Goal: Task Accomplishment & Management: Use online tool/utility

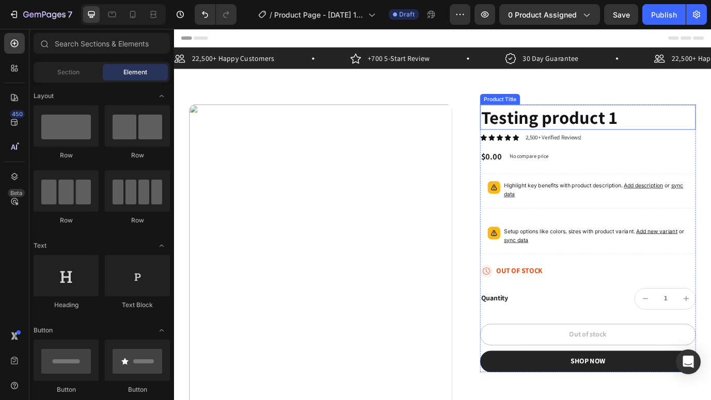
click at [614, 136] on h1 "Testing product 1" at bounding box center [651, 130] width 249 height 29
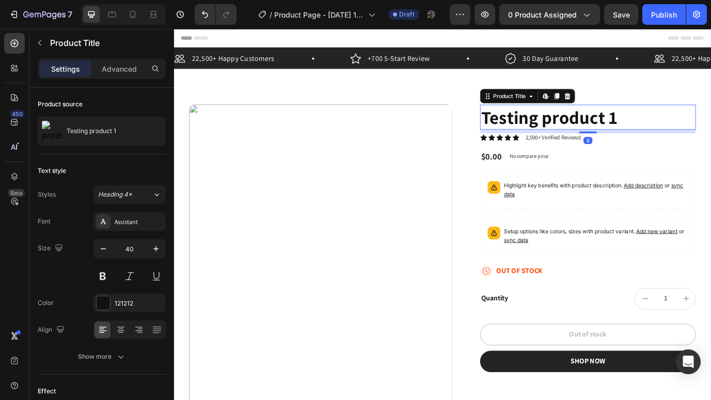
click at [600, 133] on h1 "Testing product 1" at bounding box center [651, 130] width 249 height 29
click at [567, 127] on h1 "Testing product 1" at bounding box center [651, 130] width 249 height 29
click at [603, 105] on icon at bounding box center [604, 106] width 2 height 5
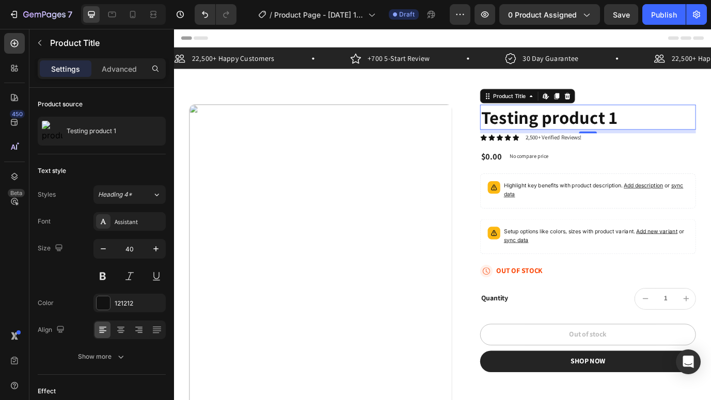
click at [576, 122] on h1 "Testing product 1" at bounding box center [651, 130] width 249 height 29
click at [577, 122] on h1 "Testing product 1" at bounding box center [651, 130] width 249 height 29
click at [673, 131] on h1 "Testing product 1" at bounding box center [651, 130] width 249 height 29
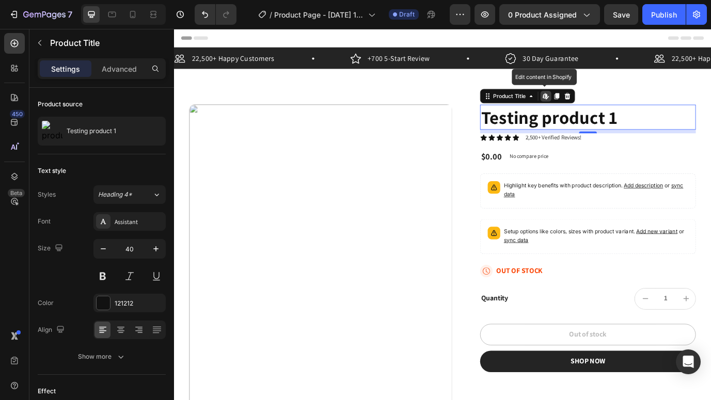
click at [598, 110] on div "Edit content in Shopify" at bounding box center [603, 106] width 12 height 12
drag, startPoint x: 613, startPoint y: 184, endPoint x: 601, endPoint y: 186, distance: 11.6
click at [612, 183] on div "Testing product 1 Product Title Edit content in Shopify 8 Icon Icon Icon Icon I…" at bounding box center [651, 270] width 249 height 309
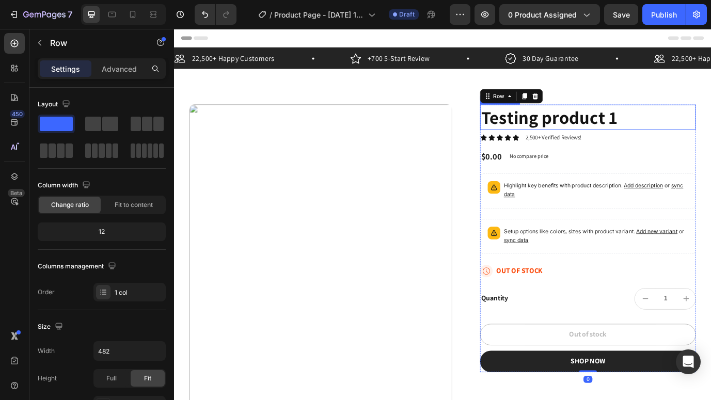
click at [561, 132] on h1 "Testing product 1" at bounding box center [651, 130] width 249 height 29
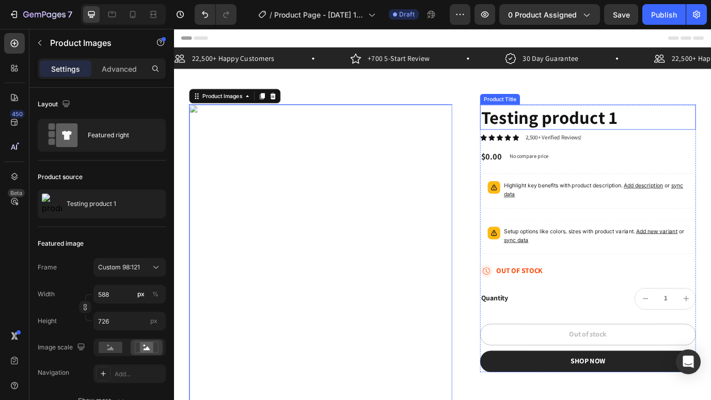
click at [537, 133] on h1 "Testing product 1" at bounding box center [651, 130] width 249 height 29
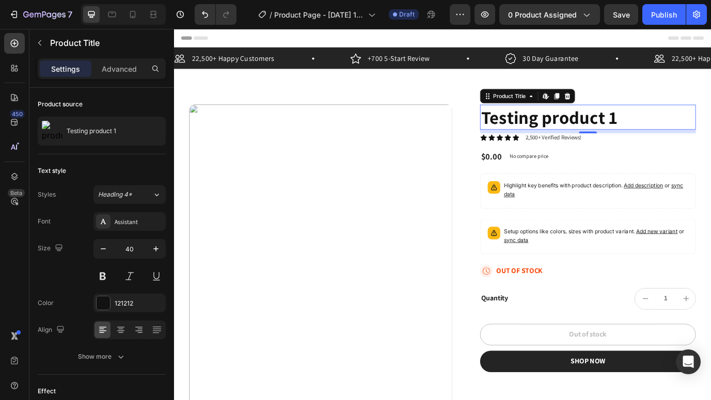
click at [671, 131] on h1 "Testing product 1" at bounding box center [651, 130] width 249 height 29
click at [672, 131] on h1 "Testing product 1" at bounding box center [651, 130] width 249 height 29
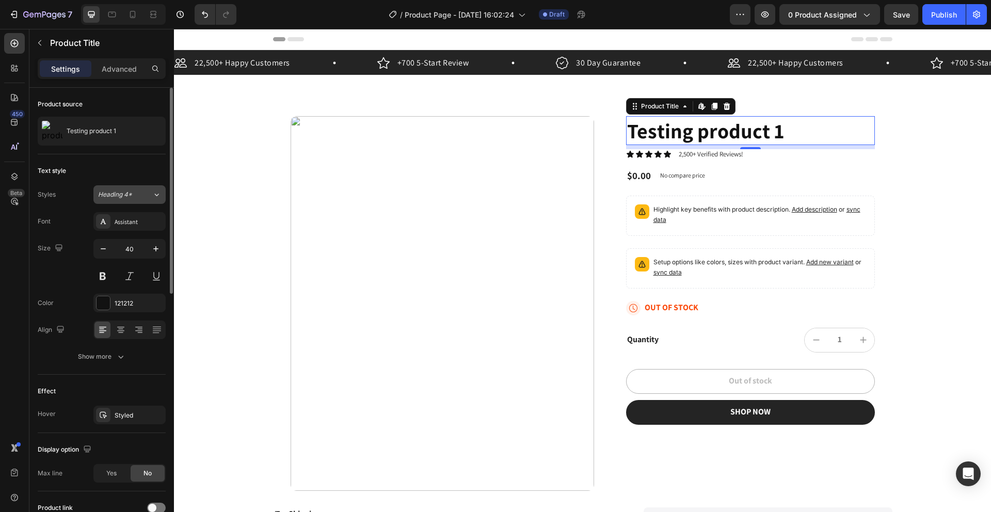
click at [121, 196] on span "Heading 4*" at bounding box center [115, 194] width 34 height 9
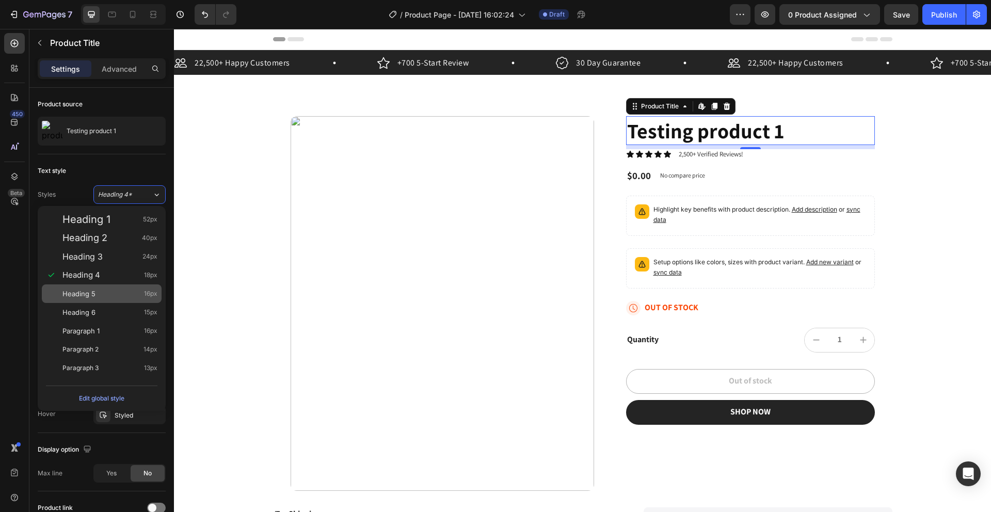
click at [93, 291] on span "Heading 5" at bounding box center [78, 293] width 33 height 10
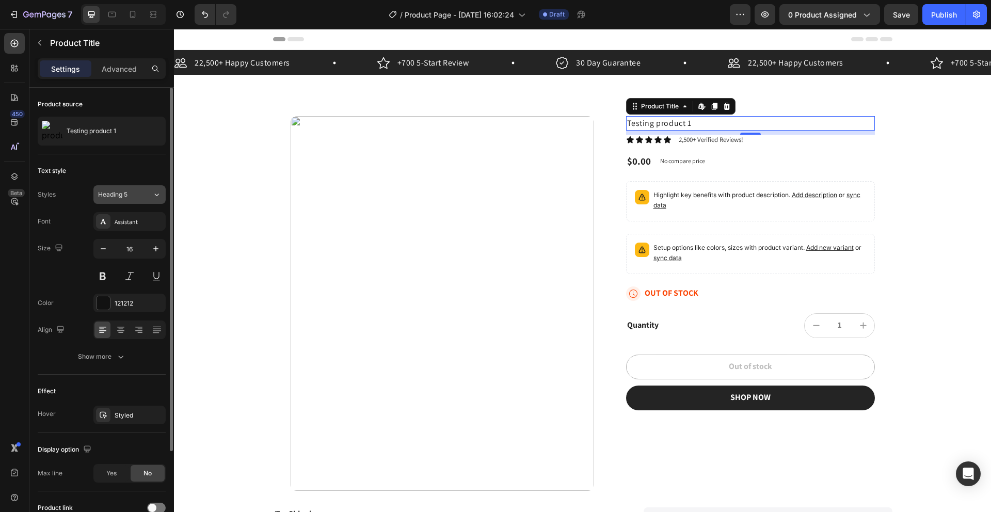
click at [125, 190] on span "Heading 5" at bounding box center [112, 194] width 29 height 9
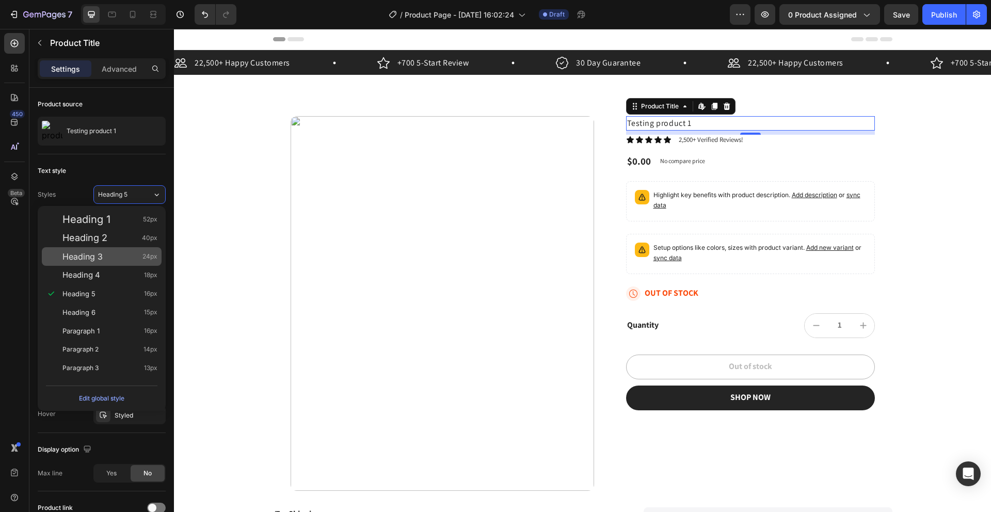
click at [89, 252] on span "Heading 3" at bounding box center [82, 256] width 40 height 10
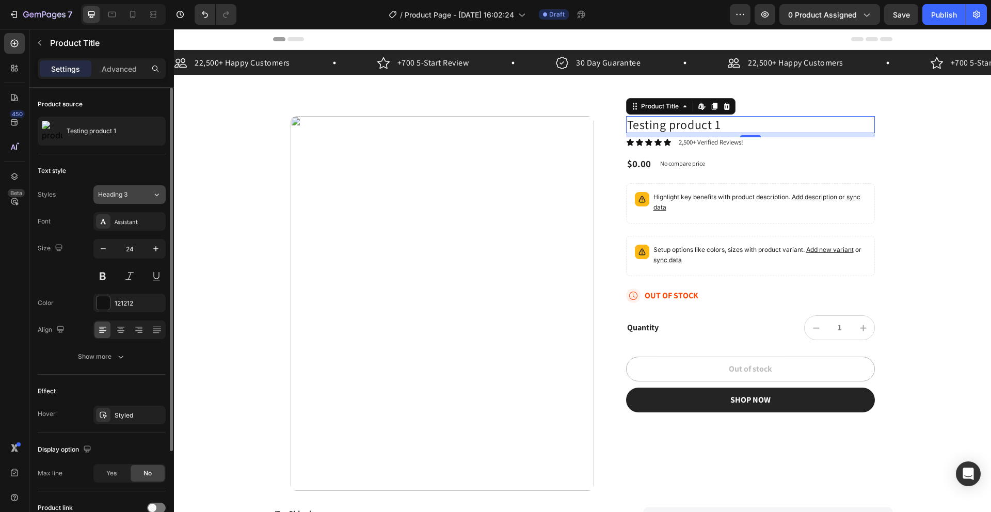
click at [128, 199] on div "Heading 3" at bounding box center [119, 194] width 42 height 9
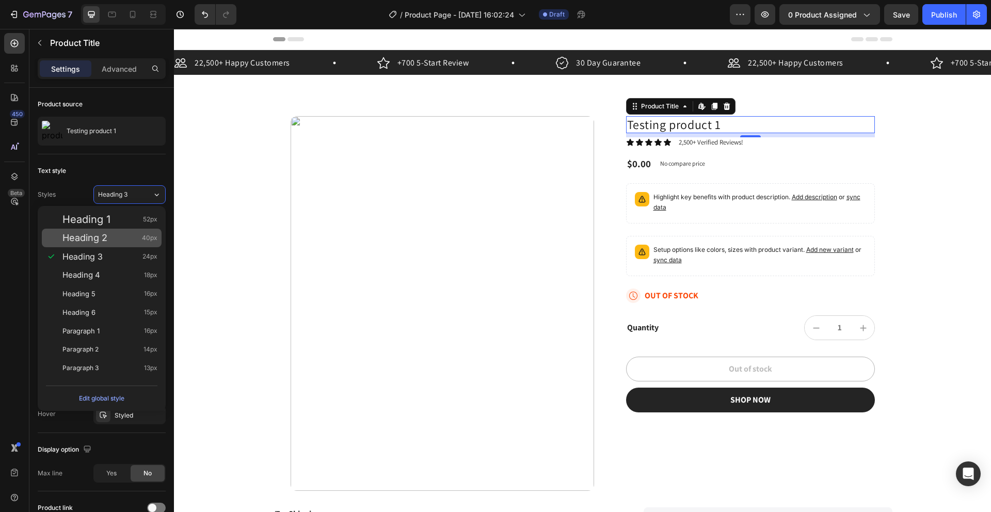
click at [114, 230] on div "Heading 2 40px" at bounding box center [102, 238] width 120 height 19
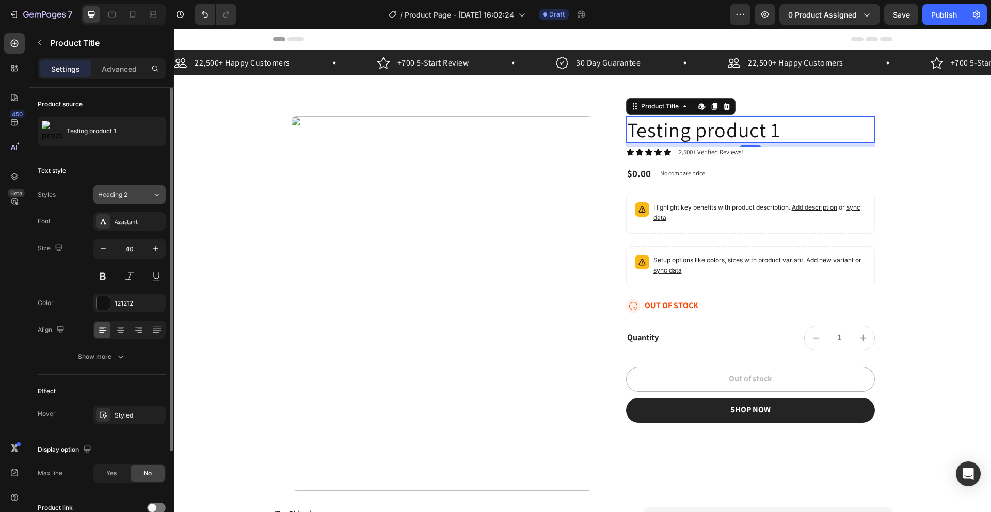
click at [127, 198] on span "Heading 2" at bounding box center [112, 194] width 29 height 9
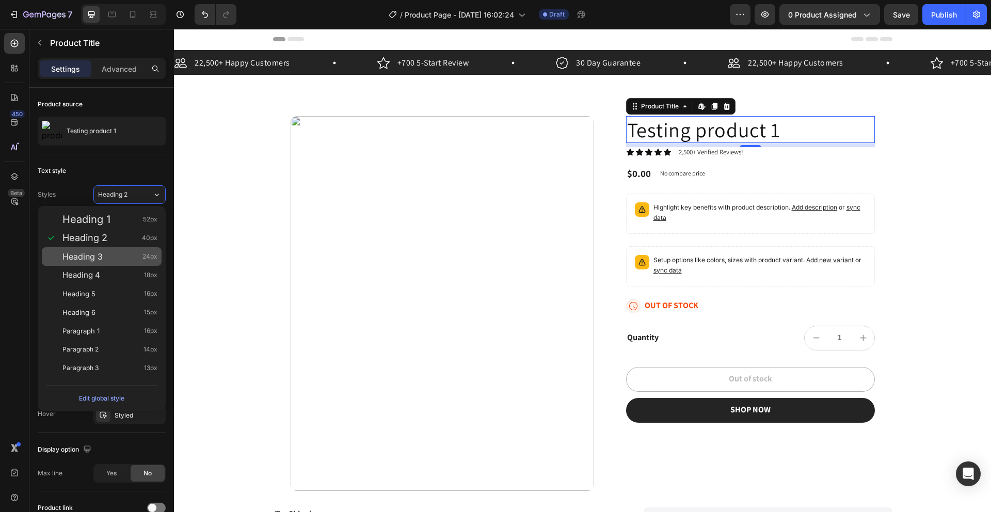
click at [102, 251] on span "Heading 3" at bounding box center [82, 256] width 40 height 10
type input "24"
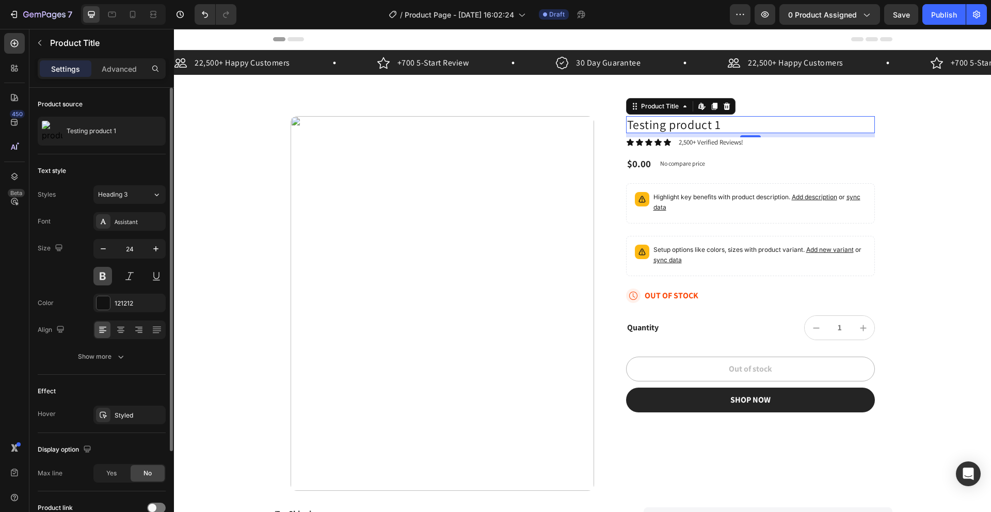
click at [104, 277] on button at bounding box center [102, 276] width 19 height 19
click at [115, 131] on p "Testing product 1" at bounding box center [92, 130] width 50 height 7
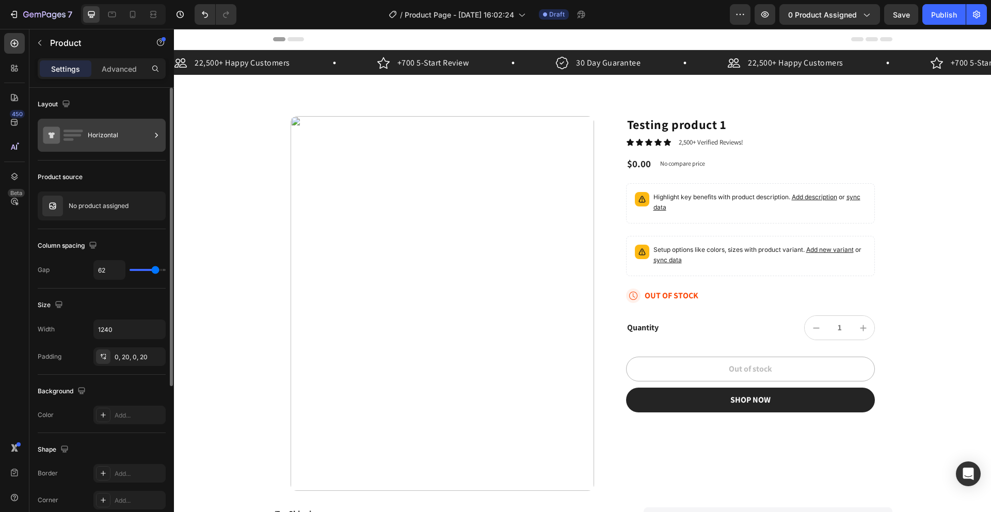
click at [140, 136] on div "Horizontal" at bounding box center [119, 135] width 63 height 24
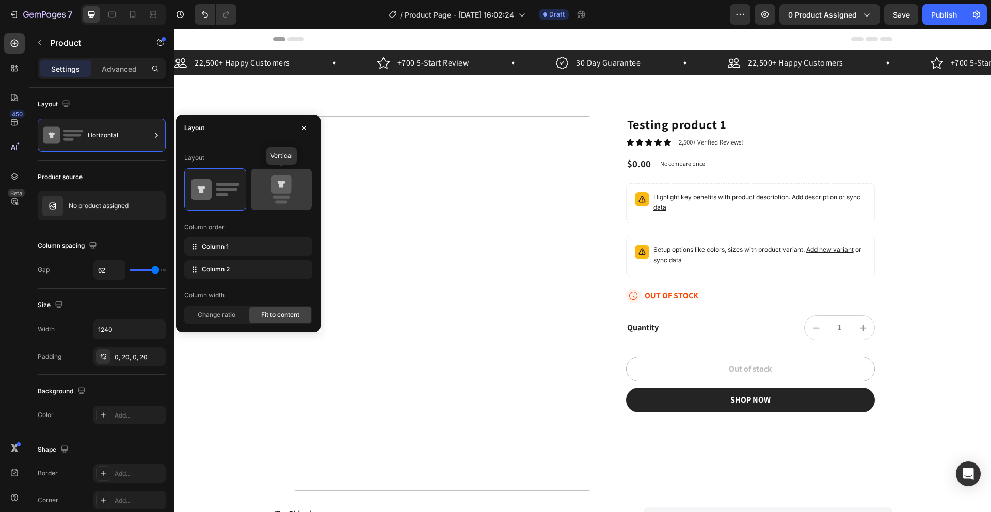
click at [275, 185] on icon at bounding box center [281, 184] width 20 height 18
type input "0"
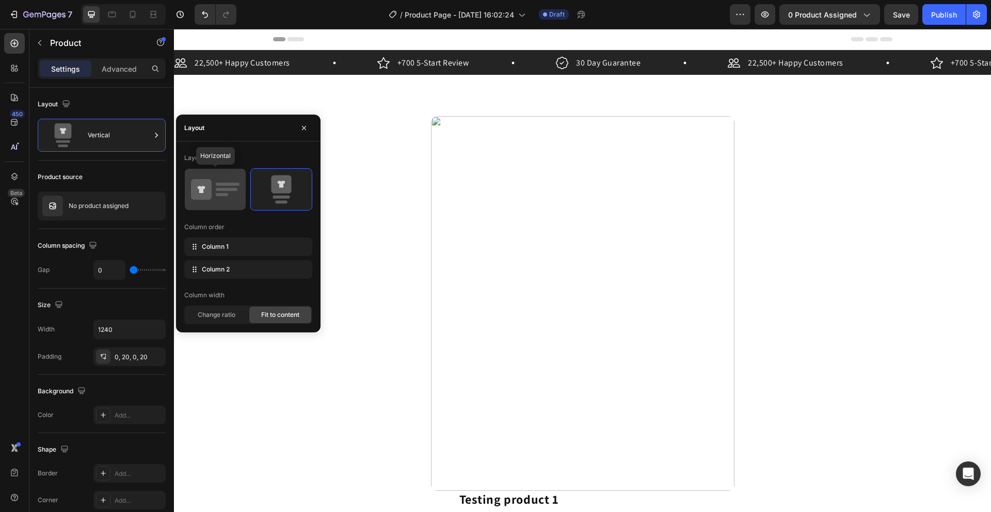
click at [223, 186] on icon at bounding box center [215, 189] width 49 height 29
type input "62"
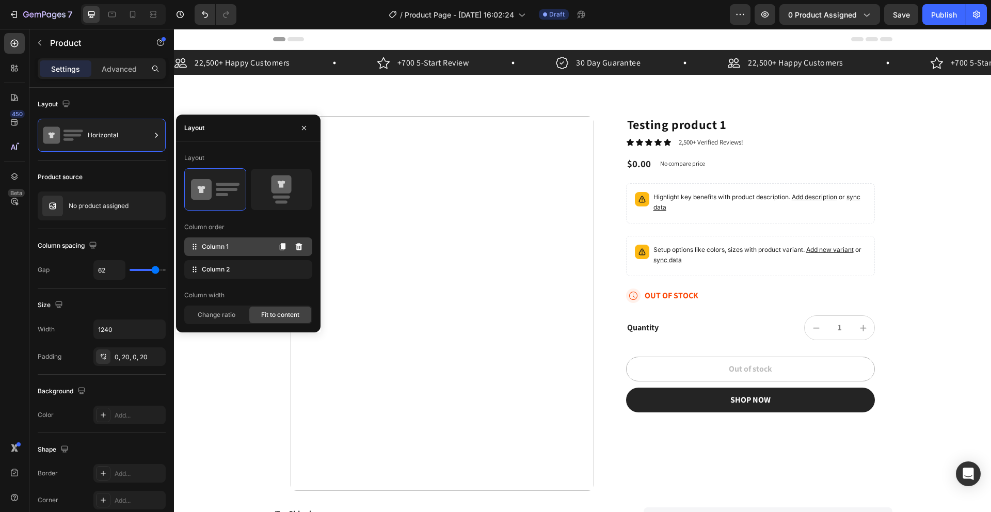
click at [219, 243] on span "Column 1" at bounding box center [215, 246] width 27 height 9
drag, startPoint x: 249, startPoint y: 246, endPoint x: 249, endPoint y: 269, distance: 23.2
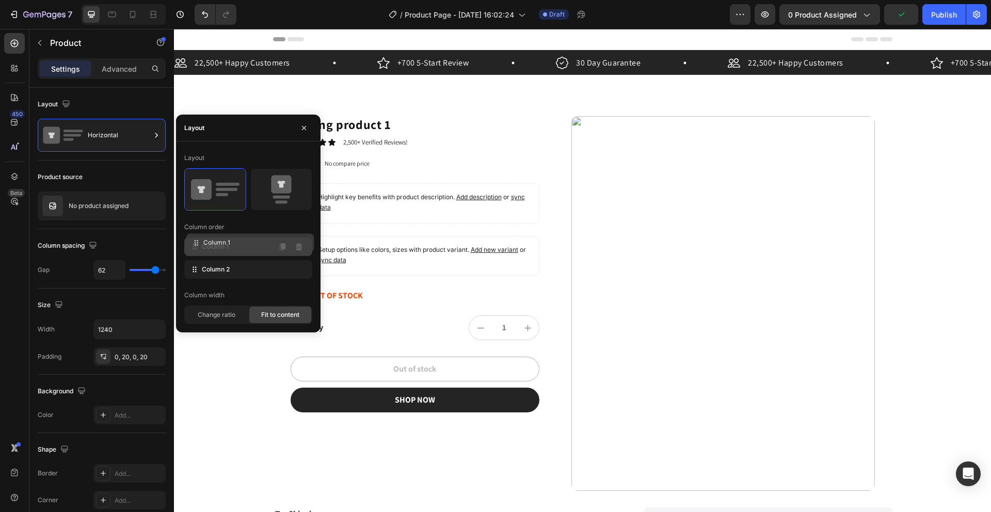
drag, startPoint x: 249, startPoint y: 269, endPoint x: 250, endPoint y: 243, distance: 26.9
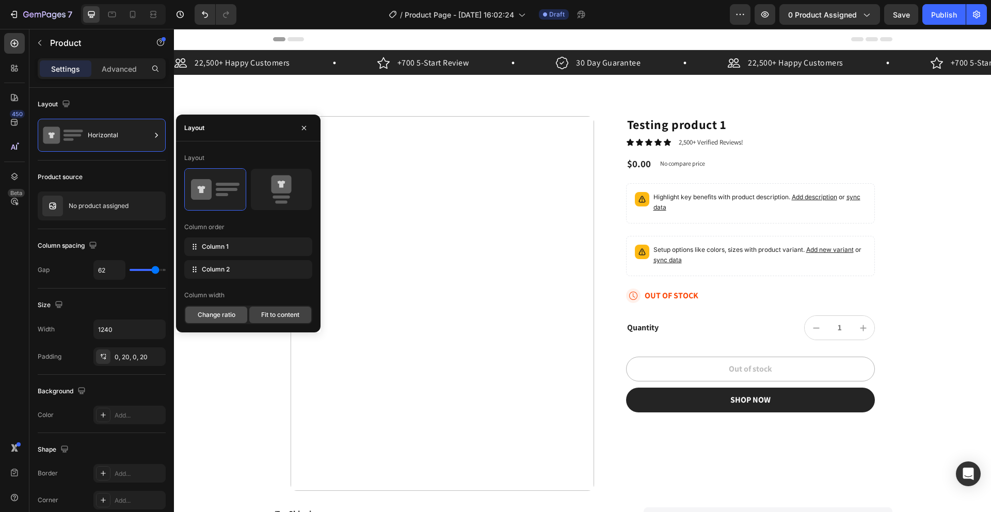
click at [215, 312] on span "Change ratio" at bounding box center [217, 314] width 38 height 9
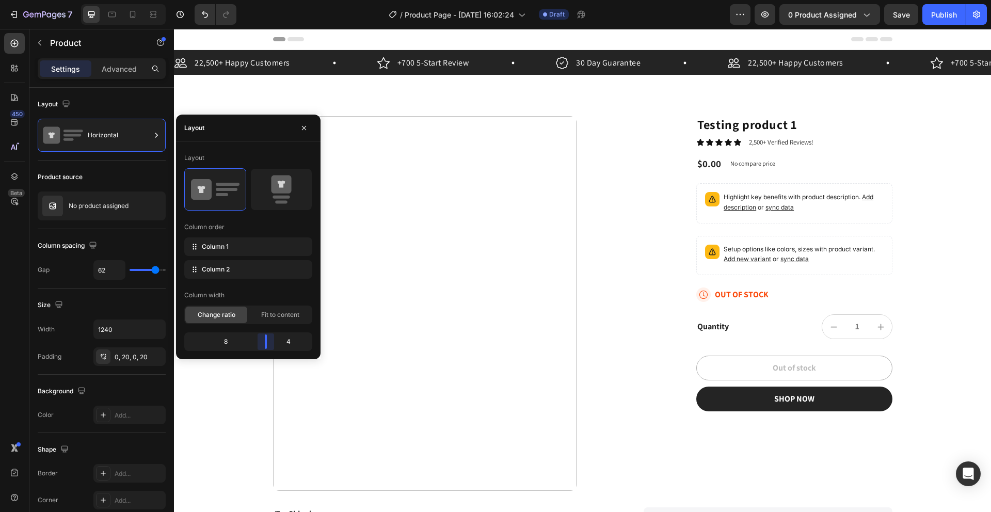
drag, startPoint x: 250, startPoint y: 341, endPoint x: 270, endPoint y: 339, distance: 20.2
click at [270, 0] on body "7 / Product Page - Aug 26, 16:02:24 Draft Preview 0 product assigned Save Publi…" at bounding box center [495, 0] width 991 height 0
click at [267, 0] on body "7 / Product Page - Aug 26, 16:02:24 Draft Preview 0 product assigned Save Publi…" at bounding box center [495, 0] width 991 height 0
click at [265, 313] on span "Fit to content" at bounding box center [280, 314] width 38 height 9
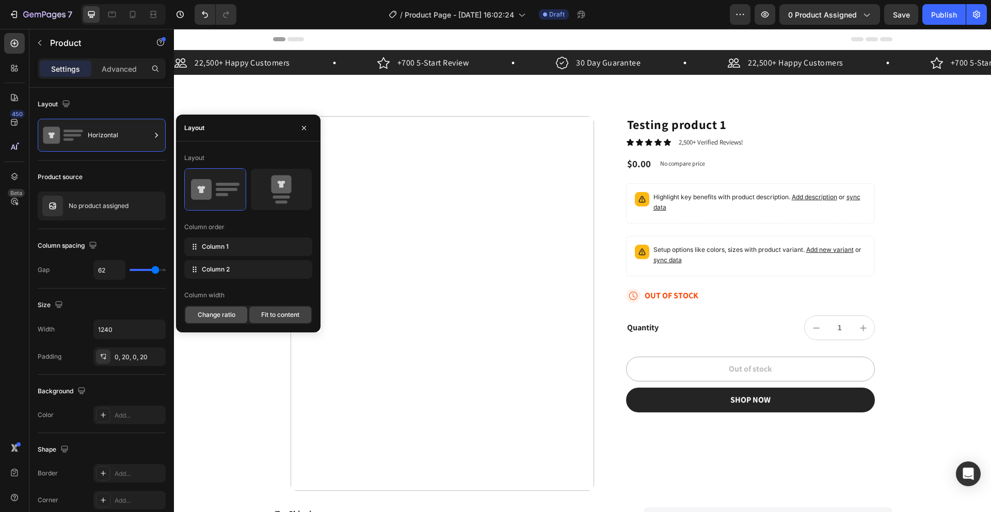
click at [233, 315] on span "Change ratio" at bounding box center [217, 314] width 38 height 9
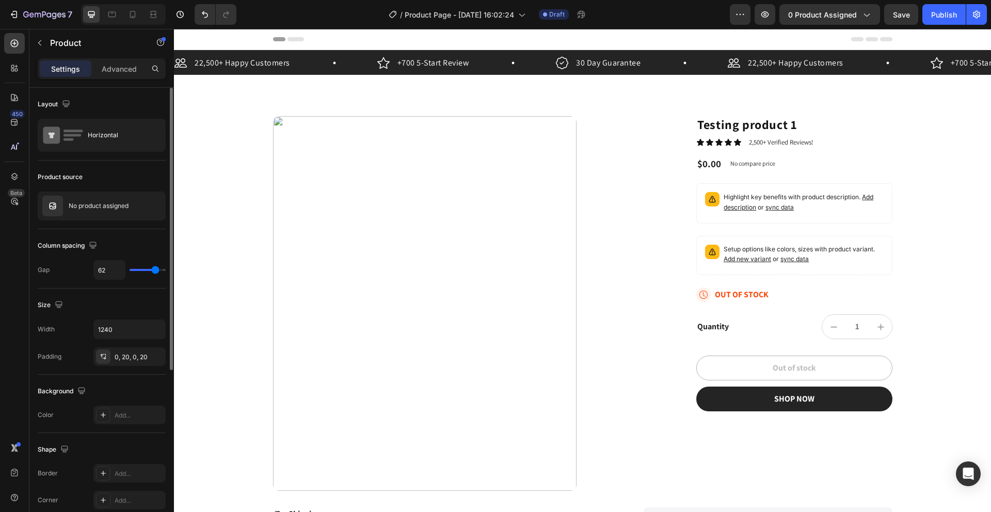
click at [125, 234] on div "Column spacing Gap 62" at bounding box center [102, 258] width 128 height 59
type input "52"
type input "47"
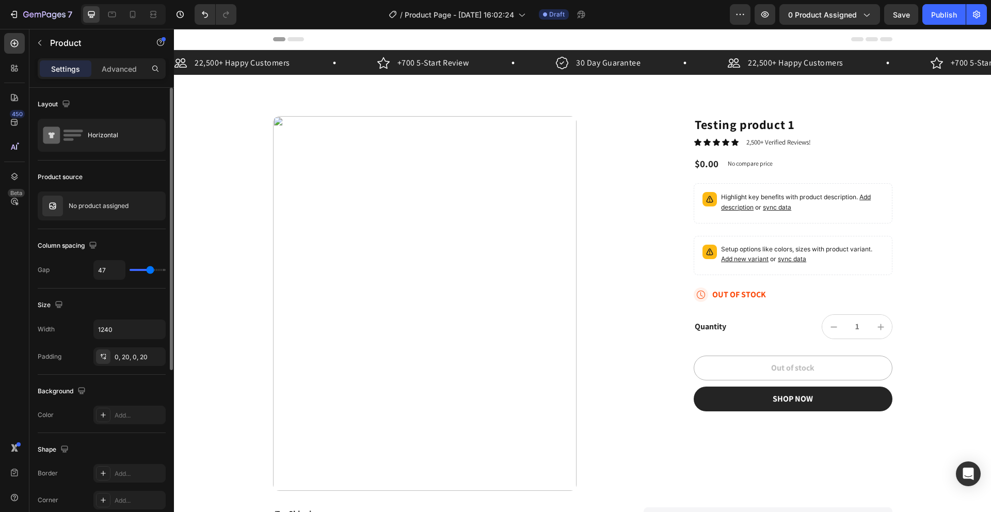
type input "48"
type input "51"
type input "53"
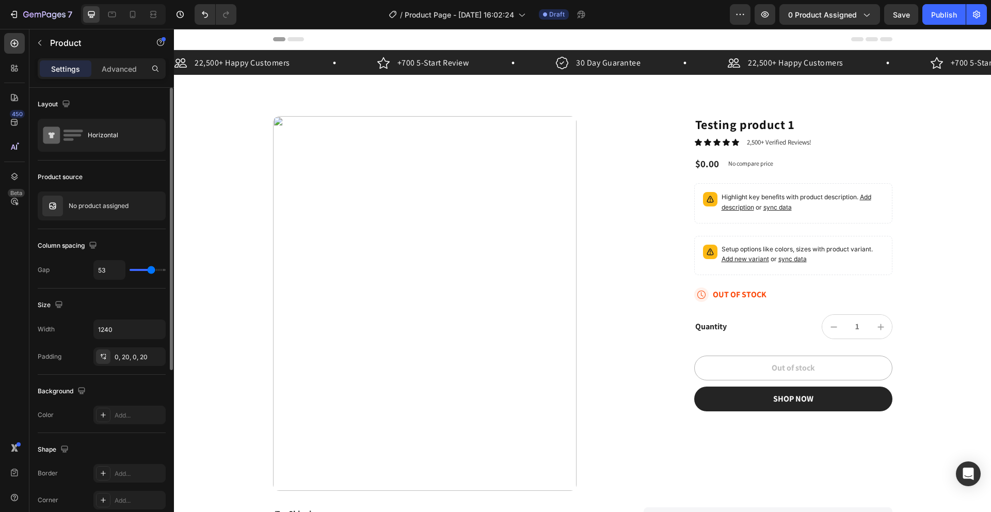
type input "53"
type input "57"
type input "60"
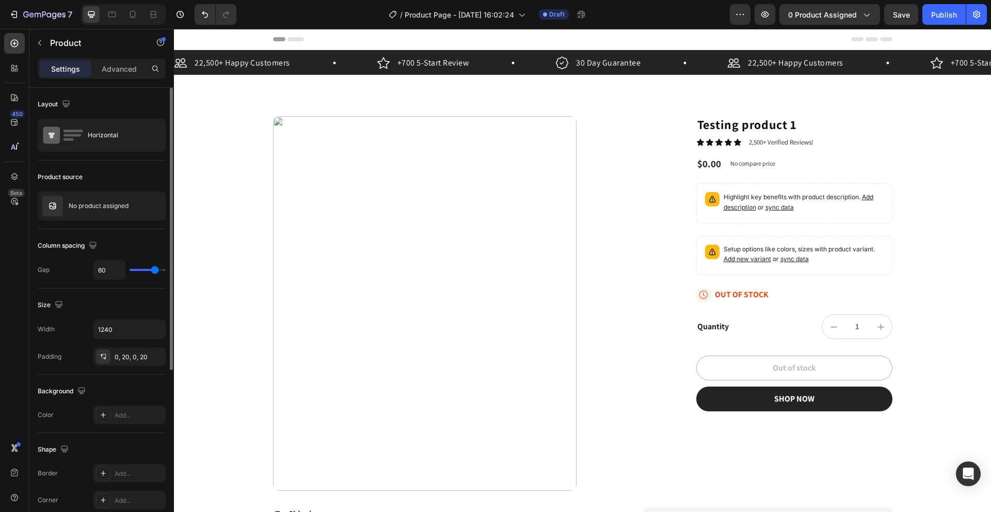
type input "63"
type input "62"
type input "60"
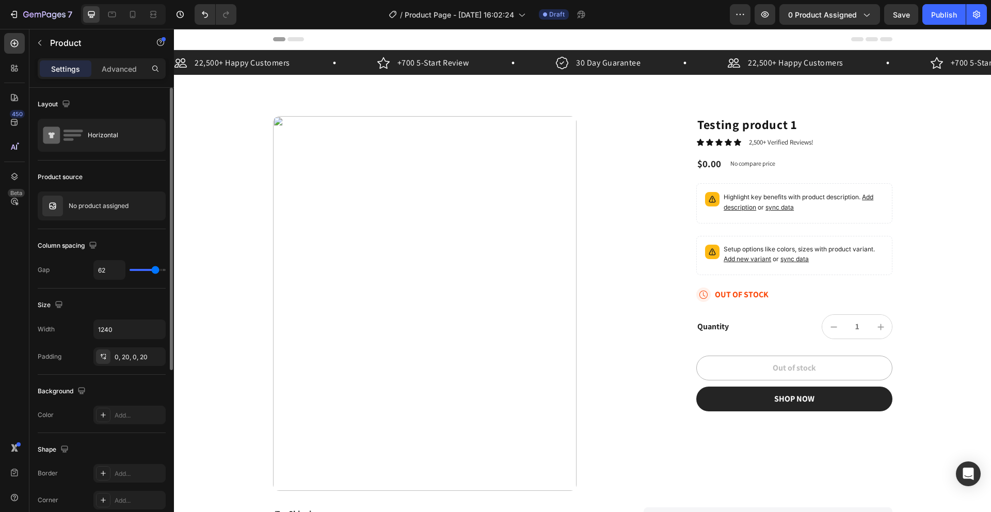
type input "60"
type input "57"
type input "58"
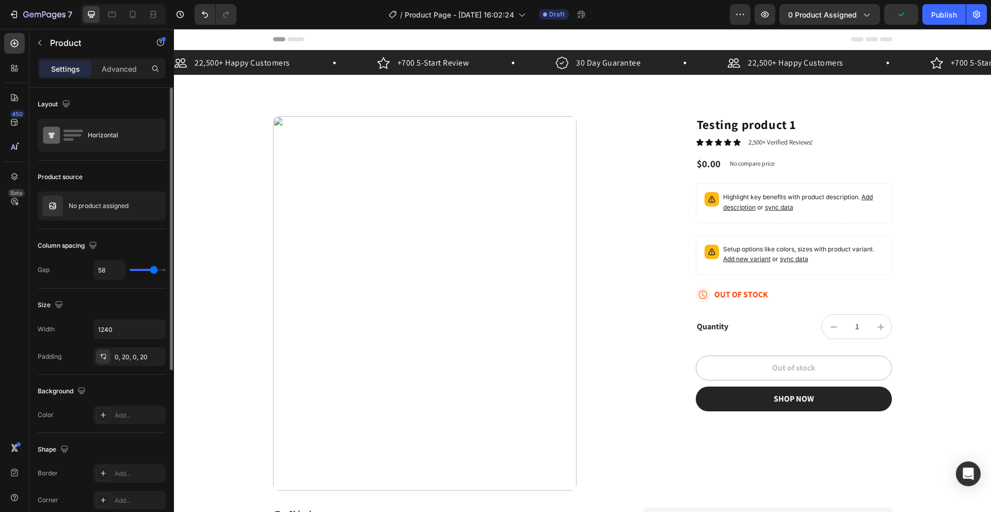
type input "59"
type input "66"
type input "65"
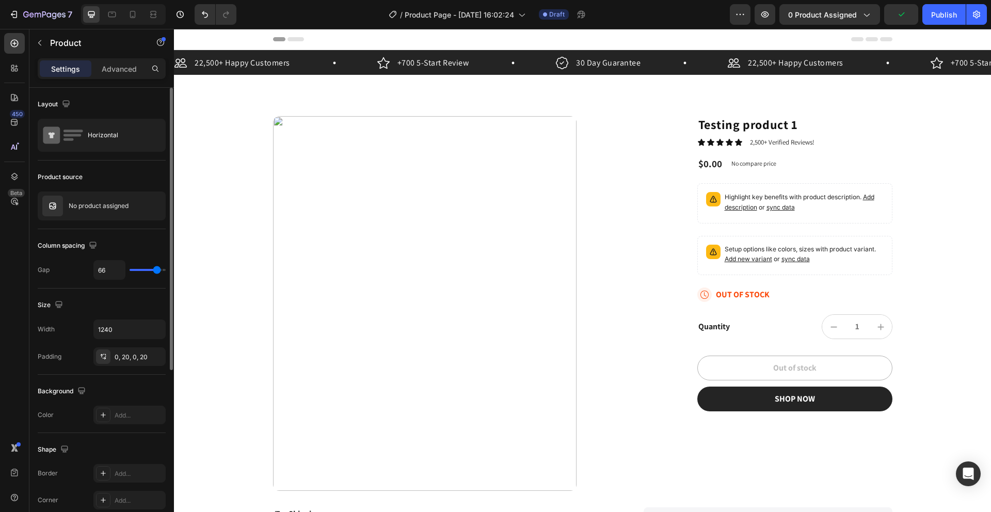
type input "65"
type input "63"
click at [155, 270] on input "range" at bounding box center [148, 270] width 36 height 2
click at [89, 303] on div "Size" at bounding box center [102, 305] width 128 height 17
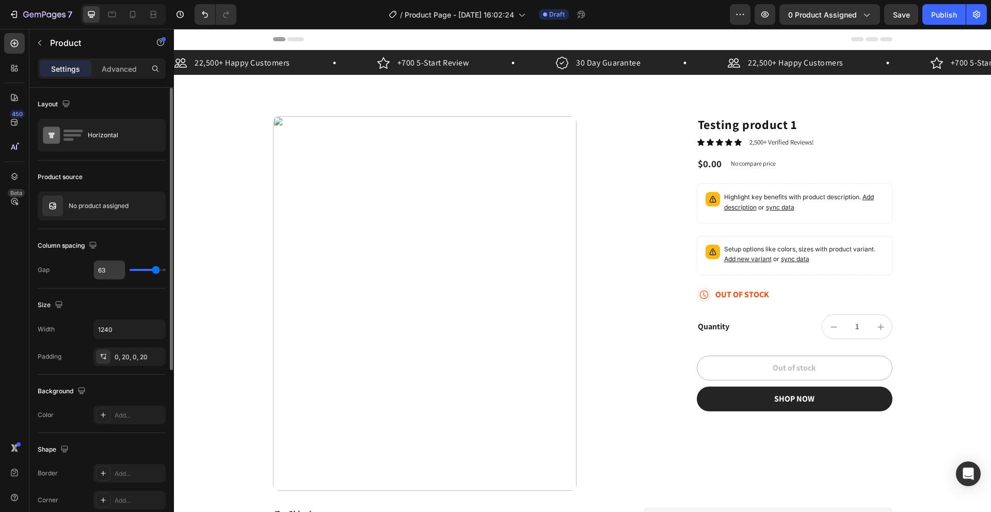
click at [115, 266] on input "63" at bounding box center [109, 270] width 31 height 19
type input "0"
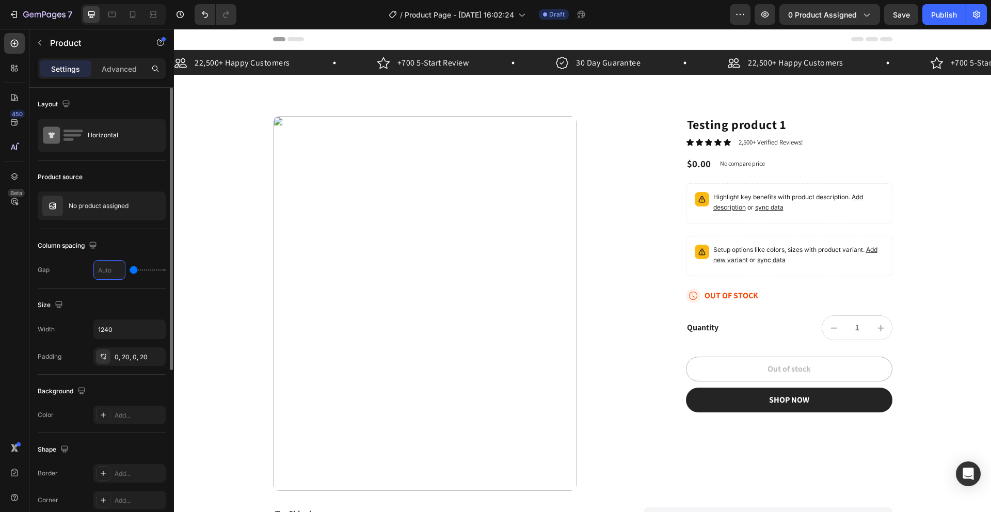
type input "6"
type input "62"
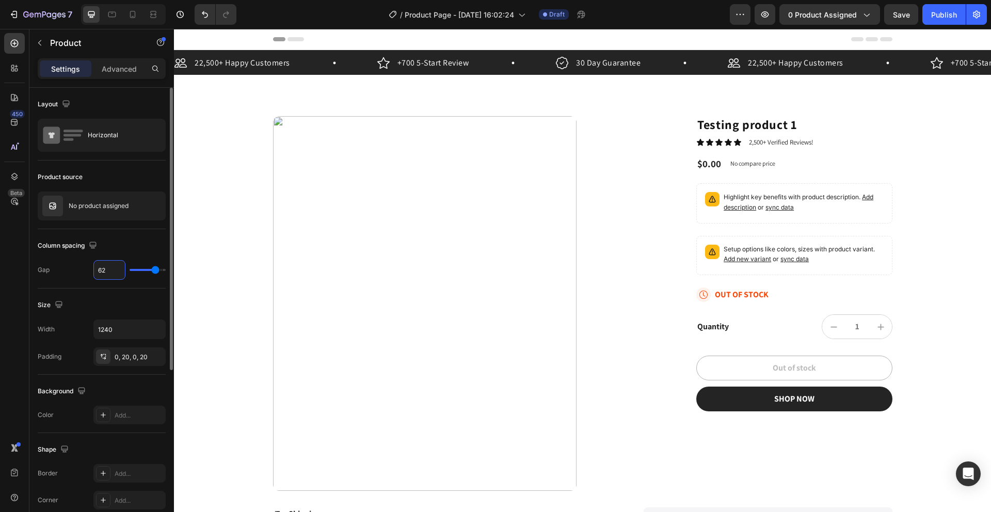
type input "62"
click at [91, 298] on div "Size" at bounding box center [102, 305] width 128 height 17
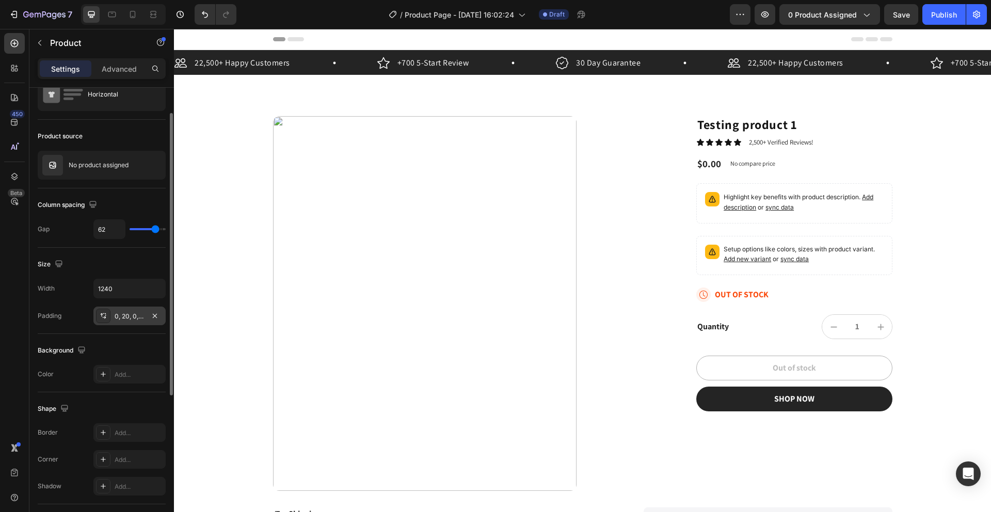
scroll to position [71, 0]
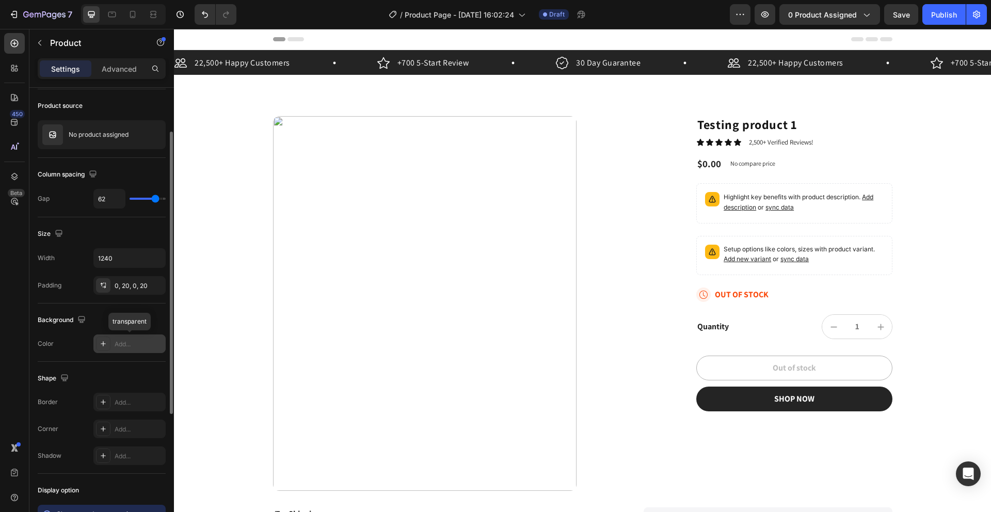
click at [101, 345] on icon at bounding box center [103, 344] width 8 height 8
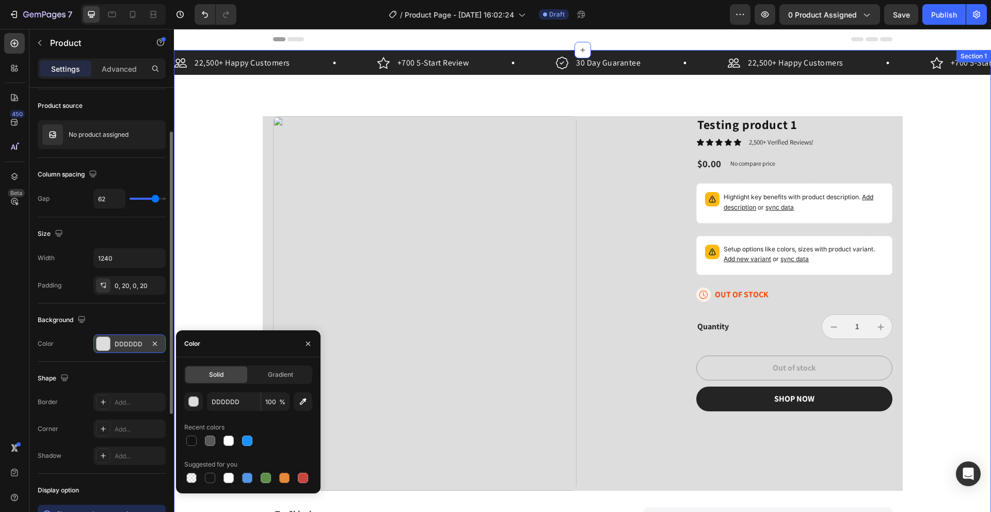
click at [200, 299] on div "22,500+ Happy Customers Item List +700 5-Start Review Item List 30 Day Guarante…" at bounding box center [582, 318] width 817 height 537
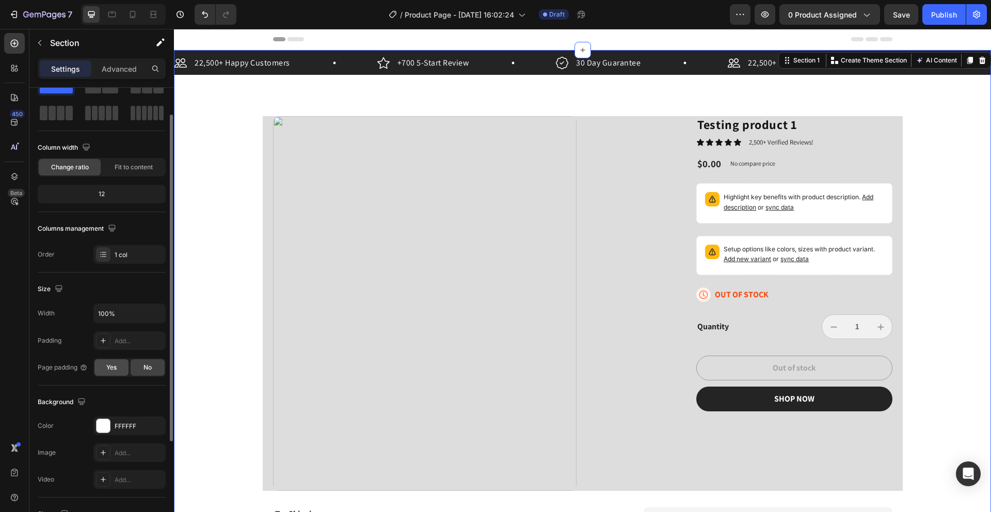
scroll to position [73, 0]
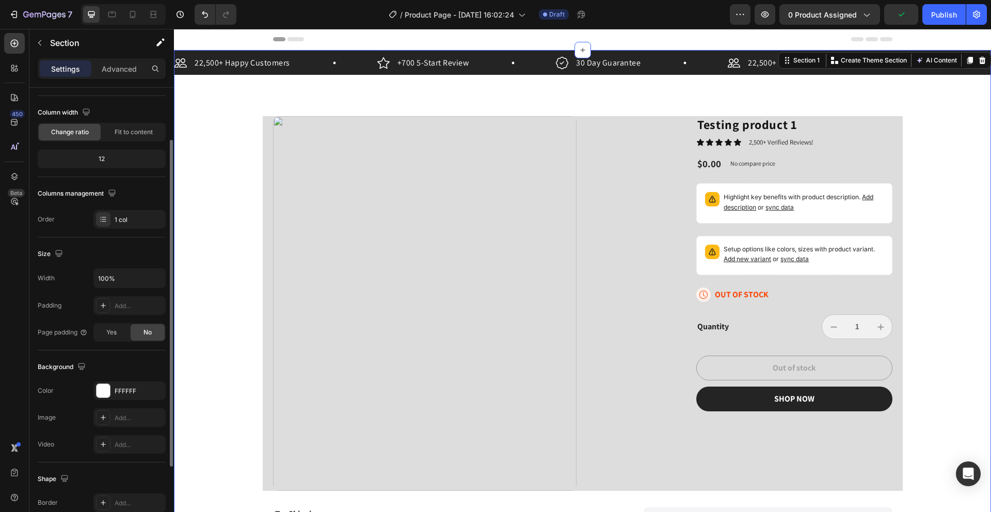
click at [208, 311] on div "22,500+ Happy Customers Item List +700 5-Start Review Item List 30 Day Guarante…" at bounding box center [582, 318] width 817 height 537
click at [265, 303] on div "Product Images Testing product 1 Product Title Icon Icon Icon Icon Icon Icon Li…" at bounding box center [583, 303] width 640 height 375
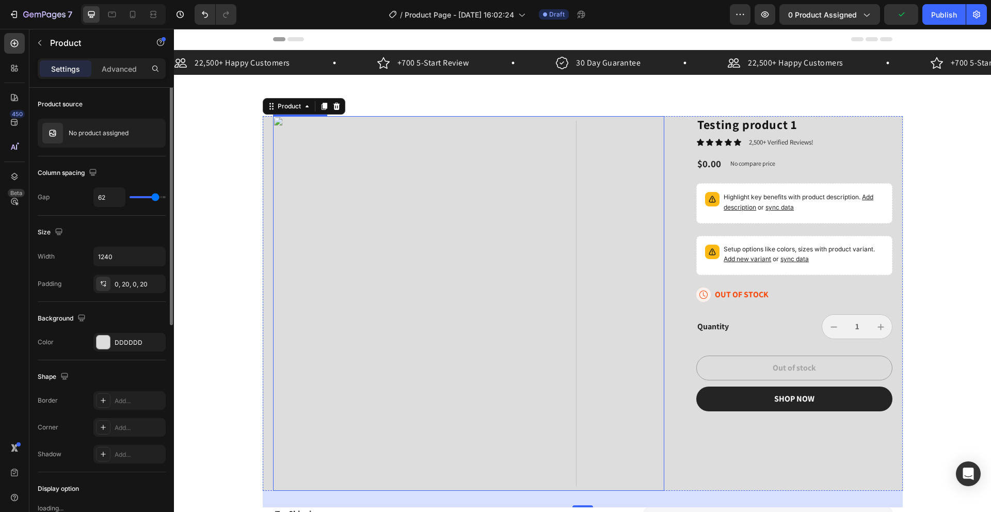
scroll to position [0, 0]
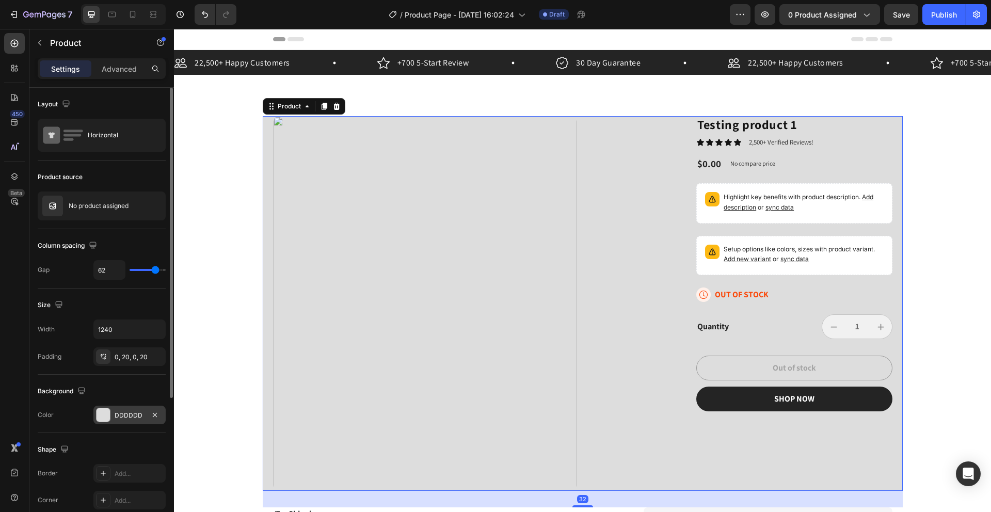
click at [131, 399] on div "DDDDDD" at bounding box center [130, 415] width 30 height 9
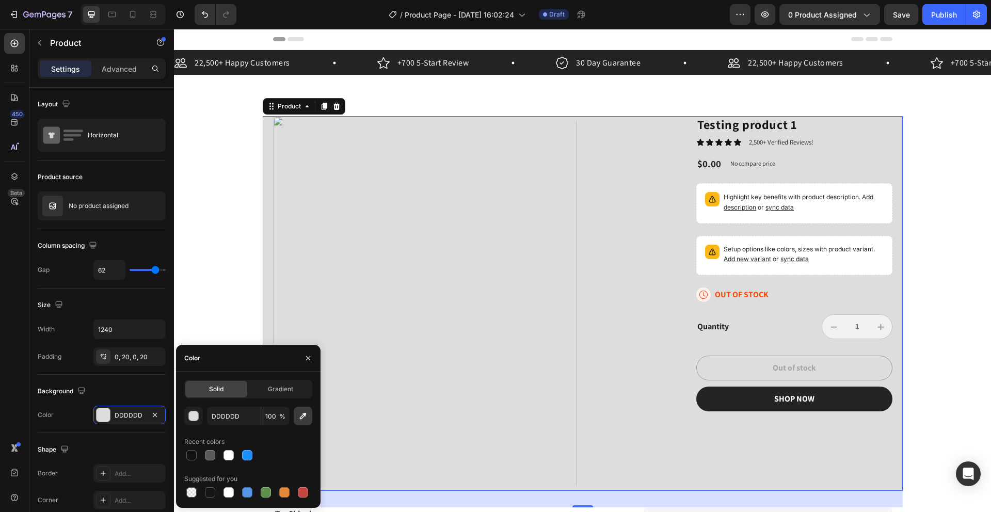
click at [305, 399] on icon "button" at bounding box center [303, 416] width 10 height 10
type input "FFFFFF"
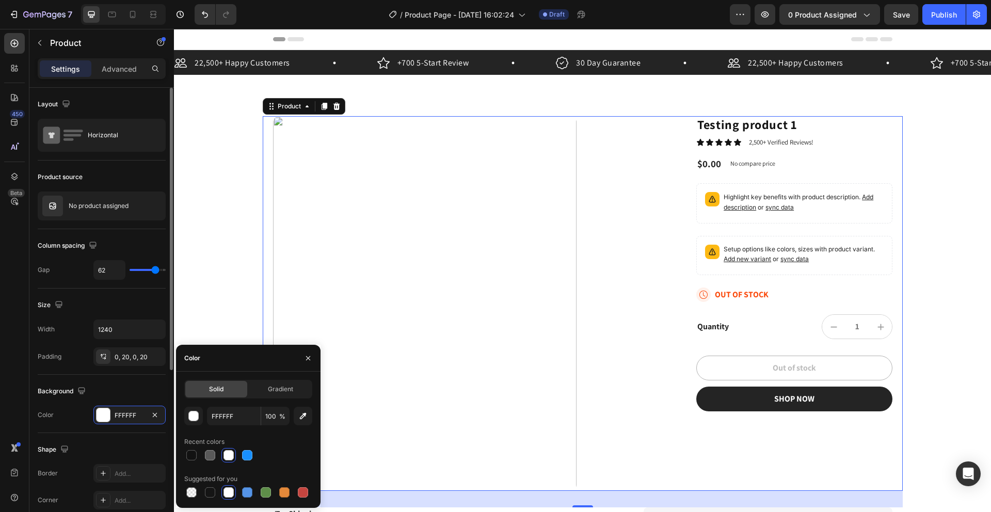
click at [135, 393] on div "Background" at bounding box center [102, 391] width 128 height 17
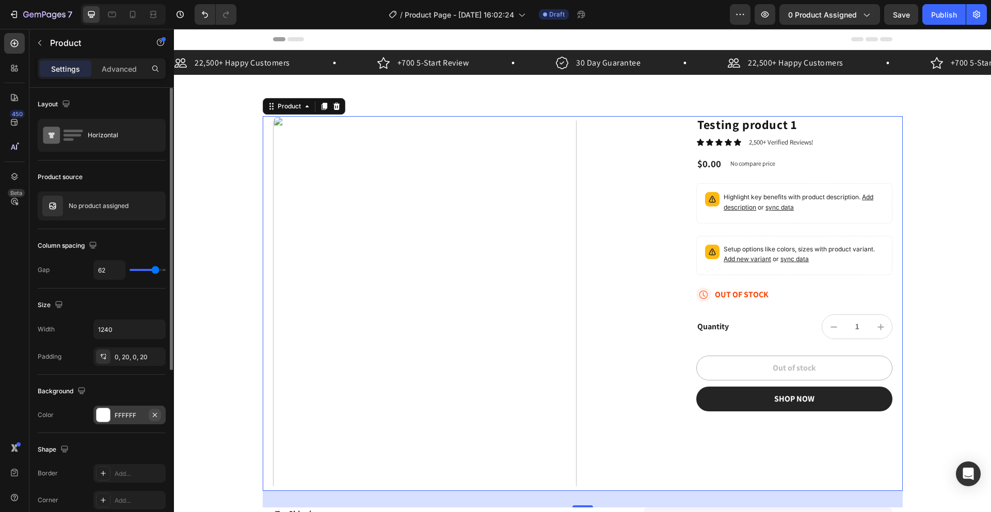
click at [155, 399] on icon "button" at bounding box center [155, 415] width 8 height 8
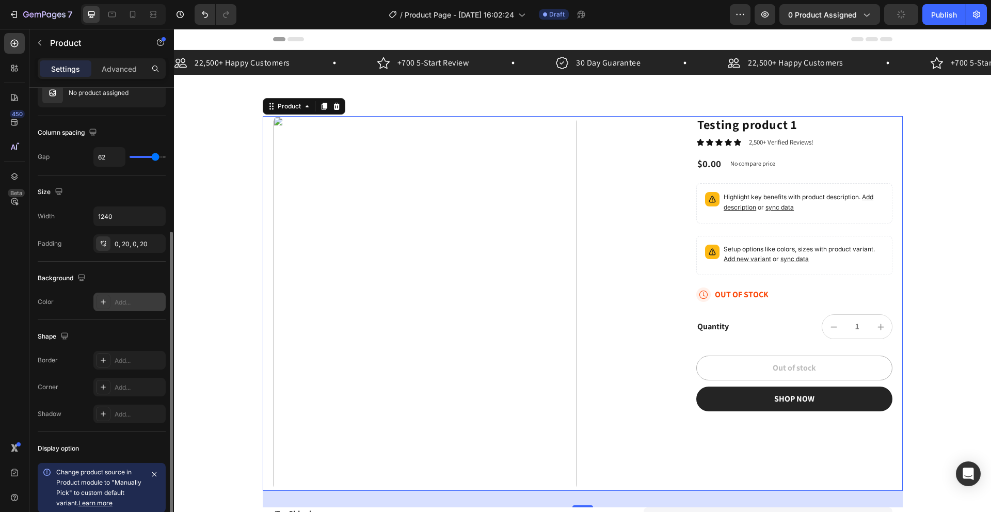
scroll to position [158, 0]
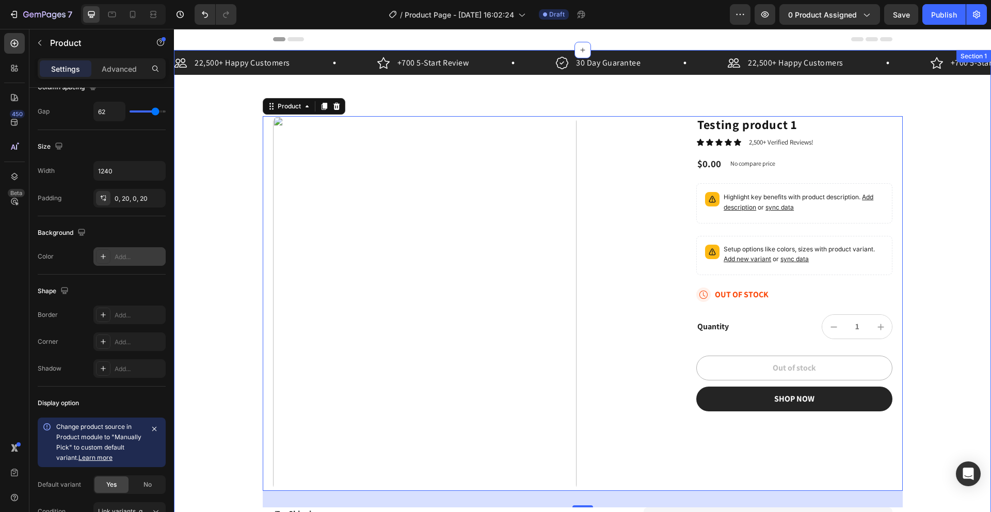
click at [195, 157] on div "22,500+ Happy Customers Item List +700 5-Start Review Item List 30 Day Guarante…" at bounding box center [582, 318] width 817 height 537
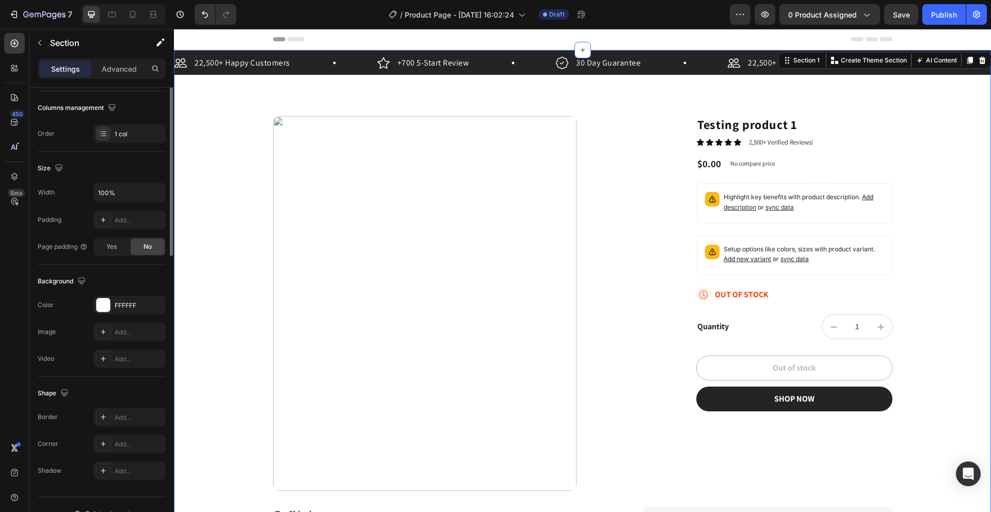
scroll to position [0, 0]
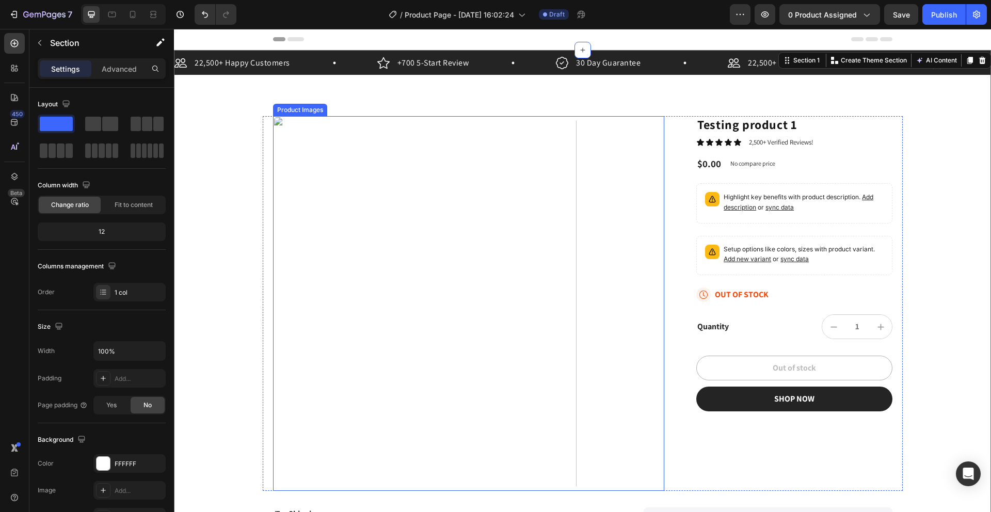
click at [385, 242] on img at bounding box center [424, 303] width 303 height 375
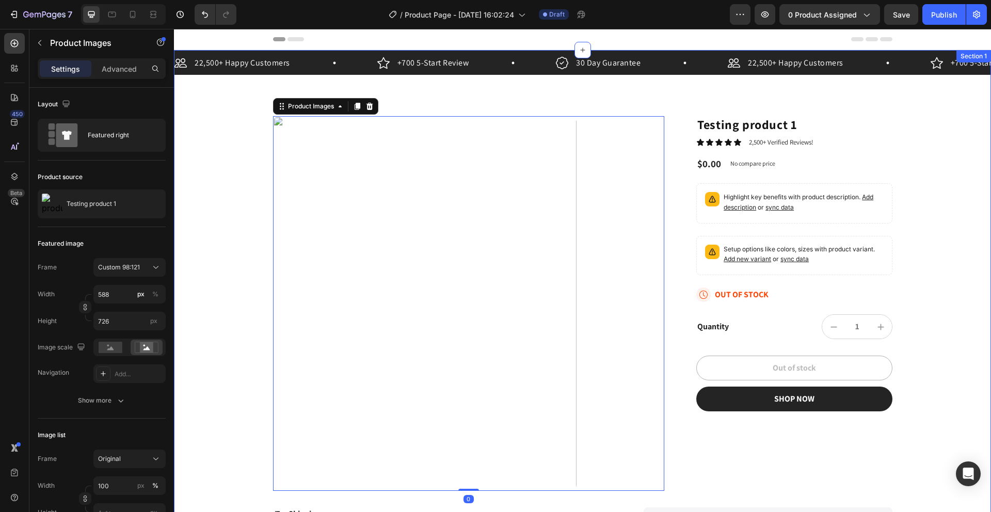
click at [273, 211] on img at bounding box center [424, 303] width 303 height 375
click at [235, 214] on div "22,500+ Happy Customers Item List +700 5-Start Review Item List 30 Day Guarante…" at bounding box center [582, 318] width 817 height 537
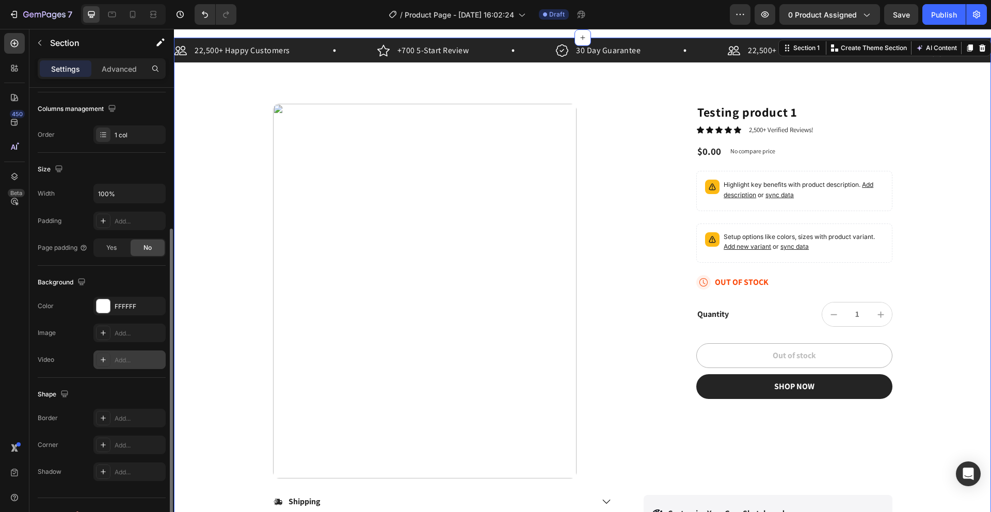
scroll to position [173, 0]
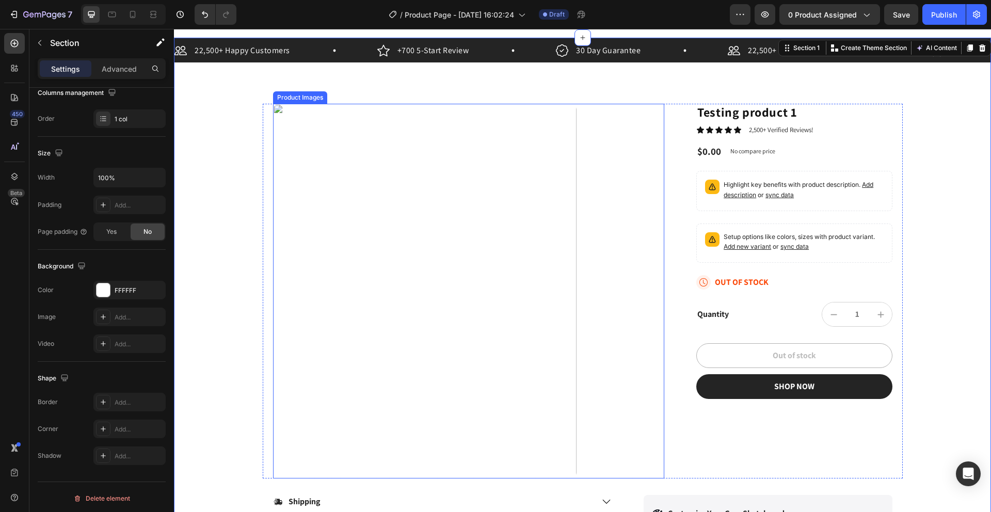
click at [365, 236] on img at bounding box center [424, 291] width 303 height 375
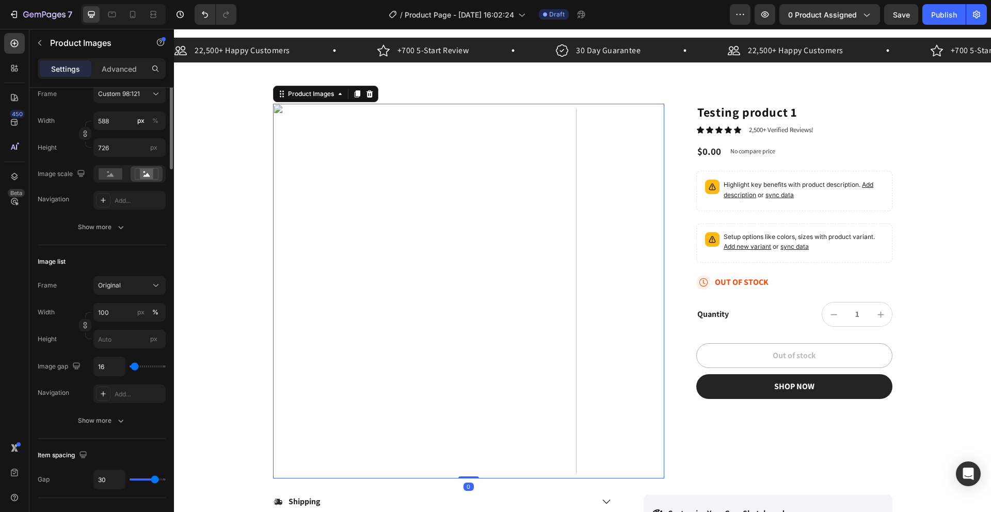
scroll to position [0, 0]
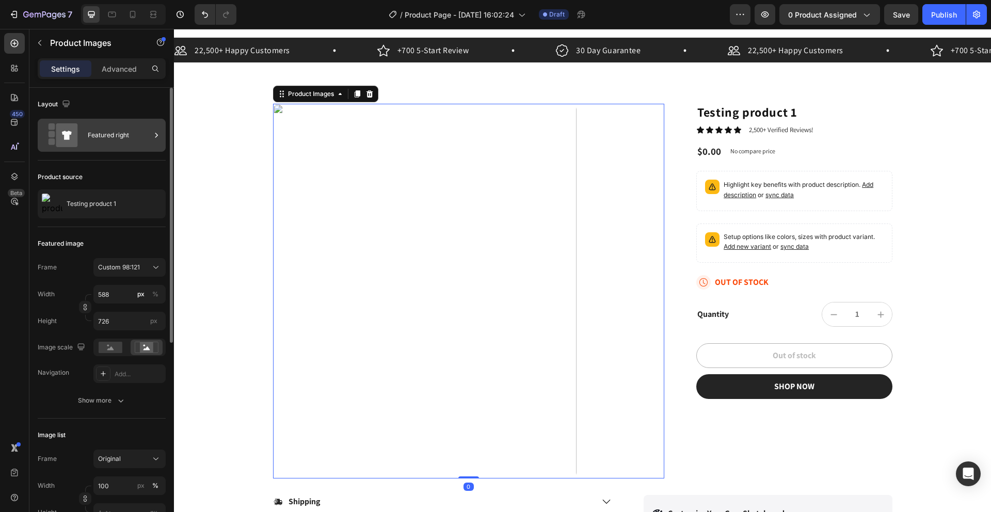
click at [98, 138] on div "Featured right" at bounding box center [119, 135] width 63 height 24
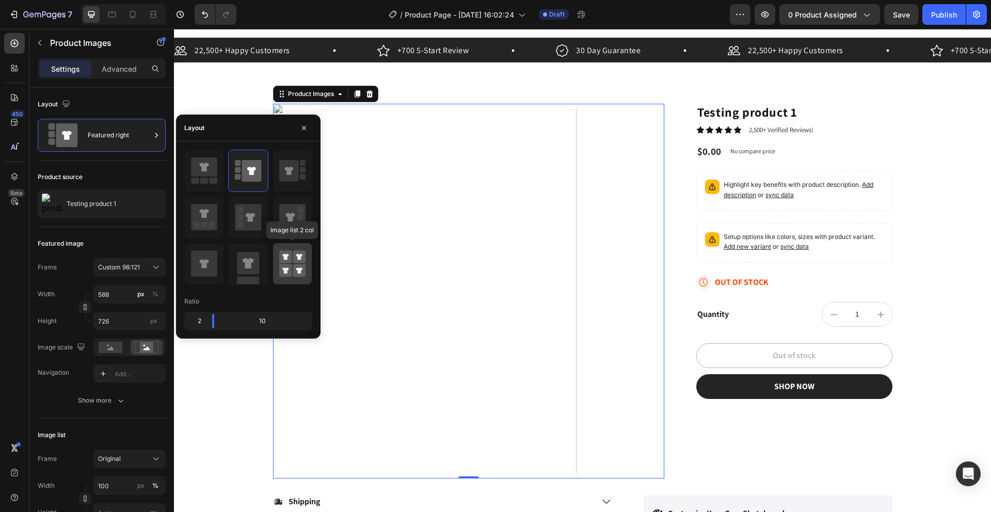
click at [280, 277] on icon at bounding box center [292, 263] width 26 height 29
type input "50"
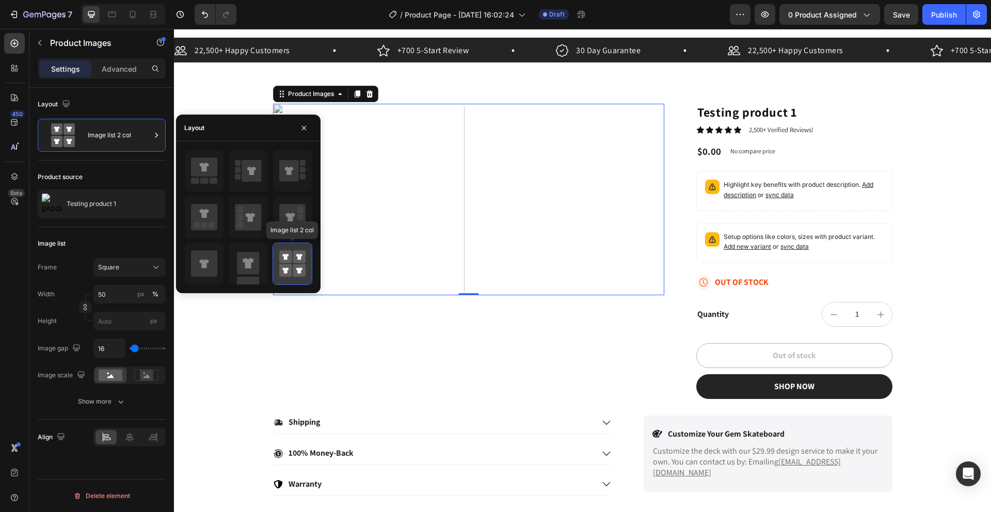
click at [280, 277] on icon at bounding box center [292, 263] width 26 height 29
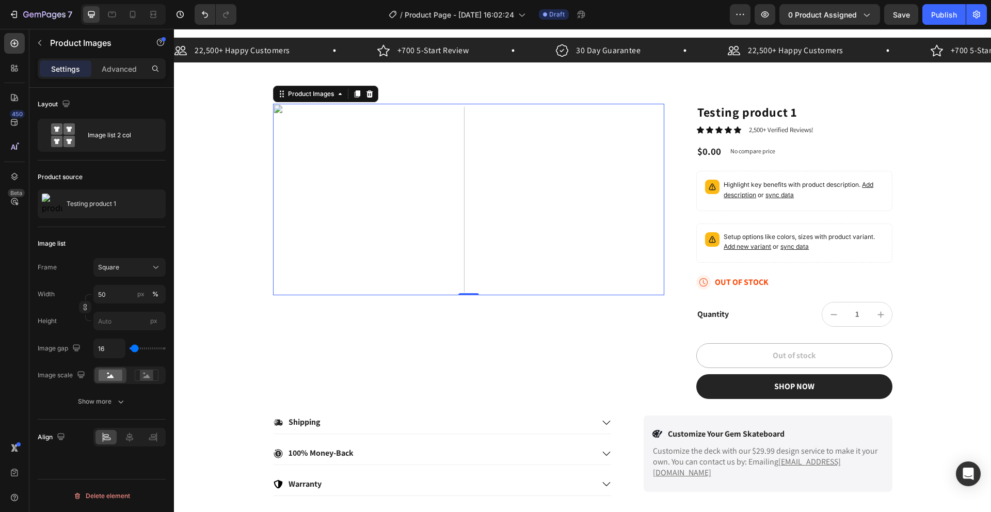
click at [117, 233] on div "Image list Frame Square Width 50 px % Height px Image gap 16 Image scale Show m…" at bounding box center [102, 323] width 128 height 192
click at [533, 205] on div at bounding box center [469, 199] width 392 height 191
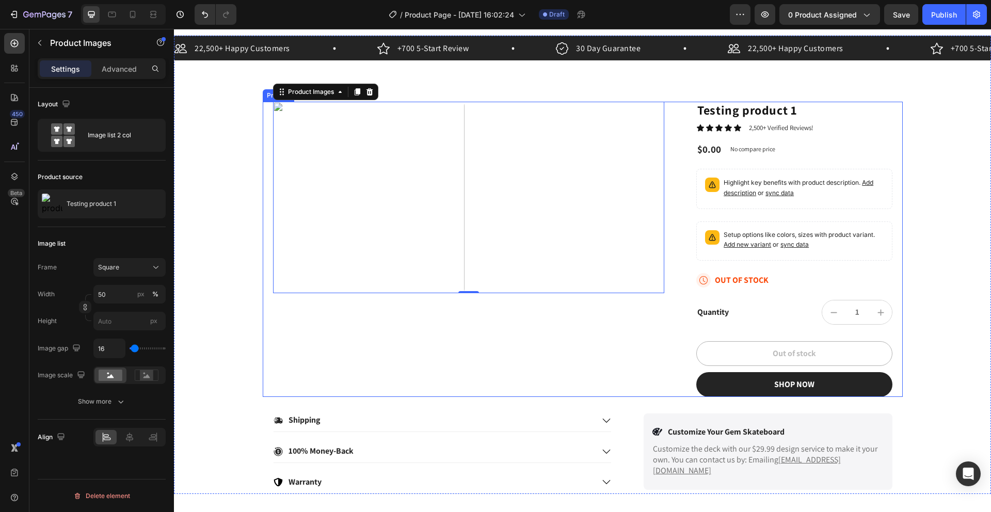
click at [468, 340] on div "Product Images 0" at bounding box center [469, 249] width 392 height 295
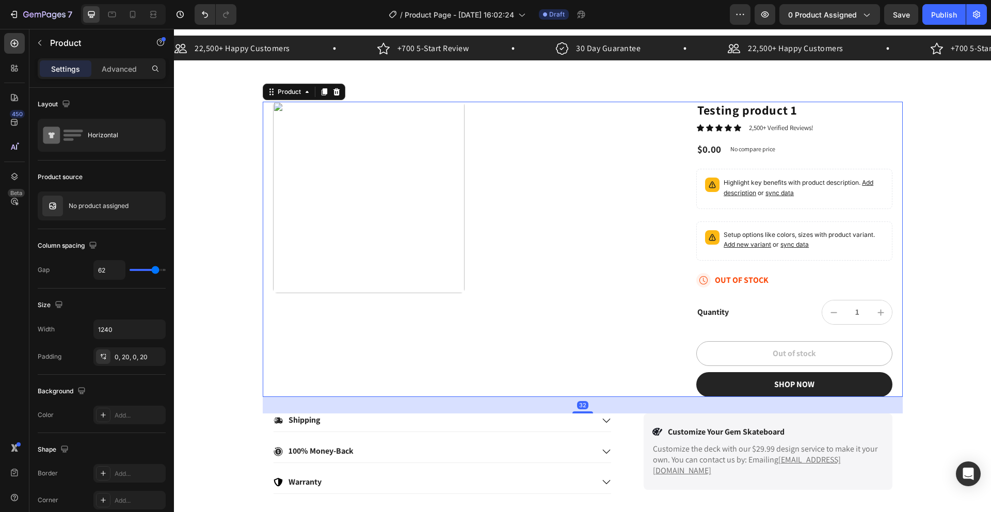
click at [437, 332] on div "Product Images" at bounding box center [469, 249] width 392 height 295
click at [443, 245] on img at bounding box center [368, 197] width 191 height 191
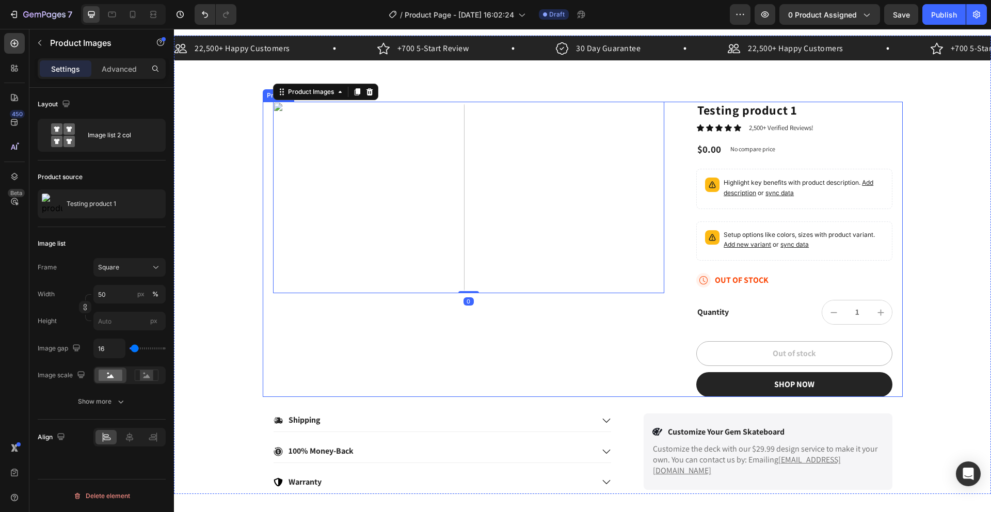
click at [491, 324] on div "Product Images 0" at bounding box center [469, 249] width 392 height 295
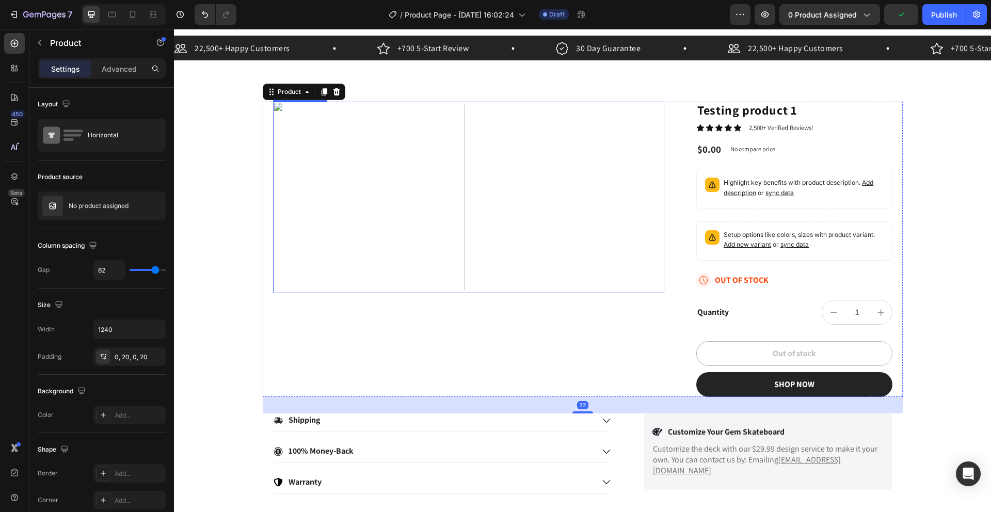
click at [458, 220] on img at bounding box center [368, 197] width 191 height 191
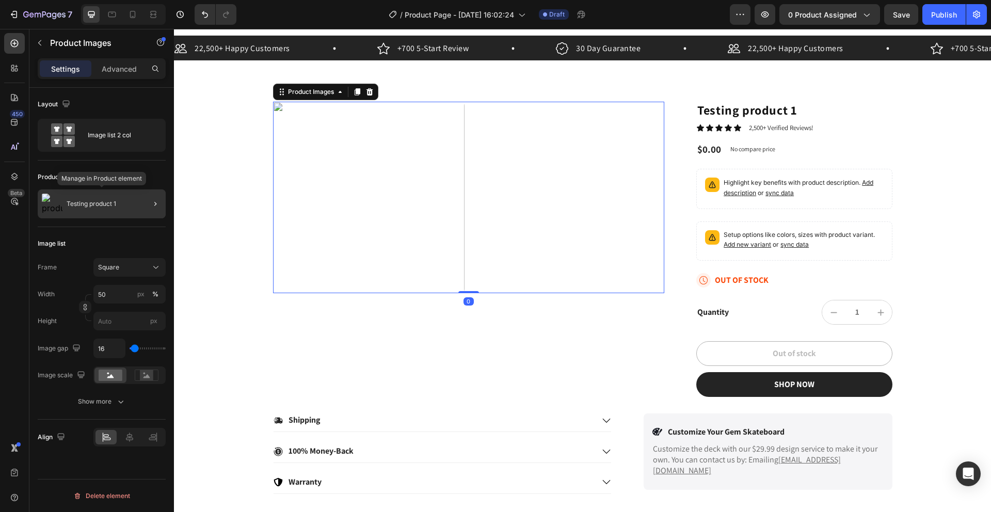
click at [130, 201] on div "Testing product 1" at bounding box center [102, 203] width 128 height 29
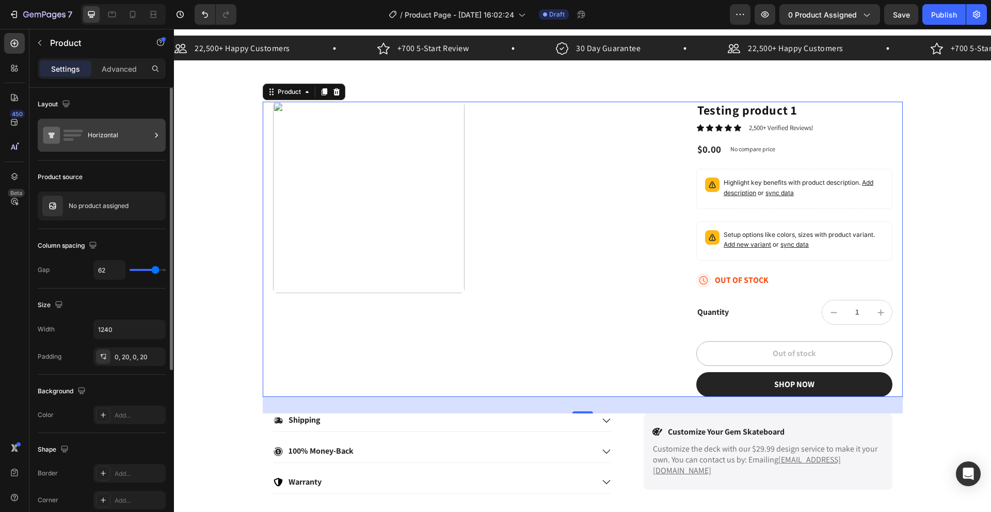
click at [88, 147] on div "Horizontal" at bounding box center [119, 135] width 63 height 24
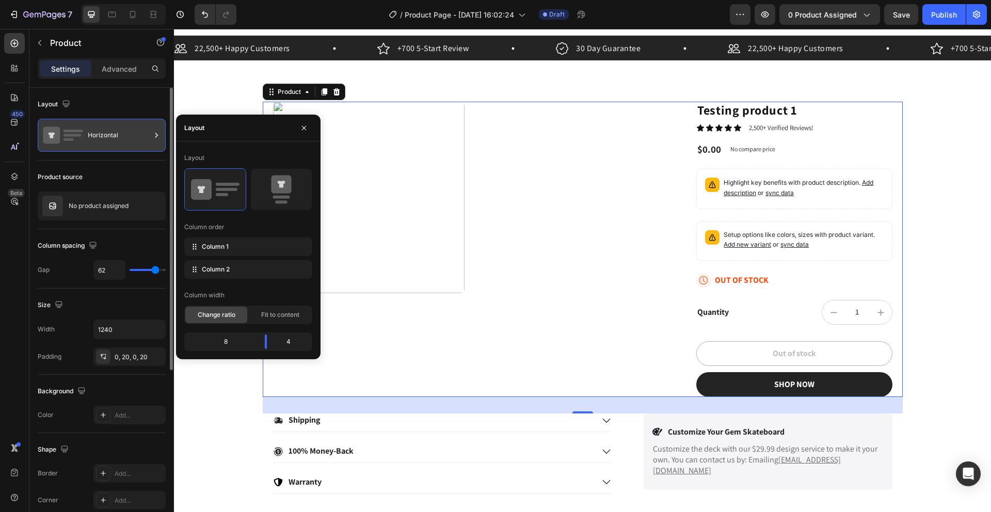
click at [88, 147] on div "Horizontal" at bounding box center [119, 135] width 63 height 24
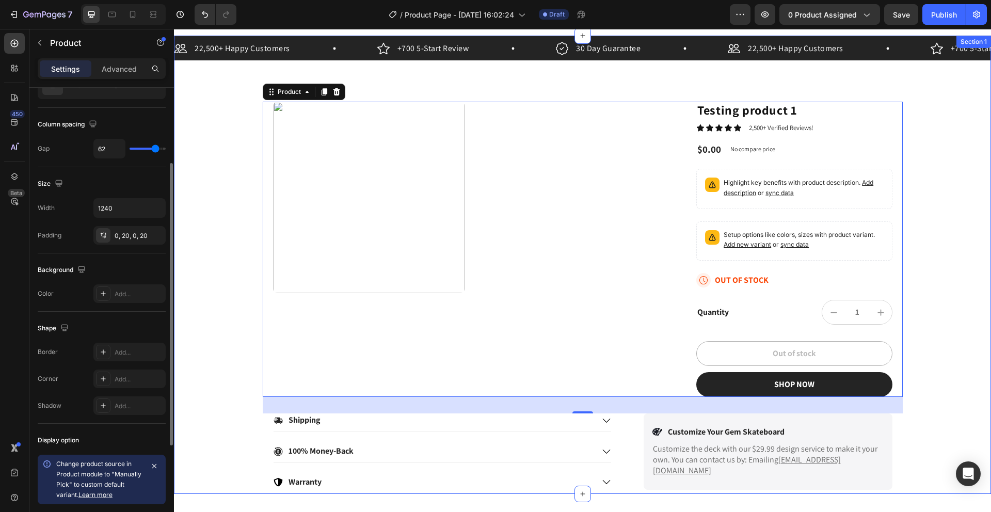
scroll to position [0, 0]
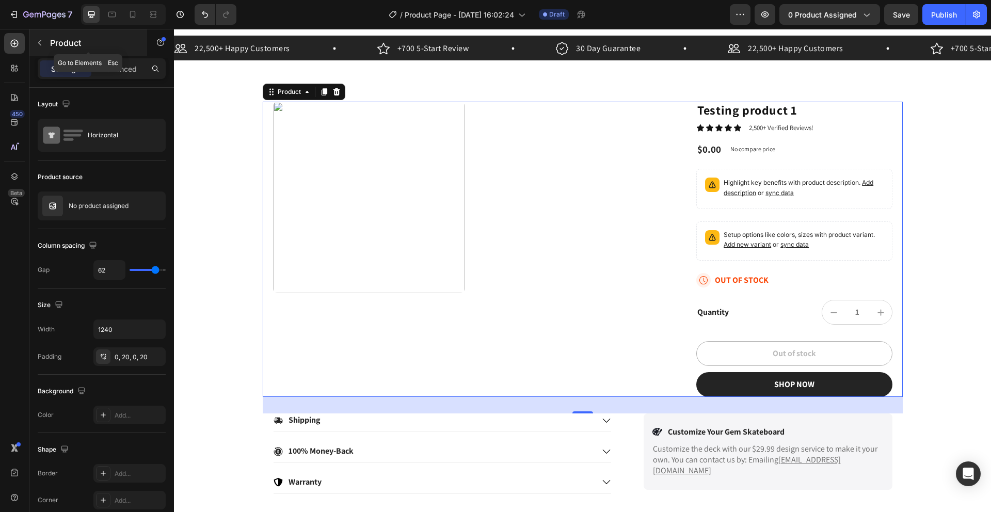
click at [41, 44] on icon "button" at bounding box center [40, 43] width 8 height 8
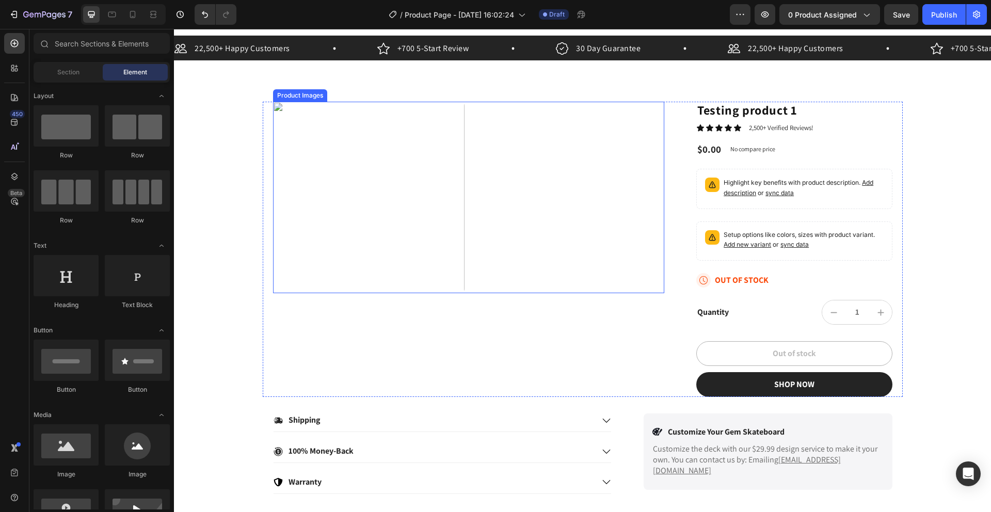
click at [316, 196] on img at bounding box center [368, 197] width 191 height 191
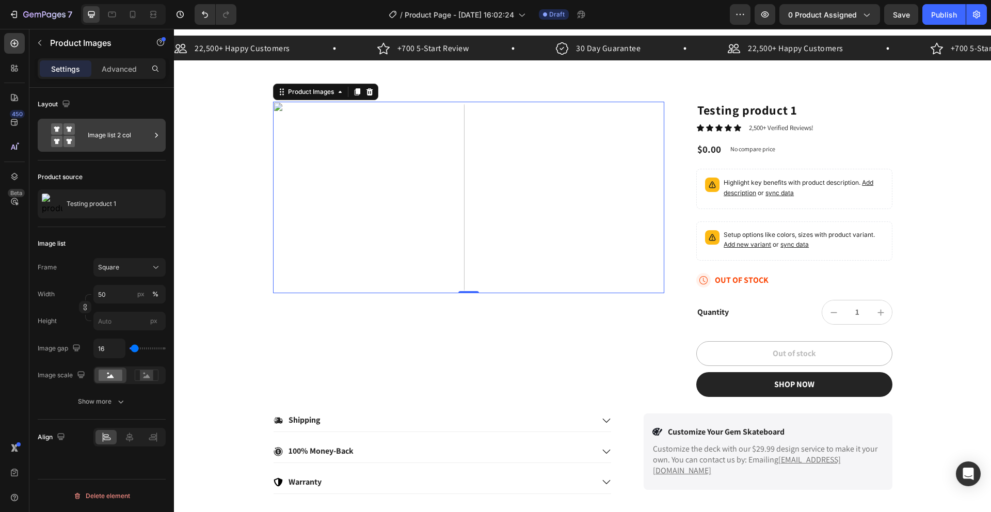
click at [102, 150] on div "Image list 2 col" at bounding box center [102, 135] width 128 height 33
click at [122, 170] on div "Product source" at bounding box center [102, 177] width 128 height 17
click at [127, 265] on div "Square" at bounding box center [123, 267] width 51 height 9
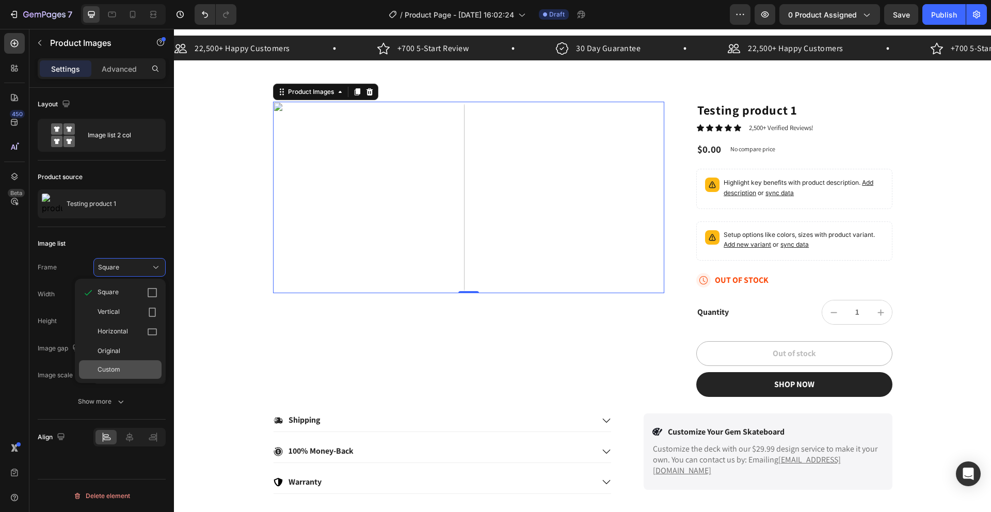
click at [120, 365] on span "Custom" at bounding box center [109, 369] width 23 height 9
click at [129, 266] on div "Custom" at bounding box center [123, 267] width 51 height 9
click at [132, 318] on div "Vertical" at bounding box center [120, 312] width 83 height 20
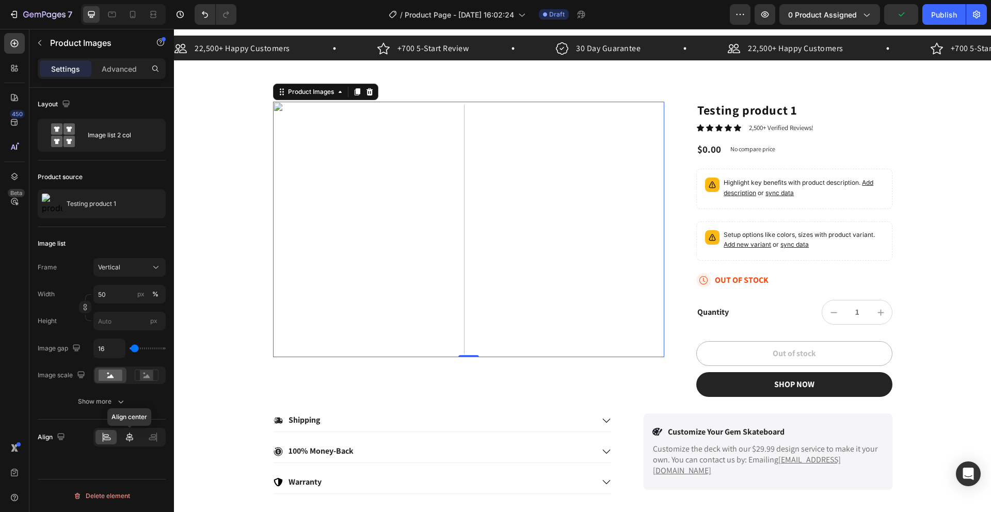
click at [126, 399] on div at bounding box center [129, 437] width 21 height 14
click at [110, 399] on icon at bounding box center [106, 437] width 10 height 10
click at [156, 399] on icon at bounding box center [153, 435] width 5 height 3
click at [105, 399] on icon at bounding box center [106, 437] width 10 height 10
click at [89, 196] on div "Testing product 1" at bounding box center [102, 203] width 128 height 29
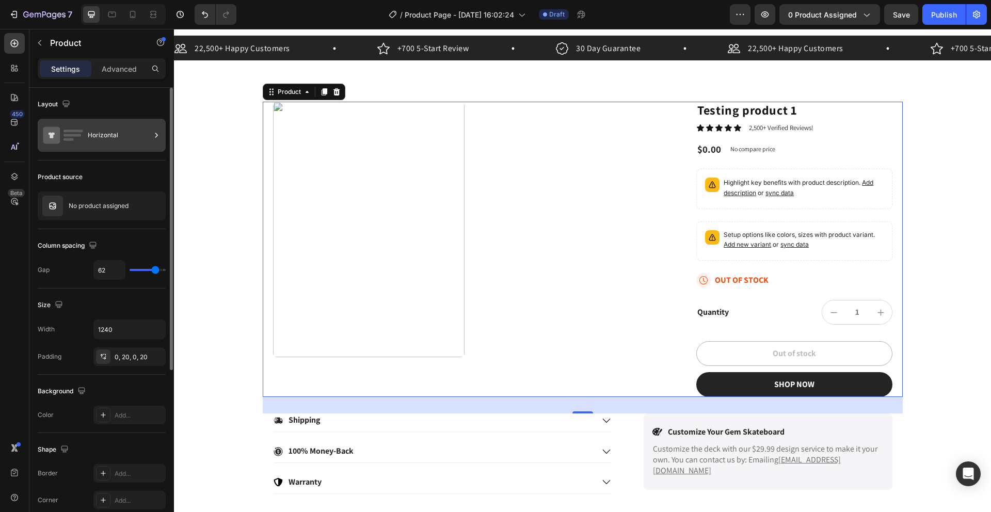
click at [105, 133] on div "Horizontal" at bounding box center [119, 135] width 63 height 24
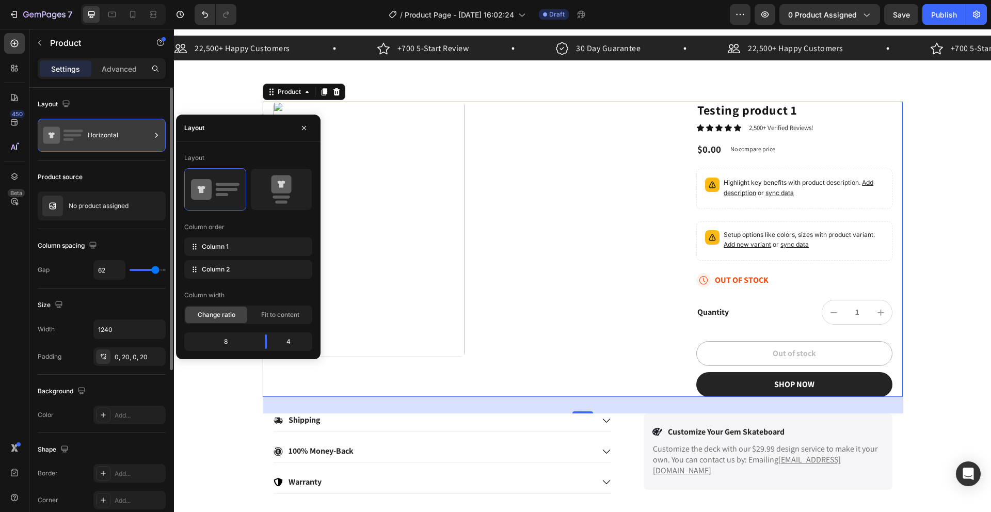
click at [103, 137] on div "Horizontal" at bounding box center [119, 135] width 63 height 24
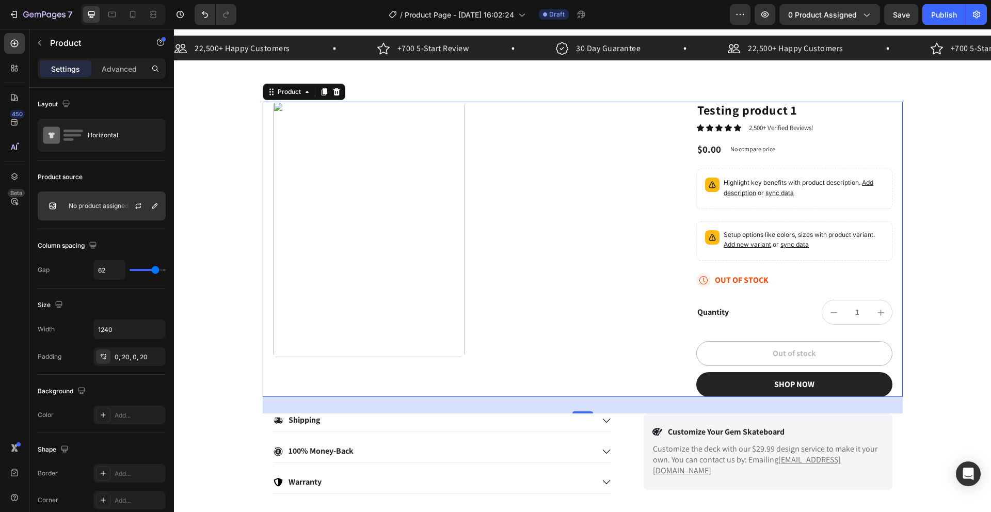
click at [95, 199] on div "No product assigned" at bounding box center [102, 205] width 128 height 29
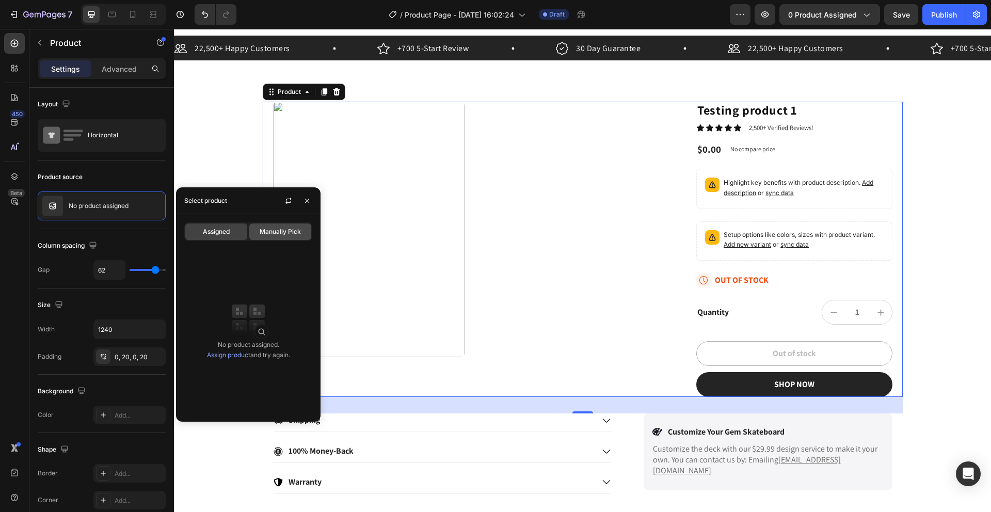
click at [284, 234] on span "Manually Pick" at bounding box center [280, 231] width 41 height 9
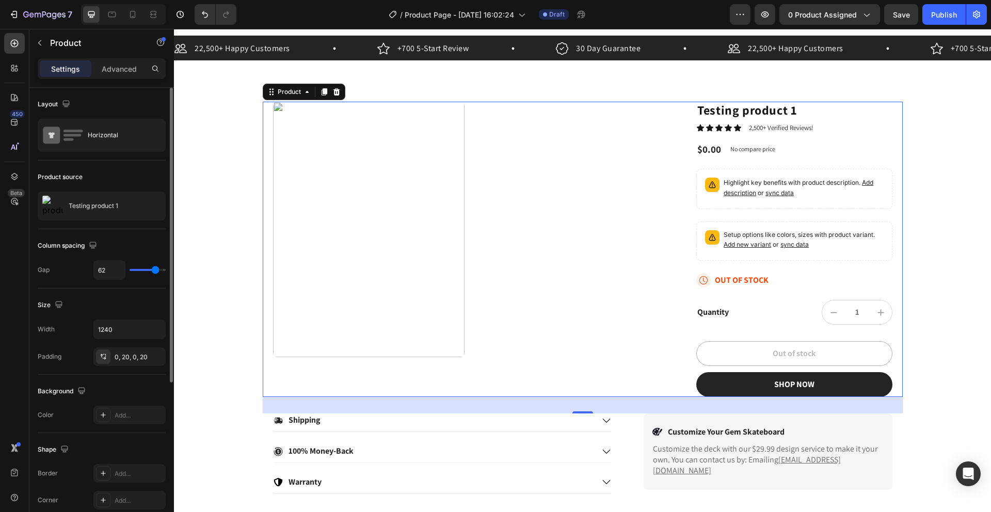
click at [109, 177] on div "Product source" at bounding box center [102, 177] width 128 height 17
click at [496, 77] on div "22,500+ Happy Customers Item List +700 5-Start Review Item List 30 Day Guarante…" at bounding box center [582, 265] width 817 height 458
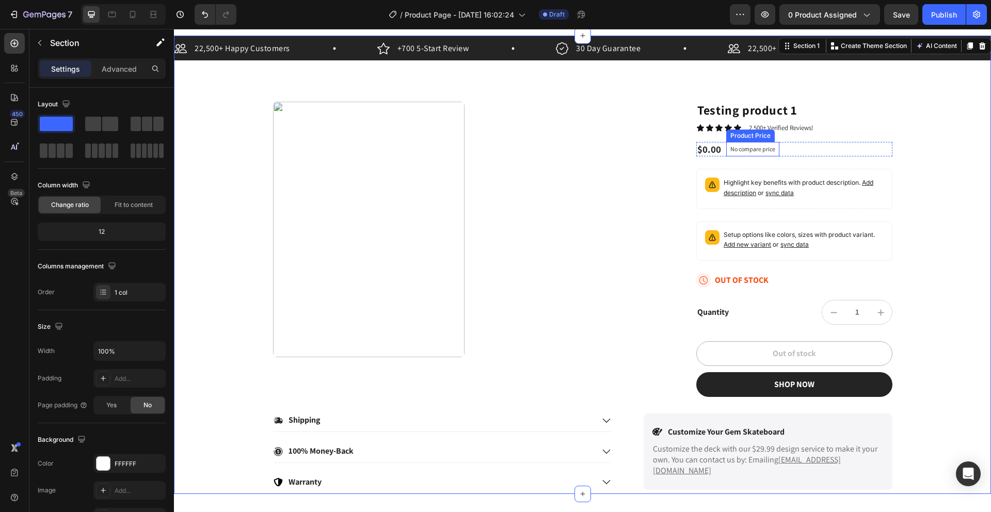
click at [710, 118] on div "Icon List" at bounding box center [713, 117] width 28 height 9
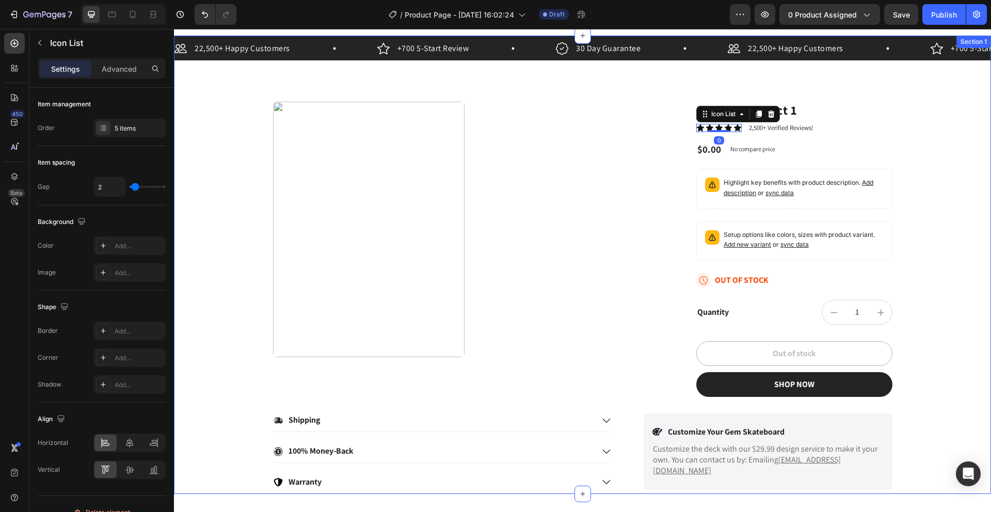
click at [629, 99] on div "22,500+ Happy Customers Item List +700 5-Start Review Item List 30 Day Guarante…" at bounding box center [582, 265] width 817 height 458
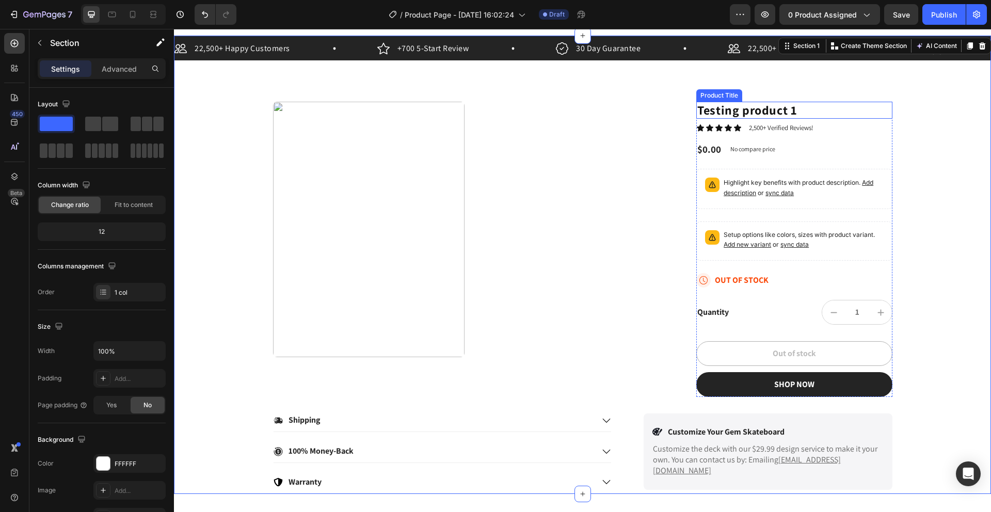
click at [710, 110] on h1 "Testing product 1" at bounding box center [794, 110] width 196 height 17
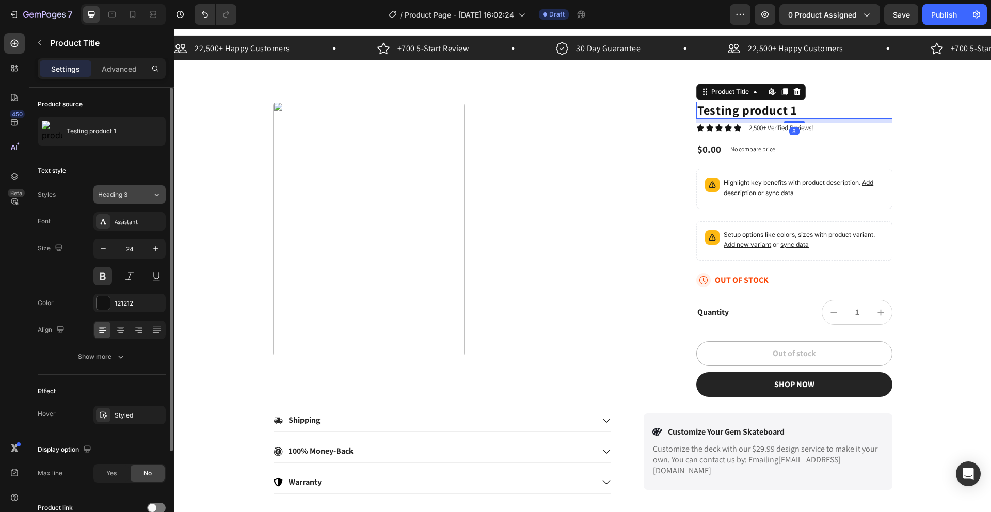
click at [137, 185] on button "Heading 3" at bounding box center [129, 194] width 72 height 19
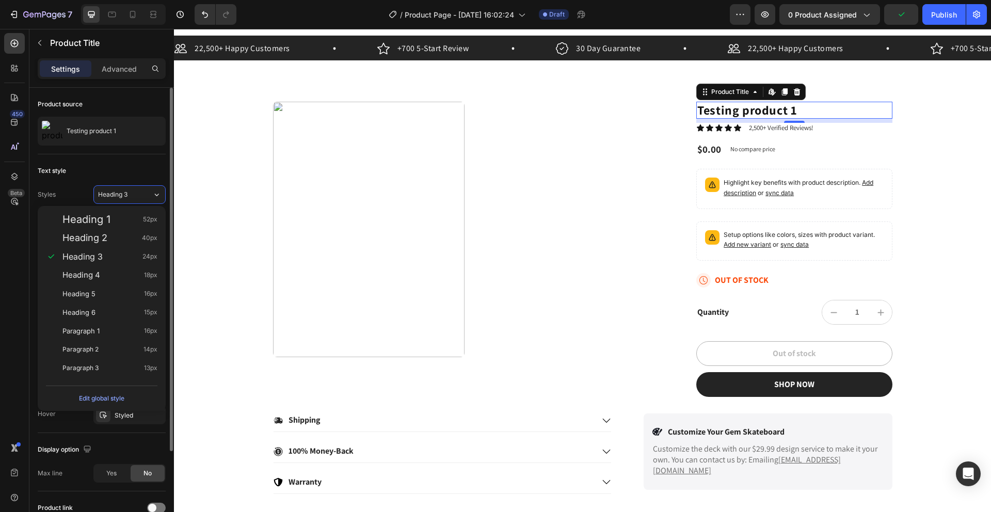
click at [125, 399] on div "Text style Styles Heading 3 Font Assistant Size 24 Color 121212 Align Show more" at bounding box center [102, 462] width 128 height 58
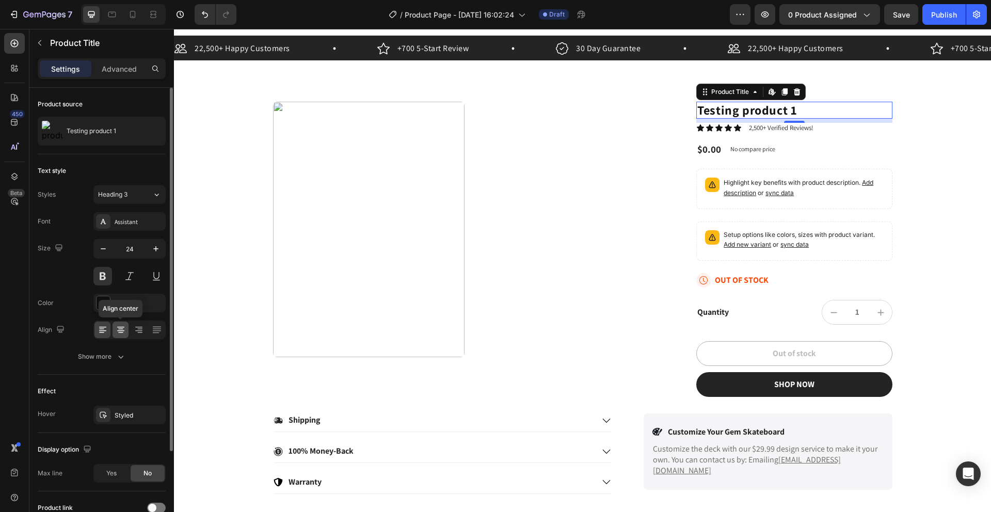
click at [121, 334] on icon at bounding box center [121, 330] width 10 height 10
click at [120, 353] on icon "button" at bounding box center [121, 356] width 10 height 10
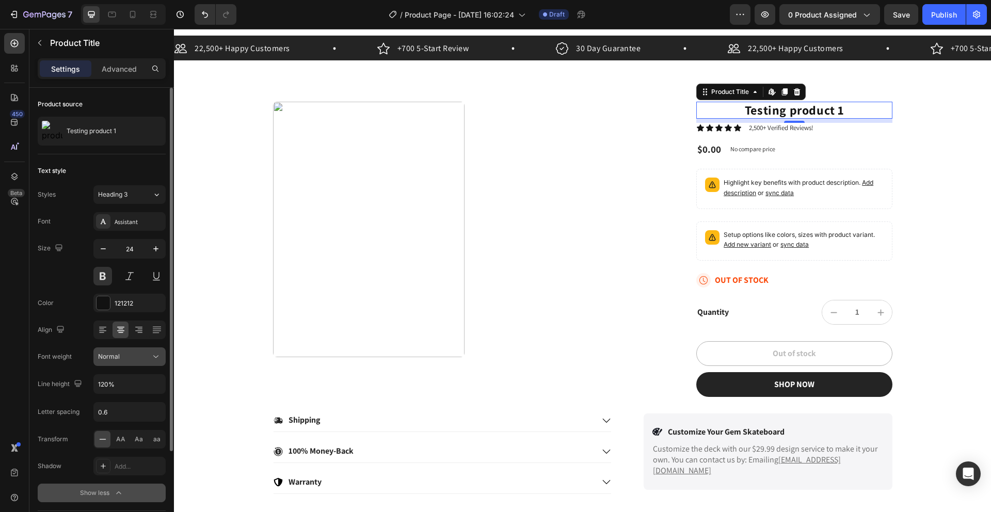
click at [117, 353] on span "Normal" at bounding box center [109, 356] width 22 height 8
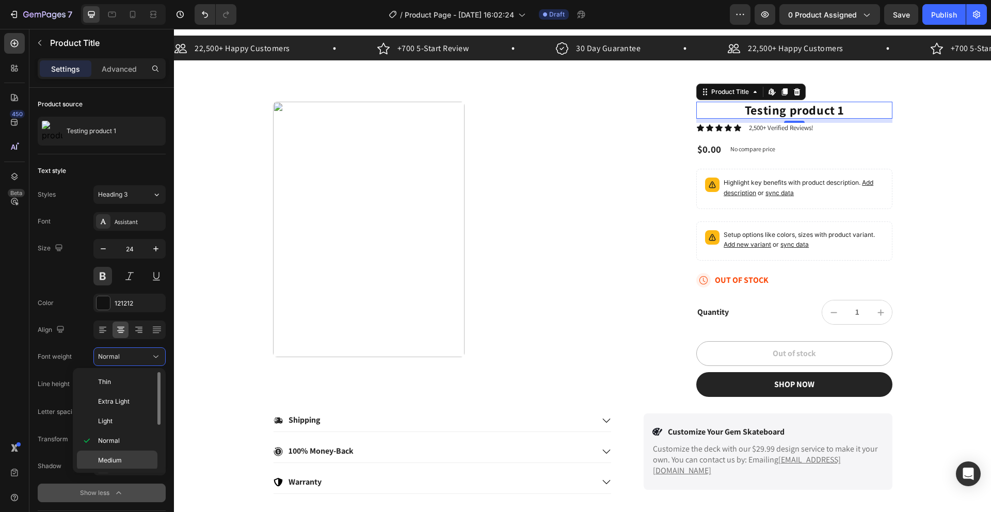
click at [112, 399] on span "Medium" at bounding box center [110, 460] width 24 height 9
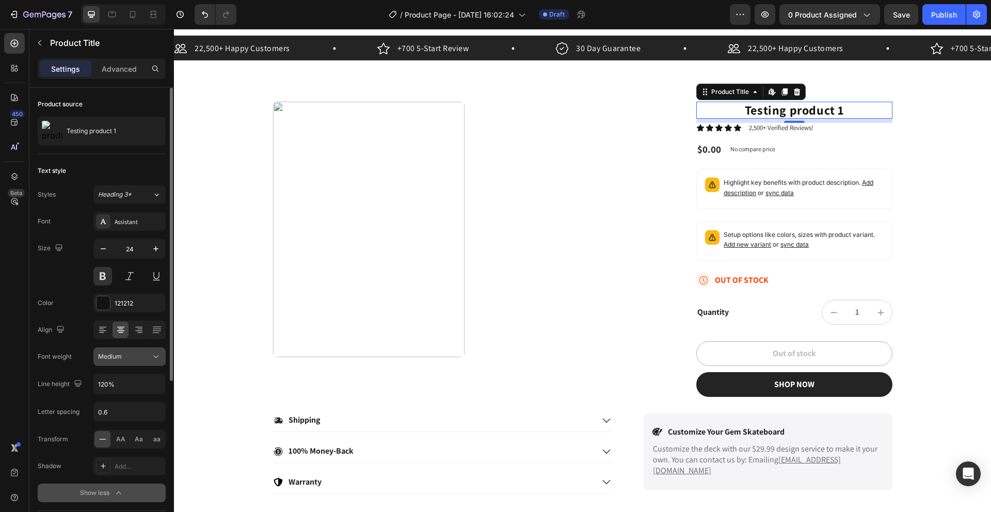
click at [121, 357] on span "Medium" at bounding box center [110, 356] width 24 height 8
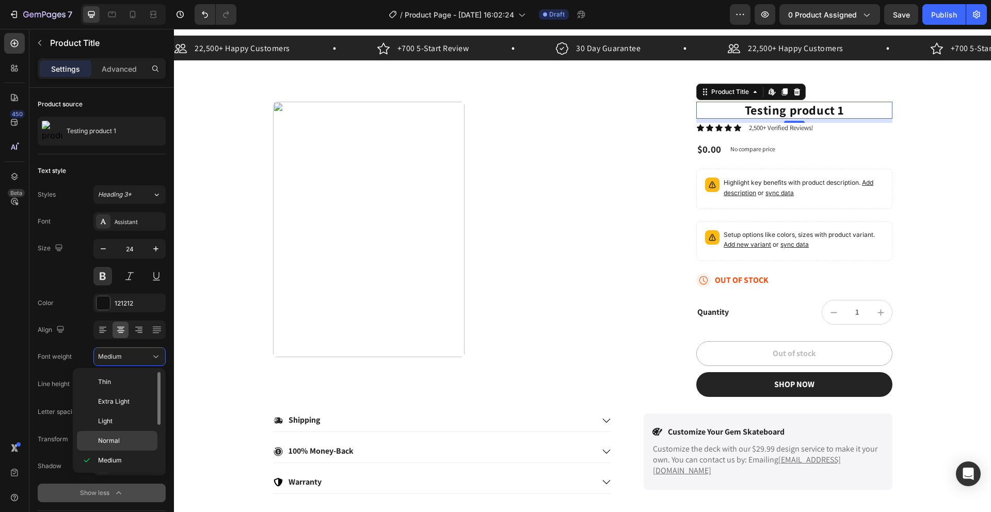
click at [114, 399] on span "Normal" at bounding box center [109, 440] width 22 height 9
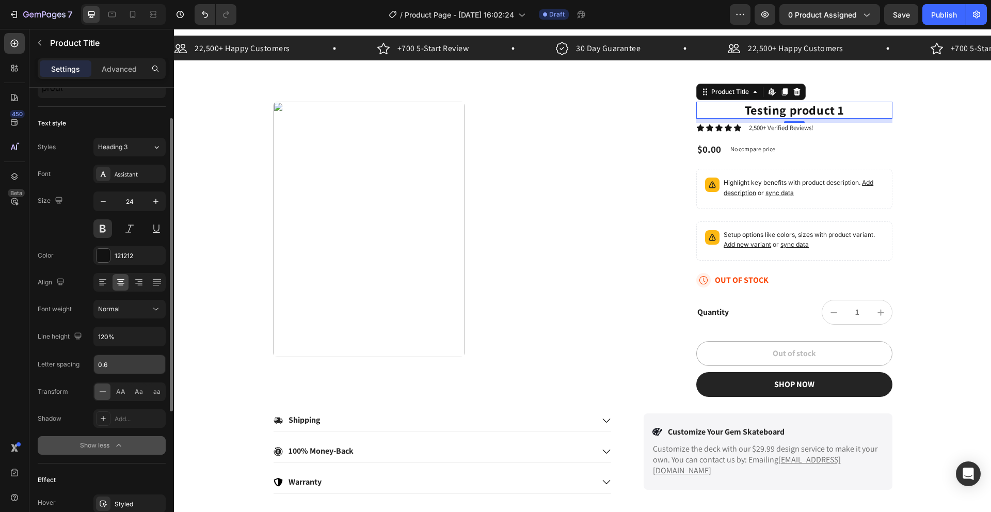
scroll to position [74, 0]
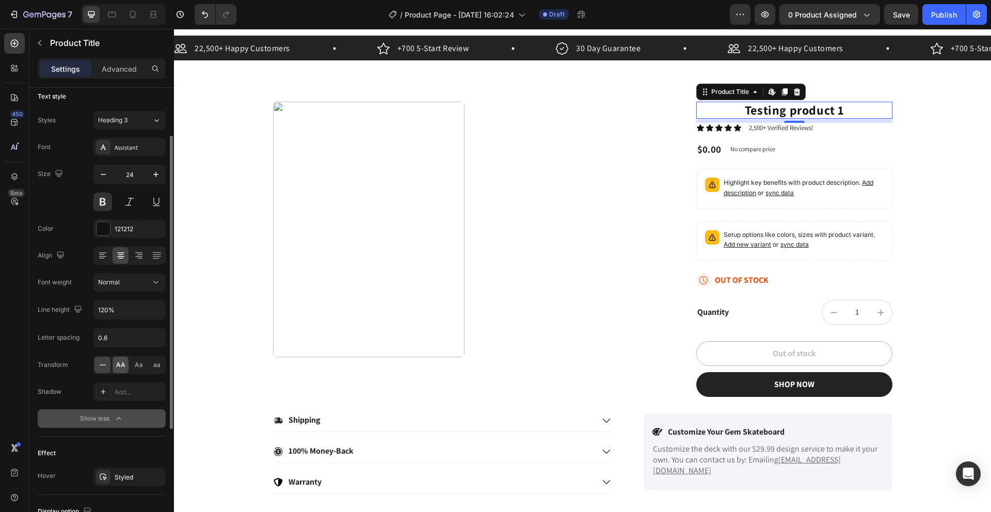
click at [121, 367] on span "AA" at bounding box center [120, 364] width 9 height 9
click at [129, 366] on div "AA Aa aa" at bounding box center [129, 365] width 72 height 19
click at [135, 366] on span "Aa" at bounding box center [139, 364] width 8 height 9
click at [155, 367] on span "aa" at bounding box center [156, 364] width 7 height 9
click at [115, 364] on div "AA" at bounding box center [120, 365] width 16 height 17
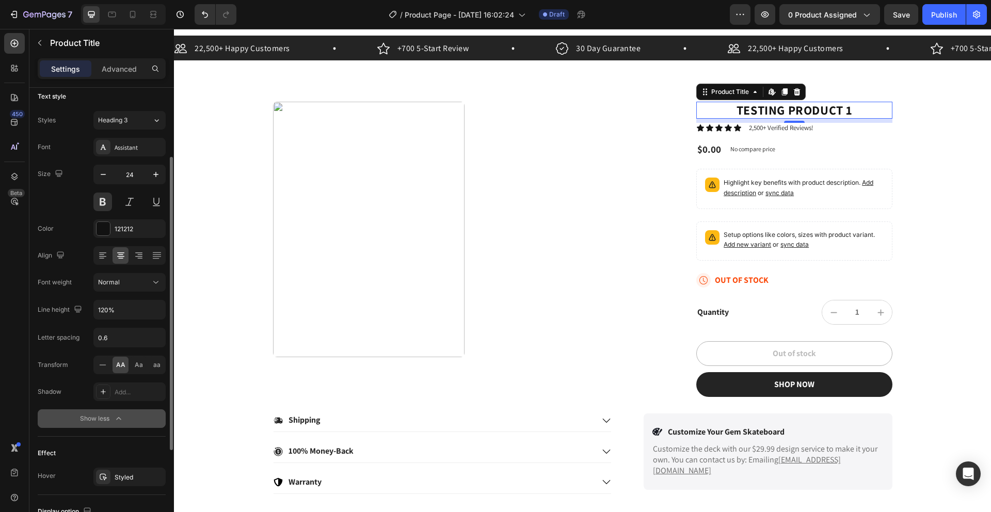
scroll to position [145, 0]
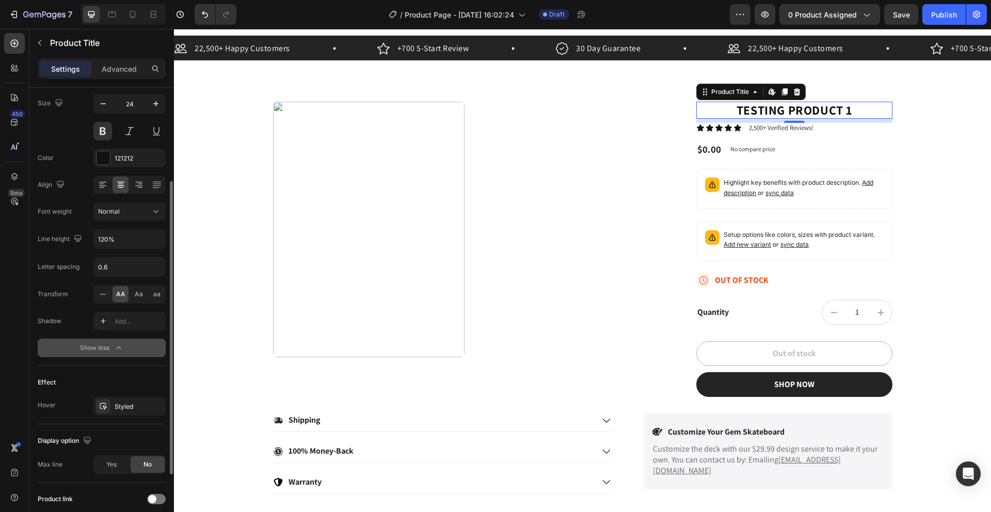
click at [121, 399] on div "Styled" at bounding box center [139, 406] width 49 height 9
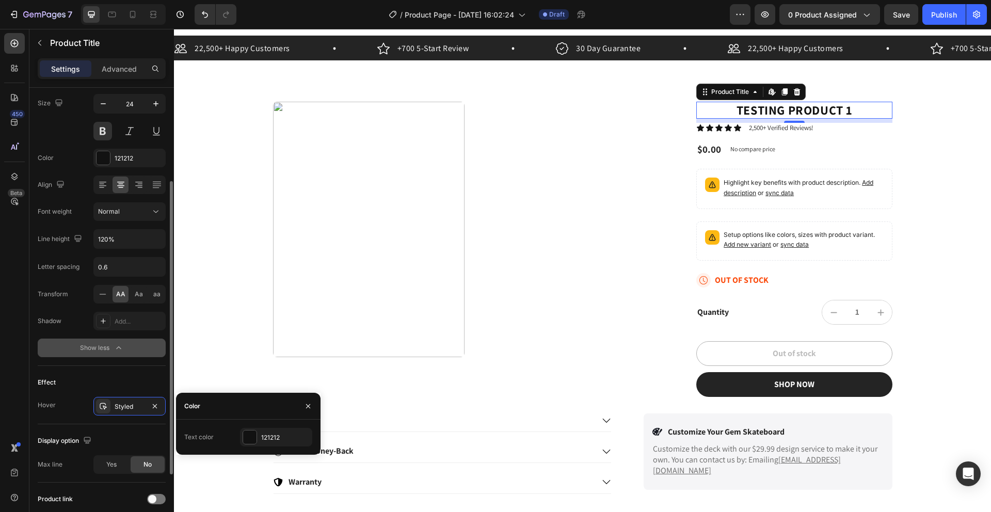
click at [78, 389] on div "Effect" at bounding box center [102, 382] width 128 height 17
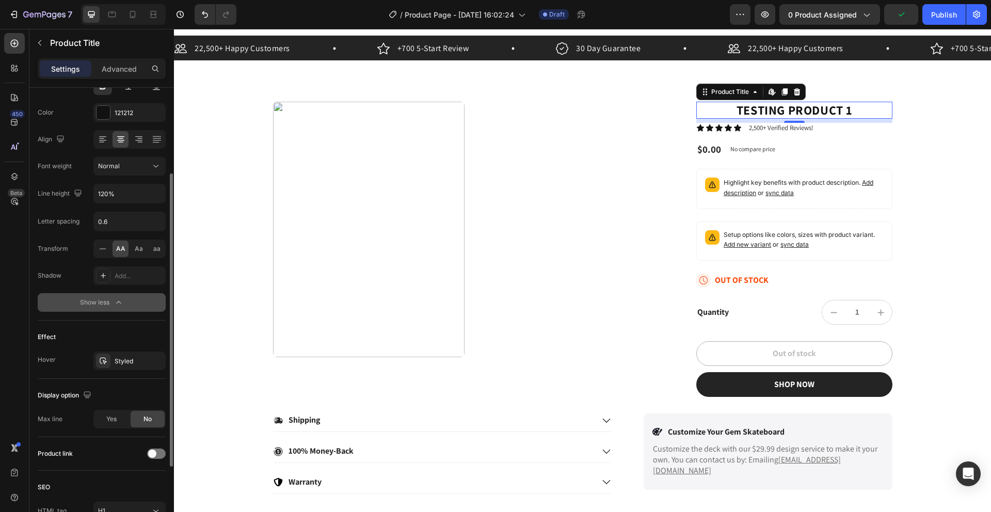
scroll to position [216, 0]
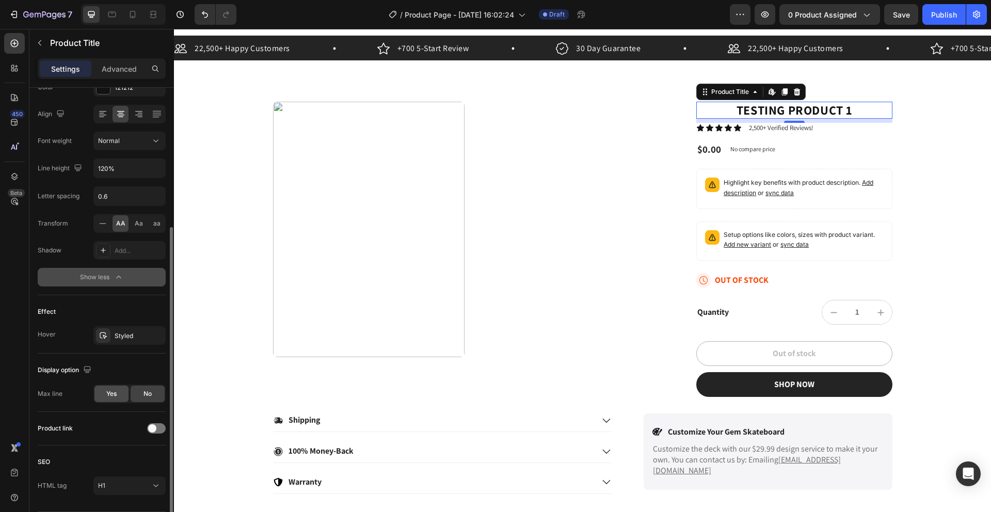
click at [118, 394] on div "Yes" at bounding box center [111, 393] width 34 height 17
click at [137, 394] on div "No" at bounding box center [148, 393] width 34 height 17
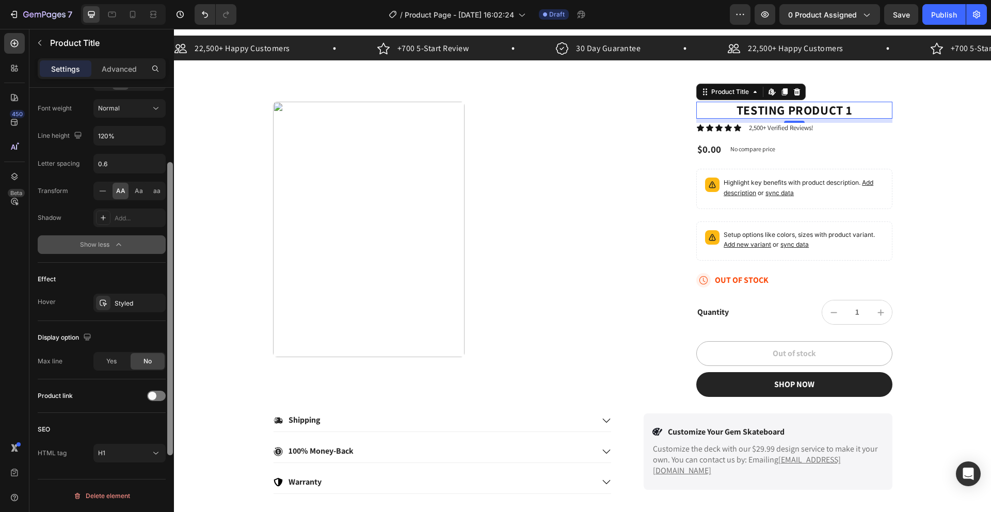
scroll to position [164, 0]
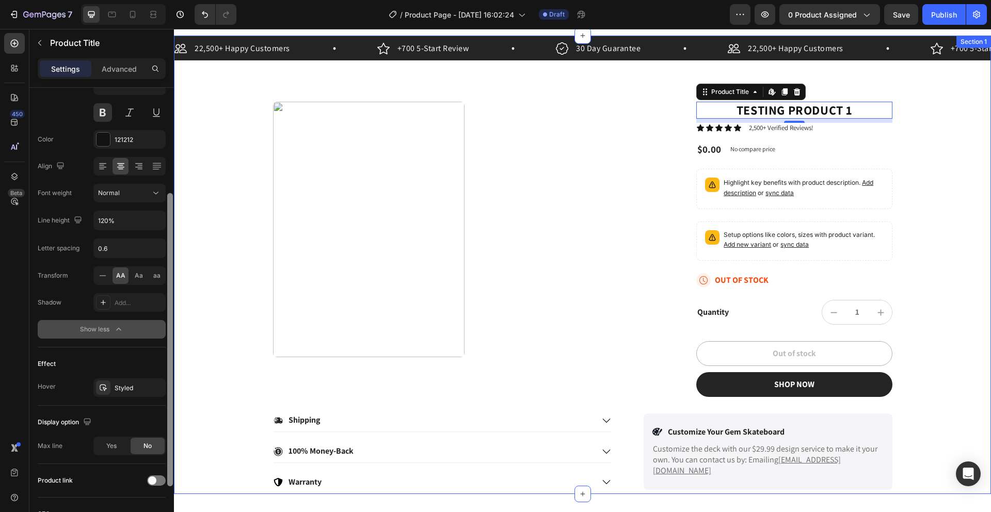
drag, startPoint x: 344, startPoint y: 395, endPoint x: 191, endPoint y: 211, distance: 239.3
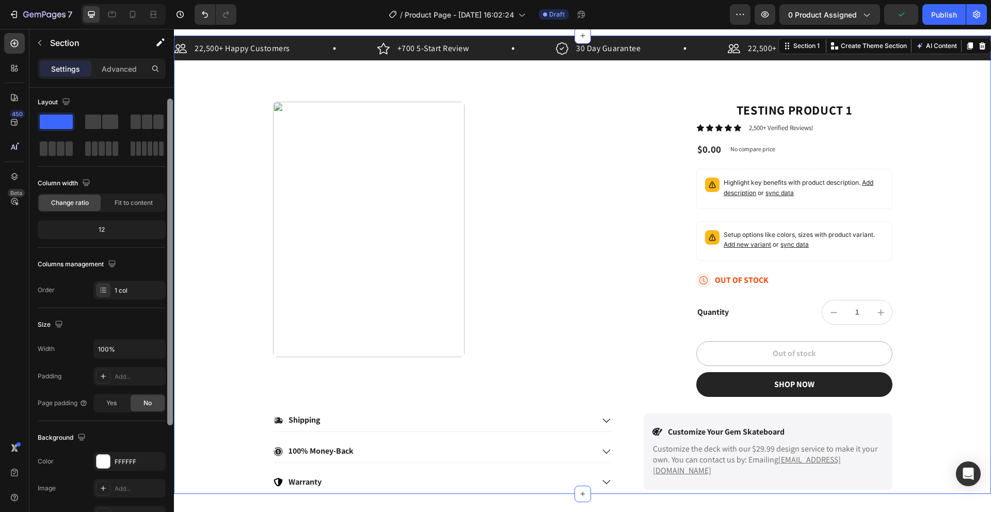
scroll to position [0, 0]
drag, startPoint x: 168, startPoint y: 197, endPoint x: 169, endPoint y: 186, distance: 10.9
click at [169, 186] on div at bounding box center [170, 251] width 6 height 327
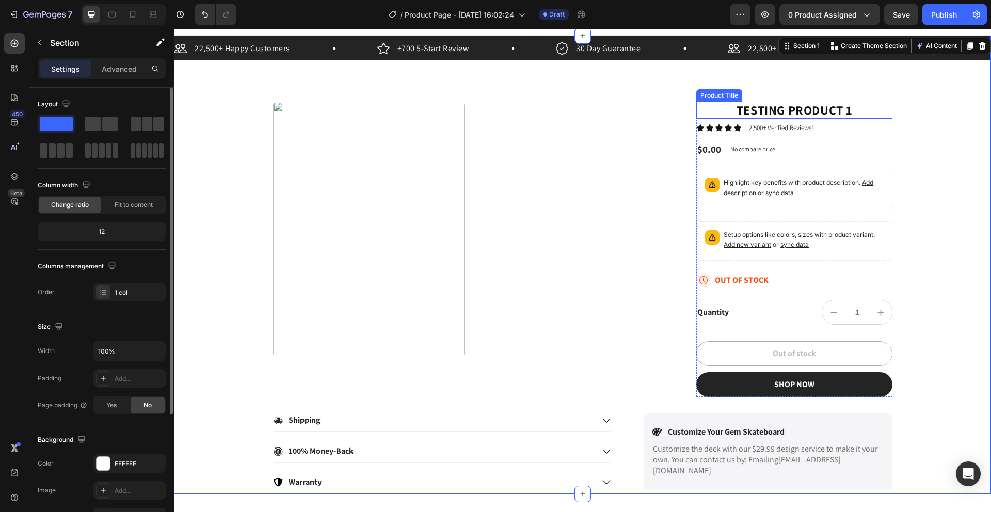
click at [710, 115] on h1 "Testing product 1" at bounding box center [794, 110] width 196 height 17
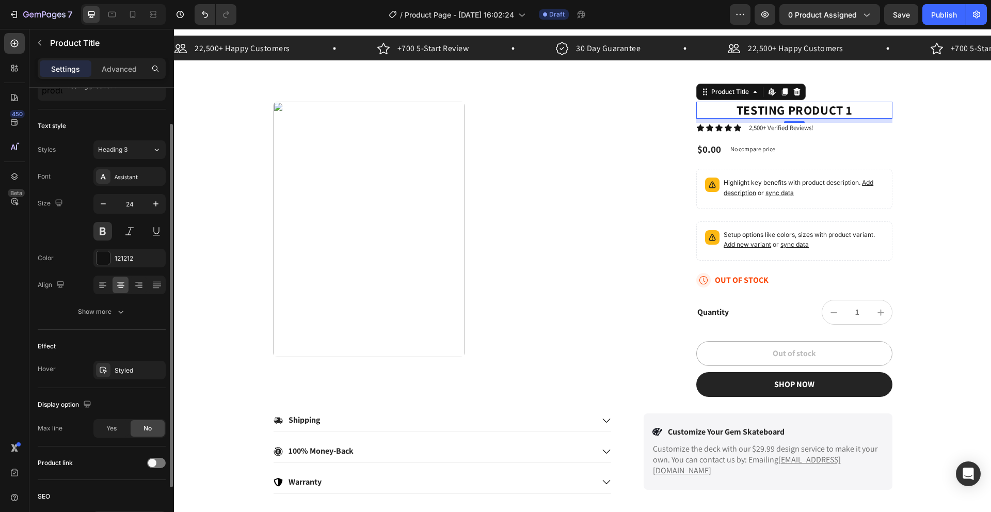
scroll to position [6, 0]
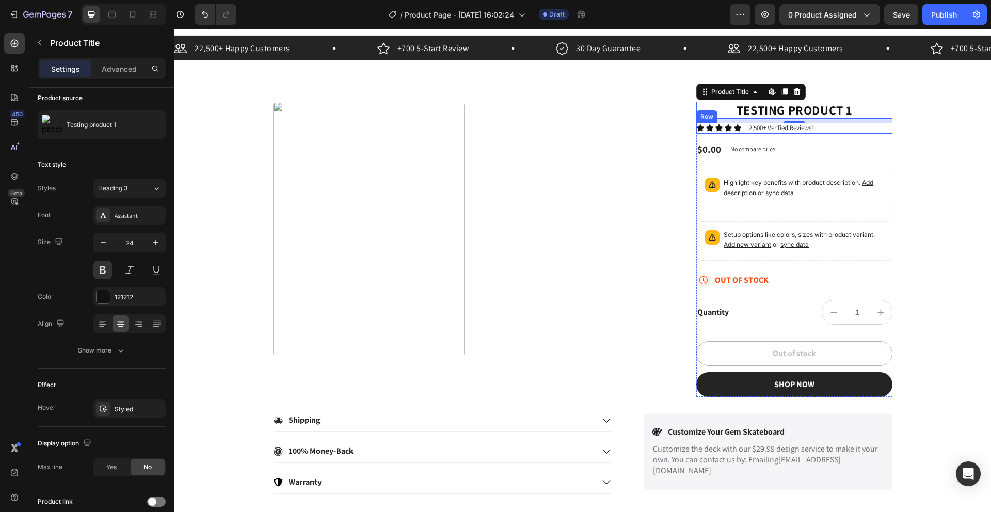
click at [710, 126] on div "Icon Icon Icon Icon Icon Icon List 2,500+ Verified Reviews! Text Block Row" at bounding box center [794, 128] width 196 height 11
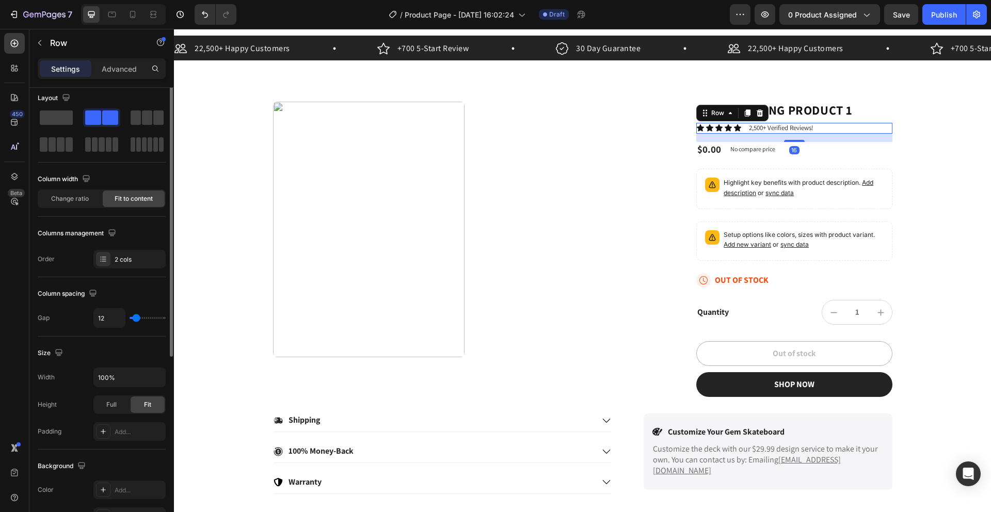
scroll to position [0, 0]
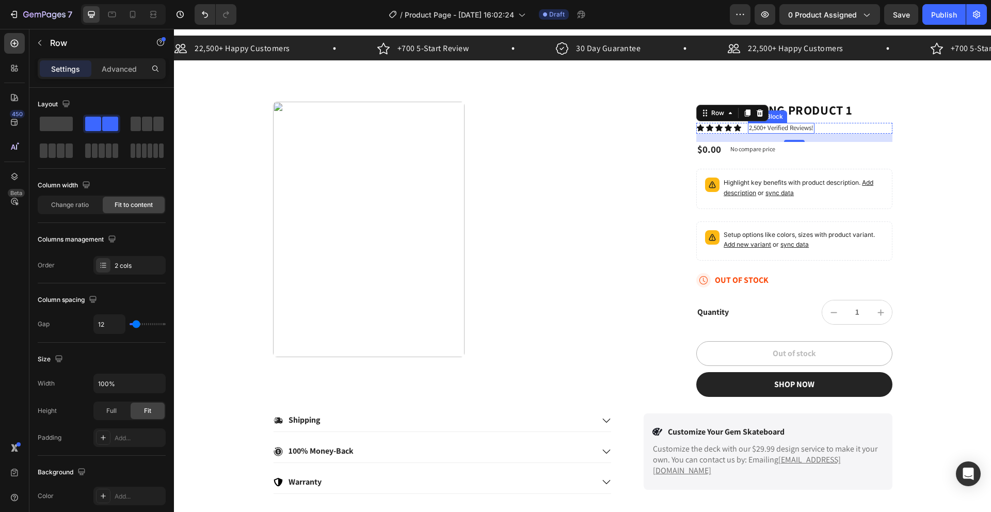
drag, startPoint x: 806, startPoint y: 127, endPoint x: 822, endPoint y: 128, distance: 16.0
click at [710, 127] on p "2,500+ Verified Reviews!" at bounding box center [781, 128] width 65 height 9
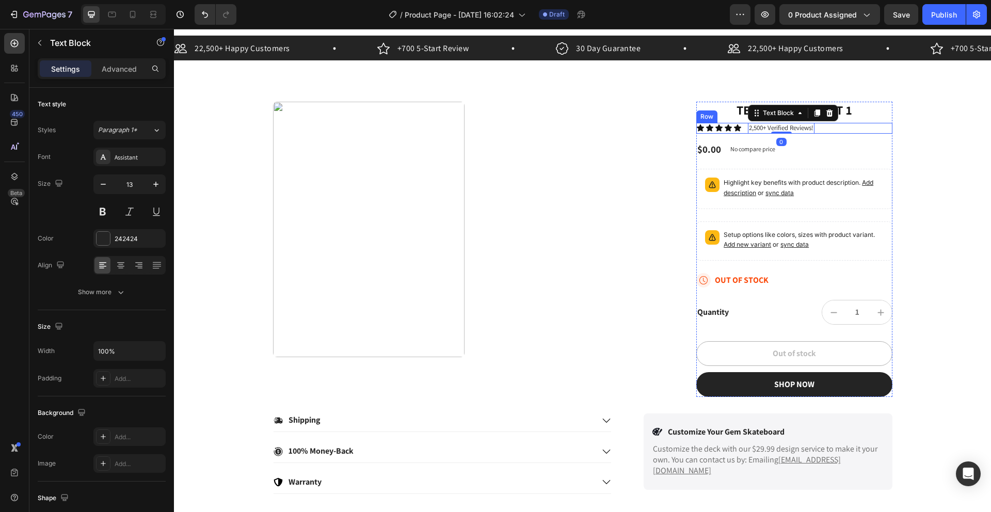
click at [710, 127] on div "Icon Icon Icon Icon Icon Icon List 2,500+ Verified Reviews! Text Block 0 Row" at bounding box center [794, 128] width 196 height 11
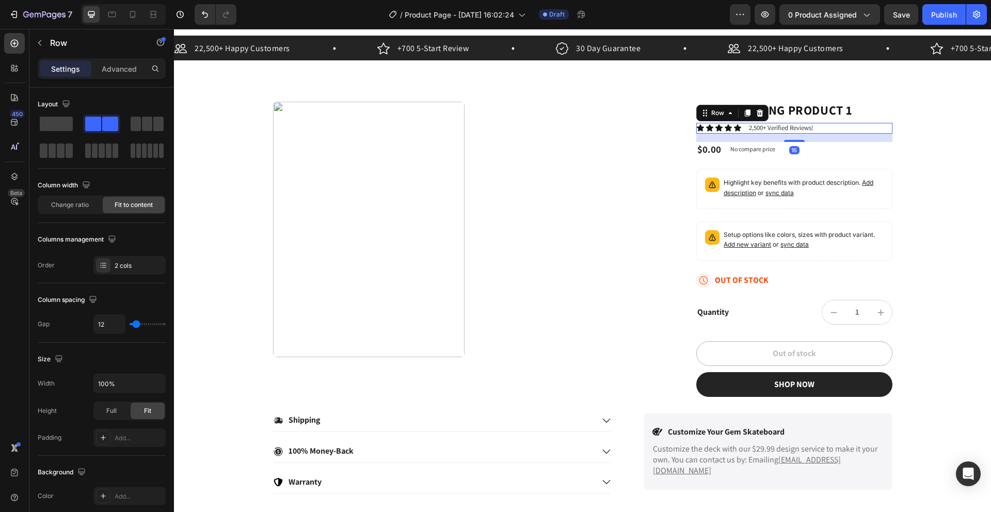
click at [710, 127] on div "Icon Icon Icon Icon Icon Icon List 2,500+ Verified Reviews! Text Block Row 16" at bounding box center [794, 128] width 196 height 11
click at [710, 109] on icon at bounding box center [760, 112] width 7 height 7
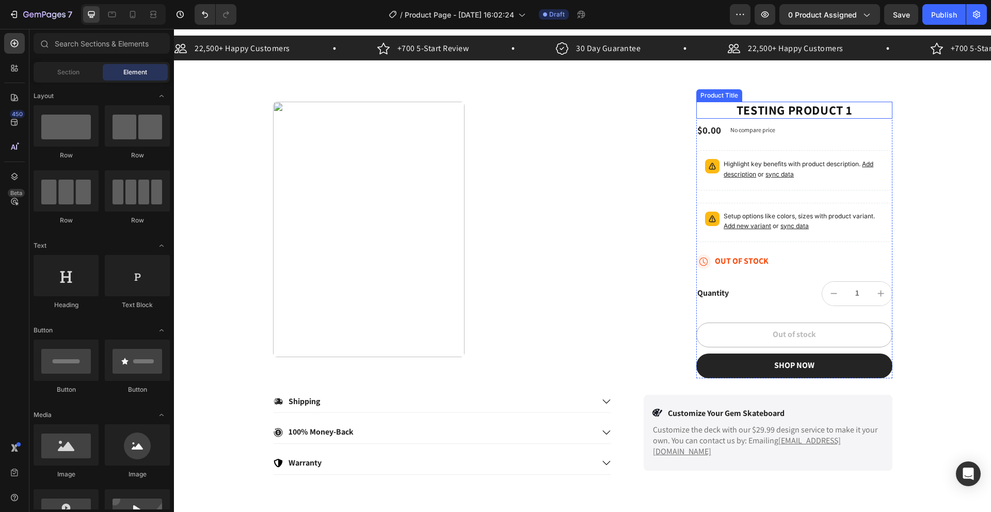
click at [706, 113] on h1 "Testing product 1" at bounding box center [794, 110] width 196 height 17
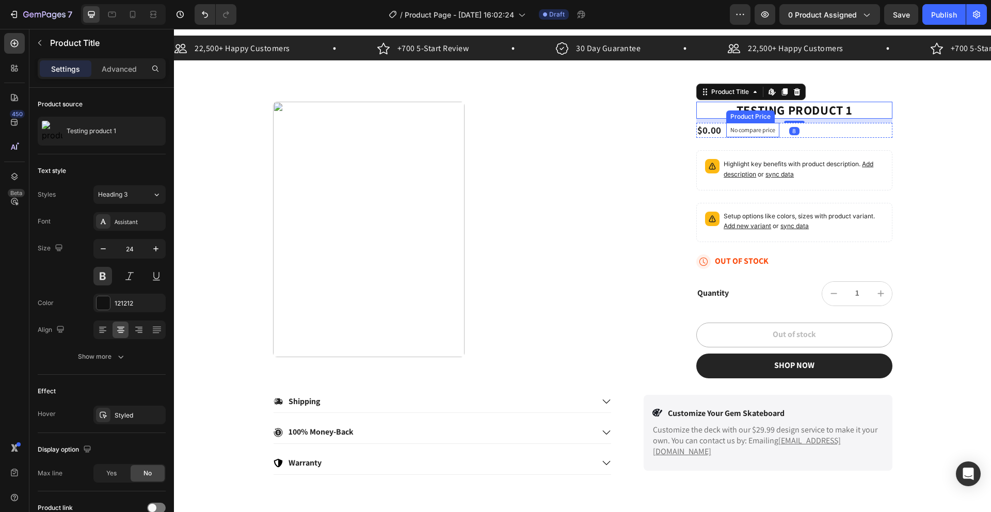
click at [710, 138] on div "Testing product 1 Product Title Edit content in Shopify 8 $0.00 Product Price P…" at bounding box center [794, 240] width 196 height 277
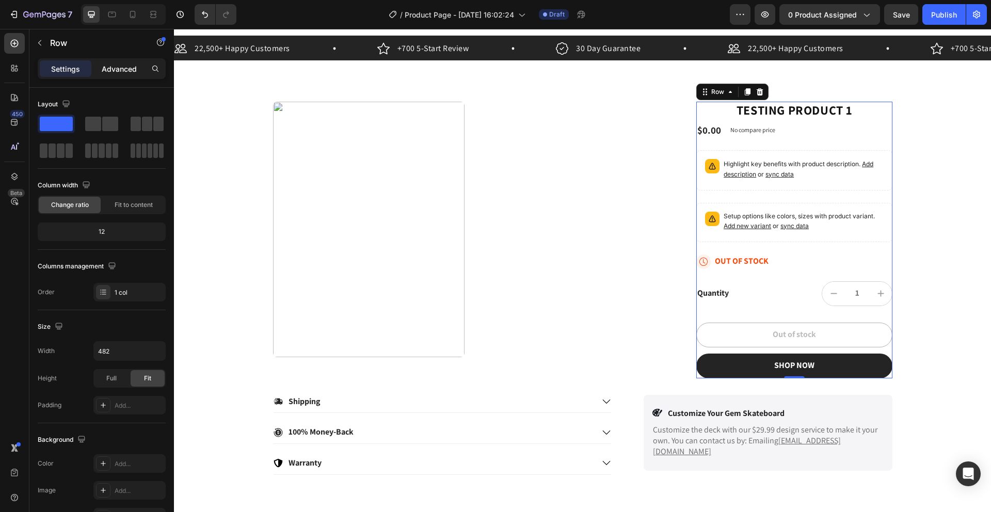
click at [120, 75] on div "Advanced" at bounding box center [119, 68] width 52 height 17
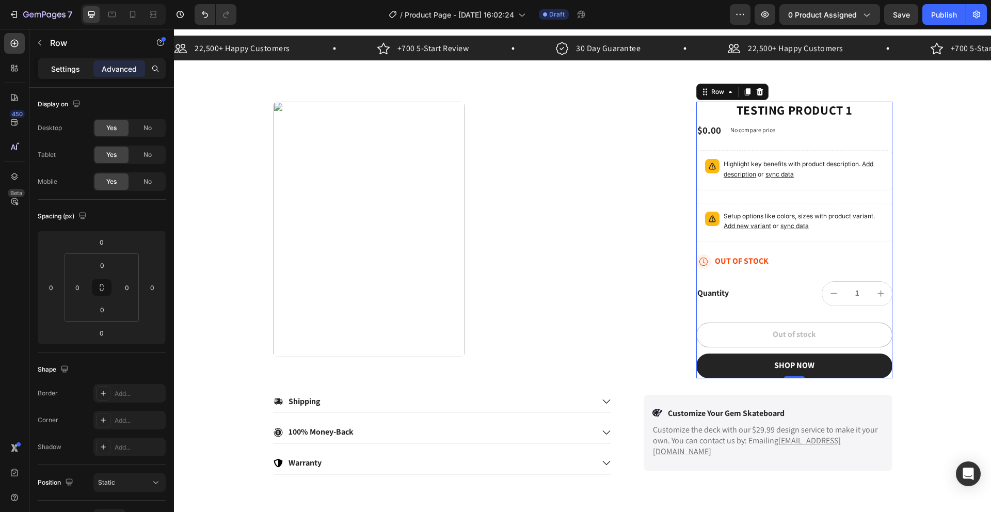
click at [77, 69] on p "Settings" at bounding box center [65, 68] width 29 height 11
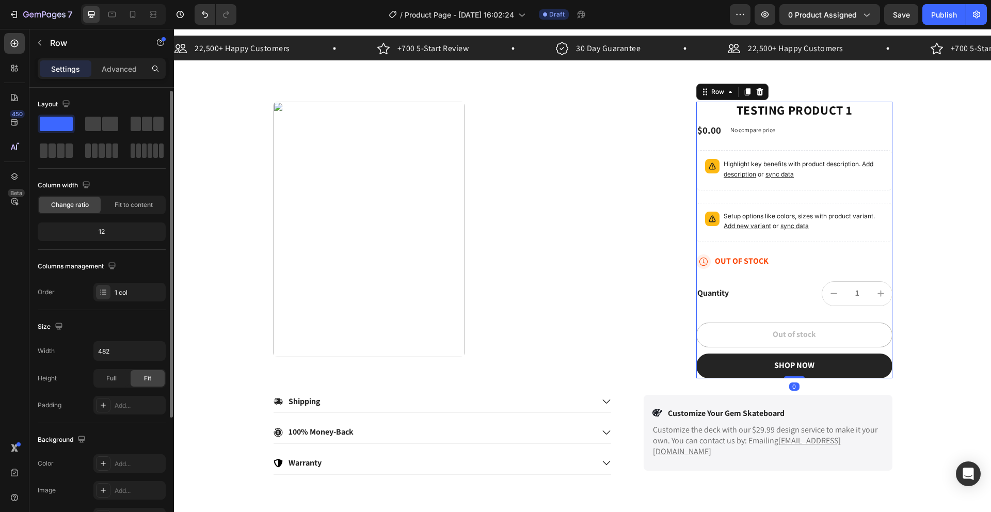
scroll to position [35, 0]
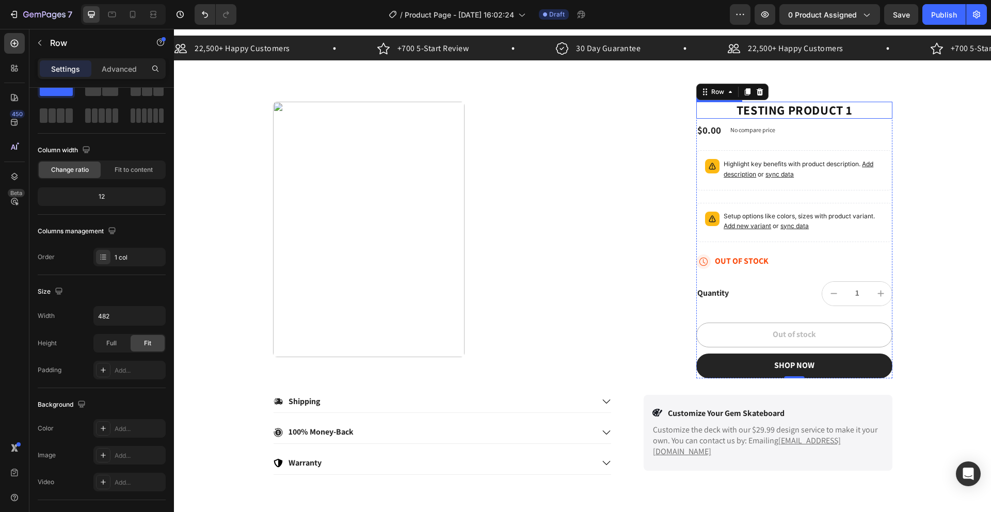
click at [710, 118] on h1 "Testing product 1" at bounding box center [794, 110] width 196 height 17
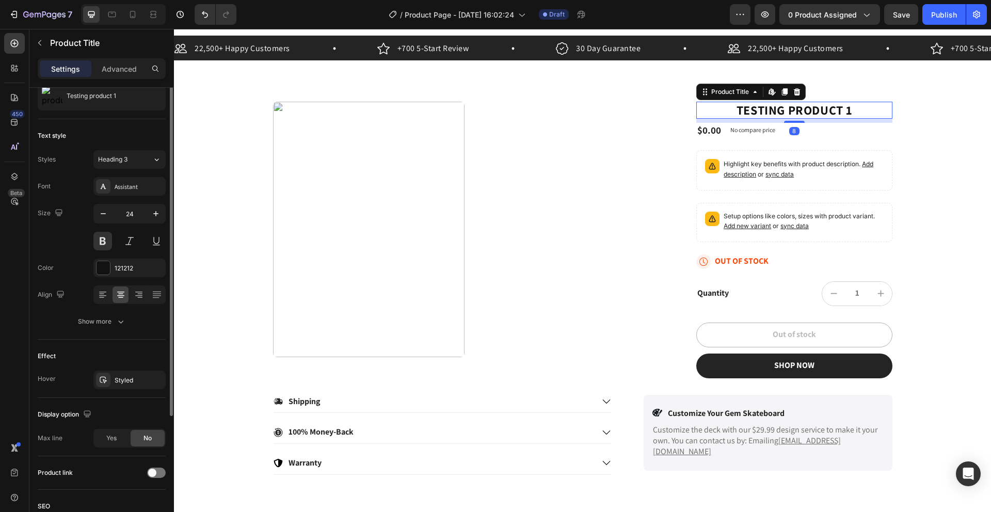
scroll to position [0, 0]
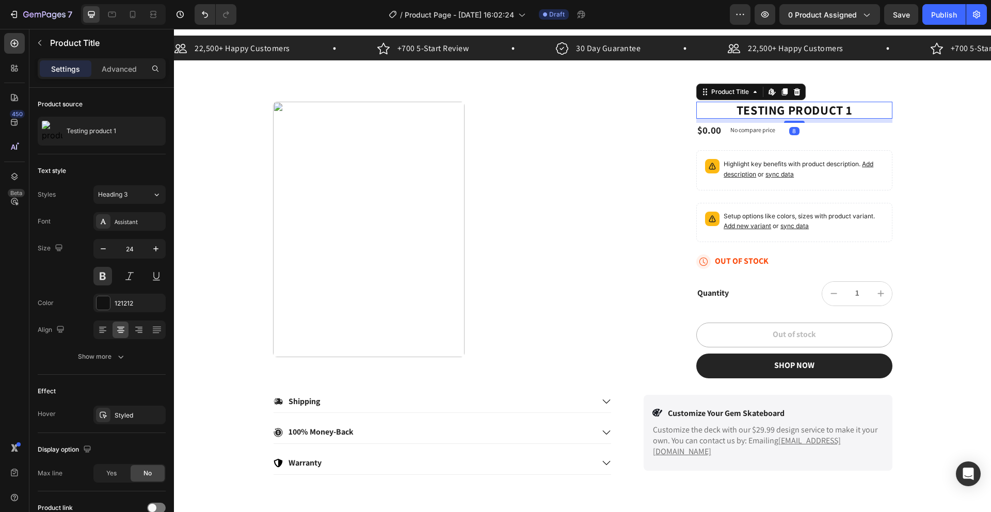
click at [710, 121] on div "8" at bounding box center [794, 121] width 196 height 4
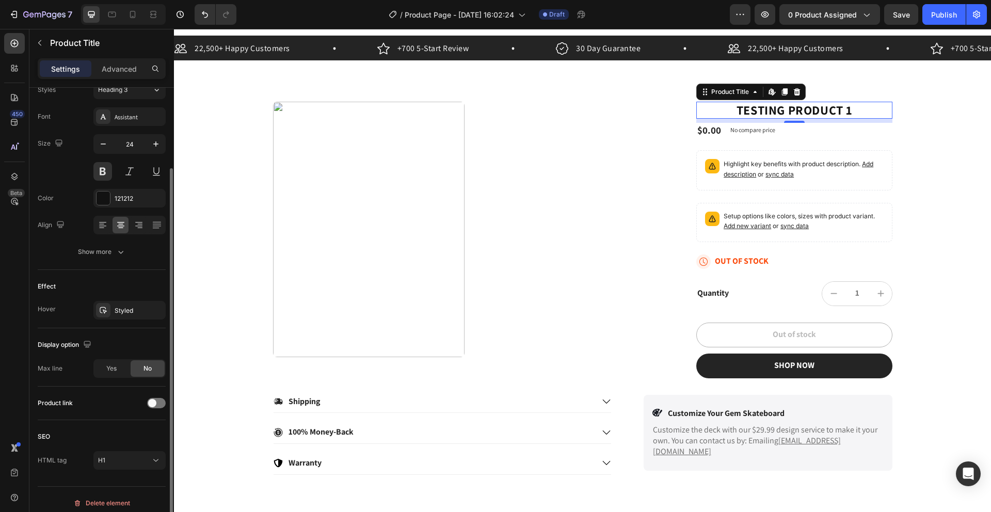
scroll to position [32, 0]
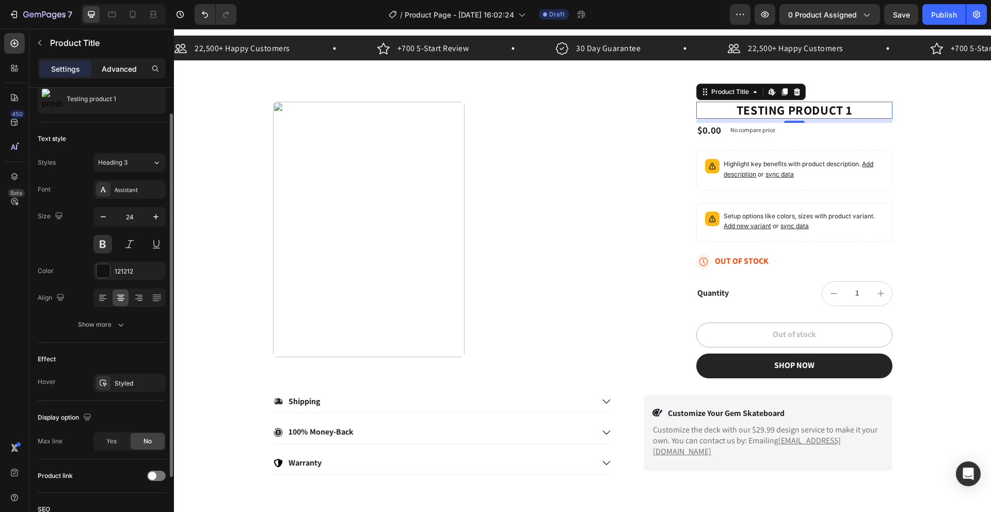
click at [118, 75] on div "Advanced" at bounding box center [119, 68] width 52 height 17
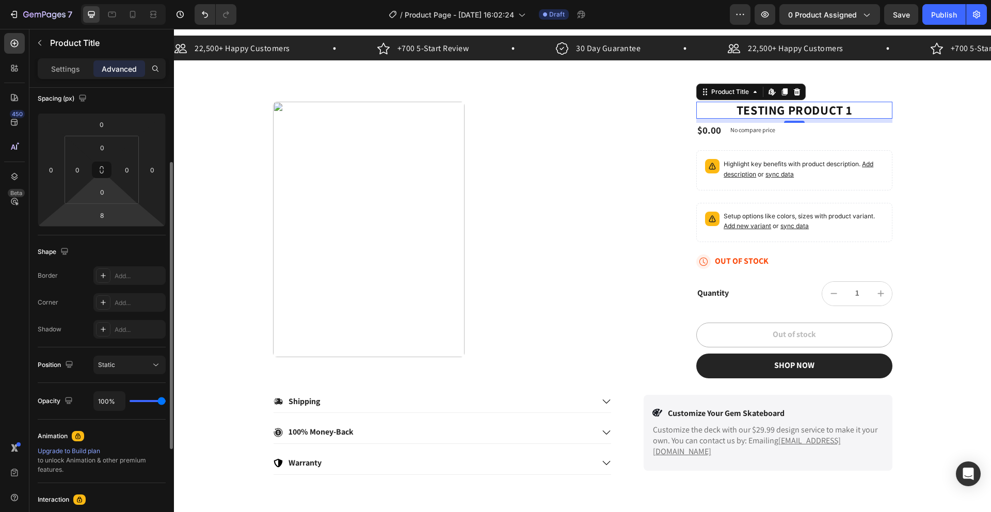
scroll to position [0, 0]
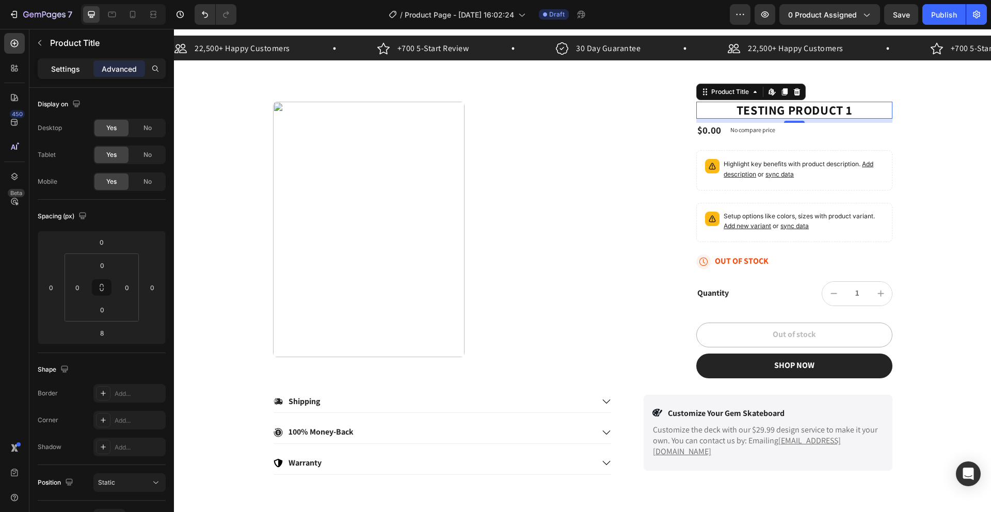
click at [70, 74] on div "Settings" at bounding box center [66, 68] width 52 height 17
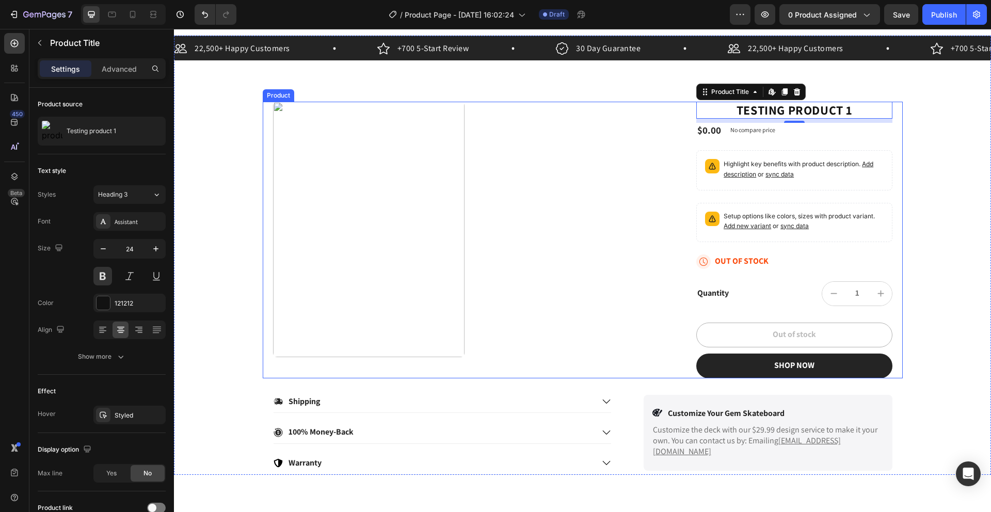
click at [696, 191] on div "Testing product 1 Product Title Edit content in Shopify 8 $0.00 Product Price P…" at bounding box center [794, 240] width 196 height 277
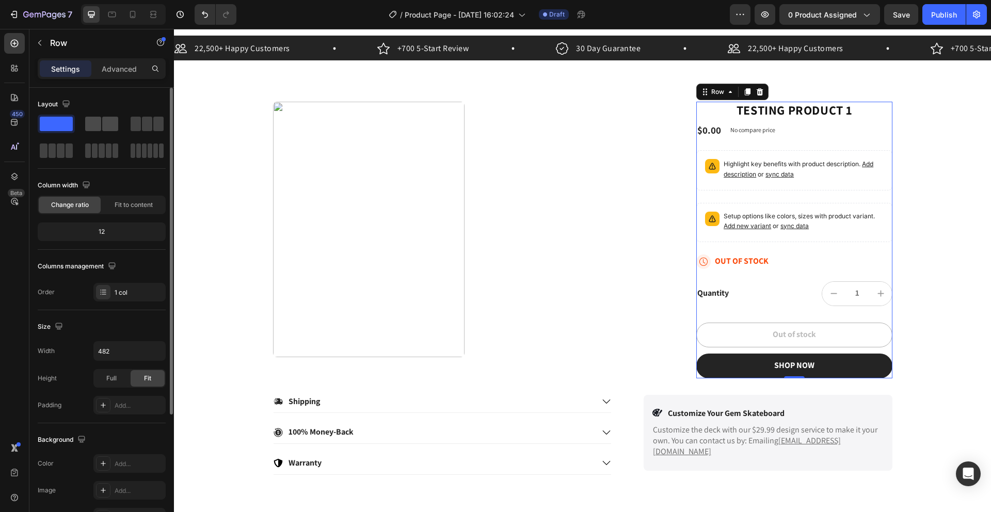
click at [95, 121] on span at bounding box center [93, 124] width 16 height 14
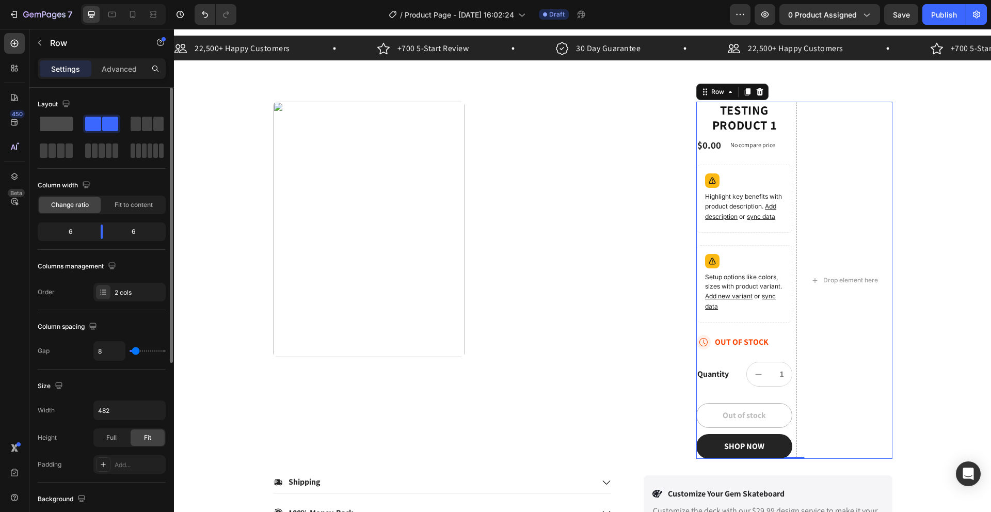
click at [60, 123] on span at bounding box center [56, 124] width 33 height 14
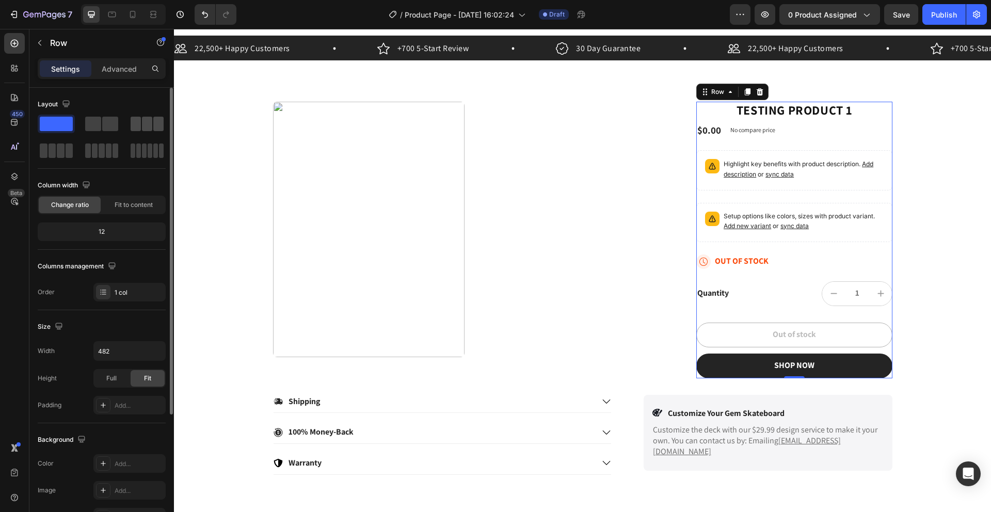
click at [144, 119] on span at bounding box center [147, 124] width 10 height 14
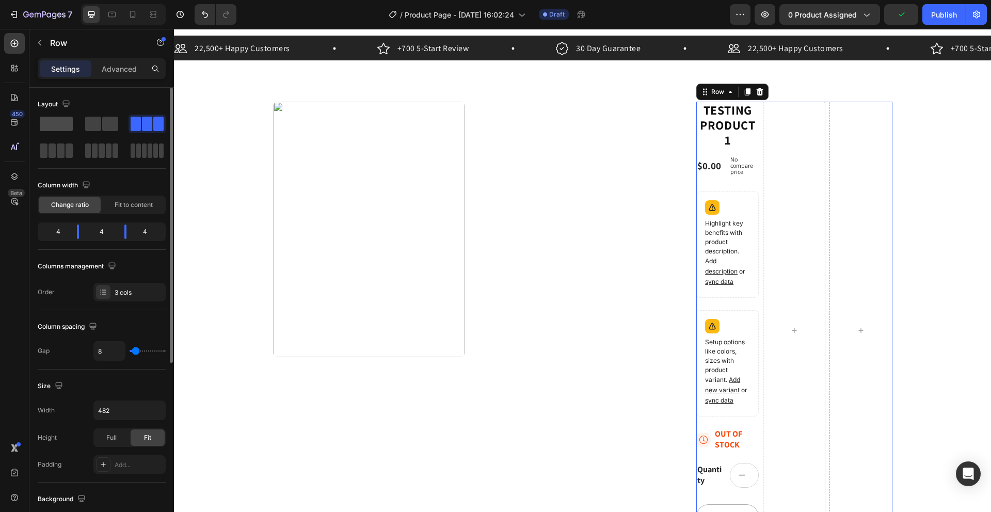
click at [55, 123] on span at bounding box center [56, 124] width 33 height 14
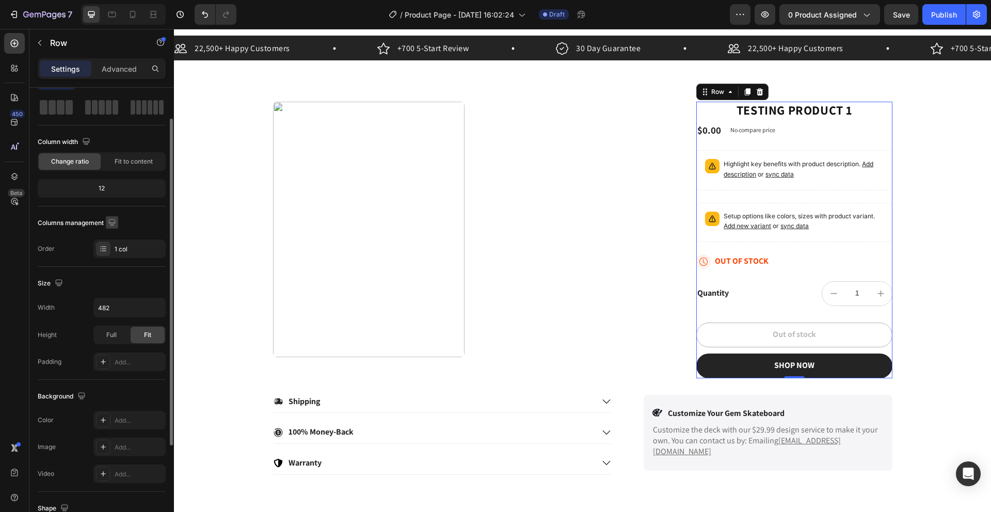
scroll to position [45, 0]
click at [106, 242] on div at bounding box center [103, 246] width 14 height 14
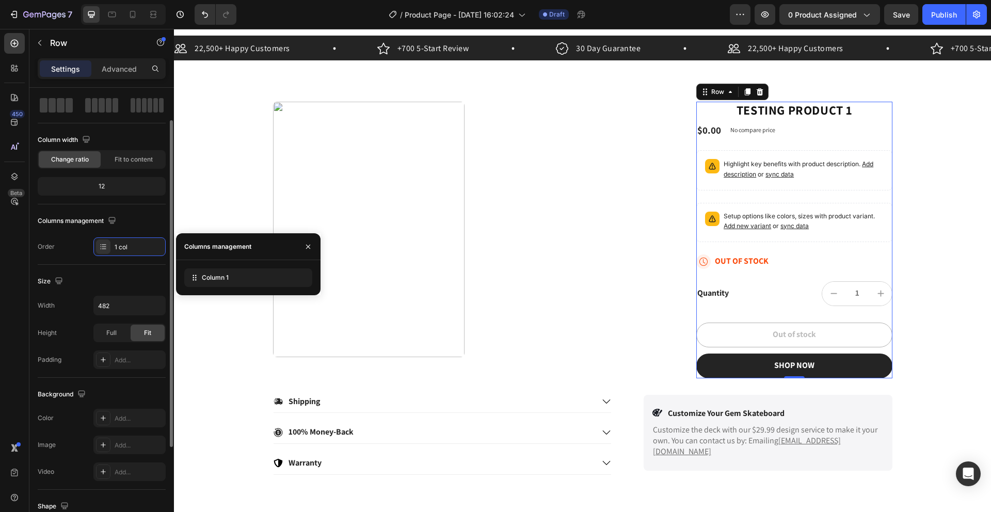
click at [79, 224] on div "Columns management" at bounding box center [78, 221] width 81 height 14
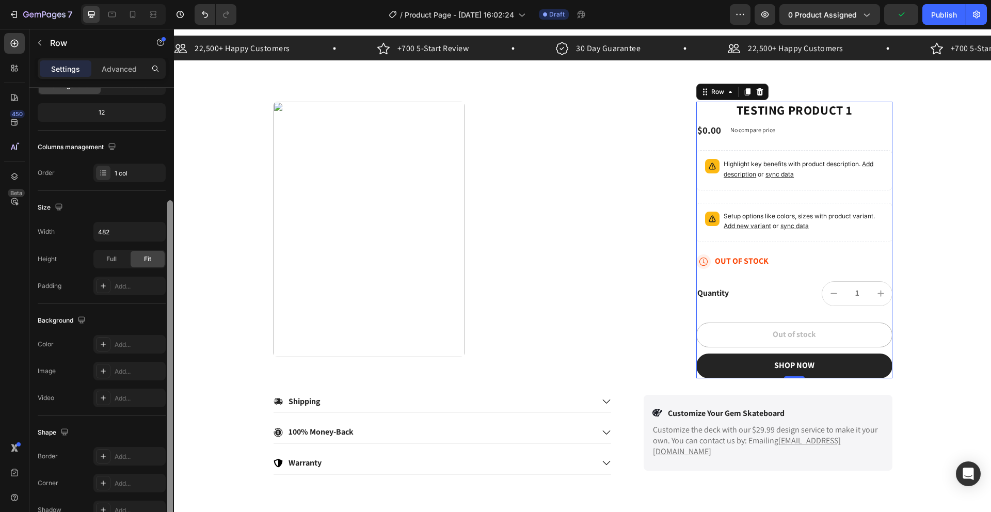
scroll to position [176, 0]
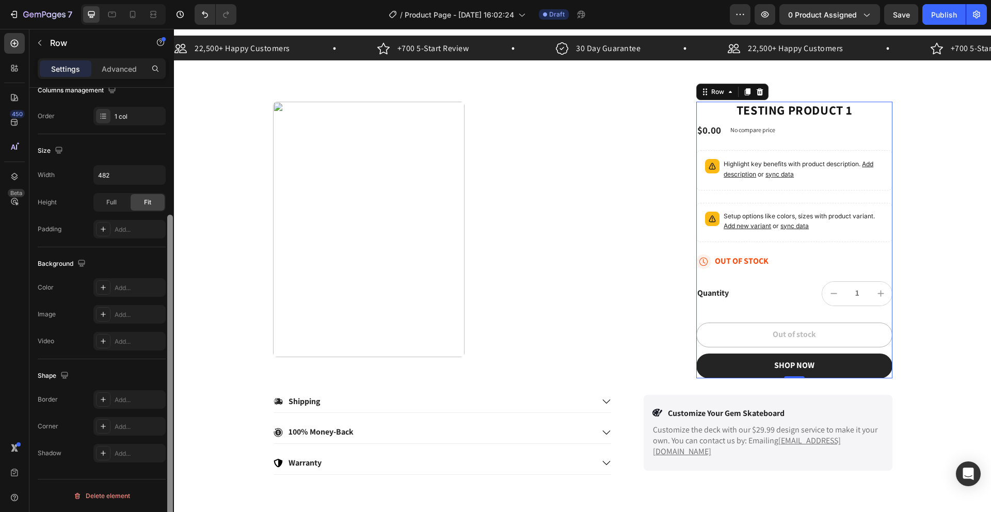
drag, startPoint x: 172, startPoint y: 213, endPoint x: 167, endPoint y: 318, distance: 104.9
click at [167, 318] on div at bounding box center [170, 378] width 6 height 327
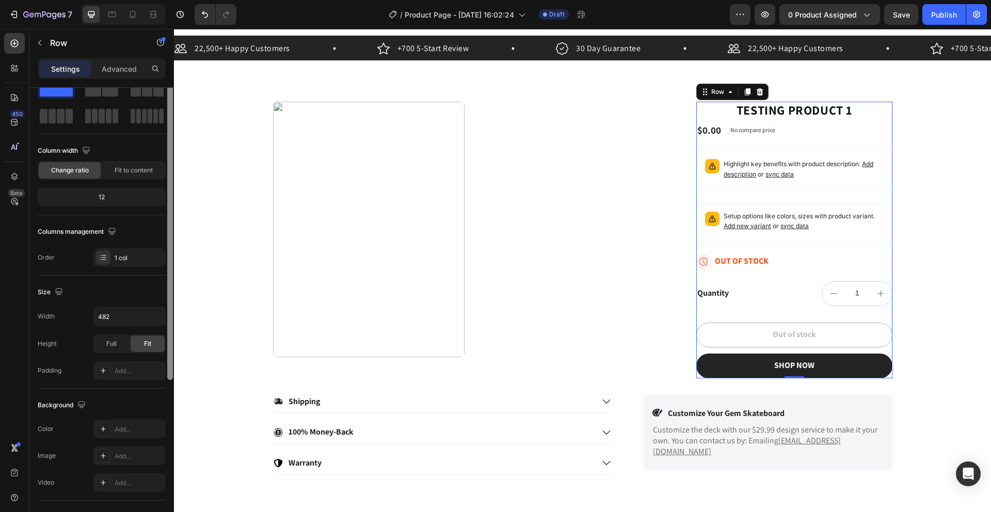
scroll to position [0, 0]
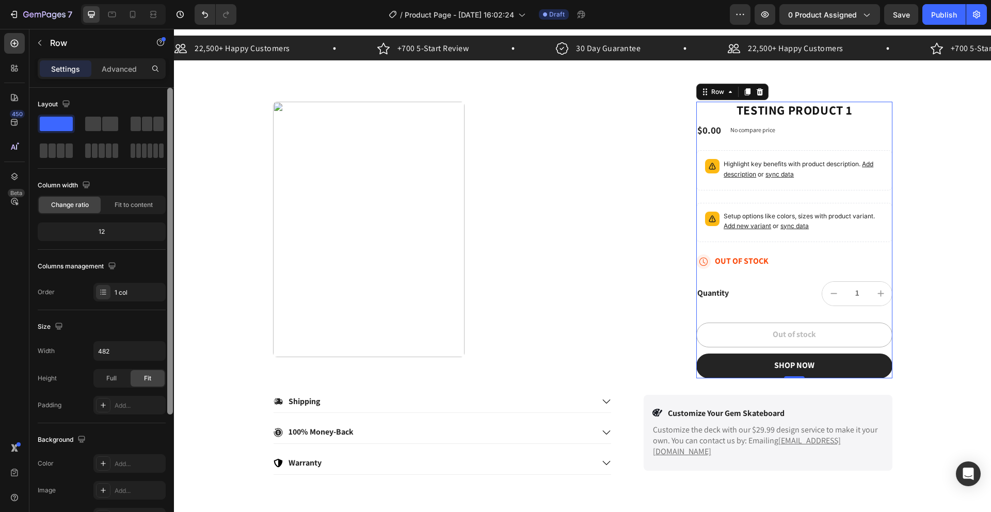
drag, startPoint x: 168, startPoint y: 317, endPoint x: 165, endPoint y: 182, distance: 135.2
click at [165, 182] on div "Layout Column width Change ratio Fit to content 12 Columns management Order 1 c…" at bounding box center [101, 315] width 144 height 454
click at [85, 184] on icon "button" at bounding box center [86, 185] width 10 height 10
click at [91, 239] on icon "button" at bounding box center [89, 238] width 6 height 7
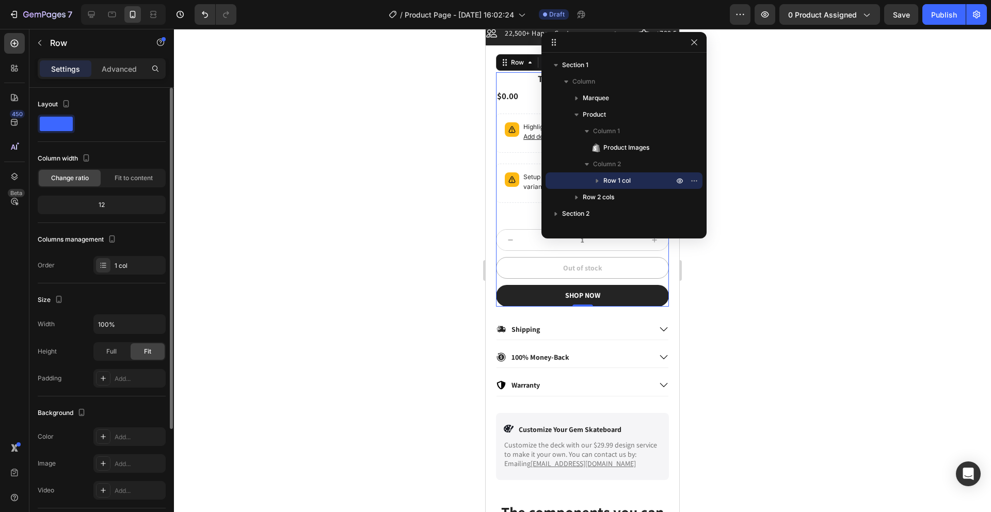
scroll to position [37, 0]
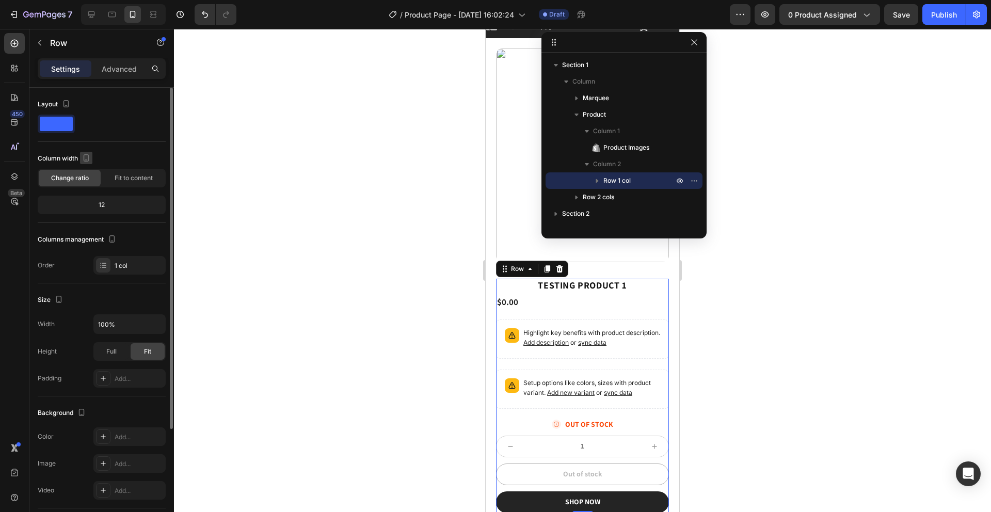
click at [84, 159] on icon "button" at bounding box center [86, 158] width 10 height 10
click at [89, 180] on button "button" at bounding box center [88, 174] width 17 height 17
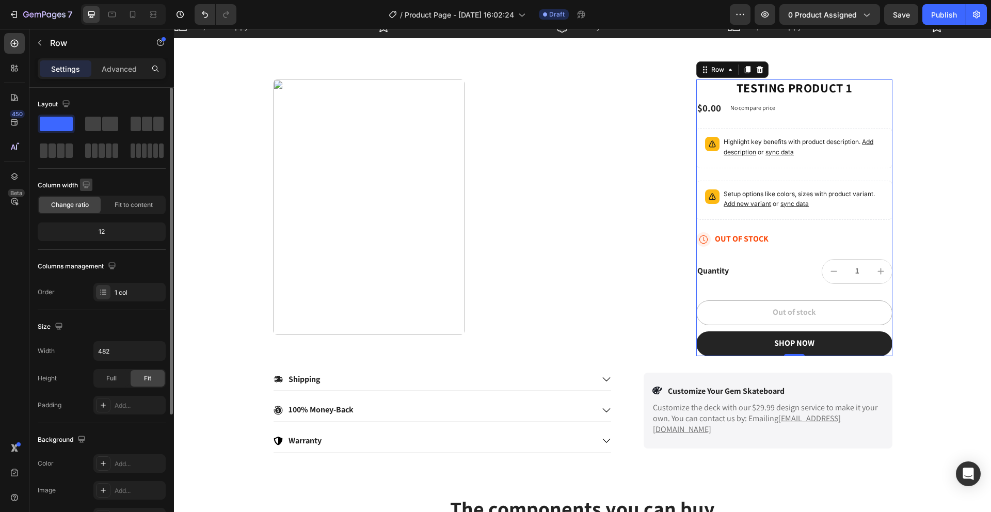
scroll to position [51, 0]
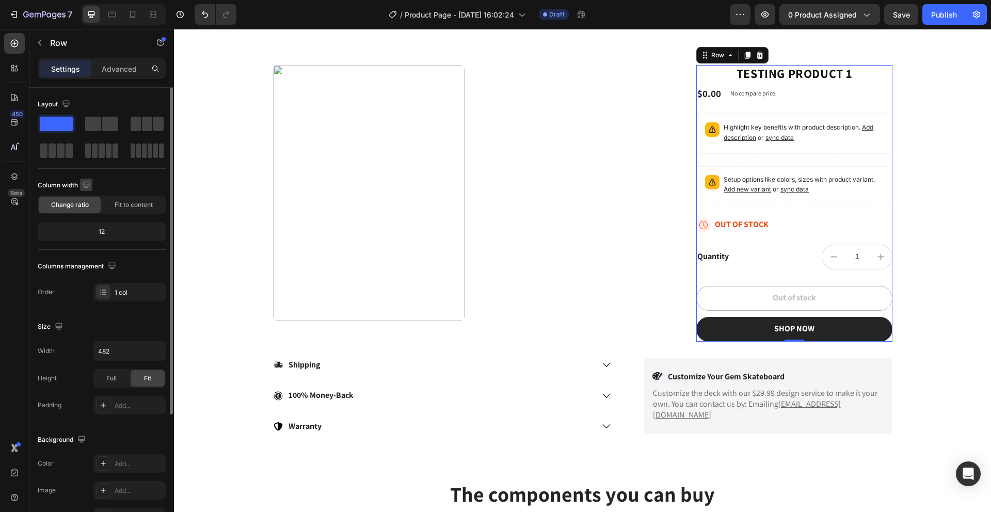
click at [90, 182] on icon "button" at bounding box center [86, 185] width 10 height 10
click at [85, 185] on icon "button" at bounding box center [86, 184] width 7 height 7
click at [85, 233] on icon "button" at bounding box center [88, 238] width 10 height 10
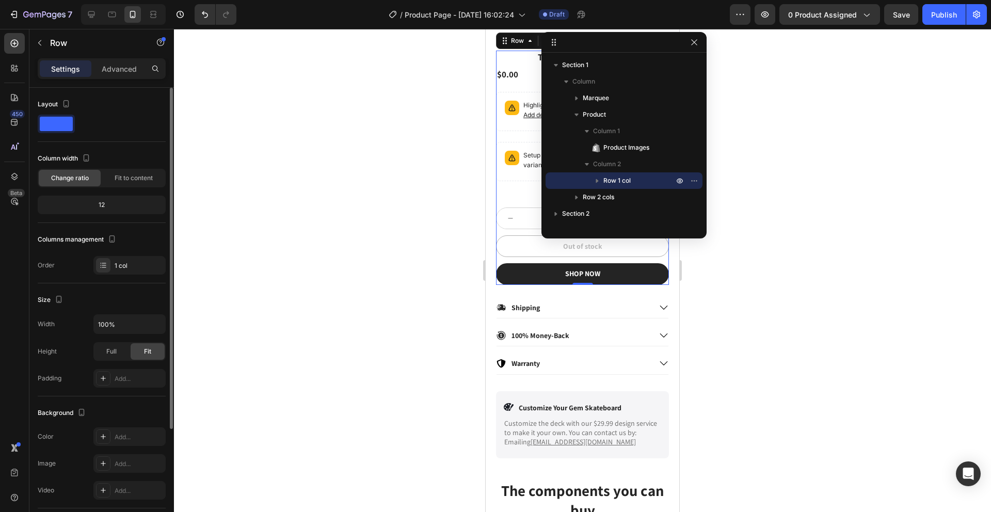
scroll to position [37, 0]
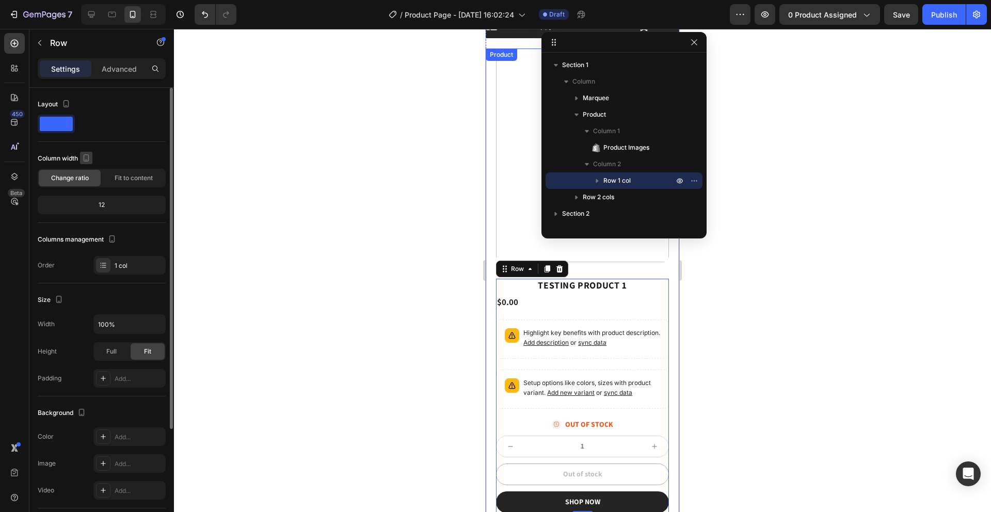
click at [85, 159] on icon "button" at bounding box center [86, 158] width 10 height 10
click at [87, 174] on icon "button" at bounding box center [88, 174] width 7 height 7
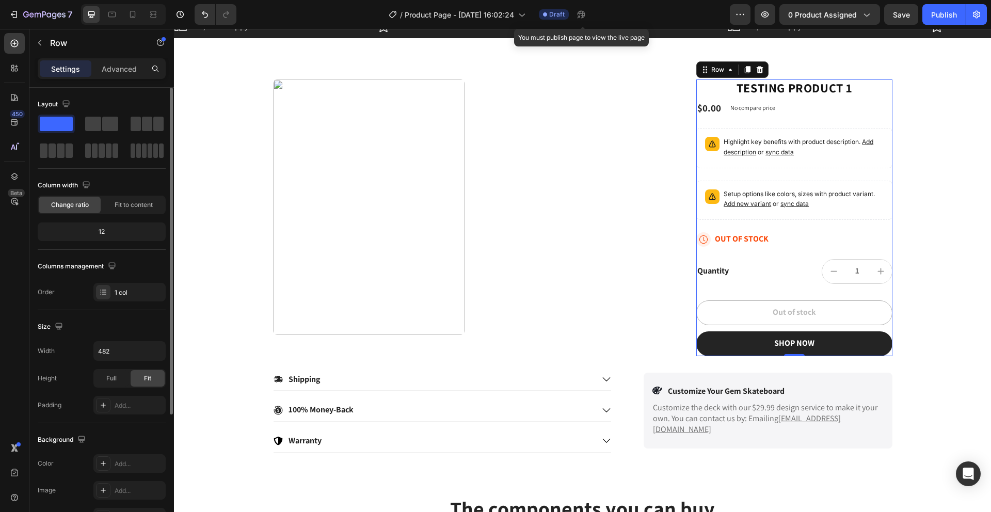
scroll to position [51, 0]
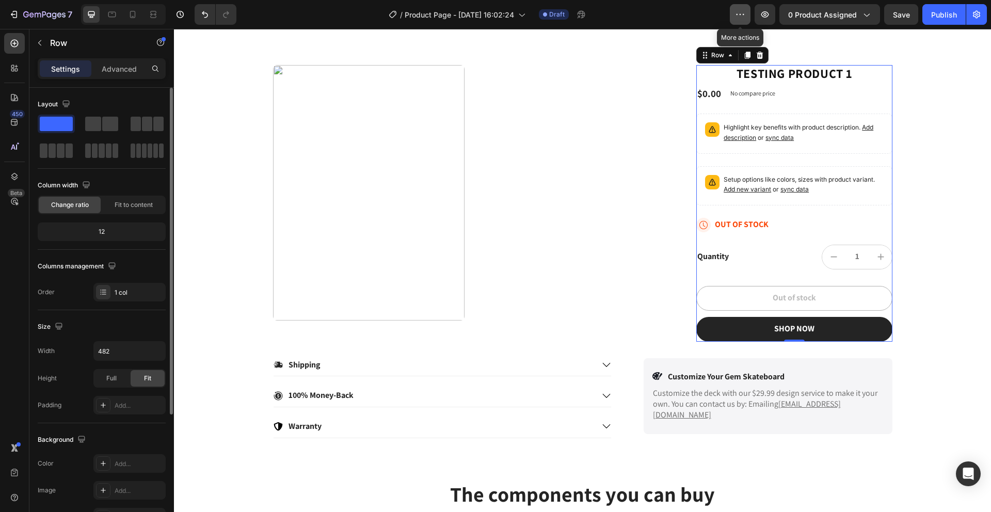
click at [710, 18] on icon "button" at bounding box center [740, 14] width 10 height 10
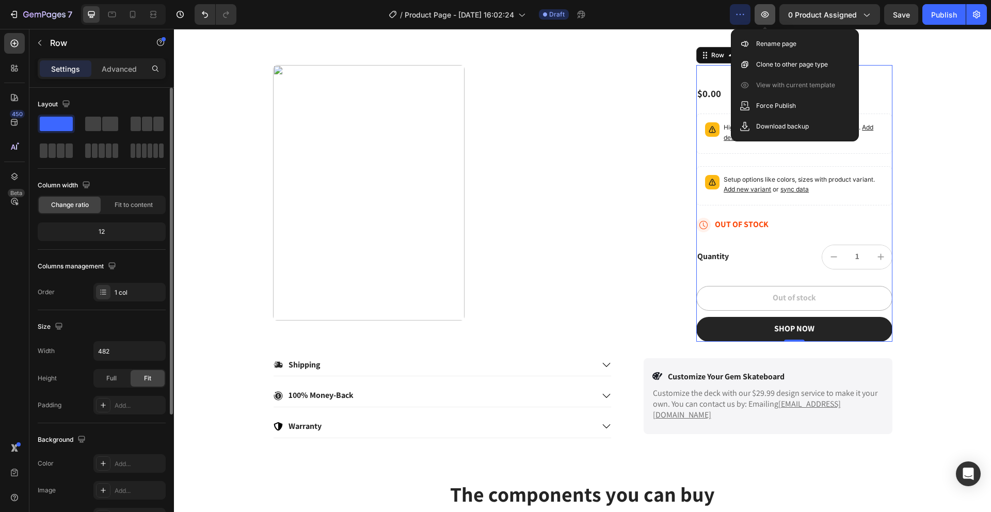
click at [710, 12] on button "button" at bounding box center [764, 14] width 21 height 21
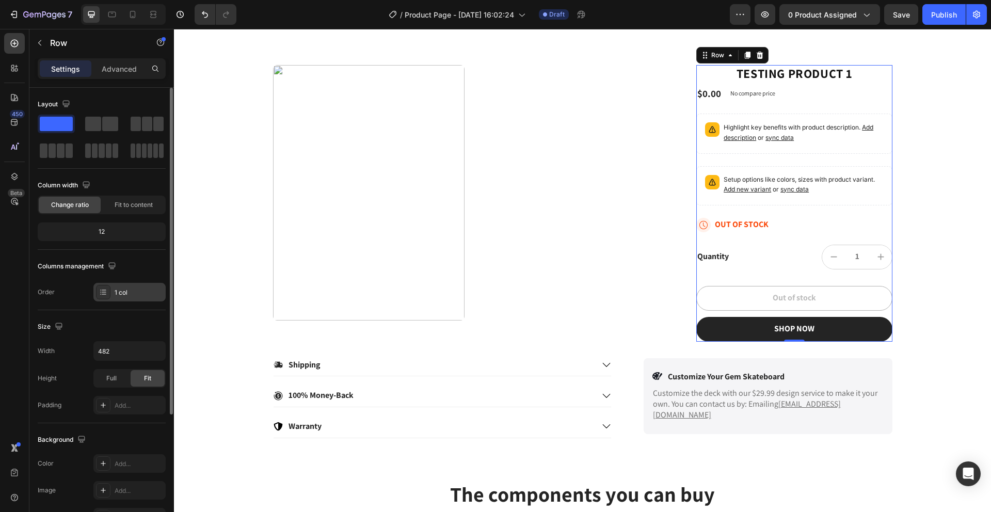
click at [100, 288] on icon at bounding box center [103, 292] width 8 height 8
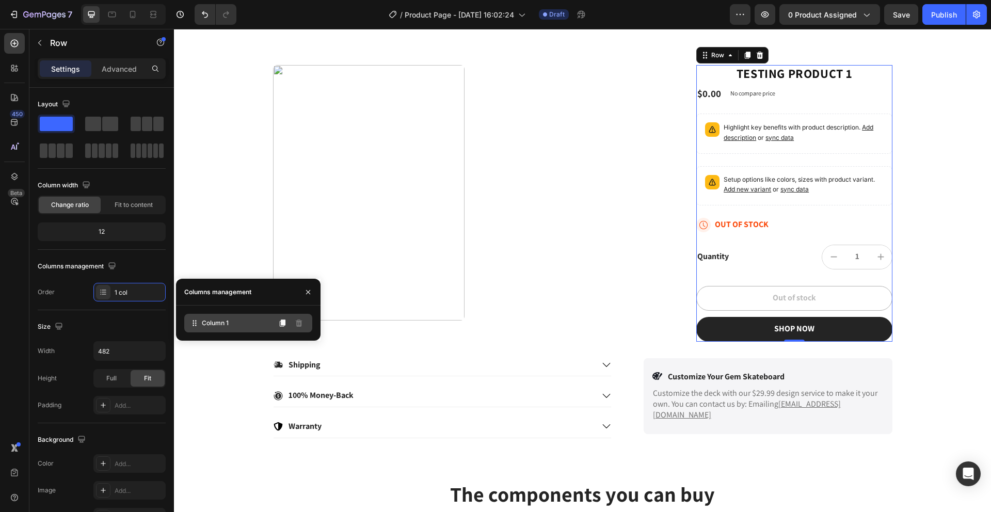
click at [195, 319] on icon at bounding box center [194, 323] width 10 height 10
click at [192, 327] on icon at bounding box center [194, 323] width 10 height 10
click at [191, 327] on icon at bounding box center [194, 323] width 10 height 10
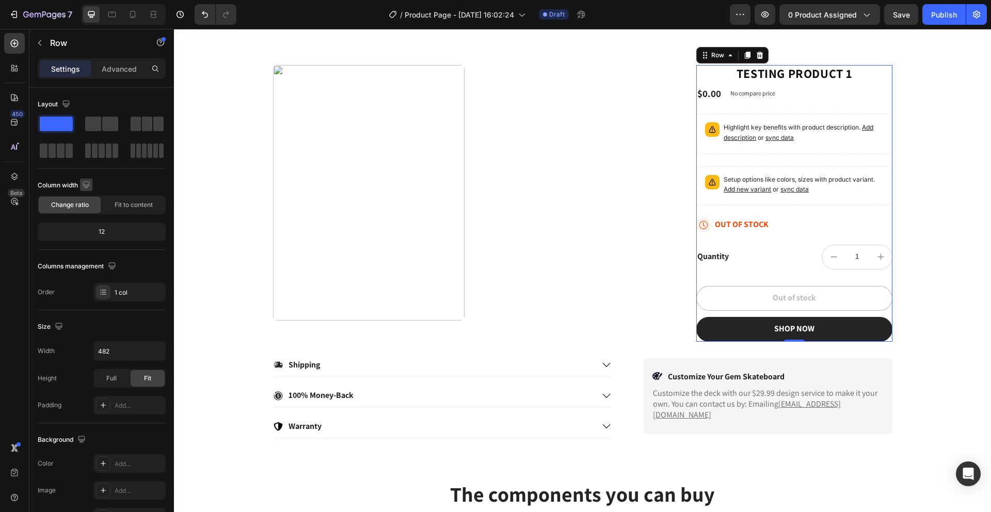
click at [83, 184] on icon "button" at bounding box center [86, 185] width 10 height 10
click at [93, 234] on icon "button" at bounding box center [88, 238] width 10 height 10
type input "100%"
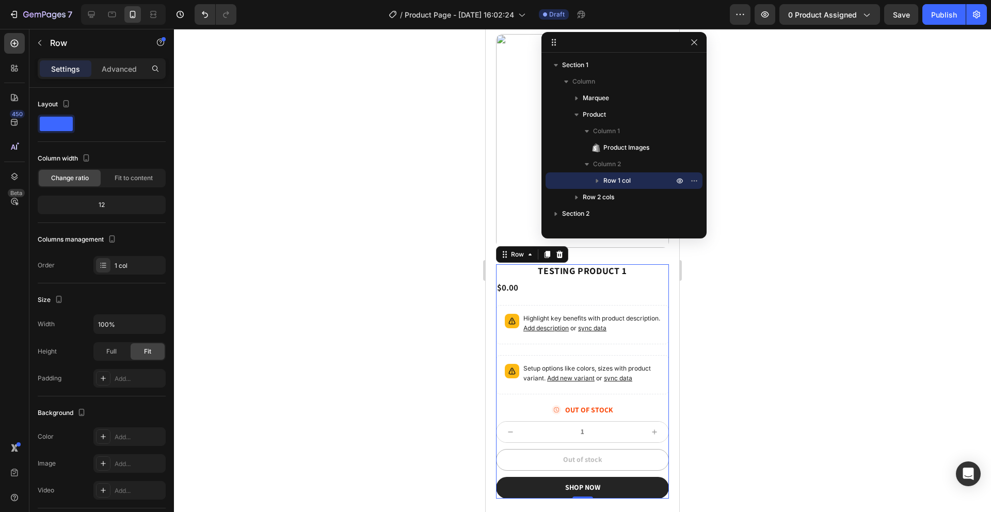
scroll to position [37, 0]
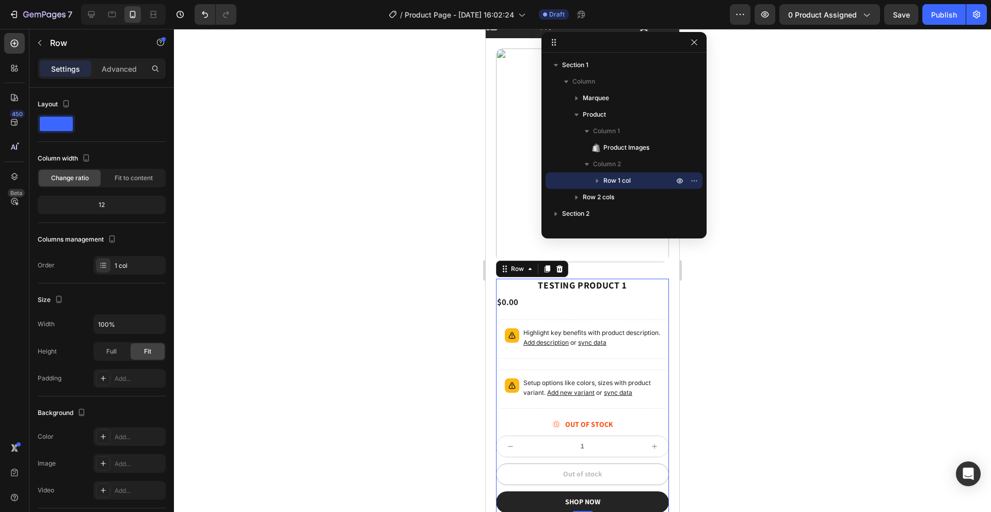
click at [578, 228] on div "Section 1 Column Marquee Product Column 1 Product Images Column 2 Row 1 col Row…" at bounding box center [623, 142] width 165 height 179
click at [609, 193] on span "Row 2 cols" at bounding box center [598, 197] width 31 height 10
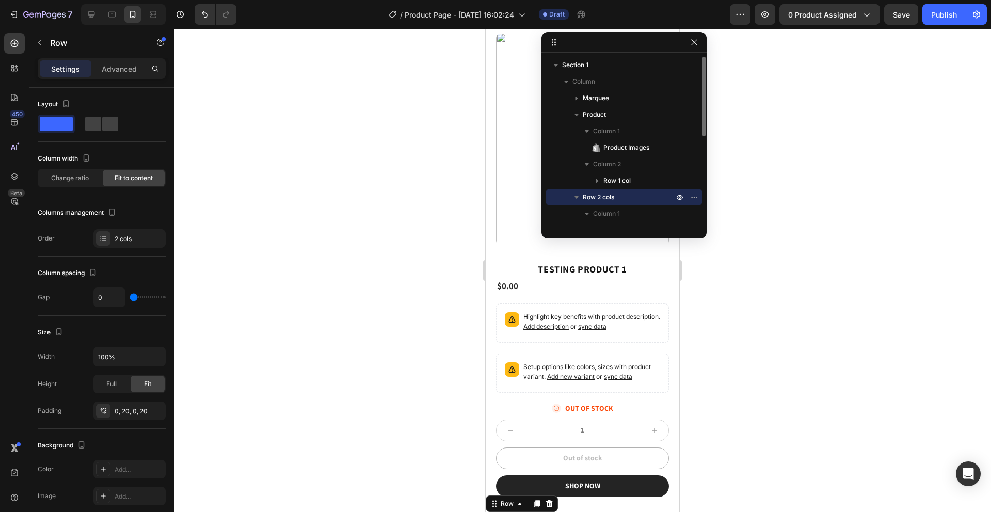
scroll to position [136, 0]
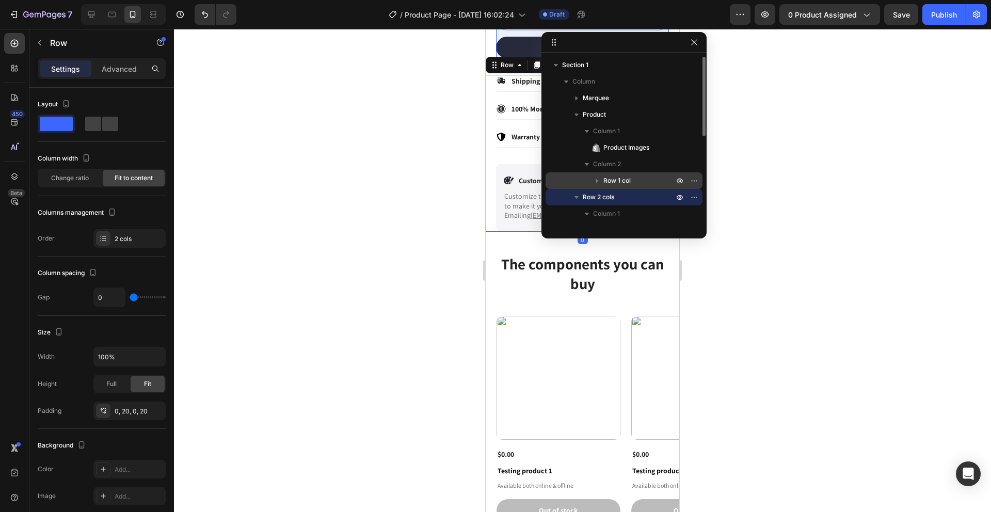
click at [614, 179] on span "Row 1 col" at bounding box center [616, 180] width 27 height 10
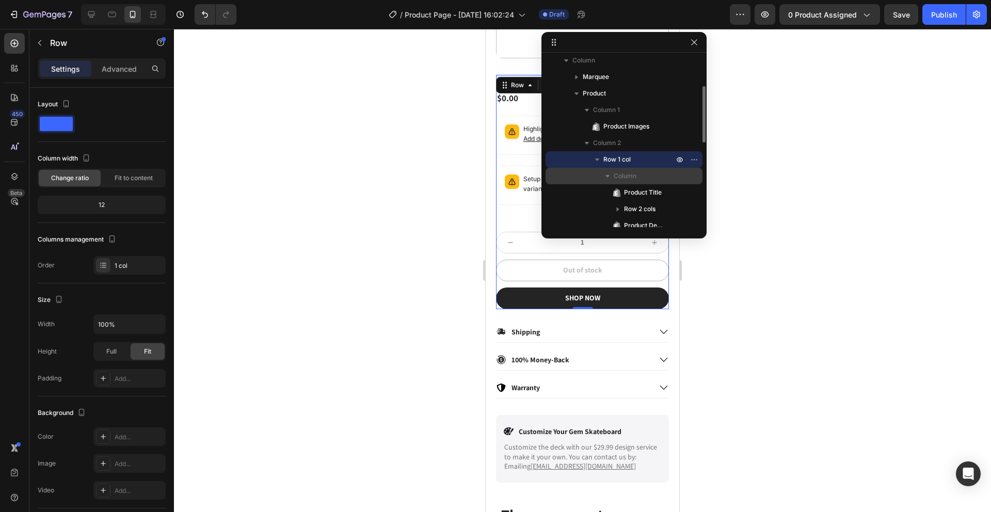
scroll to position [38, 0]
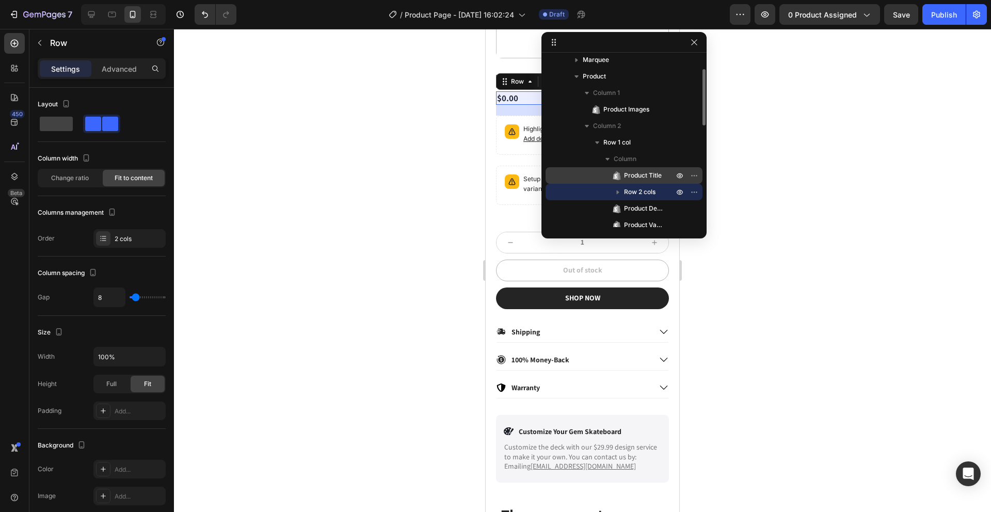
click at [571, 178] on div "Product Title" at bounding box center [624, 175] width 149 height 17
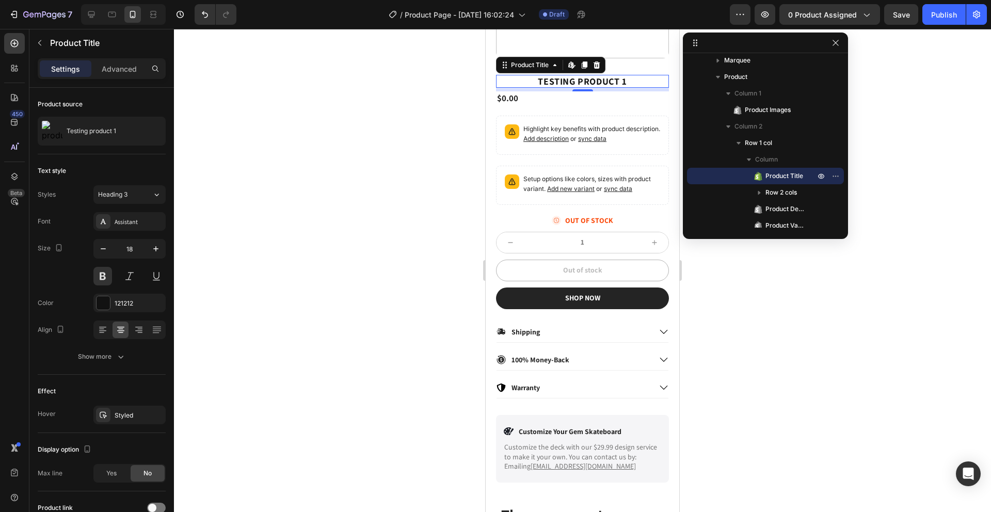
drag, startPoint x: 615, startPoint y: 37, endPoint x: 756, endPoint y: 39, distance: 141.4
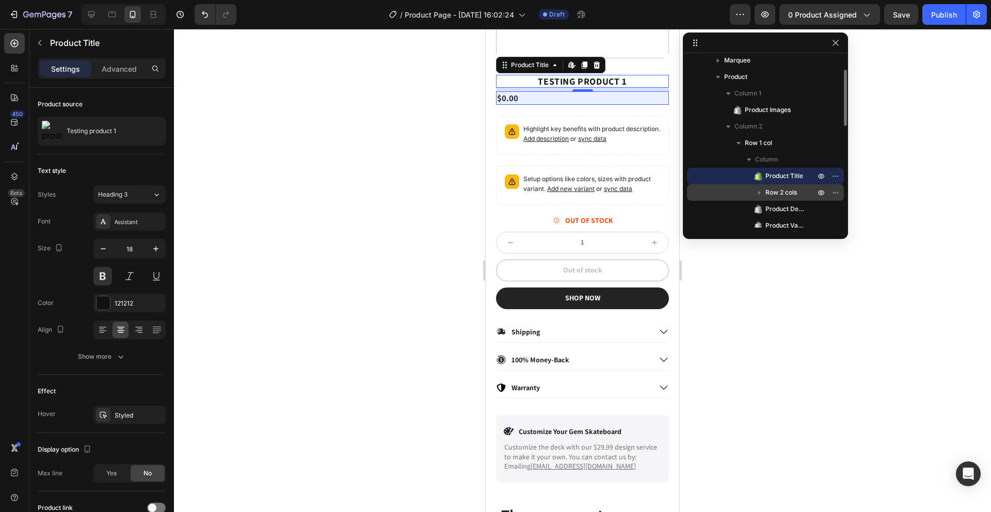
click at [710, 187] on div "Row 2 cols" at bounding box center [765, 192] width 149 height 17
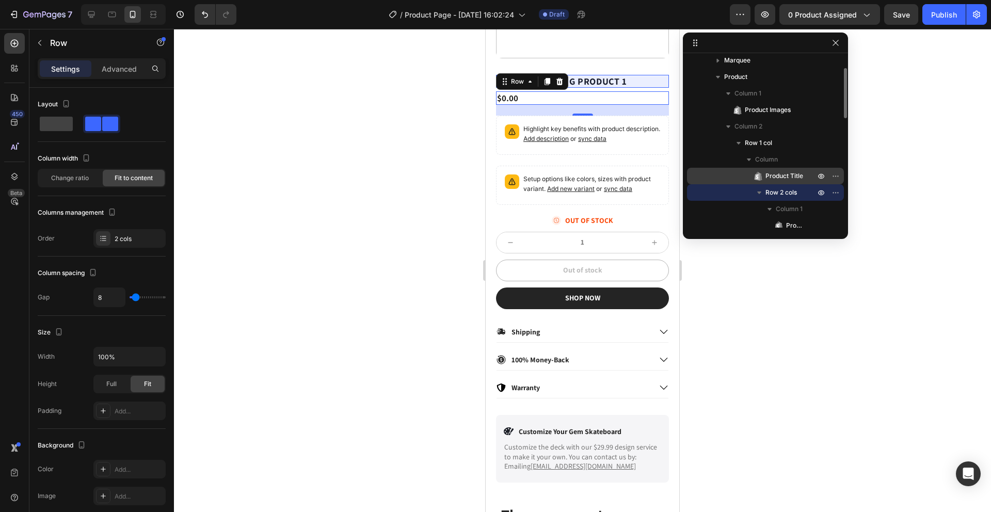
click at [710, 176] on div "Product Title" at bounding box center [765, 176] width 149 height 17
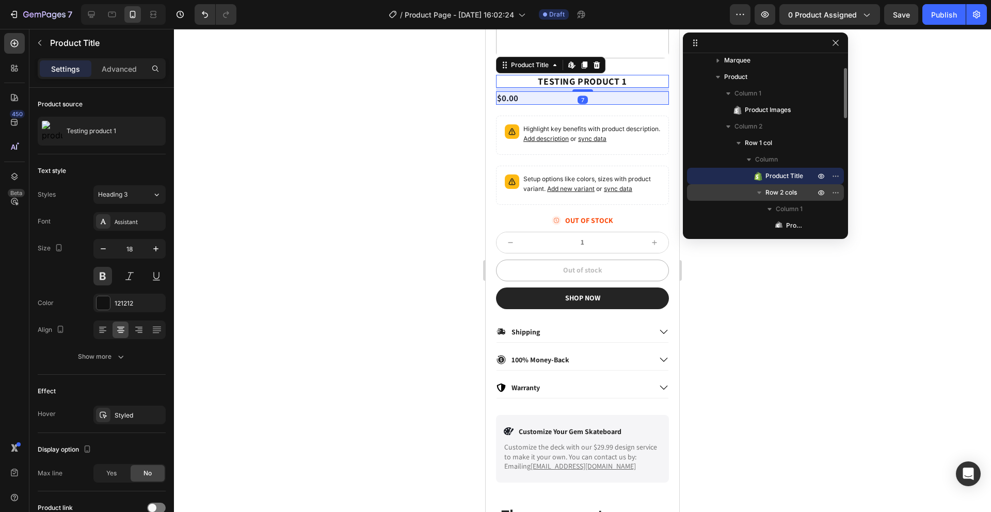
click at [710, 188] on div "Row 2 cols" at bounding box center [765, 192] width 149 height 17
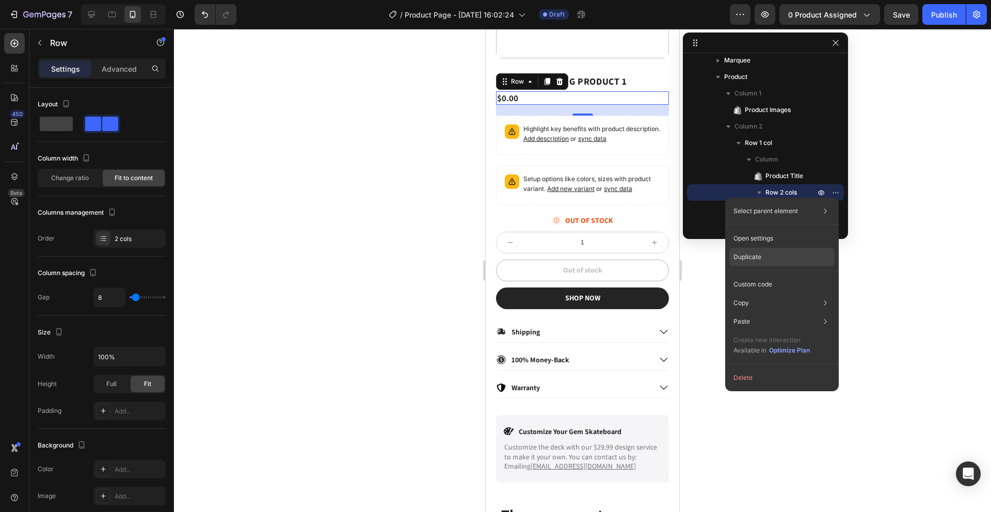
click at [710, 254] on p "Duplicate" at bounding box center [747, 256] width 28 height 9
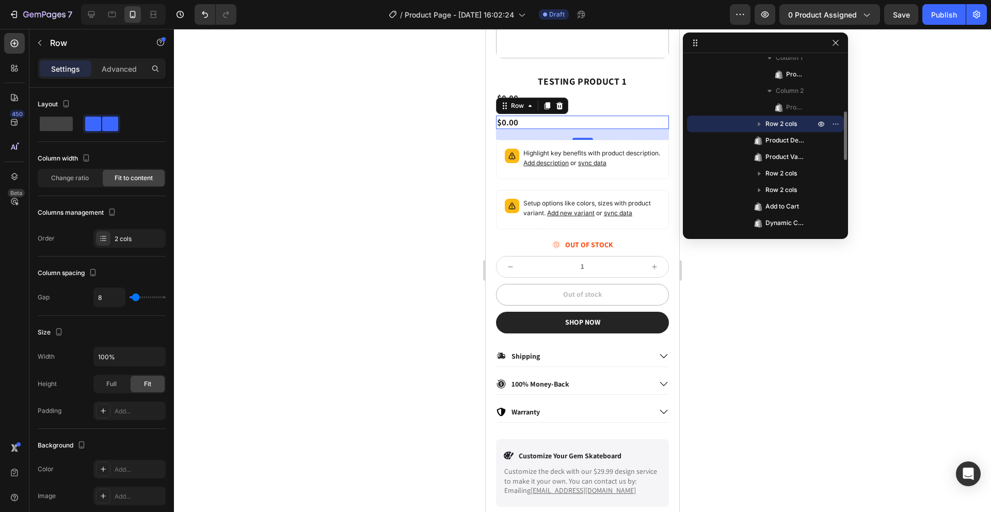
scroll to position [178, 0]
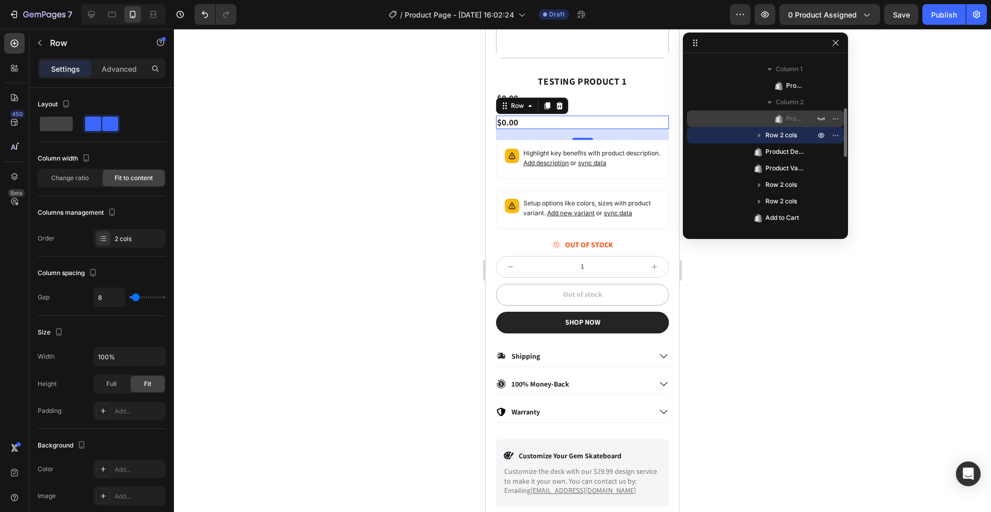
click at [710, 116] on icon at bounding box center [779, 119] width 10 height 10
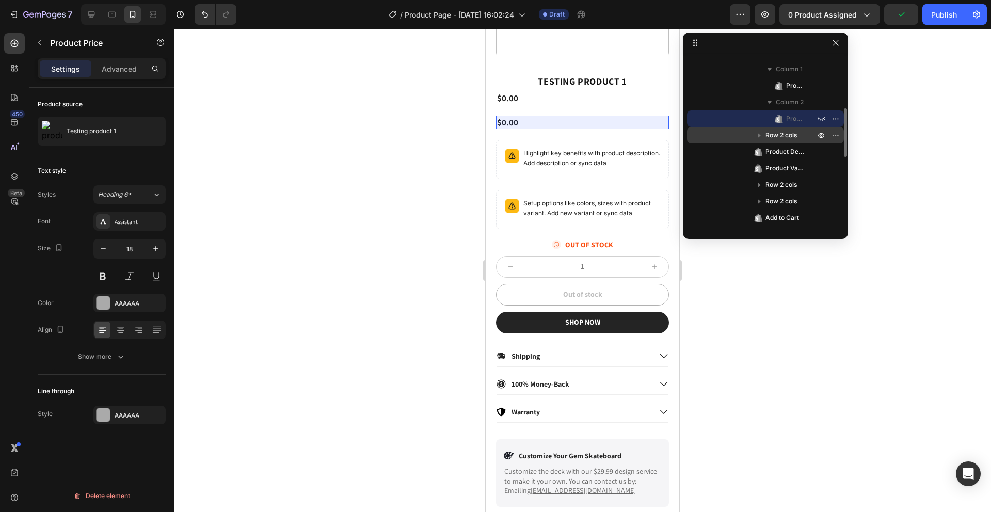
click at [710, 130] on span "Row 2 cols" at bounding box center [780, 135] width 31 height 10
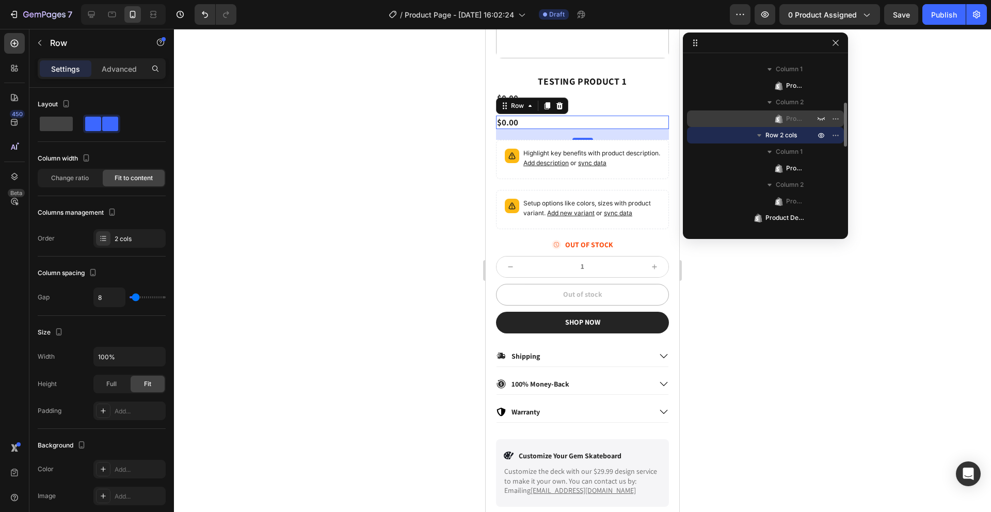
click at [710, 123] on icon at bounding box center [779, 119] width 10 height 10
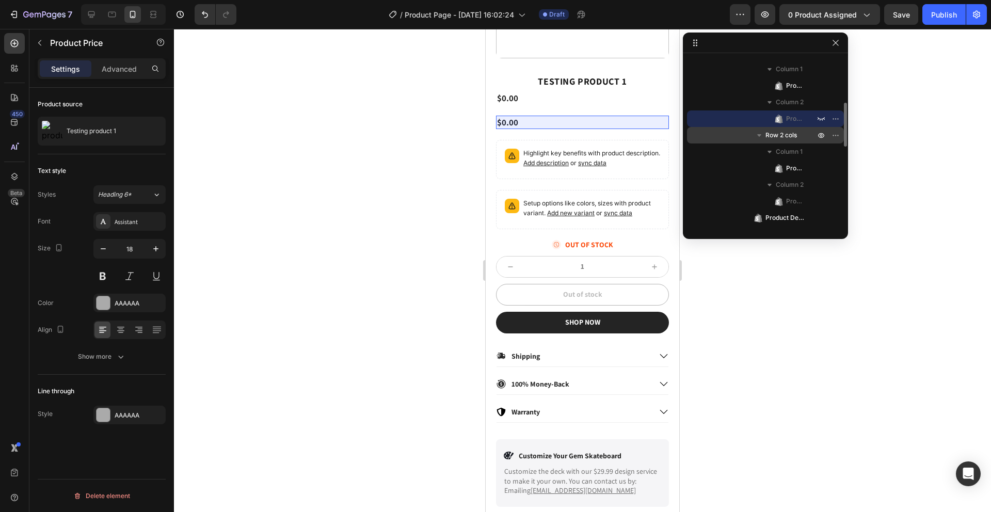
click at [710, 136] on span "Row 2 cols" at bounding box center [780, 135] width 31 height 10
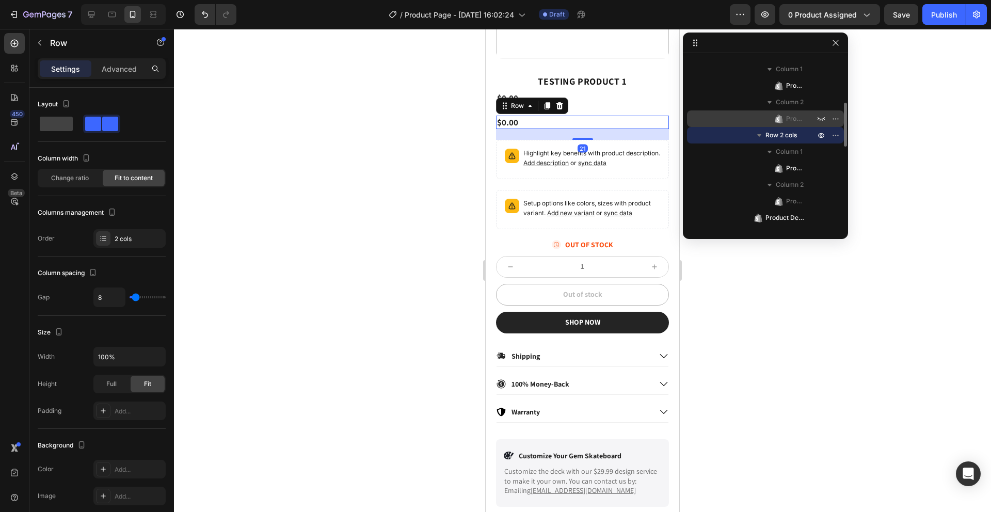
click at [710, 124] on div "Product Price" at bounding box center [765, 118] width 149 height 17
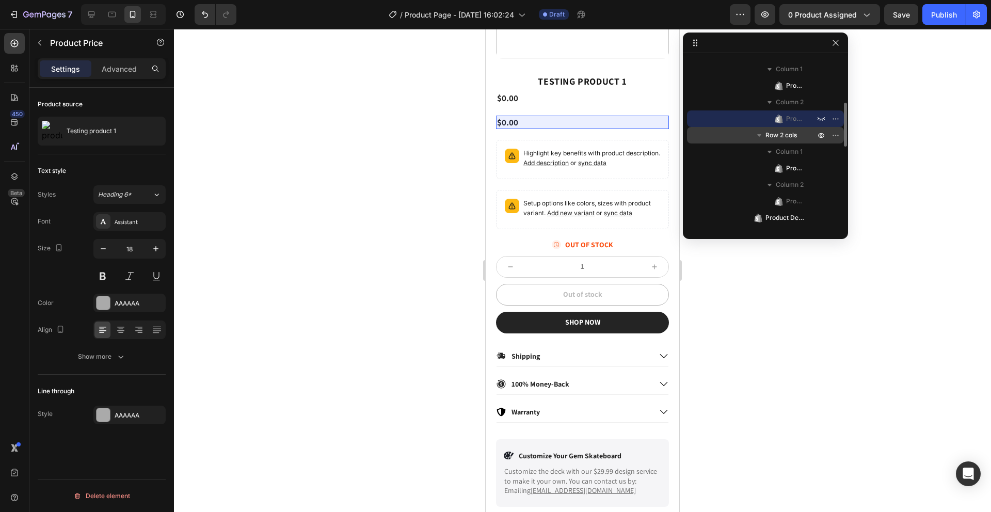
click at [710, 132] on span "Row 2 cols" at bounding box center [780, 135] width 31 height 10
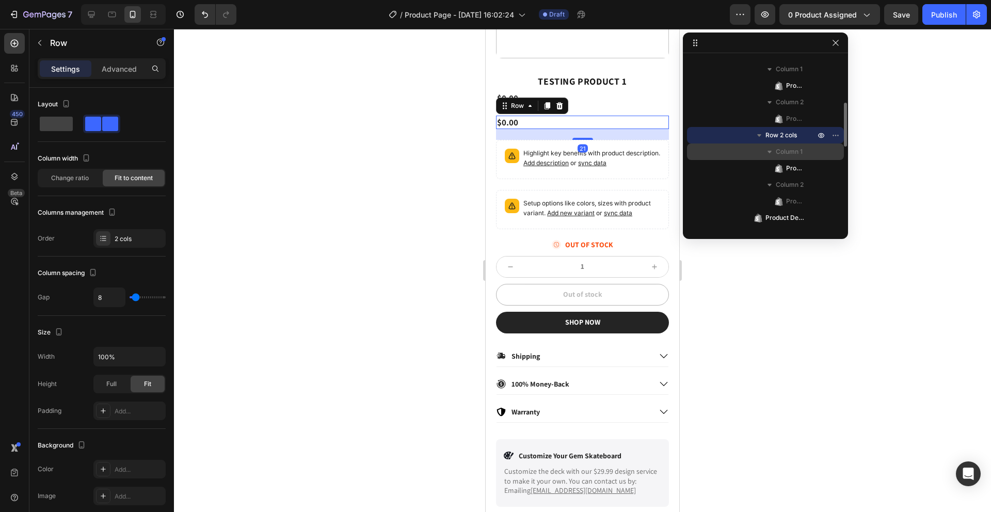
click at [710, 148] on span "Column 1" at bounding box center [789, 152] width 27 height 10
click at [710, 165] on span "Product Price" at bounding box center [795, 168] width 19 height 10
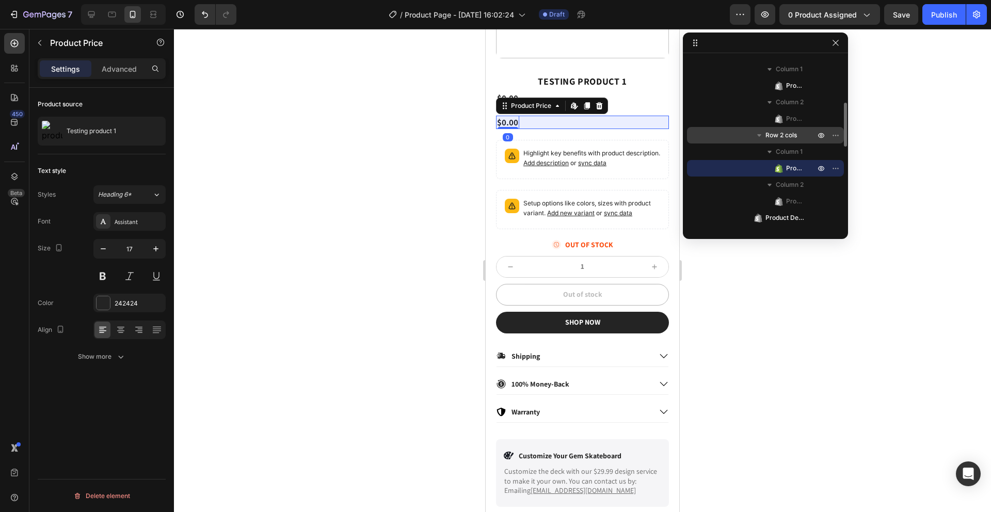
click at [710, 137] on span "Row 2 cols" at bounding box center [780, 135] width 31 height 10
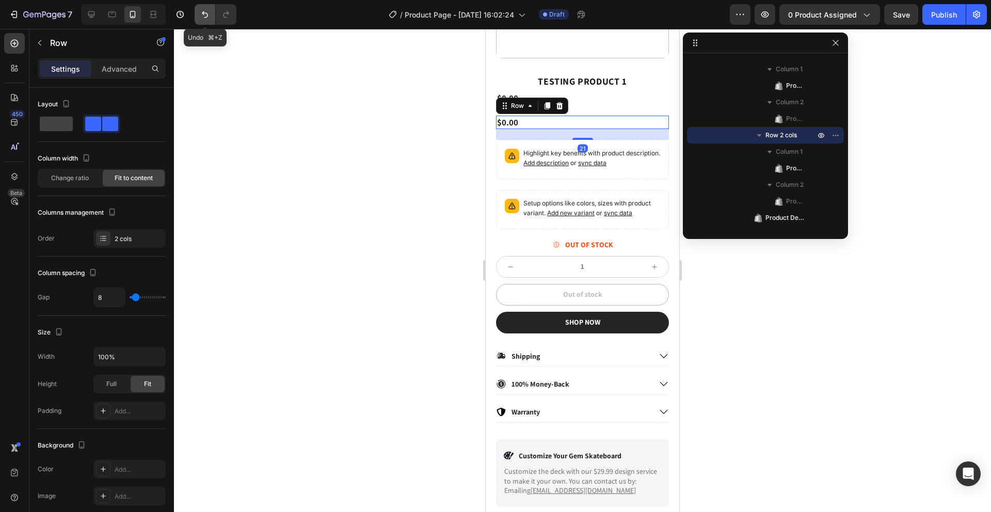
click at [207, 20] on button "Undo/Redo" at bounding box center [205, 14] width 21 height 21
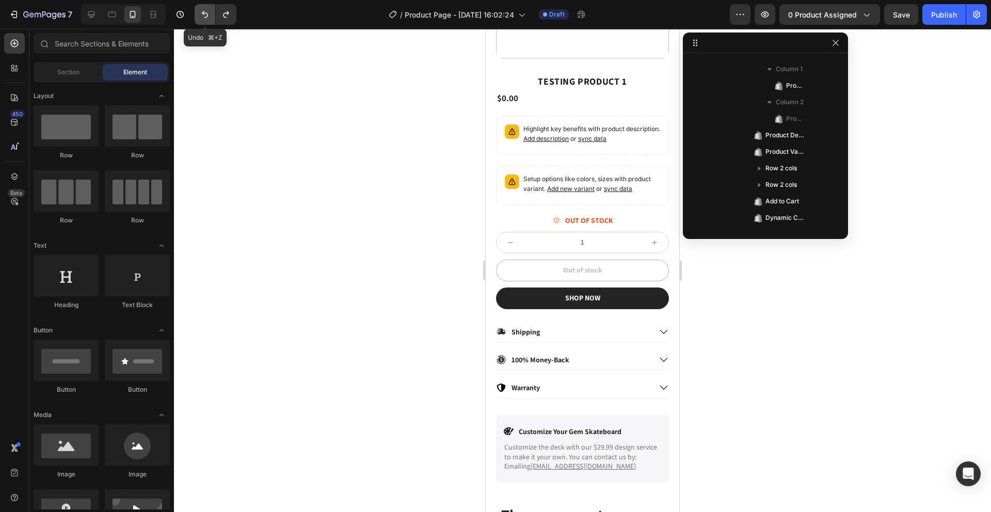
click at [207, 20] on button "Undo/Redo" at bounding box center [205, 14] width 21 height 21
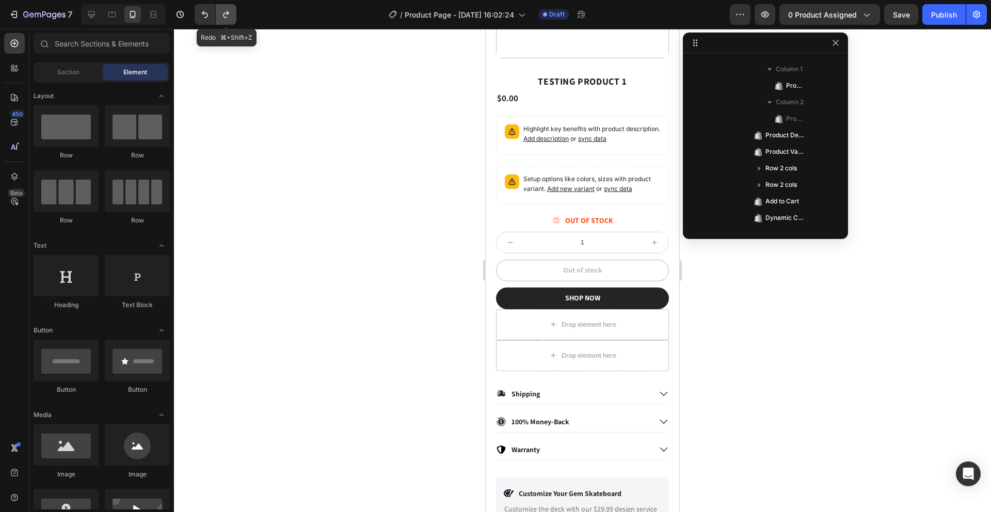
click at [231, 16] on icon "Undo/Redo" at bounding box center [226, 14] width 10 height 10
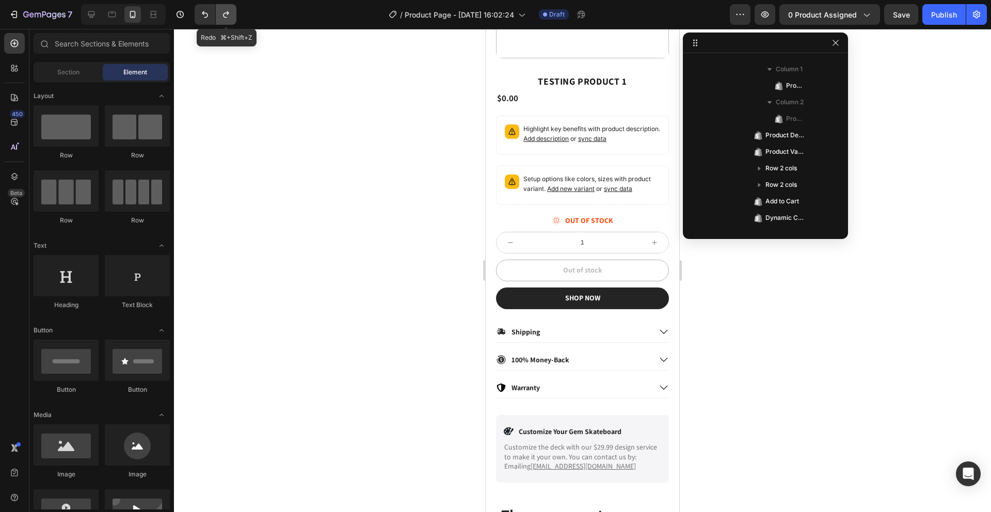
click at [231, 16] on icon "Undo/Redo" at bounding box center [226, 14] width 10 height 10
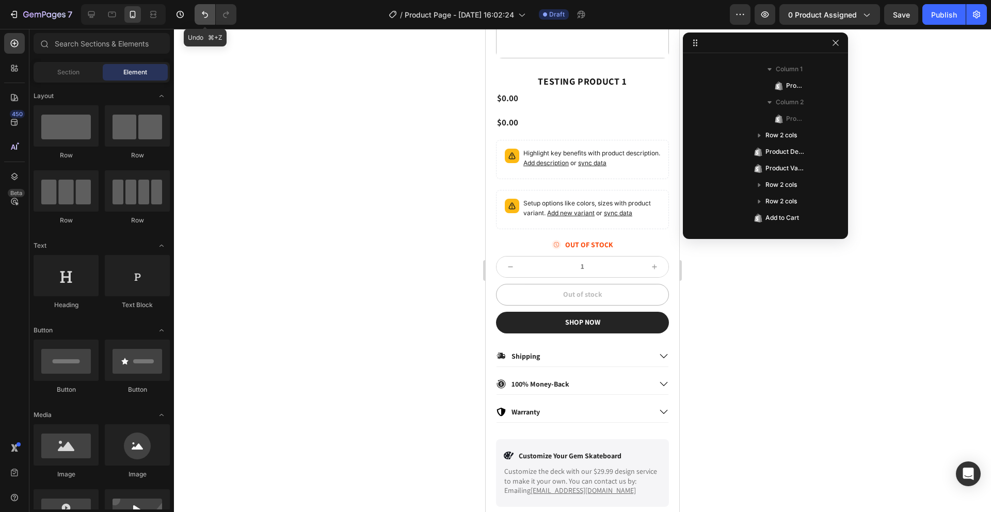
click at [207, 12] on icon "Undo/Redo" at bounding box center [205, 14] width 10 height 10
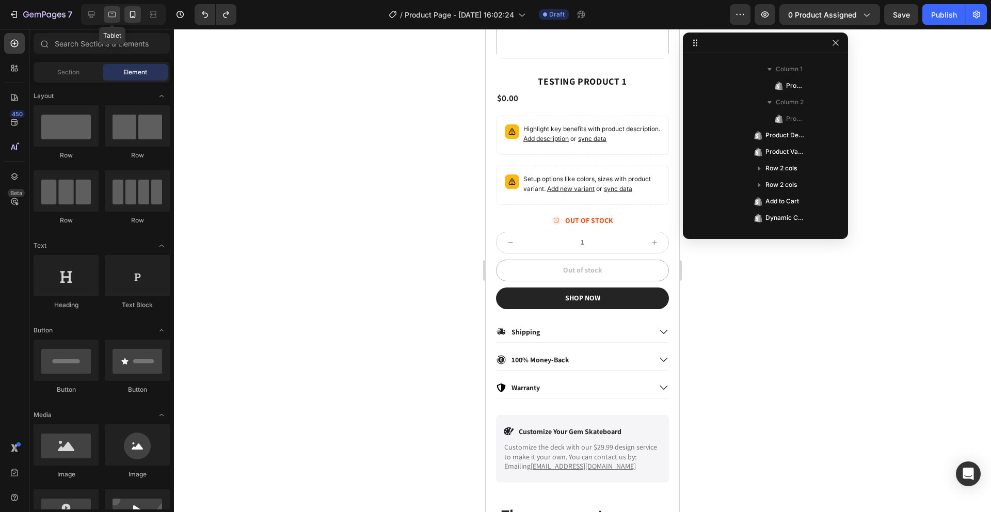
click at [117, 15] on icon at bounding box center [112, 14] width 10 height 10
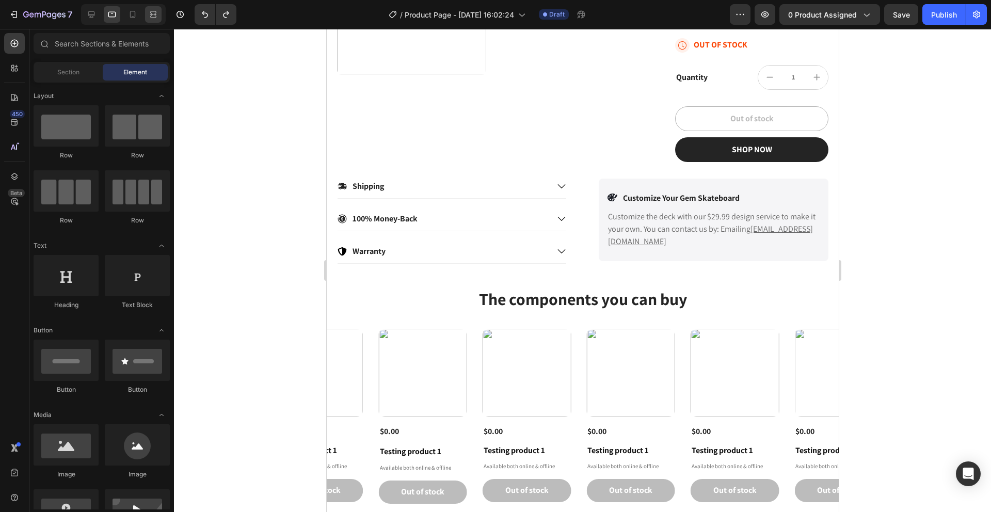
click at [155, 19] on icon at bounding box center [153, 14] width 10 height 10
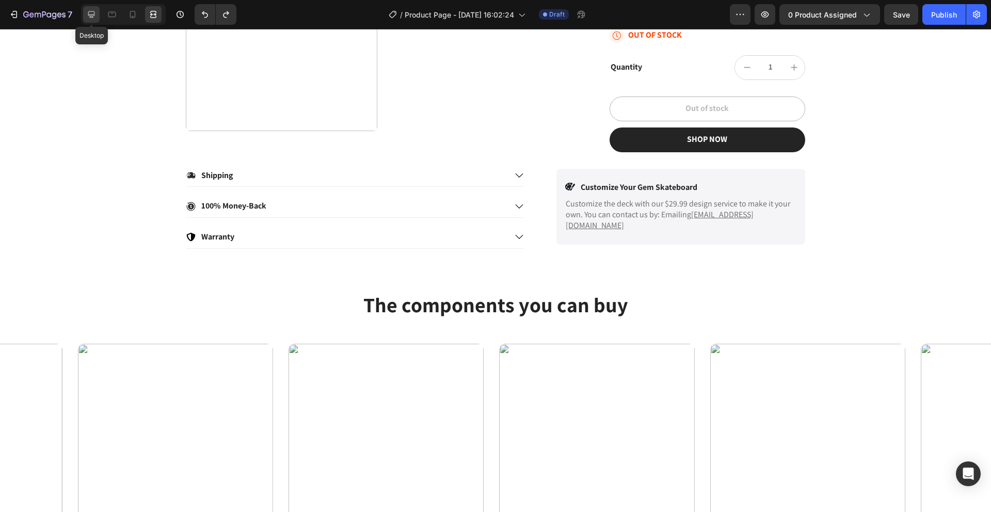
click at [96, 19] on icon at bounding box center [91, 14] width 10 height 10
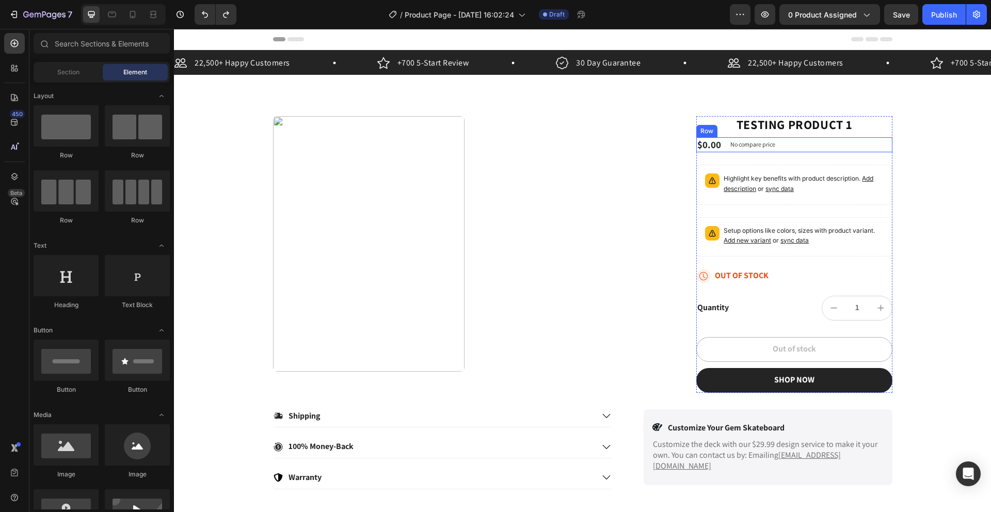
click at [710, 140] on div "$0.00 Product Price Product Price No compare price Product Price Row" at bounding box center [794, 144] width 196 height 15
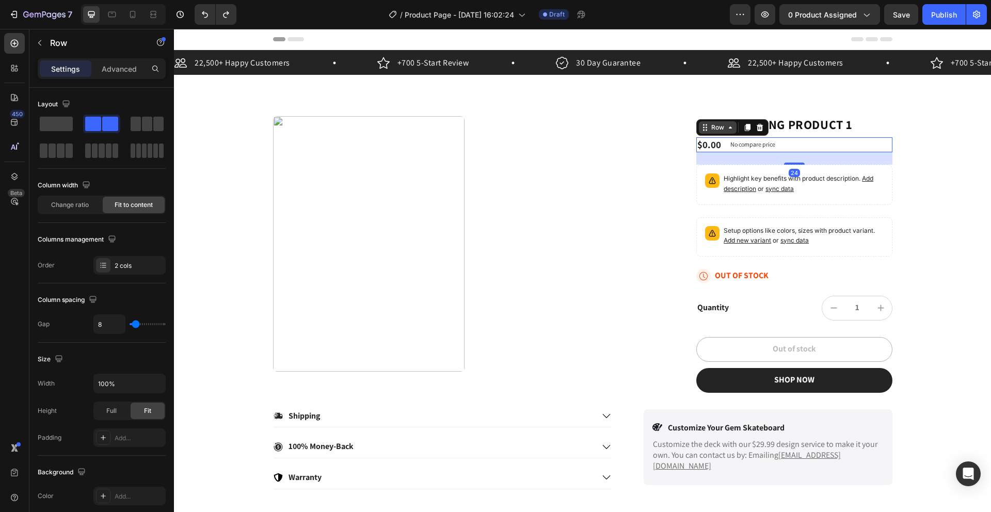
click at [710, 130] on icon at bounding box center [730, 127] width 8 height 8
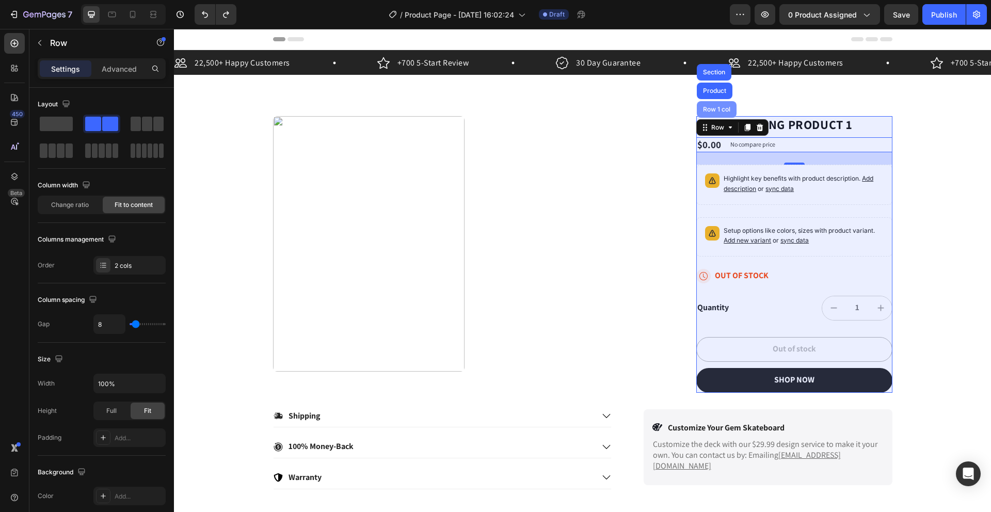
click at [710, 107] on div "Row 1 col" at bounding box center [716, 109] width 31 height 6
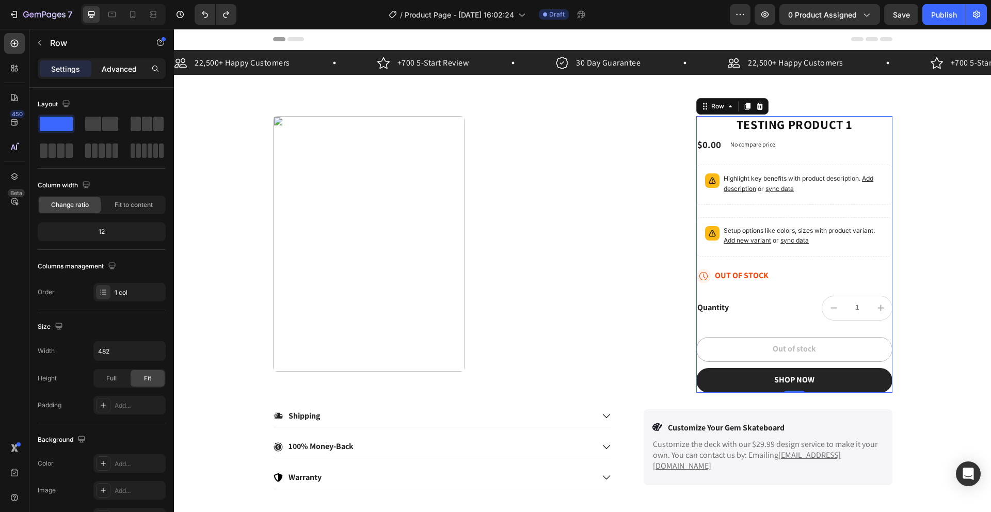
click at [126, 74] on div "Advanced" at bounding box center [119, 68] width 52 height 17
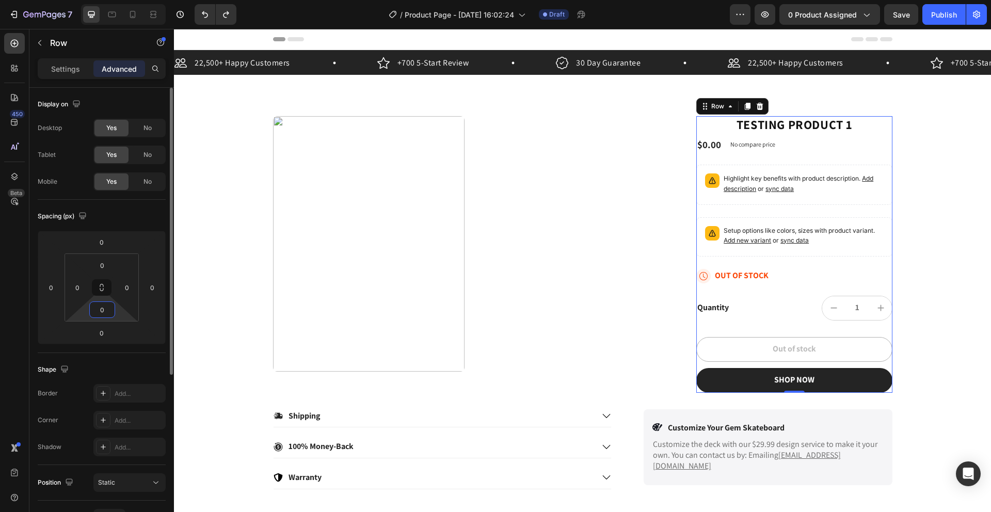
click at [103, 302] on input "0" at bounding box center [102, 309] width 21 height 15
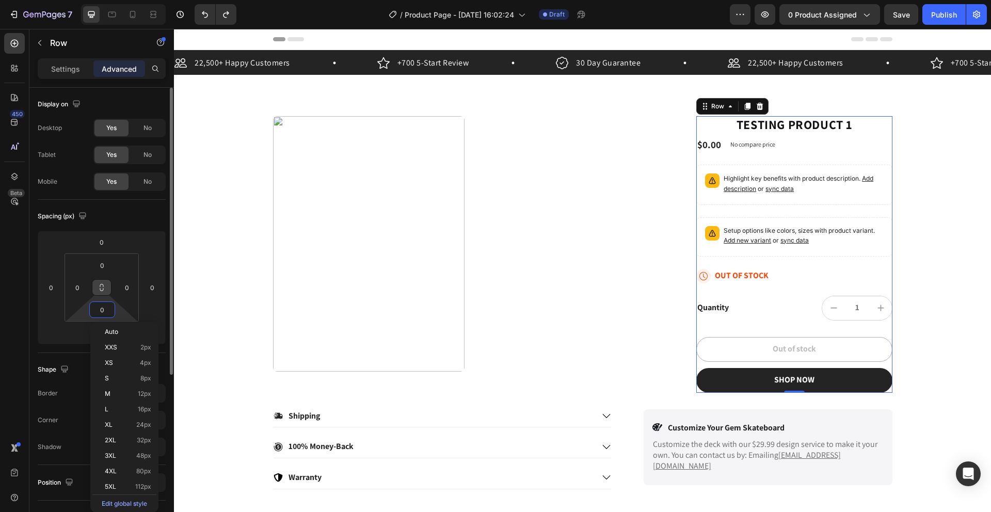
click at [102, 292] on button at bounding box center [102, 287] width 20 height 17
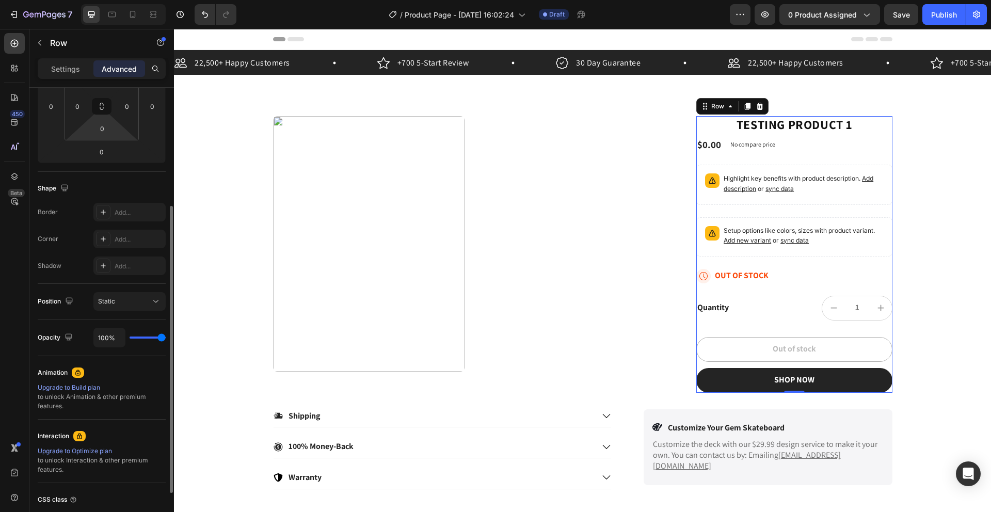
scroll to position [189, 0]
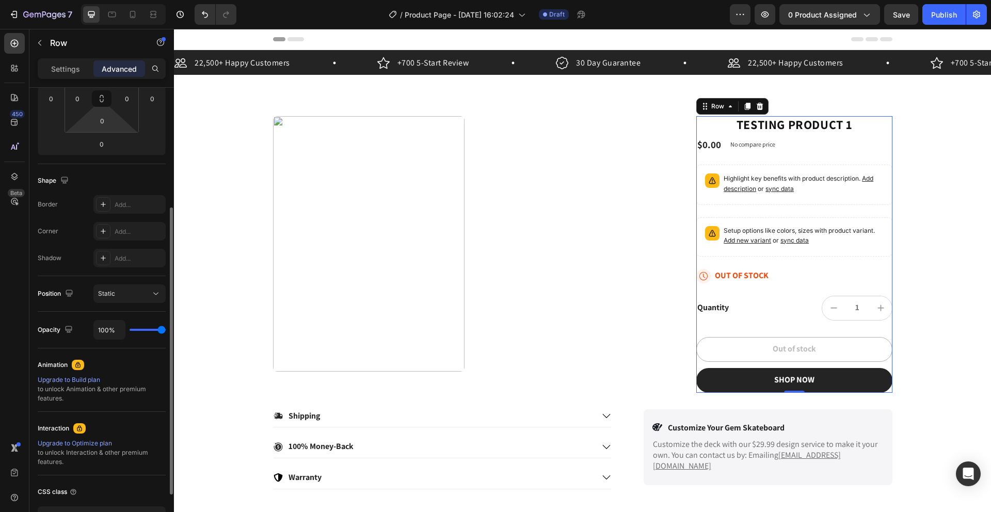
click at [80, 378] on div "Upgrade to Build plan" at bounding box center [102, 379] width 128 height 9
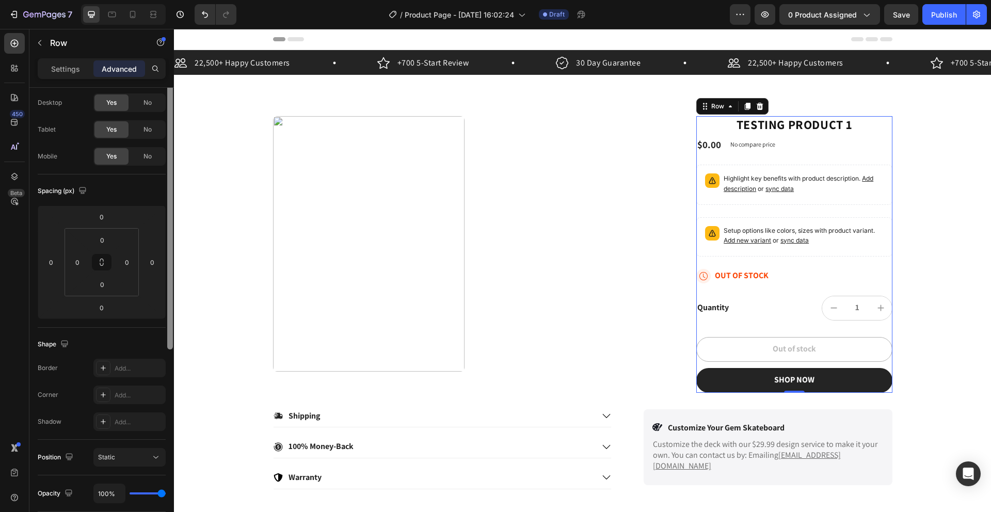
scroll to position [0, 0]
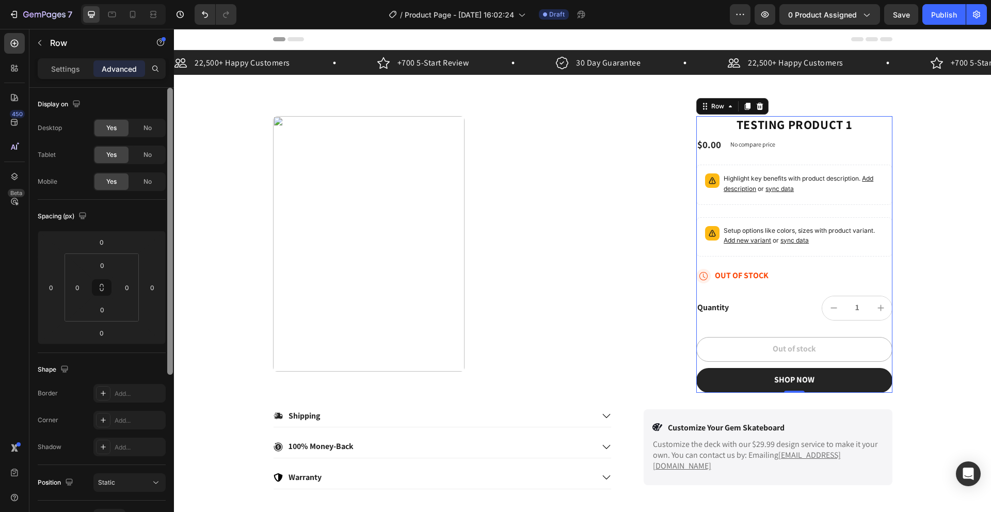
drag, startPoint x: 171, startPoint y: 223, endPoint x: 168, endPoint y: 69, distance: 153.8
click at [168, 69] on div "Settings Advanced Display on Desktop Yes No Tablet Yes No Mobile Yes No Spacing…" at bounding box center [101, 299] width 144 height 483
click at [158, 70] on icon at bounding box center [155, 69] width 8 height 8
click at [710, 135] on div "Testing product 1 Product Title $0.00 Product Price Product Price No compare pr…" at bounding box center [794, 254] width 196 height 277
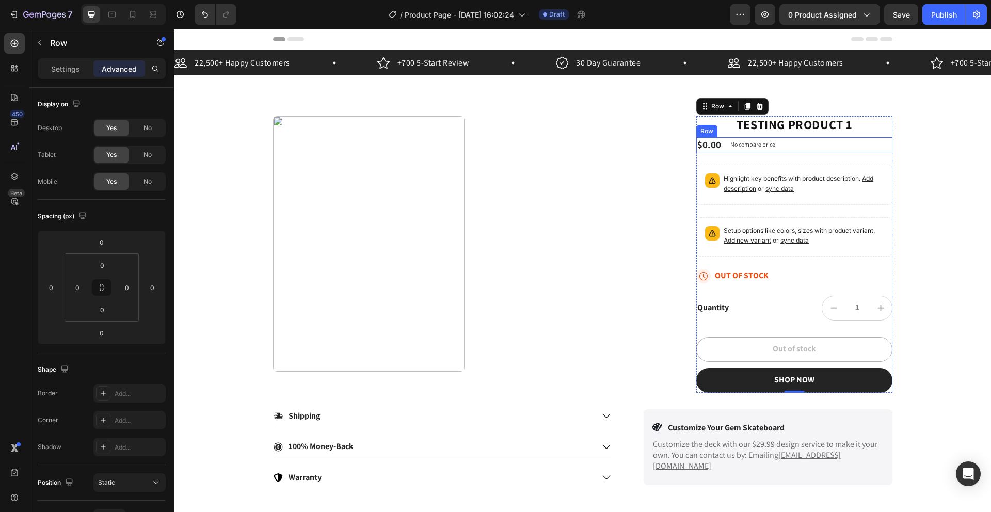
click at [710, 142] on div "$0.00 Product Price Product Price No compare price Product Price Row" at bounding box center [794, 144] width 196 height 15
click at [710, 127] on icon at bounding box center [730, 127] width 8 height 8
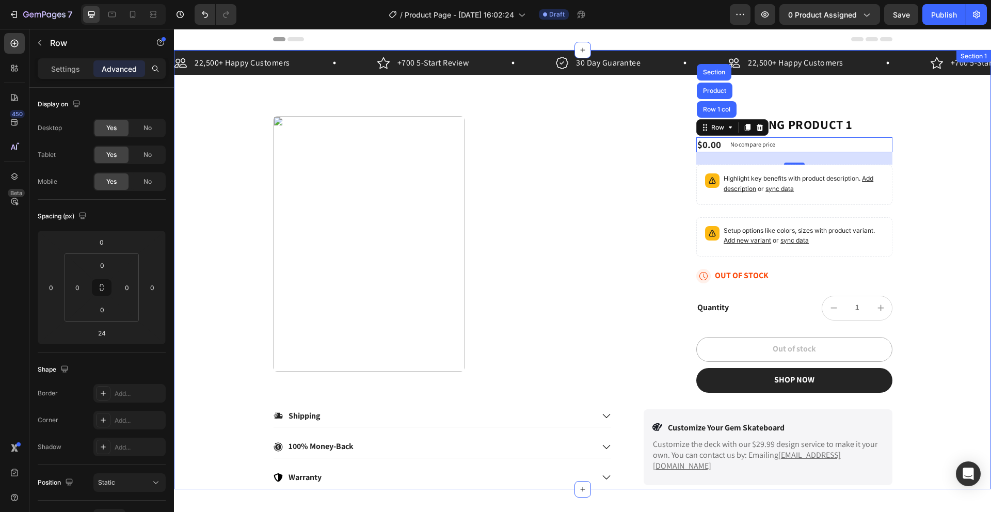
click at [515, 111] on div "22,500+ Happy Customers Item List +700 5-Start Review Item List 30 Day Guarante…" at bounding box center [582, 269] width 817 height 439
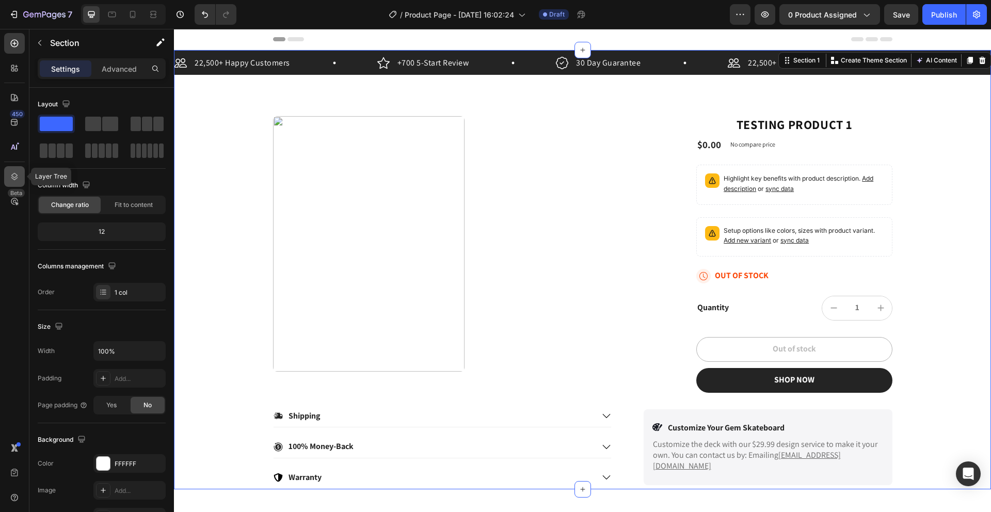
click at [6, 178] on div at bounding box center [14, 176] width 21 height 21
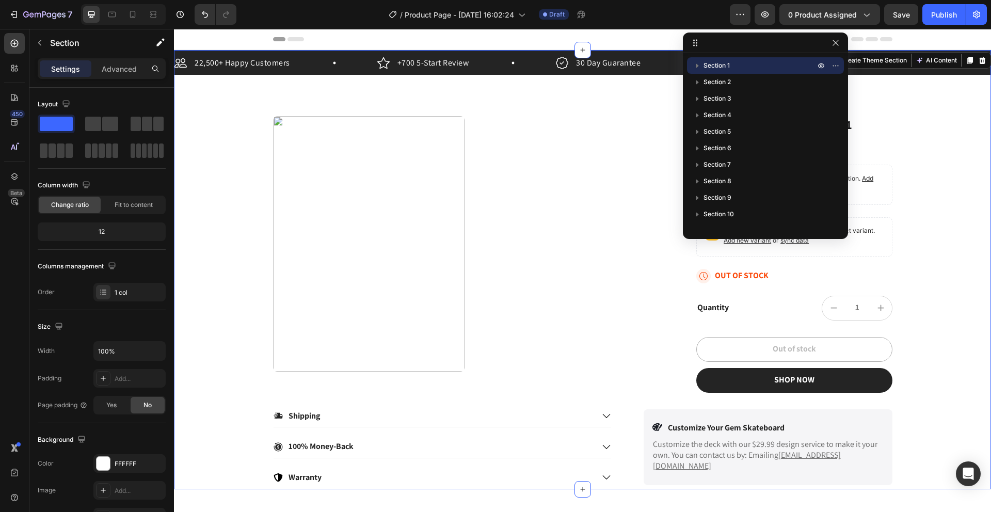
click at [693, 62] on icon "button" at bounding box center [697, 65] width 10 height 10
click at [698, 65] on icon "button" at bounding box center [697, 66] width 4 height 3
click at [703, 143] on span "Section 6" at bounding box center [717, 148] width 28 height 10
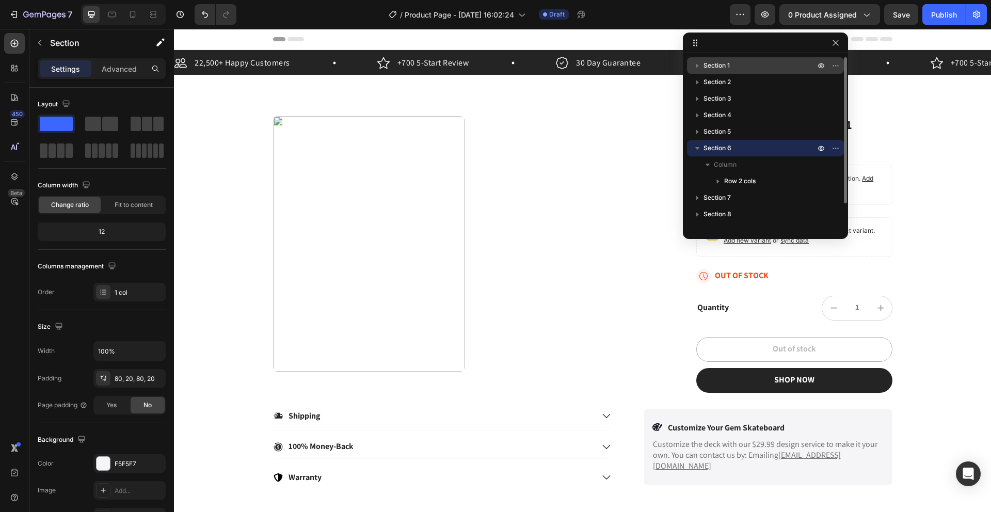
scroll to position [291, 0]
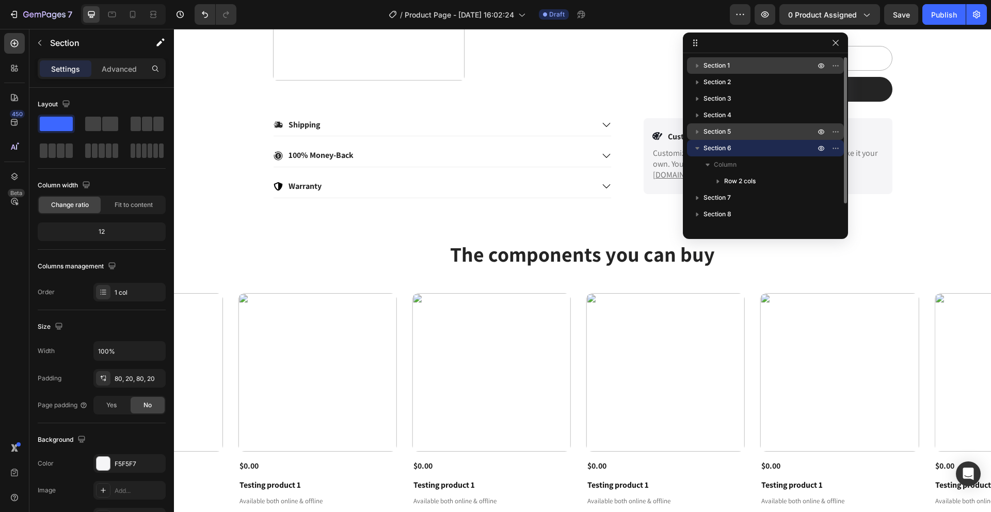
click at [707, 131] on span "Section 5" at bounding box center [716, 131] width 27 height 10
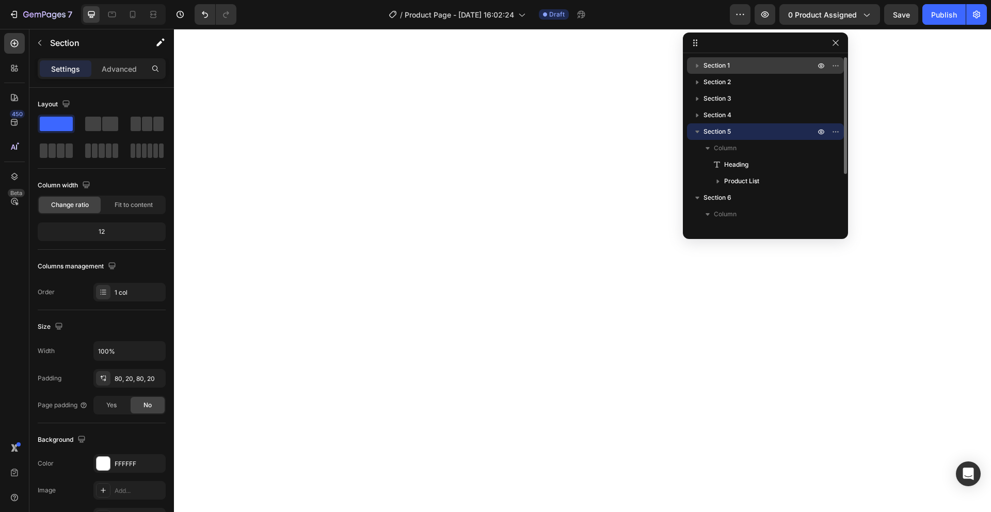
scroll to position [1538, 0]
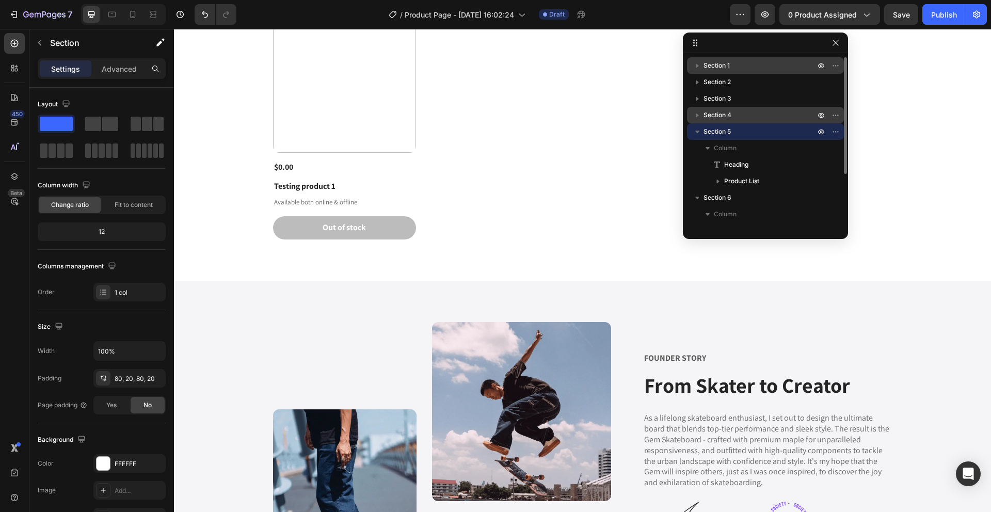
click at [710, 120] on span "Section 4" at bounding box center [717, 115] width 28 height 10
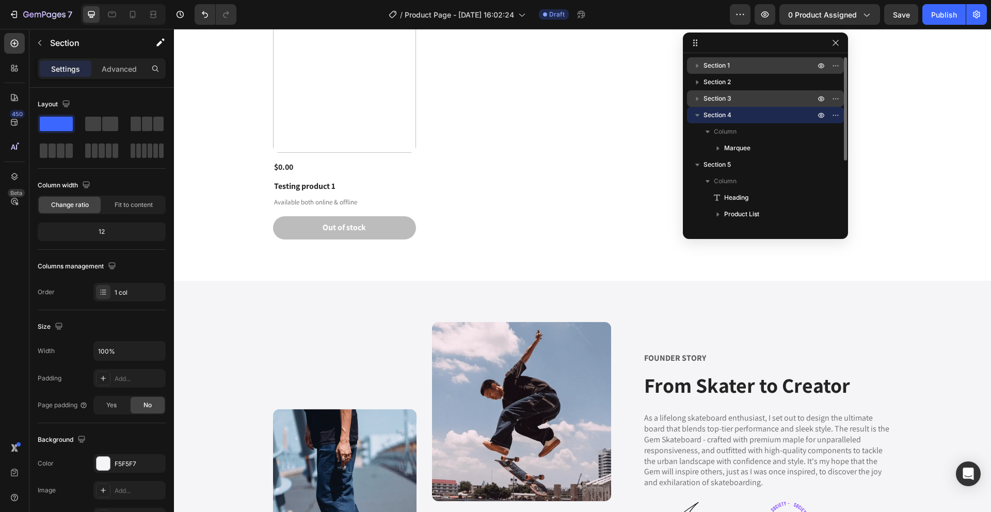
scroll to position [1457, 0]
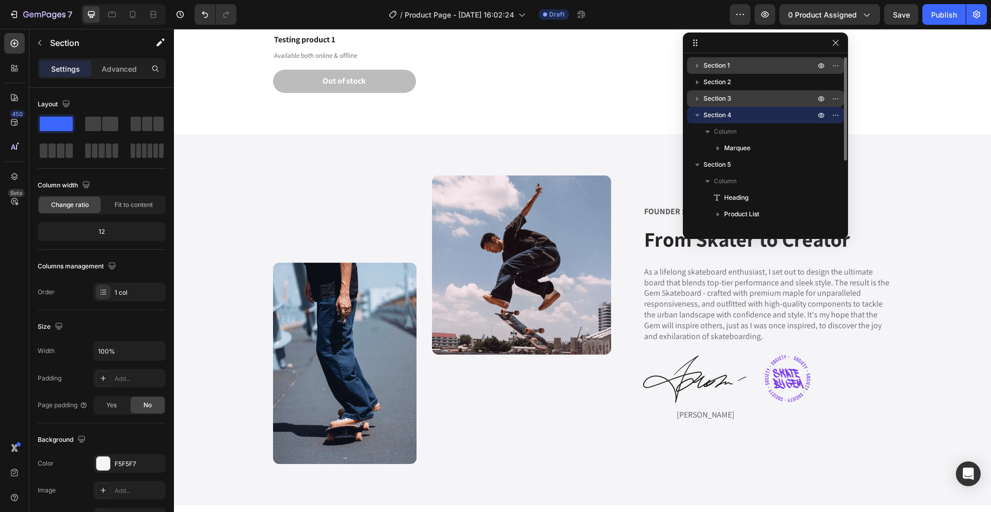
click at [707, 103] on span "Section 3" at bounding box center [717, 98] width 28 height 10
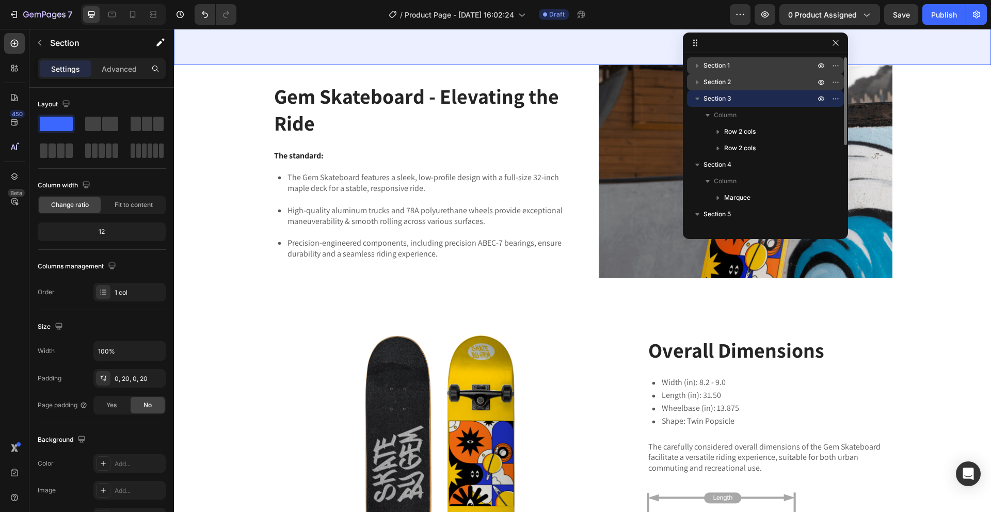
click at [706, 83] on span "Section 2" at bounding box center [716, 82] width 27 height 10
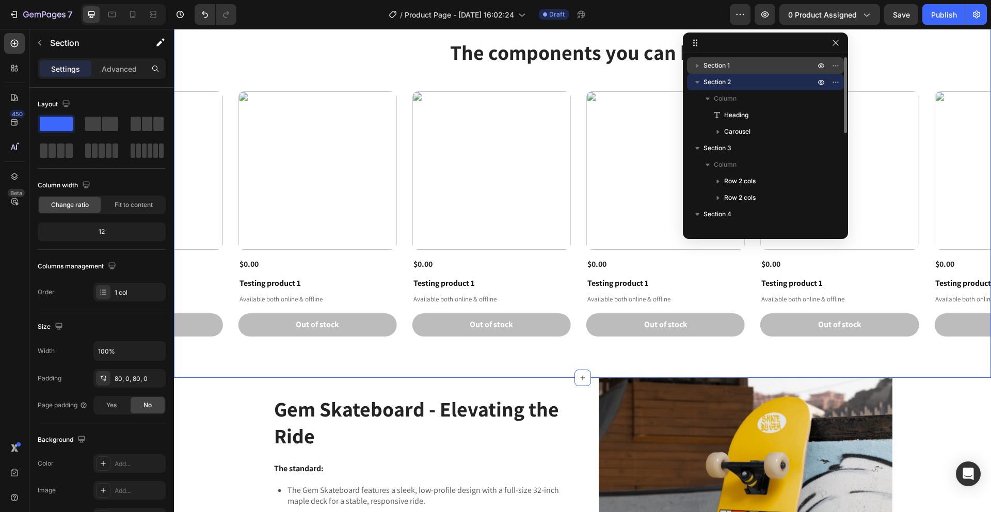
scroll to position [424, 0]
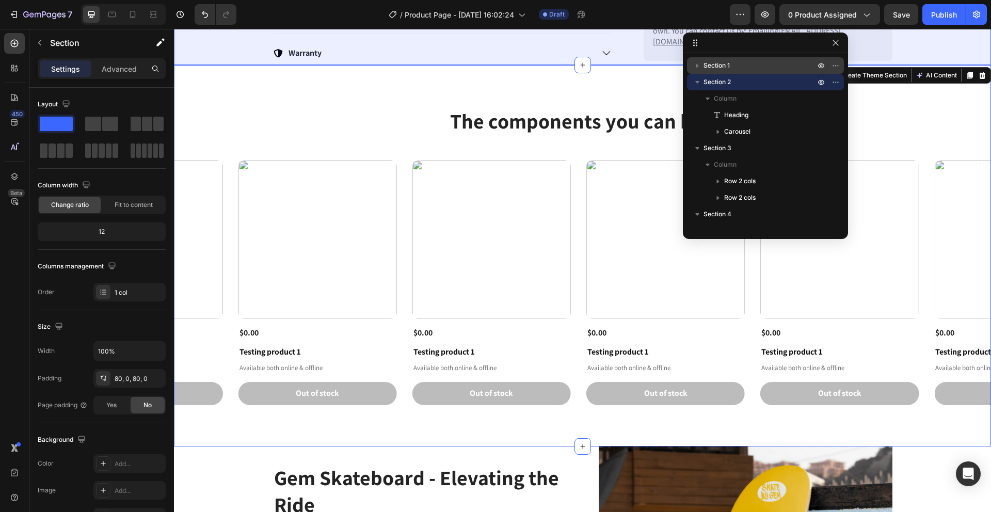
click at [704, 69] on span "Section 1" at bounding box center [716, 65] width 26 height 10
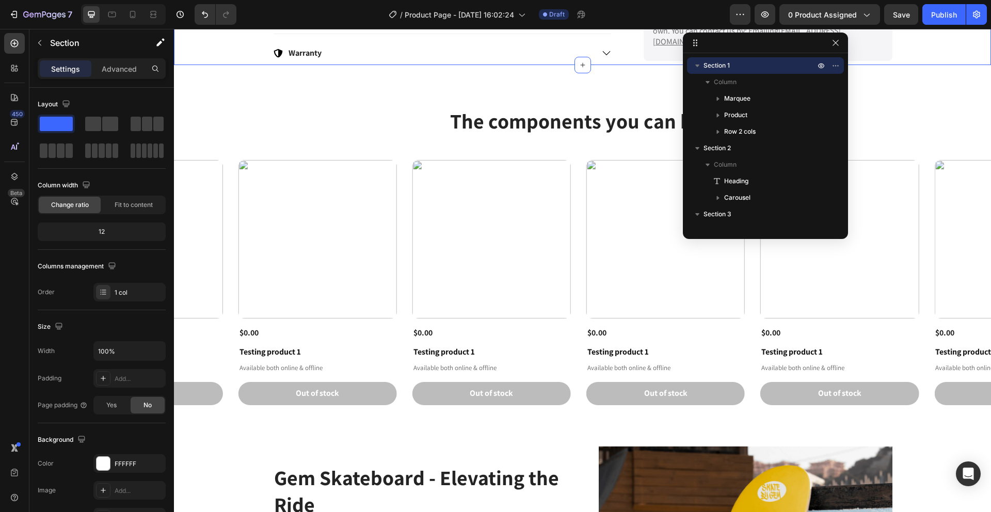
scroll to position [0, 0]
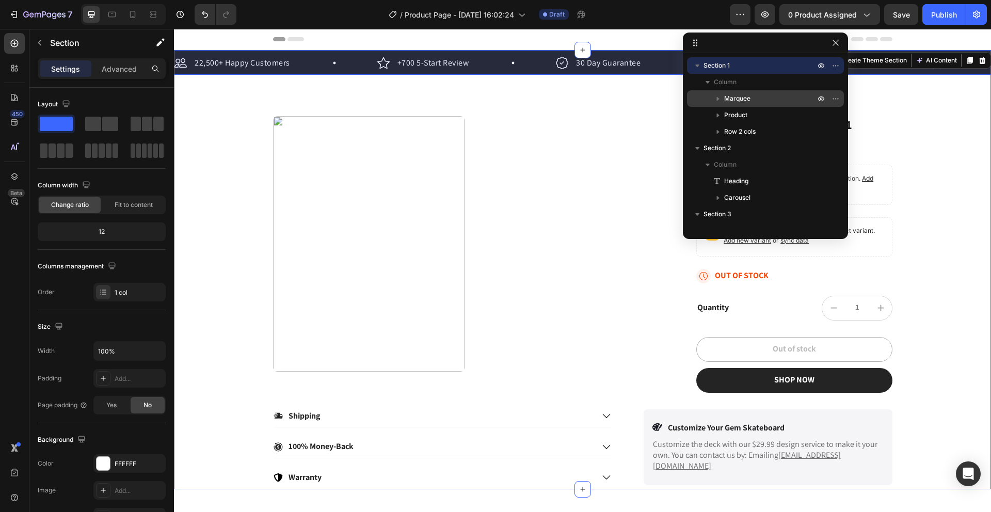
click at [710, 96] on icon "button" at bounding box center [718, 98] width 10 height 10
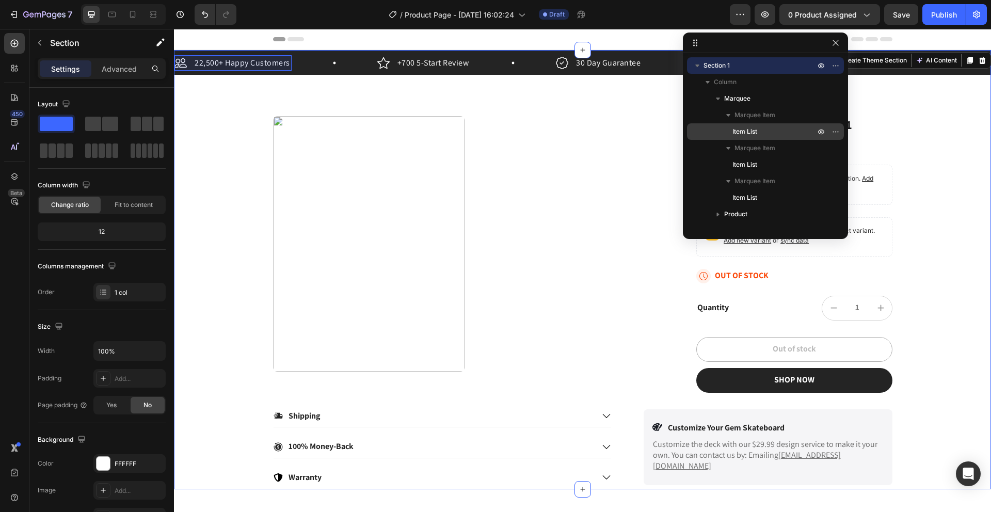
click at [710, 132] on span "Item List" at bounding box center [744, 131] width 25 height 10
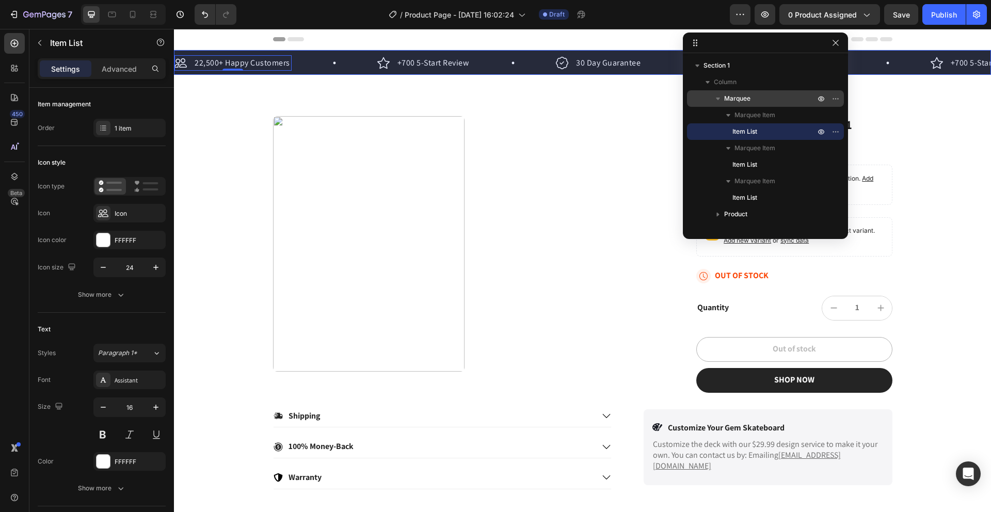
click at [710, 101] on icon "button" at bounding box center [718, 98] width 10 height 10
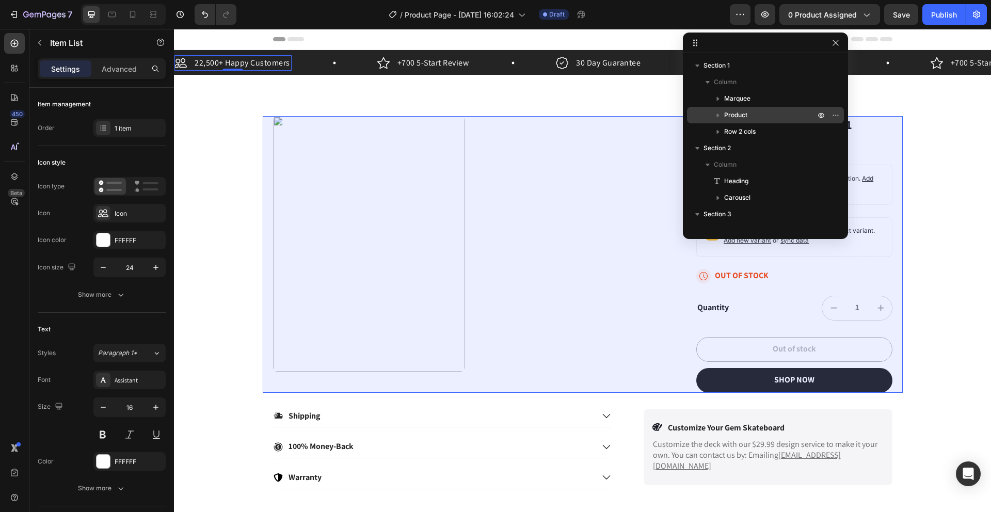
click at [710, 115] on icon "button" at bounding box center [718, 115] width 10 height 10
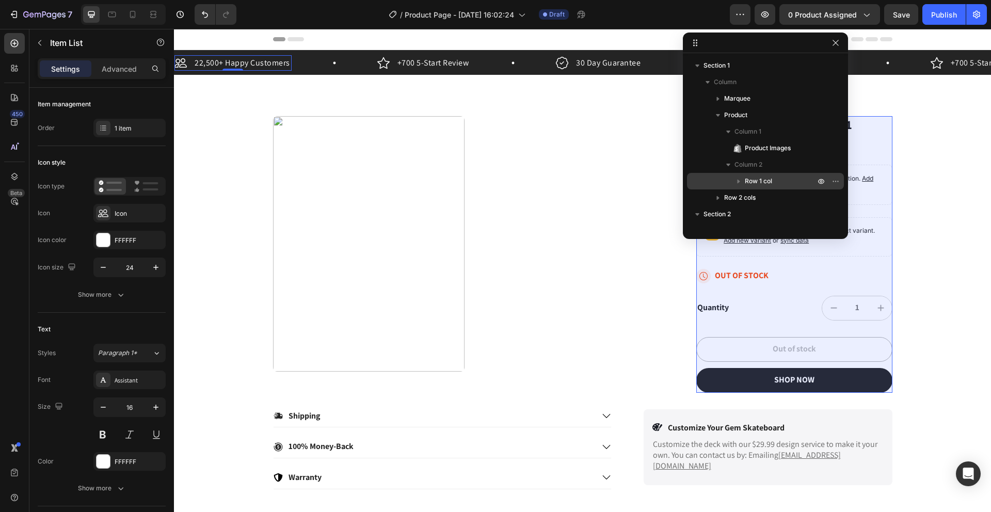
click at [710, 183] on icon "button" at bounding box center [738, 181] width 10 height 10
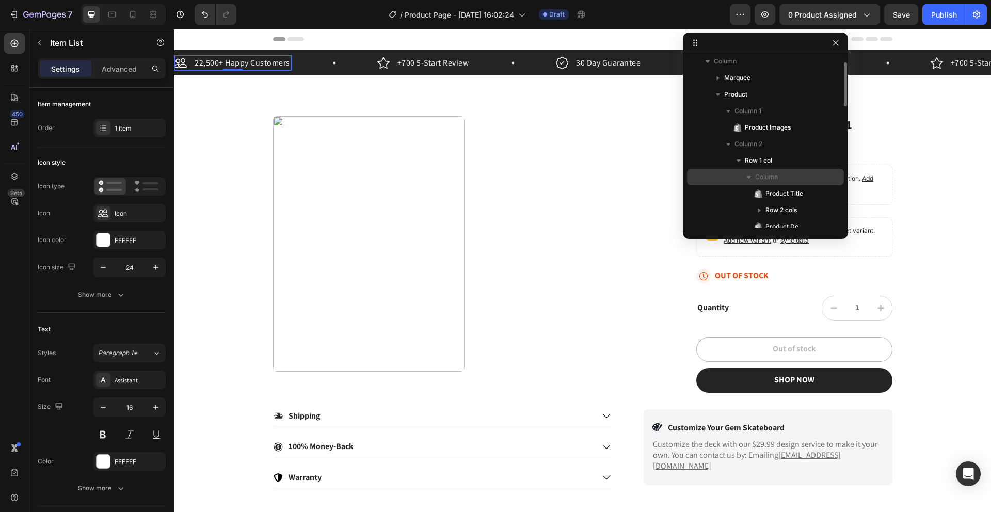
scroll to position [23, 0]
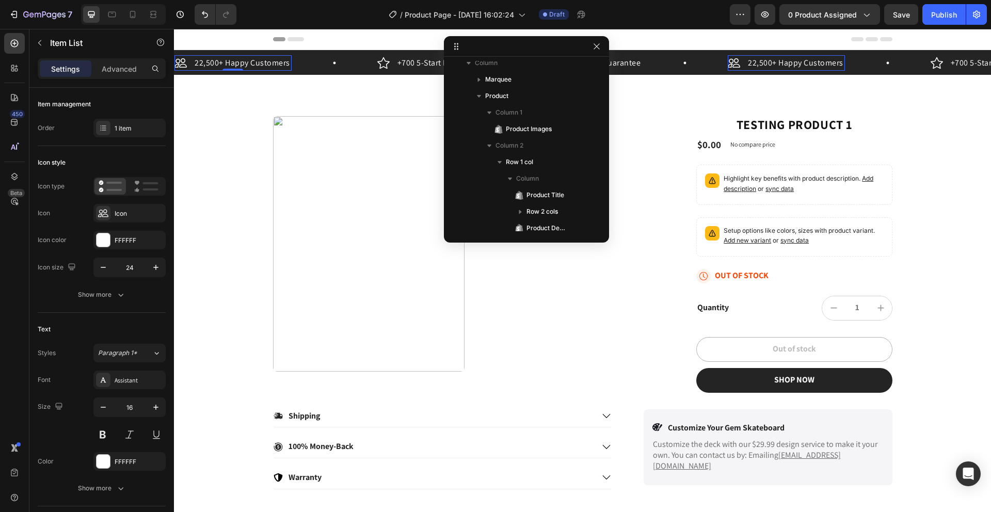
drag, startPoint x: 738, startPoint y: 41, endPoint x: 496, endPoint y: 42, distance: 242.5
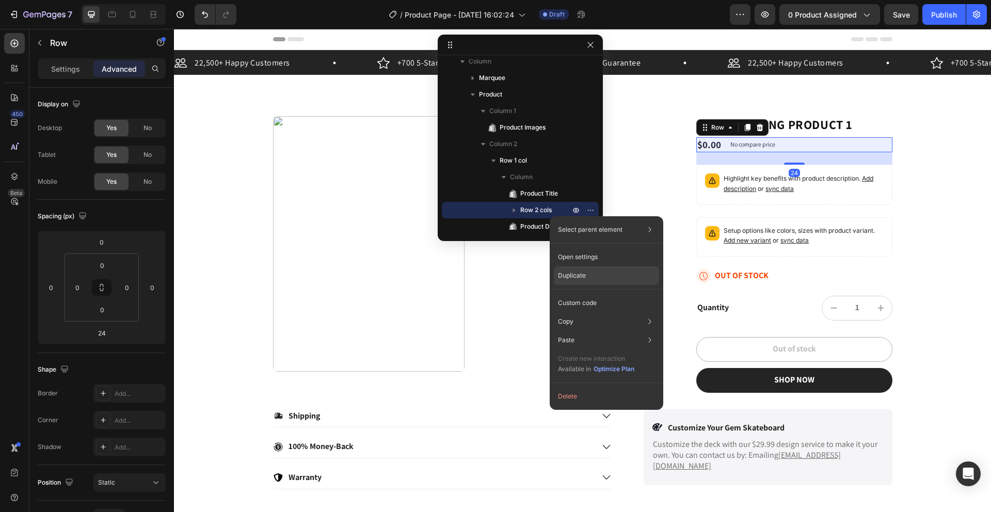
click at [580, 274] on p "Duplicate" at bounding box center [572, 275] width 28 height 9
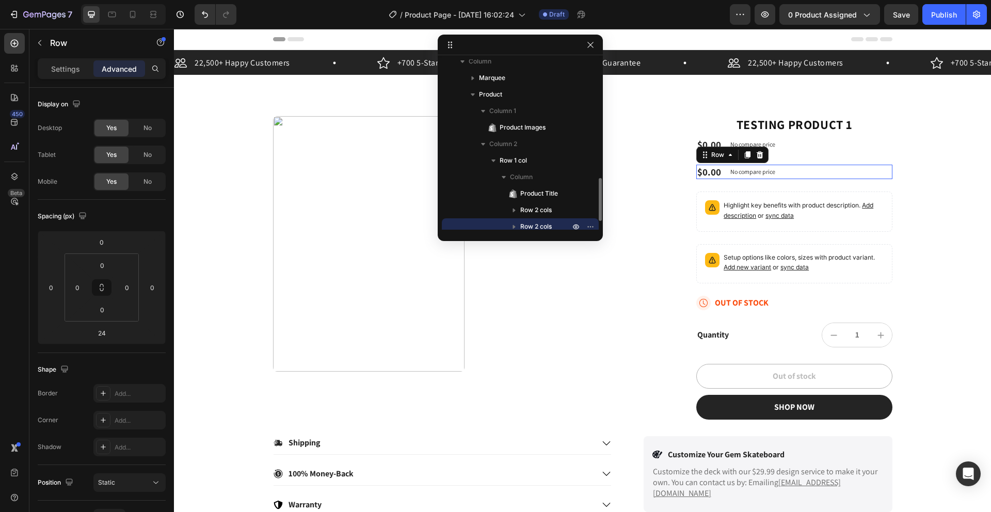
scroll to position [113, 0]
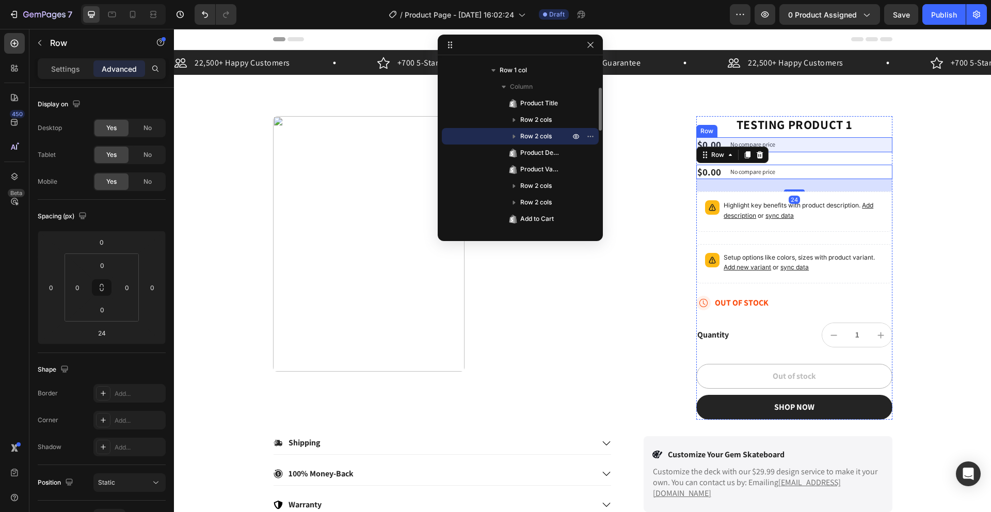
click at [710, 141] on div "$0.00 Product Price Product Price No compare price Product Price Row" at bounding box center [794, 144] width 196 height 15
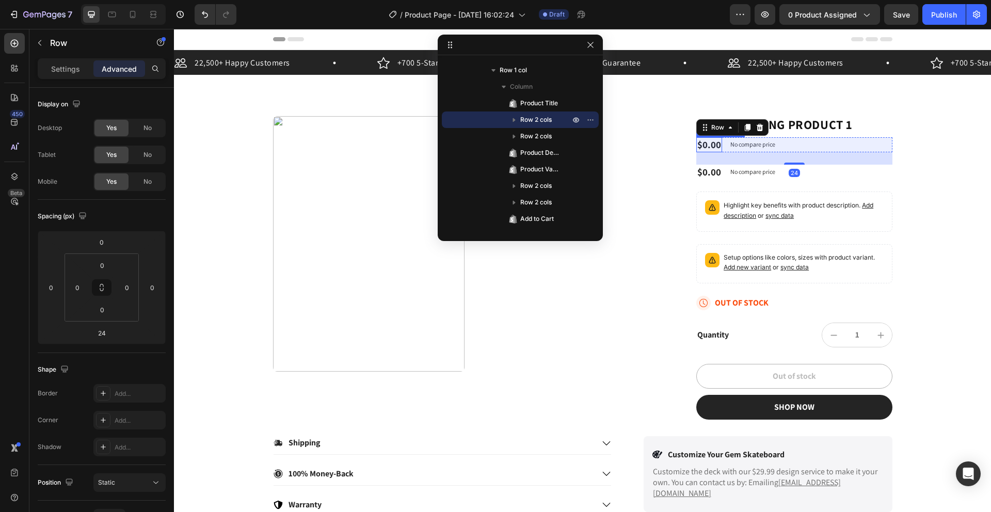
click at [700, 146] on div "$0.00" at bounding box center [709, 144] width 26 height 15
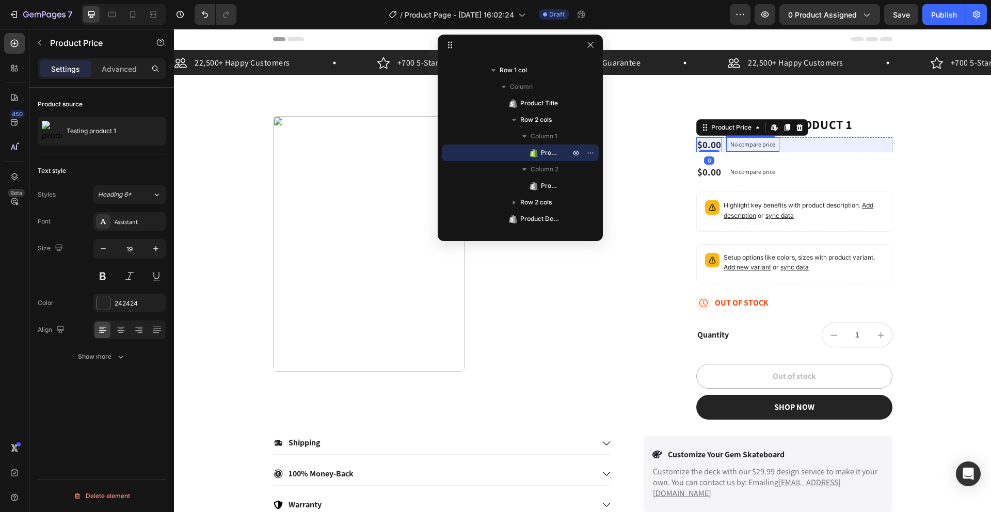
click at [710, 144] on p "No compare price" at bounding box center [752, 144] width 45 height 6
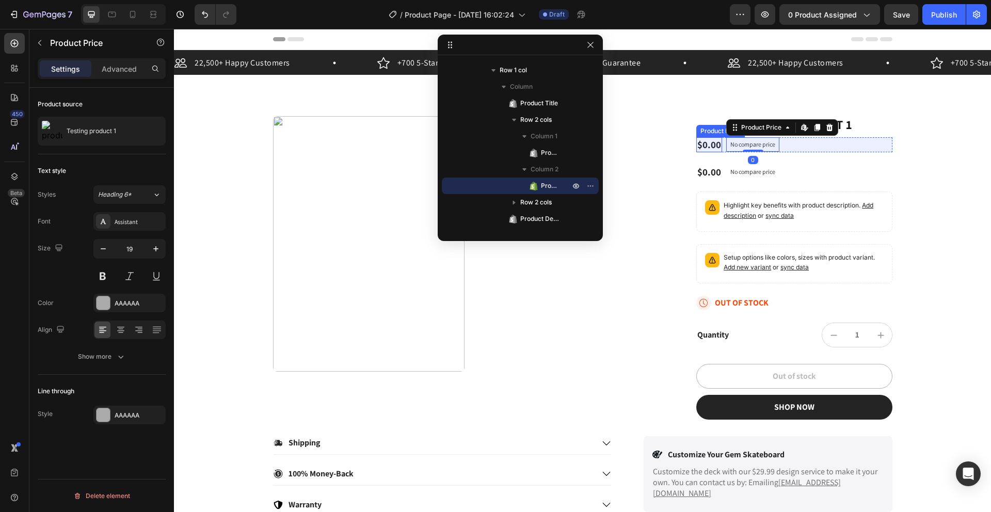
click at [705, 147] on div "$0.00" at bounding box center [709, 144] width 26 height 15
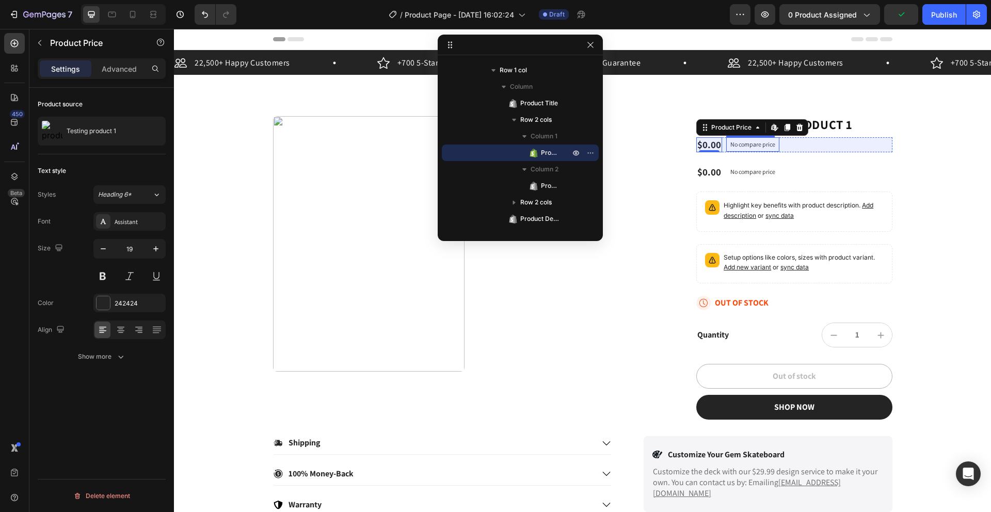
click at [710, 145] on p "No compare price" at bounding box center [752, 144] width 45 height 6
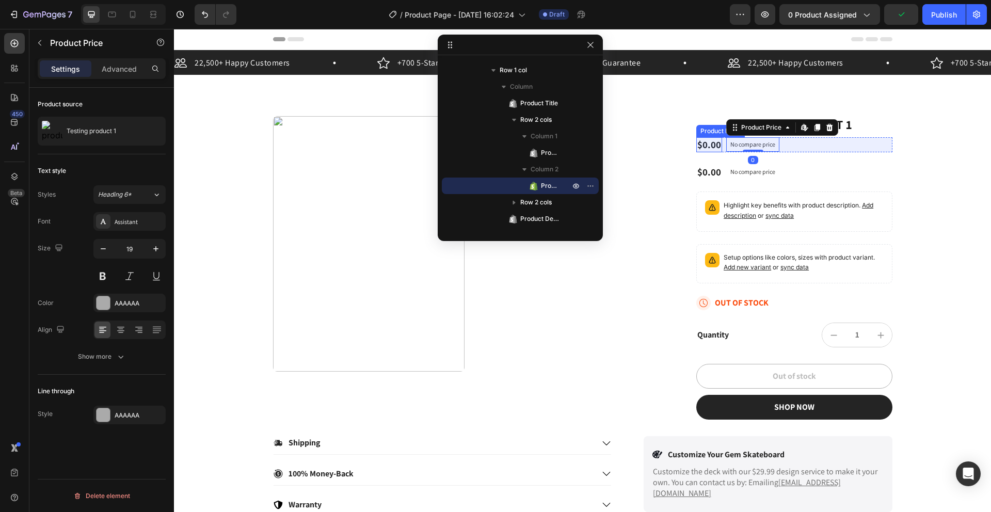
click at [704, 145] on div "$0.00" at bounding box center [709, 144] width 26 height 15
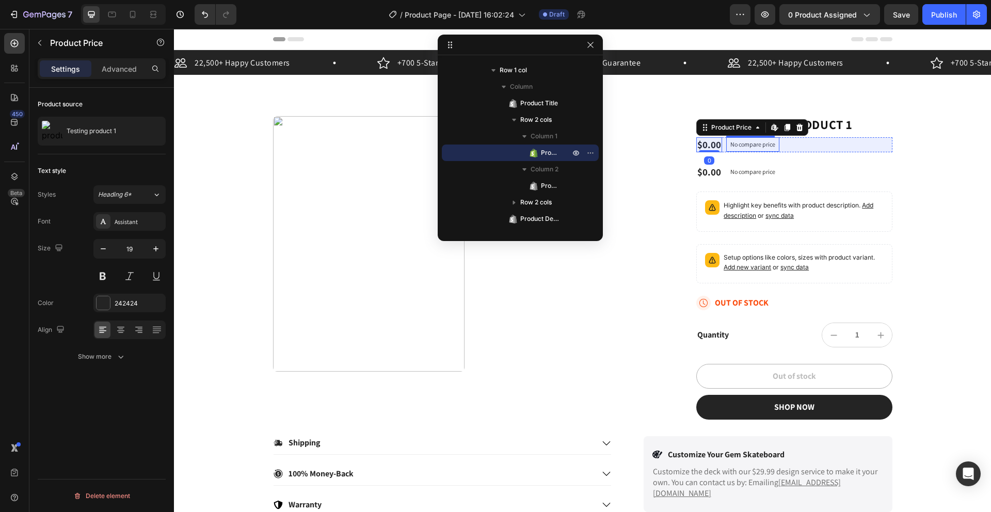
click at [710, 138] on div "No compare price" at bounding box center [752, 144] width 53 height 14
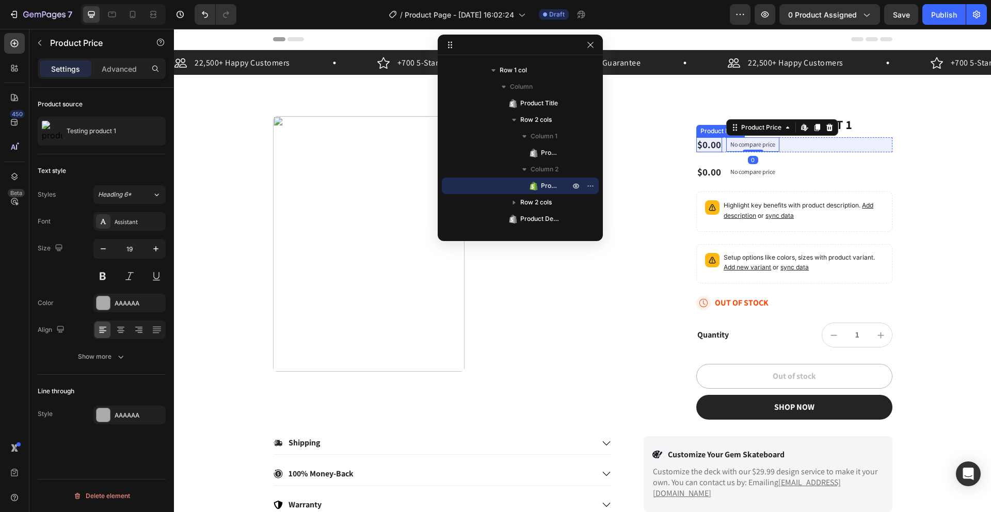
click at [710, 144] on div "$0.00" at bounding box center [709, 144] width 26 height 15
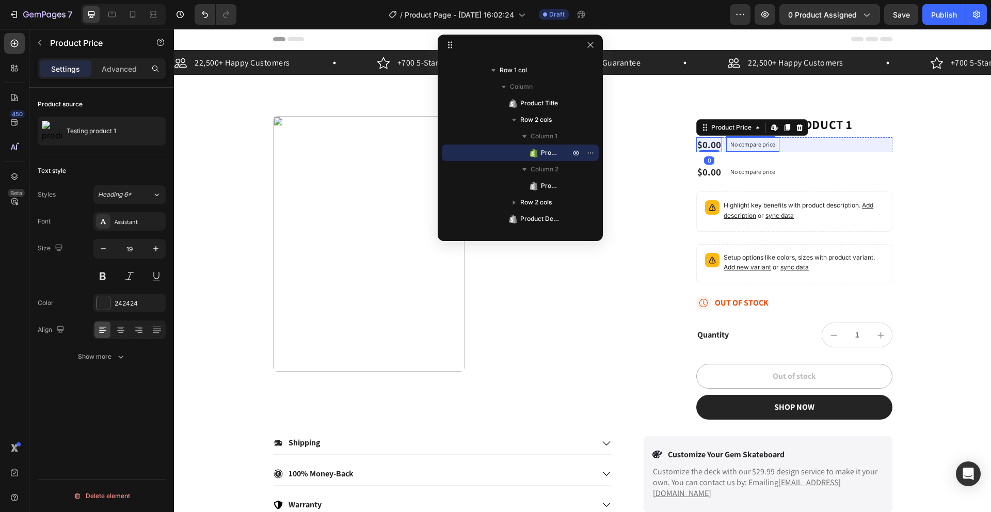
click at [710, 145] on p "No compare price" at bounding box center [752, 144] width 45 height 6
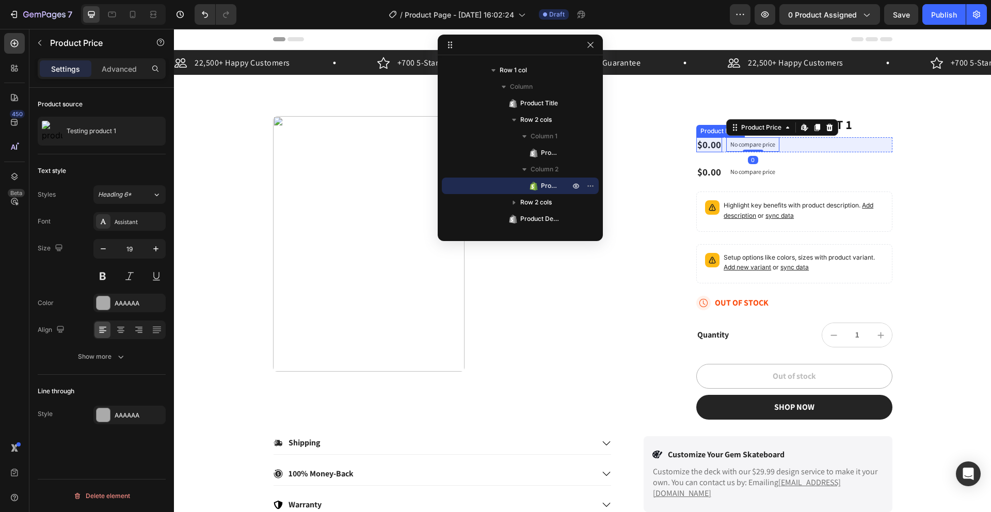
click at [703, 144] on div "$0.00" at bounding box center [709, 144] width 26 height 15
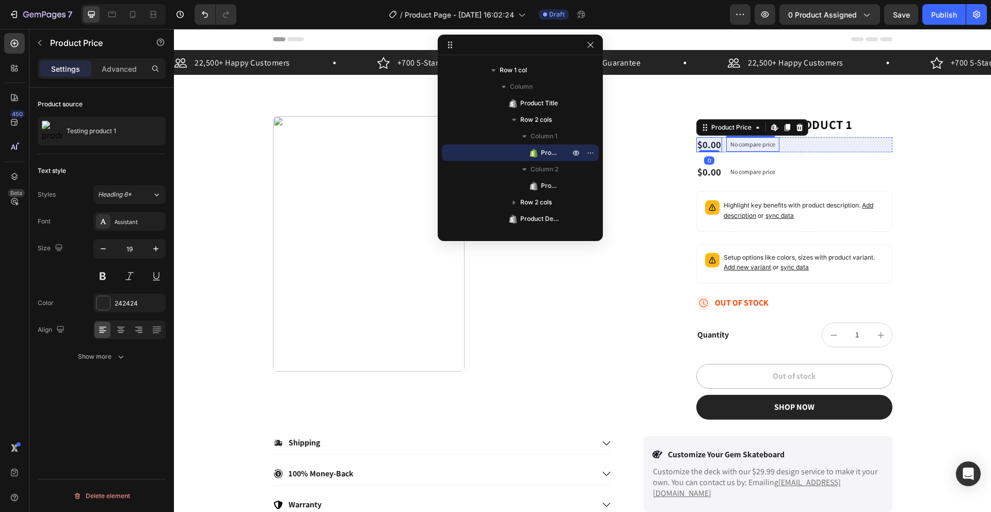
click at [710, 146] on p "No compare price" at bounding box center [752, 144] width 45 height 6
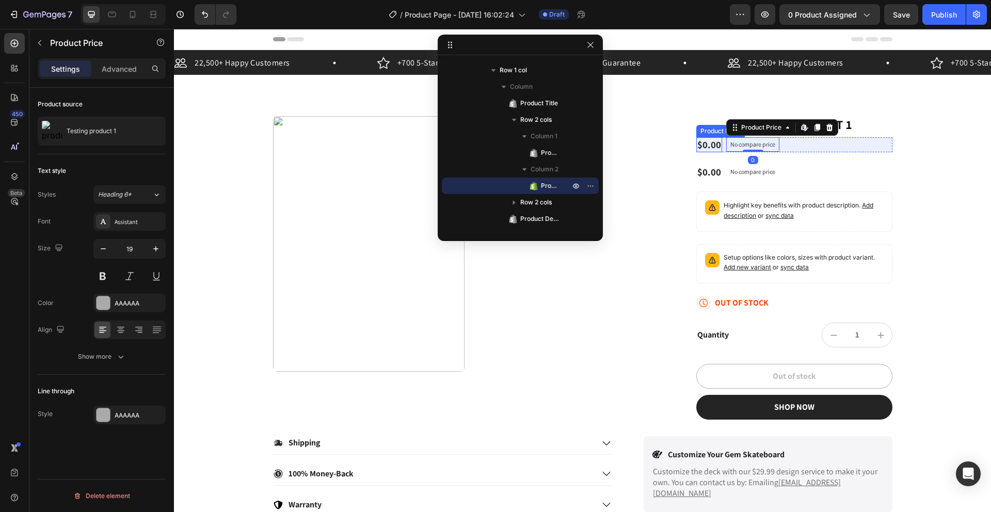
click at [710, 146] on div "$0.00" at bounding box center [709, 144] width 26 height 15
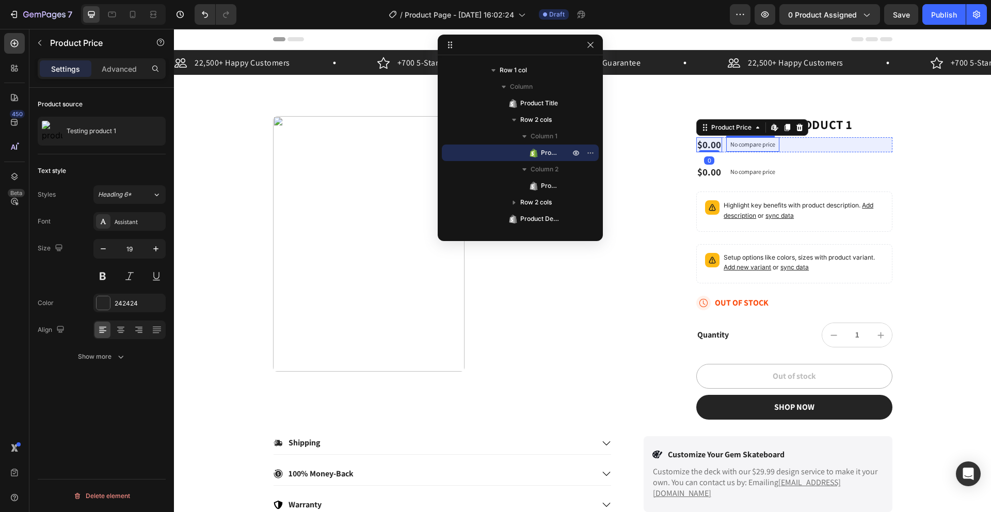
click at [710, 144] on p "No compare price" at bounding box center [752, 144] width 45 height 6
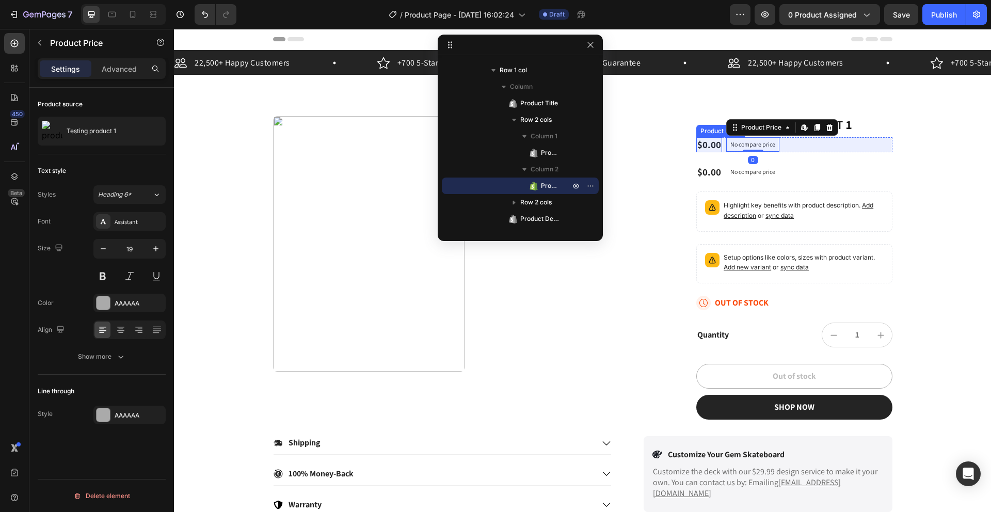
drag, startPoint x: 702, startPoint y: 142, endPoint x: 700, endPoint y: 150, distance: 8.4
click at [702, 142] on div "$0.00" at bounding box center [709, 144] width 26 height 15
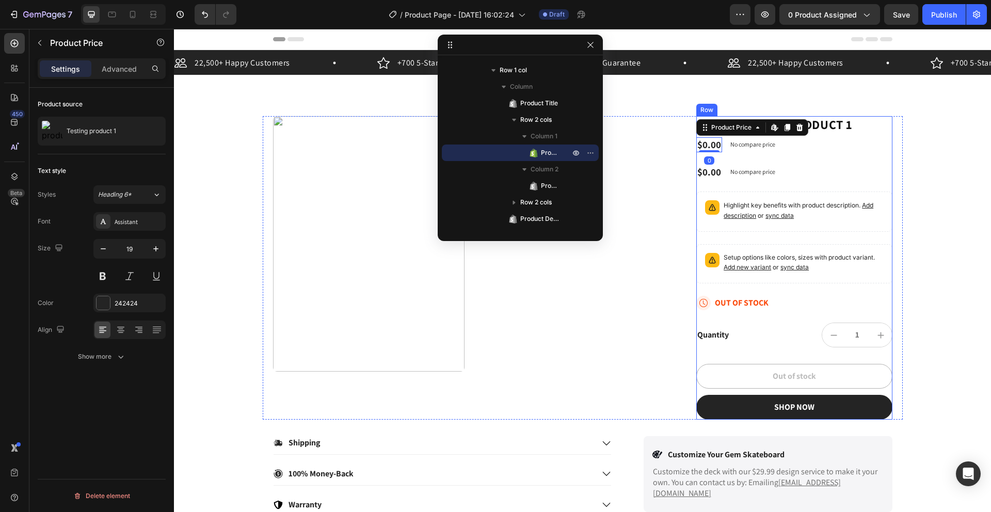
click at [698, 174] on div "$0.00" at bounding box center [709, 172] width 26 height 15
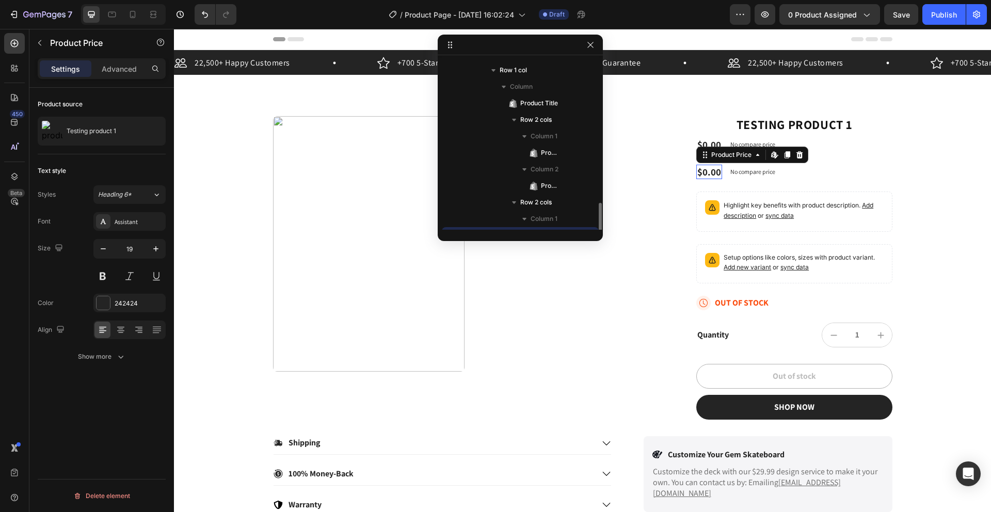
scroll to position [212, 0]
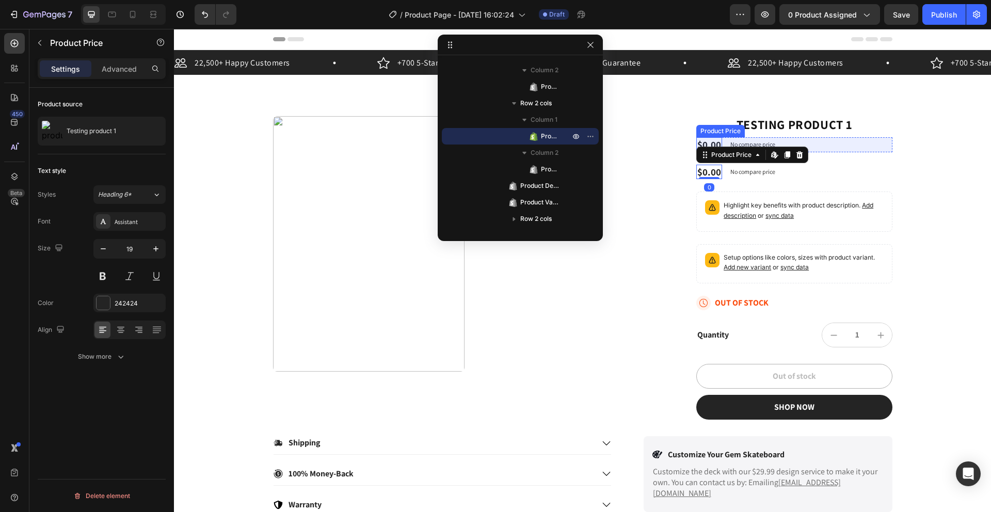
click at [706, 142] on div "$0.00" at bounding box center [709, 144] width 26 height 15
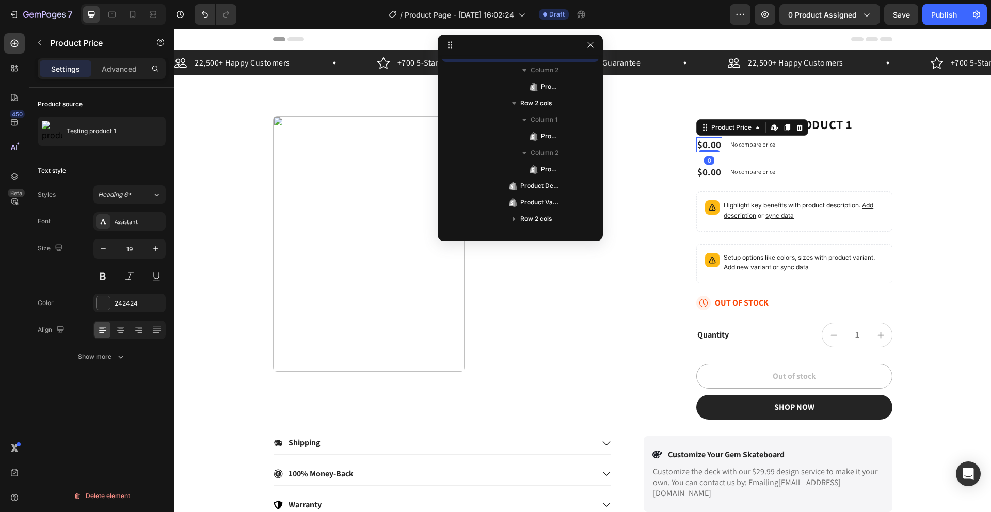
scroll to position [130, 0]
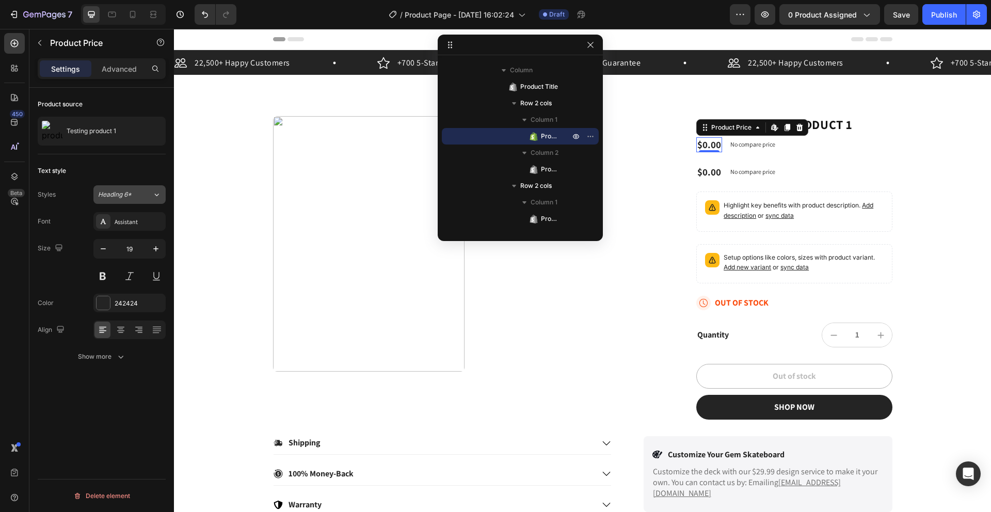
click at [119, 197] on span "Heading 6*" at bounding box center [115, 194] width 34 height 9
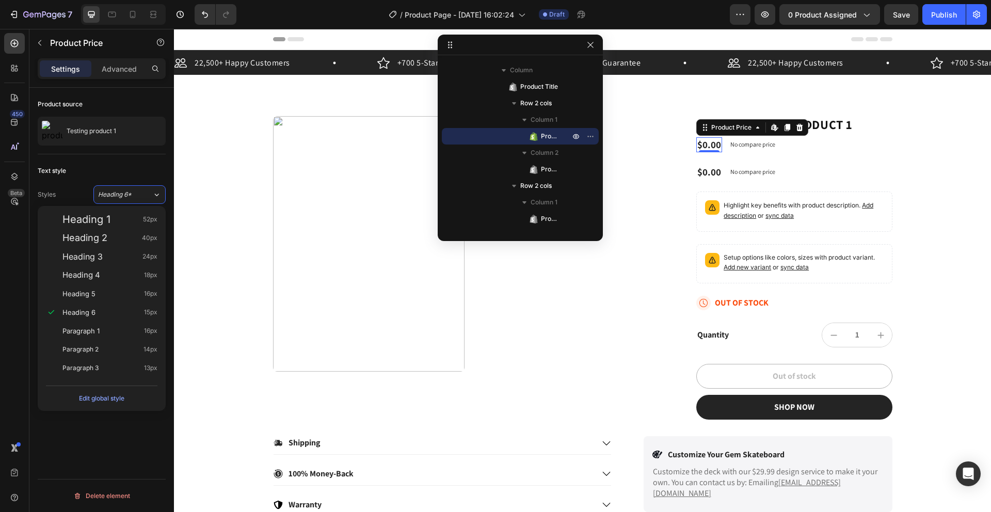
click at [129, 170] on div "Text style" at bounding box center [102, 171] width 128 height 17
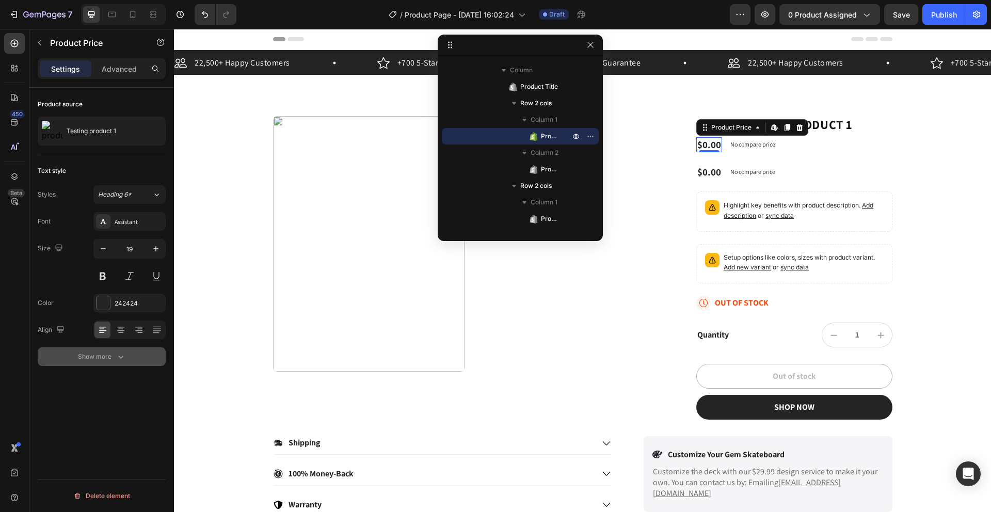
click at [93, 349] on button "Show more" at bounding box center [102, 356] width 128 height 19
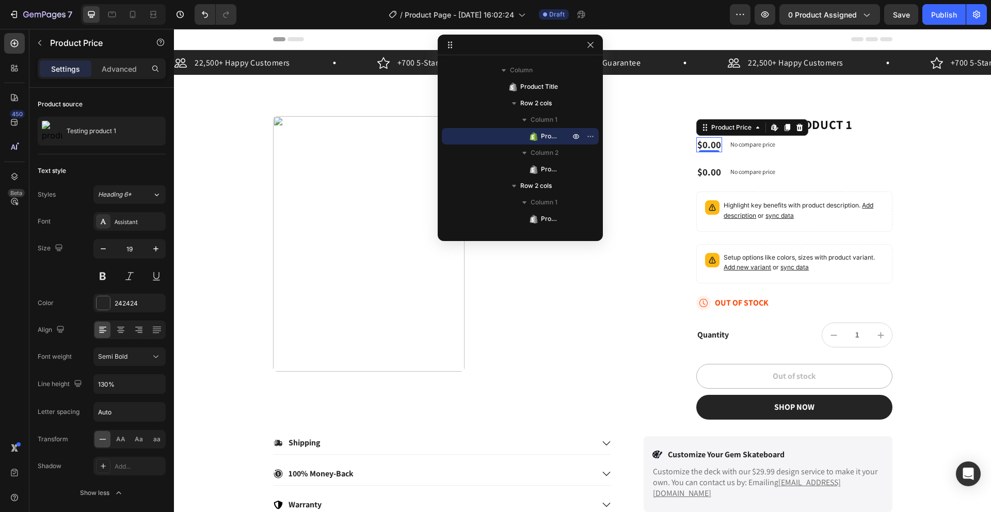
click at [703, 148] on div "$0.00" at bounding box center [709, 144] width 26 height 15
click at [710, 146] on p "No compare price" at bounding box center [752, 144] width 45 height 6
click at [704, 146] on div "$0.00" at bounding box center [709, 144] width 26 height 15
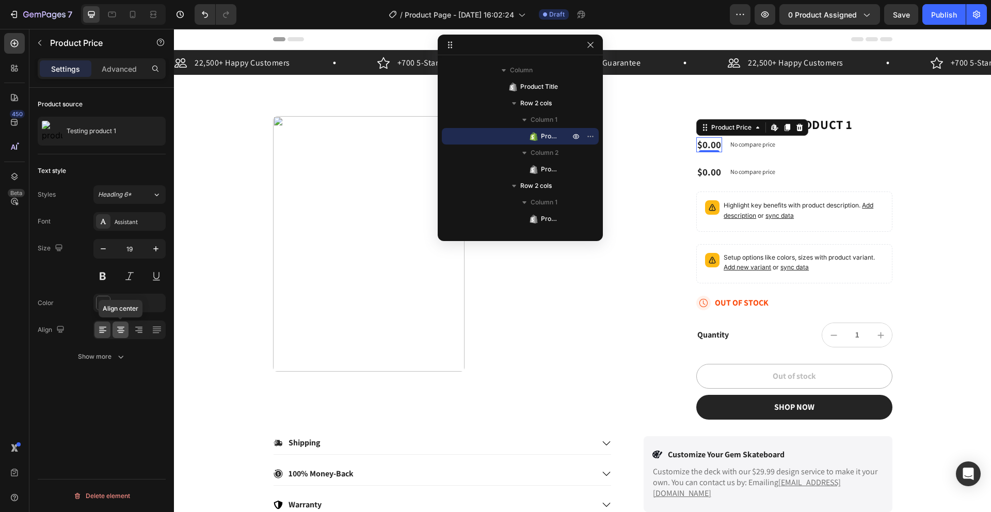
click at [126, 329] on div at bounding box center [120, 329] width 16 height 17
click at [124, 329] on icon at bounding box center [121, 330] width 10 height 10
click at [139, 330] on icon at bounding box center [139, 330] width 10 height 10
click at [108, 333] on div at bounding box center [102, 329] width 16 height 17
click at [710, 144] on p "No compare price" at bounding box center [752, 144] width 45 height 6
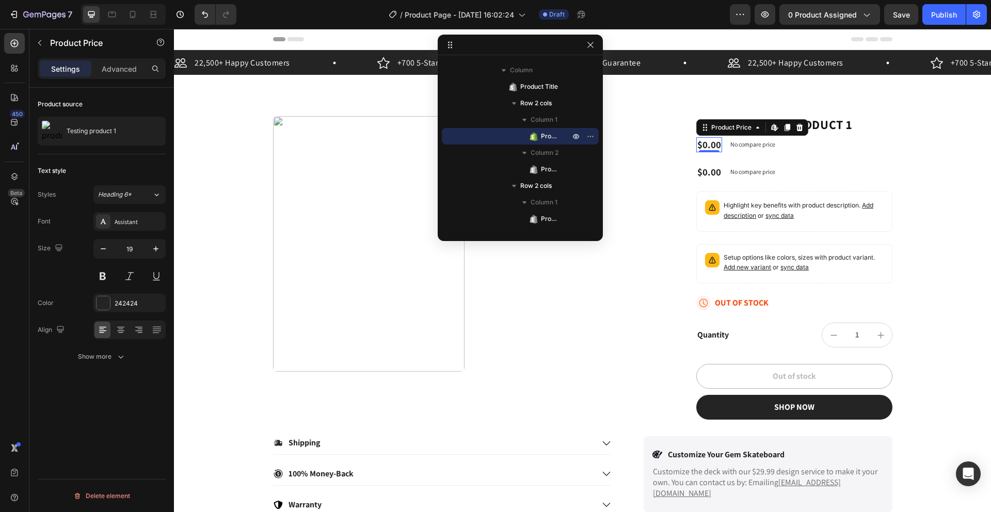
click at [701, 148] on div "$0.00" at bounding box center [709, 144] width 26 height 15
click at [700, 147] on div "$0.00" at bounding box center [709, 144] width 26 height 15
click at [700, 146] on div "$0.00" at bounding box center [709, 144] width 26 height 15
click at [118, 329] on icon at bounding box center [120, 329] width 5 height 1
click at [710, 143] on div "$0.00 Product Price Edit content in Shopify 0 Product Price Edit content in Sho…" at bounding box center [794, 144] width 196 height 15
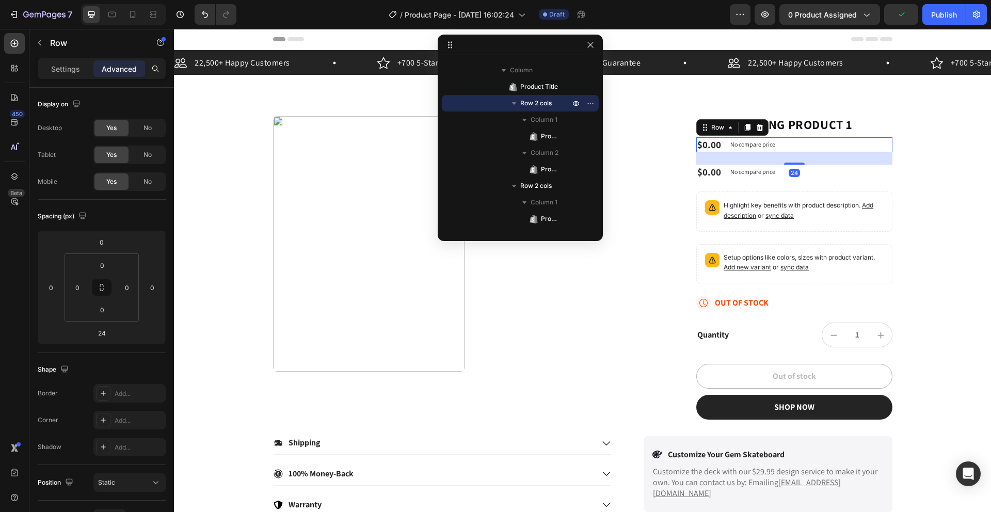
click at [710, 144] on div "$0.00 Product Price Product Price No compare price Product Price Row 24" at bounding box center [794, 144] width 196 height 15
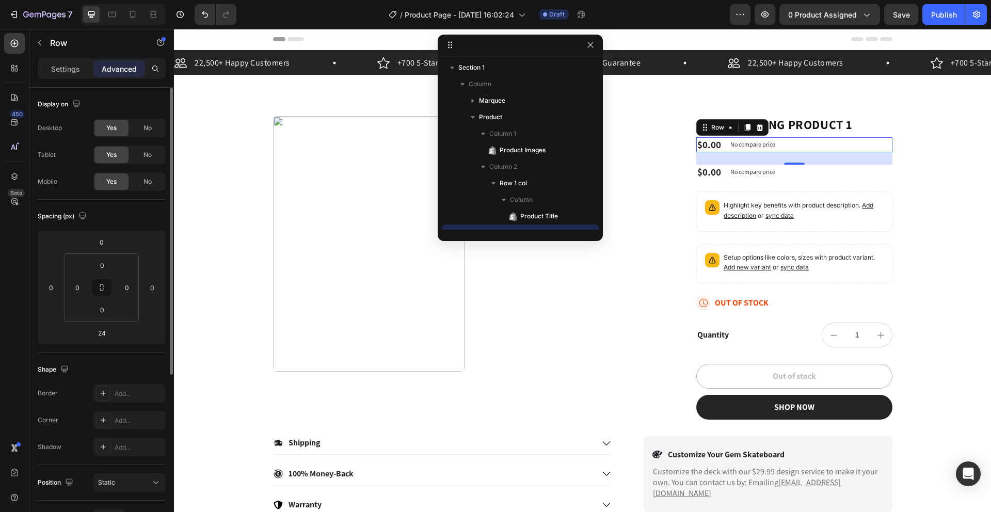
scroll to position [130, 0]
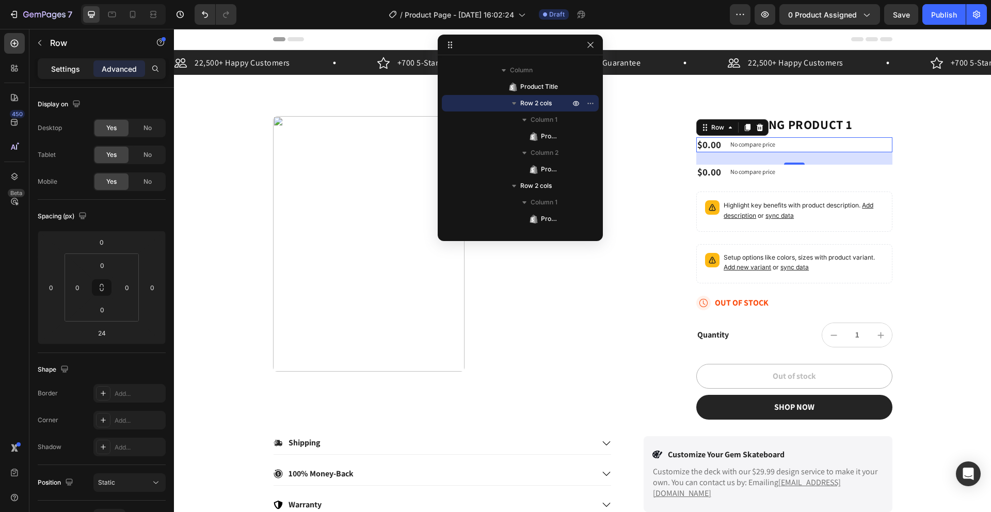
click at [68, 68] on p "Settings" at bounding box center [65, 68] width 29 height 11
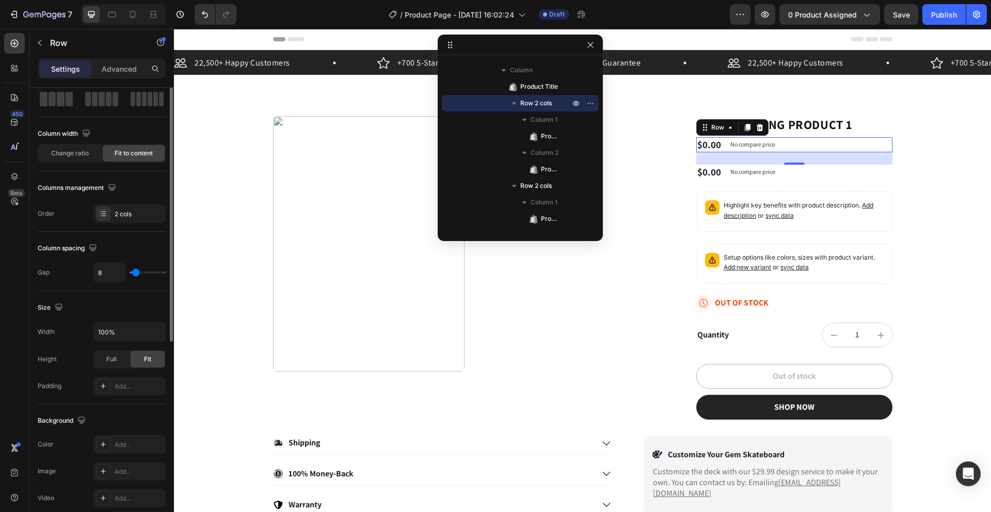
scroll to position [19, 0]
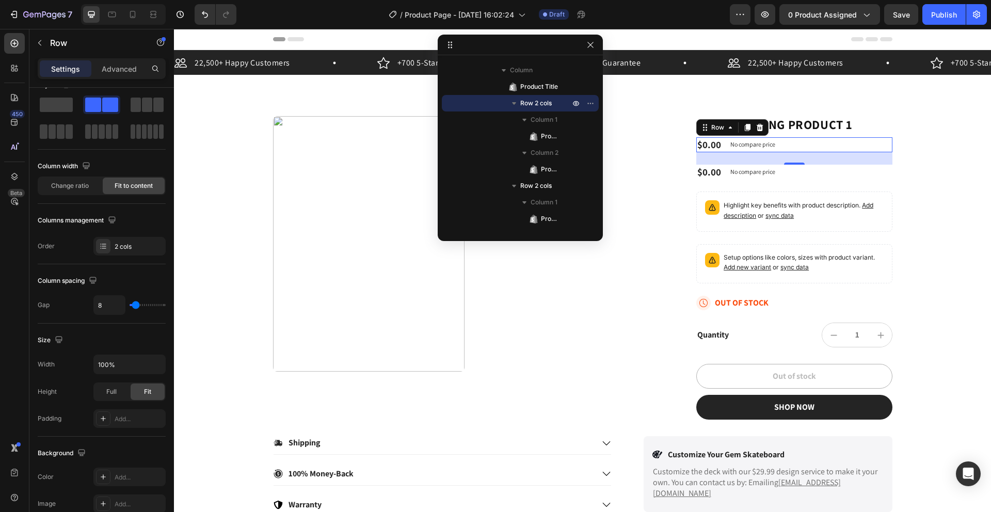
click at [718, 143] on div "$0.00 Product Price Product Price No compare price Product Price Row 24" at bounding box center [794, 144] width 196 height 15
click at [703, 144] on div "$0.00" at bounding box center [709, 144] width 26 height 15
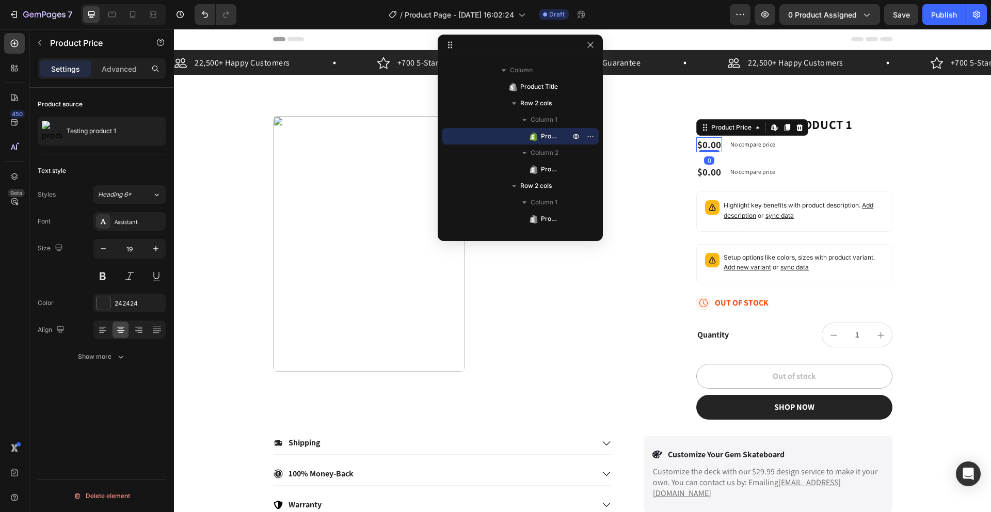
scroll to position [0, 0]
click at [133, 327] on div at bounding box center [139, 329] width 16 height 17
drag, startPoint x: 117, startPoint y: 329, endPoint x: 102, endPoint y: 330, distance: 15.5
click at [117, 329] on icon at bounding box center [121, 330] width 10 height 10
click at [102, 330] on icon at bounding box center [103, 330] width 10 height 10
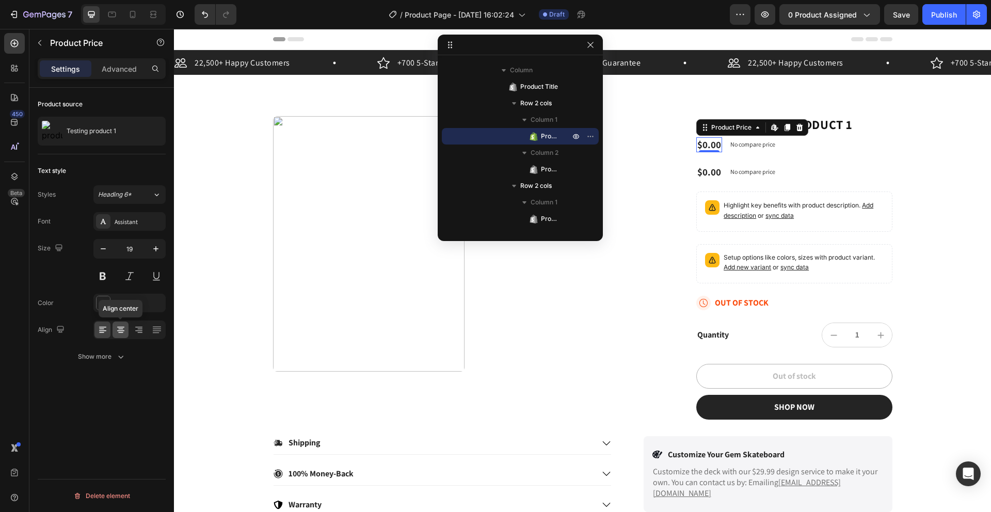
click at [117, 331] on icon at bounding box center [121, 330] width 10 height 10
click at [772, 145] on div "No compare price" at bounding box center [752, 144] width 53 height 14
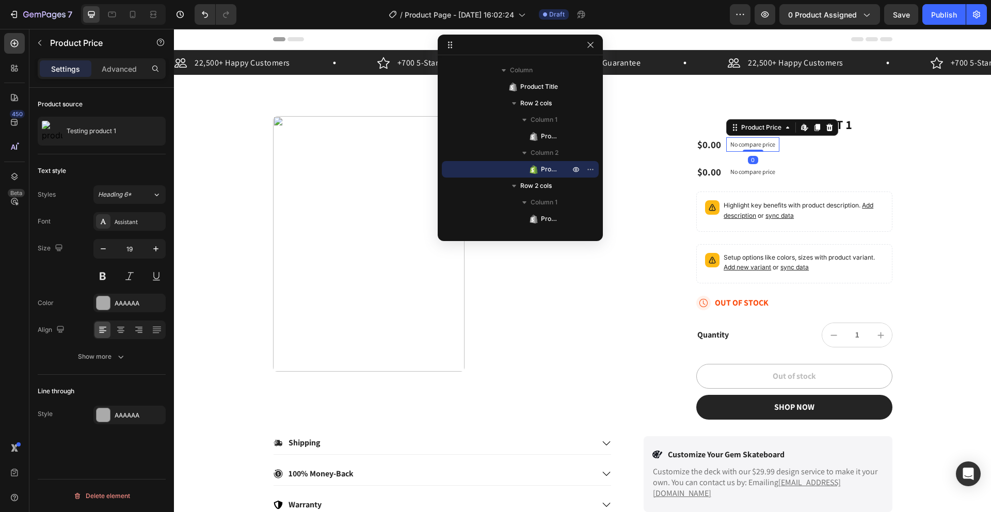
click at [781, 141] on div "$0.00 Product Price Product Price No compare price Product Price Edit content i…" at bounding box center [794, 144] width 196 height 15
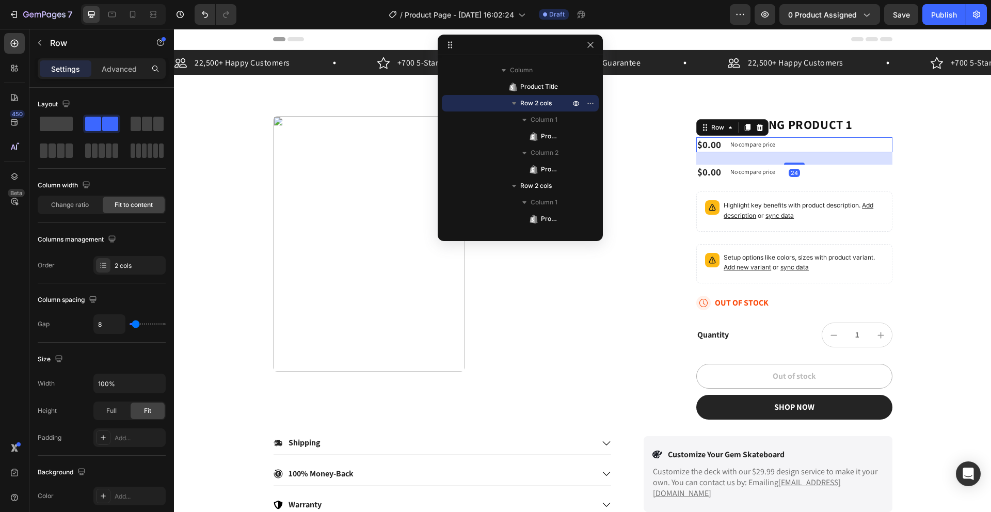
click at [772, 144] on div "No compare price" at bounding box center [752, 144] width 53 height 14
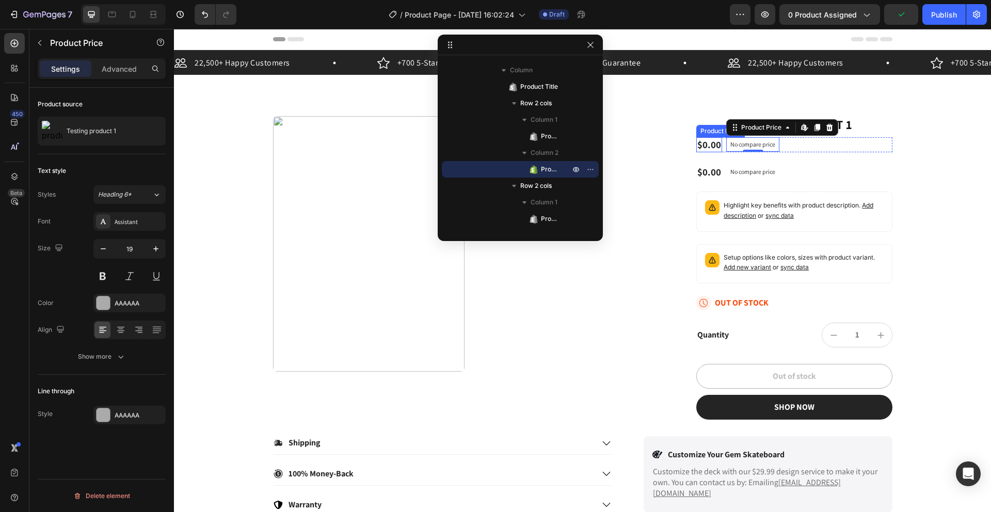
click at [696, 148] on div "$0.00" at bounding box center [709, 144] width 26 height 15
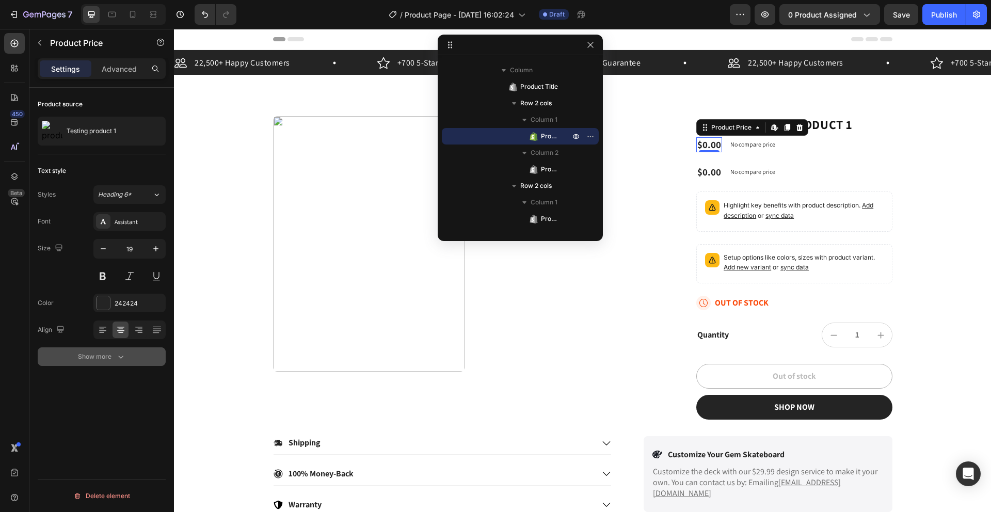
click at [118, 358] on icon "button" at bounding box center [121, 356] width 10 height 10
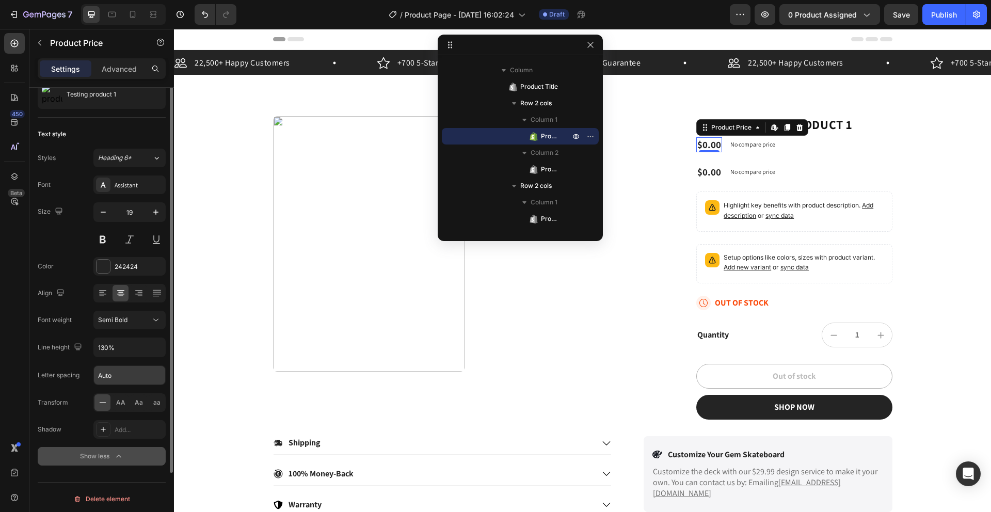
scroll to position [3, 0]
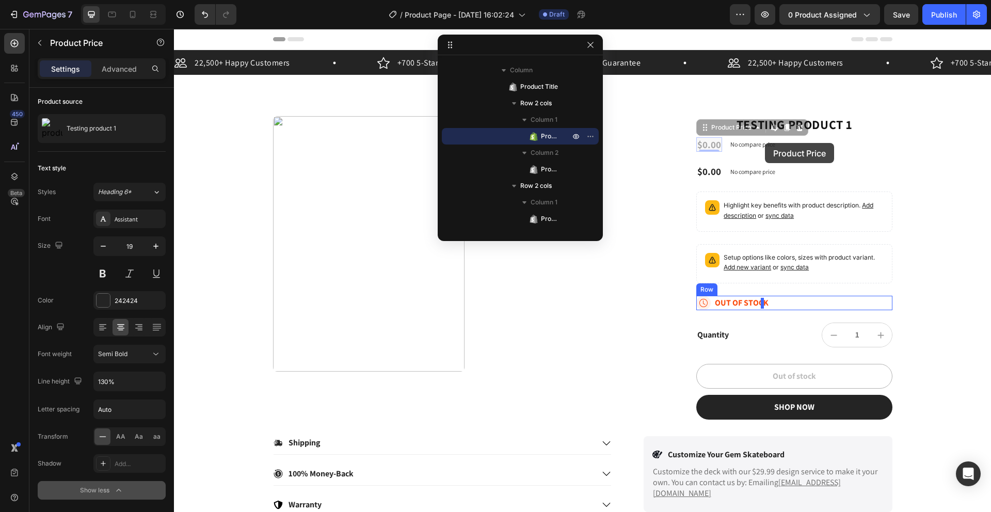
drag, startPoint x: 696, startPoint y: 145, endPoint x: 765, endPoint y: 143, distance: 69.2
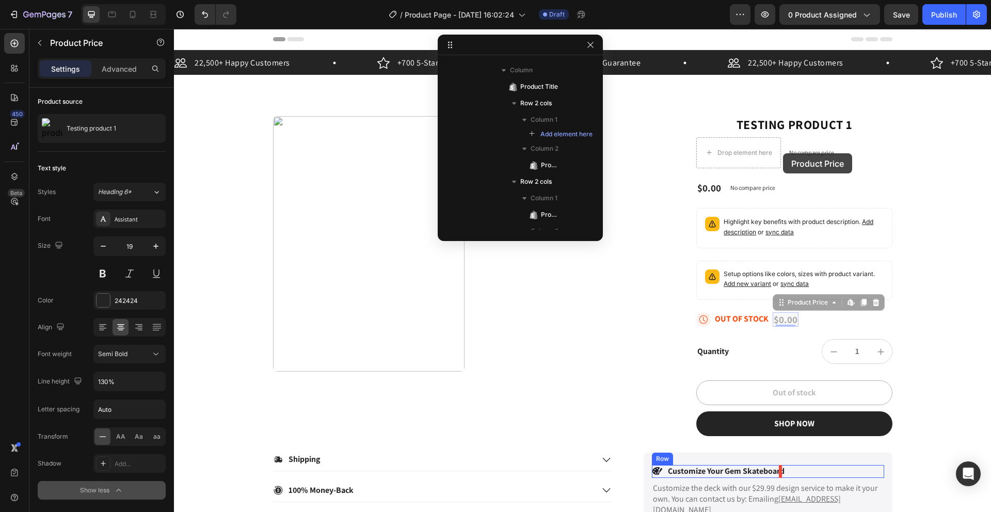
drag, startPoint x: 779, startPoint y: 320, endPoint x: 783, endPoint y: 153, distance: 167.2
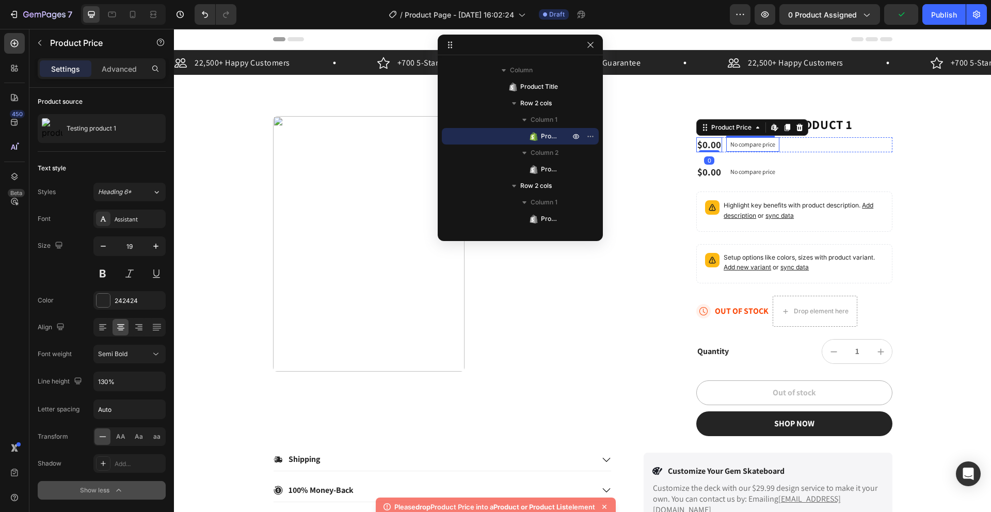
click at [752, 149] on div "No compare price" at bounding box center [752, 144] width 53 height 14
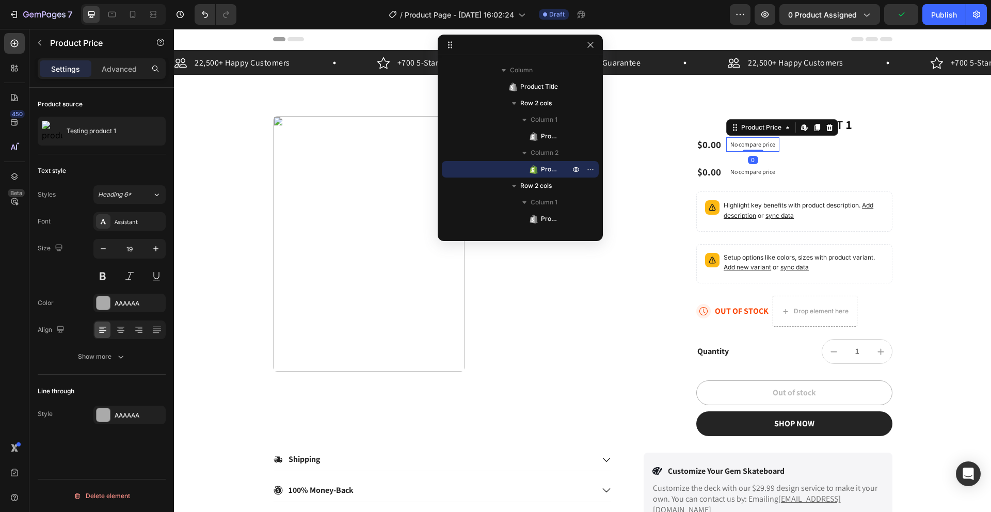
scroll to position [0, 0]
click at [696, 143] on div "$0.00" at bounding box center [709, 144] width 26 height 15
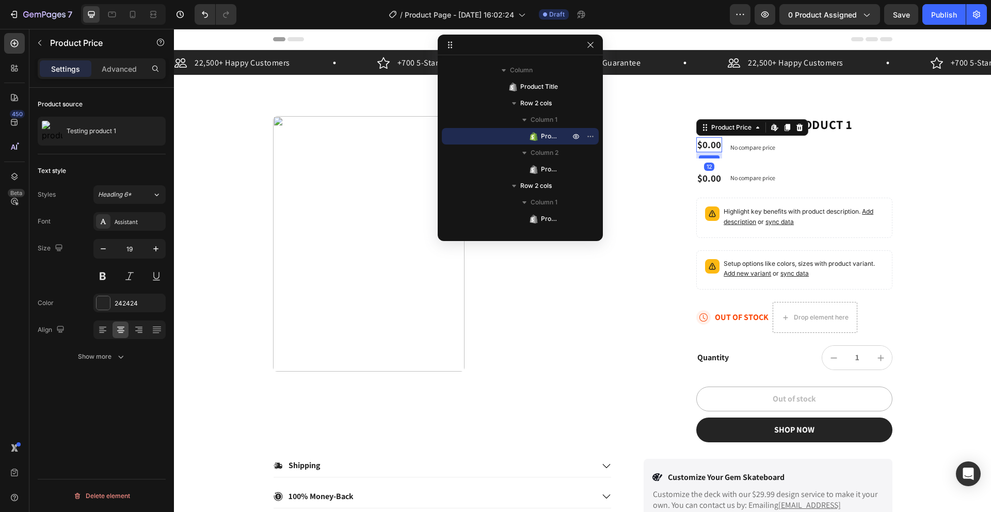
drag, startPoint x: 710, startPoint y: 149, endPoint x: 709, endPoint y: 155, distance: 6.3
click at [709, 155] on div at bounding box center [709, 156] width 21 height 3
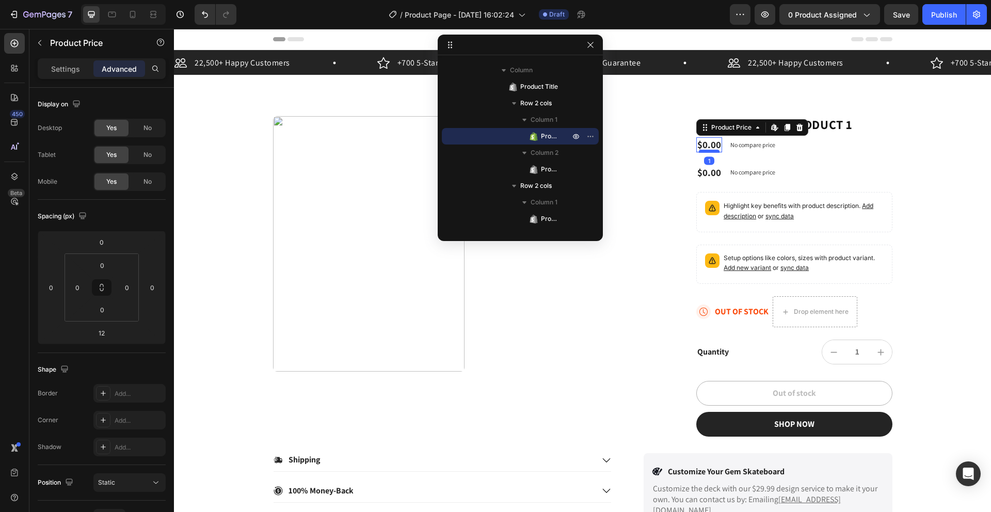
drag, startPoint x: 709, startPoint y: 156, endPoint x: 709, endPoint y: 150, distance: 5.7
click at [709, 150] on div at bounding box center [709, 151] width 21 height 3
click at [709, 151] on div at bounding box center [709, 150] width 21 height 3
type input "0"
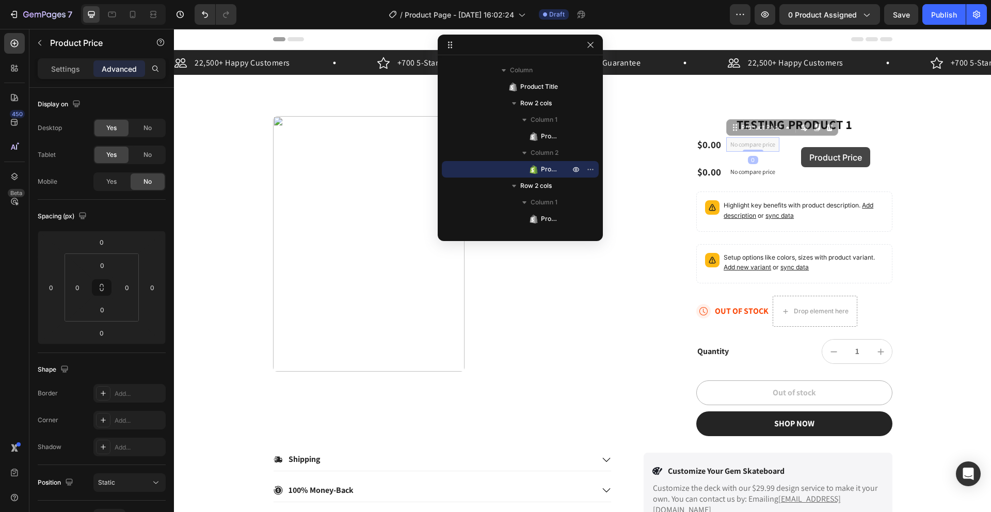
drag, startPoint x: 765, startPoint y: 148, endPoint x: 812, endPoint y: 144, distance: 47.1
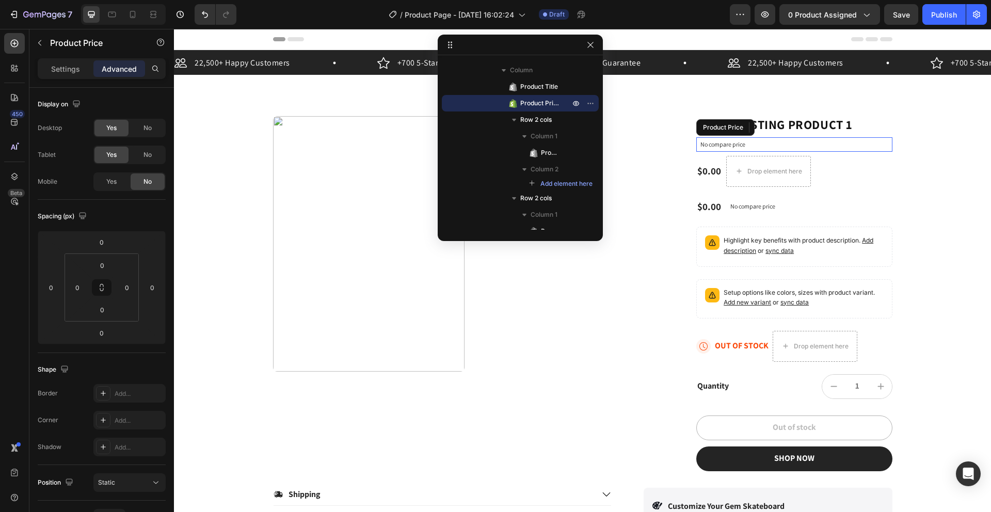
type input "8"
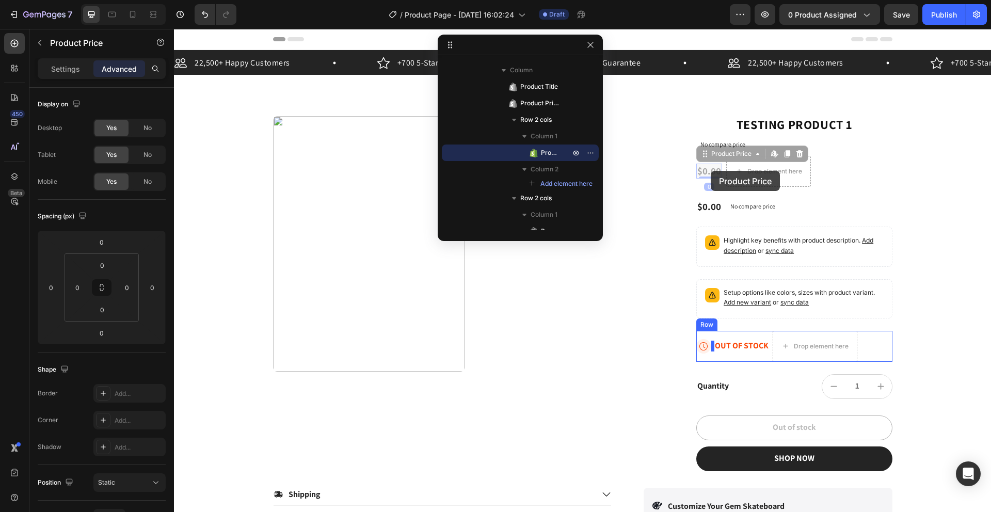
drag, startPoint x: 699, startPoint y: 171, endPoint x: 711, endPoint y: 171, distance: 11.9
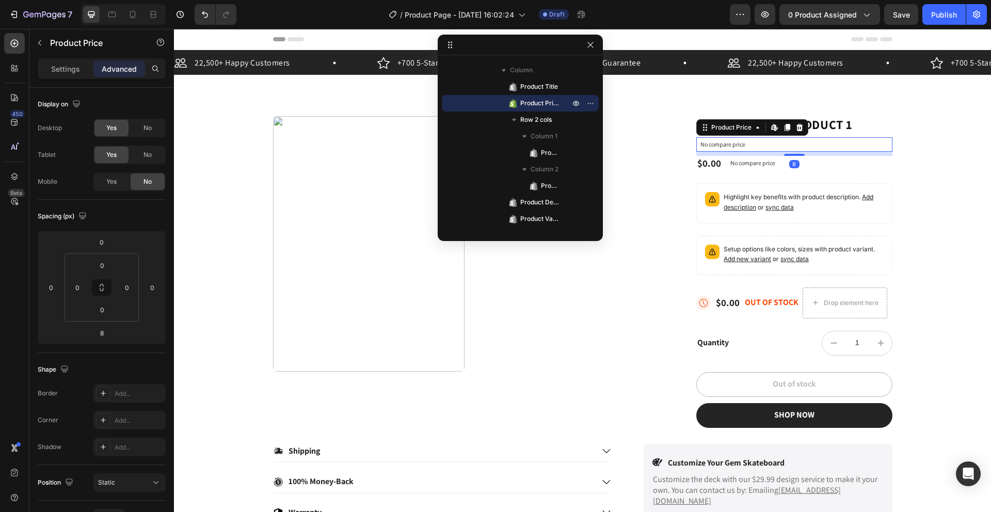
click at [727, 143] on p "No compare price" at bounding box center [793, 144] width 187 height 6
click at [726, 143] on p "No compare price" at bounding box center [793, 144] width 187 height 6
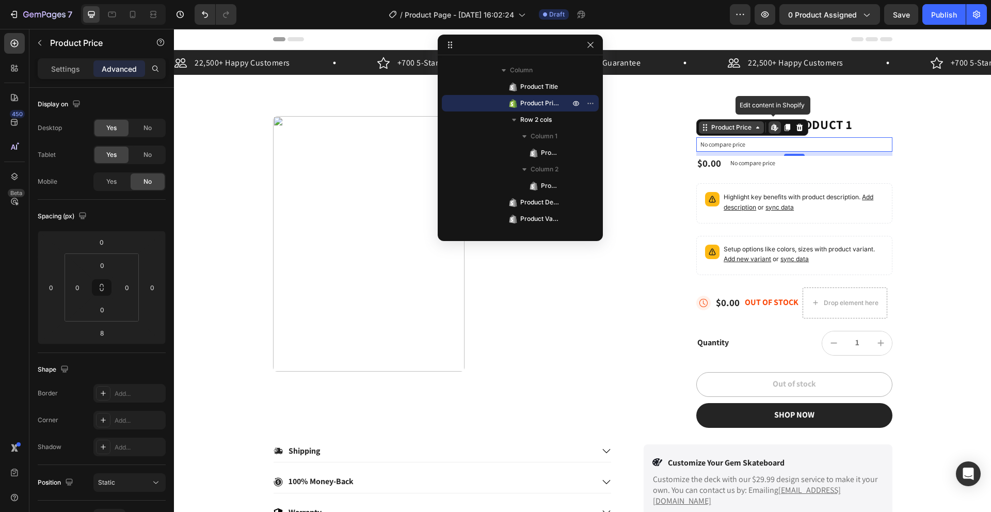
click at [703, 132] on div "Product Price" at bounding box center [731, 127] width 65 height 12
click at [778, 146] on p "No compare price" at bounding box center [793, 144] width 187 height 6
click at [750, 144] on p "No compare price" at bounding box center [793, 144] width 187 height 6
click at [53, 72] on p "Settings" at bounding box center [65, 68] width 29 height 11
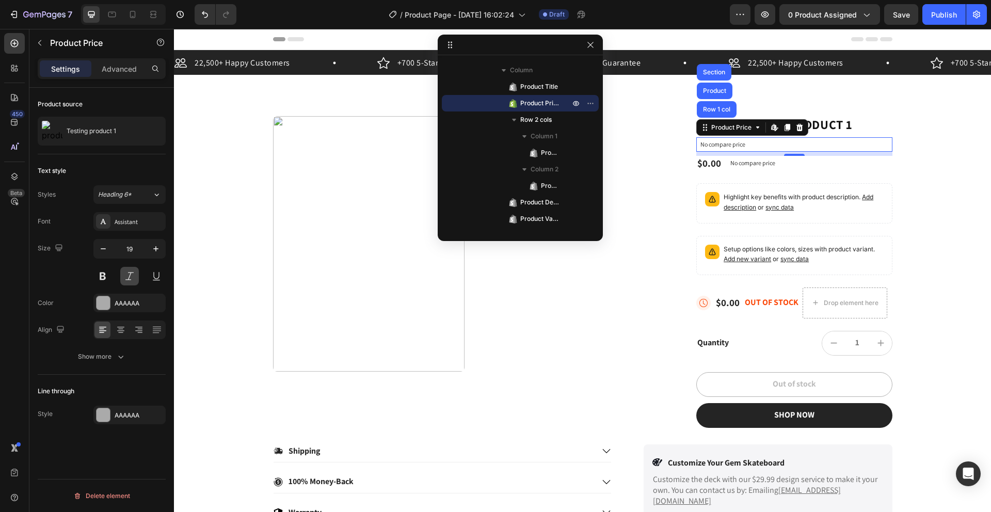
click at [123, 274] on button at bounding box center [129, 276] width 19 height 19
click at [104, 279] on button at bounding box center [102, 276] width 19 height 19
click at [135, 274] on button at bounding box center [129, 276] width 19 height 19
click at [101, 277] on button at bounding box center [102, 276] width 19 height 19
click at [104, 281] on button at bounding box center [102, 276] width 19 height 19
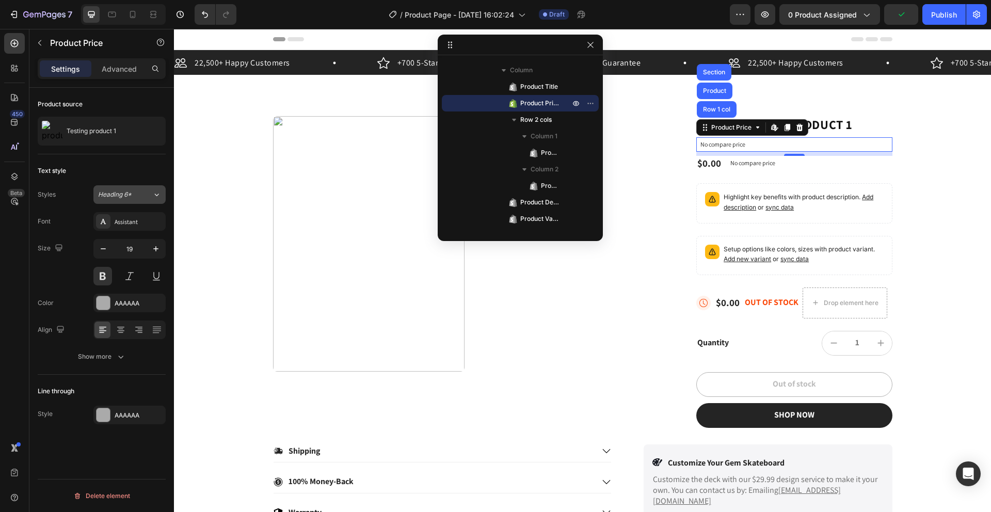
click at [102, 195] on span "Heading 6*" at bounding box center [115, 194] width 34 height 9
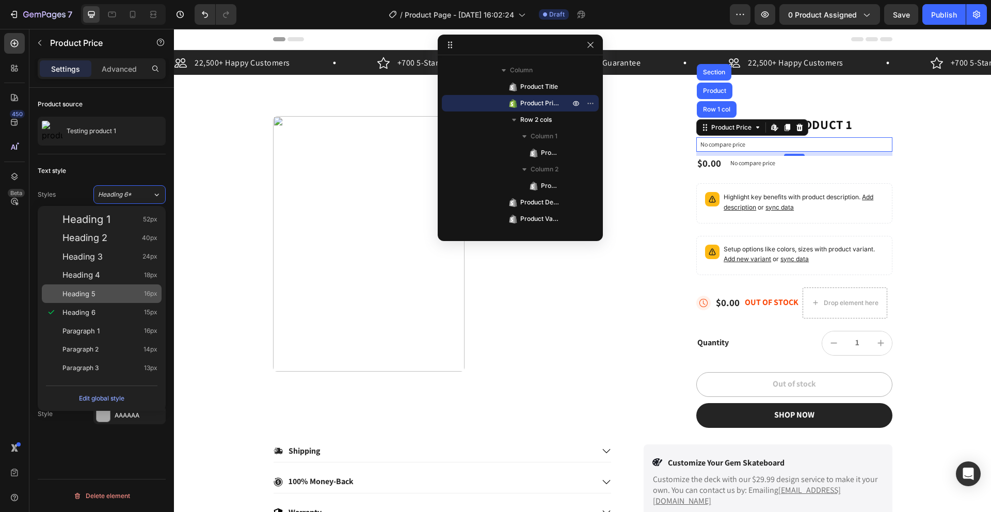
click at [98, 291] on div "Heading 5 16px" at bounding box center [109, 293] width 95 height 10
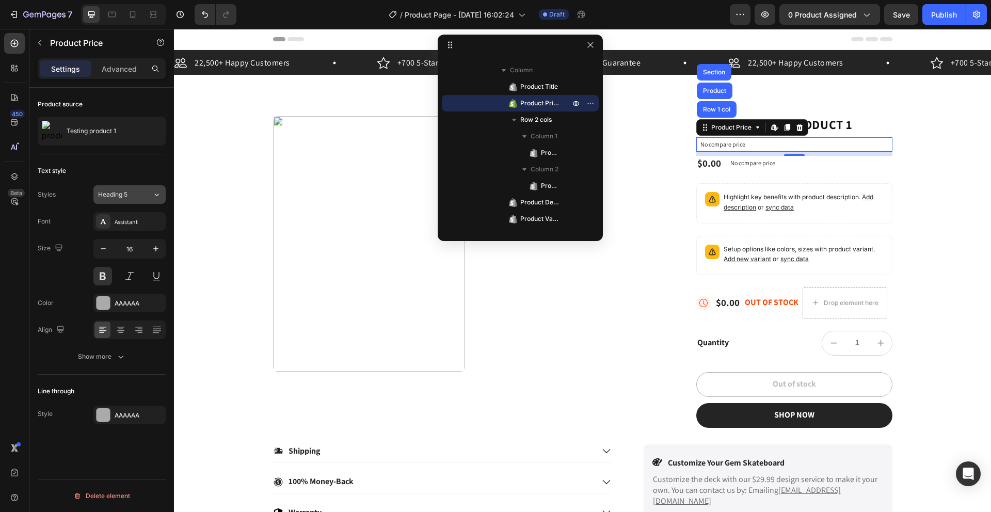
click at [105, 198] on span "Heading 5" at bounding box center [112, 194] width 29 height 9
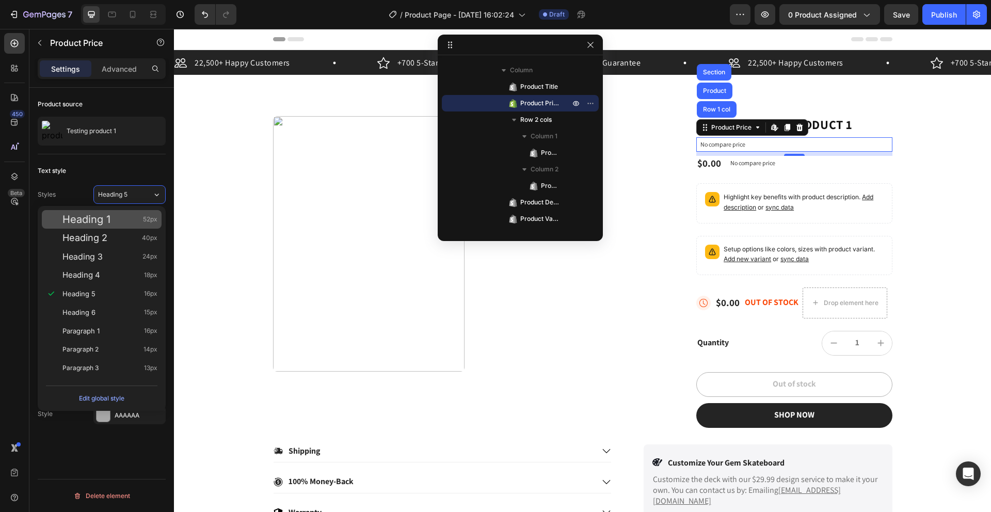
click at [89, 221] on span "Heading 1" at bounding box center [86, 219] width 48 height 10
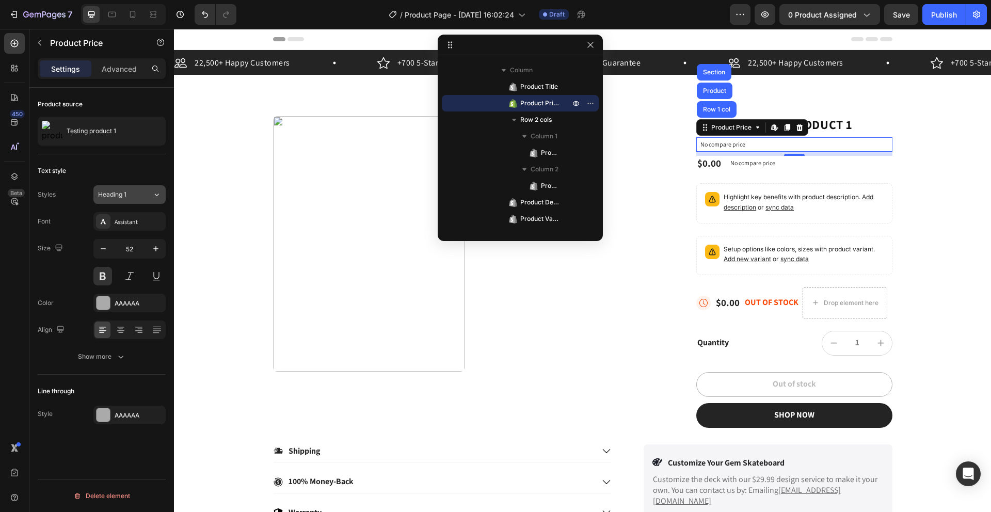
click at [117, 192] on span "Heading 1" at bounding box center [112, 194] width 28 height 9
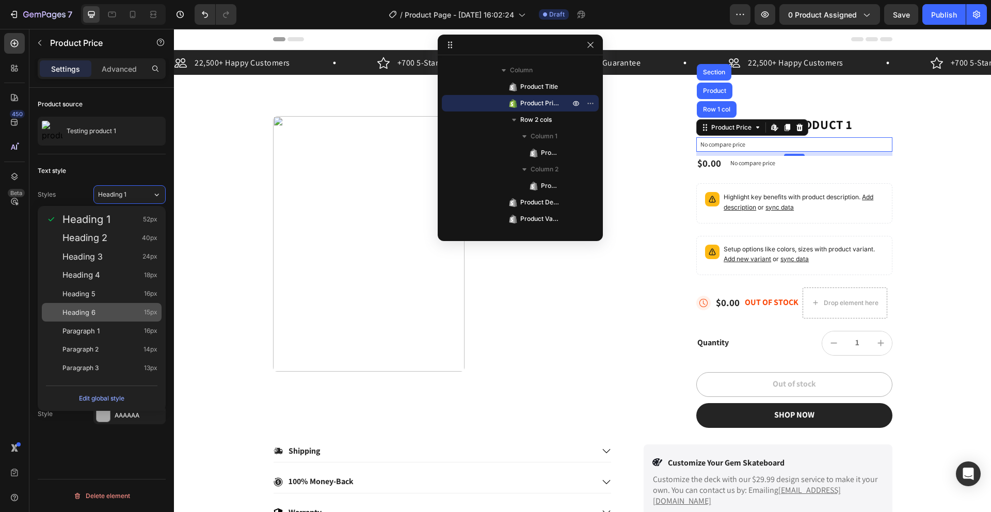
click at [103, 307] on div "Heading 6 15px" at bounding box center [109, 312] width 95 height 10
type input "15"
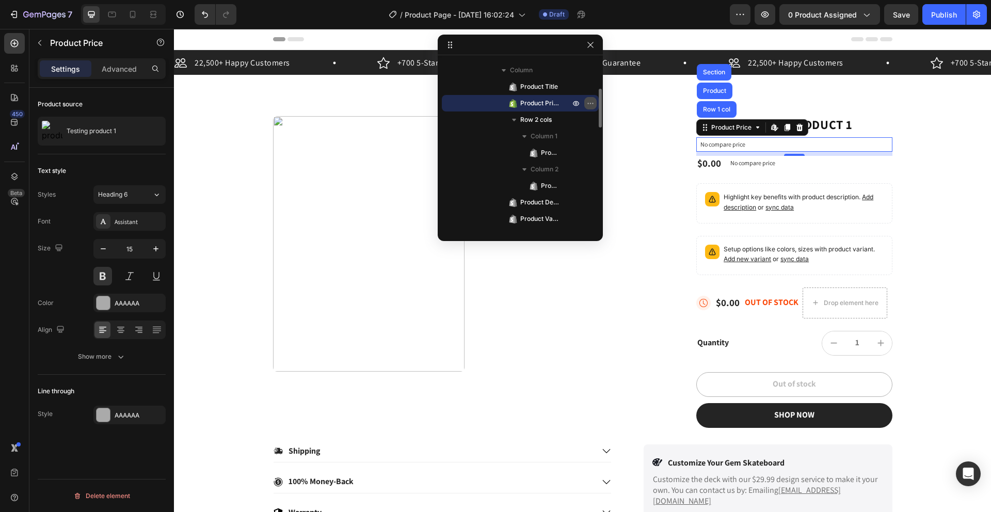
click at [590, 102] on icon "button" at bounding box center [590, 103] width 8 height 8
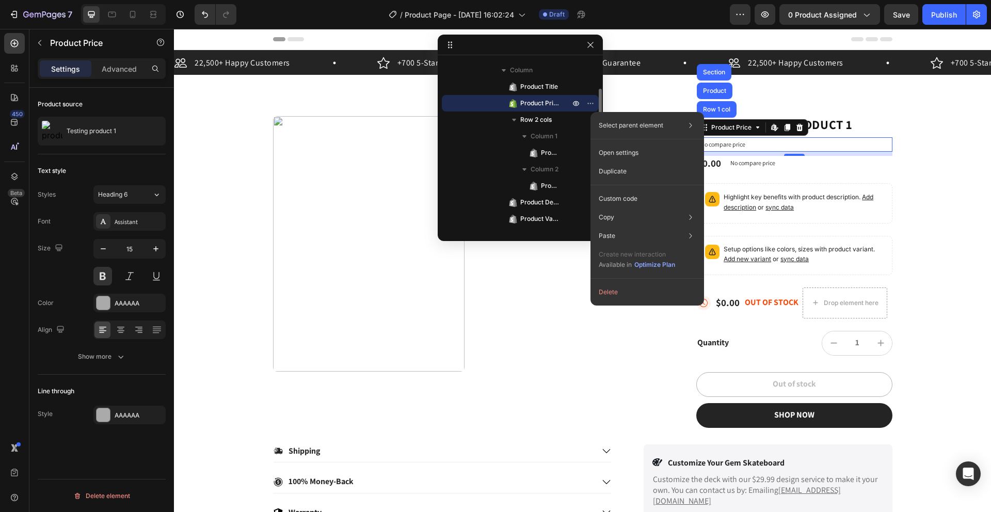
click at [530, 101] on span "Product Price" at bounding box center [539, 103] width 39 height 10
click at [474, 115] on div "Row 2 cols" at bounding box center [520, 119] width 149 height 17
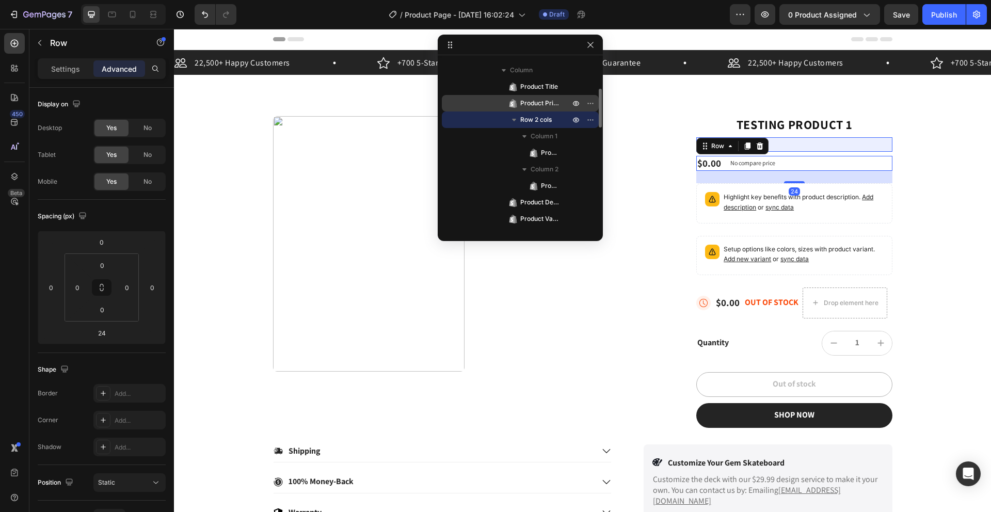
click at [501, 106] on div "Product Price" at bounding box center [520, 103] width 149 height 17
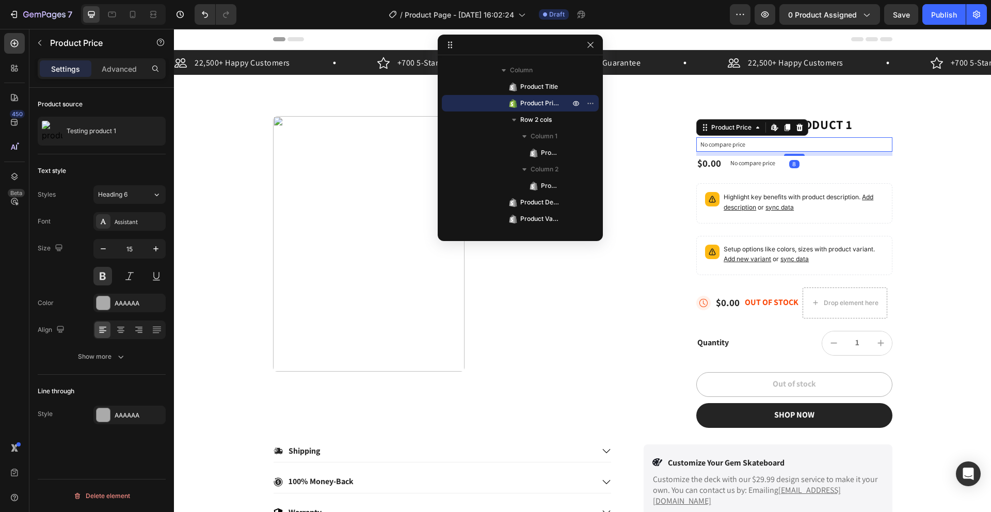
click at [721, 143] on p "No compare price" at bounding box center [793, 144] width 187 height 6
click at [753, 130] on icon at bounding box center [757, 127] width 8 height 8
click at [732, 143] on p "No compare price" at bounding box center [793, 144] width 187 height 6
drag, startPoint x: 110, startPoint y: 66, endPoint x: 118, endPoint y: 72, distance: 9.6
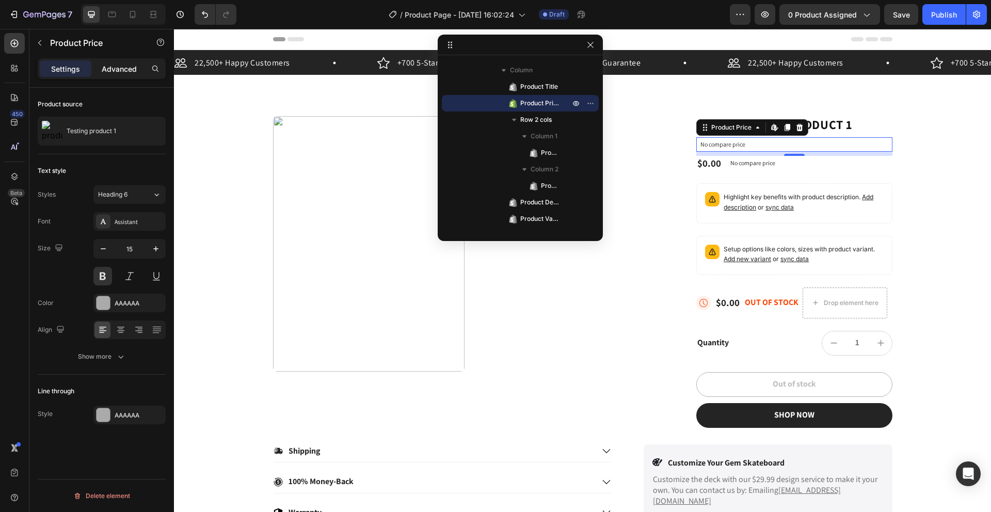
click at [111, 67] on p "Advanced" at bounding box center [119, 68] width 35 height 11
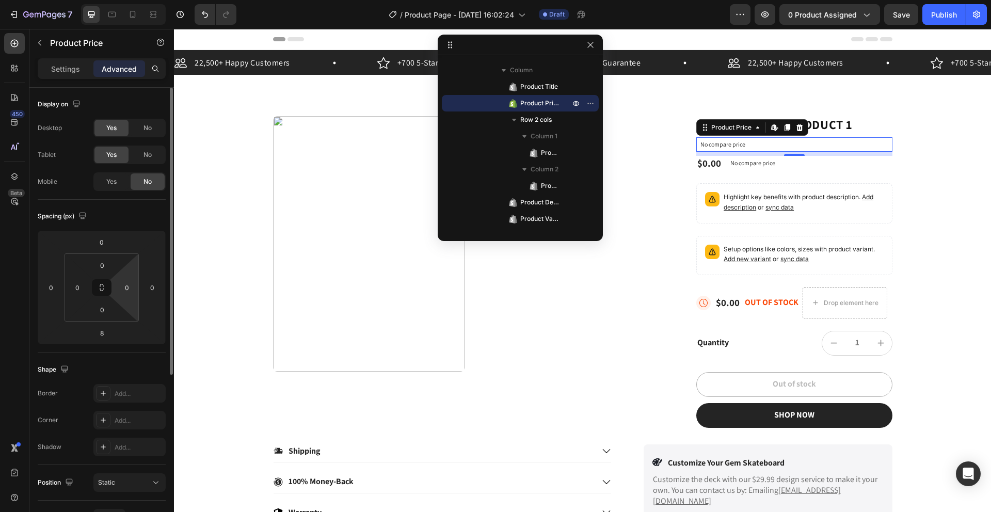
click at [135, 0] on html "7 / Product Page - Aug 26, 16:02:24 Draft Preview 0 product assigned Save Publi…" at bounding box center [495, 0] width 991 height 0
drag, startPoint x: 135, startPoint y: 276, endPoint x: 126, endPoint y: 286, distance: 13.2
click at [91, 0] on html "7 / Product Page - Aug 26, 16:02:24 Draft Preview 0 product assigned Save Publi…" at bounding box center [495, 0] width 991 height 0
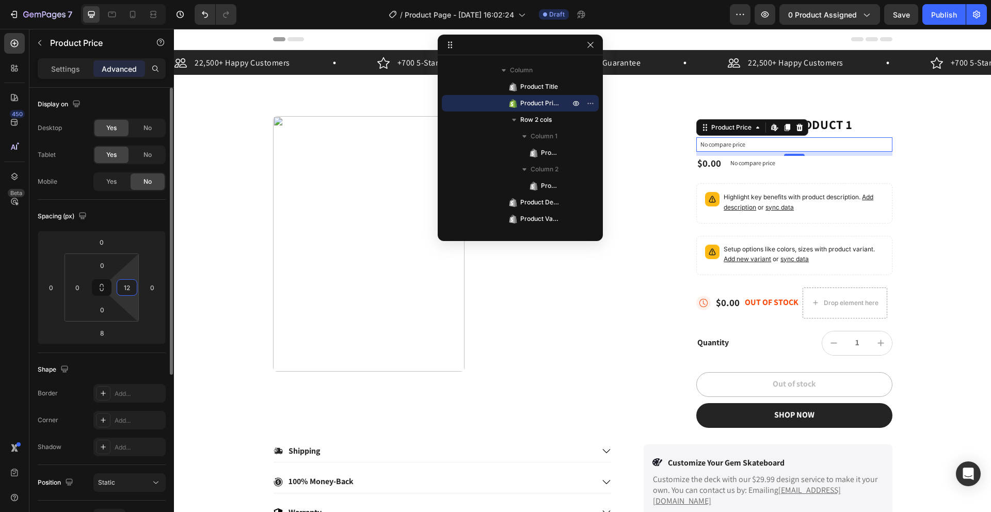
click at [127, 286] on input "12" at bounding box center [126, 287] width 15 height 15
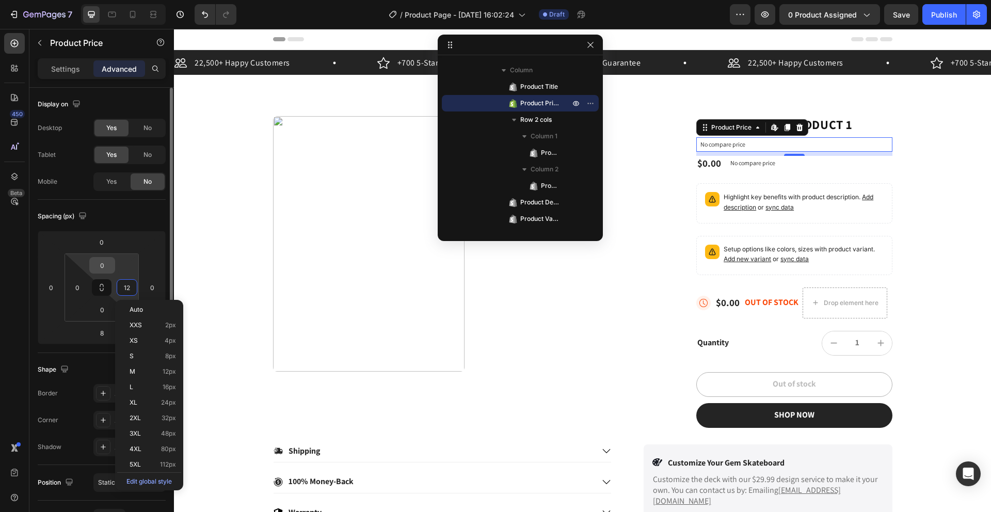
type input "2"
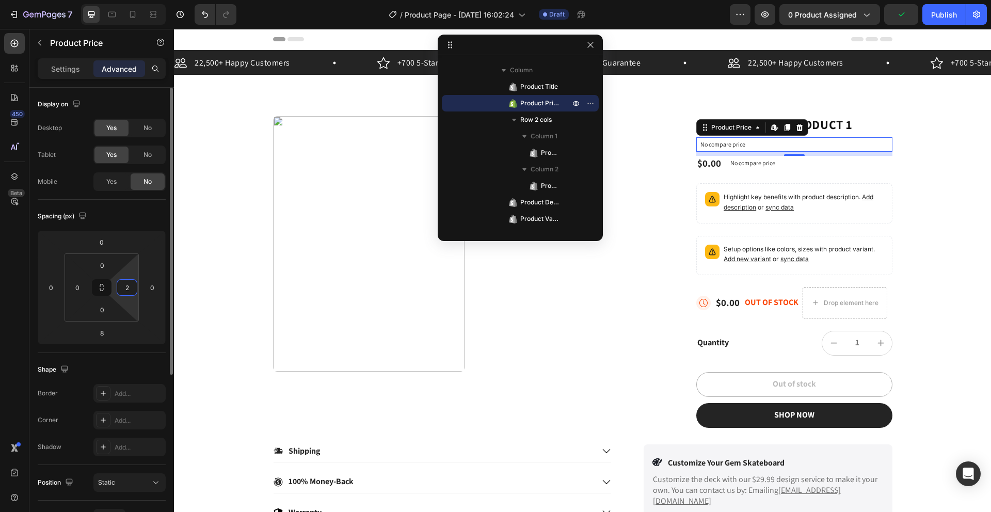
click at [131, 292] on input "2" at bounding box center [126, 287] width 15 height 15
type input "0"
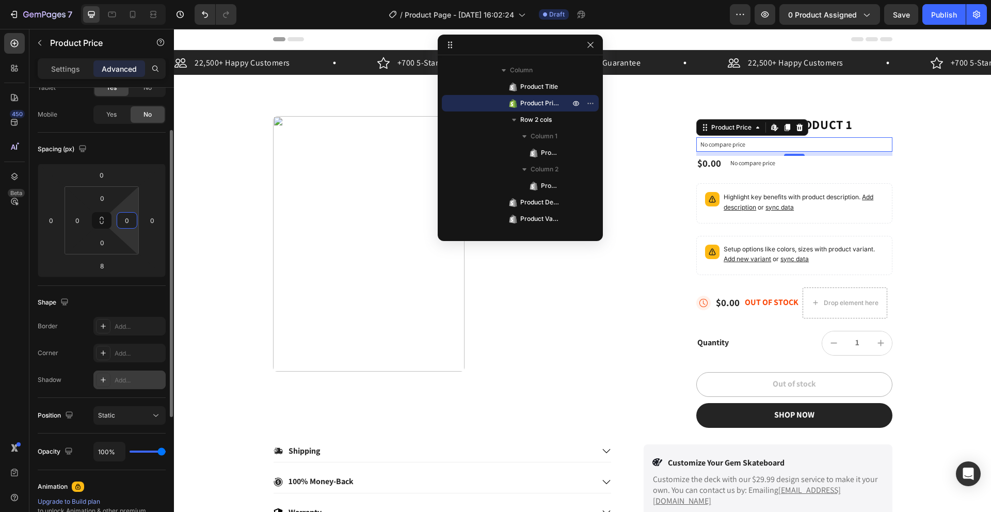
scroll to position [79, 0]
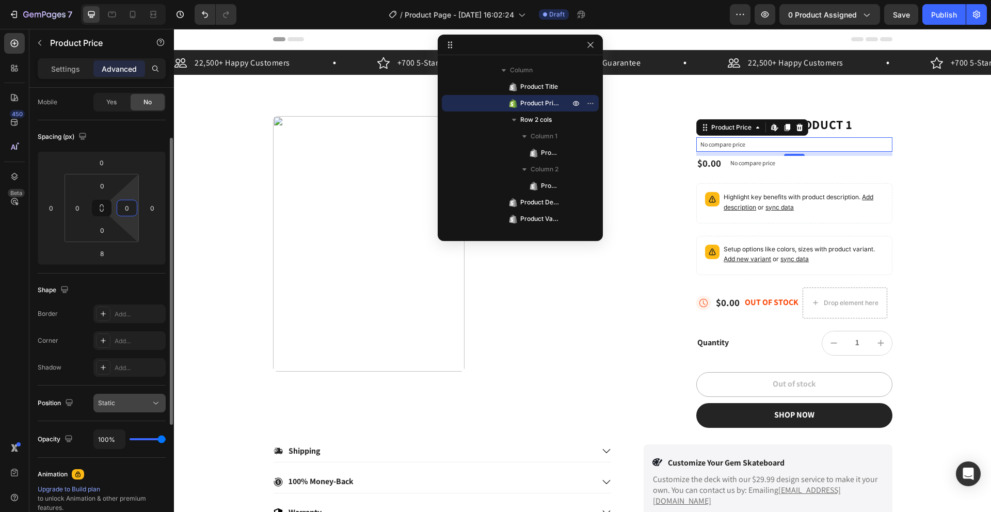
click at [119, 396] on button "Static" at bounding box center [129, 403] width 72 height 19
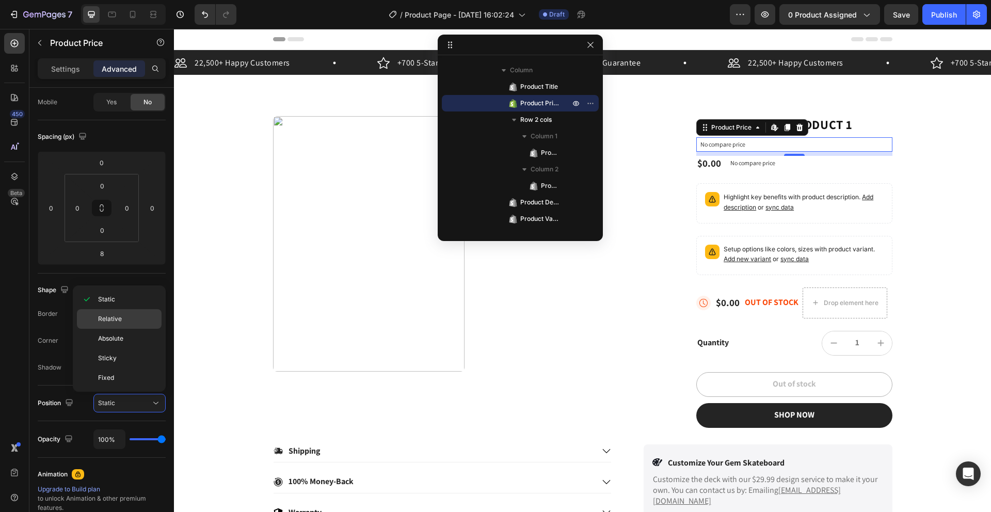
click at [114, 329] on div "Relative" at bounding box center [119, 339] width 85 height 20
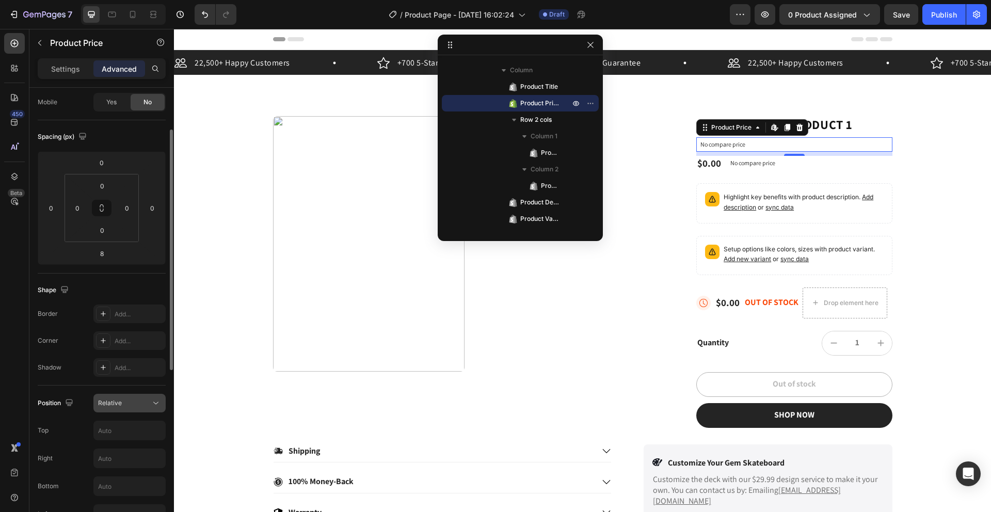
click at [112, 403] on span "Relative" at bounding box center [110, 403] width 24 height 8
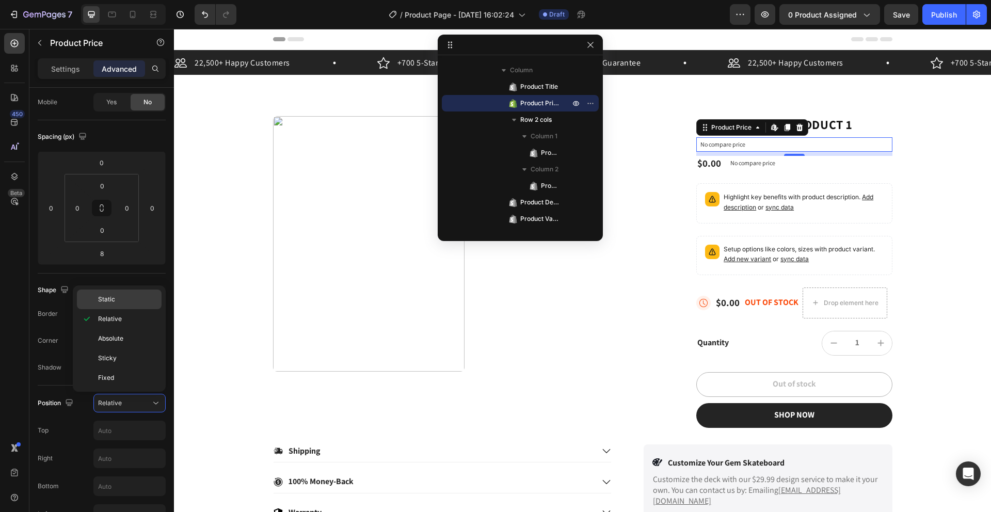
click at [111, 306] on div "Static" at bounding box center [119, 299] width 85 height 20
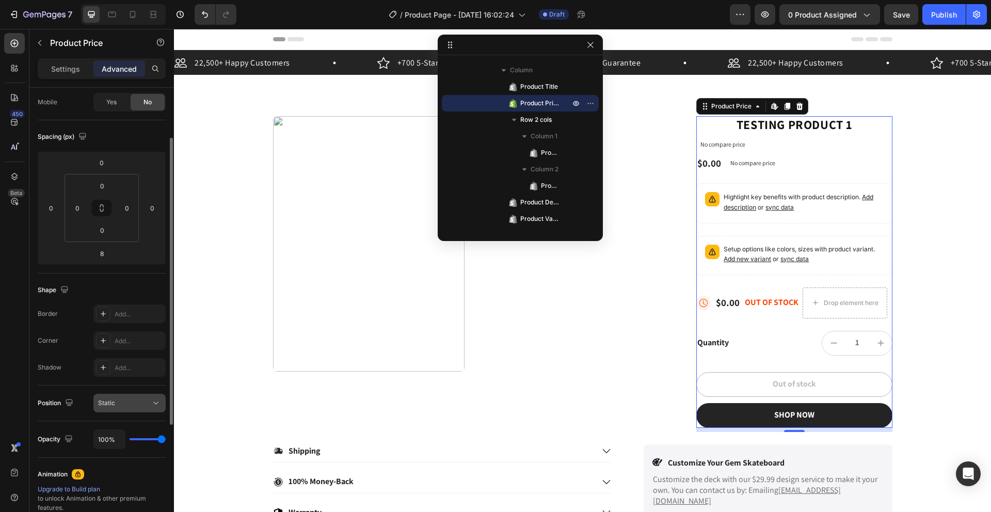
click at [139, 405] on div "Static" at bounding box center [124, 402] width 53 height 9
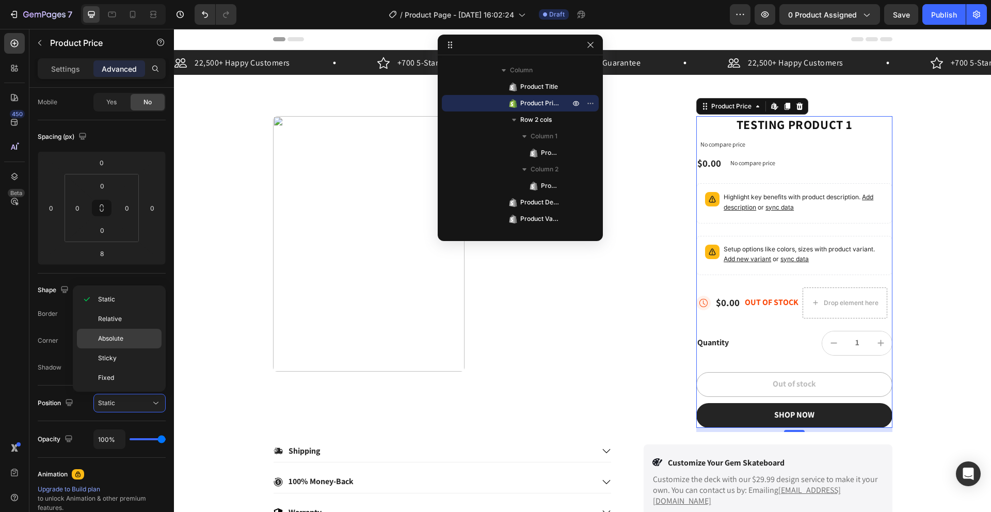
click at [116, 335] on span "Absolute" at bounding box center [110, 338] width 25 height 9
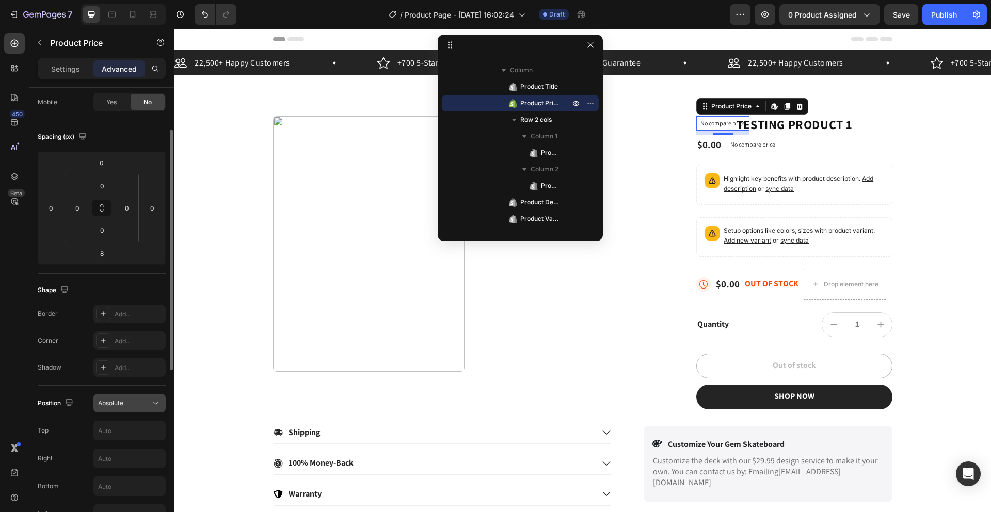
click at [132, 404] on div "Absolute" at bounding box center [124, 402] width 53 height 9
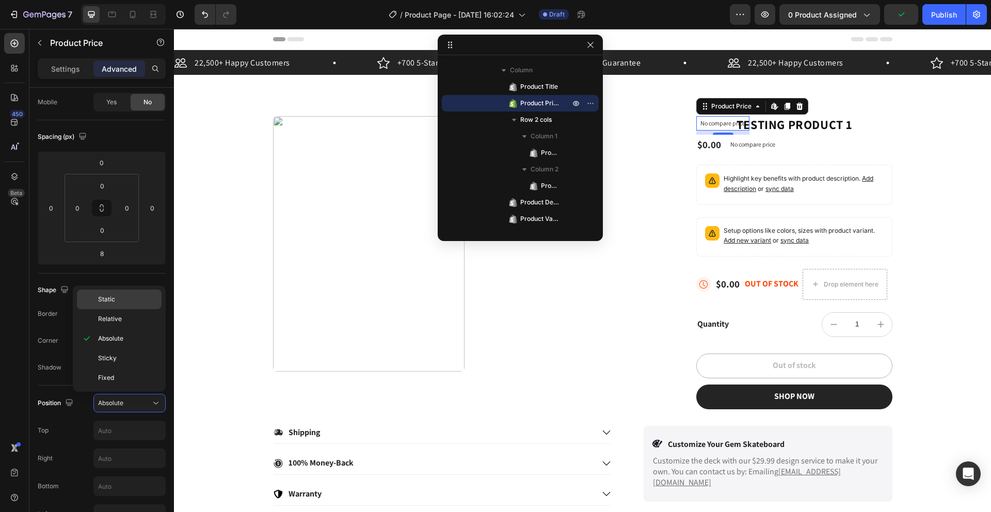
click at [114, 296] on span "Static" at bounding box center [106, 299] width 17 height 9
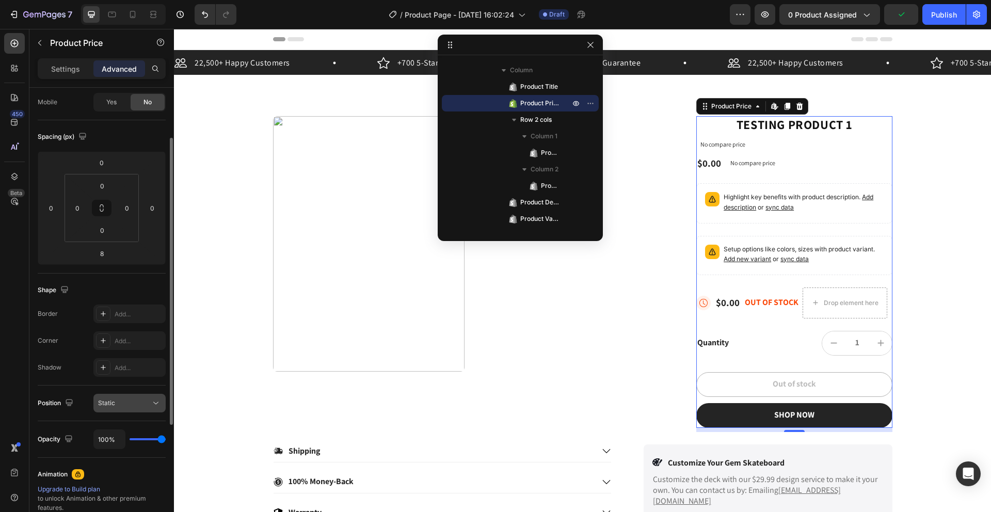
click at [137, 399] on div "Static" at bounding box center [124, 402] width 53 height 9
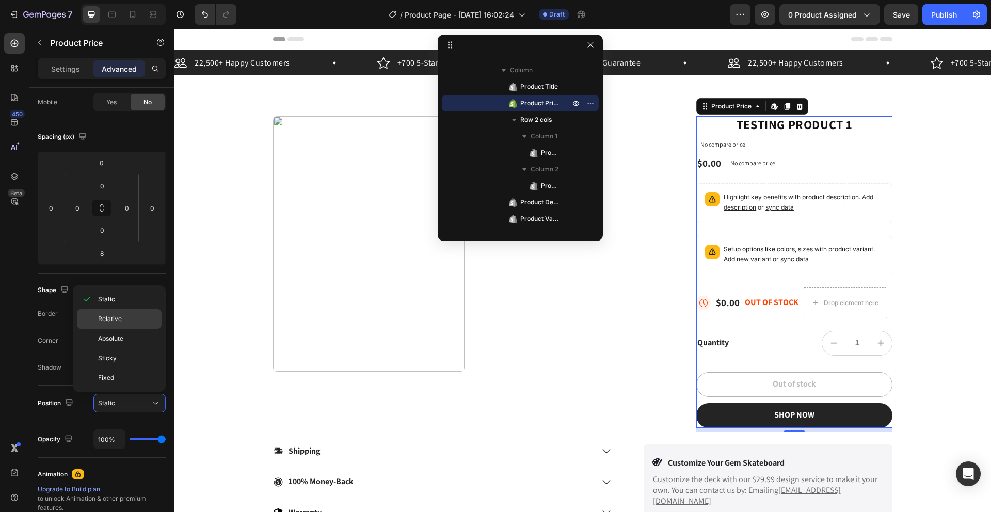
click at [116, 317] on span "Relative" at bounding box center [110, 318] width 24 height 9
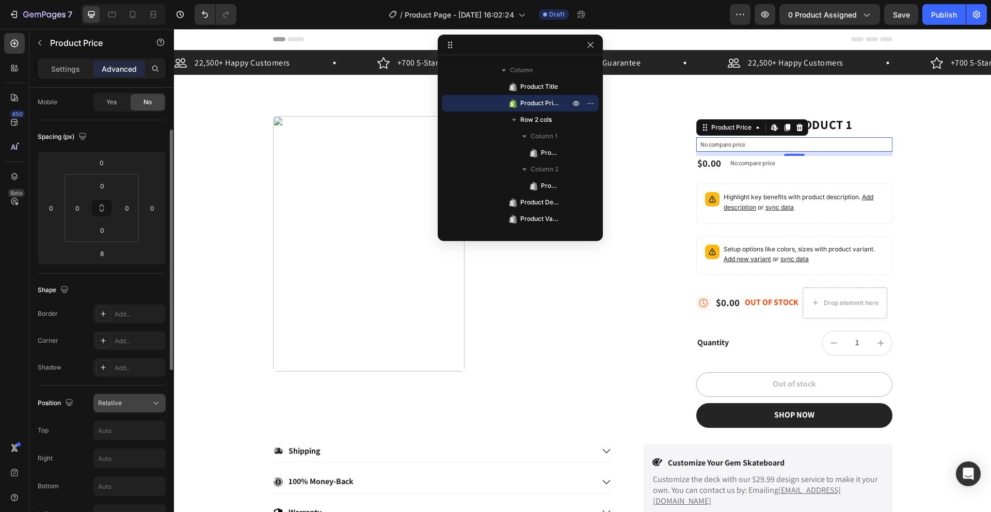
click at [133, 405] on div "Relative" at bounding box center [124, 402] width 53 height 9
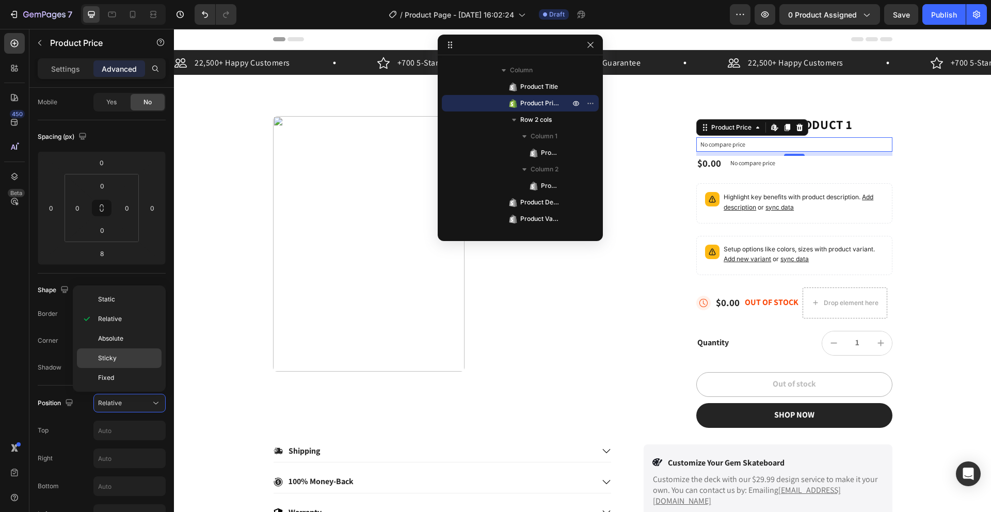
click at [119, 358] on p "Sticky" at bounding box center [127, 357] width 59 height 9
type input "0"
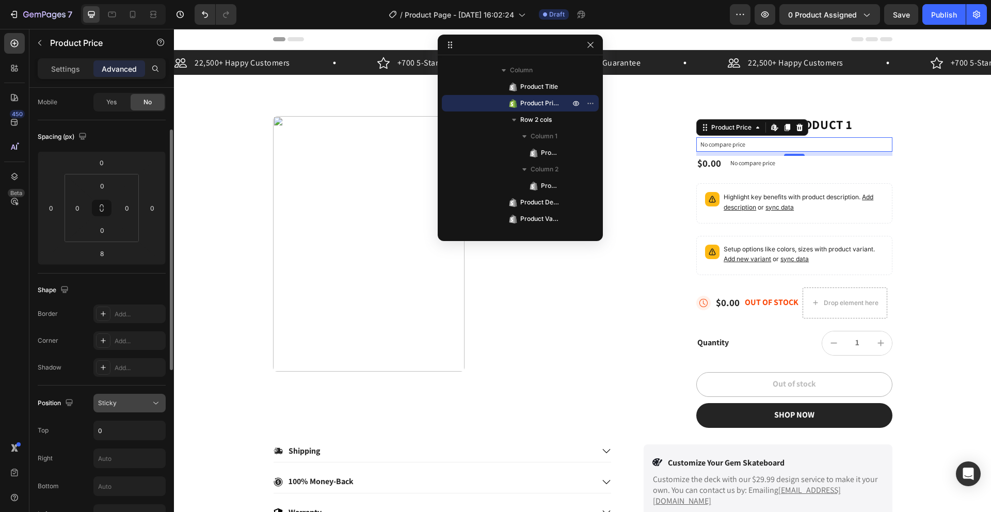
click at [115, 403] on span "Sticky" at bounding box center [107, 403] width 19 height 8
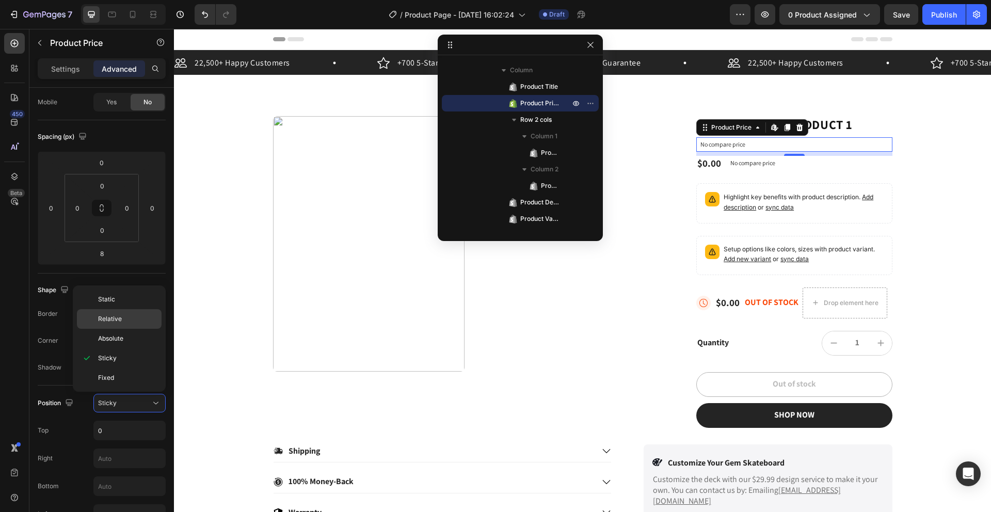
click at [115, 317] on span "Relative" at bounding box center [110, 318] width 24 height 9
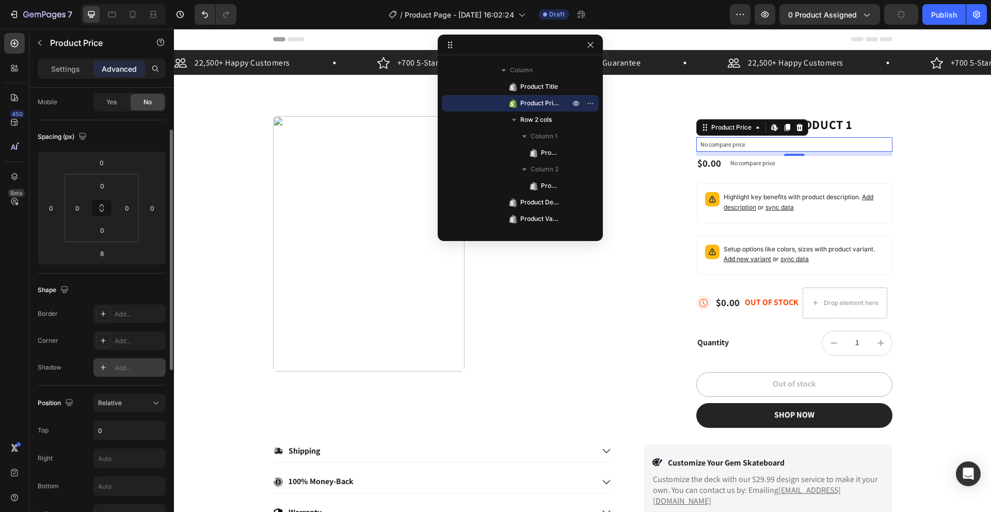
click at [125, 366] on div "Add..." at bounding box center [139, 367] width 49 height 9
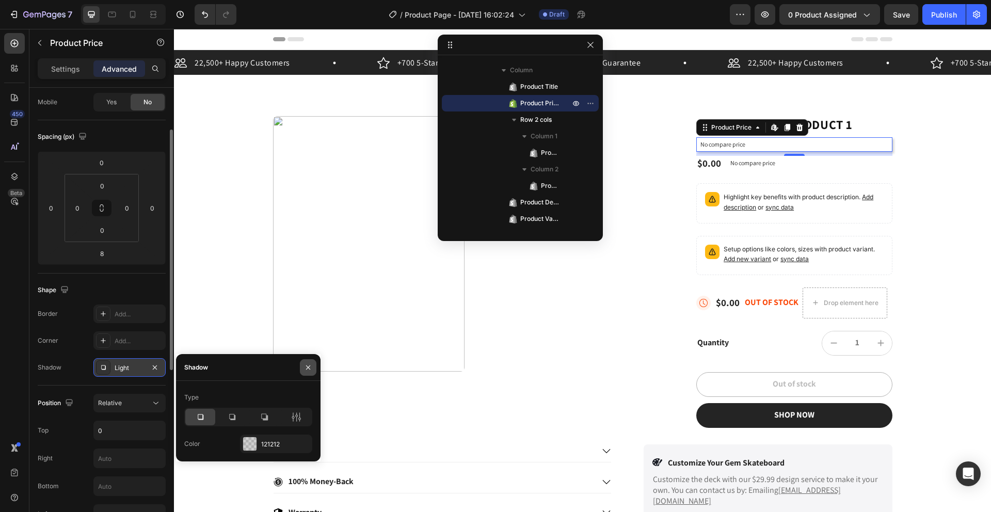
click at [310, 366] on icon "button" at bounding box center [308, 367] width 8 height 8
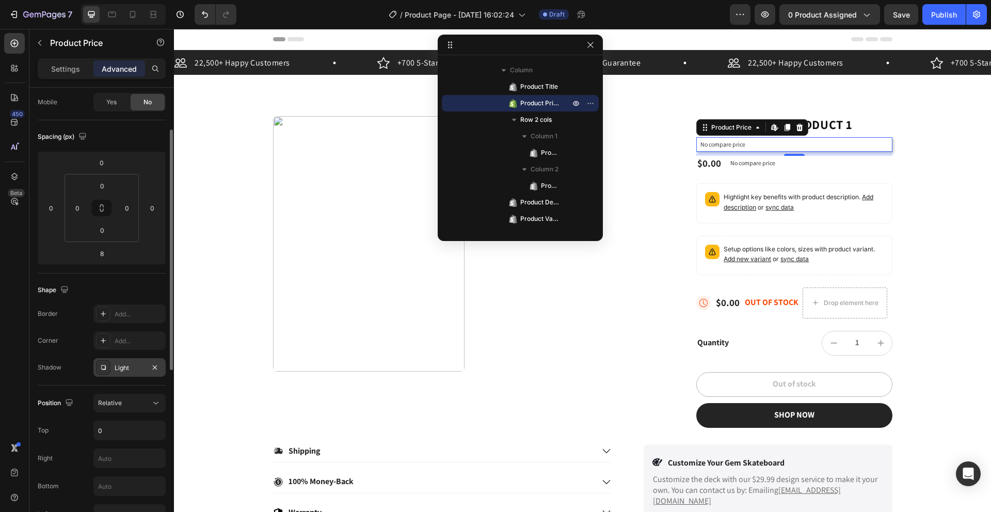
click at [124, 369] on div "Light" at bounding box center [130, 367] width 30 height 9
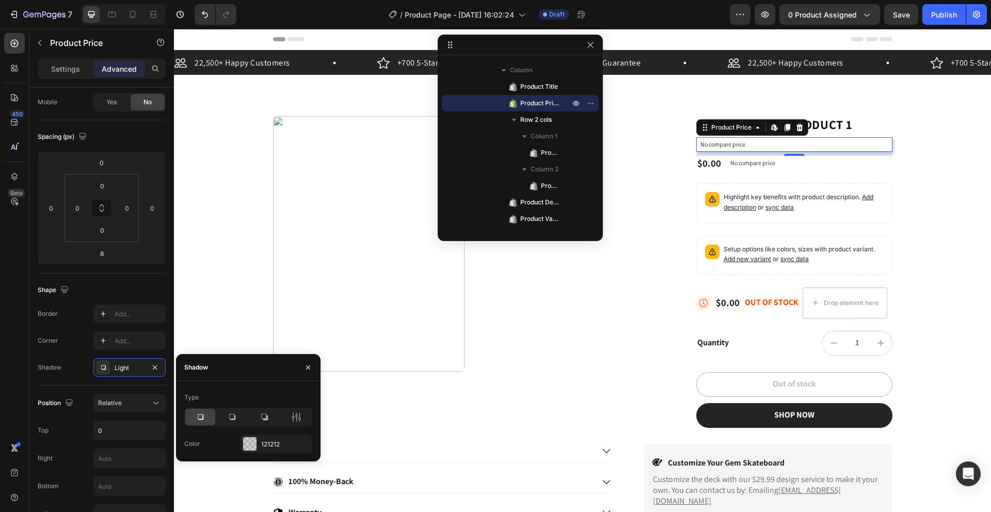
click at [194, 416] on div at bounding box center [200, 417] width 30 height 17
click at [155, 368] on icon "button" at bounding box center [155, 367] width 8 height 8
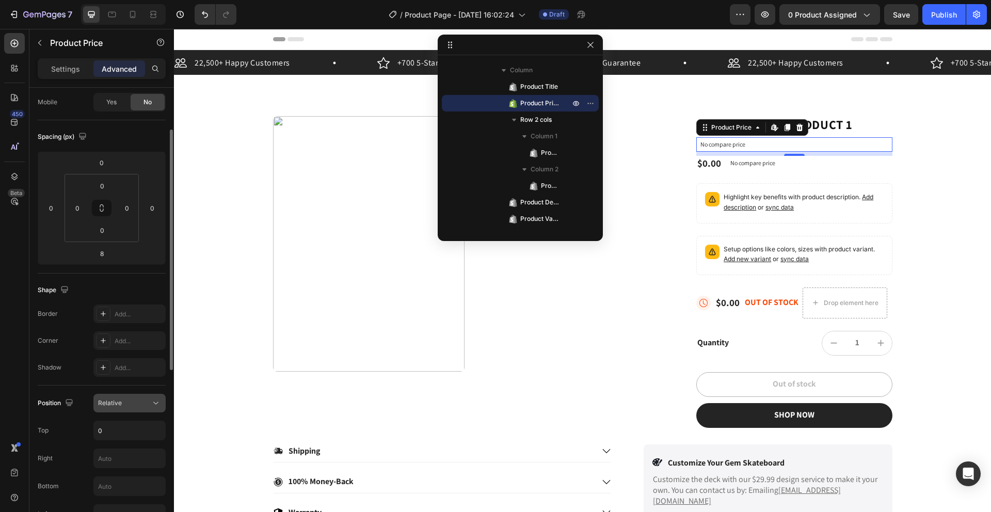
click at [133, 401] on div "Relative" at bounding box center [124, 402] width 53 height 9
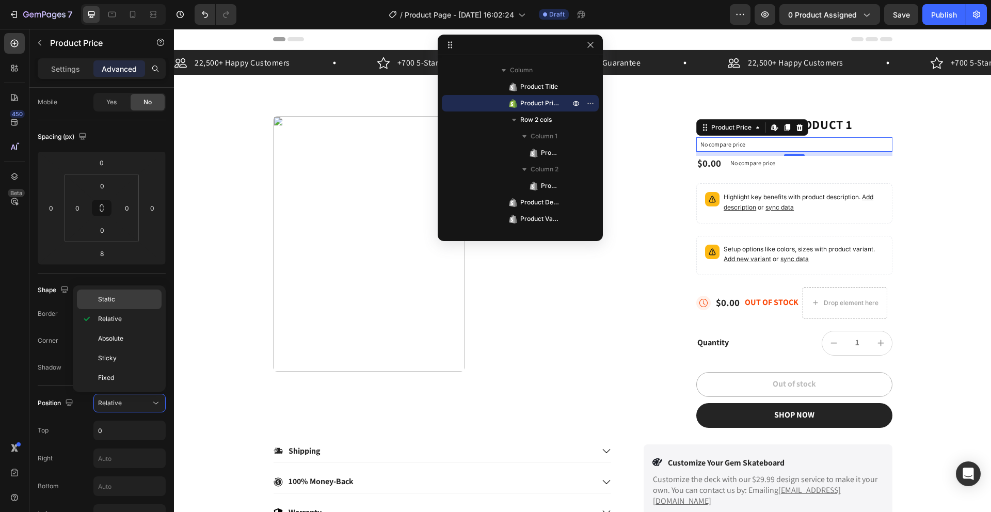
click at [110, 301] on span "Static" at bounding box center [106, 299] width 17 height 9
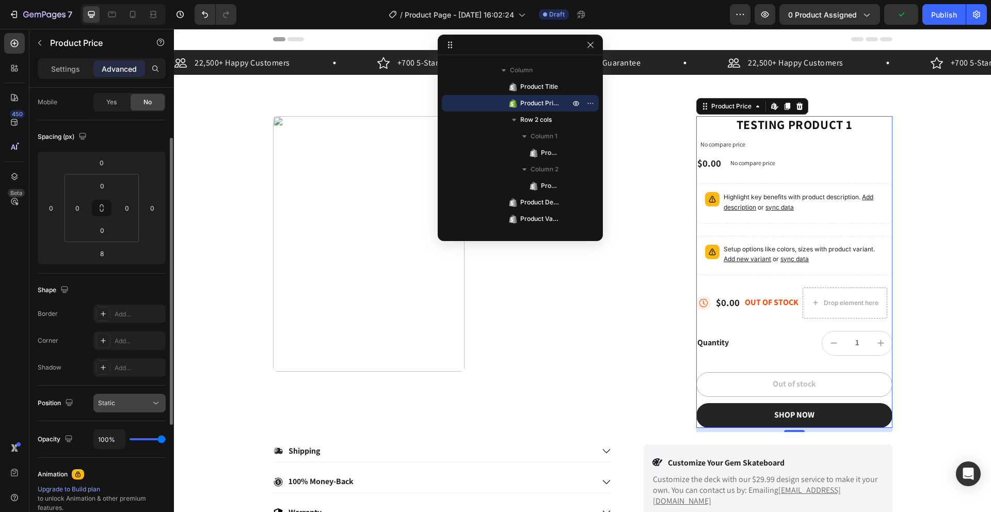
click at [105, 399] on span "Static" at bounding box center [106, 403] width 17 height 8
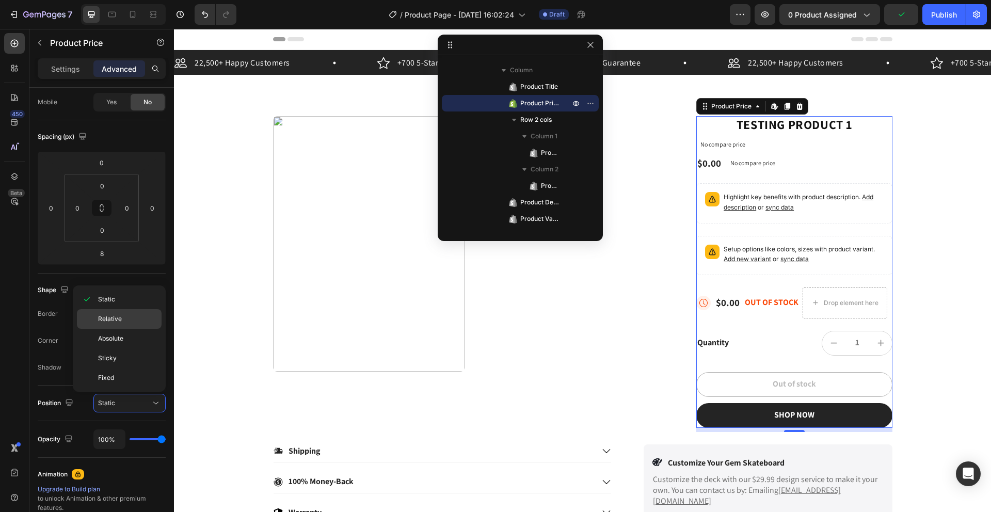
click at [112, 323] on span "Relative" at bounding box center [110, 318] width 24 height 9
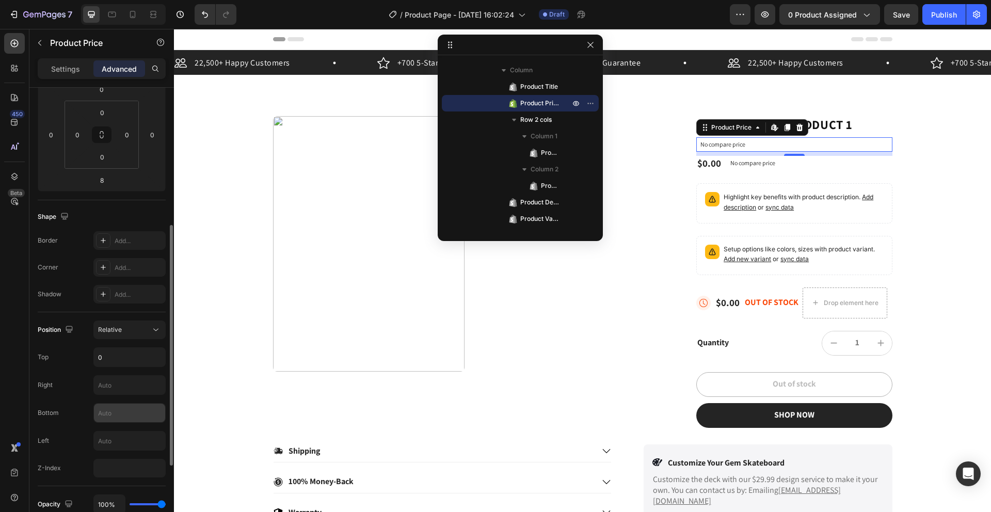
scroll to position [189, 0]
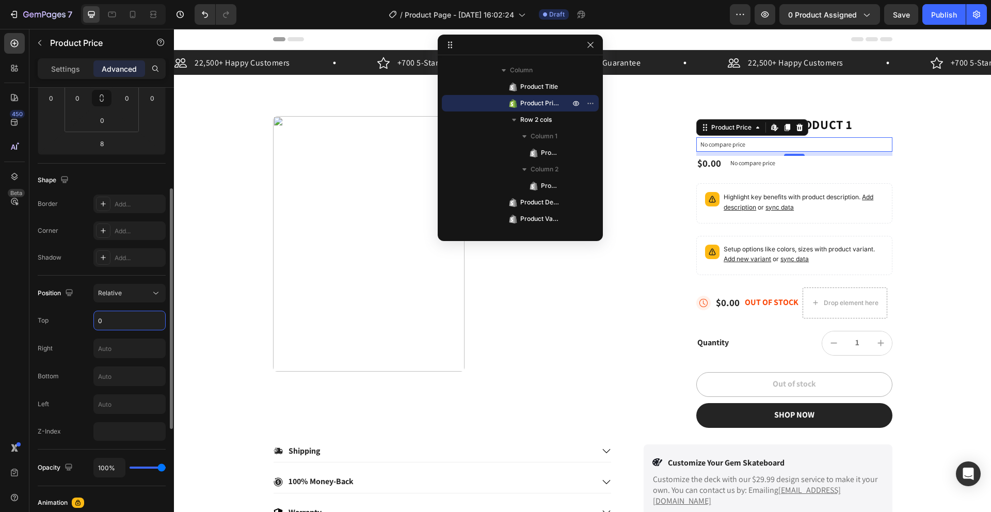
click at [120, 317] on input "0" at bounding box center [129, 320] width 71 height 19
type input "1"
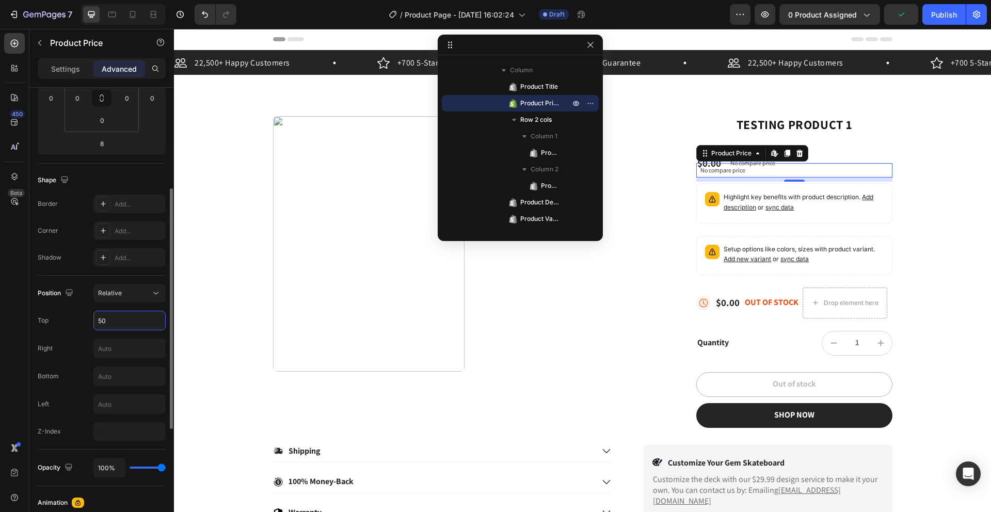
type input "5"
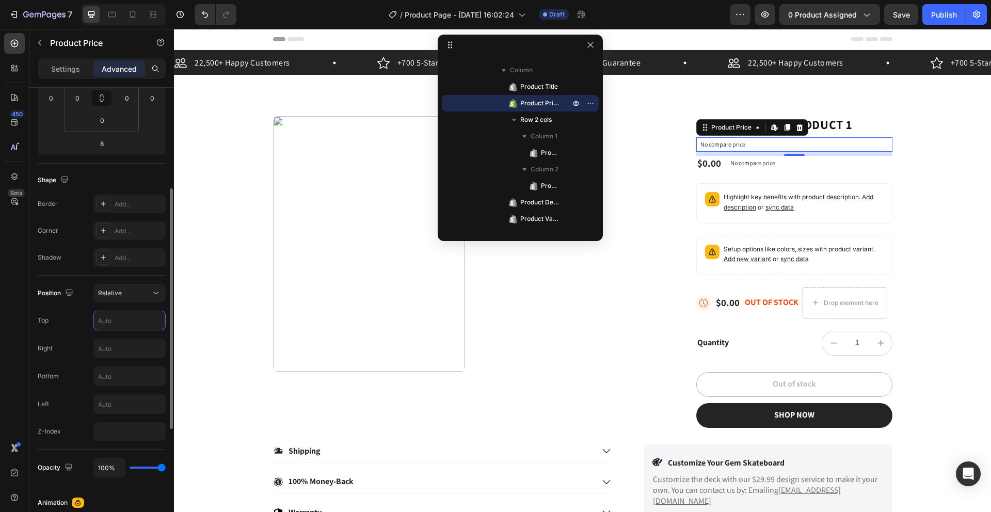
type input "2"
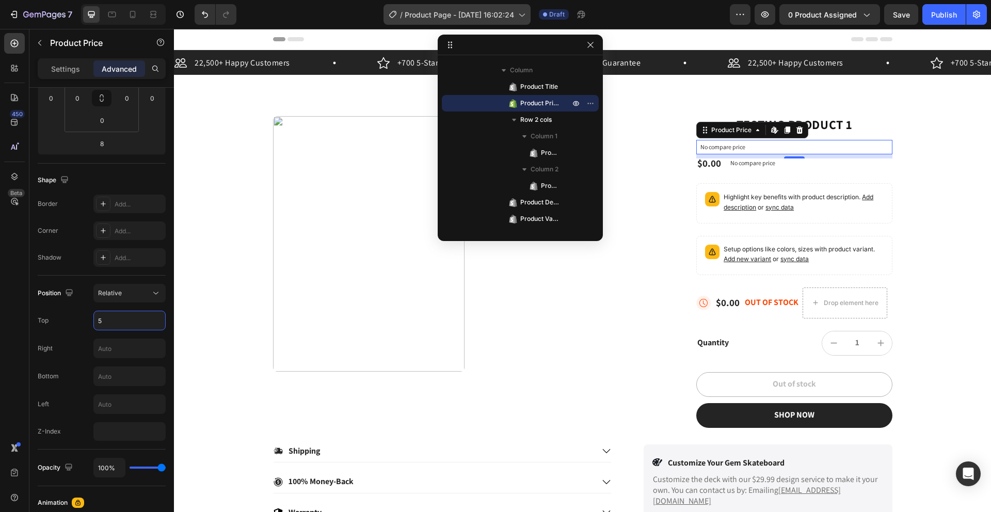
type input "5"
click at [659, 139] on div at bounding box center [469, 243] width 392 height 255
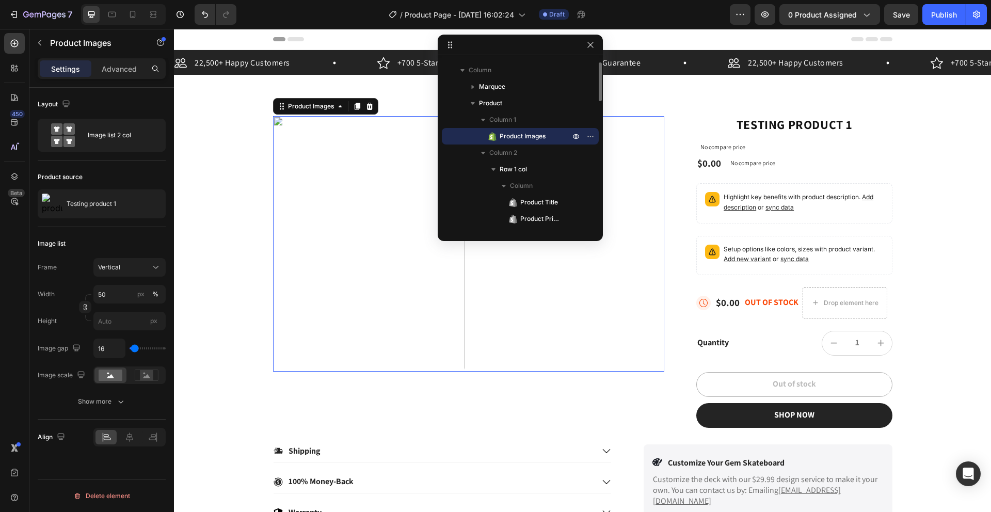
scroll to position [0, 0]
click at [715, 147] on p "No compare price" at bounding box center [793, 147] width 187 height 6
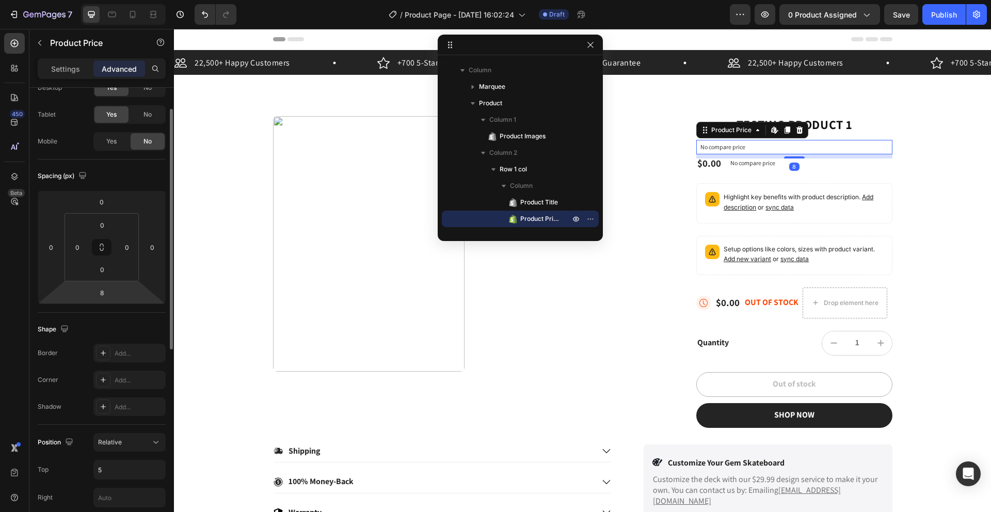
scroll to position [74, 0]
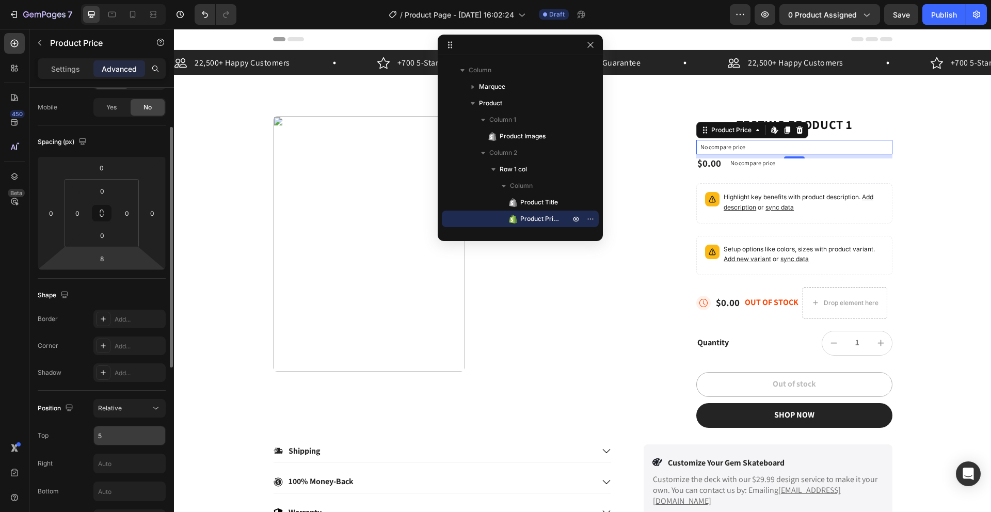
click at [129, 429] on input "5" at bounding box center [129, 435] width 71 height 19
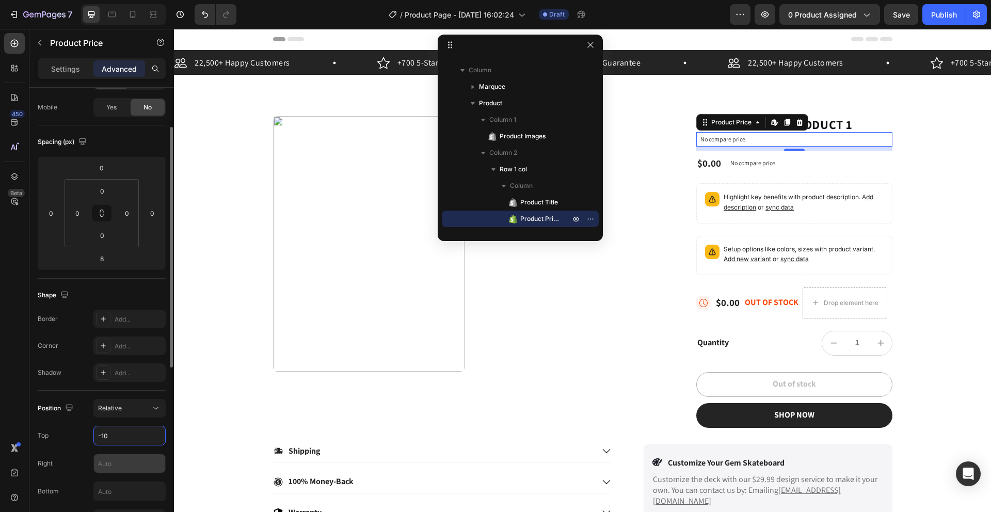
type input "-10"
click at [127, 461] on input "text" at bounding box center [129, 463] width 71 height 19
type input "5"
type input "-200"
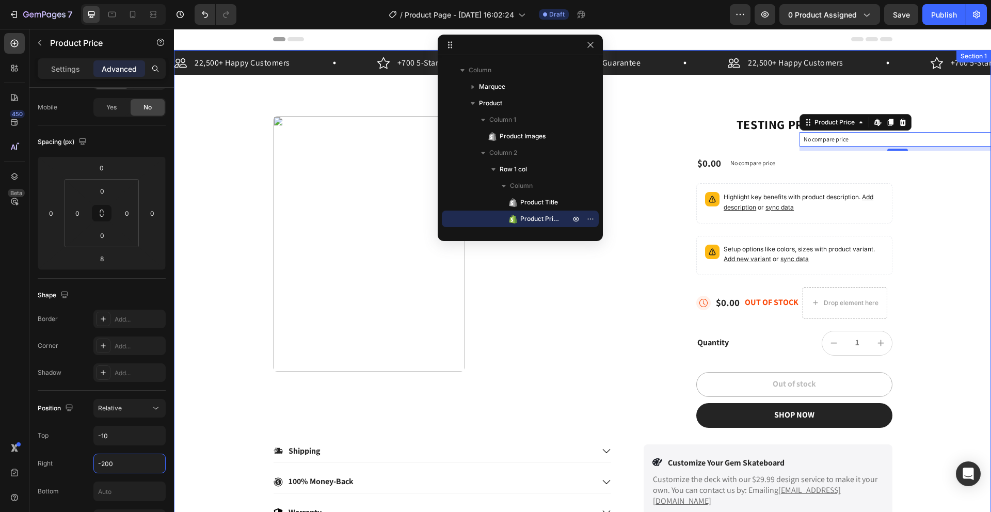
click at [677, 98] on div "22,500+ Happy Customers Item List +700 5-Start Review Item List 30 Day Guarante…" at bounding box center [582, 287] width 817 height 474
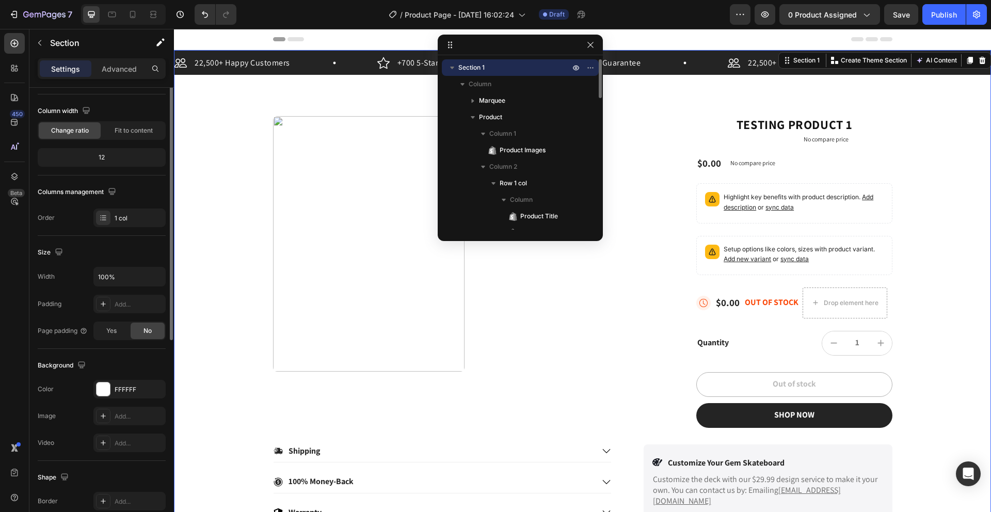
scroll to position [0, 0]
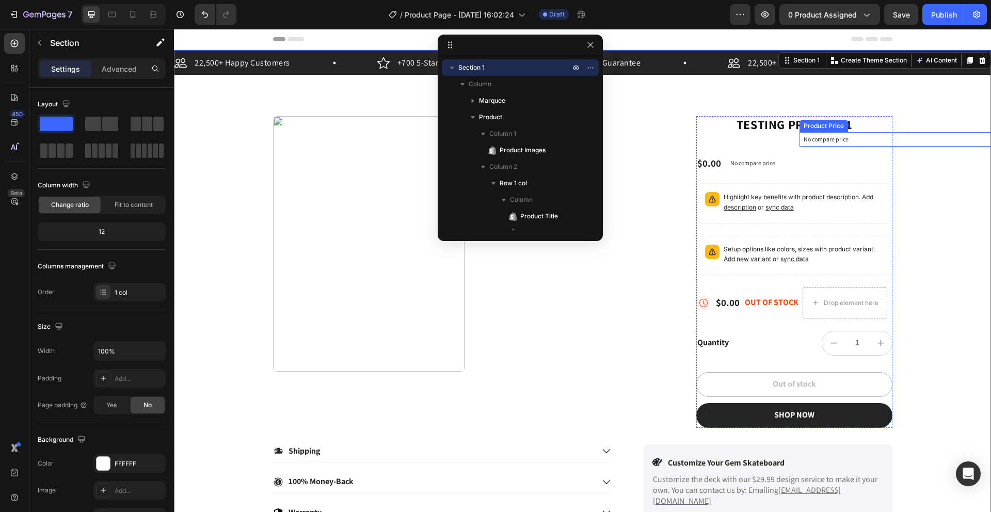
click at [825, 142] on p "No compare price" at bounding box center [896, 139] width 187 height 6
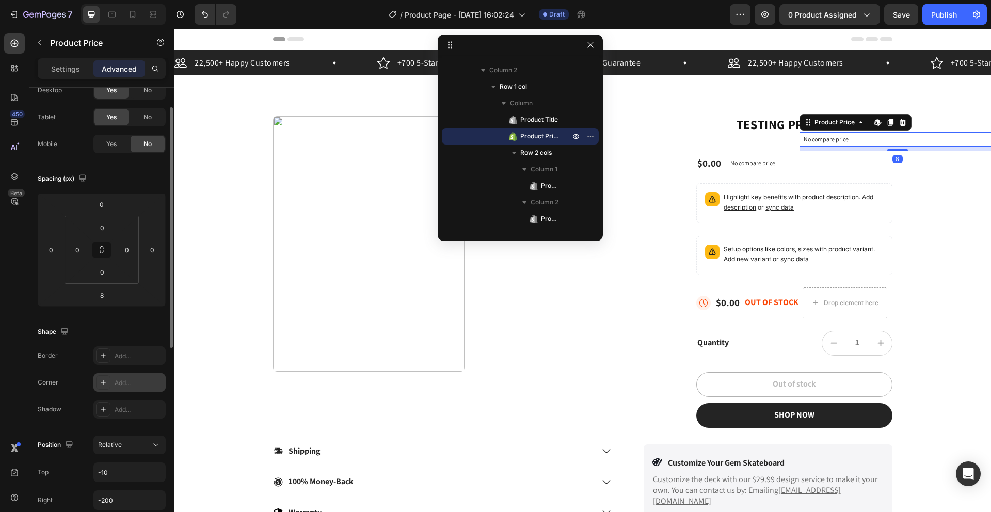
scroll to position [75, 0]
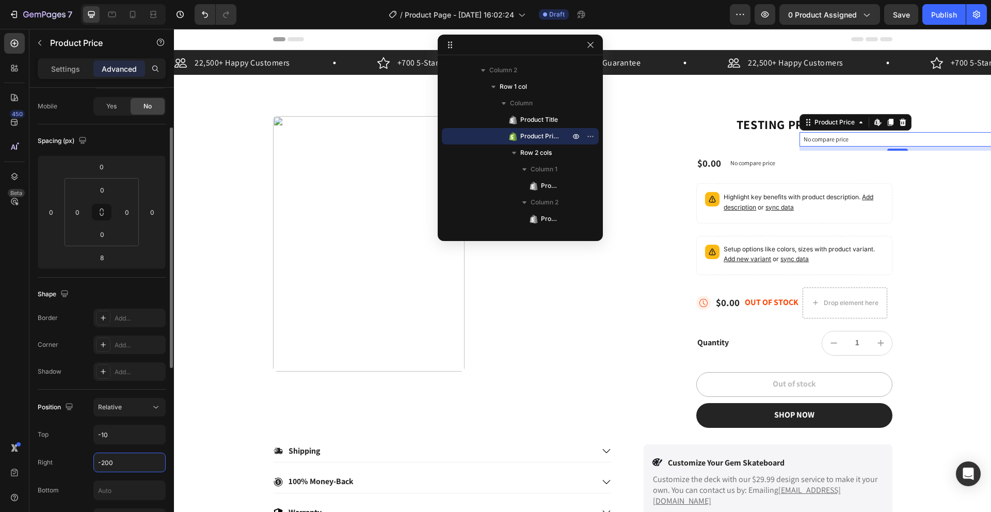
click at [131, 464] on input "-200" at bounding box center [129, 462] width 71 height 19
click at [133, 461] on input "-200" at bounding box center [129, 462] width 71 height 19
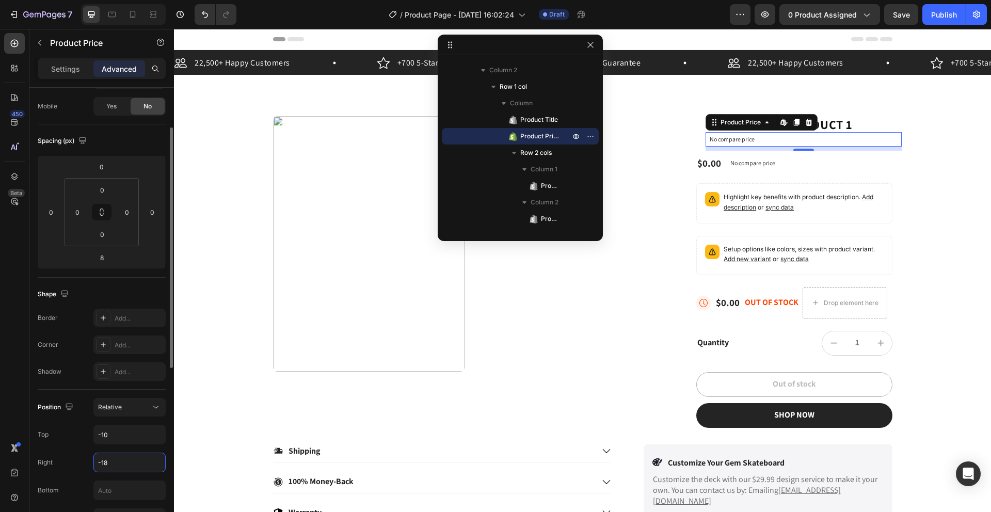
type input "-180"
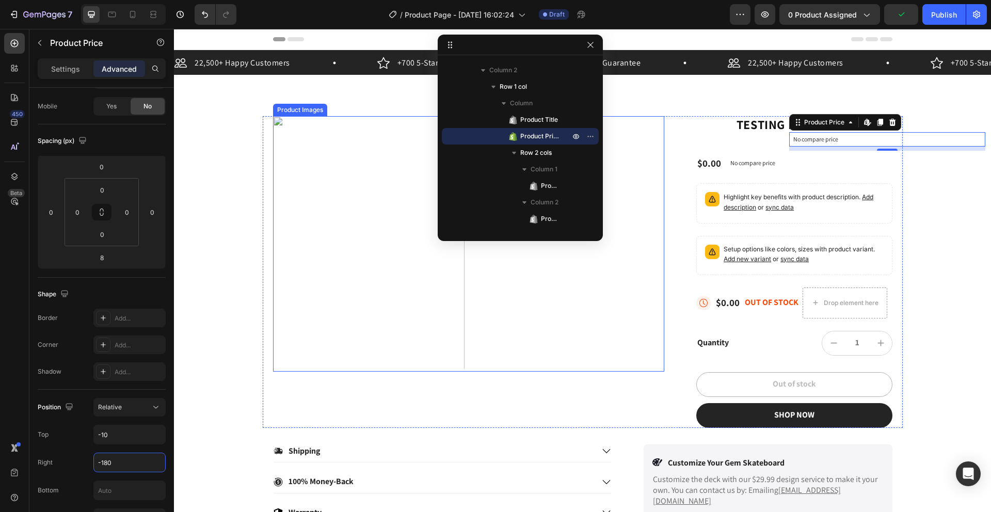
click at [562, 332] on div at bounding box center [469, 243] width 392 height 255
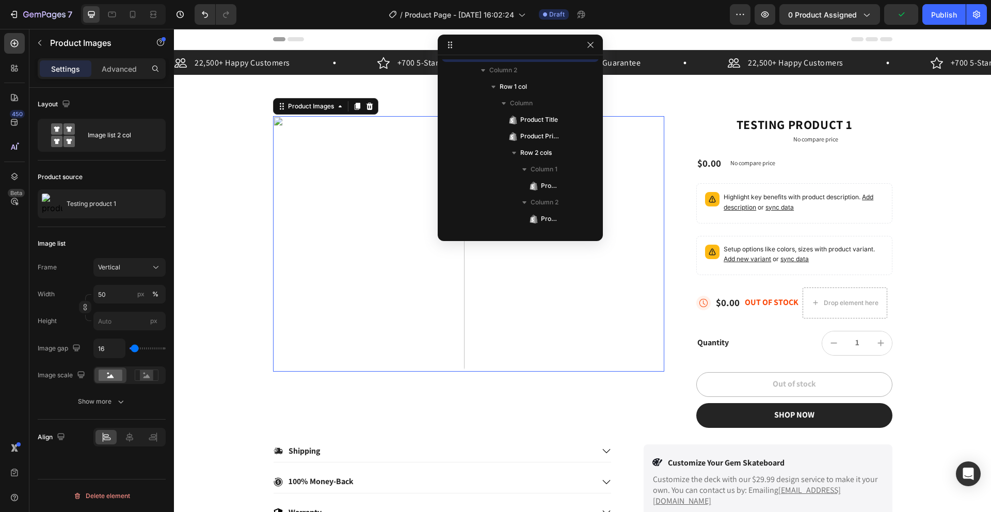
scroll to position [0, 0]
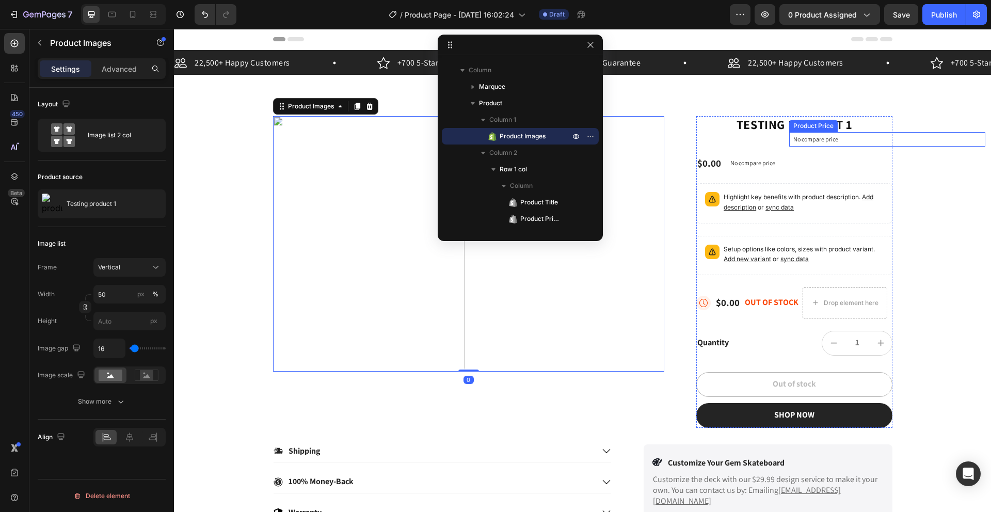
click at [824, 143] on div "No compare price" at bounding box center [887, 139] width 196 height 14
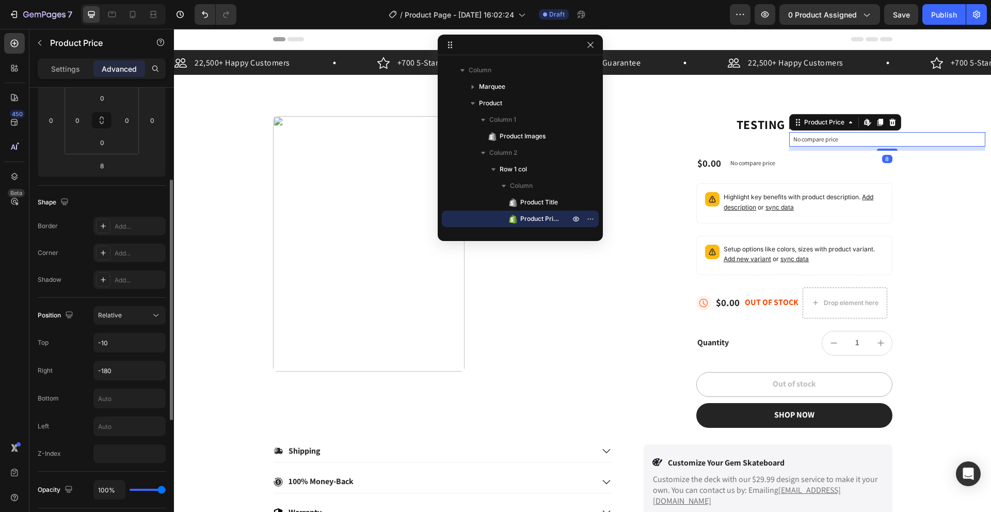
scroll to position [169, 0]
click at [125, 375] on input "-180" at bounding box center [129, 368] width 71 height 19
click at [124, 374] on input "-180" at bounding box center [129, 368] width 71 height 19
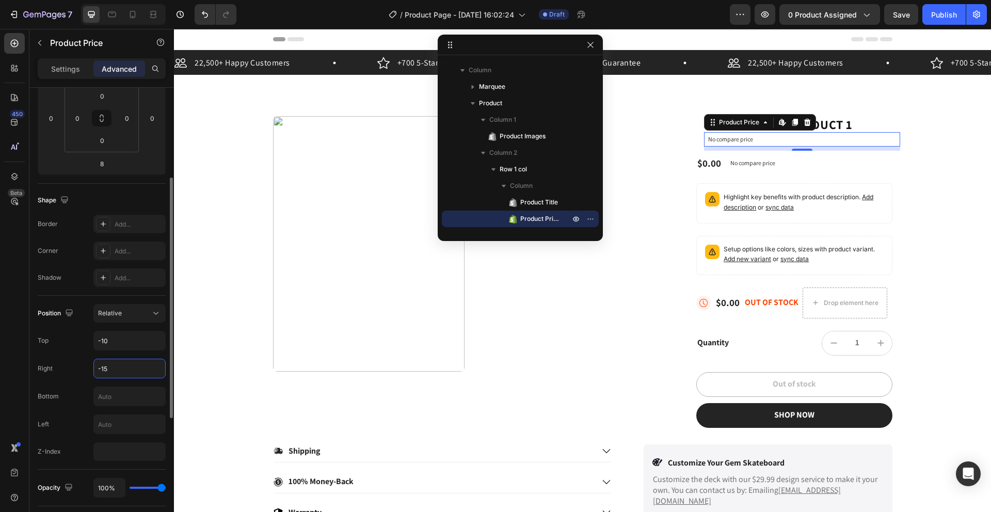
type input "-150"
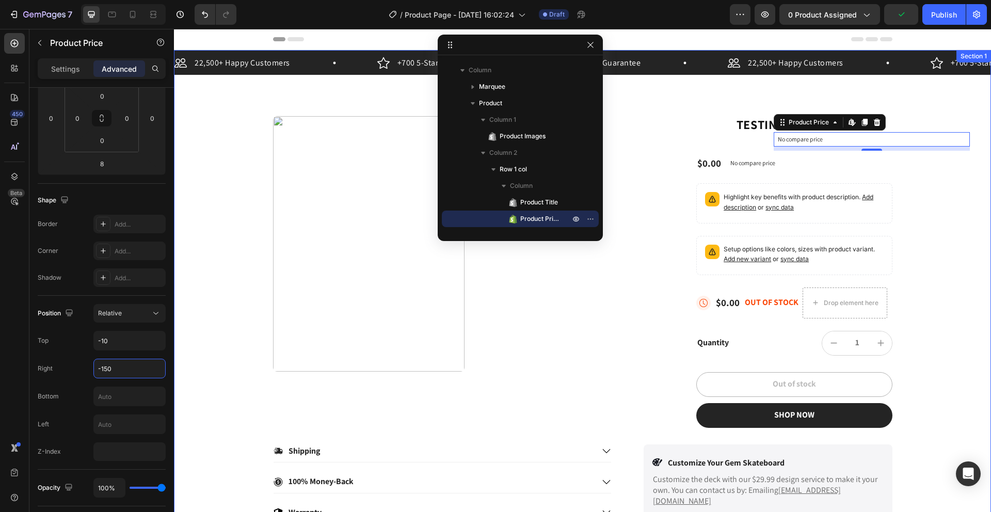
click at [688, 99] on div "22,500+ Happy Customers Item List +700 5-Start Review Item List 30 Day Guarante…" at bounding box center [582, 287] width 817 height 474
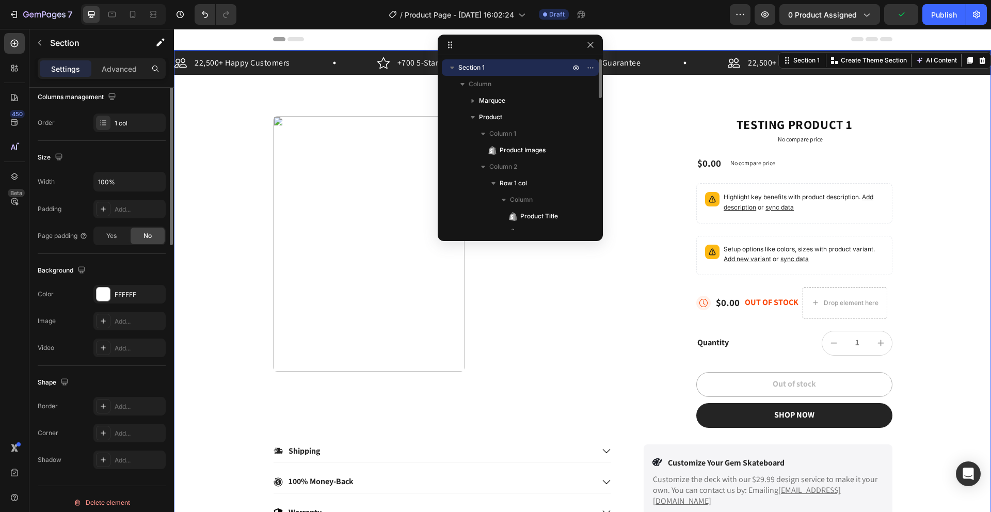
scroll to position [0, 0]
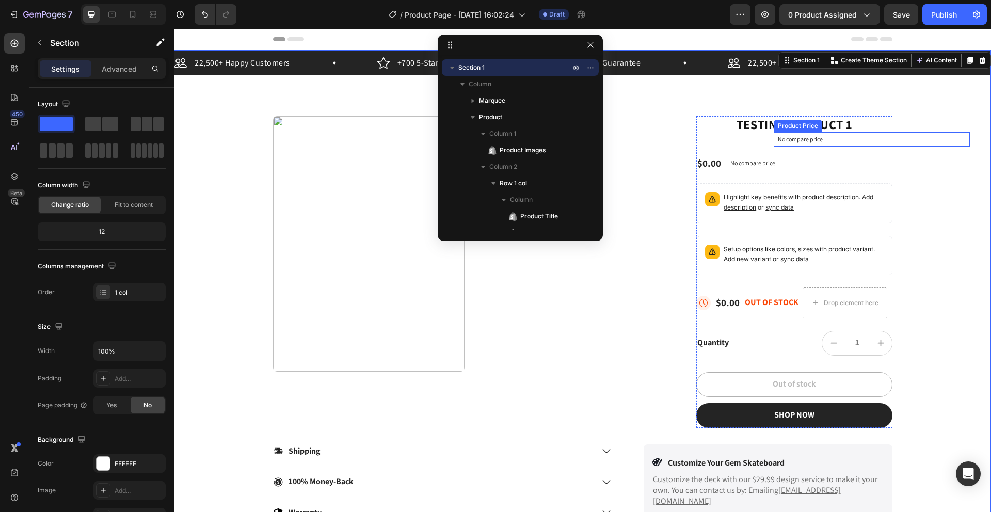
click at [834, 140] on p "No compare price" at bounding box center [871, 139] width 187 height 6
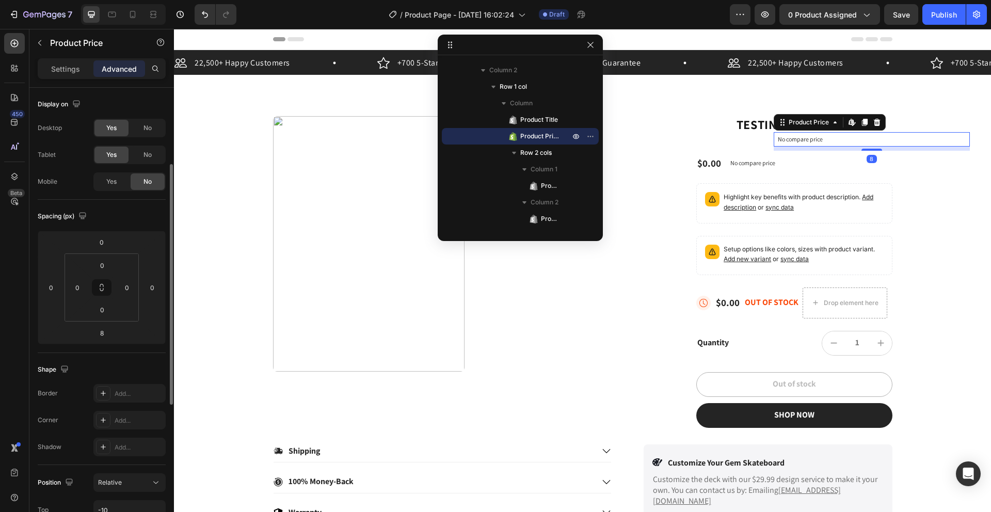
scroll to position [50, 0]
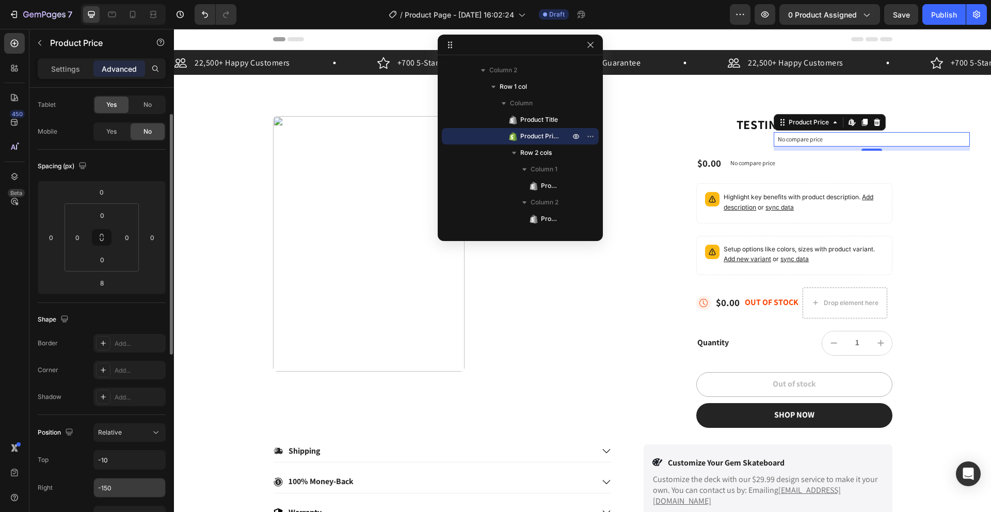
click at [116, 487] on input "-150" at bounding box center [129, 487] width 71 height 19
click at [113, 490] on input "-150" at bounding box center [129, 487] width 71 height 19
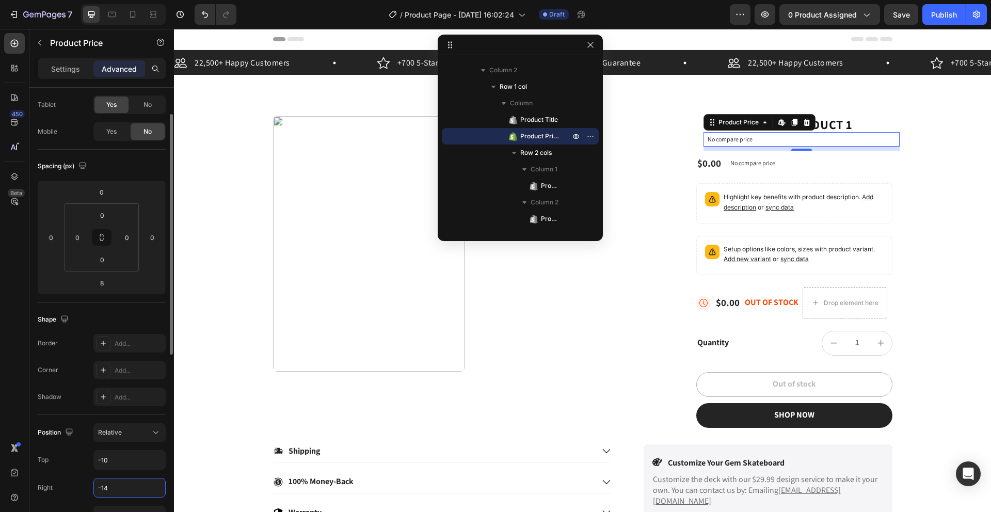
type input "-140"
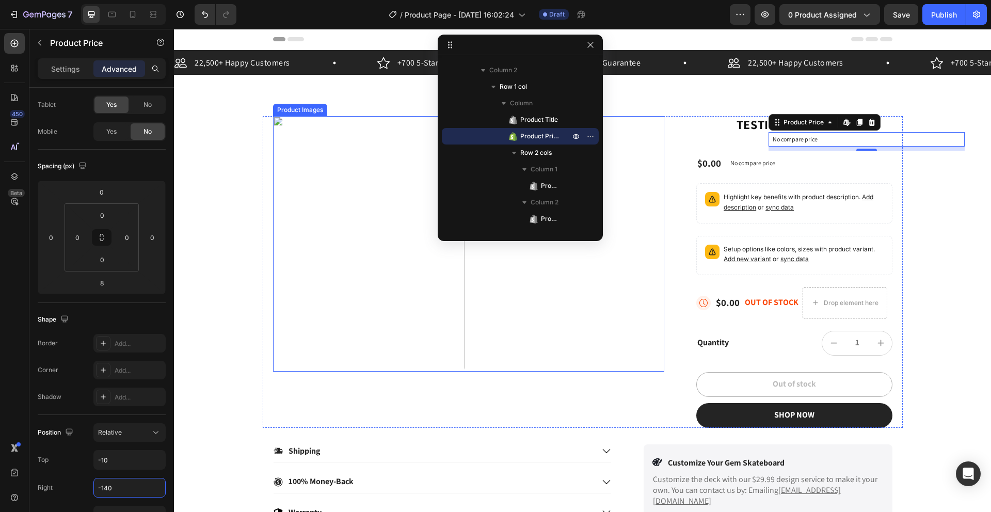
click at [581, 326] on div at bounding box center [469, 243] width 392 height 255
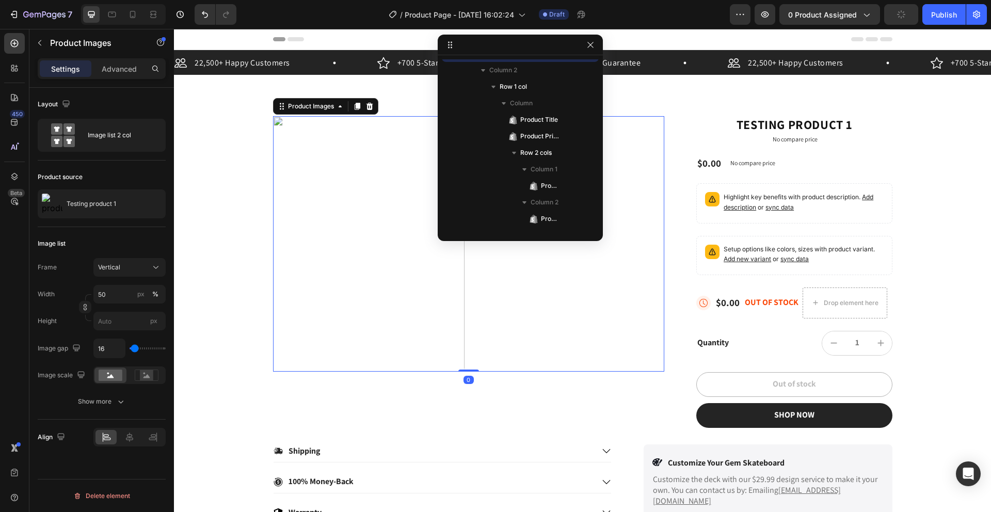
scroll to position [0, 0]
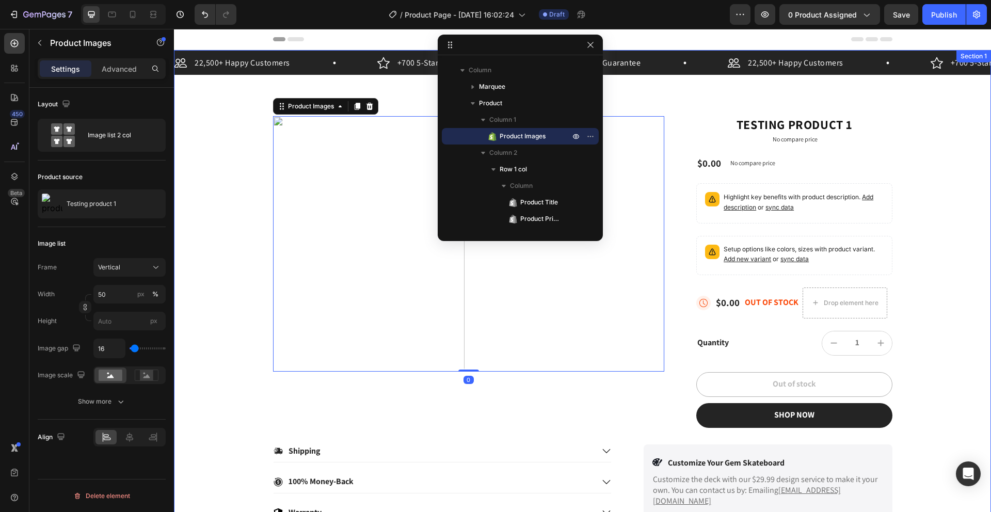
drag, startPoint x: 690, startPoint y: 99, endPoint x: 684, endPoint y: 100, distance: 6.2
click at [688, 100] on div "22,500+ Happy Customers Item List +700 5-Start Review Item List 30 Day Guarante…" at bounding box center [582, 287] width 817 height 474
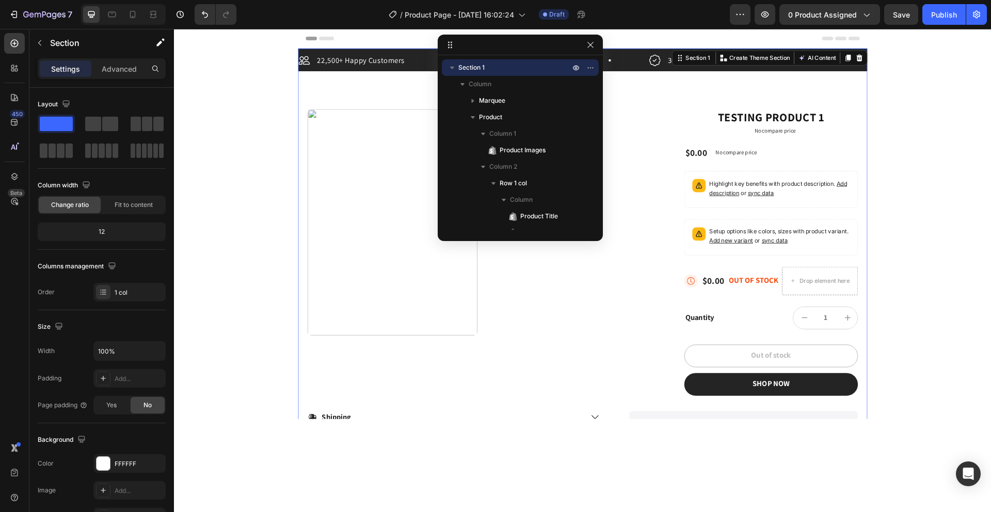
click at [312, 68] on div "22,500+ Happy Customers" at bounding box center [356, 62] width 117 height 15
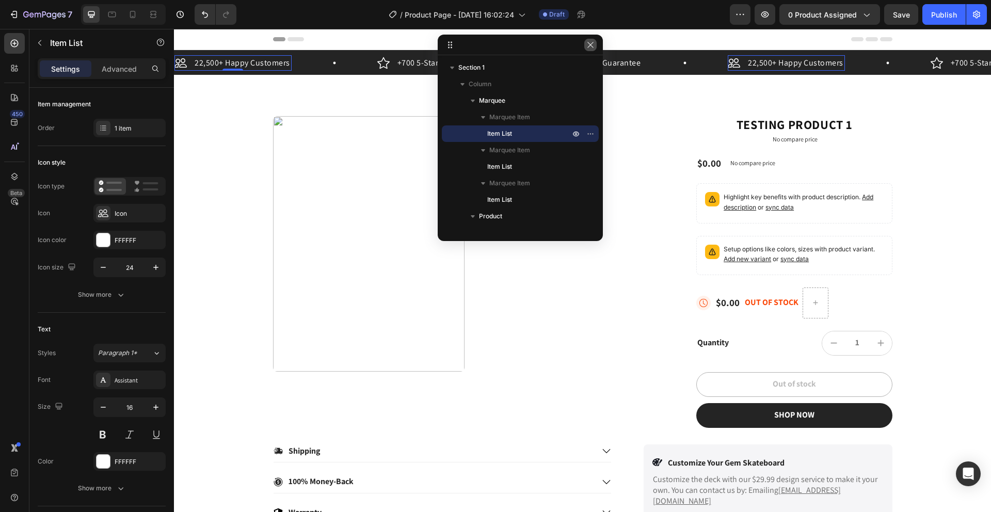
click at [592, 46] on icon "button" at bounding box center [590, 45] width 6 height 6
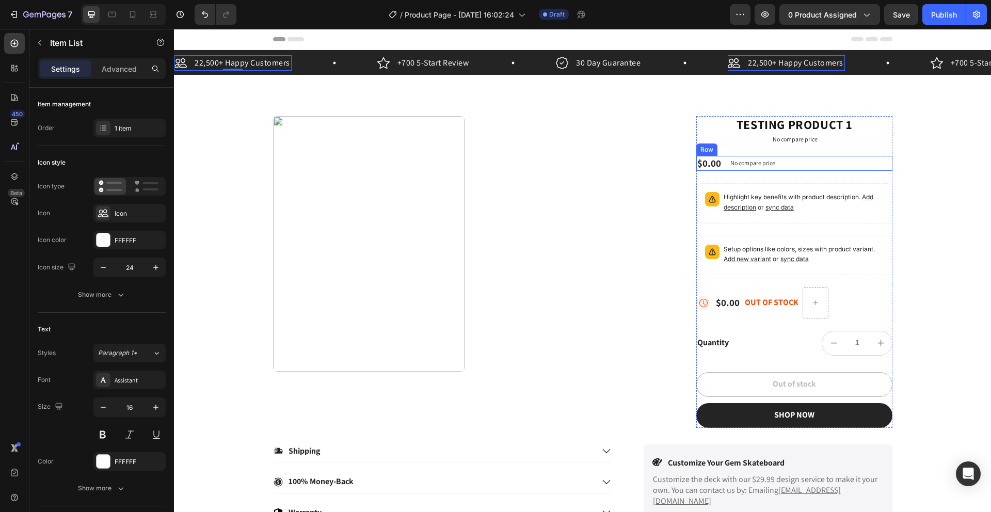
click at [707, 166] on div "$0.00" at bounding box center [709, 163] width 26 height 15
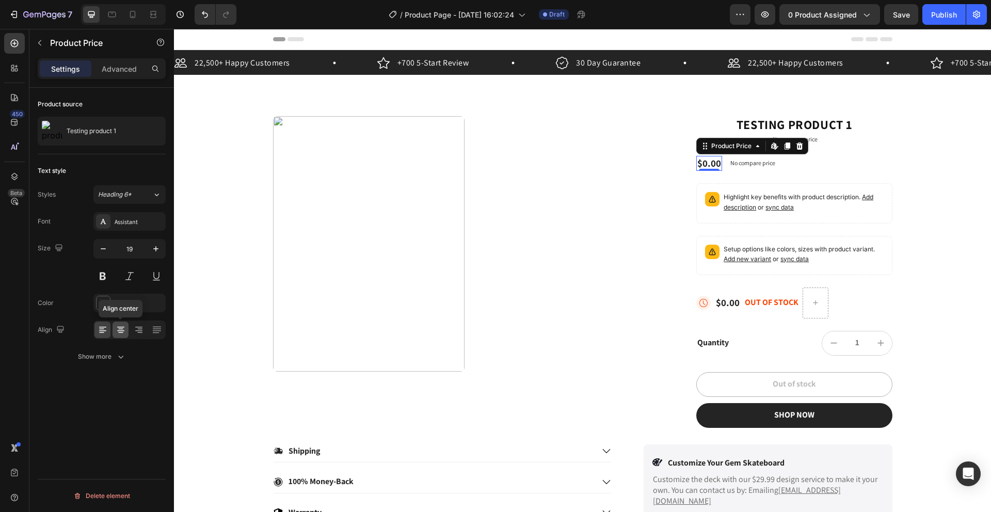
click at [116, 332] on icon at bounding box center [121, 330] width 10 height 10
click at [94, 335] on div at bounding box center [102, 329] width 16 height 17
click at [63, 333] on icon "button" at bounding box center [60, 329] width 10 height 10
click at [54, 327] on button "button" at bounding box center [60, 329] width 12 height 12
click at [101, 351] on div "Show more" at bounding box center [102, 356] width 48 height 10
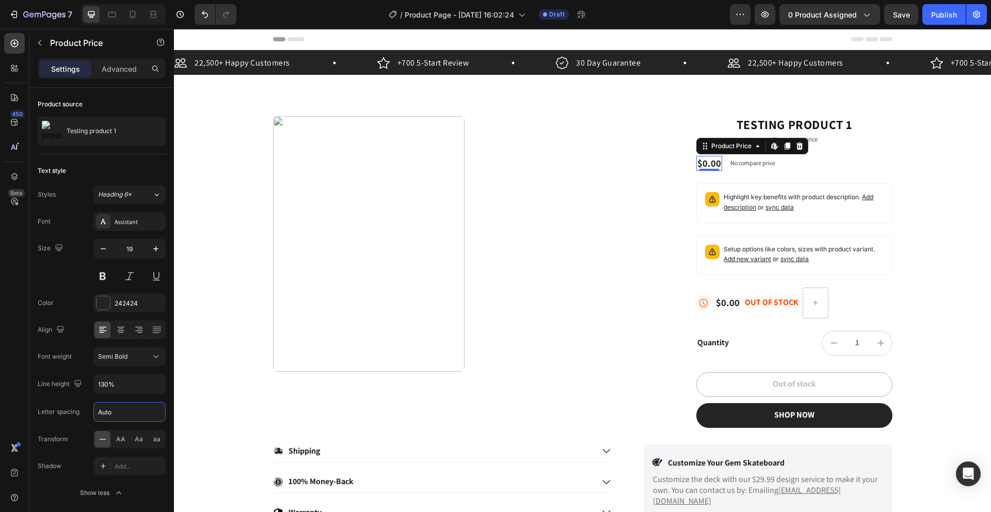
click at [123, 413] on input "Auto" at bounding box center [129, 412] width 71 height 19
click at [58, 404] on div "Letter spacing" at bounding box center [59, 412] width 42 height 17
click at [133, 408] on input "Auto" at bounding box center [129, 412] width 71 height 19
click at [63, 407] on div "Letter spacing" at bounding box center [59, 411] width 42 height 9
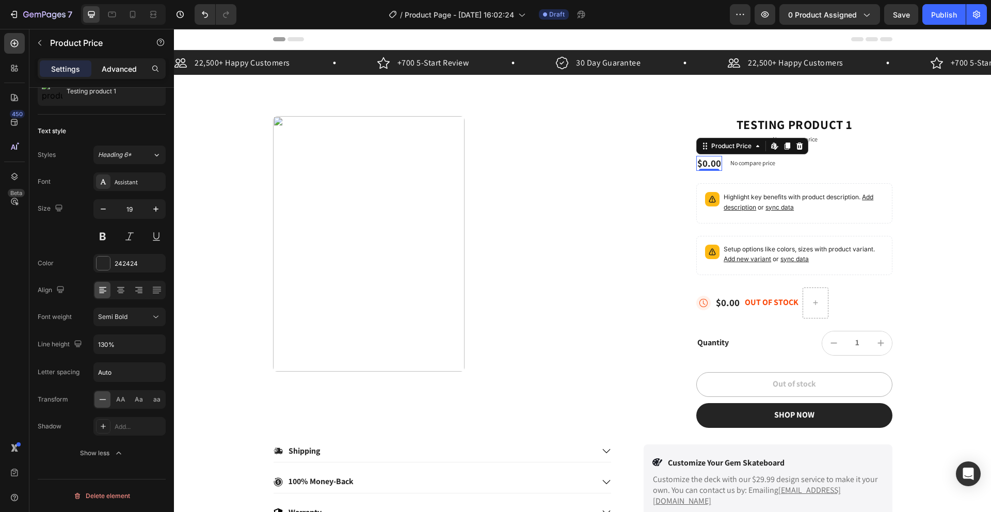
click at [114, 70] on p "Advanced" at bounding box center [119, 68] width 35 height 11
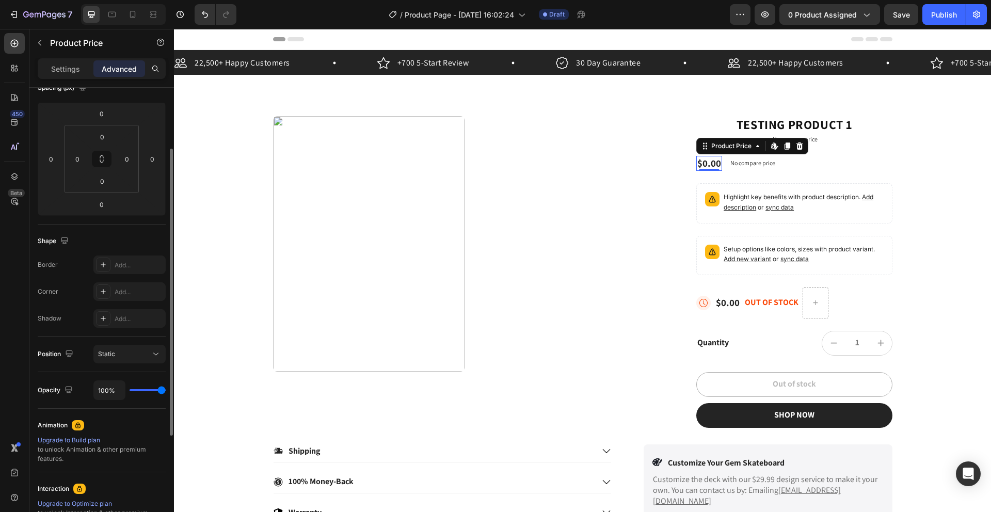
scroll to position [116, 0]
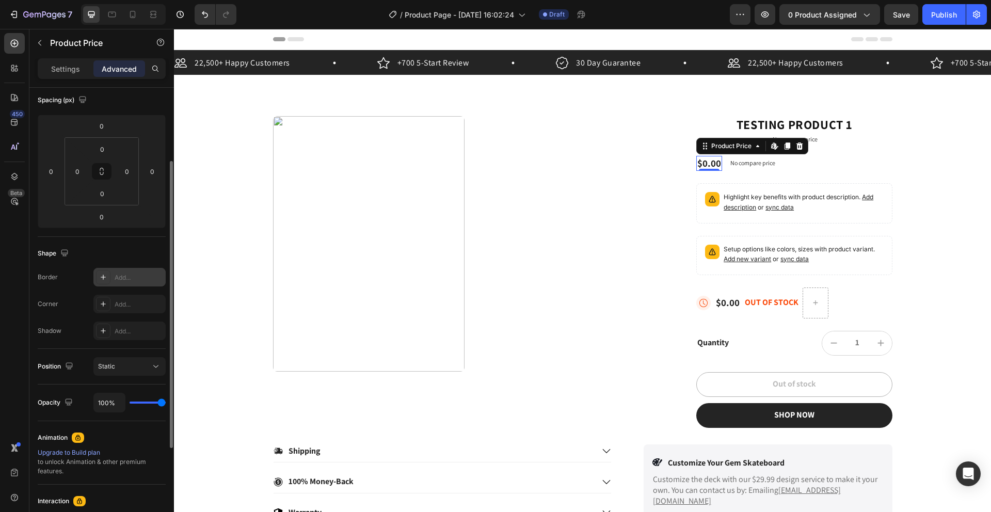
click at [104, 281] on icon at bounding box center [103, 277] width 8 height 8
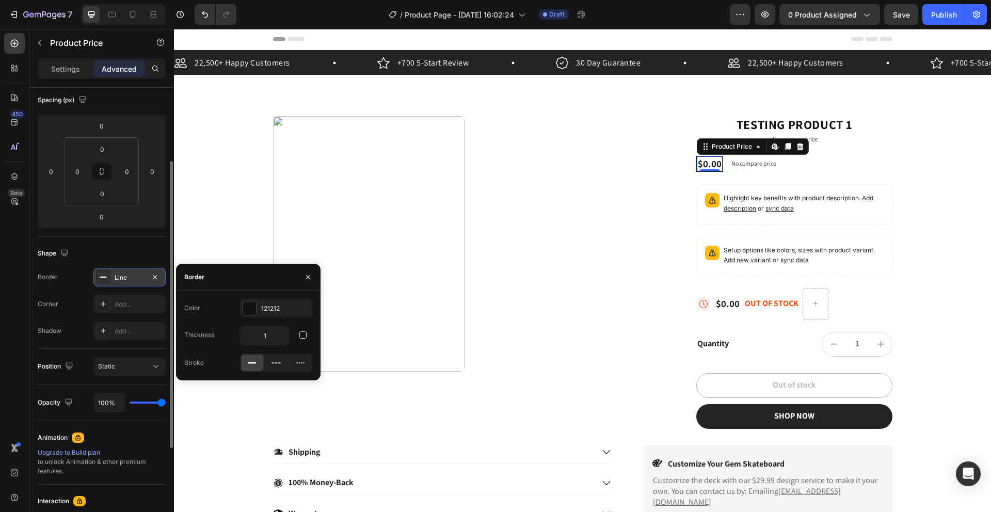
click at [104, 280] on icon at bounding box center [103, 277] width 8 height 8
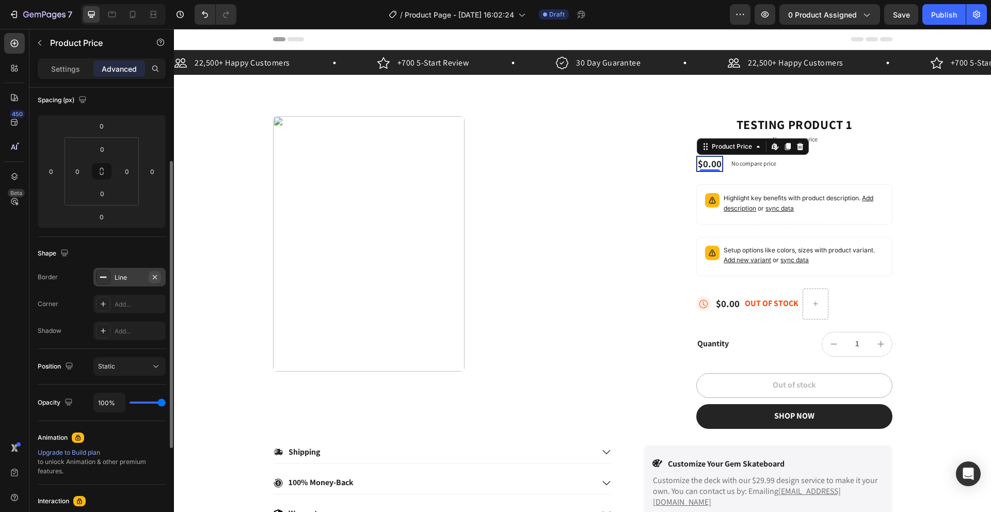
click at [158, 275] on icon "button" at bounding box center [155, 277] width 8 height 8
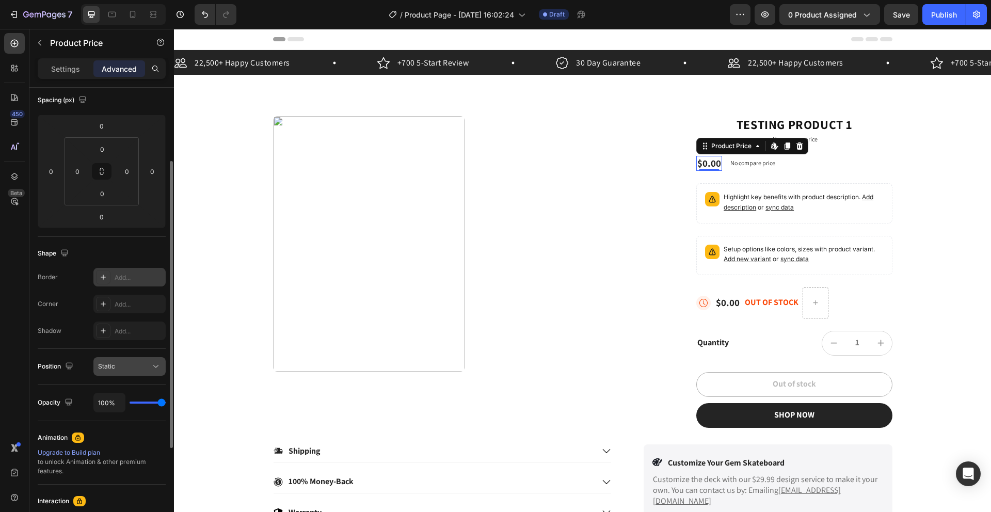
click at [122, 367] on div "Static" at bounding box center [124, 366] width 53 height 9
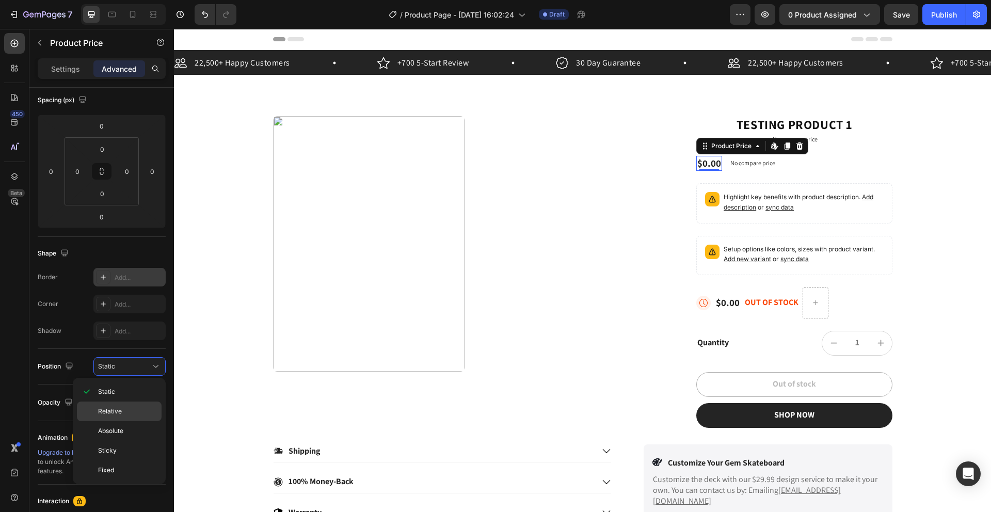
click at [118, 411] on span "Relative" at bounding box center [110, 411] width 24 height 9
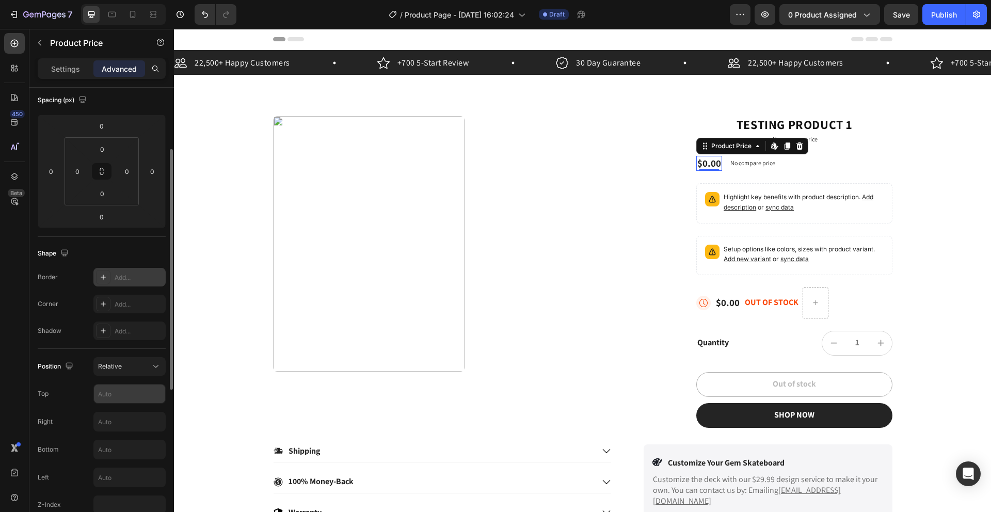
click at [118, 397] on input "text" at bounding box center [129, 393] width 71 height 19
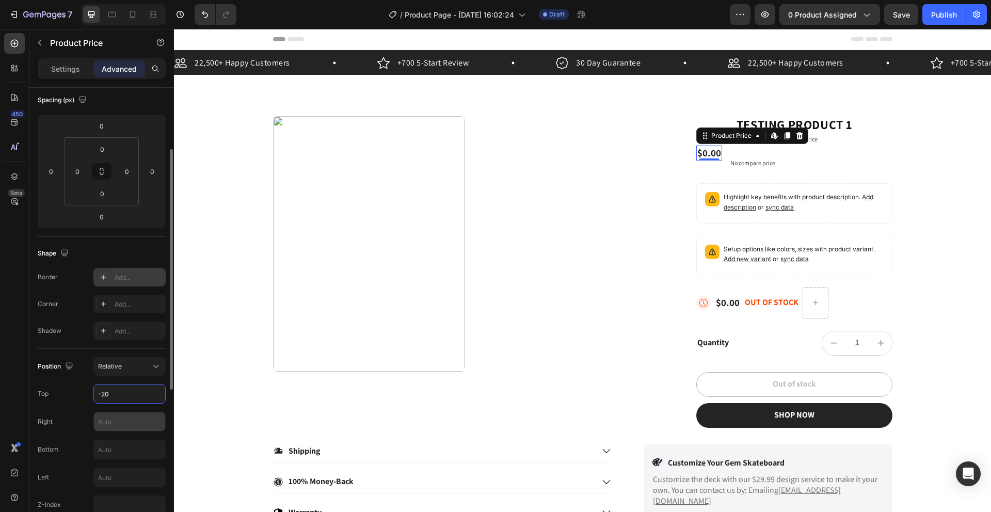
type input "-20"
click at [120, 420] on input "text" at bounding box center [129, 421] width 71 height 19
click at [123, 413] on input "text" at bounding box center [129, 421] width 71 height 19
click at [117, 429] on input "text" at bounding box center [129, 421] width 71 height 19
type input "-140"
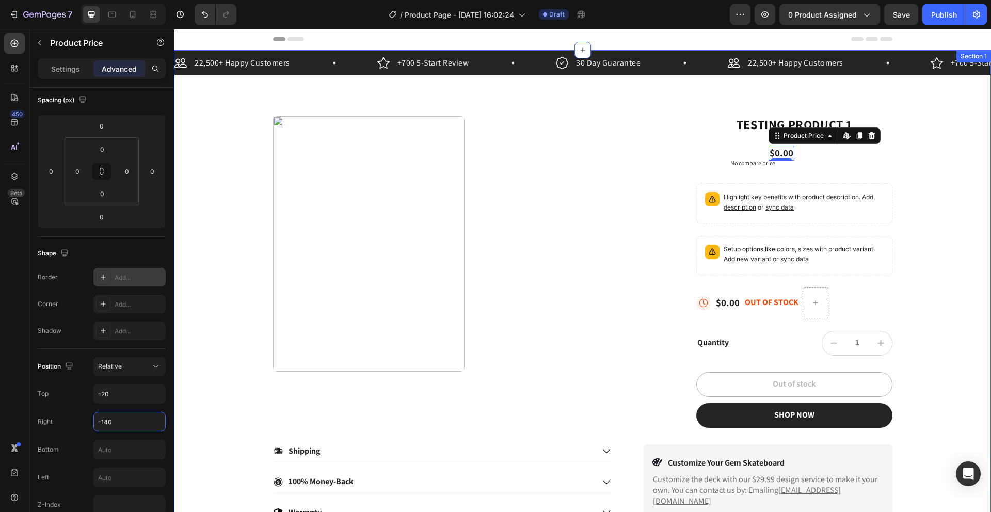
click at [543, 81] on div "22,500+ Happy Customers Item List +700 5-Start Review Item List 30 Day Guarante…" at bounding box center [582, 287] width 817 height 474
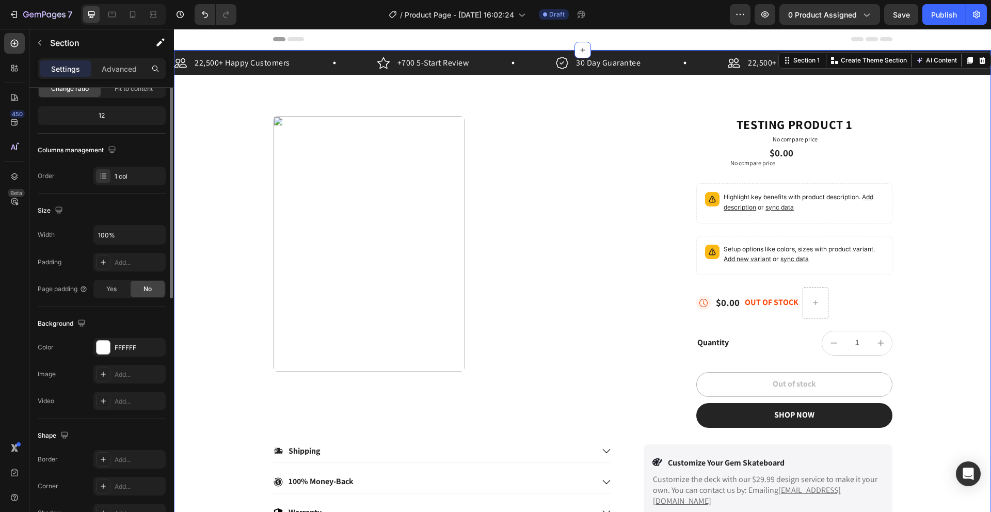
scroll to position [0, 0]
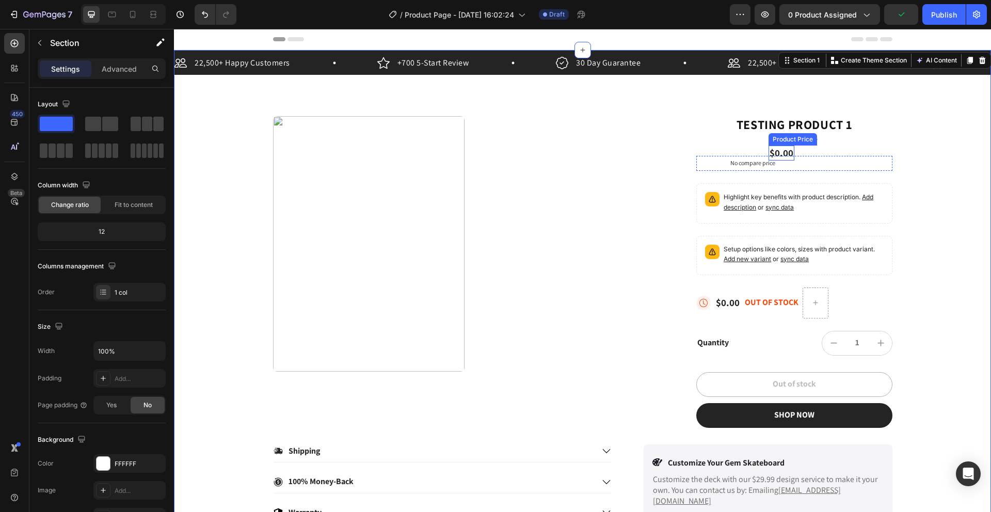
click at [784, 154] on div "$0.00" at bounding box center [781, 153] width 26 height 15
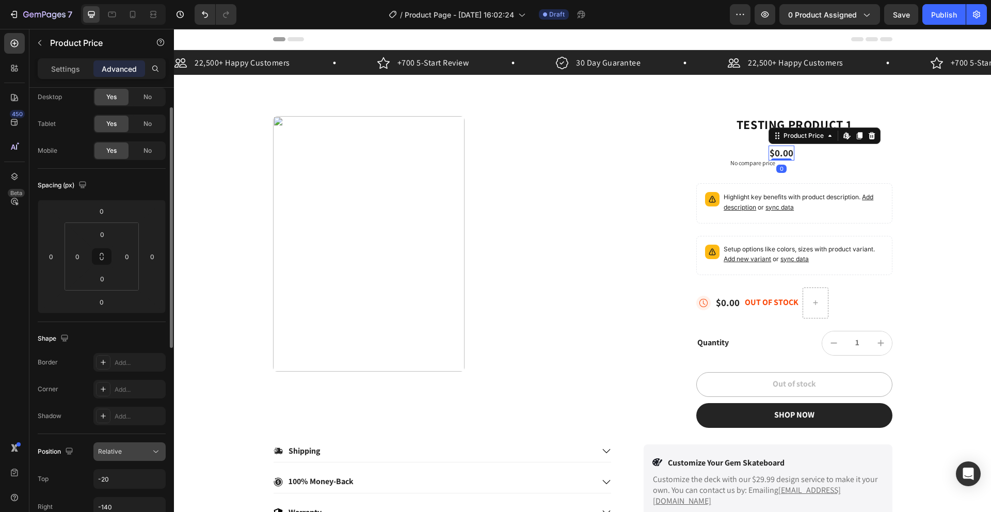
scroll to position [68, 0]
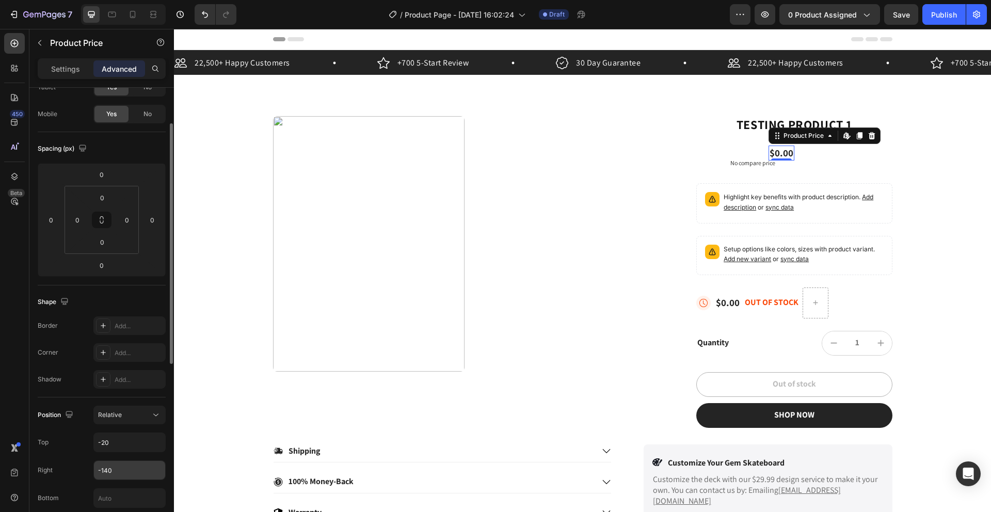
click at [126, 467] on input "-140" at bounding box center [129, 470] width 71 height 19
drag, startPoint x: 130, startPoint y: 472, endPoint x: 135, endPoint y: 471, distance: 5.2
click at [132, 471] on input "-140" at bounding box center [129, 470] width 71 height 19
type input "-150"
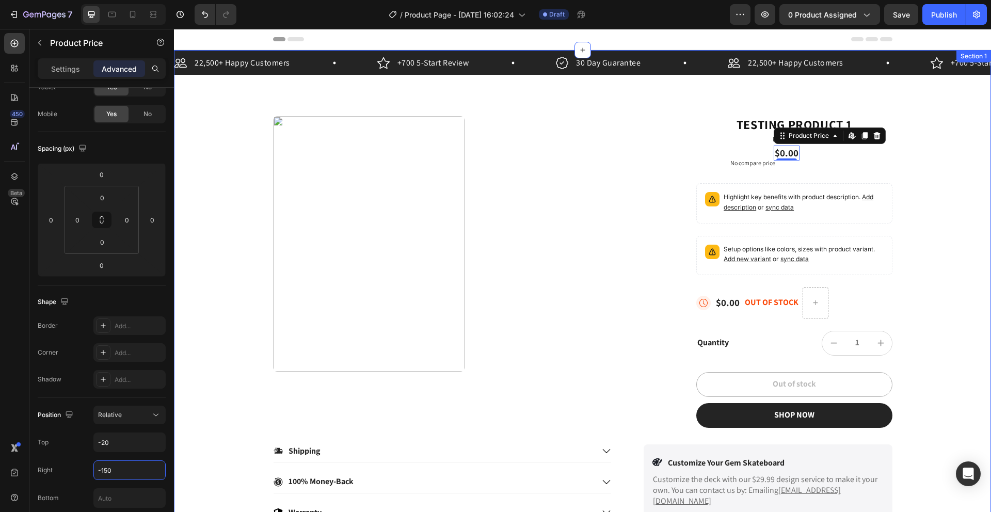
click at [651, 91] on div "22,500+ Happy Customers Item List +700 5-Start Review Item List 30 Day Guarante…" at bounding box center [582, 287] width 817 height 474
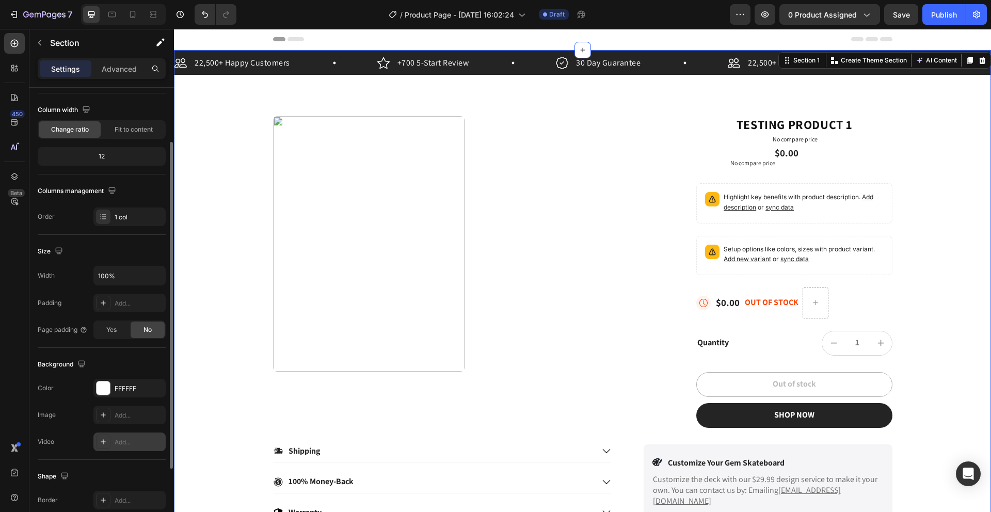
scroll to position [111, 0]
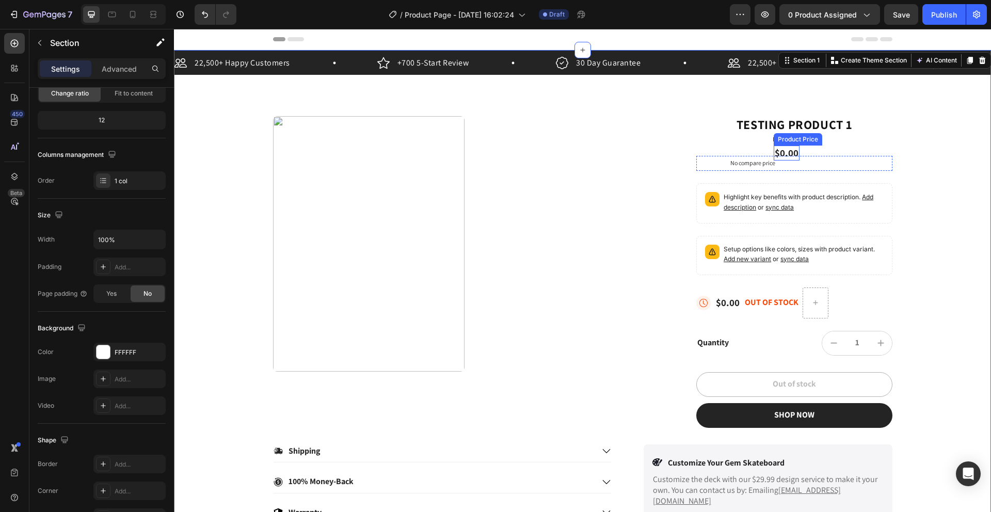
click at [779, 155] on div "$0.00" at bounding box center [787, 153] width 26 height 15
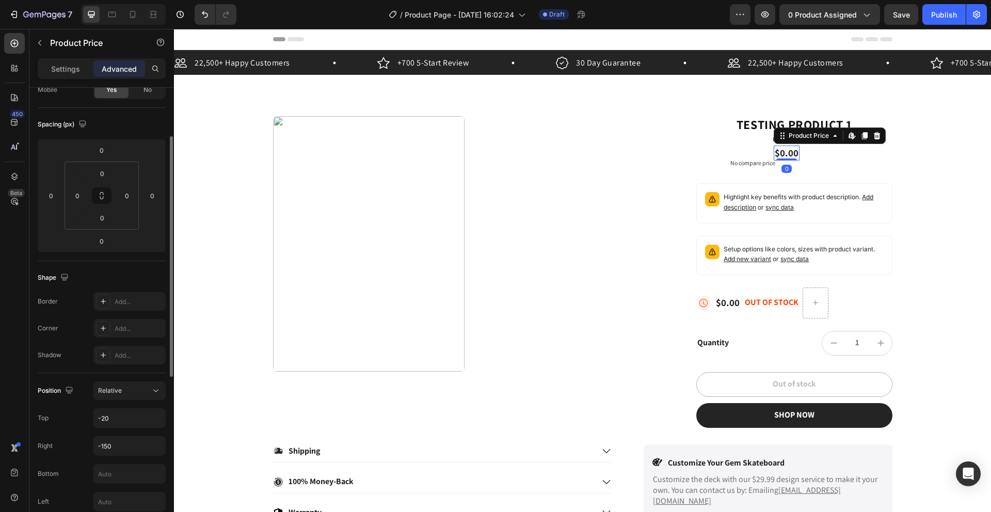
scroll to position [104, 0]
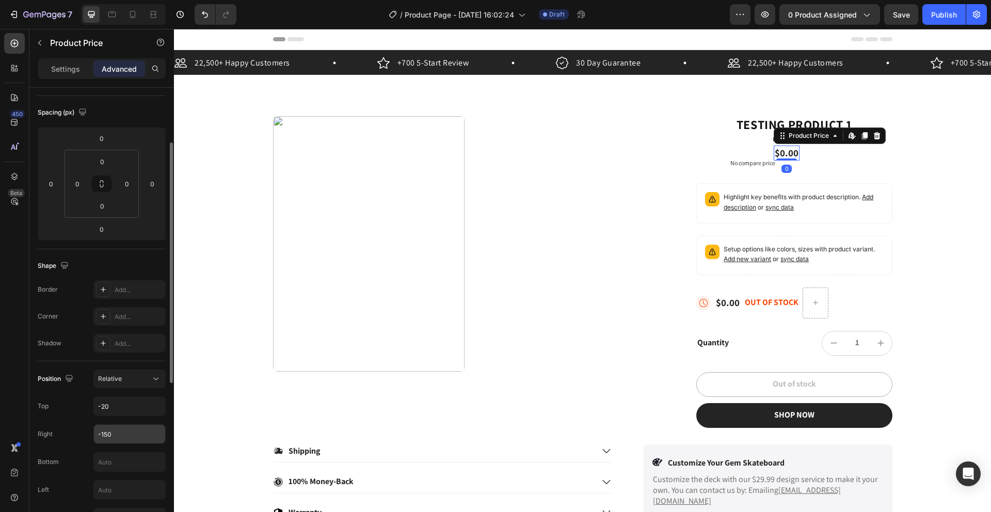
click at [136, 434] on input "-150" at bounding box center [129, 434] width 71 height 19
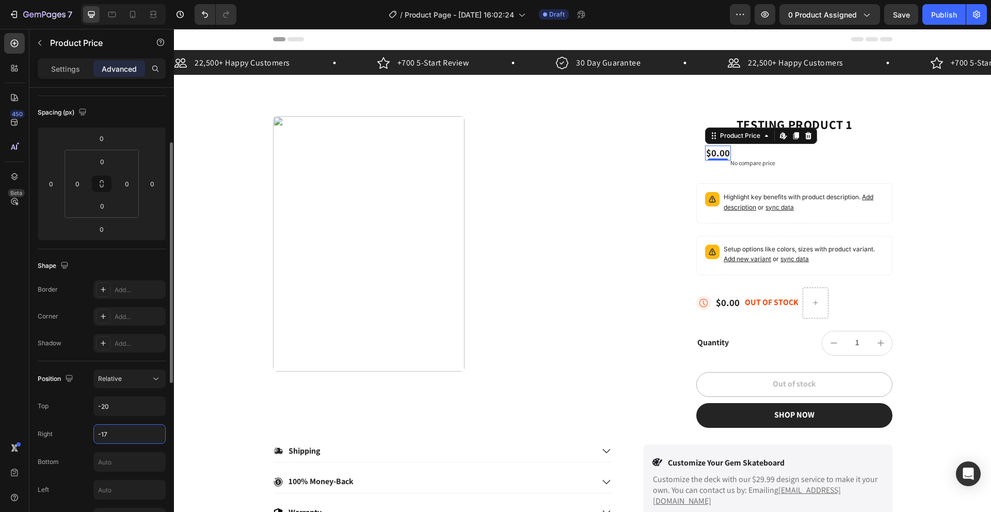
type input "-170"
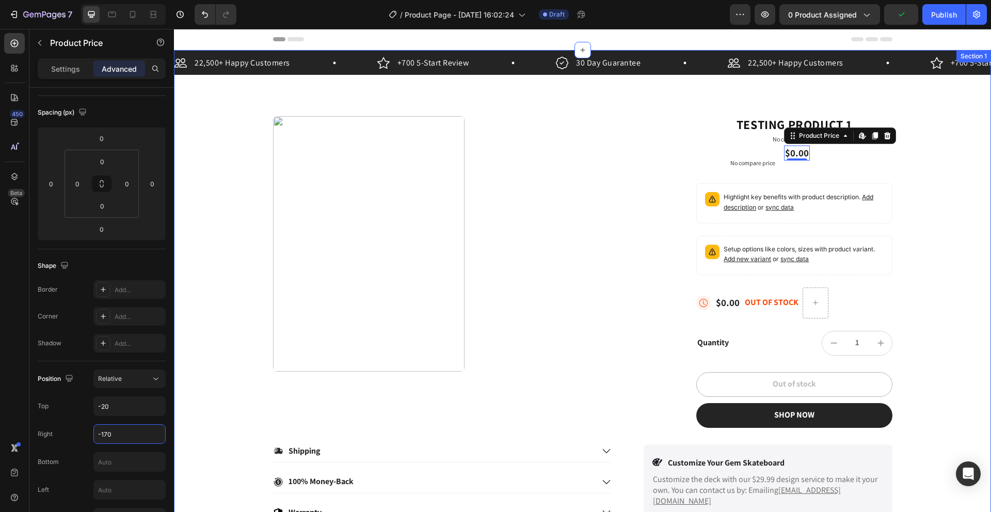
click at [519, 88] on div "22,500+ Happy Customers Item List +700 5-Start Review Item List 30 Day Guarante…" at bounding box center [582, 287] width 817 height 474
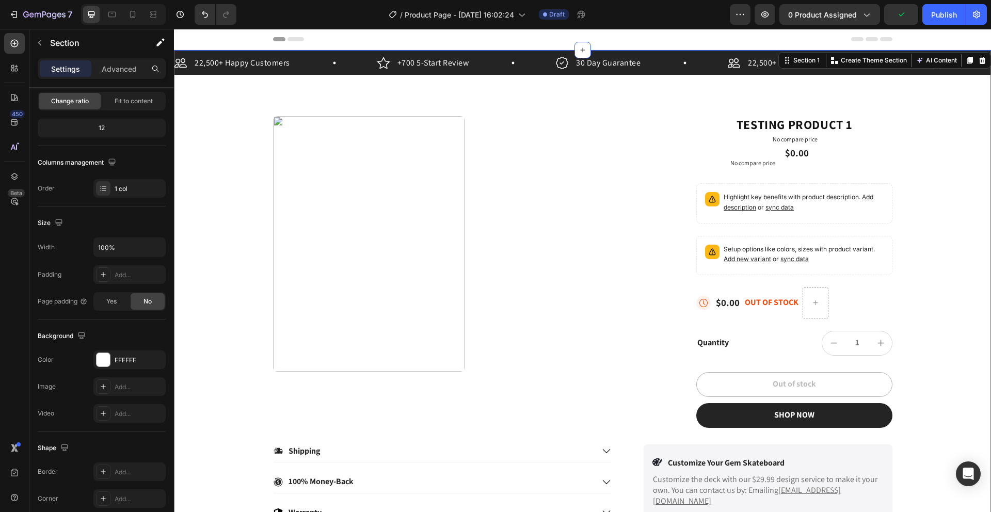
scroll to position [0, 0]
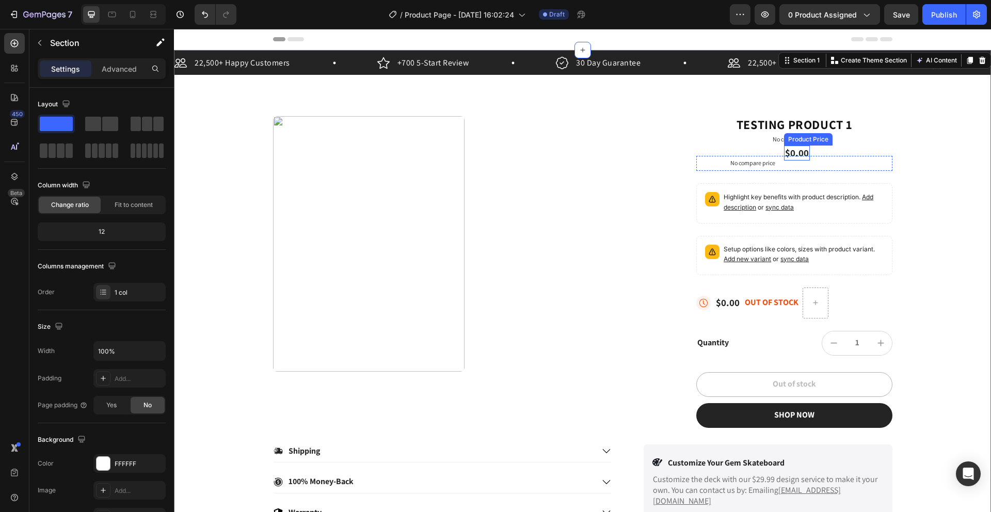
click at [795, 149] on div "$0.00" at bounding box center [797, 153] width 26 height 15
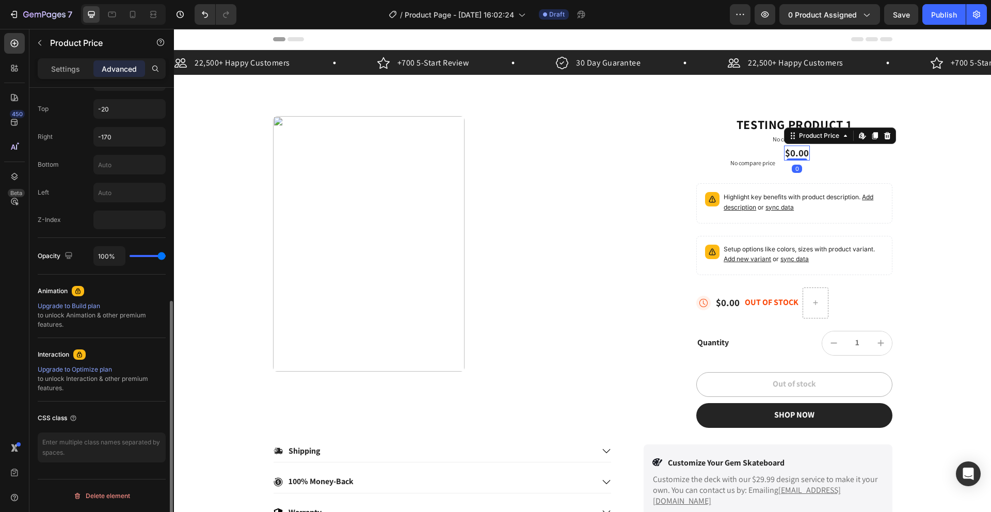
scroll to position [389, 0]
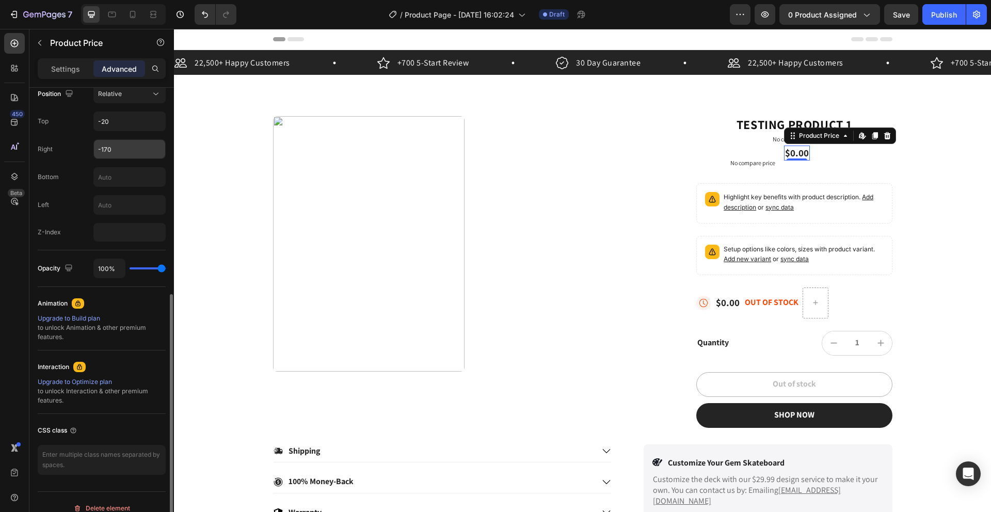
click at [116, 151] on input "-170" at bounding box center [129, 149] width 71 height 19
click at [120, 146] on input "-170" at bounding box center [129, 149] width 71 height 19
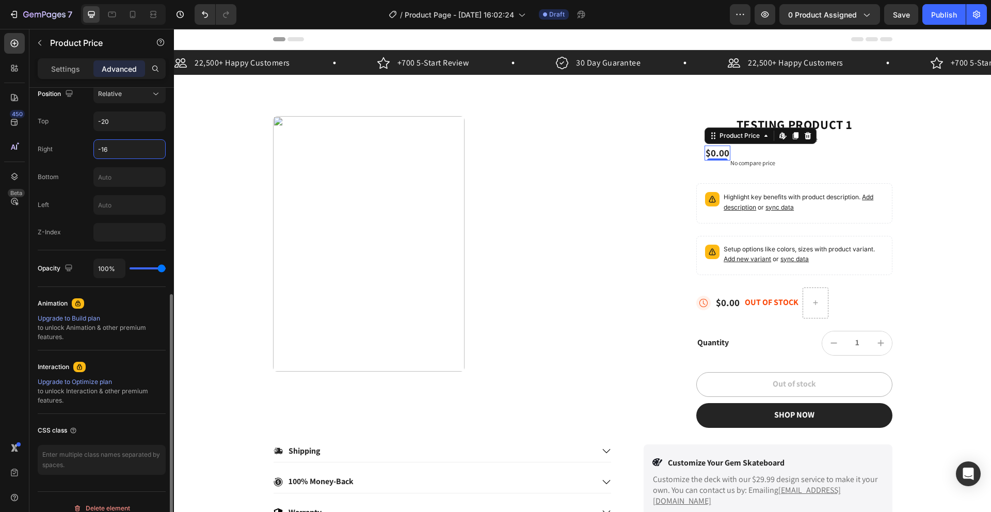
type input "-160"
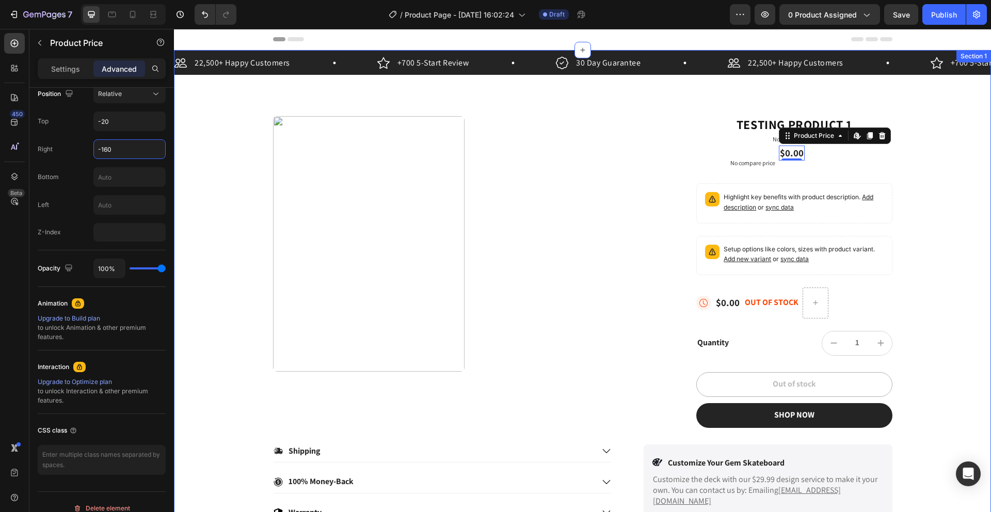
click at [527, 100] on div "22,500+ Happy Customers Item List +700 5-Start Review Item List 30 Day Guarante…" at bounding box center [582, 287] width 817 height 474
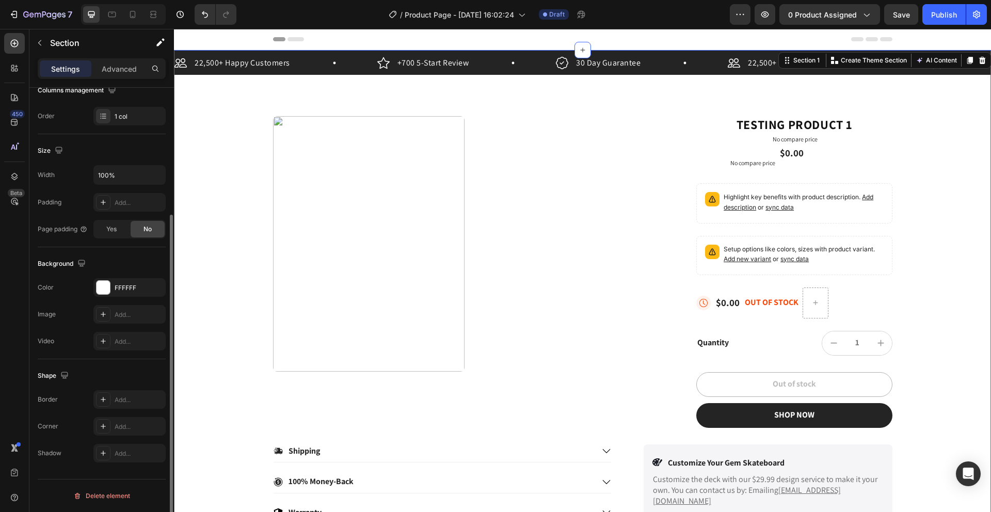
scroll to position [0, 0]
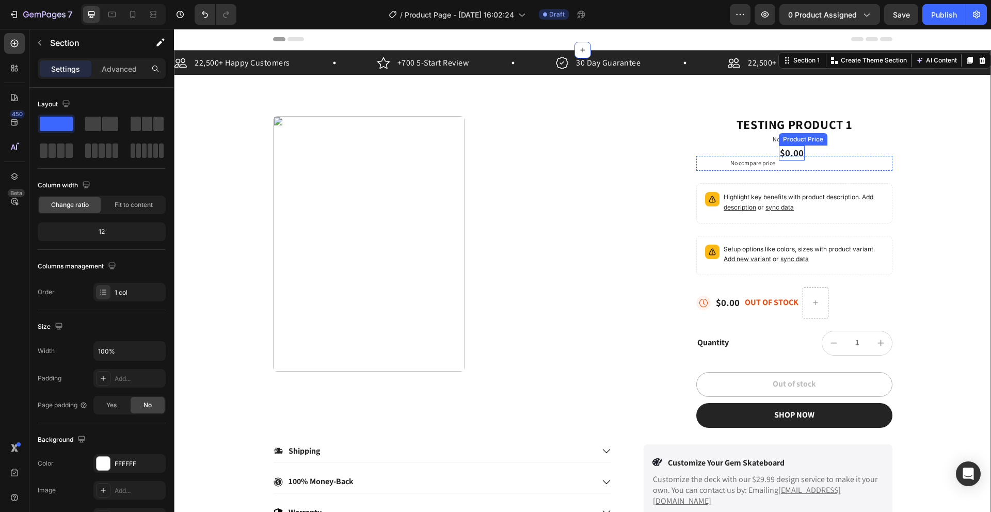
click at [783, 152] on div "$0.00" at bounding box center [792, 153] width 26 height 15
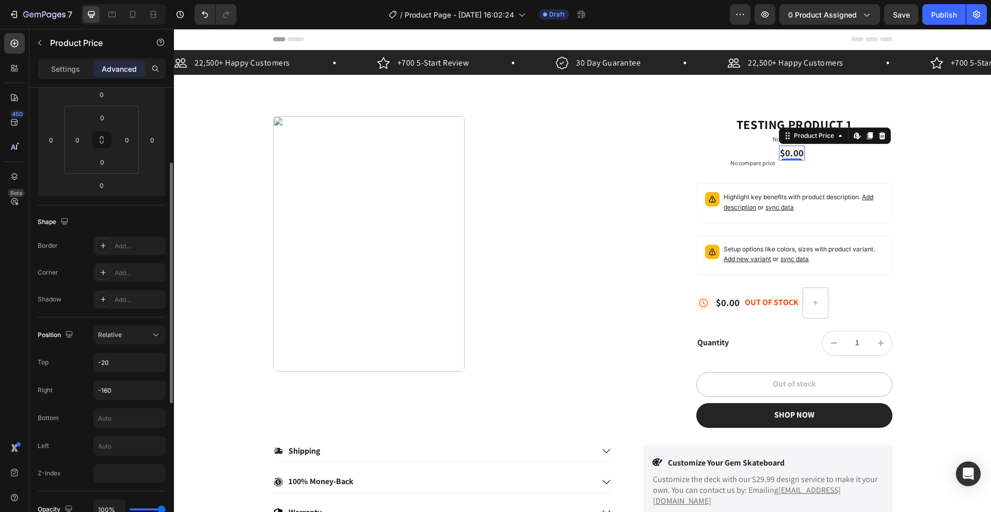
scroll to position [138, 0]
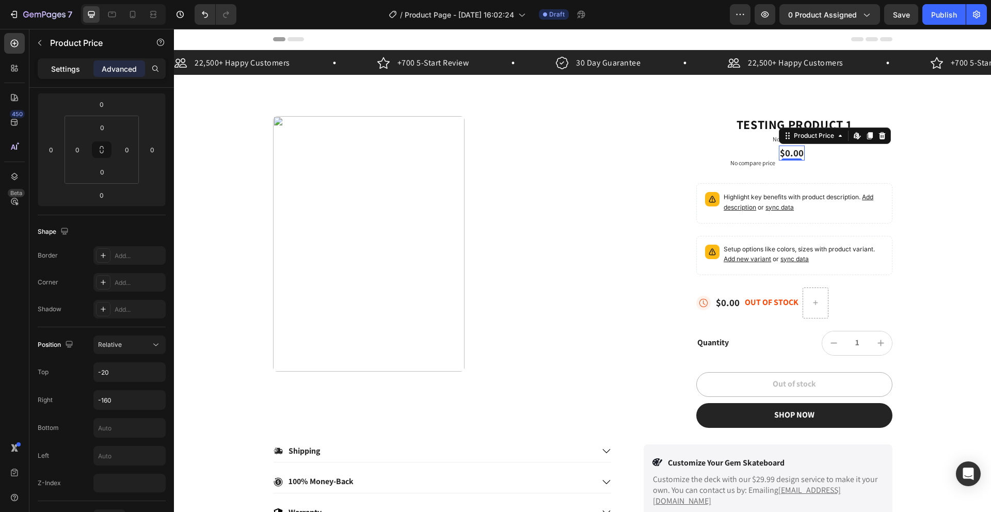
click at [68, 75] on div "Settings" at bounding box center [66, 68] width 52 height 17
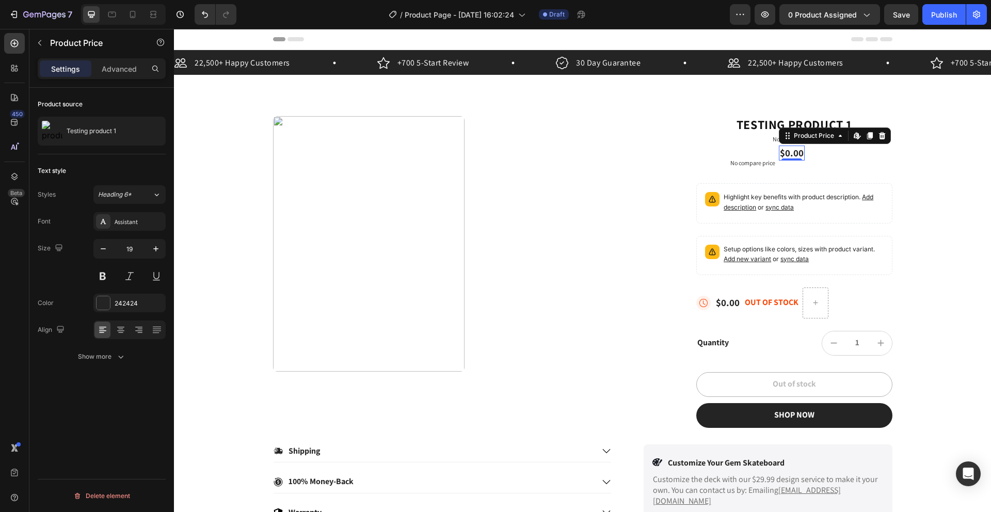
scroll to position [0, 0]
click at [131, 196] on span "Heading 6*" at bounding box center [115, 194] width 34 height 9
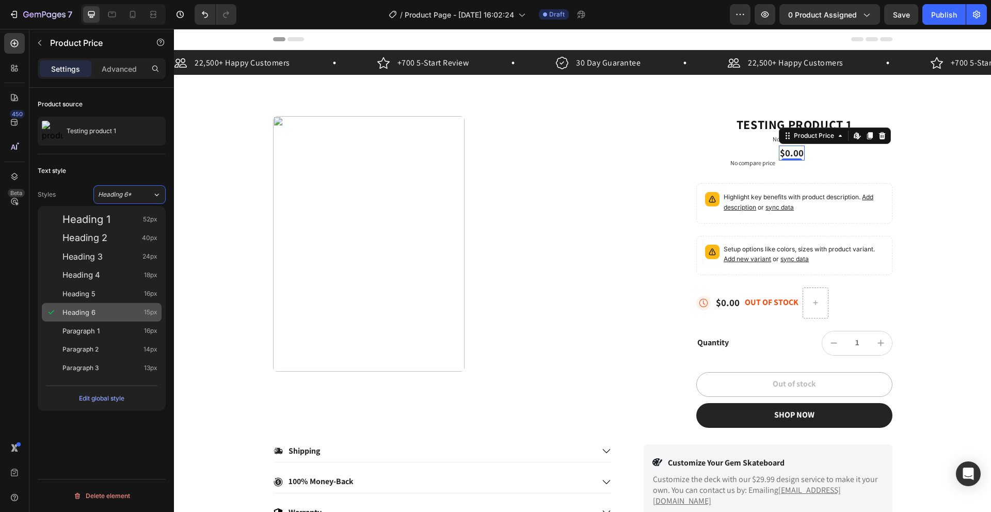
click at [109, 317] on div "Heading 6 15px" at bounding box center [102, 312] width 120 height 19
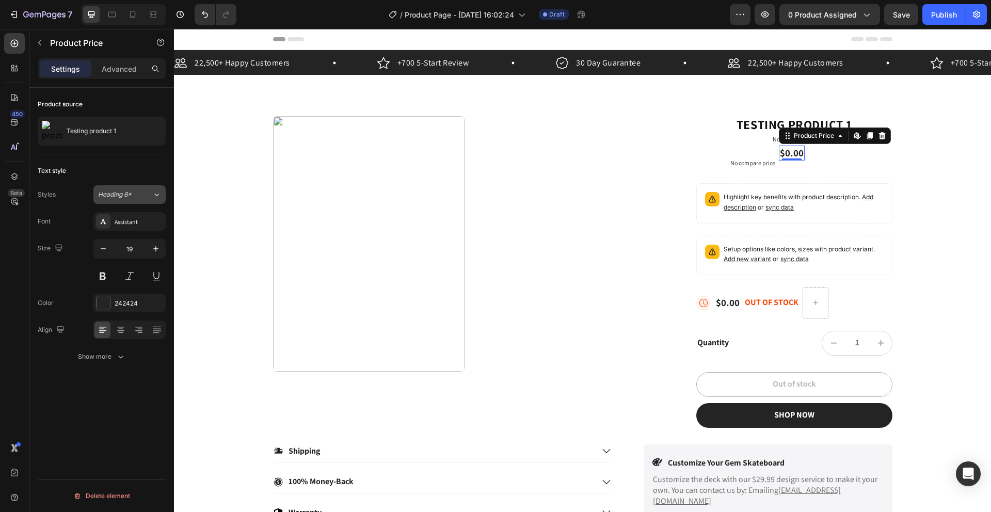
click at [138, 199] on button "Heading 6*" at bounding box center [129, 194] width 72 height 19
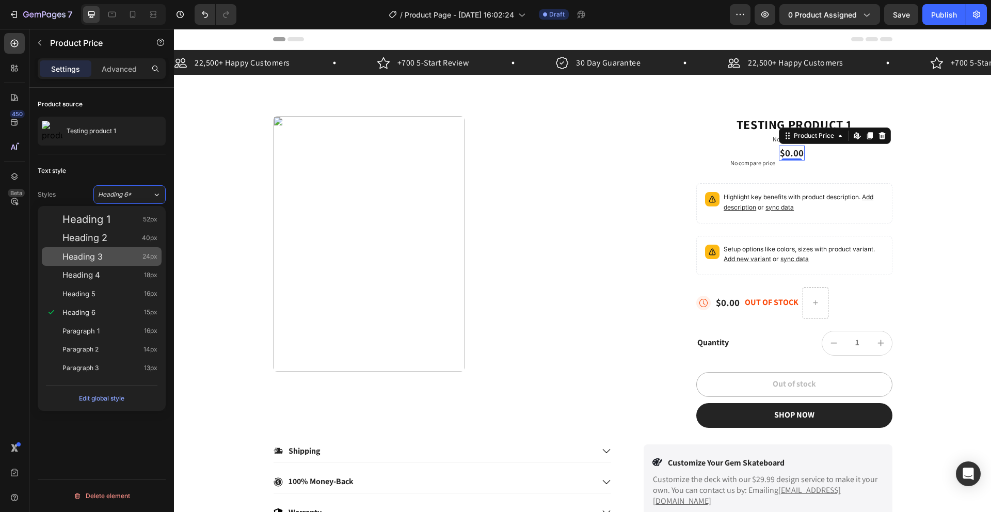
click at [106, 259] on div "Heading 3 24px" at bounding box center [109, 256] width 95 height 10
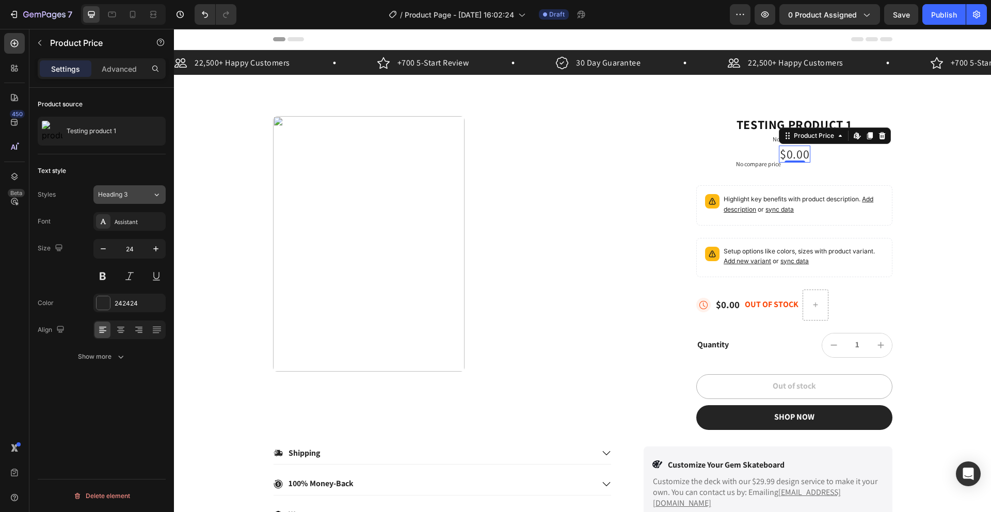
click at [135, 196] on div "Heading 3" at bounding box center [119, 194] width 42 height 9
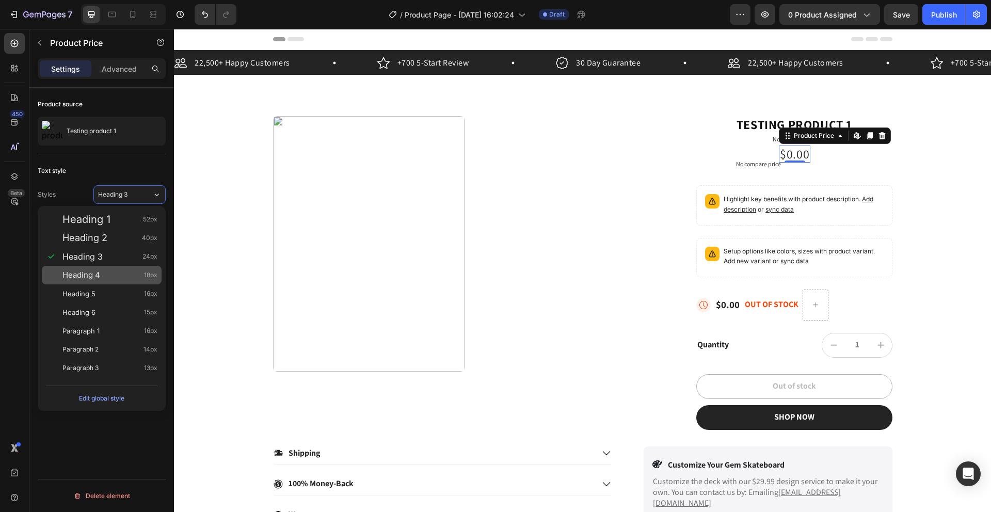
click at [103, 270] on div "Heading 4 18px" at bounding box center [109, 275] width 95 height 10
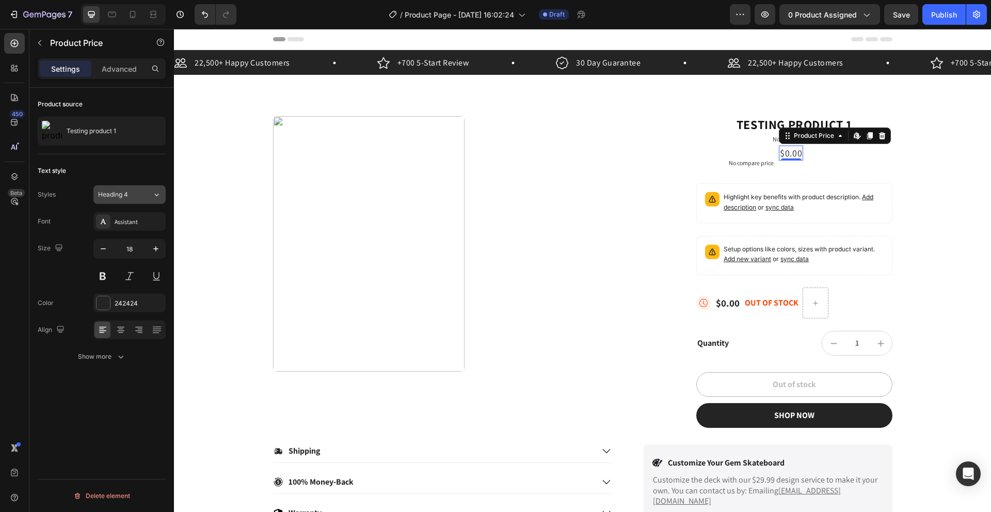
click at [121, 193] on span "Heading 4" at bounding box center [113, 194] width 30 height 9
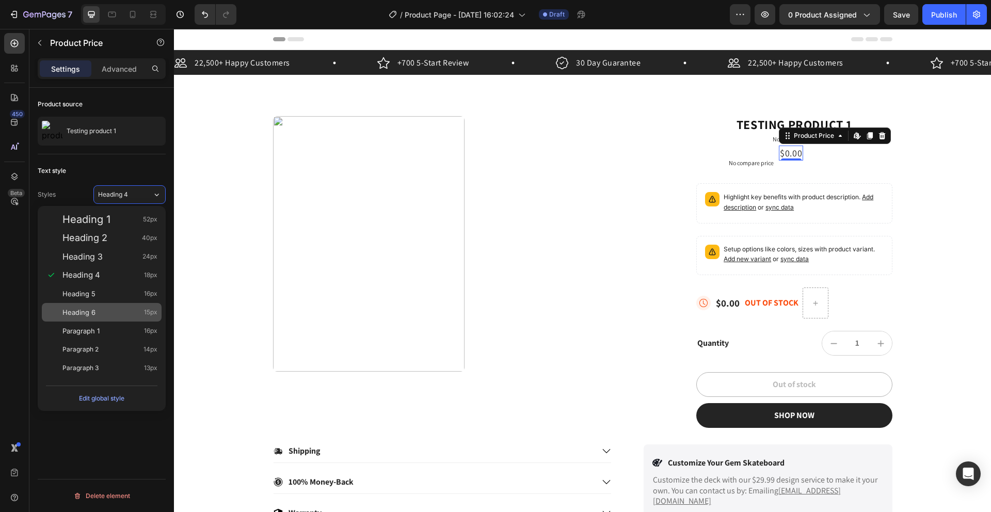
click at [105, 305] on div "Heading 6 15px" at bounding box center [102, 312] width 120 height 19
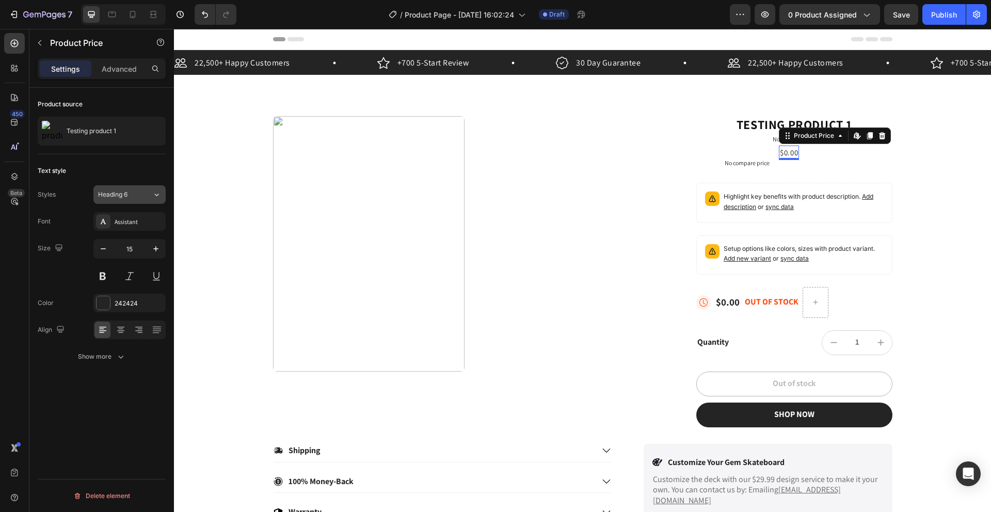
click at [132, 197] on div "Heading 6" at bounding box center [119, 194] width 42 height 9
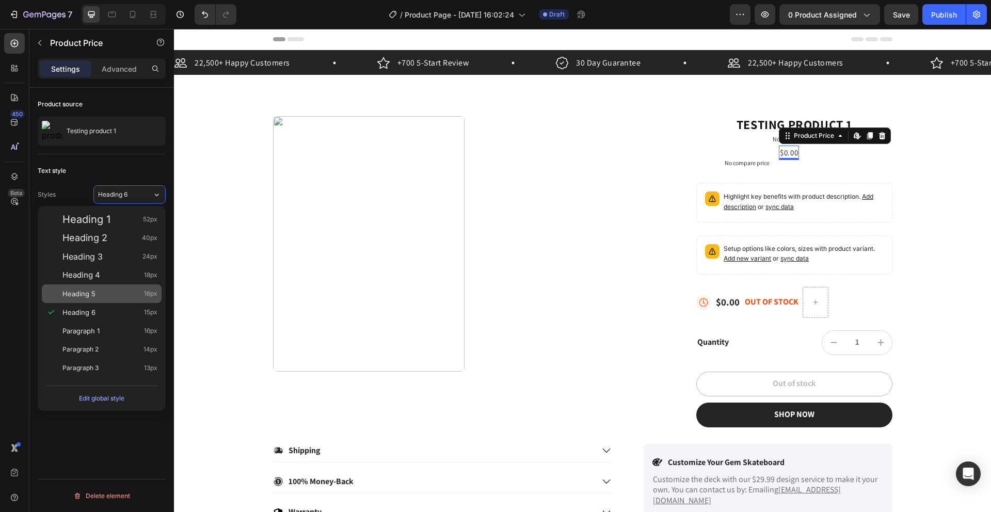
click at [102, 286] on div "Heading 5 16px" at bounding box center [102, 293] width 120 height 19
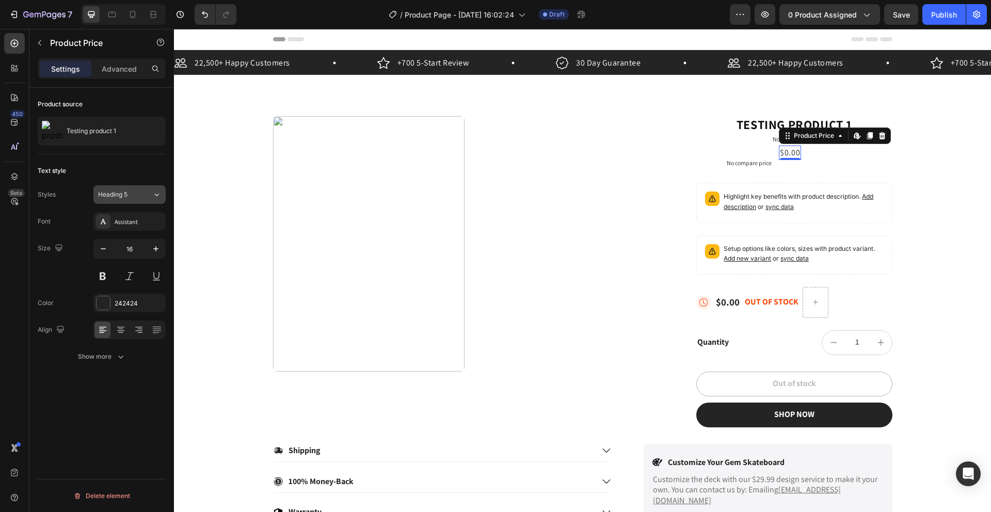
click at [130, 199] on button "Heading 5" at bounding box center [129, 194] width 72 height 19
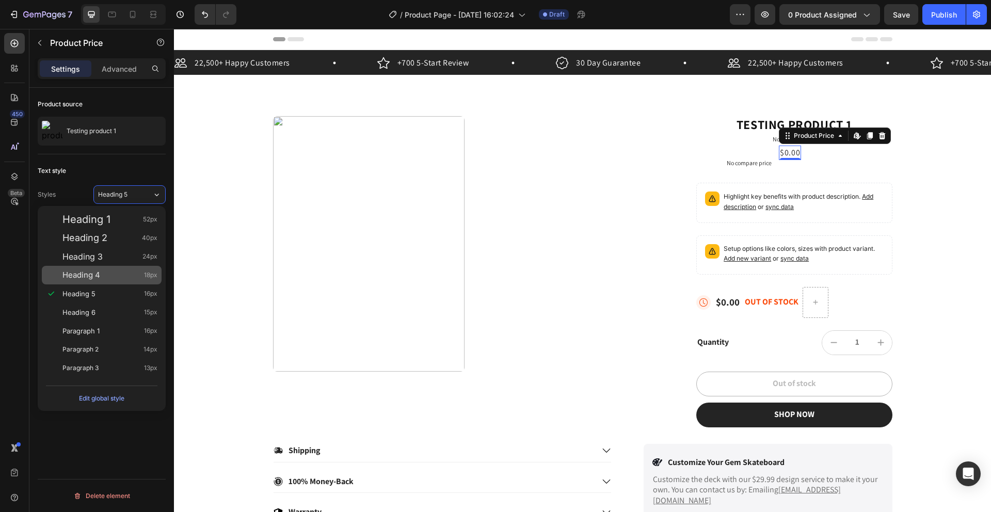
click at [98, 279] on span "Heading 4" at bounding box center [81, 275] width 38 height 10
type input "18"
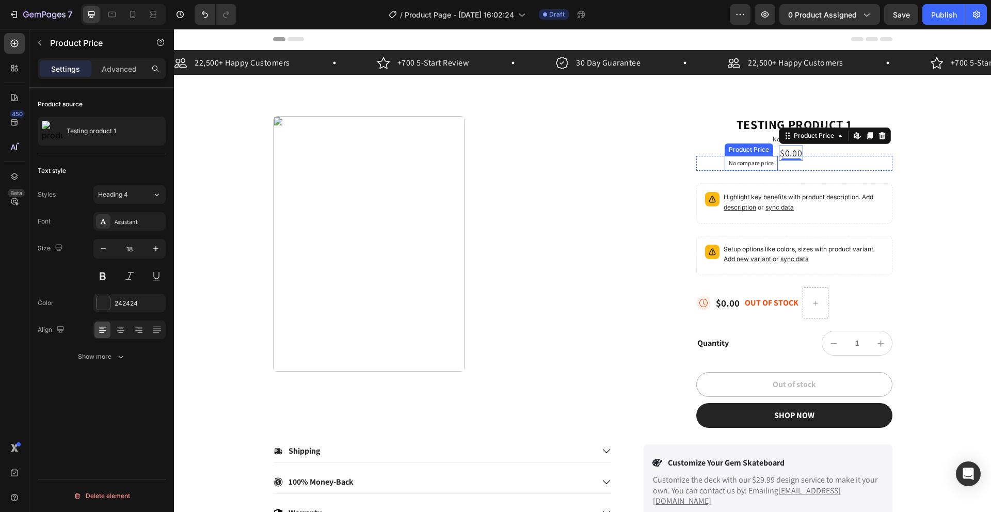
click at [761, 168] on div "No compare price" at bounding box center [751, 163] width 53 height 14
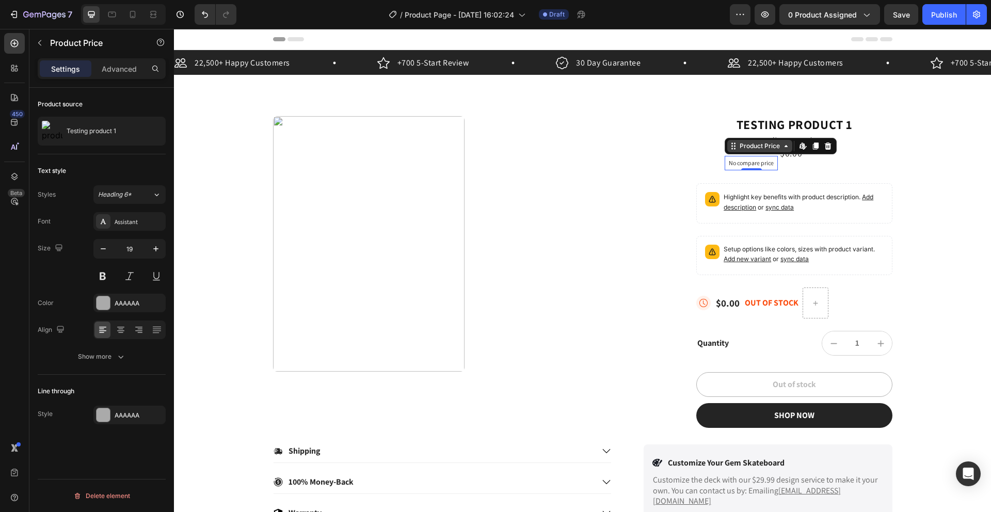
click at [758, 150] on div "Product Price" at bounding box center [759, 145] width 44 height 9
click at [746, 164] on p "No compare price" at bounding box center [751, 163] width 45 height 6
click at [106, 68] on p "Advanced" at bounding box center [119, 68] width 35 height 11
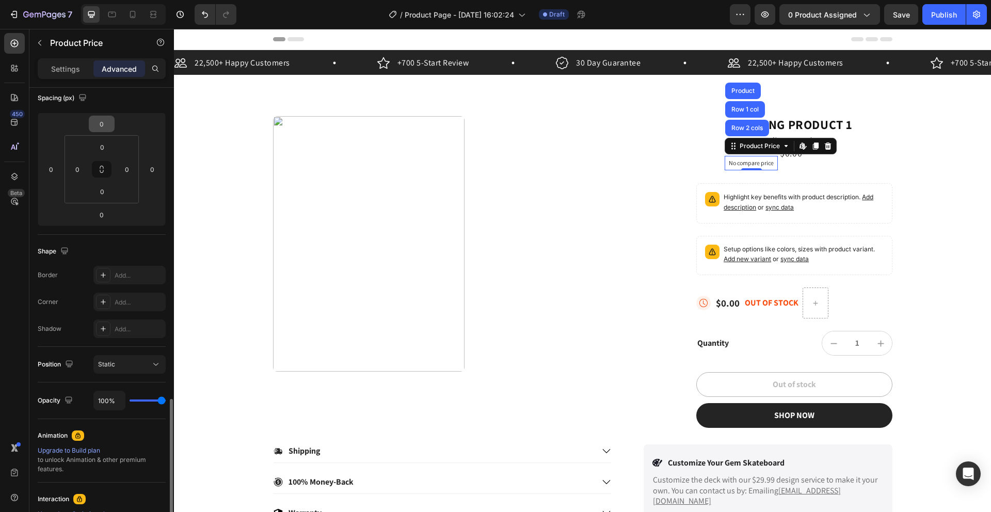
scroll to position [263, 0]
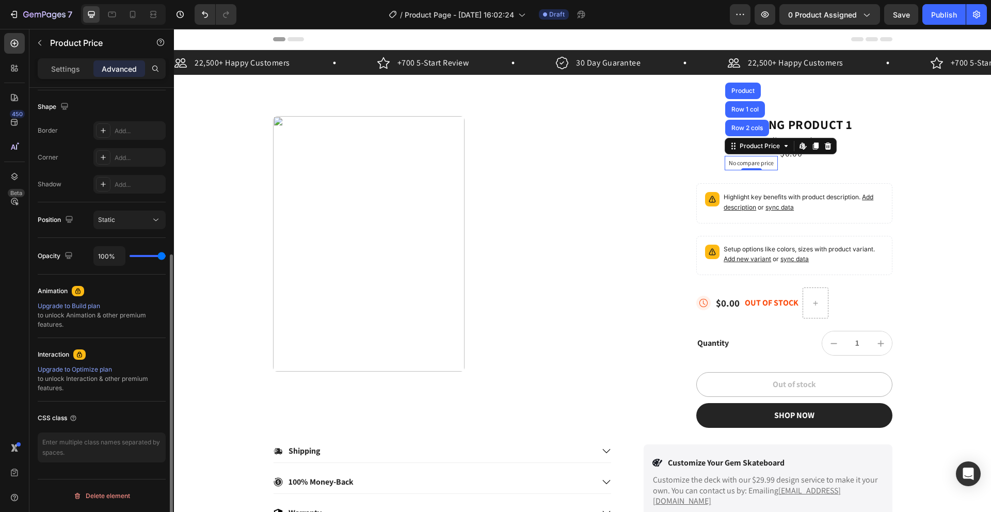
click at [69, 307] on div "Upgrade to Build plan" at bounding box center [102, 305] width 128 height 9
click at [8, 47] on div at bounding box center [14, 43] width 21 height 21
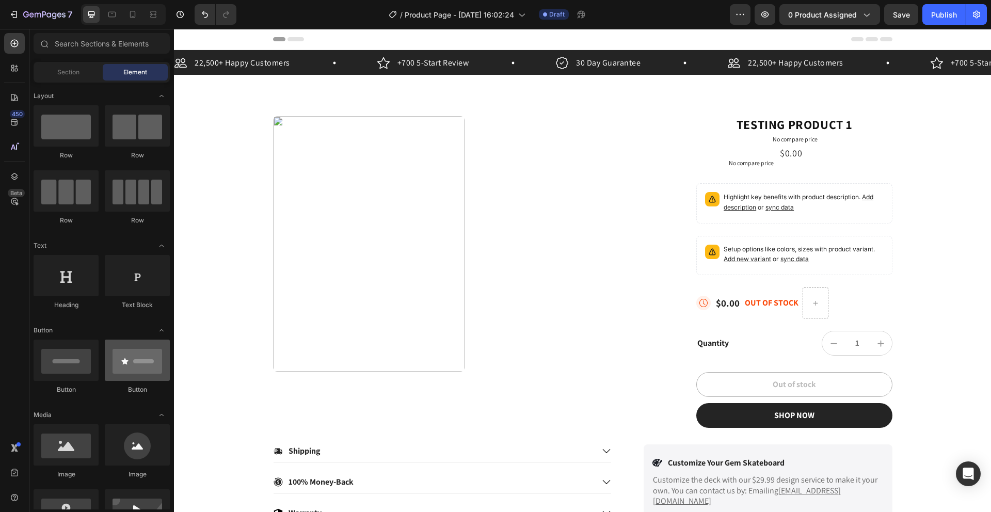
click at [138, 365] on div at bounding box center [137, 360] width 65 height 41
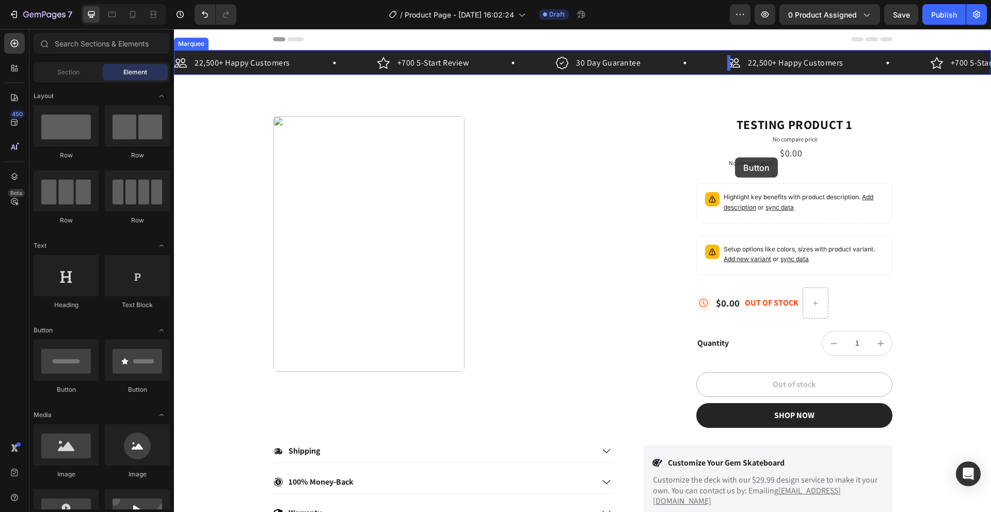
drag, startPoint x: 311, startPoint y: 393, endPoint x: 735, endPoint y: 157, distance: 485.1
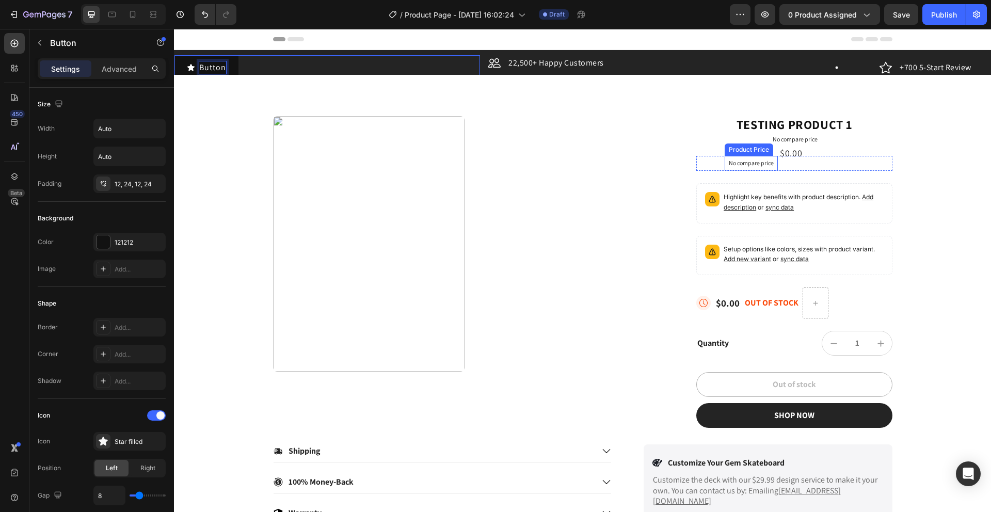
drag, startPoint x: 209, startPoint y: 66, endPoint x: 736, endPoint y: 165, distance: 536.5
click at [736, 165] on div "Button Button 0 22,500+ Happy Customers Item List Row +700 5-Start Review Item …" at bounding box center [582, 287] width 817 height 474
click at [203, 18] on icon "Undo/Redo" at bounding box center [205, 14] width 10 height 10
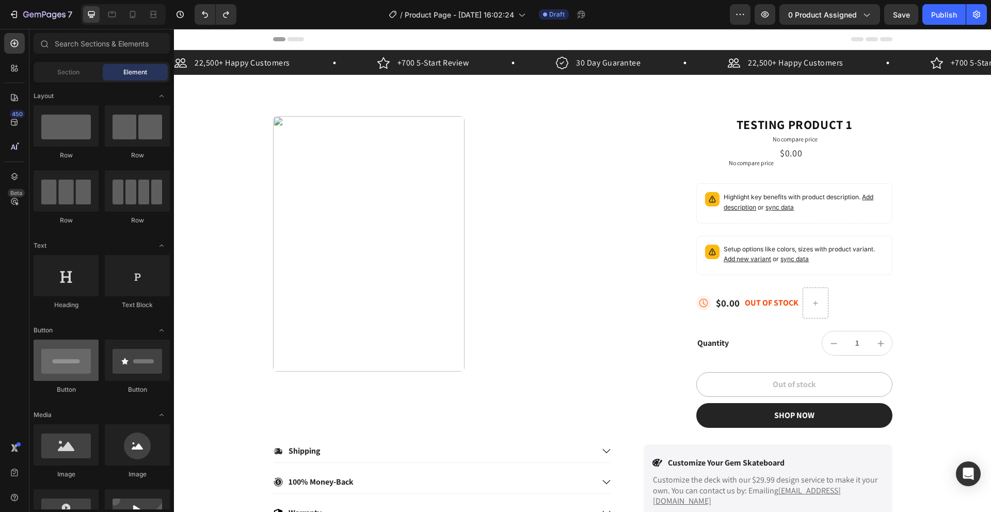
click at [74, 366] on div at bounding box center [66, 360] width 65 height 41
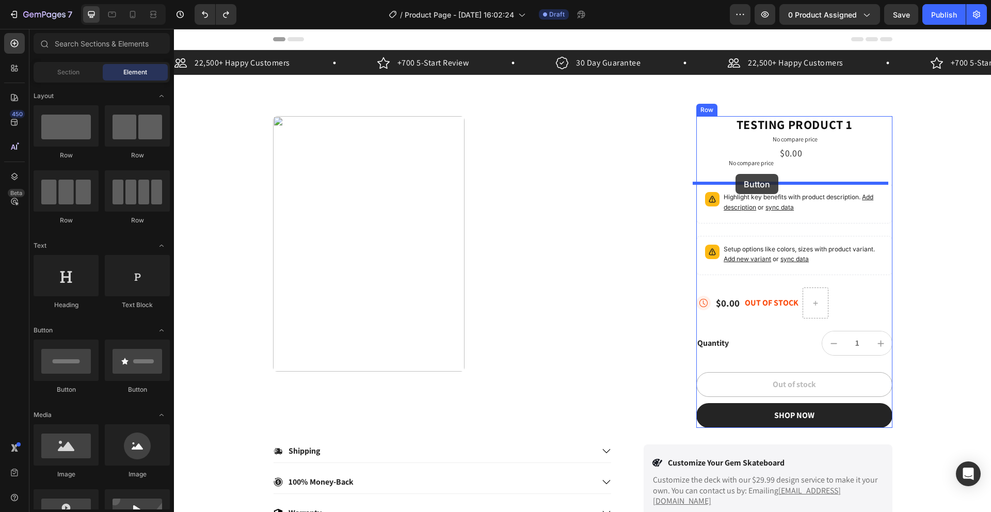
drag, startPoint x: 248, startPoint y: 395, endPoint x: 734, endPoint y: 174, distance: 533.2
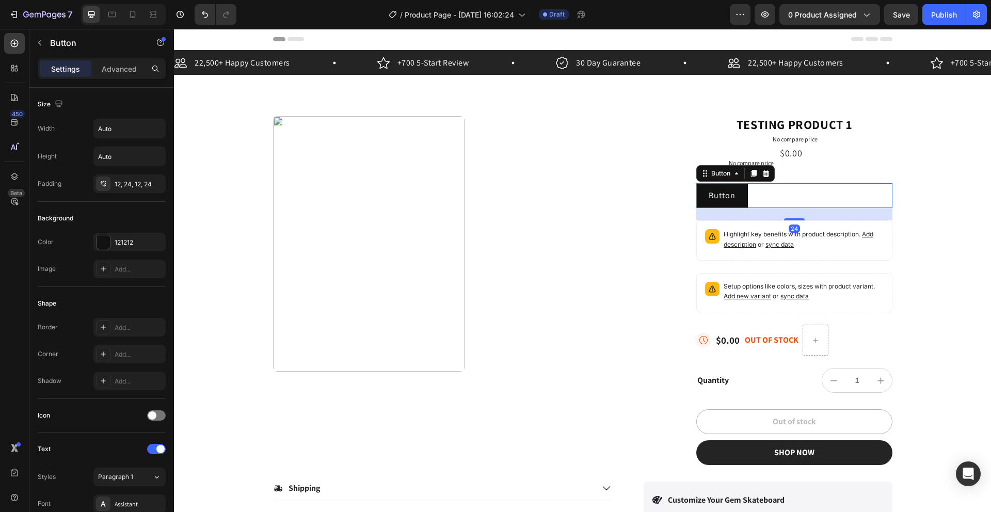
click at [815, 173] on div "Testing product 1 Product Title No compare price Product Price $0.00 Product Pr…" at bounding box center [794, 290] width 196 height 349
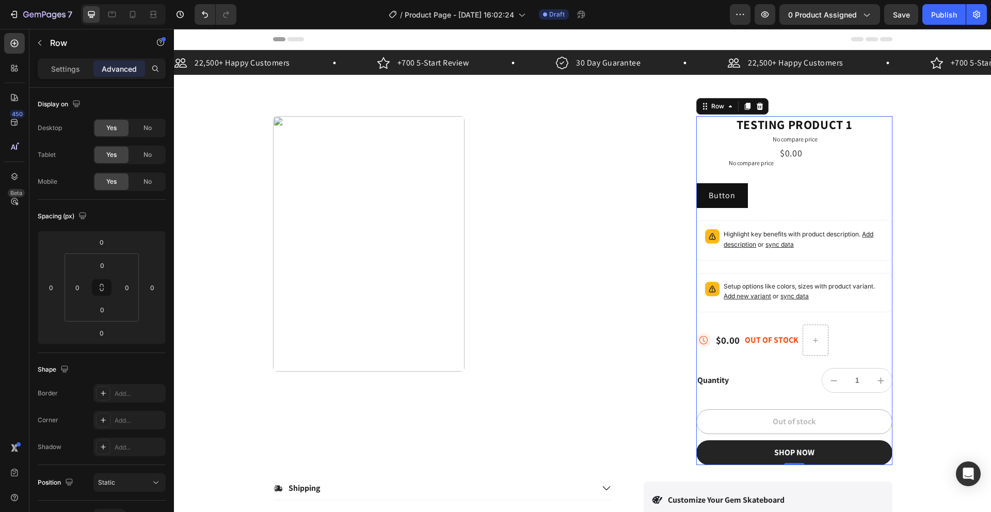
click at [763, 168] on div "No compare price" at bounding box center [751, 163] width 53 height 14
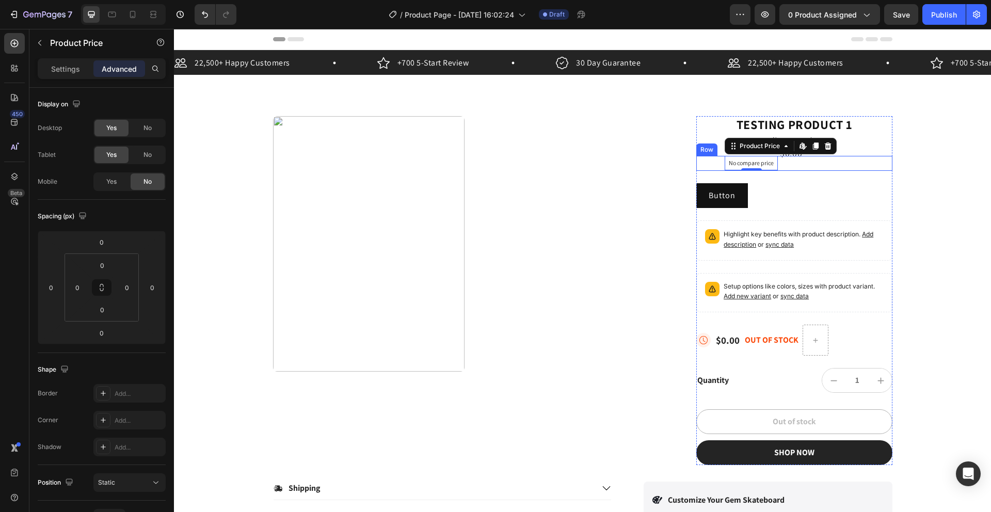
click at [839, 162] on div "$0.00 Product Price Product Price No compare price Product Price Edit content i…" at bounding box center [794, 163] width 196 height 15
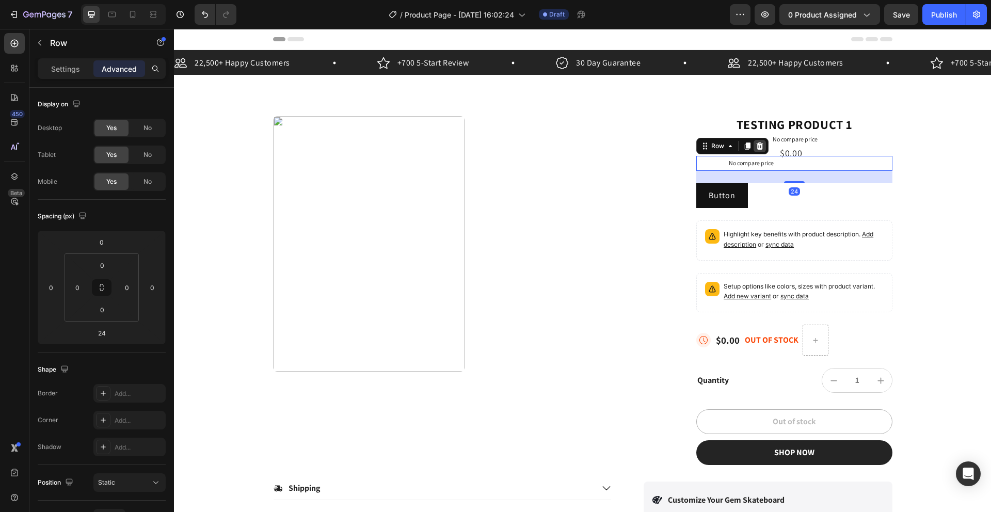
click at [757, 146] on icon at bounding box center [760, 145] width 7 height 7
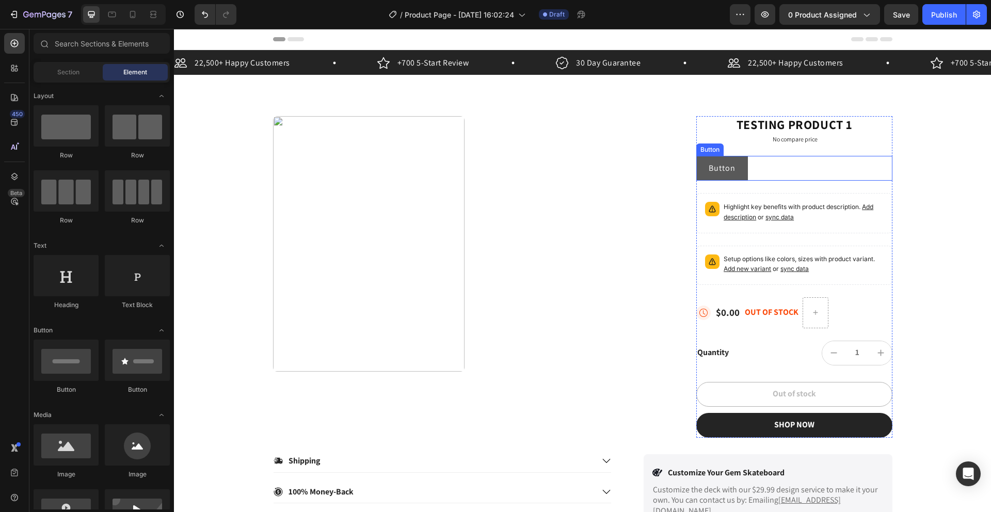
click at [738, 164] on button "Button" at bounding box center [722, 168] width 52 height 25
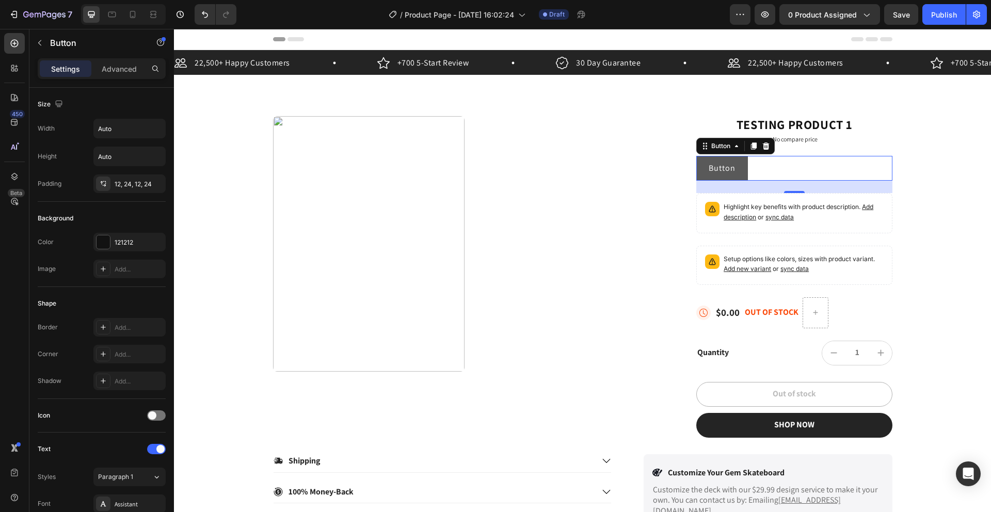
click at [736, 161] on button "Button" at bounding box center [722, 168] width 52 height 25
click at [103, 246] on div at bounding box center [102, 241] width 13 height 13
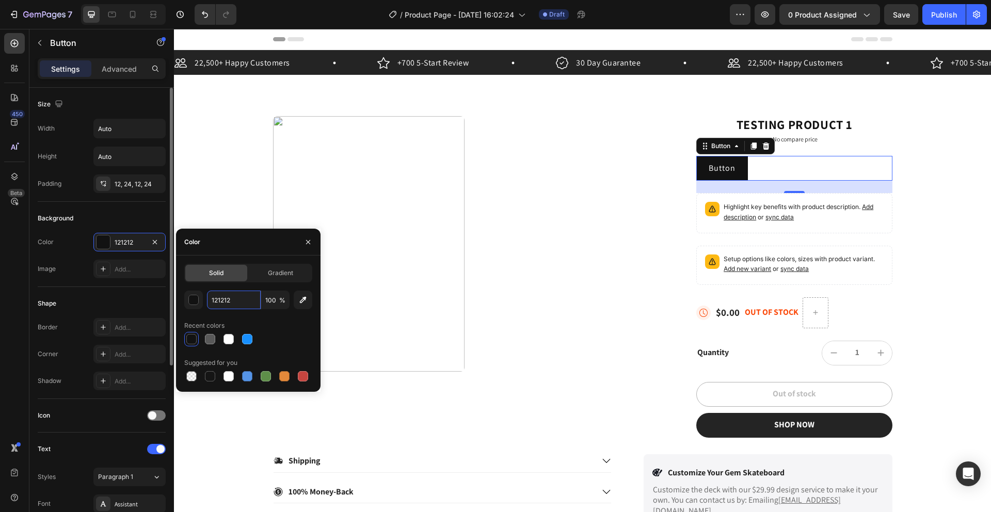
drag, startPoint x: 240, startPoint y: 301, endPoint x: 163, endPoint y: 294, distance: 78.3
click at [198, 301] on div "121212 100 %" at bounding box center [248, 300] width 128 height 19
click at [242, 298] on input "121212" at bounding box center [234, 300] width 54 height 19
type input "1"
paste input "BBB5BD"
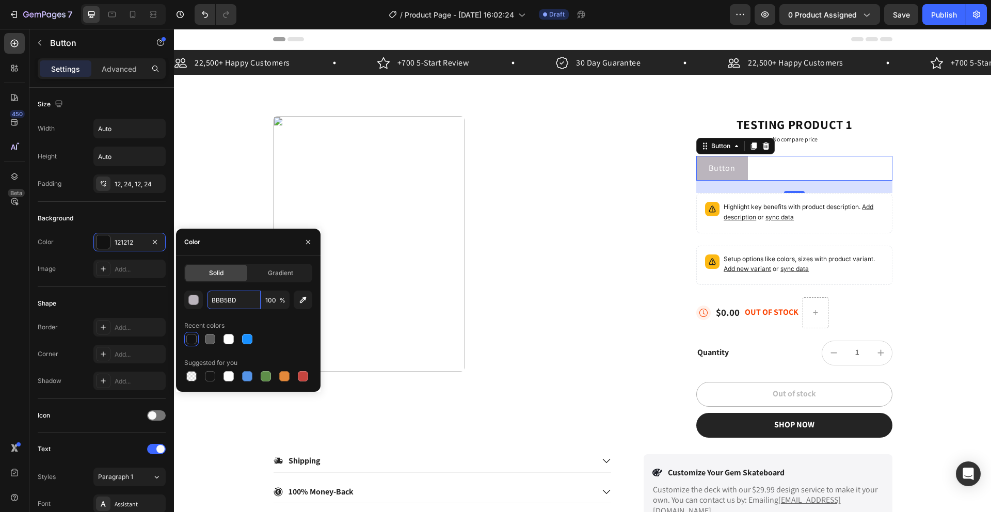
type input "BBB5BD"
click at [85, 218] on div "Background" at bounding box center [102, 218] width 128 height 17
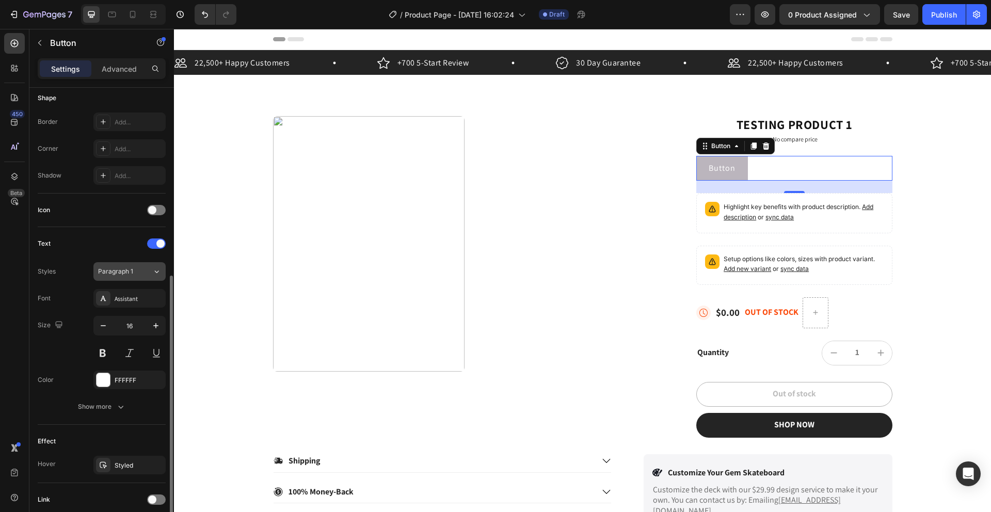
scroll to position [244, 0]
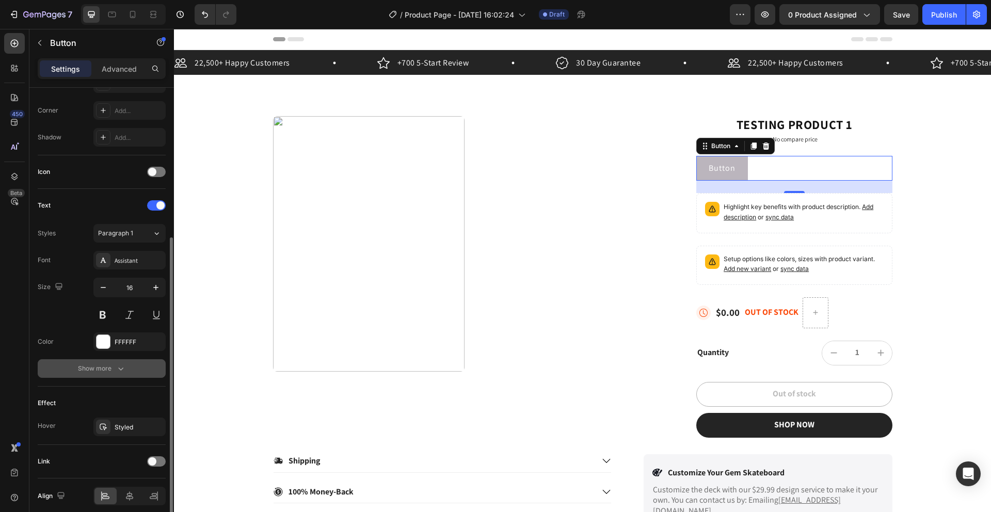
click at [113, 368] on div "Show more" at bounding box center [102, 368] width 48 height 10
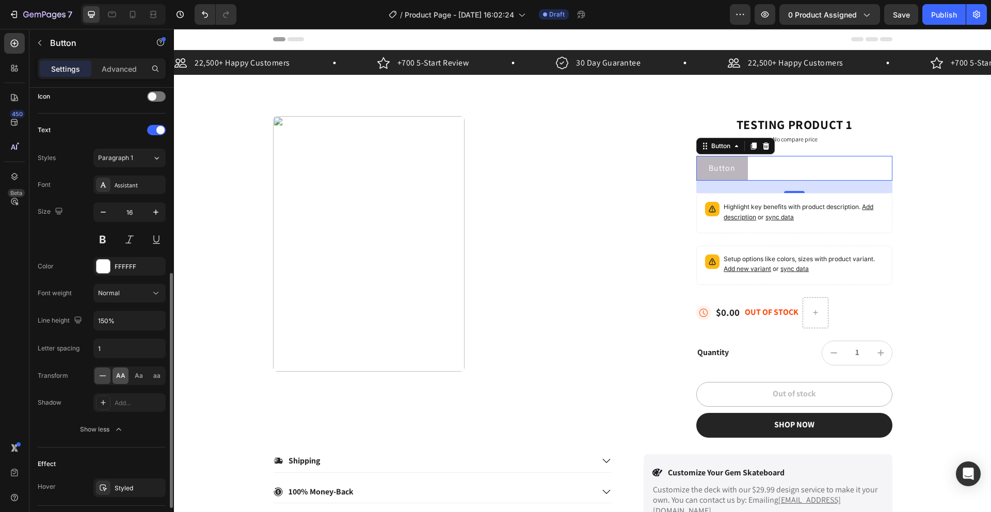
scroll to position [423, 0]
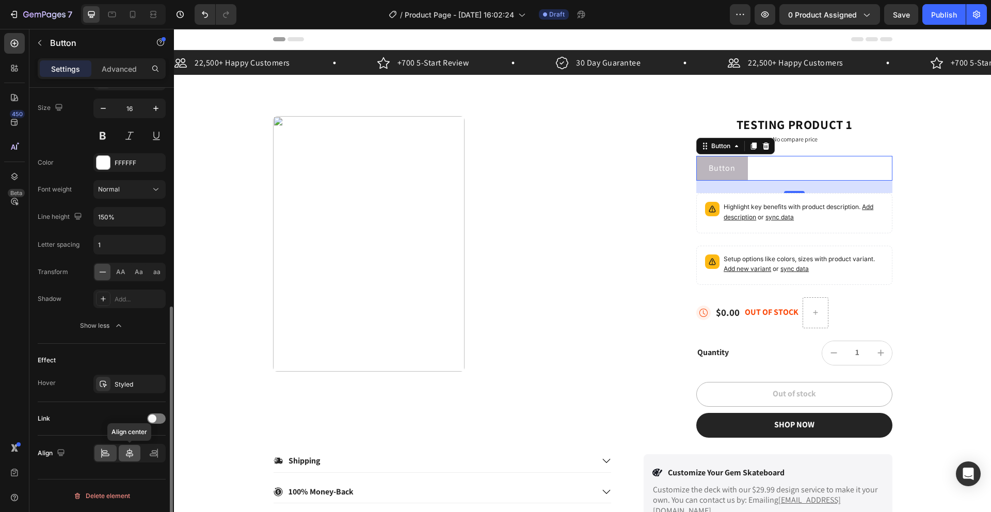
click at [130, 458] on div at bounding box center [130, 453] width 22 height 17
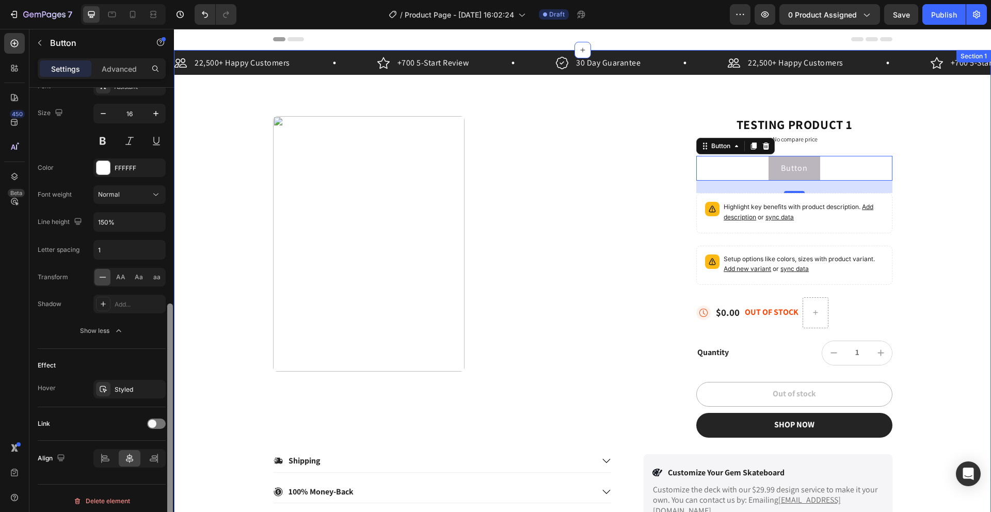
drag, startPoint x: 346, startPoint y: 369, endPoint x: 174, endPoint y: 313, distance: 180.2
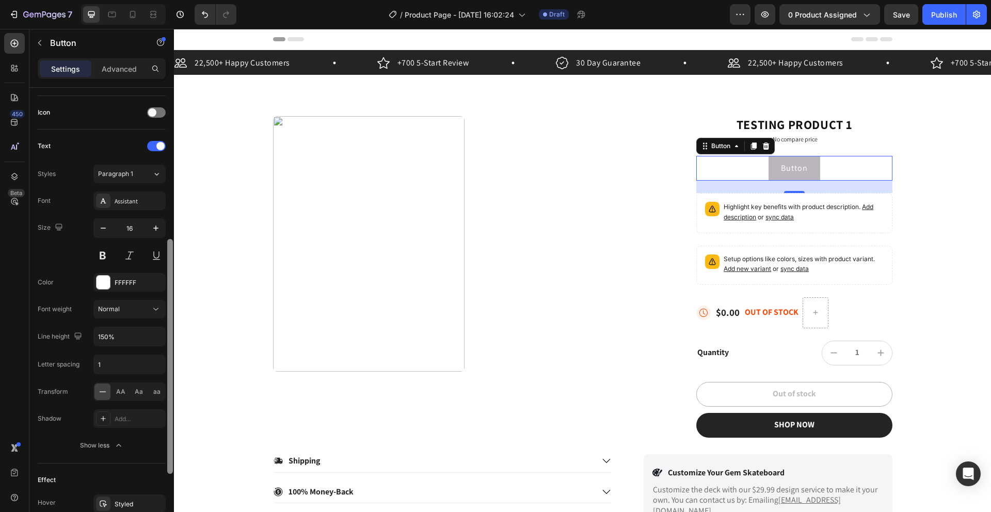
scroll to position [296, 0]
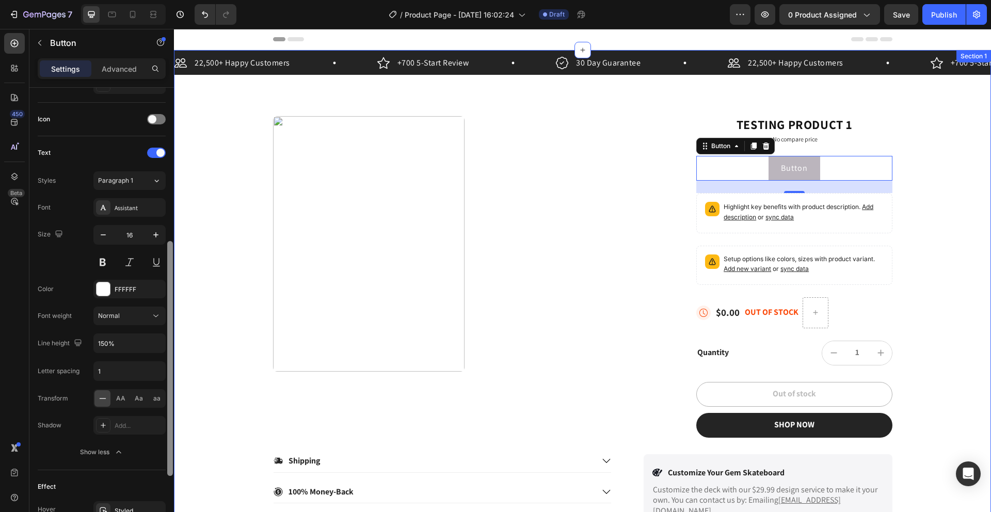
drag, startPoint x: 345, startPoint y: 348, endPoint x: 306, endPoint y: 240, distance: 114.3
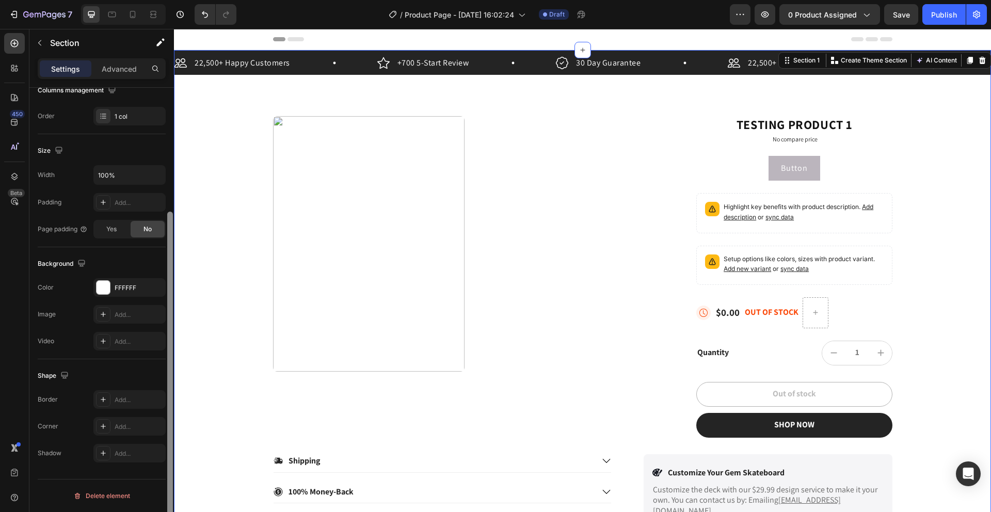
scroll to position [176, 0]
click at [170, 230] on div at bounding box center [170, 378] width 6 height 327
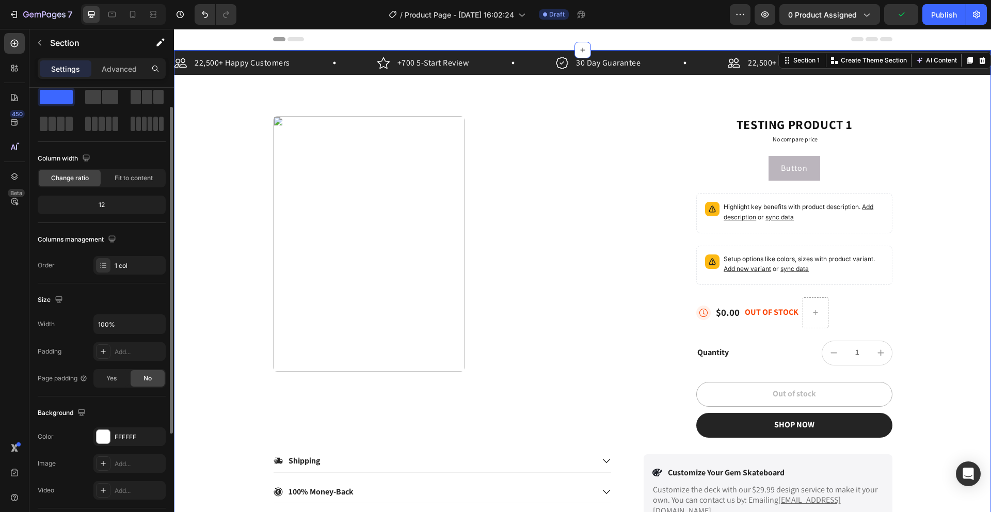
scroll to position [0, 0]
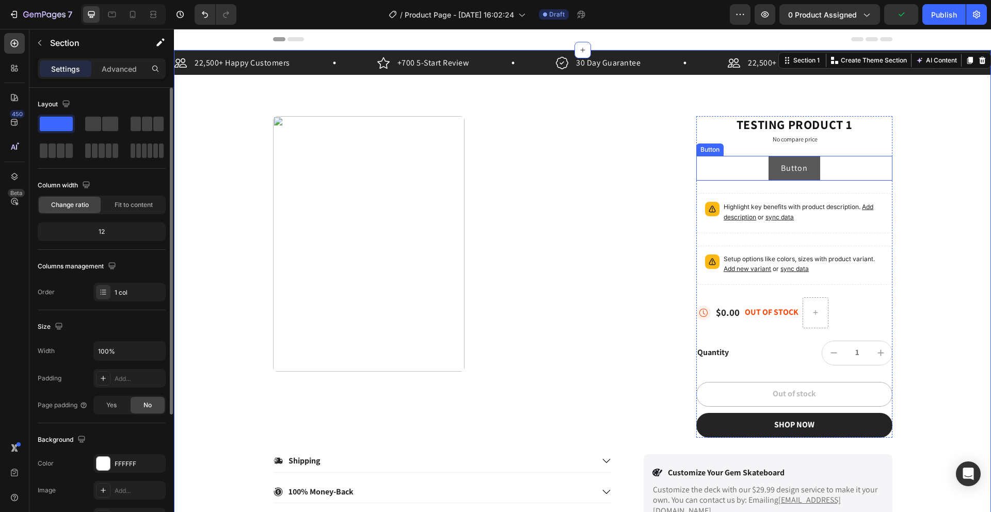
click at [798, 160] on button "Button" at bounding box center [794, 168] width 52 height 25
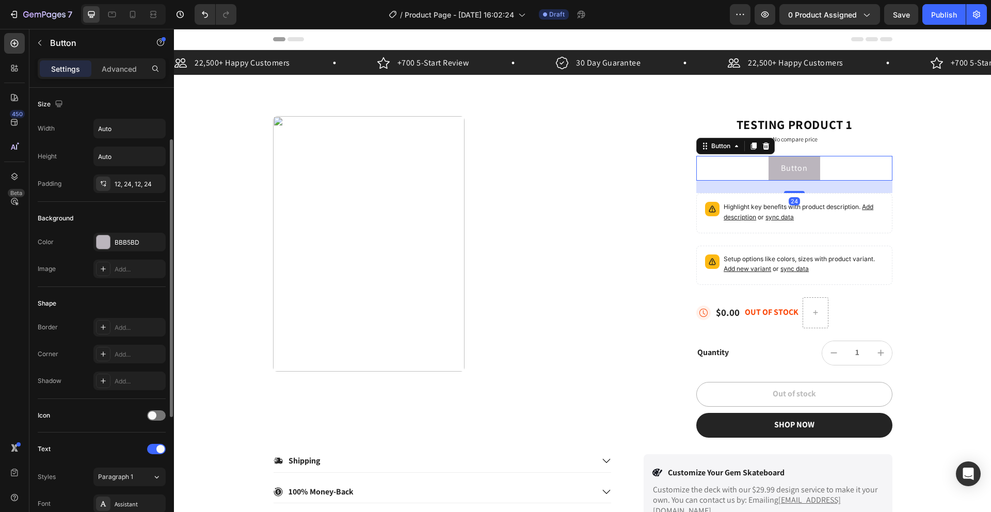
scroll to position [32, 0]
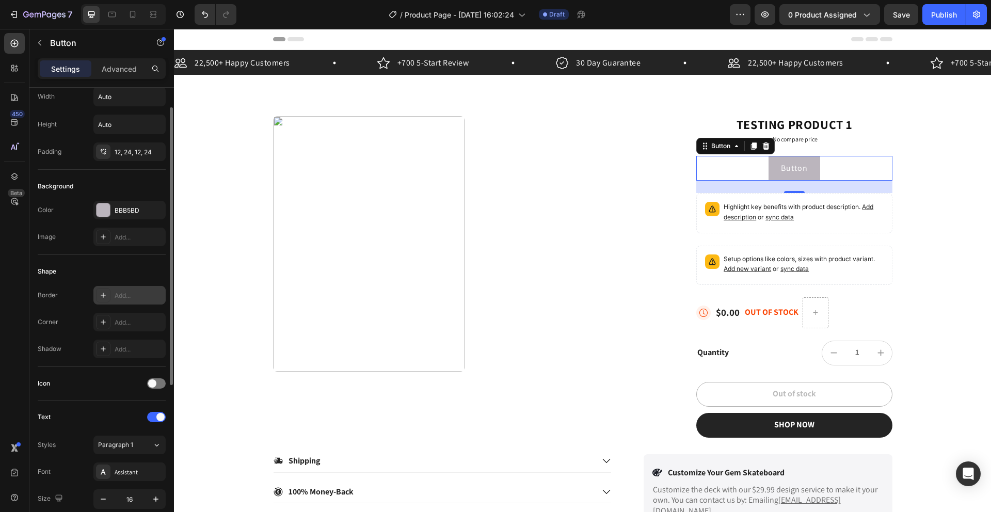
click at [107, 294] on div at bounding box center [103, 295] width 14 height 14
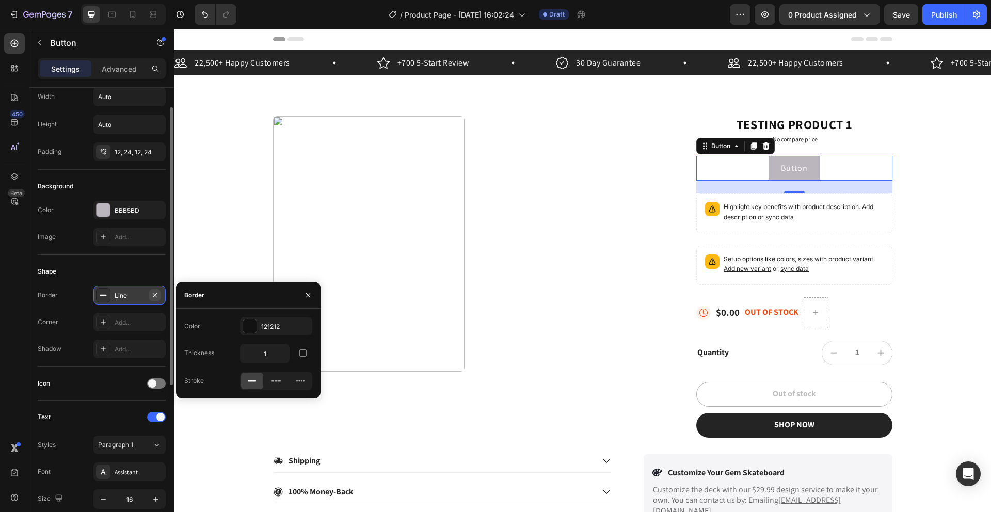
click at [152, 297] on icon "button" at bounding box center [155, 295] width 8 height 8
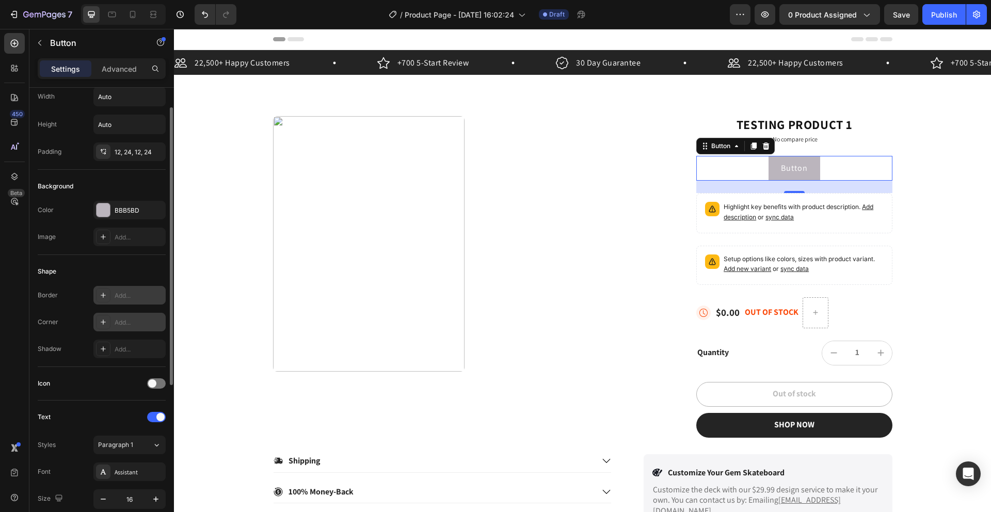
click at [103, 324] on icon at bounding box center [103, 322] width 8 height 8
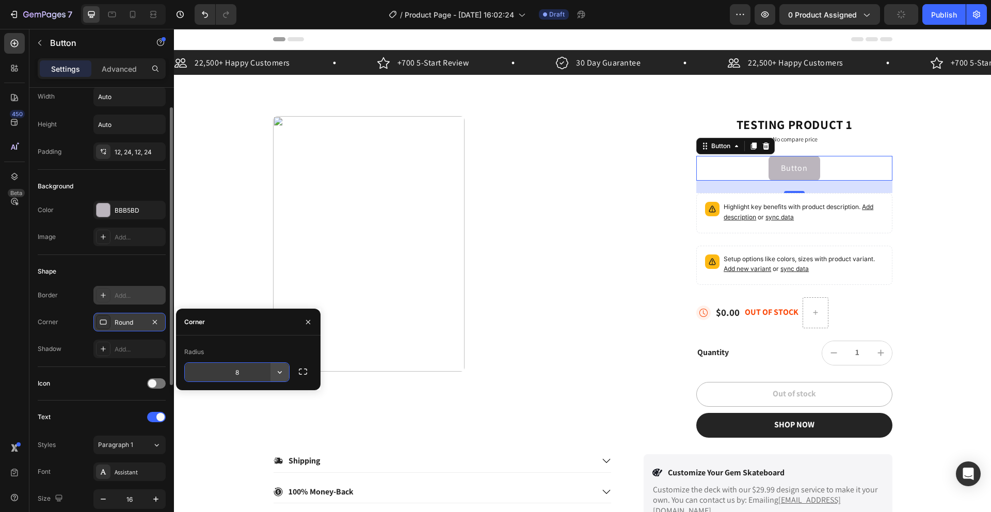
click at [281, 377] on icon "button" at bounding box center [280, 372] width 10 height 10
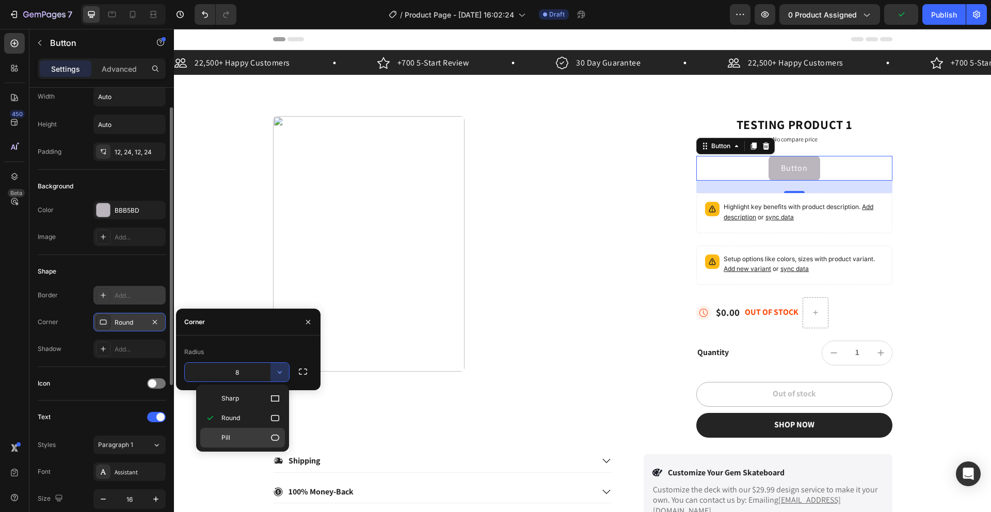
drag, startPoint x: 94, startPoint y: 413, endPoint x: 268, endPoint y: 442, distance: 176.2
click at [268, 442] on p "Pill" at bounding box center [250, 437] width 59 height 10
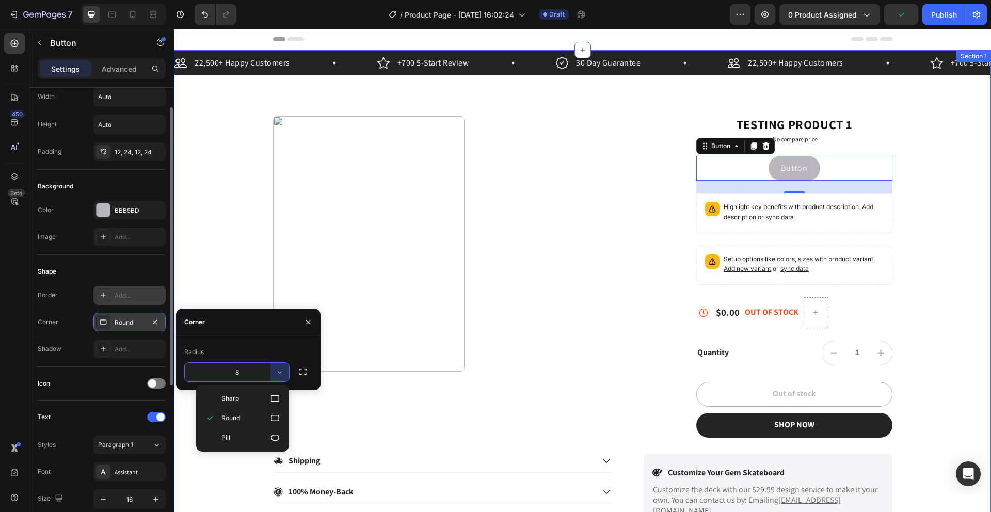
type input "9999"
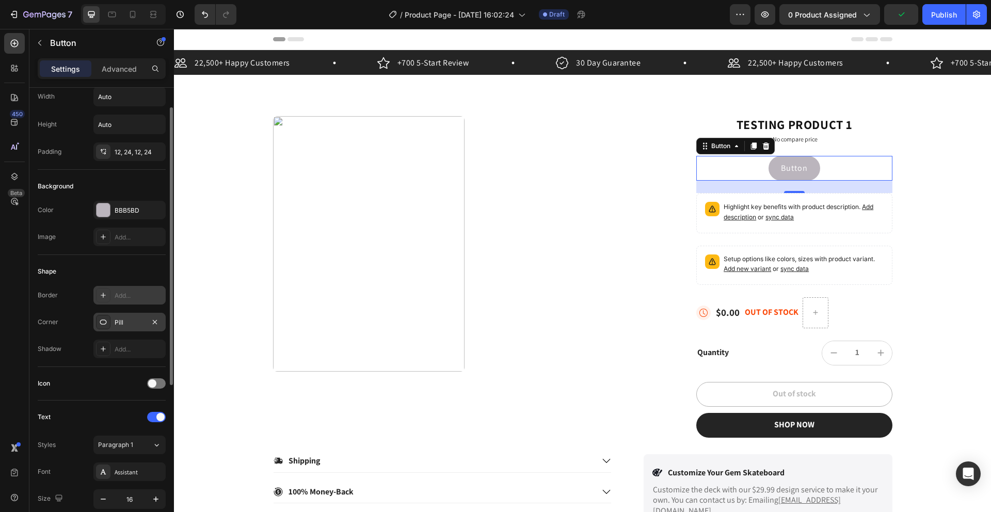
click at [60, 258] on div "Shape Border Add... Corner Pill Shadow Add..." at bounding box center [102, 311] width 128 height 112
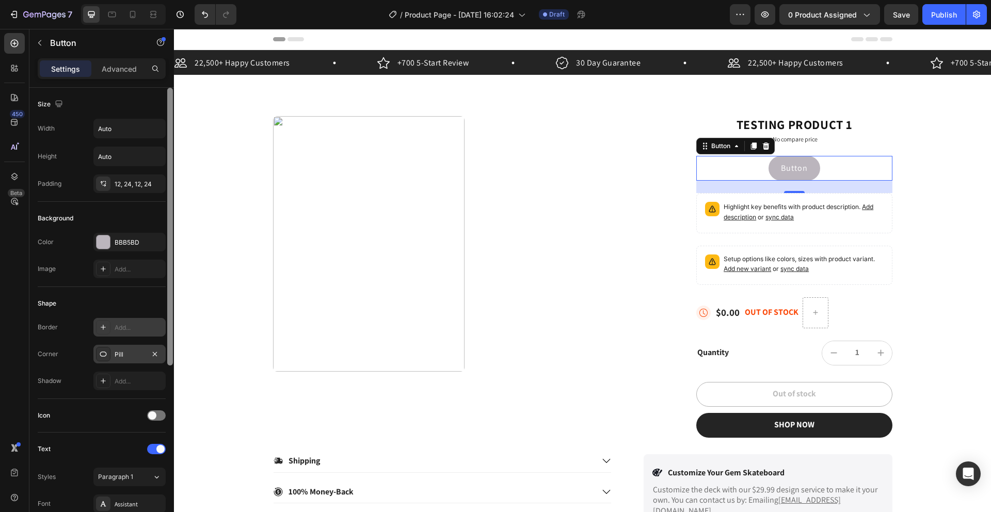
drag, startPoint x: 171, startPoint y: 193, endPoint x: 171, endPoint y: 158, distance: 34.6
click at [171, 157] on div at bounding box center [170, 227] width 6 height 278
click at [124, 137] on input "Auto" at bounding box center [129, 128] width 71 height 19
click at [149, 133] on button "button" at bounding box center [156, 128] width 19 height 19
click at [151, 287] on div "Size Width Auto Height Auto Padding 12, 24, 12, 24" at bounding box center [102, 343] width 128 height 112
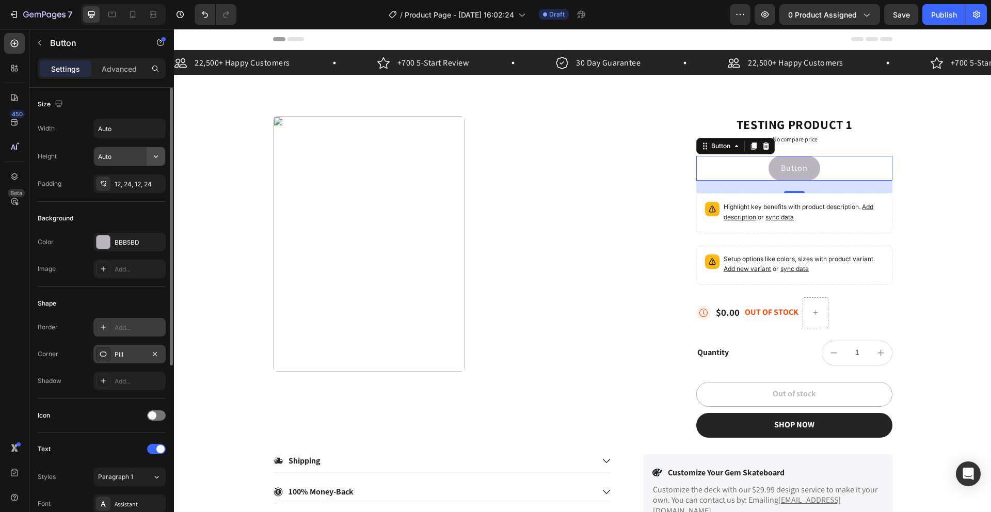
click at [147, 158] on button "button" at bounding box center [156, 156] width 19 height 19
click at [126, 132] on input "Auto" at bounding box center [129, 128] width 71 height 19
click at [147, 133] on button "button" at bounding box center [156, 128] width 19 height 19
click at [146, 155] on span "Auto" at bounding box center [149, 154] width 13 height 9
click at [115, 182] on div "12, 24, 12, 24" at bounding box center [130, 184] width 30 height 9
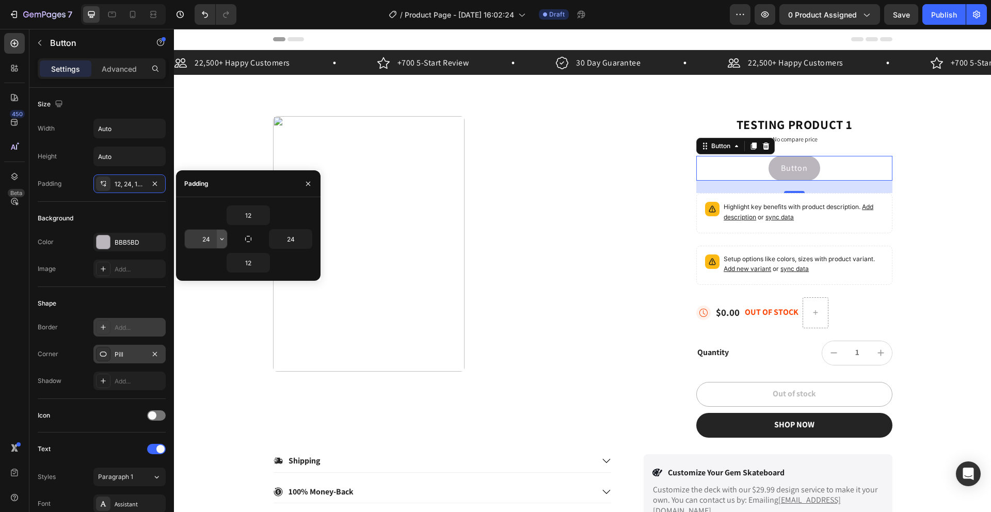
click at [218, 240] on icon "button" at bounding box center [222, 239] width 8 height 8
click at [265, 213] on icon "button" at bounding box center [264, 215] width 8 height 8
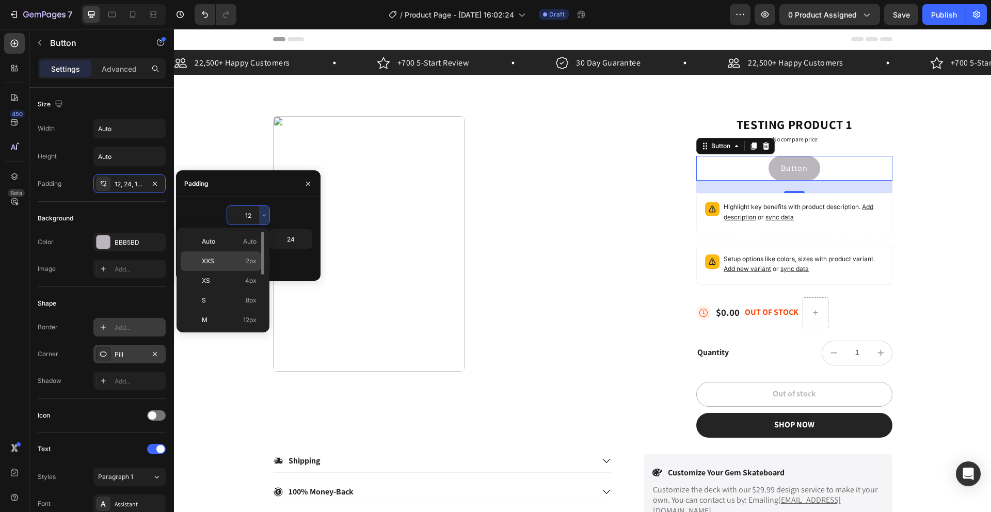
click at [236, 260] on p "XXS 2px" at bounding box center [229, 260] width 55 height 9
type input "2"
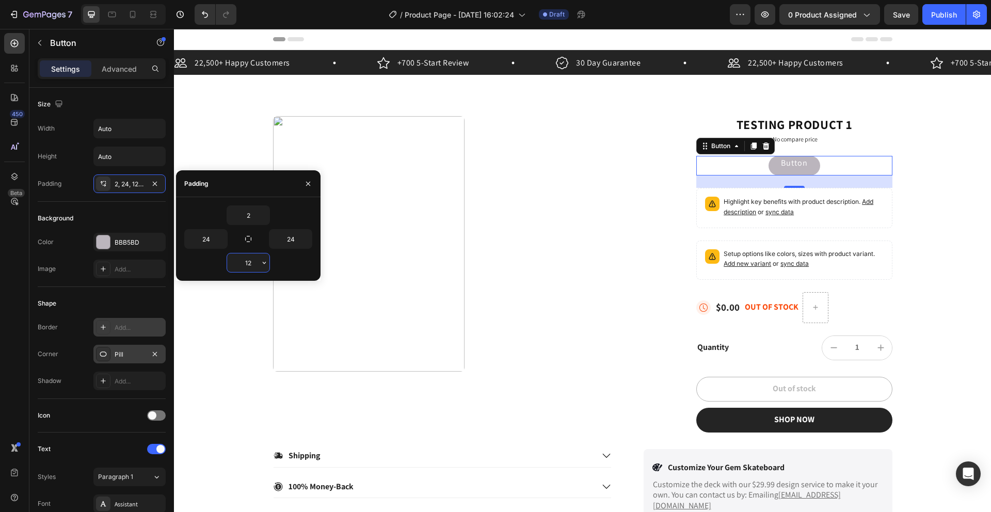
click at [249, 263] on input "12" at bounding box center [248, 262] width 42 height 19
click at [260, 266] on icon "button" at bounding box center [264, 263] width 8 height 8
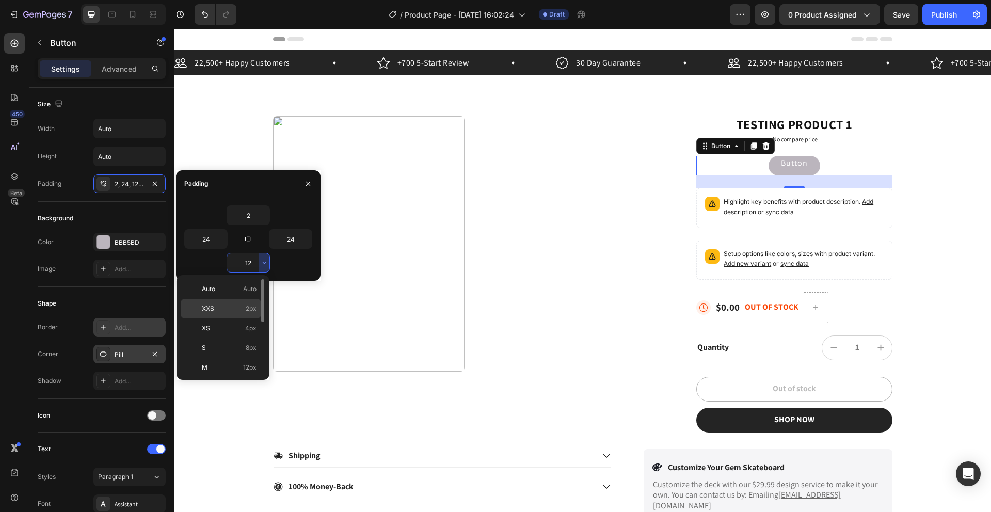
click at [227, 318] on div "XXS 2px" at bounding box center [221, 328] width 81 height 20
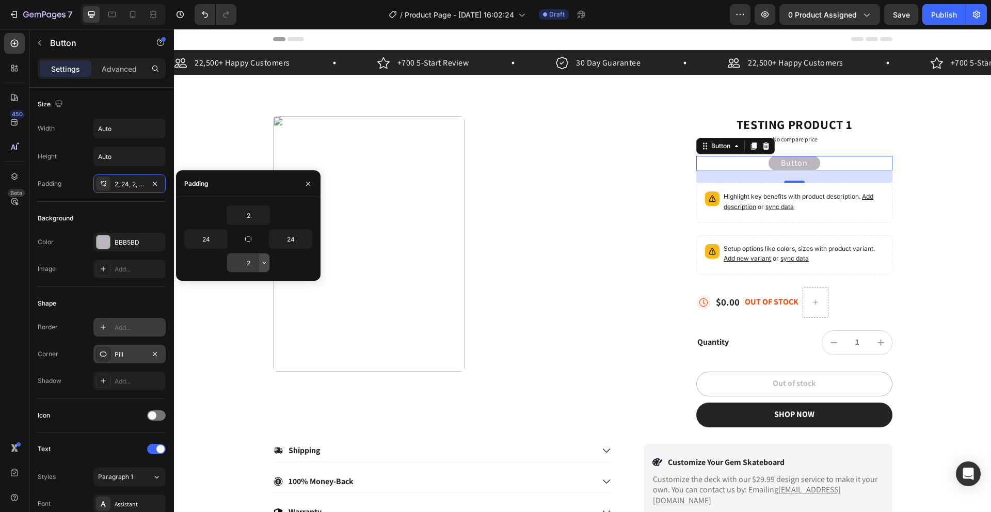
click at [259, 265] on button "button" at bounding box center [264, 262] width 10 height 19
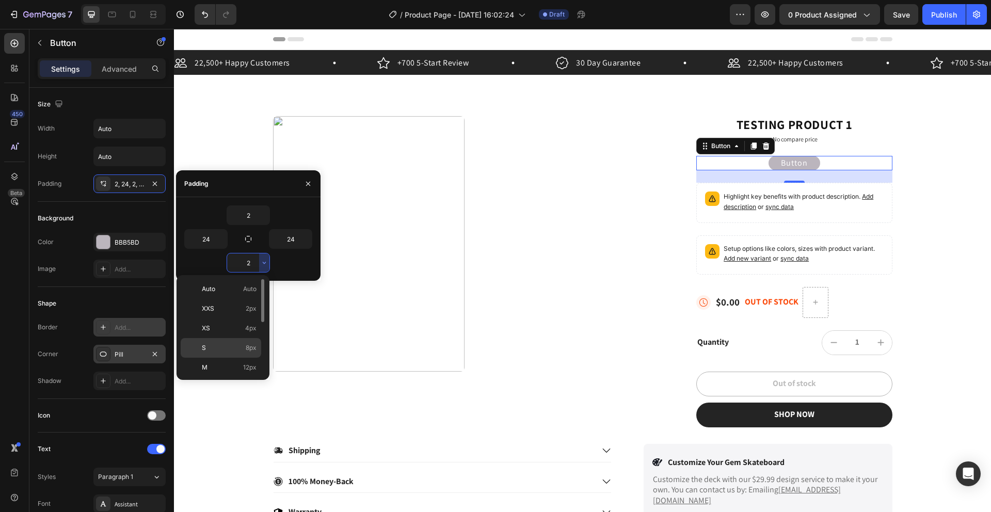
click at [219, 358] on div "S 8px" at bounding box center [221, 368] width 81 height 20
type input "8"
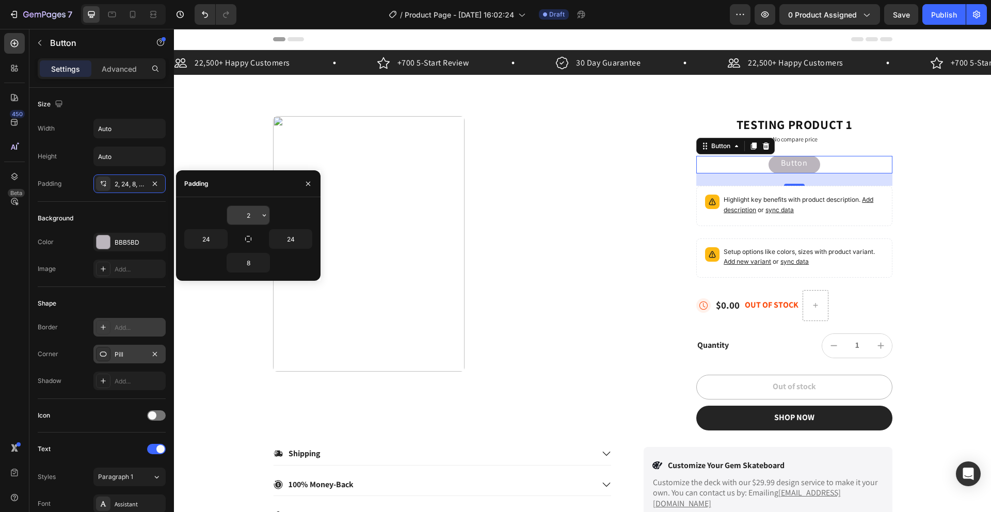
click at [253, 220] on input "2" at bounding box center [248, 215] width 42 height 19
click at [262, 219] on button "button" at bounding box center [264, 215] width 10 height 19
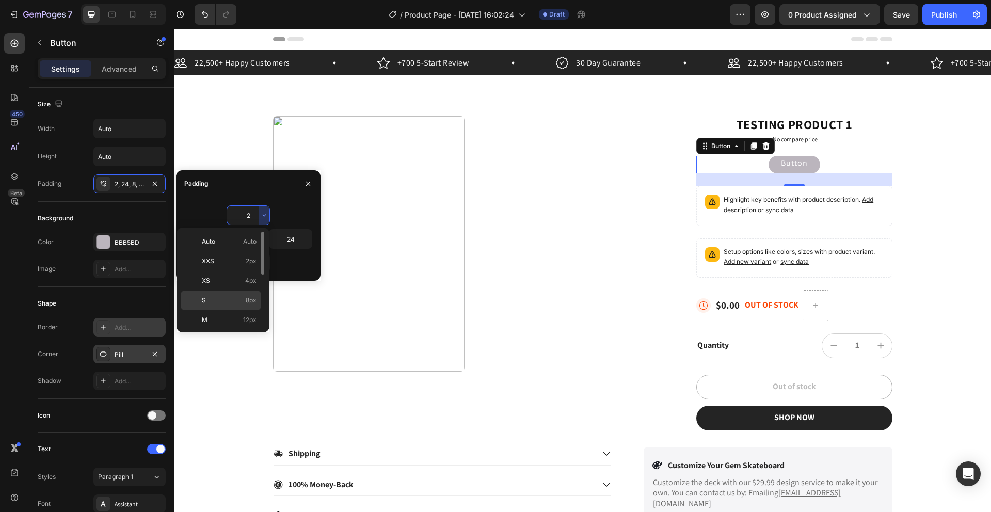
click at [227, 301] on p "S 8px" at bounding box center [229, 300] width 55 height 9
type input "8"
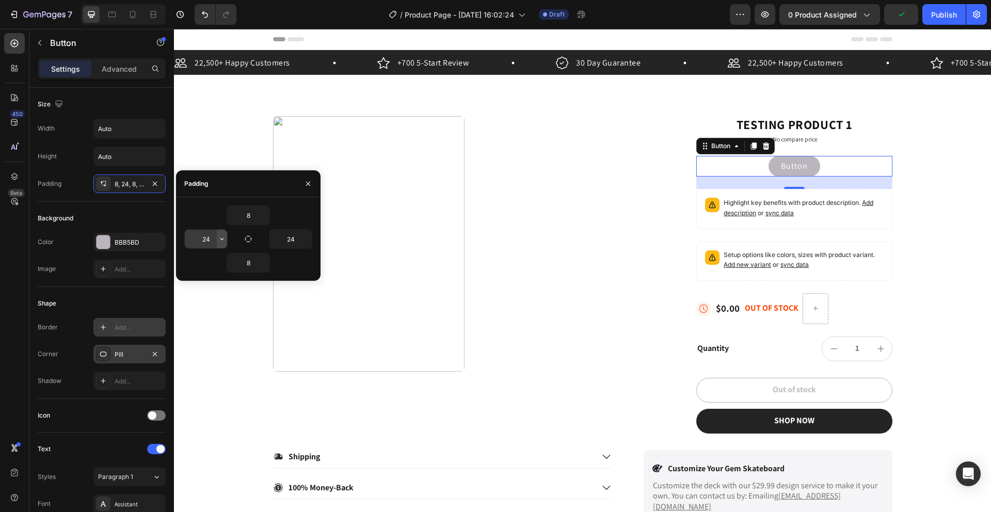
click at [219, 238] on icon "button" at bounding box center [222, 239] width 8 height 8
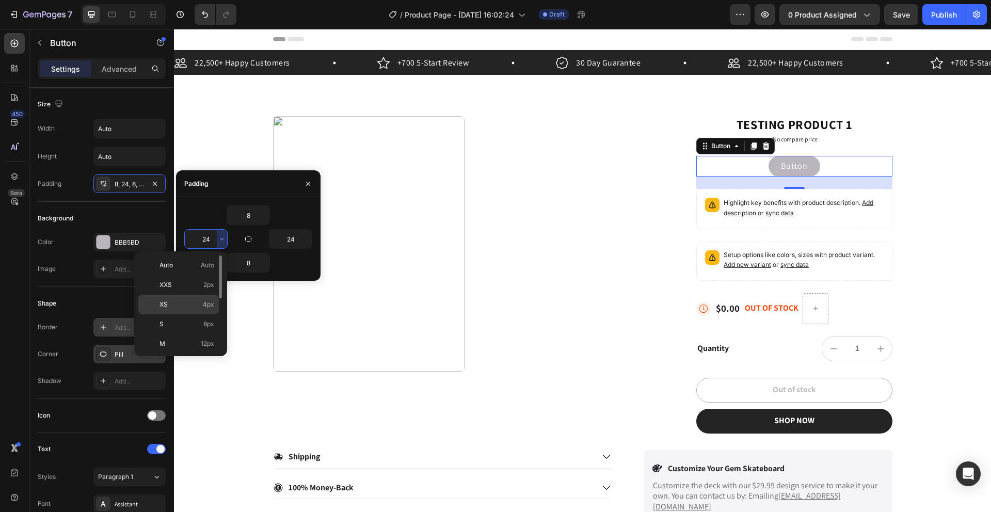
click at [181, 304] on p "XS 4px" at bounding box center [186, 304] width 55 height 9
type input "4"
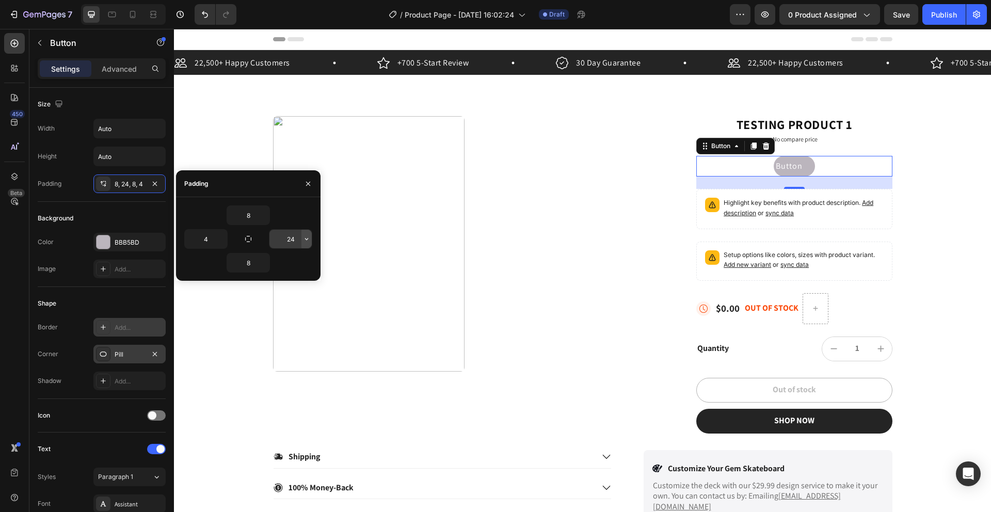
click at [305, 238] on icon "button" at bounding box center [306, 239] width 3 height 2
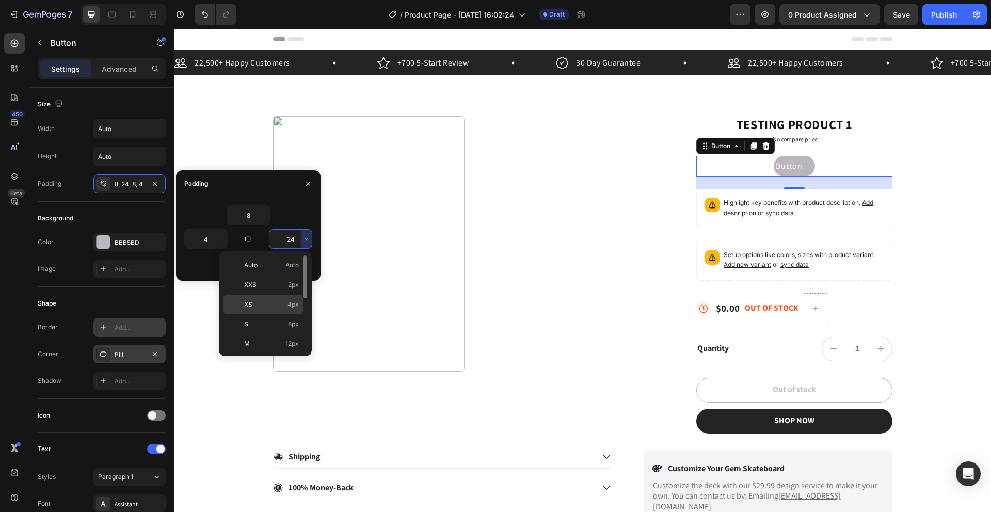
click at [258, 314] on div "XS 4px" at bounding box center [263, 324] width 81 height 20
type input "4"
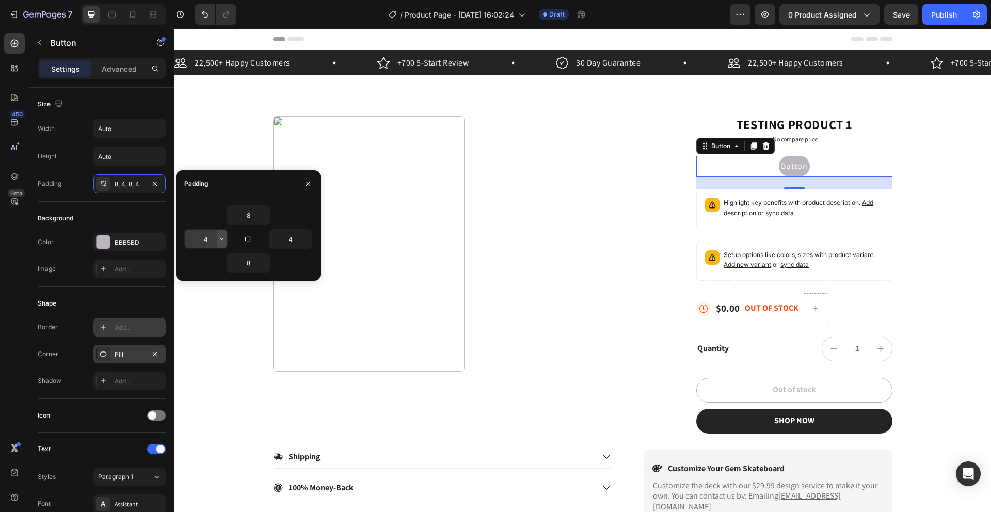
click at [223, 239] on icon "button" at bounding box center [222, 239] width 8 height 8
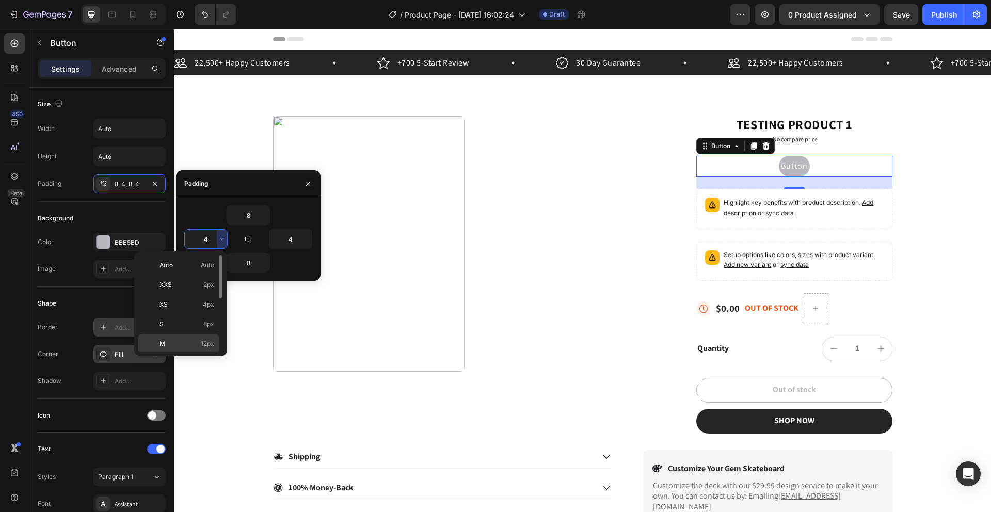
click at [178, 353] on div "M 12px" at bounding box center [178, 363] width 81 height 20
type input "12"
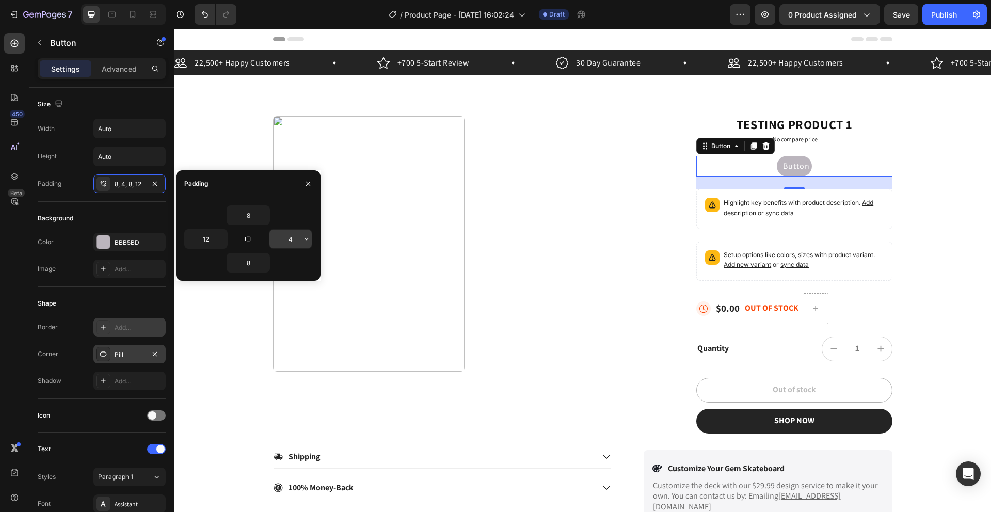
click at [298, 238] on input "4" at bounding box center [290, 239] width 42 height 19
click at [309, 241] on icon "button" at bounding box center [306, 239] width 8 height 8
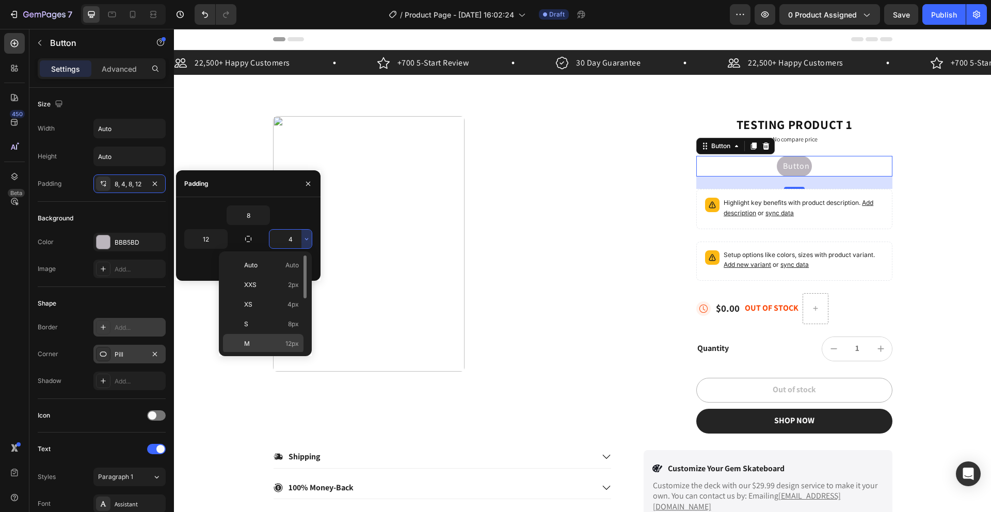
click at [277, 339] on p "M 12px" at bounding box center [271, 343] width 55 height 9
type input "12"
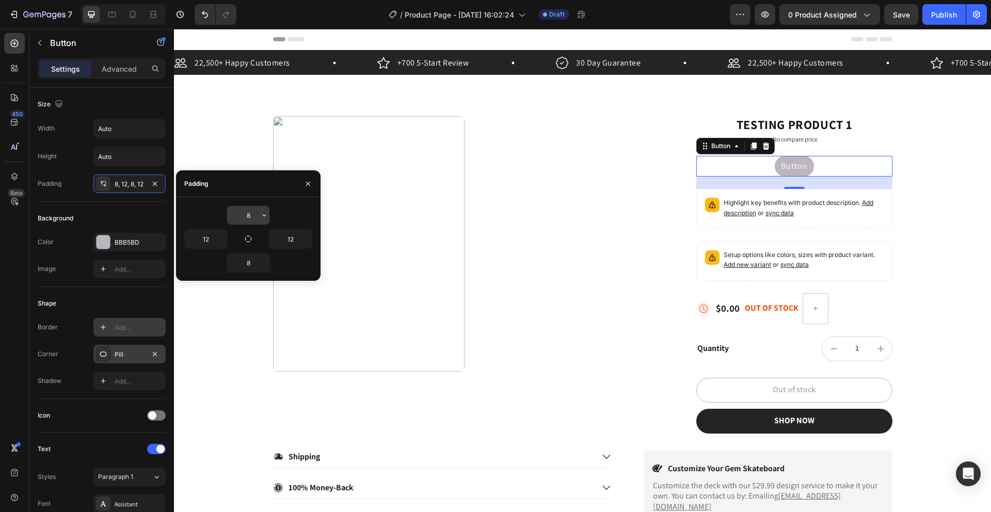
click at [262, 213] on icon "button" at bounding box center [264, 215] width 8 height 8
click at [251, 217] on input "8" at bounding box center [248, 215] width 42 height 19
type input "6"
drag, startPoint x: 253, startPoint y: 256, endPoint x: 253, endPoint y: 262, distance: 5.7
click at [254, 256] on input "8" at bounding box center [248, 262] width 42 height 19
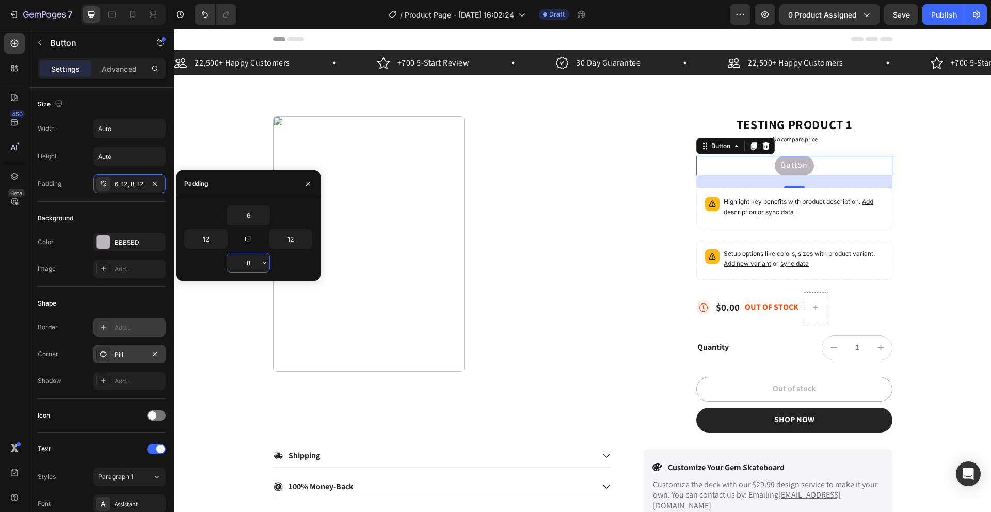
click at [253, 262] on input "8" at bounding box center [248, 262] width 42 height 19
type input "6"
click at [253, 210] on input "6" at bounding box center [248, 215] width 42 height 19
click at [254, 213] on input "6" at bounding box center [248, 215] width 42 height 19
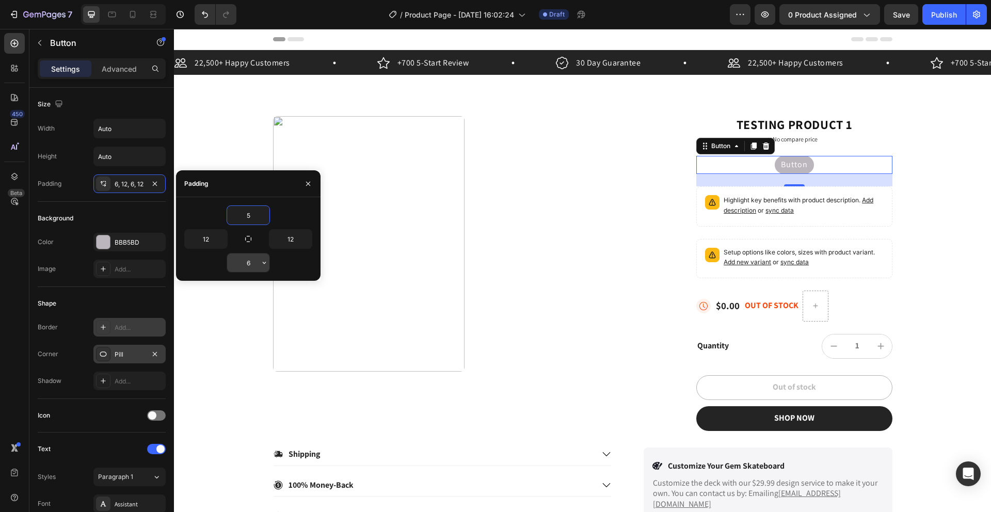
type input "5"
click at [252, 259] on input "6" at bounding box center [248, 262] width 42 height 19
type input "5"
click at [263, 215] on icon "button" at bounding box center [264, 215] width 8 height 8
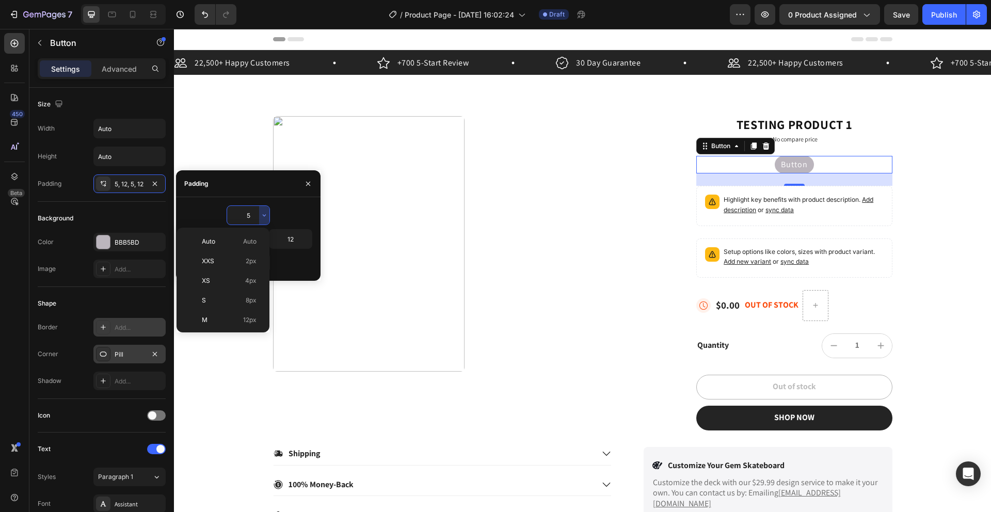
click at [252, 212] on input "5" at bounding box center [248, 215] width 42 height 19
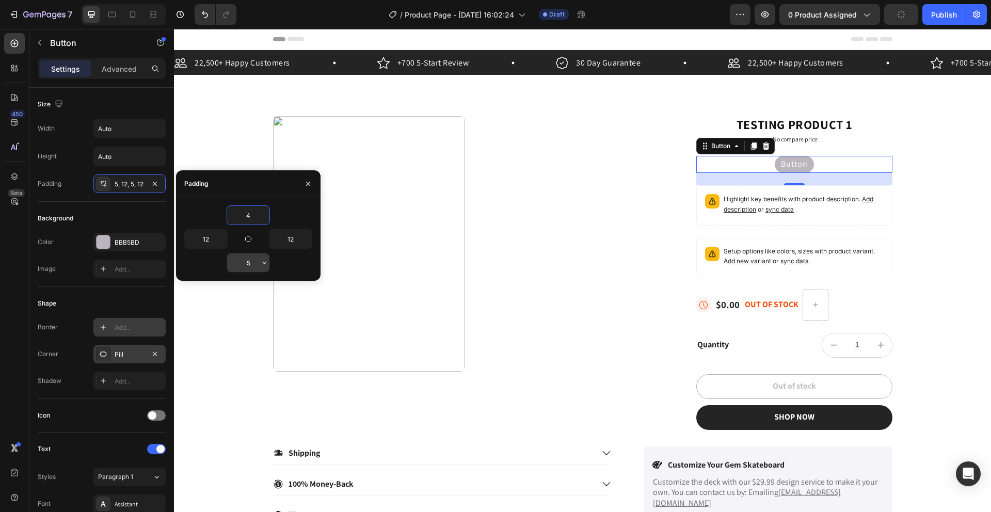
type input "4"
click at [253, 267] on input "5" at bounding box center [248, 262] width 42 height 19
type input "4"
click at [296, 239] on input "12" at bounding box center [290, 239] width 42 height 19
type input "10"
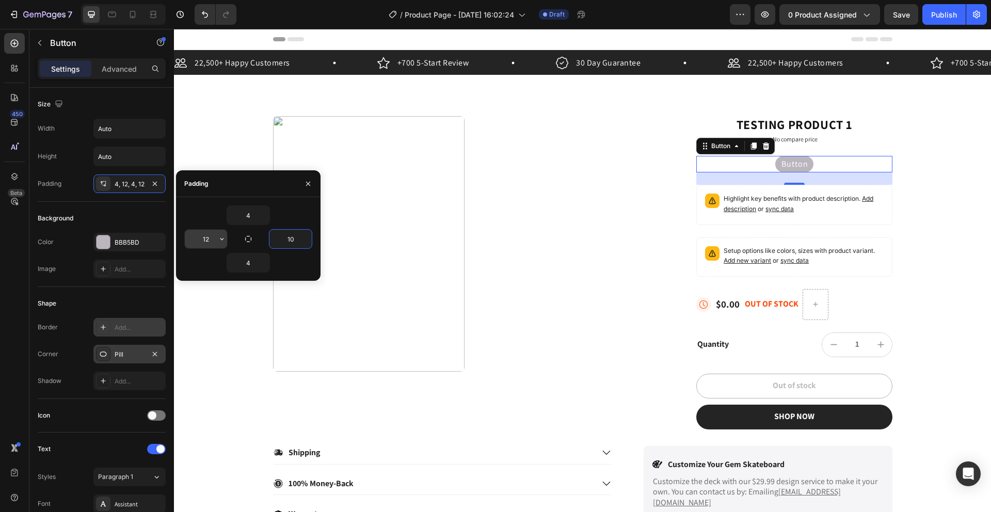
click at [210, 236] on input "12" at bounding box center [206, 239] width 42 height 19
type input "10"
type input "14"
click at [294, 239] on input "10" at bounding box center [290, 239] width 42 height 19
type input "14"
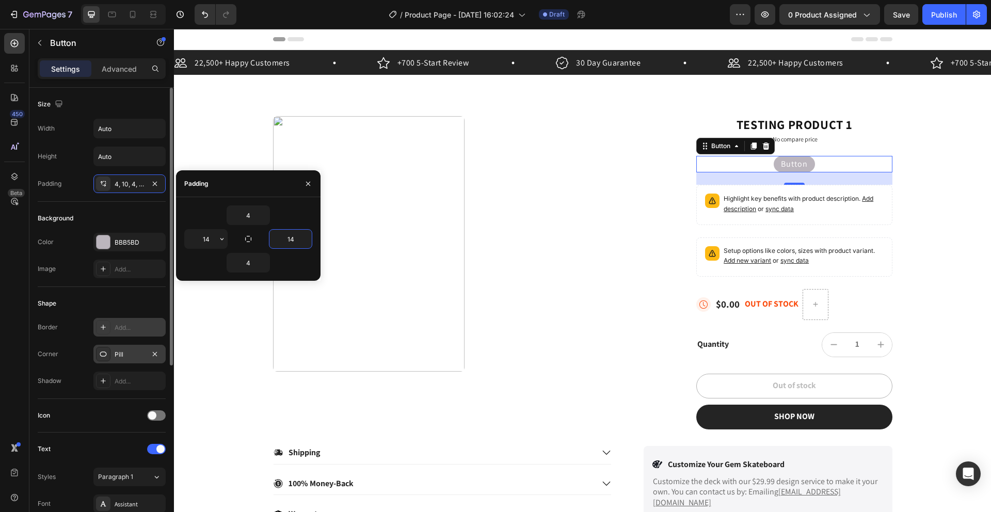
click at [126, 215] on div "Background" at bounding box center [102, 218] width 128 height 17
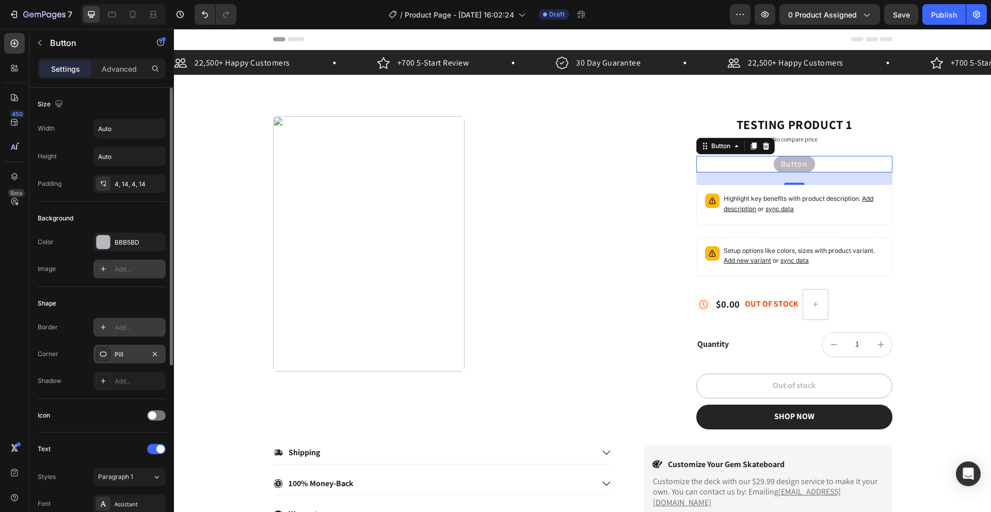
click at [96, 270] on div at bounding box center [103, 269] width 14 height 14
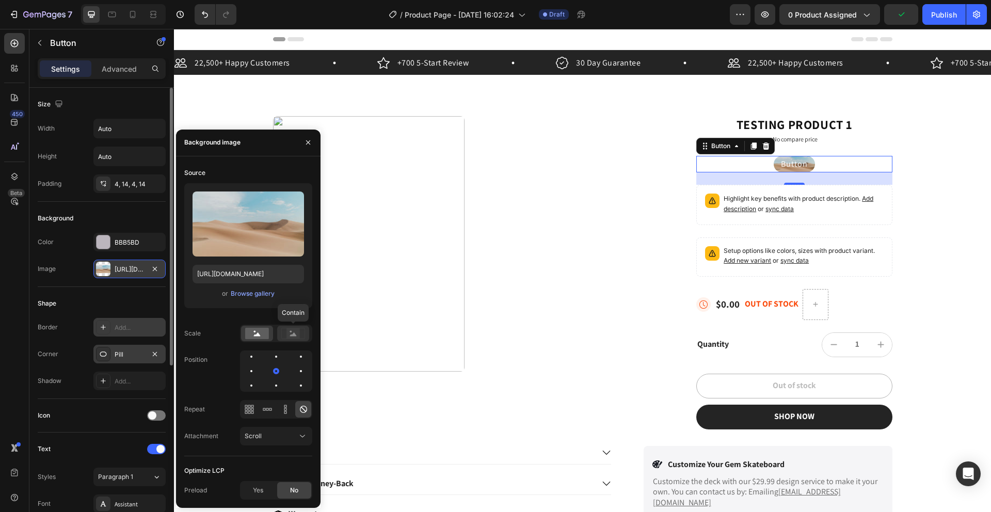
click at [283, 332] on icon at bounding box center [293, 333] width 24 height 11
click at [270, 369] on div at bounding box center [276, 371] width 12 height 12
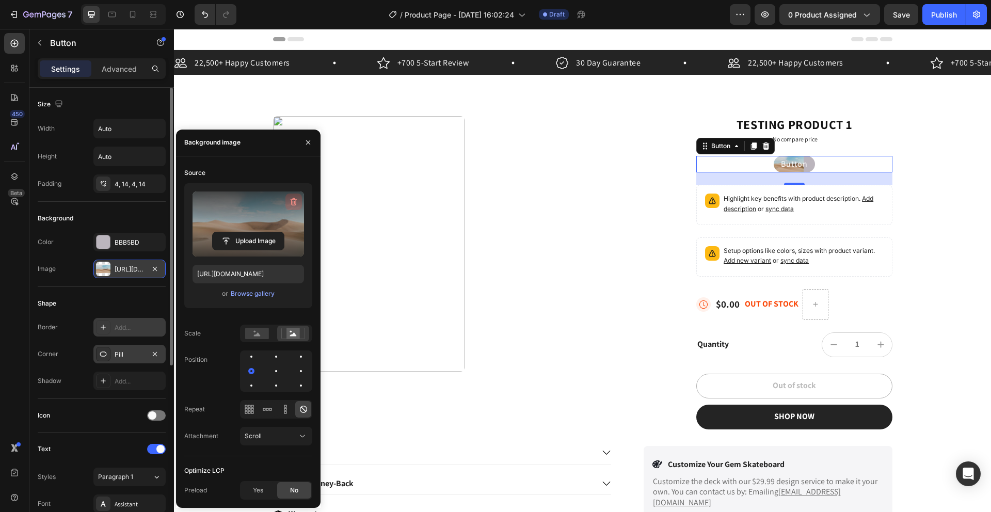
click at [295, 200] on icon "button" at bounding box center [293, 202] width 10 height 10
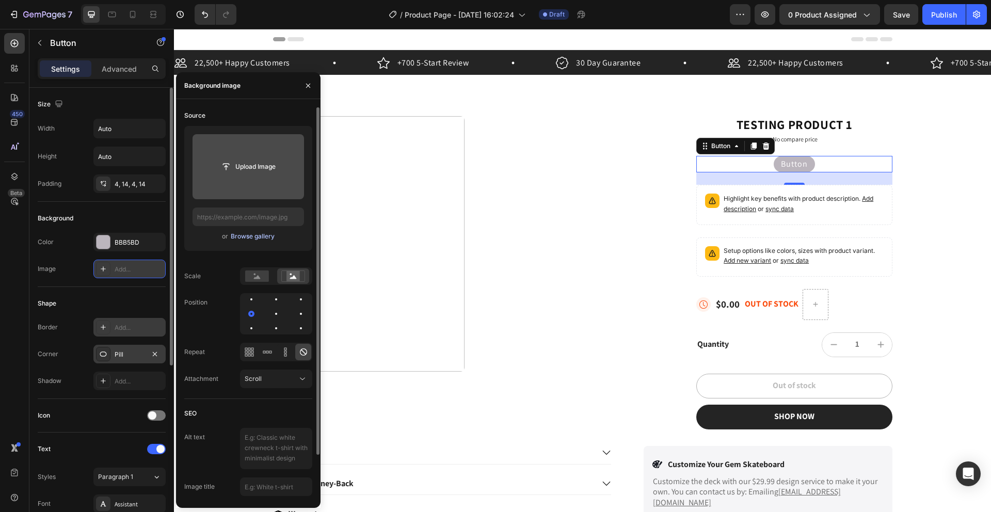
click at [253, 233] on div "Browse gallery" at bounding box center [253, 236] width 44 height 9
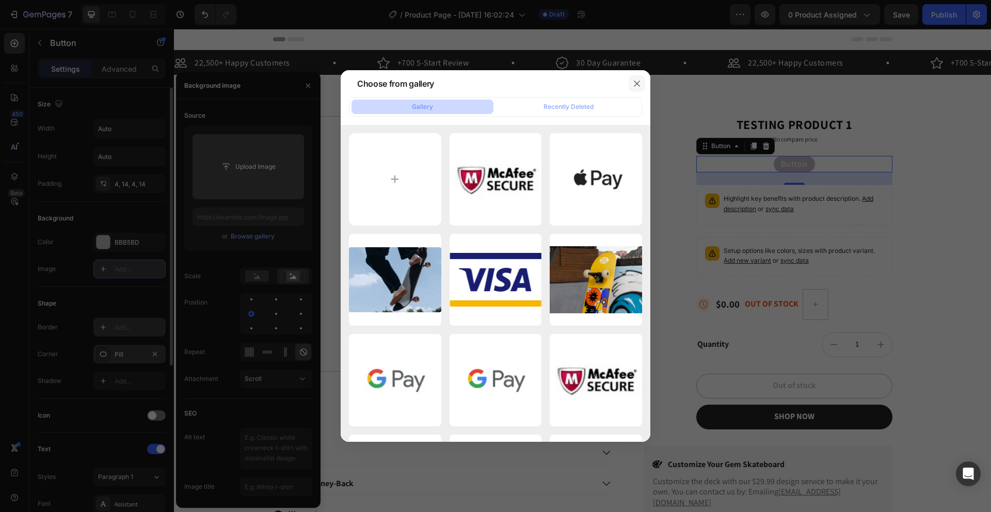
click at [639, 84] on icon "button" at bounding box center [637, 83] width 8 height 8
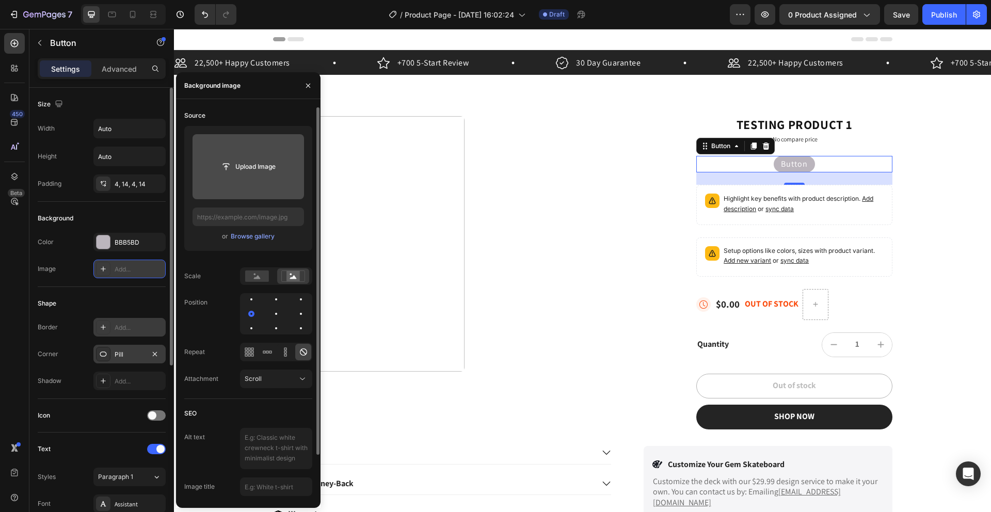
scroll to position [51, 0]
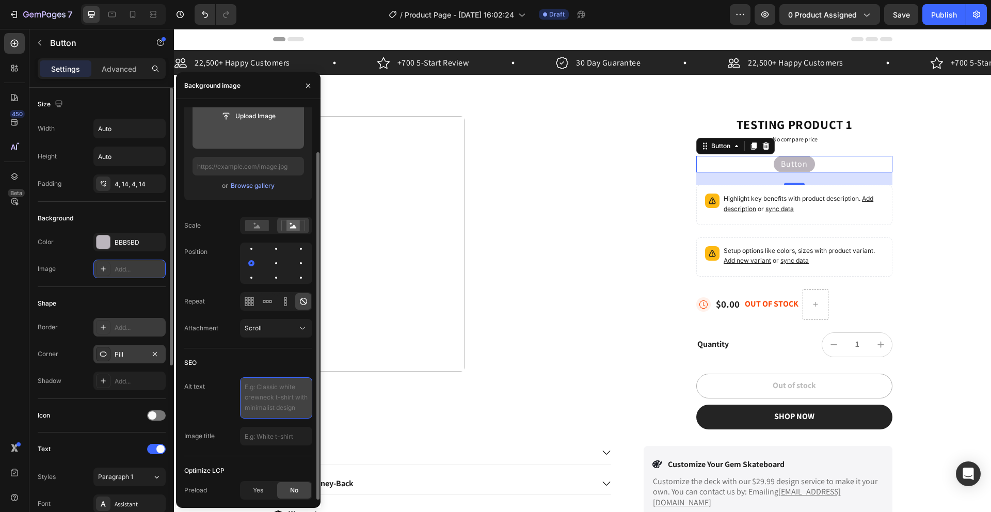
click at [275, 388] on textarea at bounding box center [276, 397] width 72 height 41
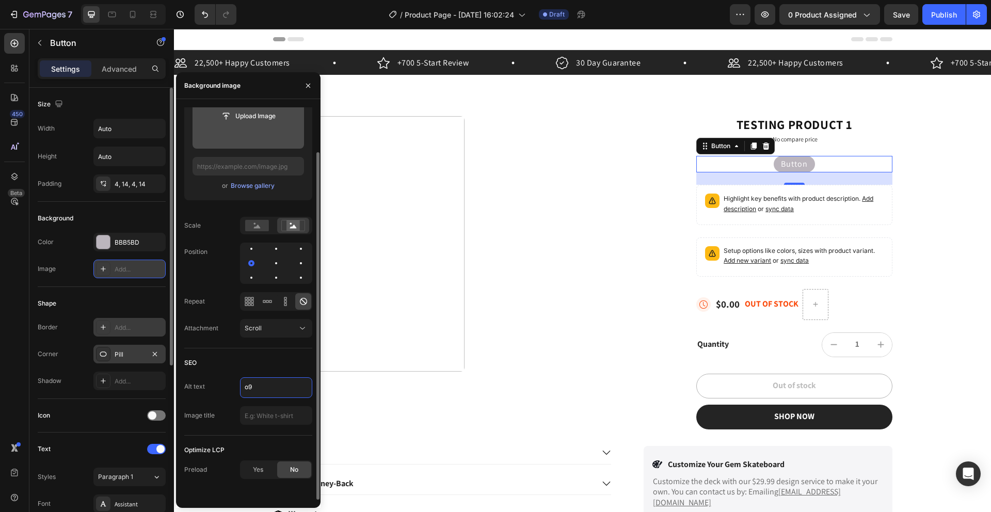
type textarea "o"
click at [262, 371] on div "SEO" at bounding box center [248, 363] width 128 height 17
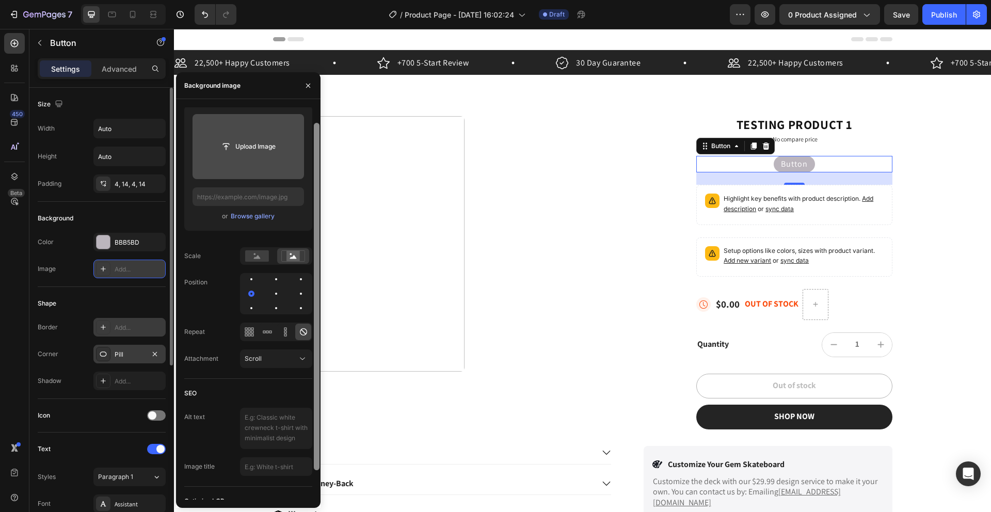
scroll to position [18, 0]
drag, startPoint x: 313, startPoint y: 331, endPoint x: 317, endPoint y: 302, distance: 29.1
click at [317, 302] on div at bounding box center [317, 298] width 6 height 347
click at [269, 331] on icon at bounding box center [267, 334] width 10 height 10
click at [299, 334] on icon at bounding box center [303, 334] width 10 height 10
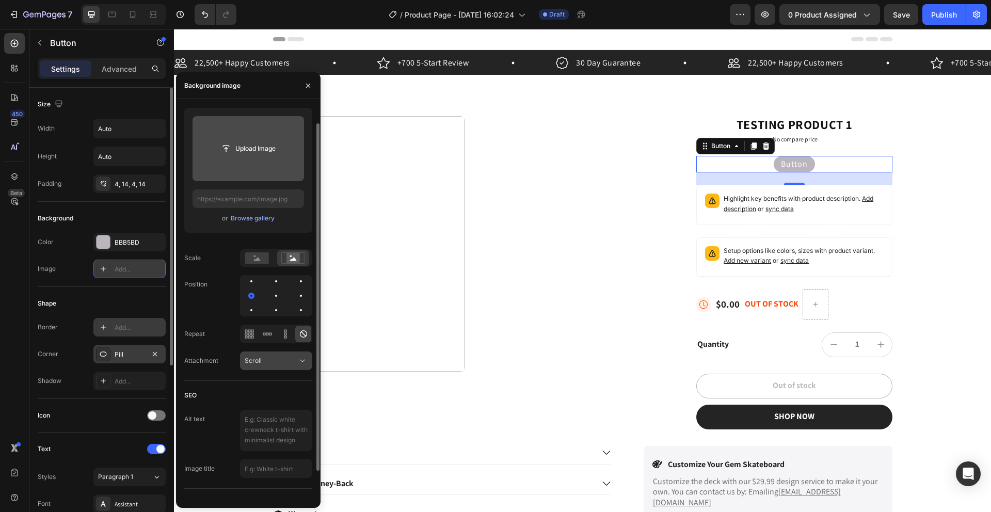
click at [293, 355] on button "Scroll" at bounding box center [276, 360] width 72 height 19
click at [211, 325] on div "Repeat" at bounding box center [248, 334] width 128 height 19
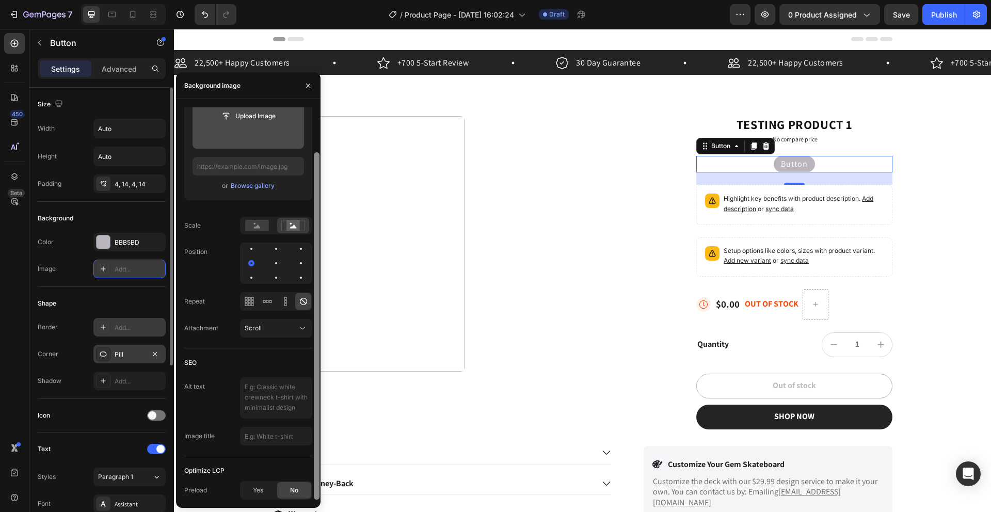
scroll to position [29, 0]
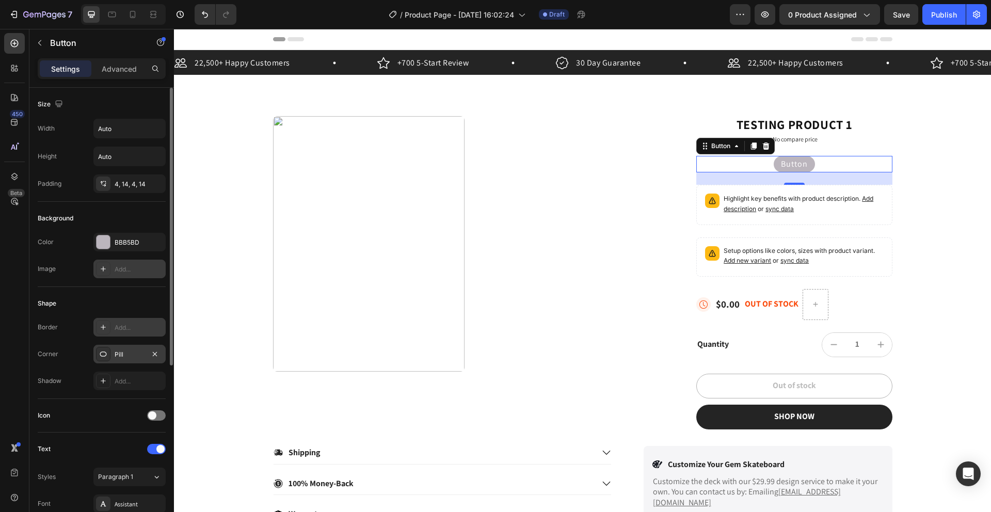
click at [114, 299] on div "Shape" at bounding box center [102, 303] width 128 height 17
click at [152, 415] on span at bounding box center [152, 415] width 8 height 8
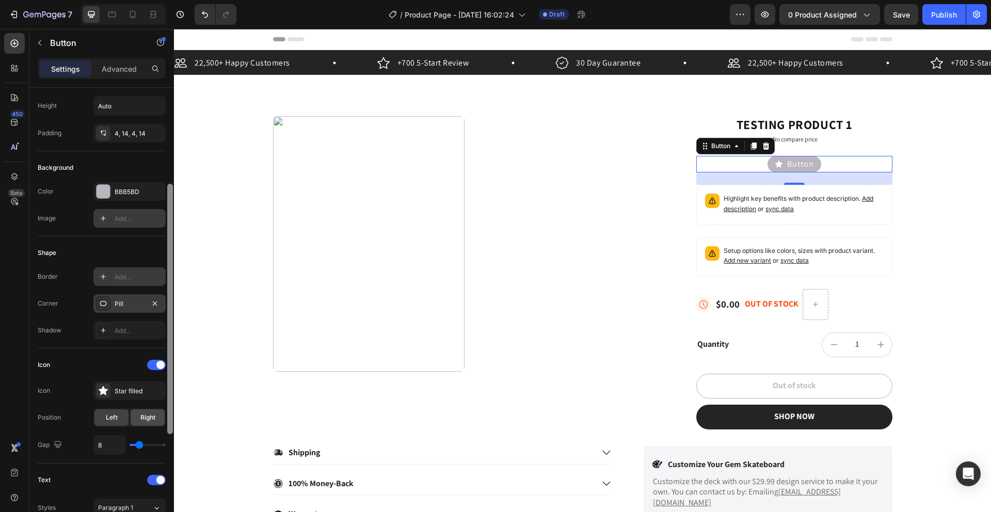
scroll to position [94, 0]
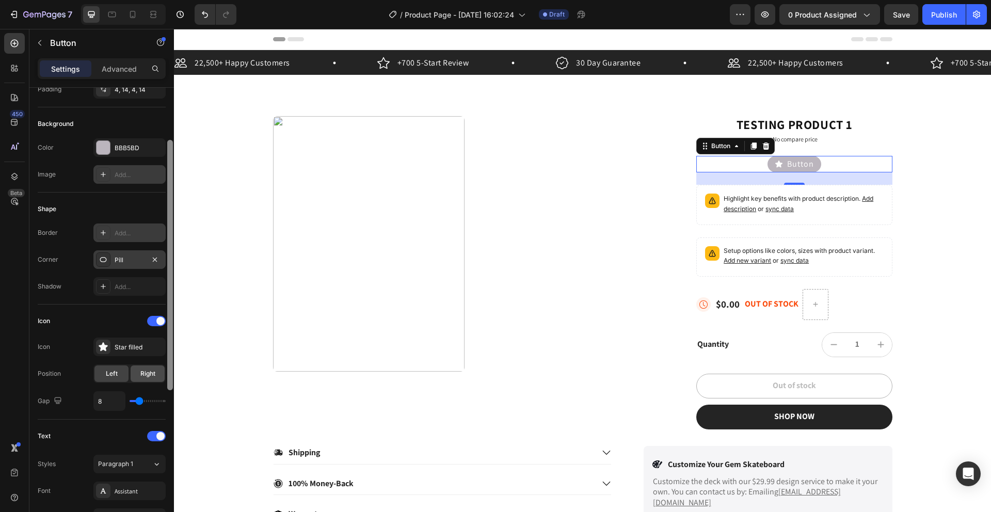
drag, startPoint x: 171, startPoint y: 326, endPoint x: 140, endPoint y: 372, distance: 56.1
click at [163, 378] on div "Size Width Auto Height Auto Padding 4, 14, 4, 14 Background Color BBB5BD Image …" at bounding box center [101, 315] width 144 height 454
click at [103, 352] on div at bounding box center [103, 347] width 14 height 14
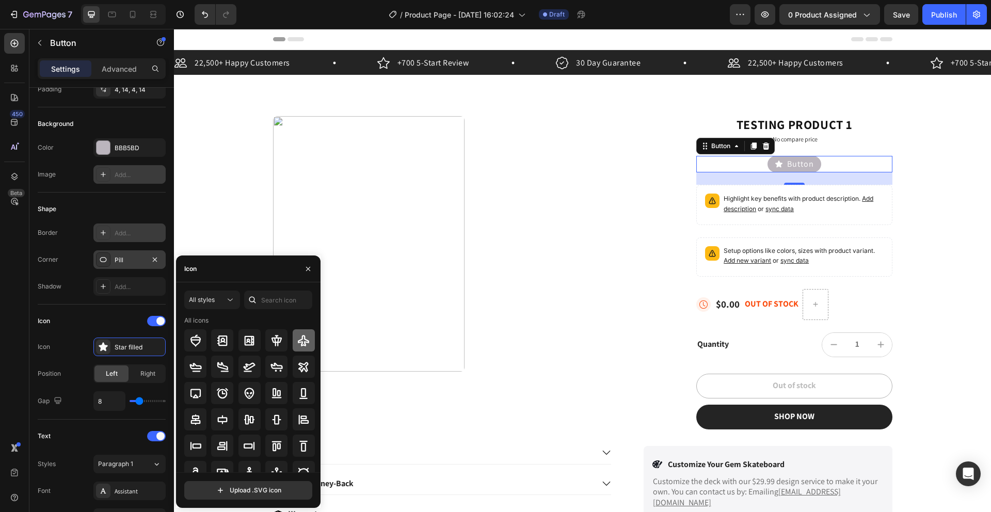
scroll to position [2, 0]
click at [280, 303] on input "text" at bounding box center [278, 300] width 68 height 19
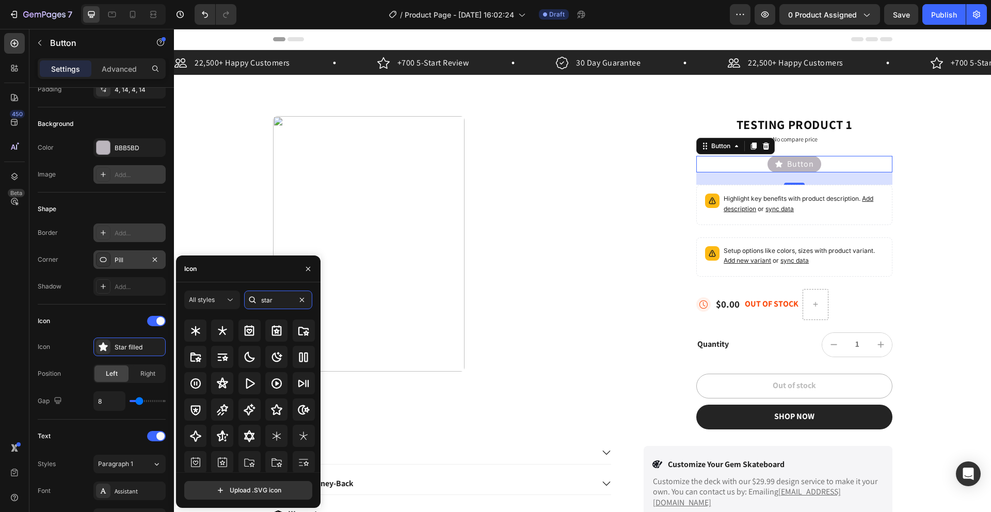
scroll to position [4, 0]
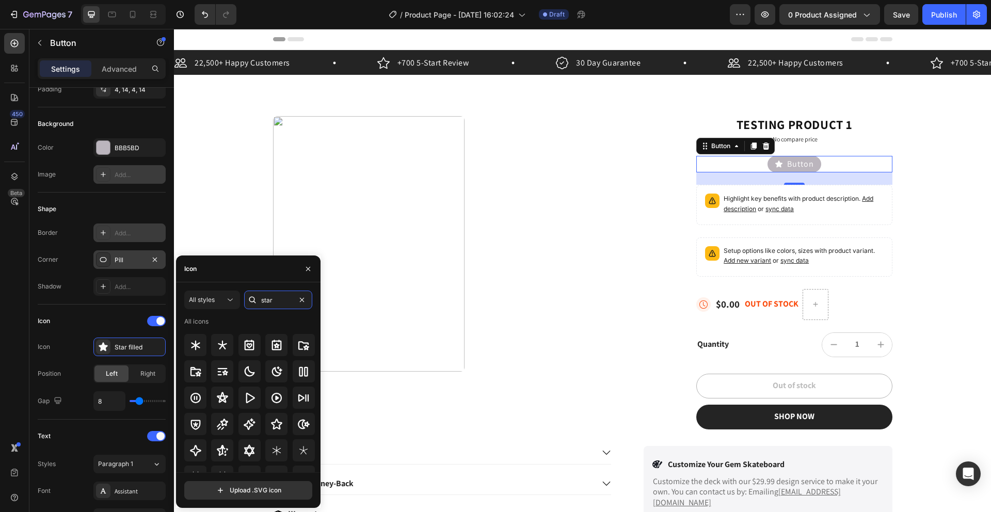
type input "star"
click at [266, 419] on div at bounding box center [276, 424] width 22 height 22
drag, startPoint x: 493, startPoint y: 360, endPoint x: 322, endPoint y: 358, distance: 171.3
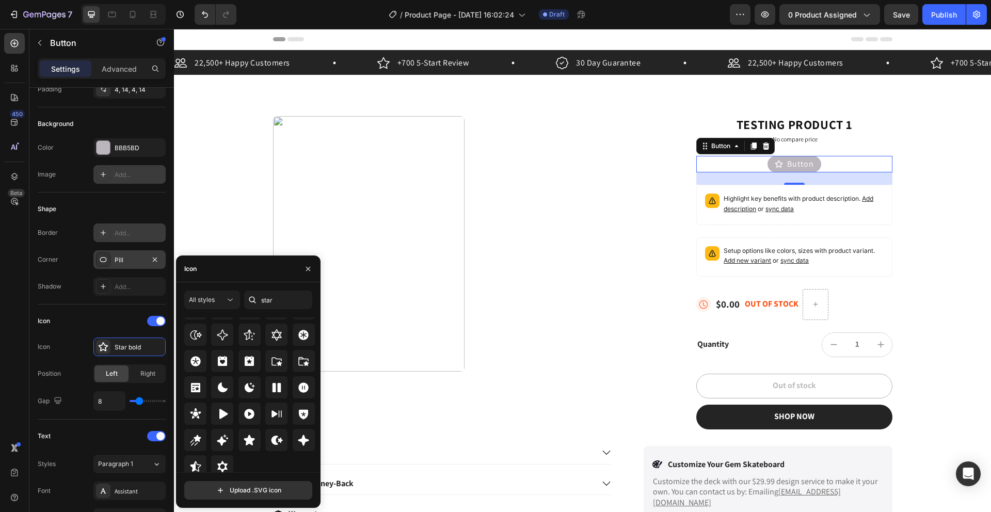
scroll to position [313, 0]
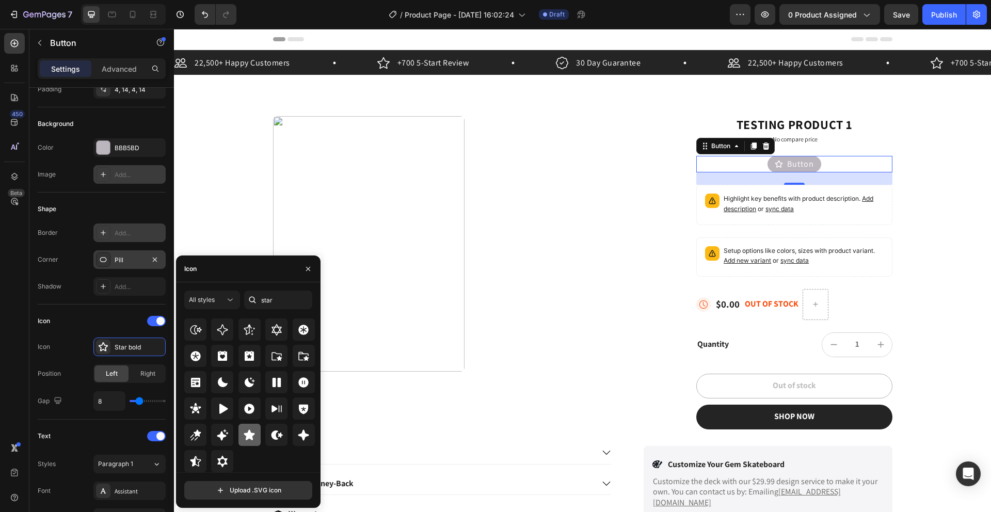
click at [248, 441] on div at bounding box center [249, 435] width 22 height 22
click at [111, 401] on input "8" at bounding box center [109, 401] width 31 height 19
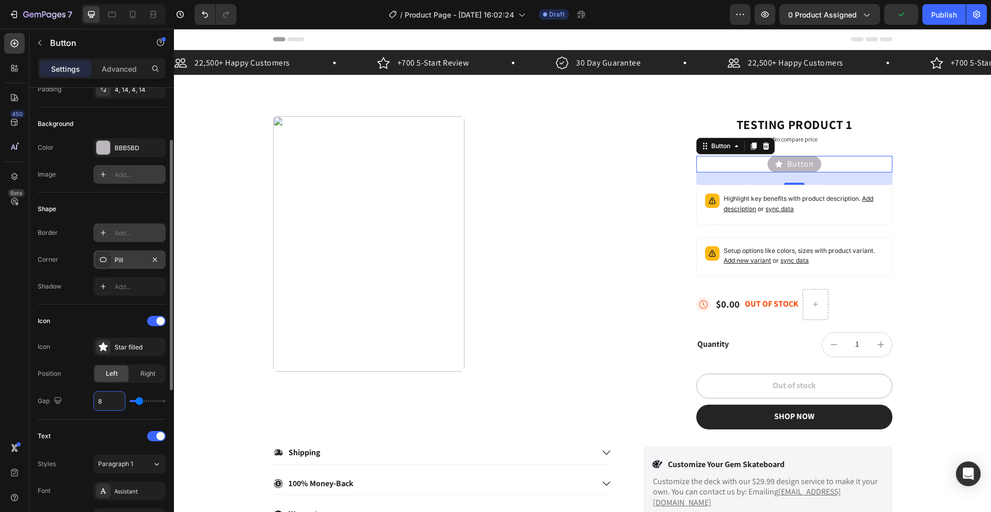
type input "0"
type input "4"
type input "0"
type input "2"
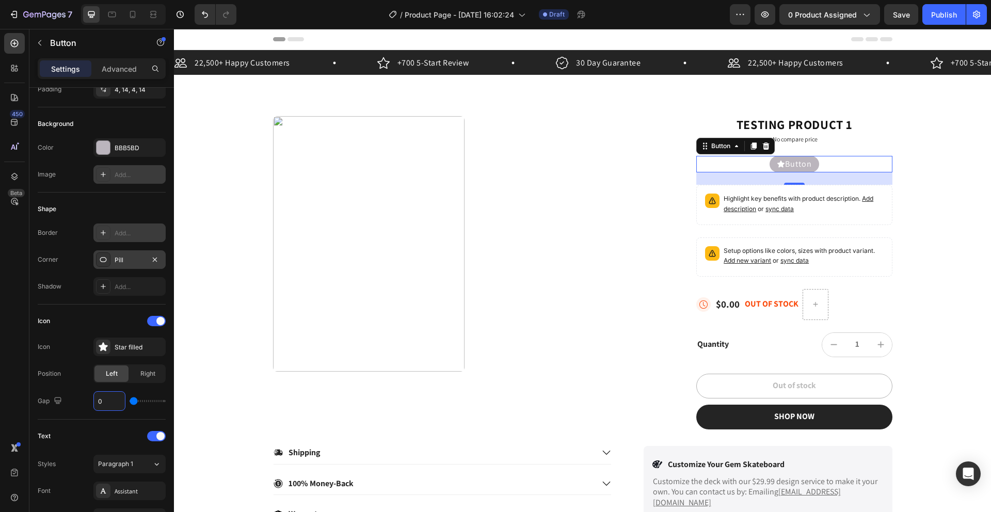
type input "2"
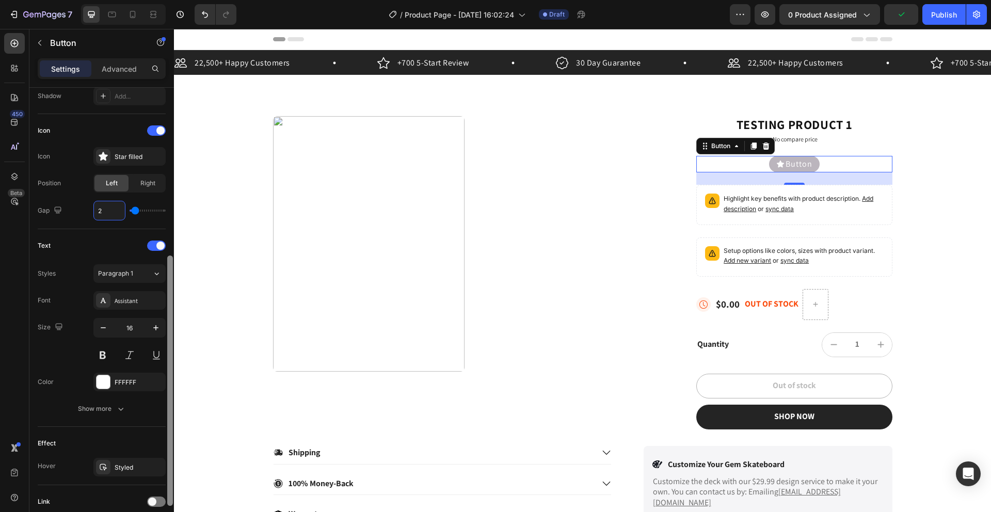
scroll to position [294, 0]
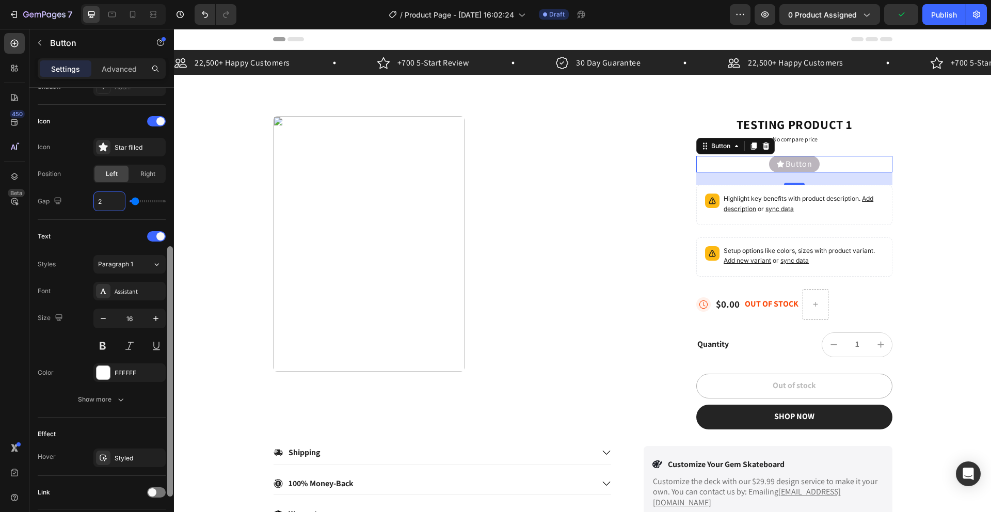
drag, startPoint x: 172, startPoint y: 302, endPoint x: 161, endPoint y: 411, distance: 109.4
click at [167, 412] on div at bounding box center [170, 371] width 6 height 250
type input "2"
click at [111, 405] on button "Show more" at bounding box center [102, 399] width 128 height 19
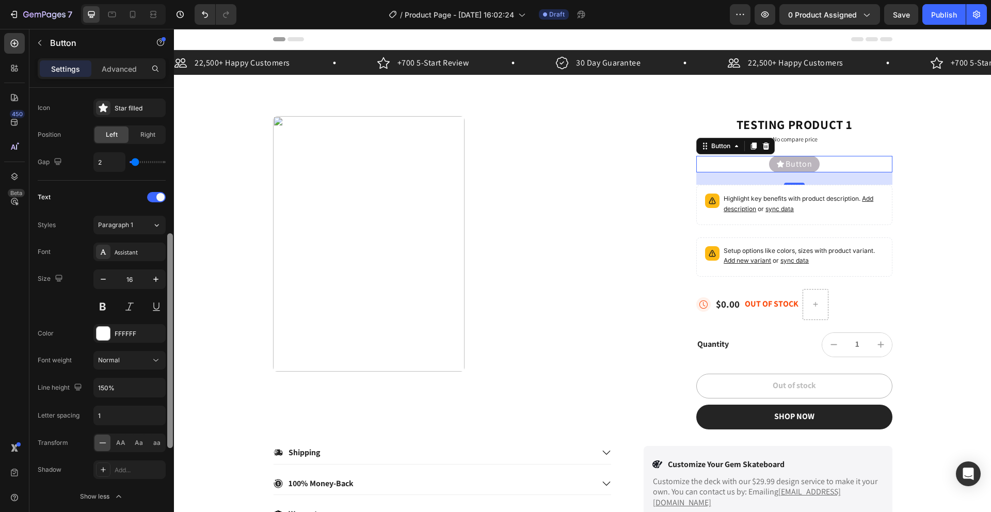
scroll to position [309, 0]
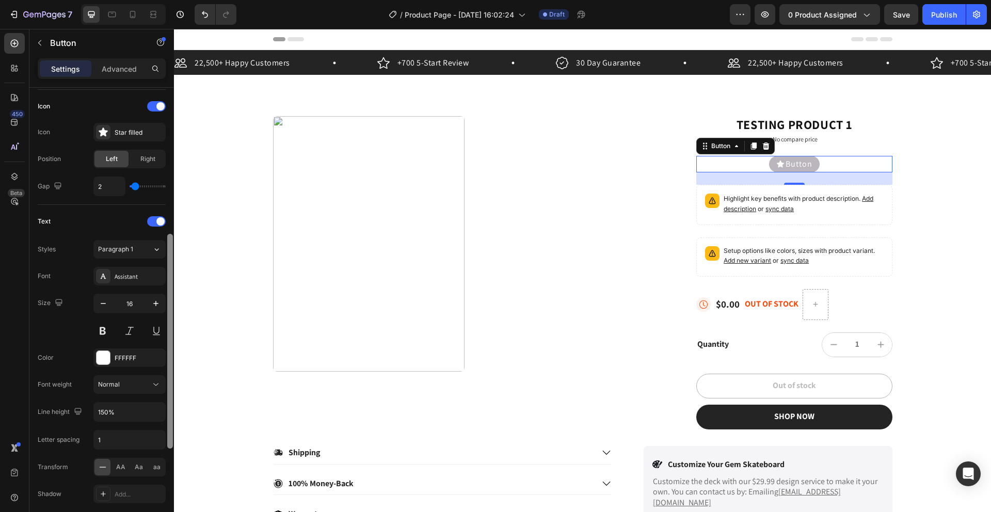
drag, startPoint x: 168, startPoint y: 385, endPoint x: 168, endPoint y: 394, distance: 8.3
click at [168, 394] on div at bounding box center [170, 341] width 6 height 215
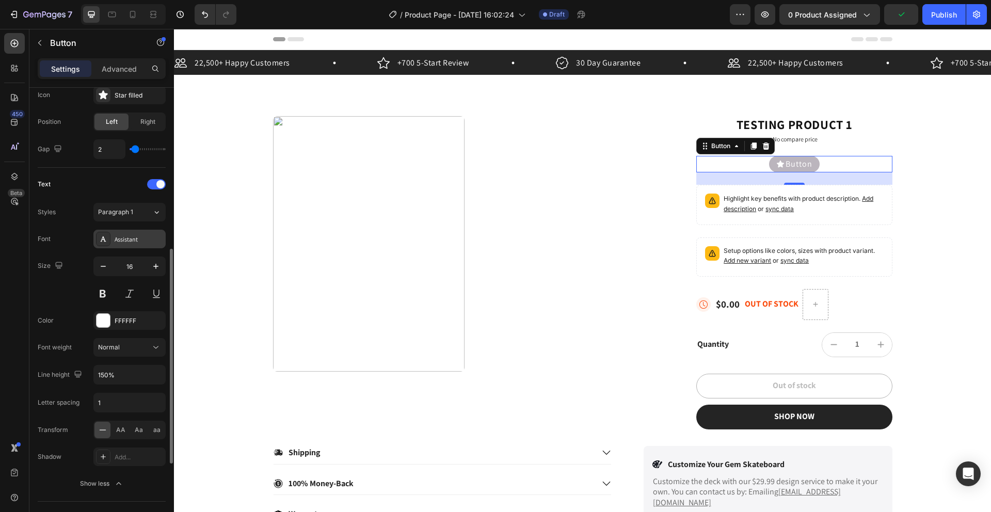
scroll to position [366, 0]
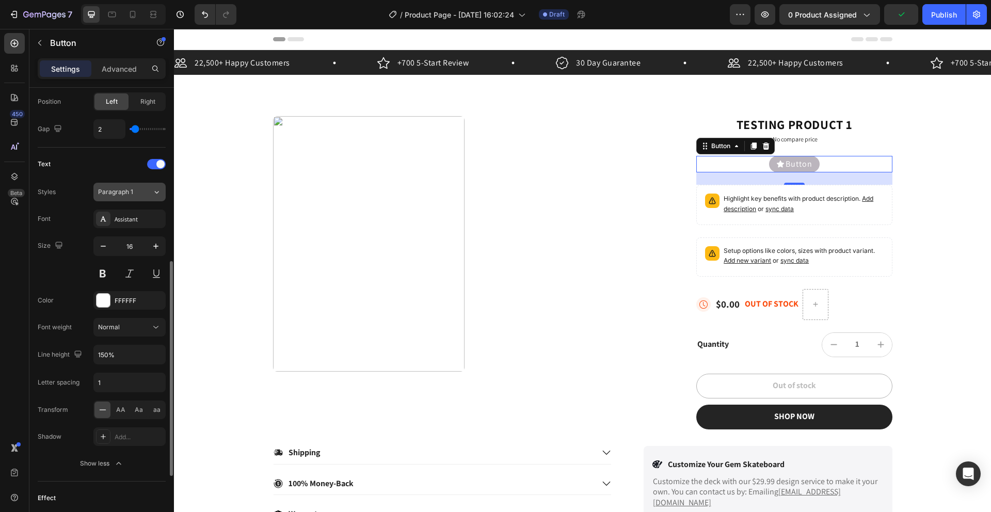
click at [146, 199] on button "Paragraph 1" at bounding box center [129, 192] width 72 height 19
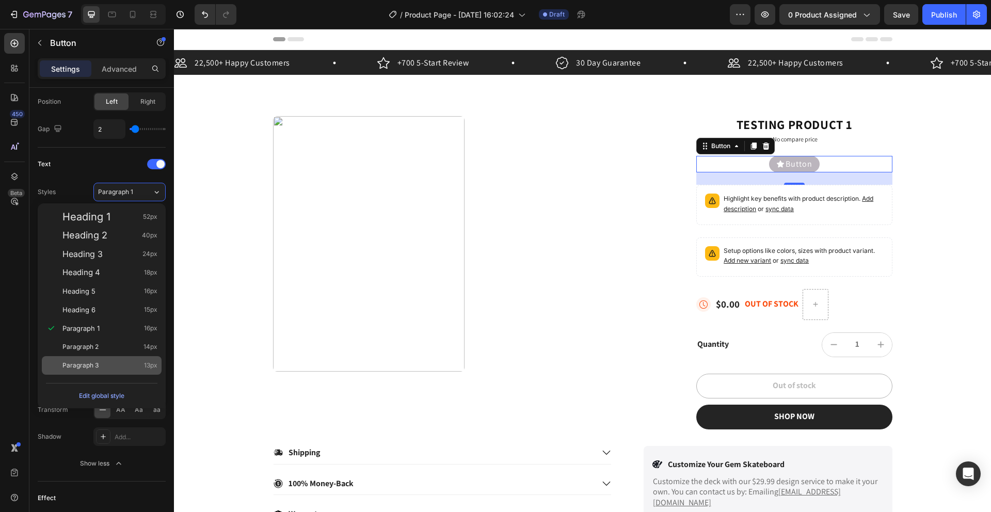
click at [92, 361] on span "Paragraph 3" at bounding box center [80, 365] width 36 height 10
type input "13"
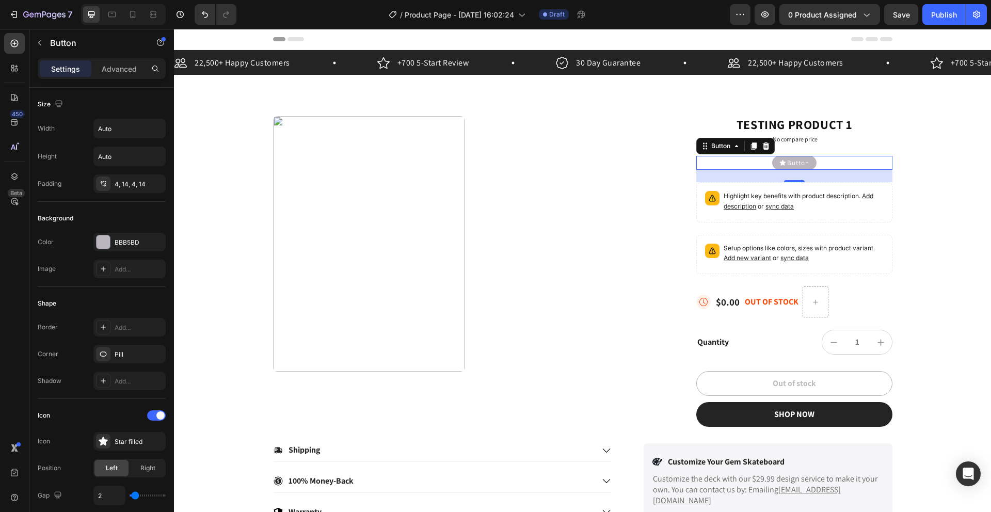
scroll to position [366, 0]
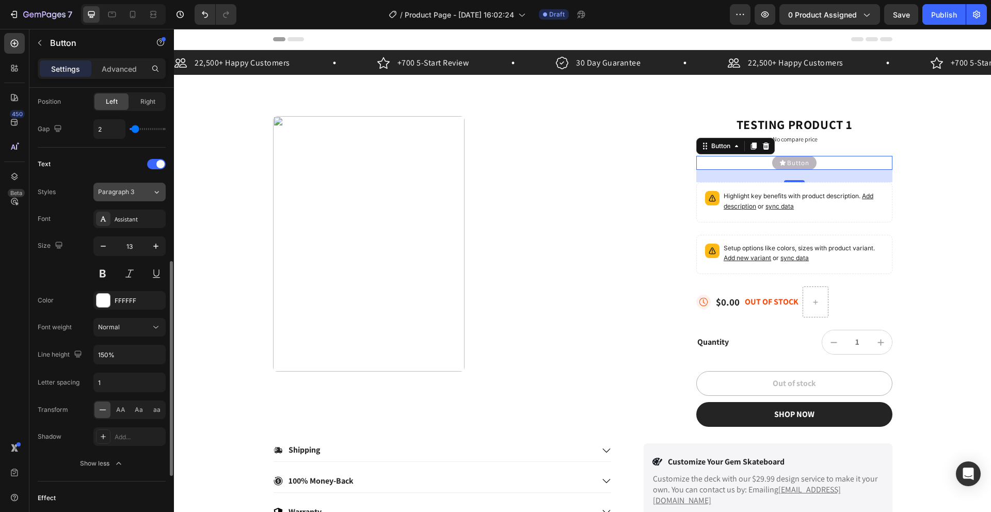
click at [137, 194] on div "Paragraph 3" at bounding box center [119, 191] width 42 height 9
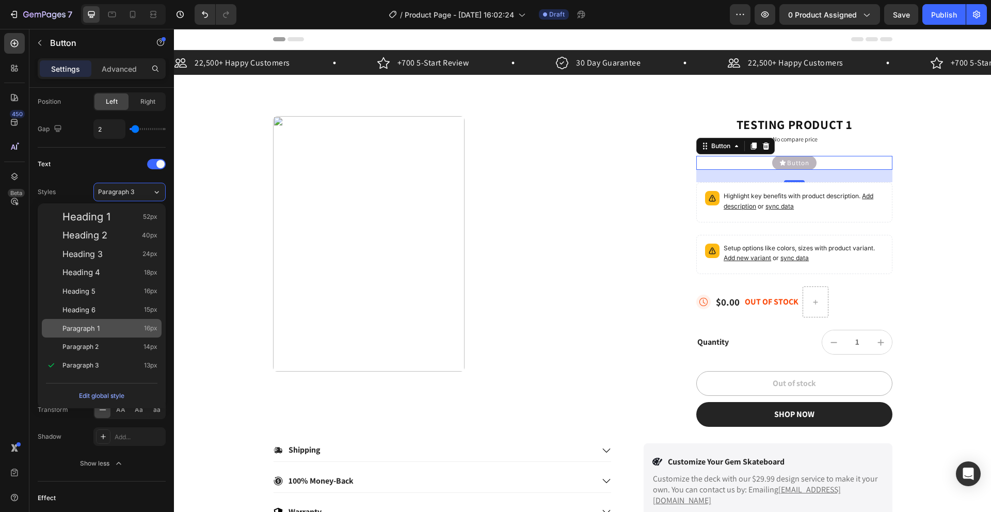
click at [81, 330] on span "Paragraph 1" at bounding box center [80, 328] width 37 height 10
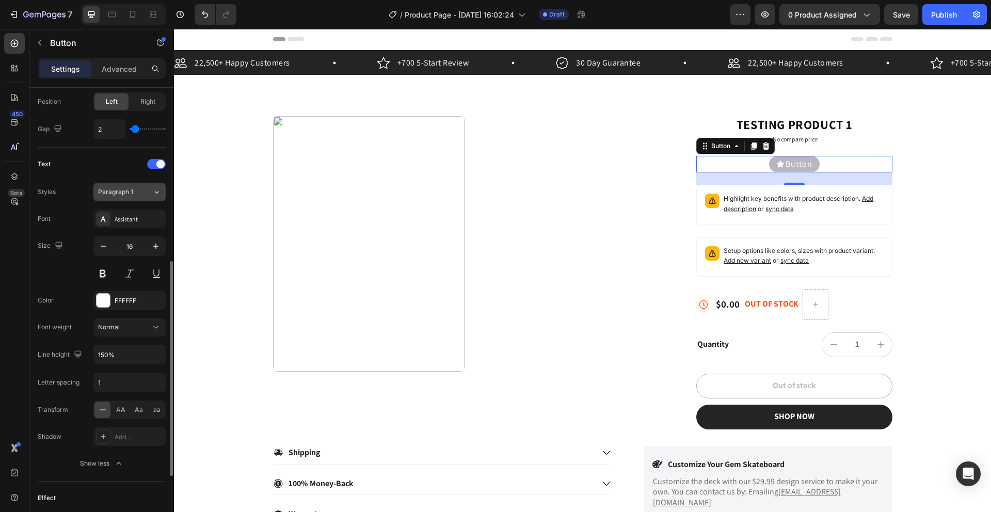
click at [129, 198] on button "Paragraph 1" at bounding box center [129, 192] width 72 height 19
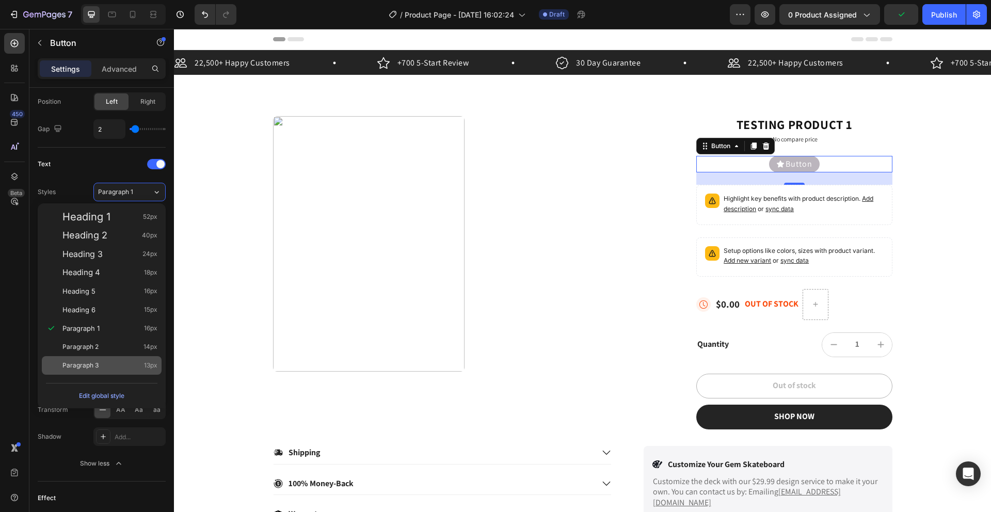
click at [113, 359] on div "Paragraph 3 13px" at bounding box center [102, 365] width 120 height 19
type input "13"
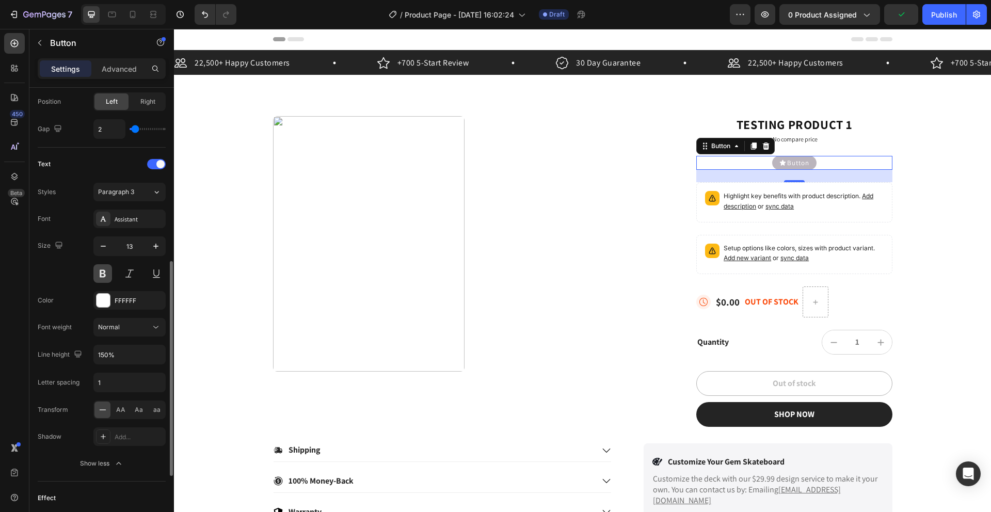
click at [101, 274] on button at bounding box center [102, 273] width 19 height 19
click at [102, 300] on div at bounding box center [102, 300] width 13 height 13
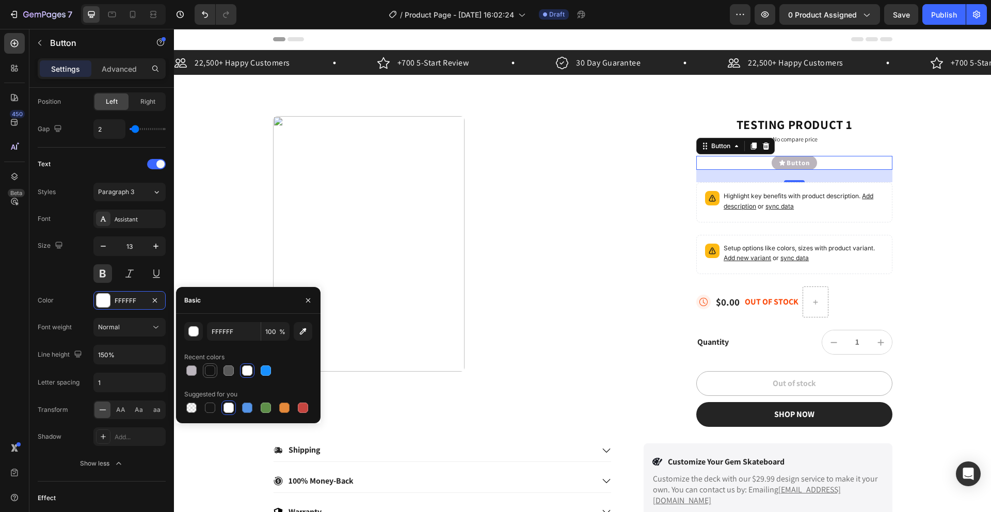
click at [208, 367] on div at bounding box center [210, 370] width 10 height 10
type input "121212"
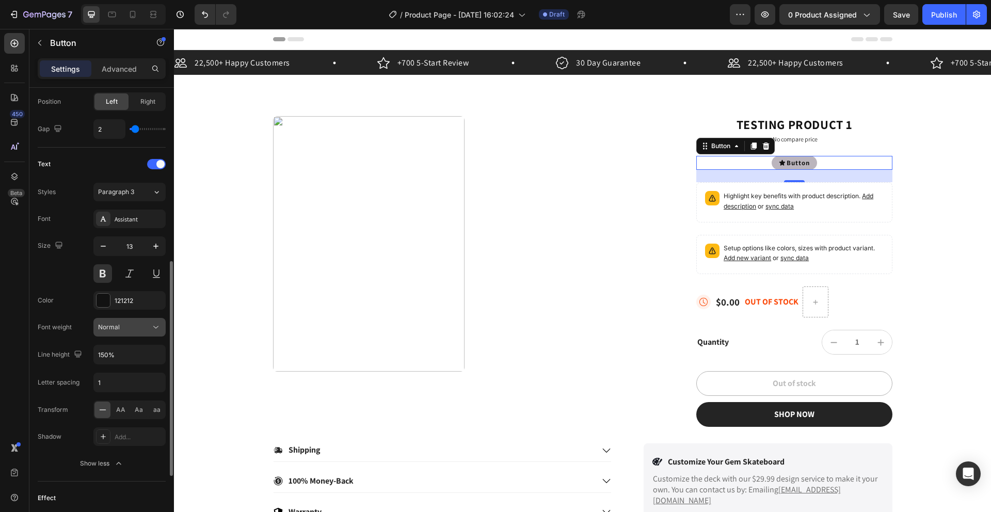
click at [130, 329] on div "Normal" at bounding box center [124, 327] width 53 height 9
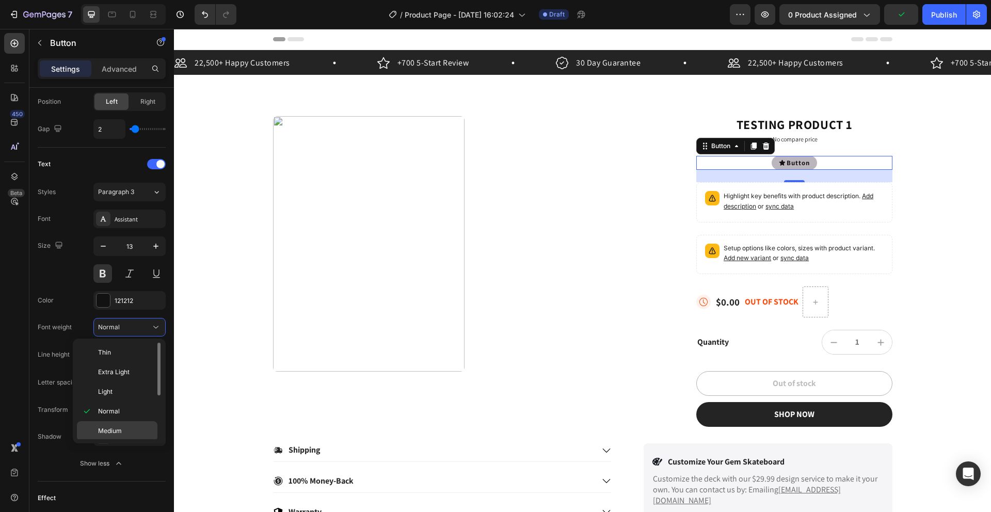
click at [109, 441] on div "Medium" at bounding box center [117, 451] width 81 height 20
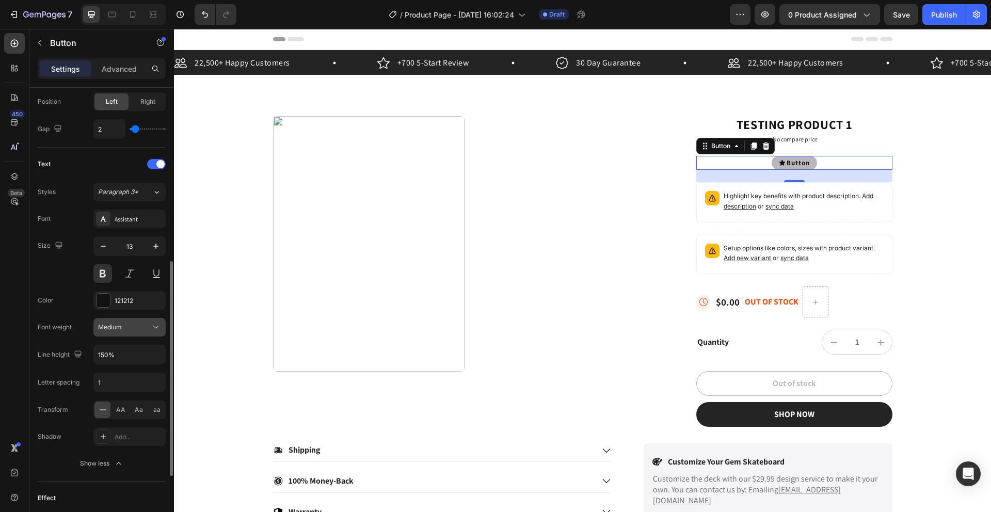
click at [118, 332] on div "Medium" at bounding box center [129, 327] width 63 height 10
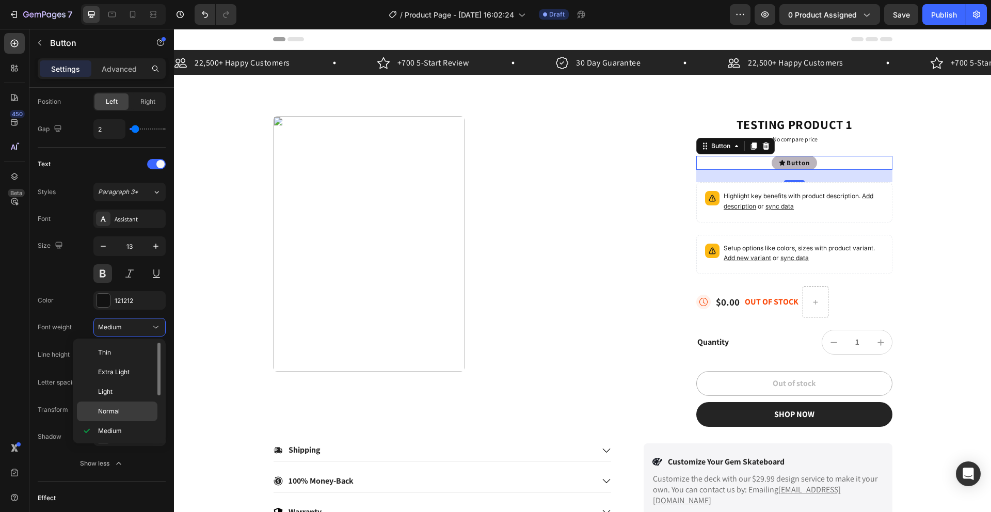
click at [109, 406] on div "Normal" at bounding box center [117, 411] width 81 height 20
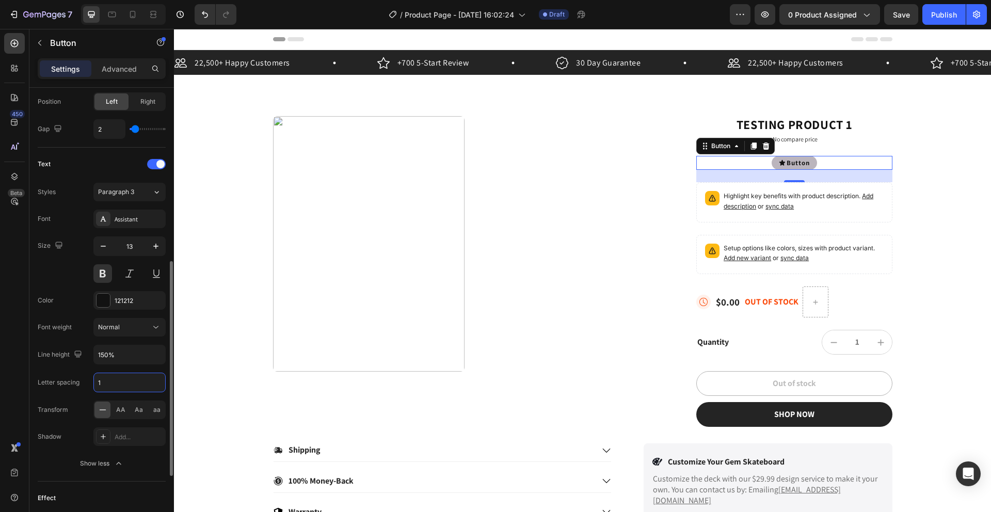
click at [113, 380] on input "1" at bounding box center [129, 382] width 71 height 19
type input "2"
type input "1"
click at [76, 400] on div "Transform AA Aa aa" at bounding box center [102, 409] width 128 height 19
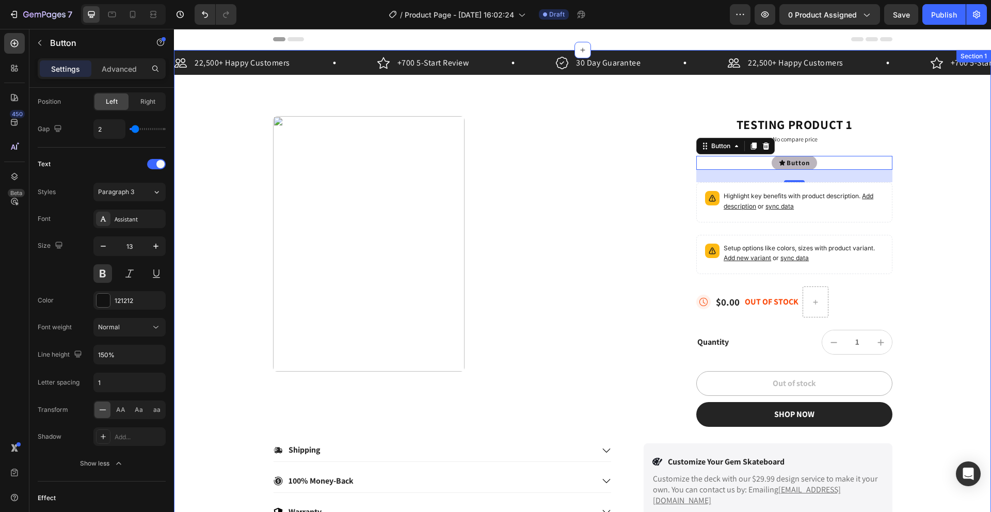
click at [178, 404] on div "22,500+ Happy Customers Item List +700 5-Start Review Item List 30 Day Guarante…" at bounding box center [582, 287] width 817 height 474
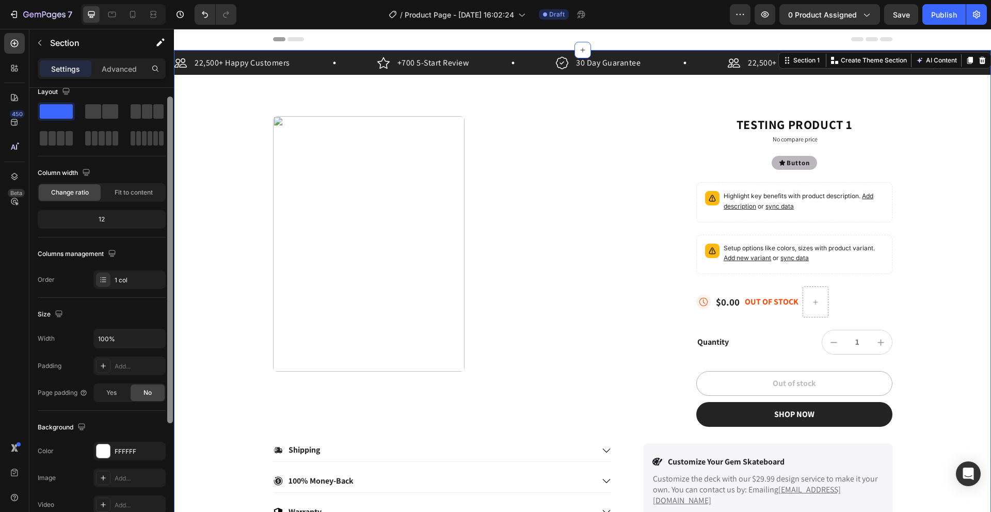
scroll to position [0, 0]
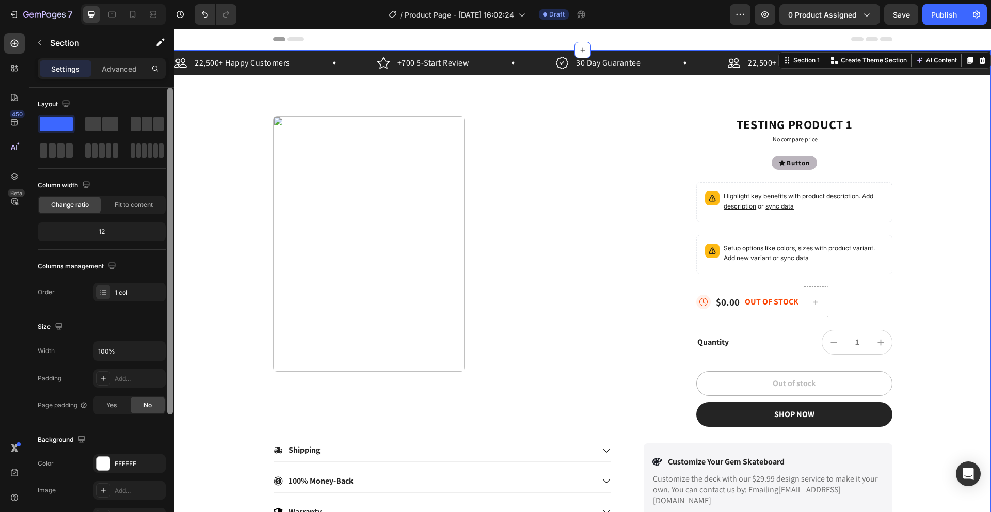
drag, startPoint x: 172, startPoint y: 396, endPoint x: 171, endPoint y: 285, distance: 111.0
click at [171, 285] on div at bounding box center [170, 251] width 6 height 327
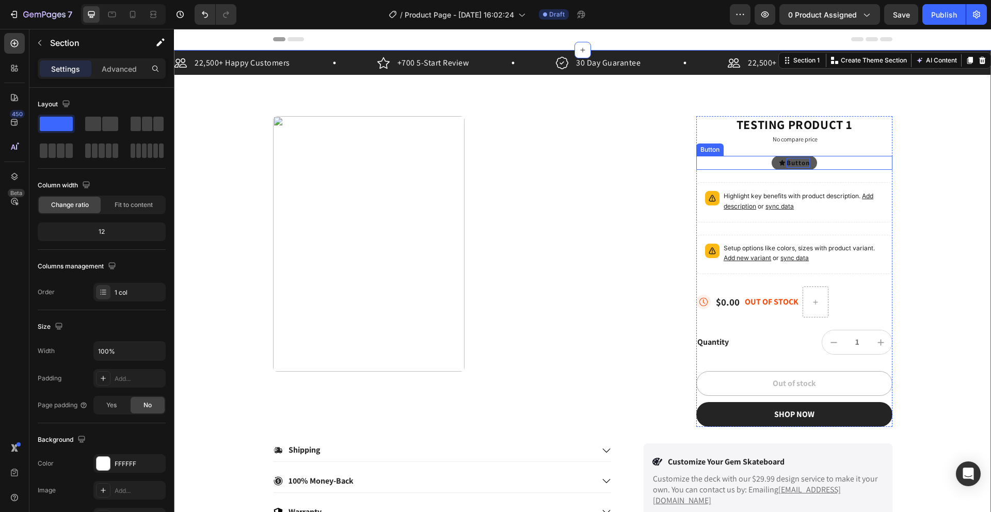
click at [793, 159] on p "Button" at bounding box center [797, 163] width 23 height 10
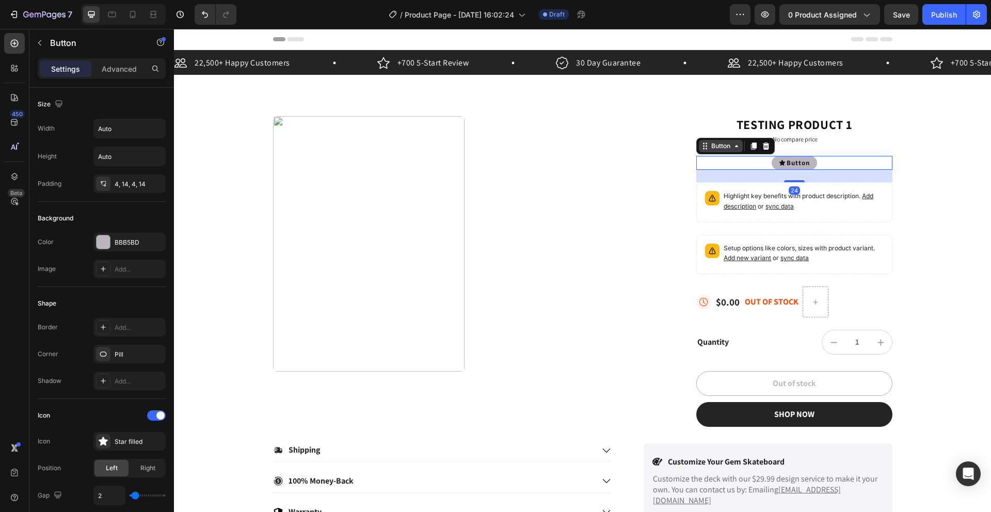
click at [724, 144] on div "Button" at bounding box center [720, 145] width 23 height 9
click at [799, 164] on p "Button" at bounding box center [797, 163] width 23 height 10
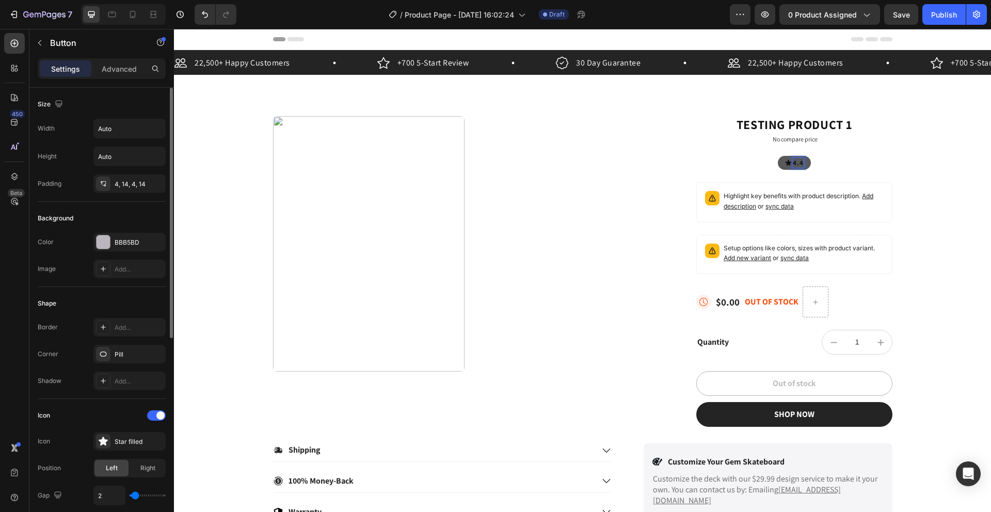
click at [127, 304] on div "Shape" at bounding box center [102, 303] width 128 height 17
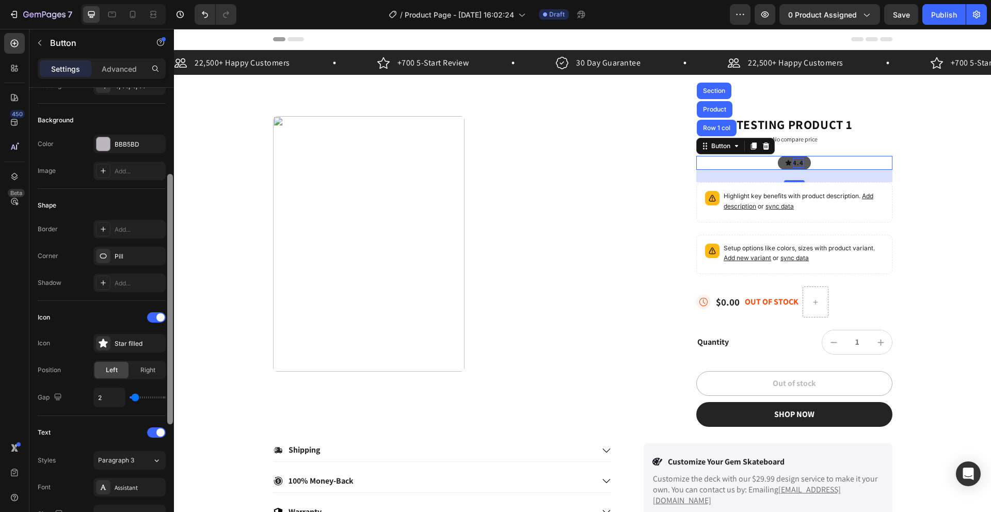
scroll to position [123, 0]
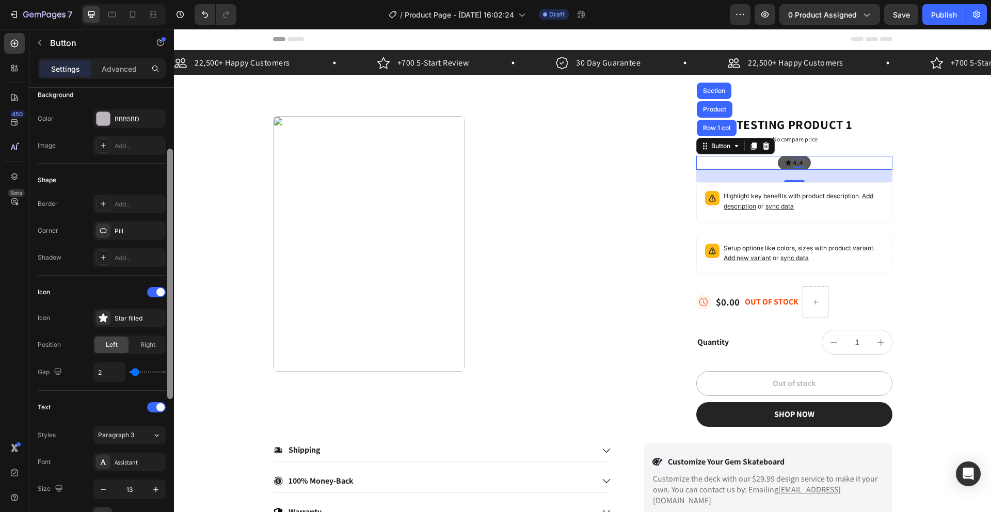
drag, startPoint x: 168, startPoint y: 287, endPoint x: 165, endPoint y: 356, distance: 68.2
click at [165, 356] on div "Size Width Auto Height Auto Padding 4, 14, 4, 14 Background Color BBB5BD Image …" at bounding box center [101, 315] width 144 height 454
click at [107, 372] on input "2" at bounding box center [109, 372] width 31 height 19
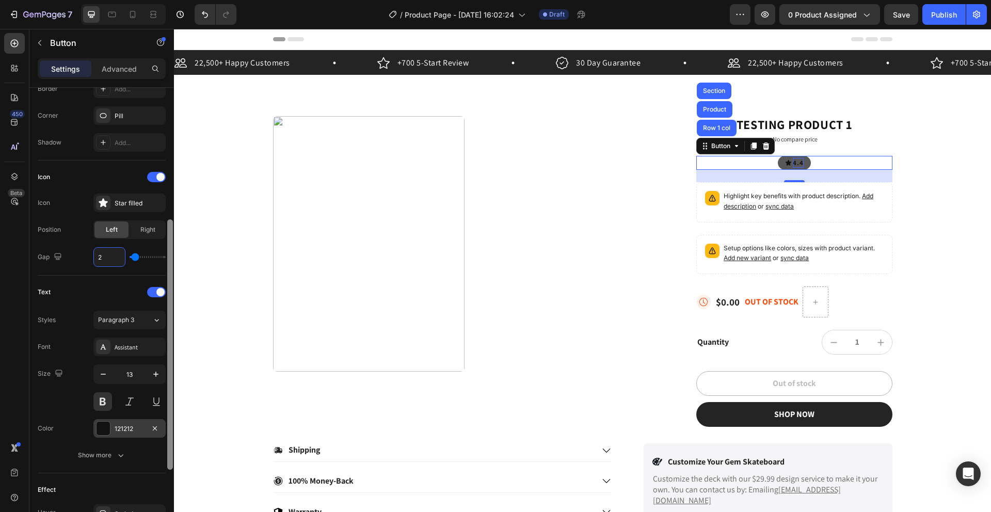
scroll to position [241, 0]
drag, startPoint x: 171, startPoint y: 352, endPoint x: 162, endPoint y: 417, distance: 65.6
click at [162, 417] on div "Size Width Auto Height Auto Padding 4, 14, 4, 14 Background Color BBB5BD Image …" at bounding box center [101, 315] width 144 height 454
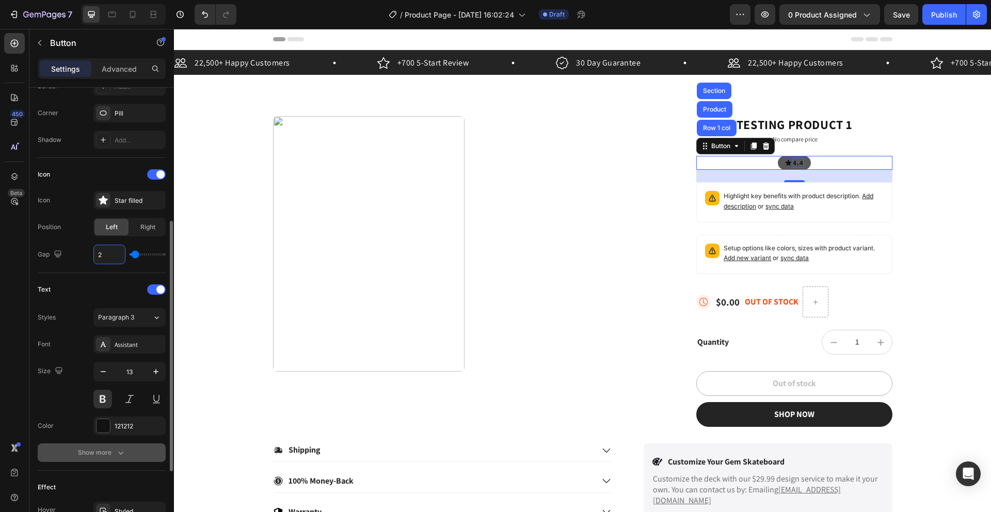
click at [98, 452] on div "Show more" at bounding box center [102, 452] width 48 height 10
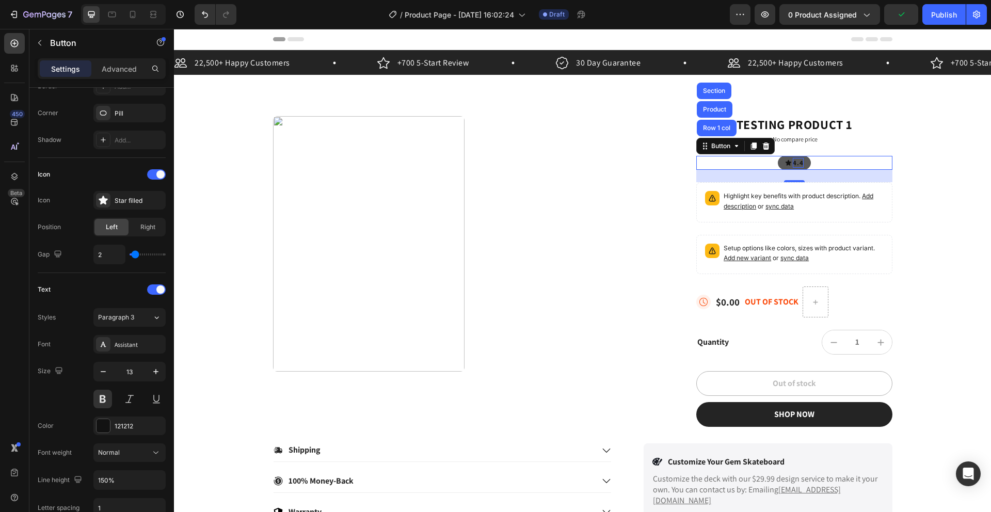
scroll to position [504, 0]
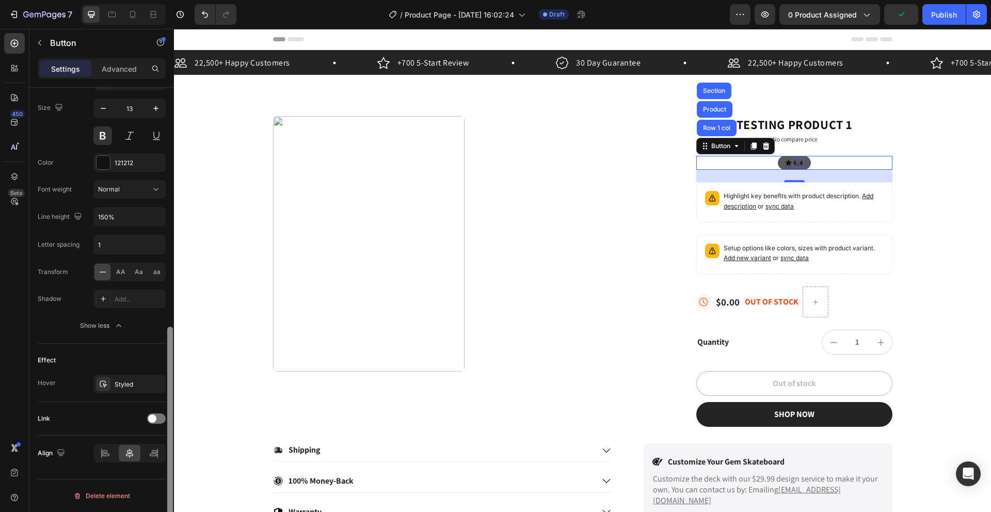
drag, startPoint x: 173, startPoint y: 414, endPoint x: 169, endPoint y: 434, distance: 20.7
click at [170, 437] on div at bounding box center [170, 315] width 8 height 454
click at [121, 330] on icon "button" at bounding box center [119, 325] width 10 height 10
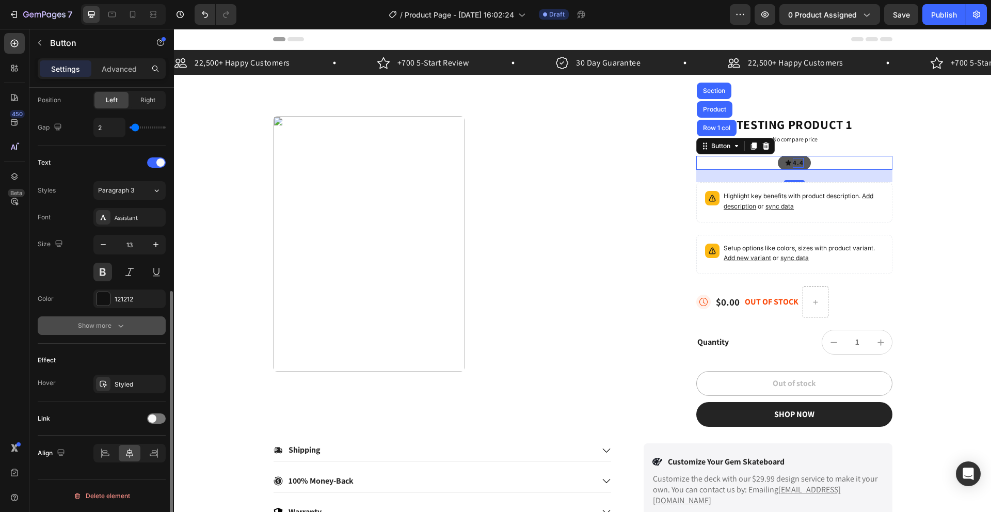
click at [120, 331] on button "Show more" at bounding box center [102, 325] width 128 height 19
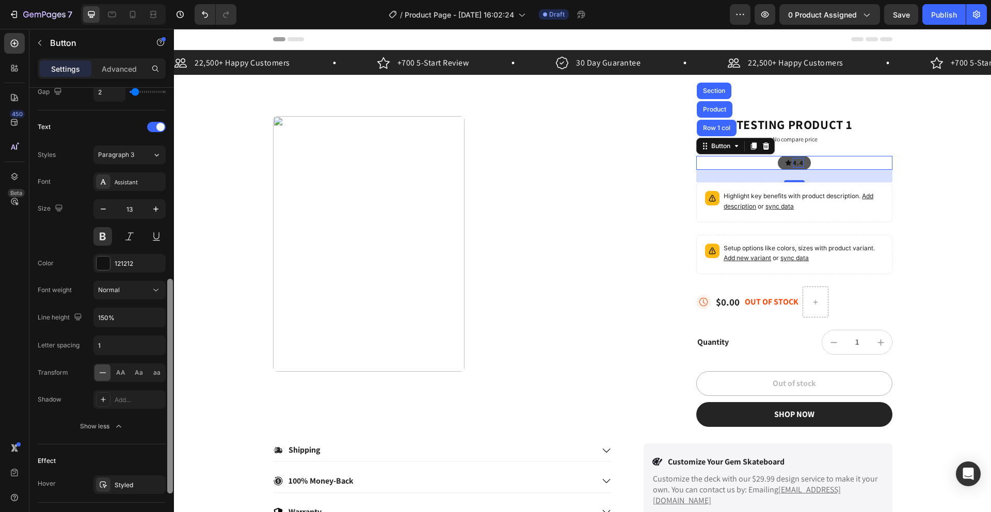
scroll to position [405, 0]
drag, startPoint x: 167, startPoint y: 362, endPoint x: 164, endPoint y: 382, distance: 20.3
click at [167, 382] on div at bounding box center [170, 386] width 6 height 215
click at [109, 341] on input "1" at bounding box center [129, 344] width 71 height 19
click at [48, 350] on div "Letter spacing" at bounding box center [59, 344] width 42 height 17
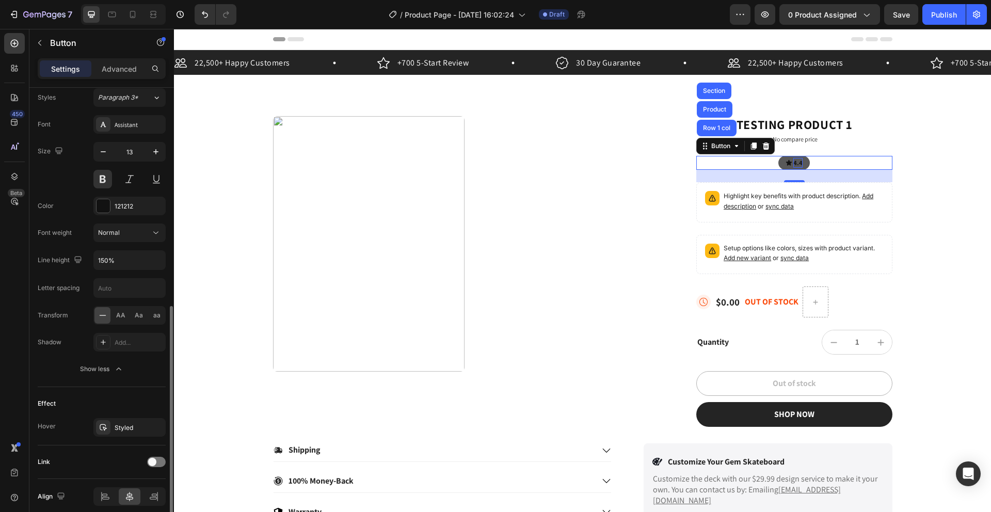
scroll to position [424, 0]
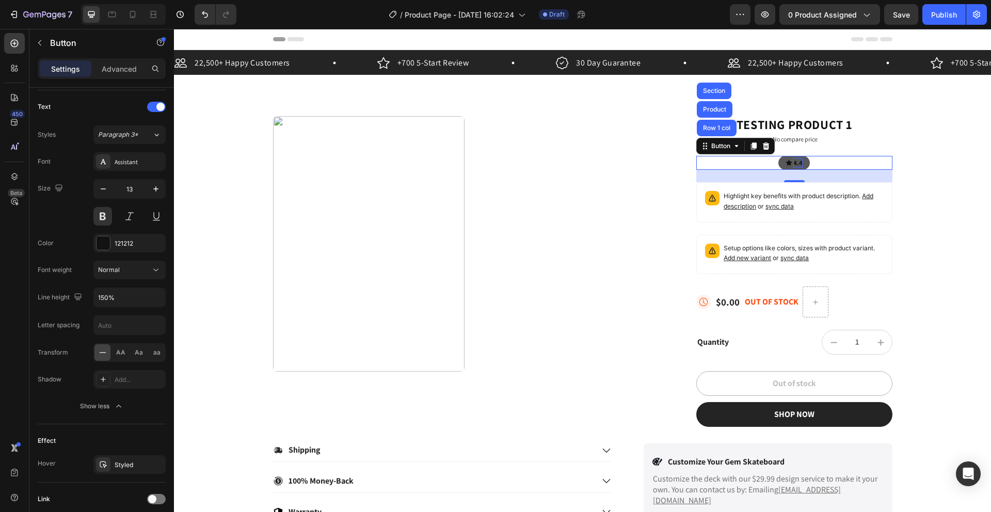
click at [800, 160] on button "4.4" at bounding box center [793, 163] width 31 height 14
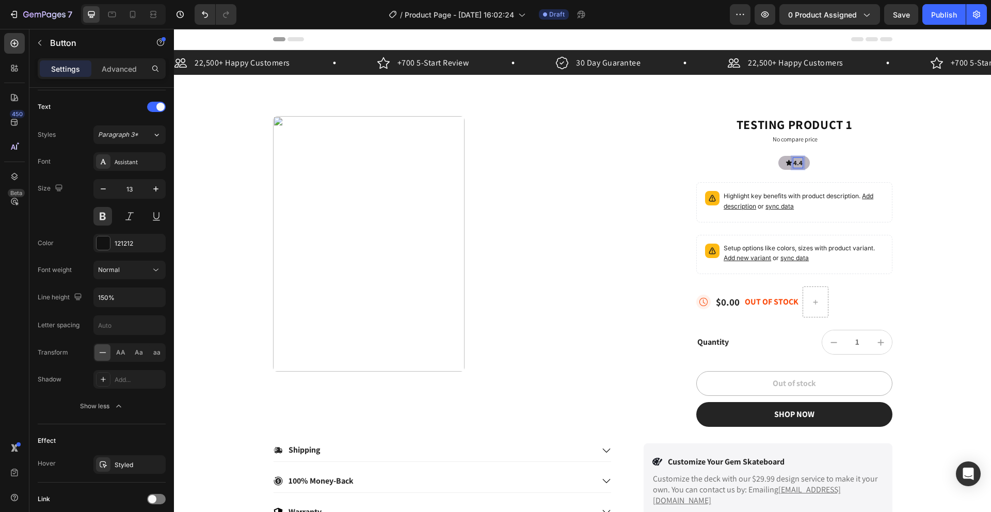
click at [797, 163] on p "4.4" at bounding box center [797, 163] width 9 height 10
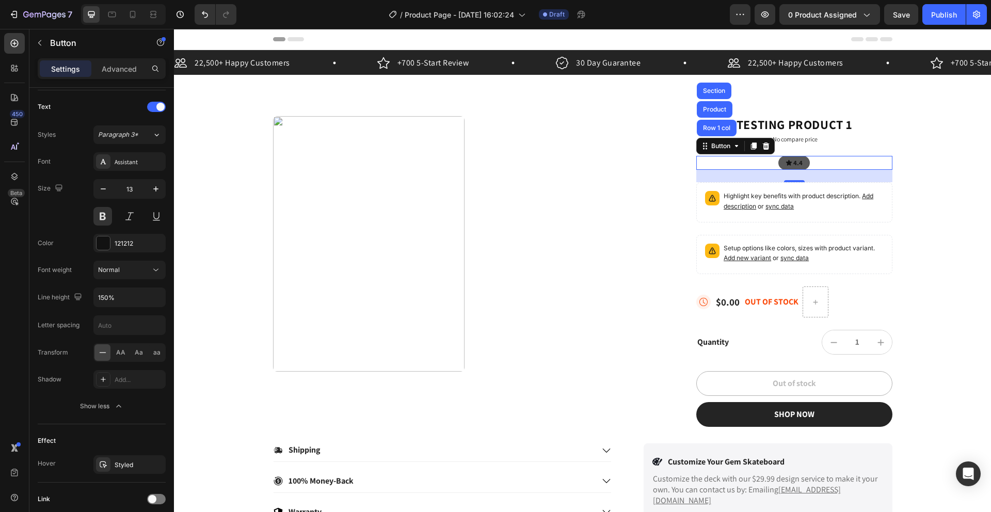
click at [803, 162] on button "4.4" at bounding box center [793, 163] width 31 height 14
click at [798, 163] on p "4.4" at bounding box center [797, 163] width 9 height 10
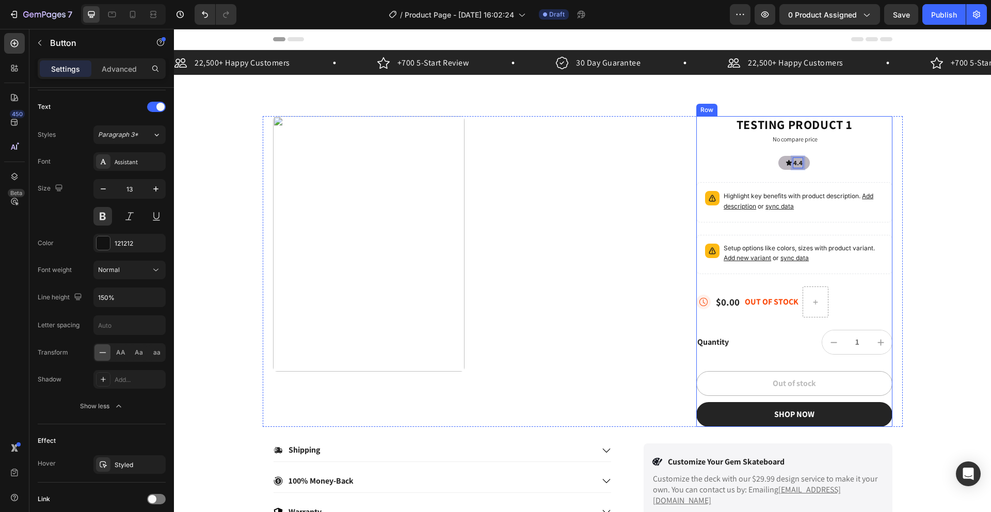
click at [778, 156] on button "4.4" at bounding box center [793, 163] width 31 height 14
click at [623, 124] on div at bounding box center [469, 243] width 392 height 255
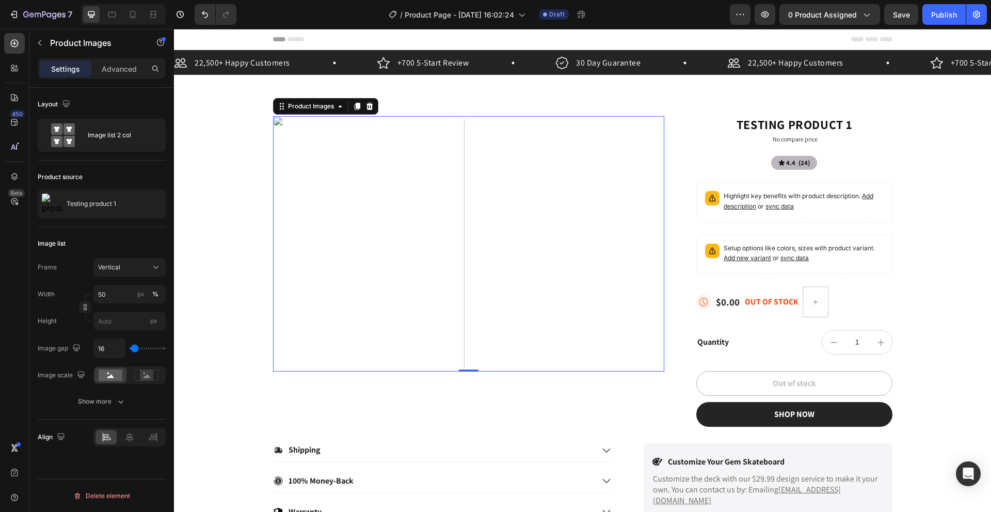
scroll to position [0, 0]
click at [795, 150] on div "Testing product 1 Product Title No compare price Product Price 4.4 (24) Button …" at bounding box center [794, 271] width 196 height 311
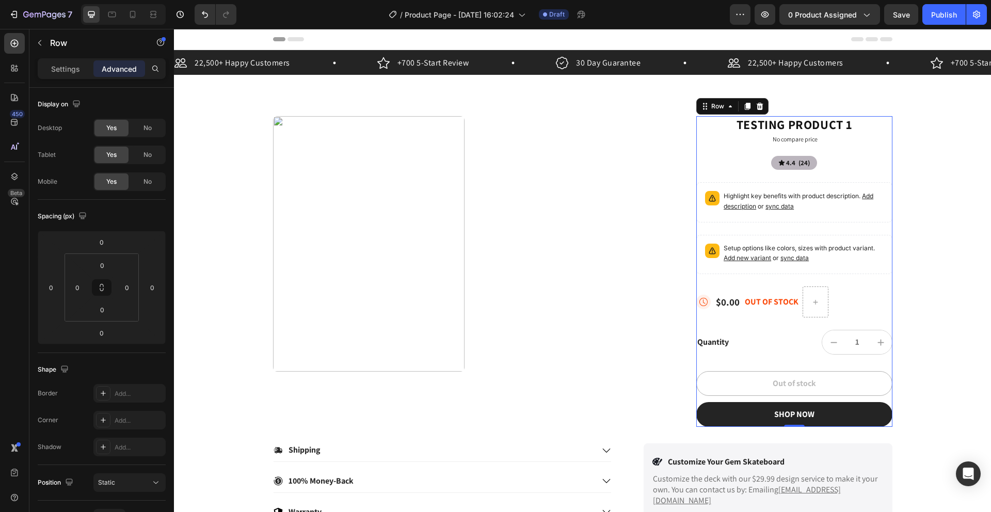
click at [791, 141] on p "No compare price" at bounding box center [866, 139] width 187 height 6
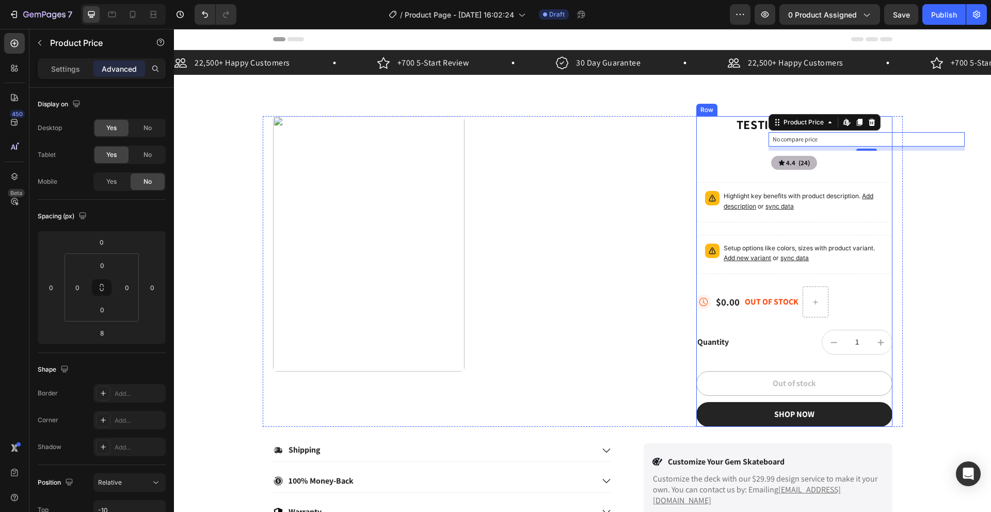
click at [799, 152] on div "Testing product 1 Product Title No compare price Product Price Edit content in …" at bounding box center [794, 271] width 196 height 311
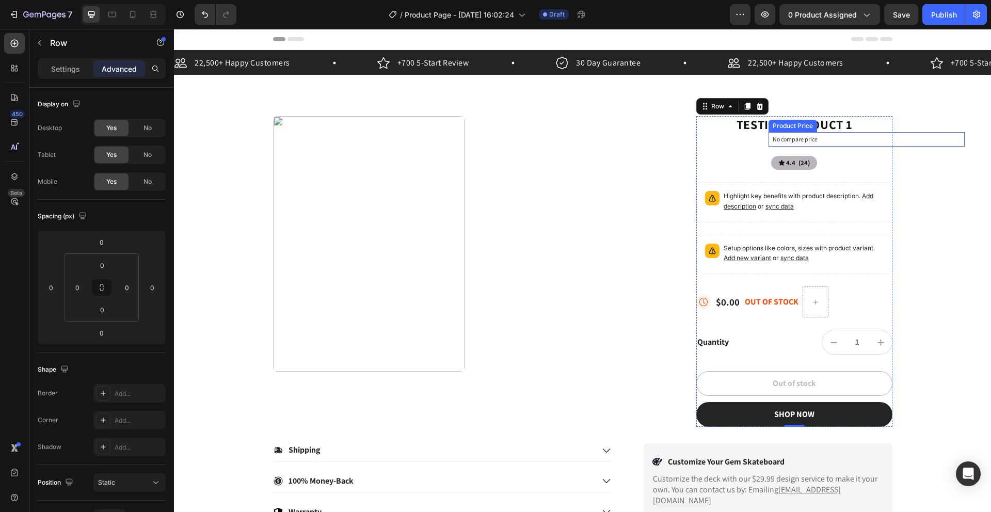
click at [792, 143] on div "No compare price" at bounding box center [866, 139] width 196 height 14
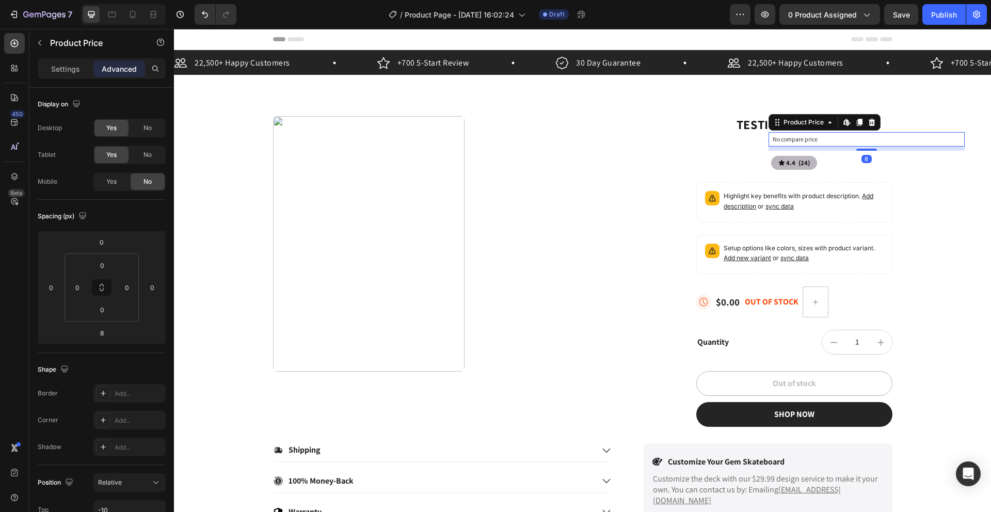
click at [792, 143] on div "No compare price" at bounding box center [866, 139] width 196 height 14
click at [44, 42] on button "button" at bounding box center [39, 43] width 17 height 17
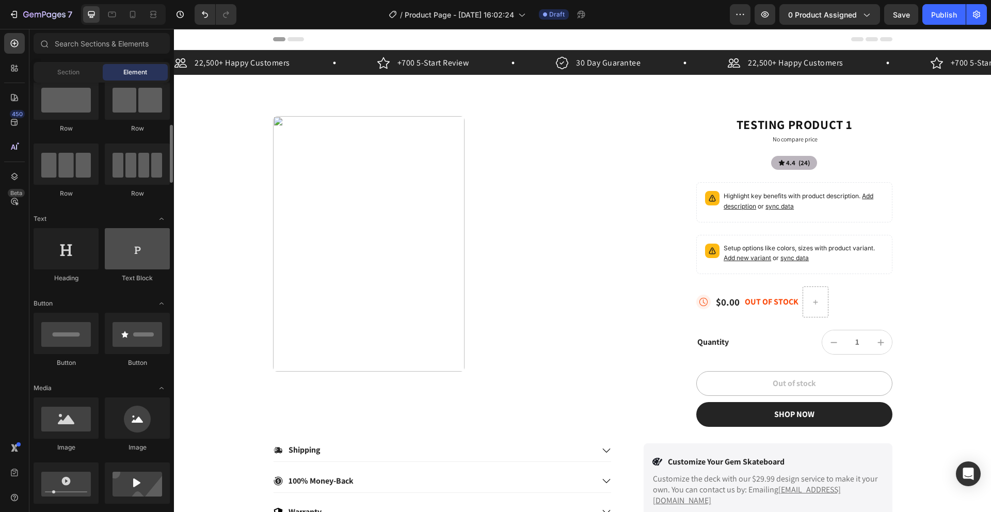
scroll to position [61, 0]
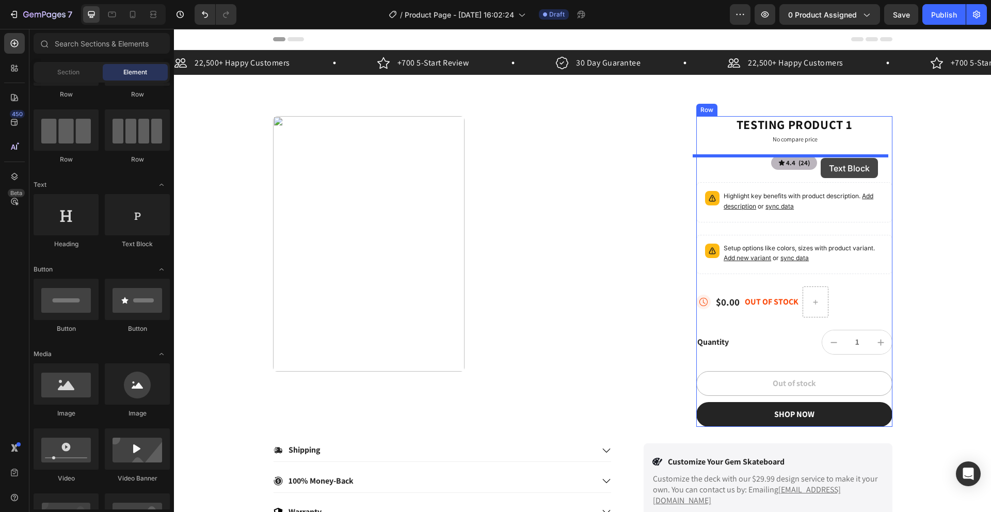
drag, startPoint x: 317, startPoint y: 251, endPoint x: 821, endPoint y: 158, distance: 512.2
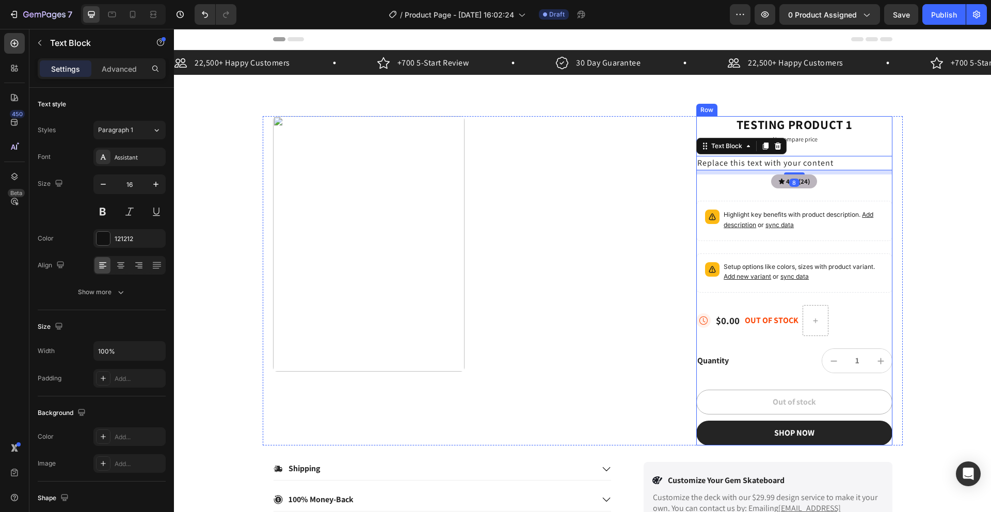
click at [819, 154] on div "Testing product 1 Product Title No compare price Product Price Replace this tex…" at bounding box center [794, 280] width 196 height 329
click at [815, 161] on div "Replace this text with your content" at bounding box center [794, 163] width 196 height 14
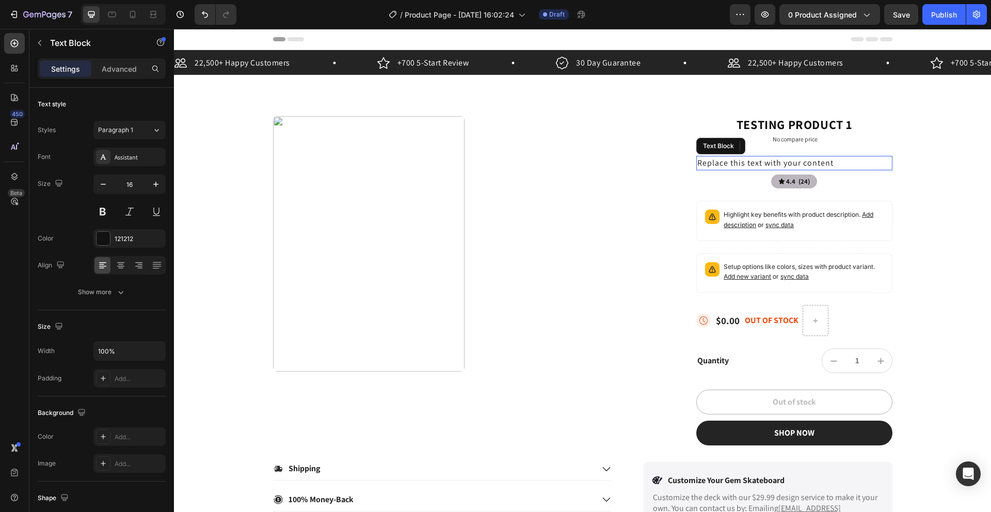
click at [815, 162] on div "Replace this text with your content" at bounding box center [794, 163] width 196 height 14
click at [855, 160] on p "Replace this text with your content" at bounding box center [794, 163] width 194 height 12
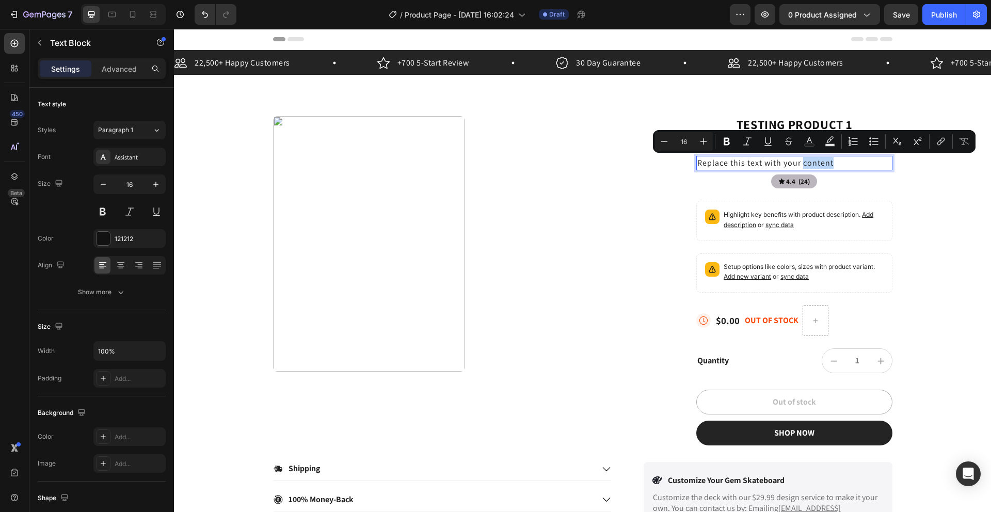
click at [838, 163] on p "Replace this text with your content" at bounding box center [794, 163] width 194 height 12
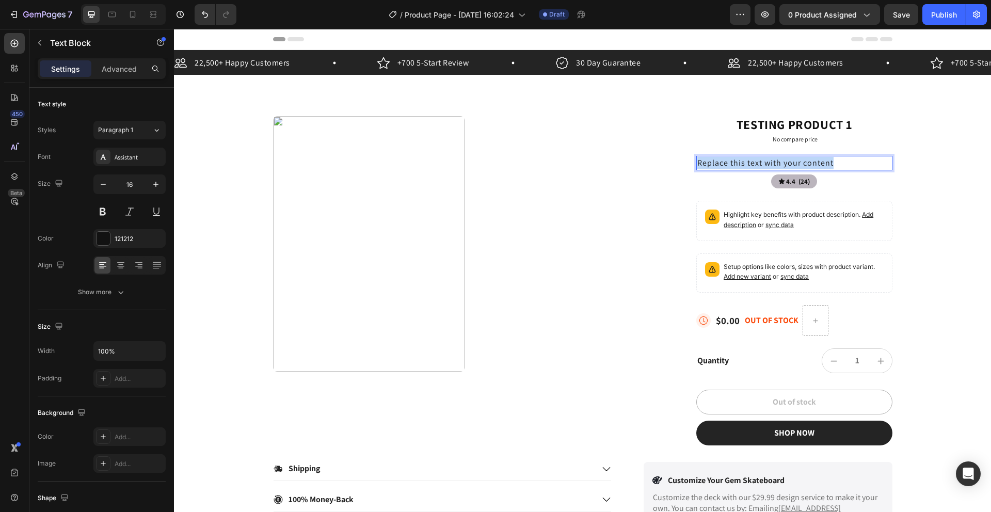
drag, startPoint x: 834, startPoint y: 163, endPoint x: 688, endPoint y: 165, distance: 146.1
click at [688, 165] on div "Product Images Testing product 1 Product Title No compare price Product Price R…" at bounding box center [583, 280] width 640 height 329
click at [108, 211] on button at bounding box center [102, 211] width 19 height 19
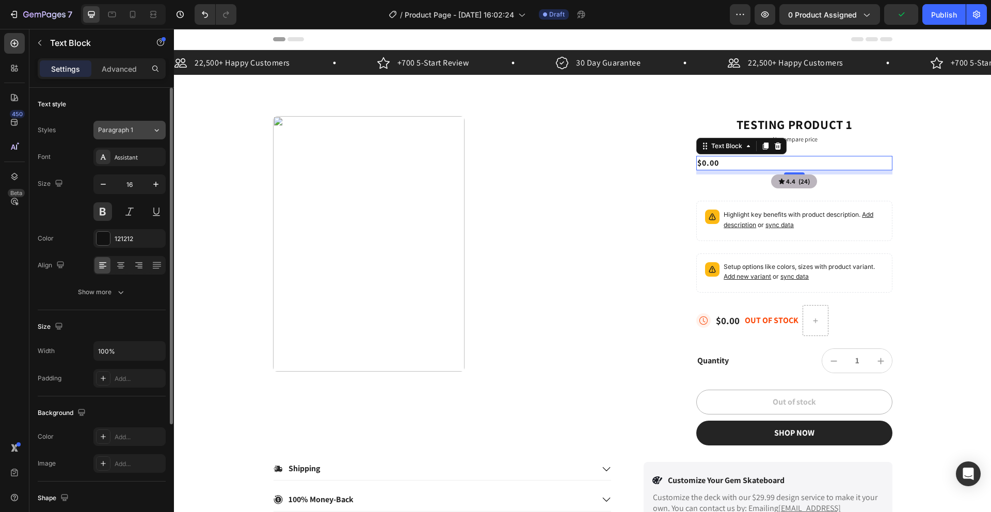
click at [131, 131] on span "Paragraph 1" at bounding box center [115, 129] width 35 height 9
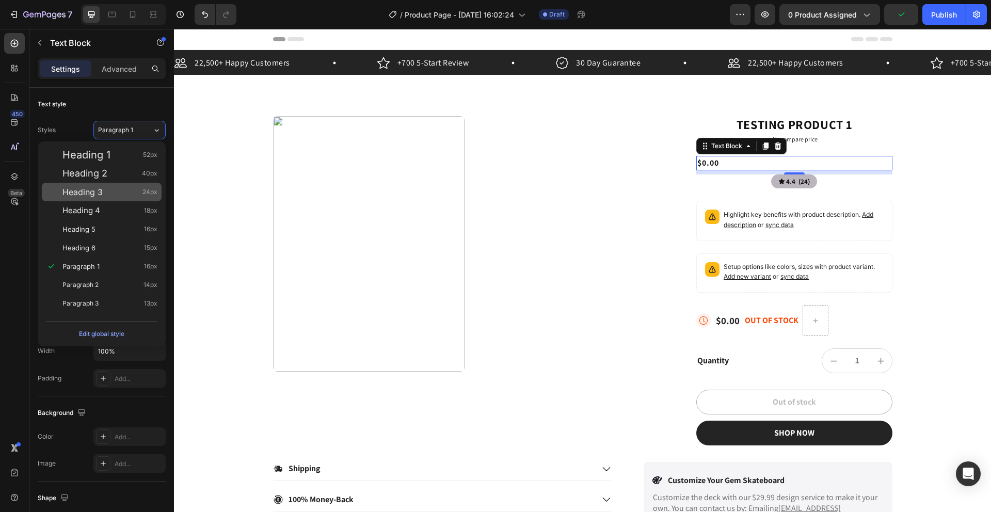
click at [115, 194] on div "Heading 3 24px" at bounding box center [109, 192] width 95 height 10
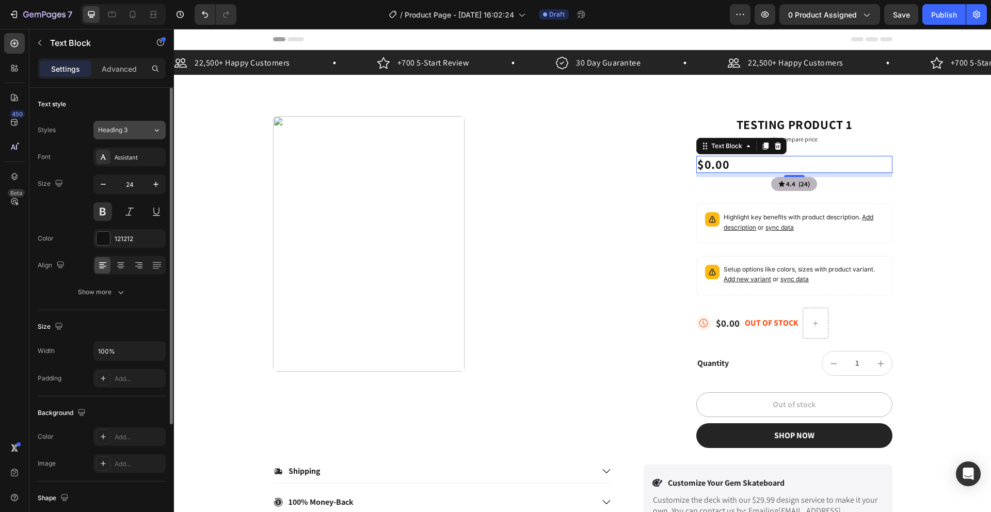
click at [147, 131] on div "Heading 3" at bounding box center [125, 129] width 54 height 9
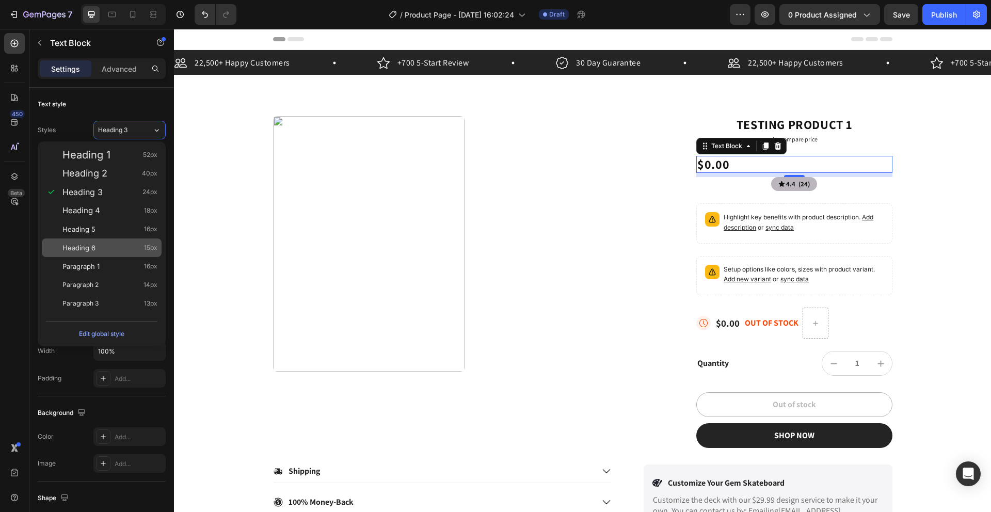
click at [103, 250] on div "Heading 6 15px" at bounding box center [109, 248] width 95 height 10
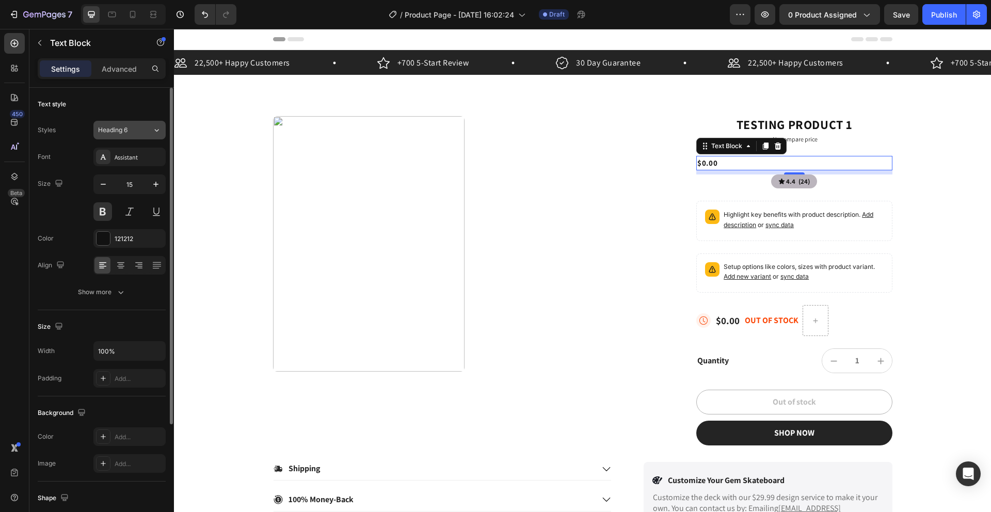
click at [113, 134] on span "Heading 6" at bounding box center [112, 129] width 29 height 9
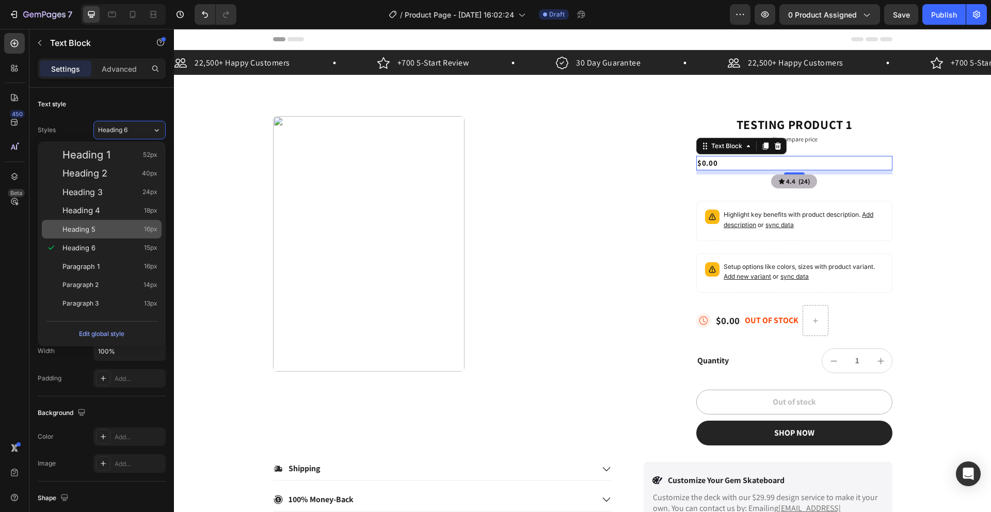
click at [110, 234] on div "Heading 5 16px" at bounding box center [102, 229] width 120 height 19
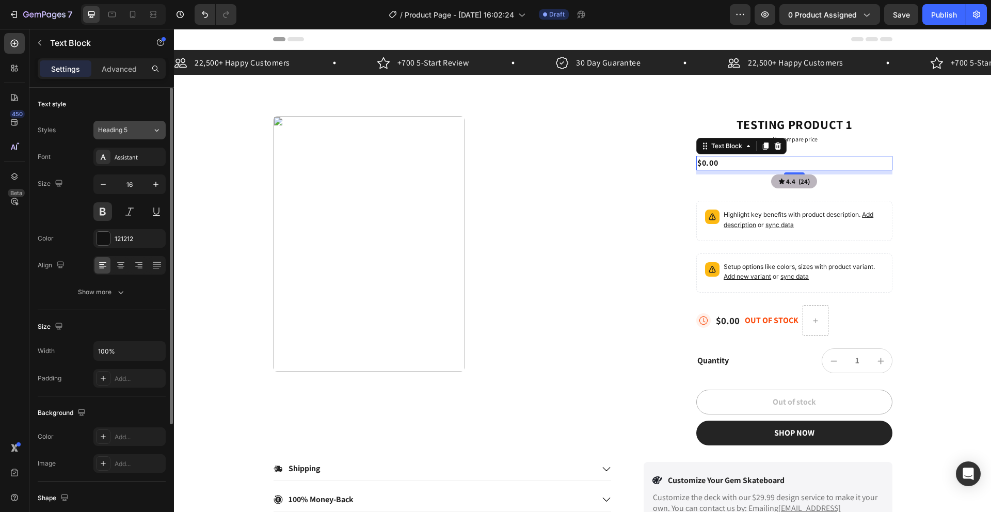
click at [115, 137] on button "Heading 5" at bounding box center [129, 130] width 72 height 19
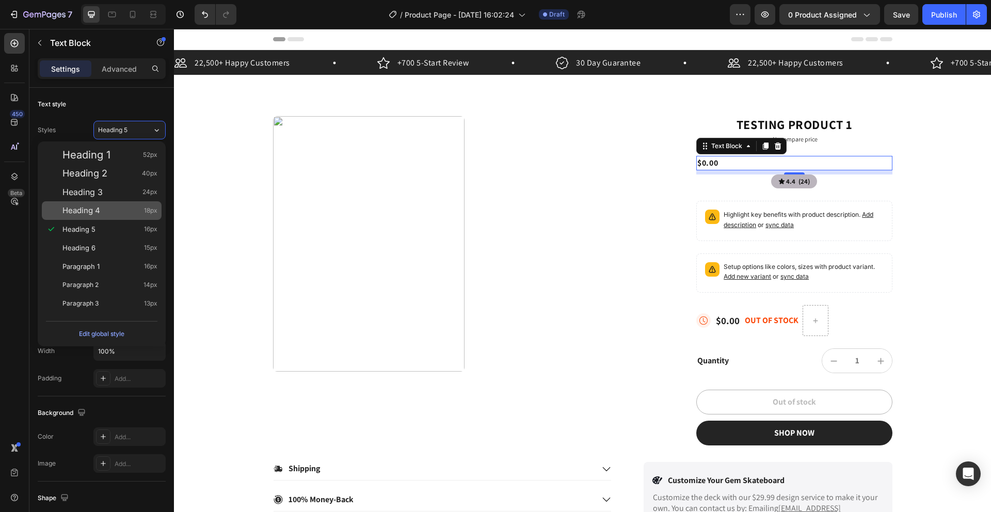
click at [79, 210] on span "Heading 4" at bounding box center [81, 210] width 38 height 10
type input "18"
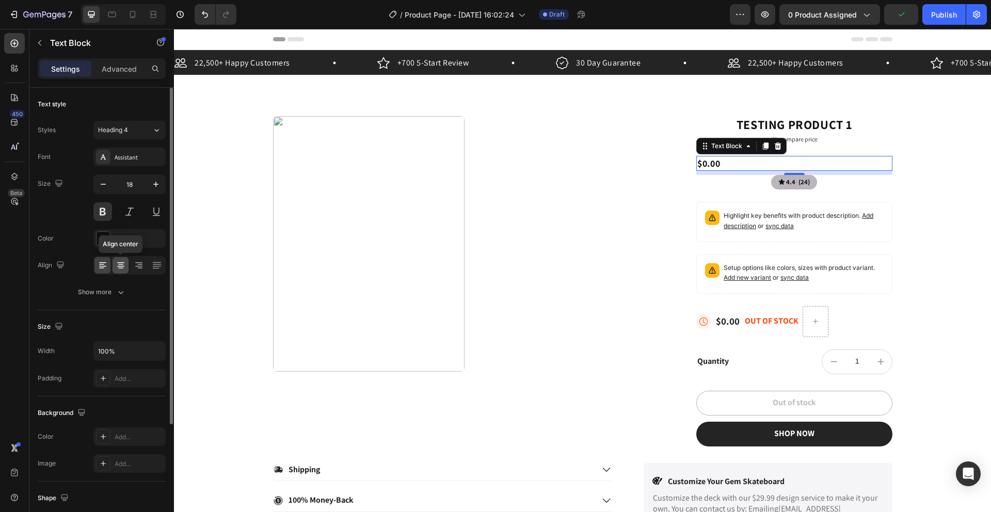
click at [124, 269] on icon at bounding box center [121, 265] width 10 height 10
click at [109, 287] on div "Show more" at bounding box center [102, 292] width 48 height 10
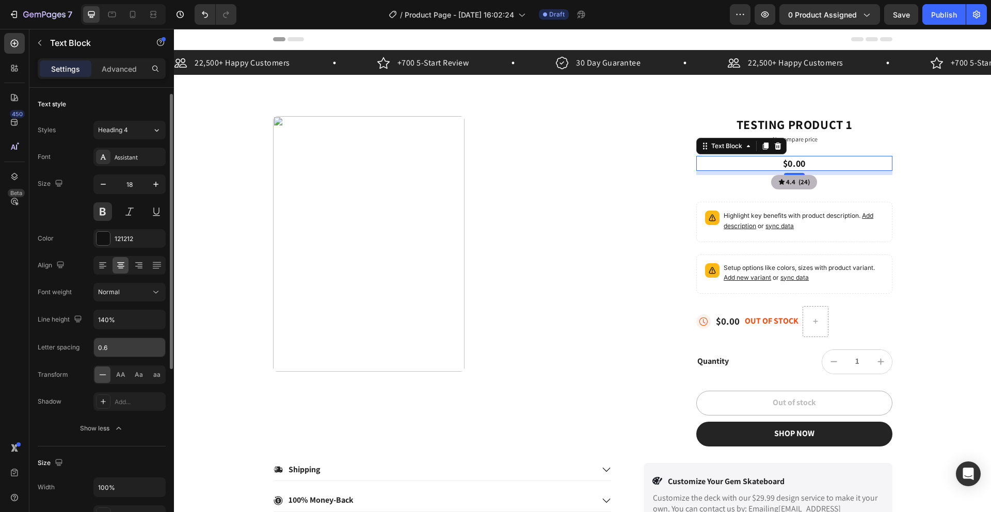
scroll to position [12, 0]
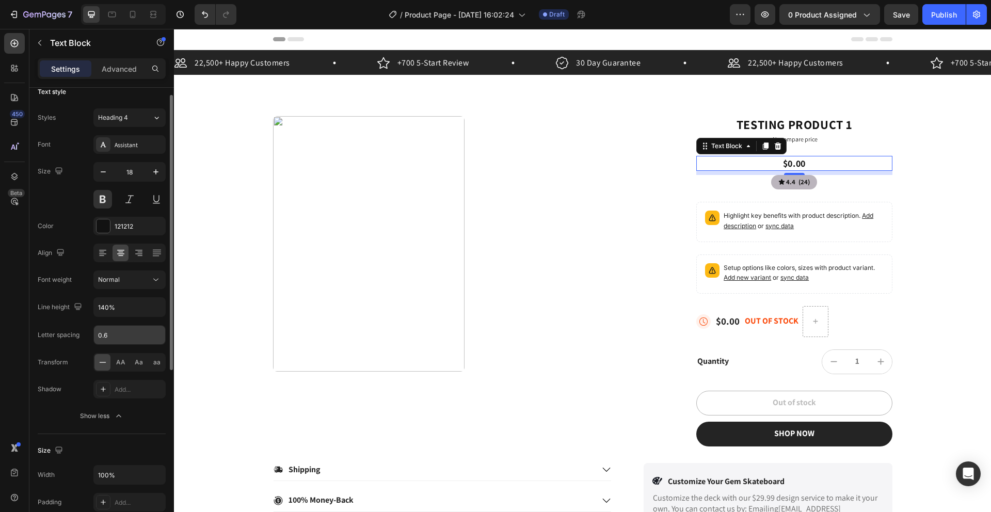
drag, startPoint x: 117, startPoint y: 342, endPoint x: 112, endPoint y: 336, distance: 6.6
click at [116, 341] on input "0.6" at bounding box center [129, 335] width 71 height 19
type input "0"
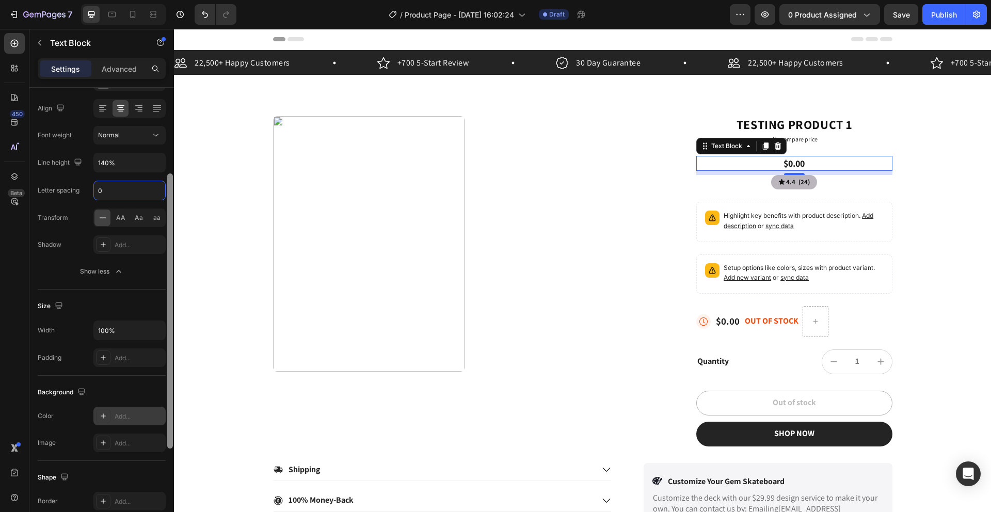
drag, startPoint x: 171, startPoint y: 335, endPoint x: 150, endPoint y: 419, distance: 86.4
click at [160, 422] on div "Text style Styles Heading 4* Font Assistant Size 18 Color 121212 Align Font wei…" at bounding box center [101, 315] width 144 height 454
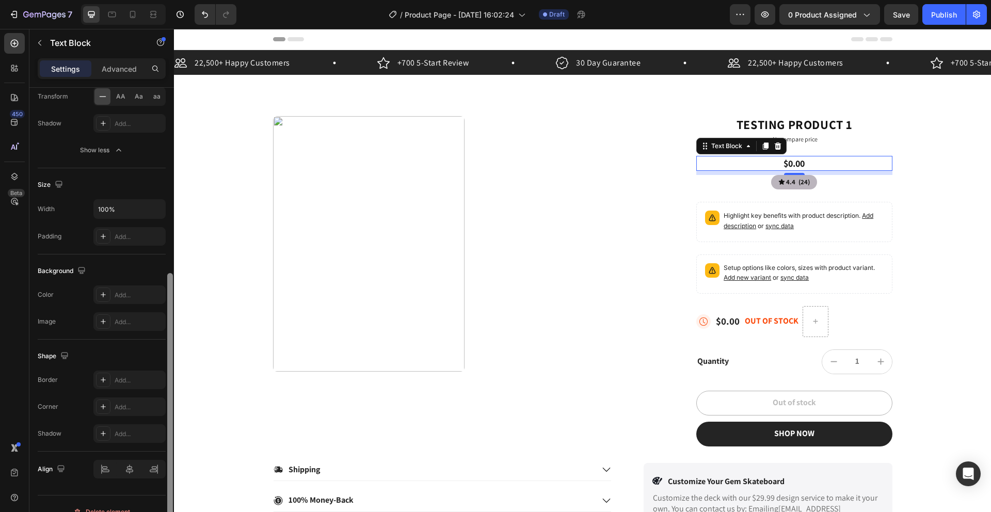
scroll to position [294, 0]
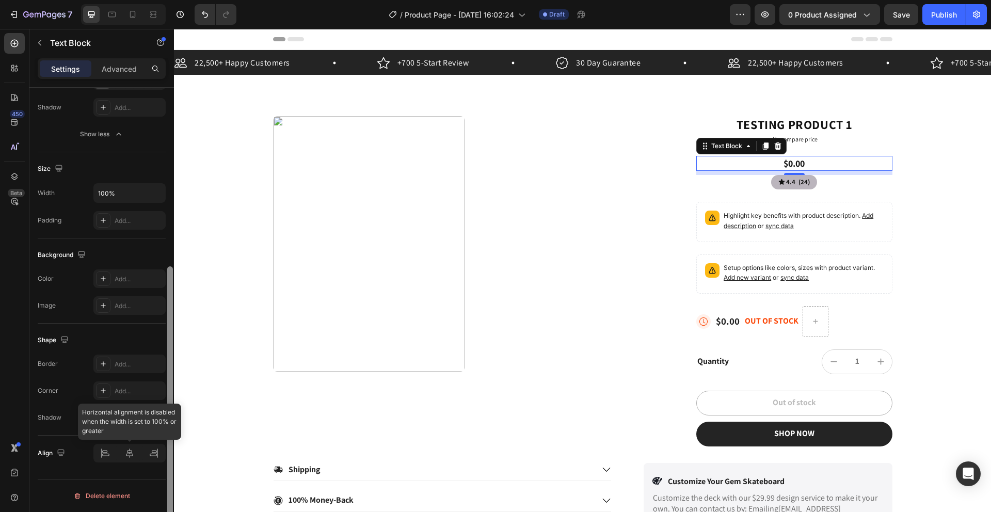
drag, startPoint x: 169, startPoint y: 368, endPoint x: 158, endPoint y: 462, distance: 94.0
click at [158, 462] on div "Text style Styles Heading 4* Font Assistant Size 18 Color 121212 Align Font wei…" at bounding box center [101, 315] width 144 height 454
click at [126, 454] on div at bounding box center [129, 453] width 72 height 19
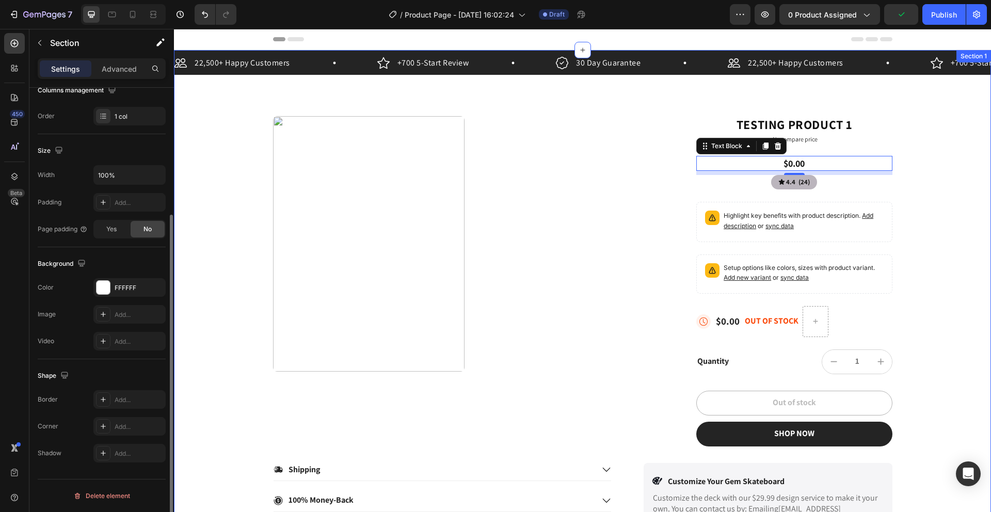
click at [174, 398] on div "22,500+ Happy Customers Item List +700 5-Start Review Item List 30 Day Guarante…" at bounding box center [582, 296] width 817 height 493
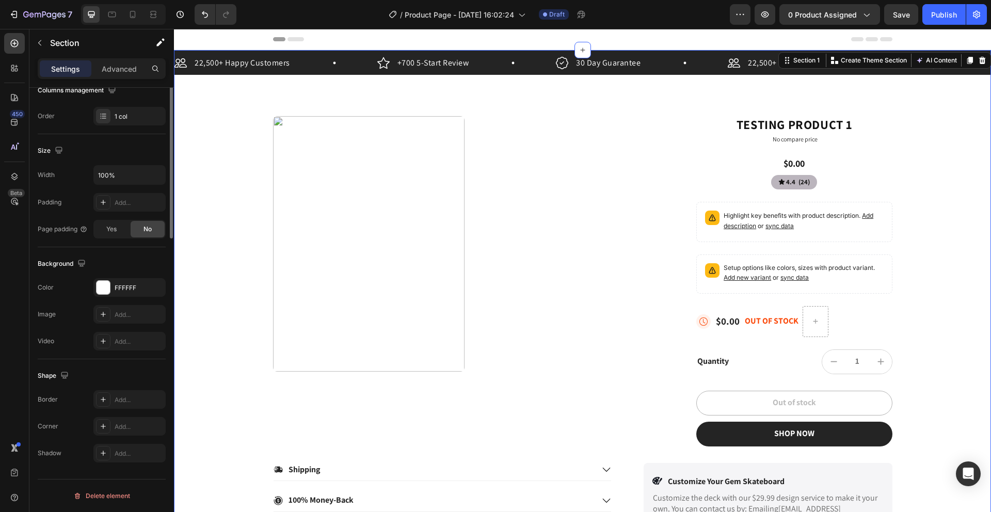
scroll to position [0, 0]
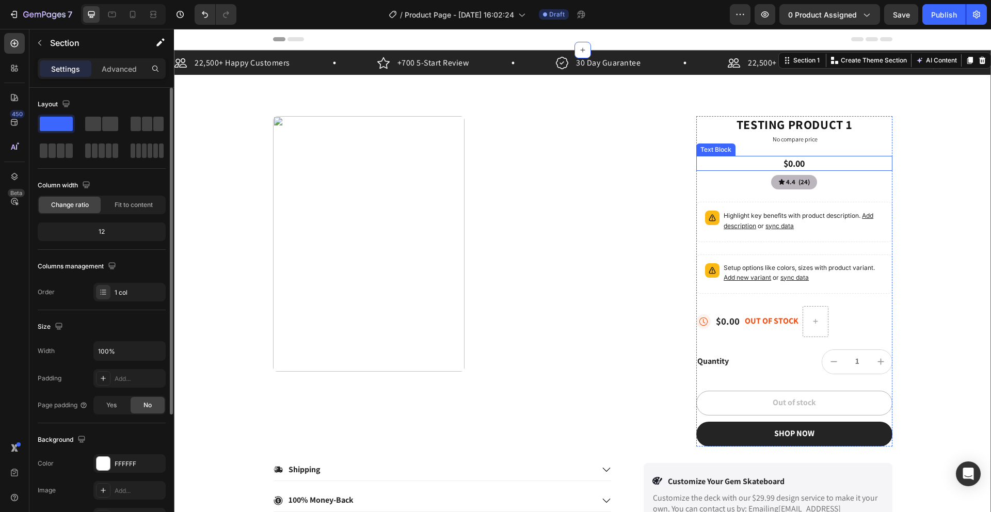
click at [805, 162] on p "$0.00" at bounding box center [794, 163] width 194 height 13
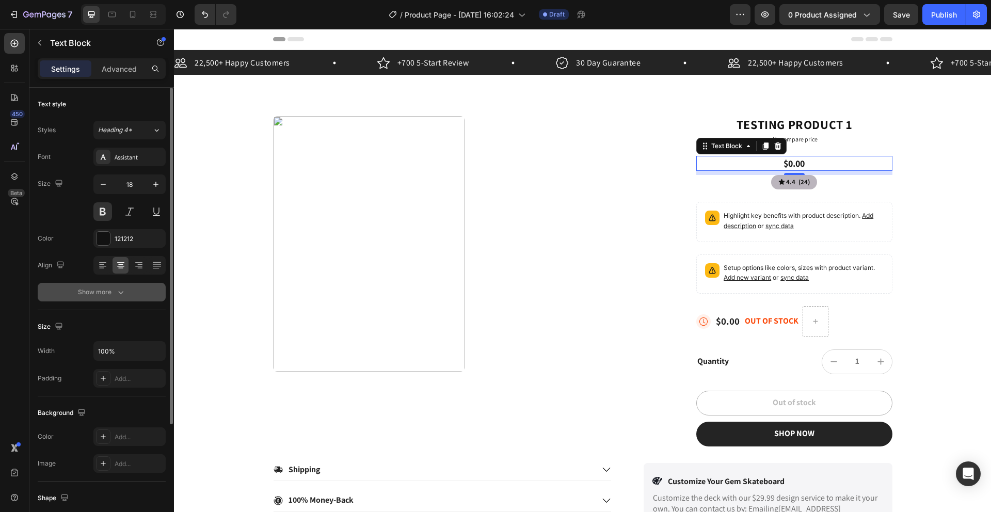
click at [117, 292] on icon "button" at bounding box center [121, 292] width 10 height 10
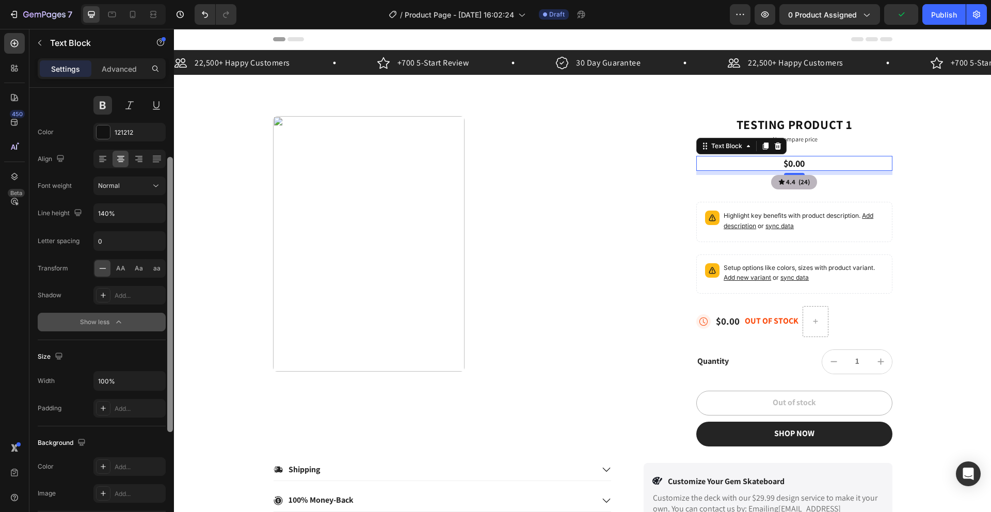
scroll to position [109, 0]
drag, startPoint x: 171, startPoint y: 360, endPoint x: 159, endPoint y: 438, distance: 78.3
click at [166, 441] on div at bounding box center [170, 315] width 8 height 454
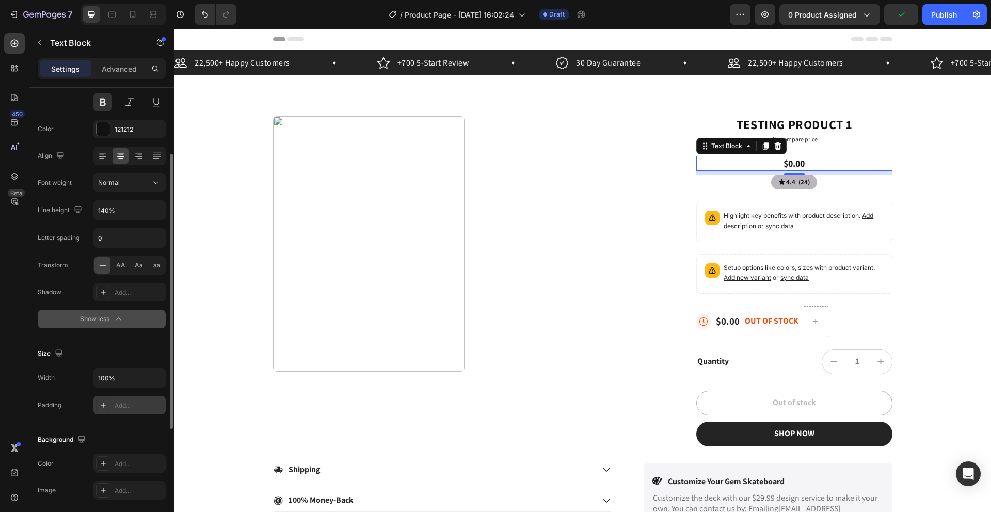
click at [118, 408] on div "Add..." at bounding box center [139, 405] width 49 height 9
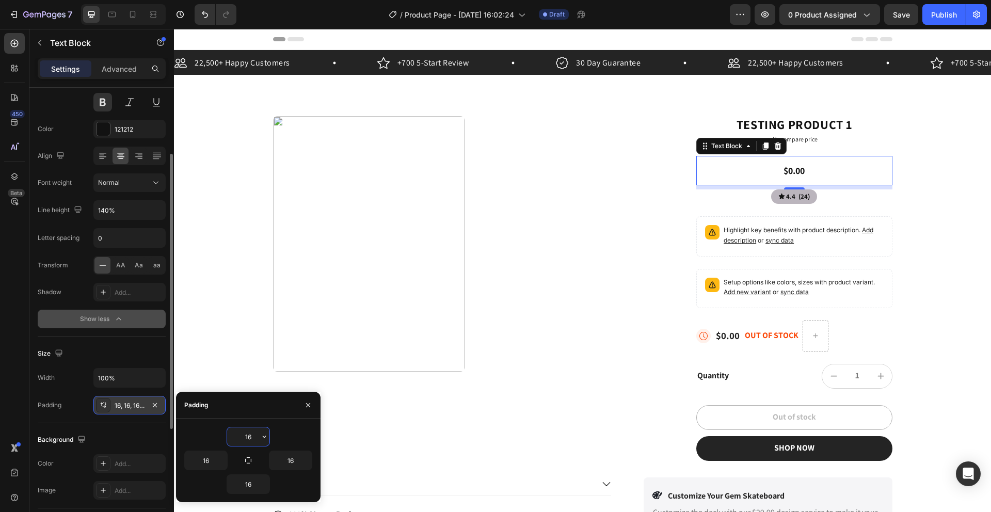
click at [265, 443] on button "button" at bounding box center [264, 436] width 10 height 19
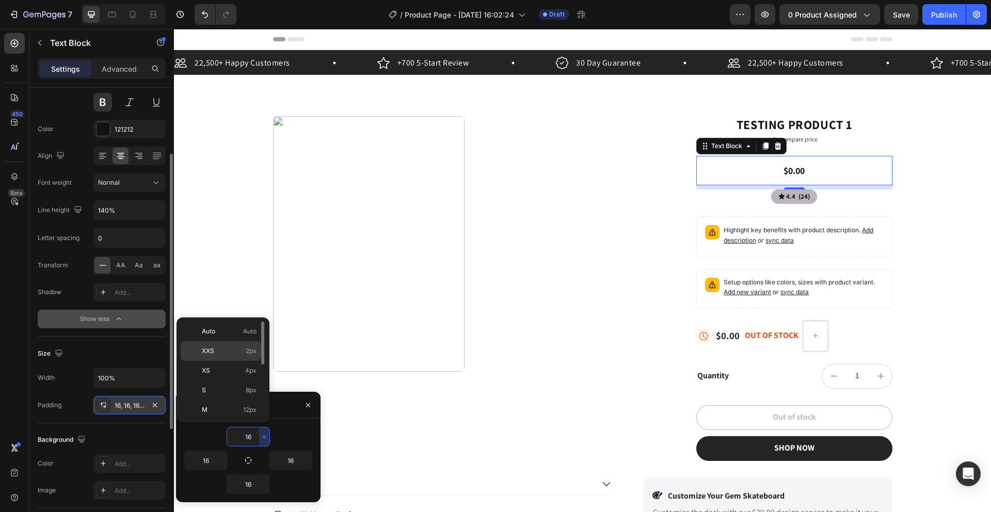
click at [211, 346] on span "XXS" at bounding box center [208, 350] width 12 height 9
type input "2"
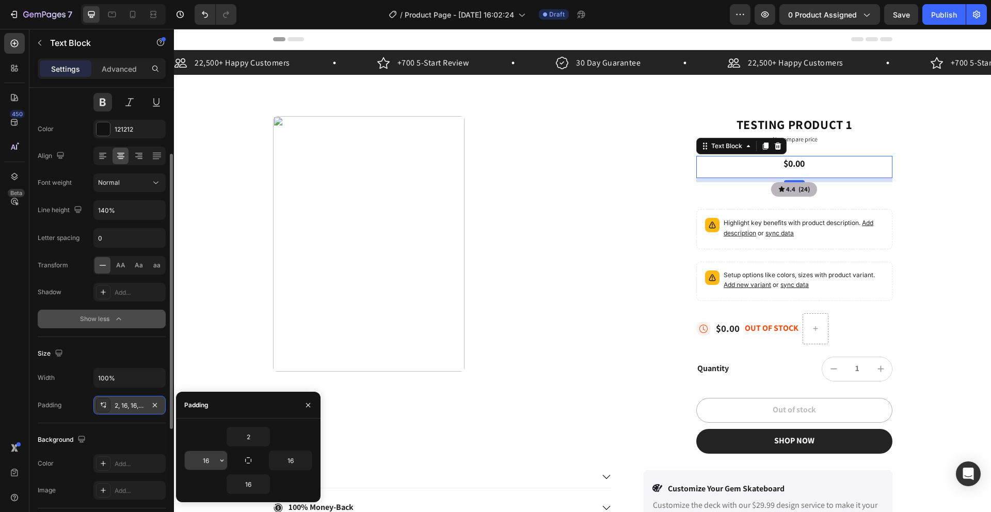
click at [211, 463] on input "16" at bounding box center [206, 460] width 42 height 19
click at [218, 462] on icon "button" at bounding box center [222, 460] width 8 height 8
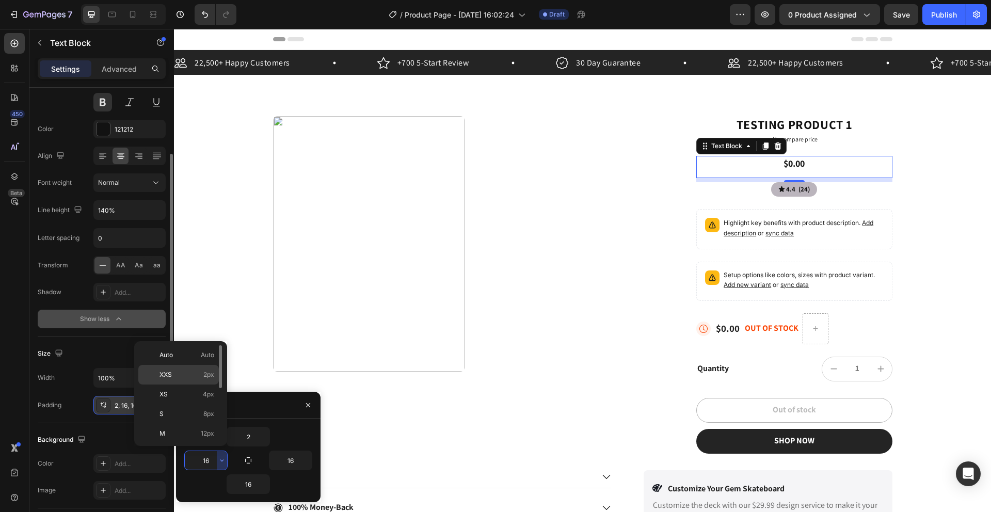
click at [179, 371] on p "XXS 2px" at bounding box center [186, 374] width 55 height 9
type input "2"
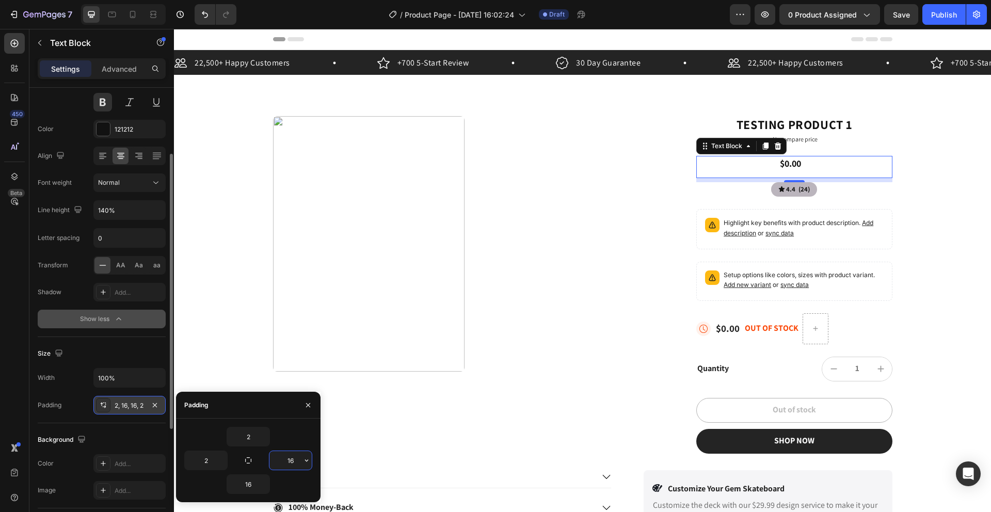
click at [289, 460] on input "16" at bounding box center [290, 460] width 42 height 19
click at [310, 464] on button "button" at bounding box center [306, 460] width 10 height 19
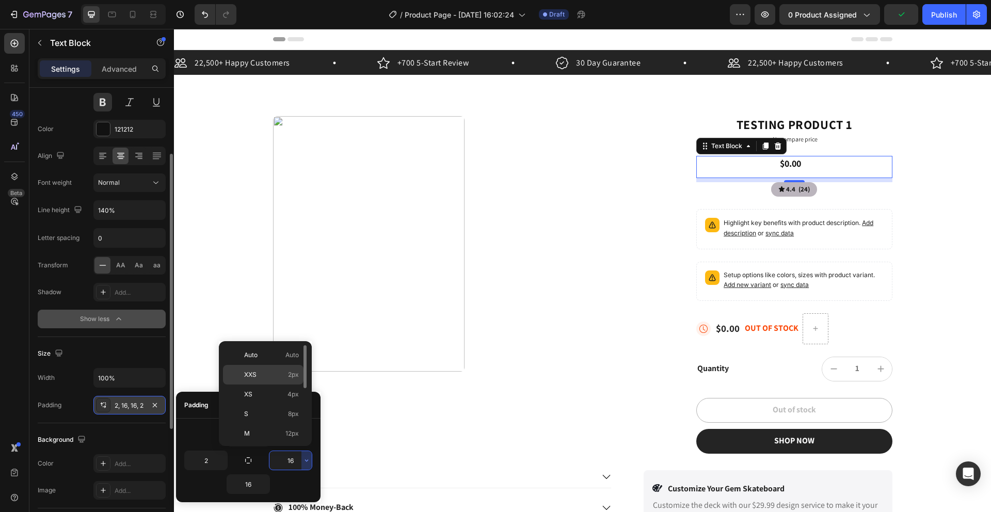
click at [235, 384] on div "XXS 2px" at bounding box center [263, 394] width 81 height 20
type input "2"
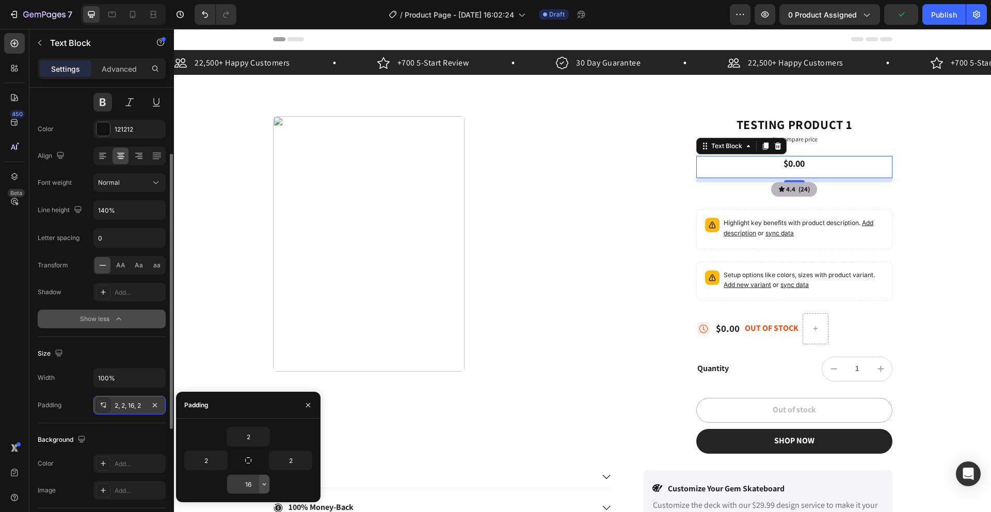
click at [261, 484] on icon "button" at bounding box center [264, 484] width 8 height 8
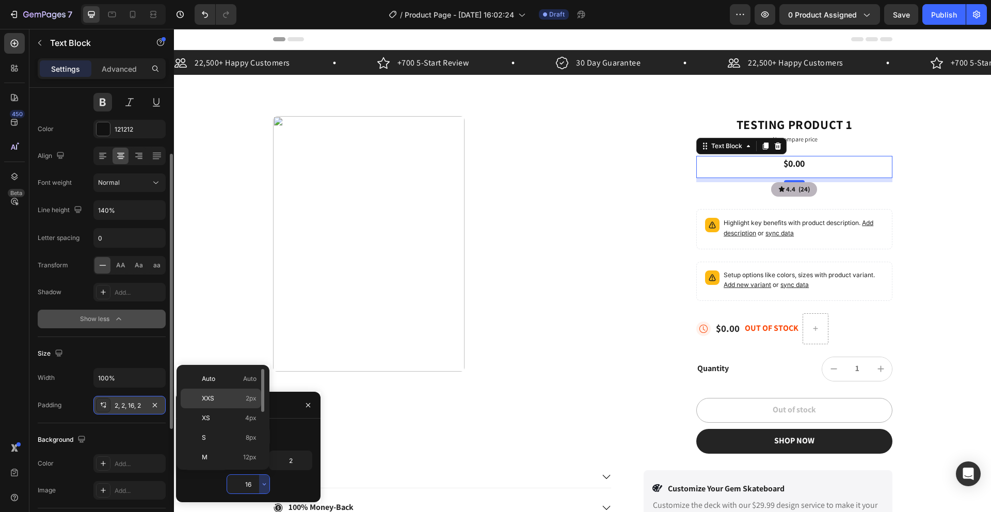
click at [235, 399] on p "XXS 2px" at bounding box center [229, 398] width 55 height 9
type input "2"
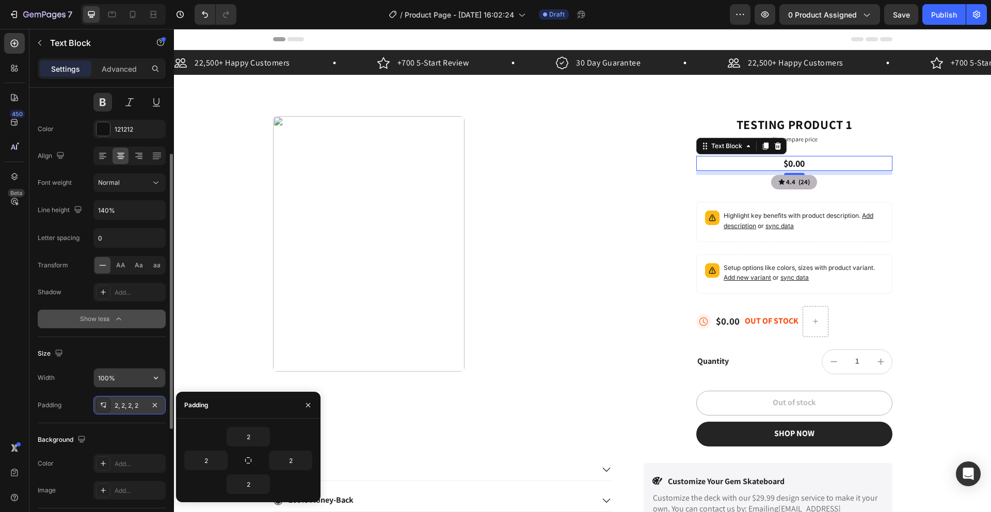
click at [130, 375] on input "100%" at bounding box center [129, 377] width 71 height 19
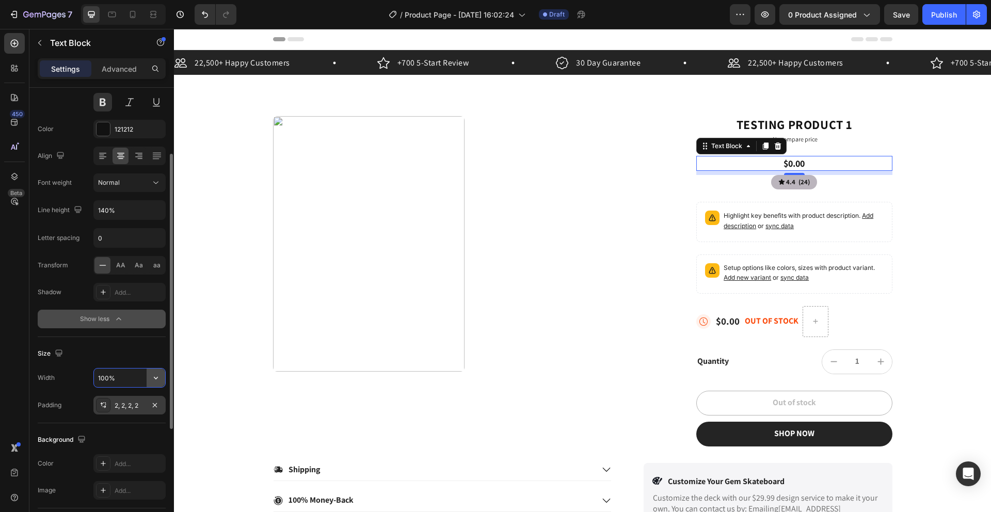
click at [158, 378] on icon "button" at bounding box center [156, 378] width 10 height 10
click at [114, 383] on input "100%" at bounding box center [129, 377] width 71 height 19
click at [108, 380] on input "100%" at bounding box center [129, 377] width 71 height 19
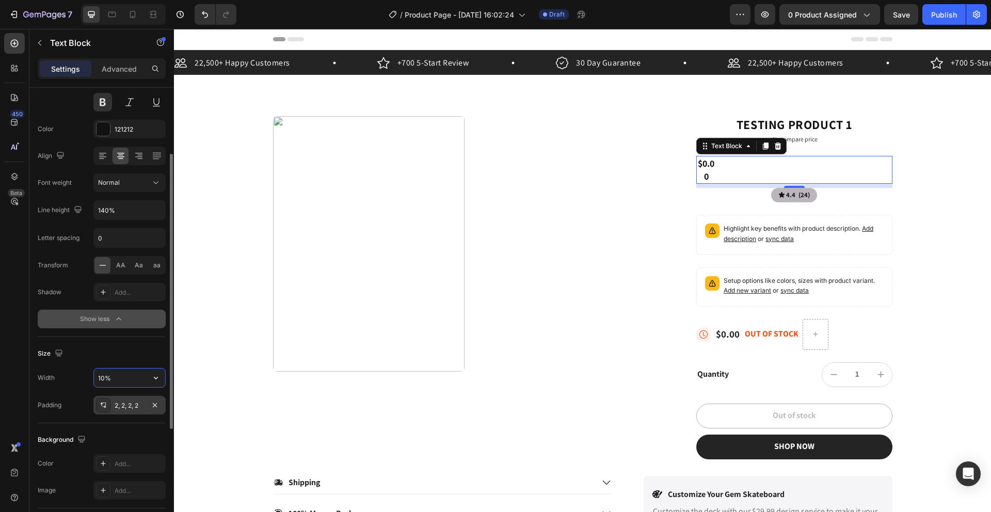
type input "100%"
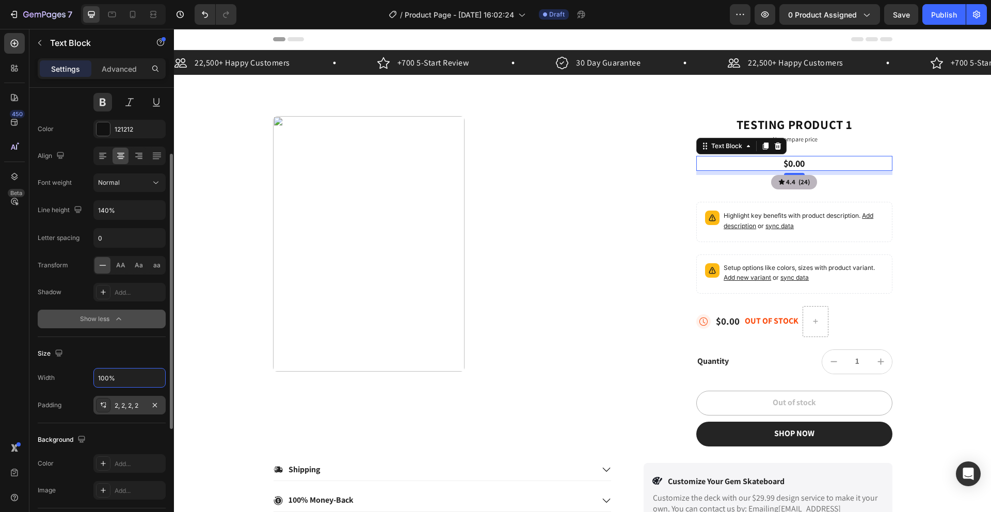
click at [109, 360] on div "Size" at bounding box center [102, 353] width 128 height 17
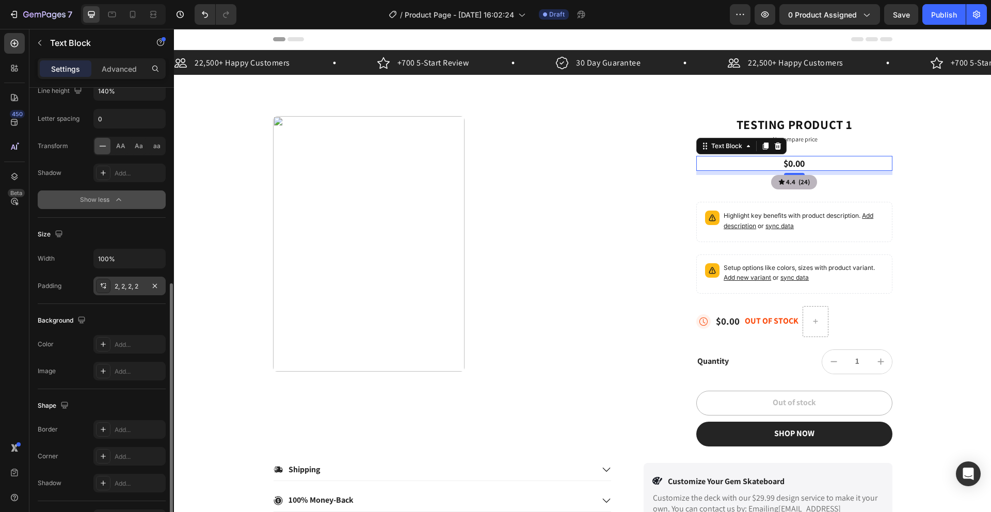
scroll to position [294, 0]
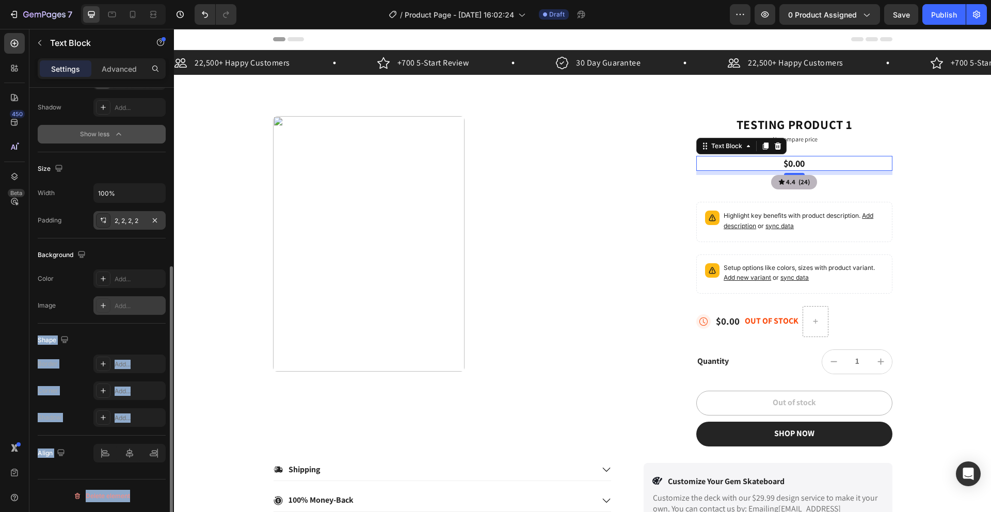
drag, startPoint x: 166, startPoint y: 341, endPoint x: 163, endPoint y: 307, distance: 34.2
click at [163, 307] on div "Text style Styles Heading 4* Font Assistant Size 18 Color 121212 Align Font wei…" at bounding box center [101, 315] width 144 height 454
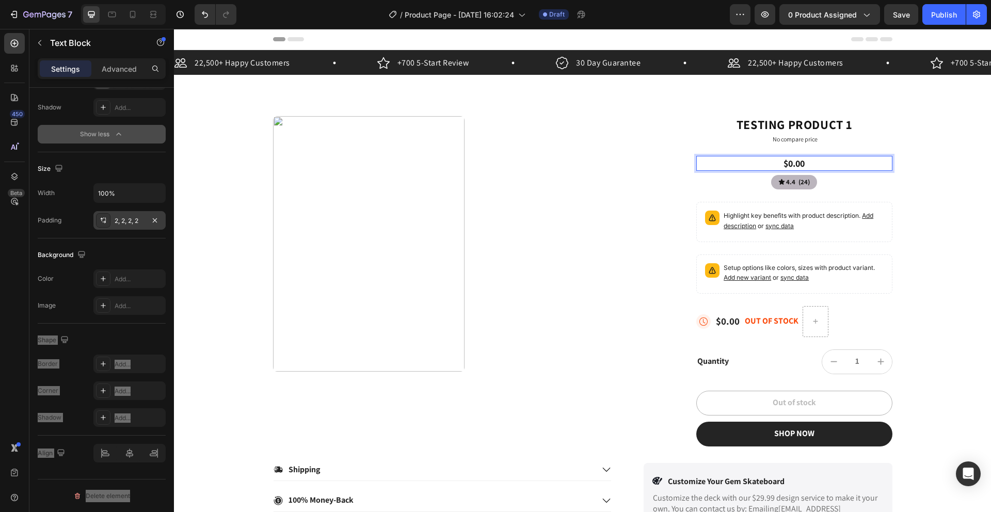
drag, startPoint x: 730, startPoint y: 160, endPoint x: 729, endPoint y: 153, distance: 6.7
click at [788, 148] on div "Testing product 1 Product Title No compare price Product Price $0.00 Text Block…" at bounding box center [794, 281] width 196 height 330
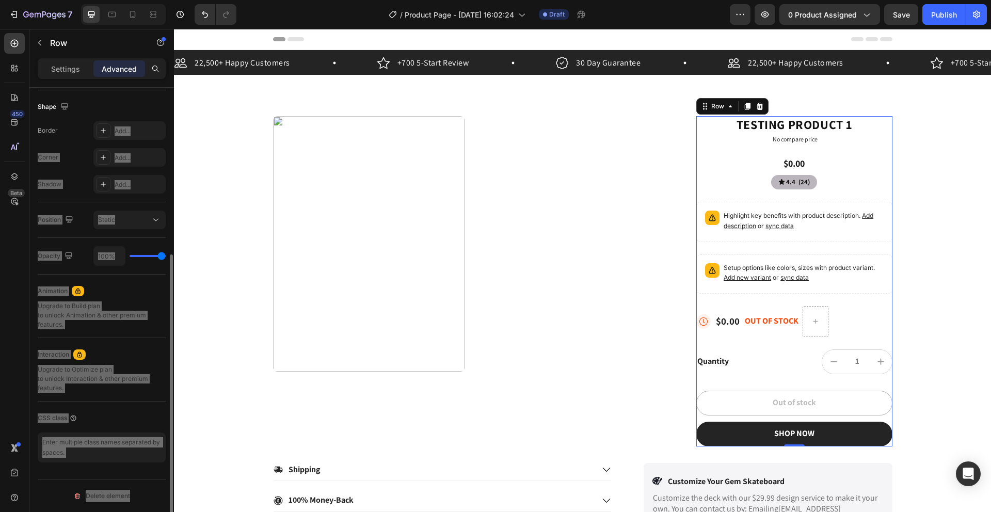
scroll to position [0, 0]
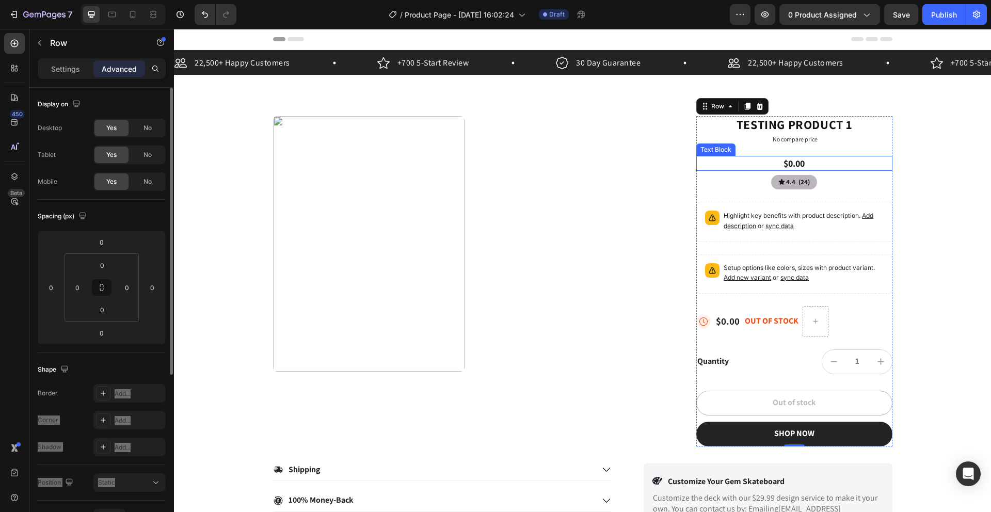
click at [777, 162] on p "$0.00" at bounding box center [794, 163] width 194 height 13
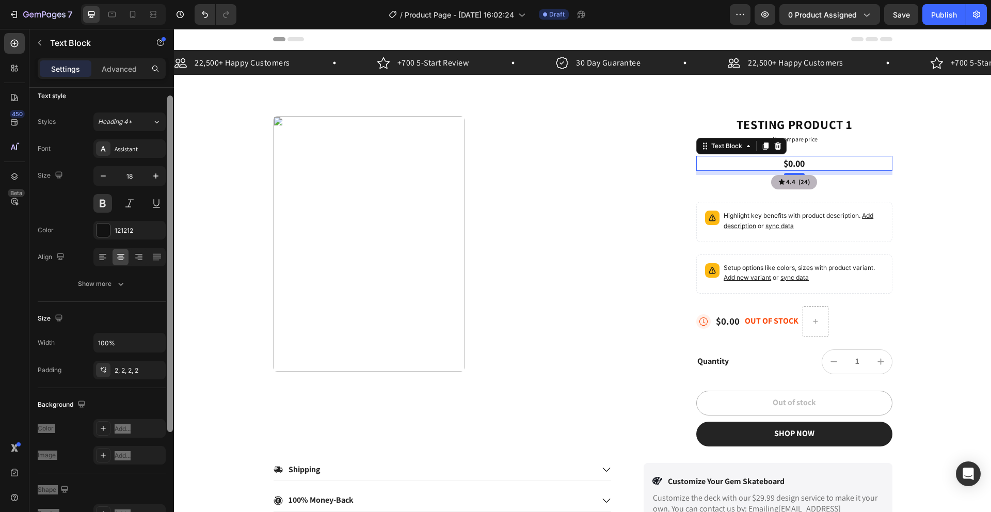
scroll to position [10, 0]
drag, startPoint x: 169, startPoint y: 166, endPoint x: 169, endPoint y: 173, distance: 7.2
click at [169, 173] on div at bounding box center [170, 263] width 6 height 336
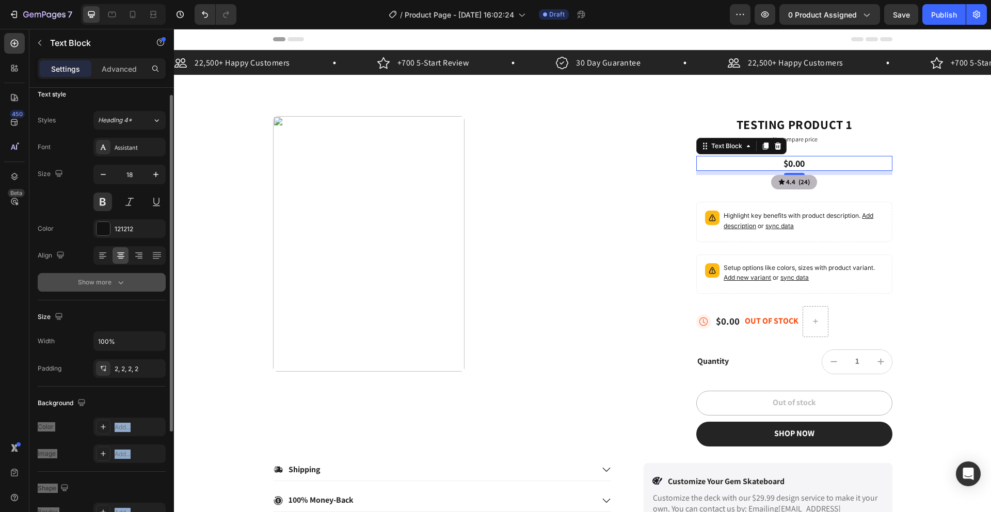
click at [108, 282] on div "Show more" at bounding box center [102, 282] width 48 height 10
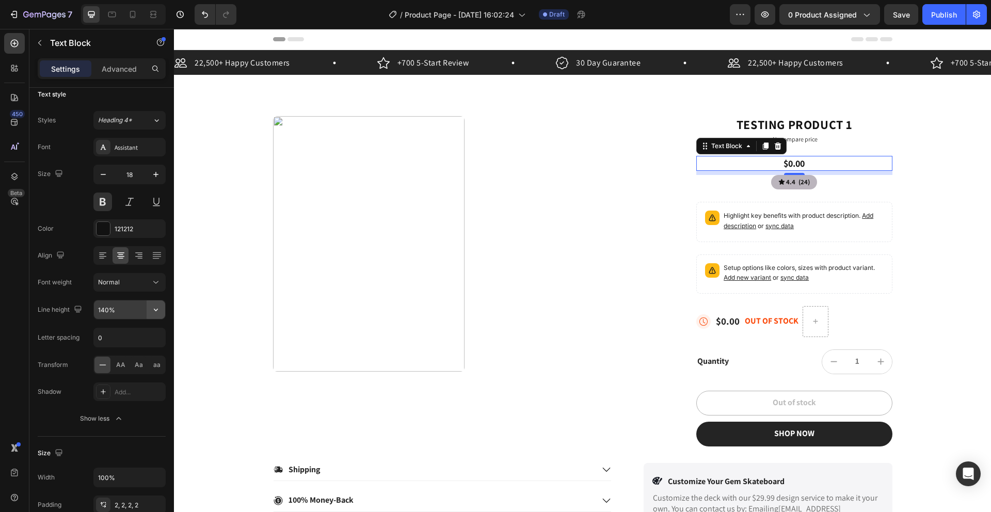
click at [155, 312] on icon "button" at bounding box center [156, 309] width 10 height 10
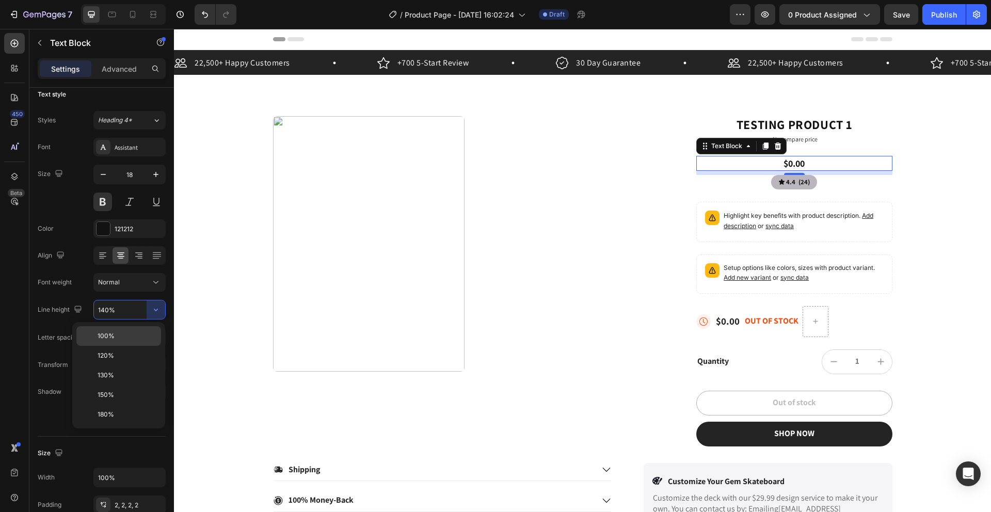
click at [133, 339] on p "100%" at bounding box center [127, 335] width 59 height 9
type input "100%"
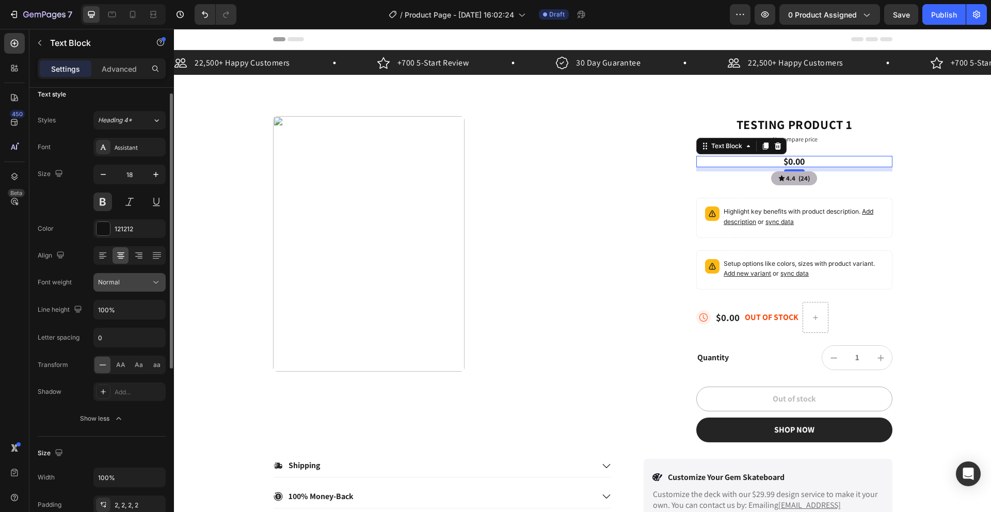
click at [149, 279] on div "Normal" at bounding box center [124, 282] width 53 height 9
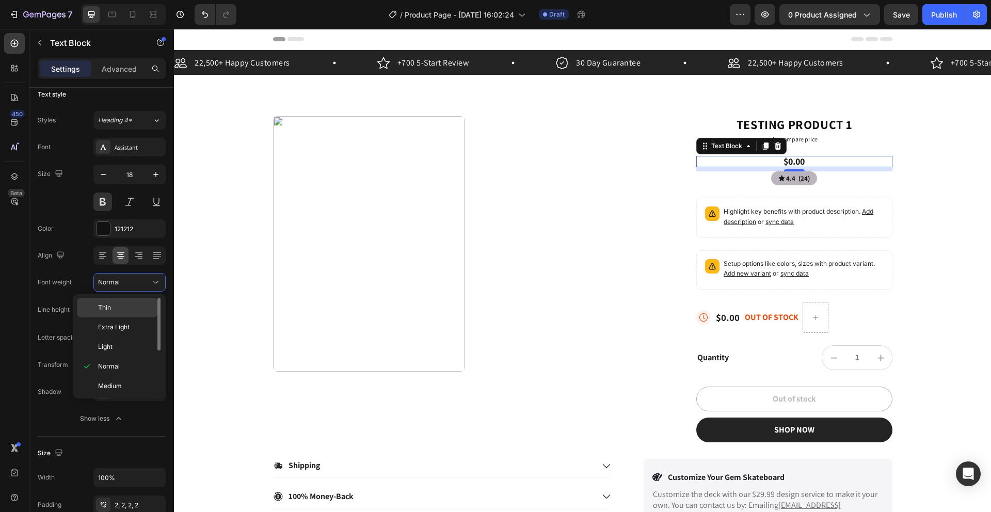
click at [126, 308] on p "Thin" at bounding box center [125, 307] width 55 height 9
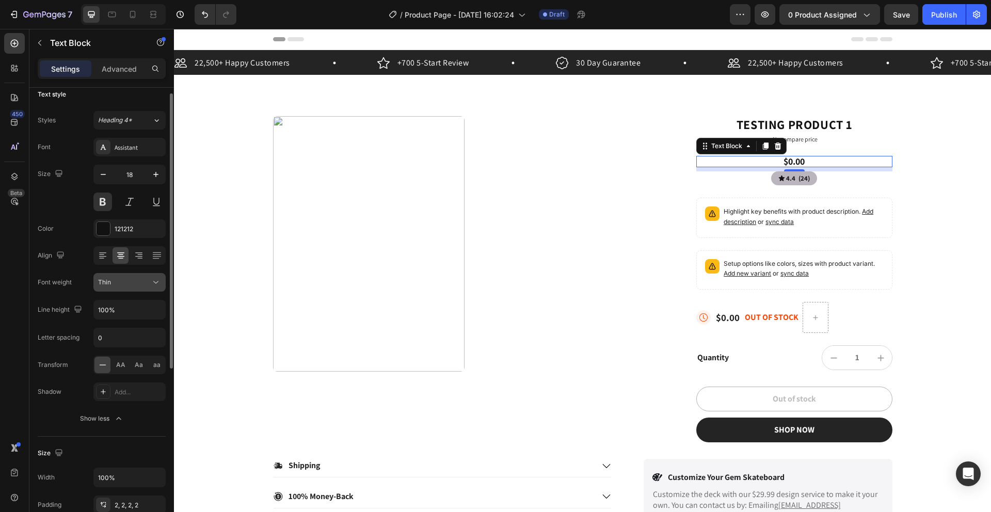
click at [148, 286] on div "Thin" at bounding box center [124, 282] width 53 height 9
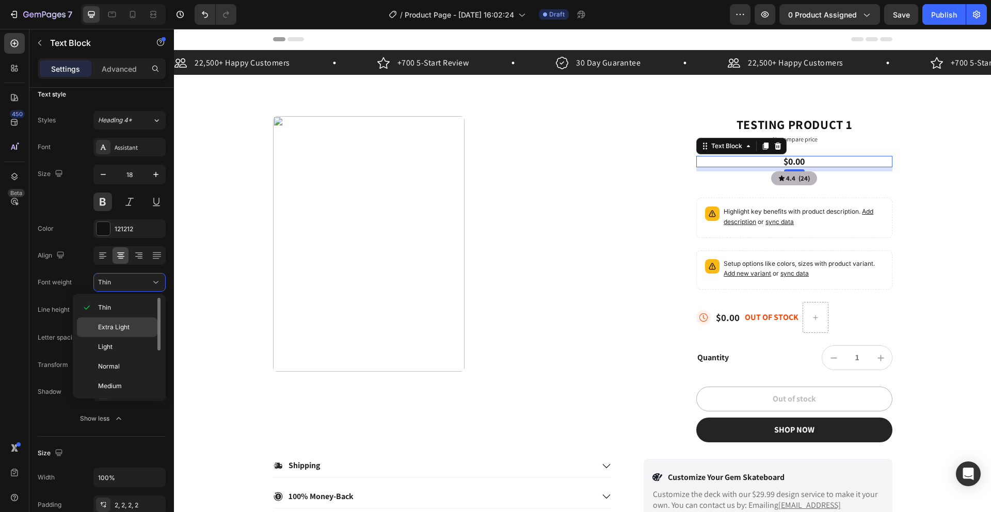
click at [132, 324] on p "Extra Light" at bounding box center [125, 327] width 55 height 9
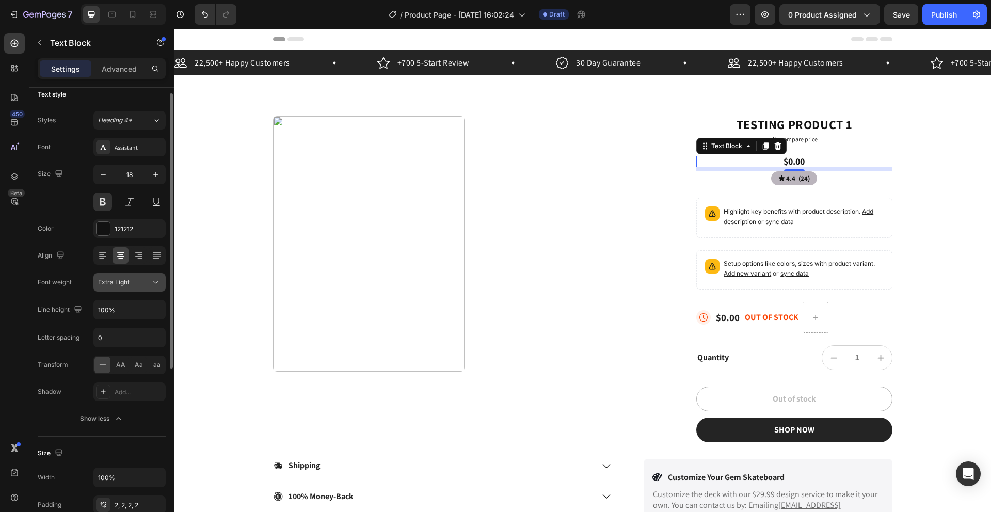
click at [146, 288] on button "Extra Light" at bounding box center [129, 282] width 72 height 19
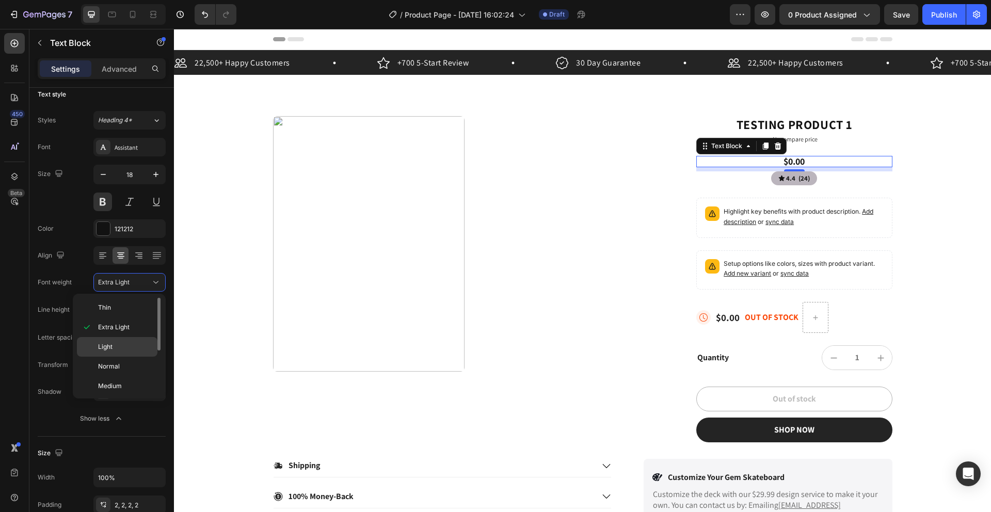
click at [131, 343] on p "Light" at bounding box center [125, 346] width 55 height 9
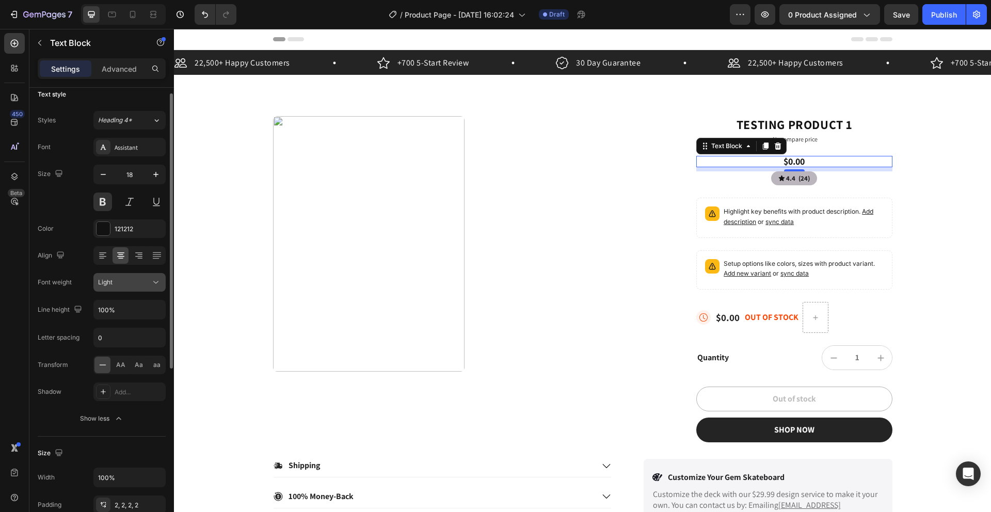
click at [148, 283] on div "Light" at bounding box center [124, 282] width 53 height 9
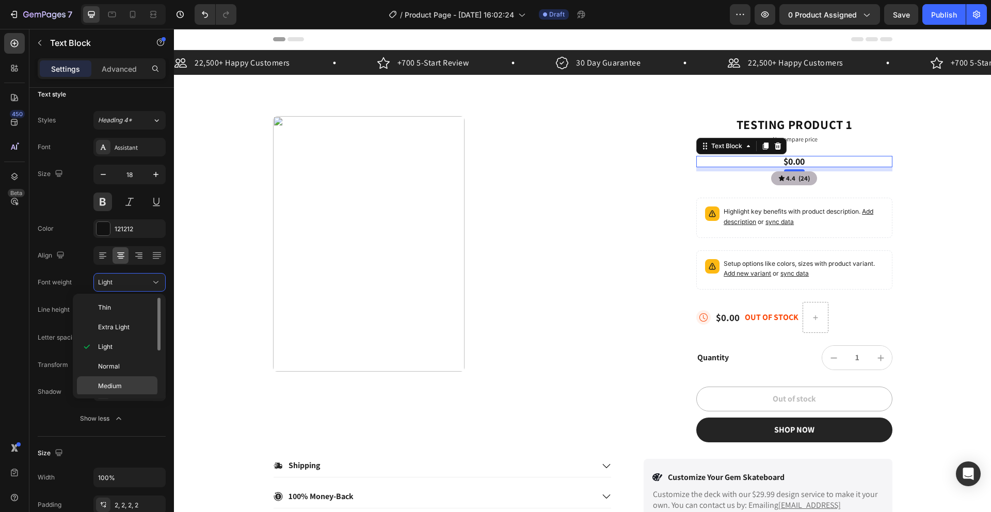
click at [127, 396] on div "Medium" at bounding box center [117, 406] width 81 height 20
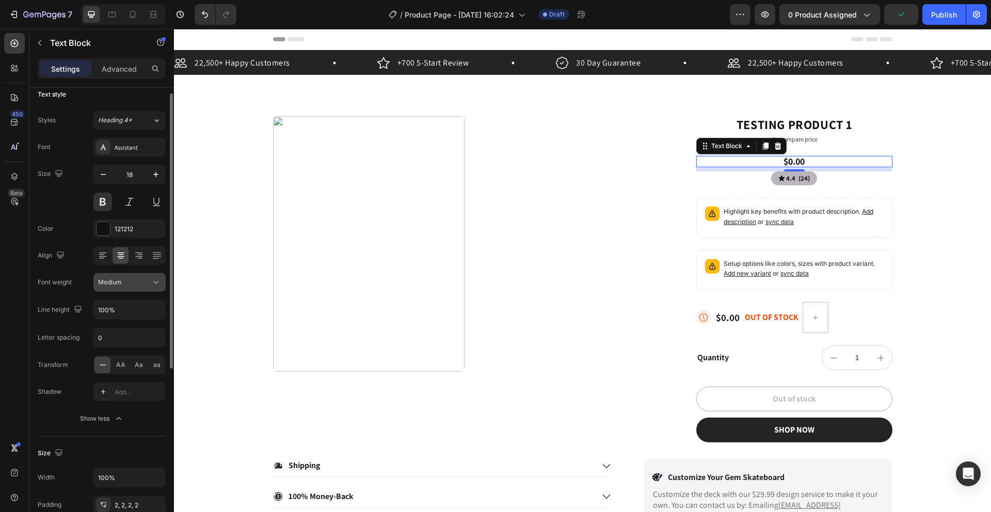
click at [137, 287] on button "Medium" at bounding box center [129, 282] width 72 height 19
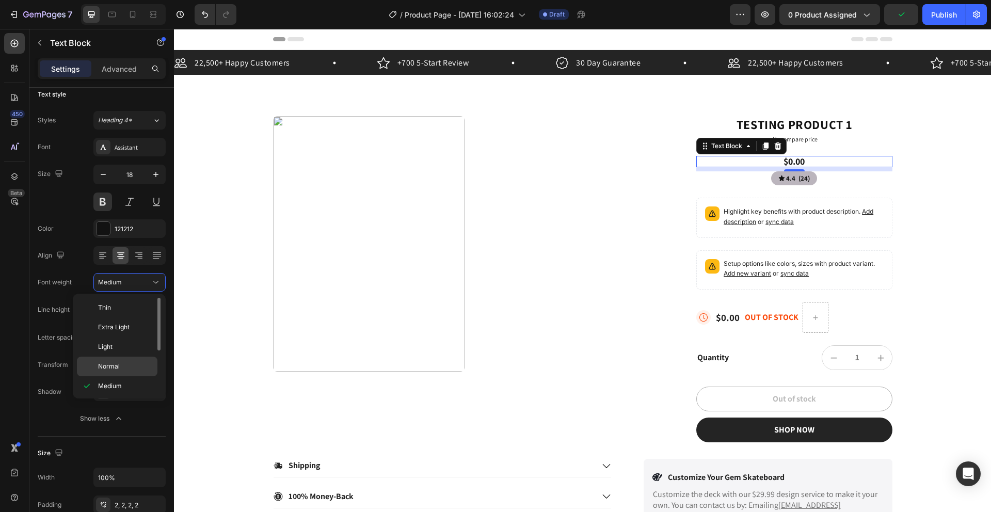
click at [114, 362] on span "Normal" at bounding box center [109, 366] width 22 height 9
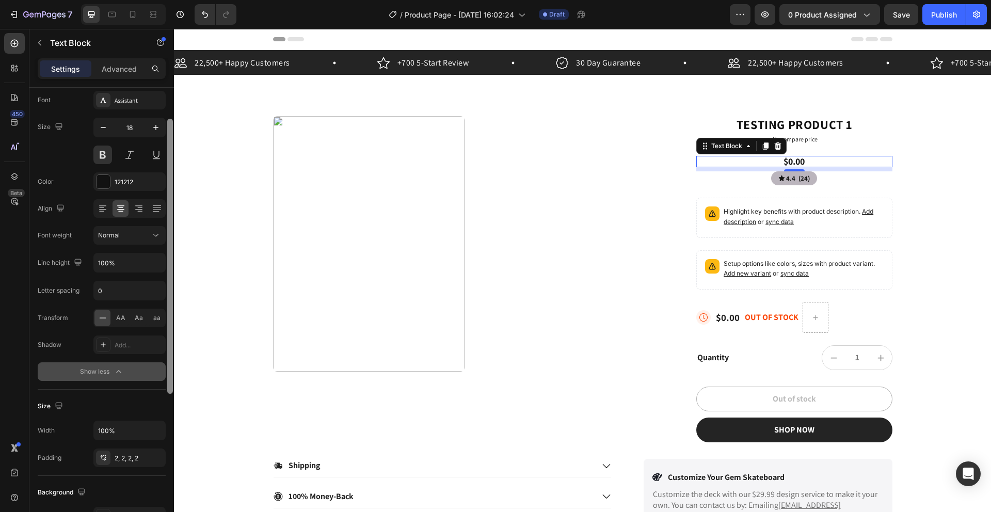
scroll to position [55, 0]
drag, startPoint x: 170, startPoint y: 353, endPoint x: 160, endPoint y: 381, distance: 29.1
click at [160, 381] on div "Text style Styles Heading 4* Font Assistant Size 18 Color 121212 Align Font wei…" at bounding box center [101, 315] width 144 height 454
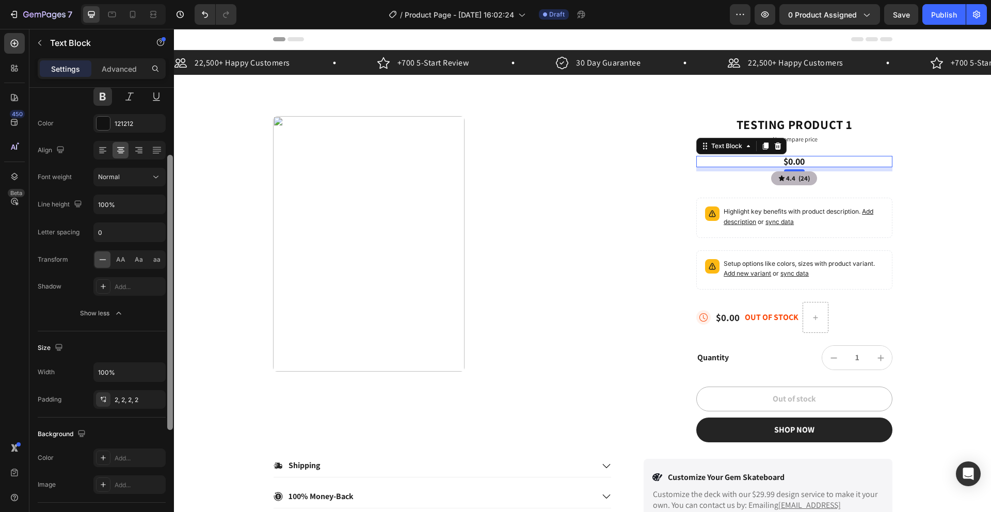
scroll to position [121, 0]
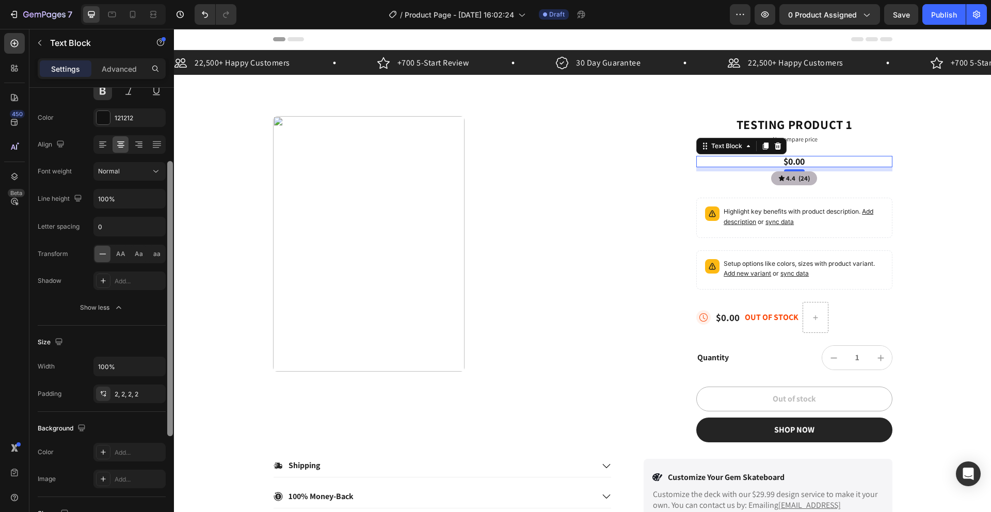
drag, startPoint x: 171, startPoint y: 376, endPoint x: 170, endPoint y: 416, distance: 40.3
click at [170, 416] on div at bounding box center [170, 298] width 6 height 275
click at [128, 395] on div "2, 2, 2, 2" at bounding box center [130, 394] width 30 height 9
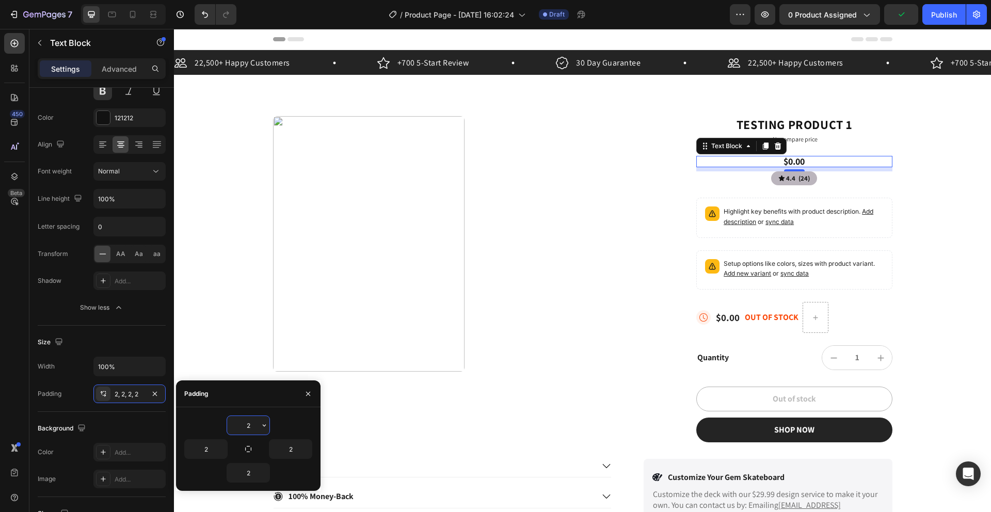
click at [245, 431] on input "2" at bounding box center [248, 425] width 42 height 19
click at [268, 430] on button "button" at bounding box center [264, 425] width 10 height 19
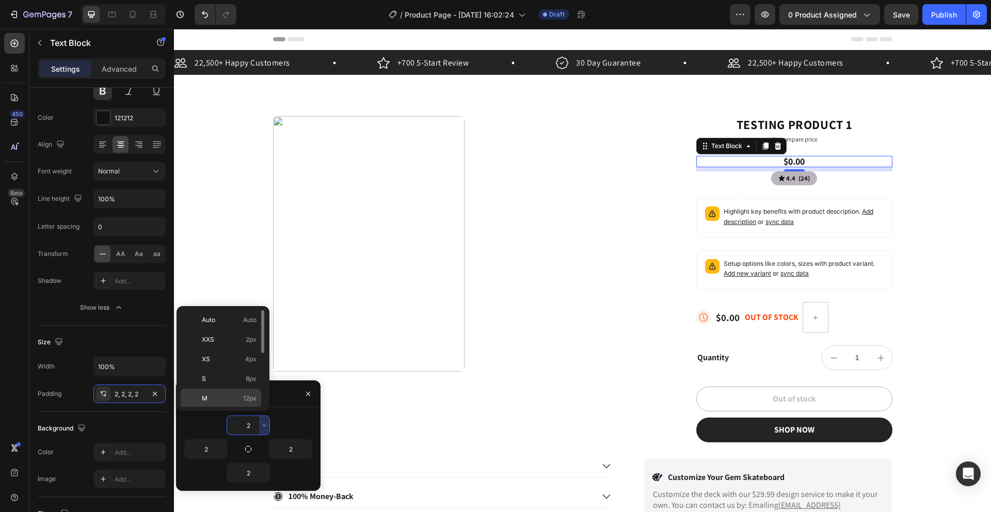
click at [235, 400] on p "M 12px" at bounding box center [229, 398] width 55 height 9
type input "12"
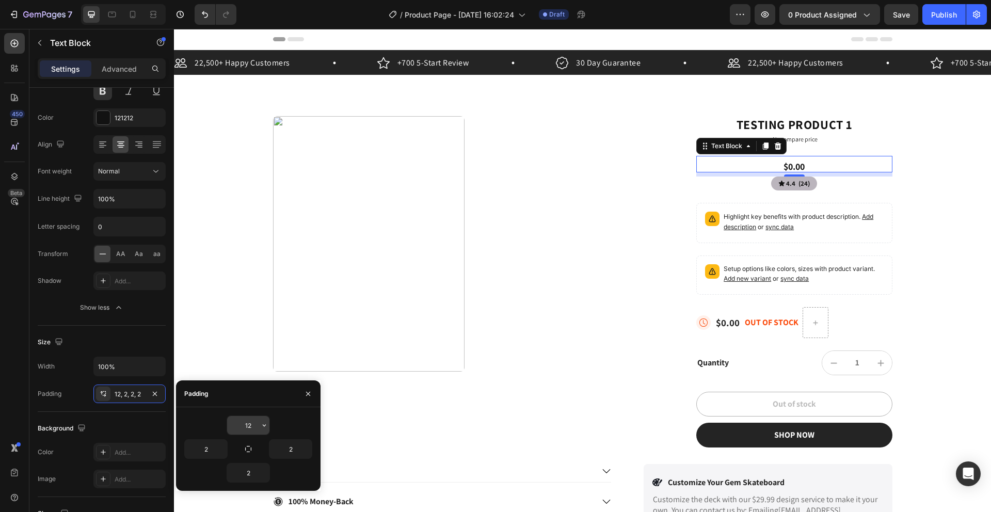
click at [266, 429] on button "button" at bounding box center [264, 425] width 10 height 19
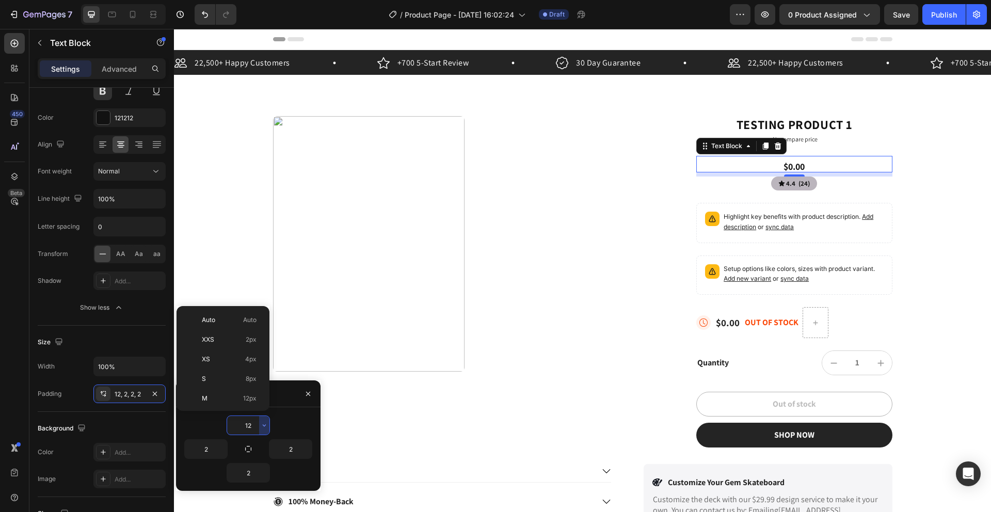
click at [254, 423] on input "12" at bounding box center [248, 425] width 42 height 19
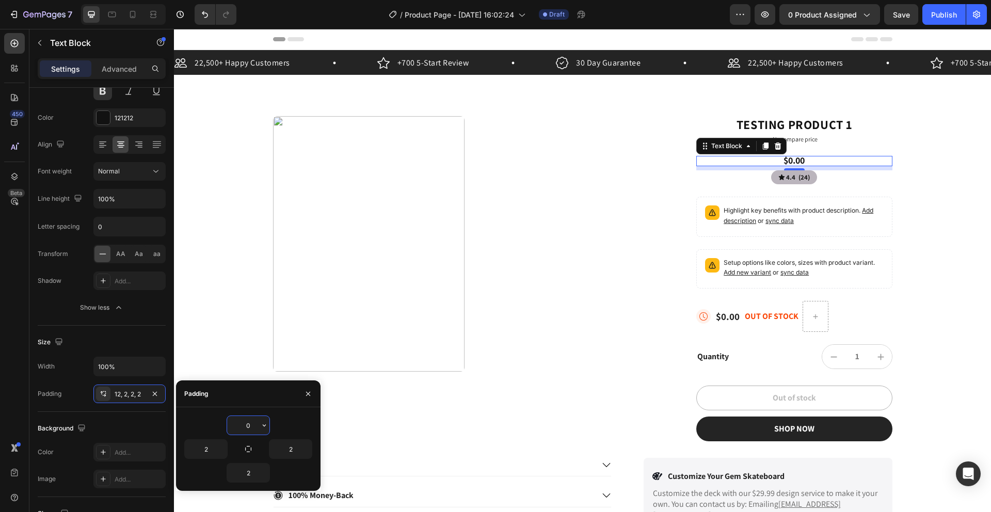
type input "0"
click at [256, 468] on input "2" at bounding box center [248, 472] width 42 height 19
type input "0"
click at [282, 428] on div "0" at bounding box center [248, 425] width 128 height 20
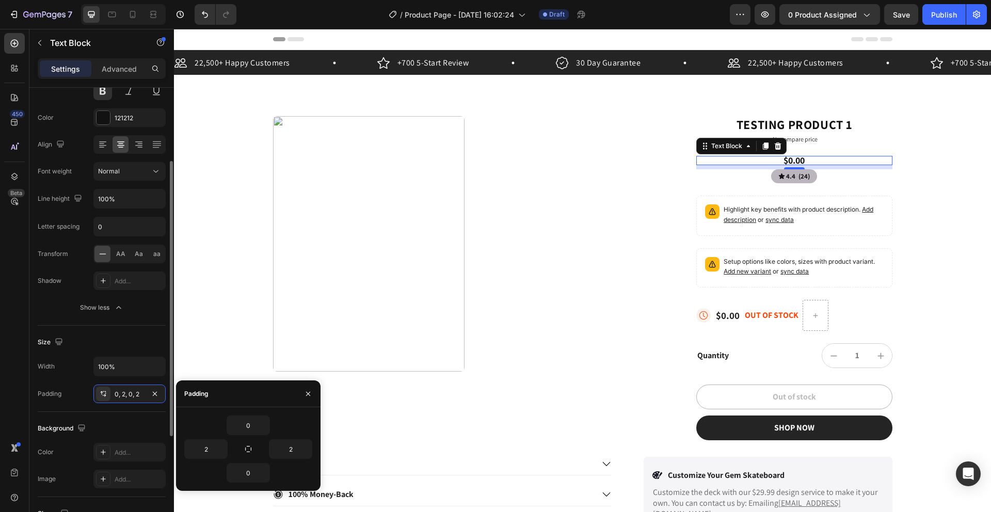
click at [132, 427] on div "Background" at bounding box center [102, 428] width 128 height 17
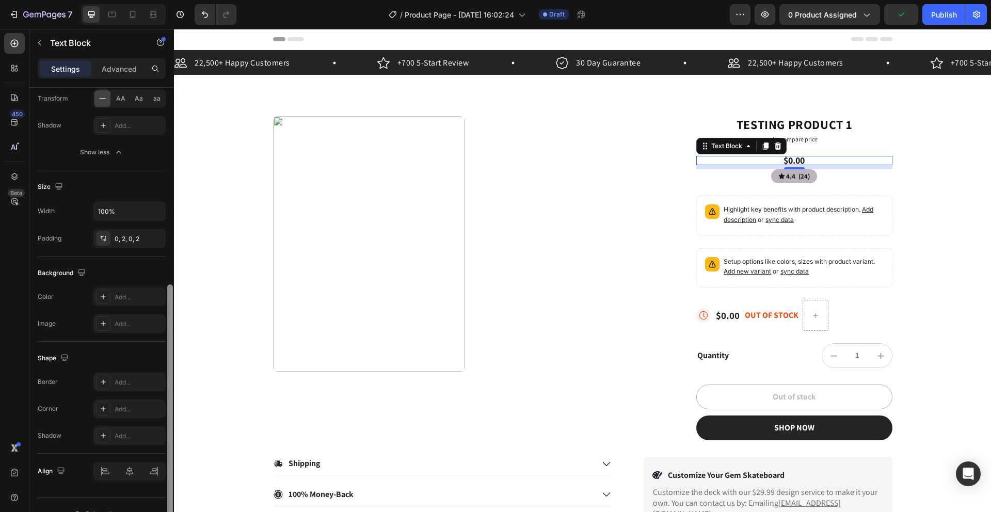
scroll to position [294, 0]
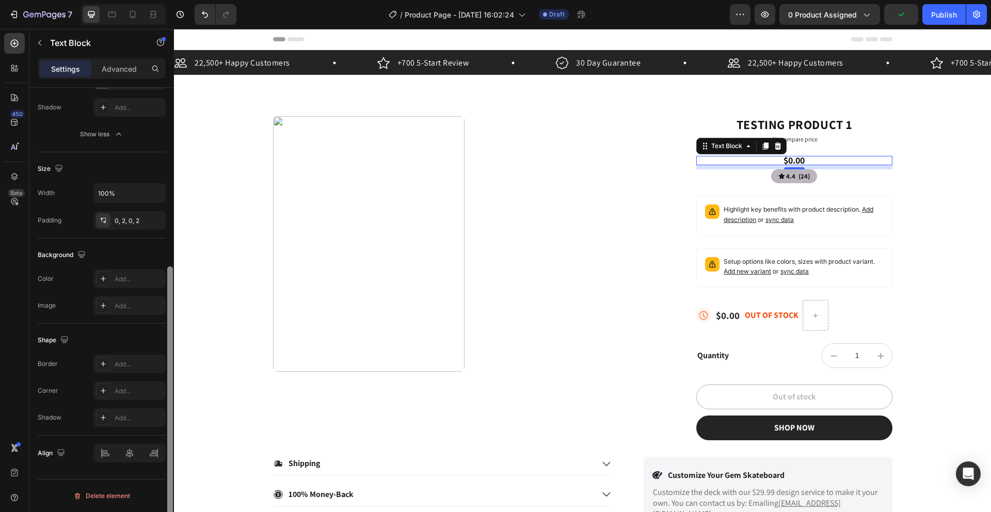
drag, startPoint x: 170, startPoint y: 400, endPoint x: 148, endPoint y: 511, distance: 113.8
click at [151, 511] on div "Text style Styles Heading 4* Font Assistant Size 18 Color 121212 Align Font wei…" at bounding box center [101, 315] width 144 height 454
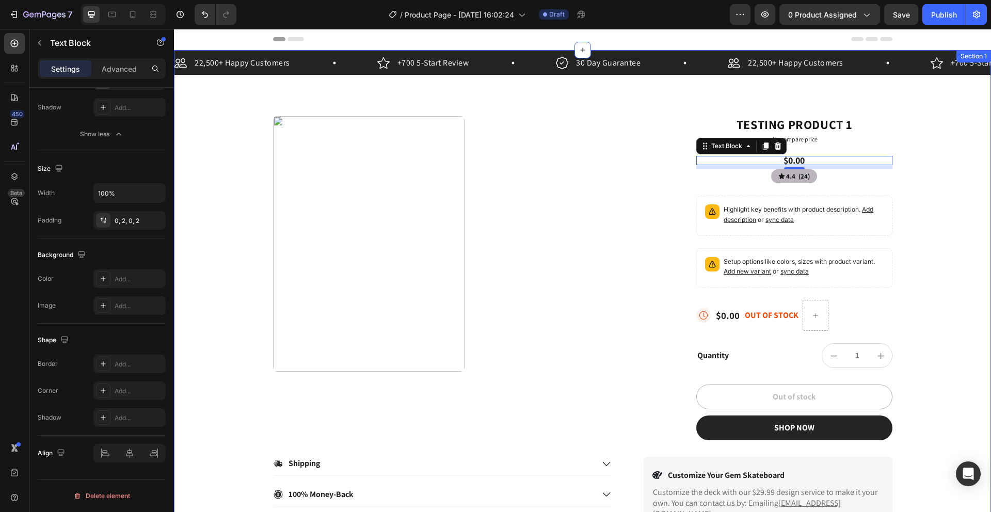
click at [234, 440] on div "22,500+ Happy Customers Item List +700 5-Start Review Item List 30 Day Guarante…" at bounding box center [582, 293] width 817 height 487
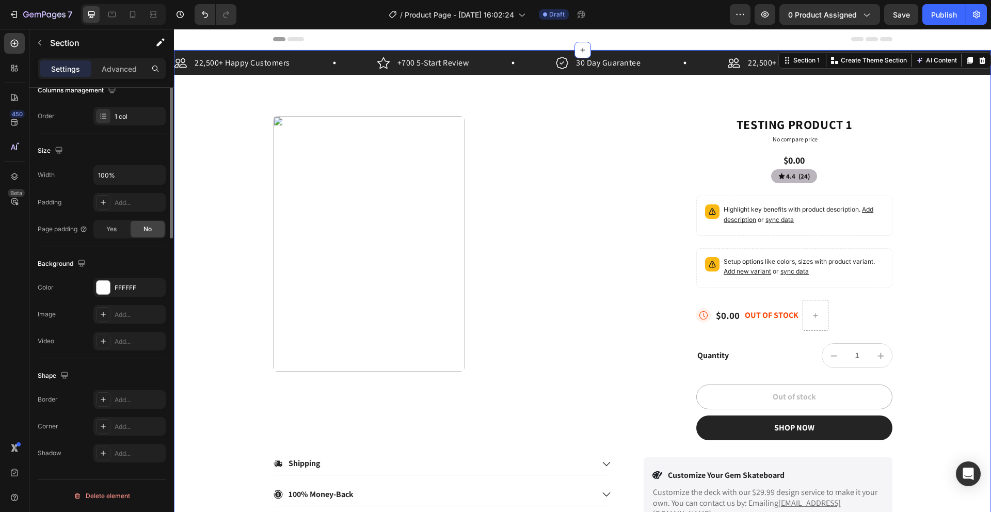
scroll to position [0, 0]
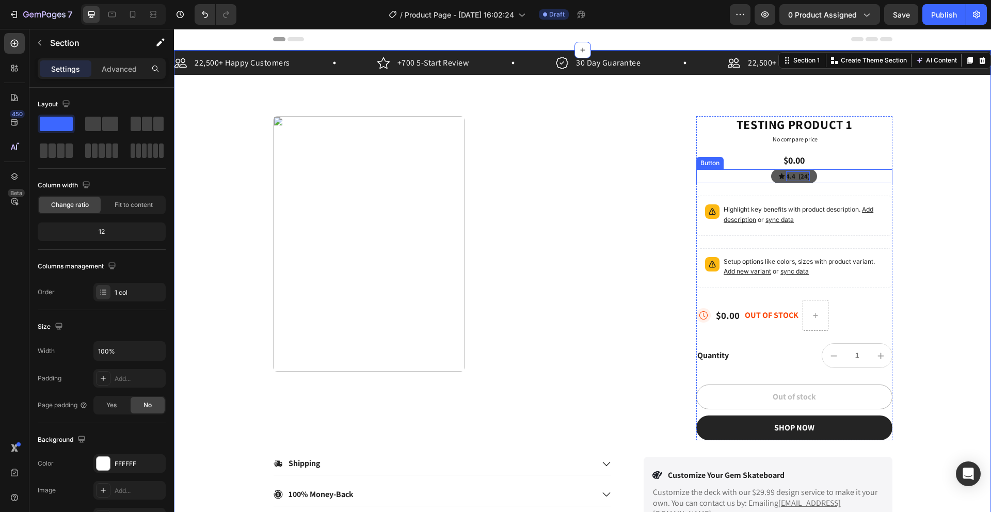
click at [790, 177] on p "4.4 (24)" at bounding box center [798, 176] width 24 height 10
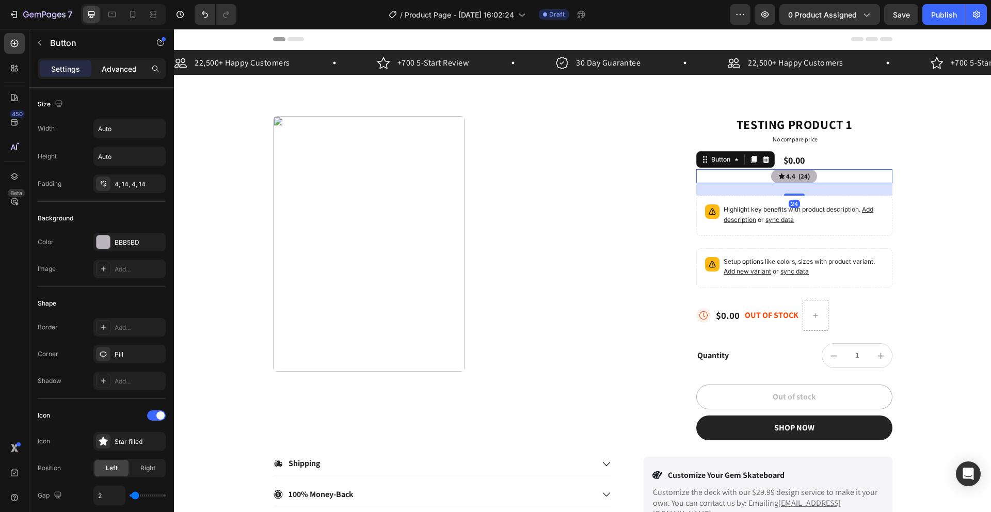
click at [112, 71] on p "Advanced" at bounding box center [119, 68] width 35 height 11
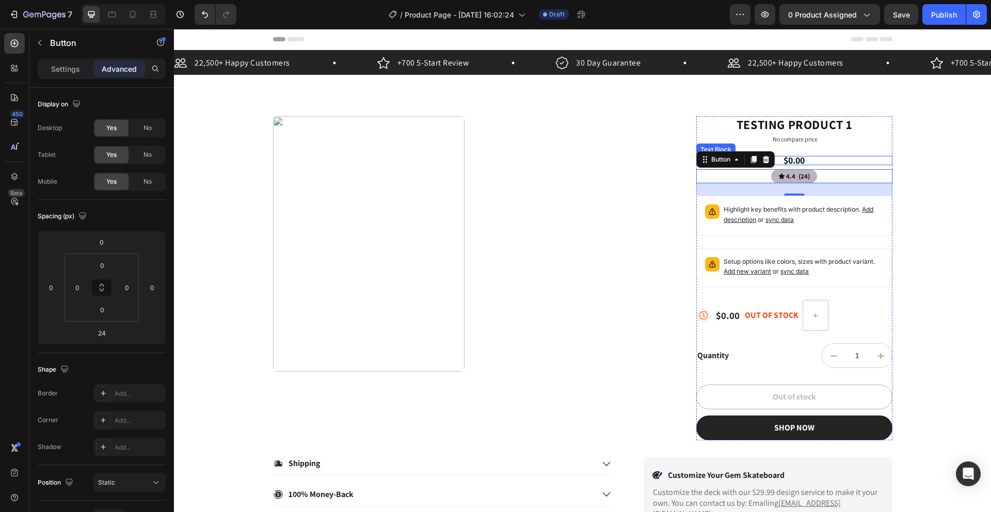
click at [806, 156] on p "$0.00" at bounding box center [794, 160] width 194 height 9
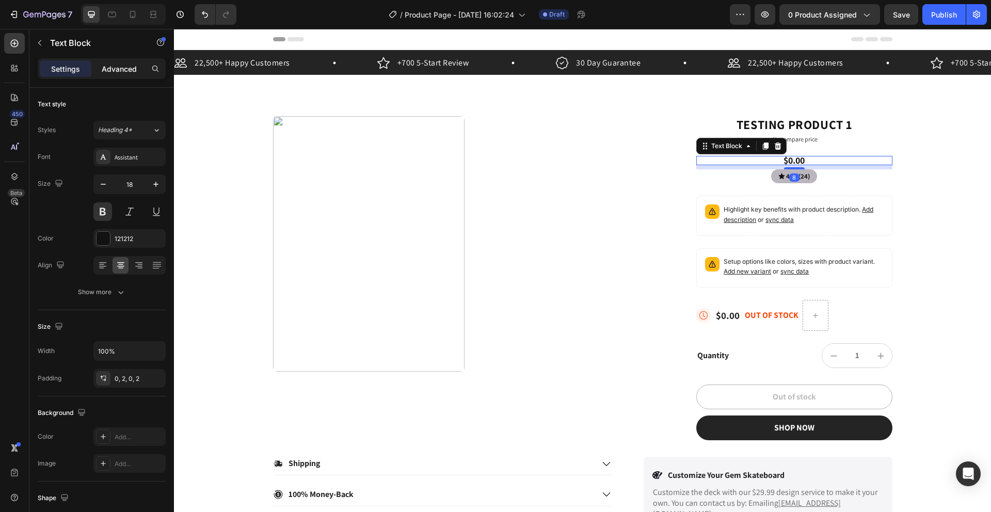
click at [116, 71] on p "Advanced" at bounding box center [119, 68] width 35 height 11
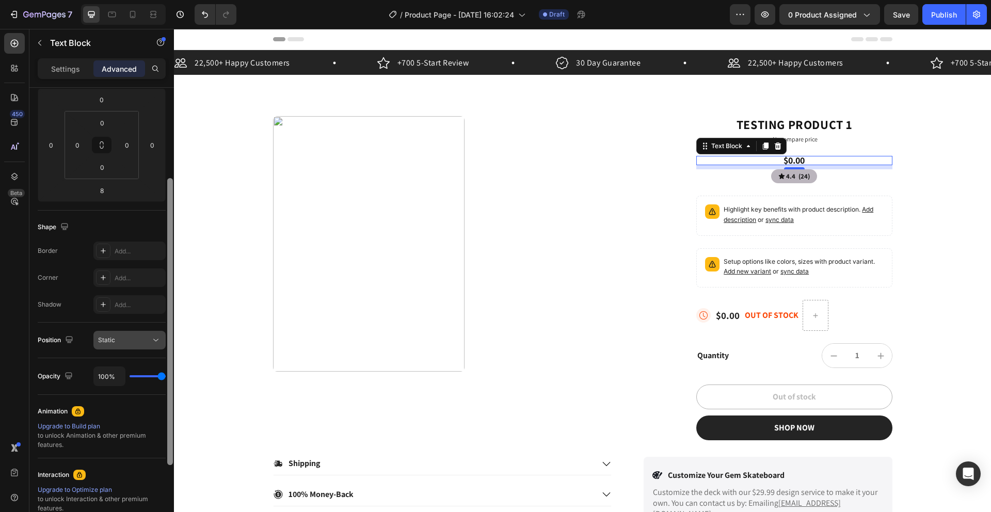
drag, startPoint x: 169, startPoint y: 255, endPoint x: 151, endPoint y: 343, distance: 89.6
click at [157, 345] on div "Display on Desktop Yes No Tablet Yes No Mobile Yes No Spacing (px) 0 0 8 0 0 0 …" at bounding box center [101, 315] width 144 height 454
click at [151, 342] on icon at bounding box center [156, 341] width 10 height 10
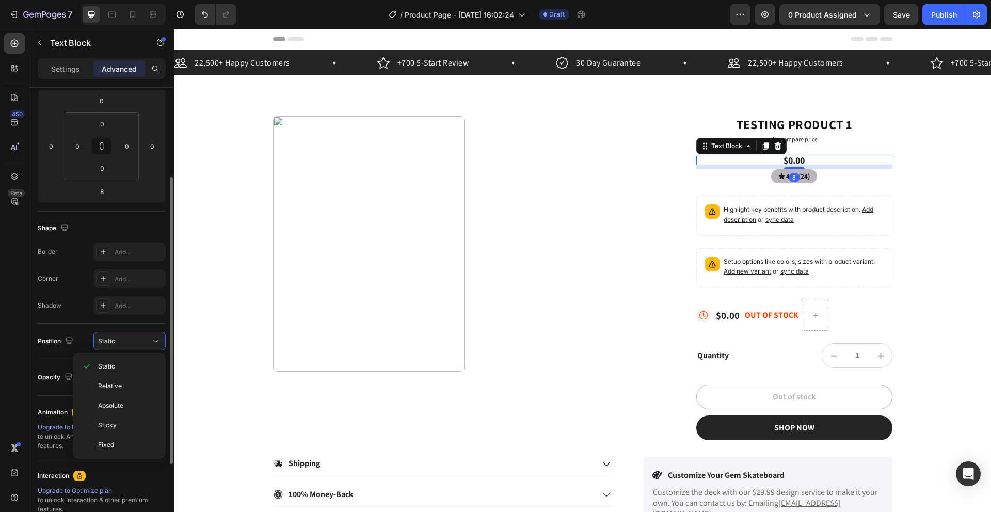
drag, startPoint x: 149, startPoint y: 344, endPoint x: 142, endPoint y: 351, distance: 9.9
click at [148, 344] on div "Static" at bounding box center [124, 340] width 53 height 9
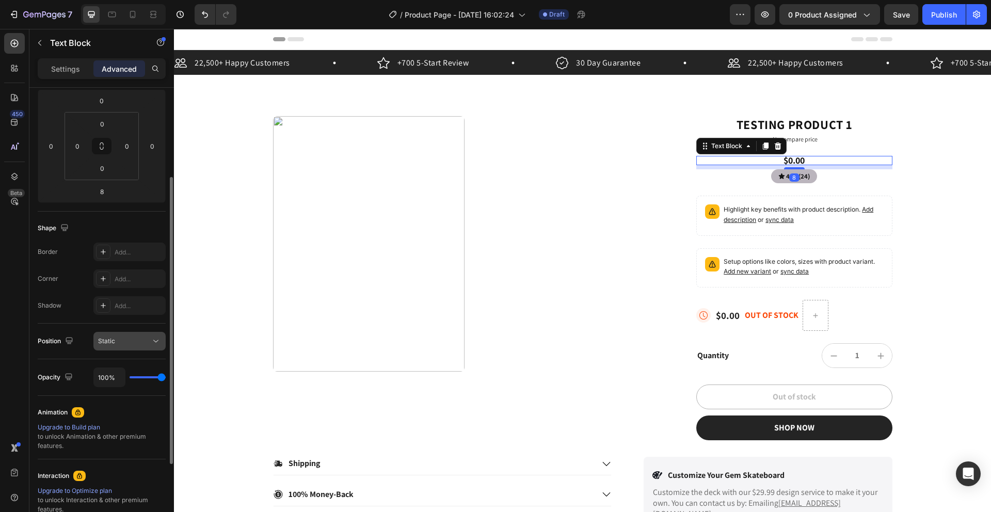
click at [145, 342] on div "Static" at bounding box center [124, 340] width 53 height 9
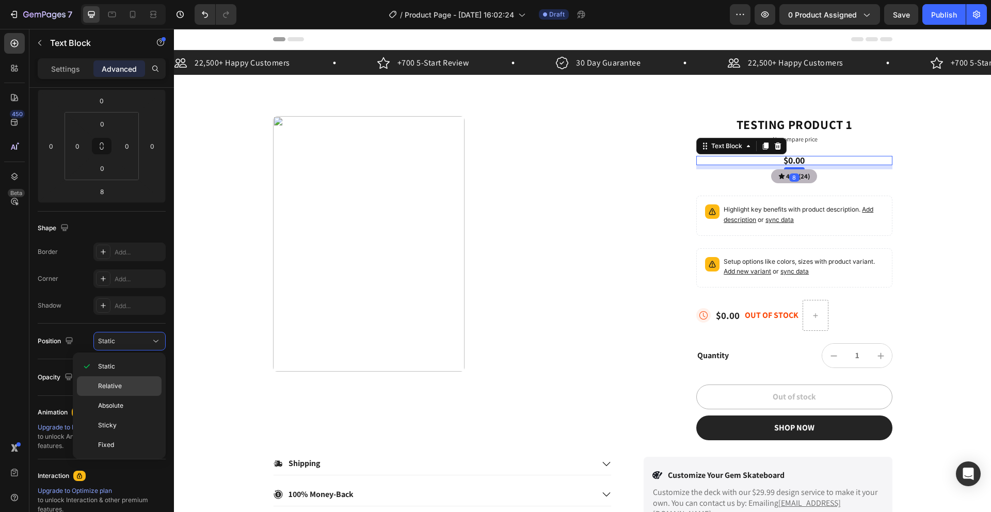
click at [116, 396] on div "Relative" at bounding box center [119, 406] width 85 height 20
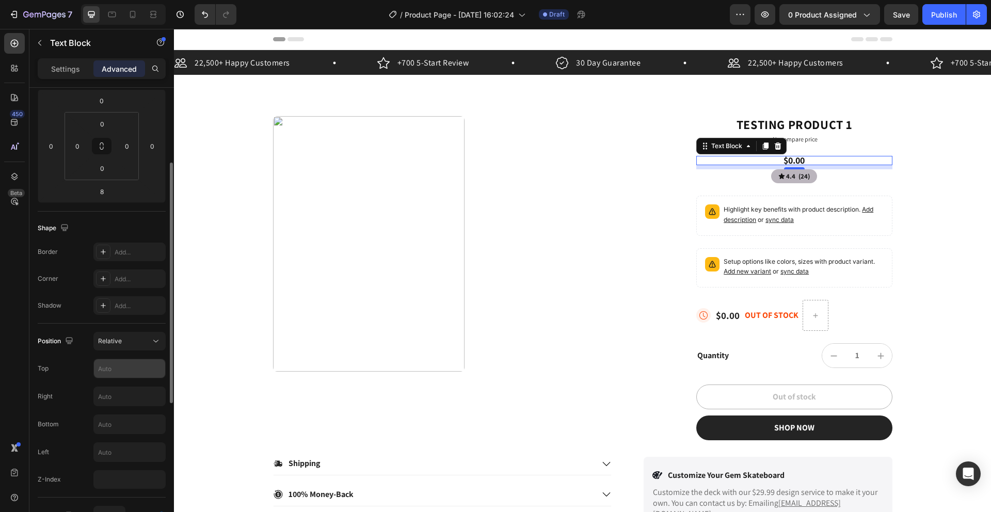
click at [122, 365] on input "text" at bounding box center [129, 368] width 71 height 19
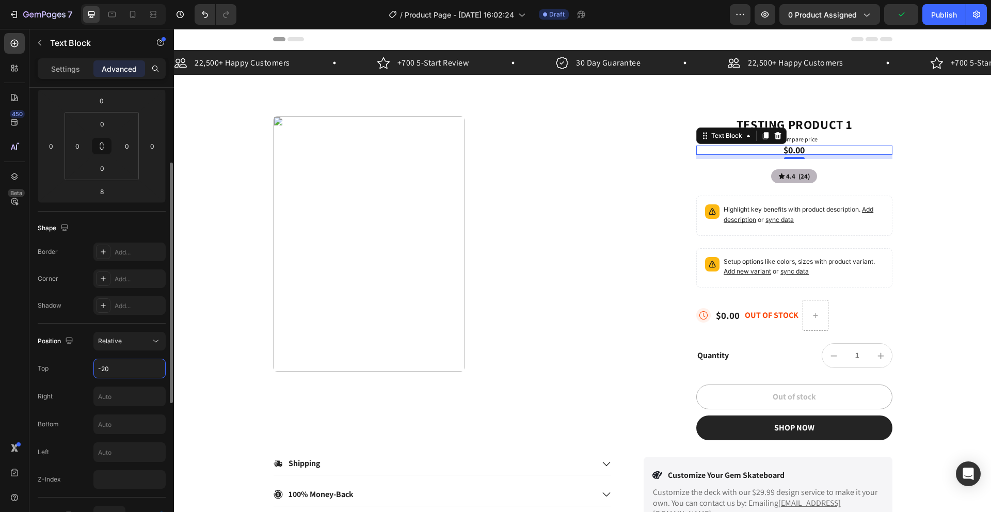
type input "-20"
click at [67, 320] on div "Shape Border Add... Corner Add... Shadow Add..." at bounding box center [102, 268] width 128 height 112
click at [60, 66] on p "Settings" at bounding box center [65, 68] width 29 height 11
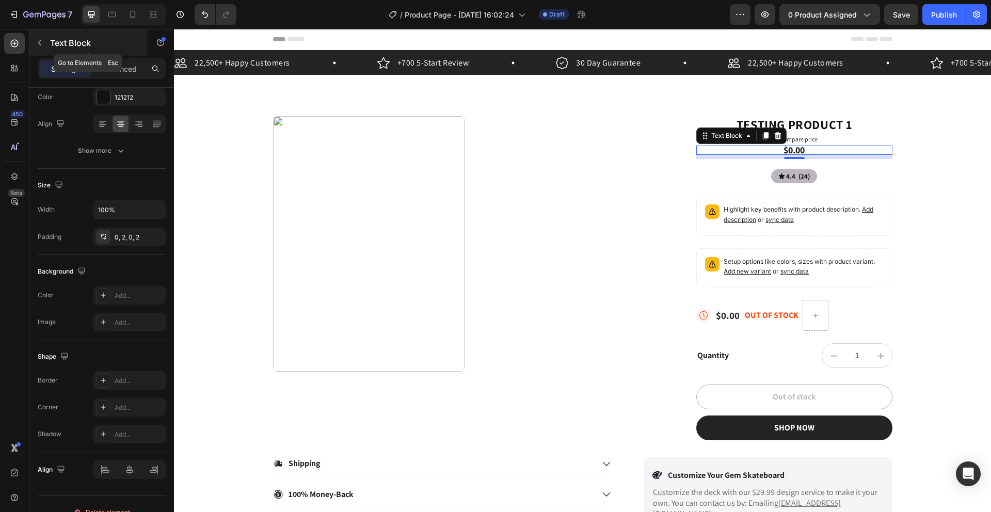
click at [42, 51] on button "button" at bounding box center [39, 43] width 17 height 17
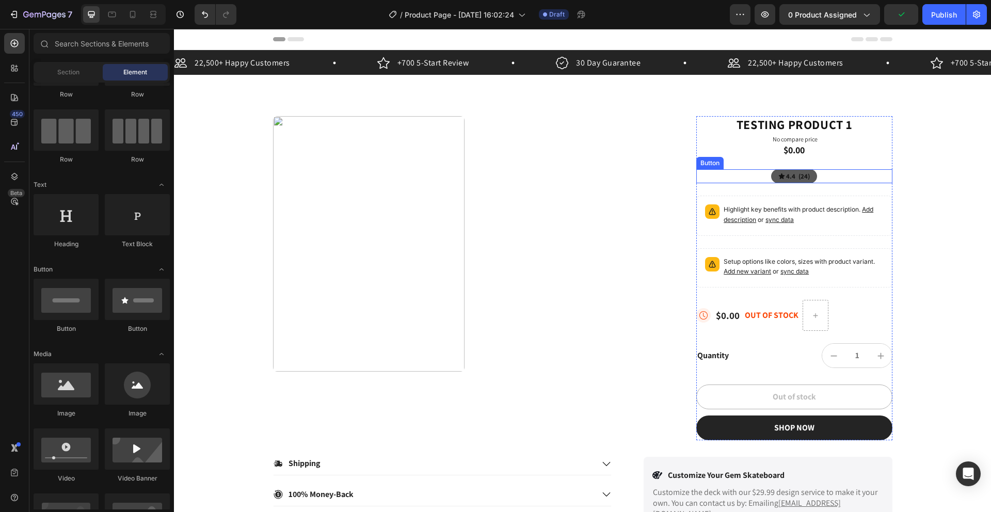
click at [771, 176] on button "4.4 (24)" at bounding box center [794, 176] width 46 height 14
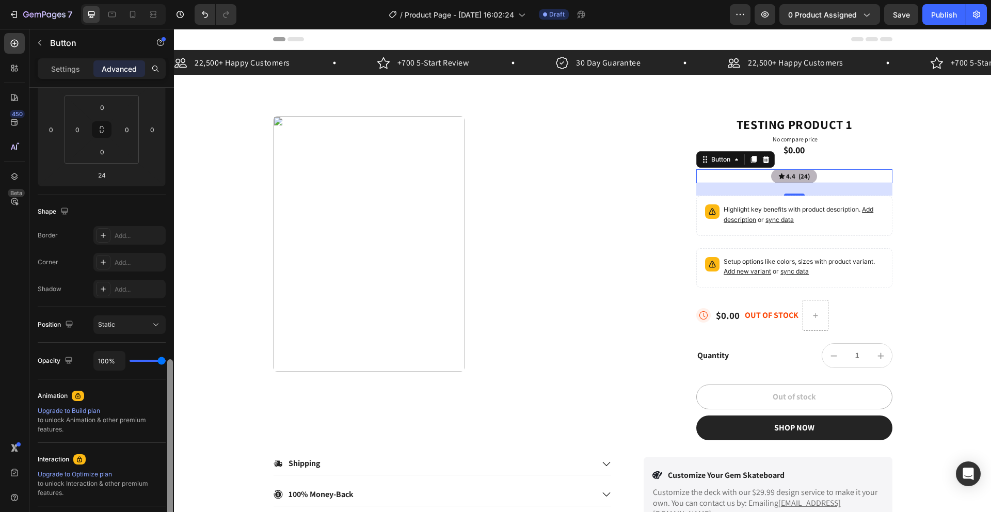
scroll to position [263, 0]
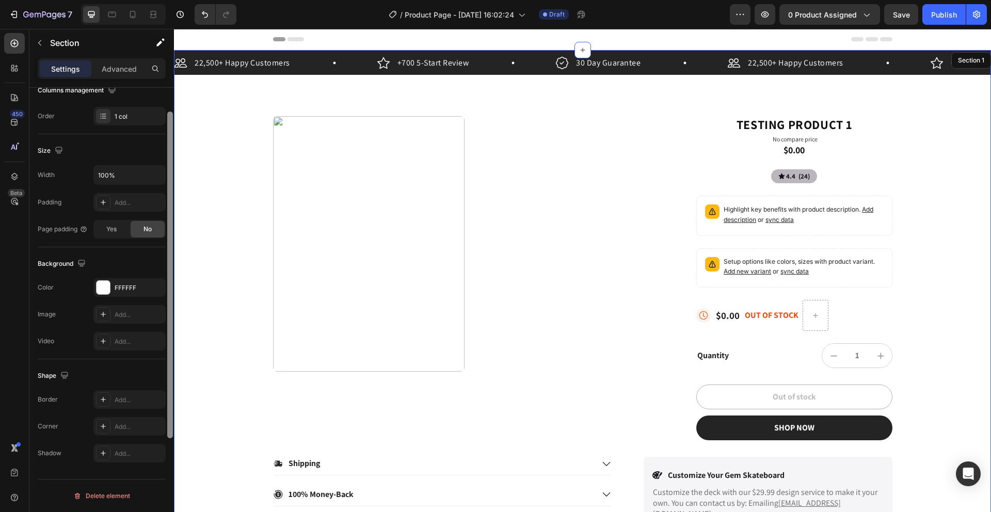
click at [173, 235] on div at bounding box center [170, 255] width 8 height 454
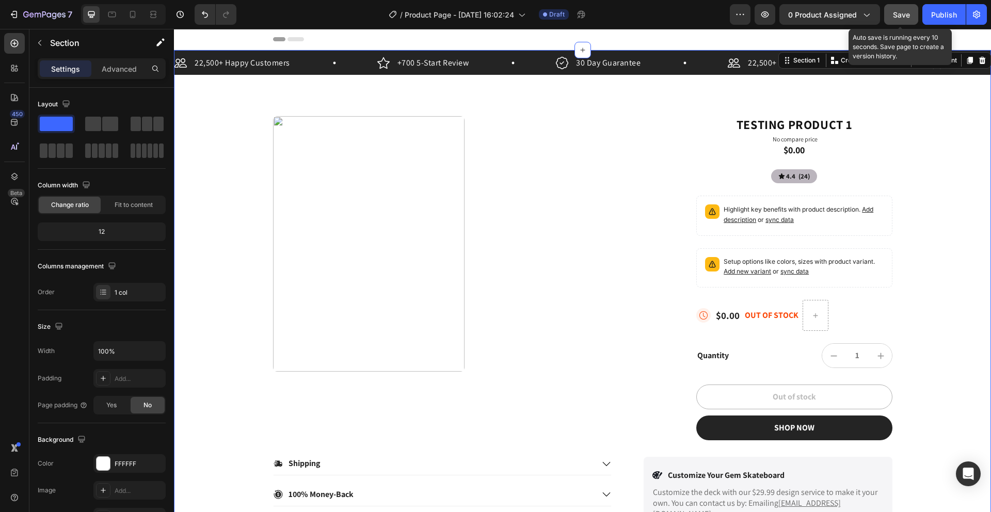
click at [894, 16] on span "Save" at bounding box center [901, 14] width 17 height 9
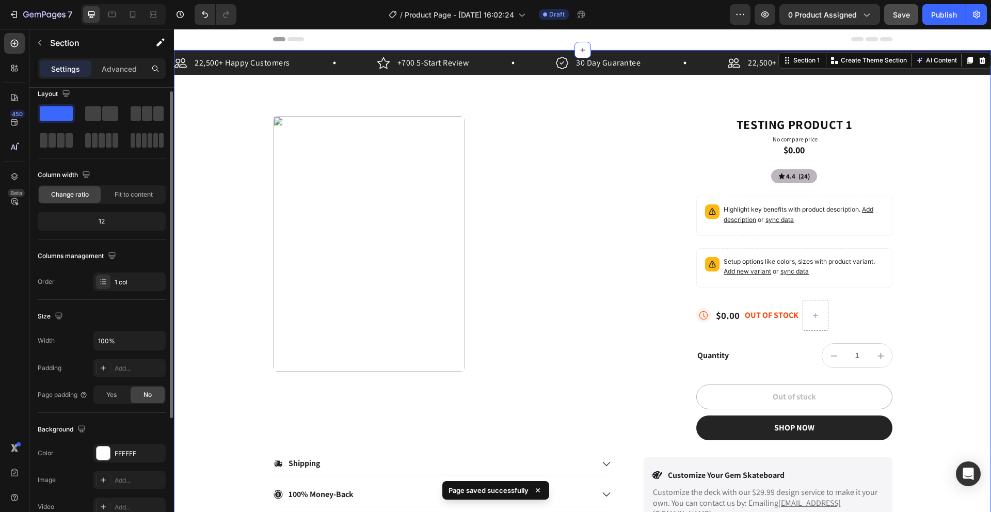
scroll to position [2, 0]
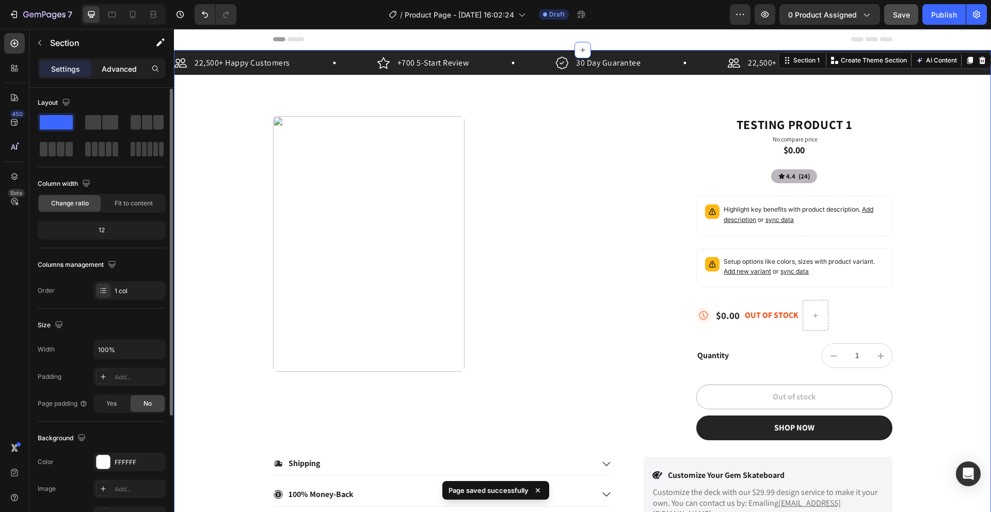
click at [119, 70] on p "Advanced" at bounding box center [119, 68] width 35 height 11
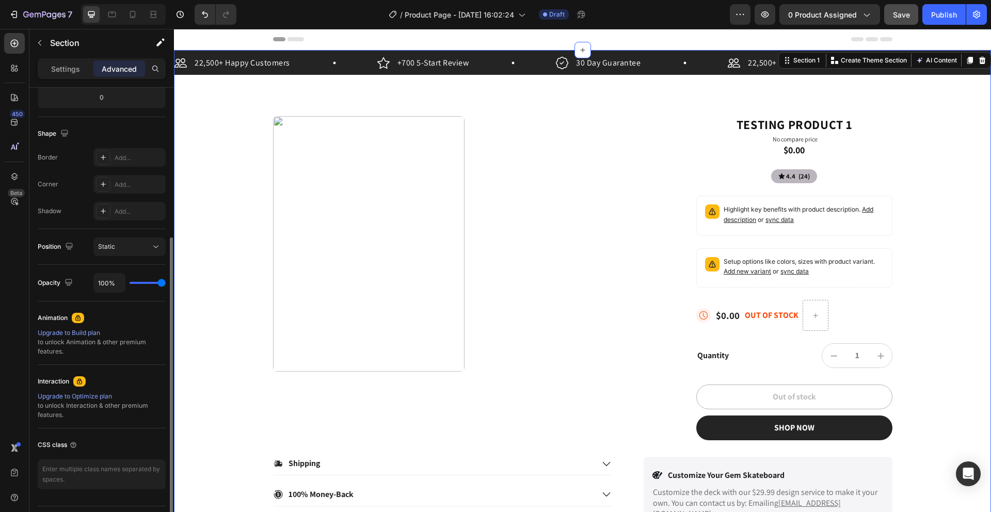
scroll to position [263, 0]
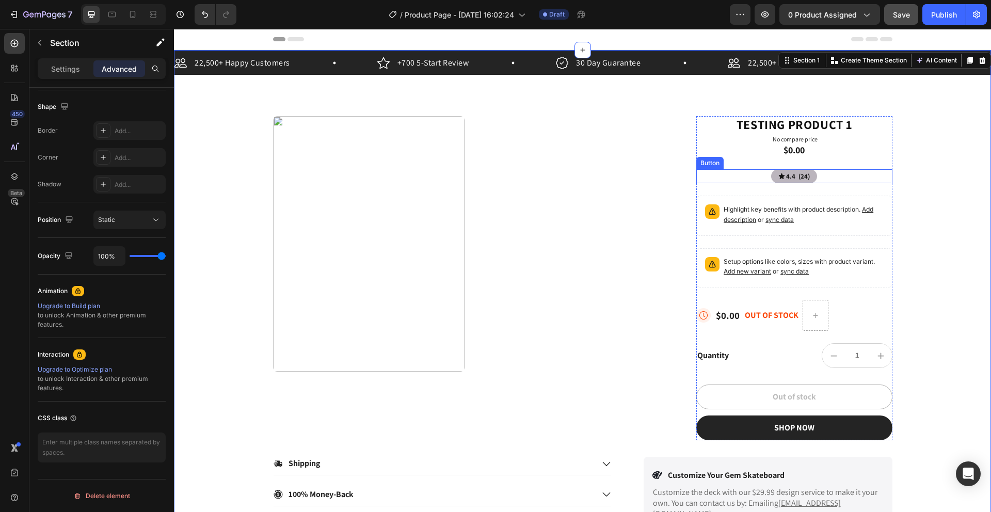
click at [832, 178] on div "4.4 (24) Button" at bounding box center [794, 176] width 196 height 14
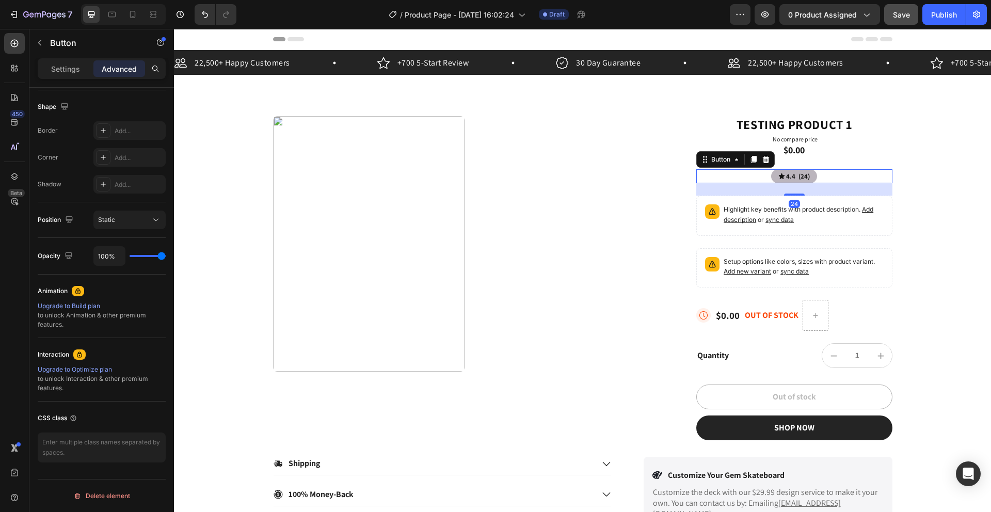
scroll to position [0, 0]
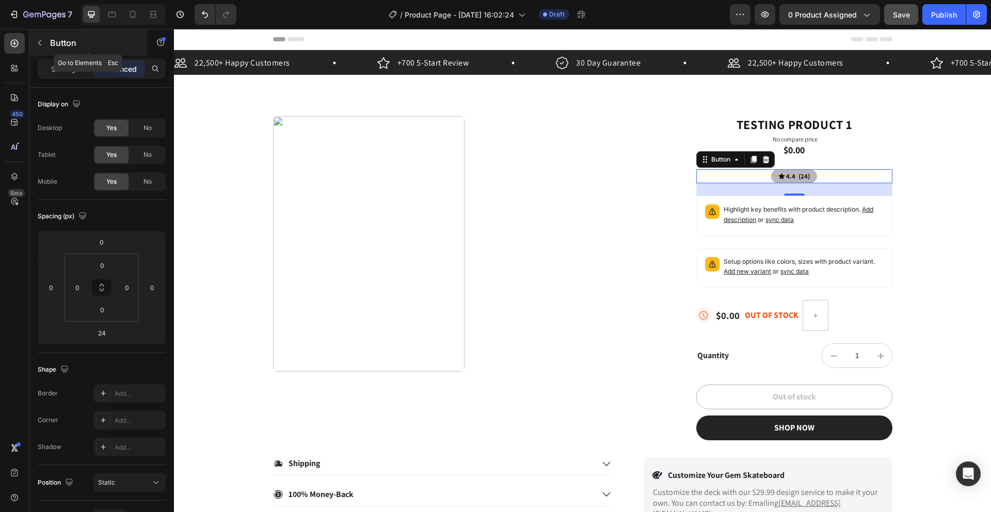
click at [34, 44] on button "button" at bounding box center [39, 43] width 17 height 17
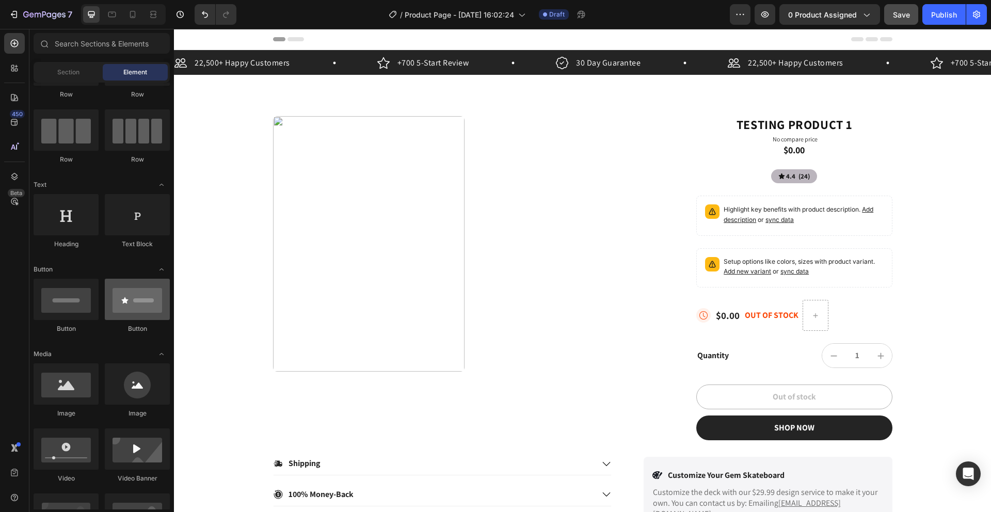
click at [149, 295] on div at bounding box center [137, 299] width 65 height 41
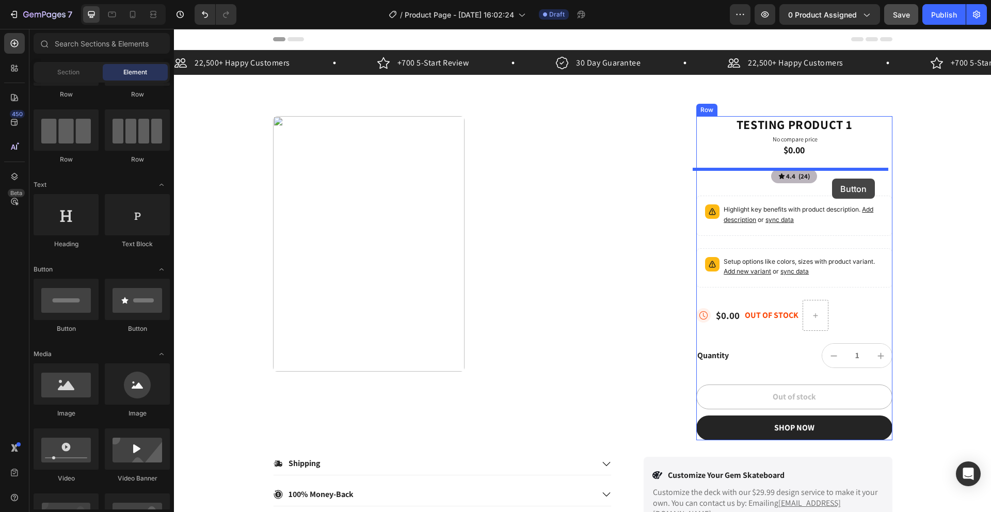
drag, startPoint x: 323, startPoint y: 326, endPoint x: 832, endPoint y: 179, distance: 529.8
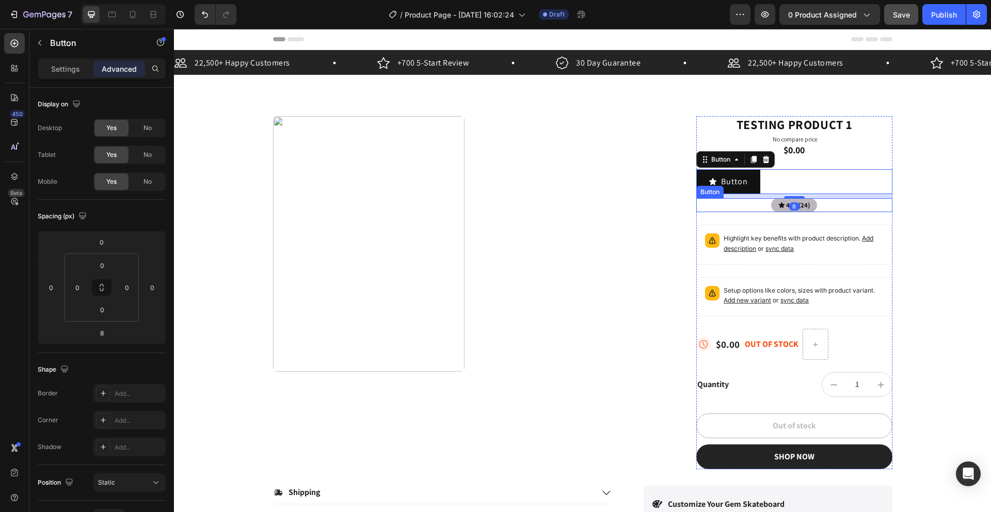
click at [821, 206] on div "4.4 (24) Button" at bounding box center [794, 205] width 196 height 14
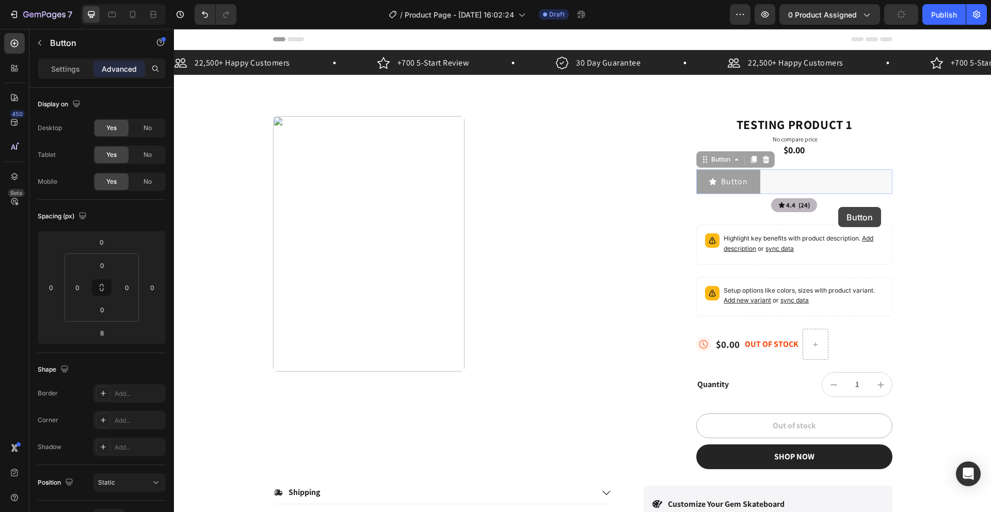
drag, startPoint x: 720, startPoint y: 173, endPoint x: 839, endPoint y: 204, distance: 122.8
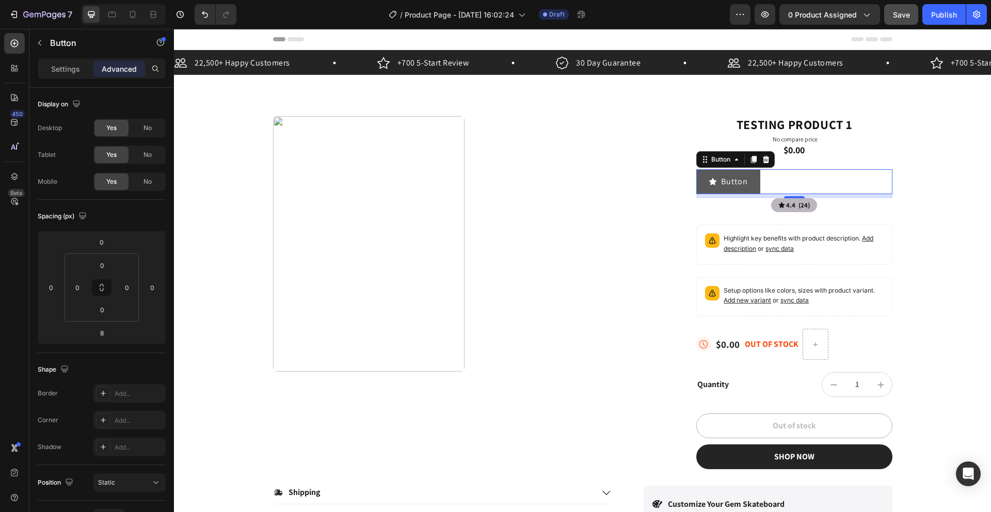
click at [742, 180] on p "Button" at bounding box center [734, 181] width 27 height 12
click at [784, 176] on div "Button Button 0" at bounding box center [794, 181] width 196 height 25
click at [788, 182] on div "Button Button 8" at bounding box center [794, 181] width 196 height 25
click at [833, 207] on div "4.4 (24) Button" at bounding box center [794, 205] width 196 height 14
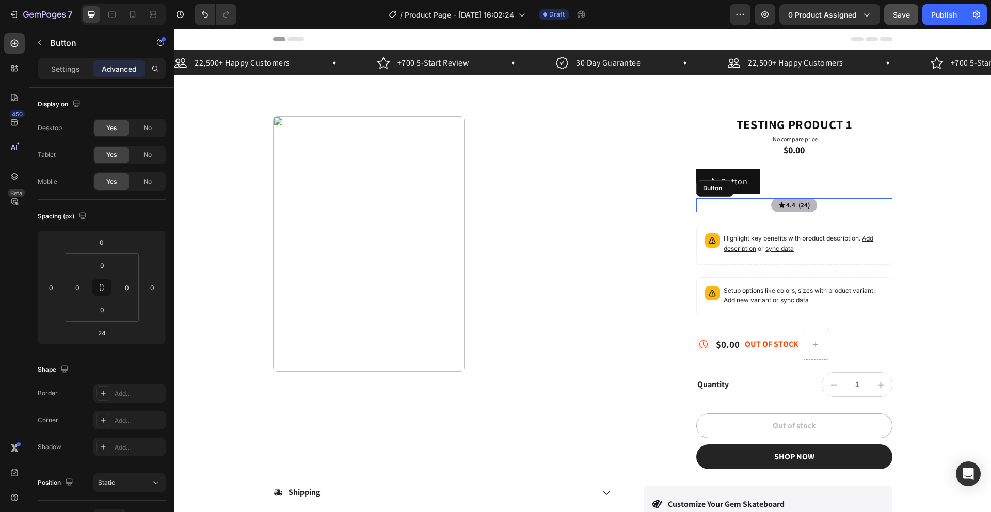
click at [833, 207] on div "4.4 (24) Button" at bounding box center [794, 205] width 196 height 14
click at [755, 178] on button "Button" at bounding box center [728, 181] width 64 height 25
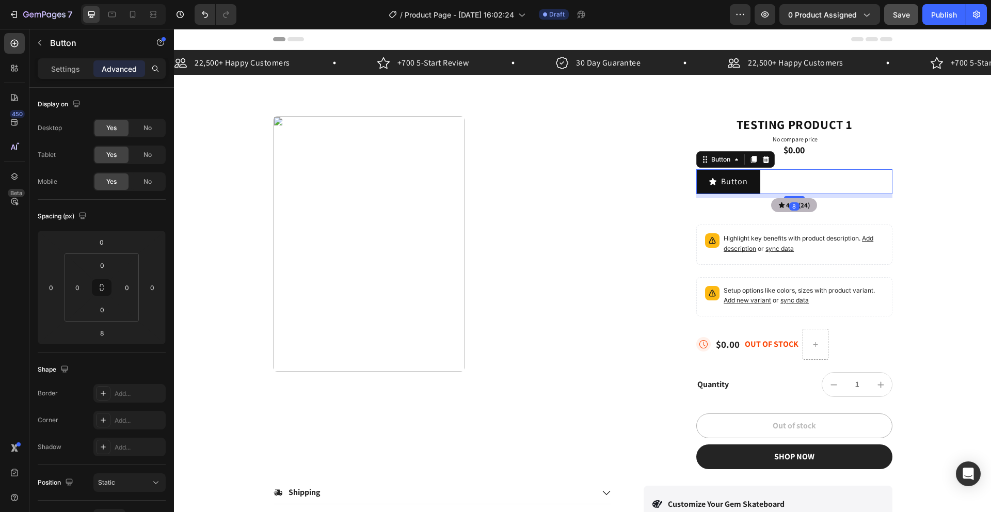
drag, startPoint x: 745, startPoint y: 182, endPoint x: 830, endPoint y: 203, distance: 87.9
click at [830, 203] on div "Testing product 1 Product Title No compare price Product Price $0.00 Text Block…" at bounding box center [794, 292] width 196 height 353
drag, startPoint x: 741, startPoint y: 180, endPoint x: 839, endPoint y: 206, distance: 101.4
click at [839, 206] on div "4.4 (24) Button" at bounding box center [794, 205] width 196 height 14
click at [740, 176] on p "Button" at bounding box center [734, 181] width 27 height 12
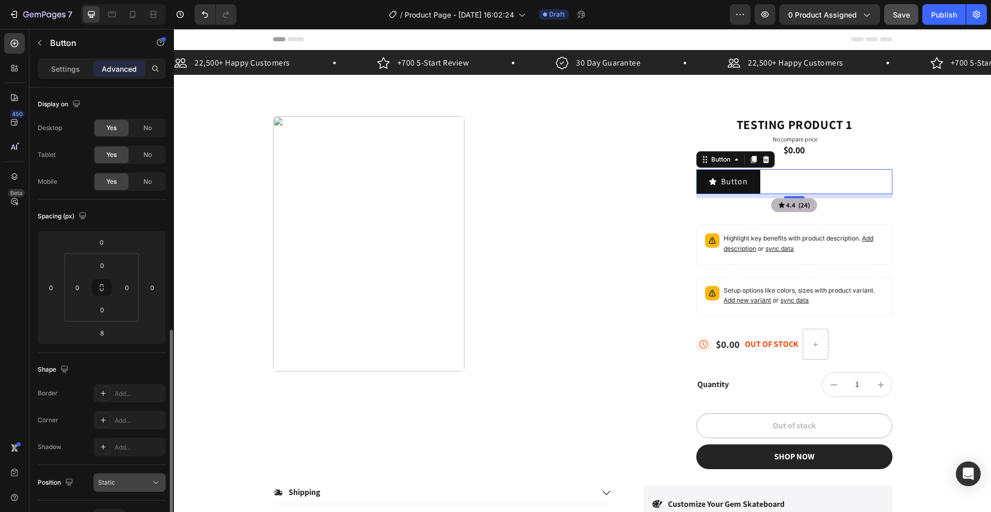
click at [142, 478] on div "Static" at bounding box center [124, 482] width 53 height 9
click at [115, 389] on div "Relative" at bounding box center [119, 399] width 85 height 20
click at [112, 501] on input "text" at bounding box center [129, 510] width 71 height 19
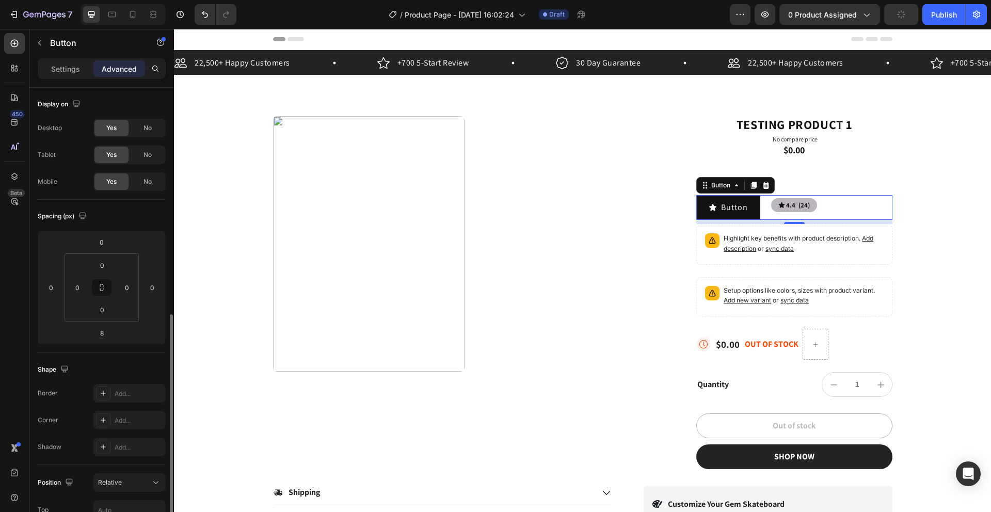
scroll to position [148, 0]
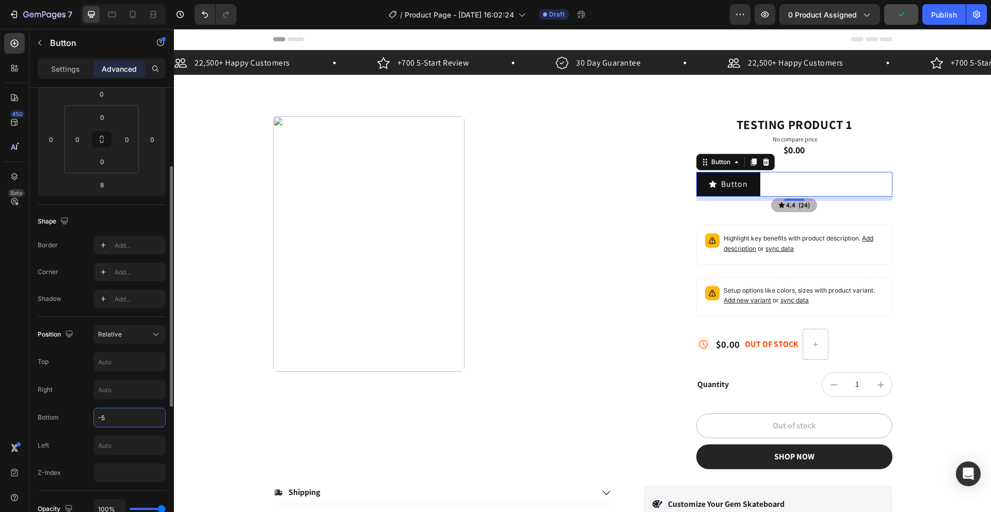
type input "-"
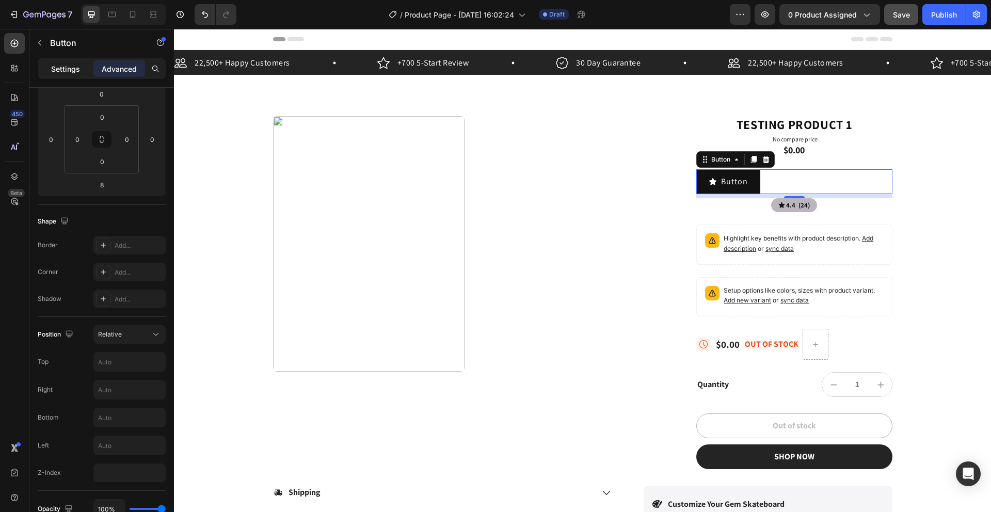
click at [73, 71] on p "Settings" at bounding box center [65, 68] width 29 height 11
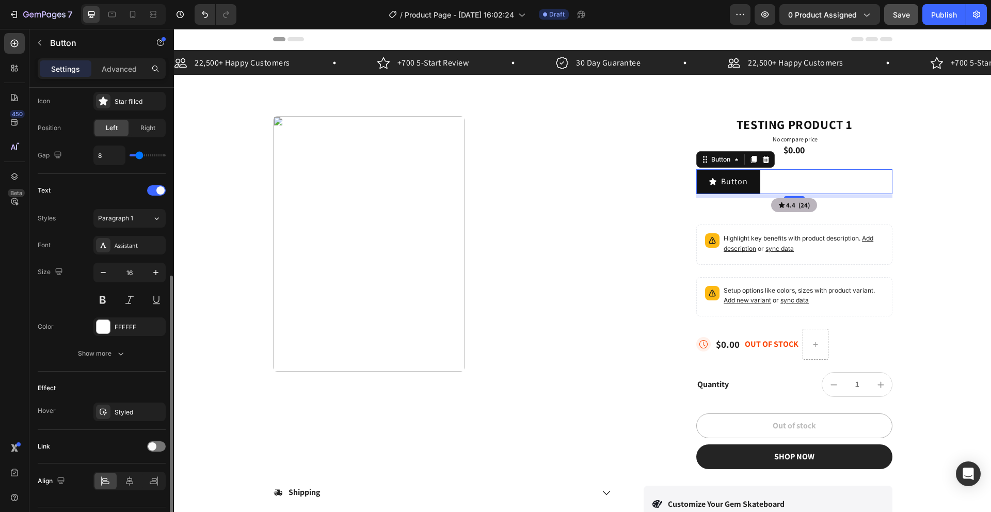
scroll to position [368, 0]
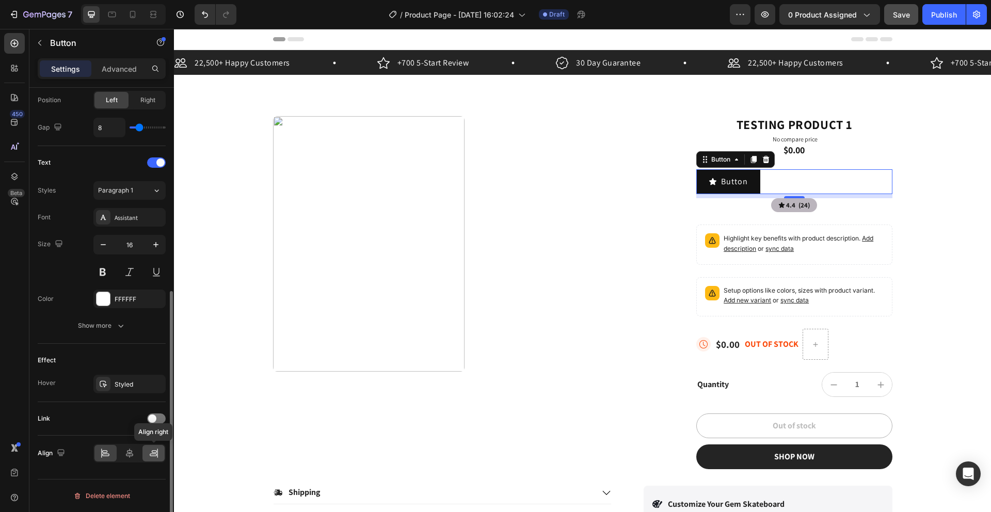
click at [153, 453] on icon at bounding box center [154, 453] width 10 height 10
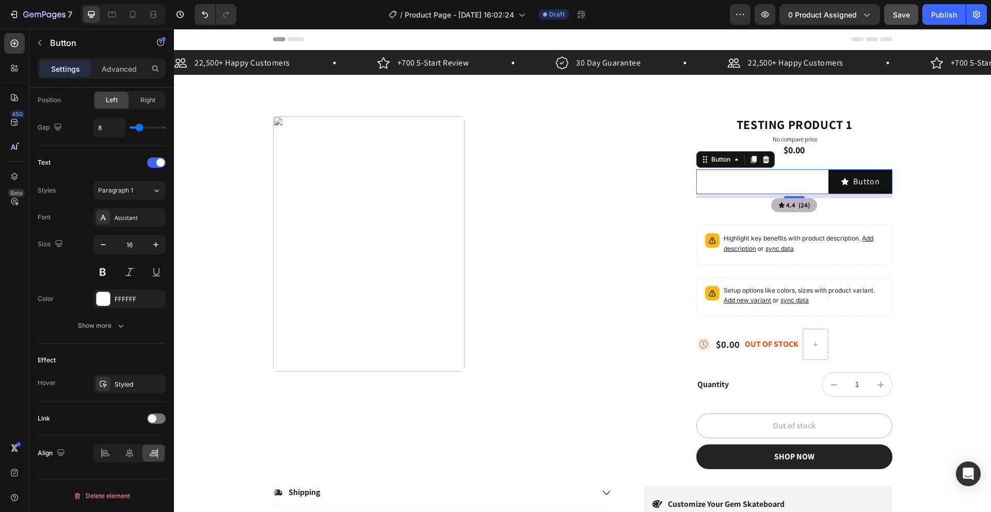
click at [101, 77] on div "Settings Advanced" at bounding box center [102, 68] width 128 height 21
click at [108, 66] on p "Advanced" at bounding box center [119, 68] width 35 height 11
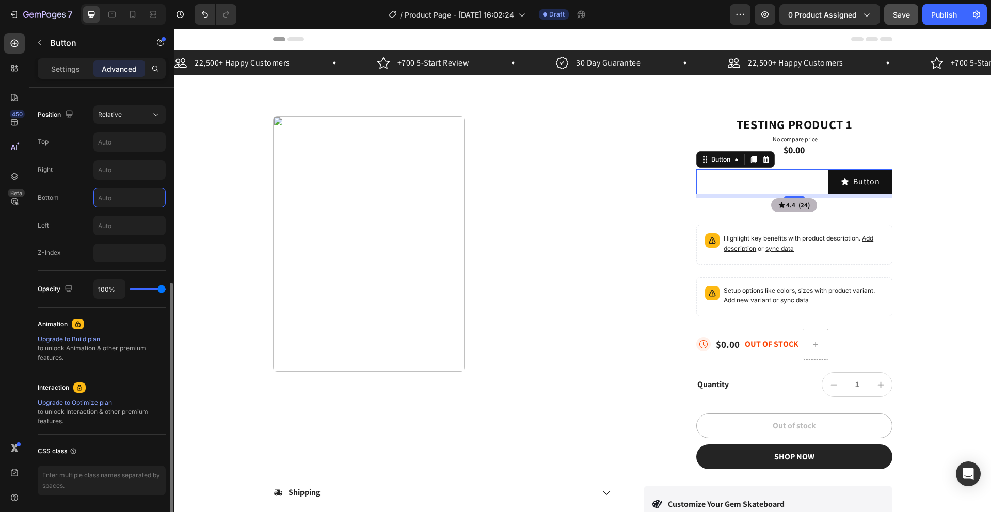
click at [108, 195] on input "text" at bounding box center [129, 197] width 71 height 19
type input "-50"
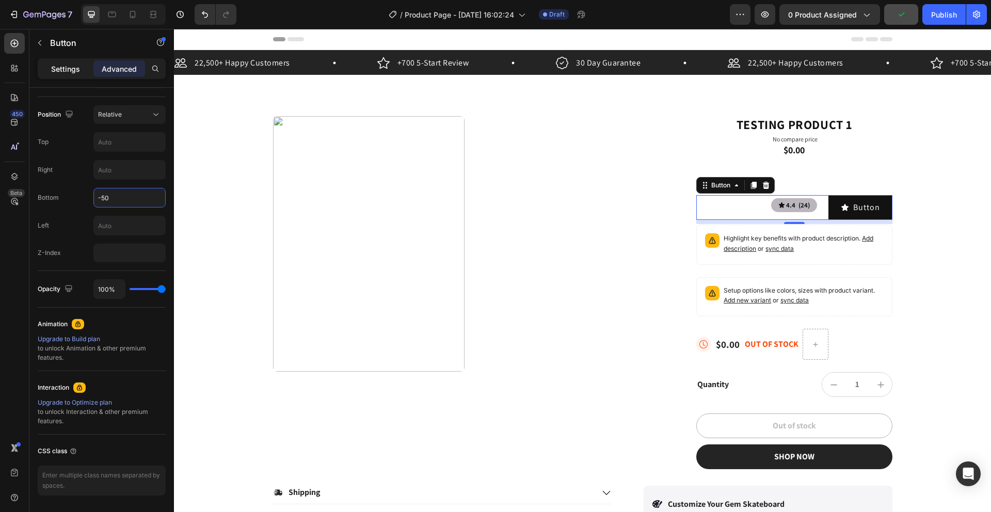
click at [52, 70] on p "Settings" at bounding box center [65, 68] width 29 height 11
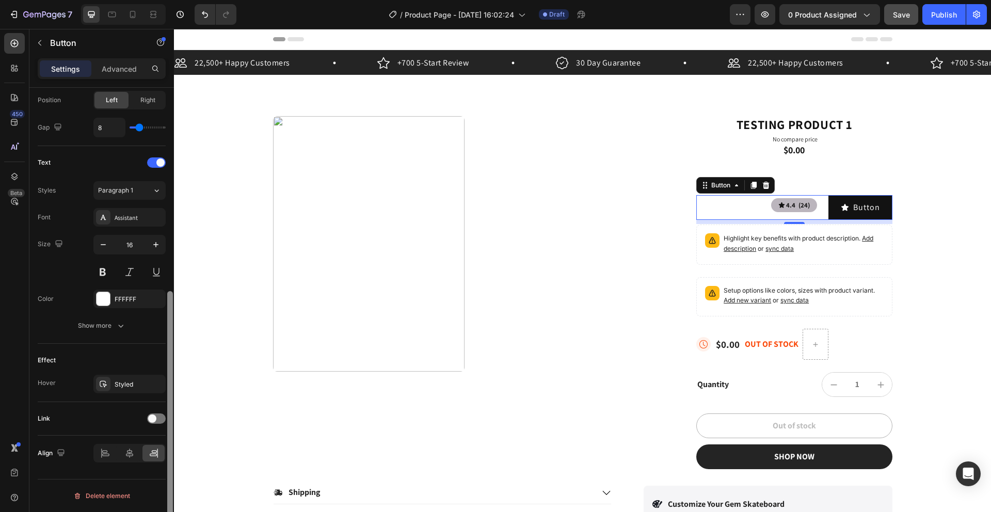
drag, startPoint x: 169, startPoint y: 346, endPoint x: 160, endPoint y: 347, distance: 8.3
click at [170, 347] on div at bounding box center [170, 416] width 6 height 250
click at [127, 297] on div "FFFFFF" at bounding box center [130, 299] width 30 height 9
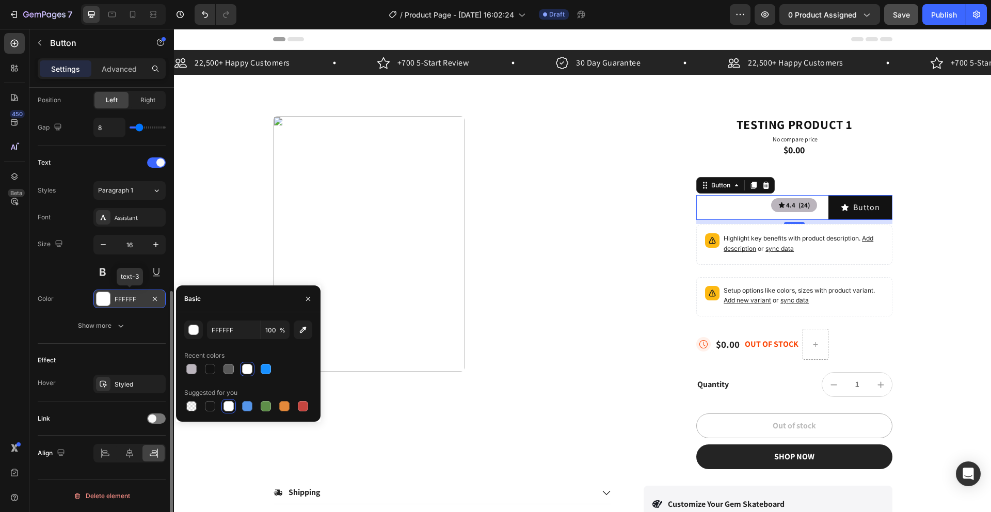
drag, startPoint x: 140, startPoint y: 298, endPoint x: 126, endPoint y: 301, distance: 14.4
click at [126, 301] on div "FFFFFF" at bounding box center [130, 299] width 30 height 9
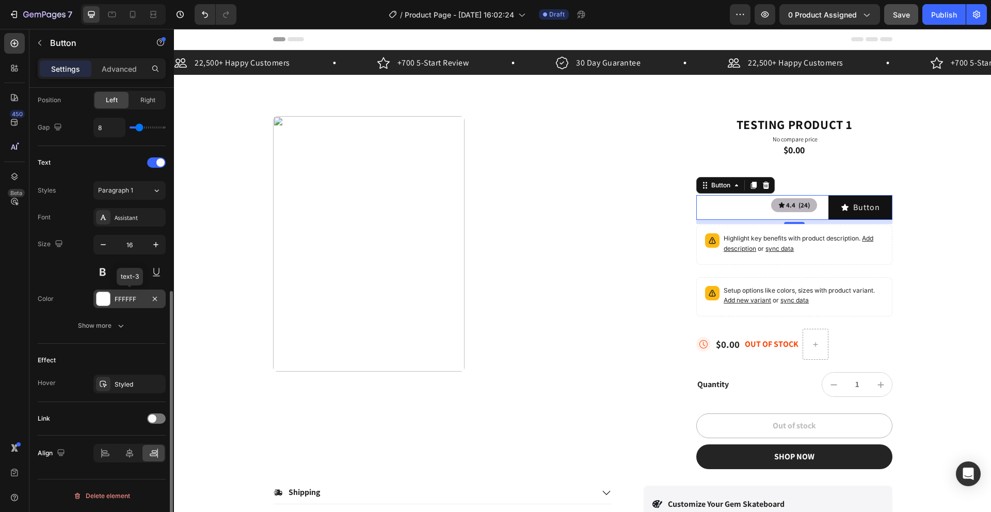
click at [131, 298] on div "FFFFFF" at bounding box center [130, 299] width 30 height 9
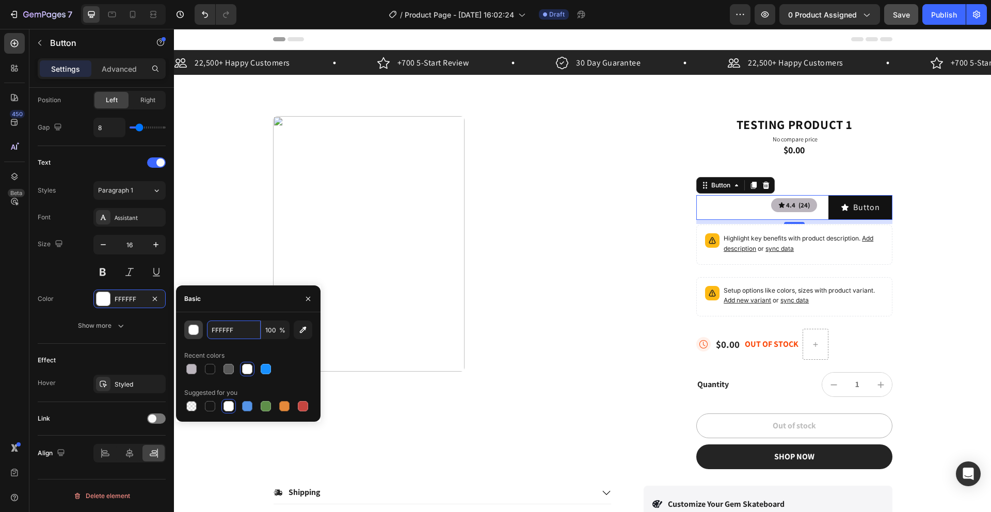
drag, startPoint x: 240, startPoint y: 330, endPoint x: 197, endPoint y: 324, distance: 43.3
click at [201, 324] on div "FFFFFF 100 %" at bounding box center [248, 329] width 128 height 19
click at [242, 331] on input "FFFFFF" at bounding box center [234, 329] width 54 height 19
type input "F"
paste input "https://www.gymshark.com/products/gymshark-sharkhead-backpack-black-ss24"
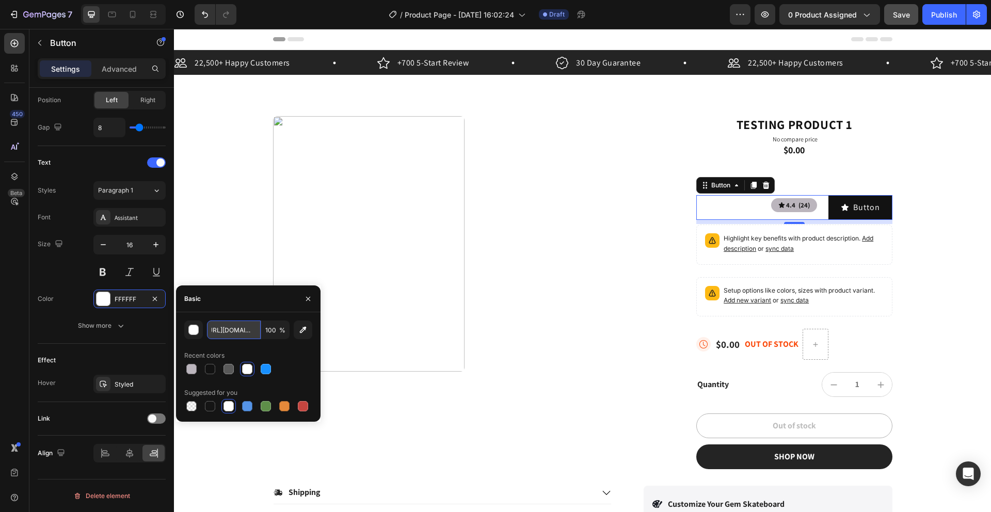
scroll to position [0, 0]
type input "h"
click at [239, 328] on input "FFFFFF" at bounding box center [234, 329] width 54 height 19
type input "F"
paste input "BBB5BD"
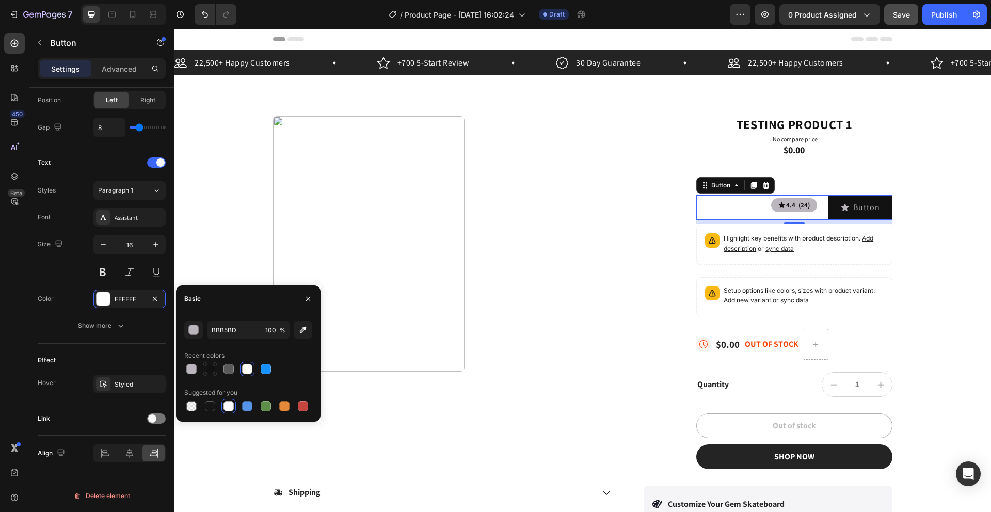
click at [212, 371] on div at bounding box center [210, 369] width 10 height 10
type input "121212"
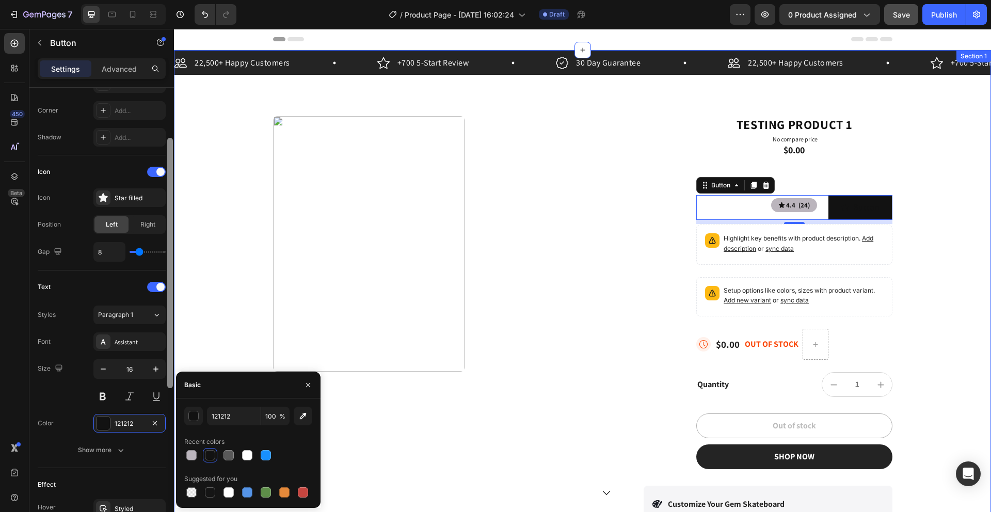
scroll to position [189, 0]
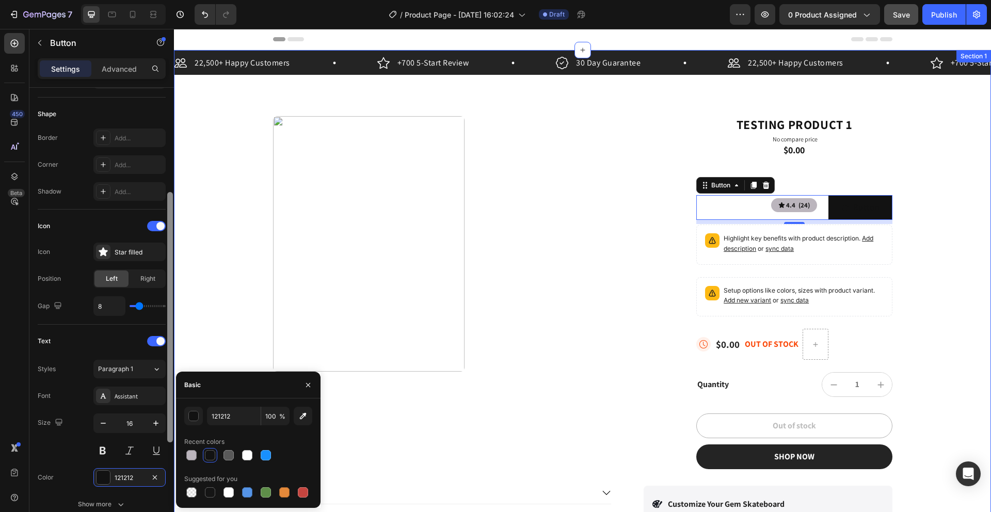
drag, startPoint x: 344, startPoint y: 336, endPoint x: 183, endPoint y: 184, distance: 221.2
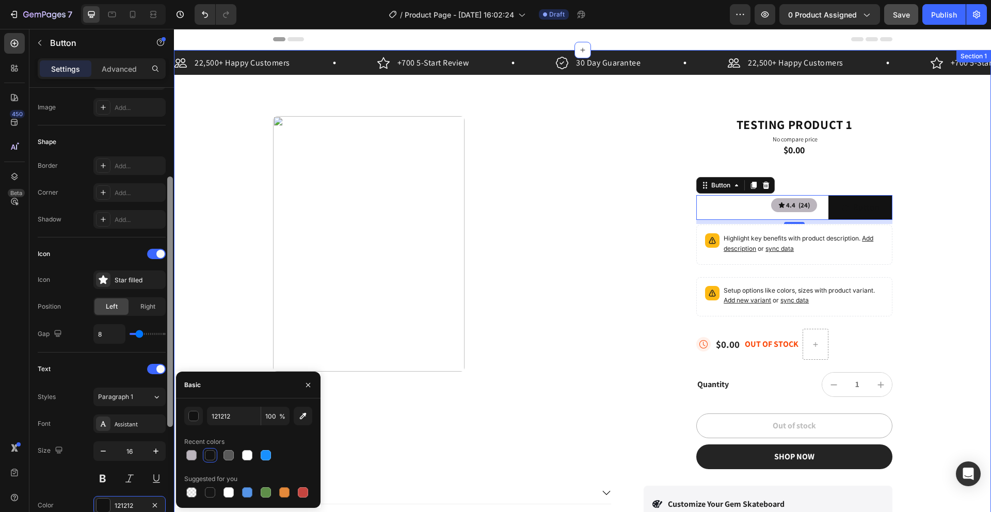
drag, startPoint x: 345, startPoint y: 234, endPoint x: 175, endPoint y: 172, distance: 181.2
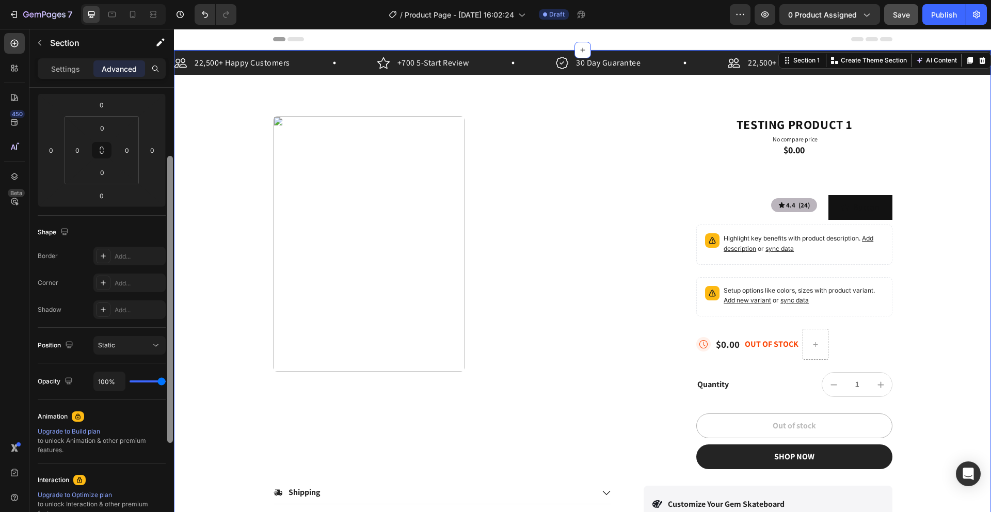
scroll to position [123, 0]
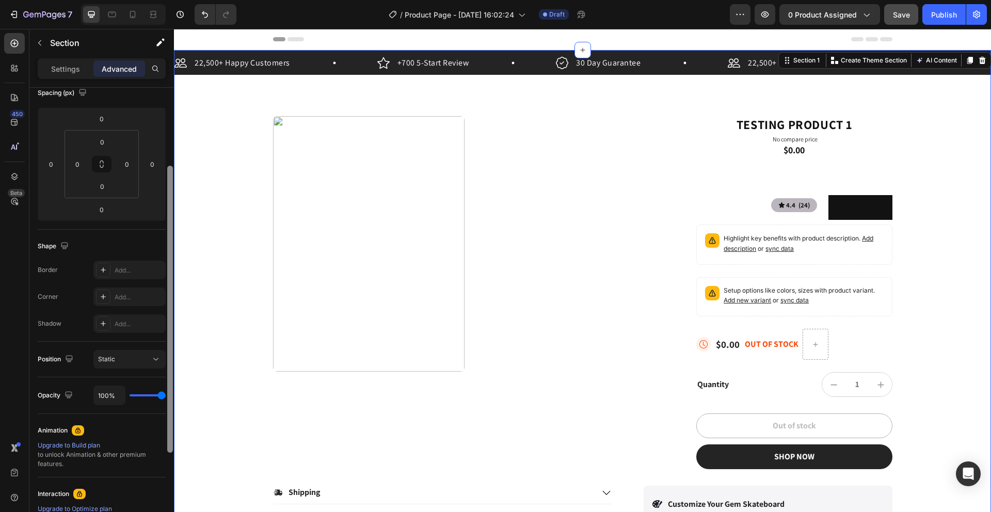
click at [167, 172] on div at bounding box center [170, 309] width 6 height 287
click at [56, 75] on div "Settings" at bounding box center [66, 68] width 52 height 17
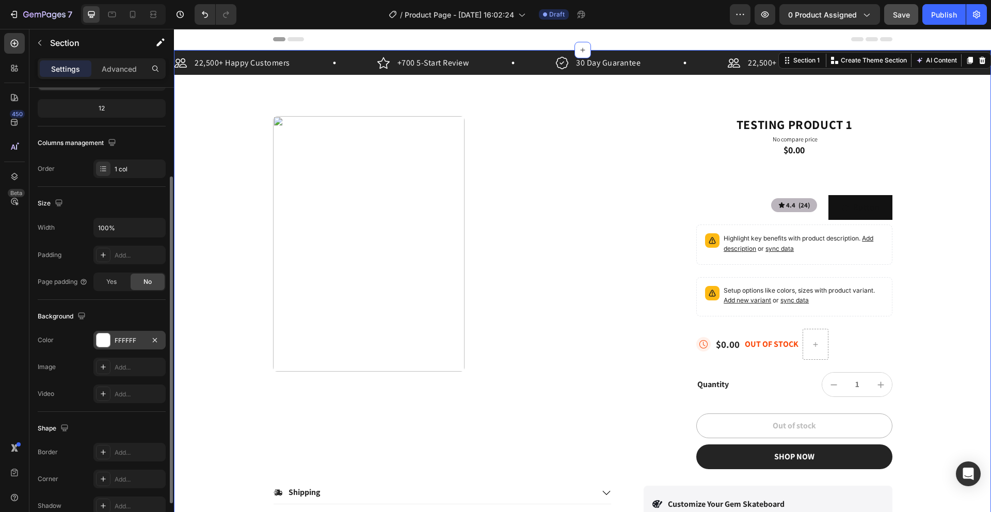
click at [108, 337] on div at bounding box center [102, 339] width 13 height 13
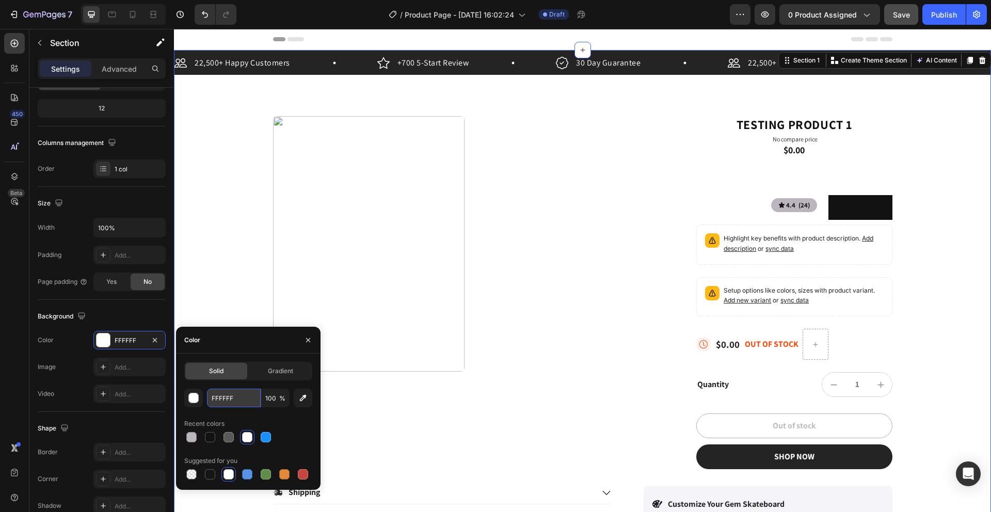
drag, startPoint x: 249, startPoint y: 397, endPoint x: 219, endPoint y: 398, distance: 29.4
click at [219, 398] on input "FFFFFF" at bounding box center [234, 398] width 54 height 19
click at [237, 398] on input "FFFFFF" at bounding box center [234, 398] width 54 height 19
type input "F"
paste input "BBB5BD"
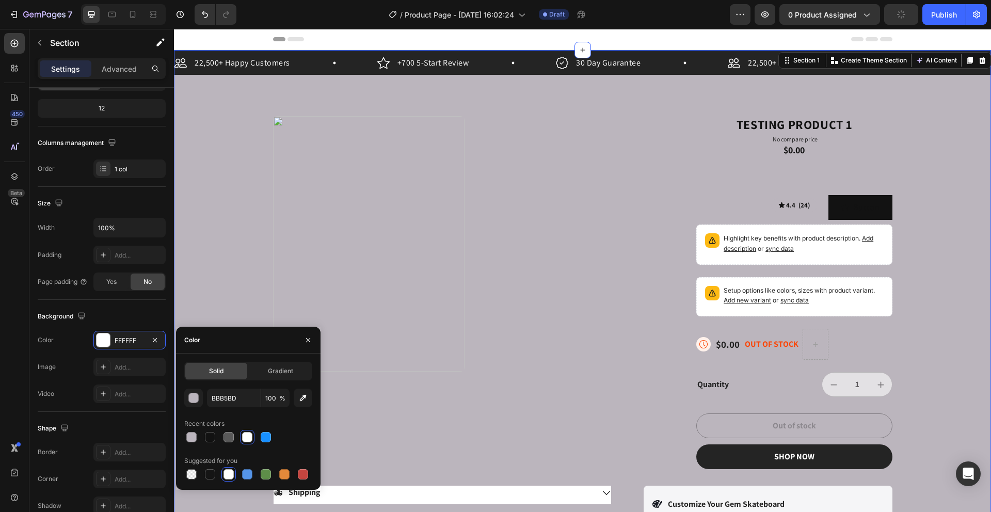
click at [242, 435] on div at bounding box center [247, 437] width 10 height 10
click at [243, 435] on div at bounding box center [247, 437] width 10 height 10
type input "FFFFFF"
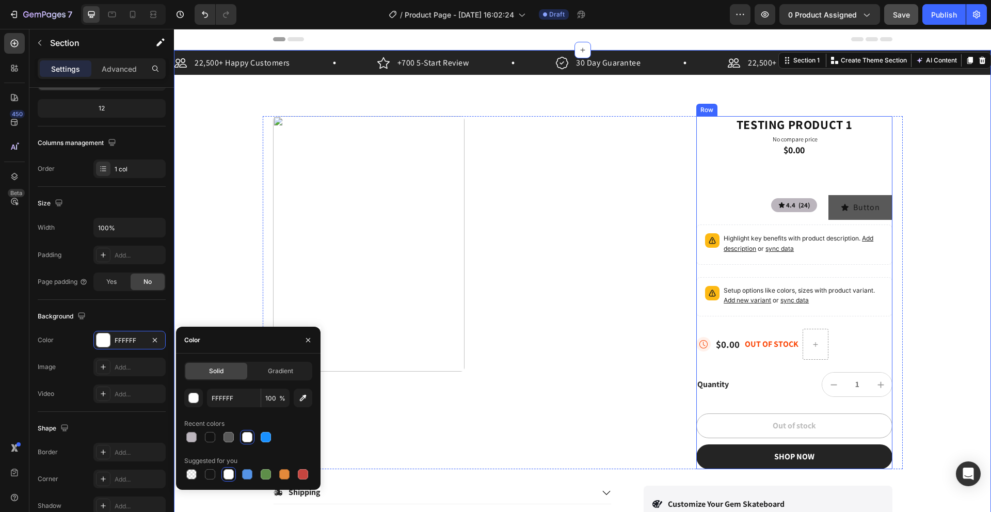
click at [879, 216] on button "Button" at bounding box center [860, 207] width 64 height 25
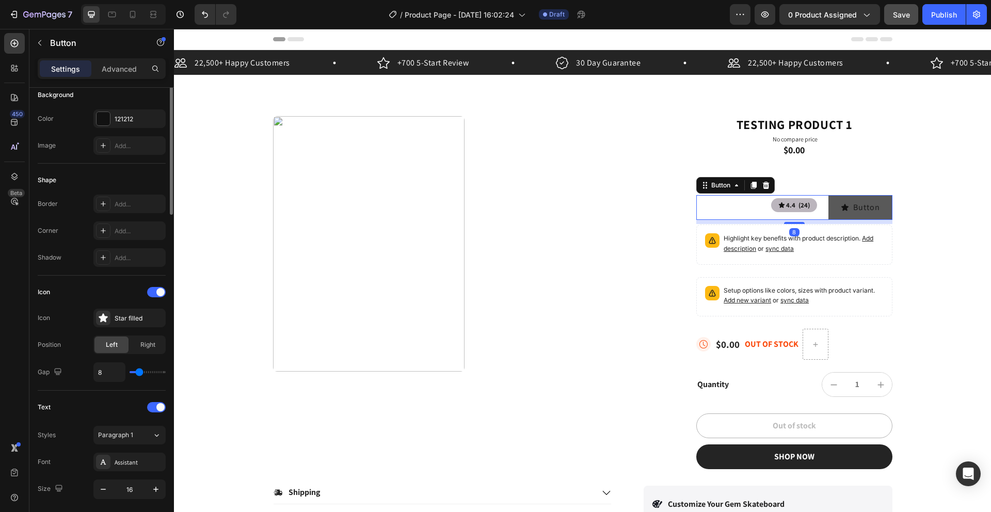
scroll to position [0, 0]
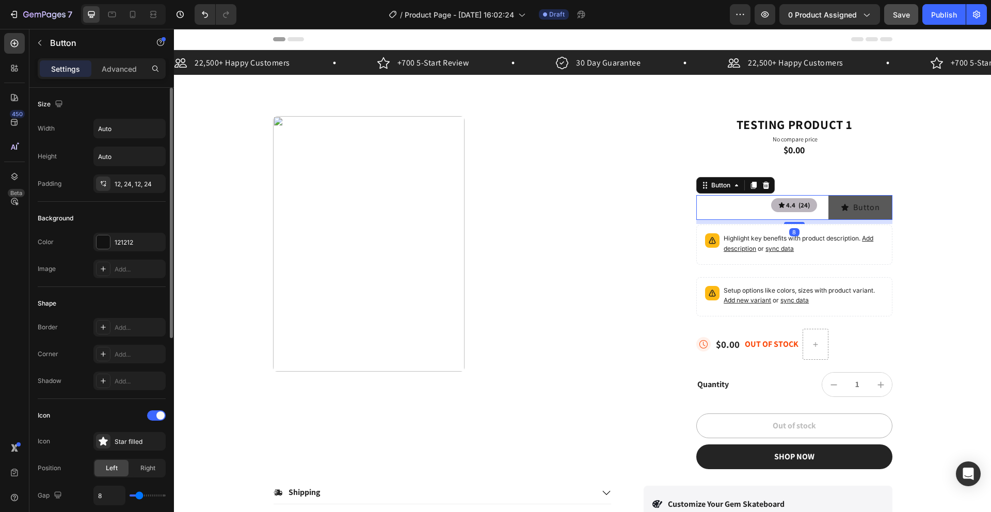
click at [879, 216] on button "Button" at bounding box center [860, 207] width 64 height 25
click at [878, 216] on button "Button" at bounding box center [860, 207] width 64 height 25
click at [142, 238] on div "121212" at bounding box center [130, 242] width 30 height 9
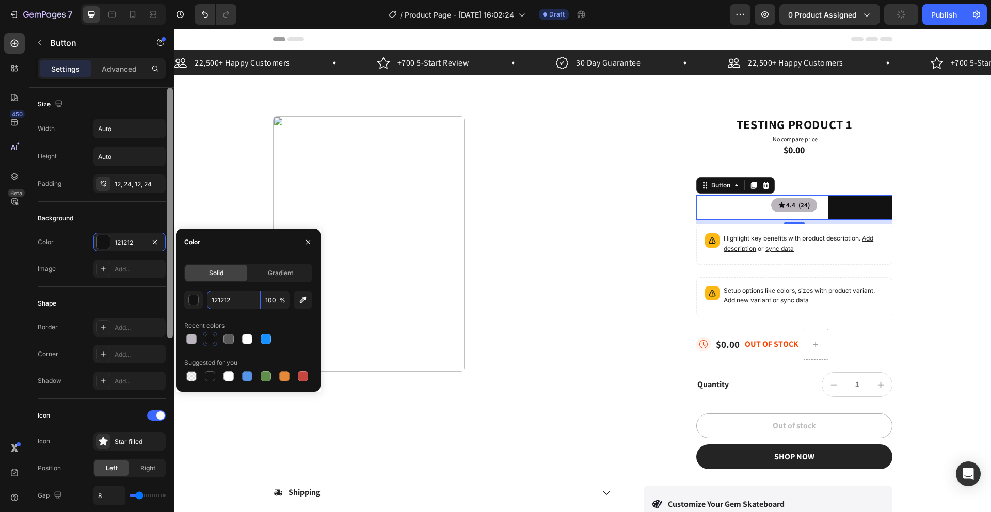
drag, startPoint x: 253, startPoint y: 300, endPoint x: 170, endPoint y: 288, distance: 84.4
click at [176, 291] on div "Solid Gradient 121212 100 % Recent colors Suggested for you" at bounding box center [248, 324] width 144 height 120
click at [229, 299] on input "121212" at bounding box center [234, 300] width 54 height 19
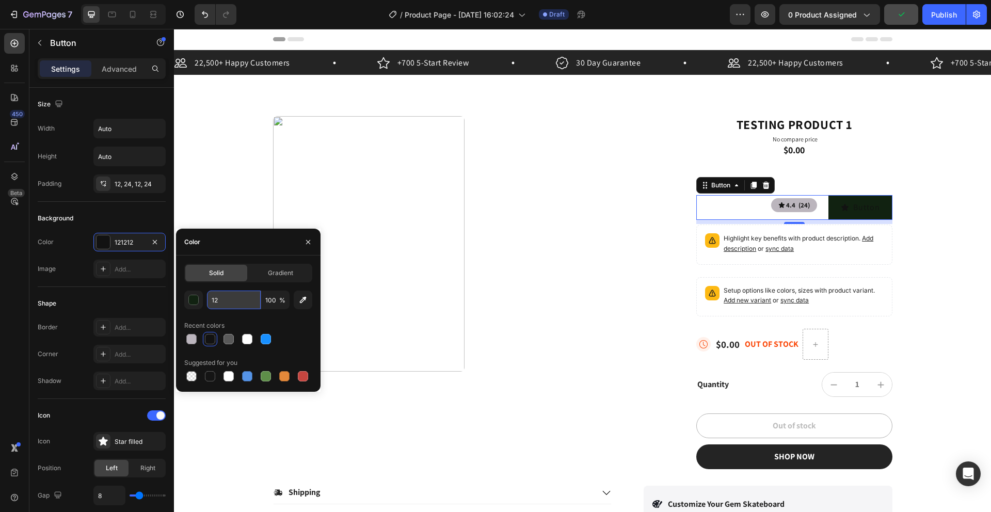
type input "1"
paste input "BBB5BD"
type input "BBB5BD"
click at [287, 268] on span "Gradient" at bounding box center [280, 272] width 25 height 9
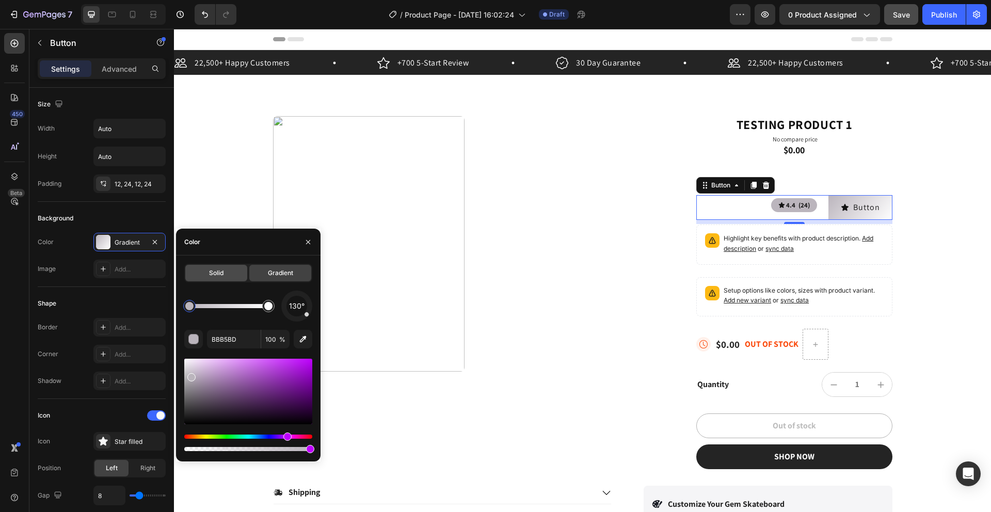
click at [215, 272] on span "Solid" at bounding box center [216, 272] width 14 height 9
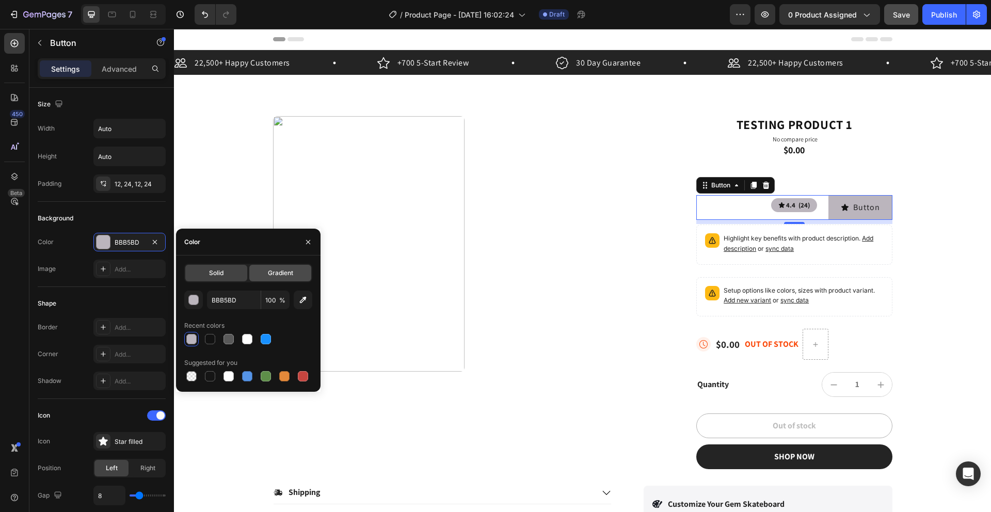
click at [287, 270] on span "Gradient" at bounding box center [280, 272] width 25 height 9
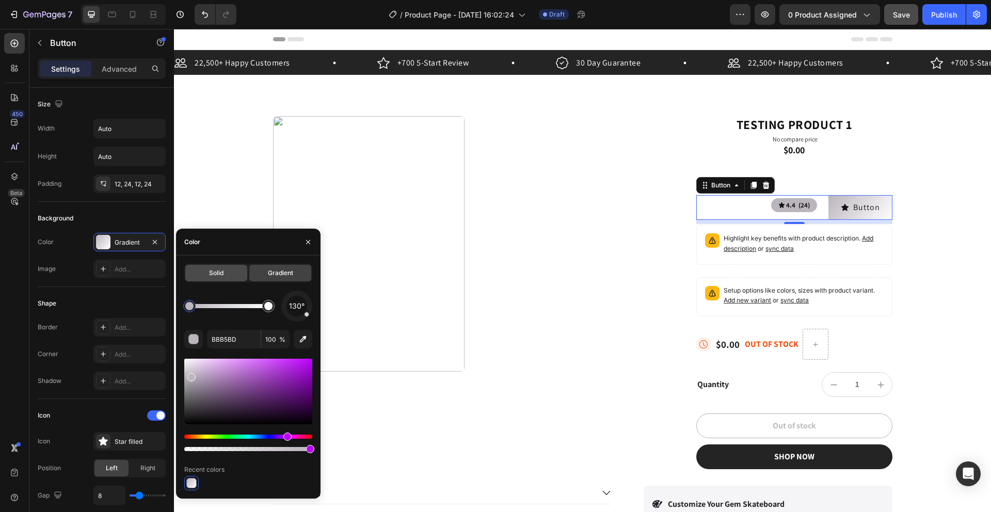
click at [214, 272] on span "Solid" at bounding box center [216, 272] width 14 height 9
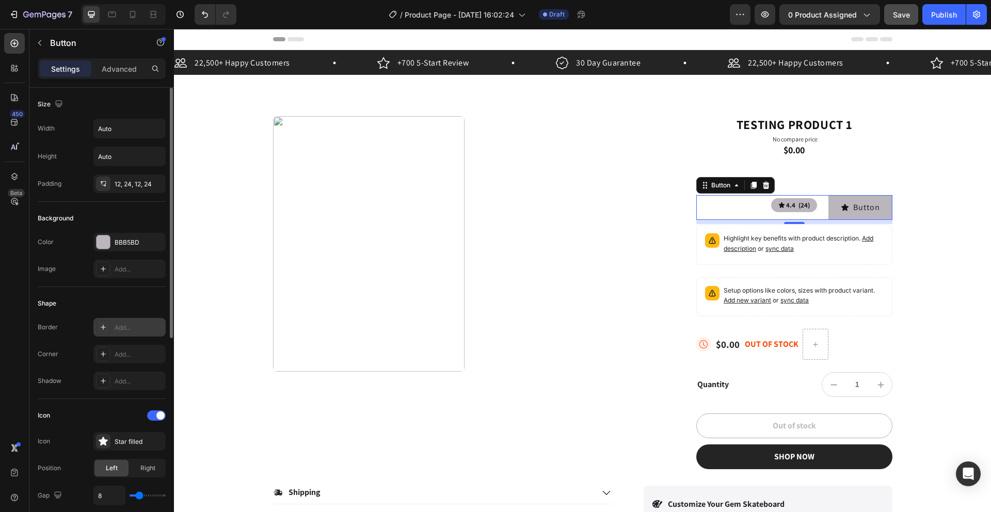
click at [116, 328] on div "Add..." at bounding box center [139, 327] width 49 height 9
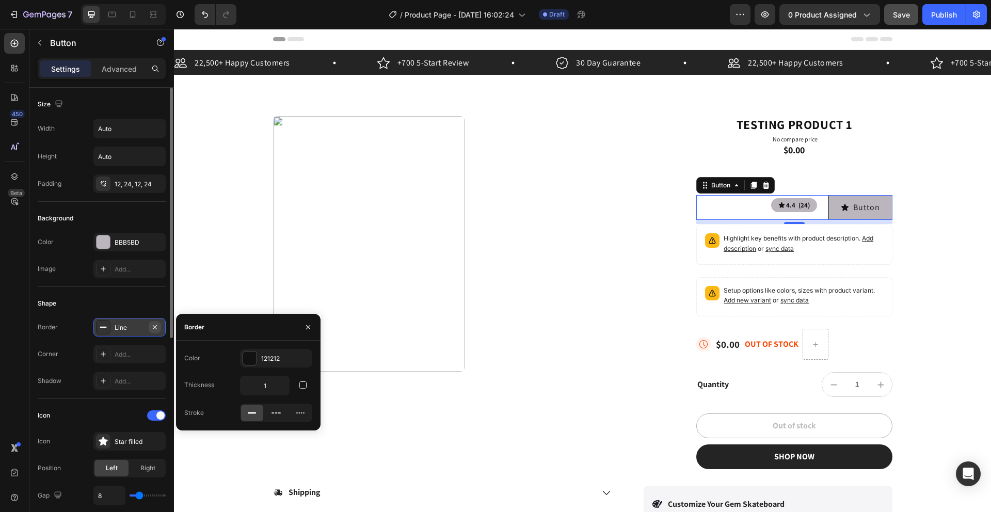
click at [153, 330] on icon "button" at bounding box center [155, 327] width 8 height 8
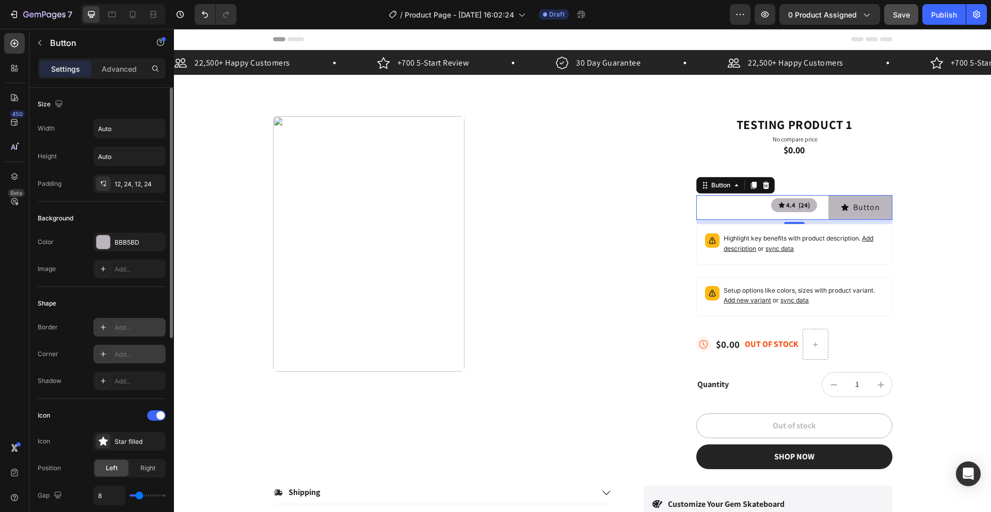
click at [143, 350] on div "Add..." at bounding box center [139, 354] width 49 height 9
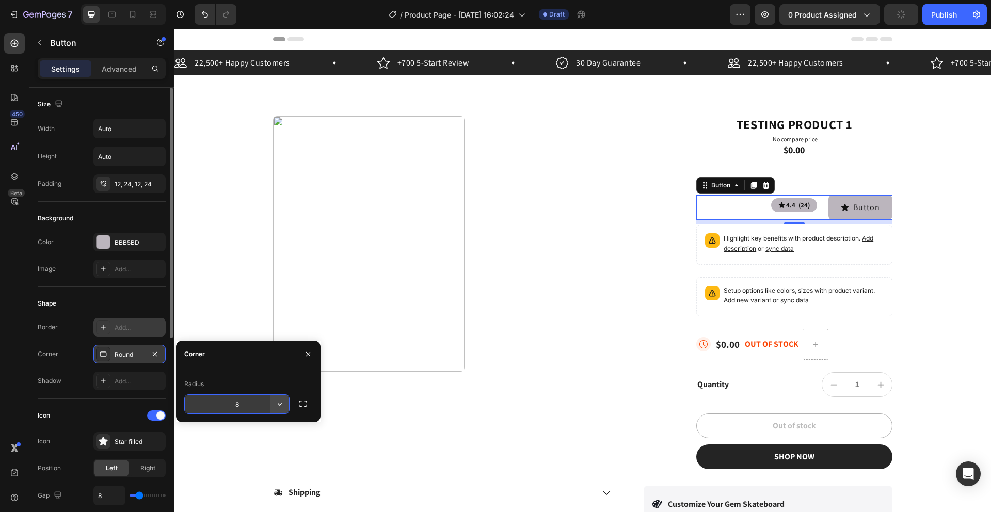
click at [281, 405] on icon "button" at bounding box center [280, 404] width 10 height 10
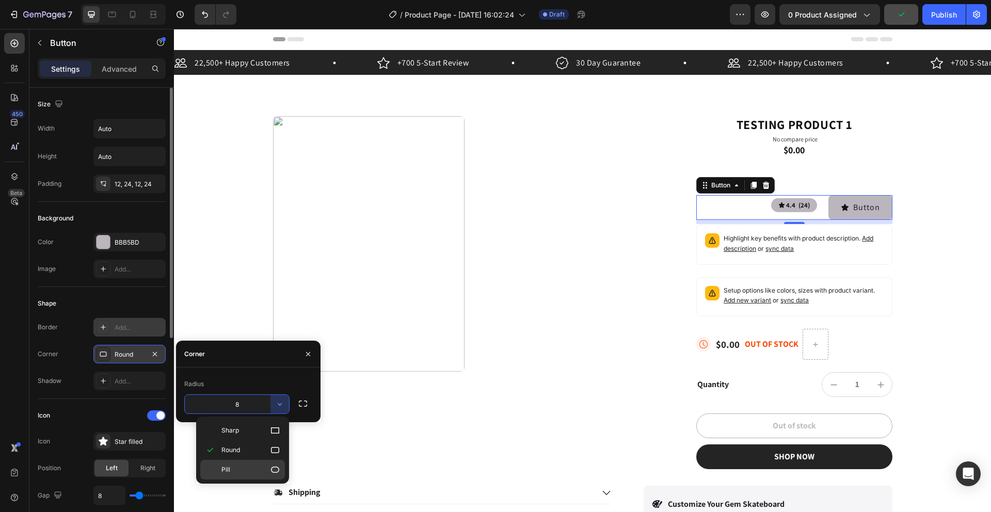
click at [279, 464] on icon at bounding box center [275, 469] width 10 height 10
type input "9999"
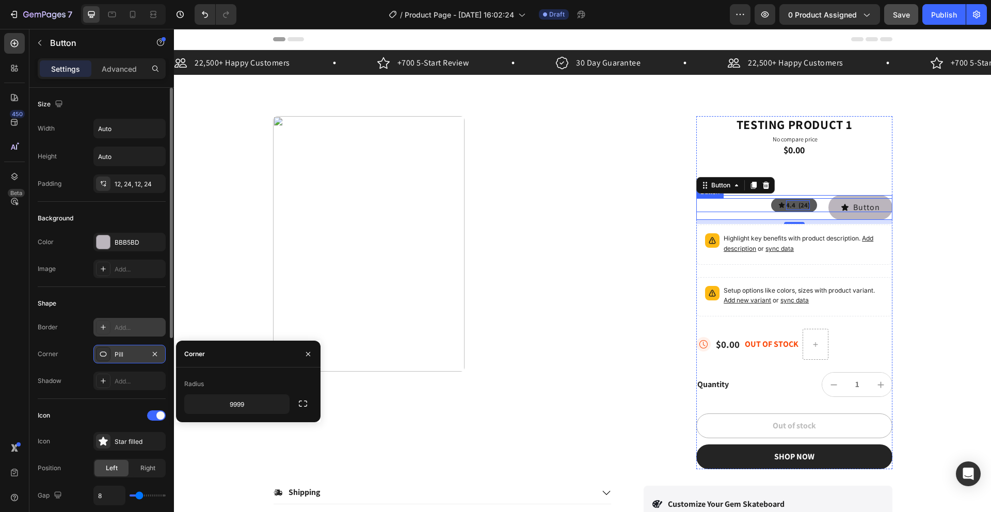
click at [789, 200] on p "4.4 (24)" at bounding box center [798, 205] width 24 height 10
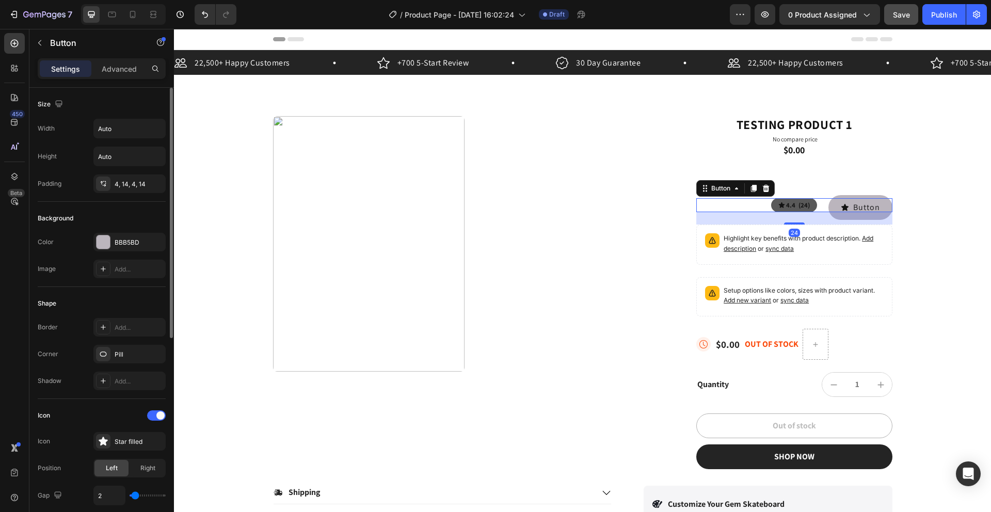
click at [771, 203] on button "4.4 (24)" at bounding box center [794, 205] width 46 height 14
click at [149, 355] on button "button" at bounding box center [155, 354] width 12 height 12
click at [131, 355] on div "Add..." at bounding box center [139, 354] width 49 height 9
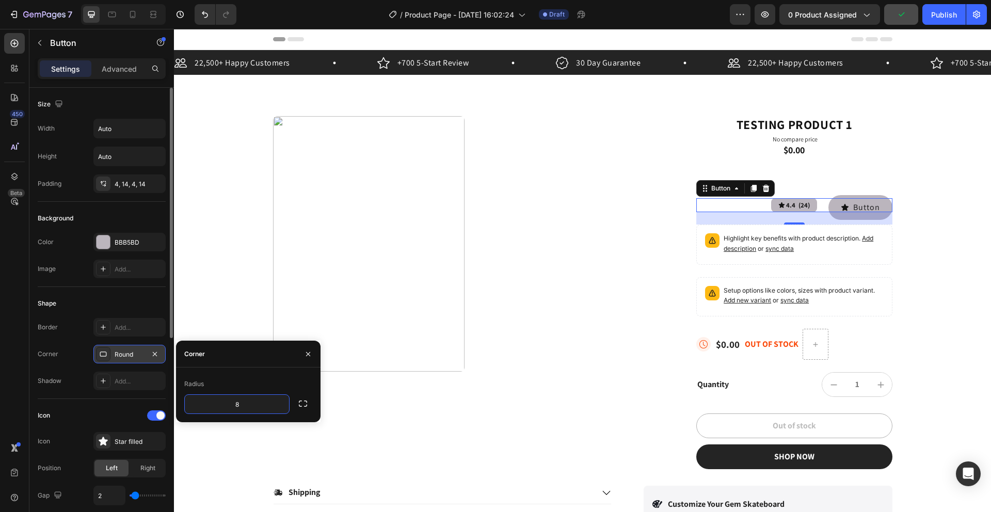
click at [105, 354] on icon at bounding box center [103, 354] width 8 height 8
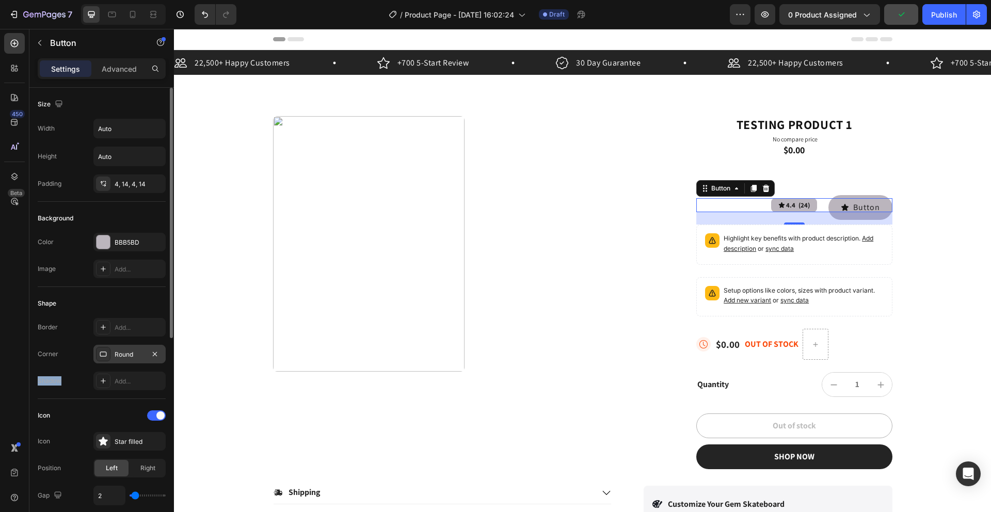
click at [105, 354] on icon at bounding box center [103, 354] width 8 height 8
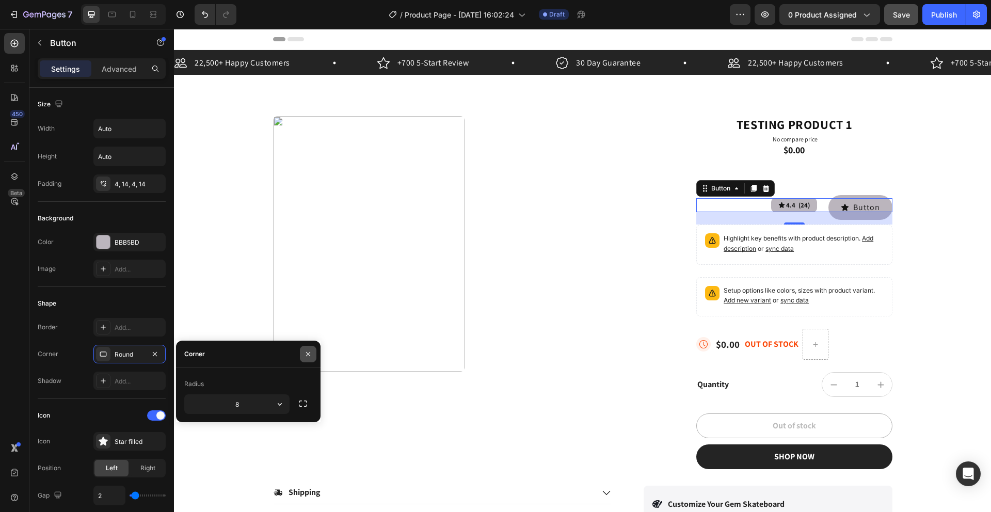
click at [307, 357] on icon "button" at bounding box center [308, 354] width 8 height 8
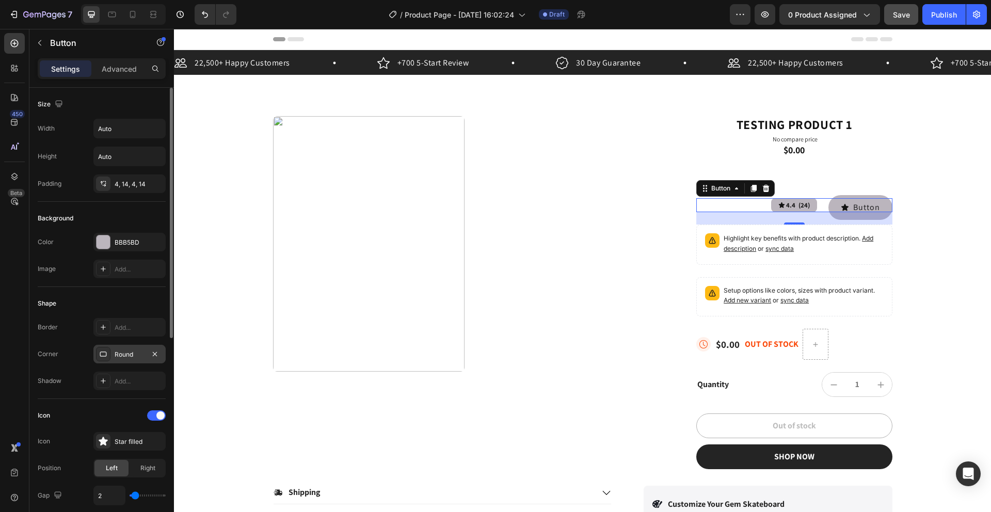
click at [119, 356] on div "Round" at bounding box center [130, 354] width 30 height 9
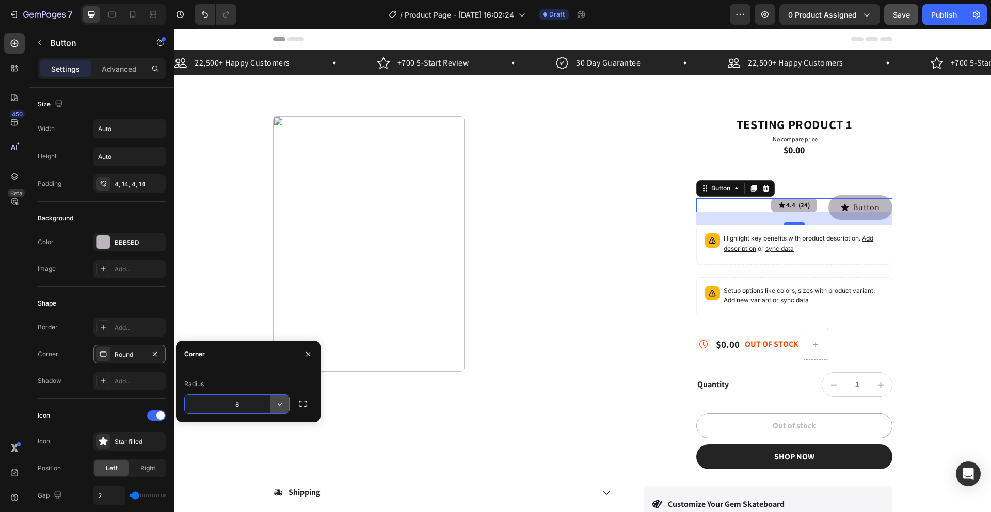
click at [282, 406] on icon "button" at bounding box center [280, 404] width 10 height 10
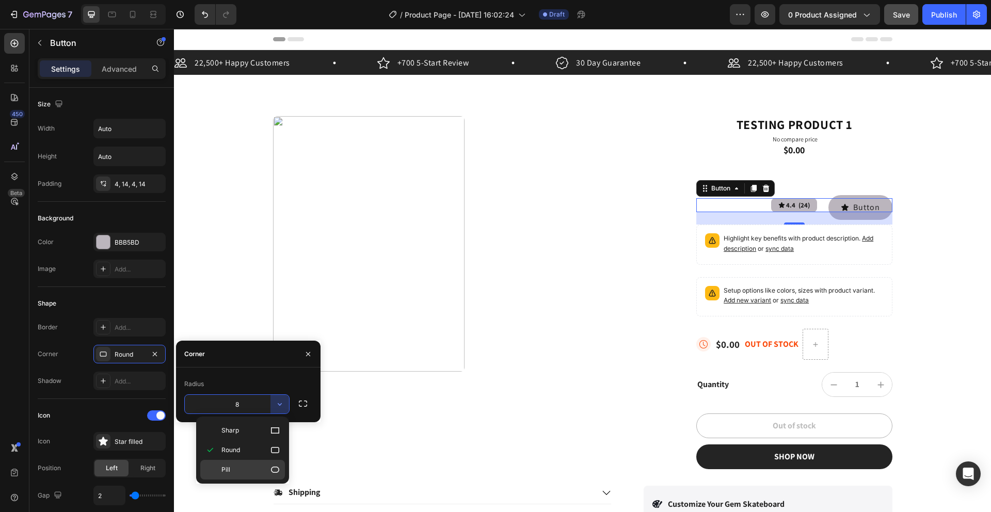
click at [266, 467] on p "Pill" at bounding box center [250, 469] width 59 height 10
type input "9999"
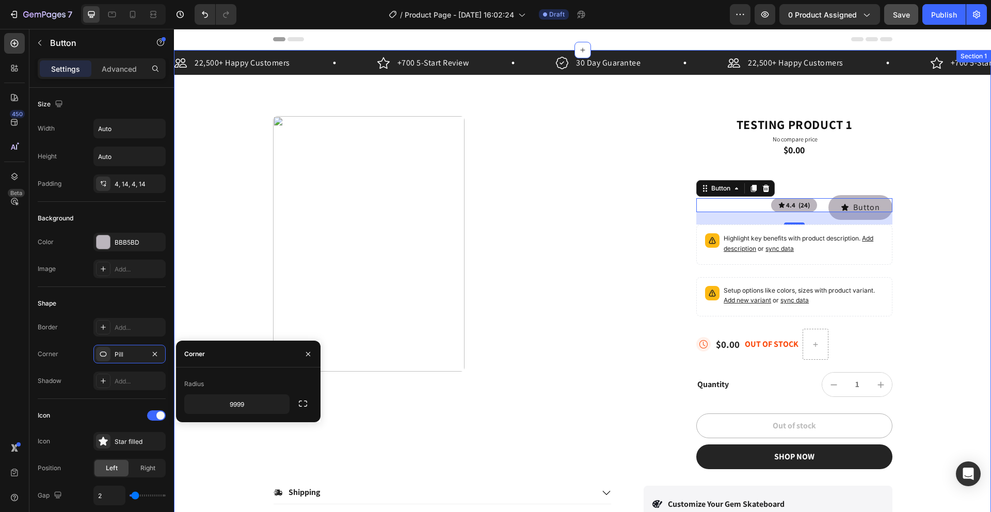
click at [907, 213] on div "22,500+ Happy Customers Item List +700 5-Start Review Item List 30 Day Guarante…" at bounding box center [582, 308] width 817 height 516
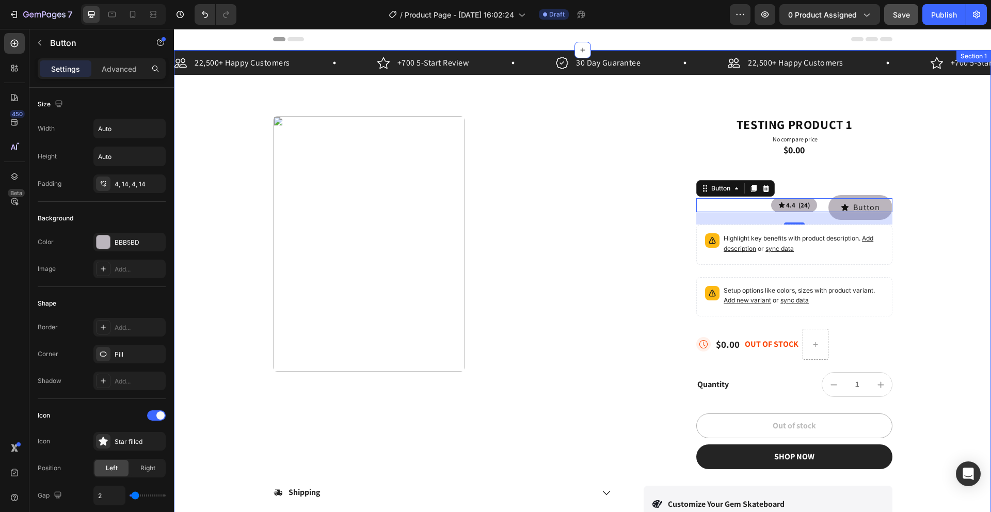
click at [884, 211] on div "4.4 (24) Button 24" at bounding box center [794, 205] width 196 height 14
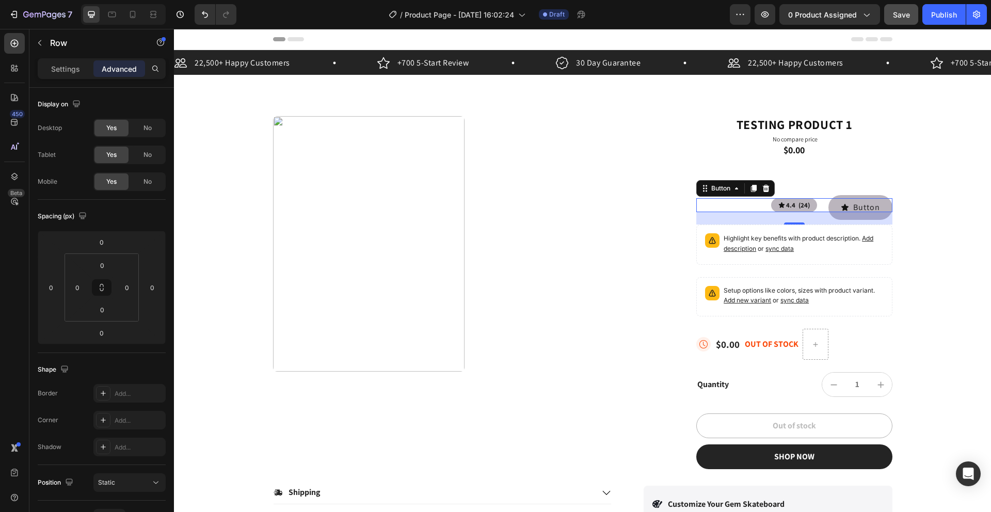
click at [835, 181] on div "Testing product 1 Product Title No compare price Product Price $0.00 Text Block…" at bounding box center [794, 292] width 196 height 353
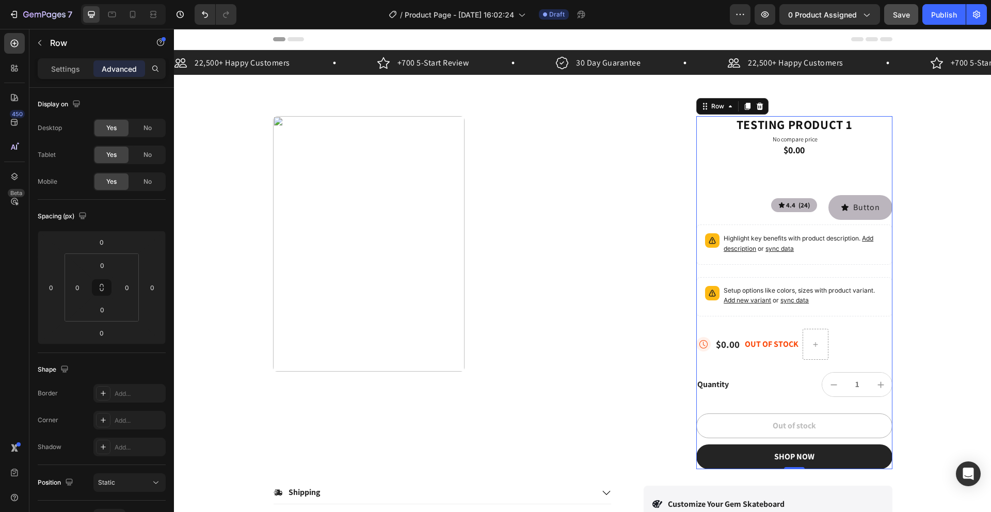
click at [853, 188] on div "Testing product 1 Product Title No compare price Product Price $0.00 Text Block…" at bounding box center [794, 292] width 196 height 353
click at [847, 203] on div "4.4 (24) Button" at bounding box center [794, 205] width 196 height 14
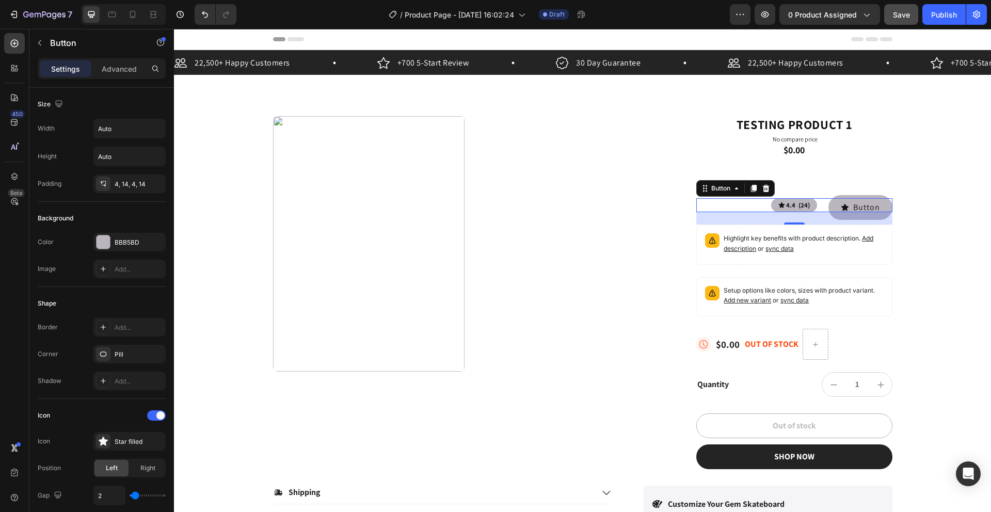
click at [835, 216] on div "24" at bounding box center [794, 218] width 196 height 12
click at [710, 201] on div "4.4 (24) Button 24" at bounding box center [794, 205] width 196 height 14
click at [140, 183] on div "4, 14, 4, 14" at bounding box center [130, 184] width 30 height 9
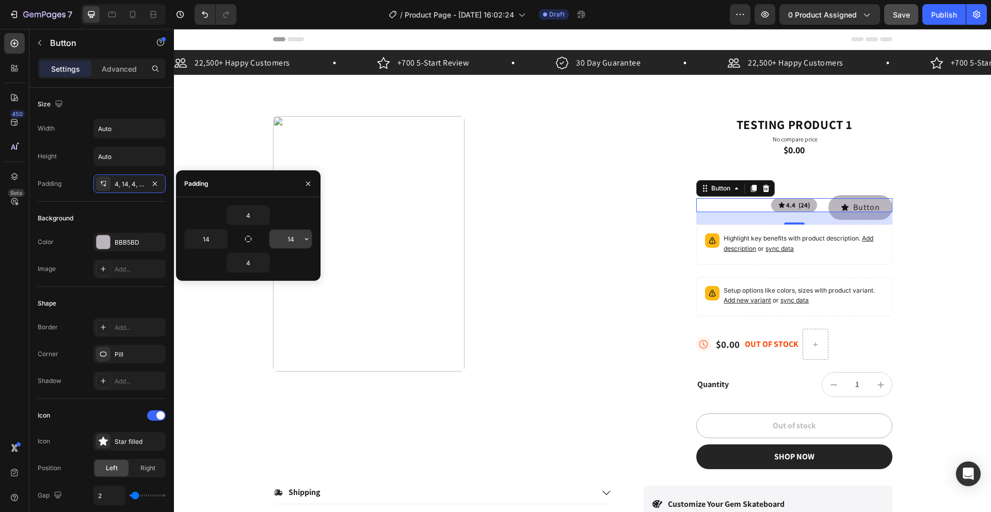
click at [297, 239] on input "14" at bounding box center [290, 239] width 42 height 19
click at [307, 240] on icon "button" at bounding box center [306, 239] width 8 height 8
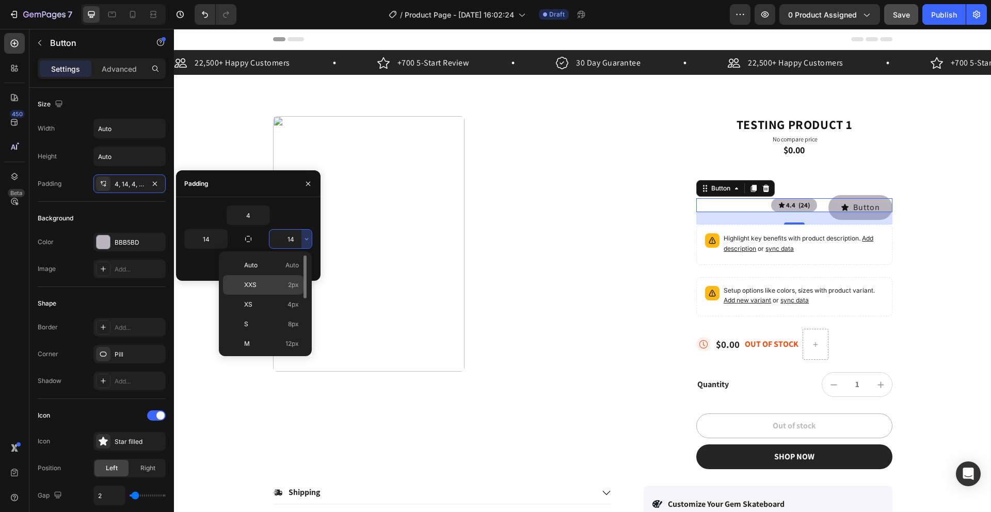
click at [268, 281] on p "XXS 2px" at bounding box center [271, 284] width 55 height 9
type input "2"
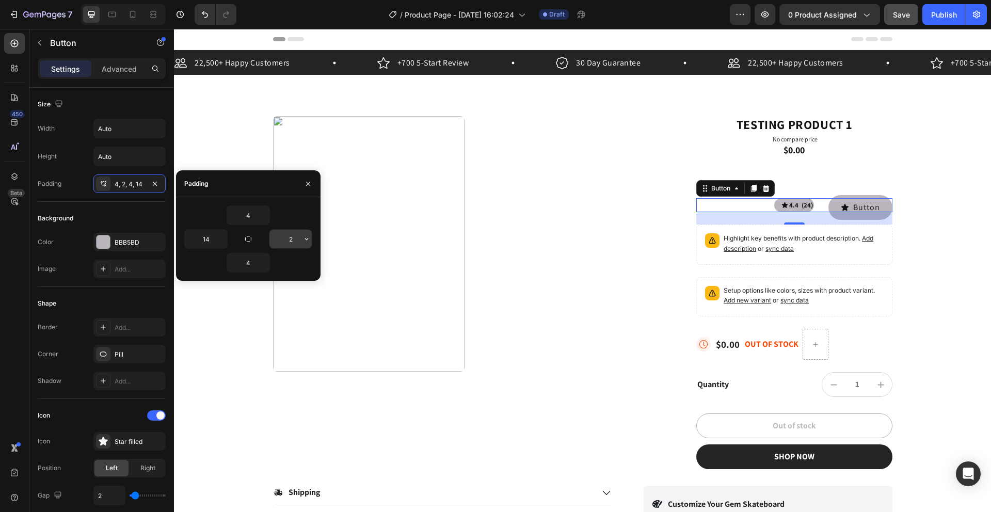
click at [296, 238] on input "2" at bounding box center [290, 239] width 42 height 19
click at [306, 237] on icon "button" at bounding box center [306, 239] width 8 height 8
click at [296, 238] on input "2" at bounding box center [290, 239] width 42 height 19
type input "14"
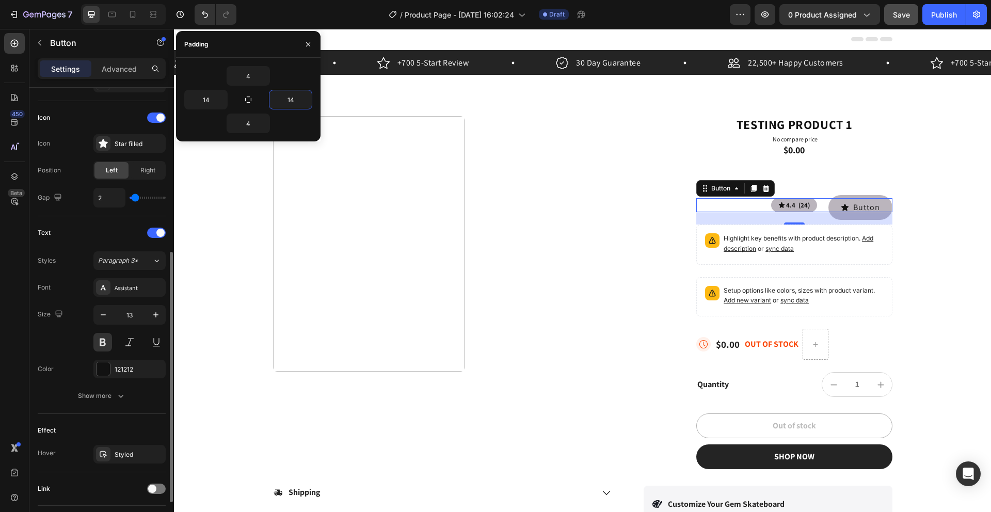
scroll to position [367, 0]
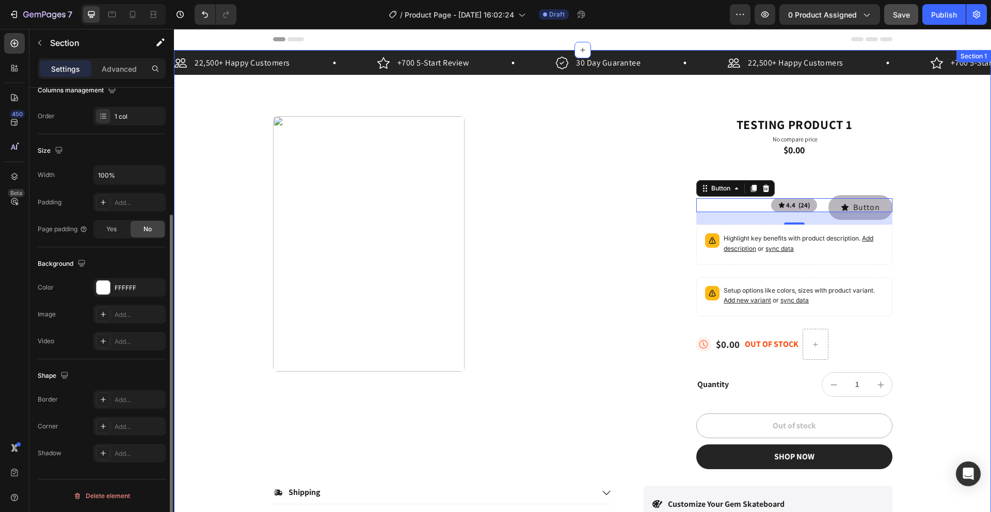
drag, startPoint x: 966, startPoint y: 202, endPoint x: 876, endPoint y: 195, distance: 90.0
click at [966, 202] on div "22,500+ Happy Customers Item List +700 5-Start Review Item List 30 Day Guarante…" at bounding box center [582, 308] width 817 height 516
click at [878, 194] on div "Testing product 1 Product Title No compare price Product Price $0.00 Text Block…" at bounding box center [794, 292] width 196 height 353
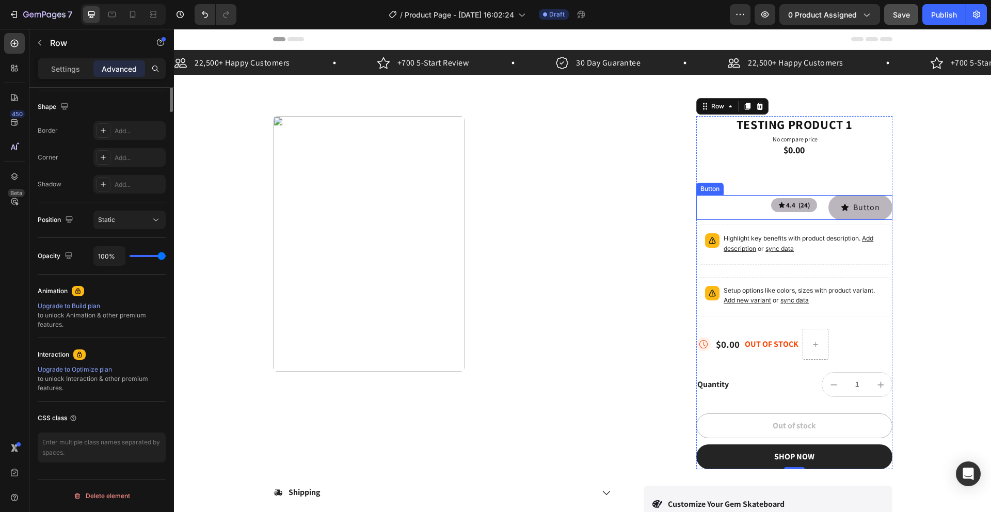
scroll to position [0, 0]
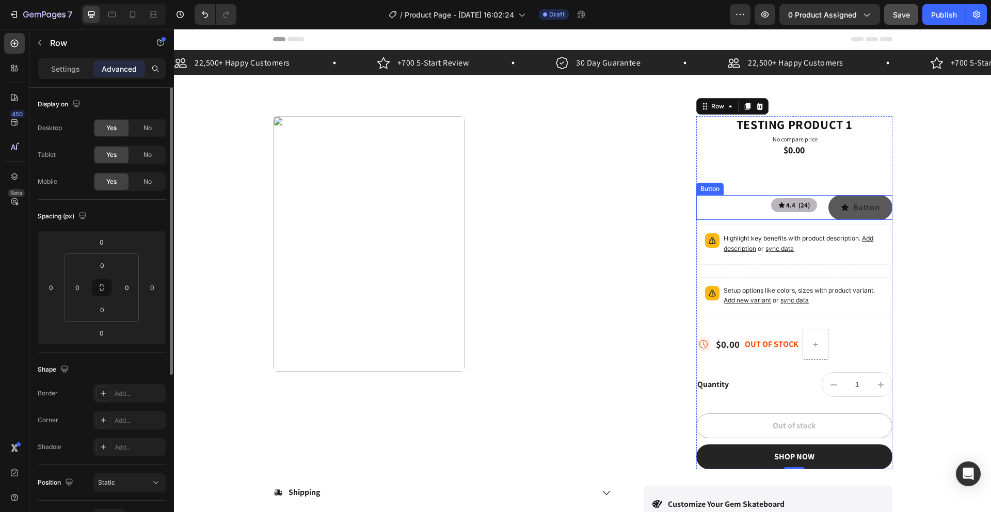
click at [834, 215] on button "Button" at bounding box center [860, 207] width 64 height 25
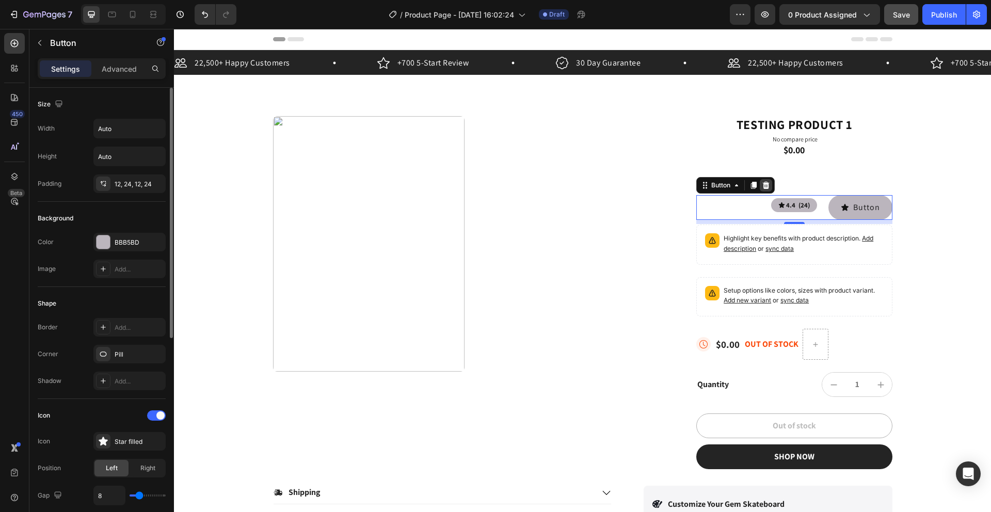
click at [765, 183] on icon at bounding box center [766, 185] width 8 height 8
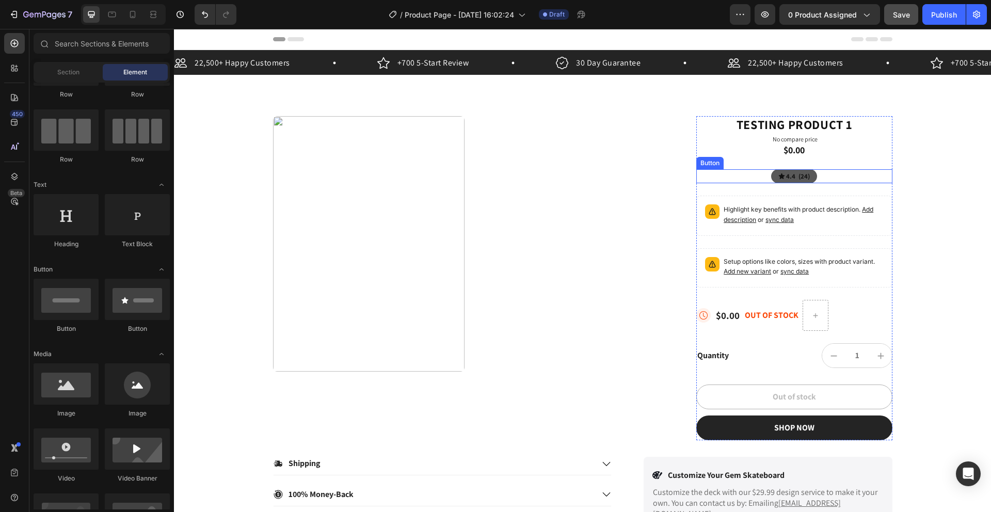
click at [773, 178] on button "4.4 (24)" at bounding box center [794, 176] width 46 height 14
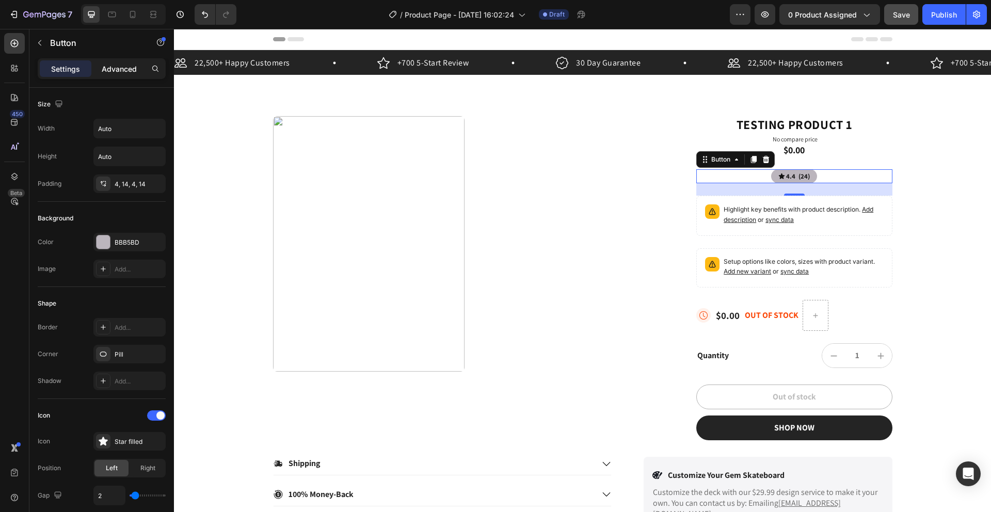
click at [107, 67] on p "Advanced" at bounding box center [119, 68] width 35 height 11
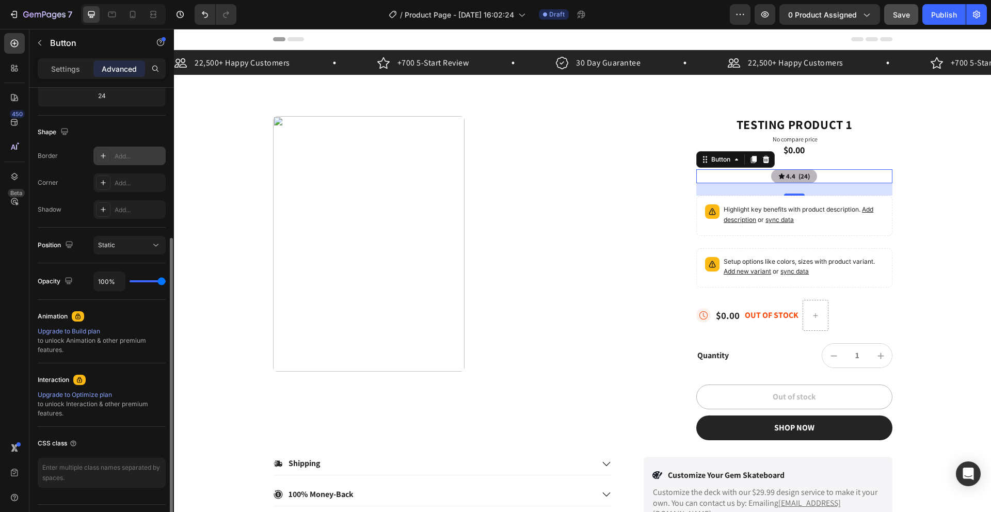
scroll to position [263, 0]
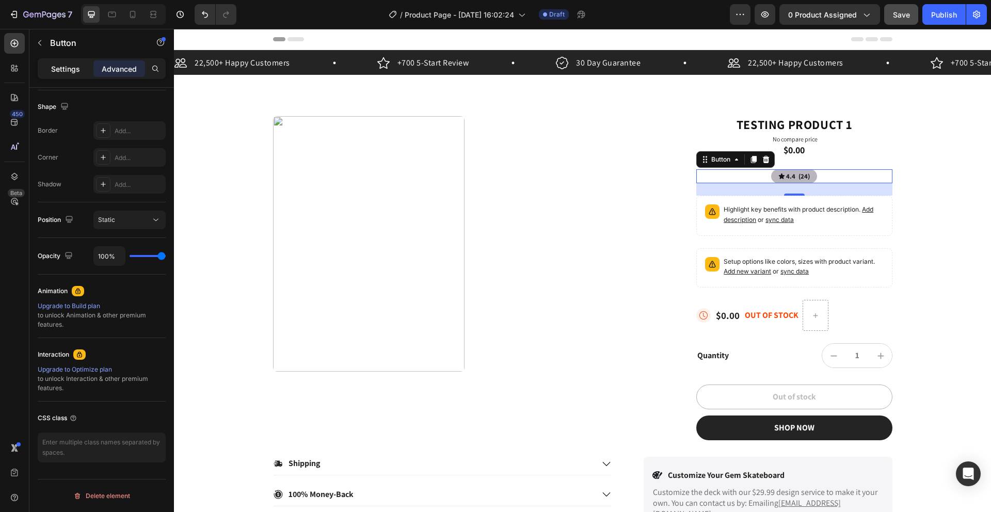
click at [68, 68] on p "Settings" at bounding box center [65, 68] width 29 height 11
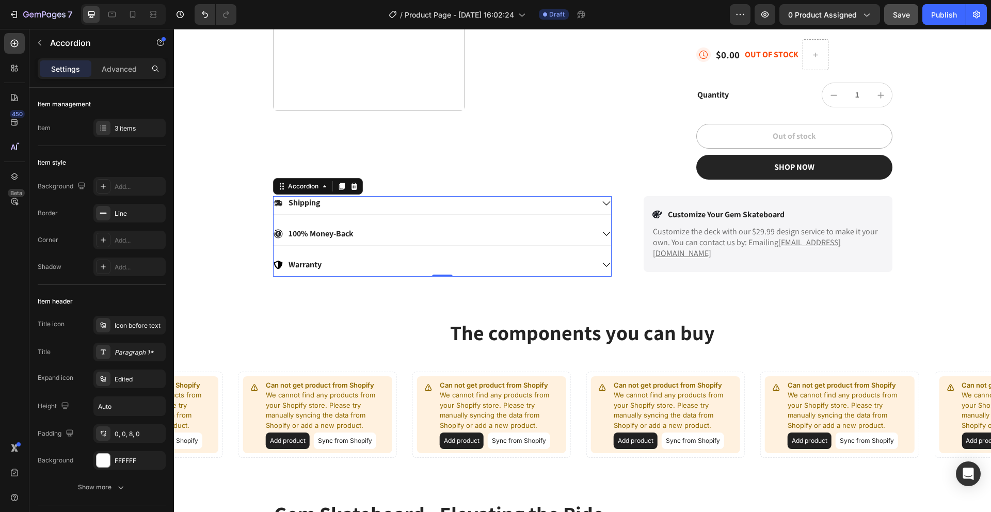
scroll to position [278, 0]
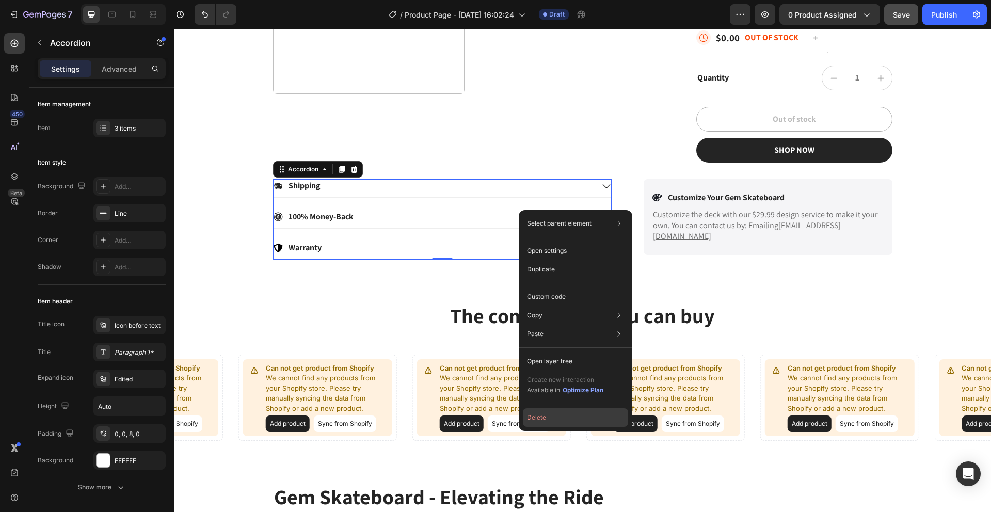
drag, startPoint x: 559, startPoint y: 408, endPoint x: 385, endPoint y: 380, distance: 176.1
click at [559, 408] on button "Delete" at bounding box center [575, 417] width 105 height 19
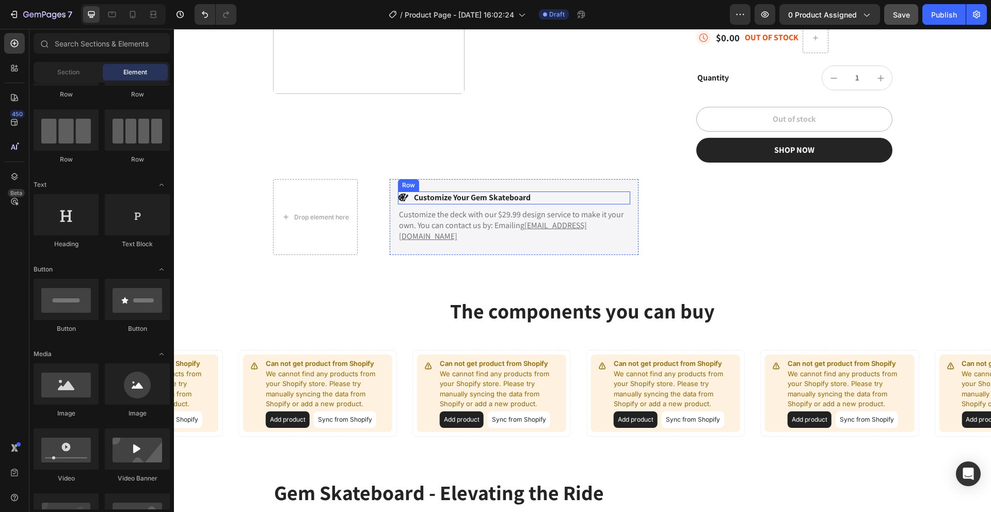
click at [549, 191] on div "Icon Customize Your Gem Skateboard Text Block Row" at bounding box center [514, 197] width 232 height 13
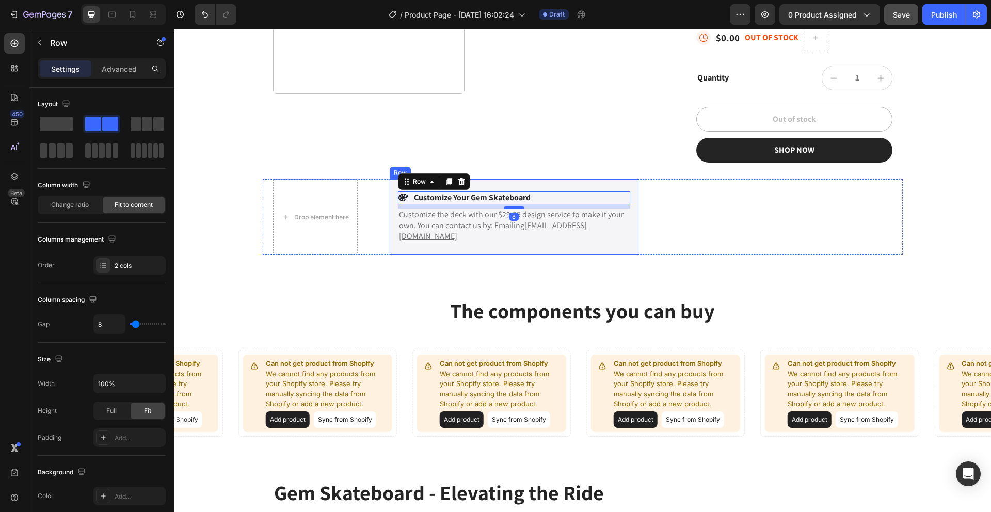
click at [582, 180] on div "Icon Customize Your Gem Skateboard Text Block Row 8 Customize the deck with our…" at bounding box center [514, 217] width 249 height 76
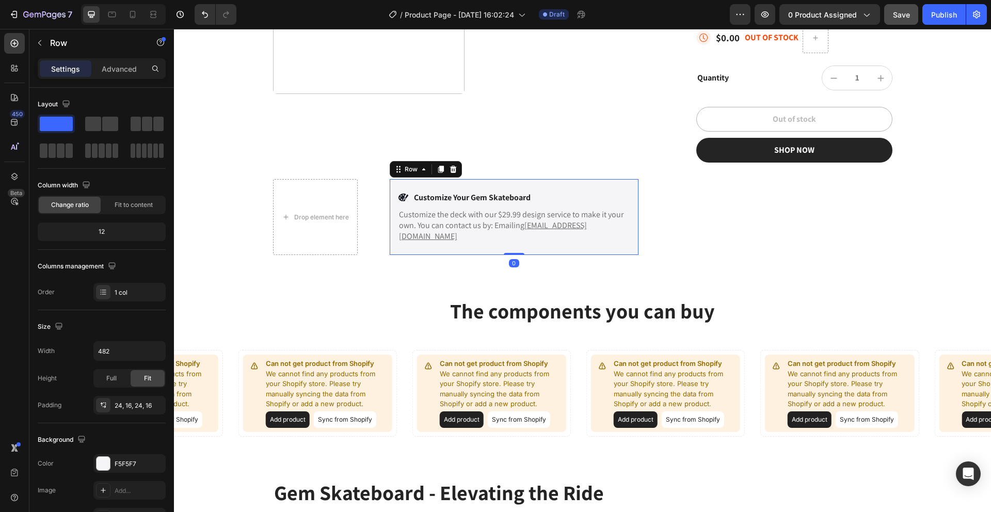
click at [700, 201] on div "Drop element here Icon Customize Your Gem Skateboard Text Block Row Customize t…" at bounding box center [583, 217] width 640 height 76
click at [687, 239] on div "Drop element here Icon Customize Your Gem Skateboard Text Block Row Customize t…" at bounding box center [583, 217] width 640 height 76
click at [655, 264] on div "The components you can buy Heading Can not get product from Shopify We cannot f…" at bounding box center [582, 366] width 817 height 223
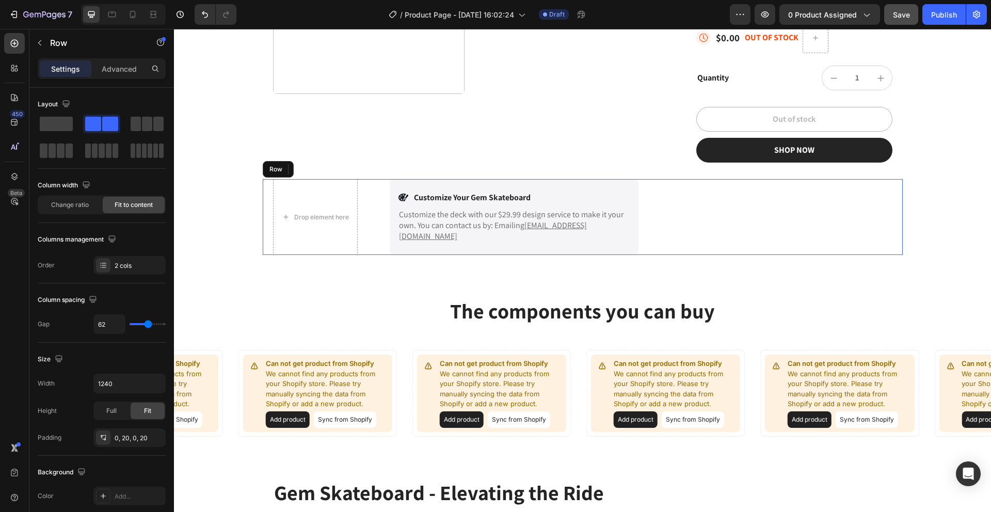
click at [650, 217] on div "Drop element here Icon Customize Your Gem Skateboard Text Block Row Customize t…" at bounding box center [583, 217] width 640 height 76
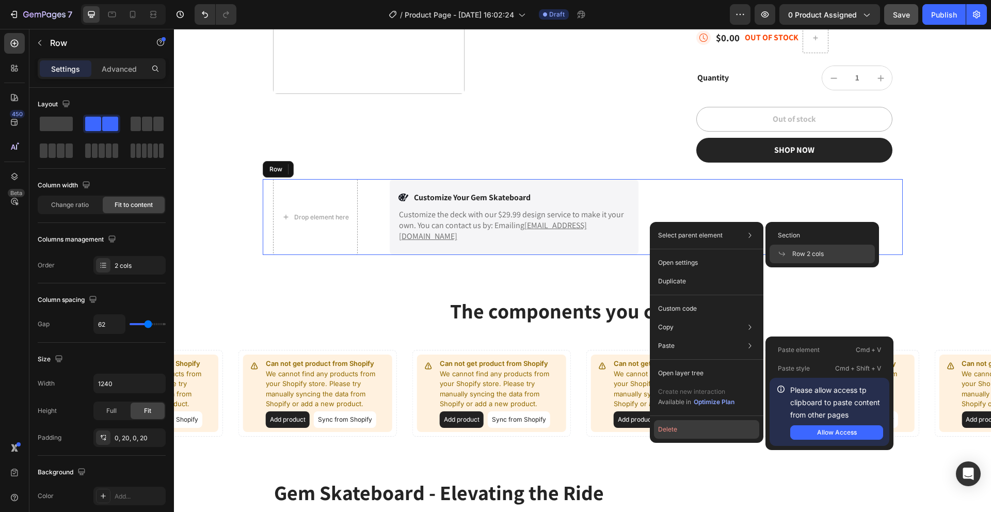
click at [666, 423] on button "Delete" at bounding box center [706, 429] width 105 height 19
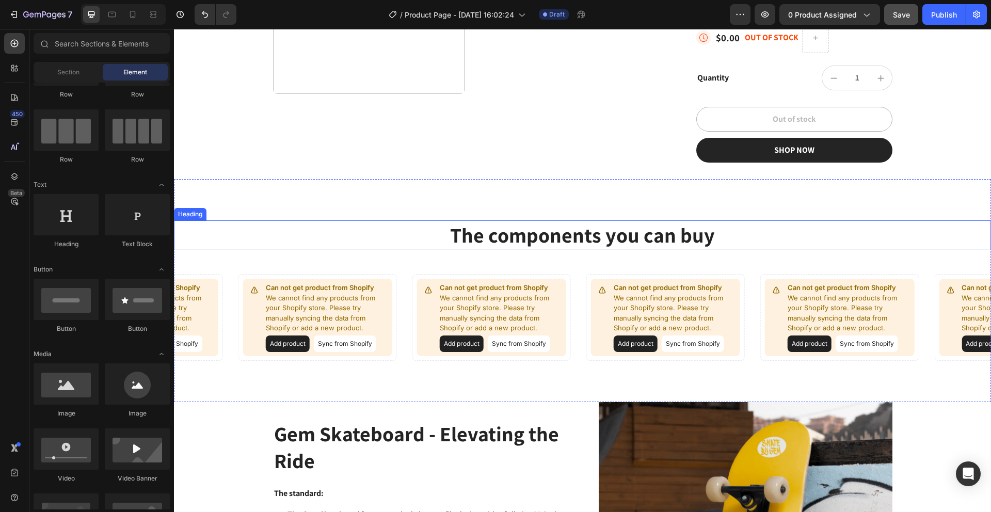
click at [545, 233] on h2 "The components you can buy" at bounding box center [582, 234] width 817 height 29
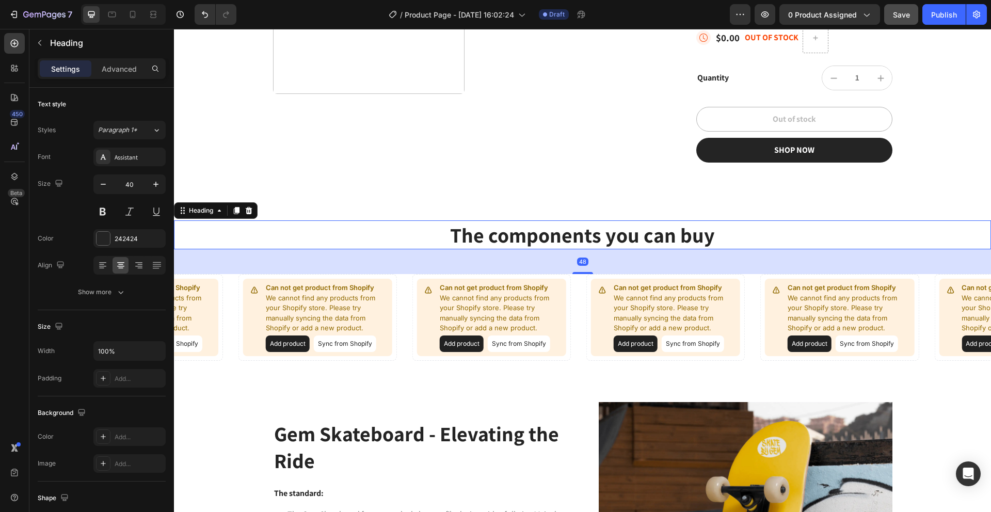
click at [531, 237] on h2 "The components you can buy" at bounding box center [582, 234] width 817 height 29
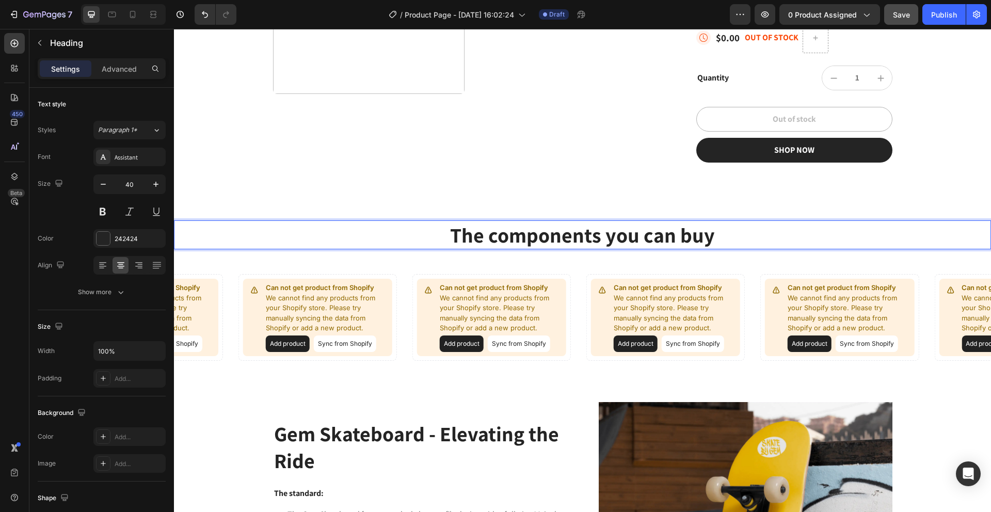
click at [715, 232] on p "The components you can buy" at bounding box center [582, 234] width 815 height 27
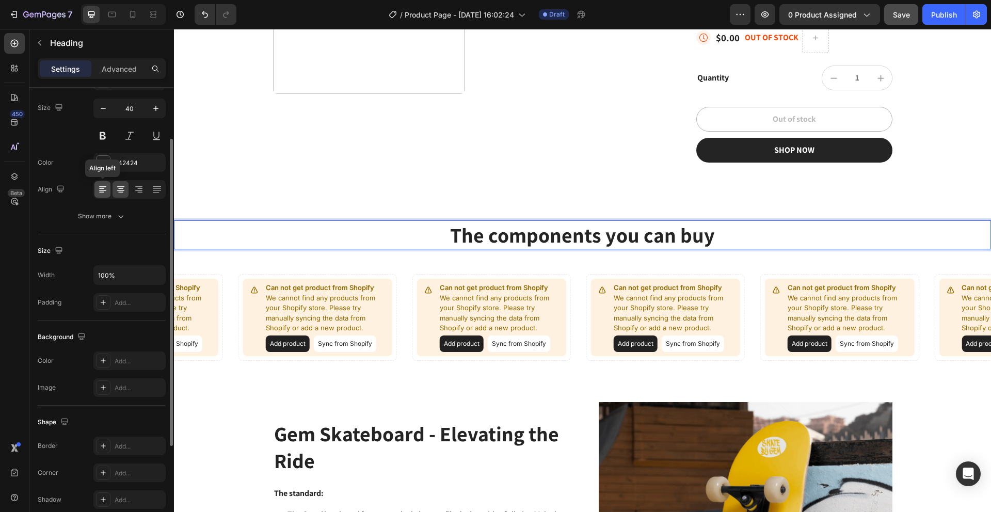
click at [98, 184] on icon at bounding box center [103, 189] width 10 height 10
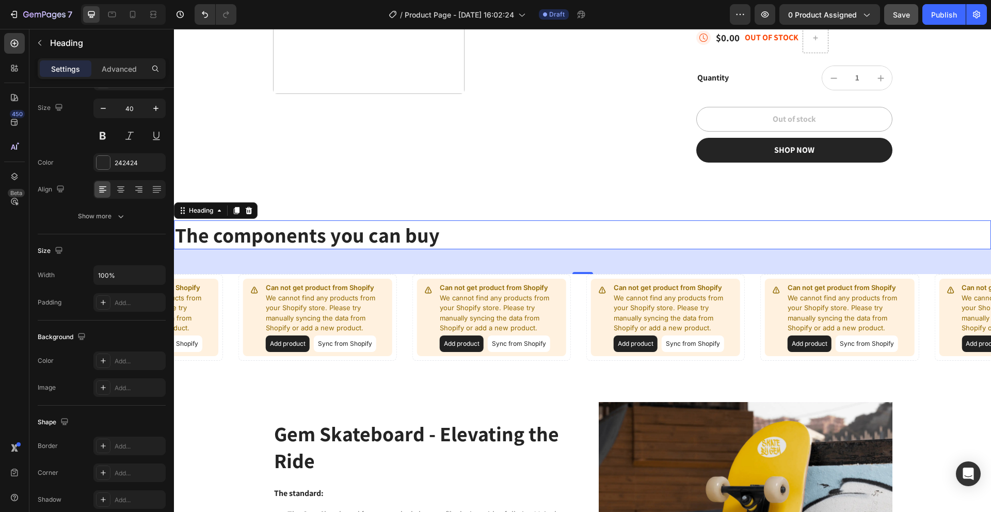
click at [452, 242] on p "The components you can buy" at bounding box center [582, 234] width 815 height 27
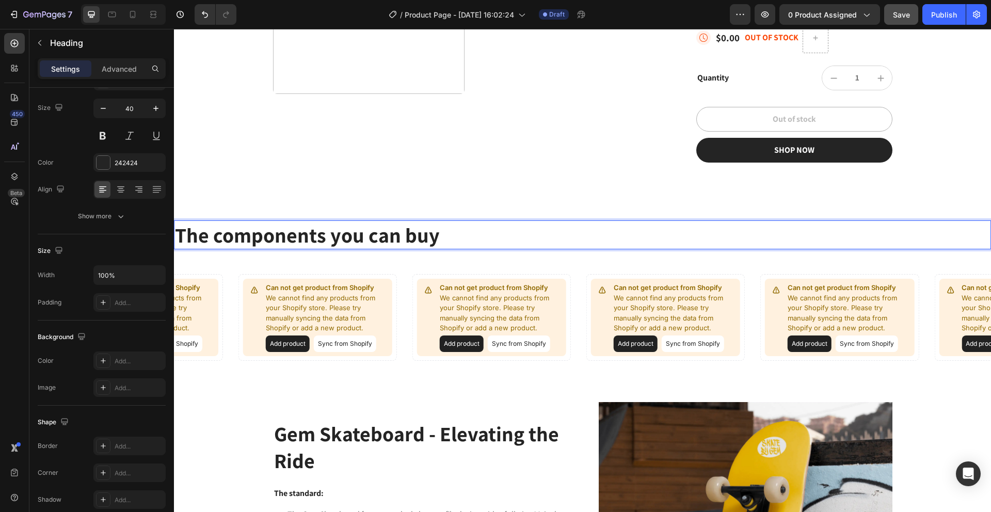
drag, startPoint x: 444, startPoint y: 237, endPoint x: 254, endPoint y: 191, distance: 195.3
click at [276, 197] on div "The components you can buy Heading 48 Can not get product from Shopify We canno…" at bounding box center [582, 290] width 817 height 223
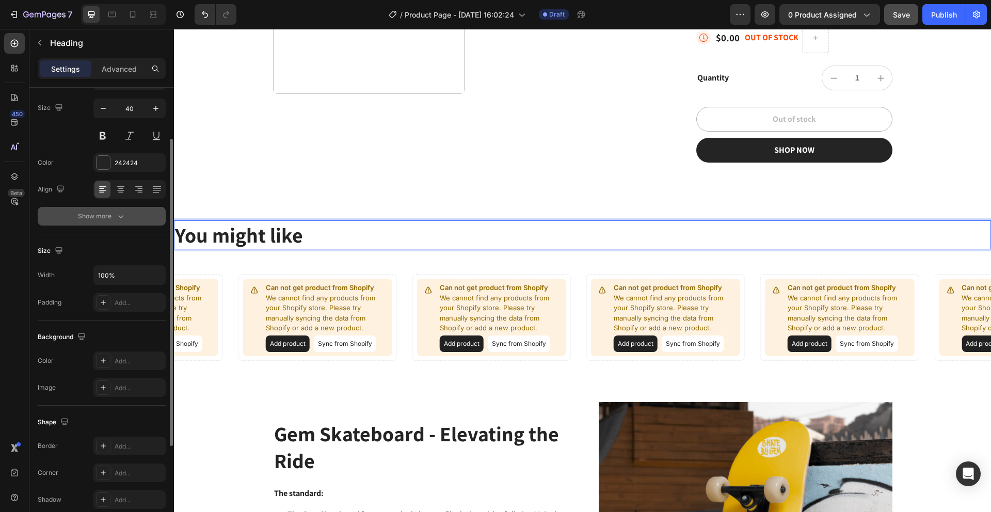
click at [119, 216] on icon "button" at bounding box center [121, 216] width 10 height 10
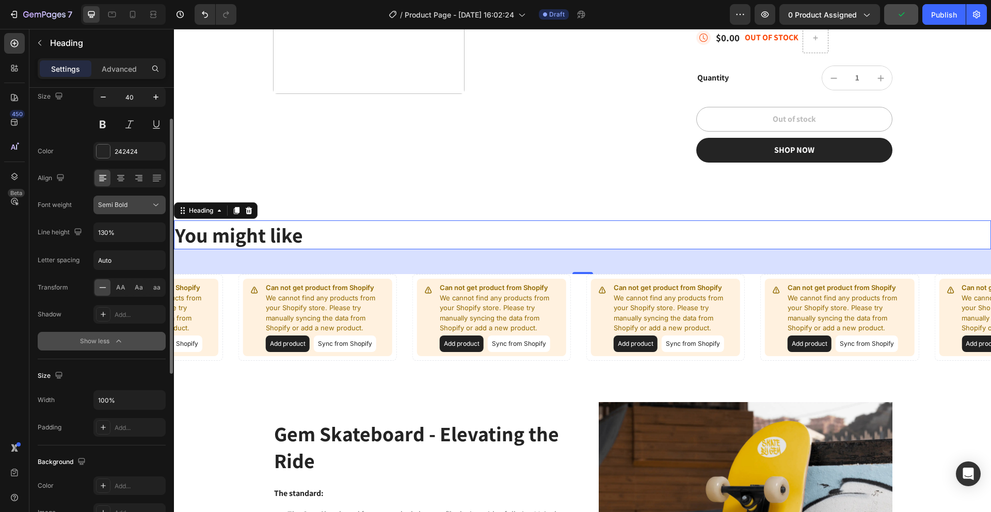
scroll to position [54, 0]
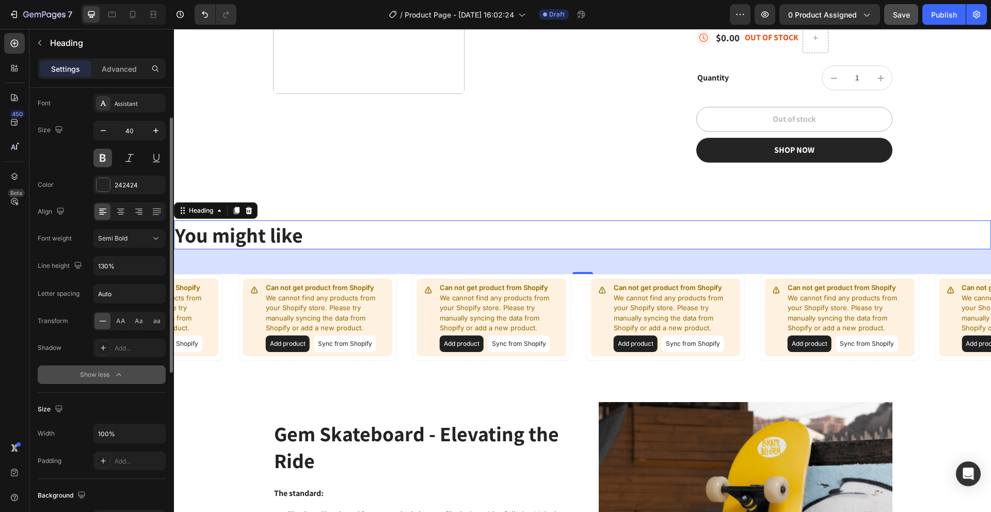
click at [97, 159] on button at bounding box center [102, 158] width 19 height 19
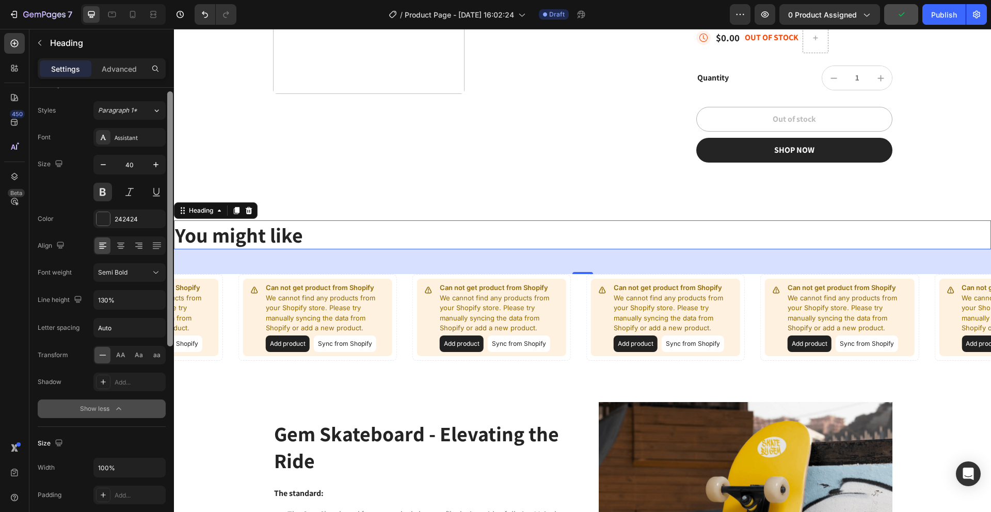
scroll to position [0, 0]
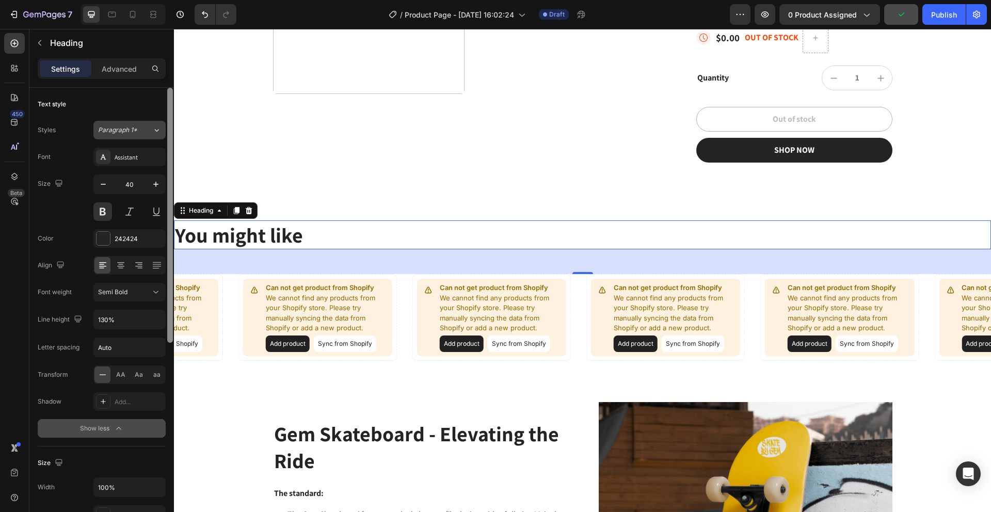
drag, startPoint x: 168, startPoint y: 170, endPoint x: 159, endPoint y: 133, distance: 38.2
click at [173, 131] on div at bounding box center [170, 315] width 8 height 454
click at [136, 131] on span "Paragraph 1*" at bounding box center [117, 129] width 39 height 9
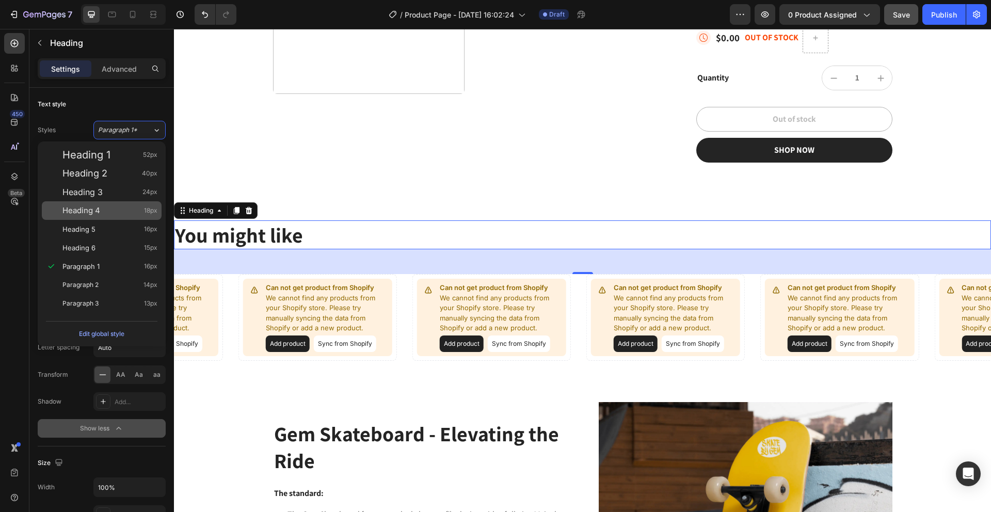
click at [99, 207] on span "Heading 4" at bounding box center [81, 210] width 38 height 10
type input "18"
type input "140%"
type input "0.6"
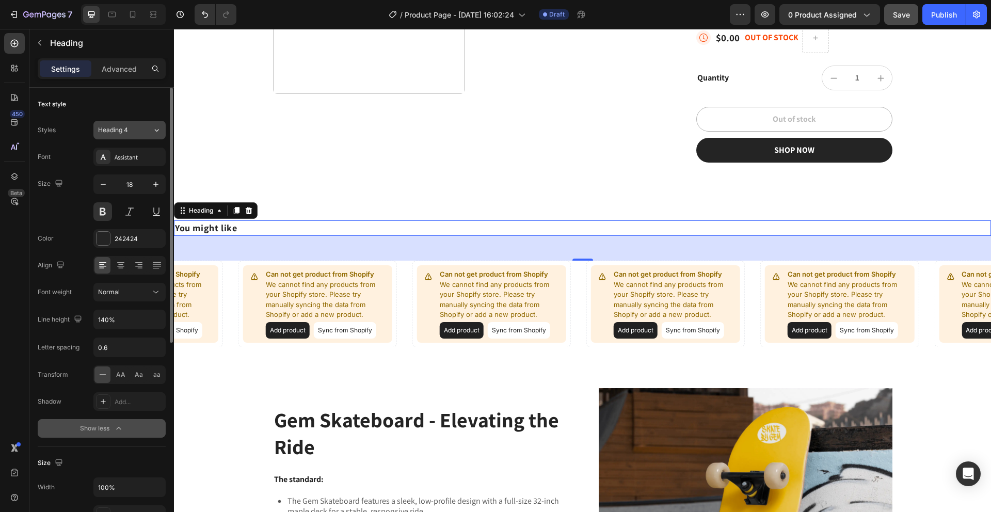
click at [101, 125] on span "Heading 4" at bounding box center [113, 129] width 30 height 9
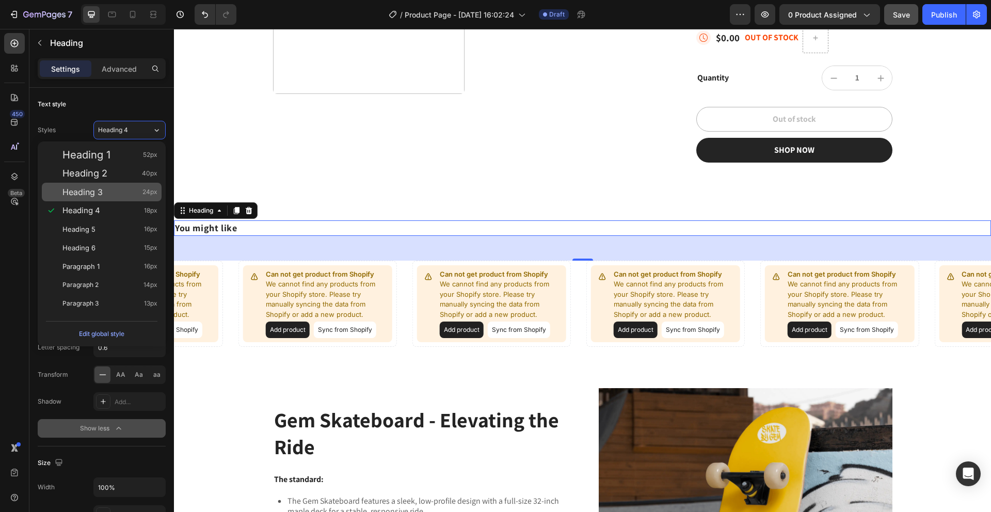
click at [100, 192] on span "Heading 3" at bounding box center [82, 192] width 40 height 10
type input "24"
type input "120%"
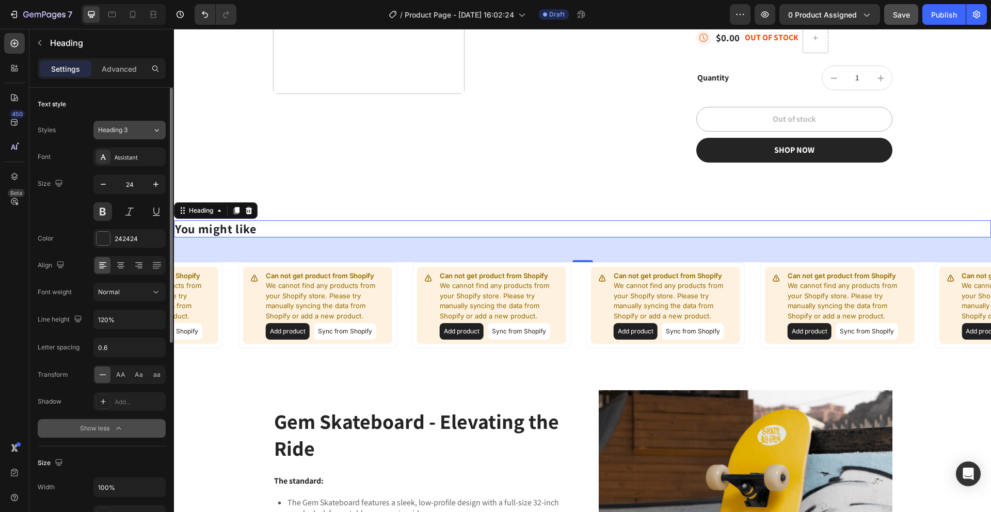
click at [133, 127] on div "Heading 3" at bounding box center [119, 129] width 42 height 9
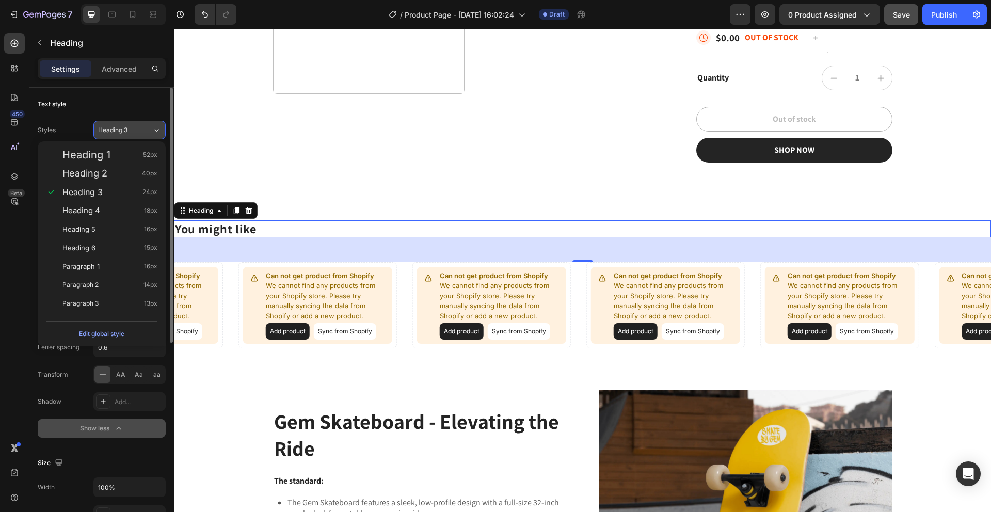
click at [152, 125] on icon at bounding box center [156, 130] width 9 height 10
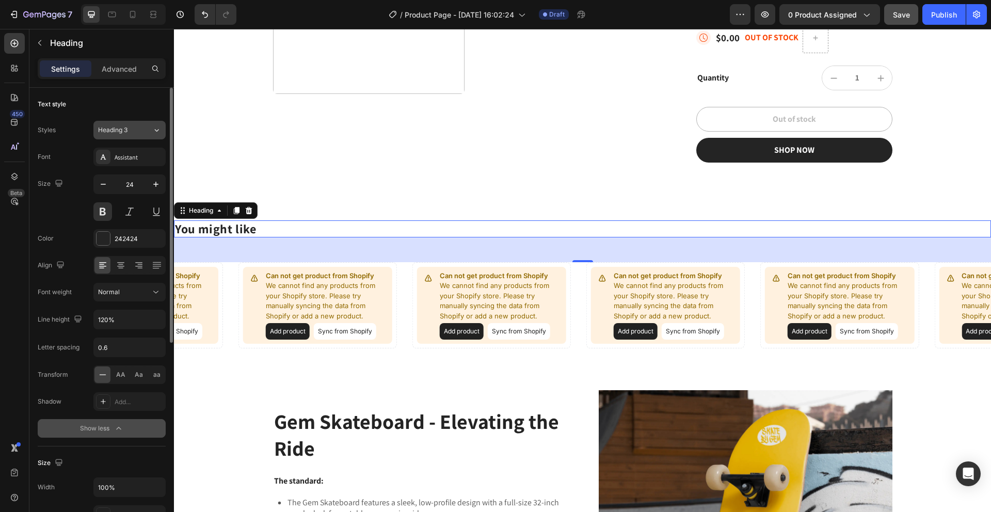
click at [153, 129] on icon at bounding box center [156, 130] width 9 height 10
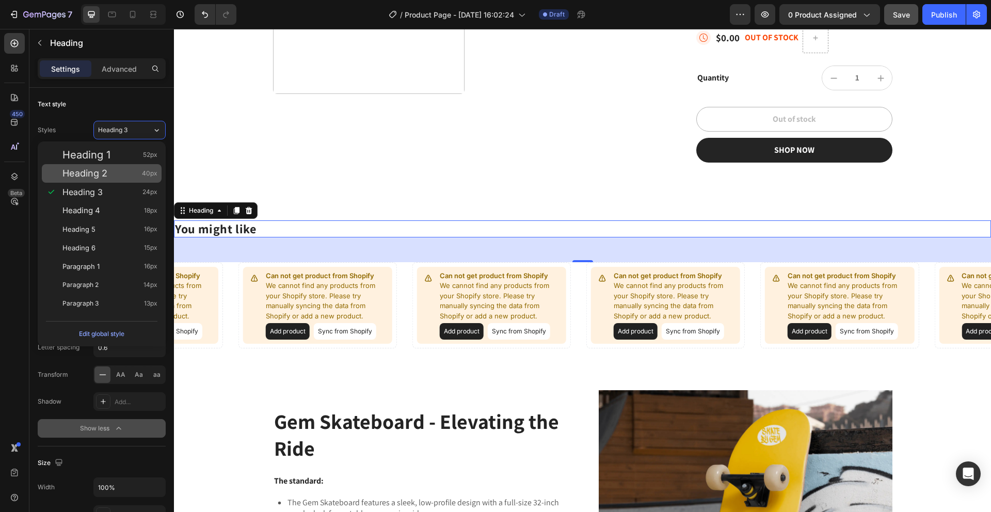
click at [107, 173] on div "Heading 2 40px" at bounding box center [109, 173] width 95 height 10
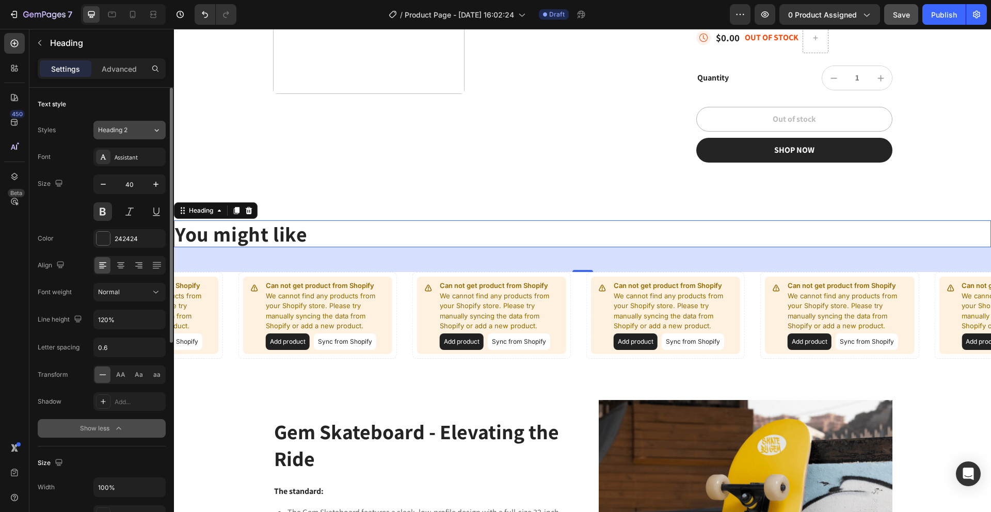
click at [154, 123] on button "Heading 2" at bounding box center [129, 130] width 72 height 19
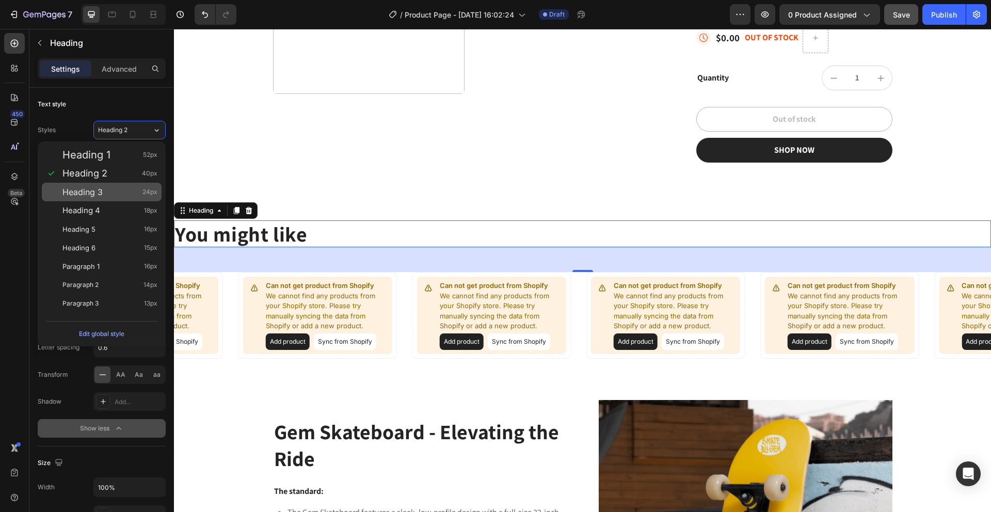
click at [124, 188] on div "Heading 3 24px" at bounding box center [109, 192] width 95 height 10
type input "24"
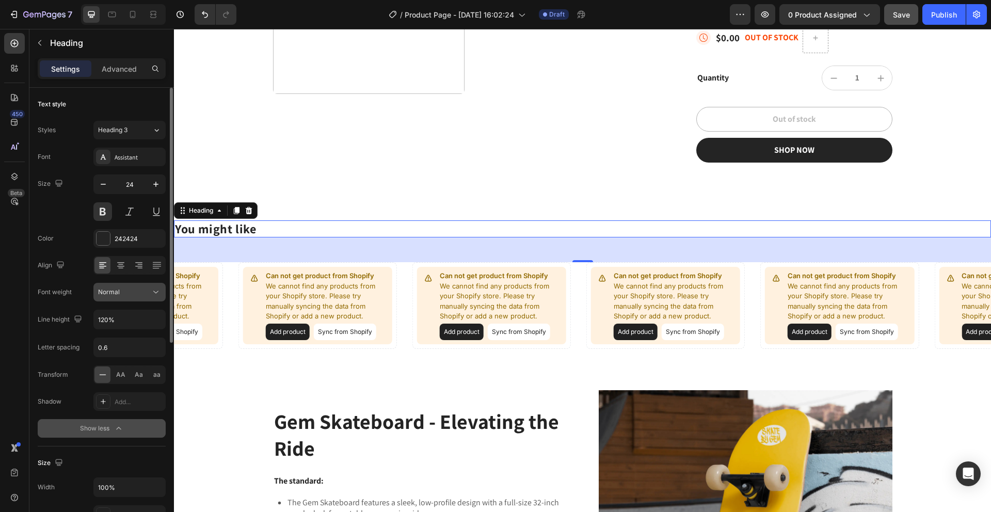
click at [157, 292] on icon at bounding box center [155, 292] width 5 height 3
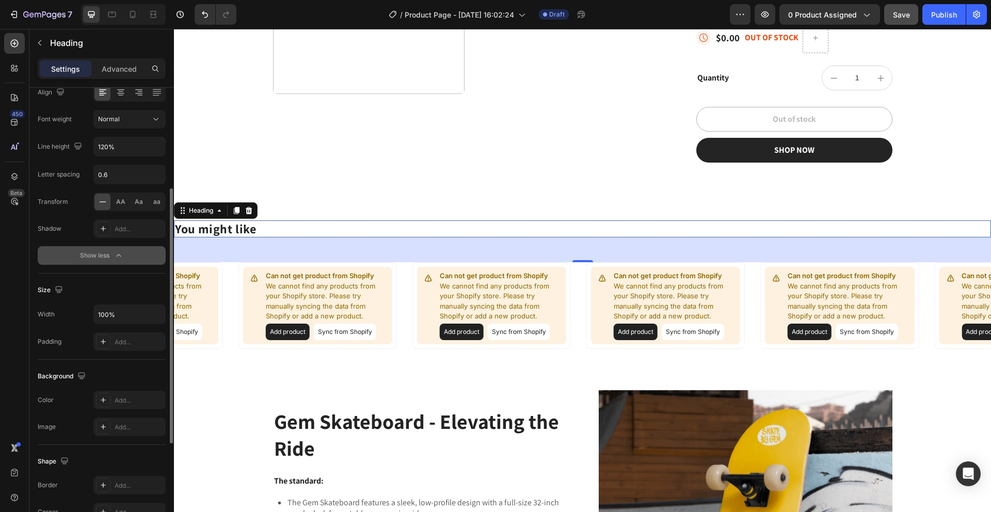
scroll to position [78, 0]
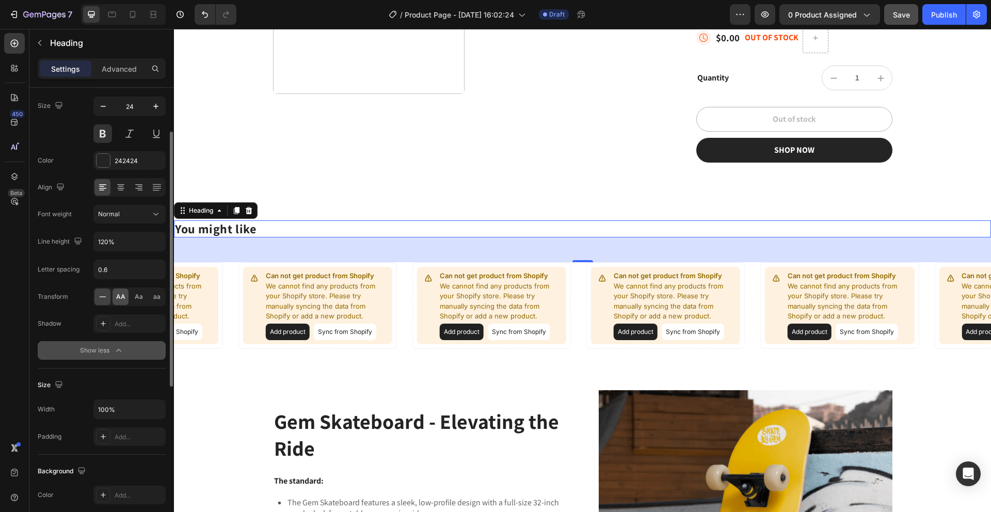
click at [118, 292] on div "AA" at bounding box center [120, 296] width 16 height 17
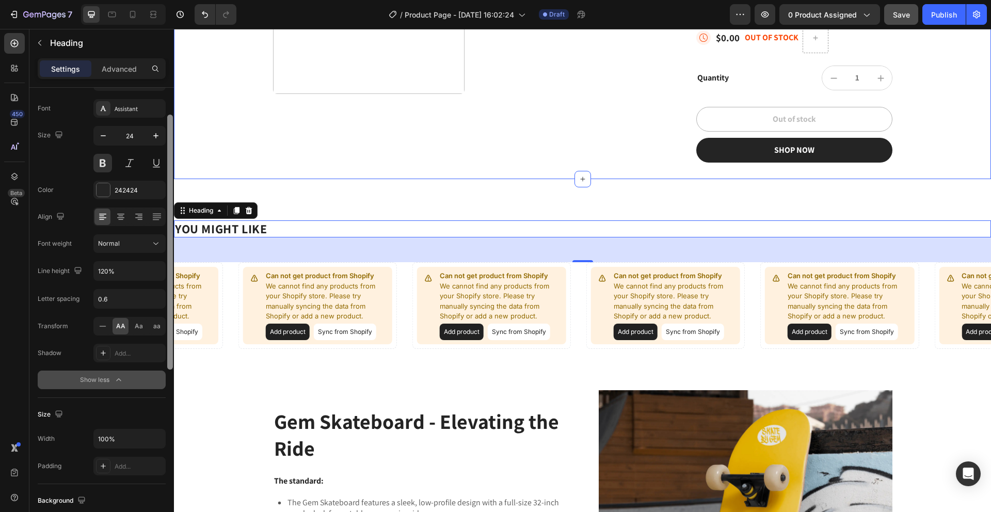
drag, startPoint x: 343, startPoint y: 198, endPoint x: 176, endPoint y: 131, distance: 179.5
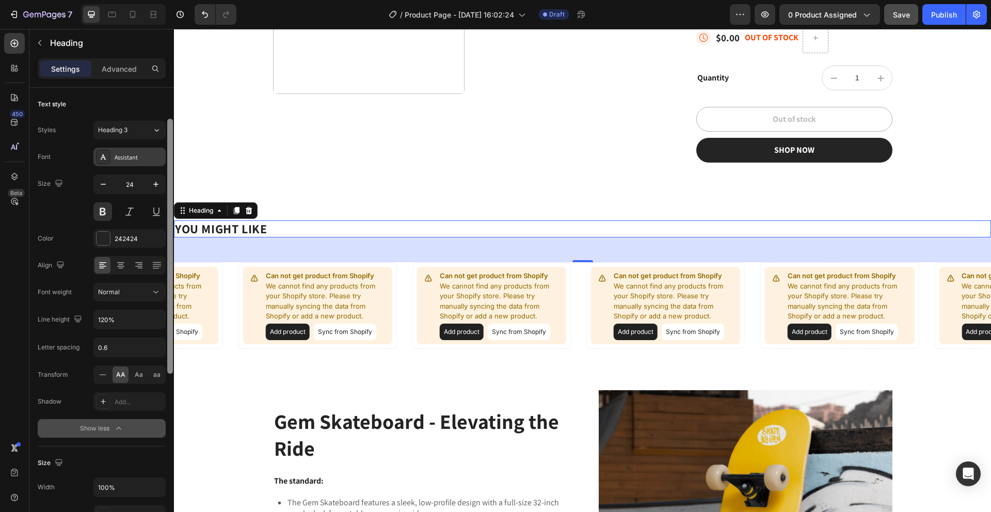
scroll to position [21, 0]
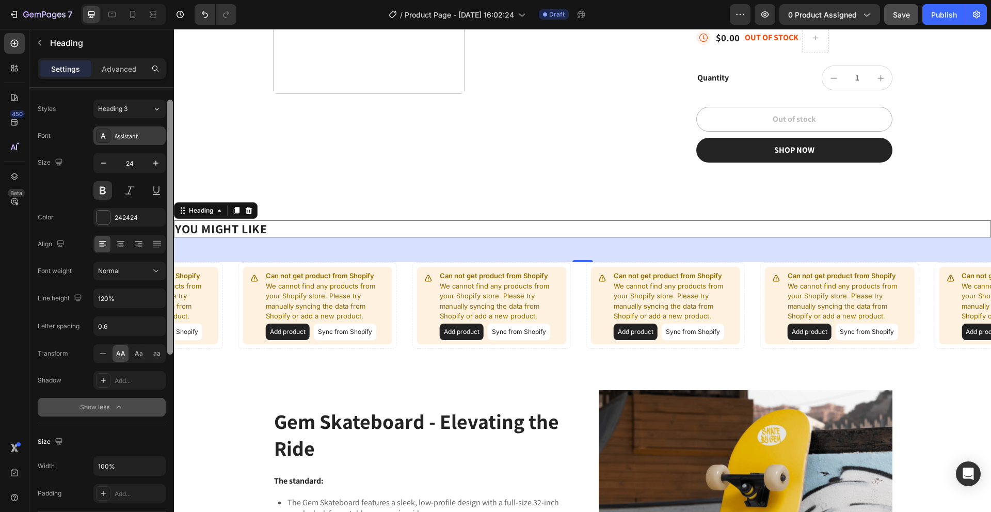
click at [149, 137] on div "Assistant" at bounding box center [139, 136] width 49 height 9
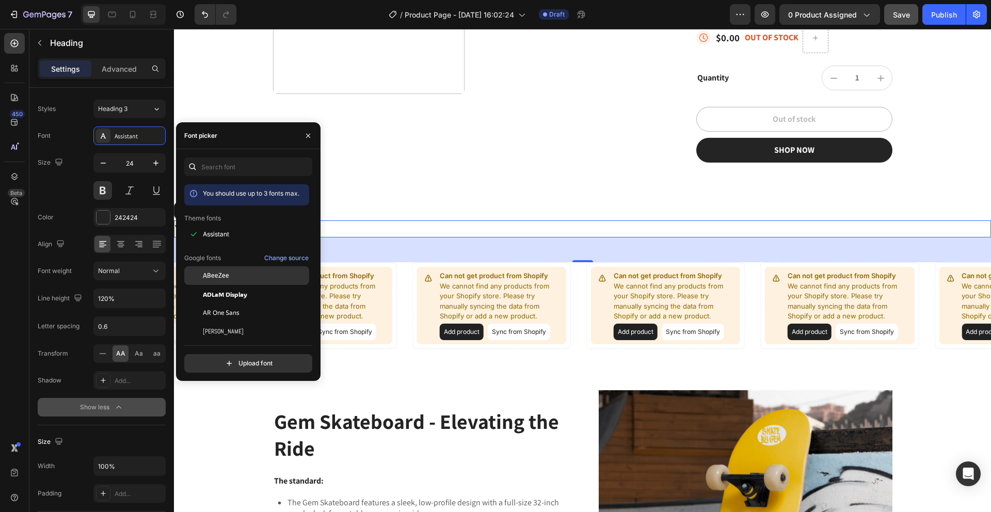
scroll to position [37, 0]
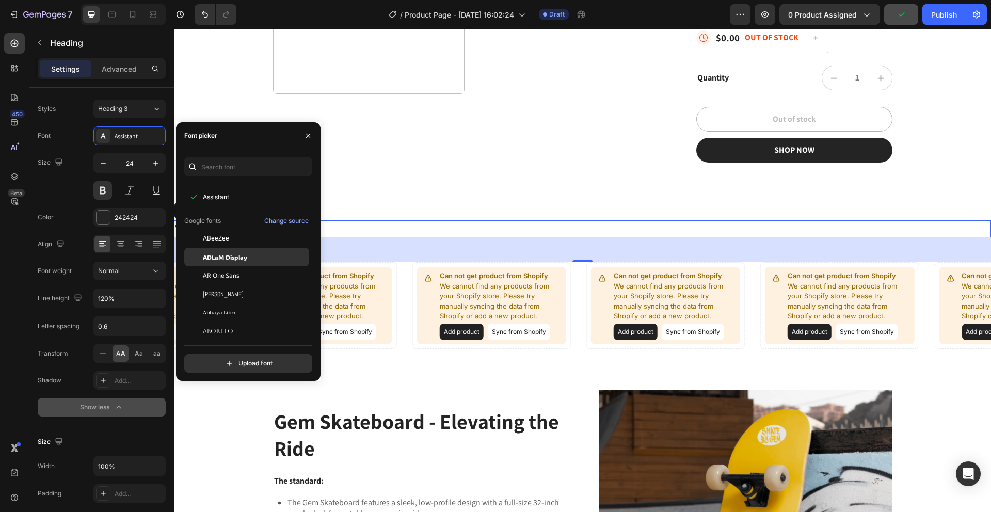
click at [249, 433] on div "ADLaM Display" at bounding box center [246, 442] width 125 height 19
click at [310, 139] on button "button" at bounding box center [308, 135] width 17 height 17
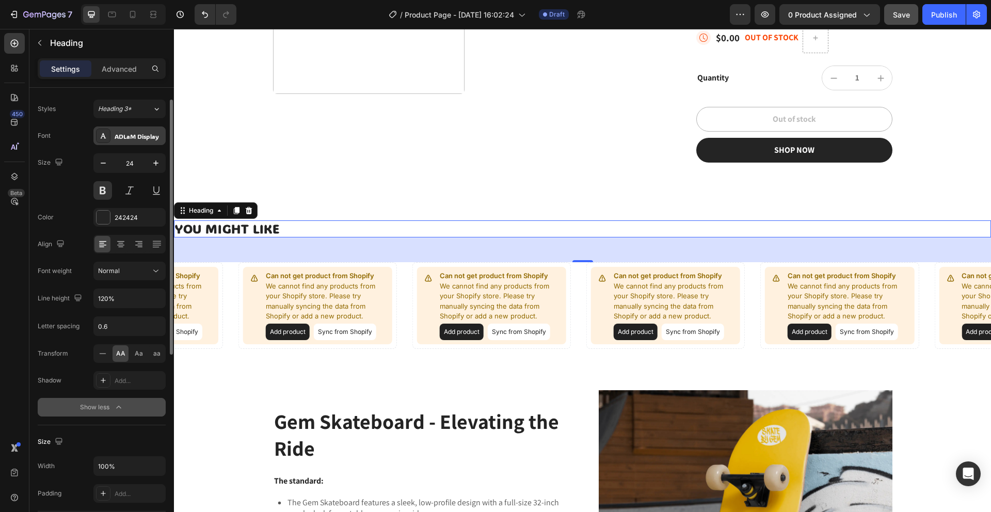
click at [120, 135] on div "ADLaM Display" at bounding box center [139, 136] width 49 height 9
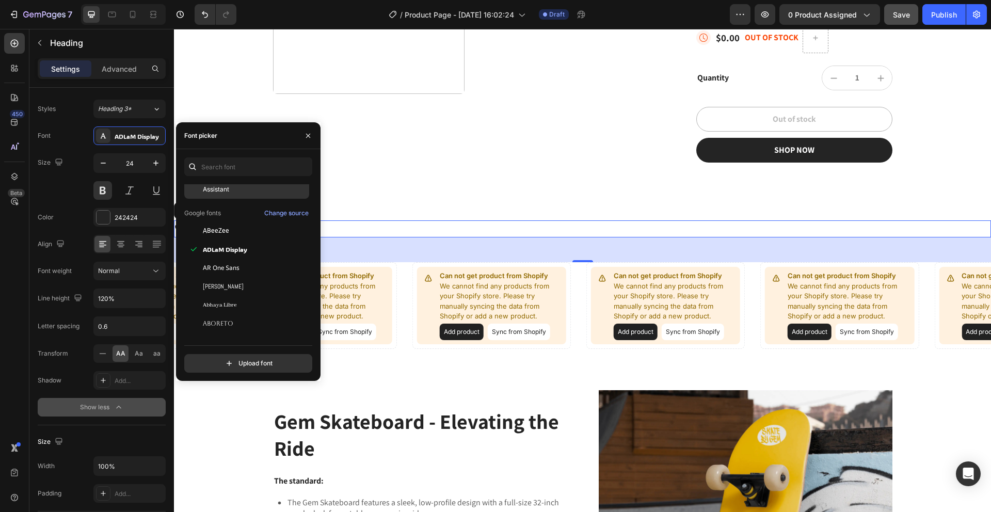
scroll to position [84, 0]
click at [250, 189] on div "Assistant" at bounding box center [255, 188] width 104 height 9
click at [356, 189] on div "You might like Heading 48 Can not get product from Shopify We cannot find any p…" at bounding box center [582, 284] width 817 height 211
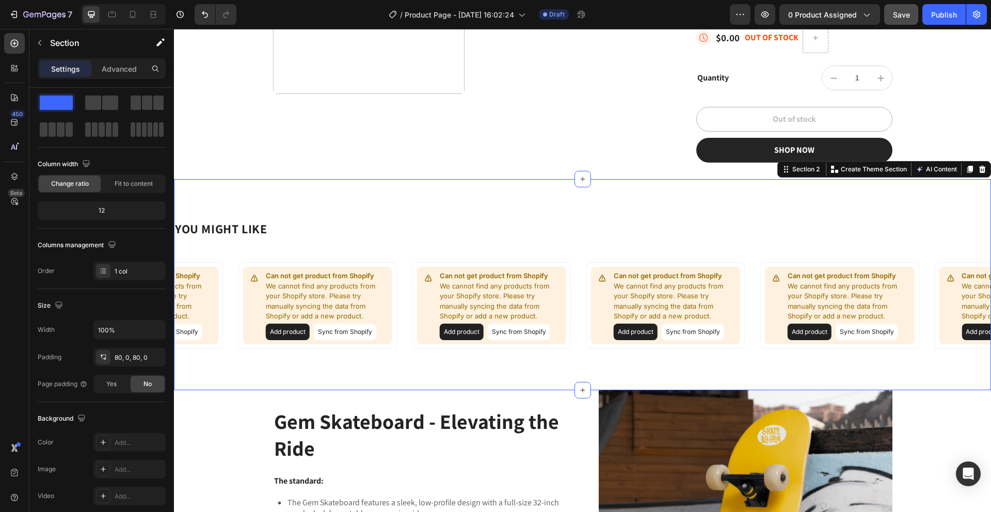
scroll to position [0, 0]
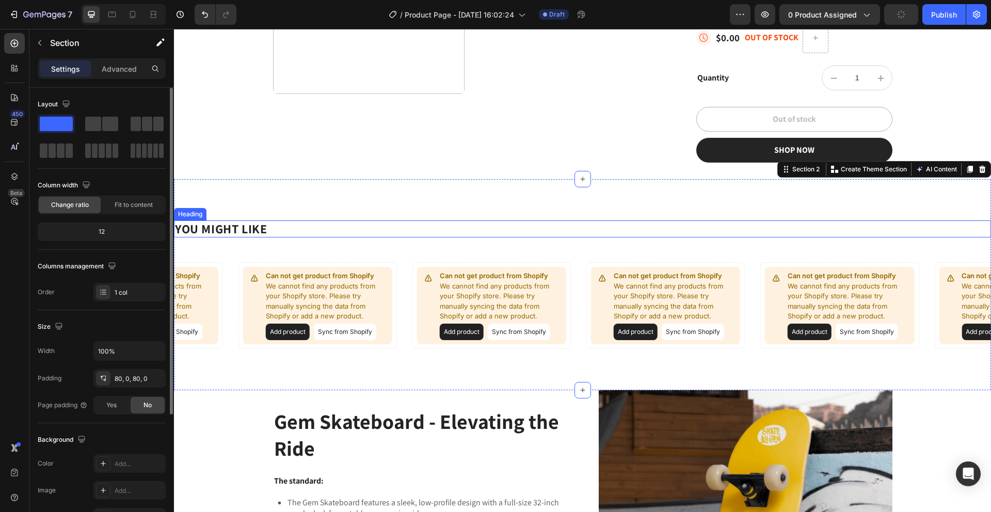
click at [267, 229] on p "You might like" at bounding box center [582, 228] width 815 height 15
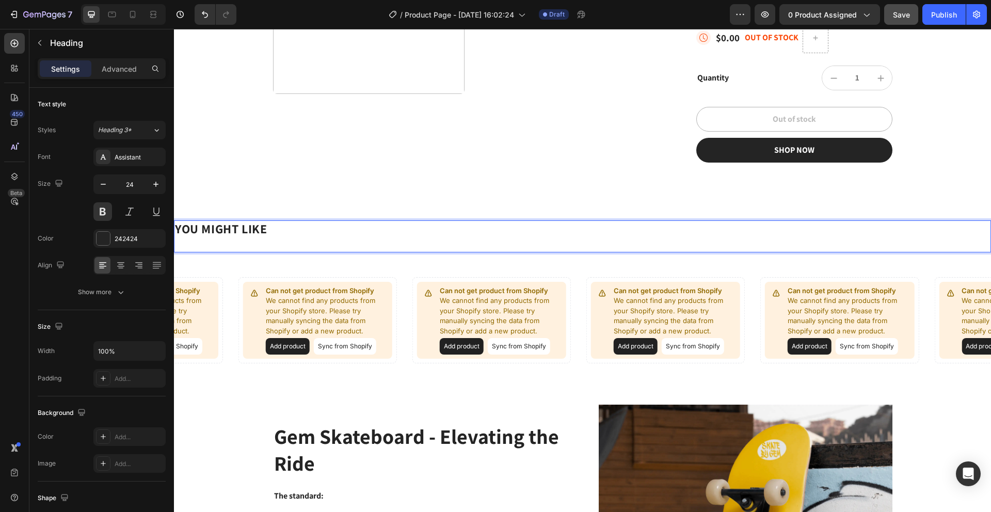
click at [218, 242] on p "You might like" at bounding box center [582, 236] width 815 height 30
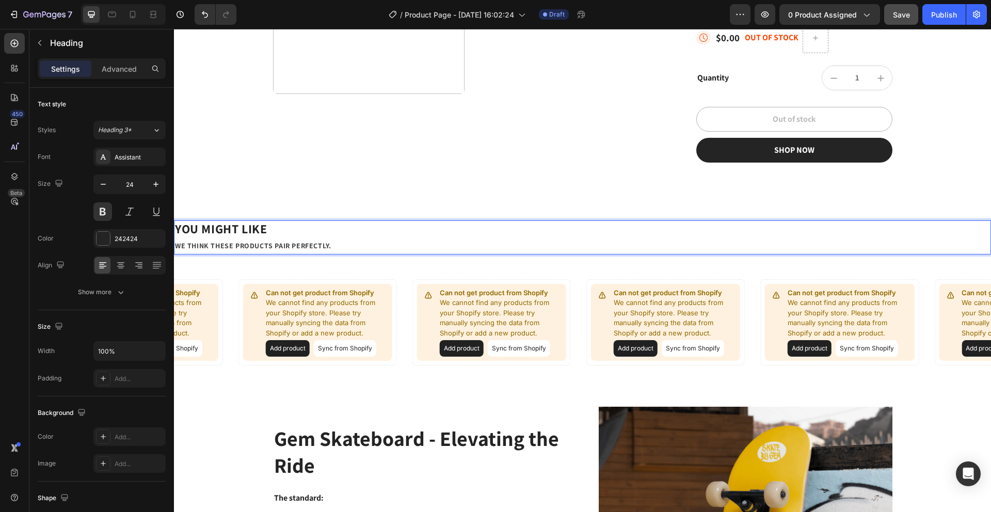
click at [329, 243] on span "We think these products pair perfectly." at bounding box center [253, 245] width 156 height 9
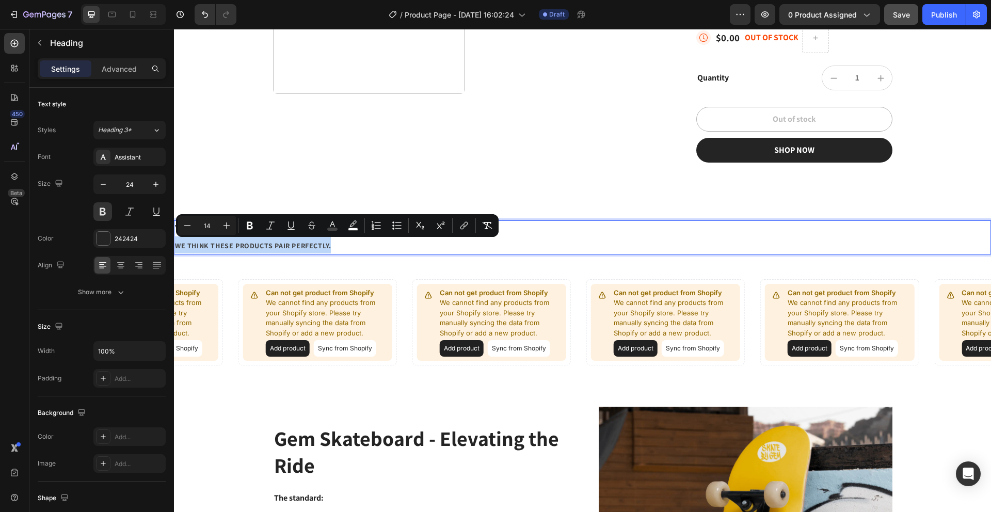
drag, startPoint x: 336, startPoint y: 248, endPoint x: 174, endPoint y: 243, distance: 162.1
click at [174, 243] on h2 "You might like We think these products pair perfectly." at bounding box center [582, 237] width 817 height 34
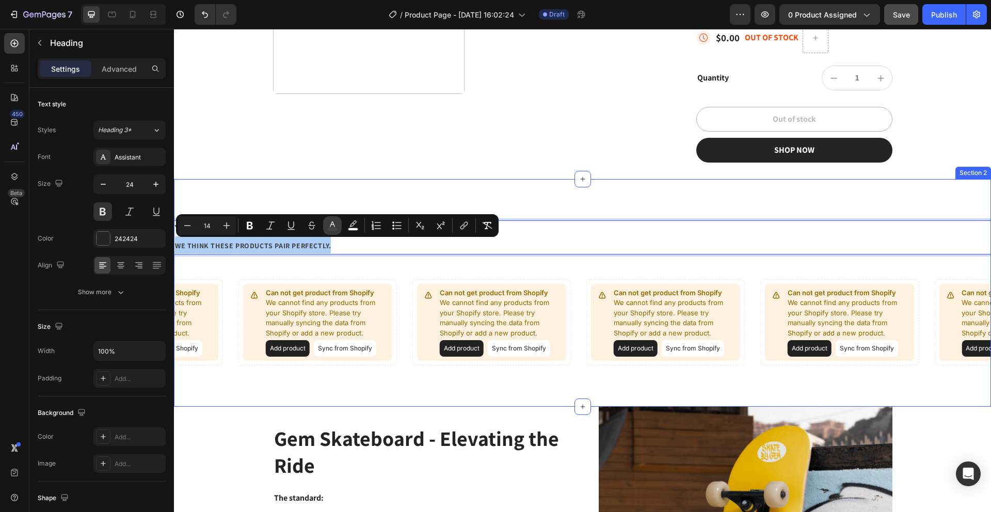
click at [331, 229] on rect "Editor contextual toolbar" at bounding box center [333, 229] width 10 height 3
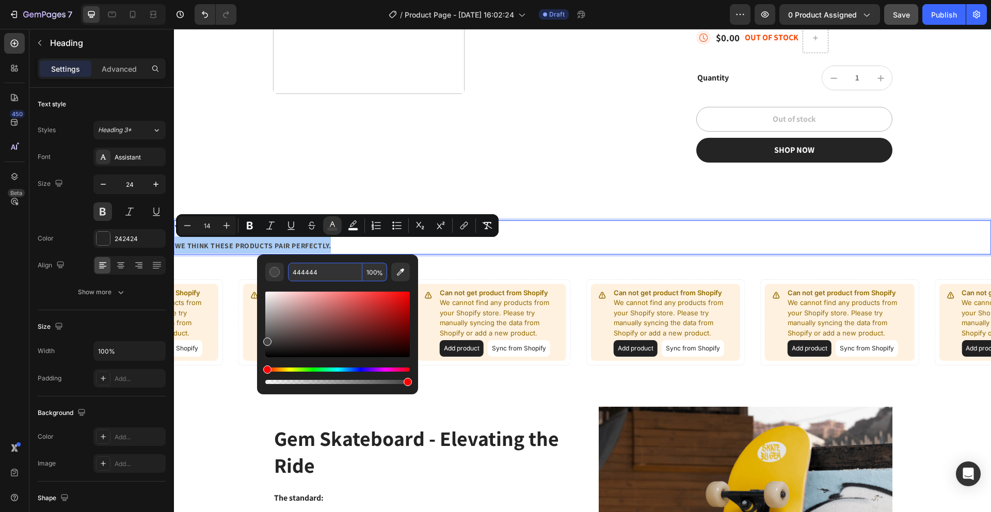
drag, startPoint x: 330, startPoint y: 268, endPoint x: 261, endPoint y: 259, distance: 69.8
click at [261, 259] on div "444444 100 %" at bounding box center [337, 320] width 161 height 132
click at [325, 270] on input "444444" at bounding box center [325, 272] width 74 height 19
type input "4"
paste input "BBB5BD"
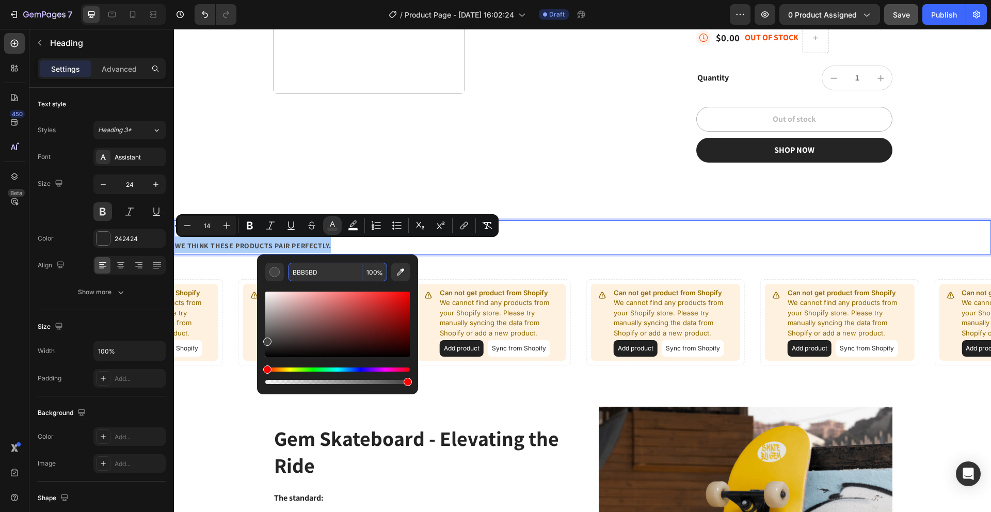
type input "BBB5BD"
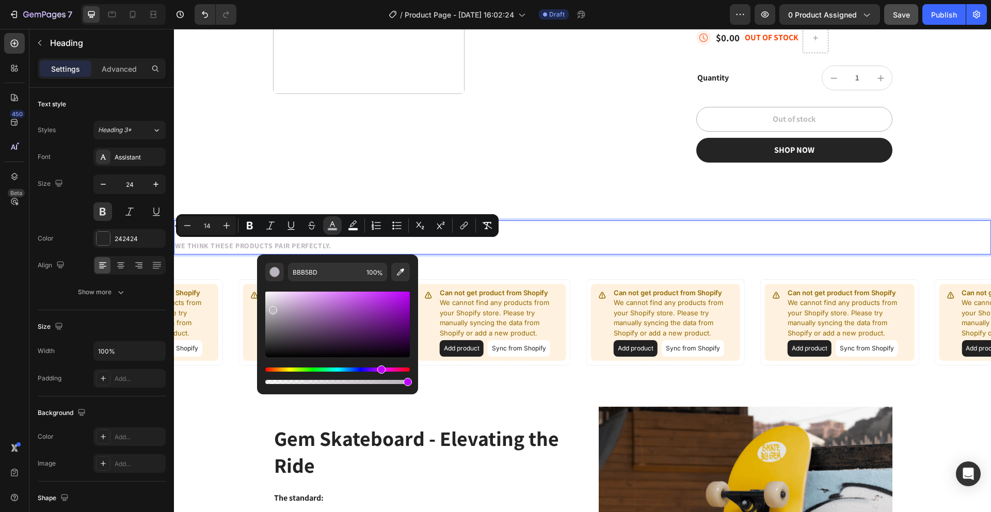
click at [341, 258] on div "BBB5BD 100 %" at bounding box center [337, 320] width 161 height 132
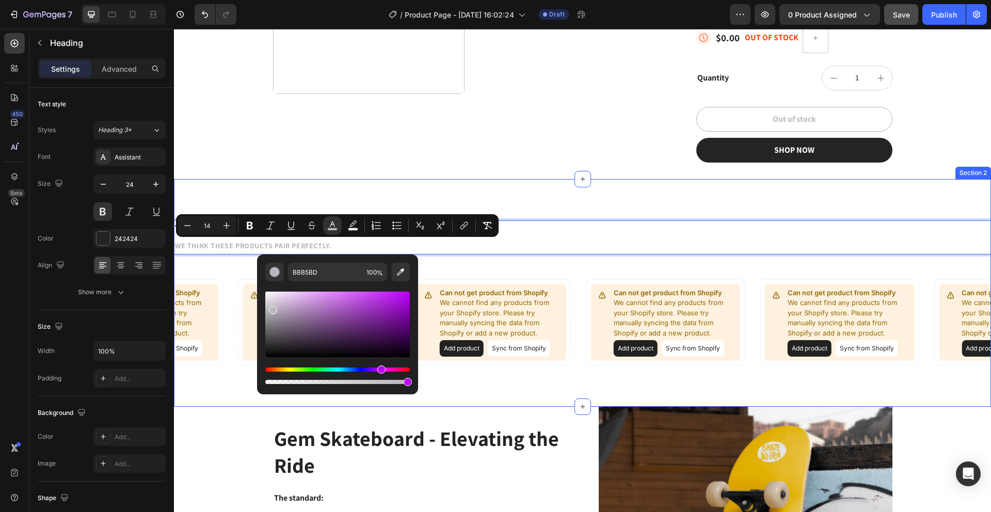
click at [468, 256] on div "You might like We think these products pair perfectly. Heading 48 Can not get p…" at bounding box center [582, 292] width 817 height 145
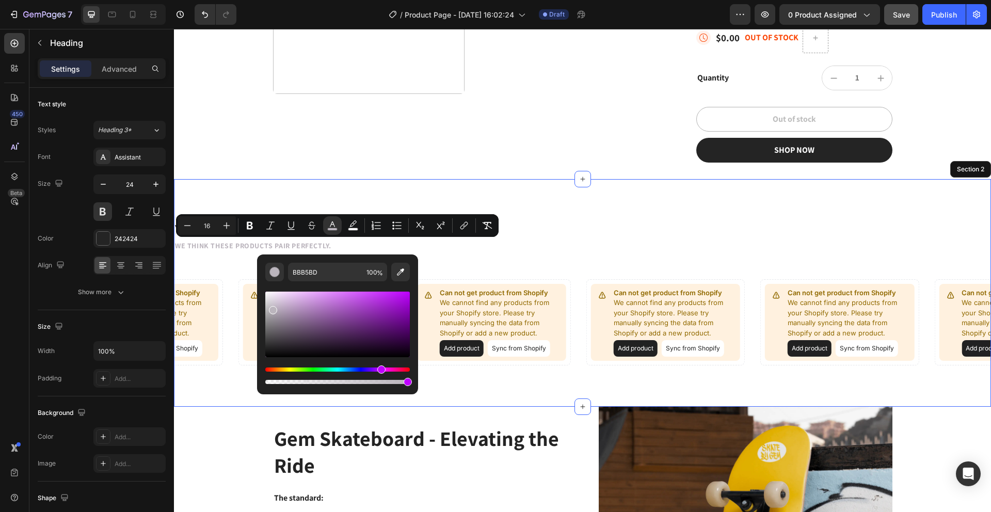
click at [321, 243] on span "We think these products pair perfectly." at bounding box center [253, 245] width 156 height 9
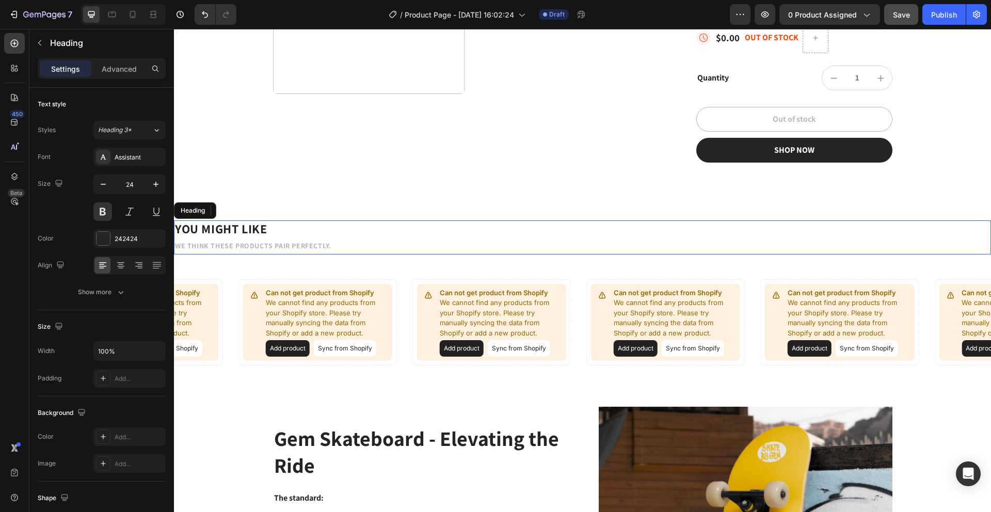
click at [330, 244] on span "We think these products pair perfectly." at bounding box center [253, 245] width 156 height 9
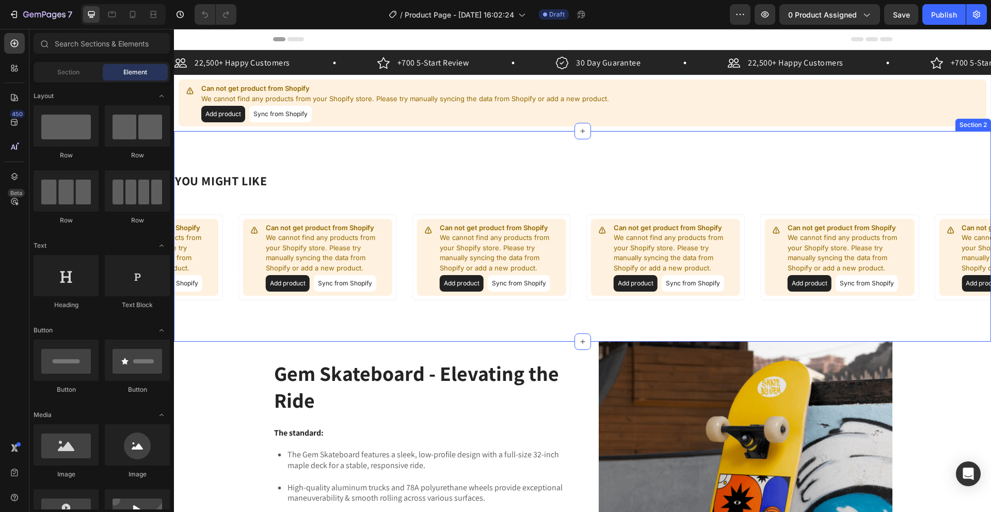
click at [274, 183] on h2 "You might like" at bounding box center [582, 180] width 817 height 17
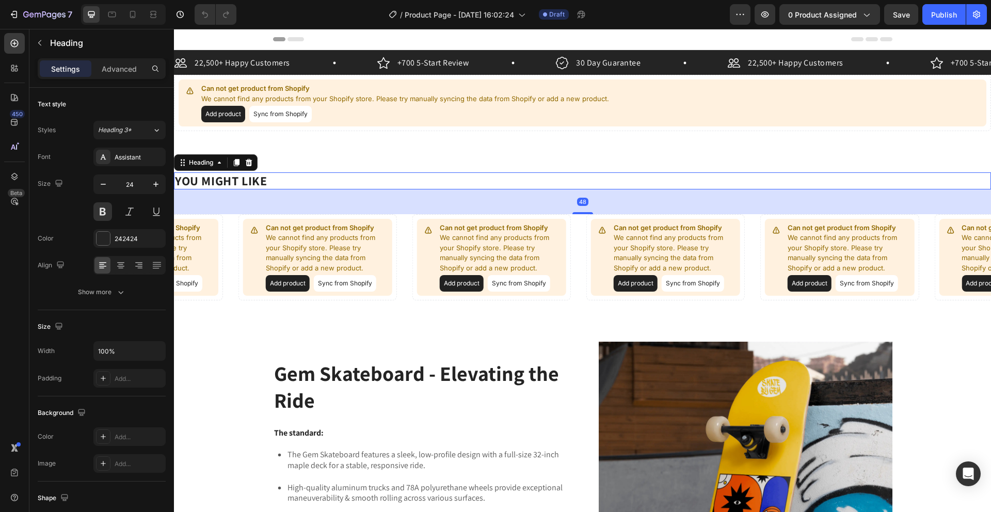
click at [275, 180] on h2 "You might like" at bounding box center [582, 180] width 817 height 17
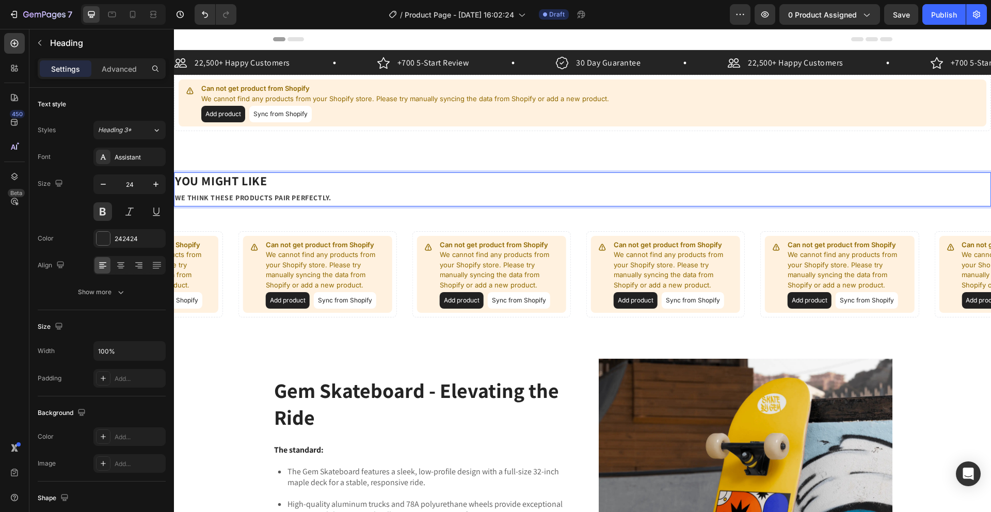
click at [331, 196] on p "You might like We think these products pair perfectly." at bounding box center [582, 189] width 815 height 32
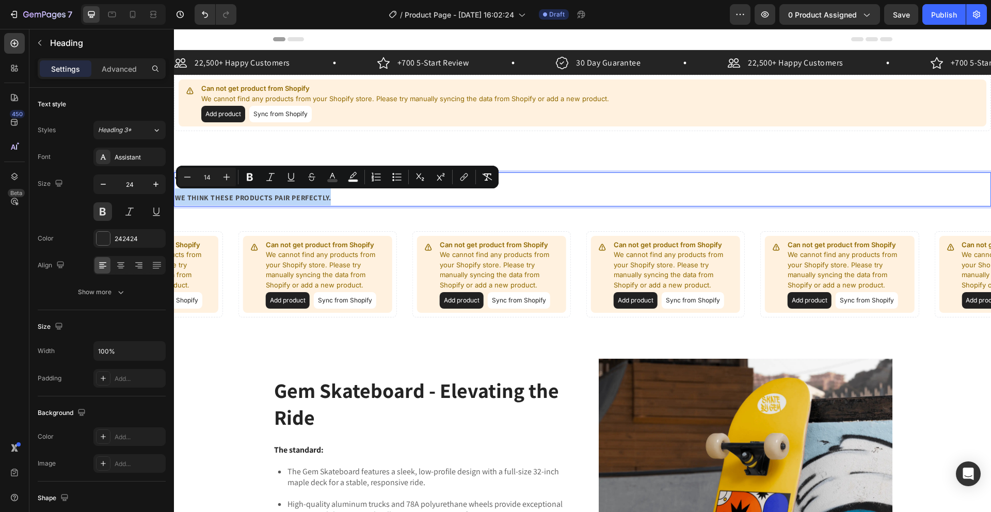
drag, startPoint x: 331, startPoint y: 196, endPoint x: 176, endPoint y: 195, distance: 154.3
click at [176, 195] on p "You might like We think these products pair perfectly." at bounding box center [582, 189] width 815 height 32
click at [341, 173] on button "color" at bounding box center [332, 177] width 19 height 19
type input "444444"
click at [316, 200] on span "We think these products pair perfectly." at bounding box center [253, 197] width 156 height 9
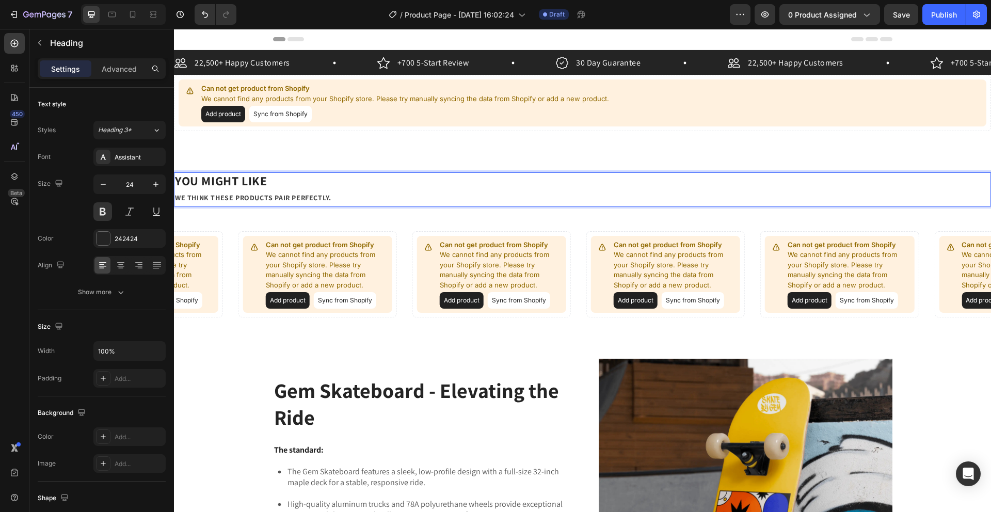
click at [319, 198] on span "We think these products pair perfectly." at bounding box center [253, 197] width 156 height 9
drag, startPoint x: 336, startPoint y: 197, endPoint x: 178, endPoint y: 192, distance: 159.0
click at [178, 192] on p "You might like We think these products pair perfectly." at bounding box center [582, 189] width 815 height 32
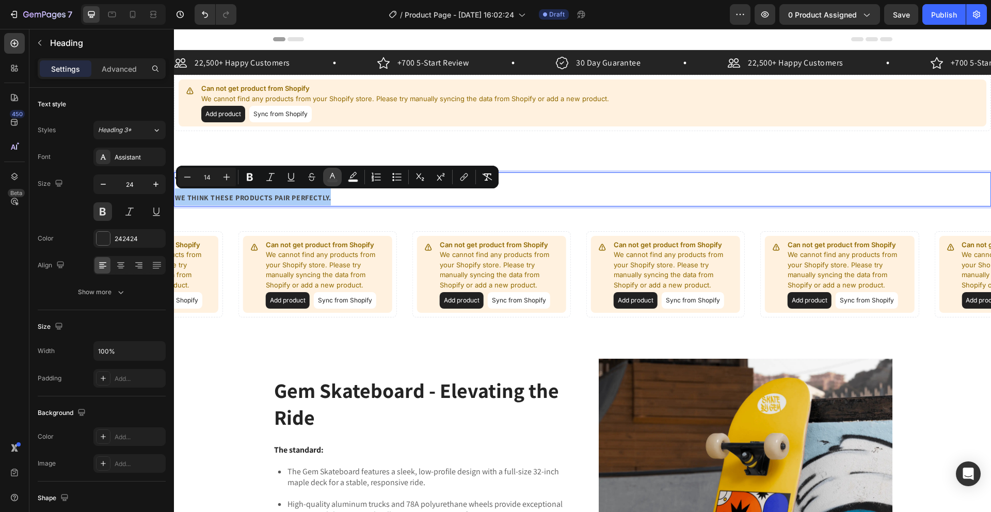
click at [334, 181] on rect "Editor contextual toolbar" at bounding box center [333, 181] width 10 height 3
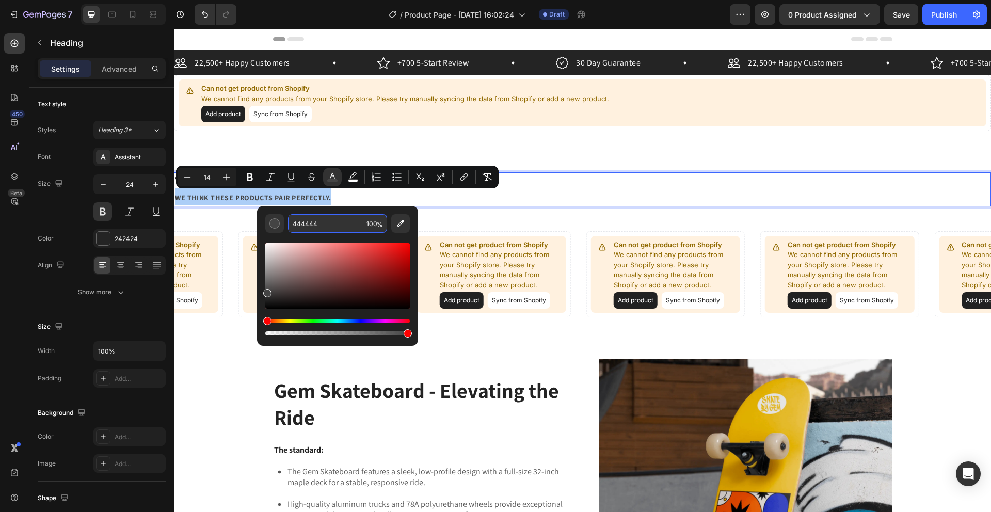
drag, startPoint x: 331, startPoint y: 222, endPoint x: 300, endPoint y: 221, distance: 30.5
click at [300, 221] on input "444444" at bounding box center [325, 223] width 74 height 19
click at [326, 223] on input "444444" at bounding box center [325, 223] width 74 height 19
type input "4"
paste input "BBB5BD"
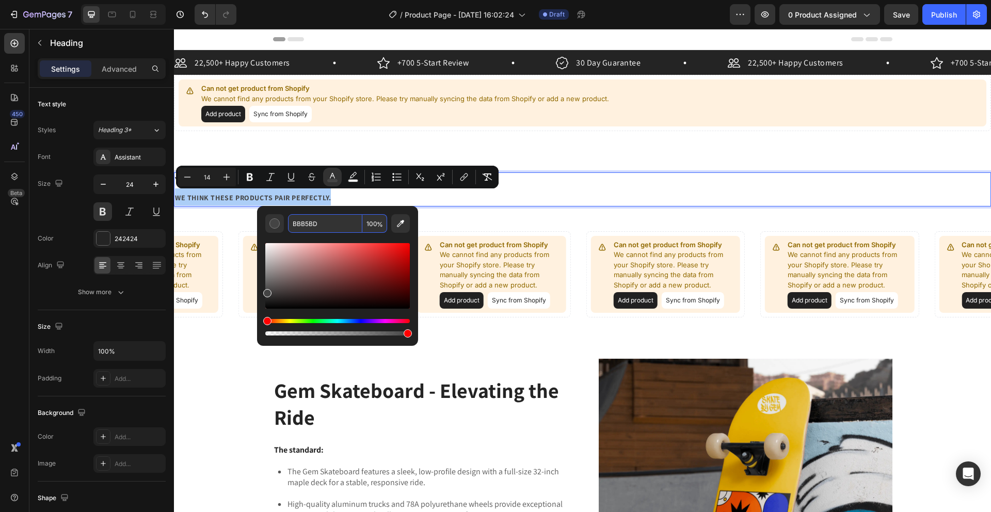
type input "BBB5BD"
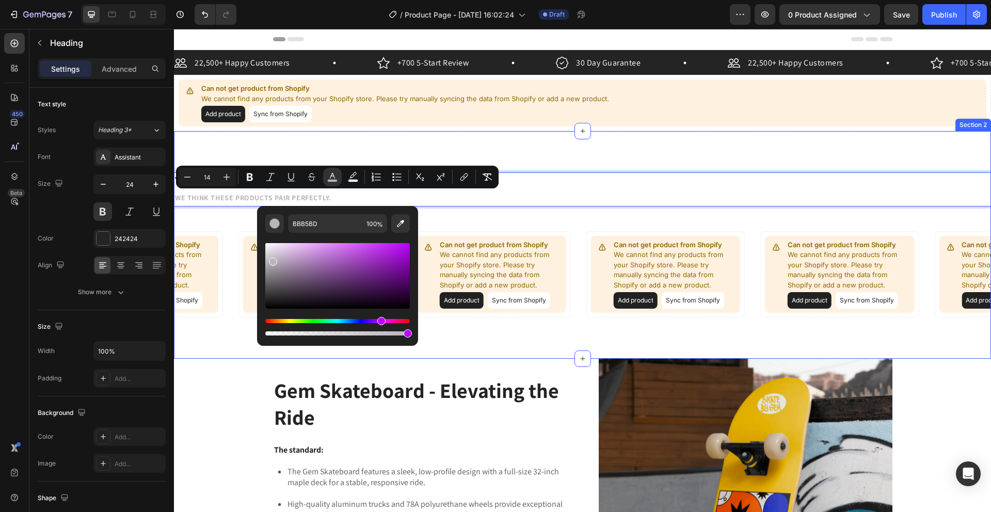
click at [468, 218] on div "You might like We think these products pair perfectly. Heading 48 Can not get p…" at bounding box center [582, 244] width 817 height 145
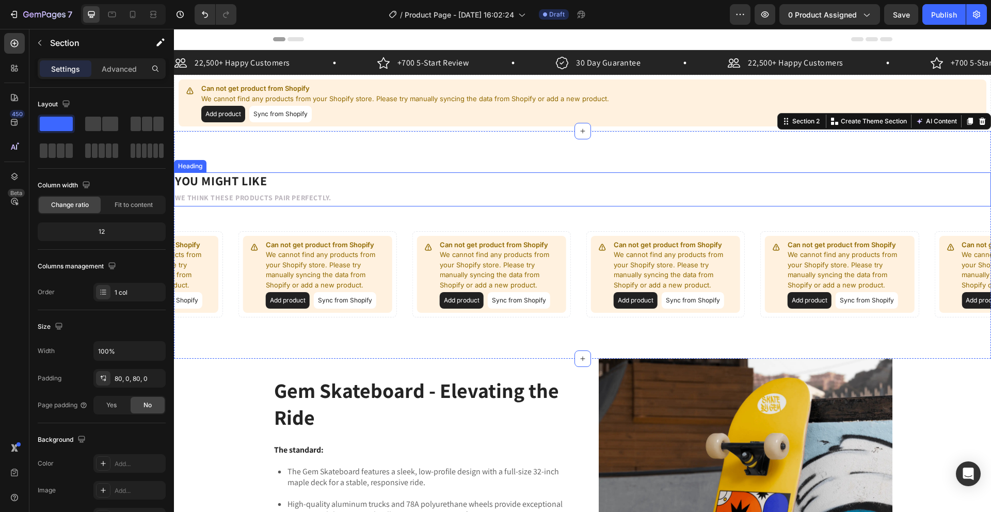
click at [330, 196] on span "We think these products pair perfectly." at bounding box center [253, 197] width 156 height 9
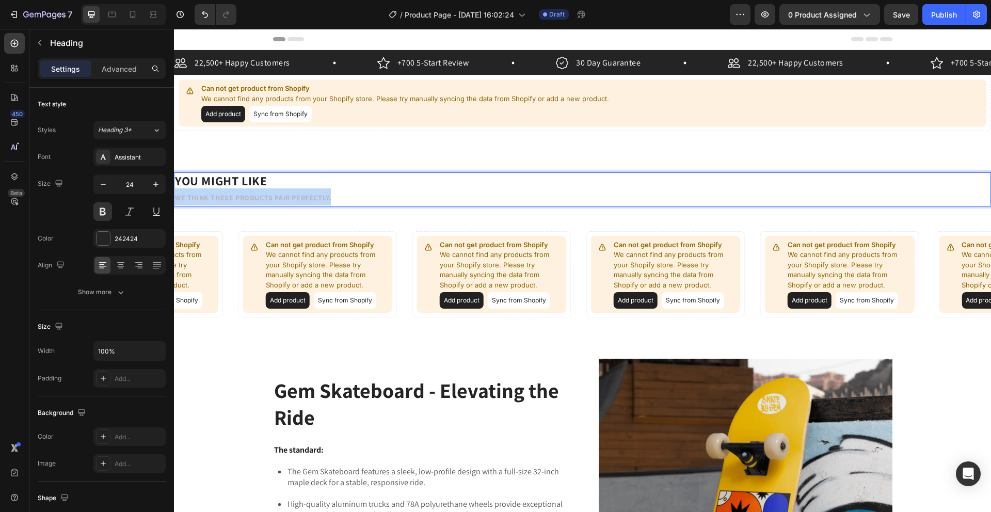
drag, startPoint x: 331, startPoint y: 196, endPoint x: 174, endPoint y: 199, distance: 156.9
click at [175, 199] on p "You might like We think these products pair perfectly." at bounding box center [582, 189] width 815 height 32
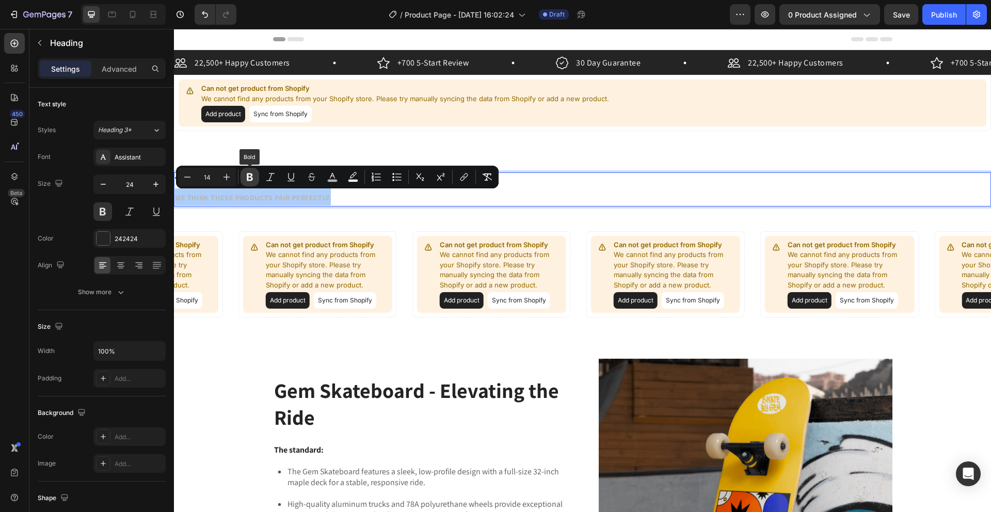
click at [255, 176] on button "Bold" at bounding box center [249, 177] width 19 height 19
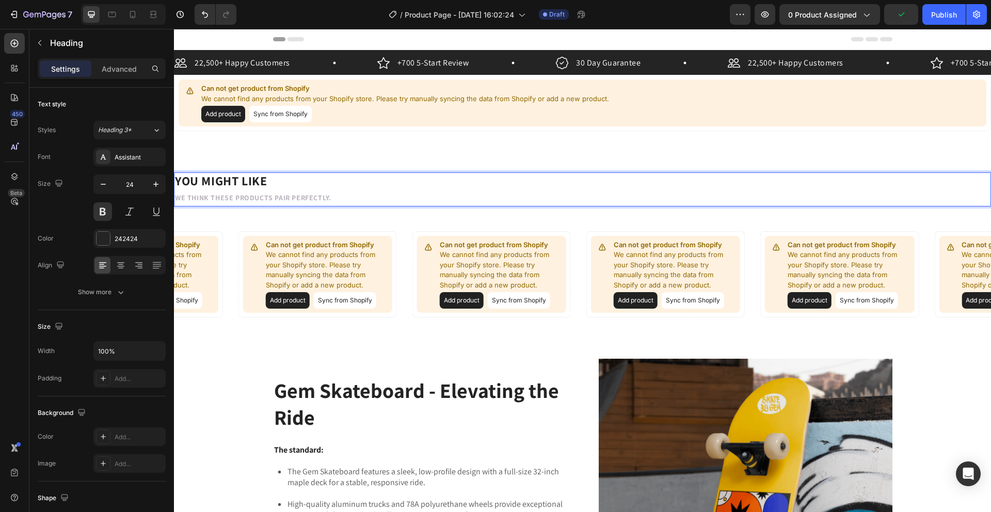
click at [343, 197] on p "You might like We think these products pair perfectly." at bounding box center [582, 189] width 815 height 32
drag, startPoint x: 337, startPoint y: 199, endPoint x: 176, endPoint y: 200, distance: 161.0
click at [176, 200] on p "You might like We think these products pair perfectly." at bounding box center [582, 189] width 815 height 32
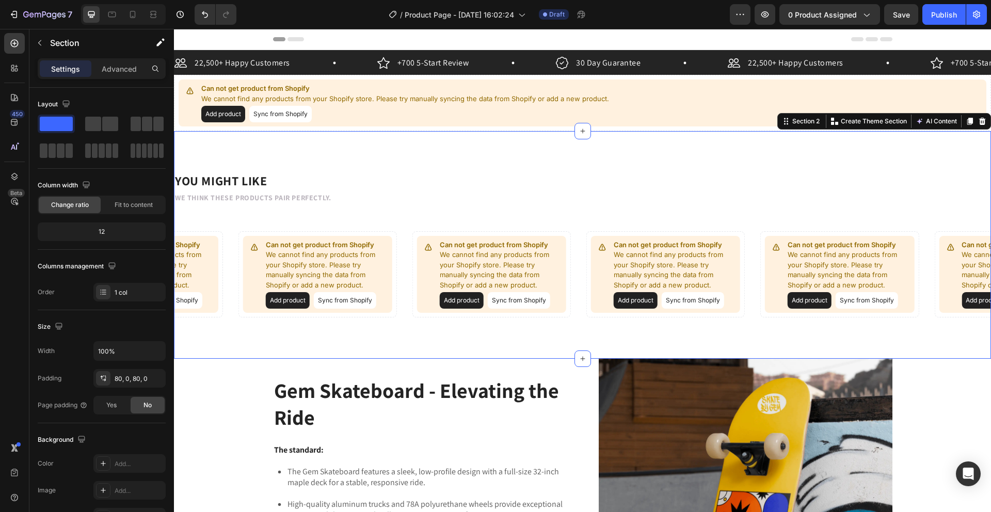
click at [251, 216] on div "You might like We think these products pair perfectly. Heading Can not get prod…" at bounding box center [582, 244] width 817 height 145
click at [293, 200] on strong "We think these products pair perfectly." at bounding box center [253, 197] width 156 height 9
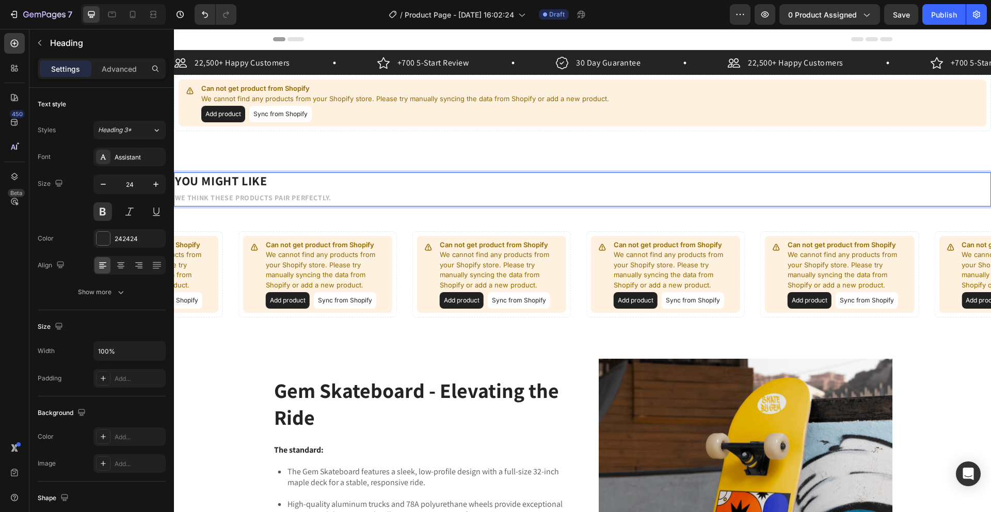
click at [328, 196] on strong "We think these products pair perfectly." at bounding box center [253, 197] width 156 height 9
drag, startPoint x: 335, startPoint y: 199, endPoint x: 174, endPoint y: 196, distance: 161.0
click at [174, 196] on h2 "You might like We think these products pair perfectly." at bounding box center [582, 189] width 817 height 34
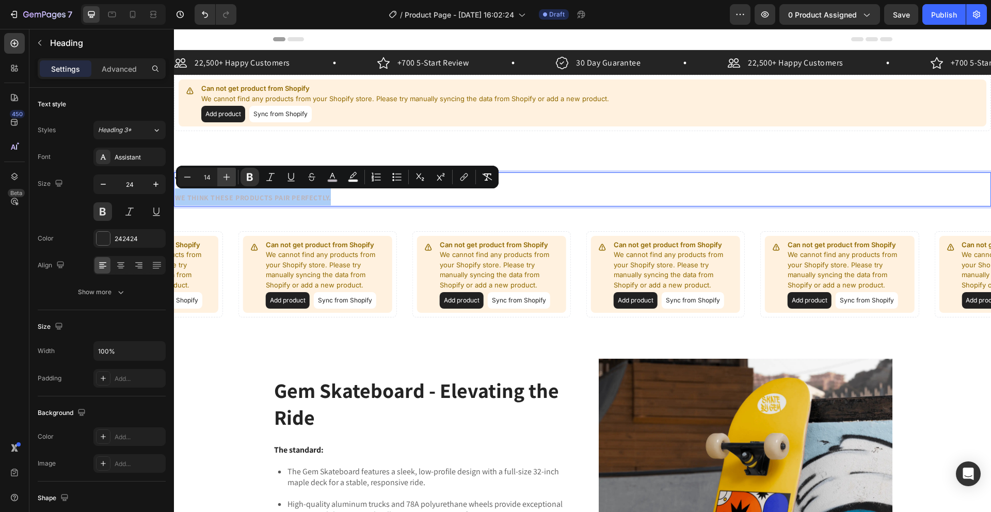
click at [226, 181] on icon "Editor contextual toolbar" at bounding box center [226, 177] width 10 height 10
type input "15"
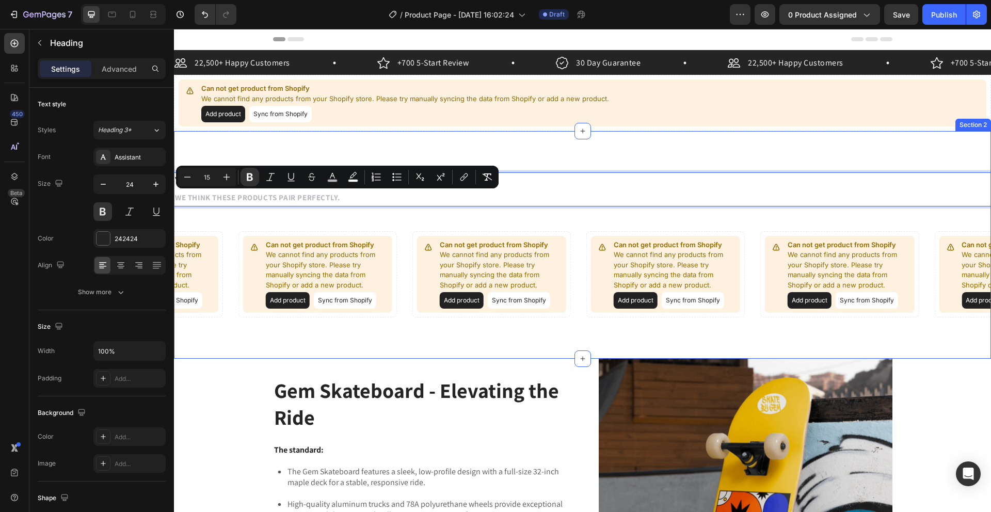
click at [237, 138] on div "You might like We think these products pair perfectly. Heading 48 Can not get p…" at bounding box center [582, 245] width 817 height 228
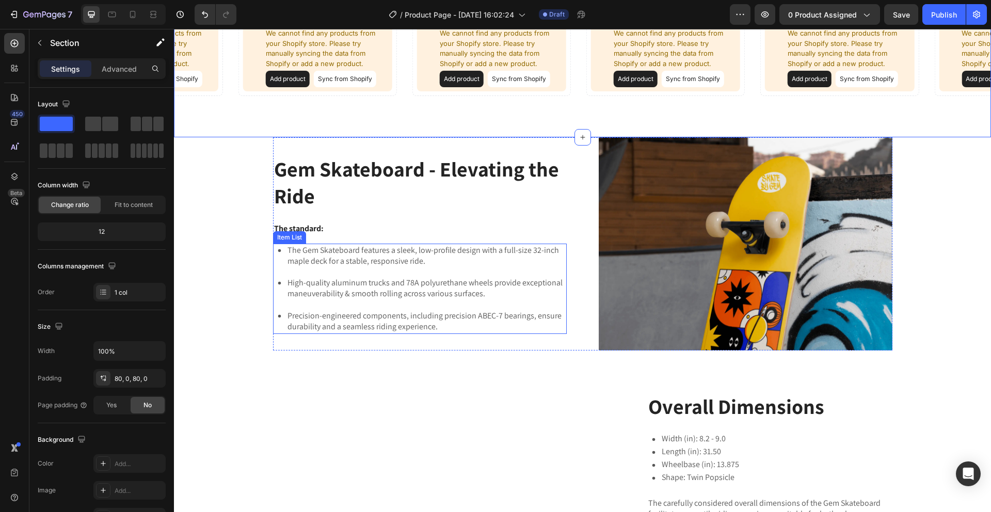
scroll to position [266, 0]
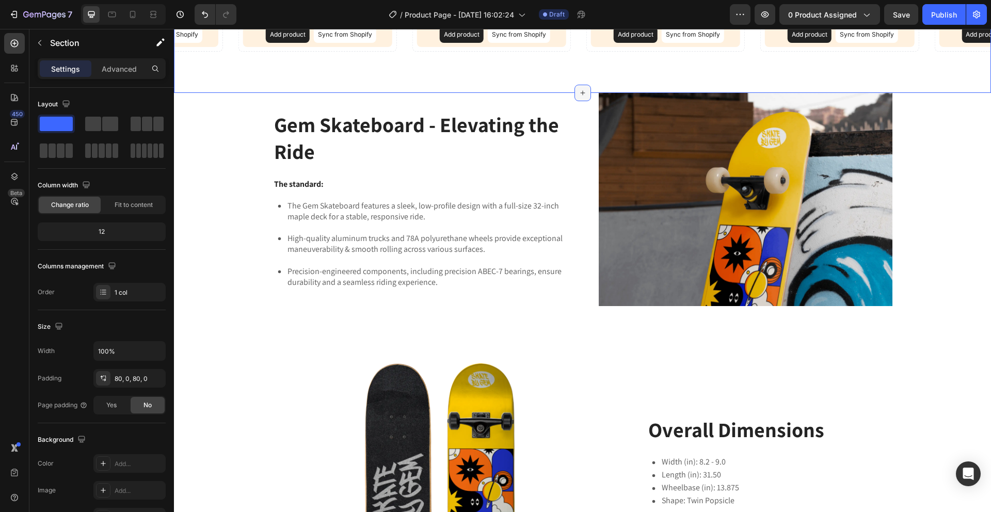
click at [582, 89] on icon at bounding box center [582, 93] width 8 height 8
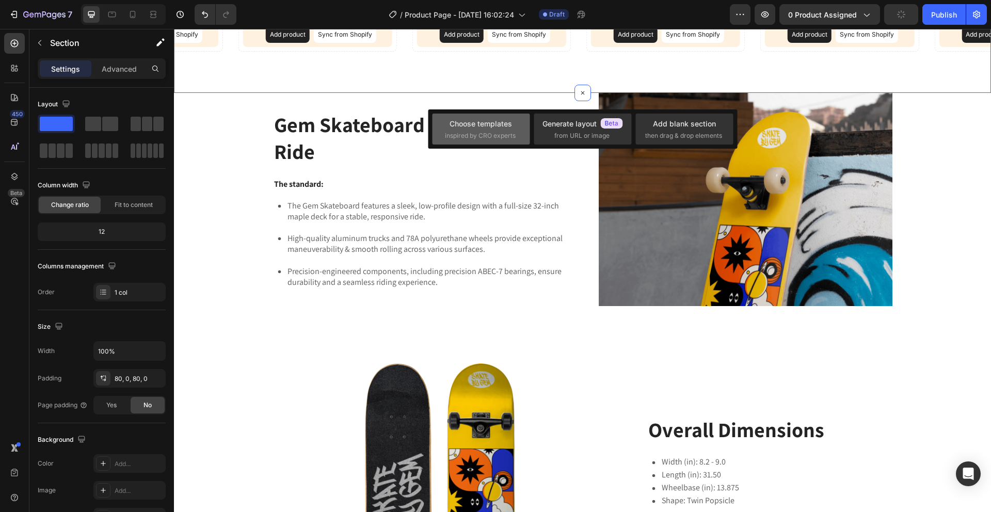
click at [502, 136] on span "inspired by CRO experts" at bounding box center [480, 135] width 71 height 9
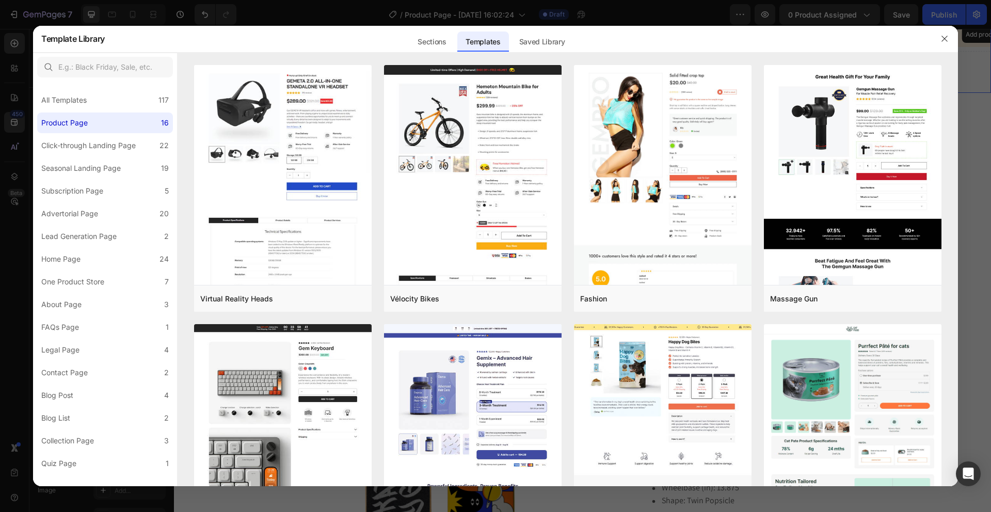
click at [425, 47] on div "Sections" at bounding box center [431, 41] width 45 height 21
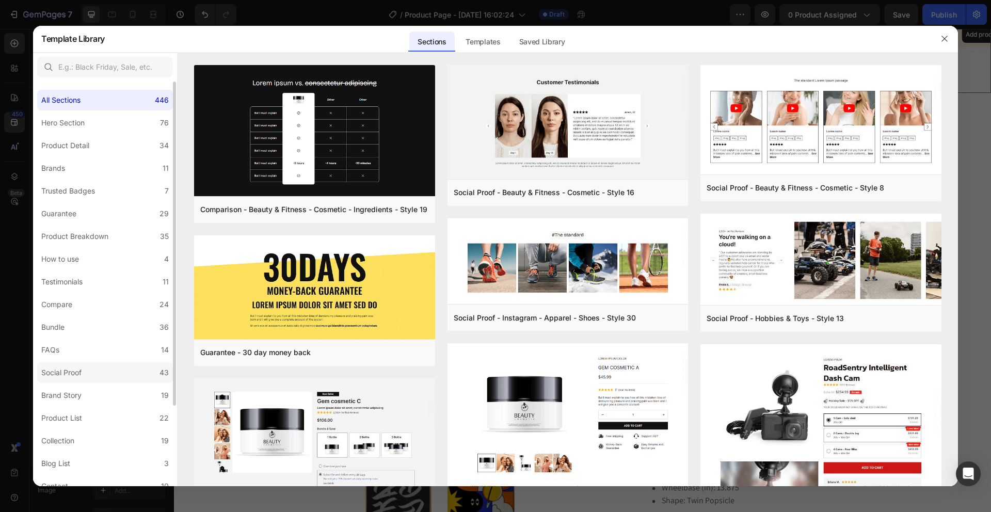
click at [69, 370] on div "Social Proof" at bounding box center [61, 372] width 40 height 12
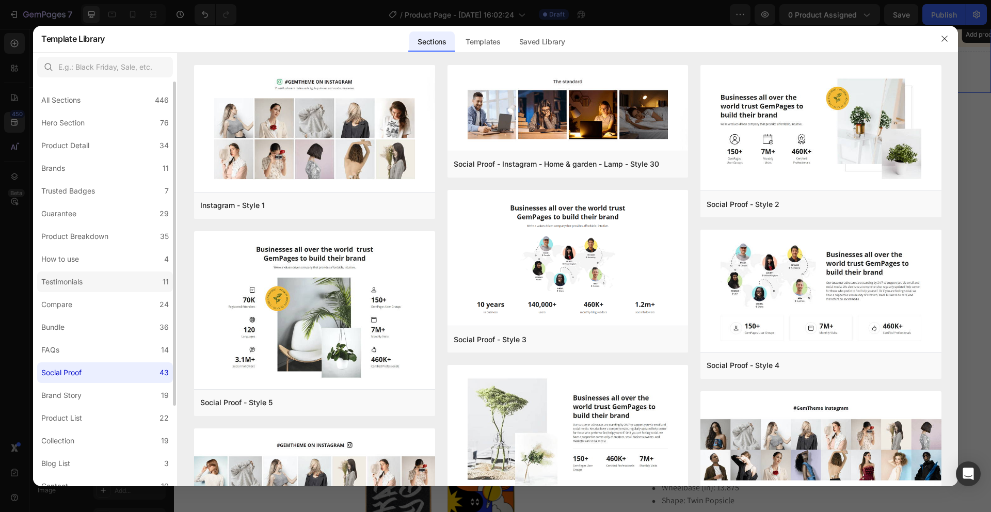
click at [87, 276] on div "Testimonials" at bounding box center [63, 282] width 45 height 12
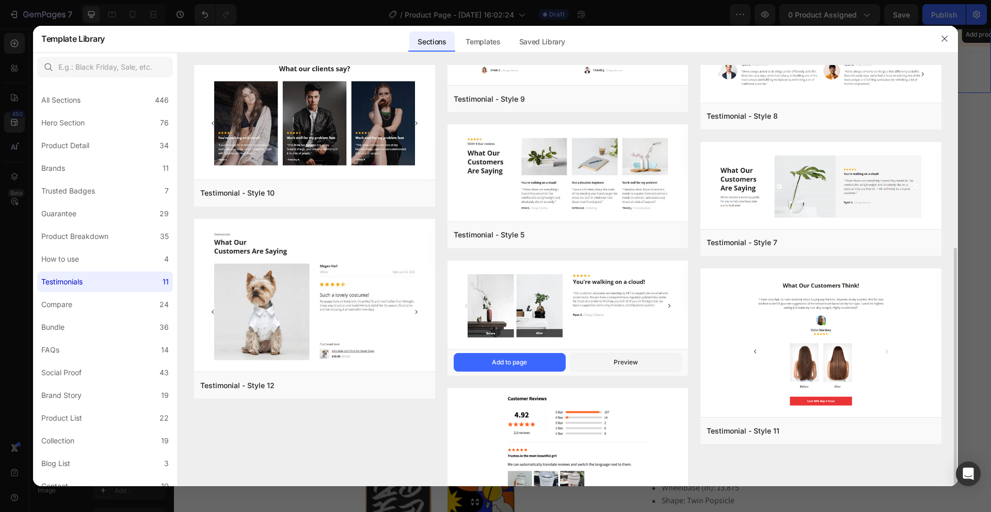
scroll to position [236, 0]
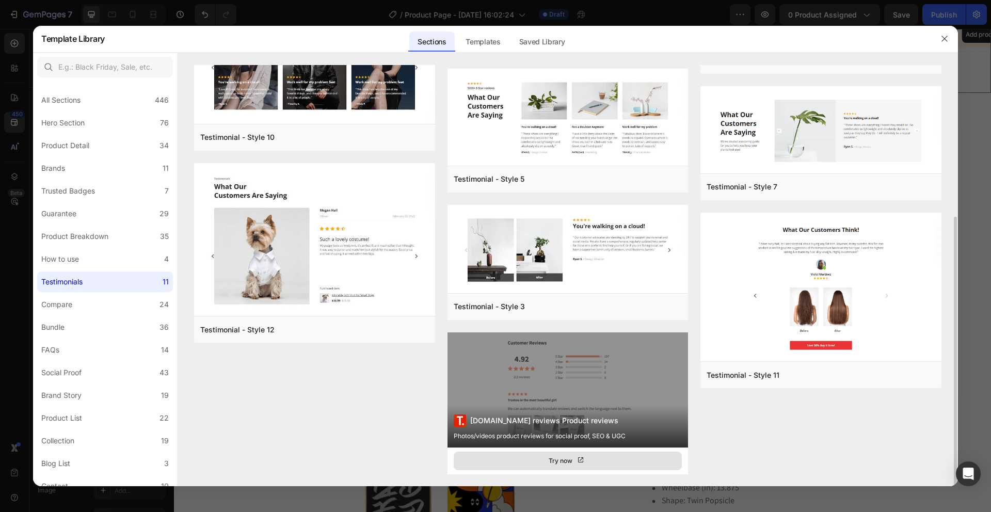
click at [603, 452] on button "Try now" at bounding box center [568, 461] width 229 height 19
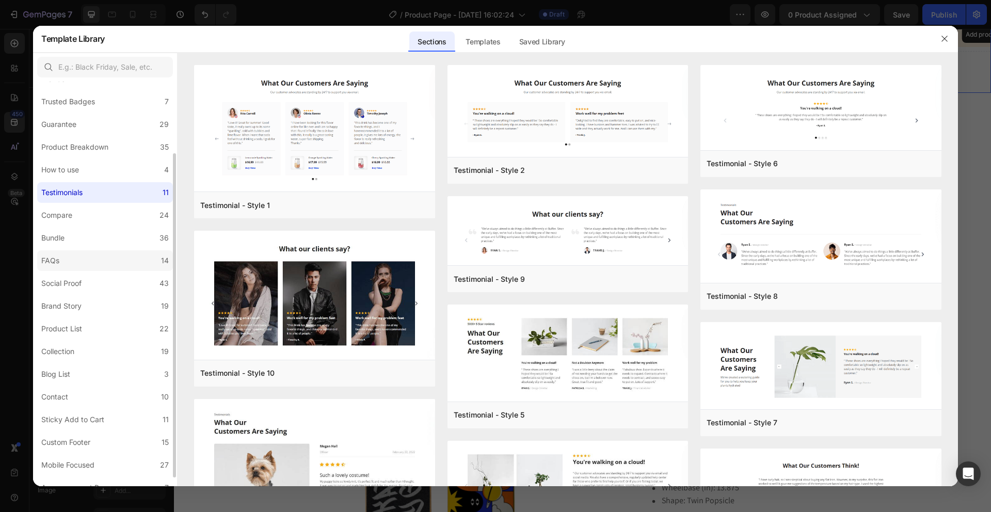
scroll to position [101, 0]
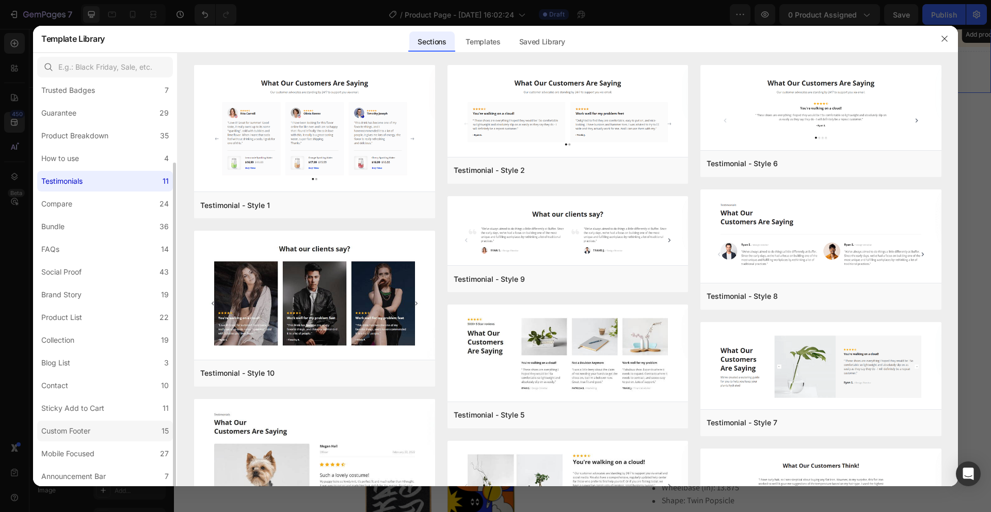
click at [74, 430] on div "Custom Footer" at bounding box center [65, 431] width 49 height 12
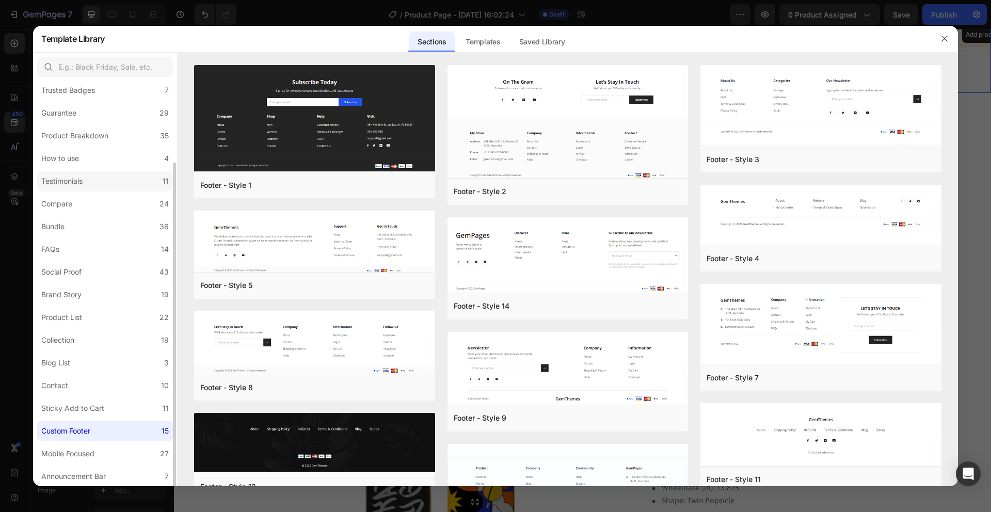
click at [66, 173] on label "Testimonials 11" at bounding box center [105, 181] width 136 height 21
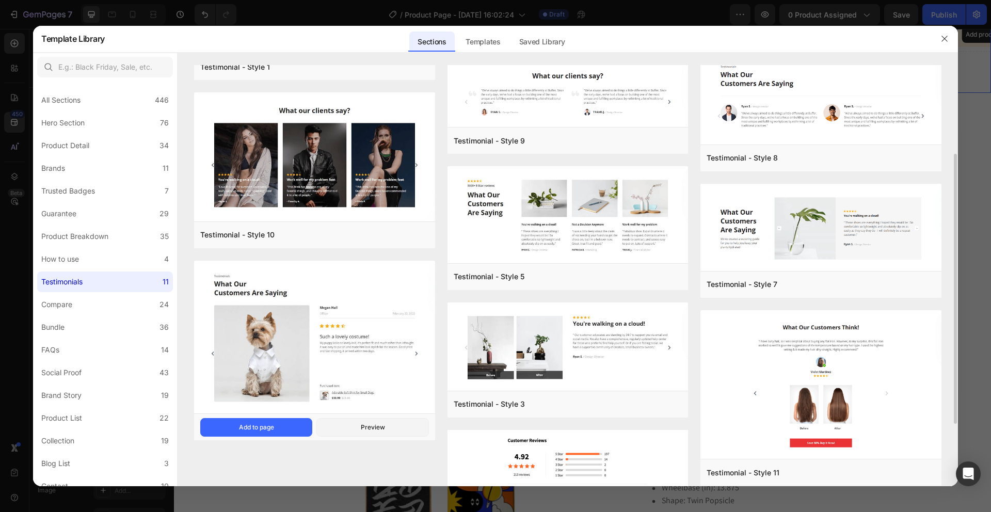
scroll to position [149, 0]
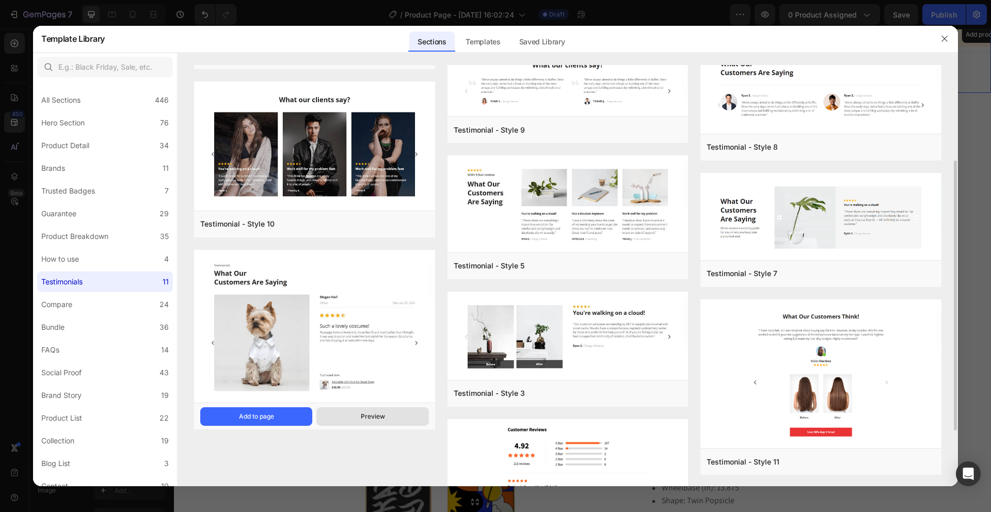
click at [383, 412] on div "Preview" at bounding box center [373, 416] width 24 height 9
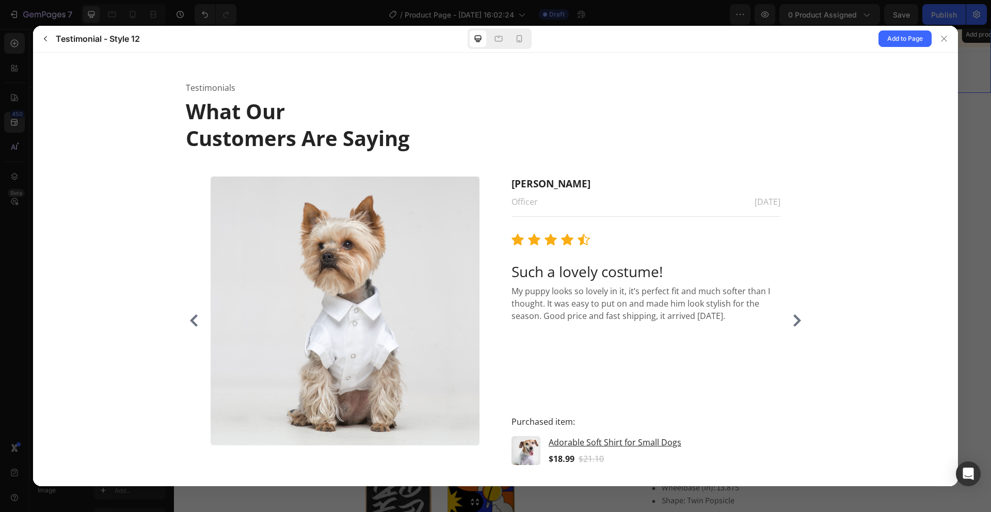
scroll to position [32, 0]
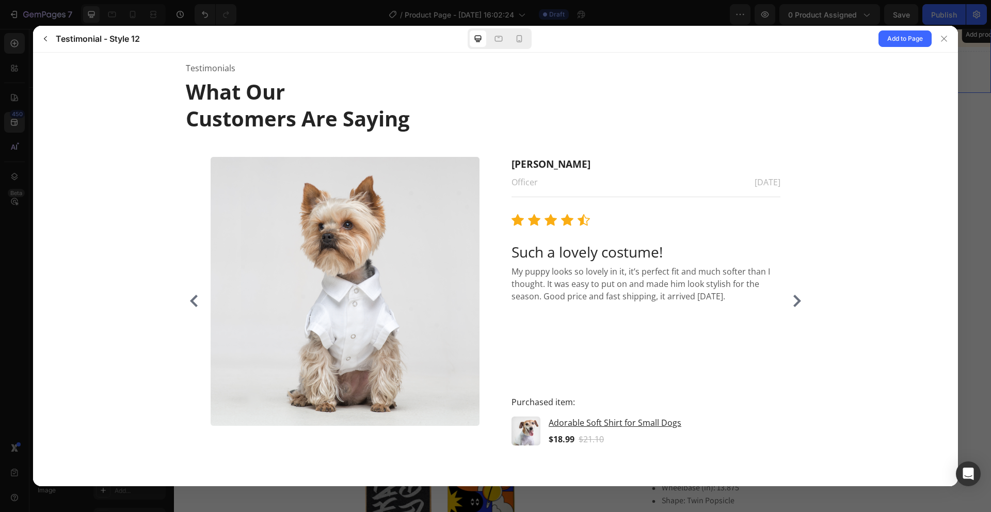
click at [791, 303] on icon "Carousel Next Arrow" at bounding box center [797, 300] width 12 height 12
click at [791, 304] on icon "Carousel Next Arrow" at bounding box center [797, 300] width 12 height 12
click at [897, 42] on span "Add to Page" at bounding box center [905, 39] width 36 height 12
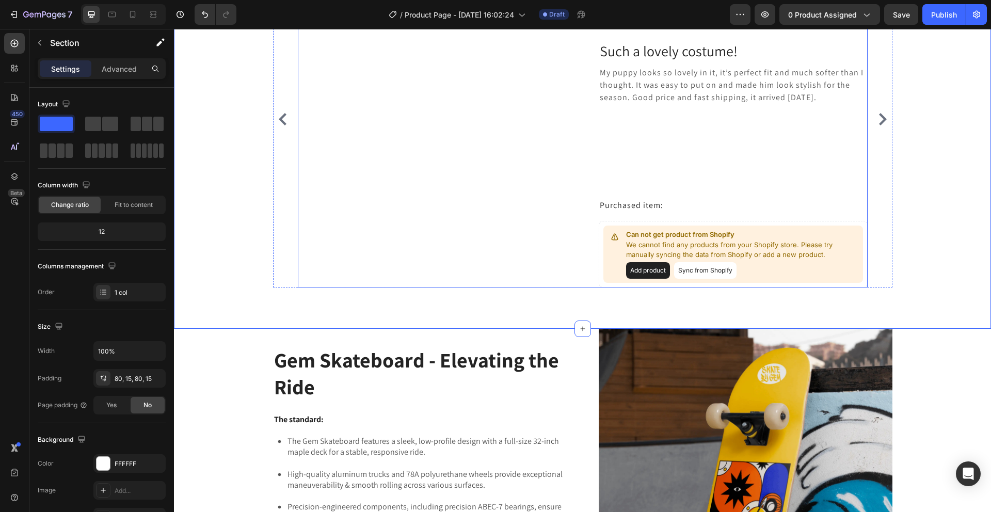
scroll to position [669, 0]
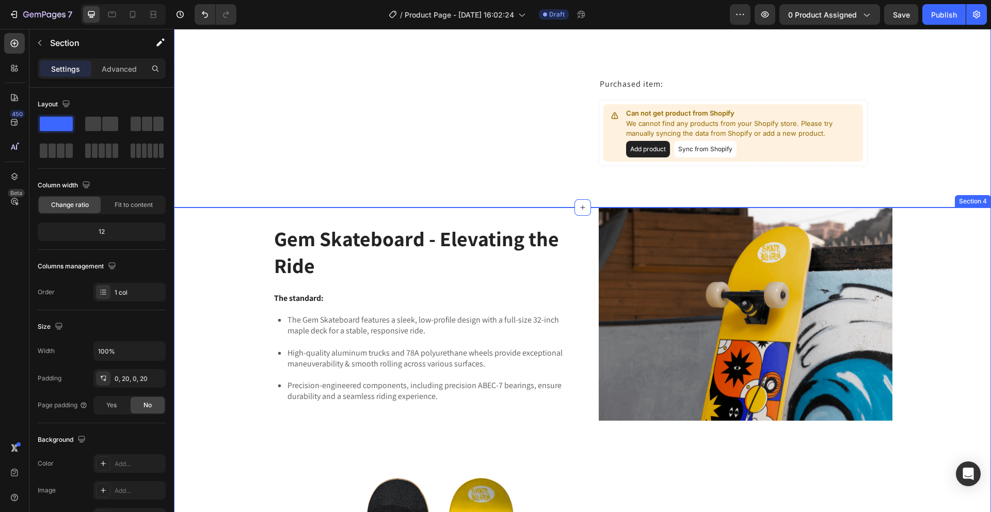
click at [244, 284] on div "Gem Skateboard - Elevating the Ride Heading The standard: Text Block The Gem Sk…" at bounding box center [582, 477] width 796 height 541
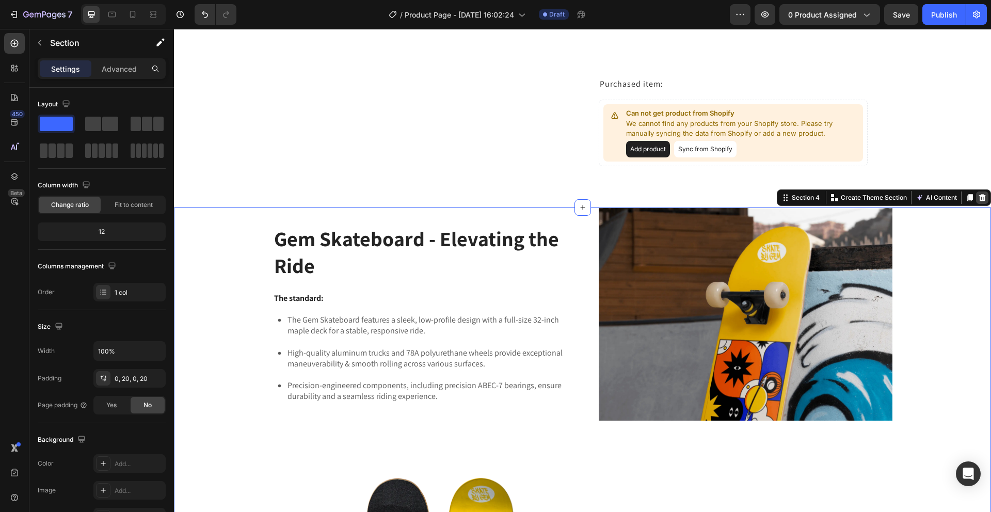
click at [978, 196] on icon at bounding box center [982, 198] width 8 height 8
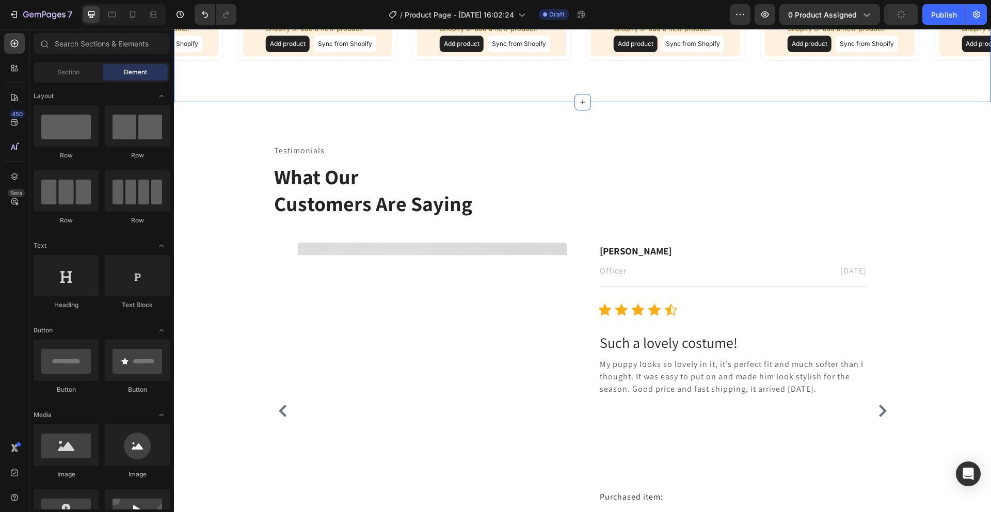
scroll to position [258, 0]
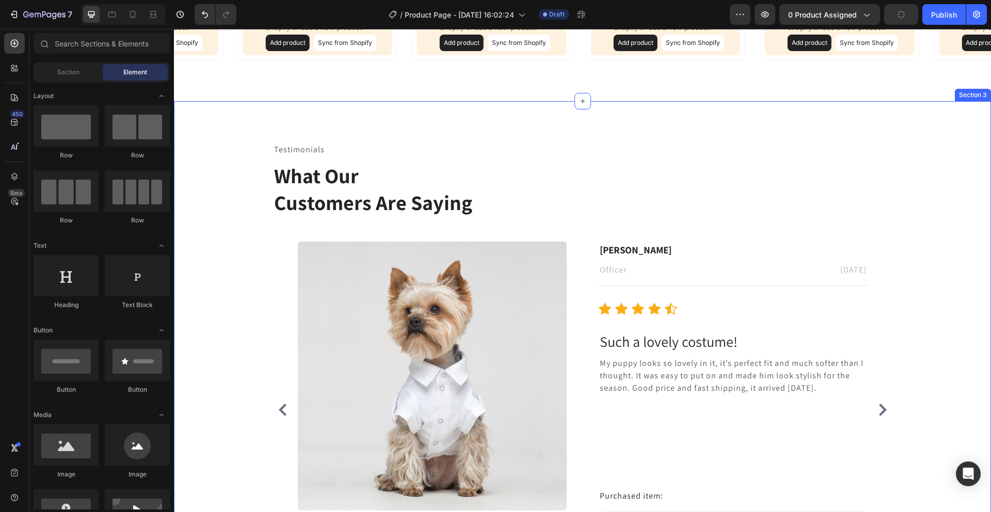
click at [313, 141] on div "Testimonials Text block What Our Customers Are Saying Heading Image [PERSON_NAM…" at bounding box center [582, 360] width 817 height 518
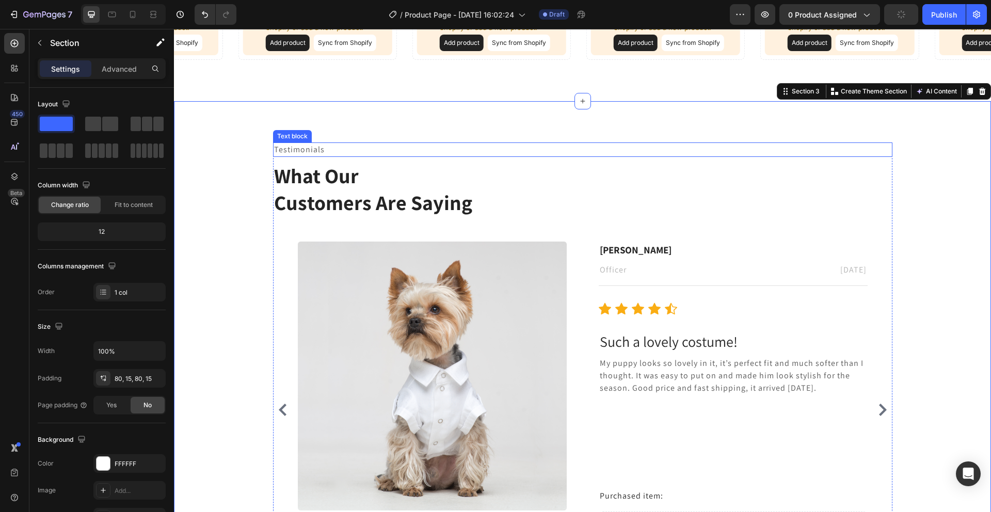
click at [319, 150] on p "Testimonials" at bounding box center [582, 149] width 617 height 12
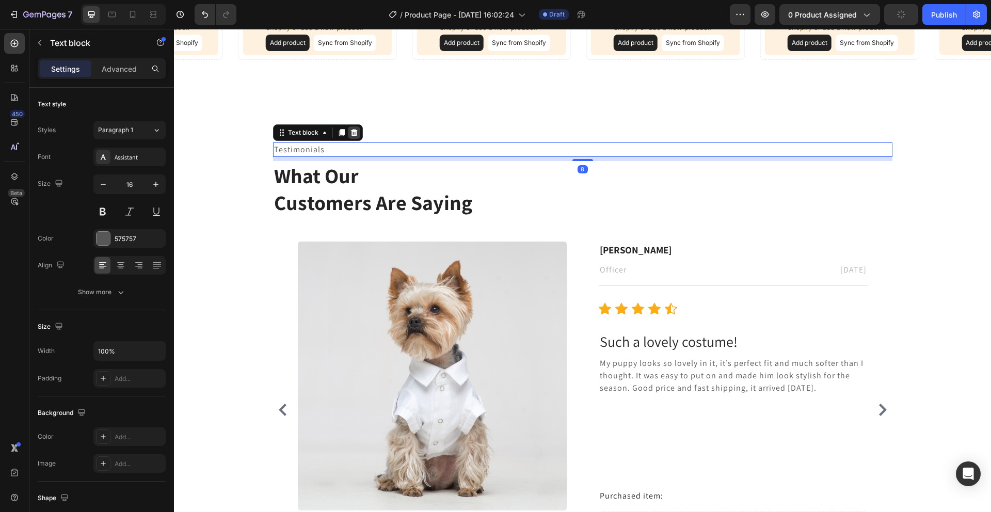
click at [350, 134] on icon at bounding box center [353, 132] width 7 height 7
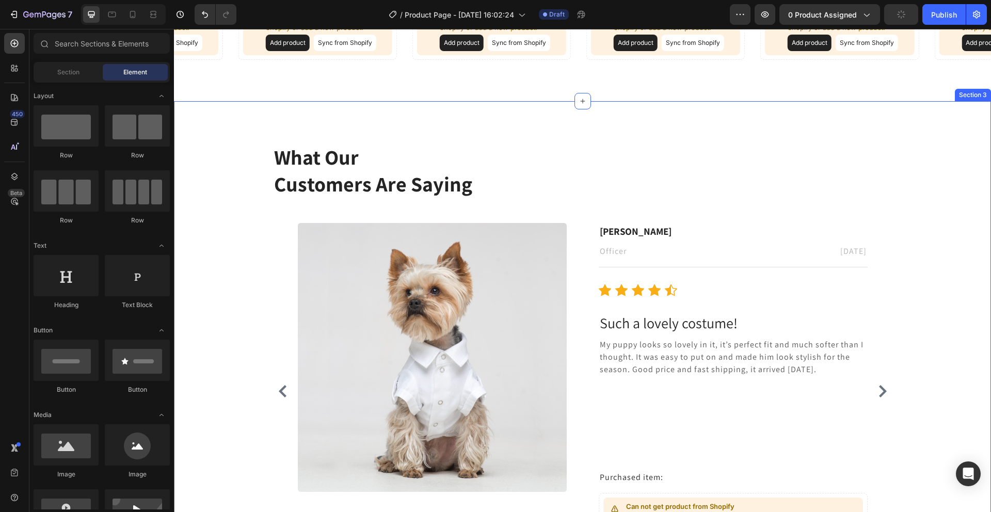
click at [364, 159] on p "What Our Customers Are Saying" at bounding box center [582, 170] width 617 height 54
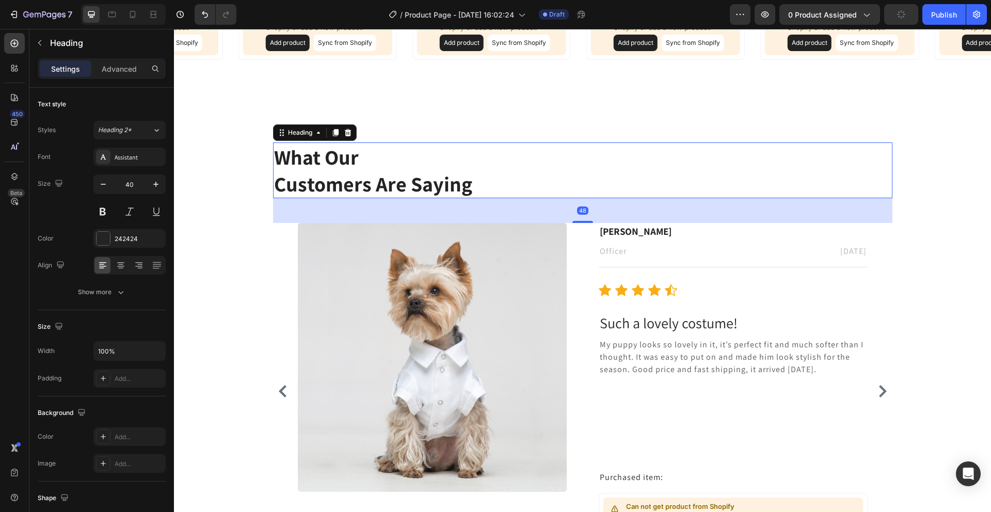
click at [488, 184] on p "What Our Customers Are Saying" at bounding box center [582, 170] width 617 height 54
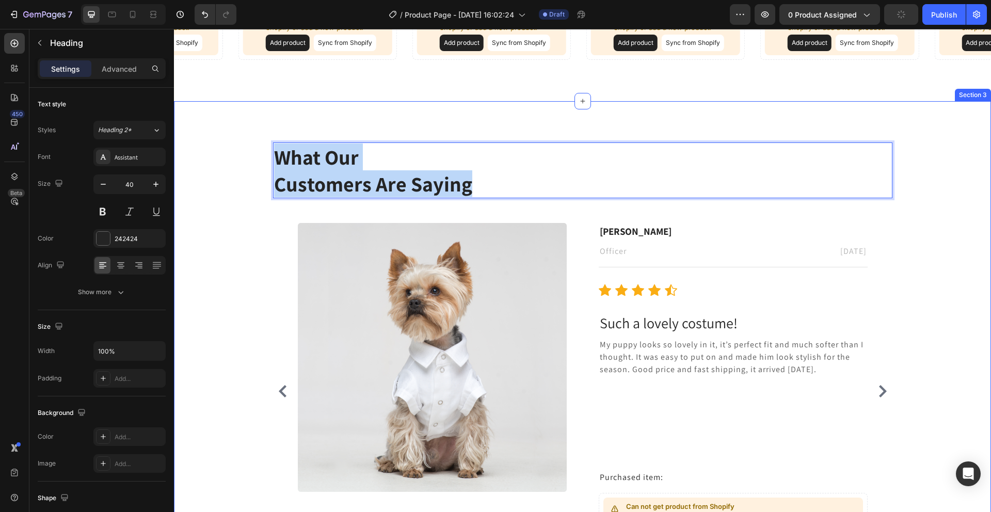
drag, startPoint x: 477, startPoint y: 185, endPoint x: 263, endPoint y: 167, distance: 214.9
click at [263, 167] on div "What Our Customers Are Saying Heading 48 Image [PERSON_NAME] Text block Officer…" at bounding box center [582, 350] width 801 height 416
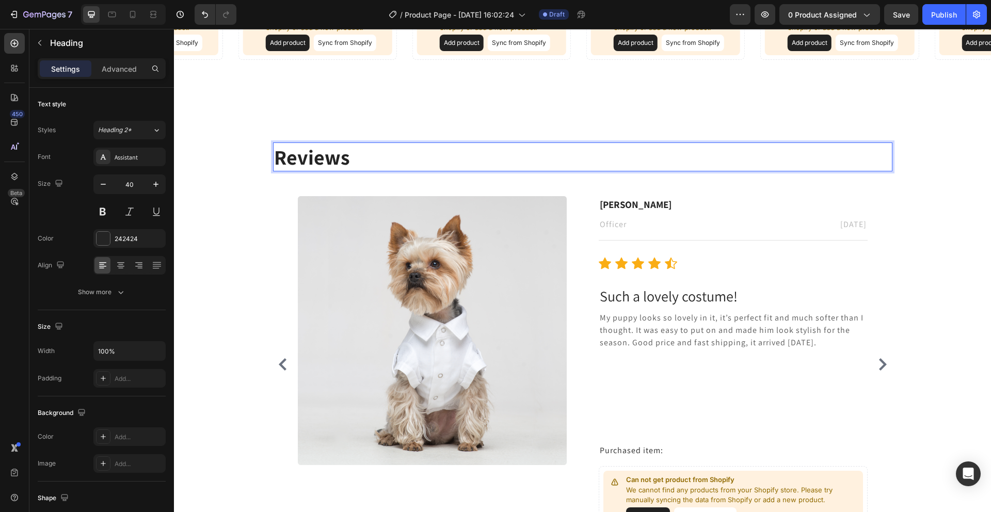
click at [369, 154] on p "Reviews" at bounding box center [582, 156] width 617 height 27
click at [325, 156] on p "Reviews" at bounding box center [582, 156] width 617 height 27
click at [342, 155] on p "Reviews" at bounding box center [582, 156] width 617 height 27
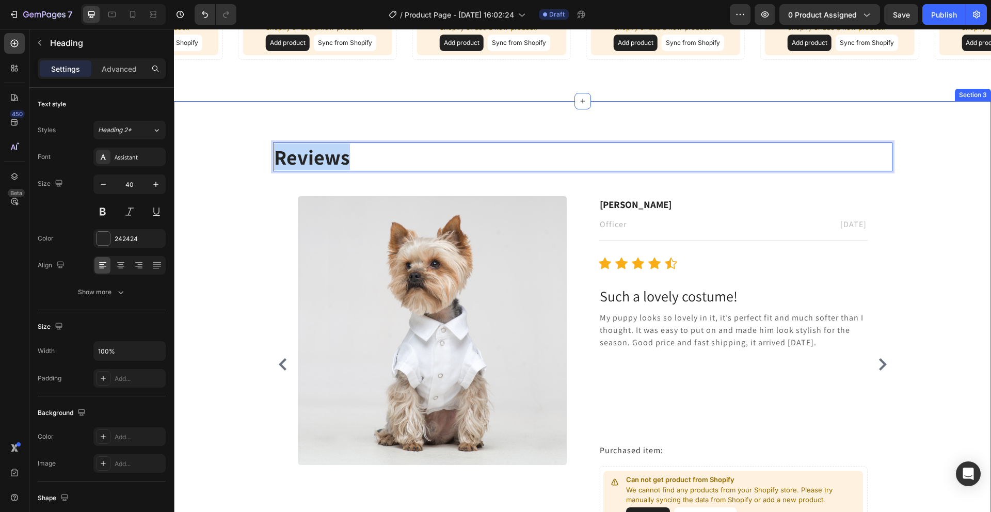
drag, startPoint x: 349, startPoint y: 155, endPoint x: 258, endPoint y: 166, distance: 91.5
click at [258, 166] on div "Reviews Heading 48 Image [PERSON_NAME] Text block Officer Text block [DATE] Tex…" at bounding box center [582, 337] width 801 height 390
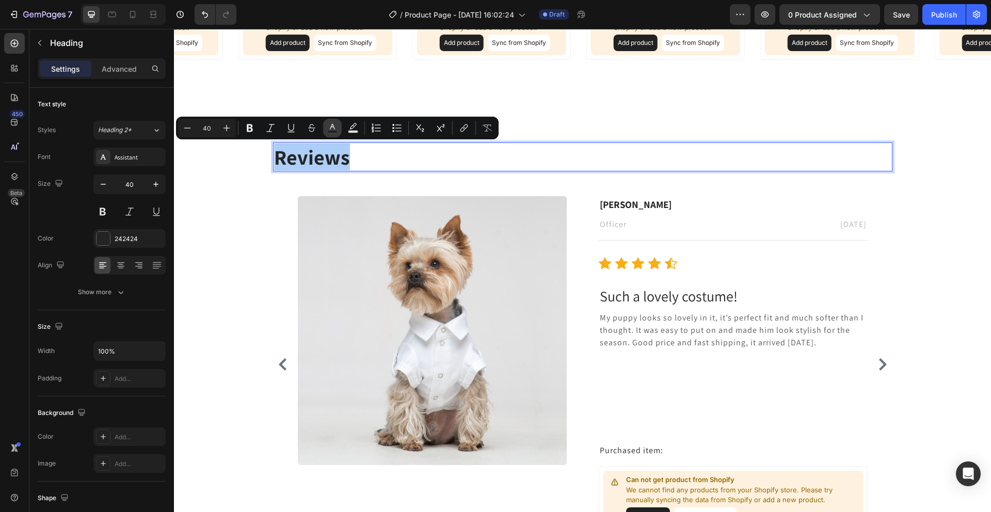
click at [331, 121] on button "Text Color" at bounding box center [332, 128] width 19 height 19
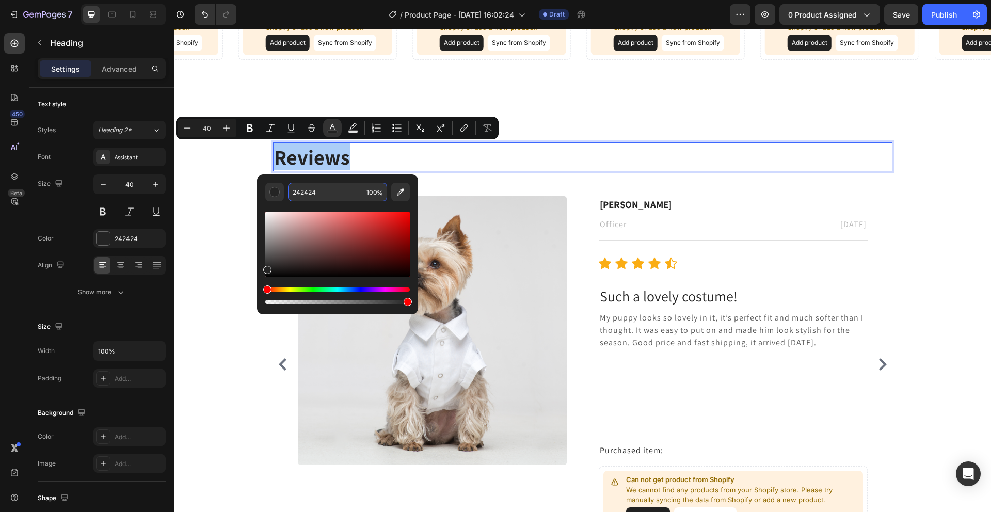
click at [331, 189] on input "242424" at bounding box center [325, 192] width 74 height 19
paste input "BBB5BD"
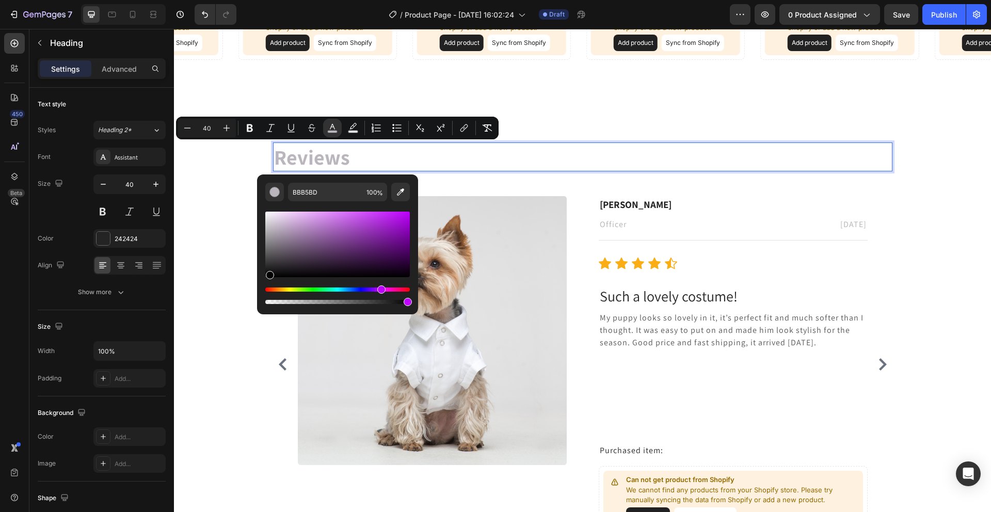
click at [268, 276] on div "Editor contextual toolbar" at bounding box center [337, 245] width 144 height 66
type input "050405"
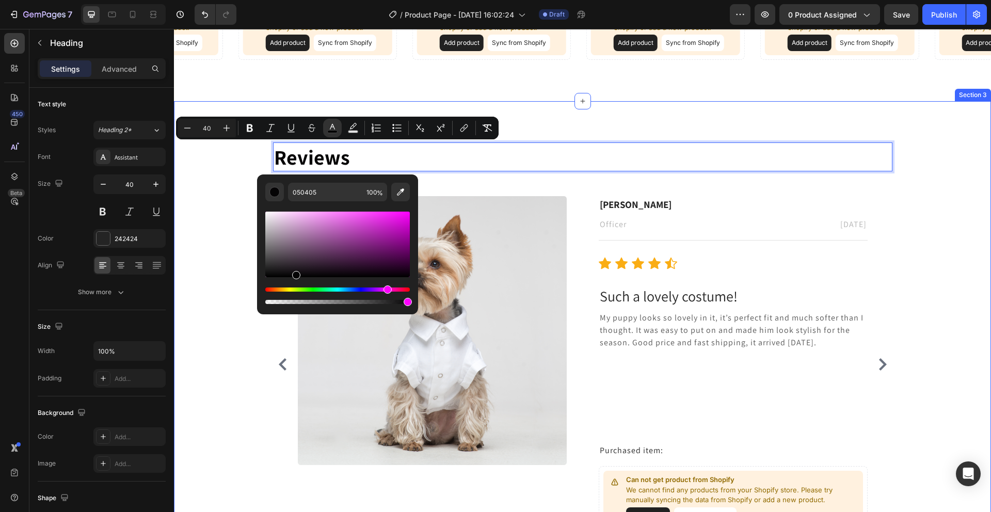
click at [222, 167] on div "Reviews Heading 48 Image [PERSON_NAME] Text block Officer Text block [DATE] Tex…" at bounding box center [582, 337] width 801 height 390
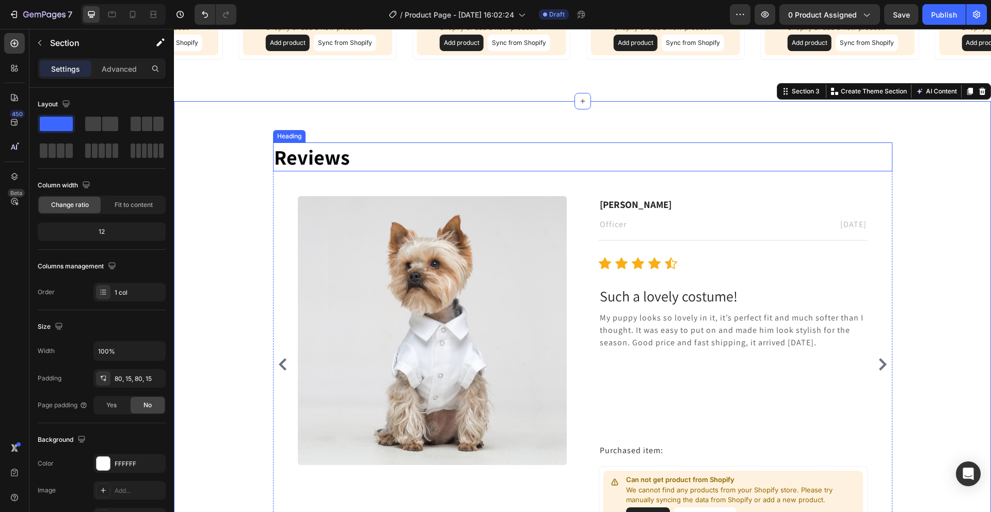
click at [346, 156] on p "⁠⁠⁠⁠⁠⁠⁠ Reviews" at bounding box center [582, 156] width 617 height 27
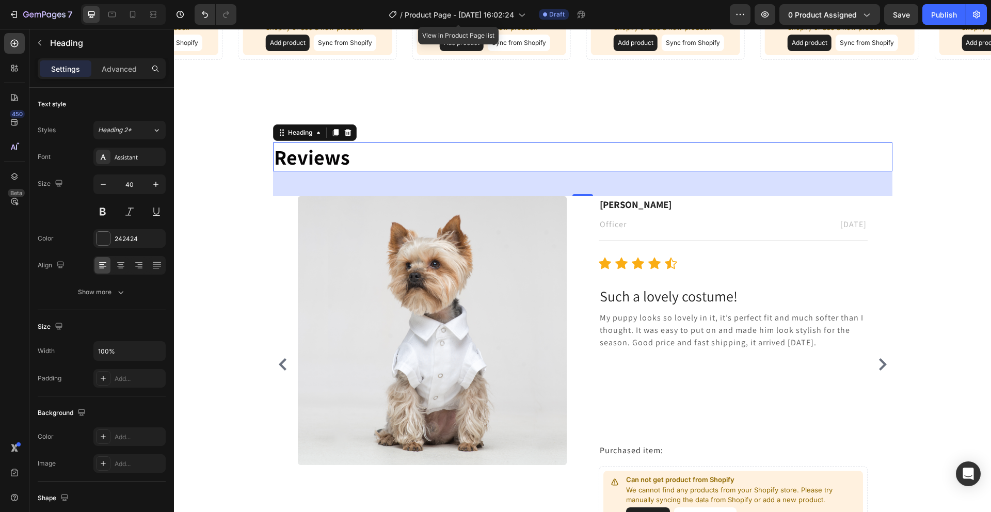
click at [366, 182] on div "48" at bounding box center [582, 183] width 619 height 25
click at [37, 43] on icon "button" at bounding box center [40, 43] width 8 height 8
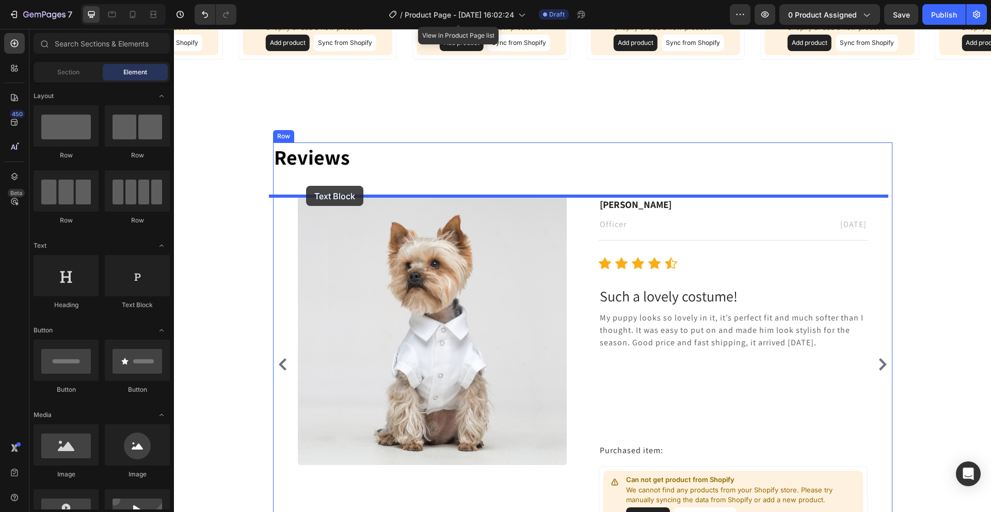
drag, startPoint x: 303, startPoint y: 315, endPoint x: 306, endPoint y: 186, distance: 129.6
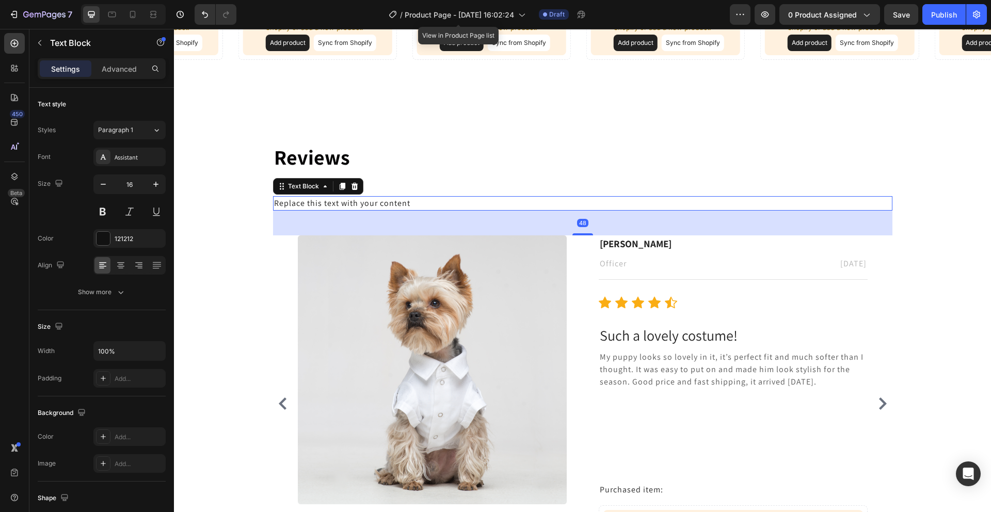
click at [364, 202] on div "Replace this text with your content" at bounding box center [582, 203] width 619 height 14
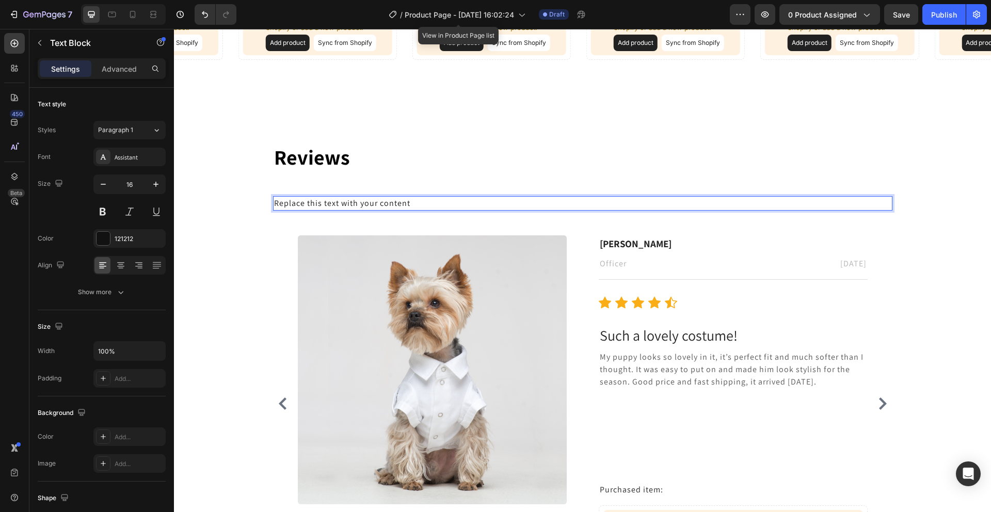
click at [413, 199] on p "Replace this text with your content" at bounding box center [582, 203] width 617 height 12
click at [407, 203] on p "Replace this text with your content" at bounding box center [582, 203] width 617 height 12
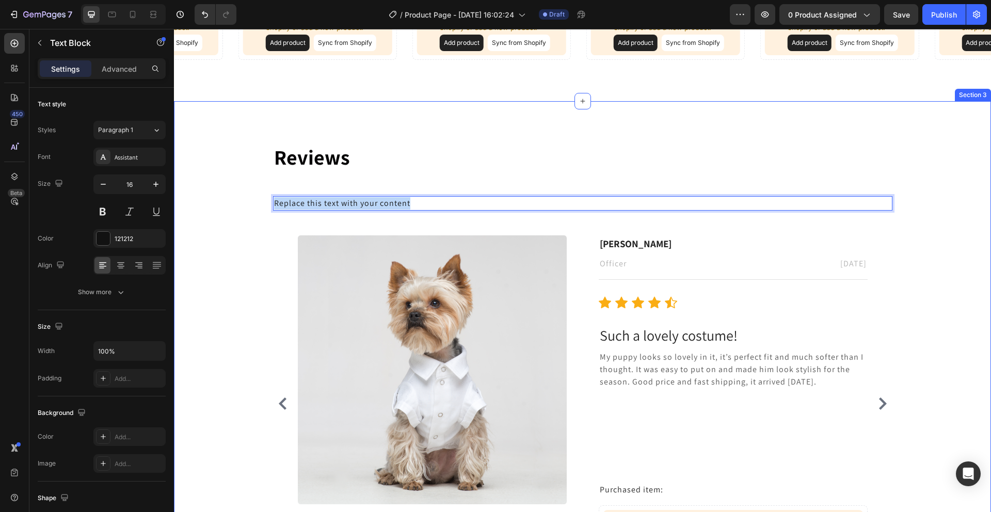
drag, startPoint x: 415, startPoint y: 202, endPoint x: 240, endPoint y: 179, distance: 176.0
click at [238, 178] on div "⁠⁠⁠⁠⁠⁠⁠ Reviews Heading Replace this text with your content Text Block 48 Image…" at bounding box center [582, 356] width 801 height 429
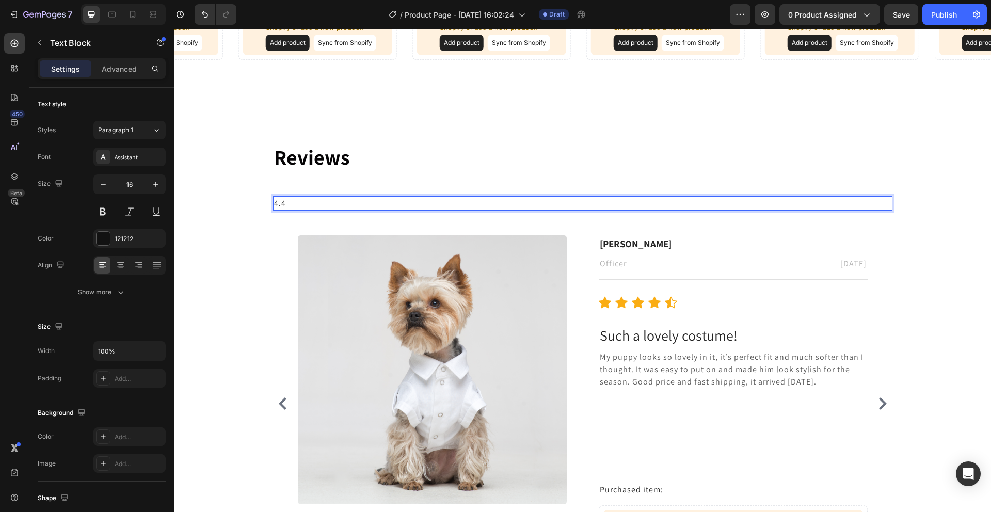
click at [282, 198] on p "4.4" at bounding box center [582, 203] width 617 height 12
drag, startPoint x: 283, startPoint y: 203, endPoint x: 244, endPoint y: 200, distance: 38.8
click at [244, 200] on div "⁠⁠⁠⁠⁠⁠⁠ Reviews Heading 4.4 Text Block 48 Image [PERSON_NAME] Text block Office…" at bounding box center [582, 356] width 801 height 429
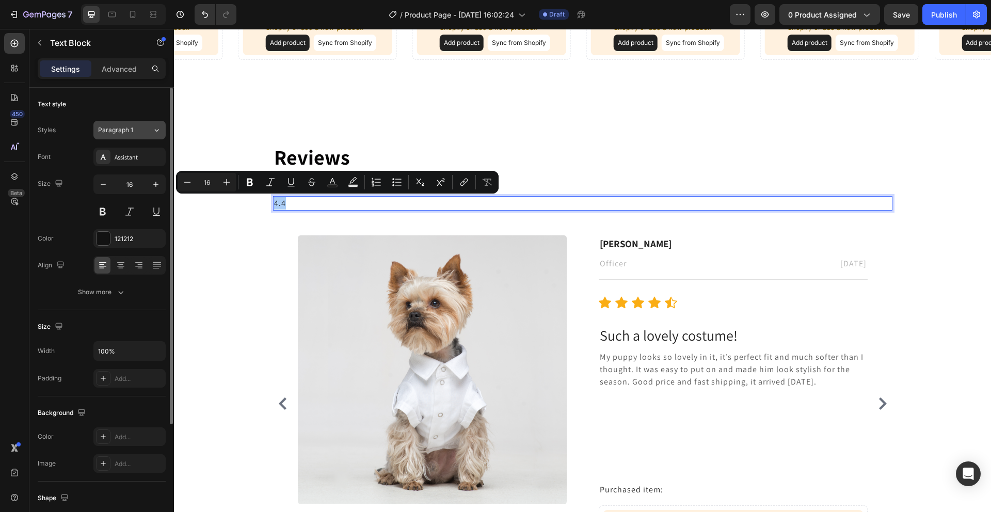
click at [141, 134] on div "Paragraph 1" at bounding box center [125, 129] width 54 height 9
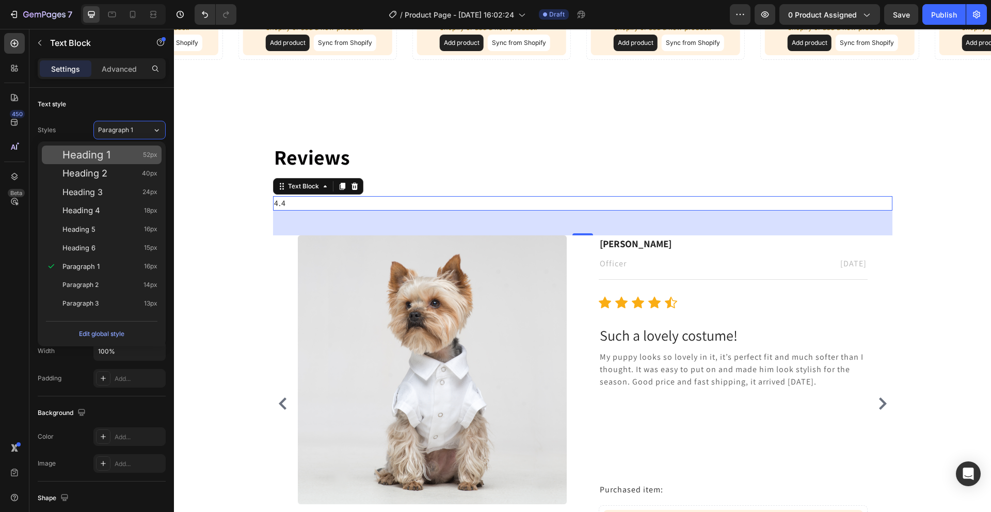
click at [143, 157] on span "52px" at bounding box center [150, 155] width 14 height 10
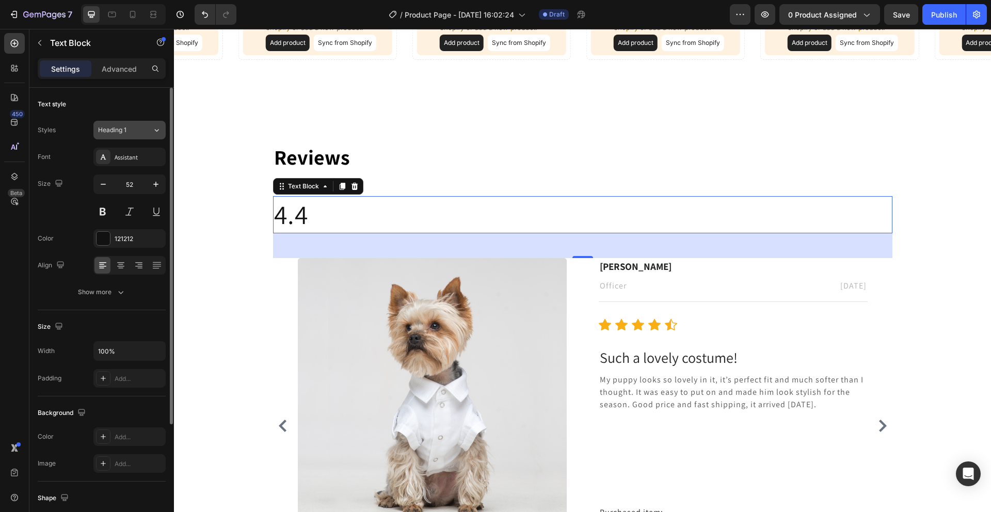
click at [141, 126] on div "Heading 1" at bounding box center [125, 129] width 54 height 9
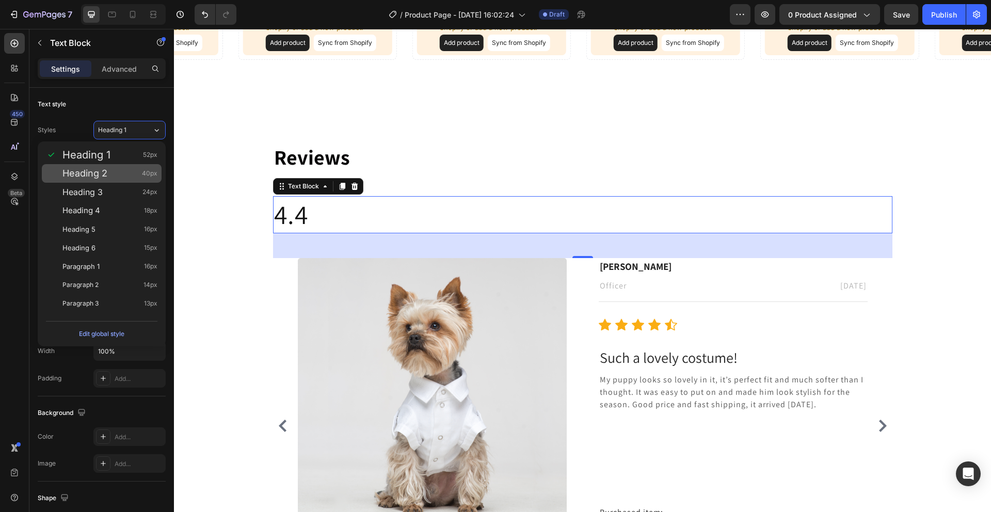
click at [112, 178] on div "Heading 2 40px" at bounding box center [109, 173] width 95 height 10
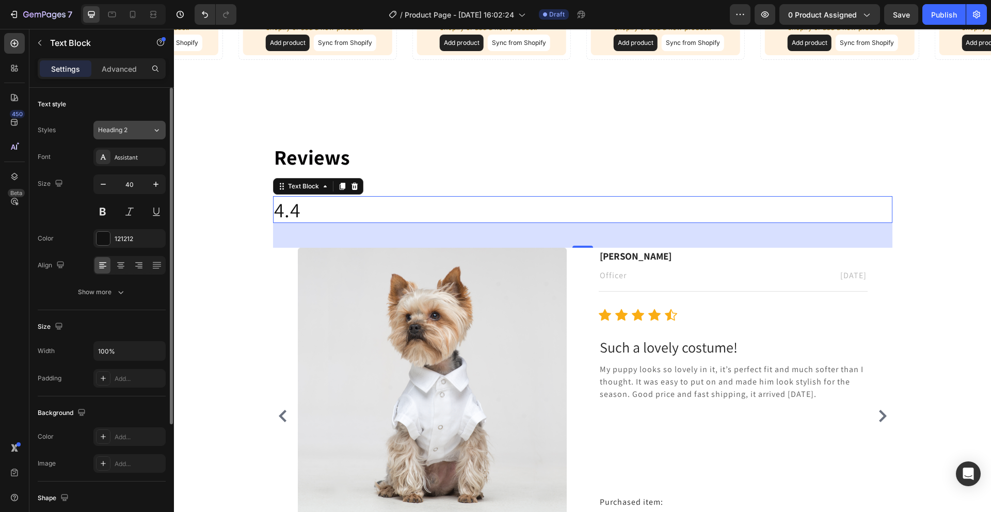
click at [127, 130] on span "Heading 2" at bounding box center [112, 129] width 29 height 9
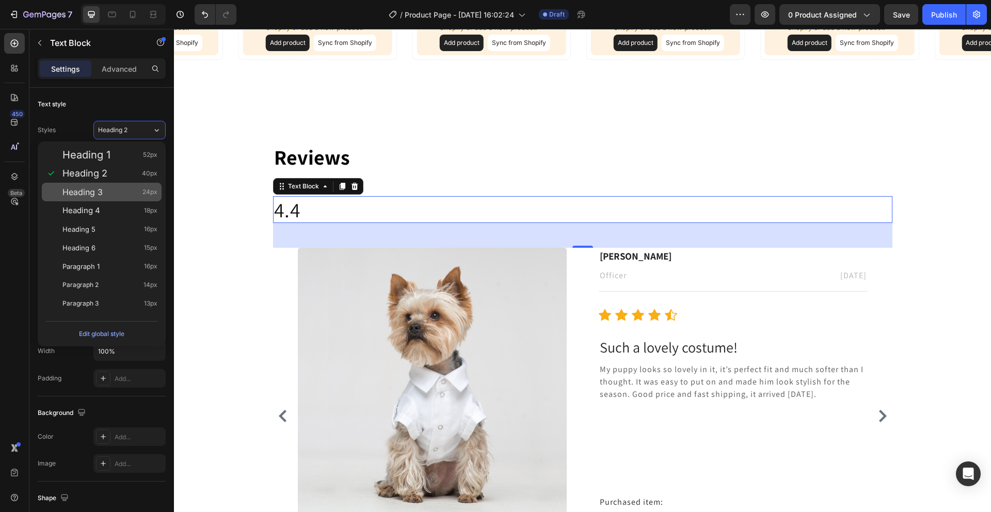
click at [118, 189] on div "Heading 3 24px" at bounding box center [109, 192] width 95 height 10
type input "24"
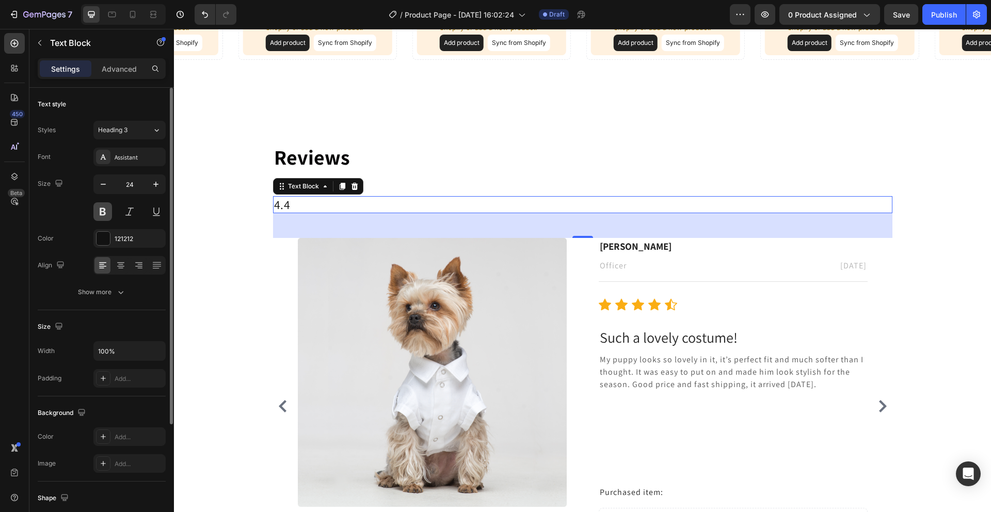
click at [107, 209] on button at bounding box center [102, 211] width 19 height 19
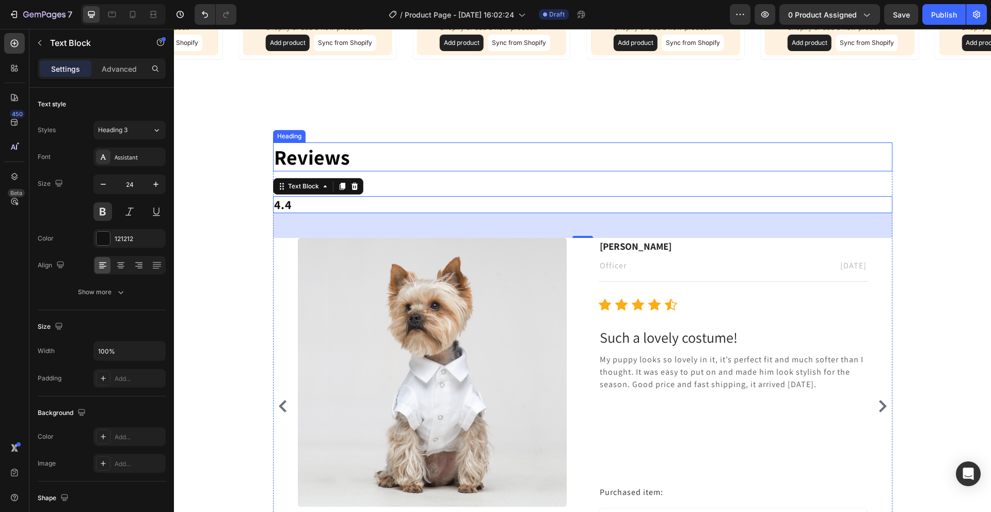
click at [302, 166] on span "Reviews" at bounding box center [312, 156] width 76 height 27
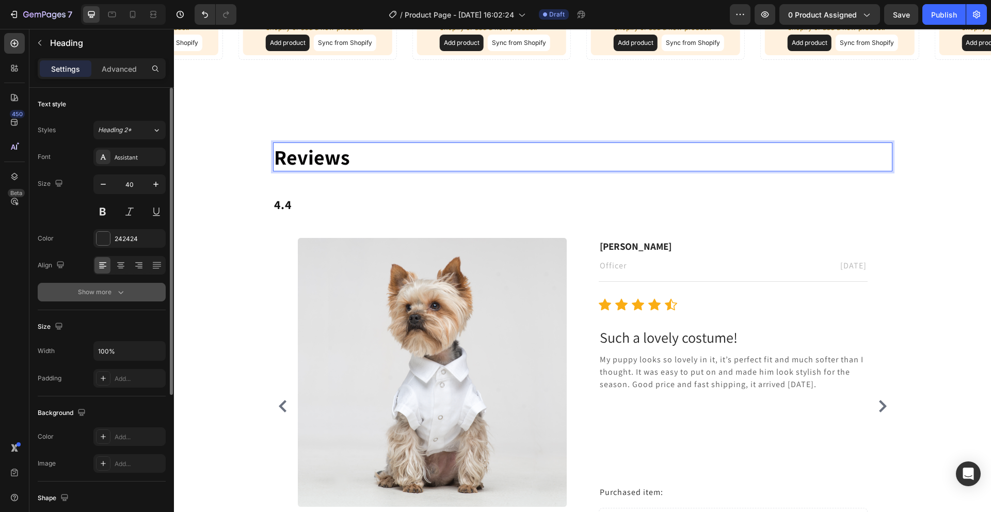
click at [126, 287] on button "Show more" at bounding box center [102, 292] width 128 height 19
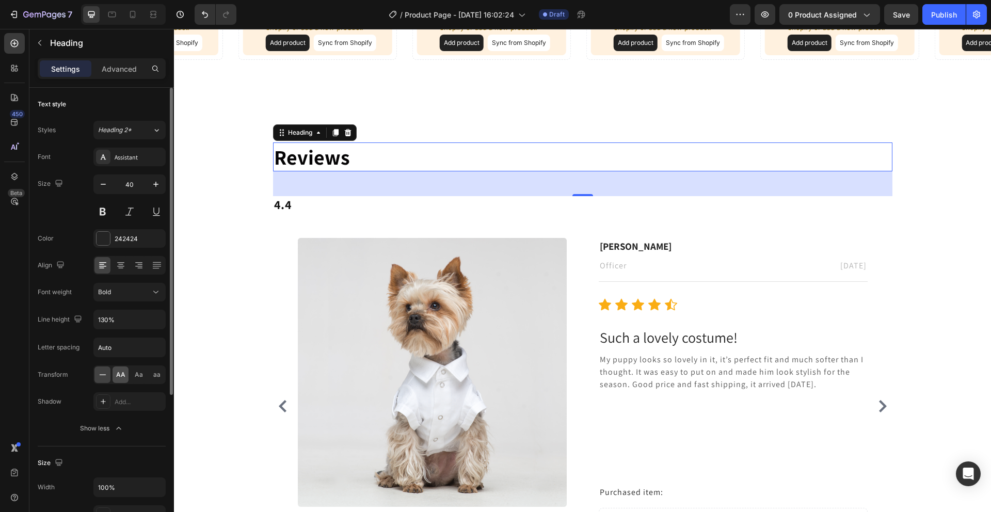
click at [122, 375] on span "AA" at bounding box center [120, 374] width 9 height 9
click at [282, 205] on p "4.4" at bounding box center [582, 204] width 617 height 15
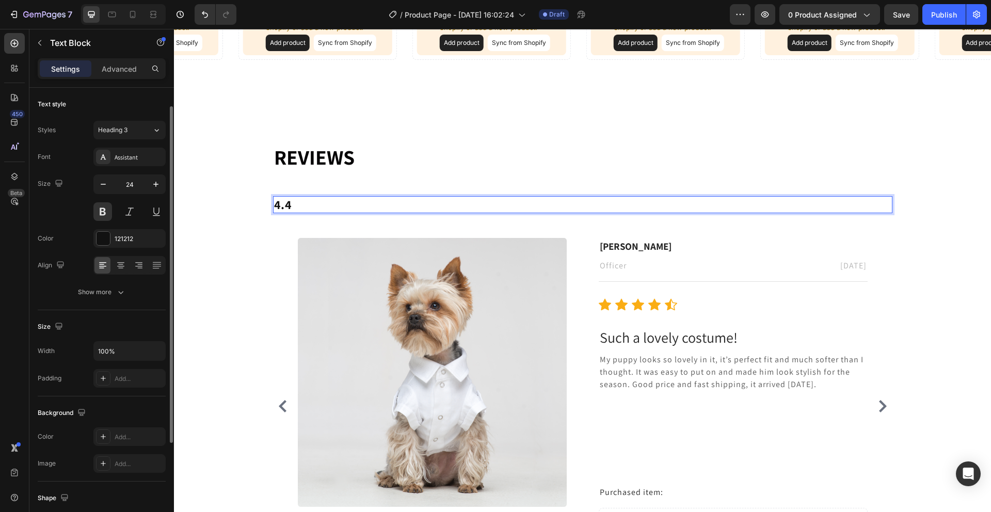
scroll to position [33, 0]
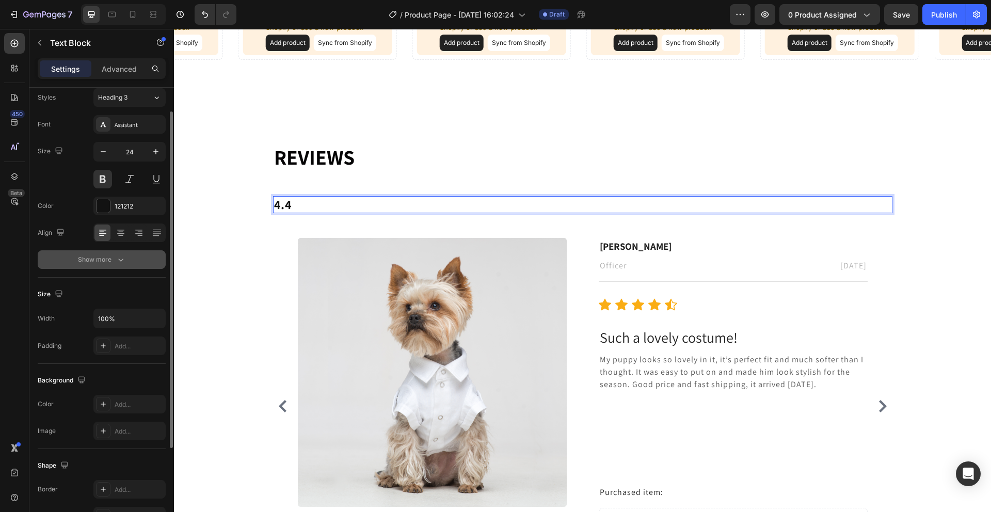
click at [118, 258] on icon "button" at bounding box center [121, 259] width 10 height 10
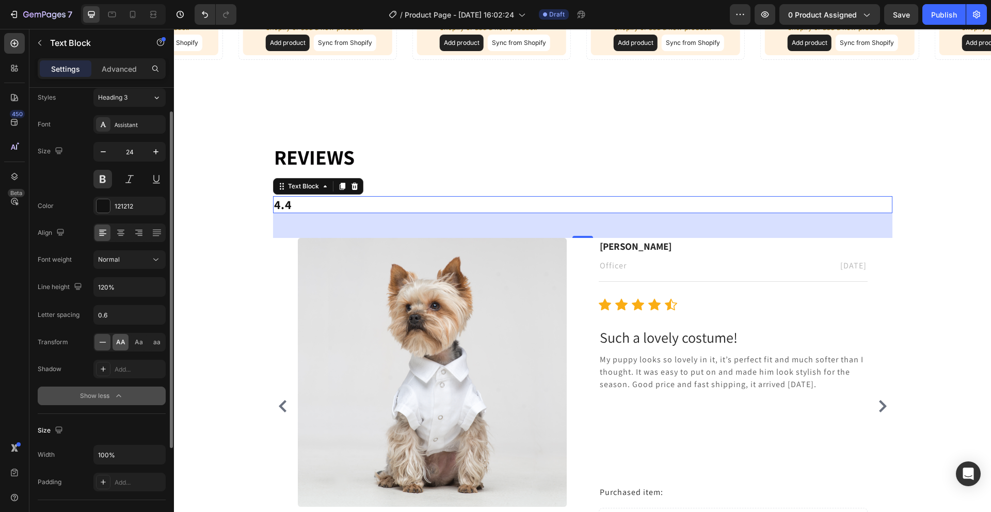
click at [121, 344] on span "AA" at bounding box center [120, 341] width 9 height 9
drag, startPoint x: 137, startPoint y: 344, endPoint x: 124, endPoint y: 344, distance: 12.9
click at [135, 344] on span "Aa" at bounding box center [139, 341] width 8 height 9
click at [121, 344] on span "AA" at bounding box center [120, 341] width 9 height 9
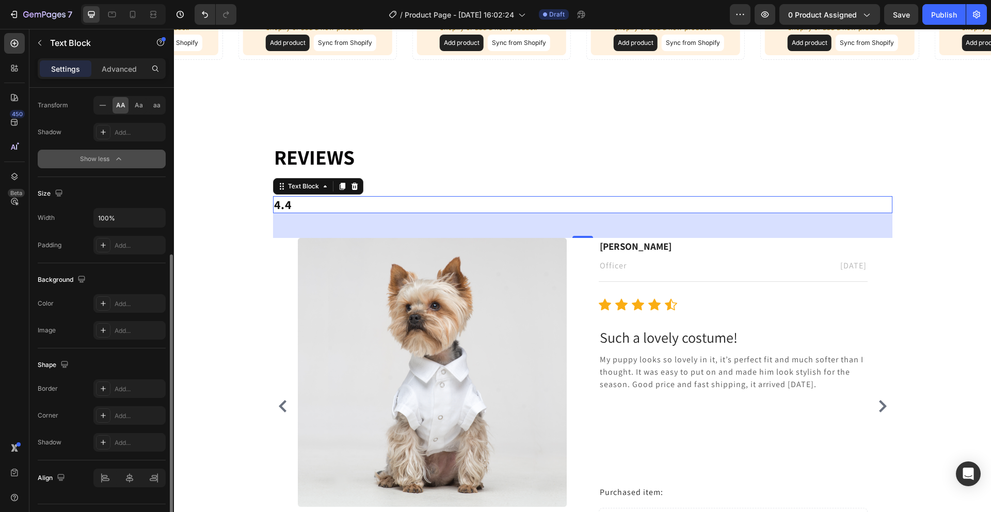
scroll to position [294, 0]
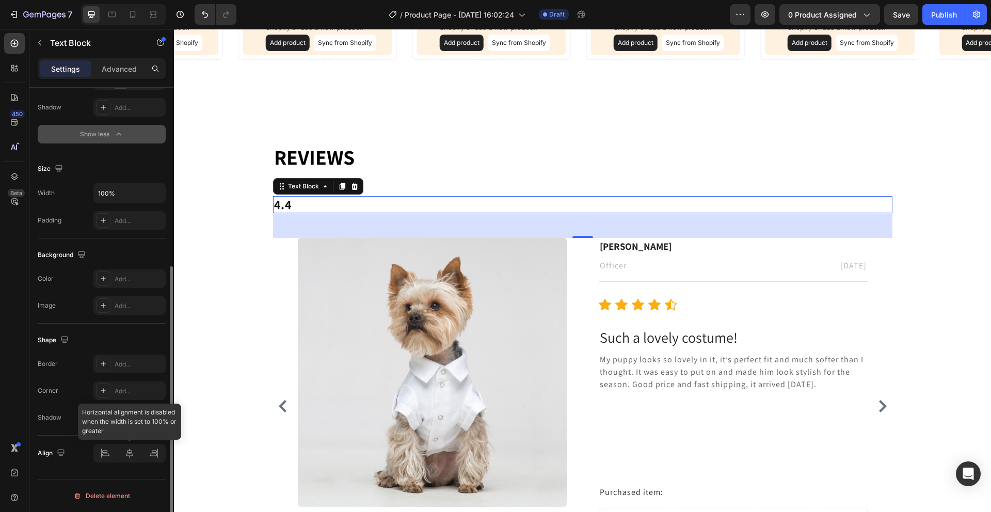
click at [107, 448] on div at bounding box center [129, 453] width 72 height 19
click at [103, 446] on div at bounding box center [129, 453] width 72 height 19
click at [105, 75] on div "Advanced" at bounding box center [119, 68] width 52 height 17
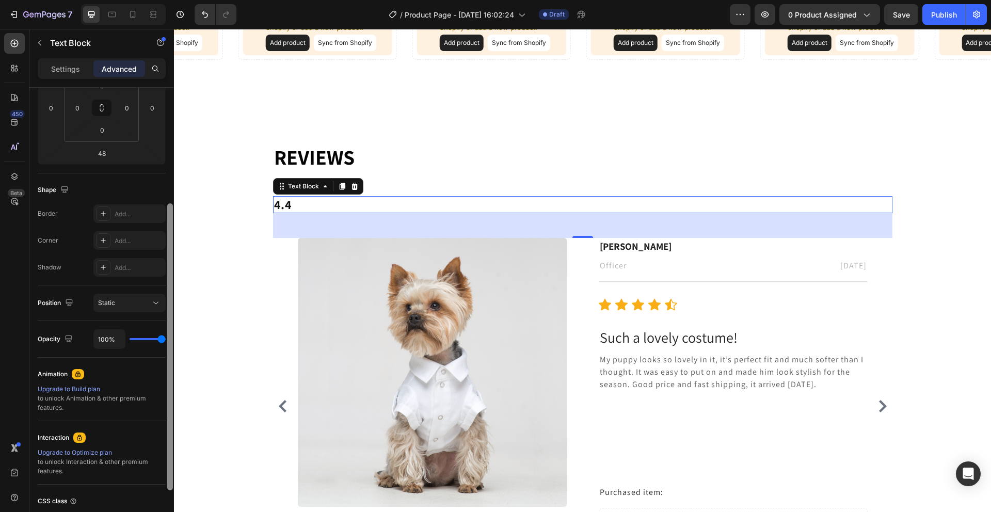
scroll to position [179, 0]
drag, startPoint x: 344, startPoint y: 267, endPoint x: 175, endPoint y: 358, distance: 192.1
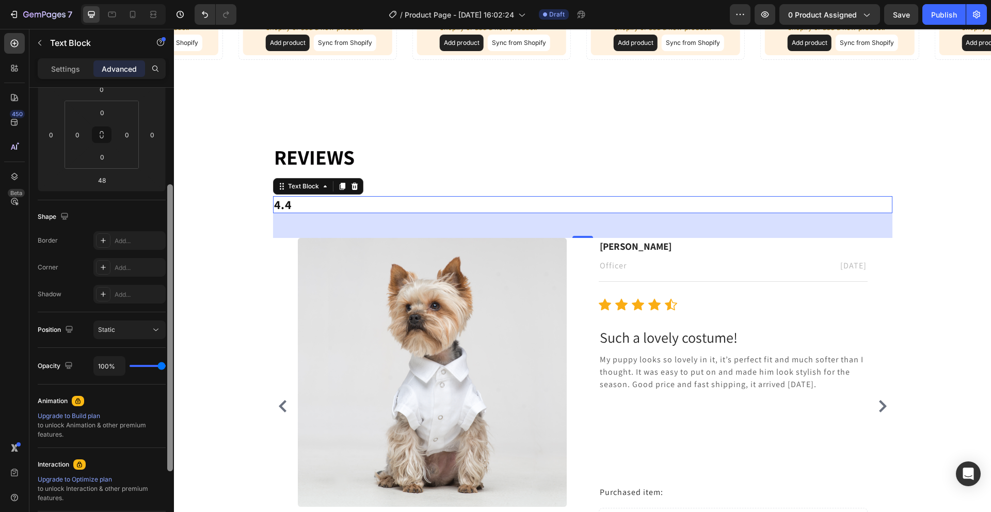
scroll to position [263, 0]
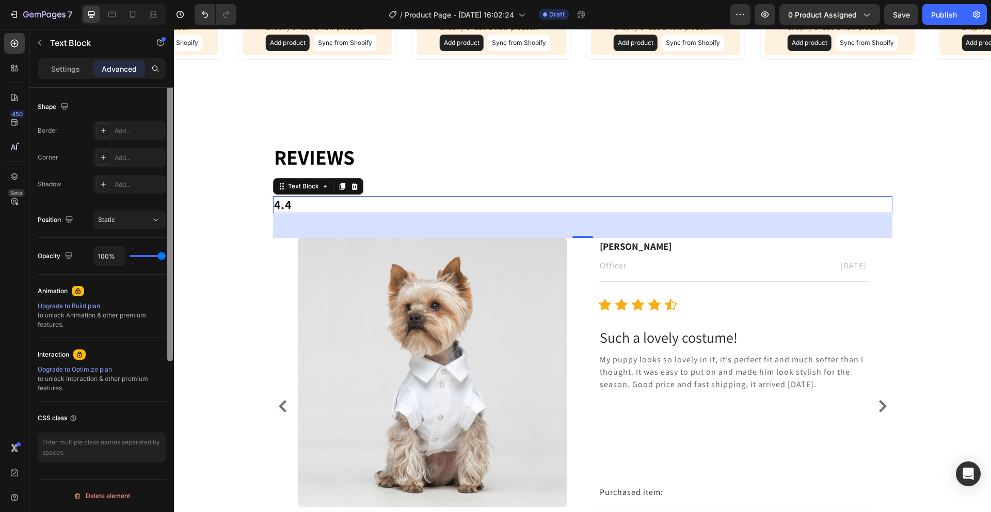
click at [166, 335] on div at bounding box center [170, 205] width 8 height 454
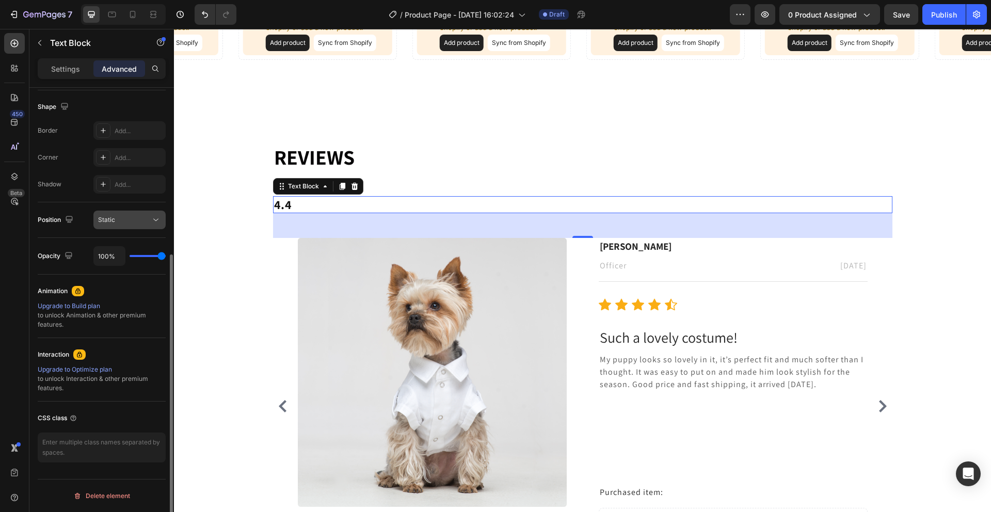
click at [156, 216] on icon at bounding box center [156, 220] width 10 height 10
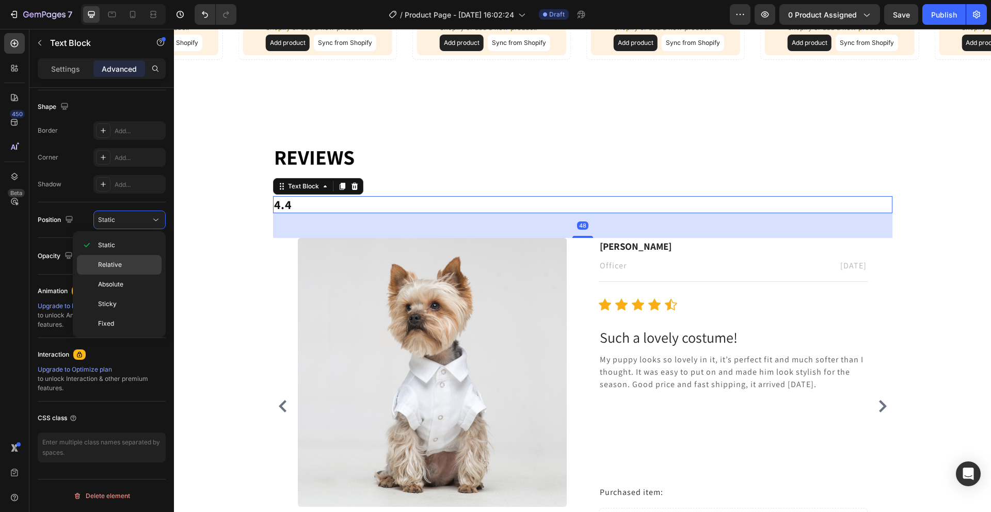
click at [124, 265] on p "Relative" at bounding box center [127, 264] width 59 height 9
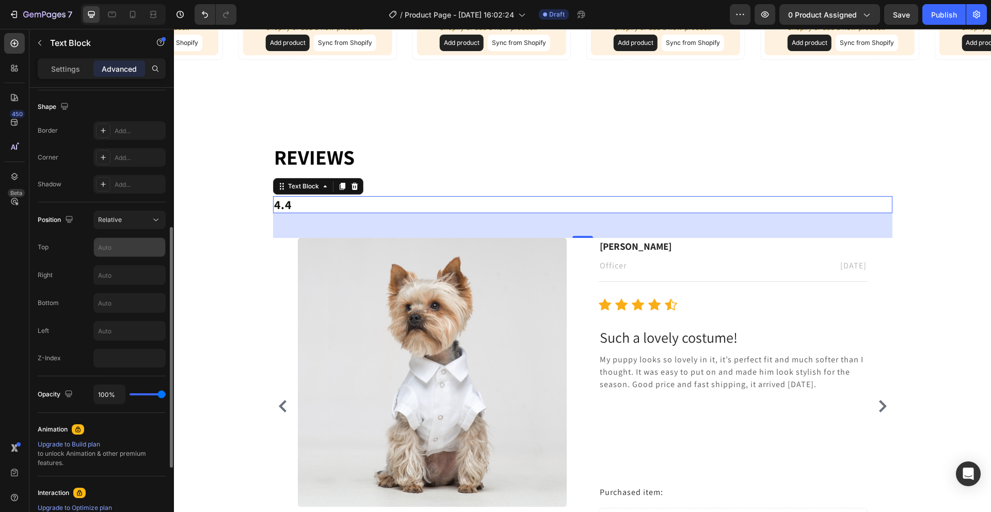
click at [132, 252] on input "text" at bounding box center [129, 247] width 71 height 19
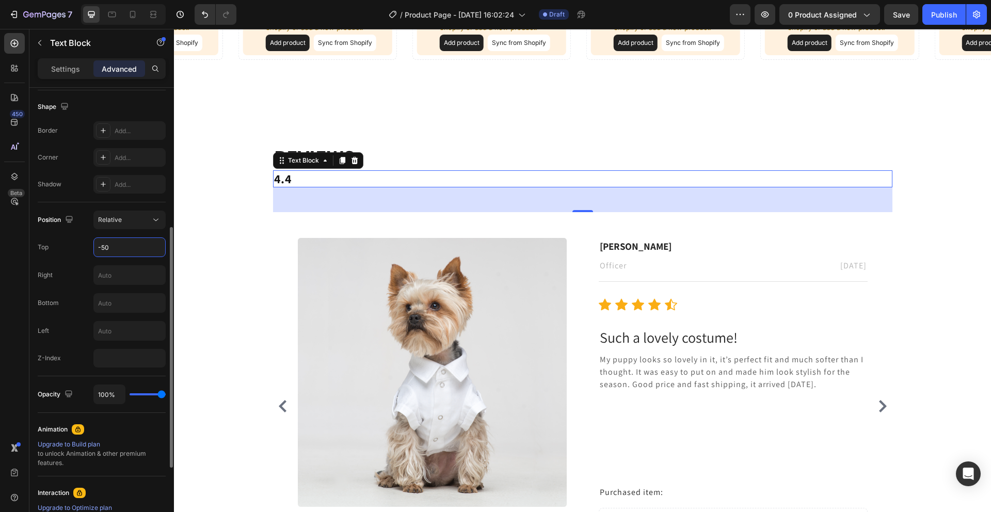
type input "-50"
click at [66, 235] on div "Position Relative Top -50 Right Bottom Left Z-Index" at bounding box center [102, 289] width 128 height 157
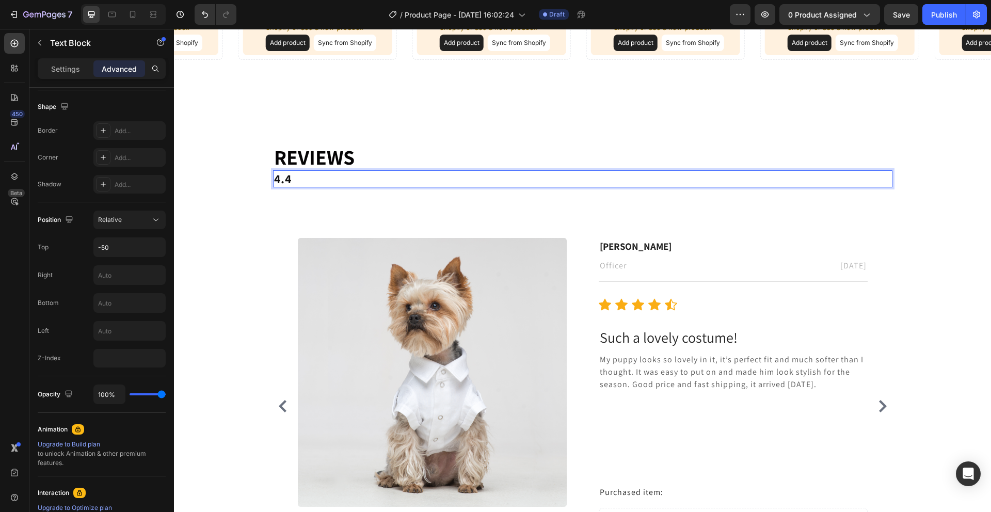
click at [296, 182] on p "4.4" at bounding box center [582, 178] width 617 height 15
click at [45, 69] on div "Settings" at bounding box center [66, 68] width 52 height 17
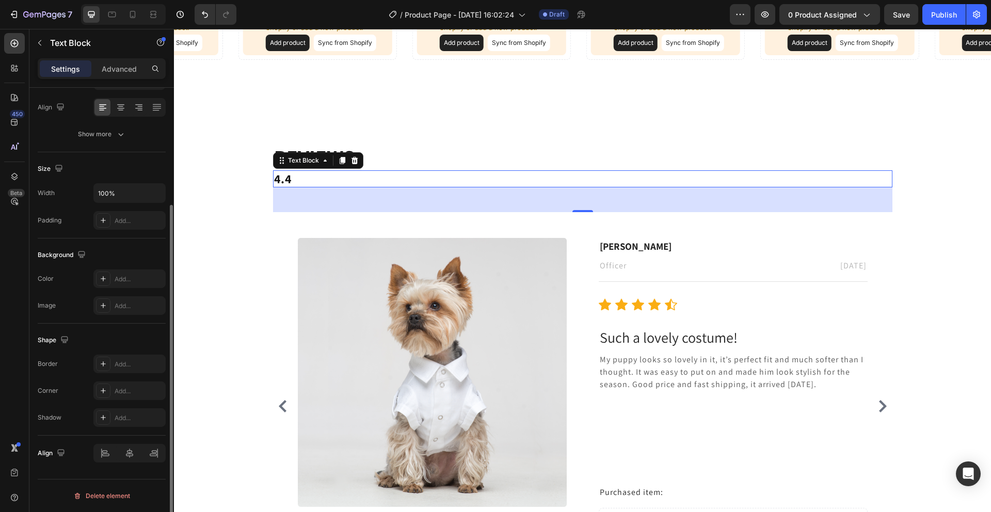
scroll to position [158, 0]
drag, startPoint x: 168, startPoint y: 219, endPoint x: 169, endPoint y: 226, distance: 6.2
click at [169, 226] on div at bounding box center [170, 373] width 6 height 336
drag, startPoint x: 169, startPoint y: 226, endPoint x: 169, endPoint y: 242, distance: 16.0
click at [169, 242] on div at bounding box center [170, 373] width 6 height 336
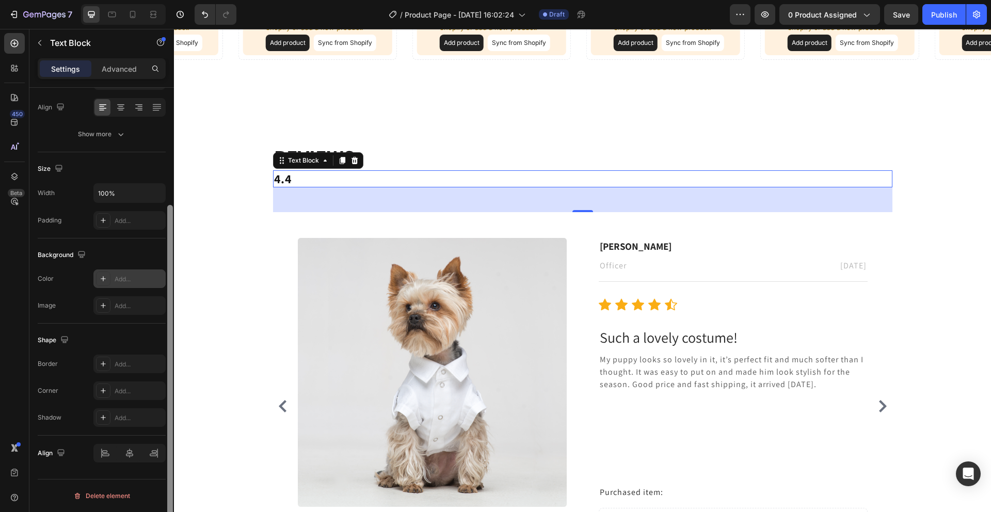
drag, startPoint x: 168, startPoint y: 234, endPoint x: 154, endPoint y: 278, distance: 46.0
click at [160, 264] on div "Text style Styles Heading 3 Font Assistant Size 24 Color 121212 Align Show more…" at bounding box center [101, 315] width 144 height 454
click at [100, 306] on icon at bounding box center [103, 305] width 8 height 8
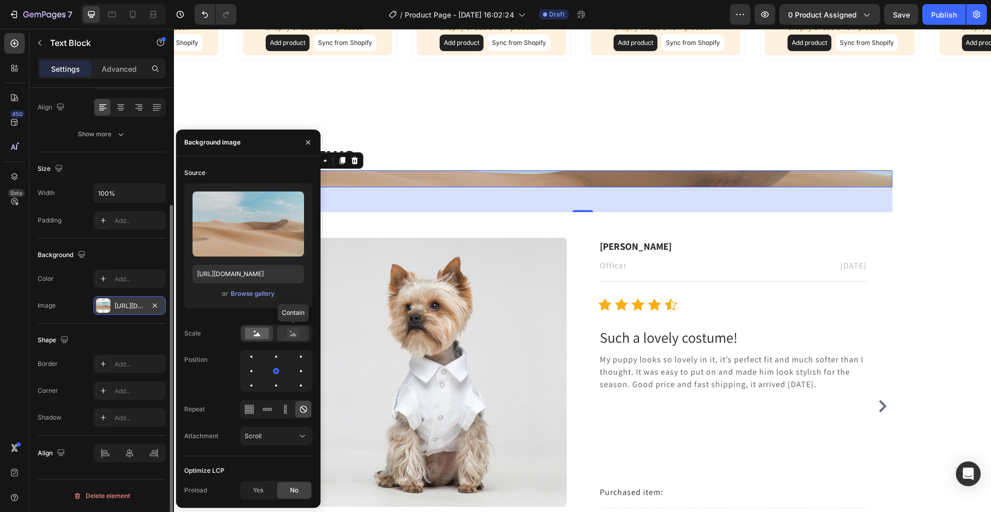
click at [293, 338] on rect at bounding box center [292, 333] width 13 height 10
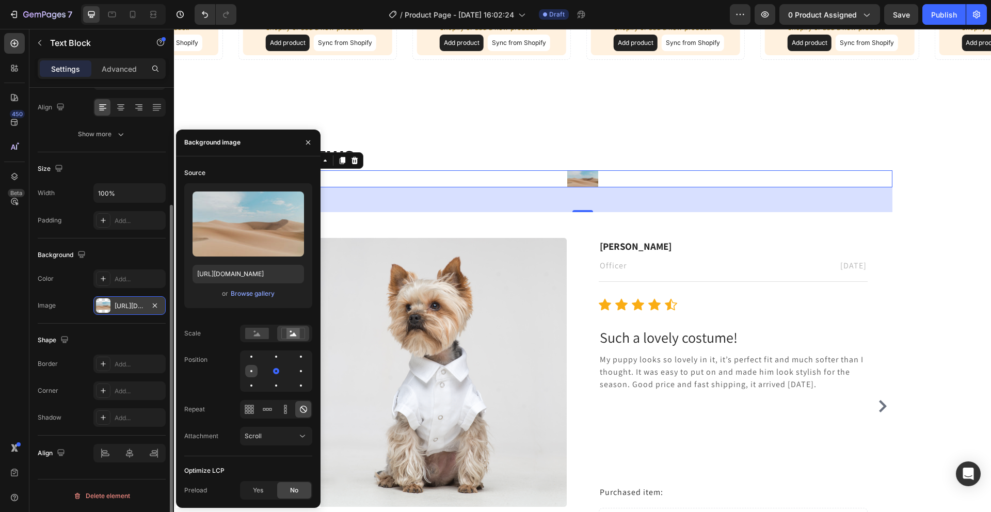
click at [270, 368] on div at bounding box center [276, 371] width 12 height 12
drag, startPoint x: 452, startPoint y: 166, endPoint x: 321, endPoint y: 186, distance: 132.6
drag, startPoint x: 257, startPoint y: 143, endPoint x: 278, endPoint y: 141, distance: 20.7
click at [280, 140] on div "Background image" at bounding box center [248, 143] width 144 height 27
click at [309, 143] on icon "button" at bounding box center [308, 142] width 4 height 4
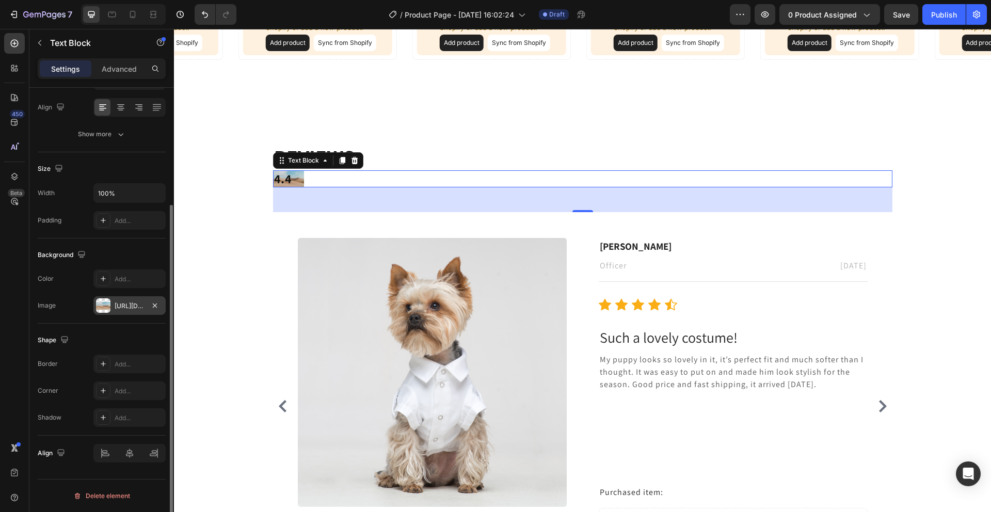
click at [133, 307] on div "[URL][DOMAIN_NAME]" at bounding box center [130, 305] width 30 height 9
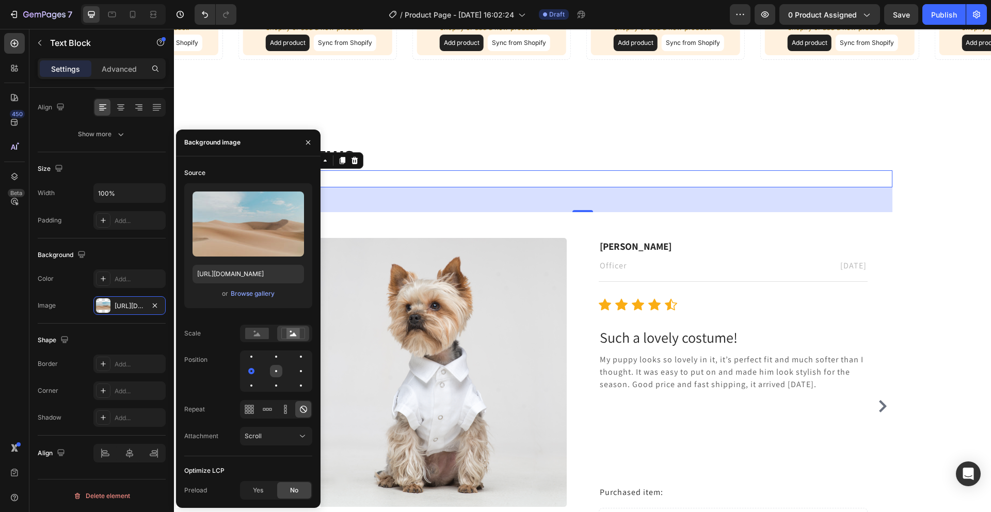
click at [295, 371] on div at bounding box center [301, 371] width 12 height 12
click at [275, 431] on div "Scroll" at bounding box center [276, 436] width 63 height 10
click at [262, 388] on p "Fixed" at bounding box center [274, 391] width 59 height 9
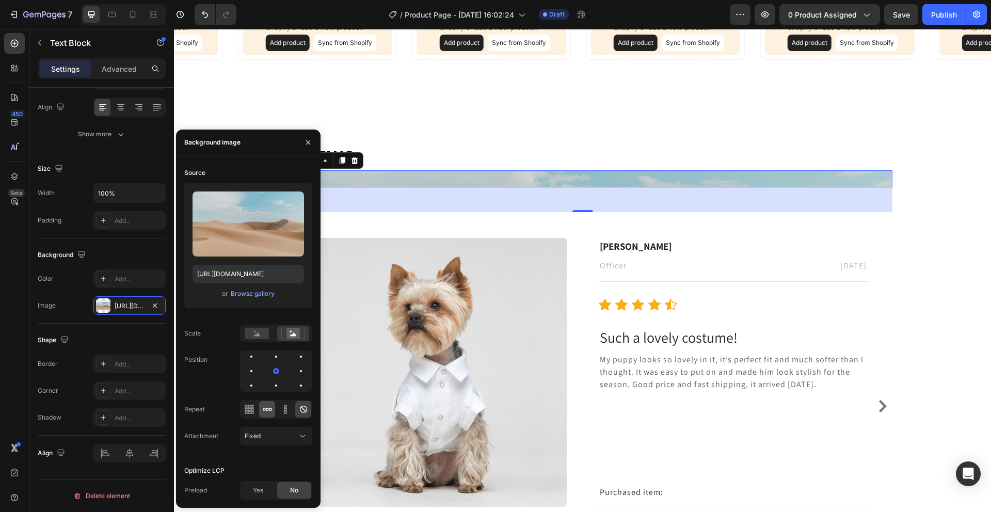
click at [268, 416] on div at bounding box center [267, 409] width 16 height 17
click at [286, 435] on div "Fixed" at bounding box center [271, 435] width 53 height 9
click at [261, 375] on span "Scroll" at bounding box center [253, 371] width 17 height 9
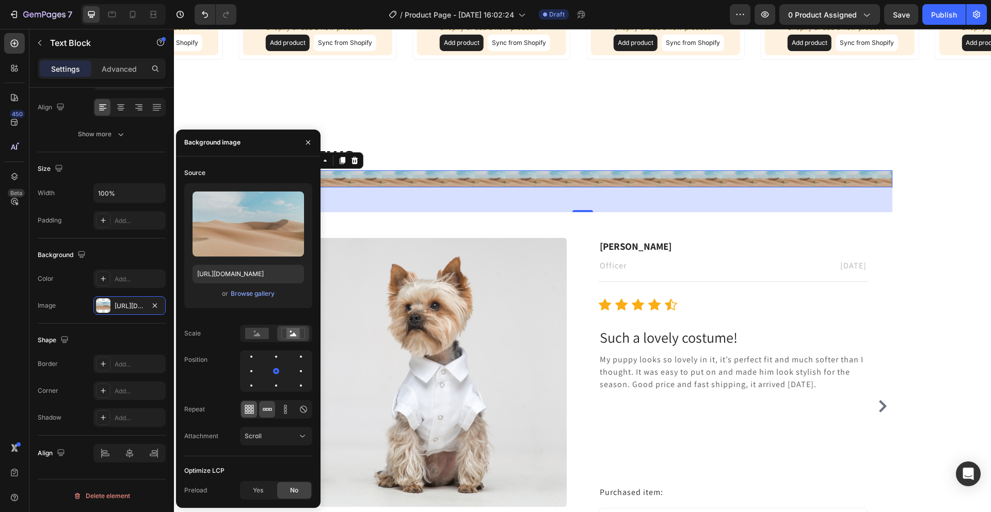
click at [256, 412] on div at bounding box center [249, 409] width 16 height 17
click at [282, 412] on icon at bounding box center [285, 409] width 10 height 10
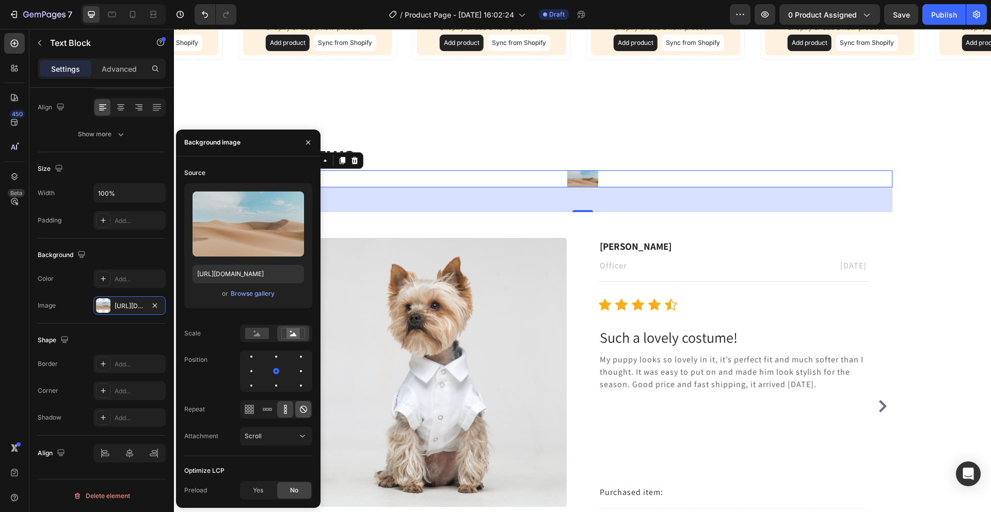
click at [310, 412] on div at bounding box center [303, 409] width 16 height 17
click at [308, 413] on icon at bounding box center [303, 409] width 10 height 10
click at [298, 433] on icon at bounding box center [302, 436] width 10 height 10
click at [264, 407] on p "Local" at bounding box center [274, 410] width 59 height 9
click at [270, 375] on div at bounding box center [276, 371] width 12 height 12
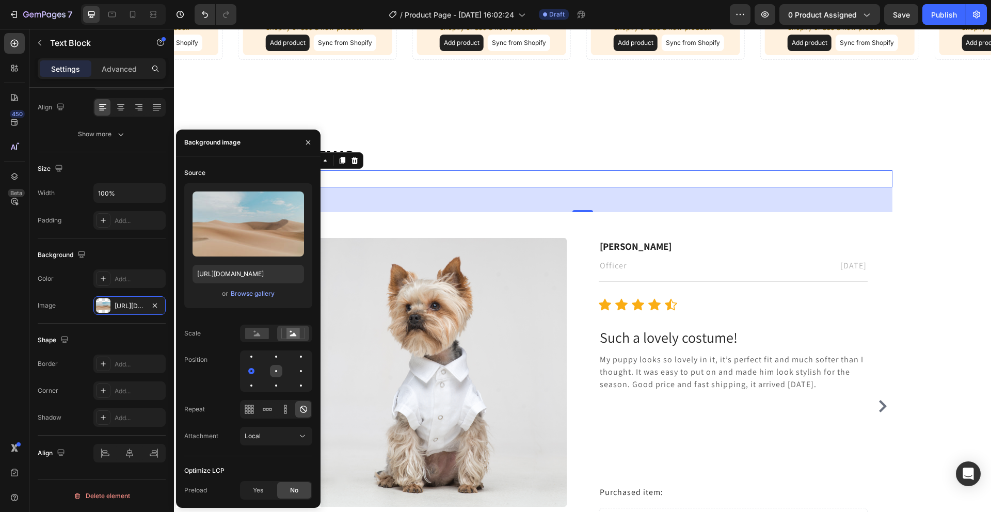
click at [295, 372] on div at bounding box center [301, 371] width 12 height 12
click at [262, 487] on span "Yes" at bounding box center [258, 490] width 10 height 9
click at [285, 487] on div "No" at bounding box center [294, 490] width 34 height 17
click at [270, 437] on div "Local" at bounding box center [271, 435] width 53 height 9
click at [219, 338] on div "Scale" at bounding box center [248, 334] width 128 height 18
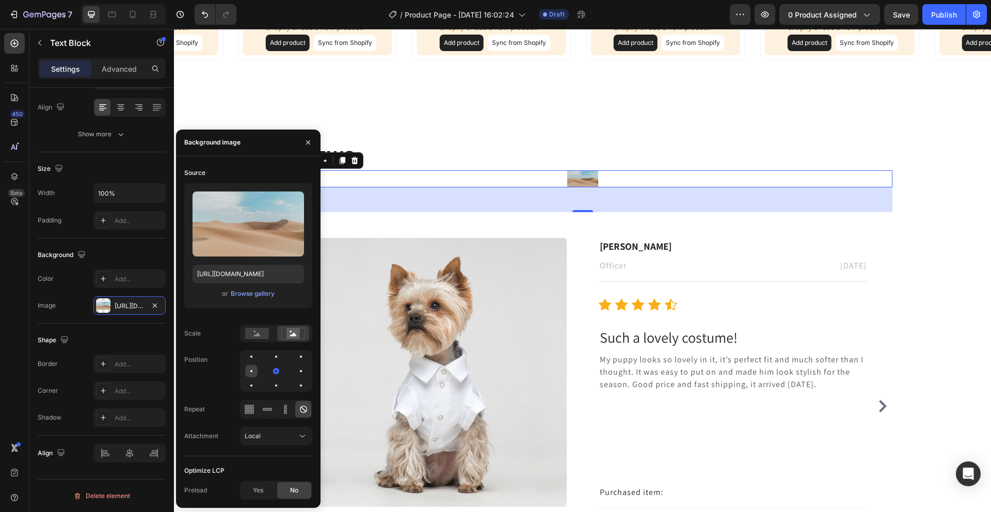
click at [270, 365] on div at bounding box center [276, 371] width 12 height 12
click at [326, 122] on div "⁠⁠⁠⁠⁠⁠⁠ Reviews Heading 4.4 Text Block 48 Image [PERSON_NAME] Text block Office…" at bounding box center [582, 358] width 817 height 514
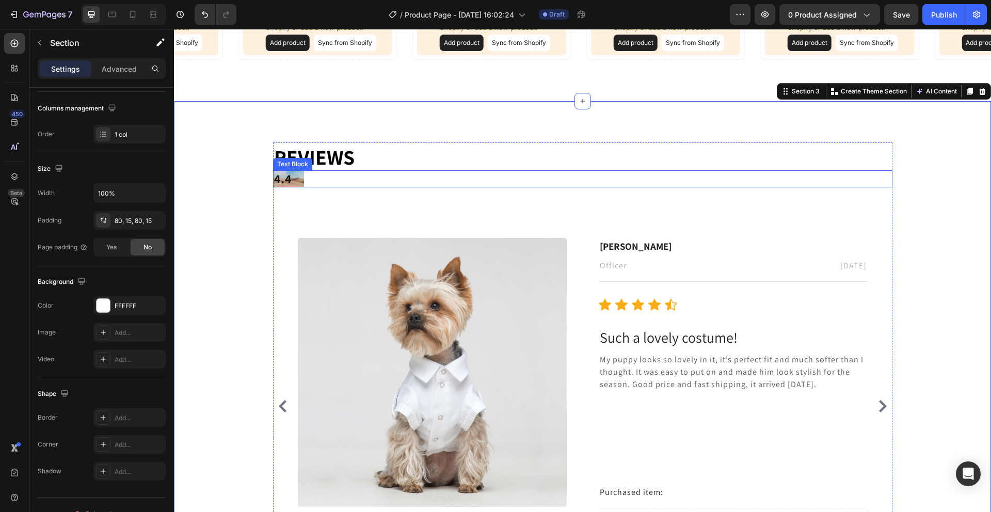
click at [289, 181] on p "4.4" at bounding box center [582, 178] width 617 height 15
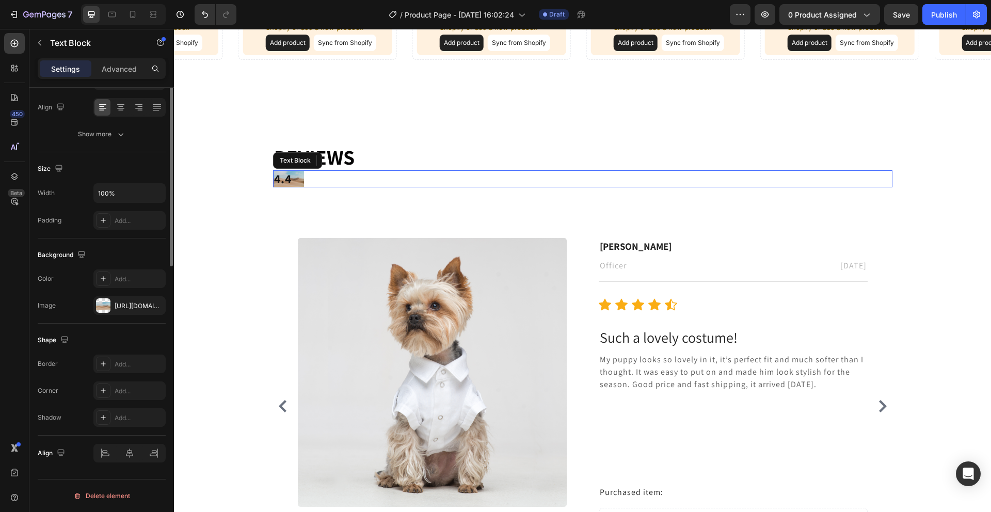
scroll to position [0, 0]
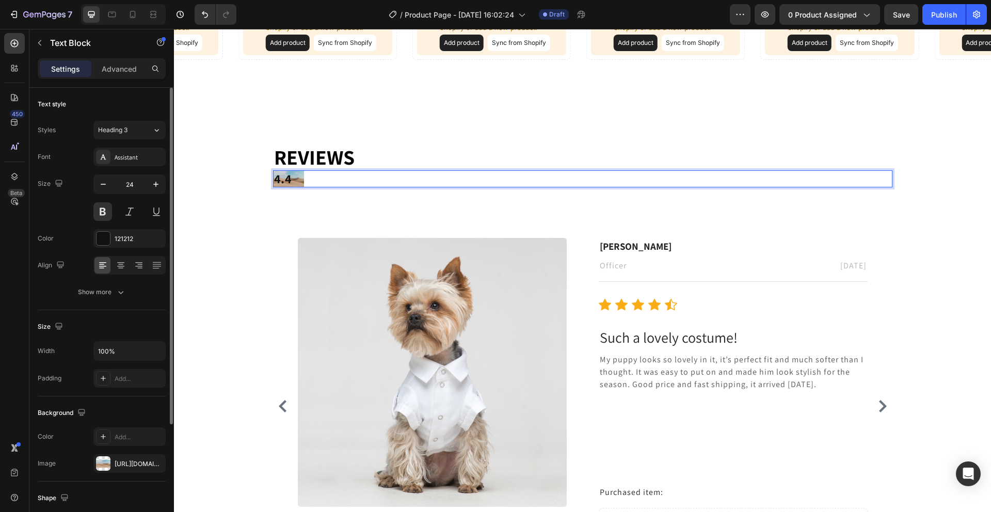
click at [114, 422] on div "Background The changes might be hidden by the video. Color Add... Image [URL][D…" at bounding box center [102, 438] width 128 height 85
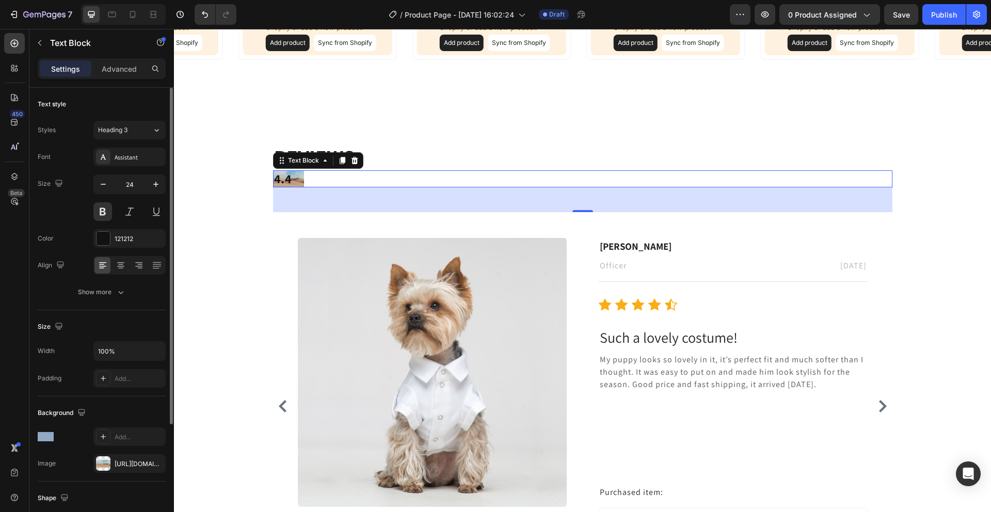
click at [115, 421] on div "Background The changes might be hidden by the video. Color Add... Image [URL][D…" at bounding box center [102, 438] width 128 height 85
click at [140, 463] on div "[URL][DOMAIN_NAME]" at bounding box center [130, 463] width 30 height 9
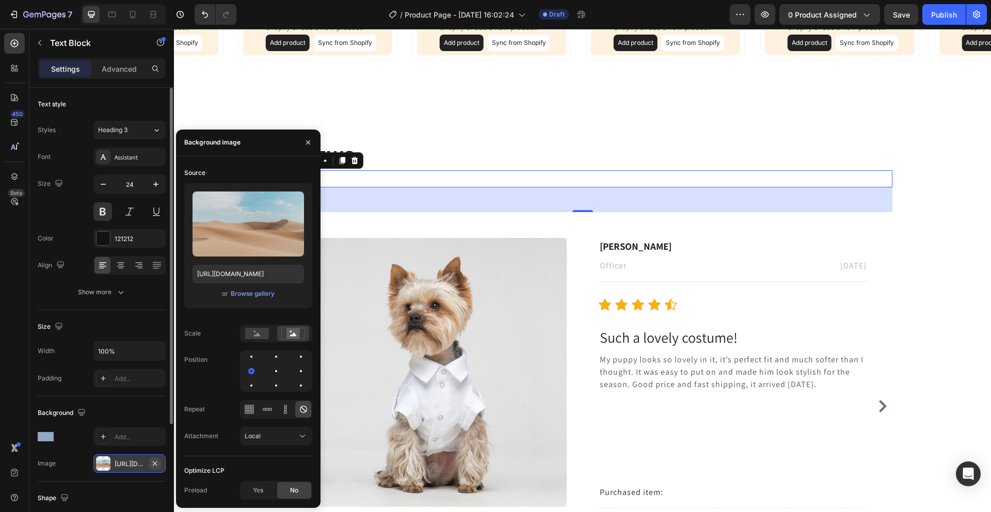
click at [153, 461] on icon "button" at bounding box center [155, 463] width 4 height 4
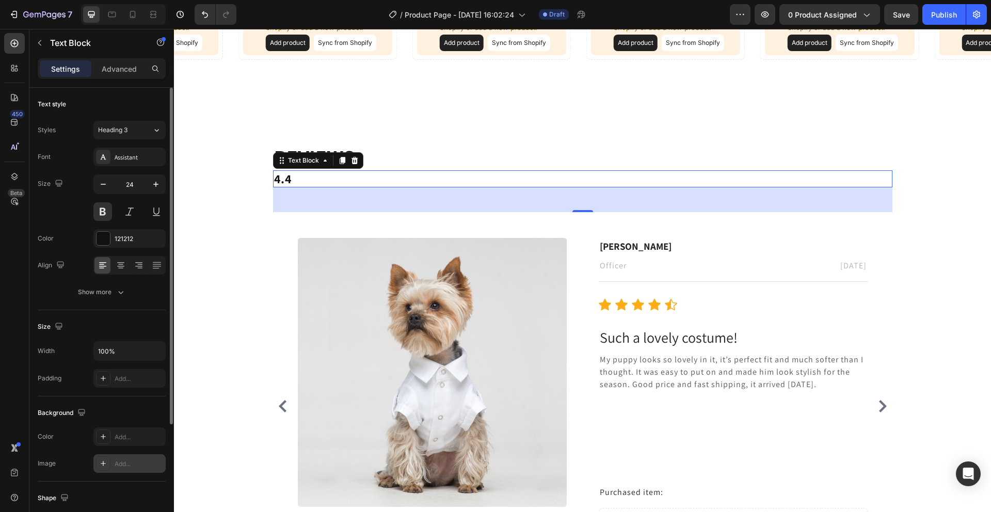
click at [121, 411] on div "Background" at bounding box center [102, 413] width 128 height 17
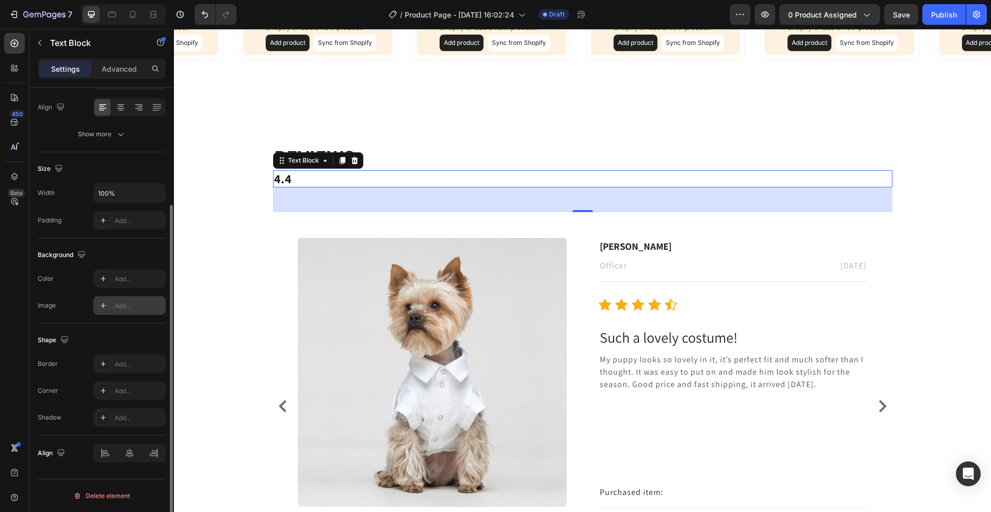
scroll to position [148, 0]
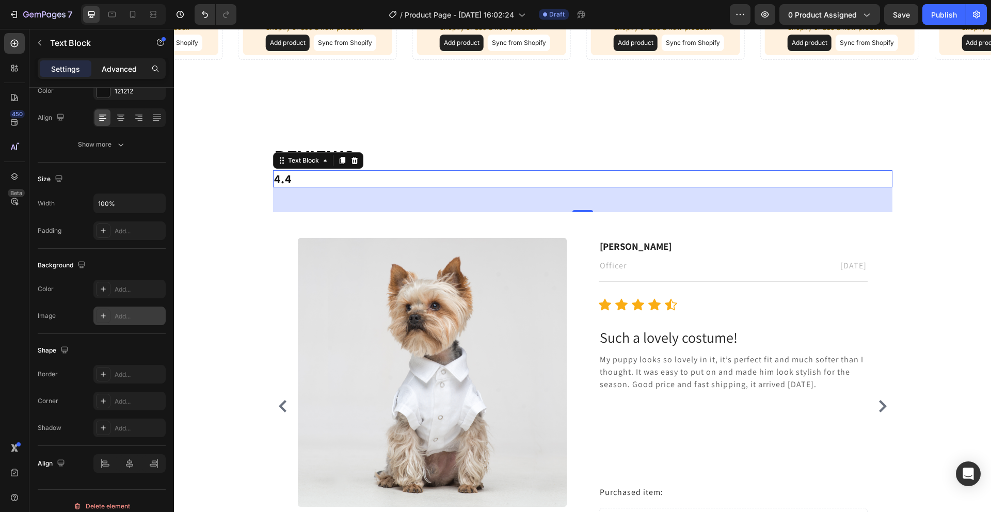
click at [106, 68] on p "Advanced" at bounding box center [119, 68] width 35 height 11
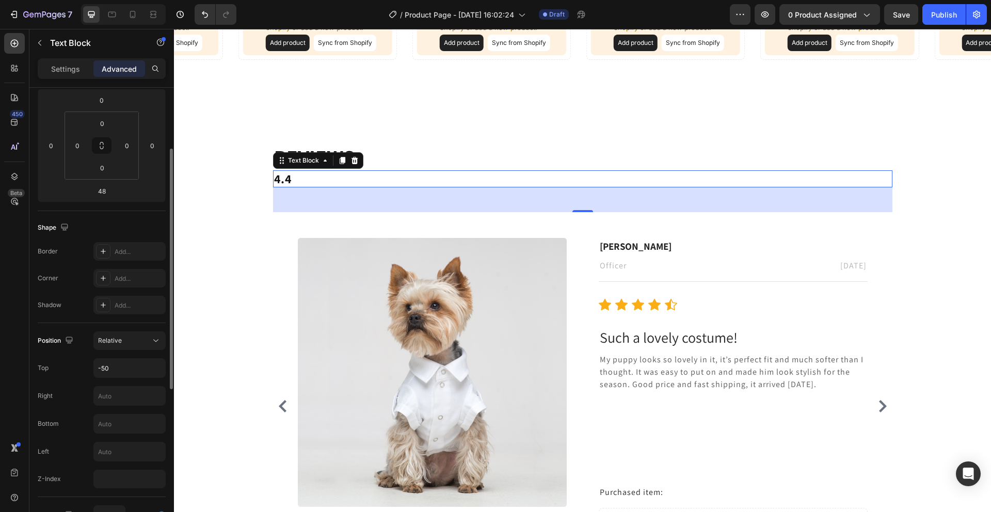
scroll to position [116, 0]
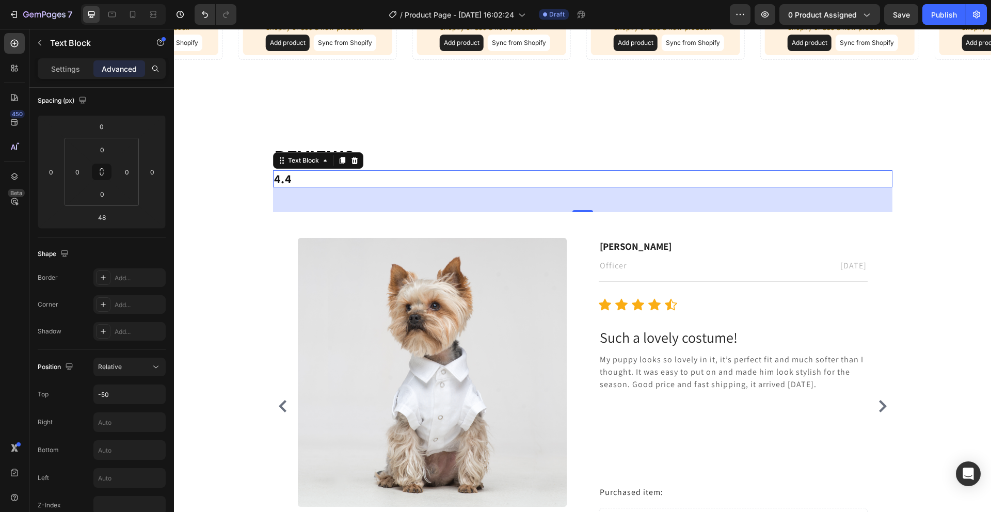
click at [60, 77] on div "Settings Advanced" at bounding box center [102, 68] width 128 height 21
click at [60, 72] on p "Settings" at bounding box center [65, 68] width 29 height 11
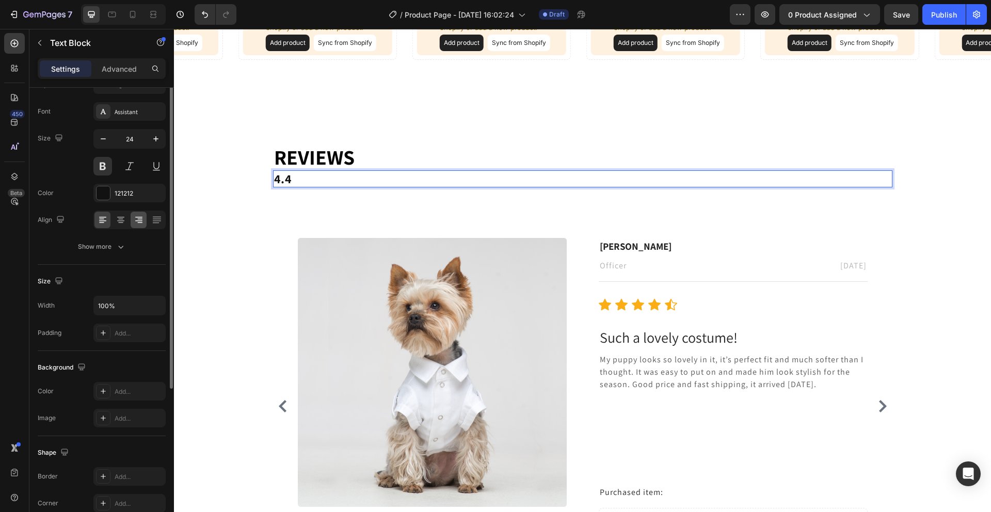
scroll to position [0, 0]
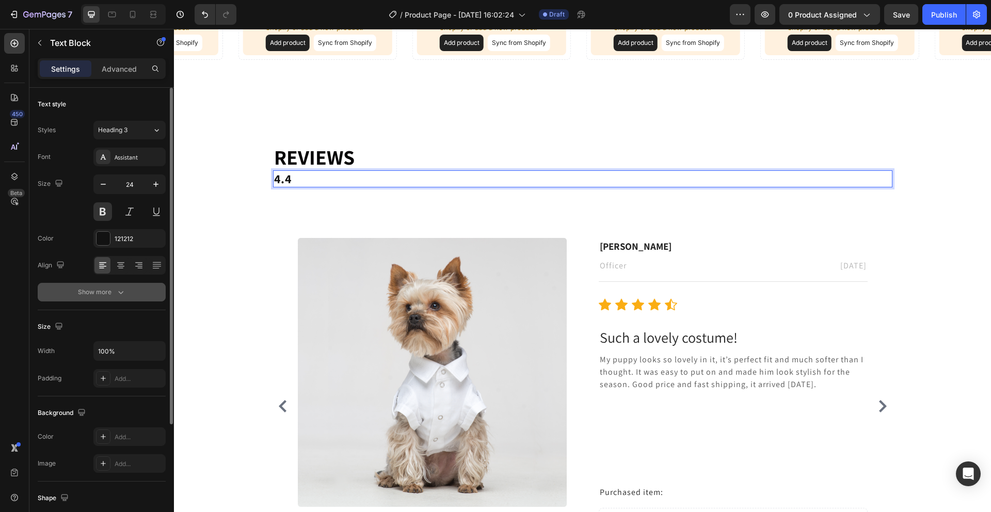
click at [123, 291] on icon "button" at bounding box center [121, 292] width 10 height 10
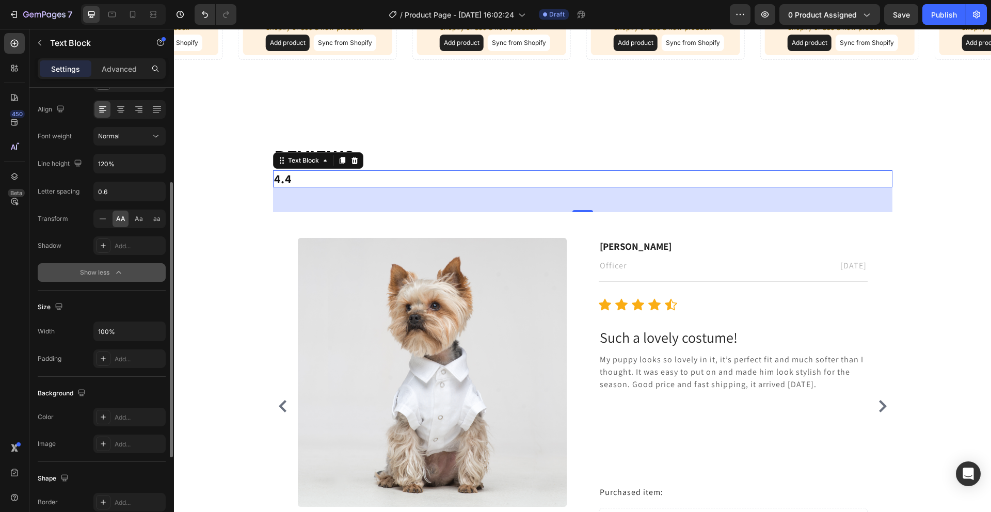
scroll to position [190, 0]
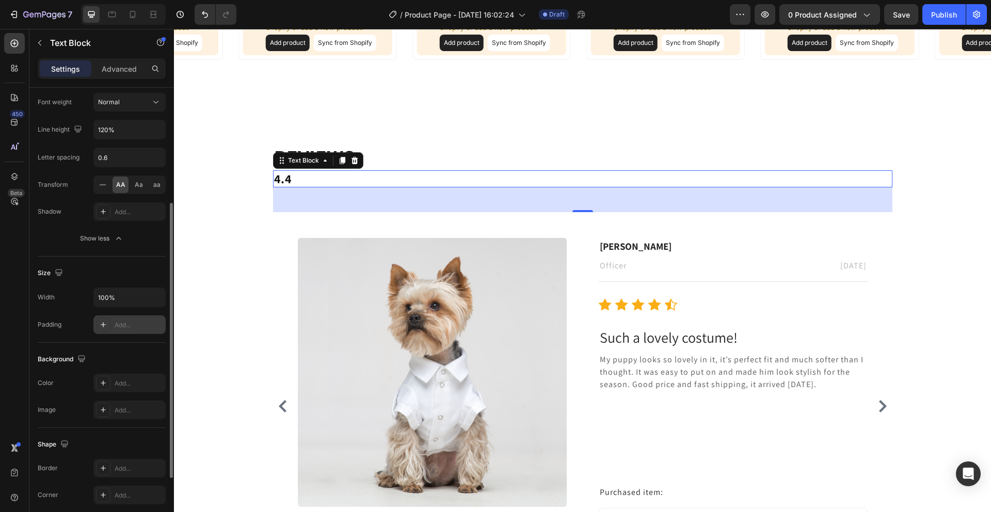
click at [117, 318] on div "Add..." at bounding box center [129, 324] width 72 height 19
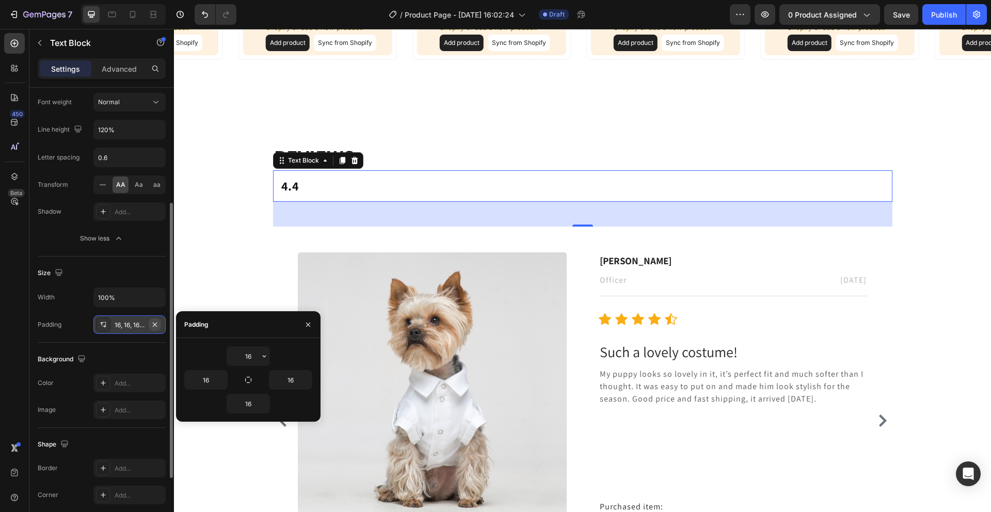
click at [153, 326] on icon "button" at bounding box center [155, 324] width 8 height 8
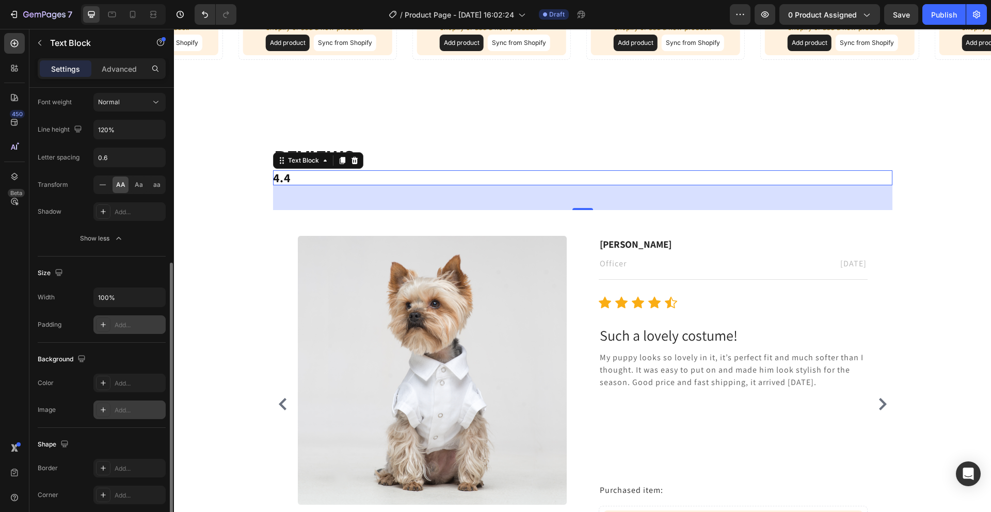
scroll to position [227, 0]
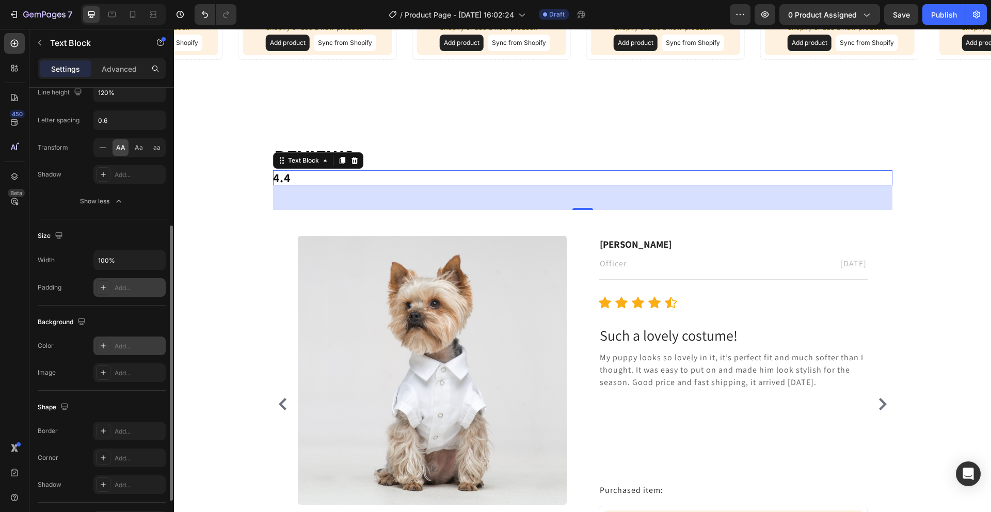
click at [103, 351] on div at bounding box center [103, 346] width 14 height 14
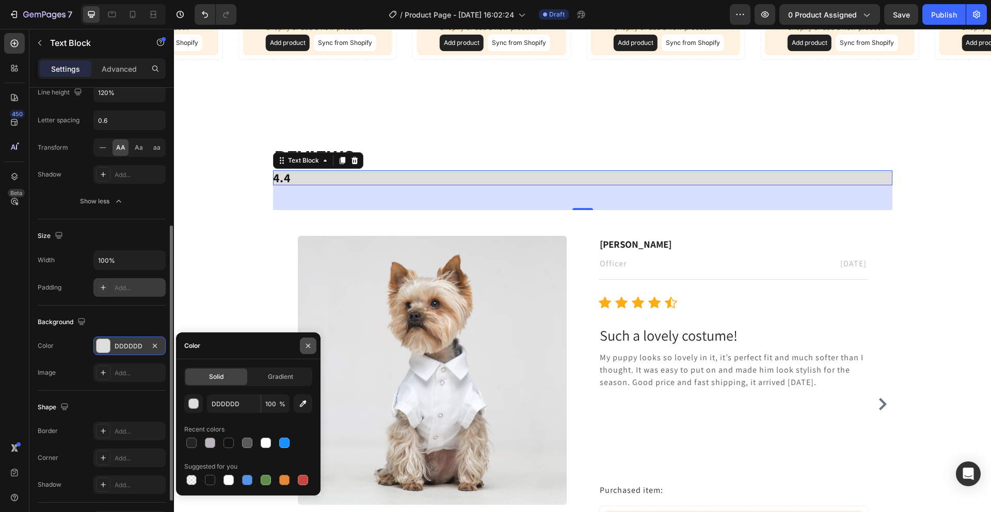
click at [308, 349] on button "button" at bounding box center [308, 345] width 17 height 17
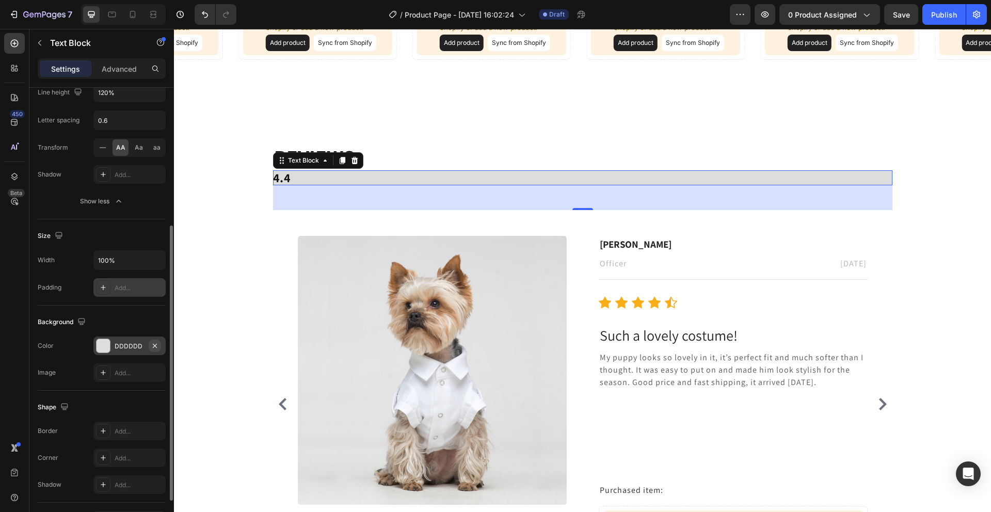
click at [154, 347] on icon "button" at bounding box center [155, 346] width 8 height 8
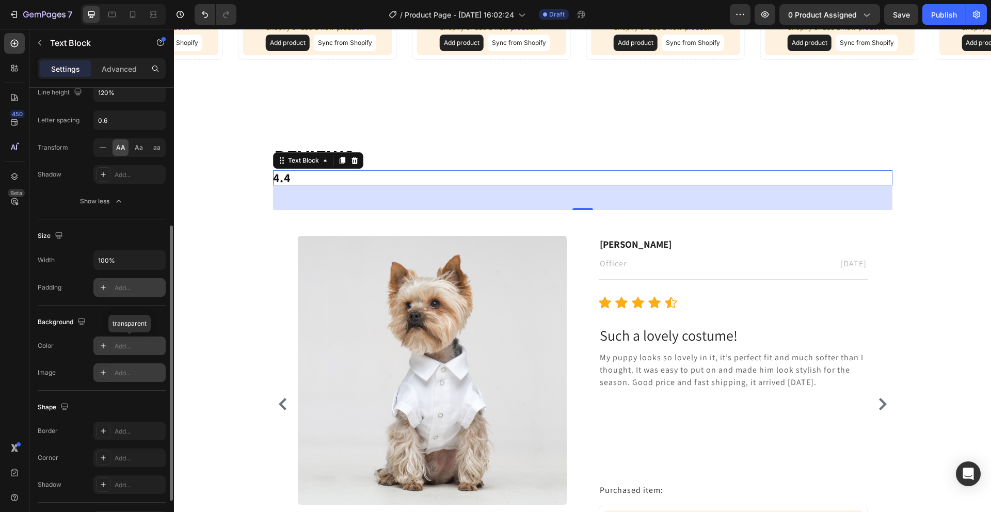
click at [111, 369] on div "Add..." at bounding box center [129, 372] width 72 height 19
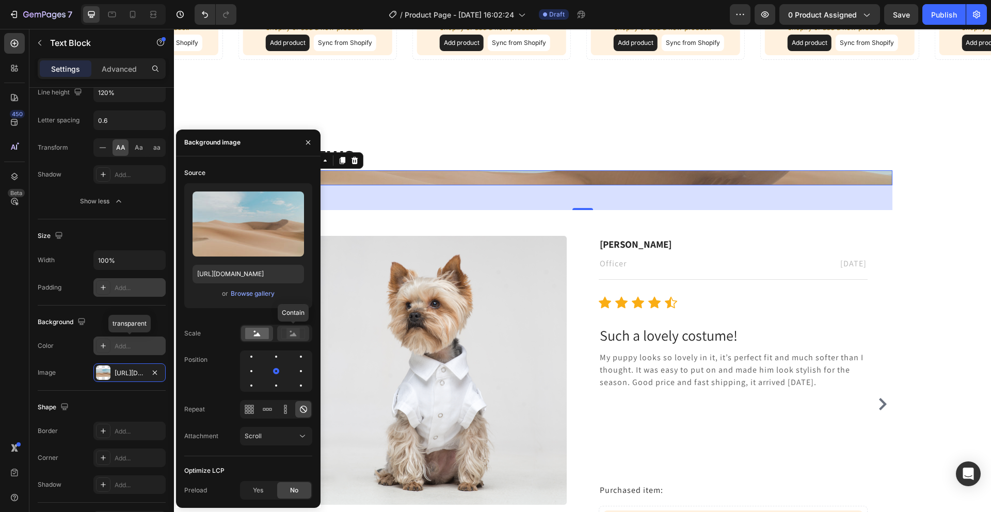
click at [288, 331] on rect at bounding box center [292, 333] width 13 height 10
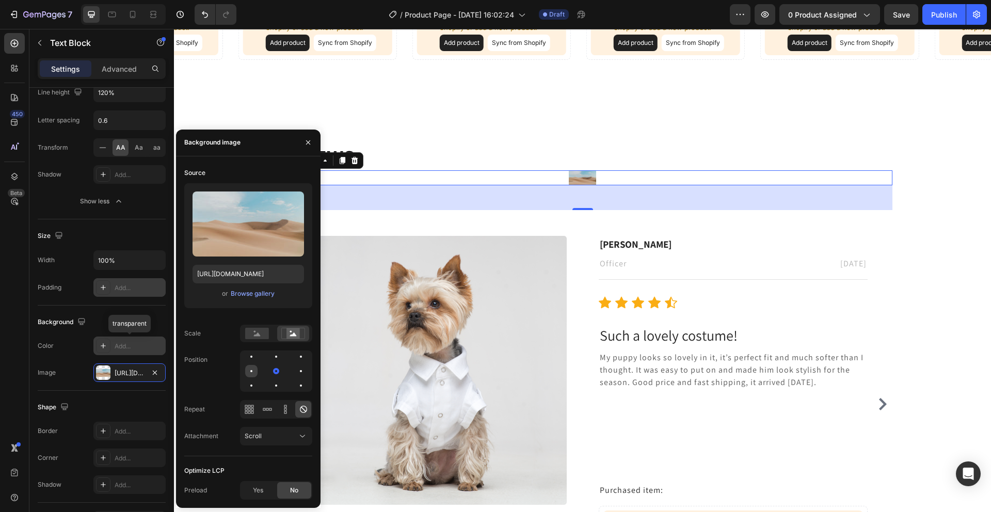
click at [270, 373] on div at bounding box center [276, 371] width 12 height 12
click at [295, 362] on div at bounding box center [301, 356] width 12 height 12
click at [270, 362] on div at bounding box center [276, 356] width 12 height 12
drag, startPoint x: 278, startPoint y: 360, endPoint x: 275, endPoint y: 376, distance: 16.3
click at [295, 361] on div at bounding box center [301, 356] width 12 height 12
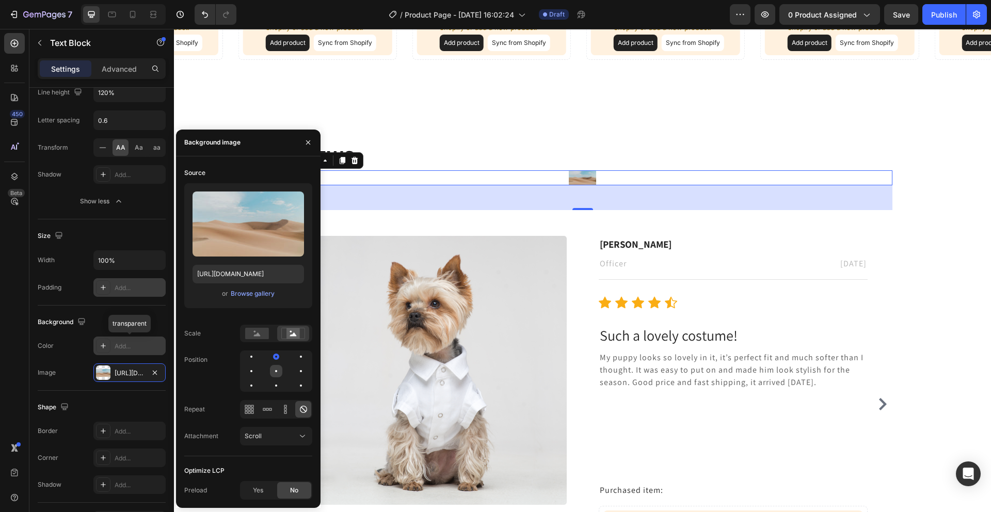
click at [295, 376] on div at bounding box center [301, 371] width 12 height 12
click at [154, 371] on icon "button" at bounding box center [155, 372] width 8 height 8
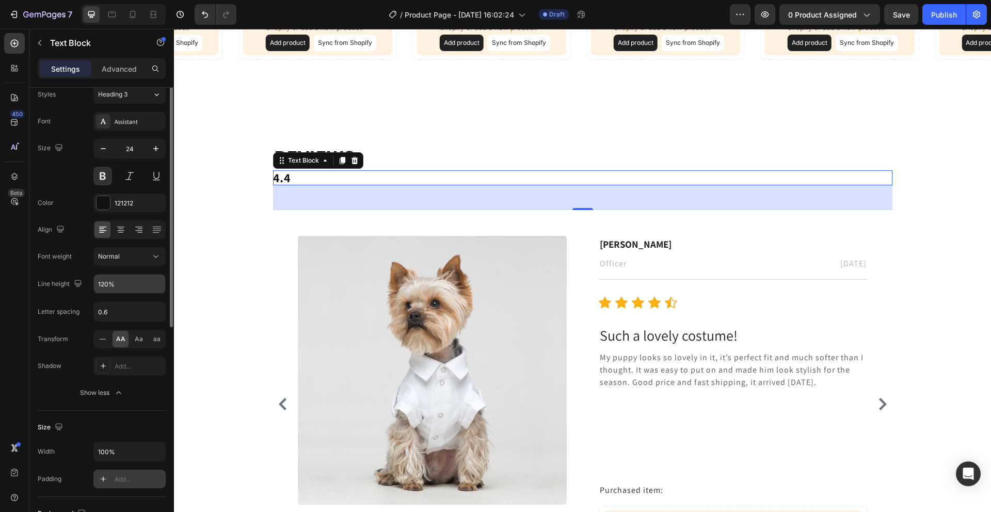
scroll to position [0, 0]
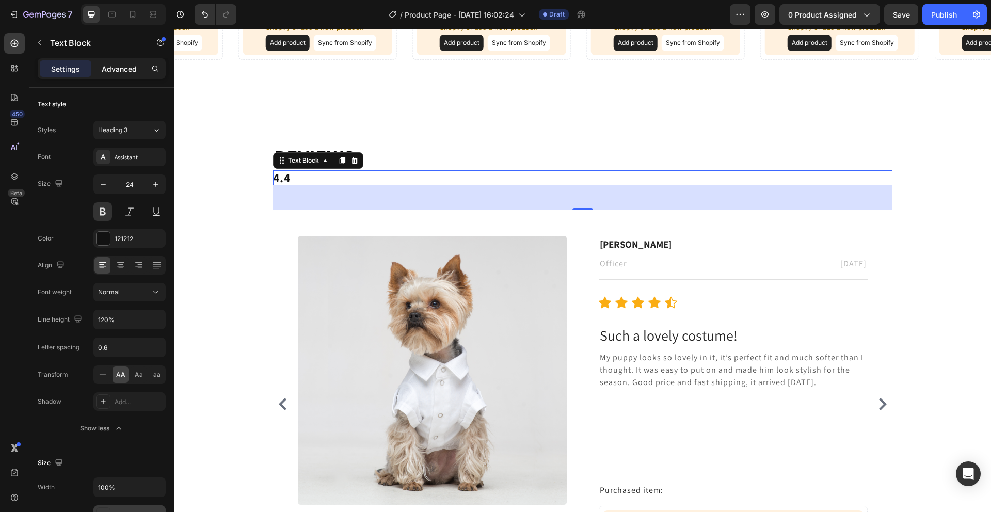
click at [105, 67] on p "Advanced" at bounding box center [119, 68] width 35 height 11
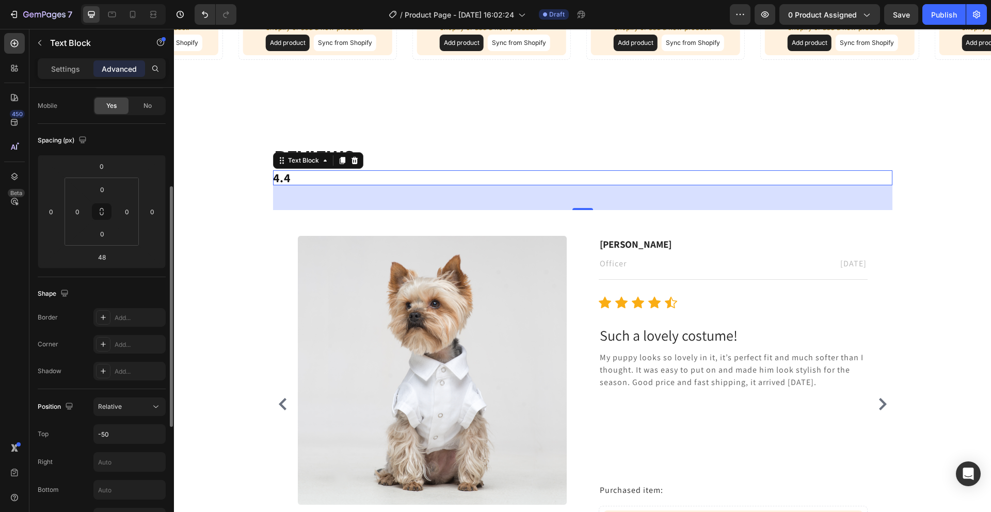
scroll to position [114, 0]
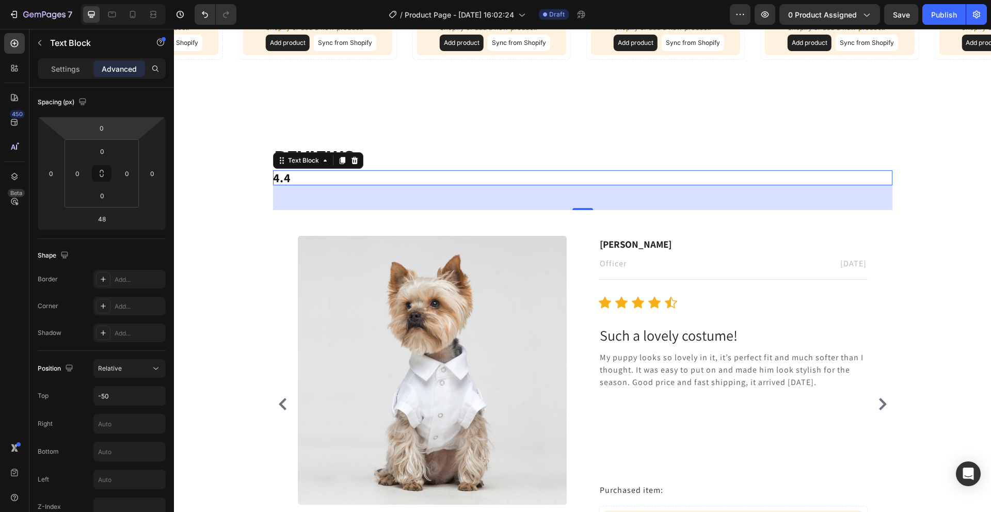
click at [63, 67] on p "Settings" at bounding box center [65, 68] width 29 height 11
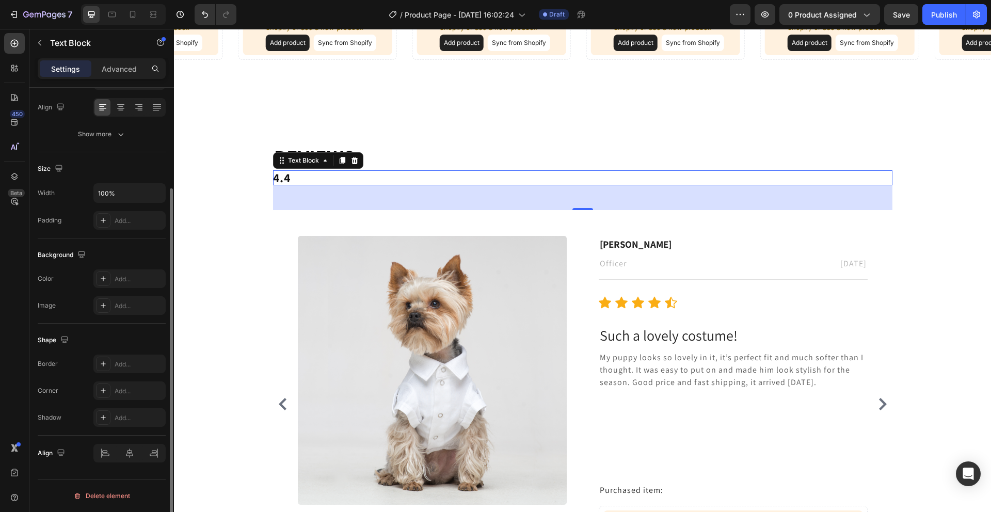
scroll to position [149, 0]
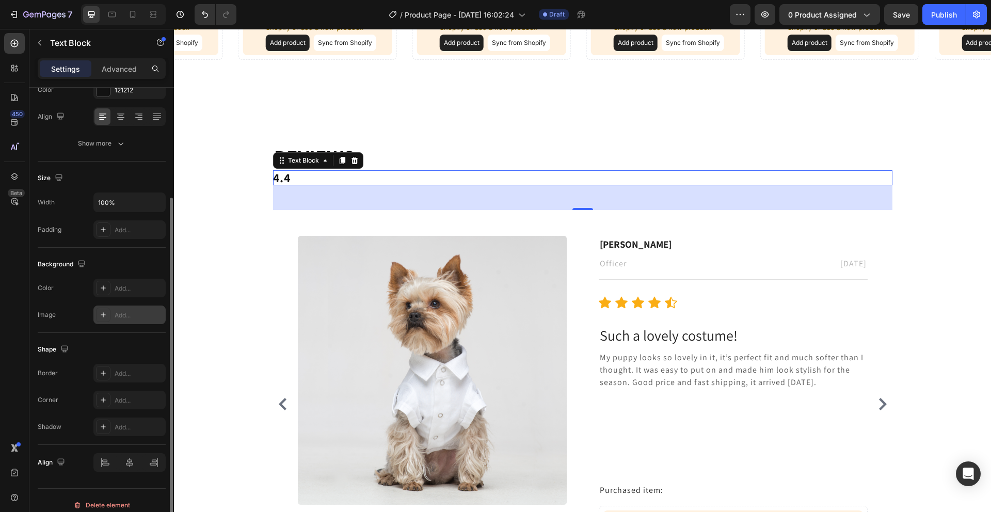
click at [133, 313] on div "Add..." at bounding box center [139, 315] width 49 height 9
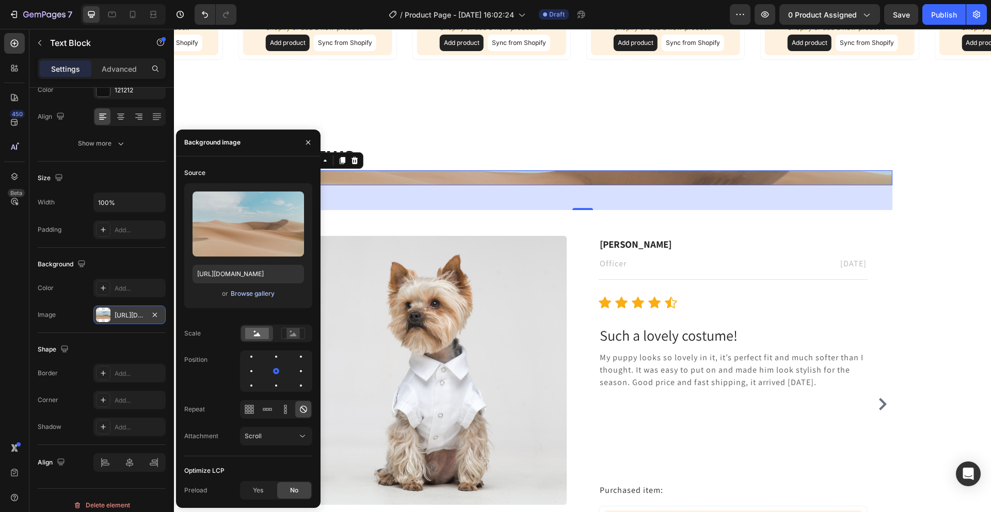
click at [248, 294] on div "Browse gallery" at bounding box center [253, 293] width 44 height 9
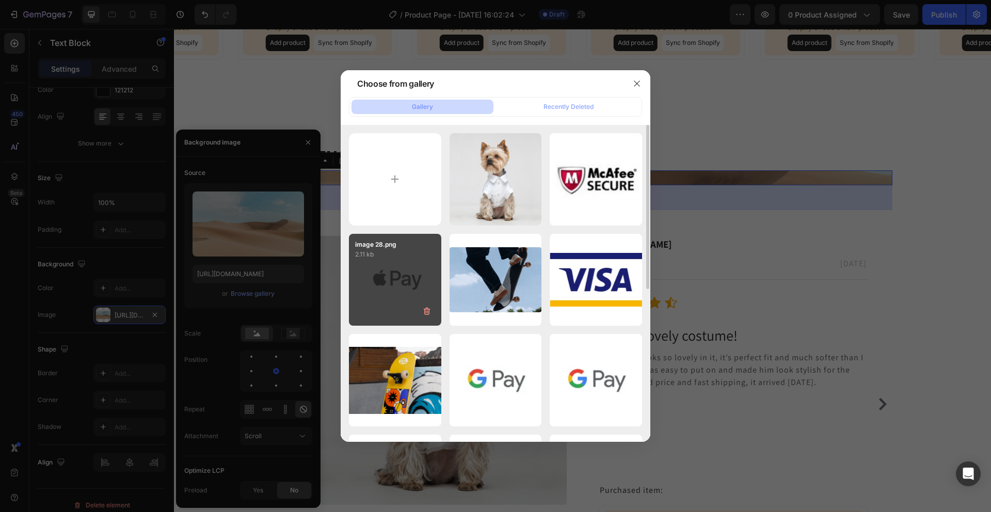
click at [405, 296] on div "image 28.png 2.11 kb" at bounding box center [395, 280] width 92 height 92
type input "[URL][DOMAIN_NAME]"
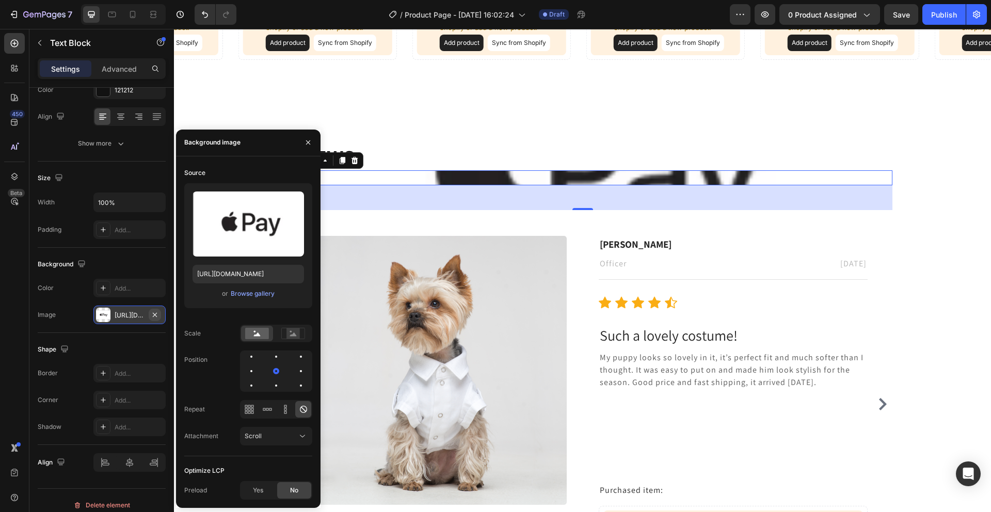
click at [152, 317] on icon "button" at bounding box center [155, 315] width 8 height 8
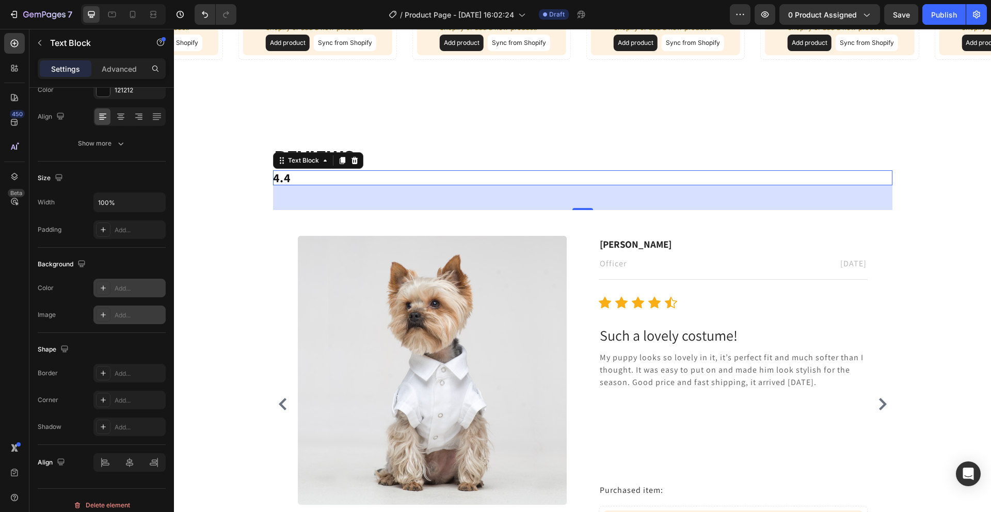
click at [99, 279] on div "Add..." at bounding box center [129, 288] width 72 height 19
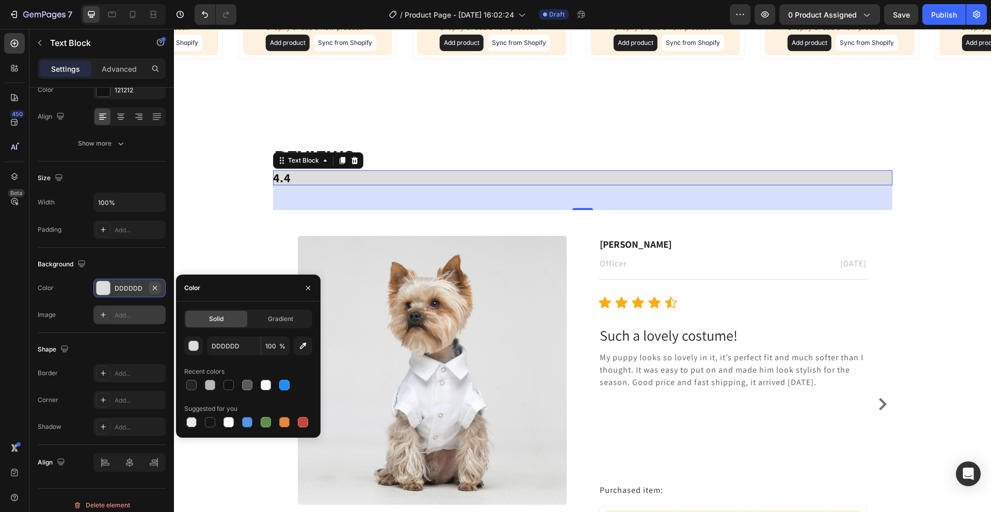
click at [154, 290] on icon "button" at bounding box center [155, 288] width 8 height 8
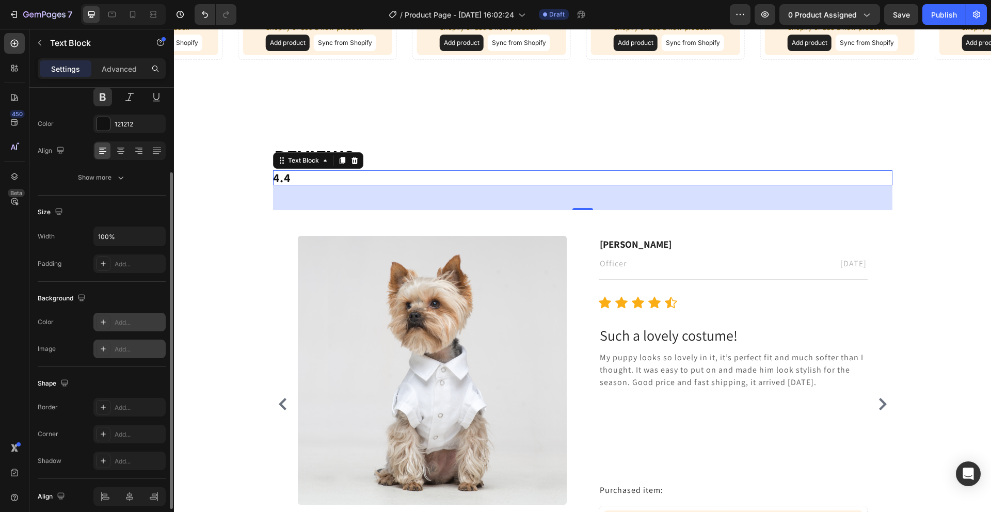
scroll to position [38, 0]
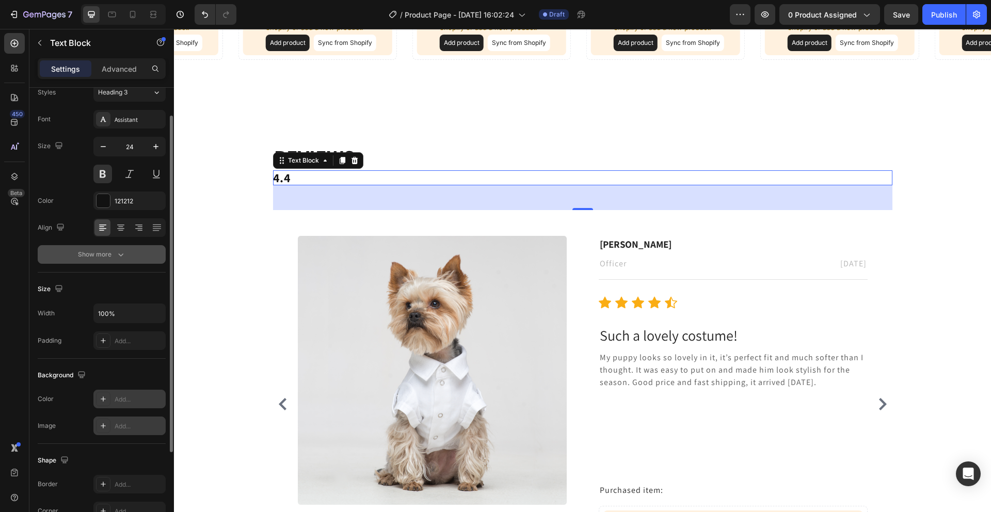
click at [108, 250] on div "Show more" at bounding box center [102, 254] width 48 height 10
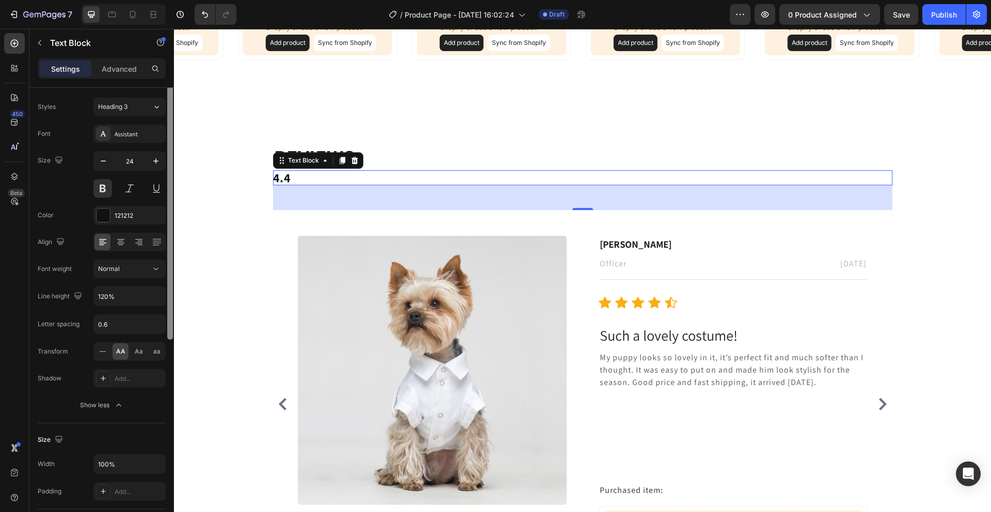
scroll to position [0, 0]
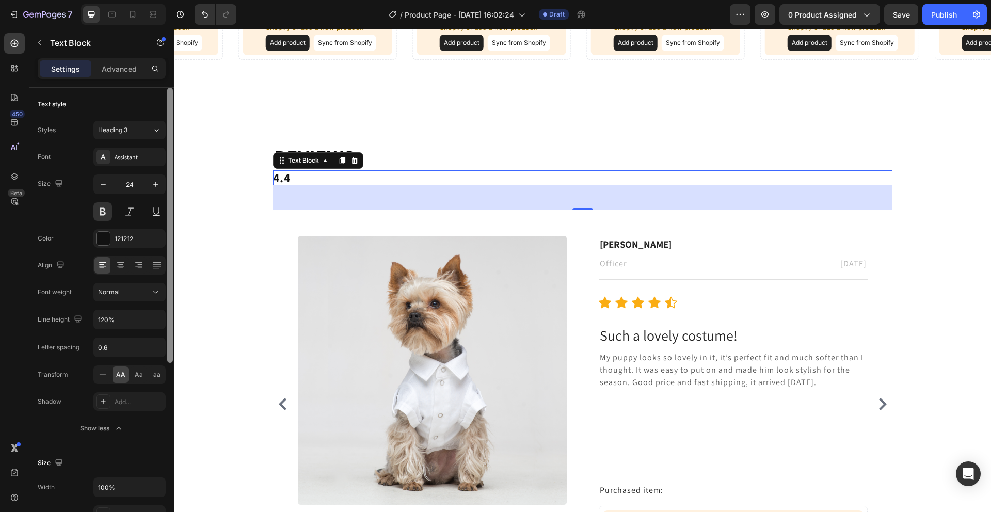
drag, startPoint x: 170, startPoint y: 263, endPoint x: 170, endPoint y: 216, distance: 47.0
click at [170, 216] on div at bounding box center [170, 225] width 6 height 275
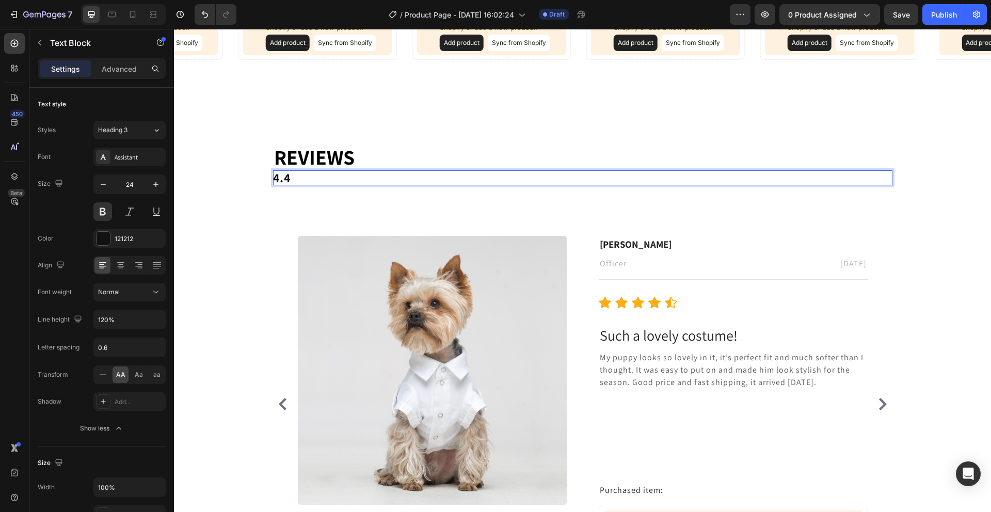
drag, startPoint x: 888, startPoint y: 175, endPoint x: 380, endPoint y: 174, distance: 507.3
click at [380, 174] on p "4.4" at bounding box center [582, 177] width 619 height 15
click at [381, 174] on p "4.4" at bounding box center [582, 177] width 619 height 15
click at [379, 175] on p "4.4" at bounding box center [582, 177] width 619 height 15
drag, startPoint x: 283, startPoint y: 175, endPoint x: 293, endPoint y: 176, distance: 9.9
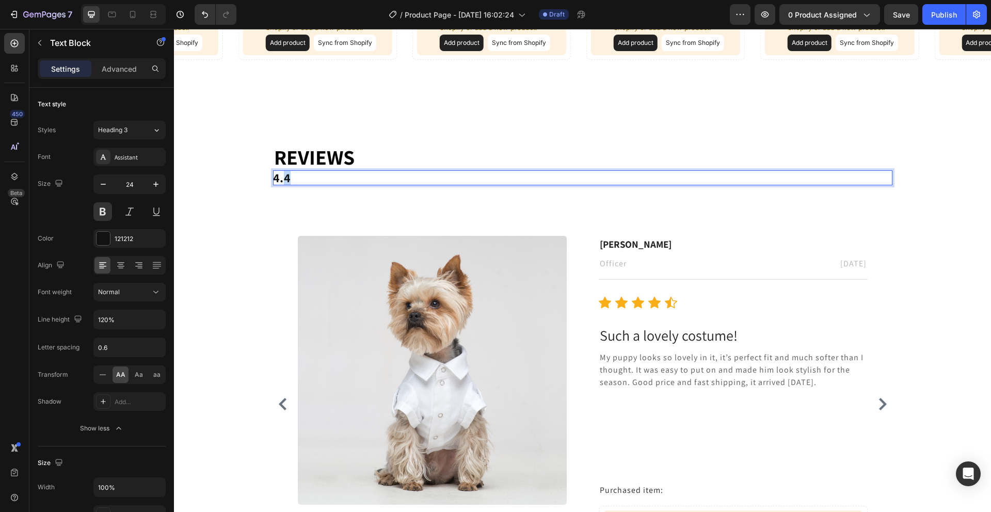
click at [289, 176] on p "4.4" at bounding box center [582, 177] width 619 height 15
click at [303, 179] on p "4.4" at bounding box center [582, 177] width 619 height 15
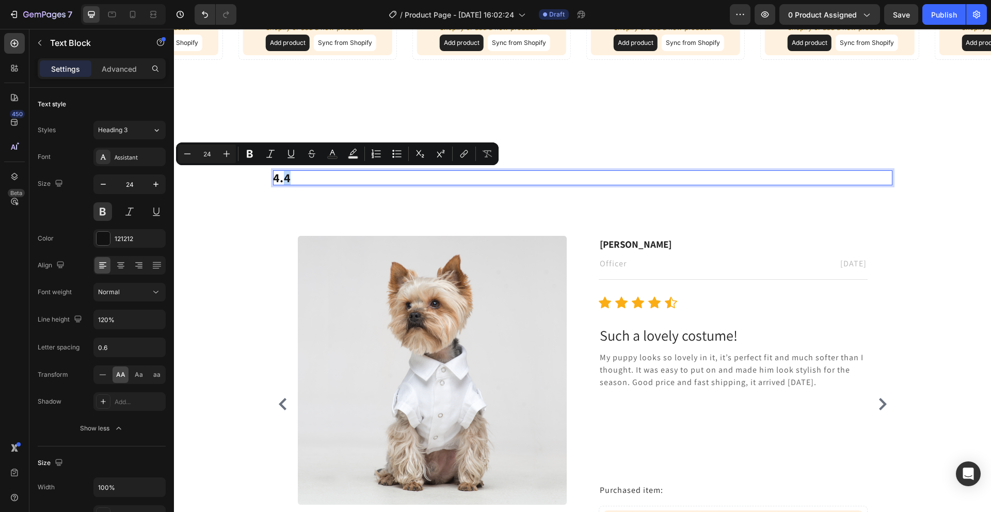
click at [303, 179] on p "4.4" at bounding box center [582, 177] width 619 height 15
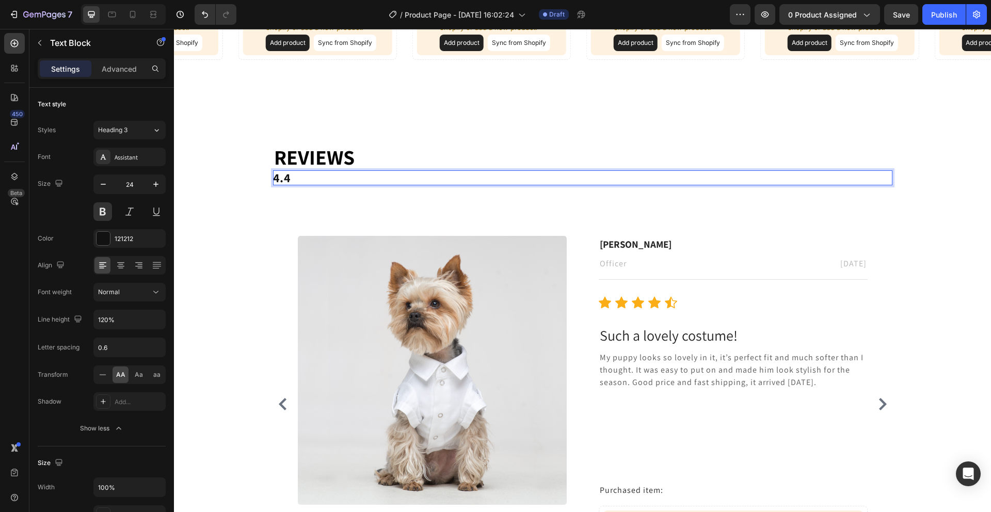
drag, startPoint x: 297, startPoint y: 177, endPoint x: 312, endPoint y: 176, distance: 14.5
click at [312, 176] on p "4.4" at bounding box center [582, 177] width 619 height 15
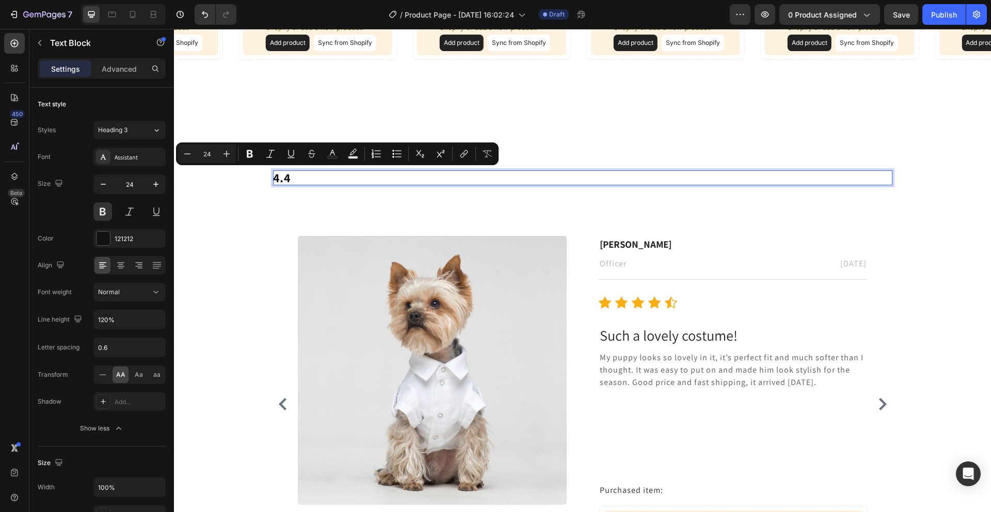
drag, startPoint x: 294, startPoint y: 176, endPoint x: 286, endPoint y: 180, distance: 8.3
click at [286, 180] on p "4.4" at bounding box center [582, 177] width 619 height 15
click at [43, 48] on button "button" at bounding box center [39, 43] width 17 height 17
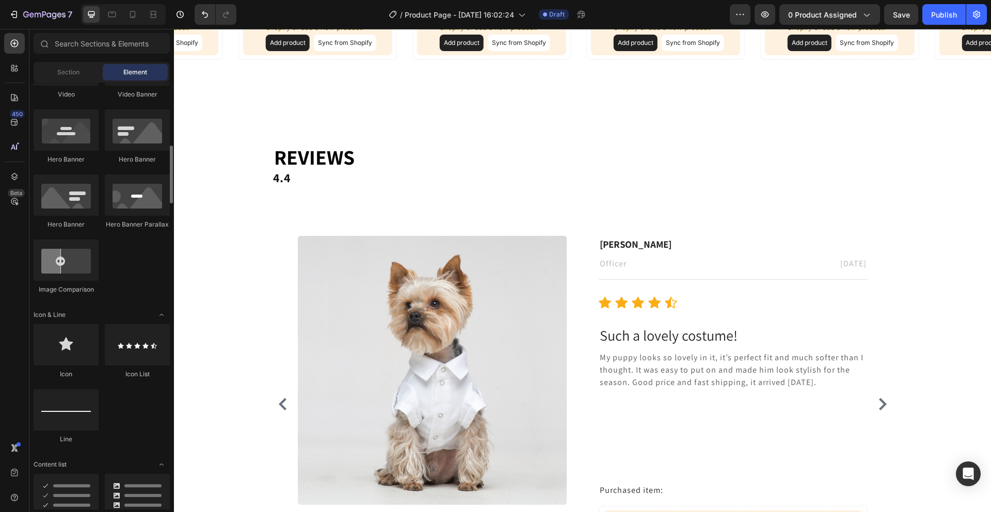
scroll to position [476, 0]
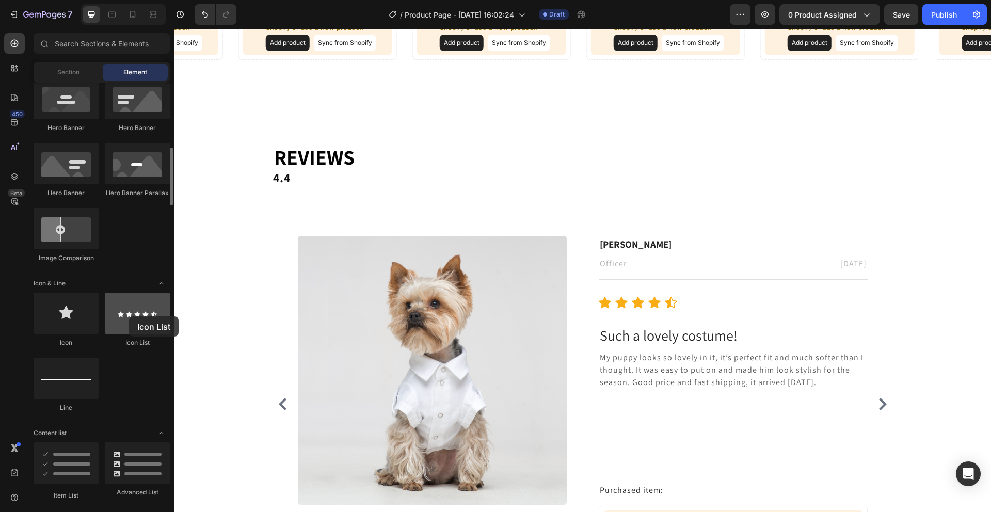
click at [129, 316] on div at bounding box center [137, 313] width 65 height 41
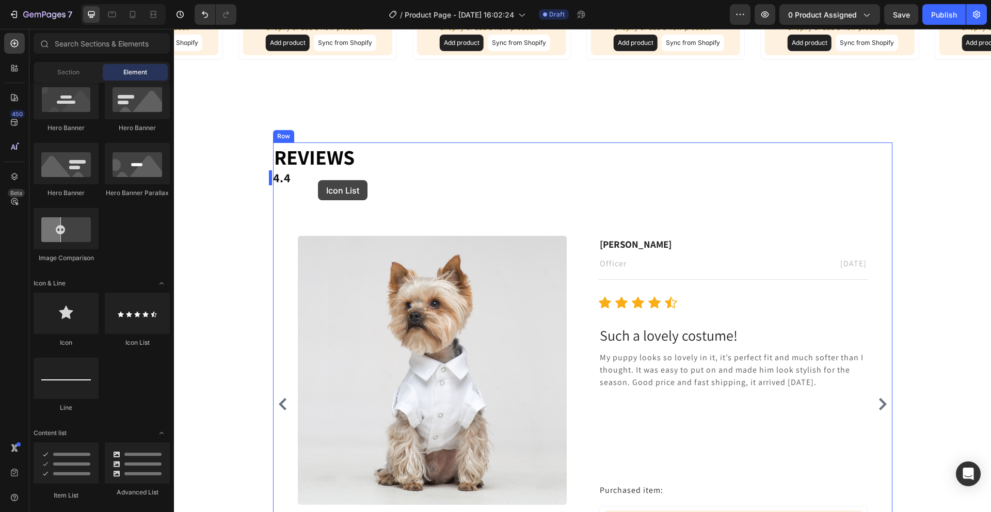
drag, startPoint x: 302, startPoint y: 345, endPoint x: 318, endPoint y: 180, distance: 165.3
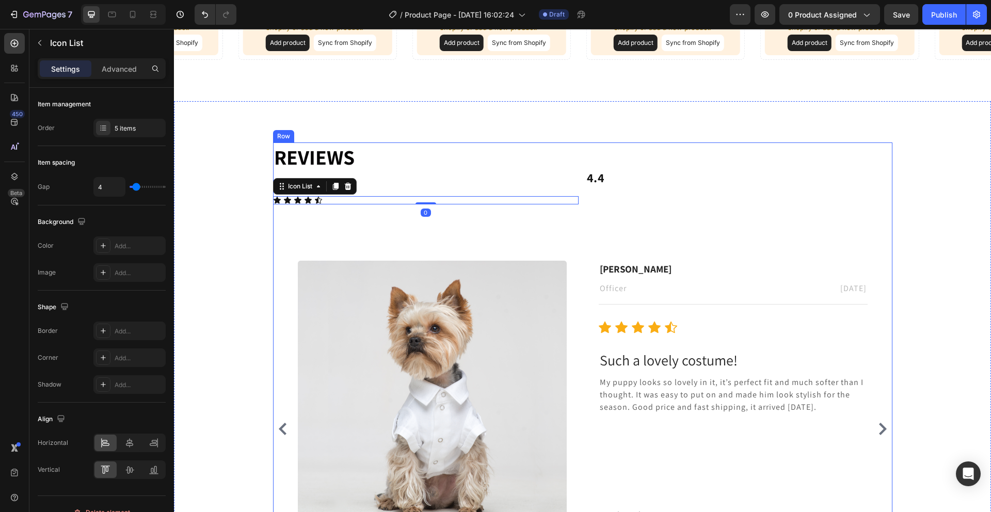
click at [372, 183] on div "⁠⁠⁠⁠⁠⁠⁠ Reviews Heading Icon Icon Icon Icon Icon Icon List 0 4.4 Text Block Row…" at bounding box center [582, 369] width 619 height 454
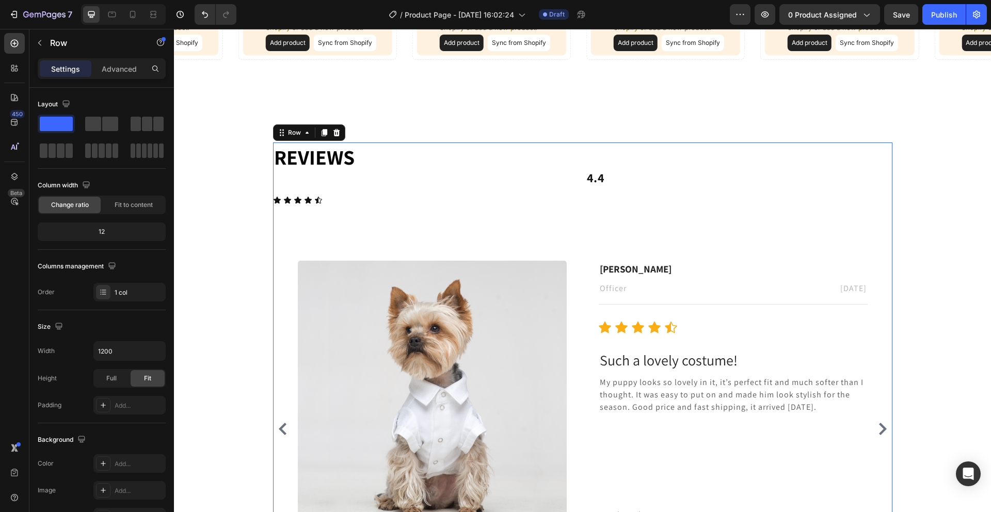
click at [564, 179] on div "⁠⁠⁠⁠⁠⁠⁠ Reviews Heading Icon Icon Icon Icon Icon Icon List 4.4 Text Block Row I…" at bounding box center [582, 369] width 619 height 454
click at [617, 174] on p "4.4" at bounding box center [739, 177] width 305 height 15
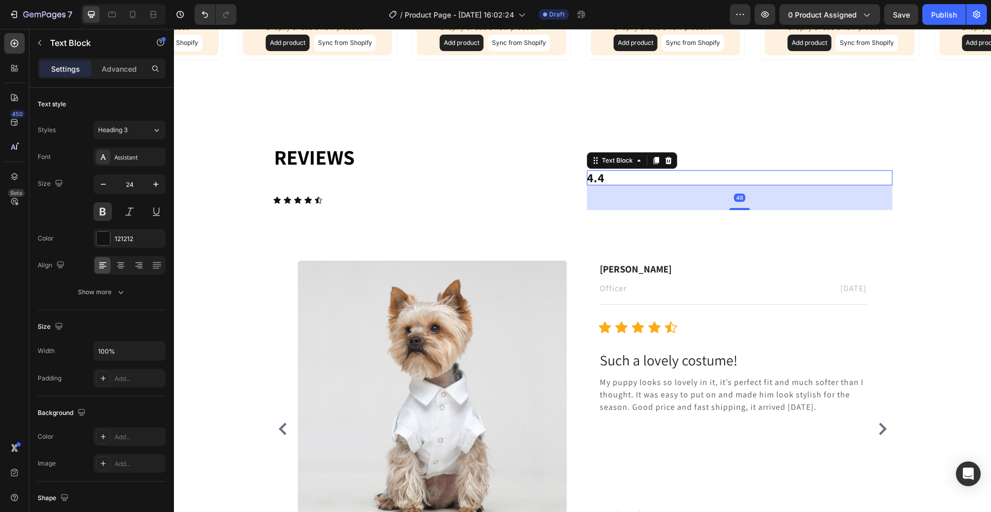
click at [612, 177] on p "4.4" at bounding box center [739, 177] width 305 height 15
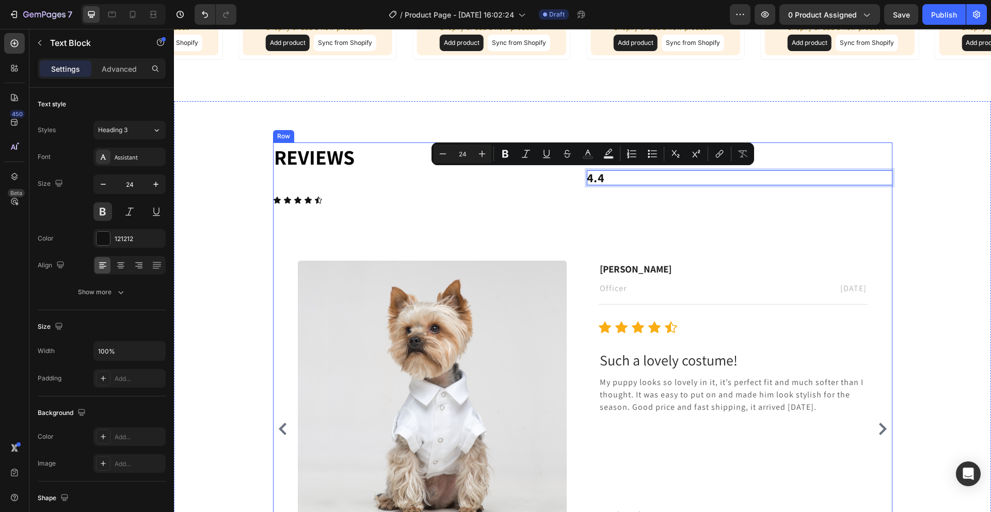
drag, startPoint x: 618, startPoint y: 175, endPoint x: 288, endPoint y: 182, distance: 330.3
click at [285, 183] on div "⁠⁠⁠⁠⁠⁠⁠ Reviews Heading Icon Icon Icon Icon Icon Icon List 4.4 Text Block 48 Ro…" at bounding box center [582, 369] width 619 height 454
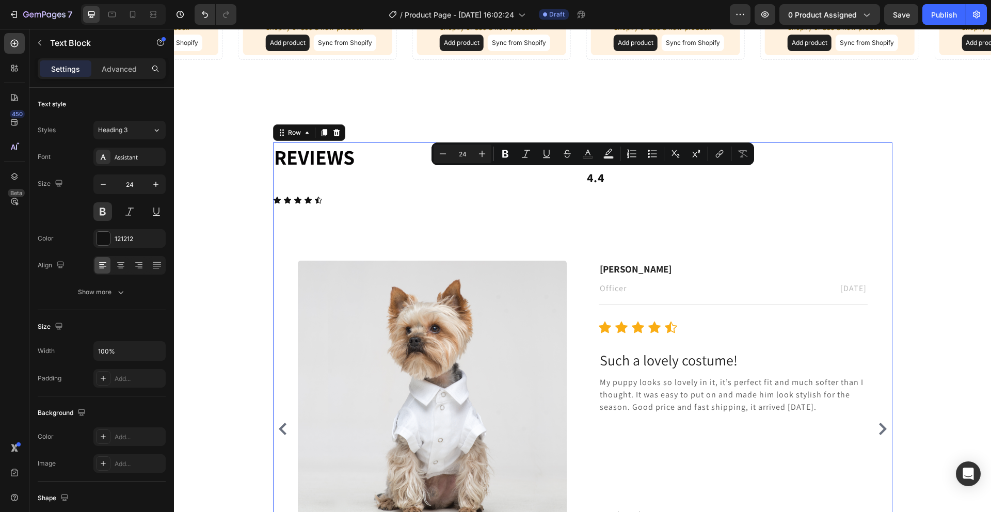
click at [288, 181] on div "⁠⁠⁠⁠⁠⁠⁠ Reviews Heading Icon Icon Icon Icon Icon Icon List 4.4 Text Block Row I…" at bounding box center [582, 369] width 619 height 454
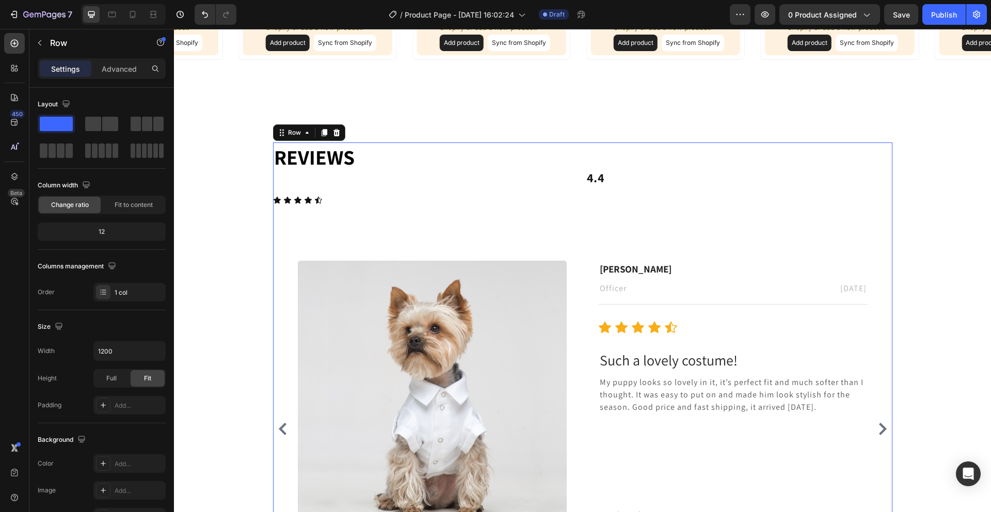
click at [289, 181] on div "⁠⁠⁠⁠⁠⁠⁠ Reviews Heading Icon Icon Icon Icon Icon Icon List 4.4 Text Block Row I…" at bounding box center [582, 369] width 619 height 454
click at [294, 201] on icon at bounding box center [297, 200] width 7 height 7
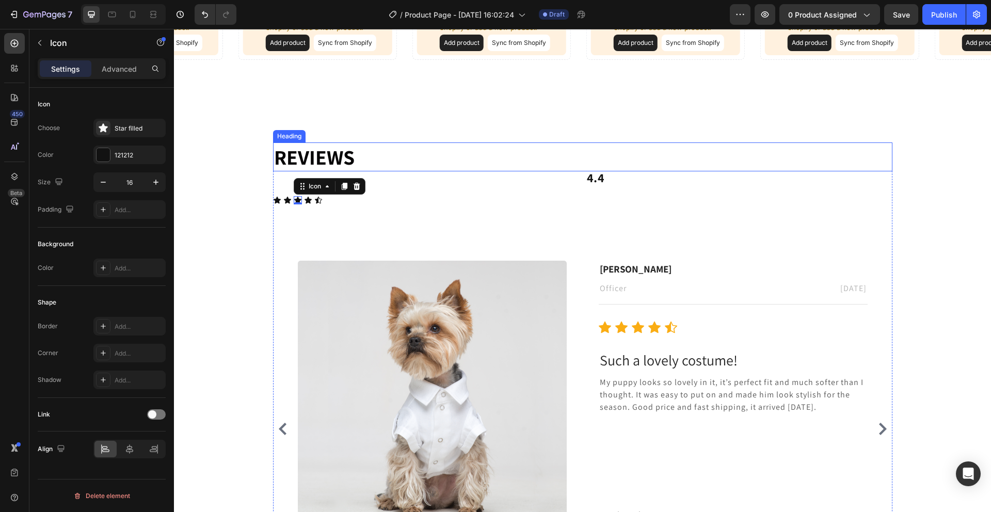
click at [610, 175] on p "4.4" at bounding box center [739, 177] width 305 height 15
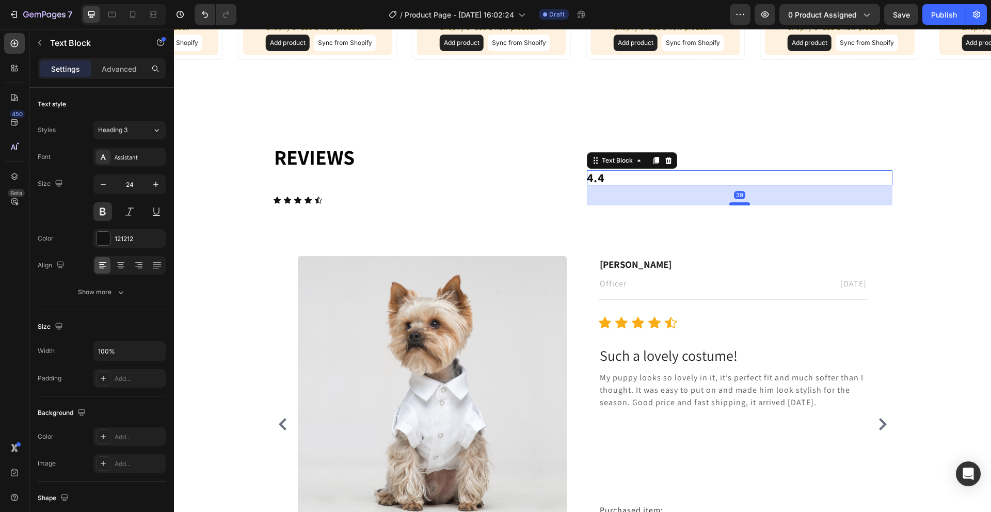
drag, startPoint x: 730, startPoint y: 207, endPoint x: 734, endPoint y: 203, distance: 6.6
click at [734, 203] on div at bounding box center [739, 203] width 21 height 3
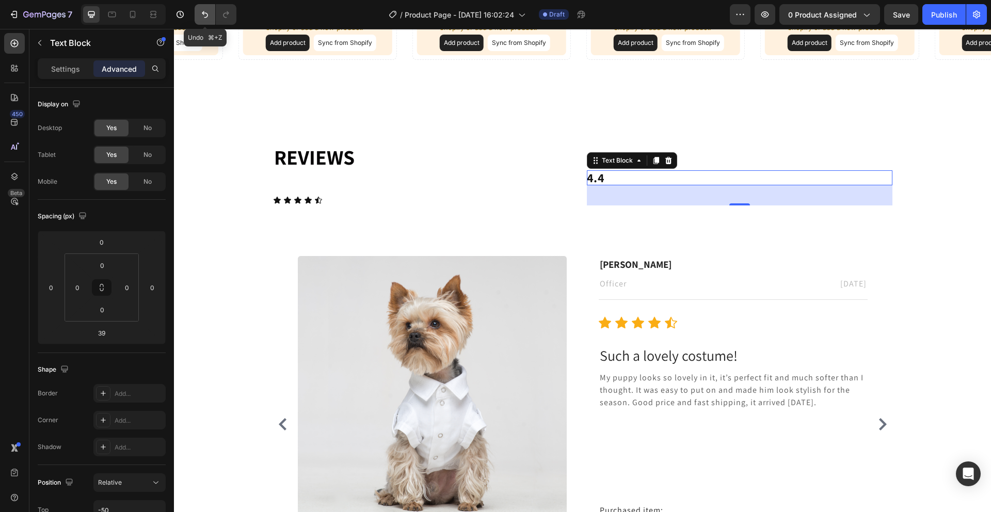
click at [207, 14] on icon "Undo/Redo" at bounding box center [205, 14] width 6 height 7
click at [207, 15] on icon "Undo/Redo" at bounding box center [205, 14] width 6 height 7
type input "48"
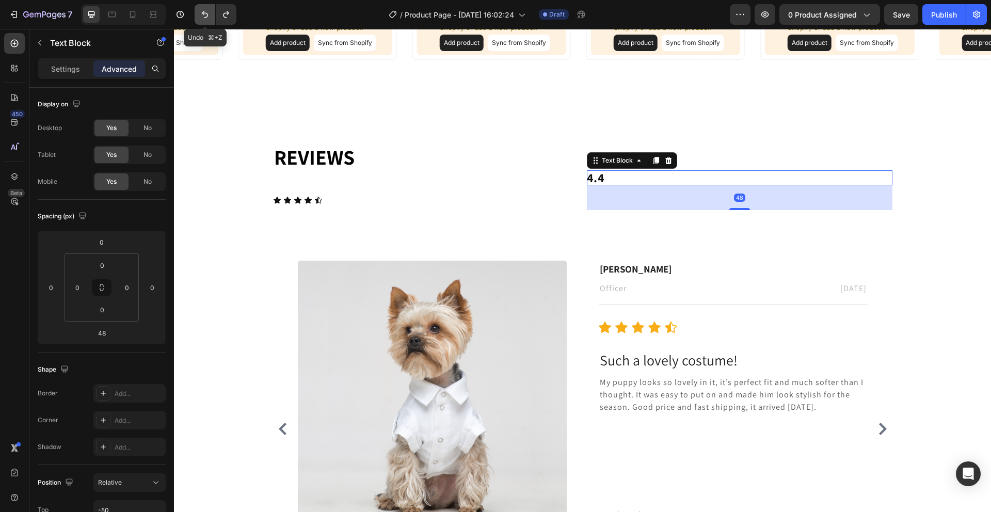
click at [205, 16] on icon "Undo/Redo" at bounding box center [205, 14] width 10 height 10
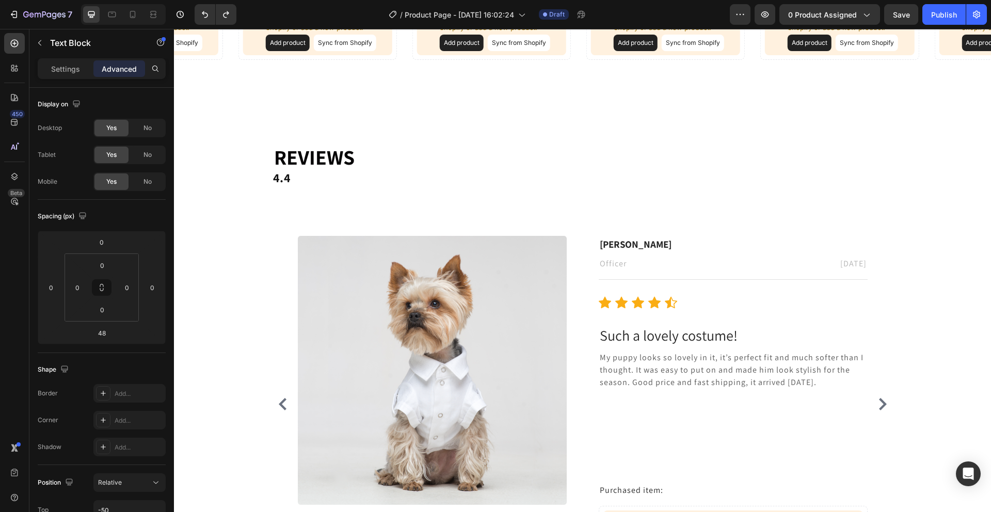
click at [304, 172] on p "4.4" at bounding box center [582, 177] width 619 height 15
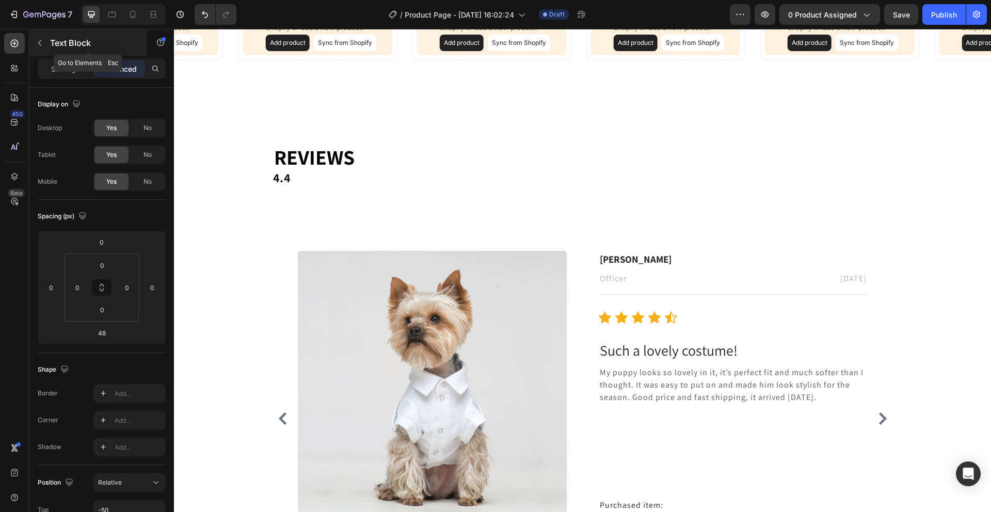
click at [43, 50] on button "button" at bounding box center [39, 43] width 17 height 17
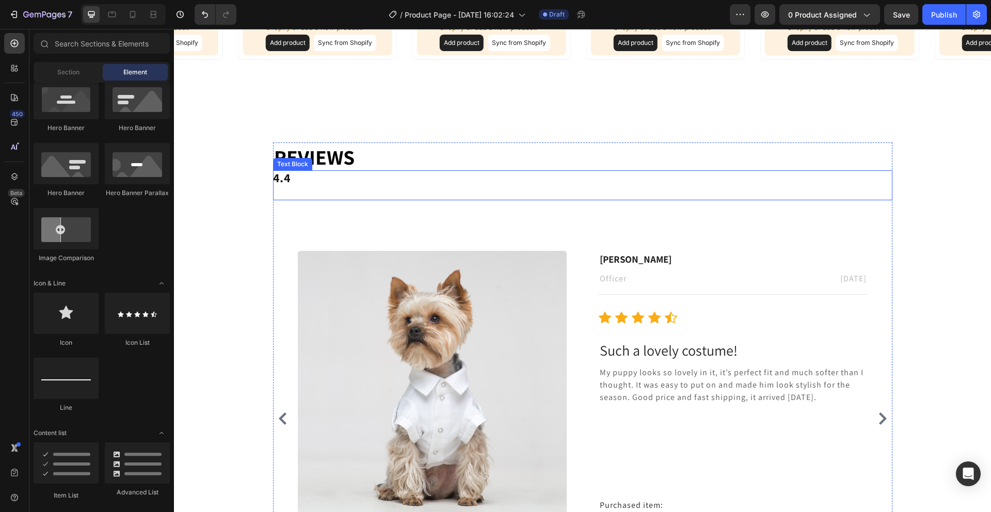
click at [310, 179] on p "4.4" at bounding box center [582, 177] width 619 height 15
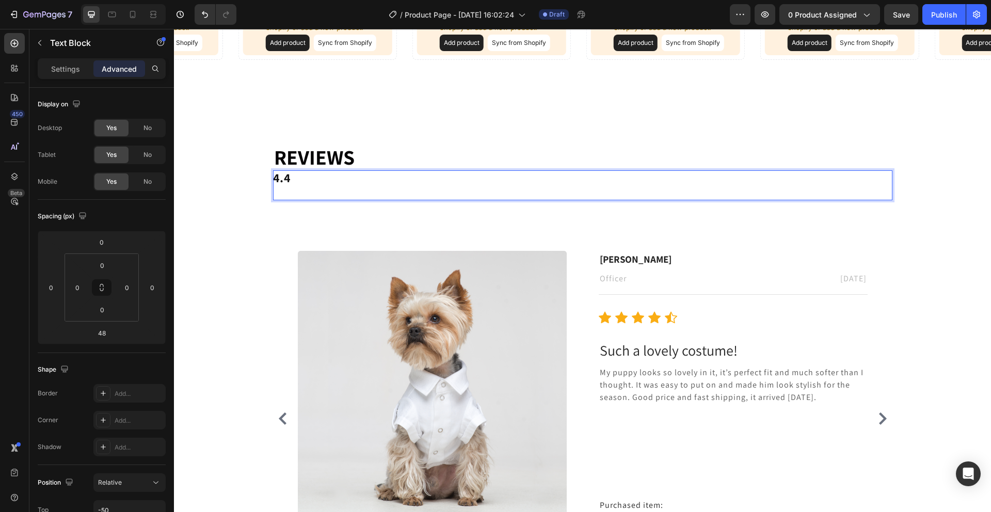
click at [284, 190] on p "Rich Text Editor. Editing area: main" at bounding box center [582, 192] width 619 height 15
click at [275, 191] on p "Rich Text Editor. Editing area: main" at bounding box center [582, 192] width 619 height 15
click at [294, 183] on p "4.4" at bounding box center [582, 177] width 619 height 15
click at [284, 191] on p "Rich Text Editor. Editing area: main" at bounding box center [582, 192] width 619 height 15
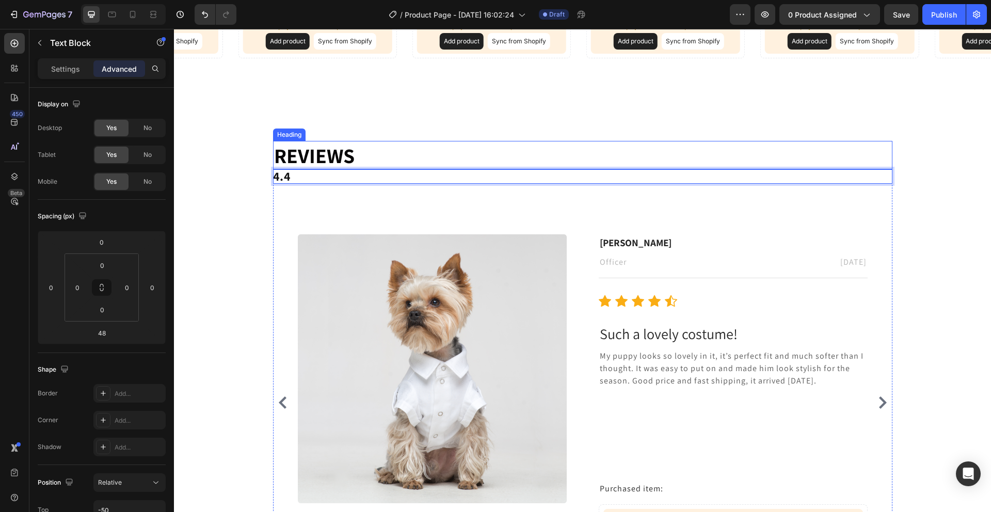
scroll to position [260, 0]
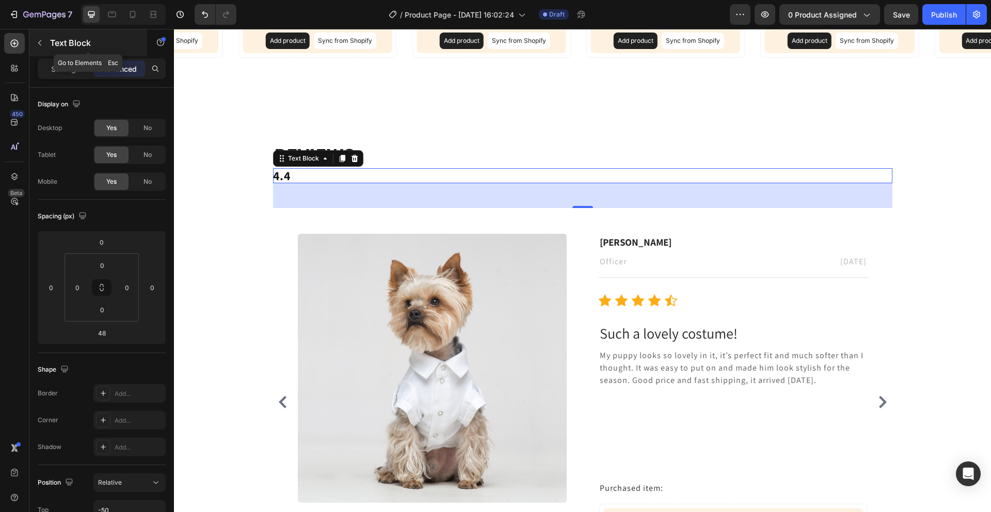
click at [41, 38] on button "button" at bounding box center [39, 43] width 17 height 17
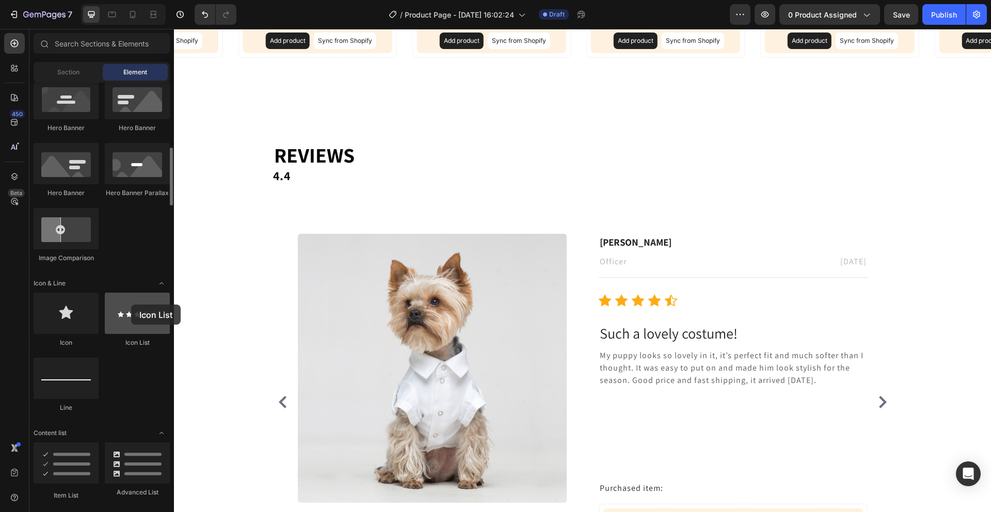
click at [131, 301] on div at bounding box center [137, 313] width 65 height 41
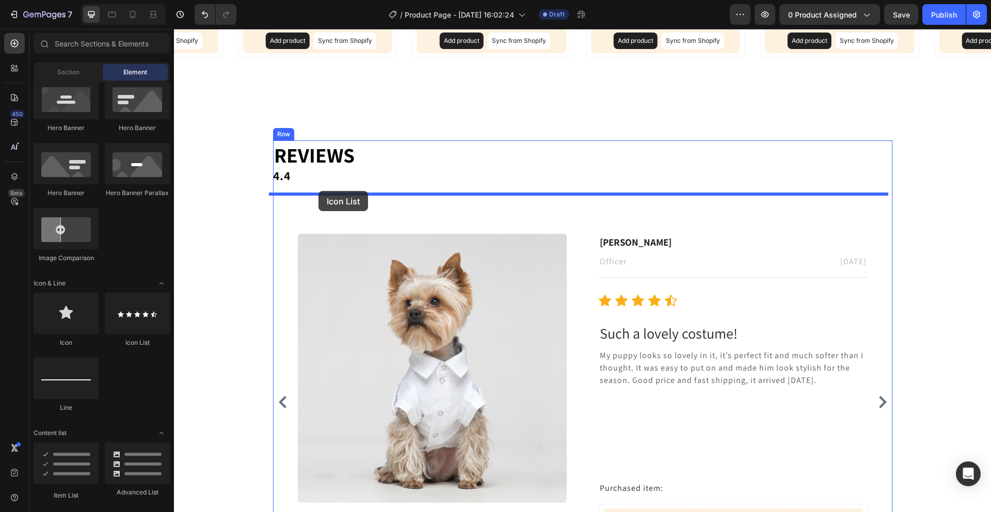
drag, startPoint x: 304, startPoint y: 333, endPoint x: 318, endPoint y: 191, distance: 142.1
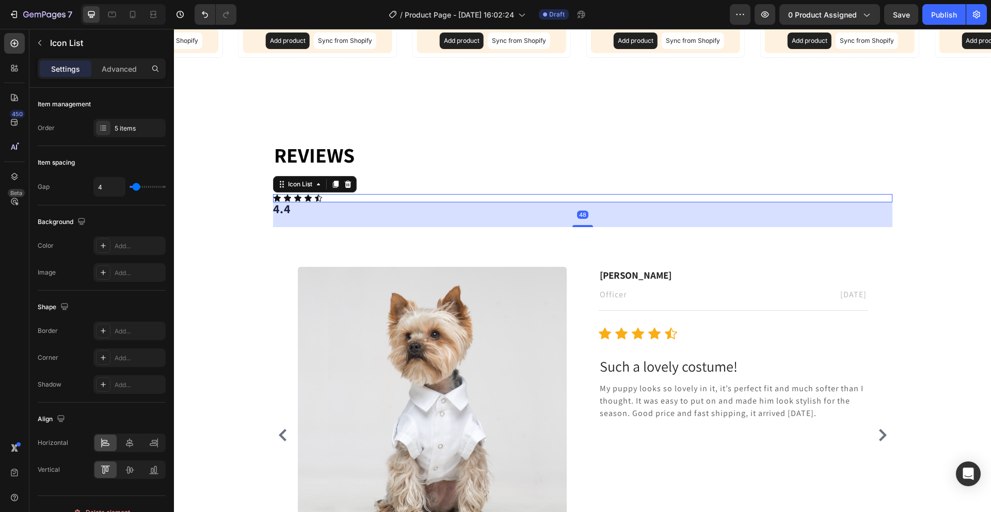
click at [324, 198] on div "Icon Icon Icon Icon Icon" at bounding box center [582, 198] width 619 height 8
click at [295, 199] on icon at bounding box center [297, 198] width 7 height 7
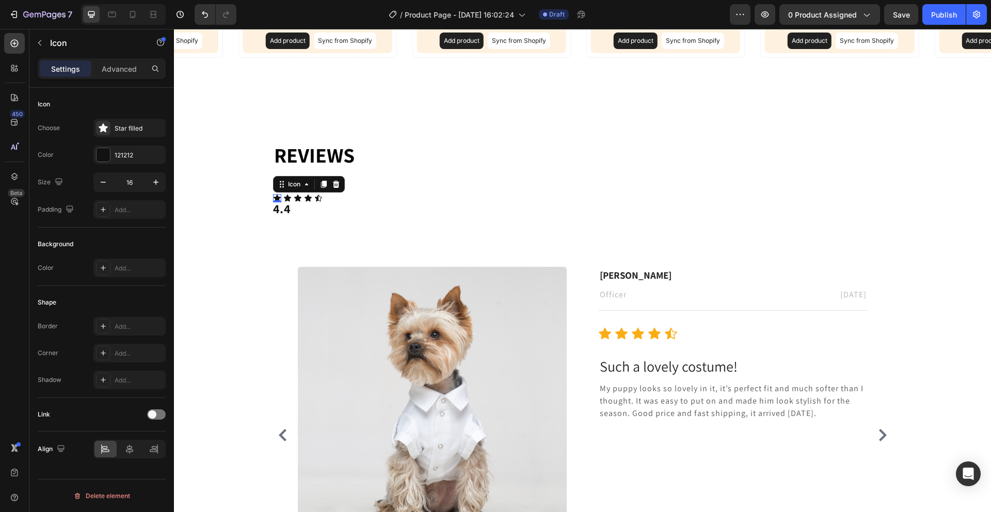
click at [273, 199] on div "Icon 0" at bounding box center [277, 198] width 8 height 8
click at [99, 165] on div "Choose Star filled Color 121212 Size 16 Padding Add..." at bounding box center [102, 169] width 128 height 100
click at [98, 159] on div at bounding box center [102, 154] width 13 height 13
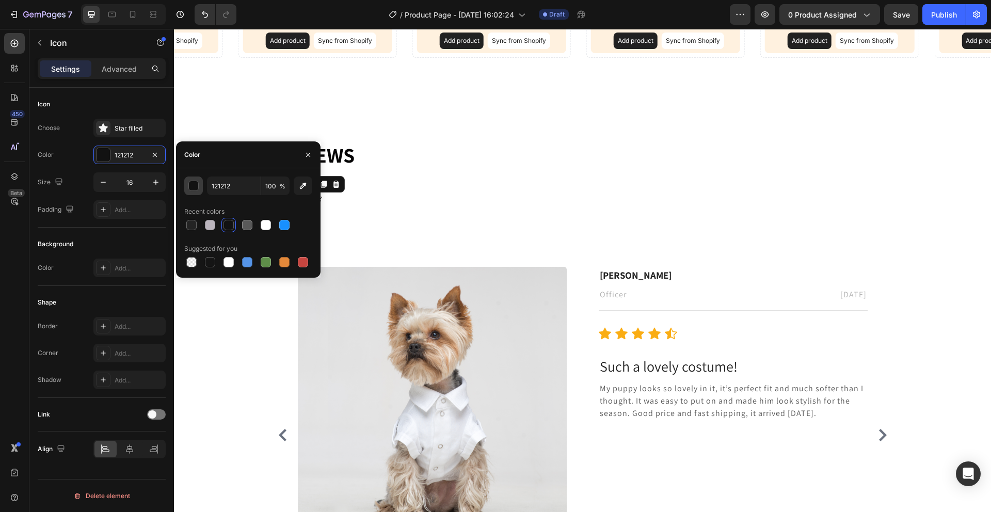
click at [191, 183] on div "button" at bounding box center [194, 186] width 10 height 10
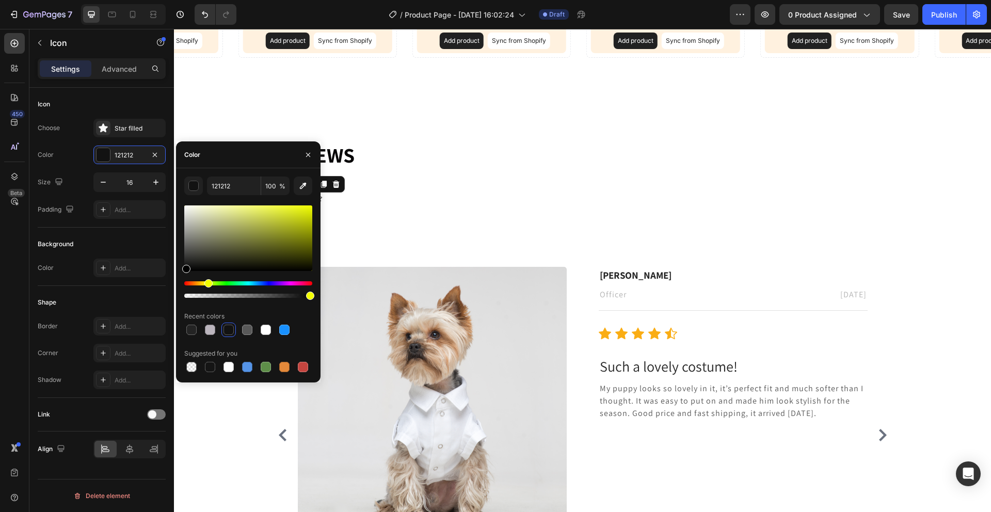
click at [207, 284] on div "Hue" at bounding box center [248, 283] width 128 height 4
type input "000000"
drag, startPoint x: 298, startPoint y: 221, endPoint x: 301, endPoint y: 210, distance: 11.8
click at [301, 210] on div at bounding box center [248, 238] width 128 height 66
click at [377, 195] on div "Icon 0 Icon Icon Icon Icon" at bounding box center [582, 198] width 619 height 8
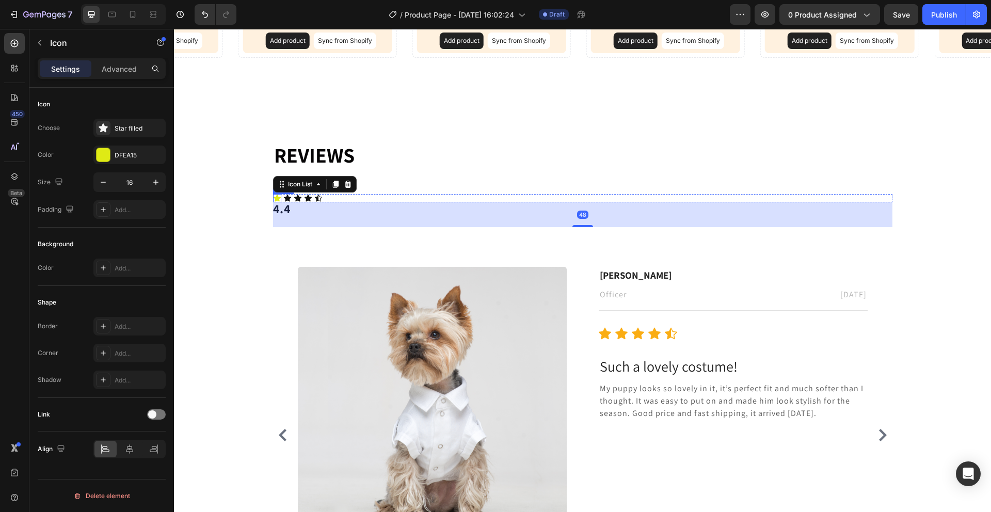
click at [273, 198] on div "Icon" at bounding box center [277, 198] width 8 height 8
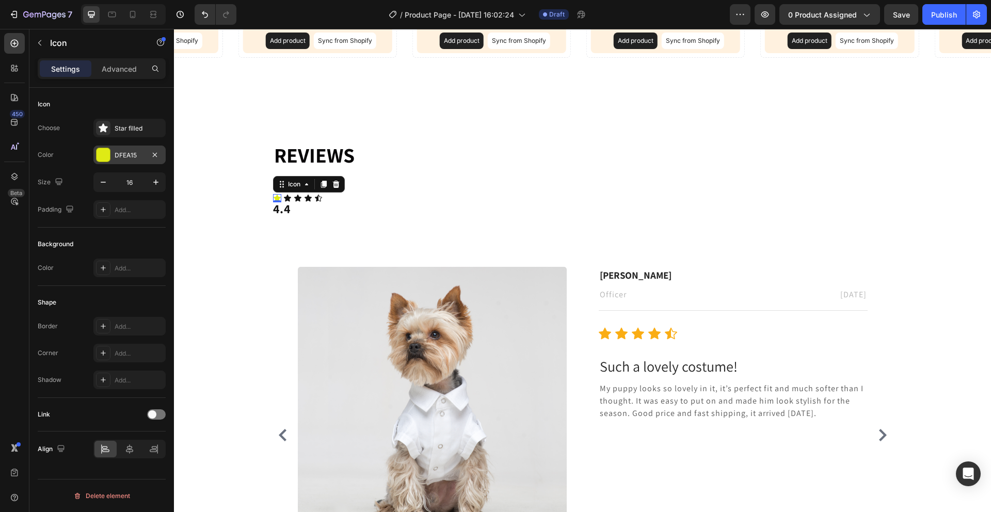
click at [103, 159] on div at bounding box center [102, 154] width 13 height 13
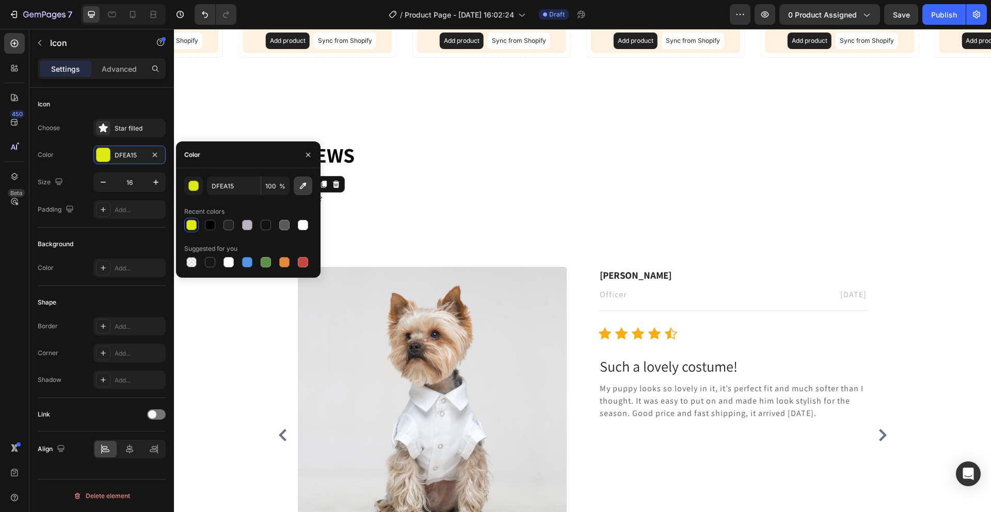
click at [308, 187] on icon "button" at bounding box center [303, 186] width 10 height 10
click at [199, 190] on button "button" at bounding box center [193, 185] width 19 height 19
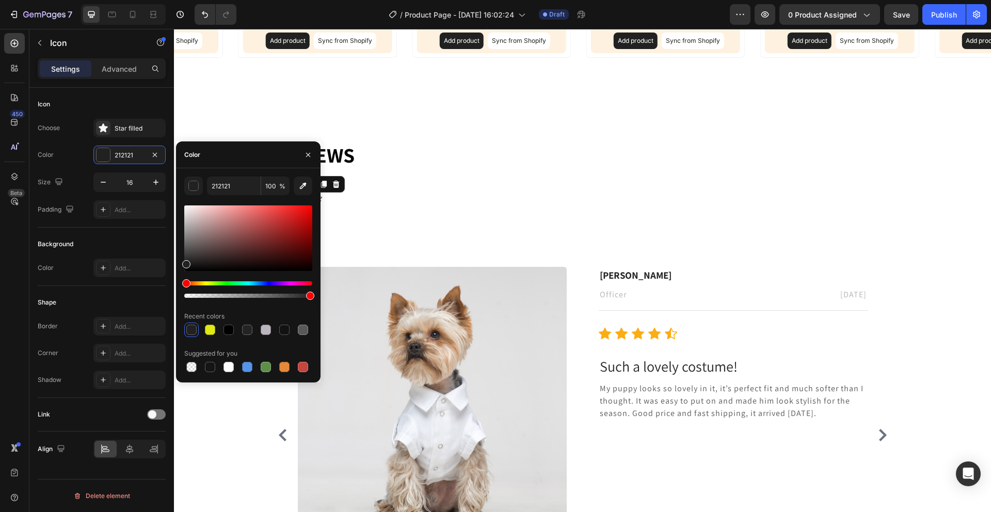
click at [205, 283] on div at bounding box center [248, 251] width 128 height 96
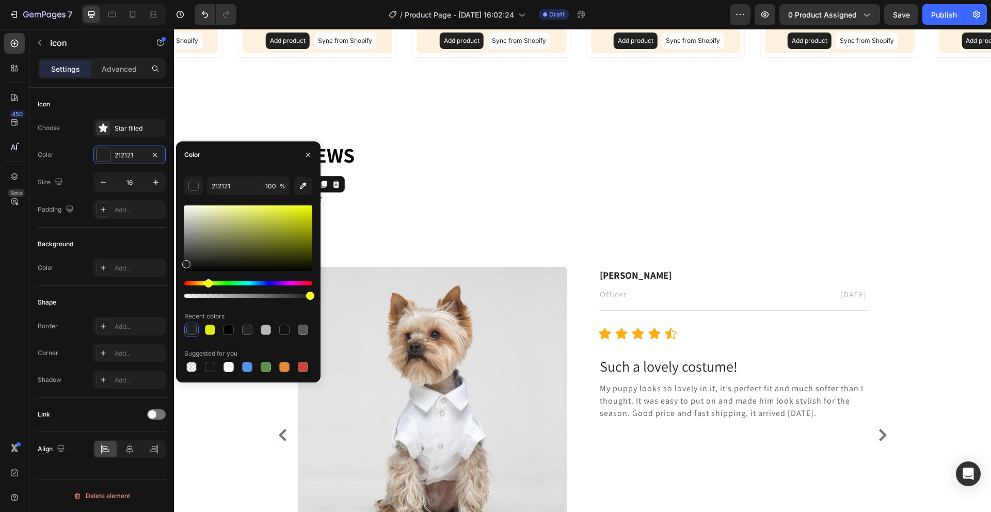
click at [207, 283] on div "Hue" at bounding box center [248, 283] width 128 height 4
drag, startPoint x: 287, startPoint y: 212, endPoint x: 277, endPoint y: 197, distance: 18.9
click at [278, 196] on div "F5FF44 100 % Recent colors Suggested for you" at bounding box center [248, 275] width 128 height 198
drag, startPoint x: 275, startPoint y: 207, endPoint x: 264, endPoint y: 208, distance: 10.9
click at [264, 208] on div at bounding box center [265, 210] width 8 height 8
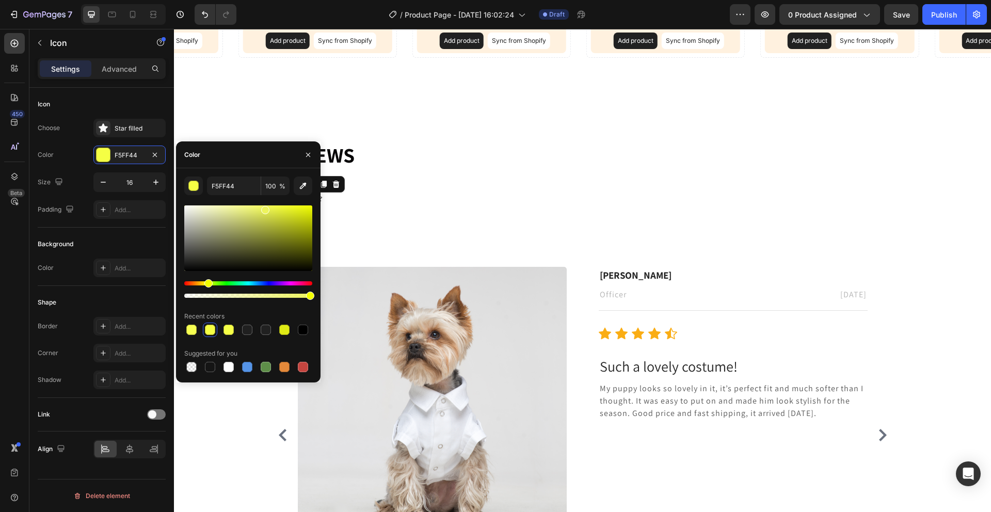
type input "EDF45D"
click at [374, 175] on div "⁠⁠⁠⁠⁠⁠⁠ Reviews Heading Icon 0 Icon Icon Icon Icon Icon List 4.4 Text Block Ima…" at bounding box center [582, 371] width 619 height 462
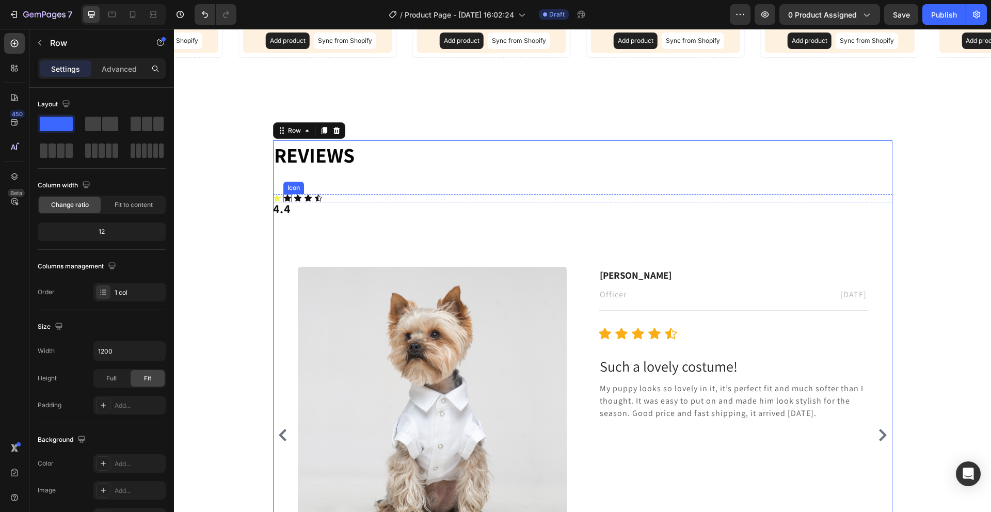
click at [284, 197] on icon at bounding box center [287, 198] width 7 height 7
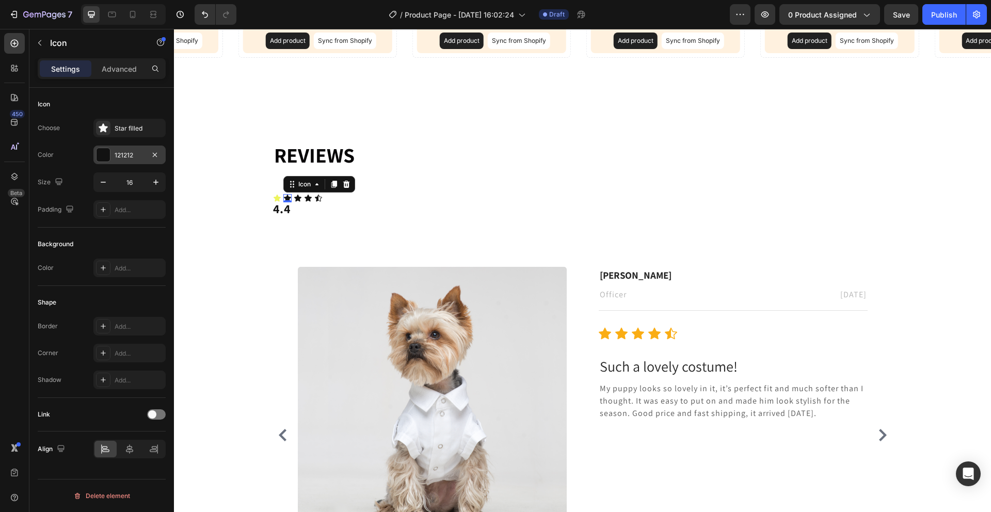
click at [106, 152] on div at bounding box center [102, 154] width 13 height 13
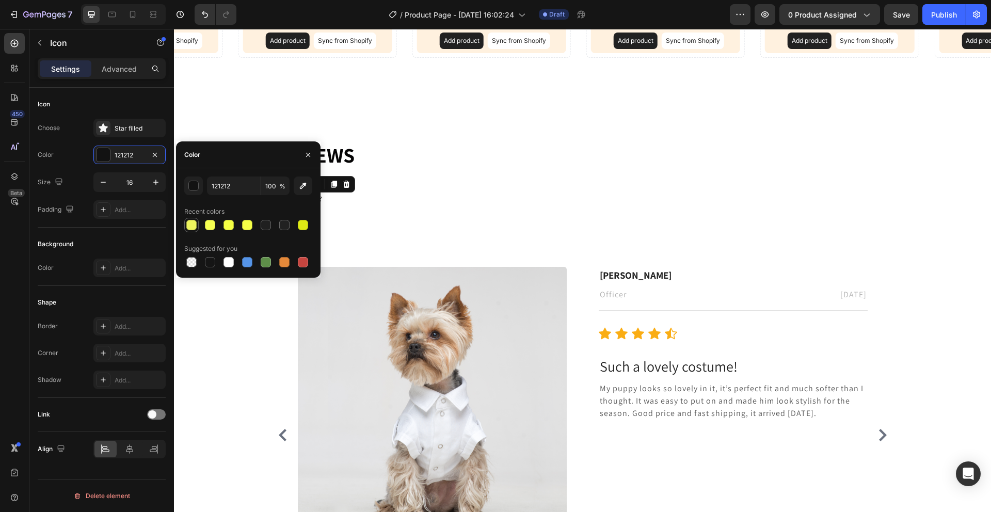
click at [193, 228] on div at bounding box center [191, 225] width 10 height 10
type input "EDF45D"
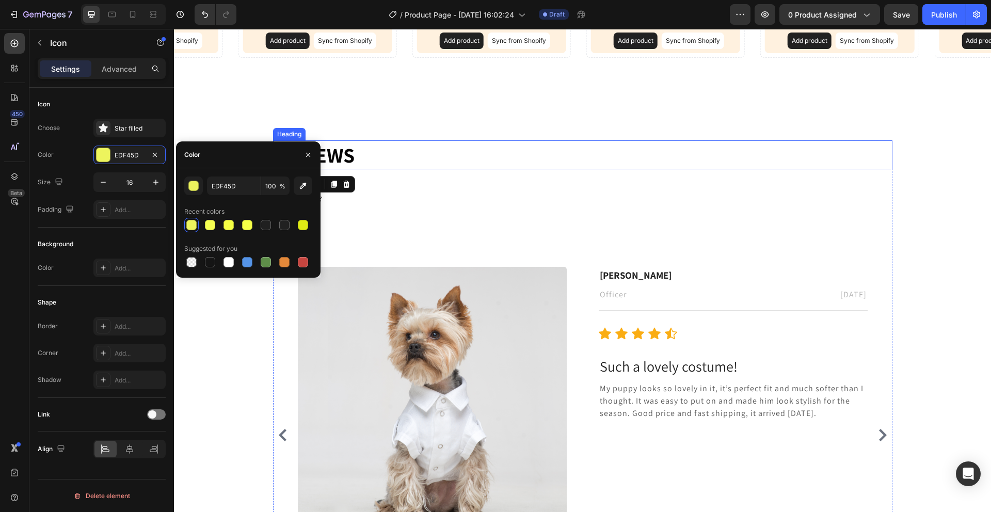
click at [365, 154] on p "⁠⁠⁠⁠⁠⁠⁠ Reviews" at bounding box center [582, 154] width 617 height 27
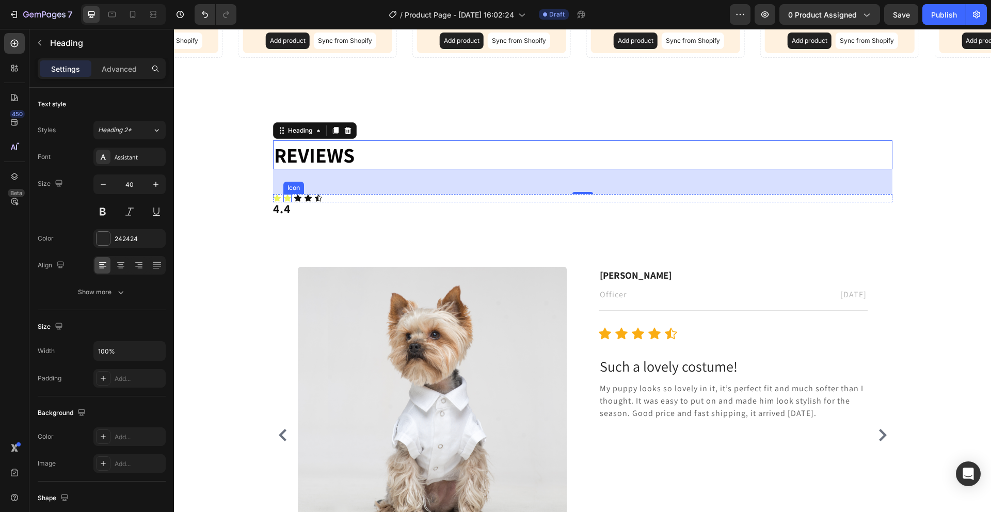
click at [284, 198] on icon at bounding box center [287, 198] width 7 height 7
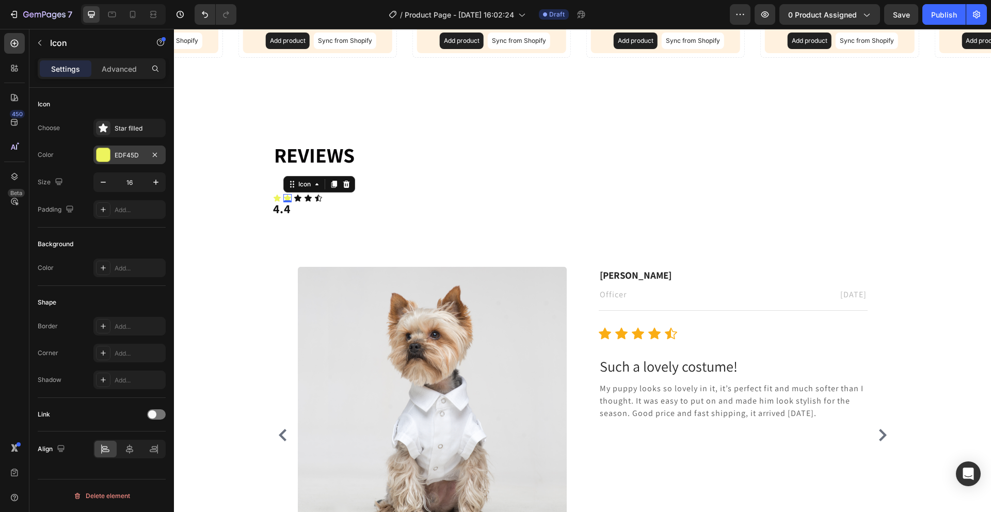
click at [105, 160] on div at bounding box center [102, 154] width 13 height 13
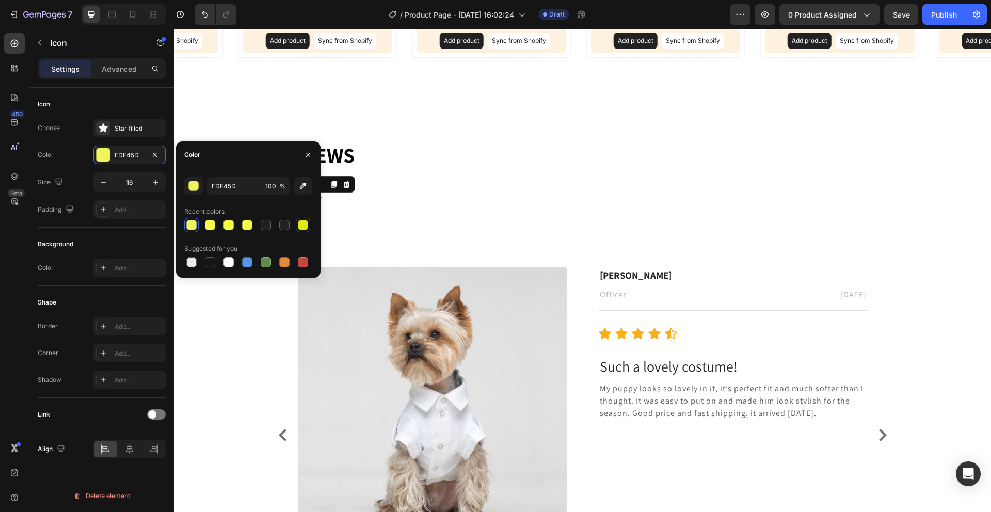
click at [300, 229] on div at bounding box center [303, 225] width 10 height 10
type input "DFEA15"
click at [411, 182] on div "⁠⁠⁠⁠⁠⁠⁠ Reviews Heading Icon Icon 0 Icon Icon Icon Icon List 4.4 Text Block Ima…" at bounding box center [582, 371] width 619 height 462
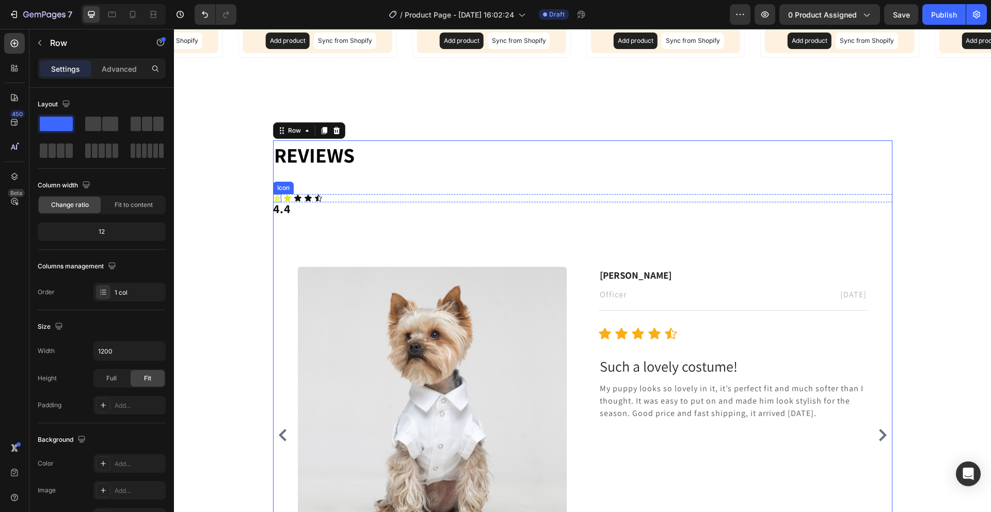
click at [273, 198] on div "Icon" at bounding box center [277, 198] width 8 height 8
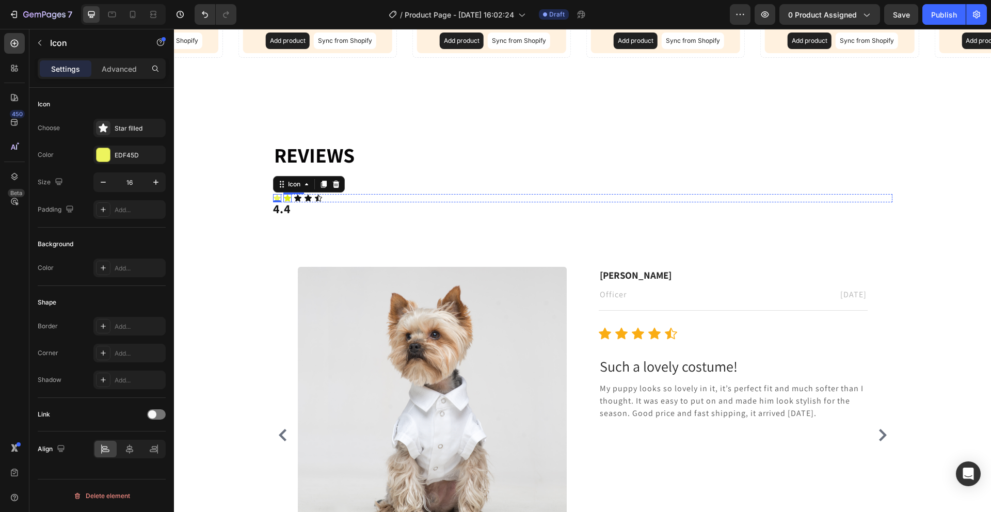
click at [284, 200] on div "Icon" at bounding box center [287, 198] width 8 height 8
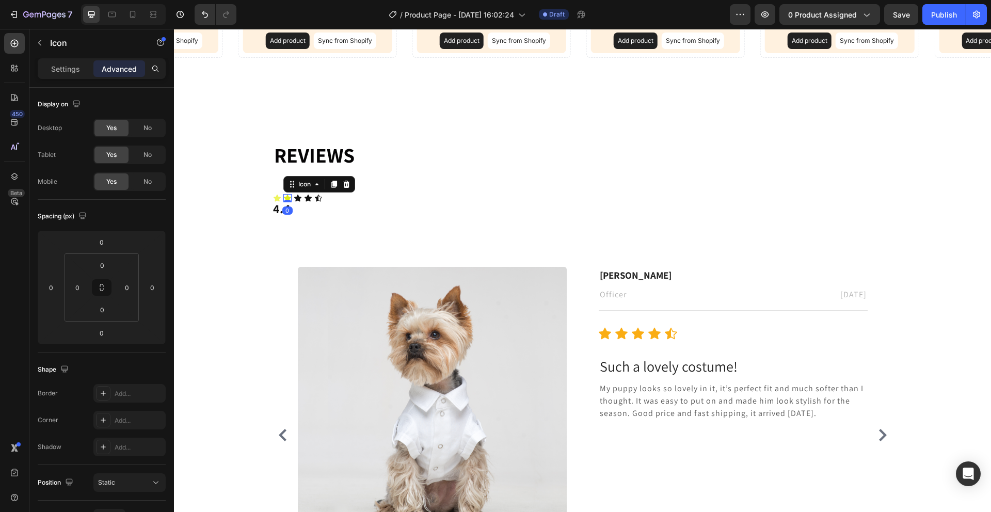
click at [285, 197] on icon at bounding box center [287, 198] width 7 height 7
click at [51, 81] on div "Settings Advanced" at bounding box center [101, 72] width 144 height 29
click at [49, 69] on div "Settings" at bounding box center [66, 68] width 52 height 17
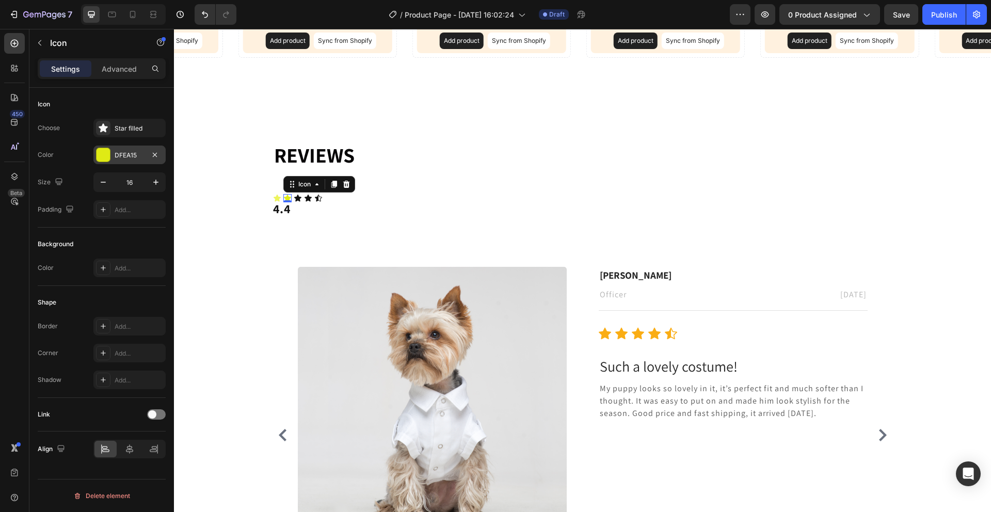
click at [102, 154] on div at bounding box center [102, 154] width 13 height 13
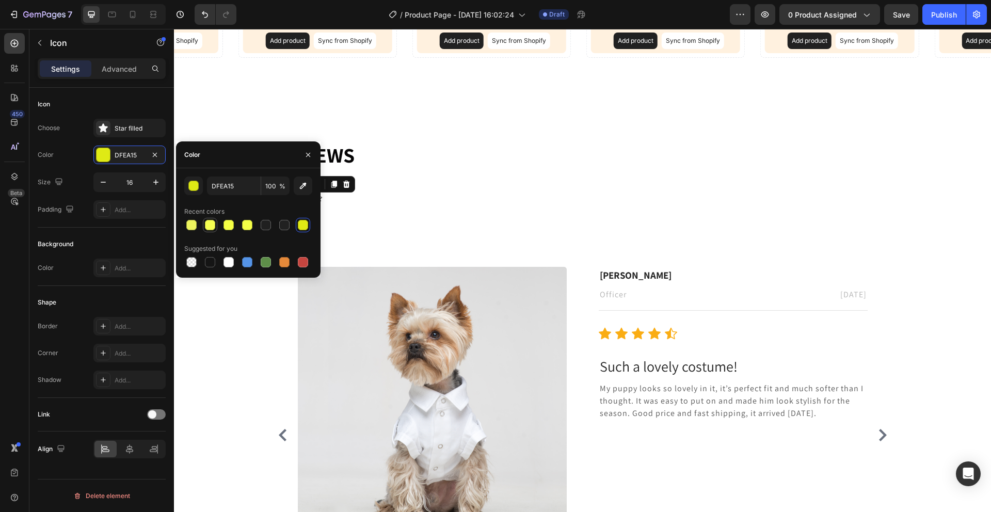
click at [209, 222] on div at bounding box center [210, 225] width 10 height 10
click at [223, 222] on div at bounding box center [228, 225] width 10 height 10
click at [247, 226] on div at bounding box center [247, 225] width 10 height 10
click at [188, 231] on div at bounding box center [191, 225] width 14 height 14
type input "EDF45D"
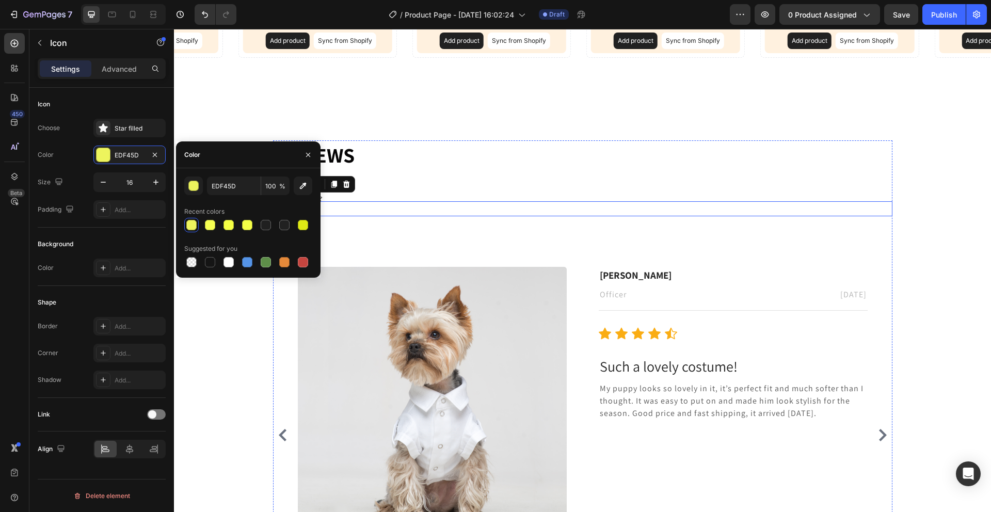
click at [358, 208] on p "4.4" at bounding box center [582, 208] width 619 height 15
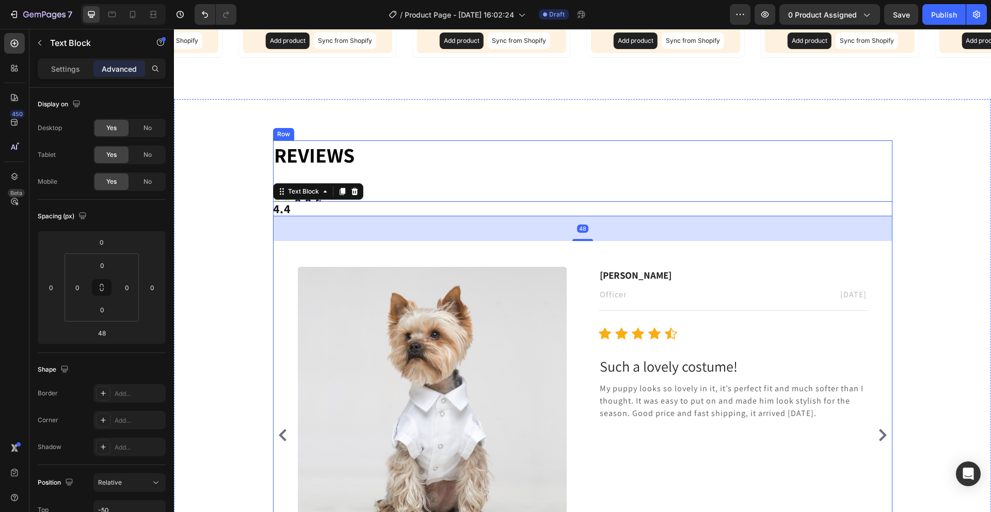
click at [377, 175] on div "⁠⁠⁠⁠⁠⁠⁠ Reviews Heading Icon Icon Icon Icon Icon Icon List 4.4 Text Block 48 Im…" at bounding box center [582, 371] width 619 height 462
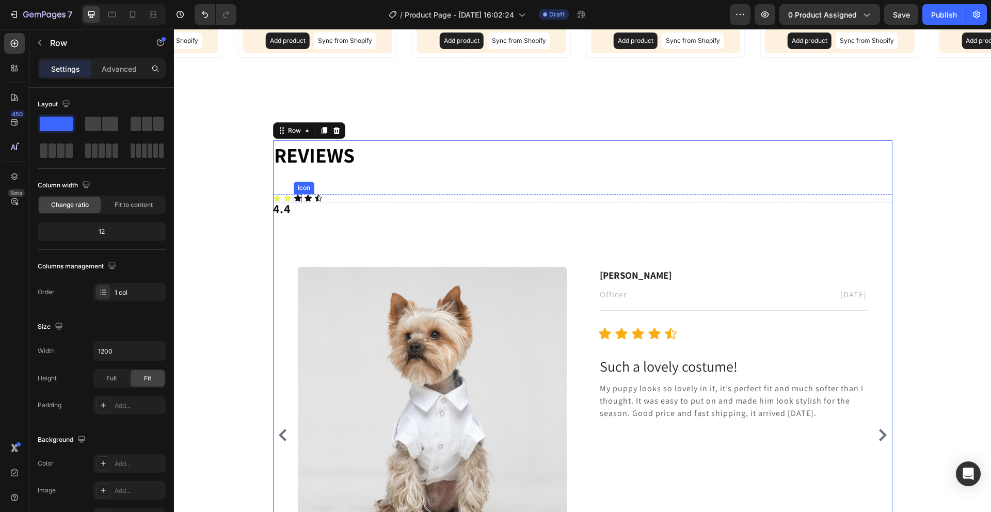
click at [294, 196] on icon at bounding box center [298, 198] width 8 height 8
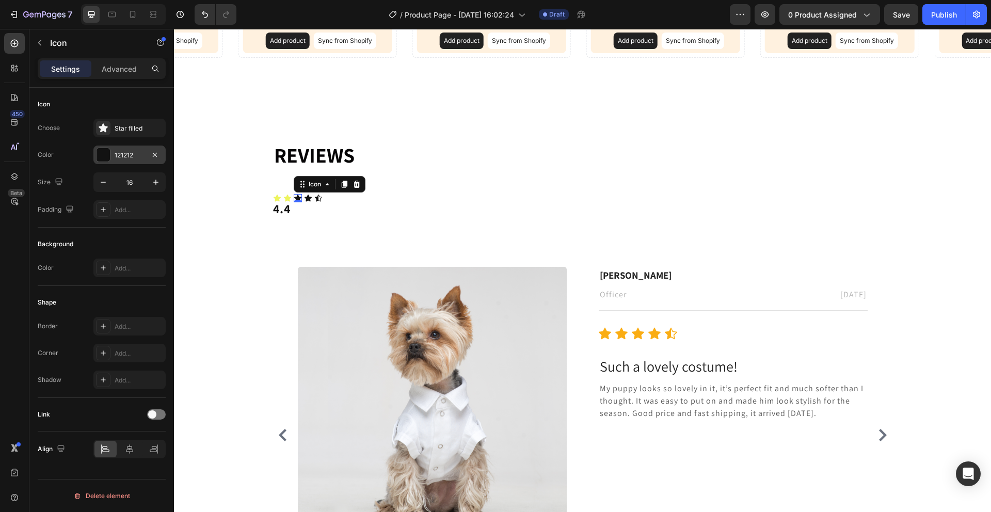
click at [95, 158] on div "121212" at bounding box center [129, 155] width 72 height 19
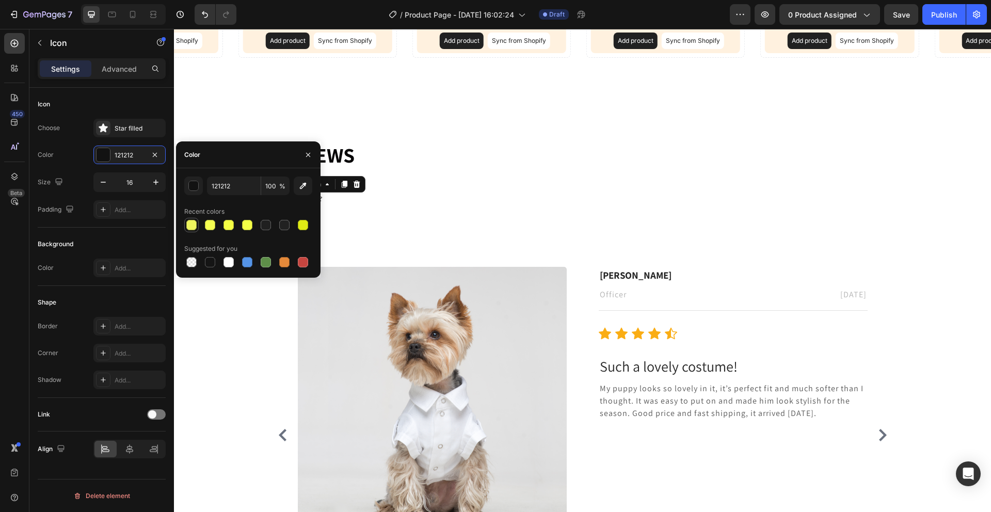
click at [196, 227] on div at bounding box center [191, 225] width 10 height 10
type input "EDF45D"
click at [388, 215] on p "4.4" at bounding box center [582, 208] width 619 height 15
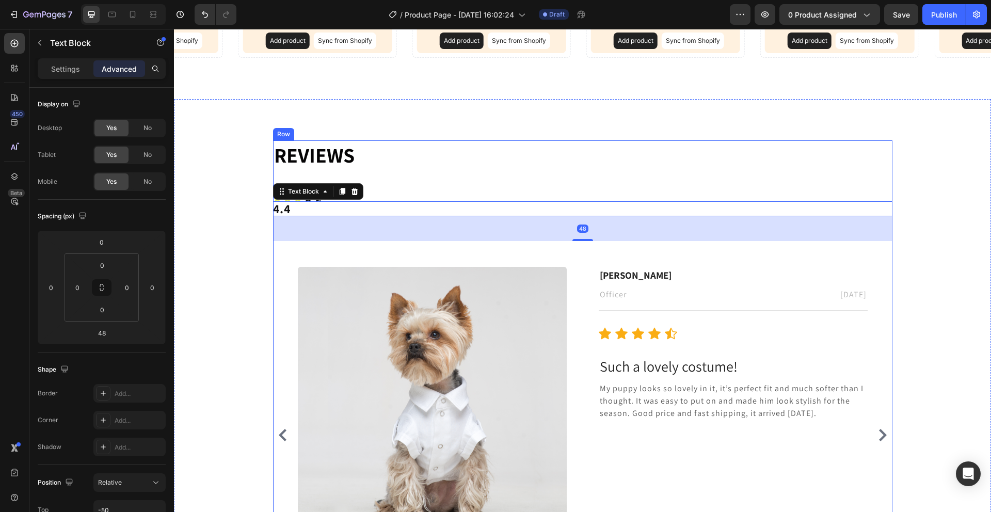
click at [372, 179] on div "⁠⁠⁠⁠⁠⁠⁠ Reviews Heading Icon Icon Icon Icon Icon Icon List 4.4 Text Block 48 Im…" at bounding box center [582, 371] width 619 height 462
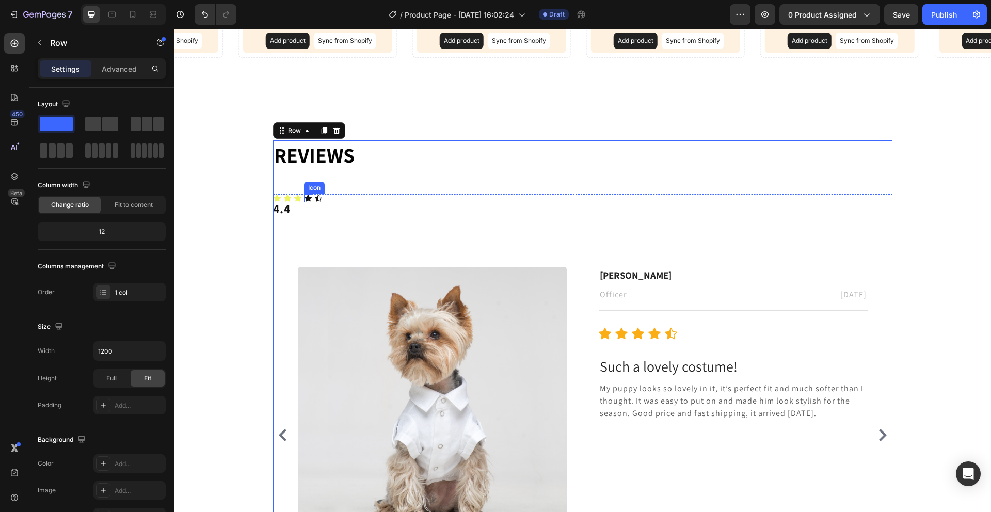
click at [304, 198] on div "Icon" at bounding box center [308, 198] width 8 height 8
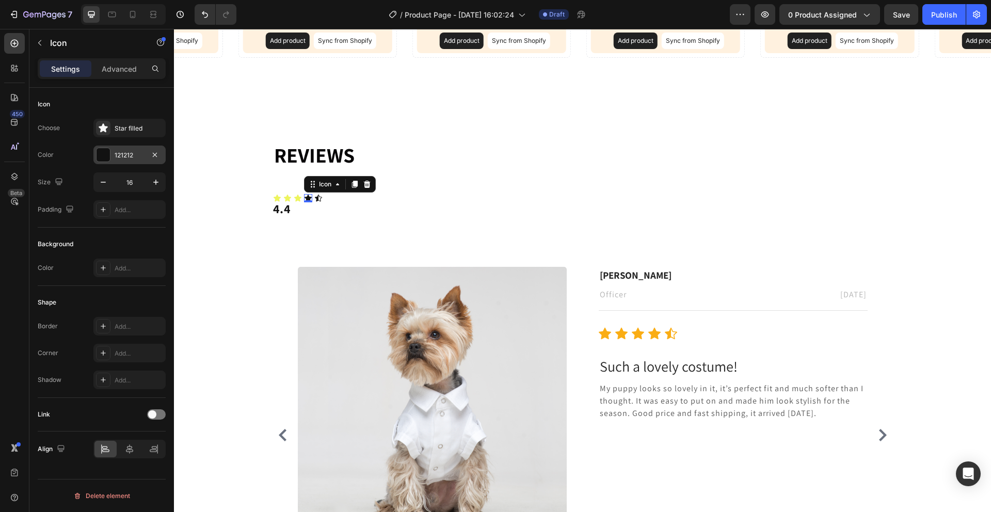
click at [106, 158] on div at bounding box center [102, 154] width 13 height 13
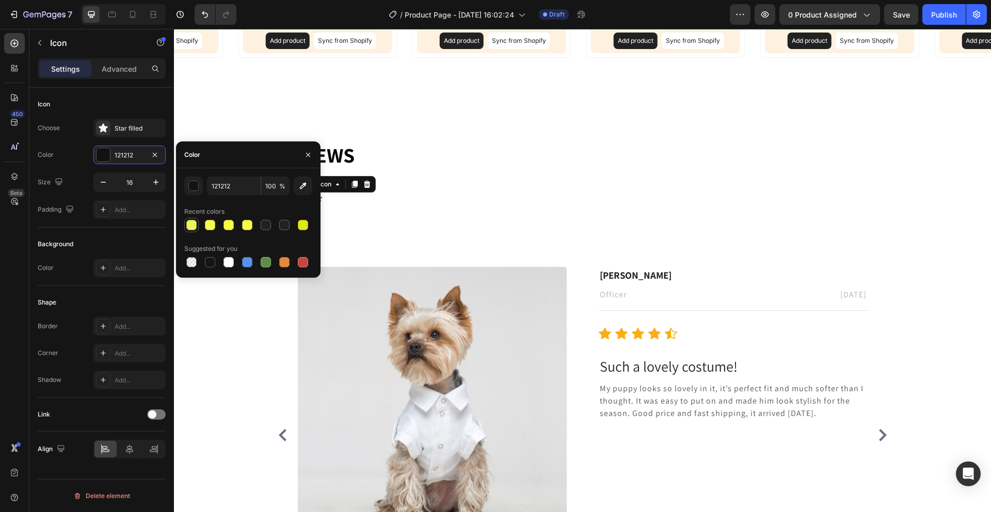
click at [191, 222] on div at bounding box center [191, 225] width 10 height 10
type input "EDF45D"
click at [387, 170] on div "⁠⁠⁠⁠⁠⁠⁠ Reviews Heading Icon Icon Icon Icon 0 Icon Icon List 4.4 Text Block Ima…" at bounding box center [582, 371] width 619 height 462
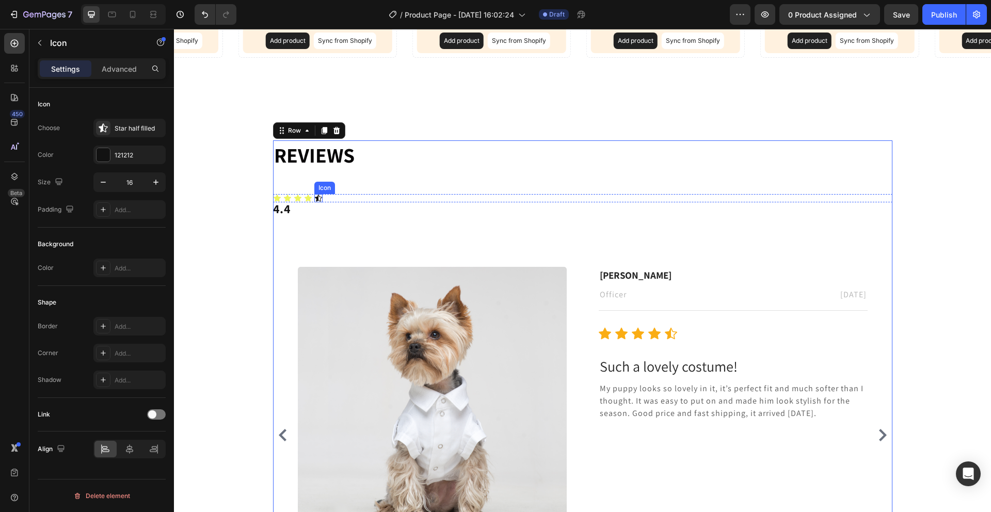
click at [314, 198] on div "Icon" at bounding box center [318, 198] width 8 height 8
click at [104, 160] on div at bounding box center [102, 154] width 13 height 13
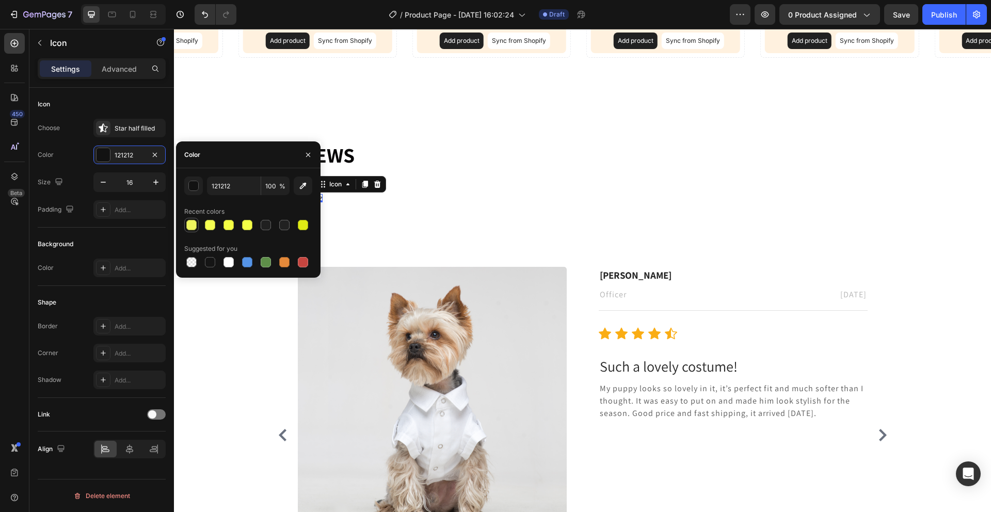
click at [192, 222] on div at bounding box center [191, 225] width 10 height 10
type input "EDF45D"
click at [352, 124] on div "⁠⁠⁠⁠⁠⁠⁠ Reviews Heading Icon Icon Icon Icon Icon 0 Icon List 4.4 Text Block Ima…" at bounding box center [582, 371] width 817 height 545
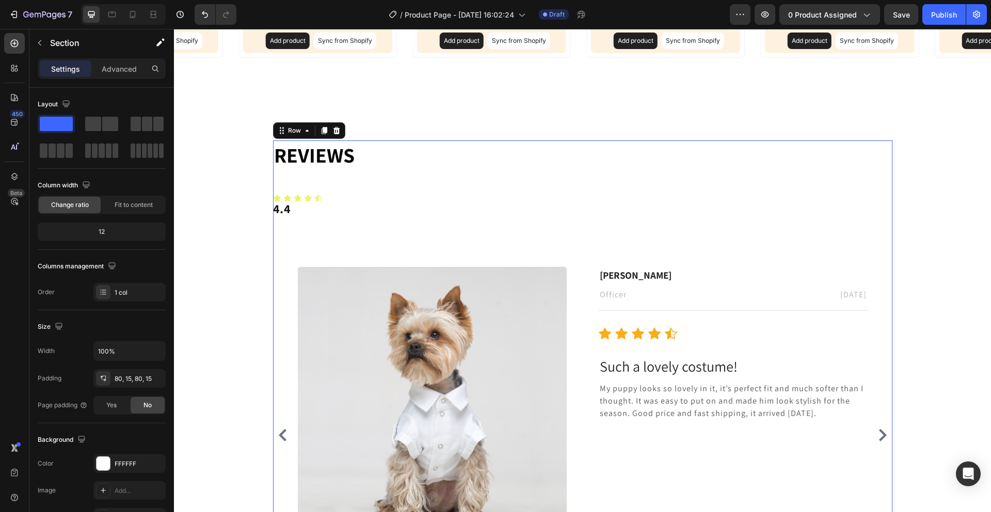
click at [307, 178] on div "⁠⁠⁠⁠⁠⁠⁠ Reviews Heading Icon Icon Icon Icon Icon Icon List 4.4 Text Block Image…" at bounding box center [582, 371] width 619 height 462
click at [299, 174] on div "⁠⁠⁠⁠⁠⁠⁠ Reviews Heading Icon Icon Icon Icon Icon Icon List 4.4 Text Block Image…" at bounding box center [582, 371] width 619 height 462
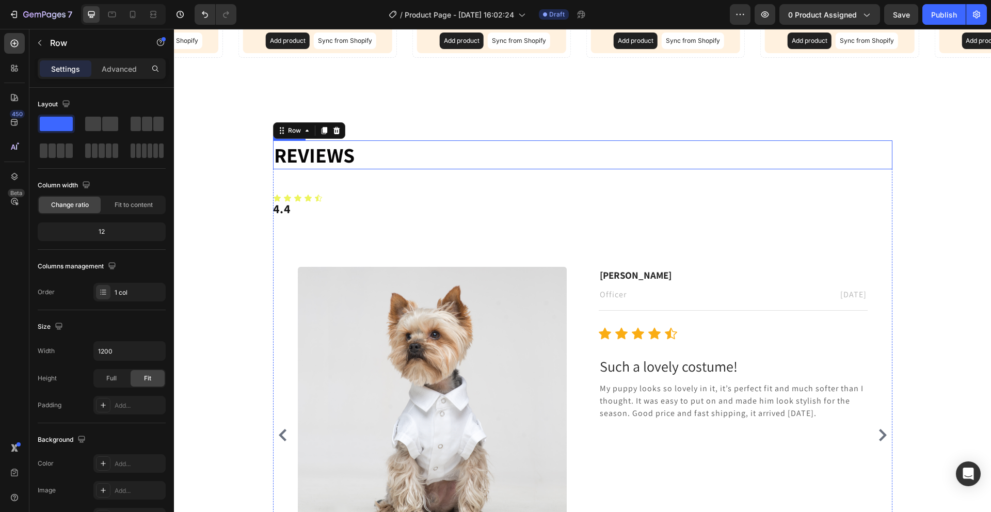
click at [344, 169] on h2 "⁠⁠⁠⁠⁠⁠⁠ Reviews" at bounding box center [582, 154] width 619 height 29
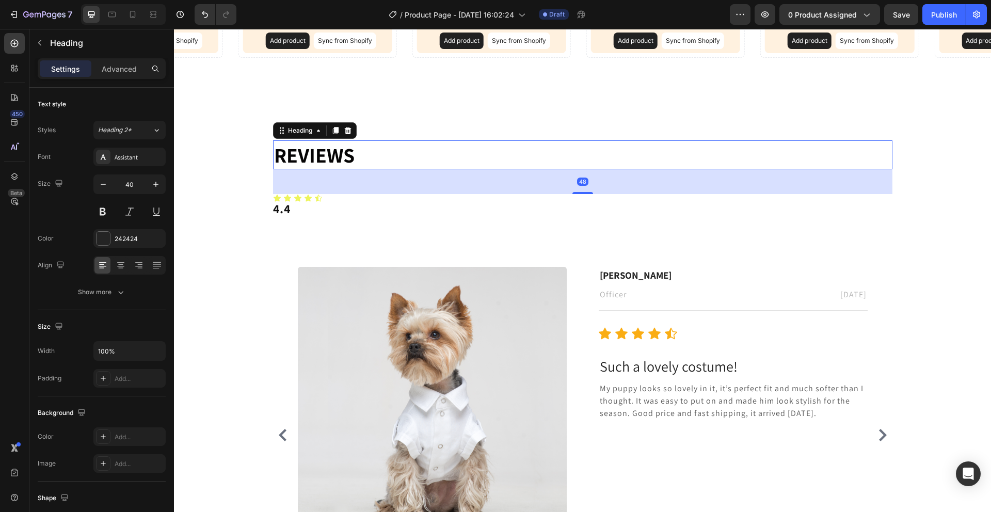
click at [367, 179] on div "48" at bounding box center [582, 181] width 619 height 25
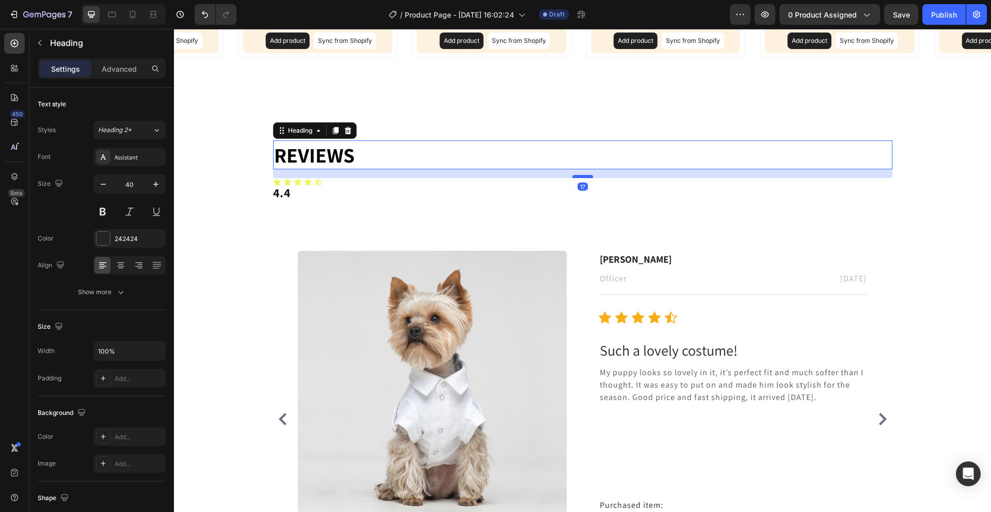
drag, startPoint x: 574, startPoint y: 192, endPoint x: 585, endPoint y: 176, distance: 19.0
click at [585, 176] on div at bounding box center [582, 176] width 21 height 3
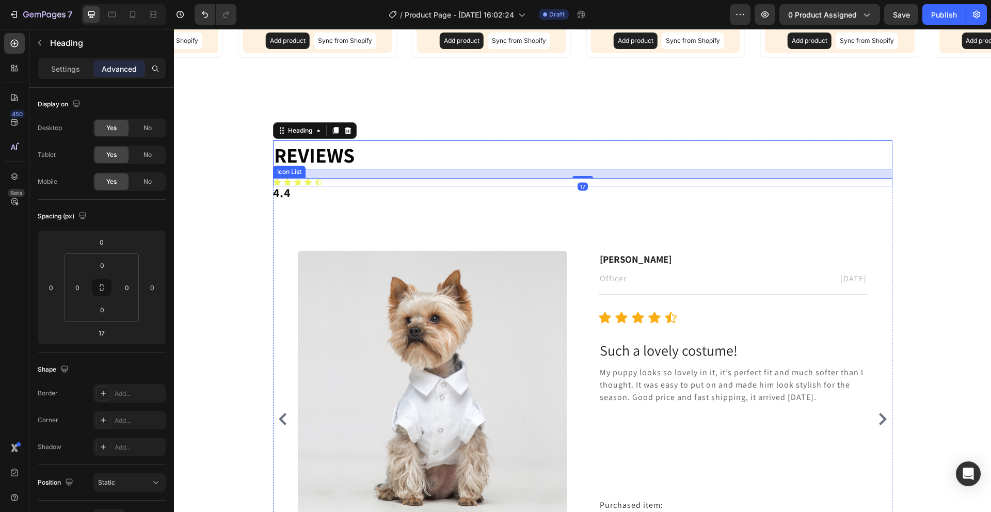
click at [508, 181] on div "Icon Icon Icon Icon Icon" at bounding box center [582, 182] width 619 height 8
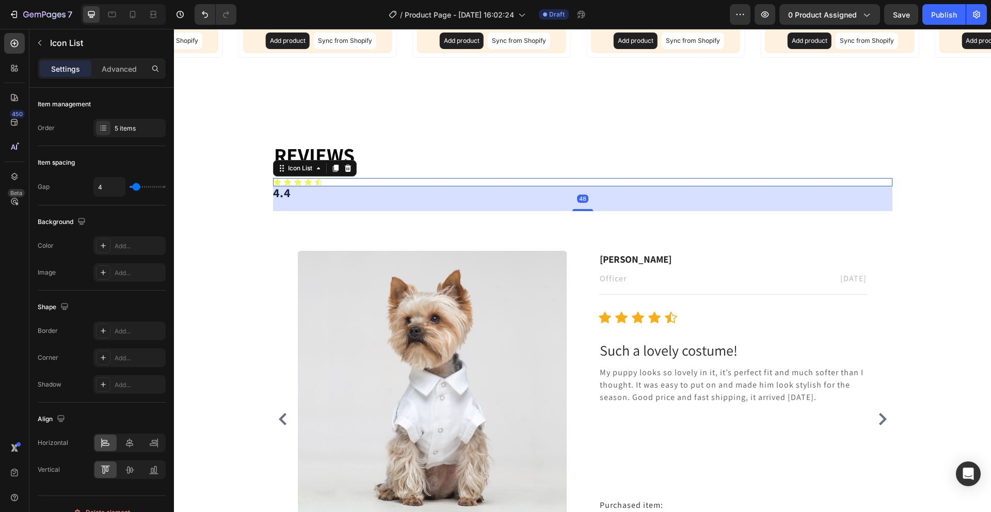
click at [501, 196] on div "48" at bounding box center [582, 198] width 619 height 25
drag, startPoint x: 447, startPoint y: 206, endPoint x: 401, endPoint y: 202, distance: 46.6
click at [447, 206] on div "48" at bounding box center [582, 198] width 619 height 25
click at [274, 195] on div "48" at bounding box center [582, 198] width 619 height 25
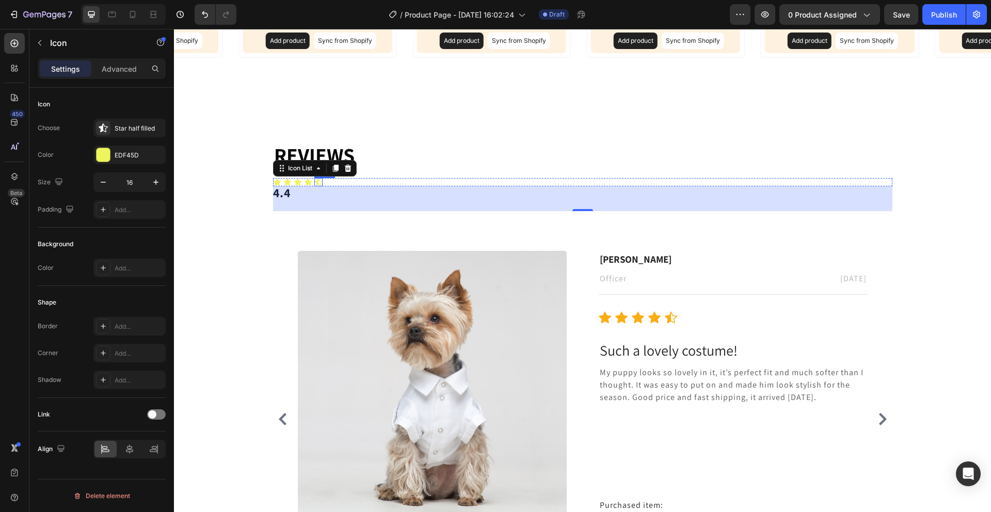
click at [315, 183] on div "Icon" at bounding box center [318, 182] width 8 height 8
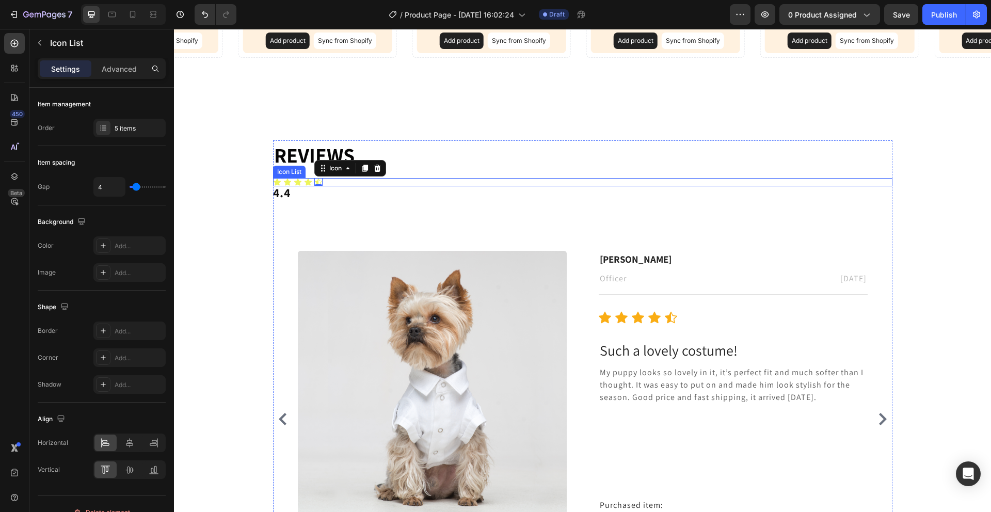
click at [344, 181] on div "Icon Icon Icon Icon Icon 0" at bounding box center [582, 182] width 619 height 8
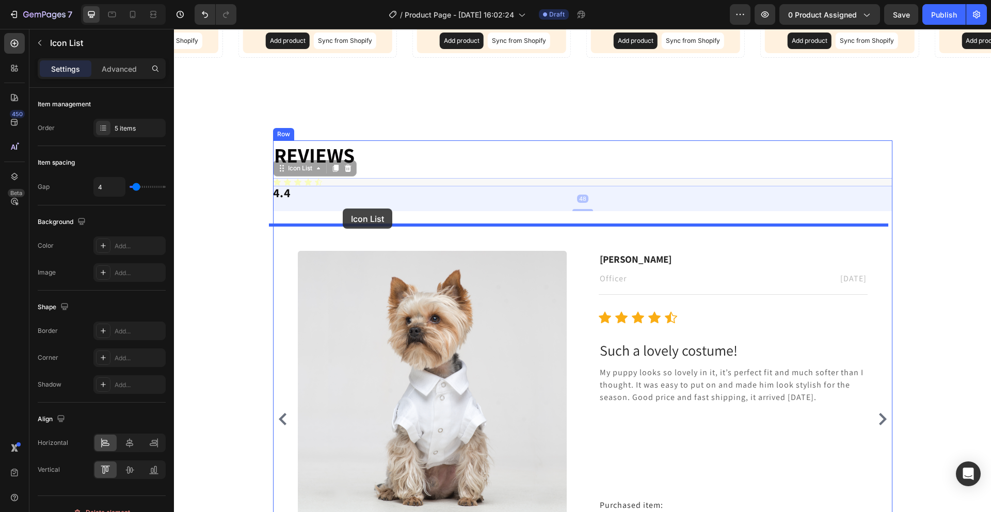
drag, startPoint x: 345, startPoint y: 182, endPoint x: 344, endPoint y: 207, distance: 25.8
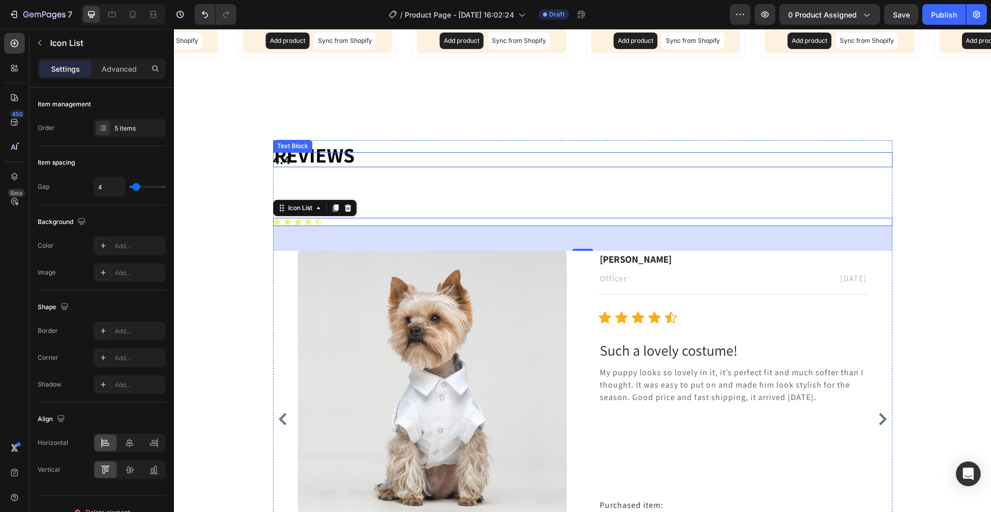
click at [279, 166] on p "4.4" at bounding box center [582, 159] width 619 height 15
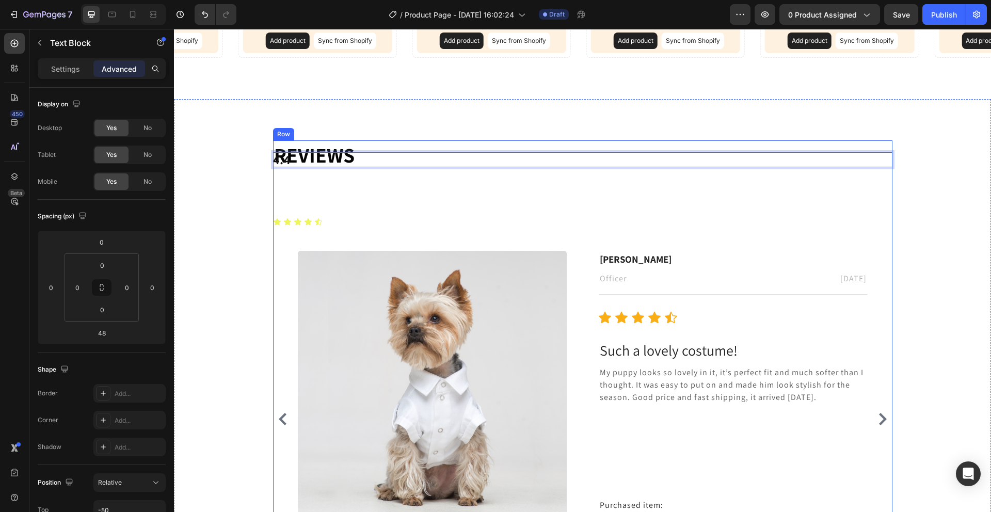
drag, startPoint x: 446, startPoint y: 160, endPoint x: 443, endPoint y: 189, distance: 29.6
click at [492, 160] on p "4.4" at bounding box center [582, 159] width 619 height 15
click at [328, 148] on span "Reviews" at bounding box center [314, 154] width 81 height 27
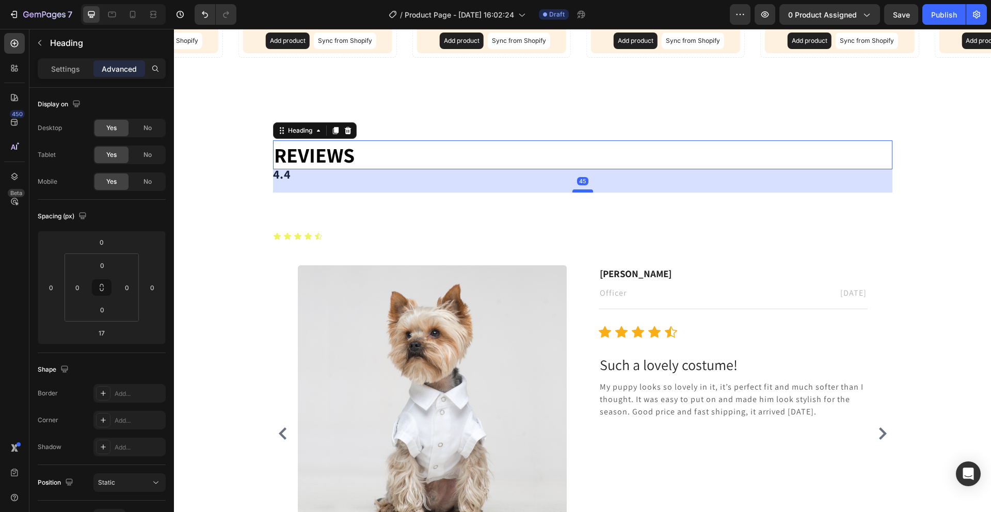
click at [573, 191] on div at bounding box center [582, 190] width 21 height 3
type input "45"
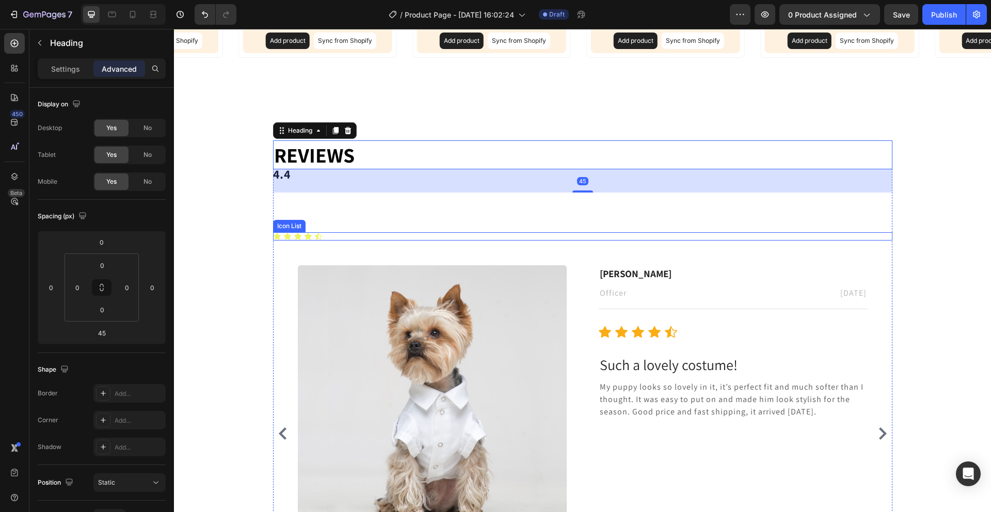
click at [362, 234] on div "Icon Icon Icon Icon Icon" at bounding box center [582, 236] width 619 height 8
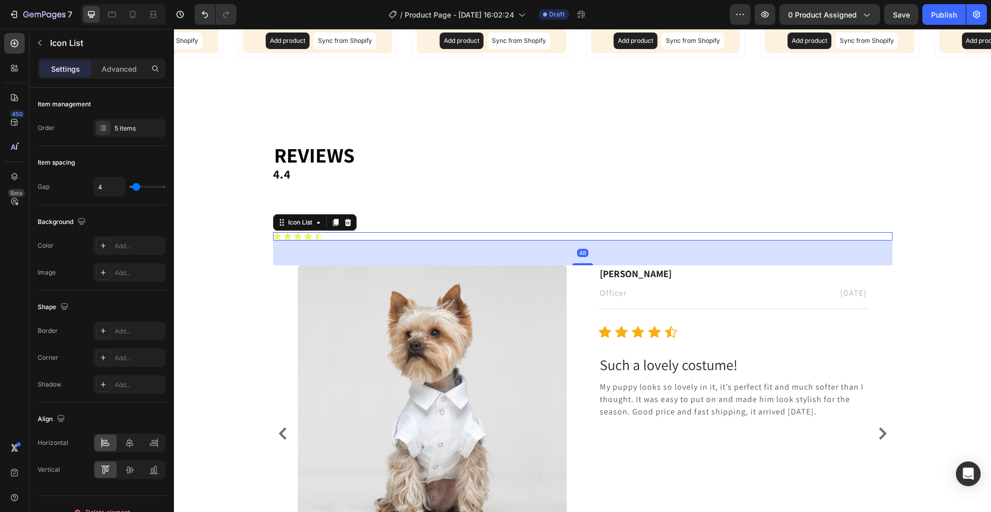
click at [581, 259] on div "48" at bounding box center [582, 252] width 619 height 25
click at [462, 202] on div "⁠⁠⁠⁠⁠⁠⁠ Reviews Heading 4.4 Text Block Icon Icon Icon Icon Icon Icon List 48 Im…" at bounding box center [582, 370] width 619 height 461
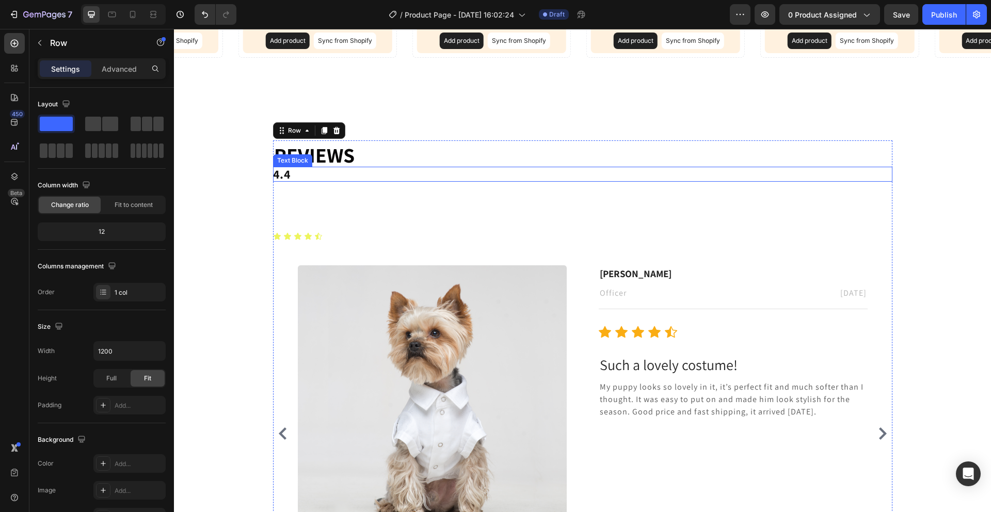
click at [364, 178] on p "4.4" at bounding box center [582, 174] width 619 height 15
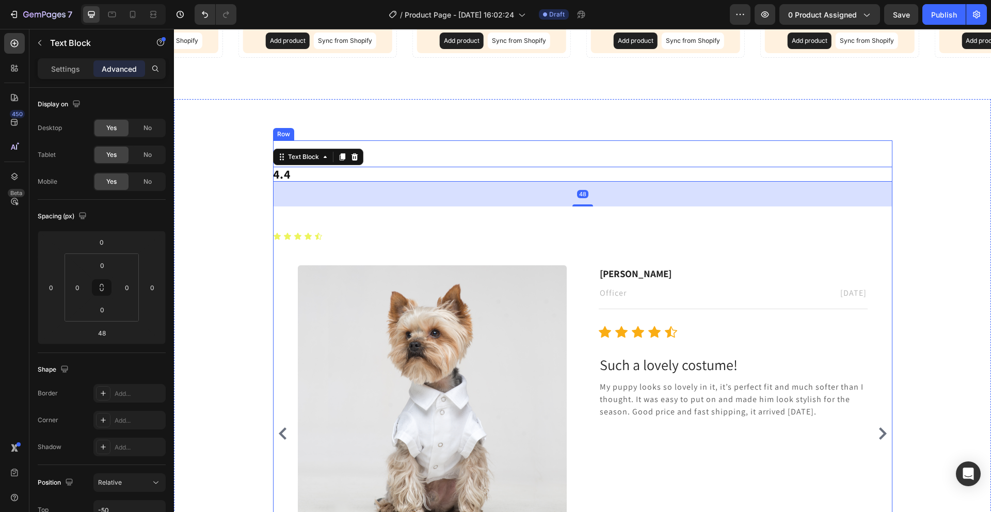
click at [364, 208] on div "⁠⁠⁠⁠⁠⁠⁠ Reviews Heading 4.4 Text Block 48 Icon Icon Icon Icon Icon Icon List Im…" at bounding box center [582, 370] width 619 height 461
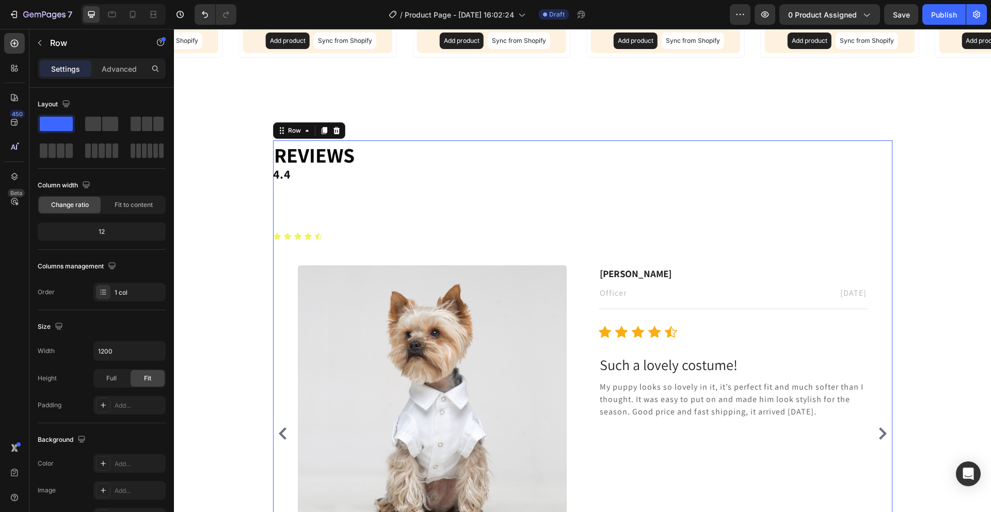
click at [363, 192] on div "⁠⁠⁠⁠⁠⁠⁠ Reviews Heading 4.4 Text Block Icon Icon Icon Icon Icon Icon List Image…" at bounding box center [582, 370] width 619 height 461
click at [355, 178] on p "4.4" at bounding box center [582, 174] width 619 height 15
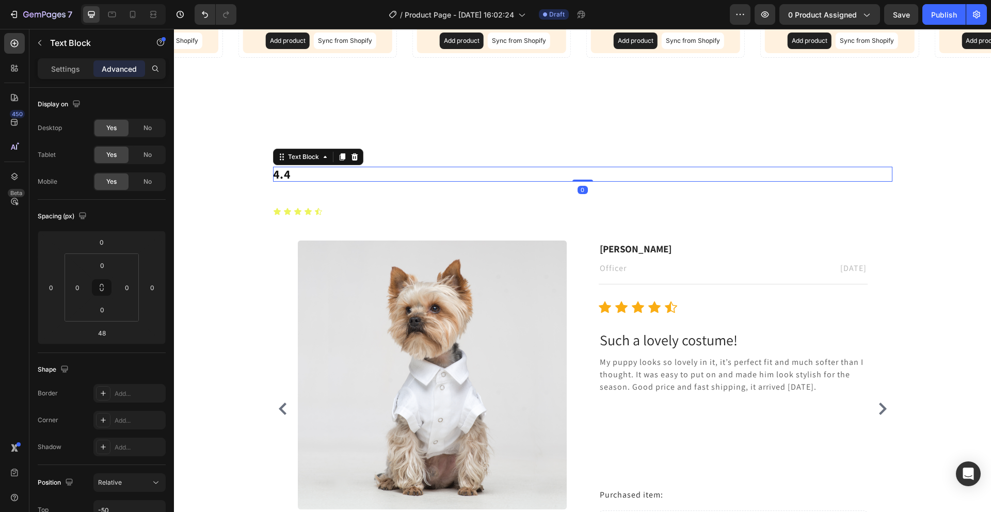
drag, startPoint x: 573, startPoint y: 205, endPoint x: 573, endPoint y: 171, distance: 33.5
click at [573, 171] on div "4.4 Text Block 0" at bounding box center [582, 174] width 619 height 15
type input "0"
drag, startPoint x: 578, startPoint y: 179, endPoint x: 577, endPoint y: 167, distance: 11.4
click at [577, 167] on div "4.4 Text Block 0" at bounding box center [582, 174] width 619 height 15
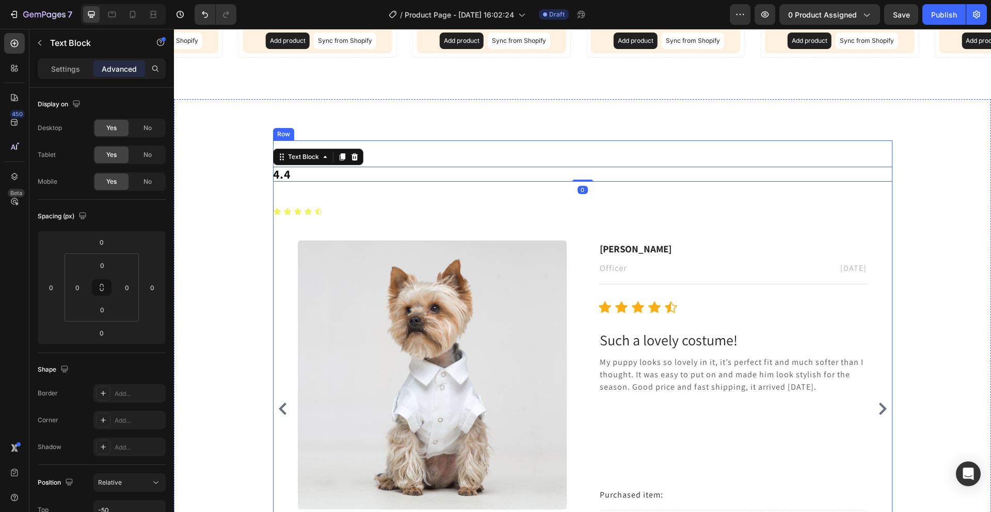
click at [475, 199] on div "⁠⁠⁠⁠⁠⁠⁠ Reviews Heading 4.4 Text Block 0 Icon Icon Icon Icon Icon Icon List Ima…" at bounding box center [582, 358] width 619 height 436
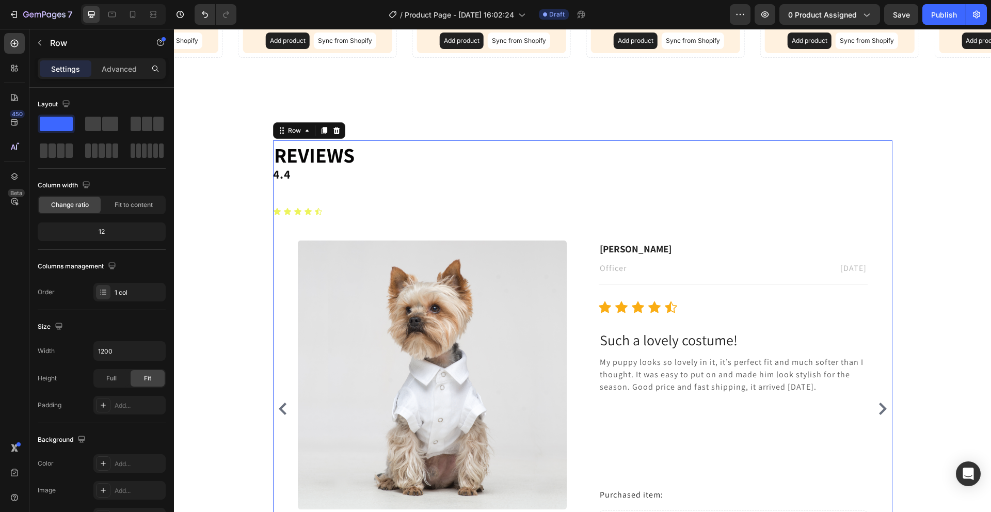
click at [422, 219] on div "⁠⁠⁠⁠⁠⁠⁠ Reviews Heading 4.4 Text Block Icon Icon Icon Icon Icon Icon List Image…" at bounding box center [582, 358] width 619 height 436
click at [416, 213] on div "Icon Icon Icon Icon Icon" at bounding box center [582, 211] width 619 height 8
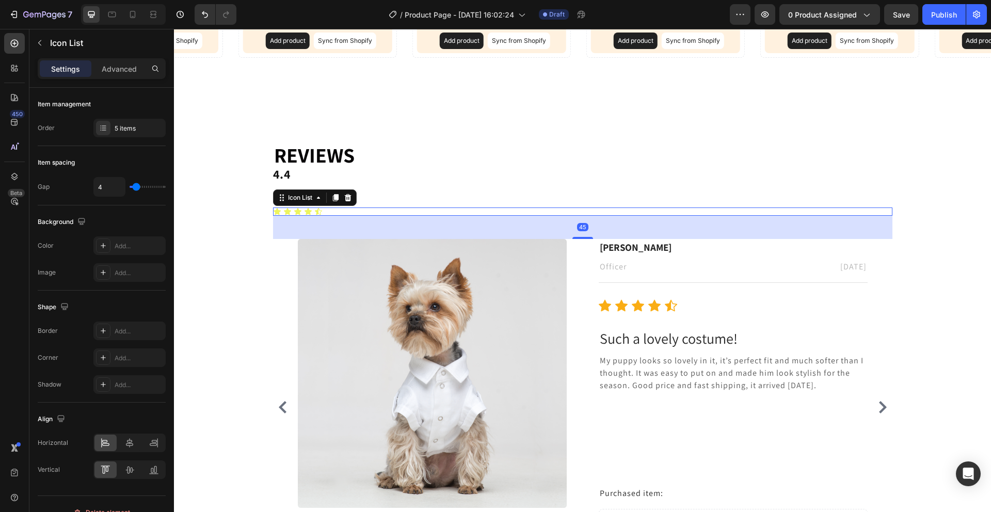
drag, startPoint x: 573, startPoint y: 237, endPoint x: 446, endPoint y: 184, distance: 137.6
click at [577, 237] on div at bounding box center [582, 238] width 21 height 2
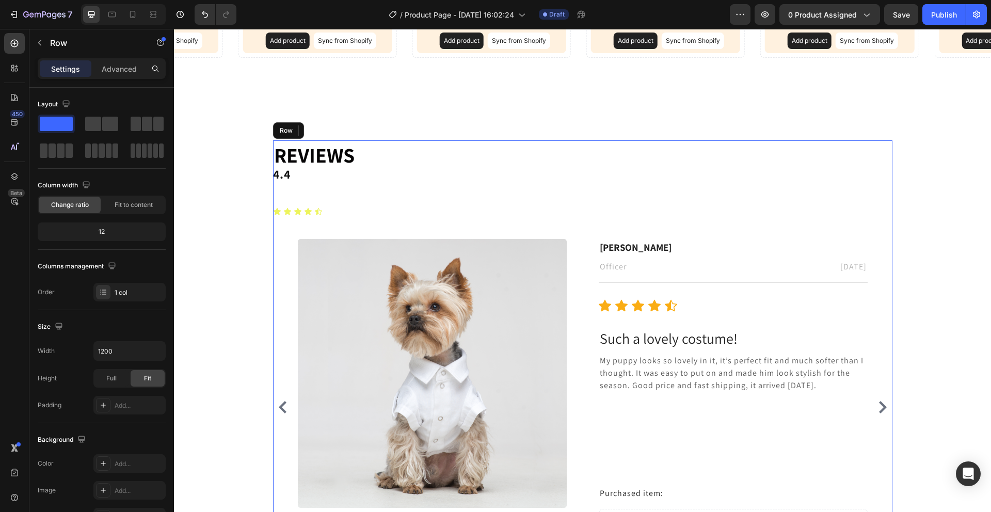
click at [446, 184] on div "⁠⁠⁠⁠⁠⁠⁠ Reviews Heading 4.4 Text Block Icon Icon Icon Icon Icon Icon List 45 Im…" at bounding box center [582, 357] width 619 height 435
drag, startPoint x: 291, startPoint y: 185, endPoint x: 284, endPoint y: 190, distance: 7.7
click at [291, 185] on div "⁠⁠⁠⁠⁠⁠⁠ Reviews Heading 4.4 Text Block Icon Icon Icon Icon Icon Icon List Image…" at bounding box center [582, 357] width 619 height 435
click at [291, 182] on div "⁠⁠⁠⁠⁠⁠⁠ Reviews Heading 4.4 Text Block Icon Icon Icon Icon Icon Icon List Image…" at bounding box center [582, 357] width 619 height 435
click at [291, 173] on p "4.4" at bounding box center [582, 174] width 619 height 15
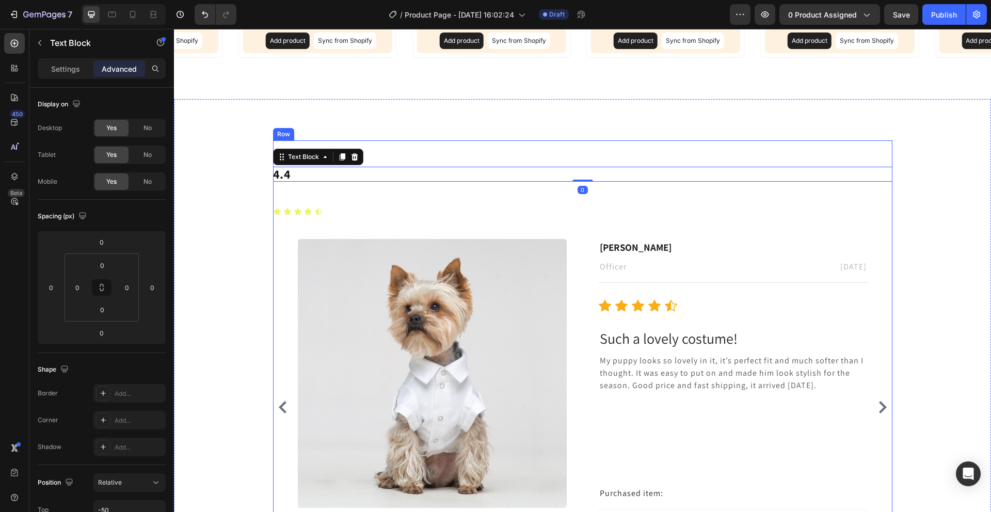
click at [288, 190] on div "⁠⁠⁠⁠⁠⁠⁠ Reviews Heading 4.4 Text Block 0 Icon Icon Icon Icon Icon Icon List Ima…" at bounding box center [582, 357] width 619 height 435
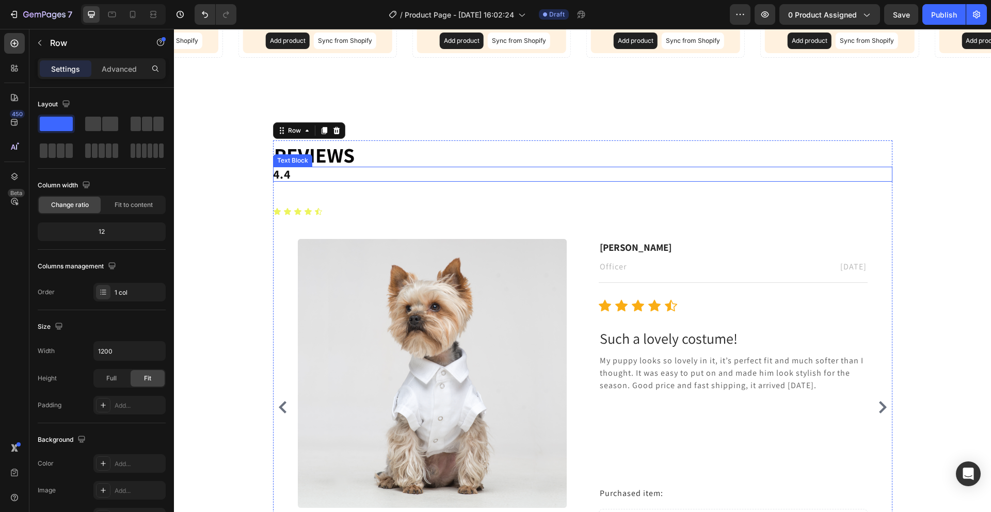
click at [295, 175] on p "4.4" at bounding box center [582, 174] width 619 height 15
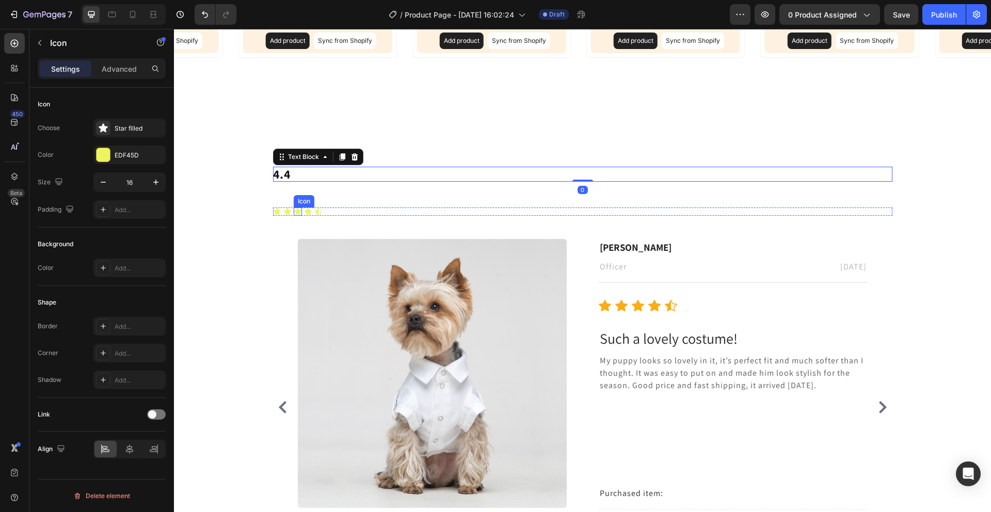
click at [297, 211] on icon at bounding box center [297, 211] width 7 height 7
click at [337, 210] on div "Icon Icon Icon 0 Icon Icon" at bounding box center [582, 211] width 619 height 8
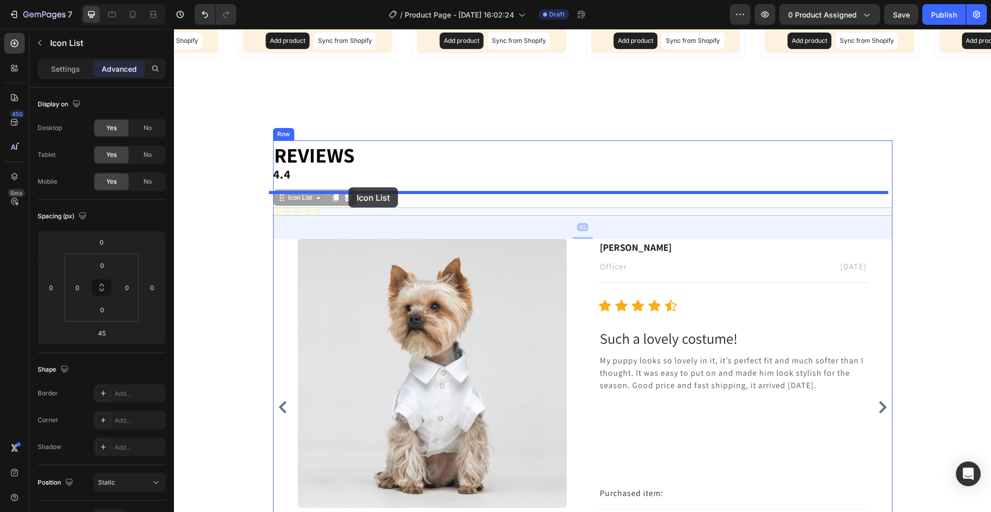
drag, startPoint x: 342, startPoint y: 211, endPoint x: 348, endPoint y: 188, distance: 23.5
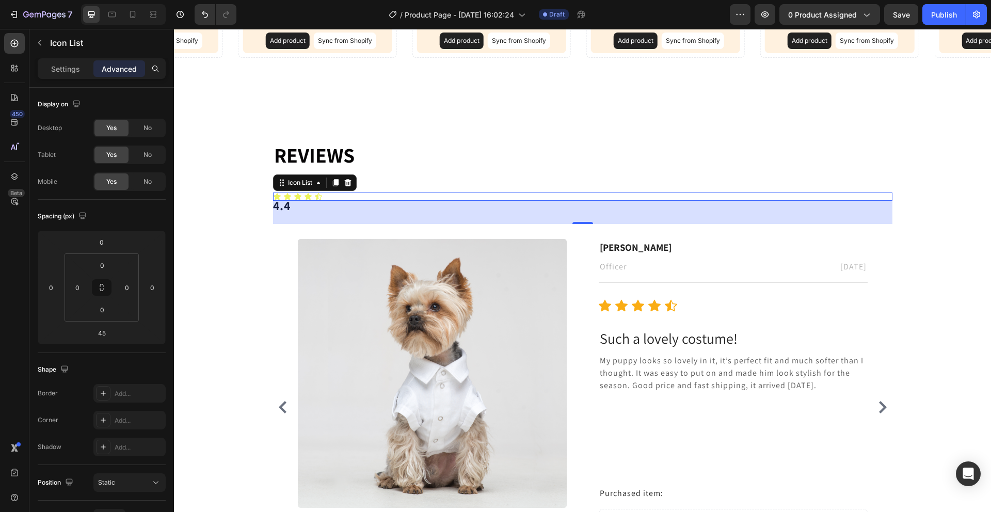
scroll to position [260, 0]
click at [318, 206] on div "45" at bounding box center [582, 212] width 619 height 23
click at [343, 211] on div "45" at bounding box center [582, 212] width 619 height 23
click at [198, 15] on button "Undo/Redo" at bounding box center [205, 14] width 21 height 21
click at [205, 13] on icon "Undo/Redo" at bounding box center [205, 14] width 10 height 10
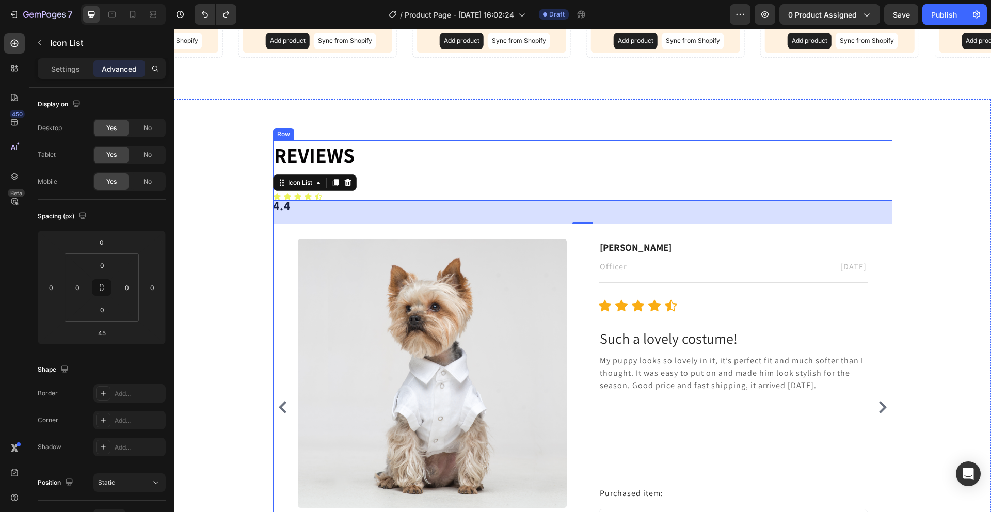
drag, startPoint x: 339, startPoint y: 213, endPoint x: 344, endPoint y: 173, distance: 40.1
click at [344, 173] on div "⁠⁠⁠⁠⁠⁠⁠ Reviews Heading Icon Icon Icon Icon Icon Icon List 45 4.4 Text Block Im…" at bounding box center [582, 357] width 619 height 435
click at [343, 203] on div "45" at bounding box center [582, 212] width 619 height 23
drag, startPoint x: 282, startPoint y: 205, endPoint x: 256, endPoint y: 201, distance: 26.2
click at [255, 201] on div "⁠⁠⁠⁠⁠⁠⁠ Reviews Heading Icon Icon Icon Icon Icon Icon List 45 4.4 Text Block Im…" at bounding box center [582, 357] width 801 height 435
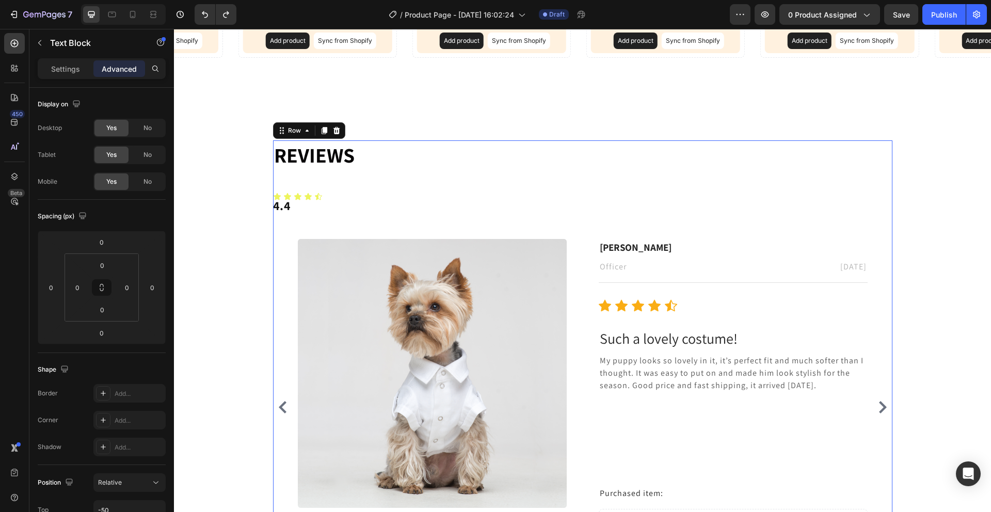
click at [383, 191] on div "⁠⁠⁠⁠⁠⁠⁠ Reviews Heading Icon Icon Icon Icon Icon Icon List 4.4 Text Block Image…" at bounding box center [582, 357] width 619 height 435
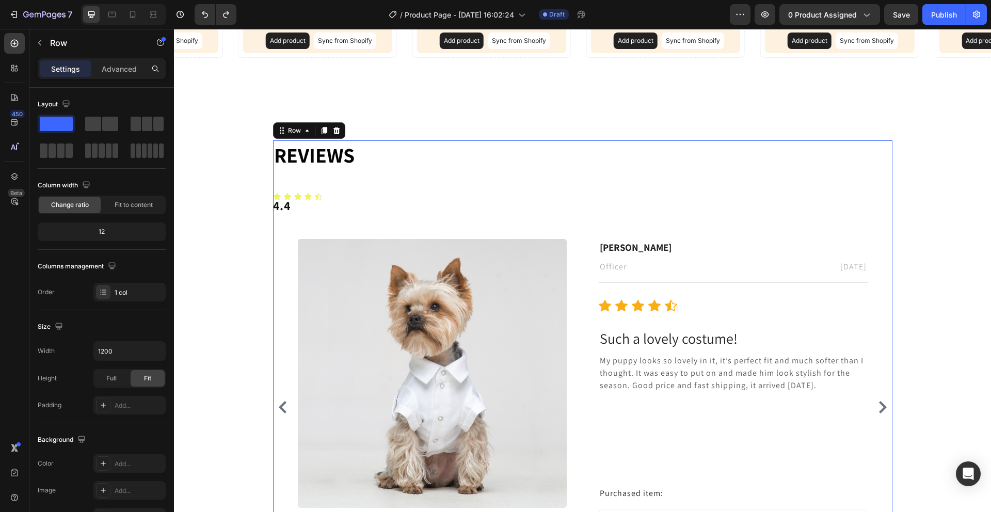
click at [360, 201] on p "4.4" at bounding box center [582, 205] width 619 height 15
click at [302, 191] on div "Text Block" at bounding box center [293, 191] width 35 height 9
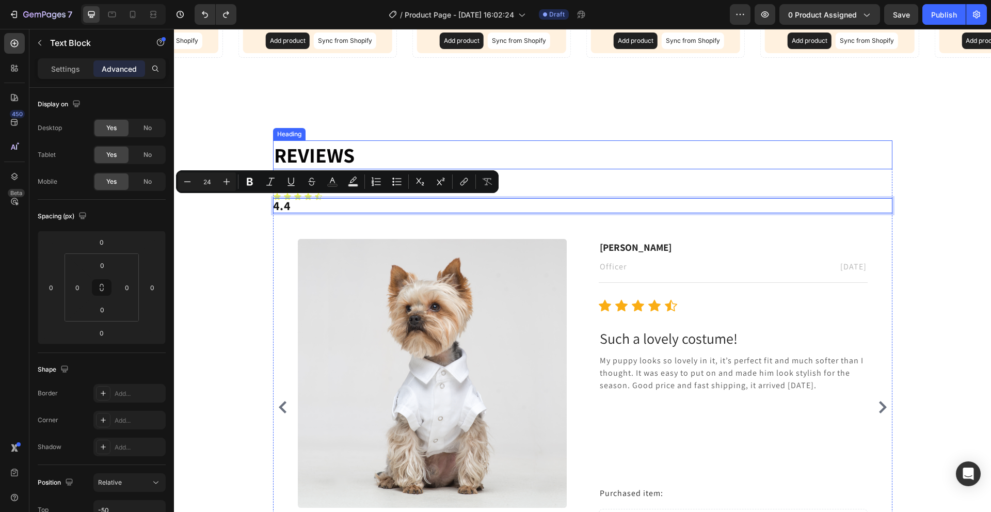
drag, startPoint x: 385, startPoint y: 204, endPoint x: 362, endPoint y: 165, distance: 45.3
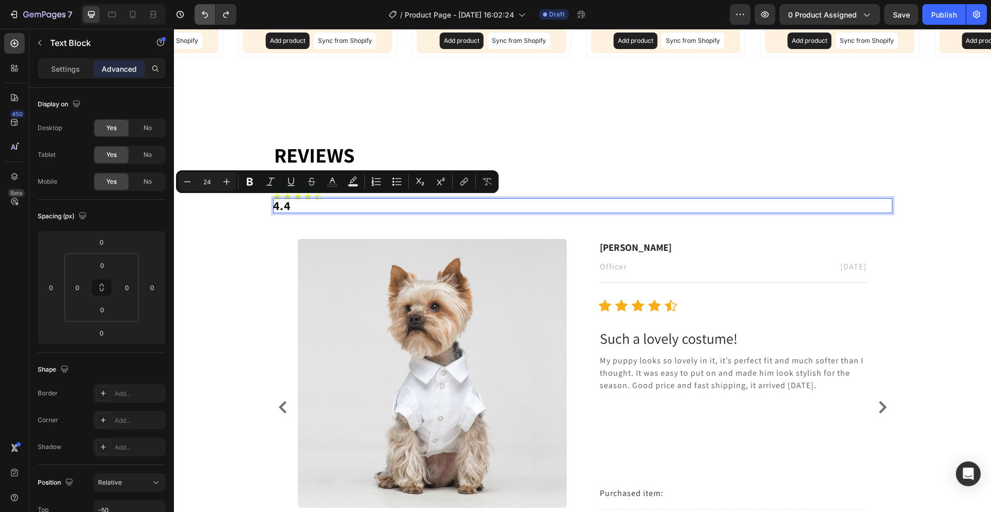
click at [196, 17] on button "Undo/Redo" at bounding box center [205, 14] width 21 height 21
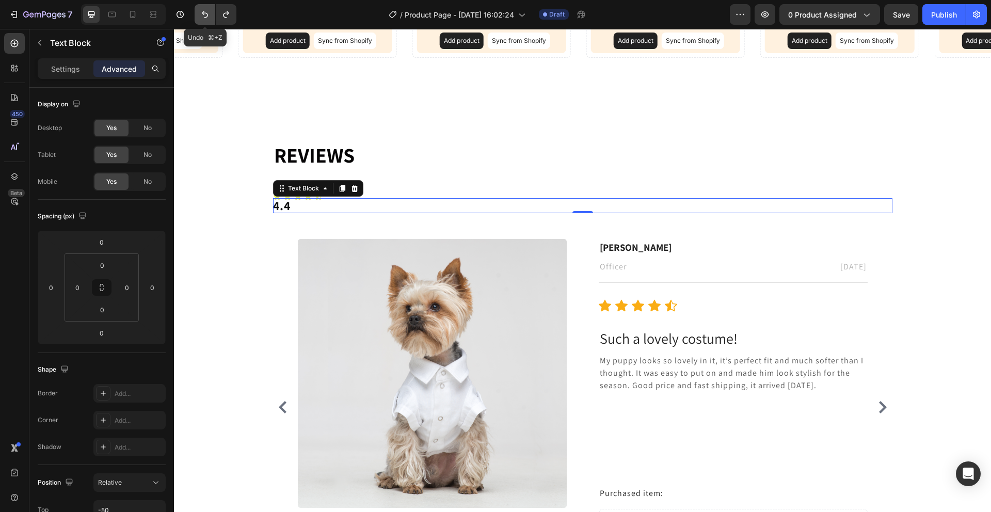
click at [206, 12] on icon "Undo/Redo" at bounding box center [205, 14] width 10 height 10
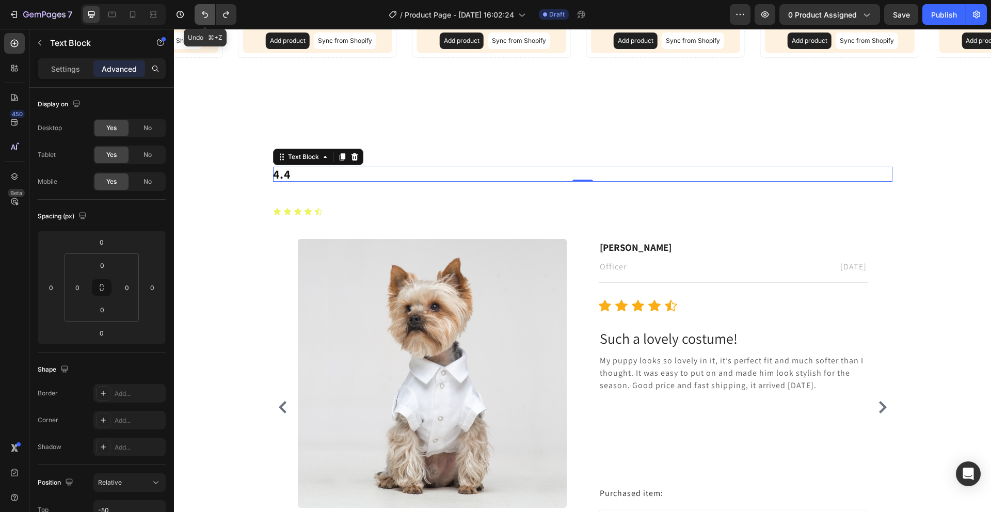
click at [206, 12] on icon "Undo/Redo" at bounding box center [205, 14] width 10 height 10
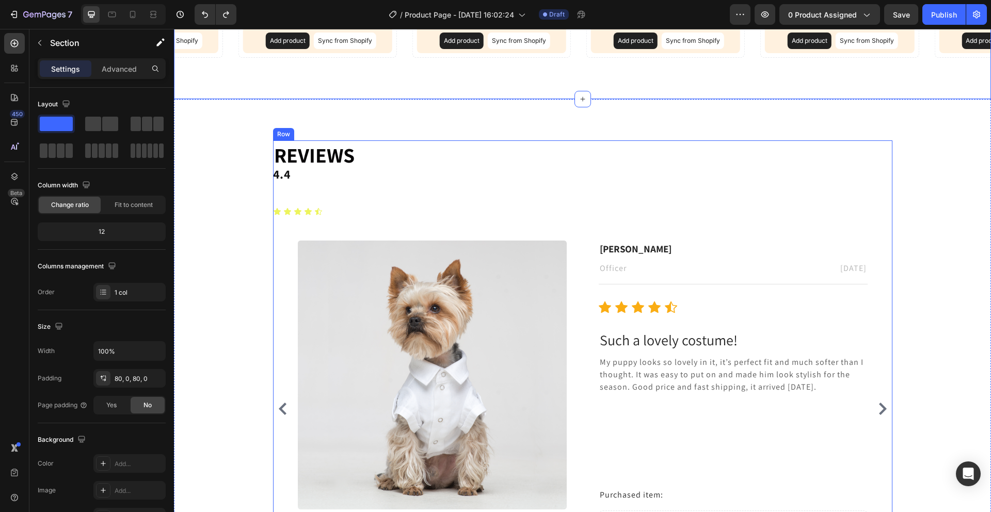
click at [286, 184] on div "⁠⁠⁠⁠⁠⁠⁠ Reviews Heading 4.4 Text Block Icon Icon Icon Icon Icon Icon List Image…" at bounding box center [582, 358] width 619 height 436
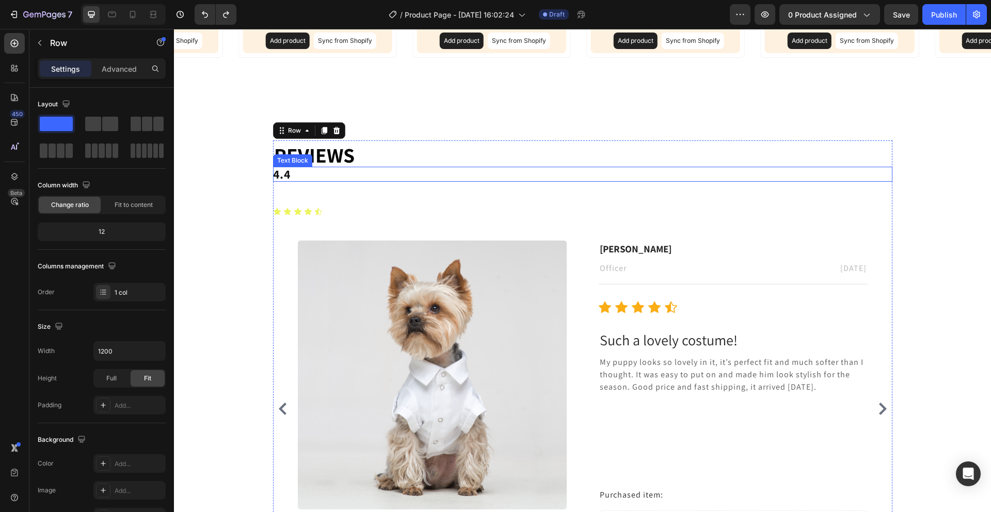
click at [283, 173] on p "4.4" at bounding box center [582, 174] width 619 height 15
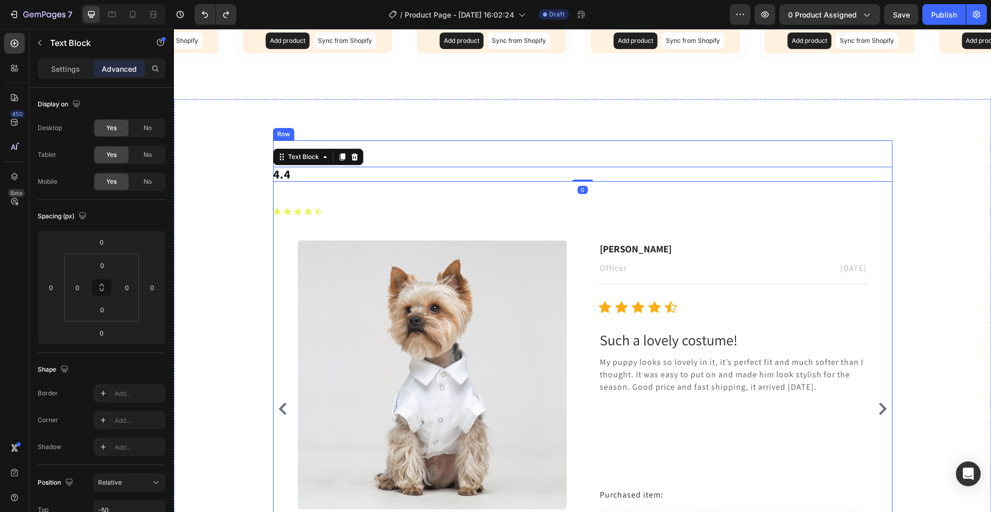
click at [315, 204] on div "⁠⁠⁠⁠⁠⁠⁠ Reviews Heading 4.4 Text Block 0 Icon Icon Icon Icon Icon Icon List Ima…" at bounding box center [582, 358] width 619 height 436
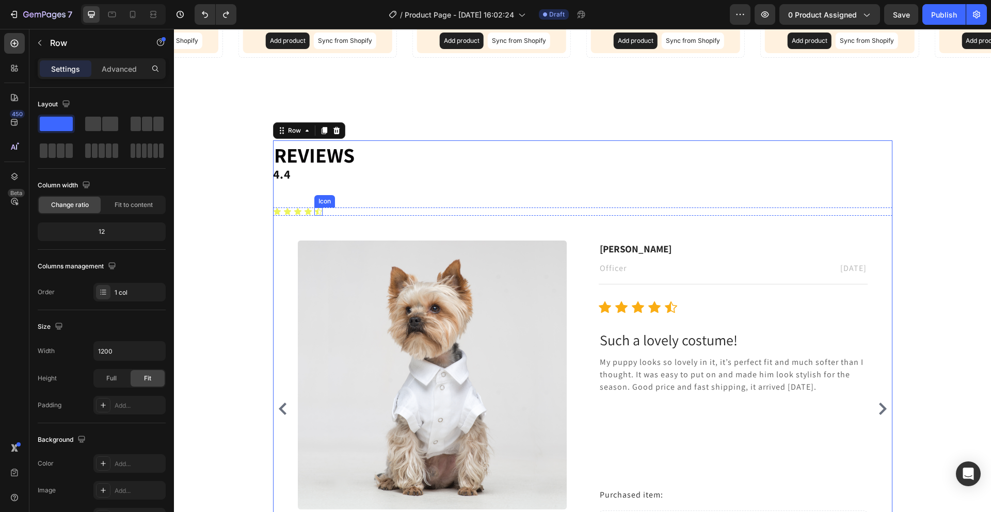
click at [314, 214] on icon at bounding box center [318, 211] width 8 height 8
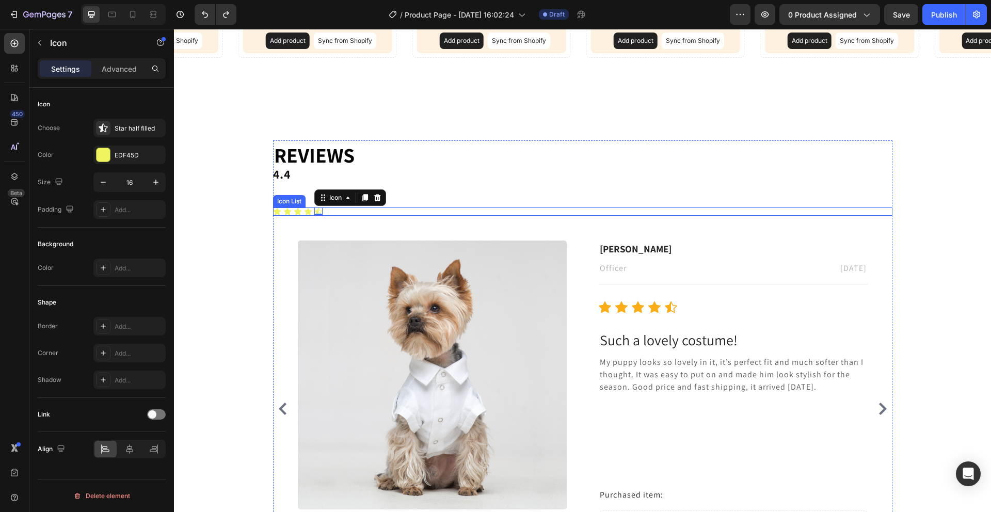
click at [337, 211] on div "Icon Icon Icon Icon Icon 0" at bounding box center [582, 211] width 619 height 8
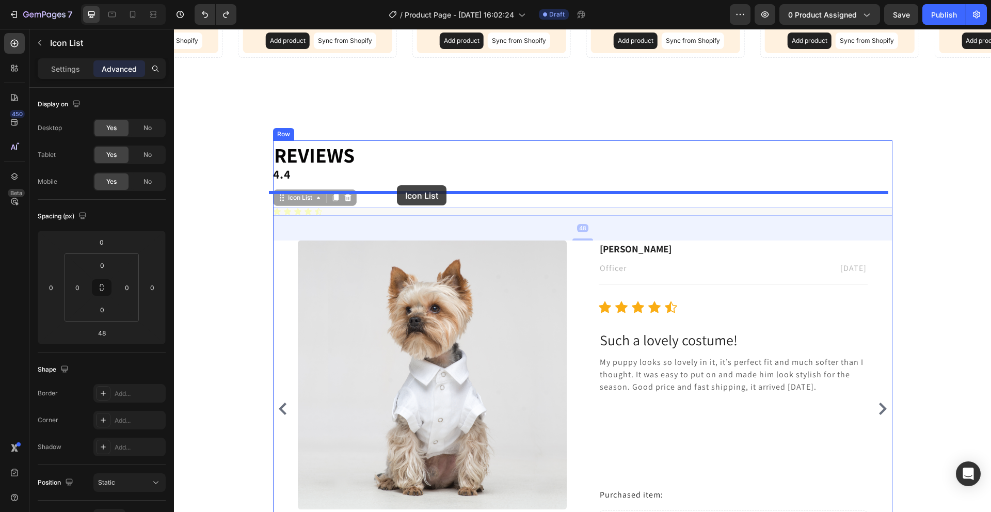
drag, startPoint x: 339, startPoint y: 211, endPoint x: 397, endPoint y: 185, distance: 63.6
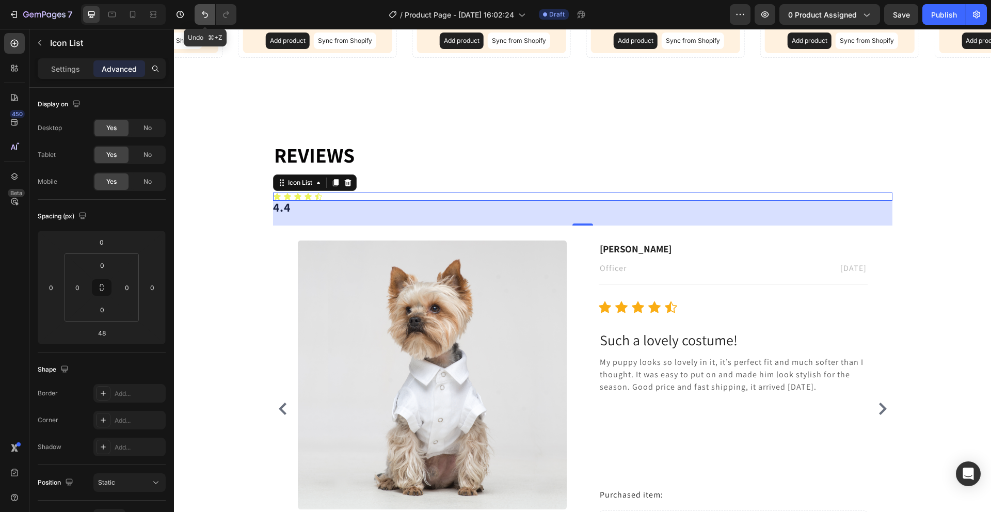
click at [211, 17] on button "Undo/Redo" at bounding box center [205, 14] width 21 height 21
click at [206, 18] on icon "Undo/Redo" at bounding box center [205, 14] width 10 height 10
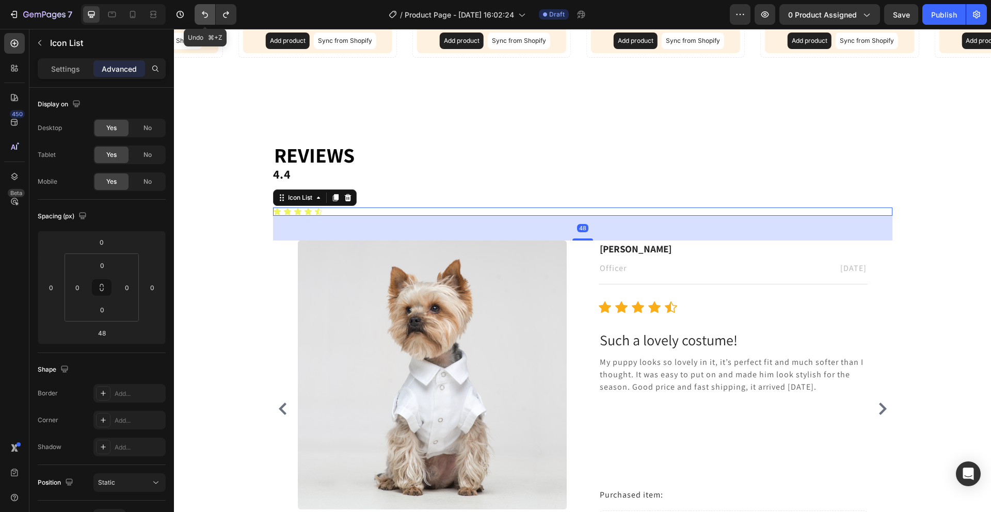
click at [206, 18] on icon "Undo/Redo" at bounding box center [205, 14] width 10 height 10
click at [390, 209] on div "Icon Icon Icon Icon Icon" at bounding box center [582, 211] width 619 height 8
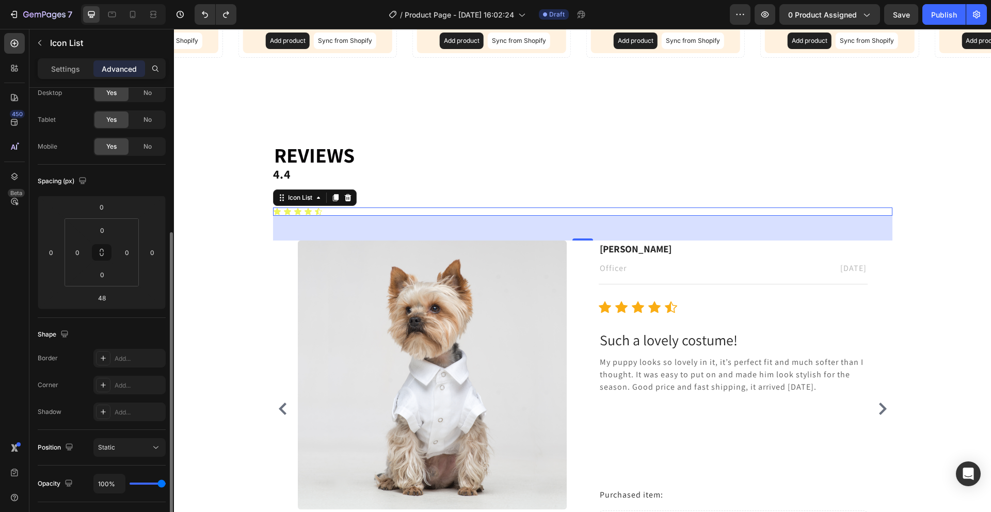
scroll to position [110, 0]
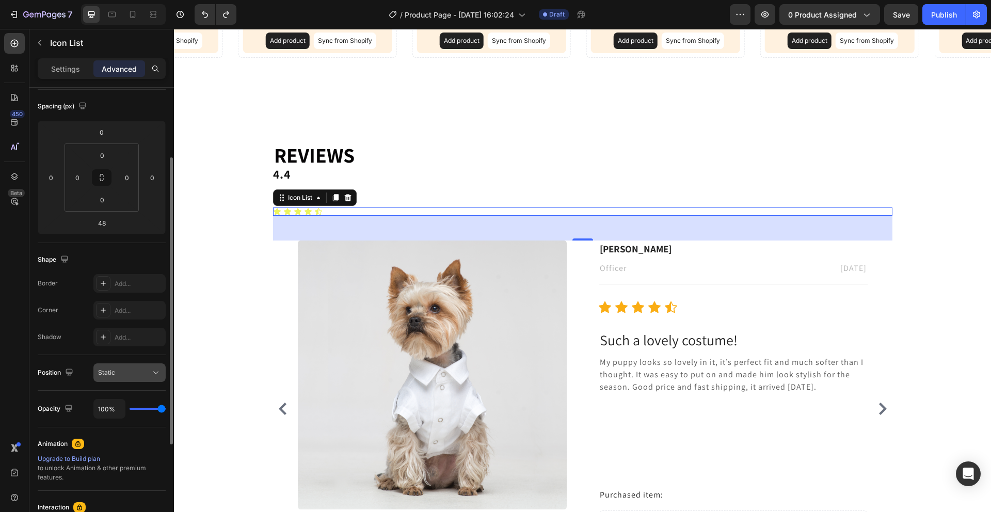
click at [106, 376] on span "Static" at bounding box center [106, 372] width 17 height 8
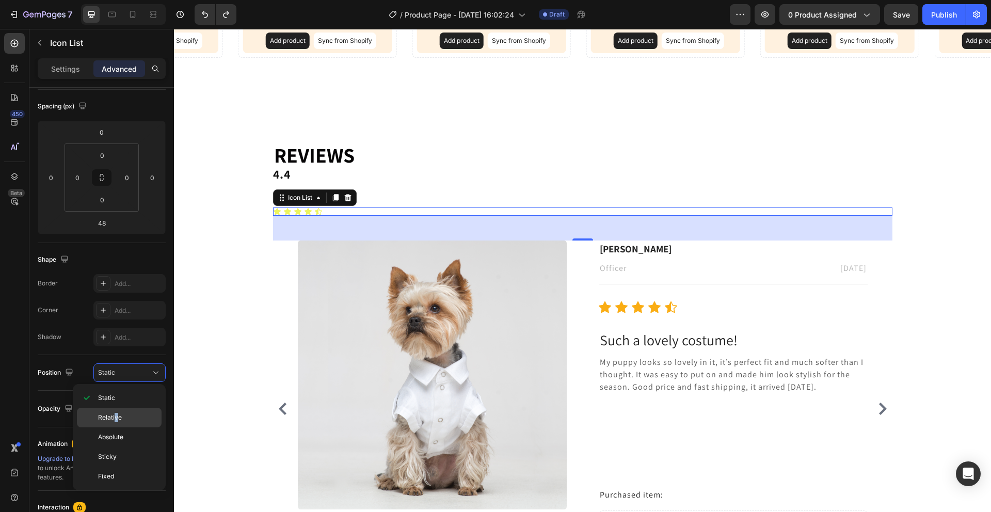
click at [116, 416] on span "Relative" at bounding box center [110, 417] width 24 height 9
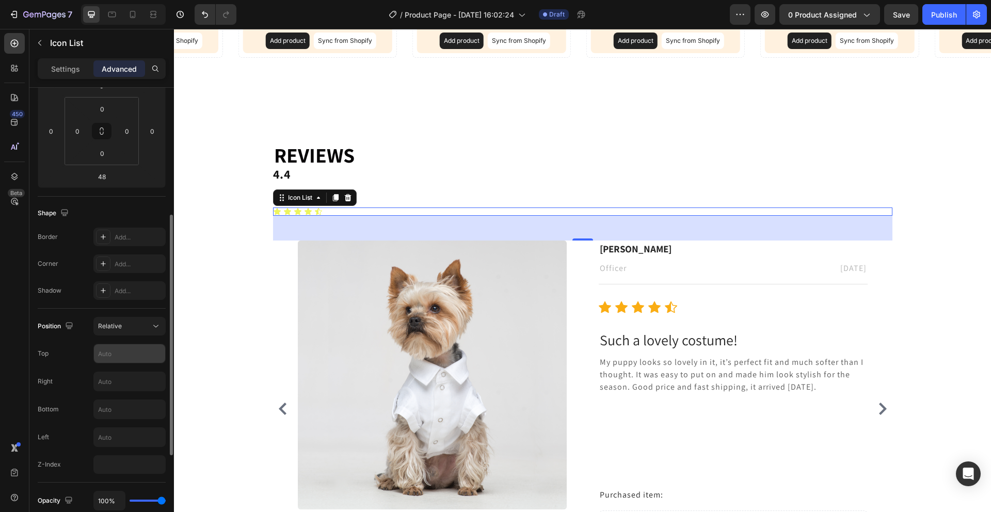
scroll to position [185, 0]
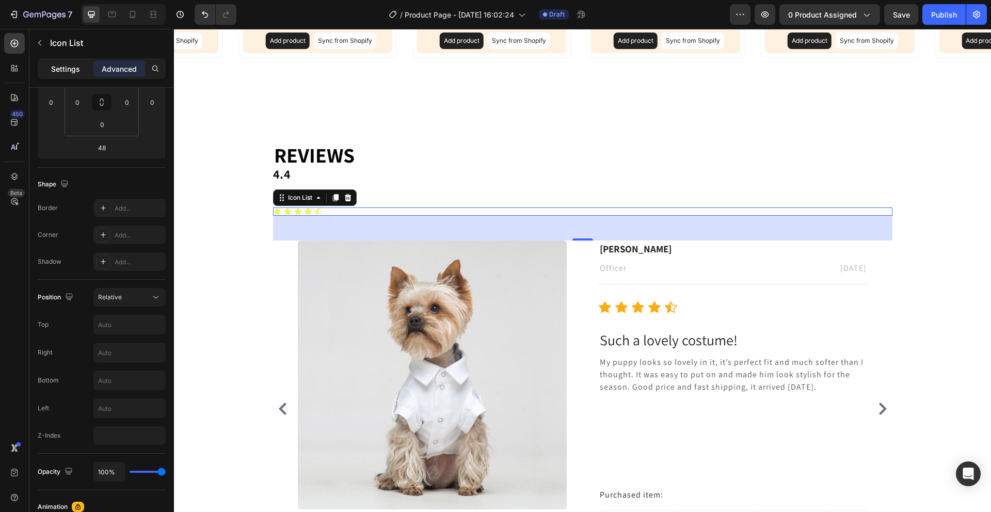
click at [61, 63] on p "Settings" at bounding box center [65, 68] width 29 height 11
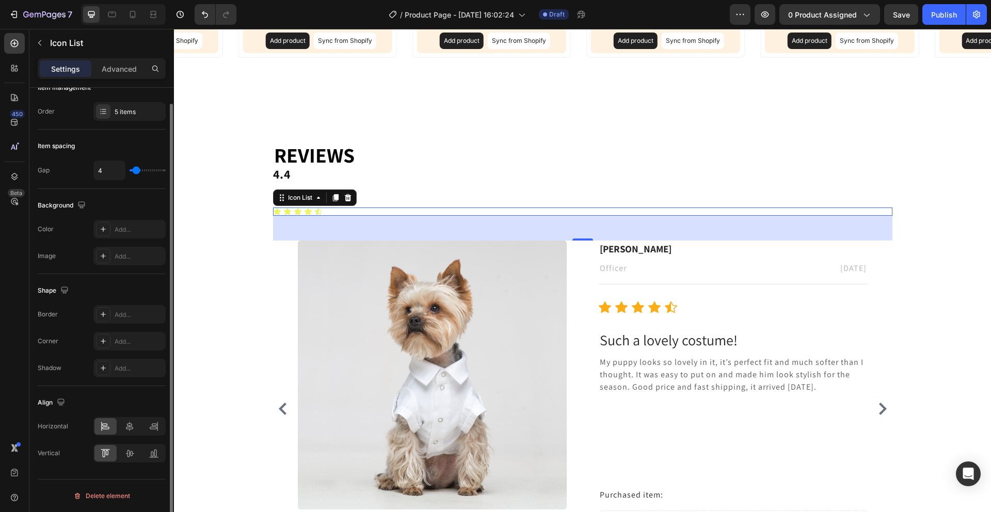
scroll to position [17, 0]
click at [147, 426] on div at bounding box center [153, 426] width 22 height 17
click at [131, 421] on icon at bounding box center [129, 426] width 10 height 10
click at [111, 421] on div at bounding box center [105, 426] width 22 height 17
click at [128, 422] on icon at bounding box center [129, 426] width 10 height 10
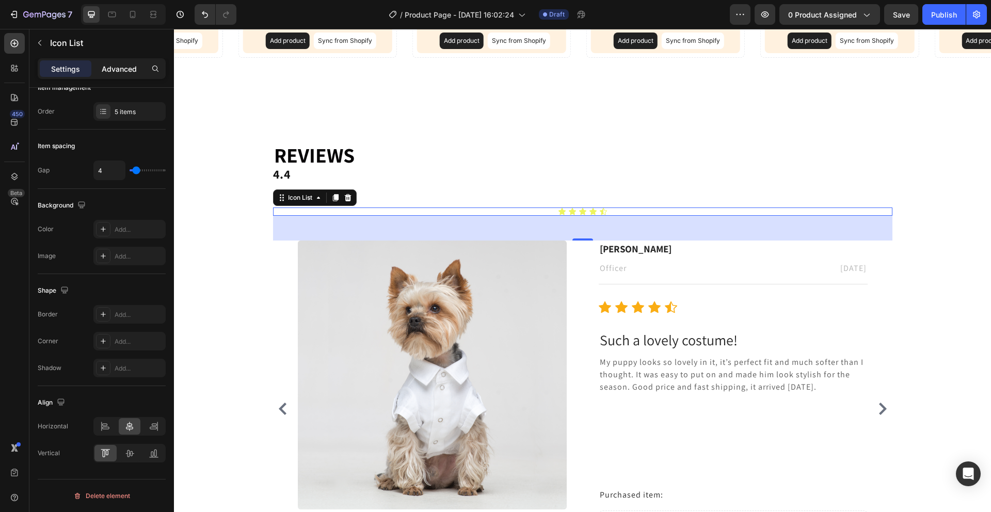
click at [110, 71] on p "Advanced" at bounding box center [119, 68] width 35 height 11
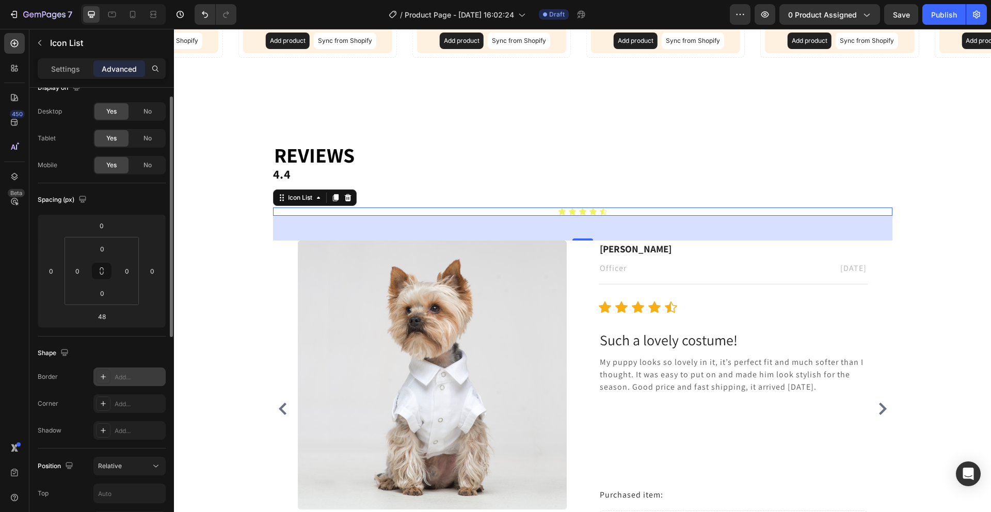
click at [138, 369] on div "Add..." at bounding box center [129, 376] width 72 height 19
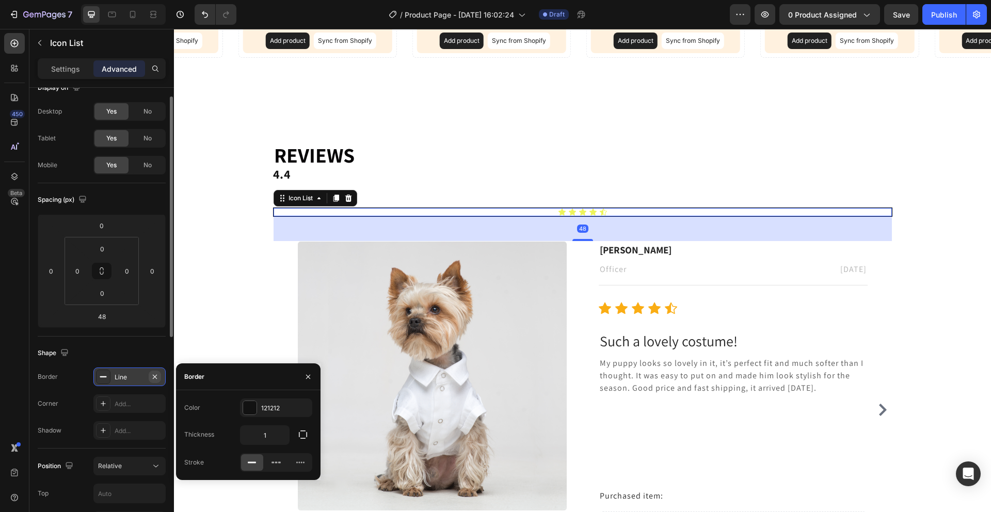
click at [158, 378] on icon "button" at bounding box center [155, 377] width 8 height 8
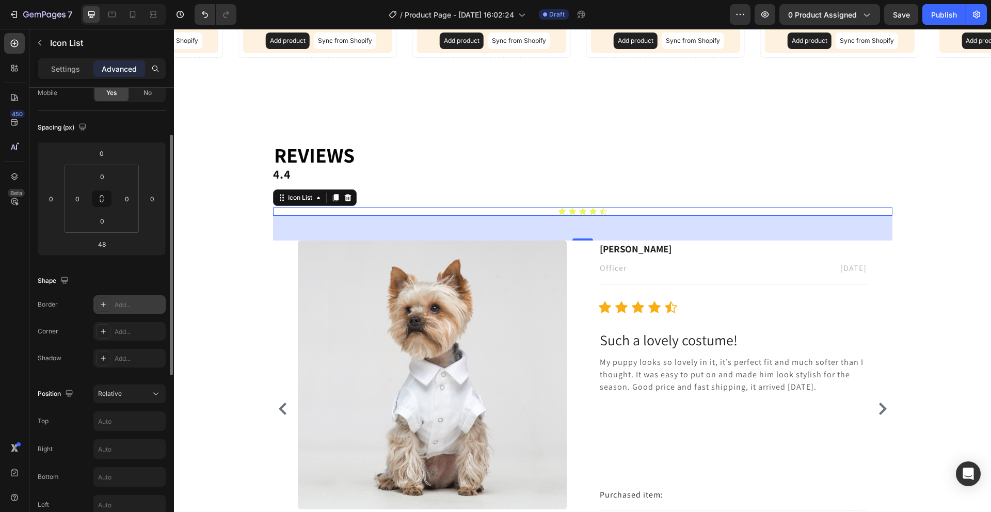
scroll to position [99, 0]
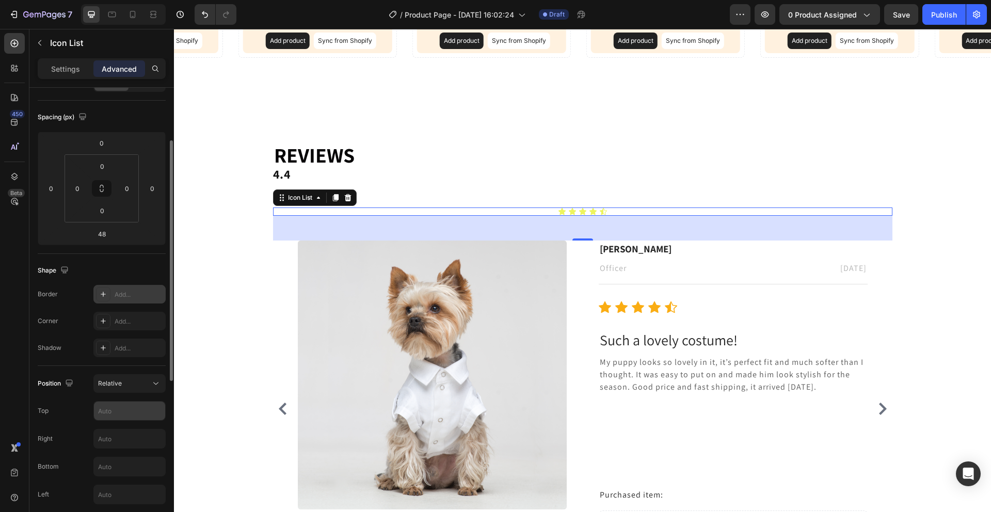
click at [129, 406] on input "text" at bounding box center [129, 410] width 71 height 19
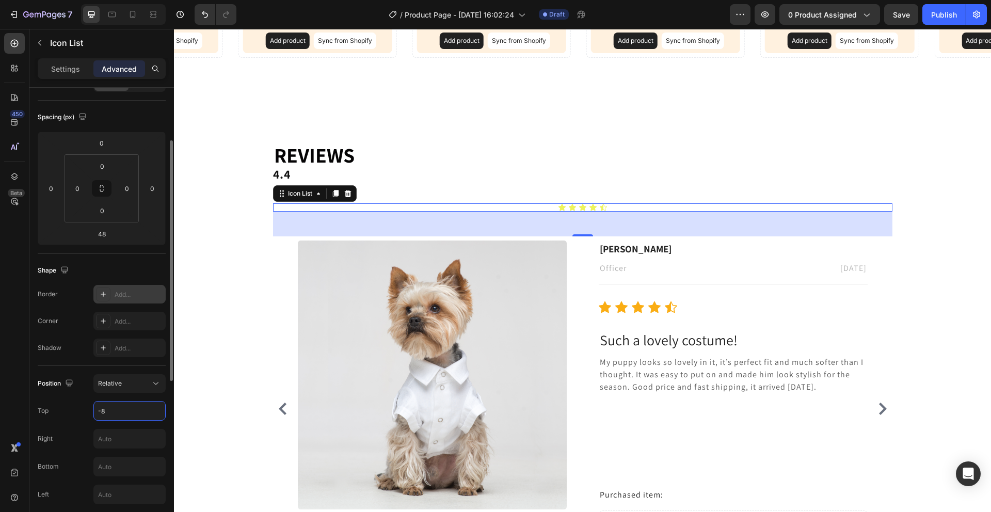
type input "-"
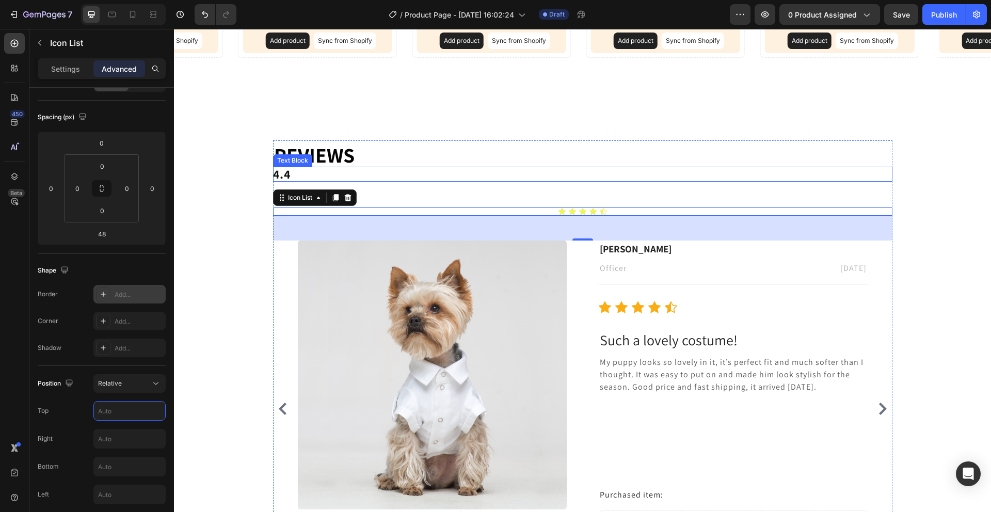
click at [305, 169] on p "4.4" at bounding box center [582, 174] width 619 height 15
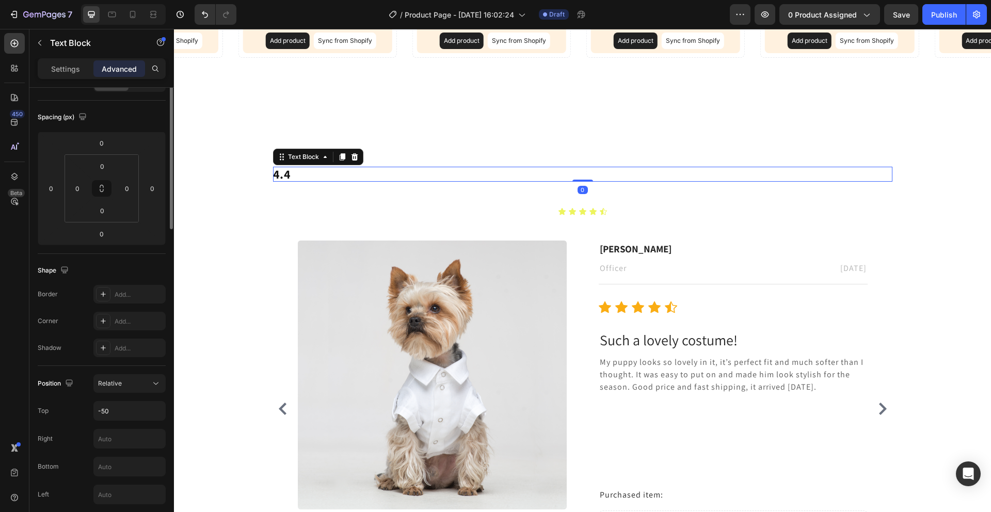
scroll to position [0, 0]
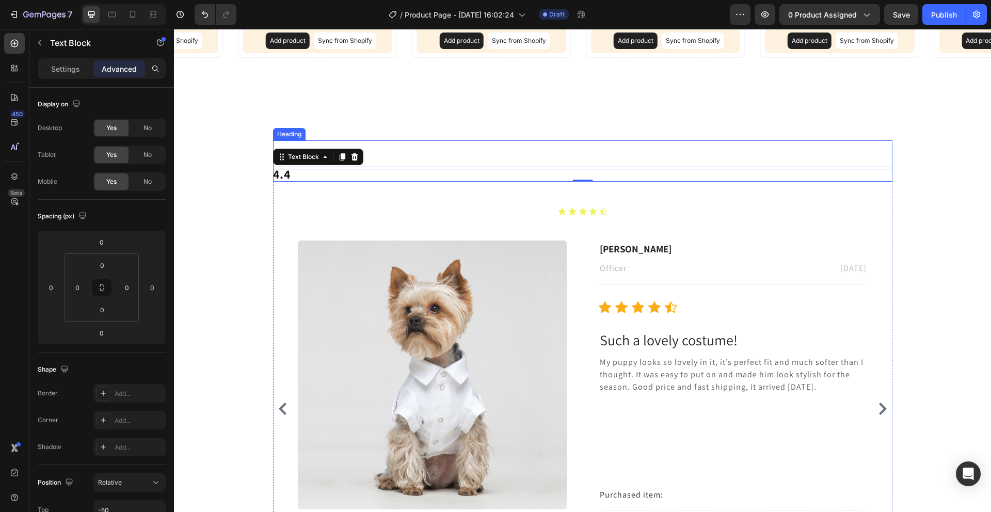
click at [524, 154] on p "⁠⁠⁠⁠⁠⁠⁠ Reviews" at bounding box center [582, 154] width 617 height 27
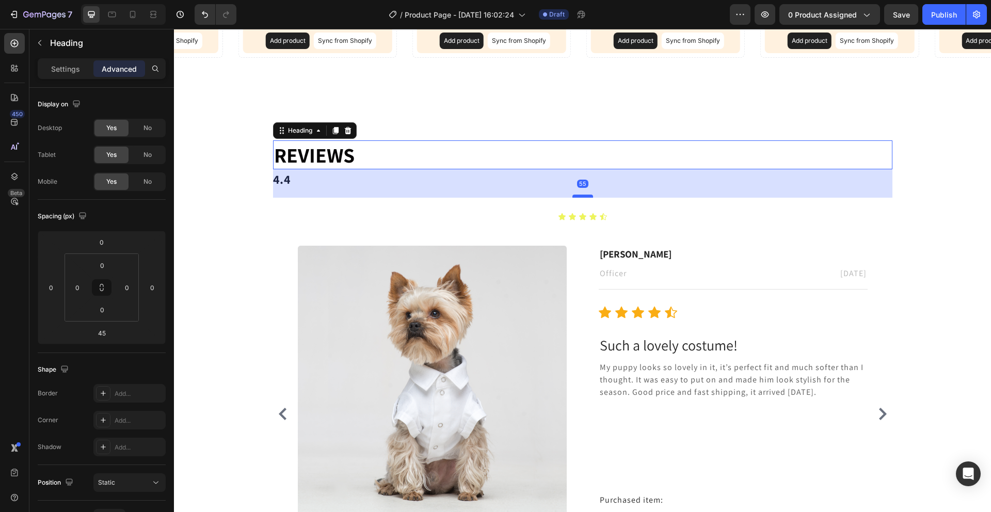
drag, startPoint x: 582, startPoint y: 190, endPoint x: 580, endPoint y: 196, distance: 5.4
click at [580, 196] on div at bounding box center [582, 196] width 21 height 3
type input "55"
click at [582, 215] on icon at bounding box center [582, 217] width 8 height 8
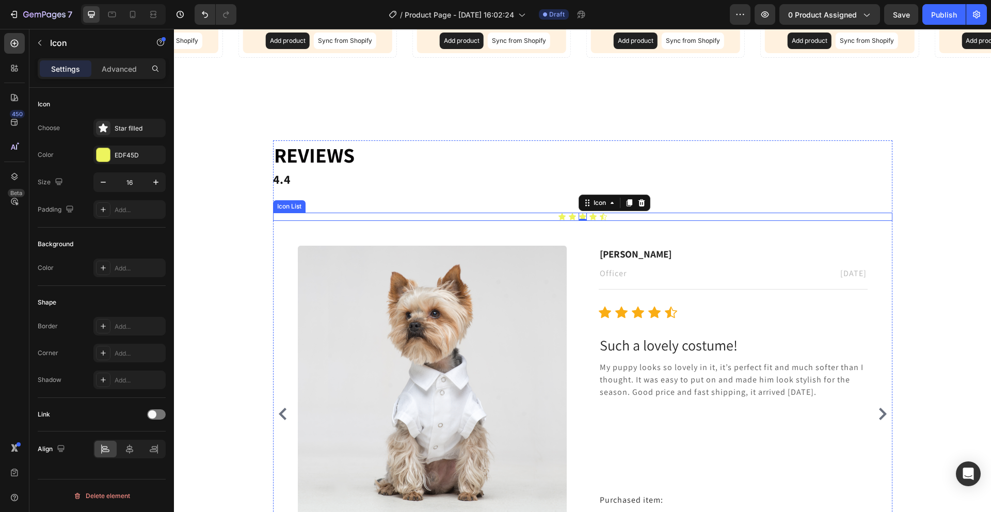
click at [522, 214] on div "Icon Icon Icon 0 Icon Icon" at bounding box center [582, 217] width 619 height 8
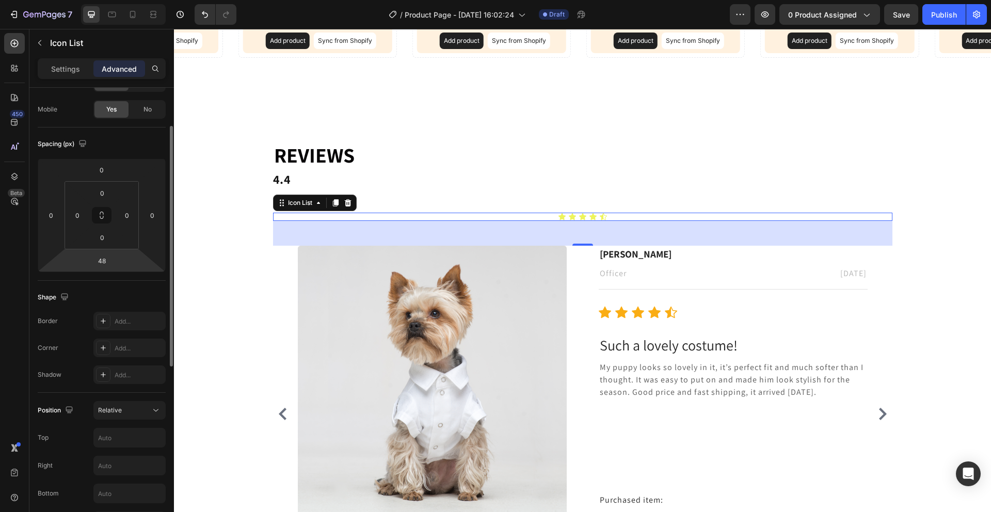
scroll to position [149, 0]
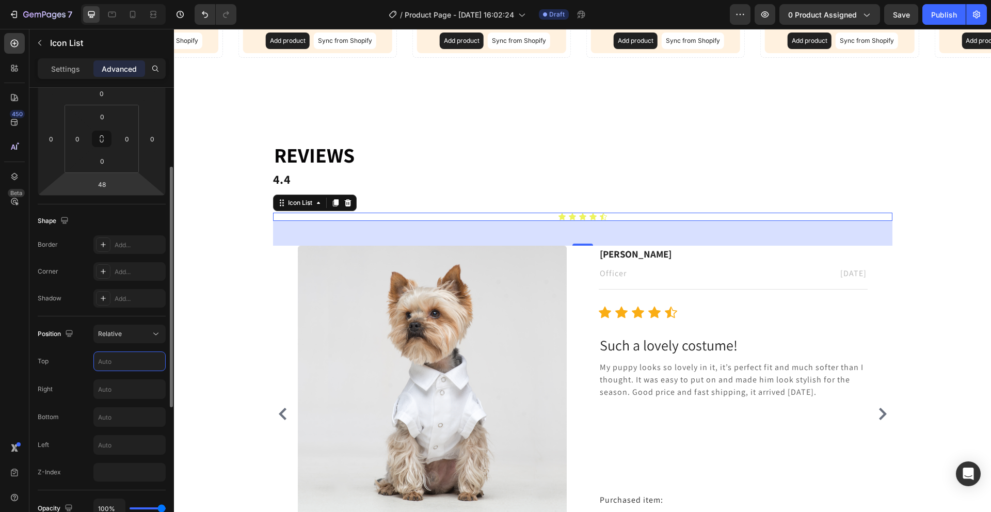
click at [129, 365] on input "text" at bounding box center [129, 361] width 71 height 19
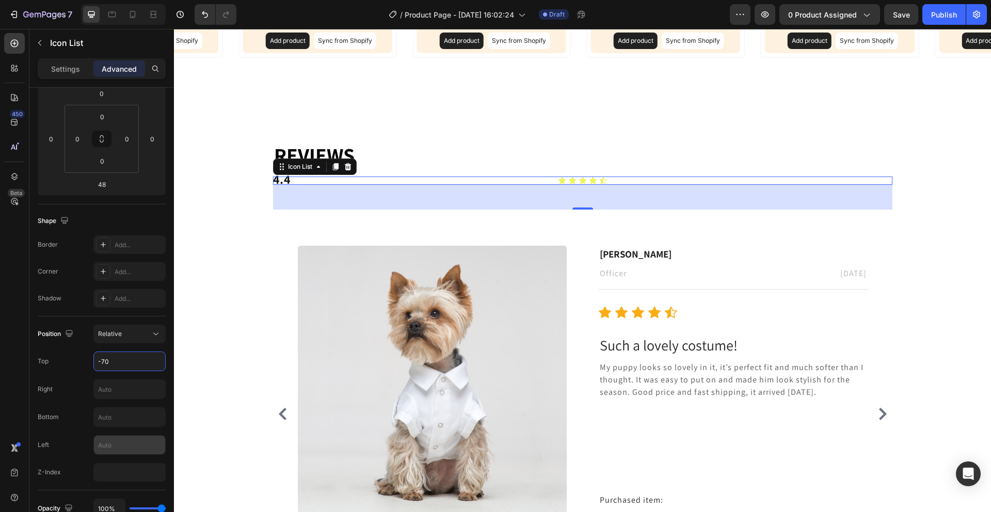
type input "-70"
click at [123, 447] on input "text" at bounding box center [129, 445] width 71 height 19
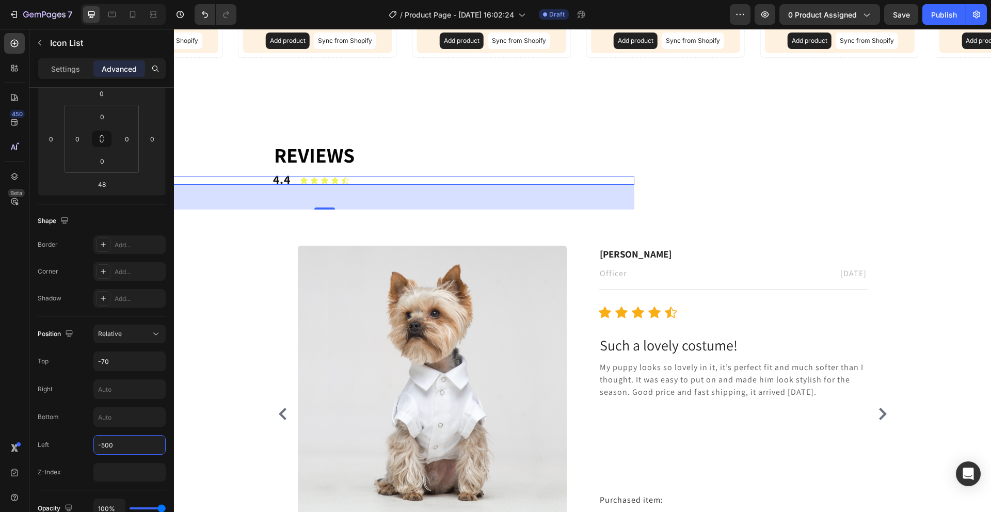
type input "-500"
click at [323, 186] on div "48" at bounding box center [324, 197] width 619 height 25
click at [315, 182] on div "Icon Icon Icon Icon Icon" at bounding box center [324, 180] width 619 height 8
click at [257, 238] on div "⁠⁠⁠⁠⁠⁠⁠ Reviews Heading 4.4 Text Block Icon Icon Icon Icon Icon Icon List 48 Im…" at bounding box center [582, 360] width 801 height 441
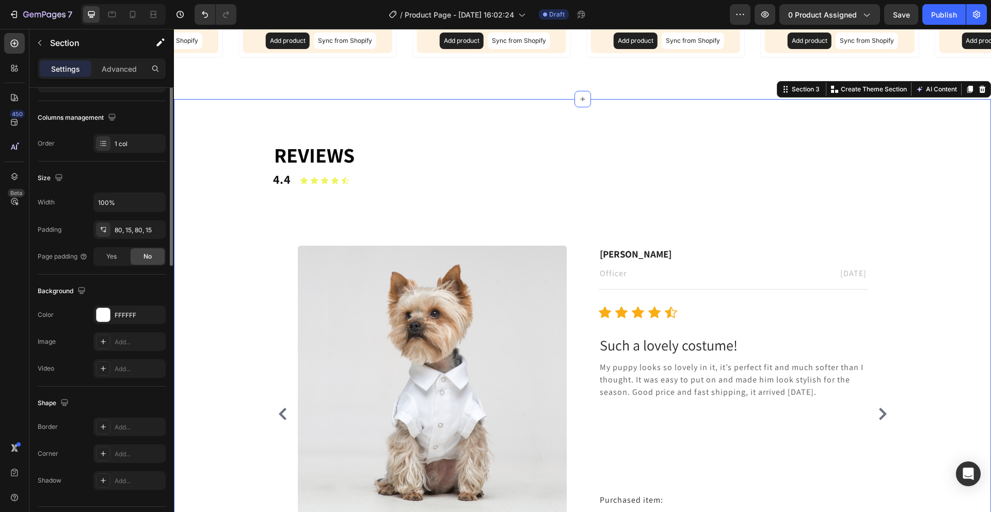
scroll to position [0, 0]
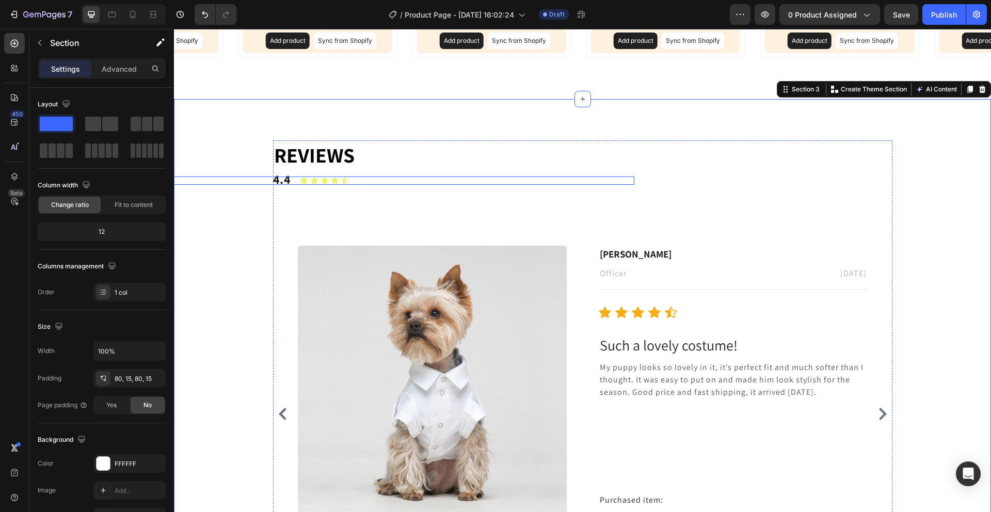
click at [278, 179] on div "Icon Icon Icon Icon Icon" at bounding box center [324, 180] width 619 height 8
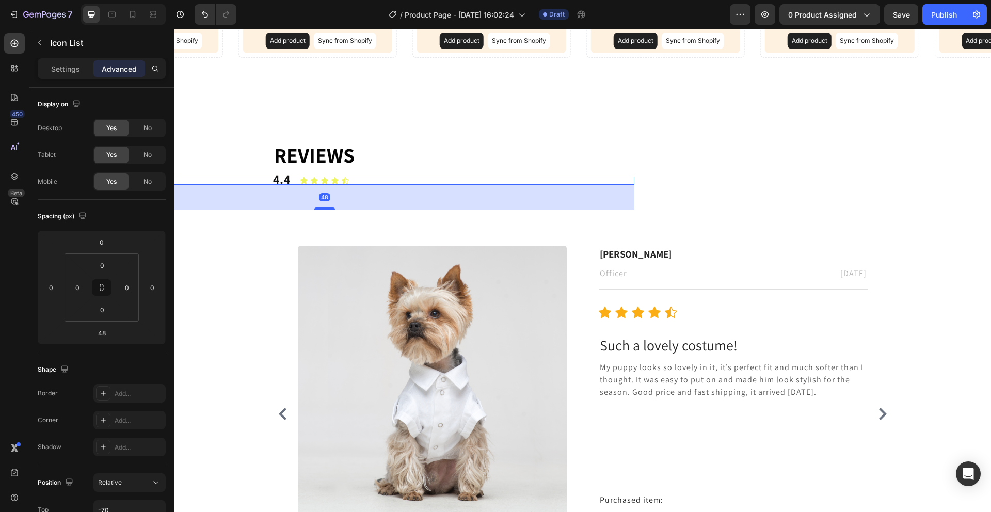
click at [375, 158] on p "⁠⁠⁠⁠⁠⁠⁠ Reviews" at bounding box center [582, 154] width 617 height 27
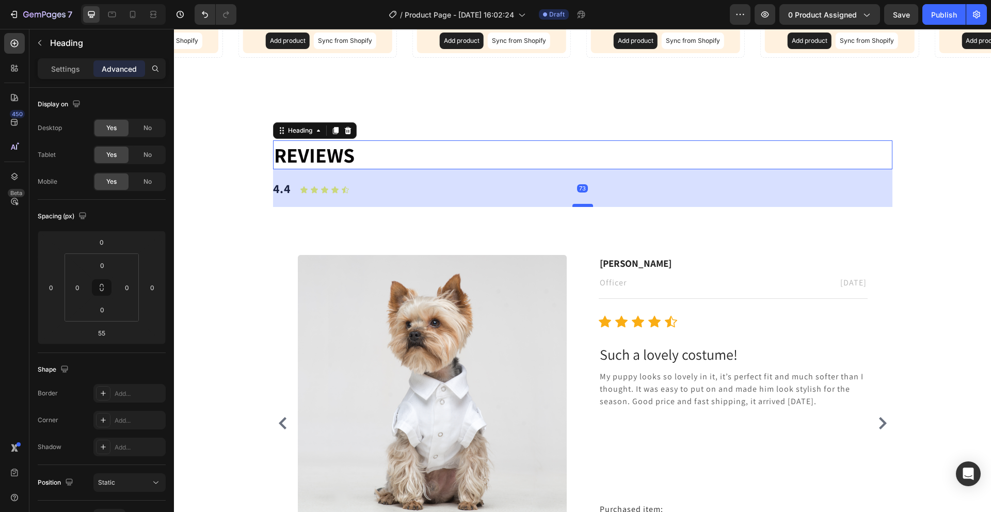
drag, startPoint x: 579, startPoint y: 195, endPoint x: 576, endPoint y: 204, distance: 9.6
click at [576, 204] on div at bounding box center [582, 205] width 21 height 3
type input "73"
click at [283, 191] on div "73" at bounding box center [582, 188] width 619 height 38
click at [245, 186] on div "Icon Icon Icon Icon Icon" at bounding box center [324, 190] width 619 height 8
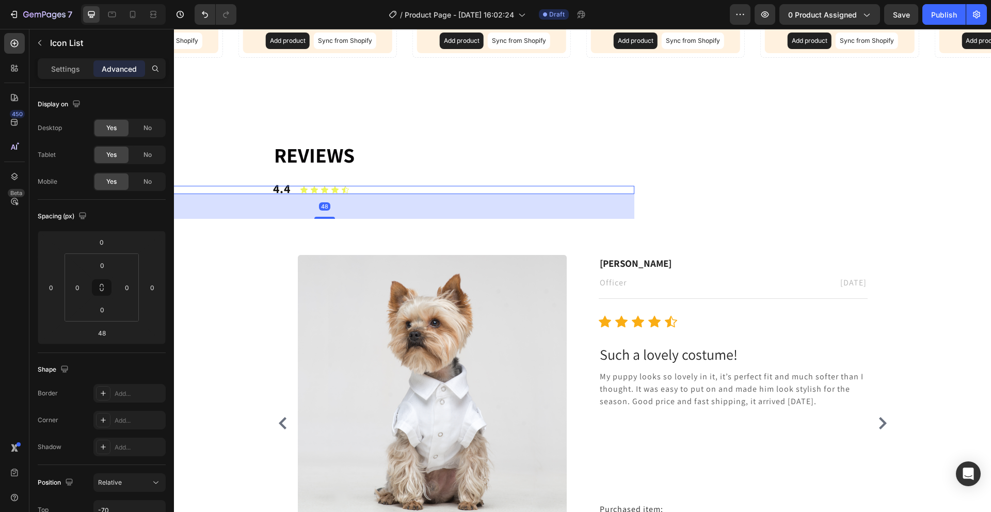
click at [267, 189] on div "Icon Icon Icon Icon Icon" at bounding box center [324, 190] width 619 height 8
click at [278, 189] on div "Icon Icon Icon Icon Icon" at bounding box center [324, 190] width 619 height 8
click at [241, 153] on div "⁠⁠⁠⁠⁠⁠⁠ Reviews Heading 4.4 Text Block Icon Icon Icon Icon Icon Icon List 48 Im…" at bounding box center [582, 365] width 801 height 451
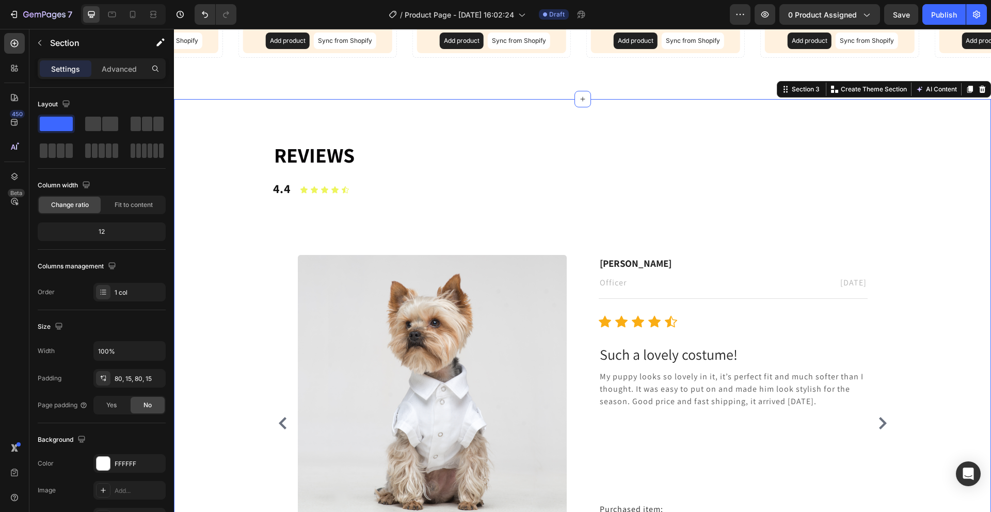
click at [252, 187] on div "Icon Icon Icon Icon Icon" at bounding box center [324, 190] width 619 height 8
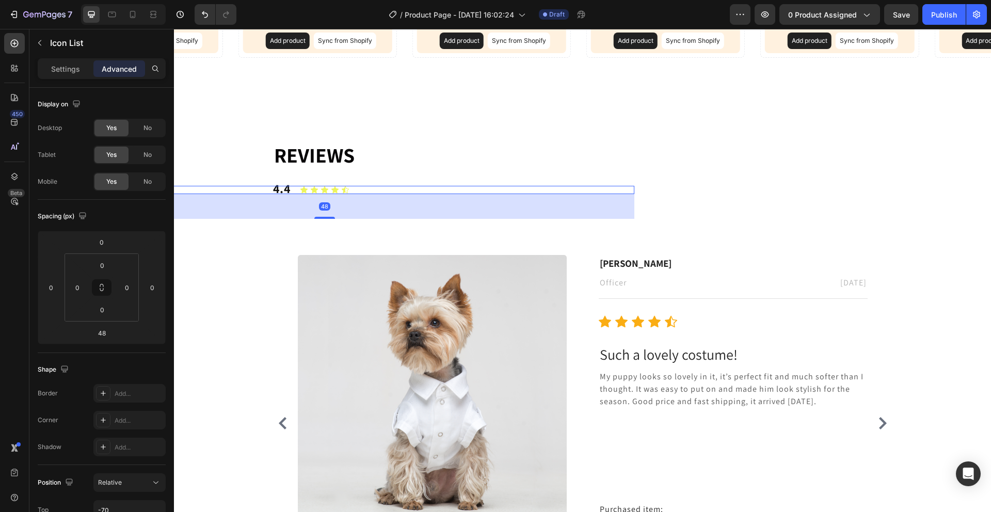
click at [252, 187] on div "Icon Icon Icon Icon Icon" at bounding box center [324, 190] width 619 height 8
click at [61, 67] on p "Settings" at bounding box center [65, 68] width 29 height 11
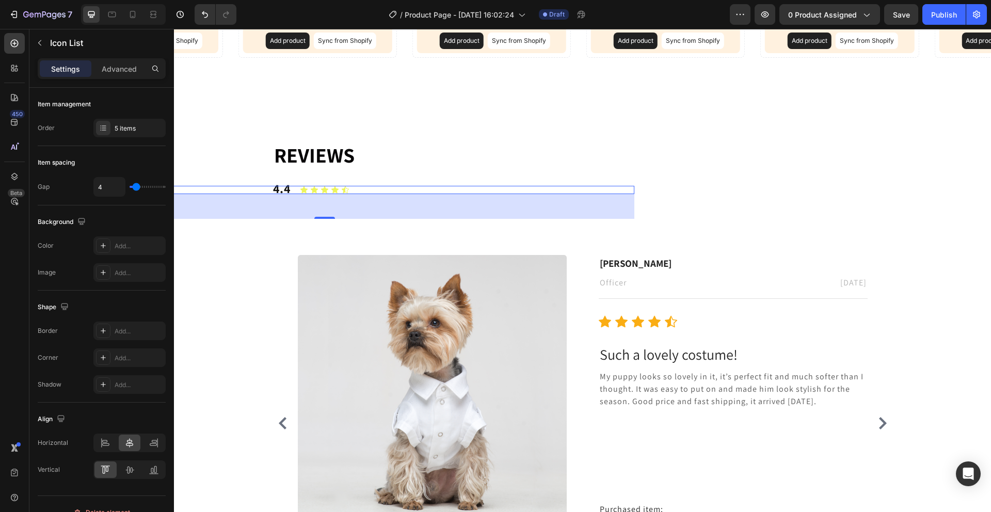
click at [275, 186] on div "Icon Icon Icon Icon Icon" at bounding box center [324, 190] width 619 height 8
click at [277, 189] on div "Icon Icon Icon Icon Icon" at bounding box center [324, 190] width 619 height 8
drag, startPoint x: 252, startPoint y: 211, endPoint x: 259, endPoint y: 220, distance: 11.9
click at [252, 211] on div "48" at bounding box center [324, 206] width 619 height 25
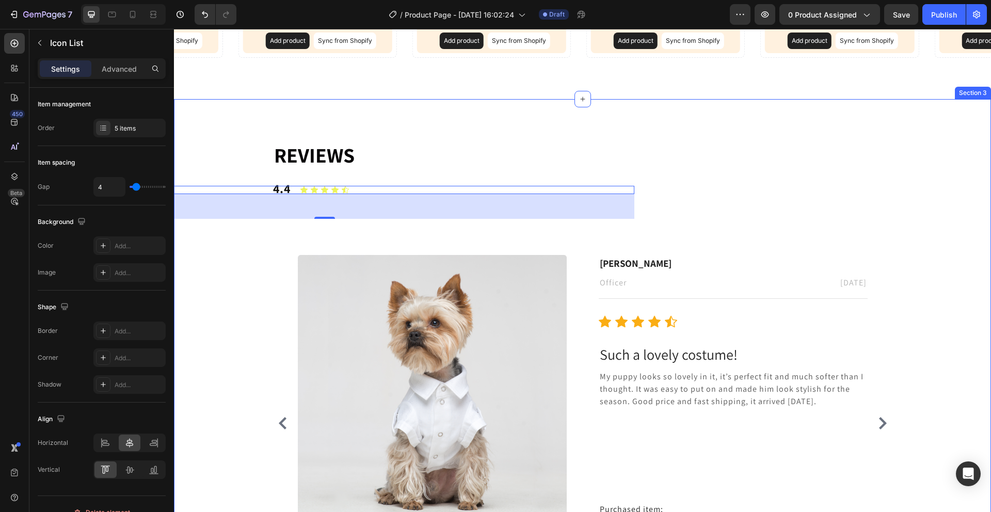
click at [258, 239] on div "⁠⁠⁠⁠⁠⁠⁠ Reviews Heading 4.4 Text Block Icon Icon Icon Icon Icon Icon List 48 Im…" at bounding box center [582, 365] width 801 height 451
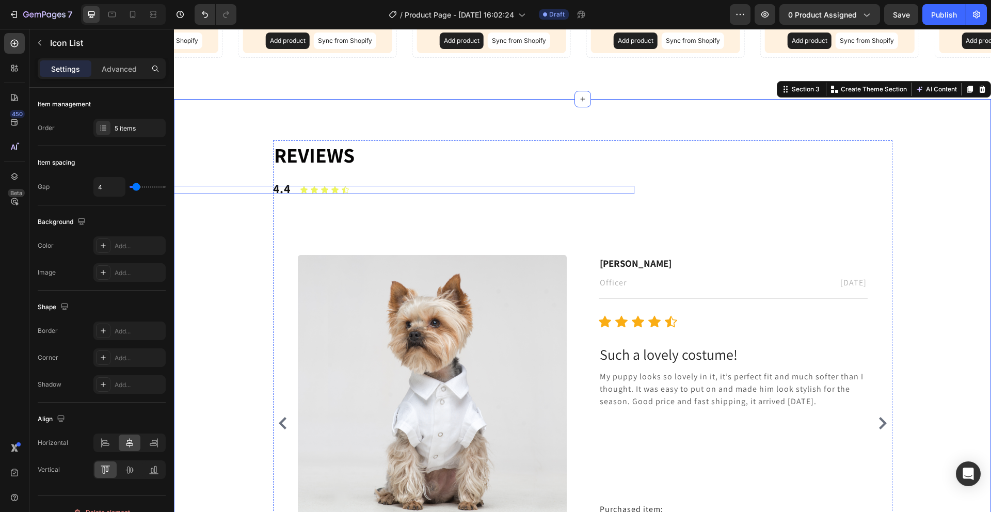
click at [277, 189] on div "Icon Icon Icon Icon Icon" at bounding box center [324, 190] width 619 height 8
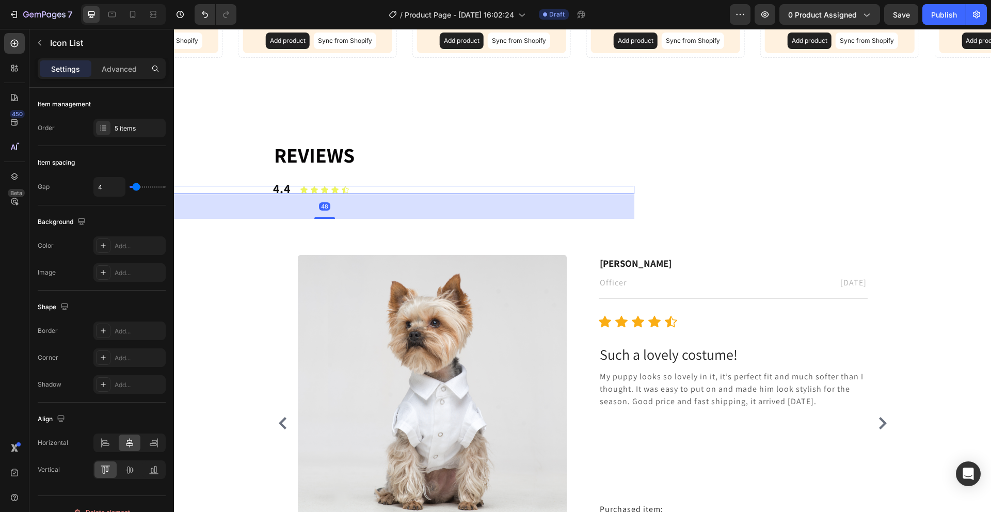
click at [277, 189] on div "Icon Icon Icon Icon Icon" at bounding box center [324, 190] width 619 height 8
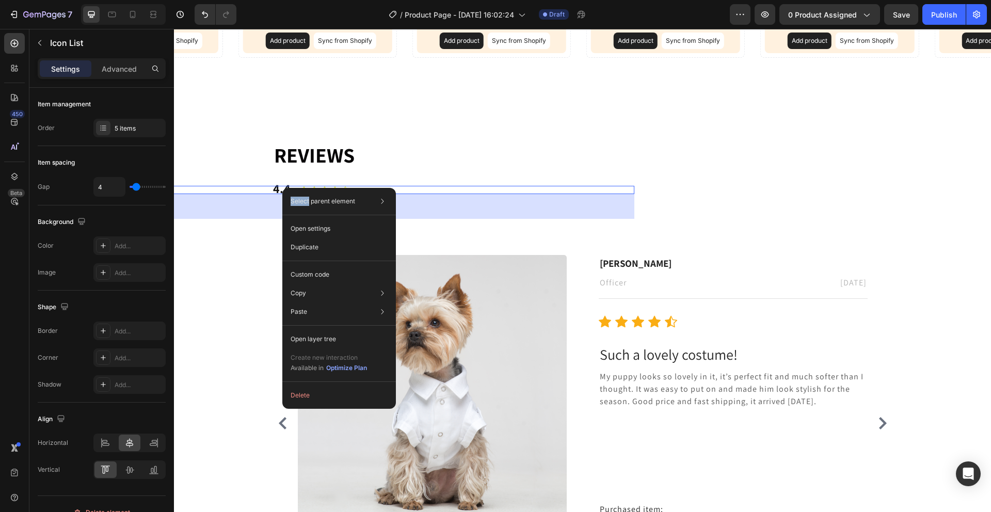
click at [282, 188] on div "Select parent element Section Row 1 col Icon List Open settings Duplicate Custo…" at bounding box center [339, 298] width 114 height 221
click at [240, 188] on div "Icon Icon Icon Icon Icon" at bounding box center [324, 190] width 619 height 8
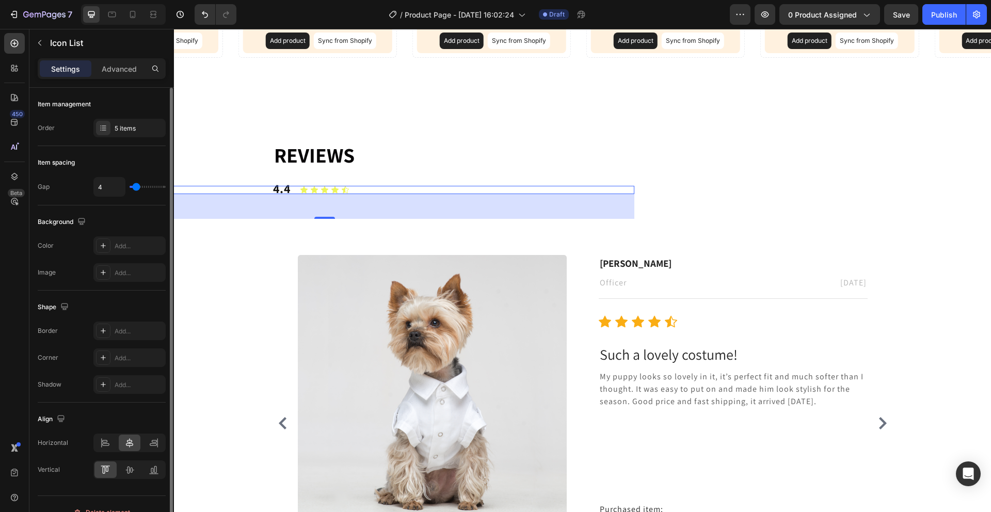
type input "0"
type input "10"
type input "9"
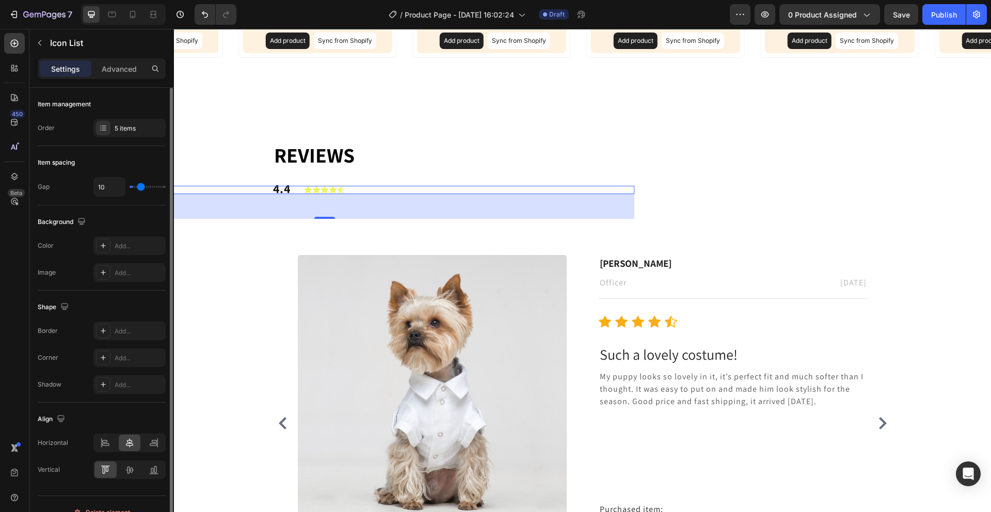
type input "9"
type input "8"
type input "6"
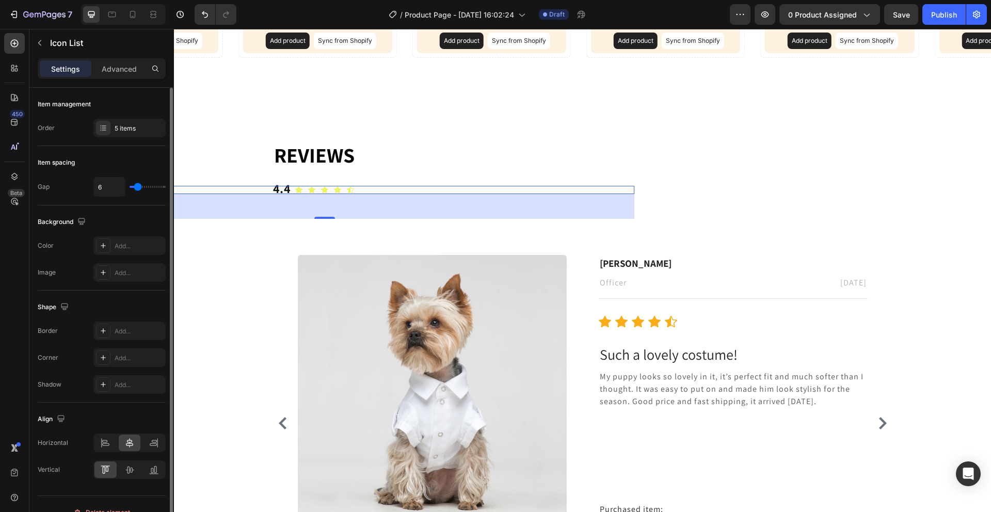
type input "3"
type input "0"
type input "3"
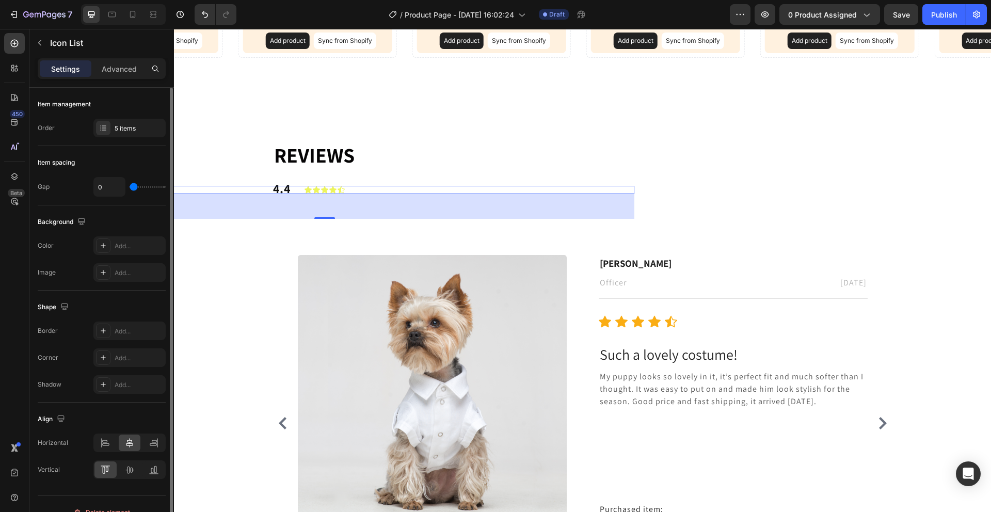
type input "3"
type input "9"
type input "8"
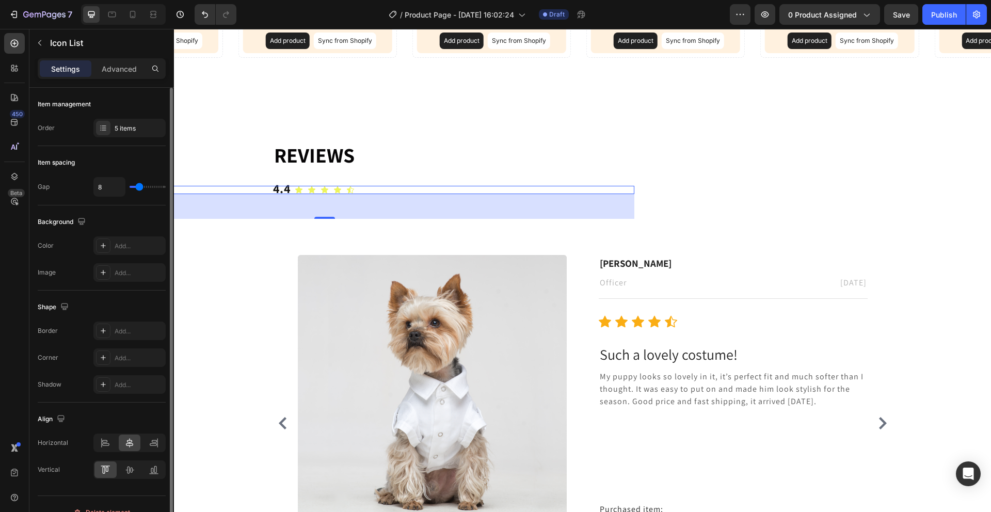
type input "5"
drag, startPoint x: 140, startPoint y: 188, endPoint x: 137, endPoint y: 192, distance: 5.6
type input "5"
click at [137, 188] on input "range" at bounding box center [148, 187] width 36 height 2
click at [262, 189] on div "Icon Icon Icon Icon Icon" at bounding box center [324, 190] width 619 height 8
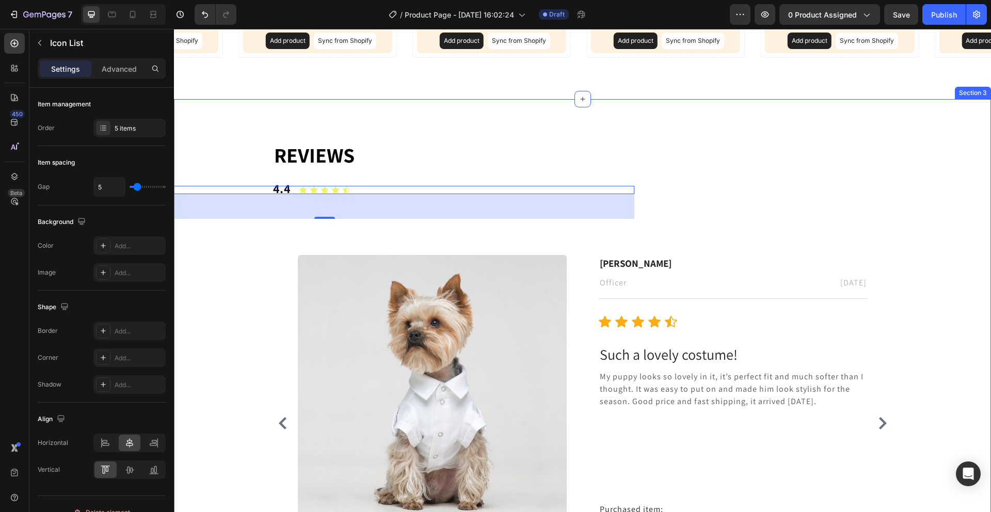
click at [242, 159] on div "⁠⁠⁠⁠⁠⁠⁠ Reviews Heading 4.4 Text Block Icon Icon Icon Icon Icon Icon List 48 Im…" at bounding box center [582, 365] width 801 height 451
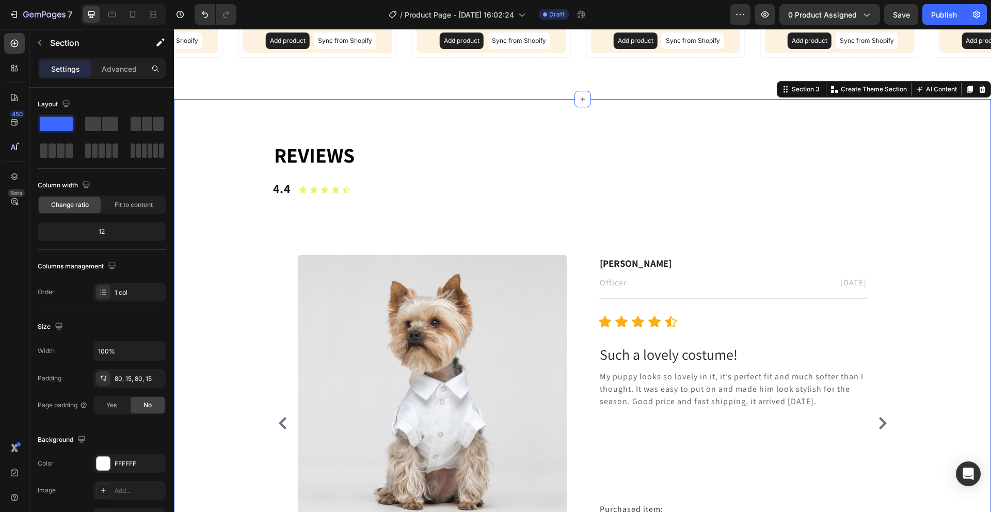
click at [246, 196] on div "⁠⁠⁠⁠⁠⁠⁠ Reviews Heading 4.4 Text Block Icon Icon Icon Icon Icon Icon List Image…" at bounding box center [582, 365] width 801 height 451
click at [36, 44] on icon "button" at bounding box center [40, 43] width 8 height 8
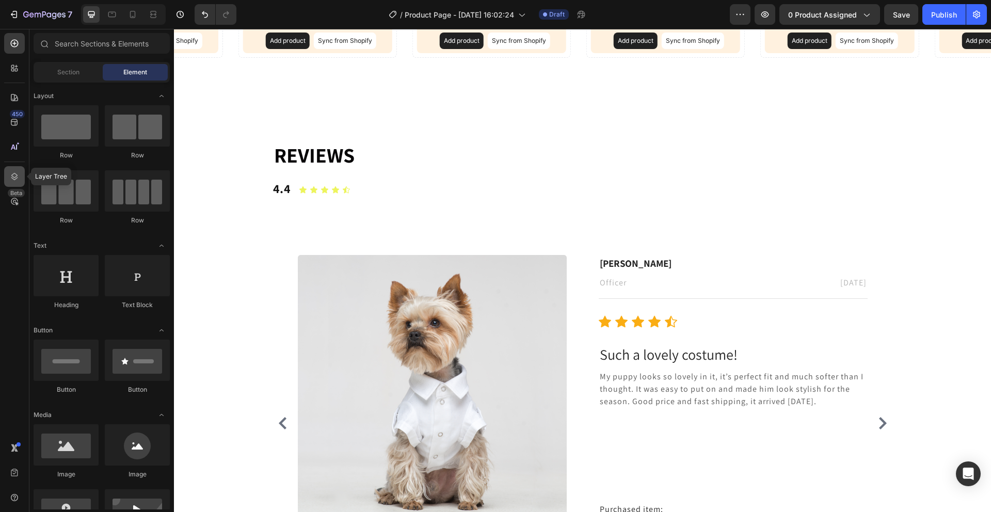
click at [13, 175] on icon at bounding box center [14, 176] width 10 height 10
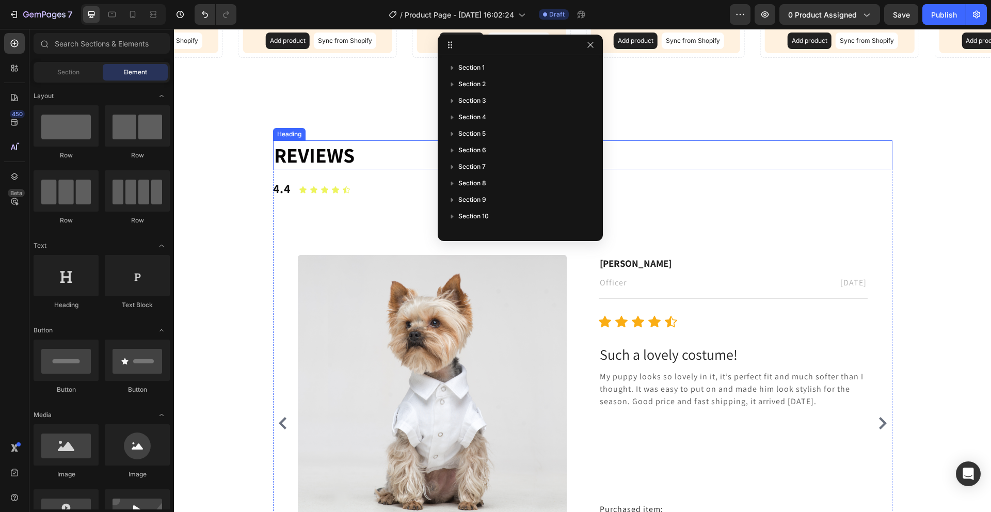
click at [394, 158] on p "⁠⁠⁠⁠⁠⁠⁠ Reviews" at bounding box center [582, 154] width 617 height 27
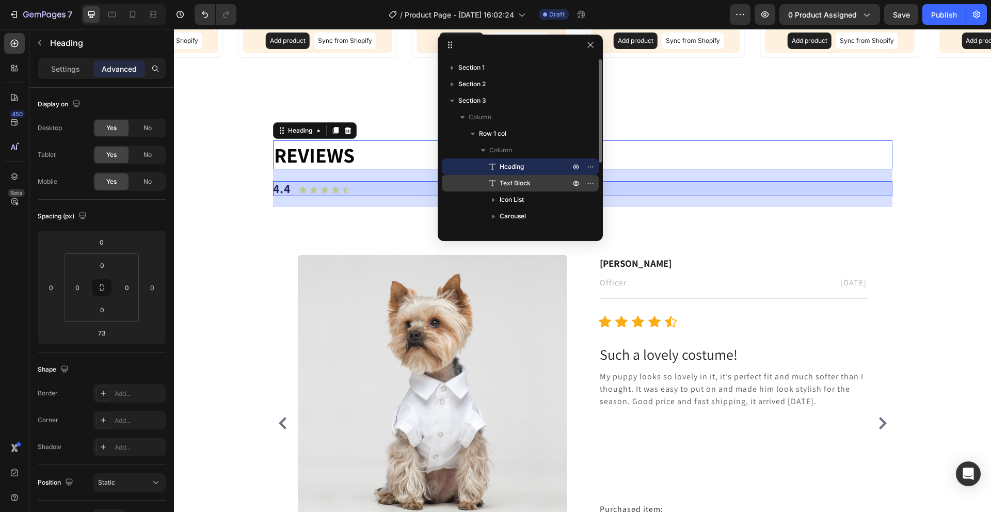
click at [513, 183] on span "Text Block" at bounding box center [515, 183] width 31 height 10
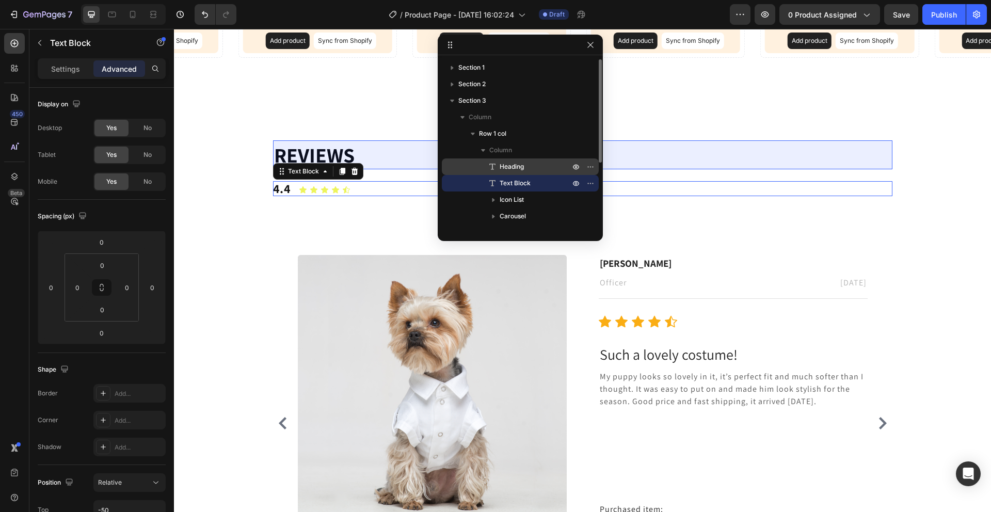
click at [503, 171] on span "Heading" at bounding box center [512, 167] width 24 height 10
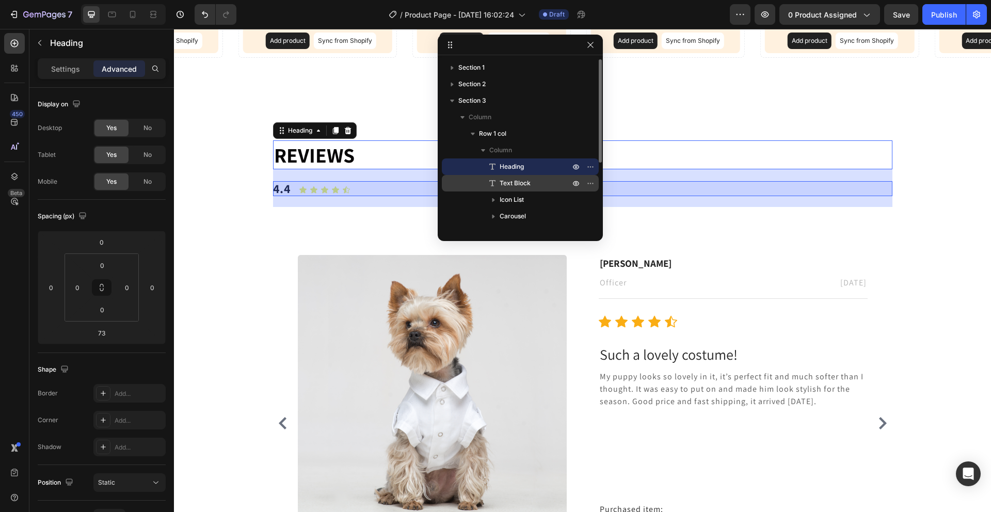
click at [504, 179] on span "Text Block" at bounding box center [515, 183] width 31 height 10
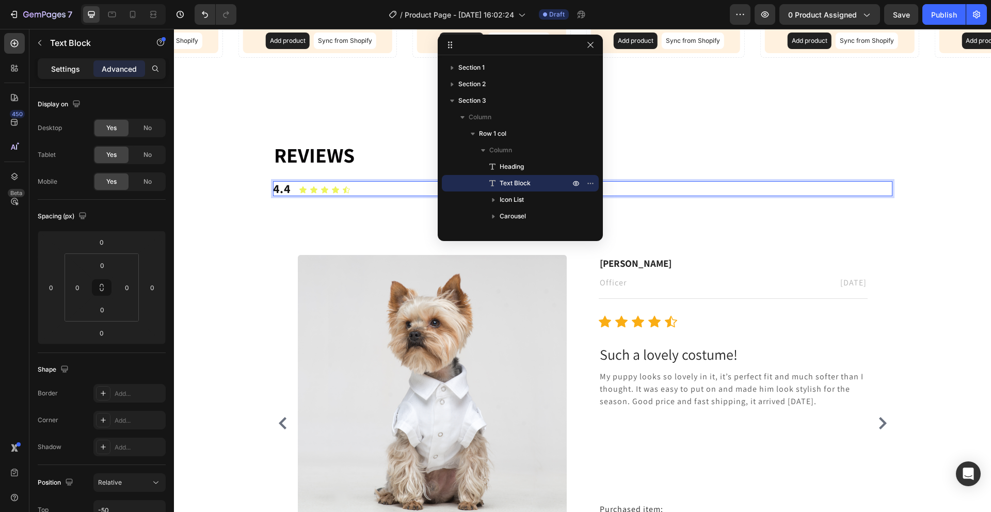
click at [54, 66] on p "Settings" at bounding box center [65, 68] width 29 height 11
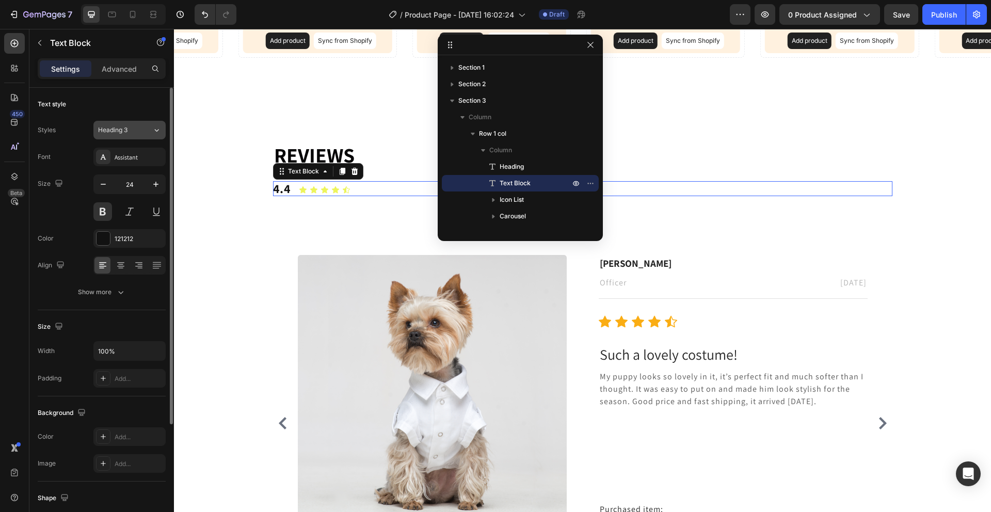
click at [142, 131] on div "Heading 3" at bounding box center [125, 129] width 54 height 9
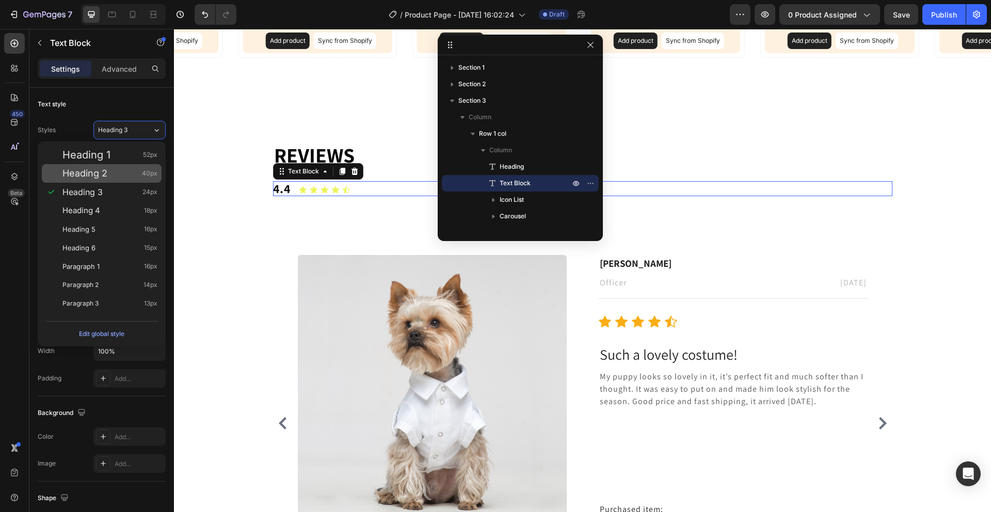
click at [124, 171] on div "Heading 2 40px" at bounding box center [109, 173] width 95 height 10
type input "40"
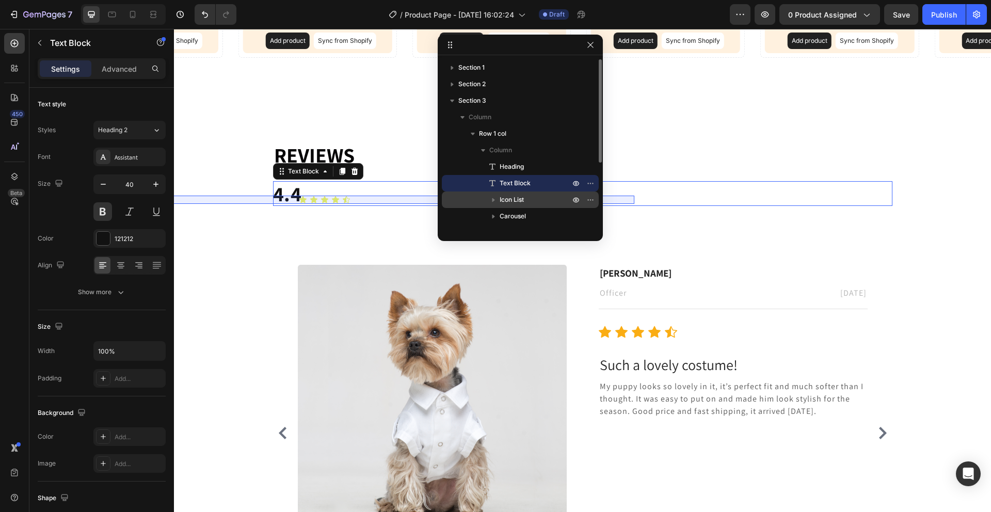
click at [516, 197] on span "Icon List" at bounding box center [512, 200] width 24 height 10
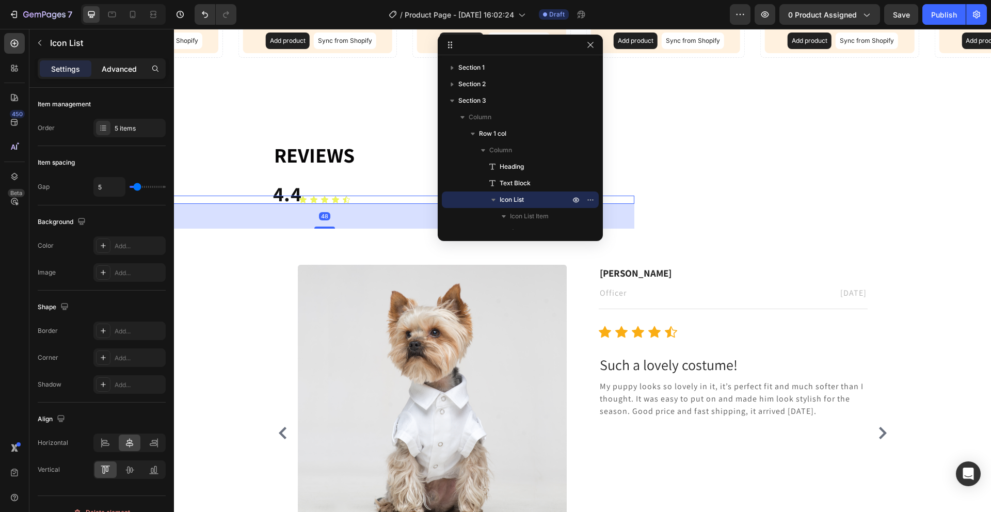
click at [107, 70] on p "Advanced" at bounding box center [119, 68] width 35 height 11
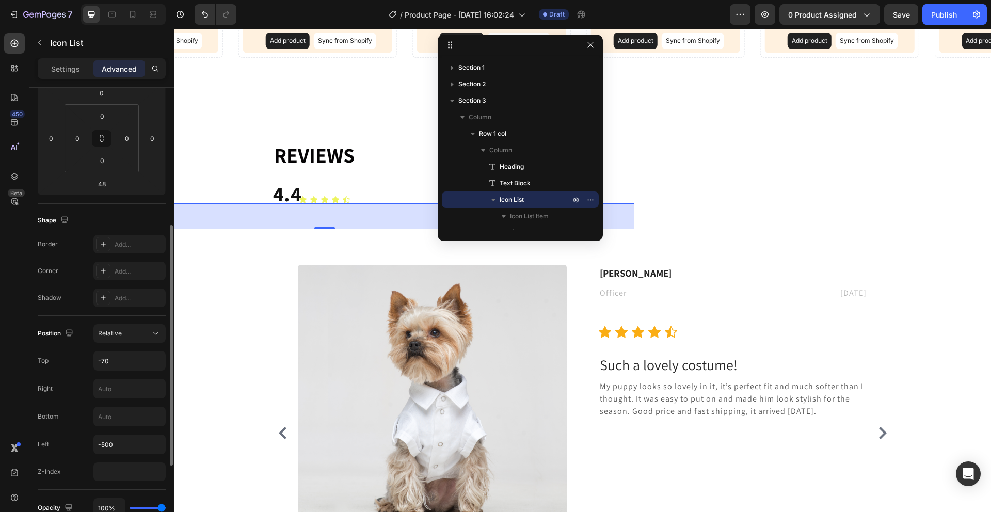
scroll to position [219, 0]
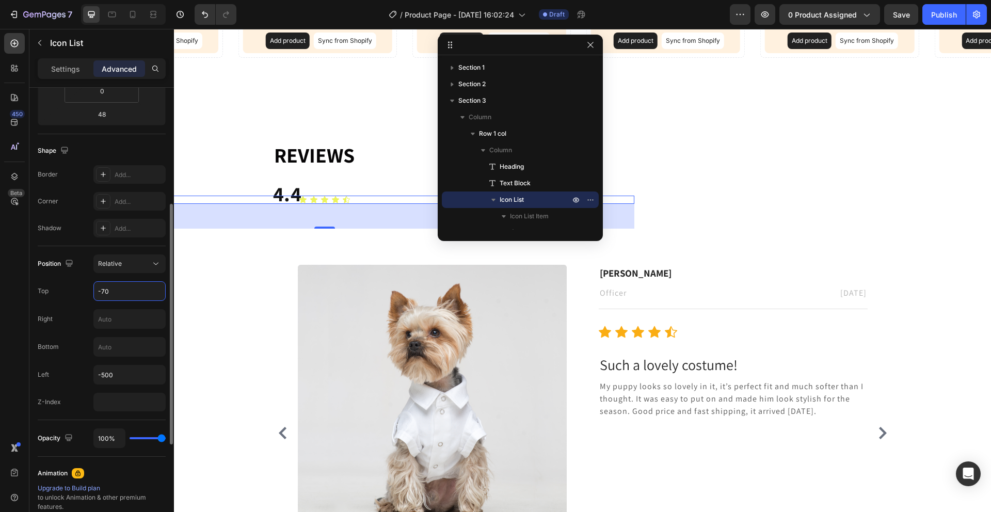
click at [133, 296] on input "-70" at bounding box center [129, 291] width 71 height 19
click at [143, 301] on div "Position Relative Top -70 Right Bottom Left -500 Z-Index" at bounding box center [102, 332] width 128 height 157
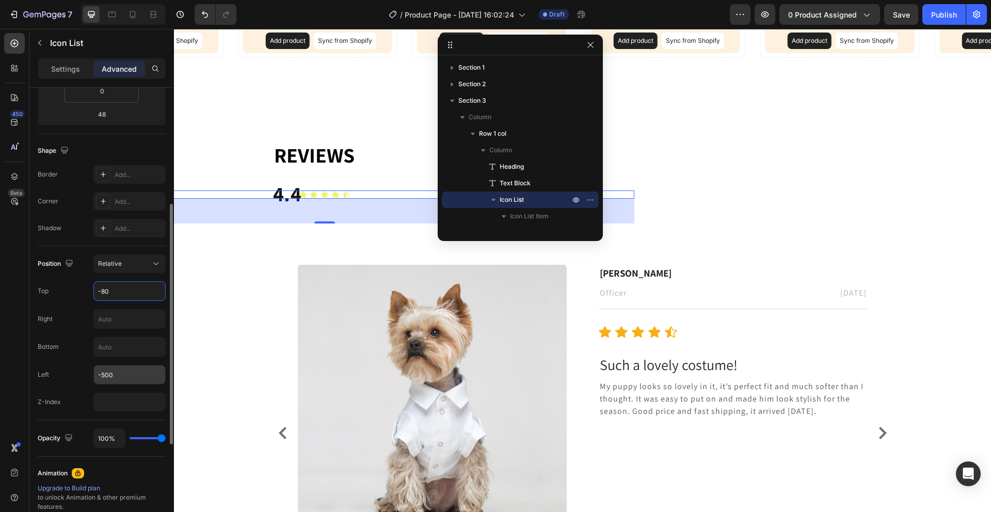
type input "-80"
click at [116, 374] on input "-500" at bounding box center [129, 374] width 71 height 19
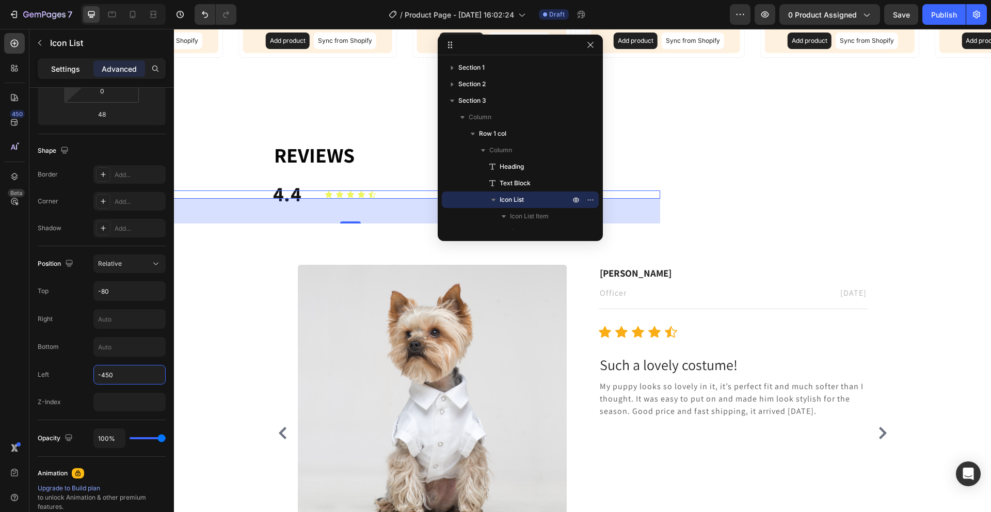
type input "-450"
drag, startPoint x: 77, startPoint y: 72, endPoint x: 90, endPoint y: 103, distance: 33.1
click at [78, 74] on div "Settings" at bounding box center [66, 68] width 52 height 17
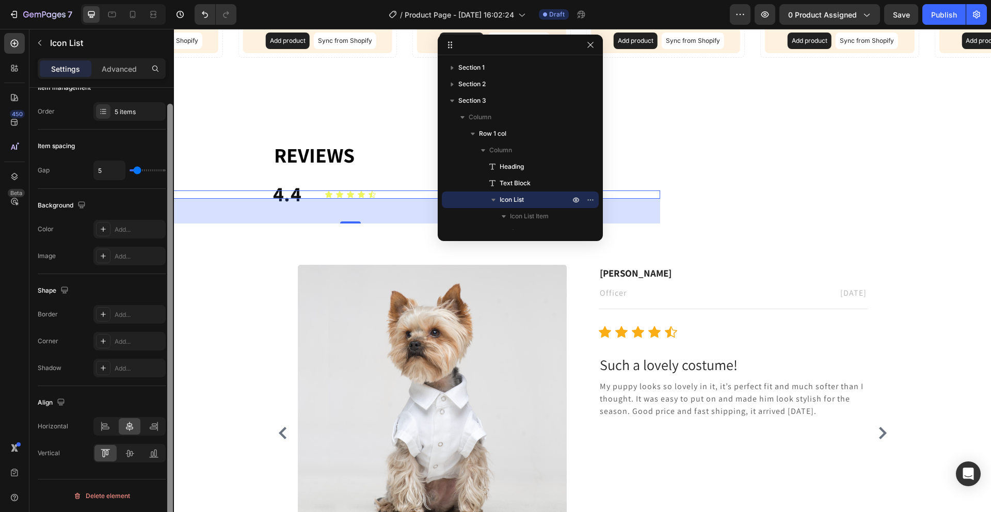
drag, startPoint x: 168, startPoint y: 180, endPoint x: 169, endPoint y: 196, distance: 16.1
click at [169, 198] on div at bounding box center [170, 323] width 6 height 438
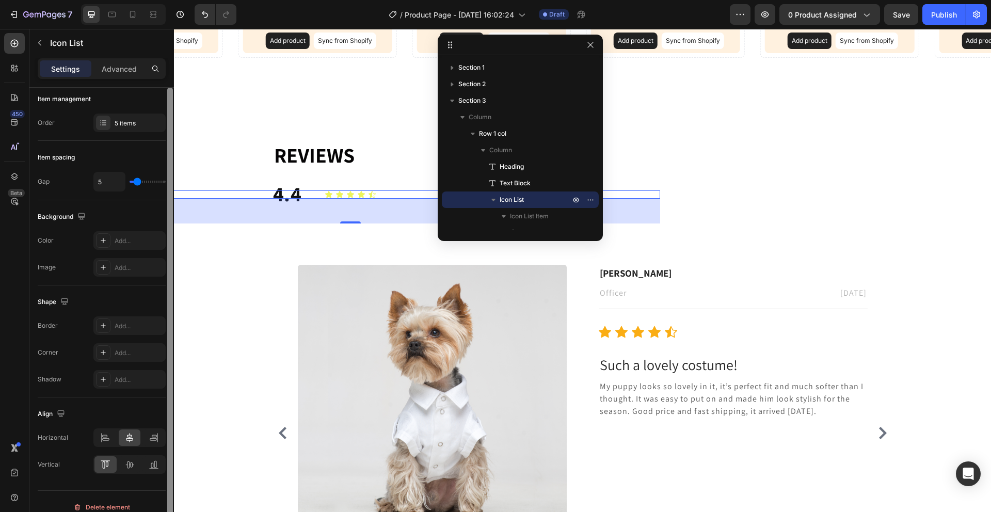
scroll to position [12, 0]
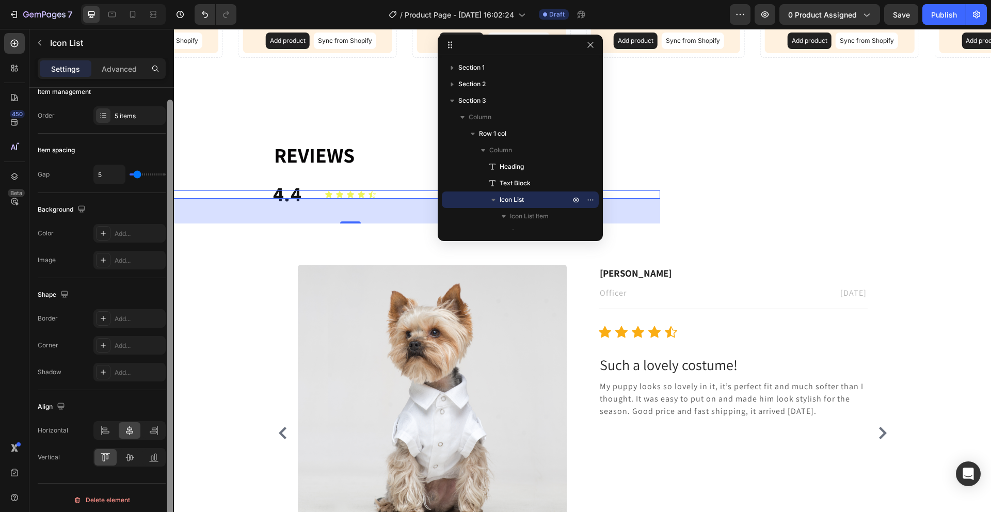
drag, startPoint x: 344, startPoint y: 219, endPoint x: 175, endPoint y: 213, distance: 168.9
drag, startPoint x: 168, startPoint y: 213, endPoint x: 166, endPoint y: 223, distance: 10.5
click at [166, 223] on div at bounding box center [170, 315] width 8 height 454
drag, startPoint x: 170, startPoint y: 216, endPoint x: 167, endPoint y: 232, distance: 16.3
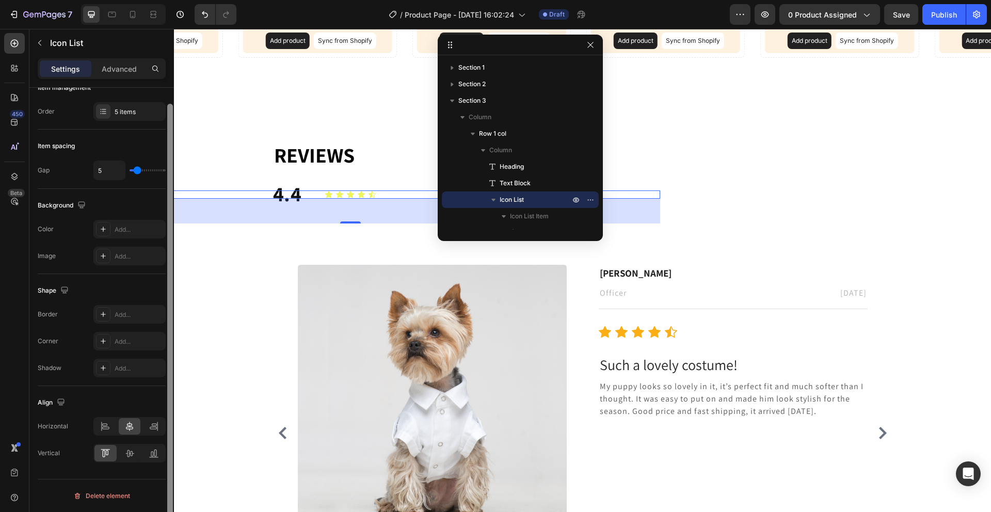
click at [167, 232] on div at bounding box center [170, 323] width 6 height 438
click at [104, 232] on icon at bounding box center [103, 229] width 8 height 8
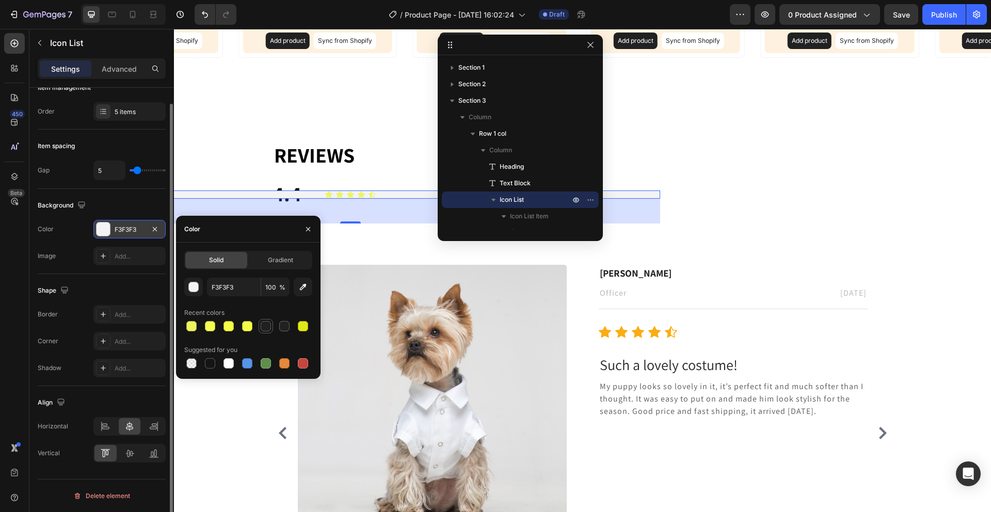
click at [267, 331] on div at bounding box center [266, 326] width 12 height 12
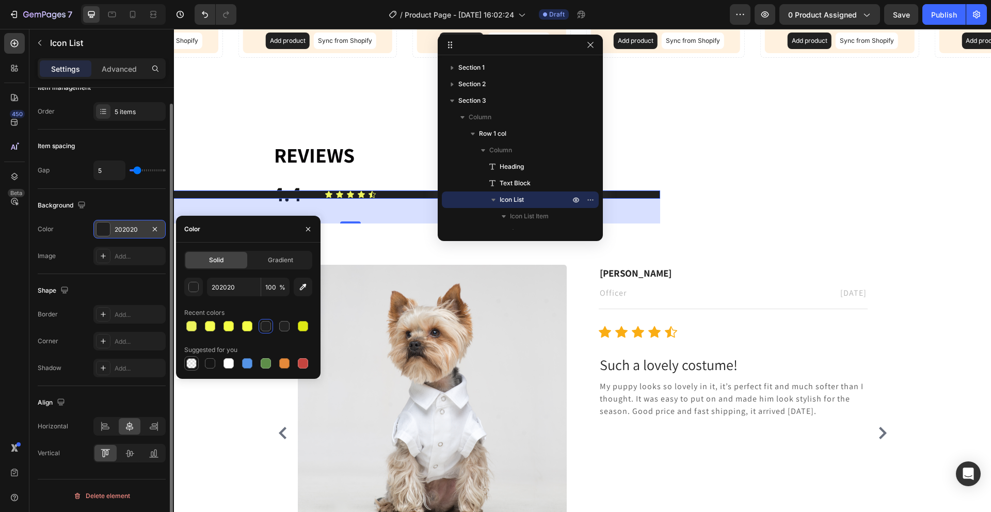
click at [192, 364] on div at bounding box center [191, 363] width 10 height 10
type input "000000"
type input "0"
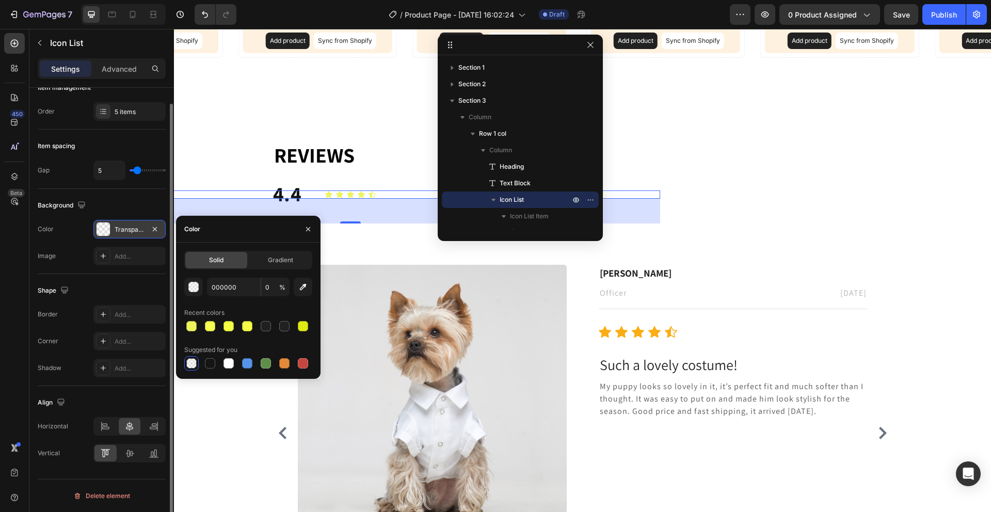
click at [100, 206] on div "Background" at bounding box center [102, 205] width 128 height 17
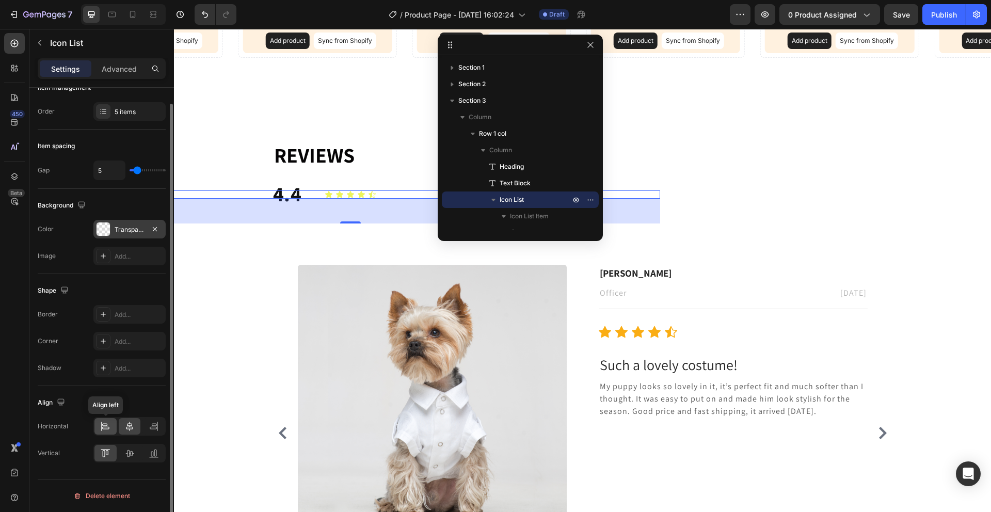
click at [100, 422] on div at bounding box center [105, 426] width 22 height 17
click at [127, 428] on icon at bounding box center [129, 426] width 10 height 10
click at [131, 445] on div at bounding box center [130, 453] width 22 height 17
click at [131, 450] on icon at bounding box center [129, 453] width 10 height 10
click at [85, 450] on div "Vertical" at bounding box center [102, 453] width 128 height 19
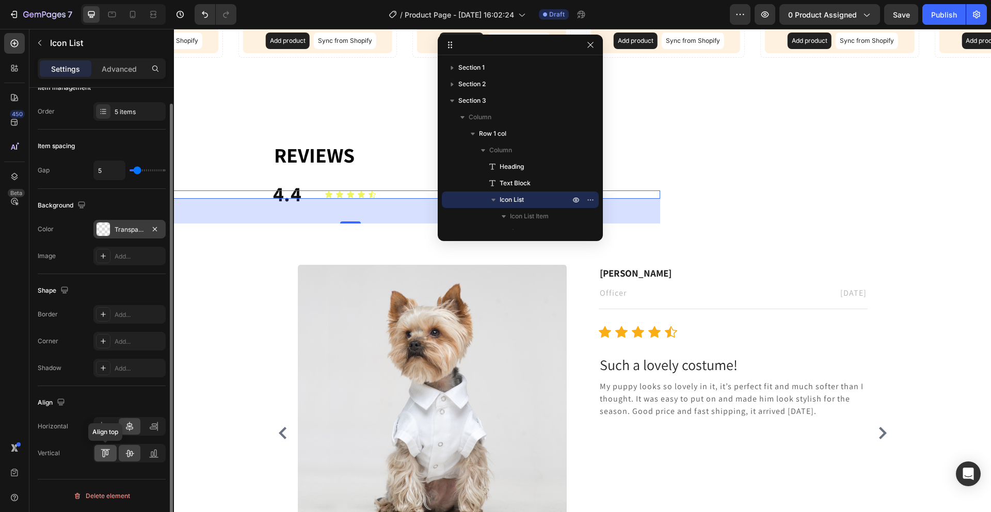
click at [109, 452] on icon at bounding box center [105, 453] width 10 height 10
click at [107, 453] on icon at bounding box center [105, 453] width 10 height 10
click at [128, 455] on icon at bounding box center [129, 453] width 10 height 10
drag, startPoint x: 107, startPoint y: 428, endPoint x: 125, endPoint y: 428, distance: 18.1
click at [107, 428] on icon at bounding box center [105, 426] width 10 height 10
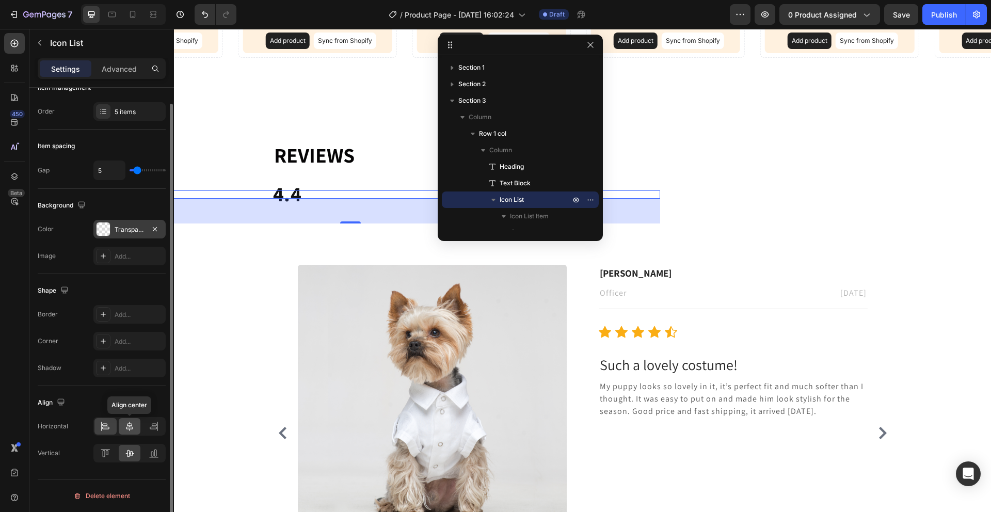
click at [132, 426] on icon at bounding box center [129, 426] width 7 height 9
drag, startPoint x: 169, startPoint y: 264, endPoint x: 170, endPoint y: 307, distance: 42.8
click at [170, 307] on div at bounding box center [170, 323] width 6 height 438
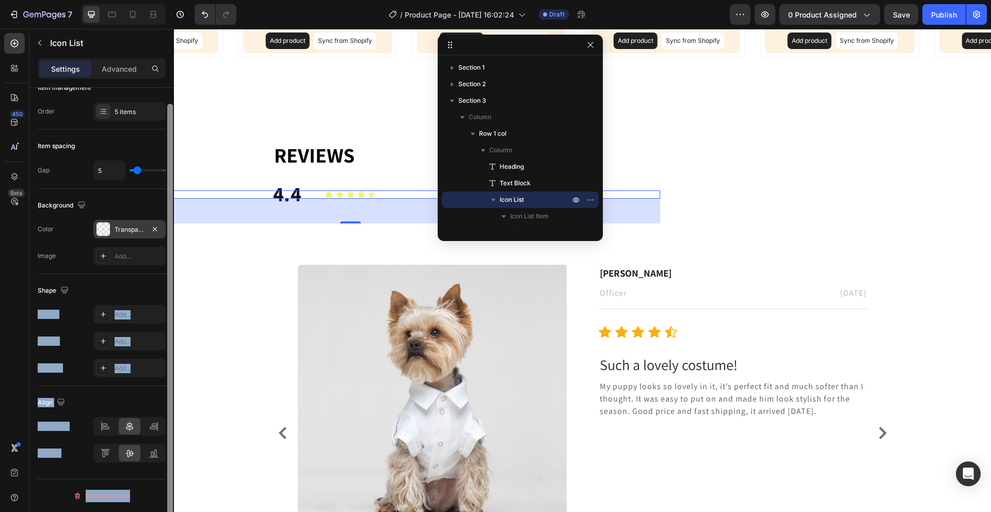
drag, startPoint x: 166, startPoint y: 291, endPoint x: 167, endPoint y: 273, distance: 17.6
click at [167, 273] on div "Item management Order 5 items Item spacing Gap 5 Background The changes might b…" at bounding box center [101, 315] width 144 height 454
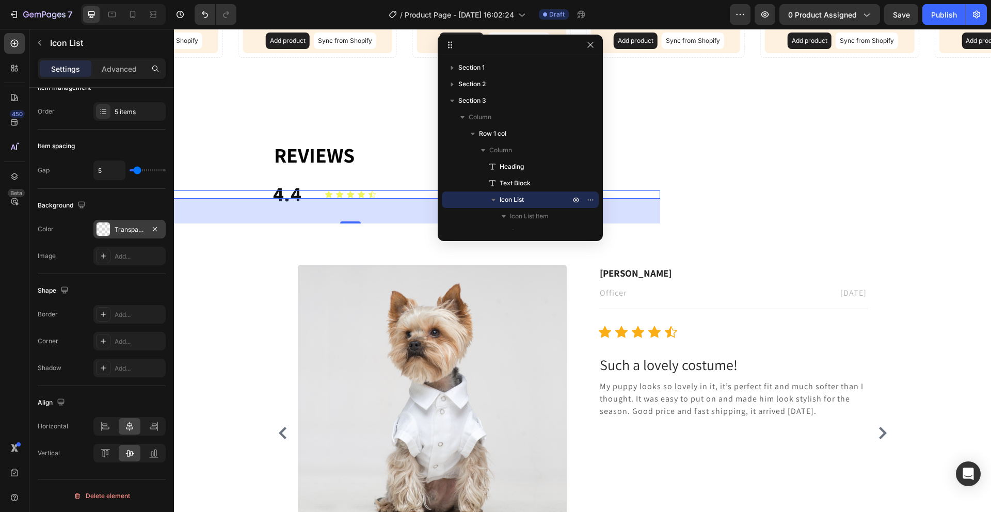
click at [45, 254] on div "Image" at bounding box center [47, 255] width 18 height 9
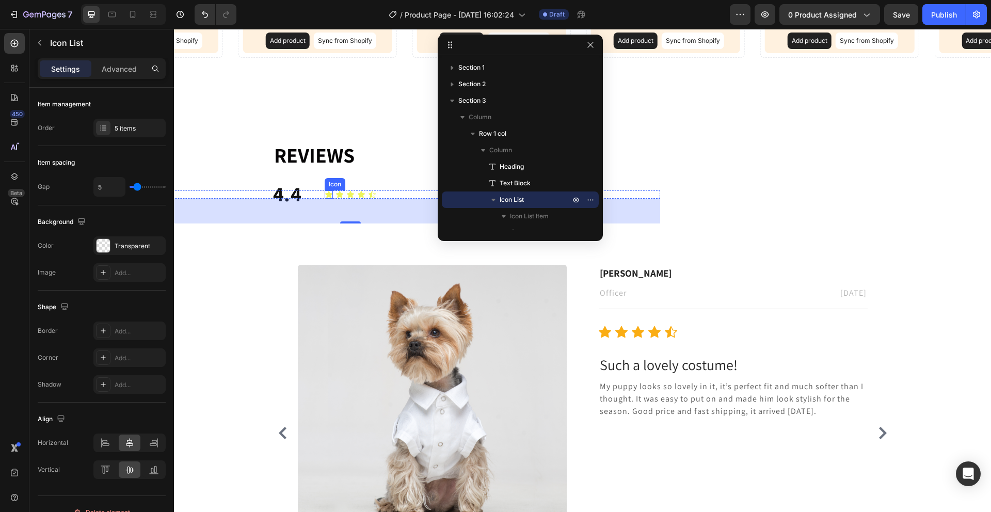
click at [326, 195] on icon at bounding box center [328, 194] width 7 height 7
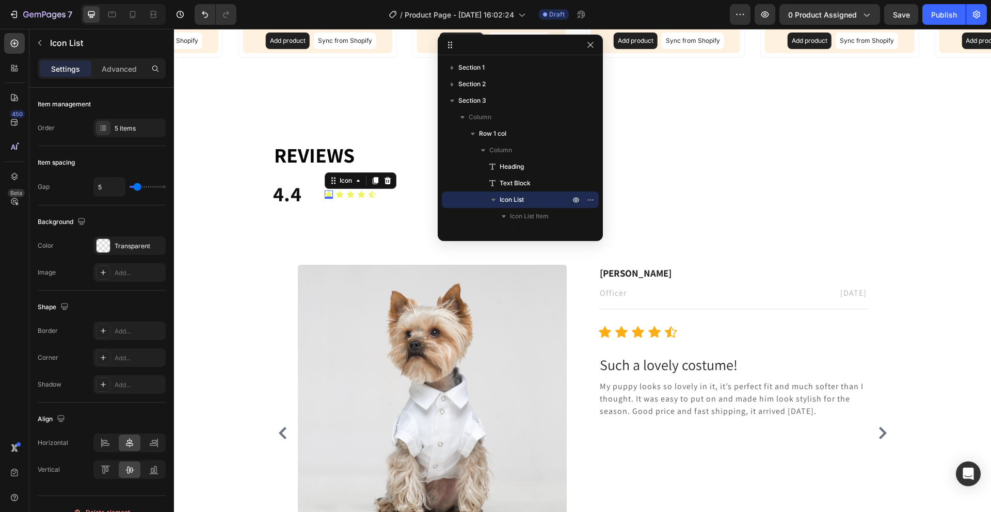
scroll to position [96, 0]
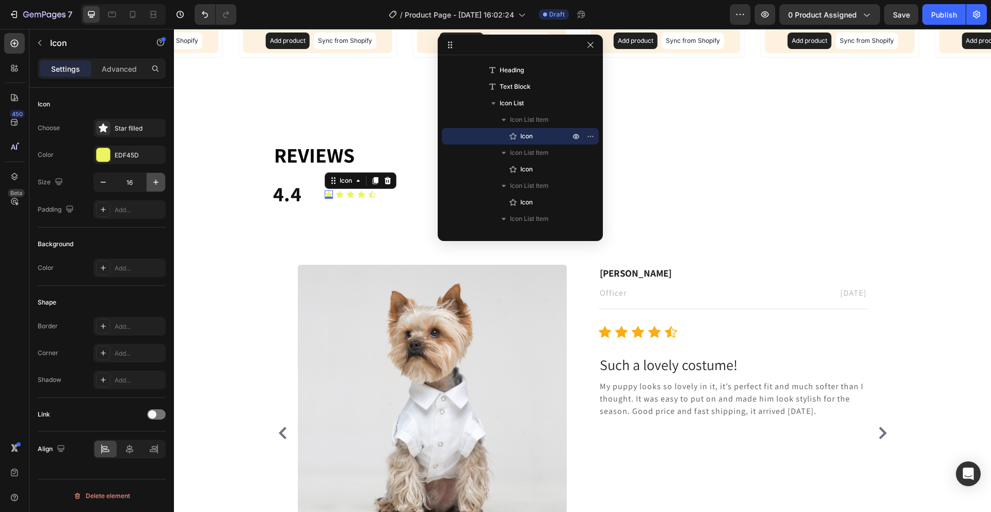
click at [153, 185] on icon "button" at bounding box center [156, 182] width 10 height 10
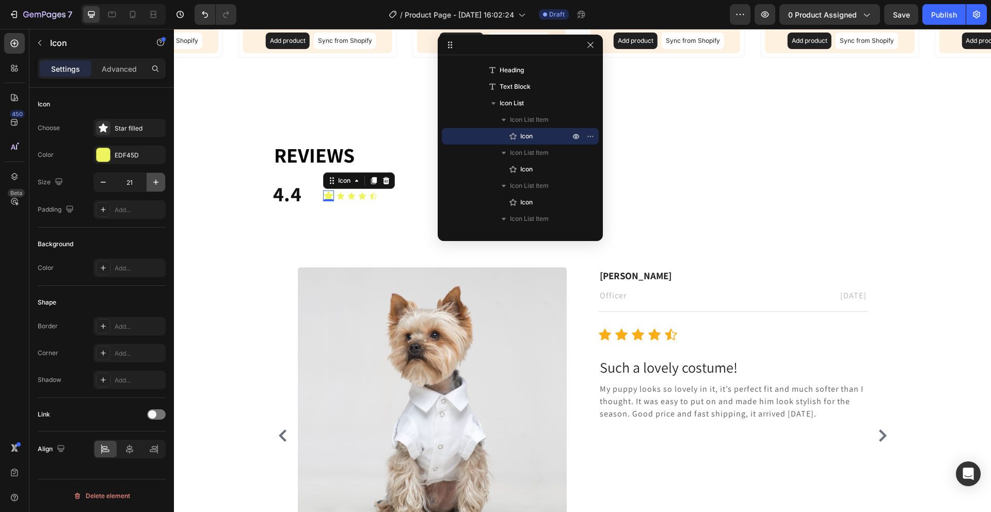
click at [153, 185] on icon "button" at bounding box center [156, 182] width 10 height 10
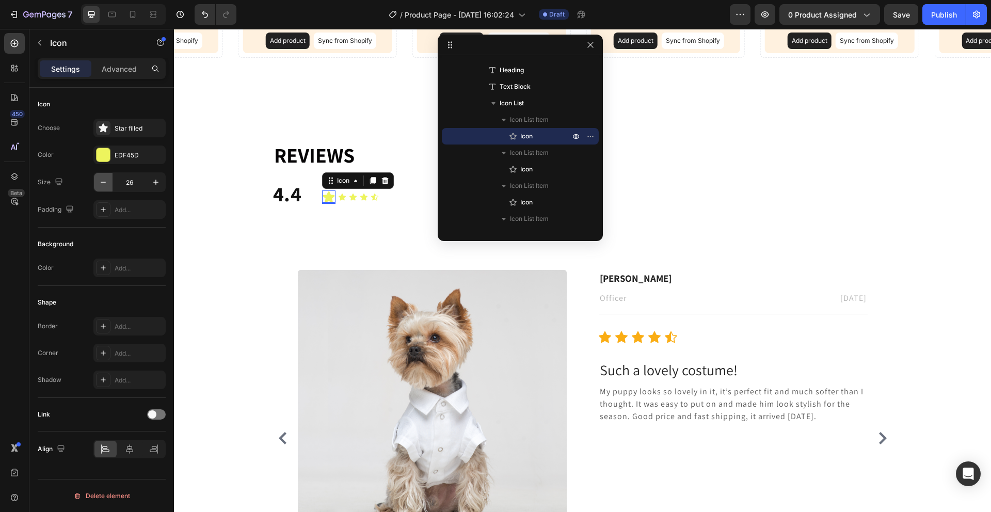
click at [99, 183] on icon "button" at bounding box center [103, 182] width 10 height 10
type input "25"
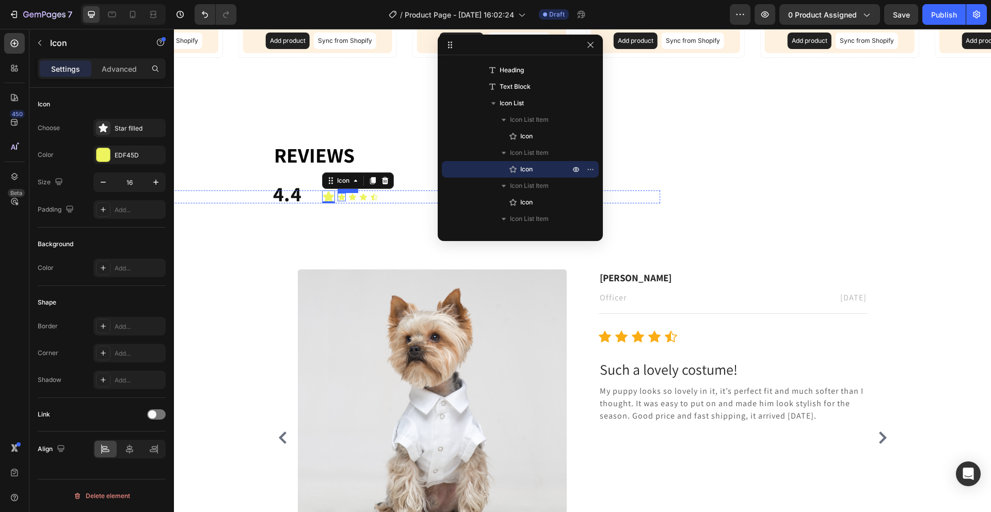
click at [338, 196] on icon at bounding box center [341, 197] width 7 height 7
click at [135, 179] on input "16" at bounding box center [129, 182] width 34 height 19
type input "25"
click at [351, 198] on icon at bounding box center [354, 197] width 7 height 7
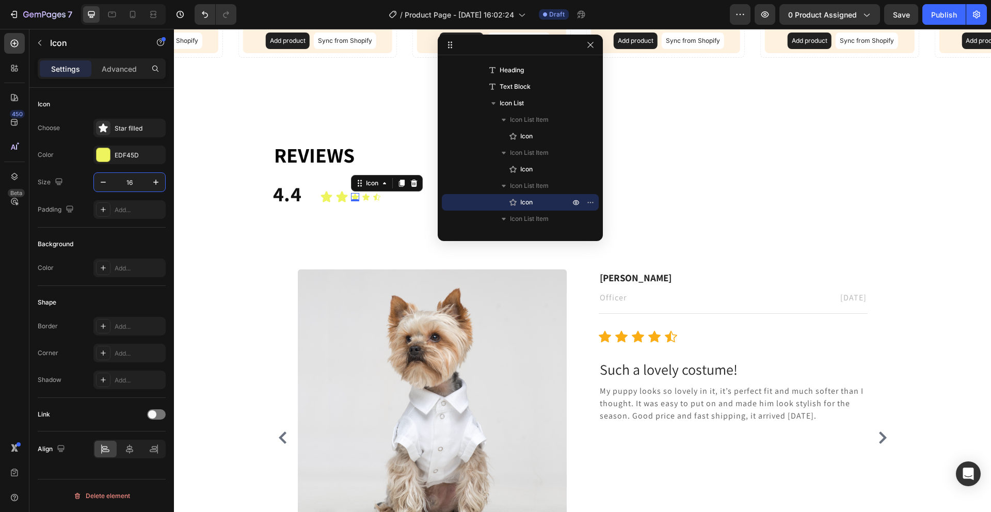
click at [137, 185] on input "16" at bounding box center [129, 182] width 34 height 19
type input "="
type input "25"
click at [366, 193] on icon at bounding box center [368, 197] width 8 height 8
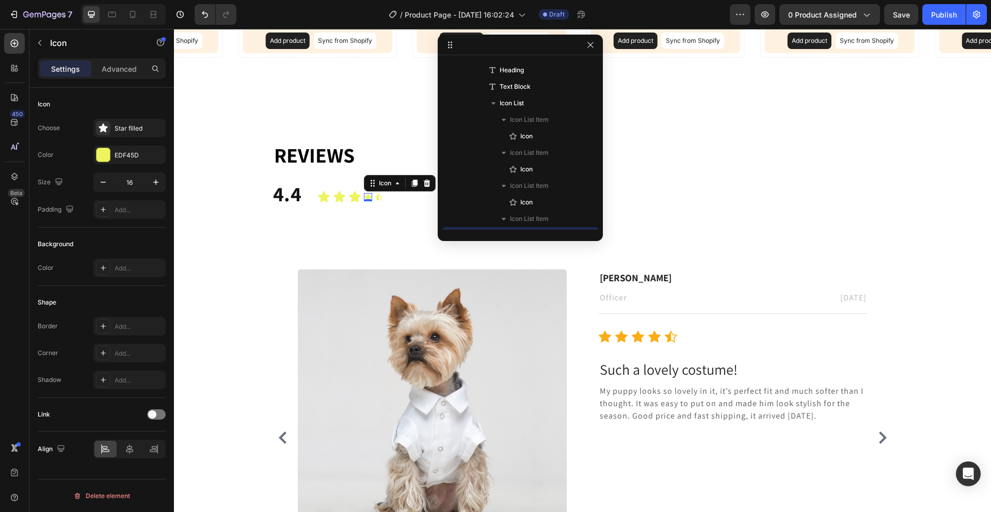
scroll to position [196, 0]
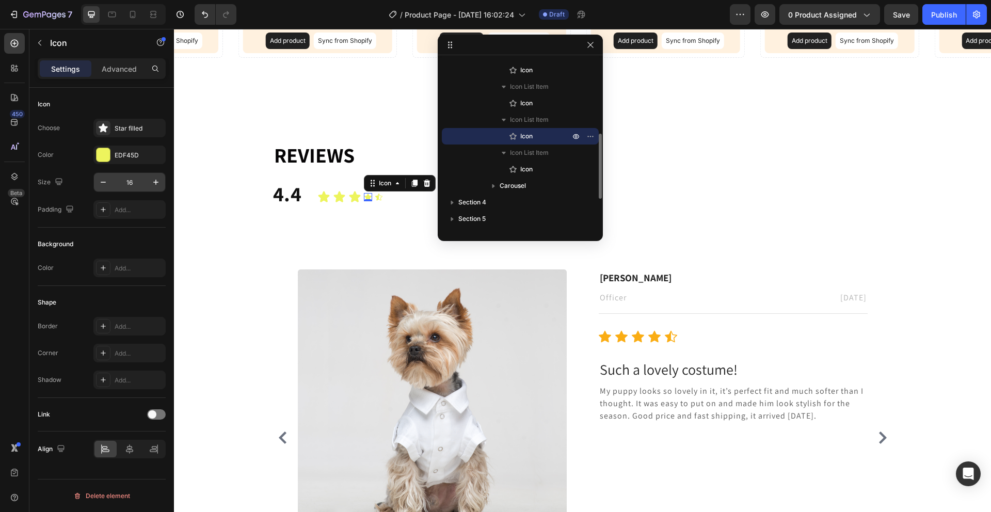
click at [134, 181] on input "16" at bounding box center [129, 182] width 34 height 19
type input "25"
click at [378, 195] on icon at bounding box center [381, 197] width 7 height 7
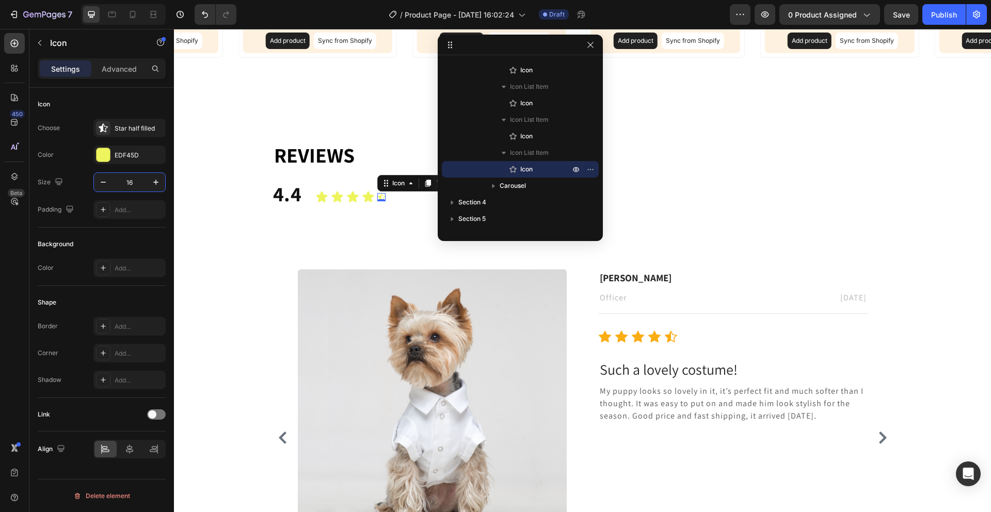
click at [141, 180] on input "16" at bounding box center [129, 182] width 34 height 19
type input "25"
click at [342, 227] on div "⁠⁠⁠⁠⁠⁠⁠ Reviews Heading 4.4 Text Block Icon Icon Icon Icon Icon 0 Icon List Ima…" at bounding box center [582, 372] width 619 height 465
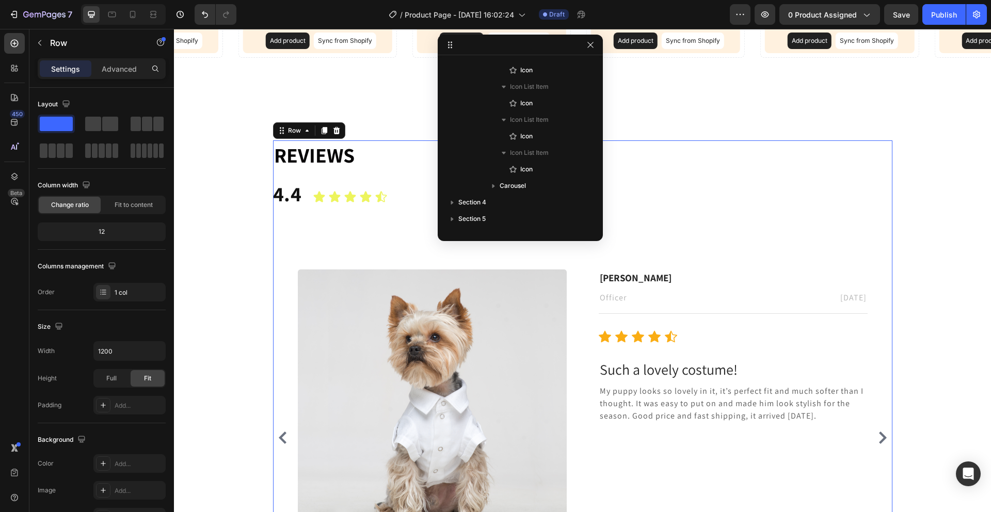
scroll to position [0, 0]
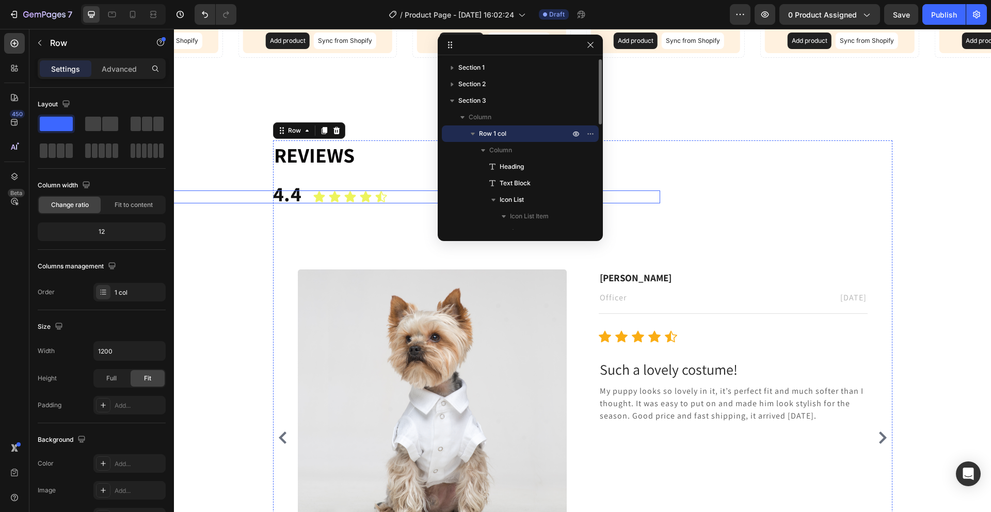
click at [317, 199] on icon at bounding box center [319, 196] width 11 height 11
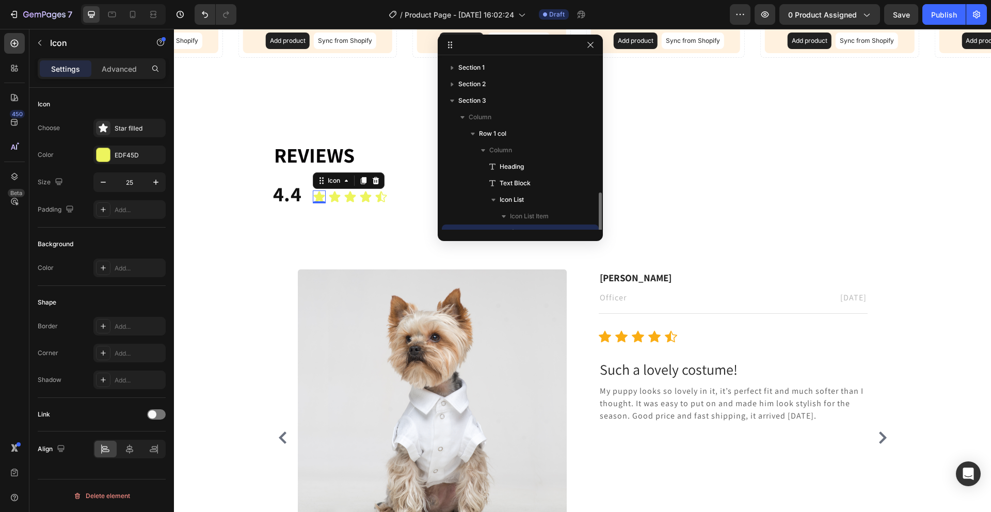
scroll to position [96, 0]
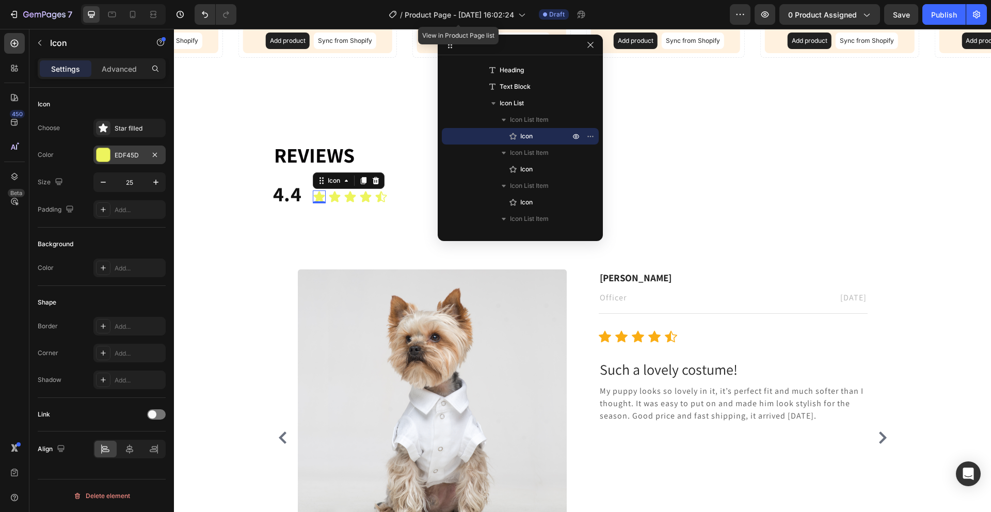
drag, startPoint x: 117, startPoint y: 147, endPoint x: 103, endPoint y: 154, distance: 15.5
click at [117, 148] on div "EDF45D" at bounding box center [129, 155] width 72 height 19
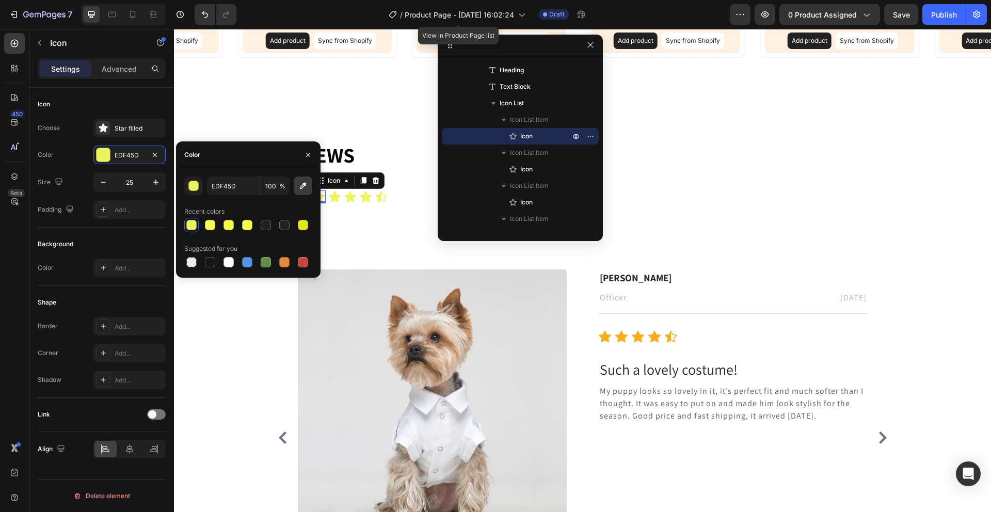
click at [298, 192] on button "button" at bounding box center [303, 185] width 19 height 19
click at [194, 186] on div "button" at bounding box center [194, 186] width 10 height 10
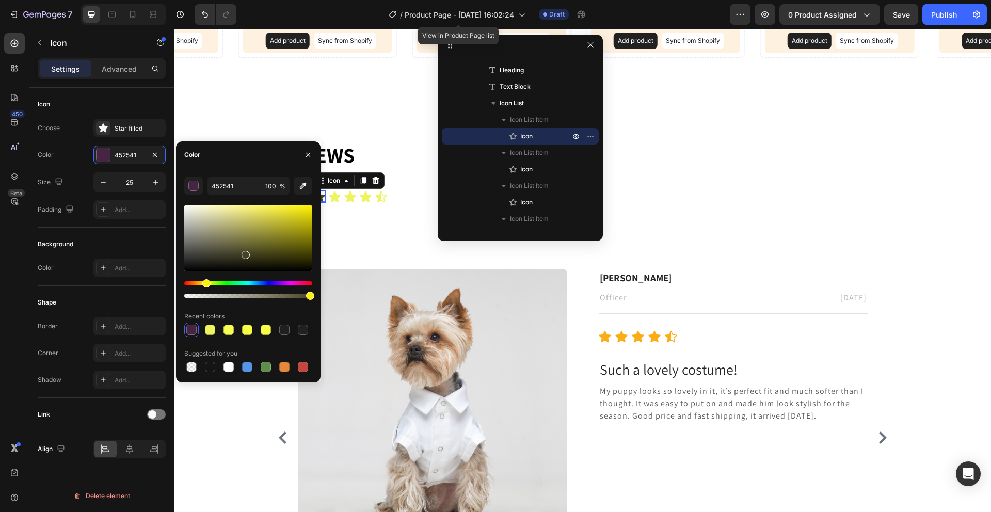
drag, startPoint x: 220, startPoint y: 284, endPoint x: 205, endPoint y: 285, distance: 15.5
click at [205, 285] on div "Hue" at bounding box center [248, 283] width 128 height 4
click at [289, 232] on div at bounding box center [248, 238] width 128 height 66
drag, startPoint x: 283, startPoint y: 221, endPoint x: 300, endPoint y: 210, distance: 20.9
click at [300, 210] on div at bounding box center [248, 238] width 128 height 66
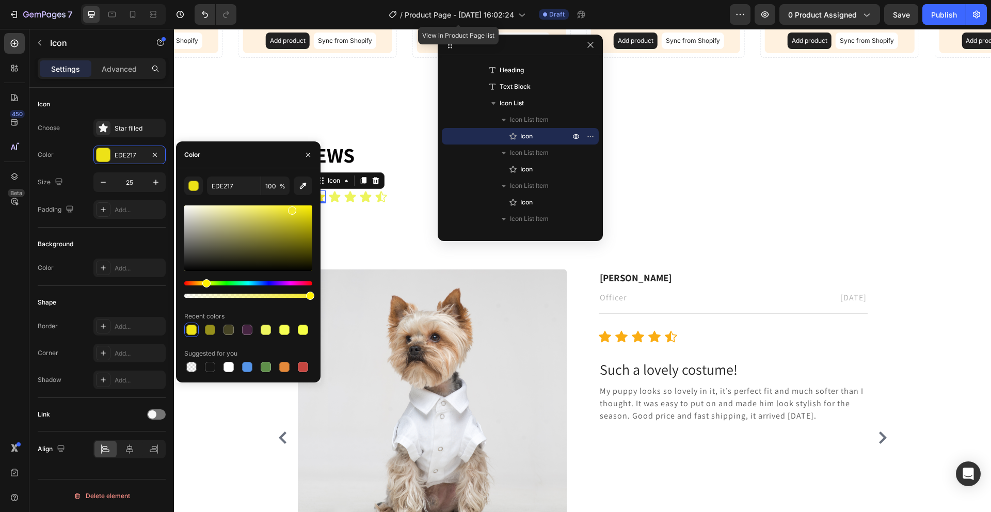
drag, startPoint x: 302, startPoint y: 211, endPoint x: 288, endPoint y: 208, distance: 14.3
click at [288, 208] on div at bounding box center [292, 210] width 8 height 8
click at [202, 282] on div "Hue" at bounding box center [203, 283] width 8 height 8
drag, startPoint x: 288, startPoint y: 222, endPoint x: 300, endPoint y: 217, distance: 13.2
click at [300, 217] on div at bounding box center [248, 238] width 128 height 66
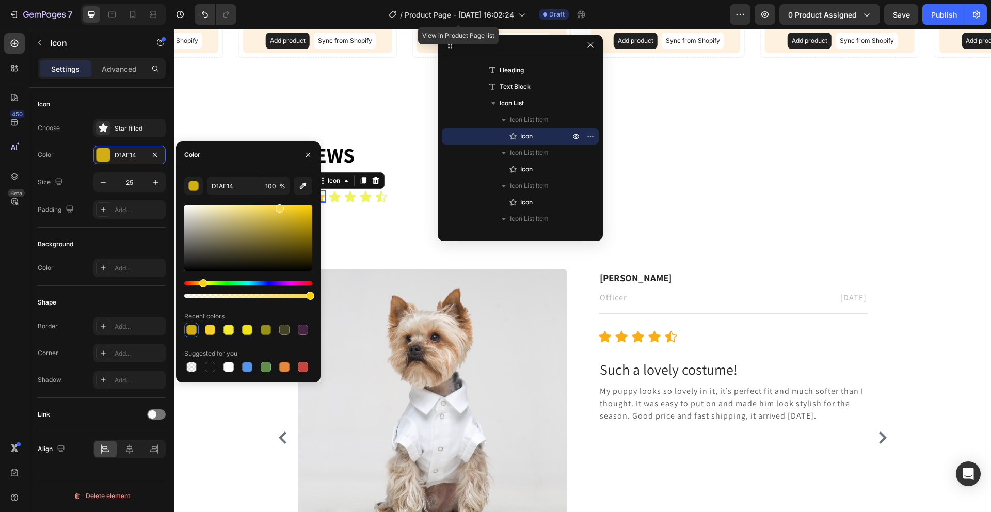
drag, startPoint x: 300, startPoint y: 217, endPoint x: 278, endPoint y: 206, distance: 24.5
click at [278, 206] on div at bounding box center [280, 208] width 8 height 8
drag, startPoint x: 280, startPoint y: 207, endPoint x: 286, endPoint y: 205, distance: 6.4
click at [286, 205] on div at bounding box center [287, 207] width 8 height 8
drag, startPoint x: 287, startPoint y: 207, endPoint x: 294, endPoint y: 205, distance: 7.0
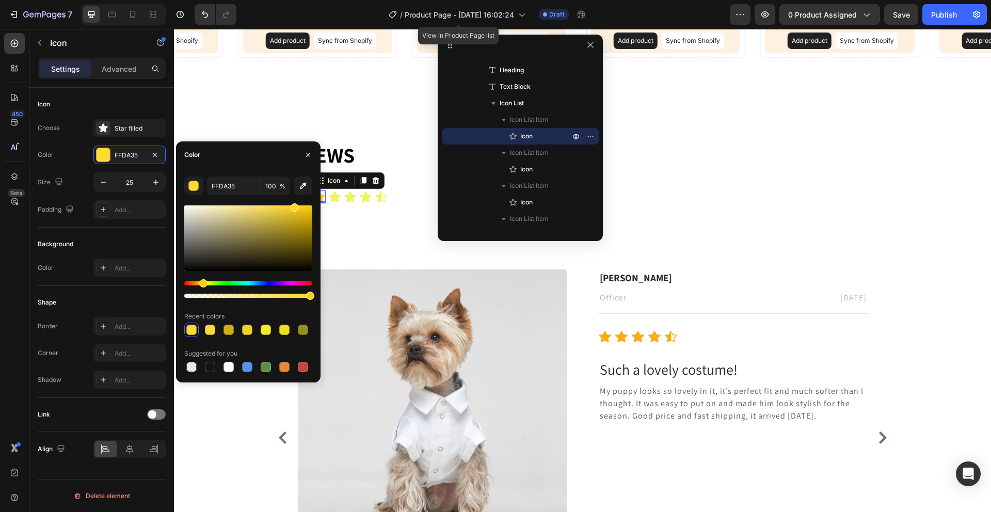
click at [294, 205] on div at bounding box center [295, 207] width 8 height 8
drag, startPoint x: 295, startPoint y: 207, endPoint x: 256, endPoint y: 202, distance: 39.6
click at [256, 202] on div "FFD726 100 % Recent colors Suggested for you" at bounding box center [248, 275] width 128 height 198
drag, startPoint x: 259, startPoint y: 207, endPoint x: 282, endPoint y: 203, distance: 23.6
click at [282, 203] on div at bounding box center [284, 207] width 8 height 8
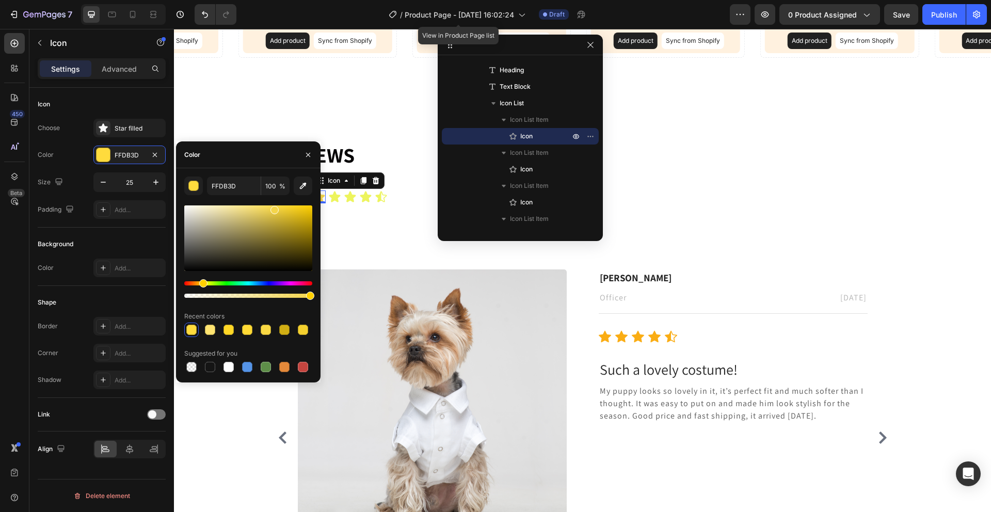
drag, startPoint x: 281, startPoint y: 206, endPoint x: 274, endPoint y: 208, distance: 7.5
click at [274, 208] on div at bounding box center [274, 210] width 8 height 8
drag, startPoint x: 274, startPoint y: 208, endPoint x: 269, endPoint y: 203, distance: 6.2
click at [269, 203] on div at bounding box center [270, 207] width 8 height 8
type input "FFE056"
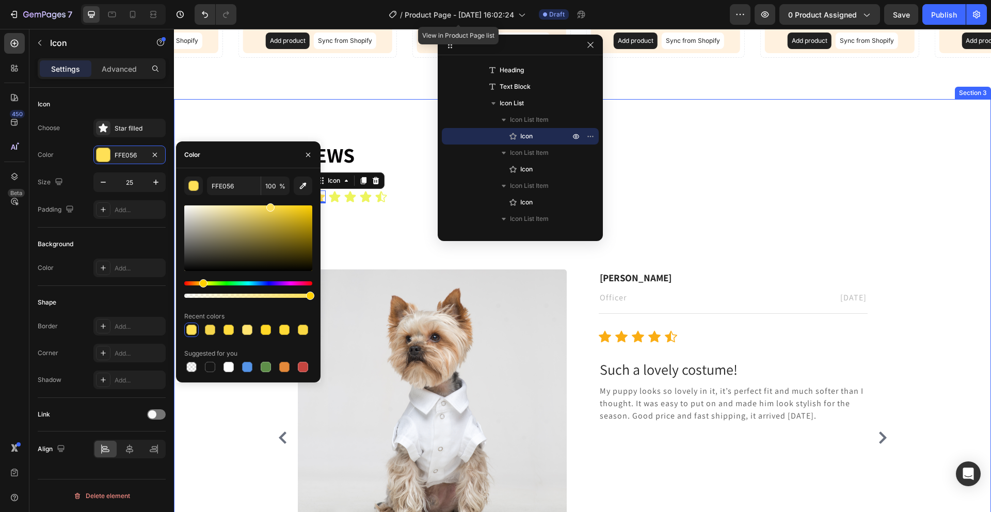
click at [310, 112] on div "⁠⁠⁠⁠⁠⁠⁠ Reviews Heading 4.4 Text Block Icon 0 Icon Icon Icon Icon Icon List Ima…" at bounding box center [582, 373] width 817 height 548
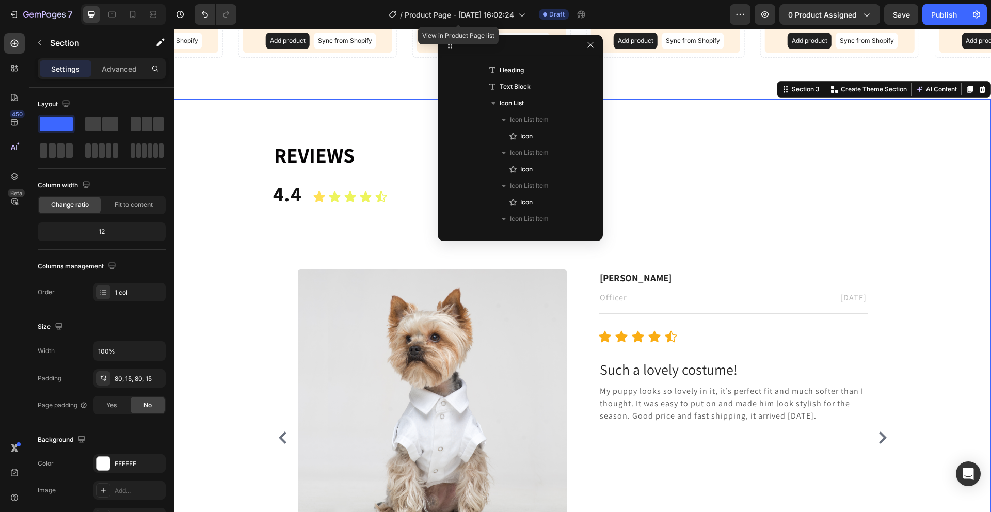
scroll to position [0, 0]
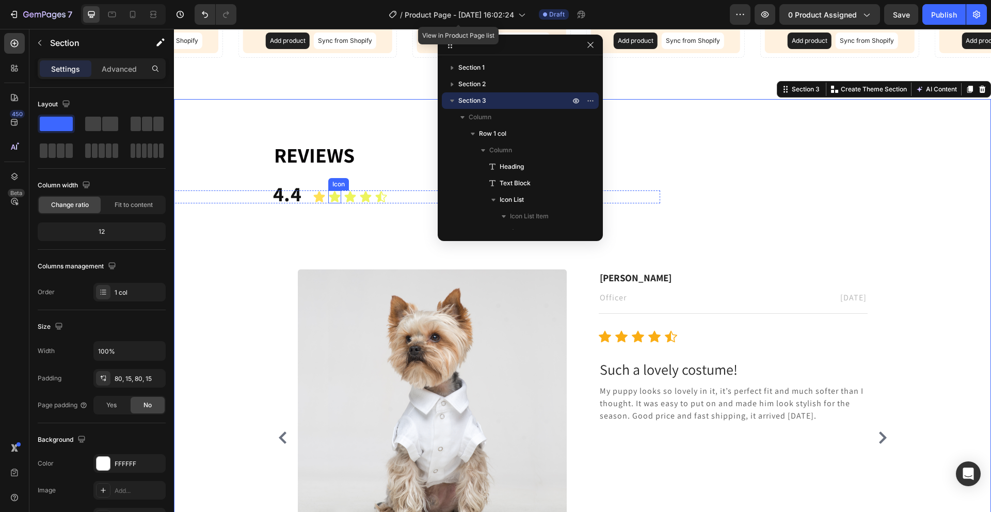
click at [329, 197] on icon at bounding box center [334, 196] width 11 height 11
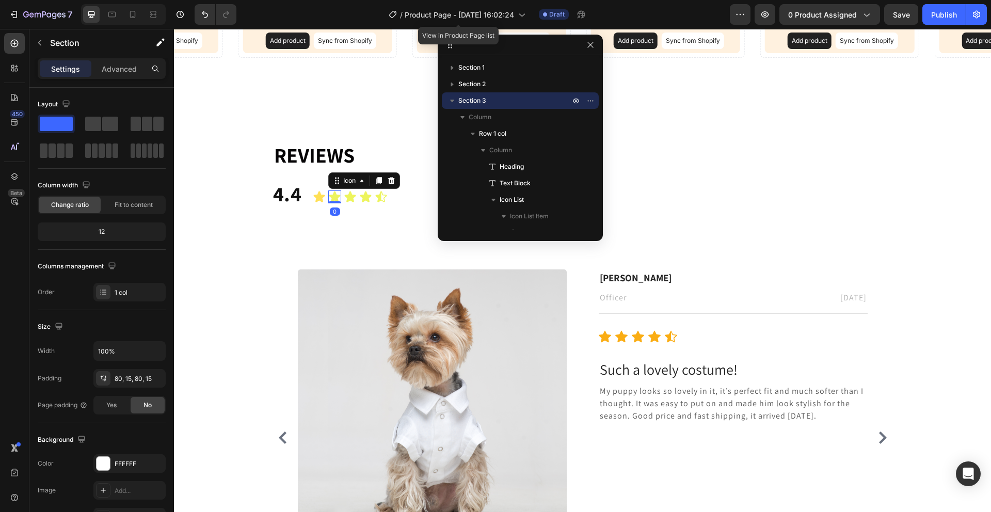
scroll to position [130, 0]
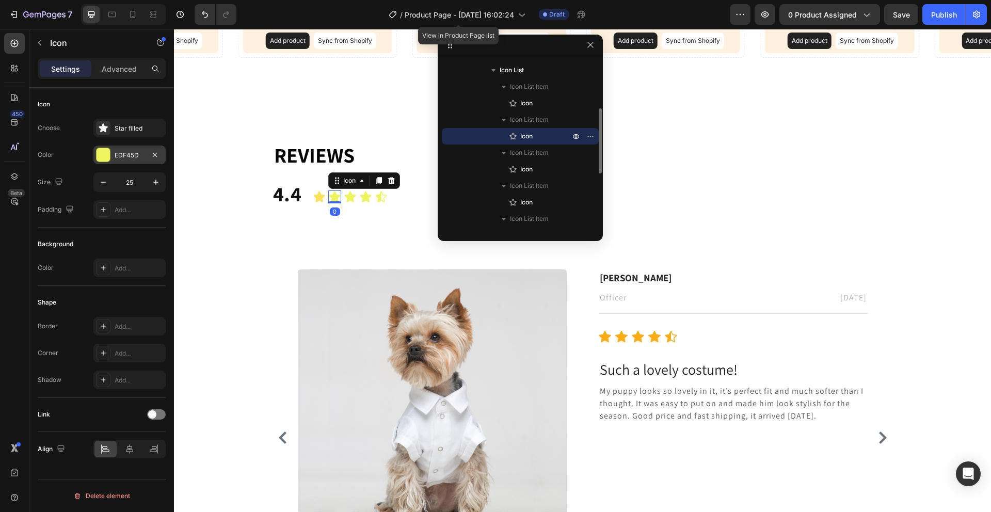
click at [101, 158] on div at bounding box center [102, 154] width 13 height 13
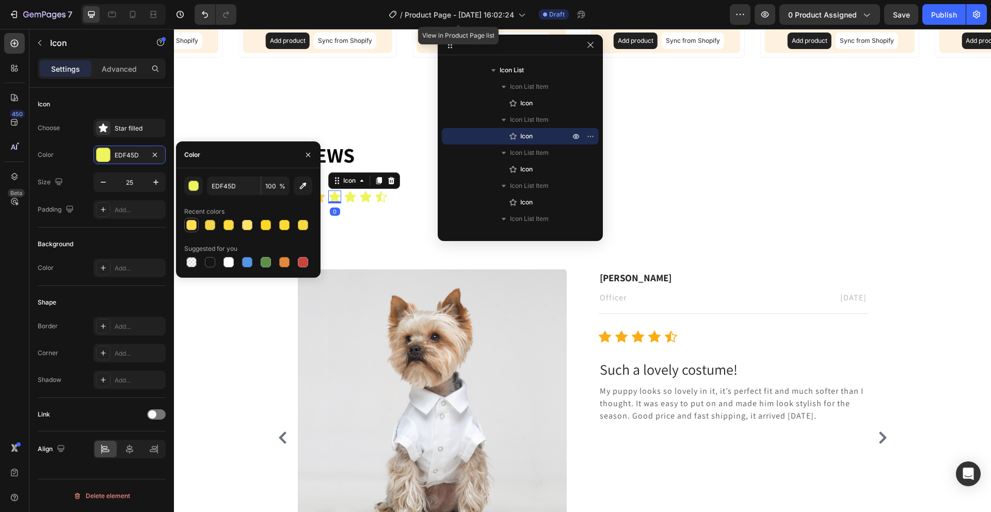
click at [196, 224] on div at bounding box center [191, 225] width 10 height 10
type input "FFE056"
click at [346, 201] on icon at bounding box center [350, 196] width 13 height 13
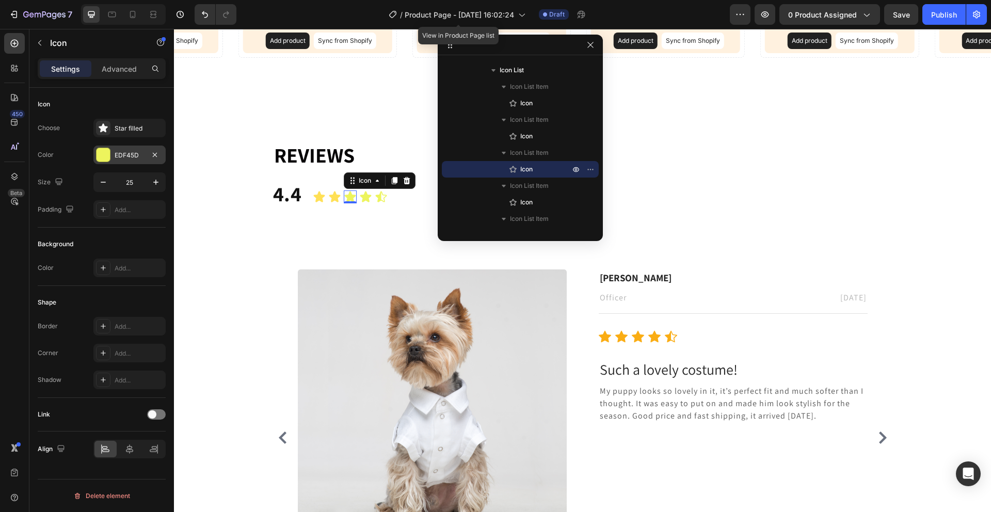
click at [106, 155] on div at bounding box center [102, 154] width 13 height 13
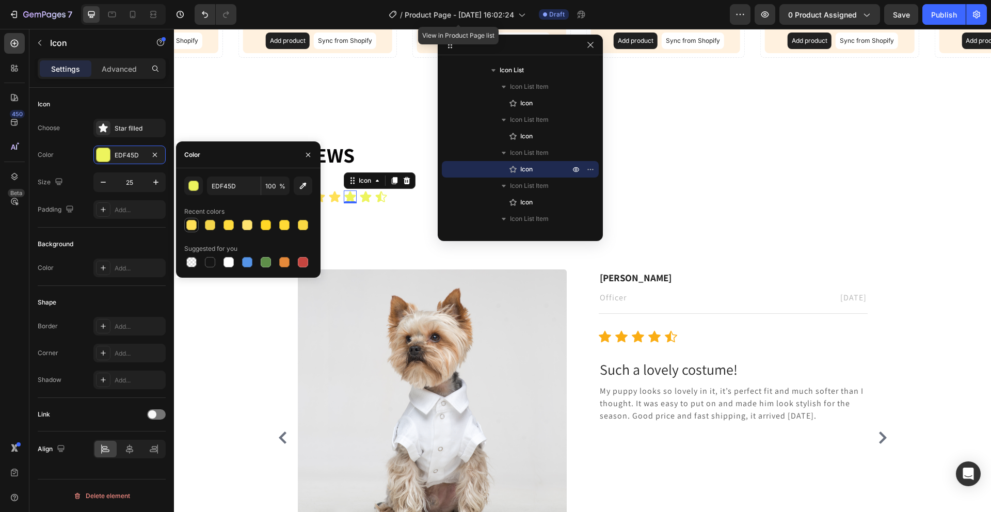
click at [195, 227] on div at bounding box center [191, 225] width 10 height 10
type input "FFE056"
click at [362, 203] on p "4.4" at bounding box center [582, 193] width 619 height 25
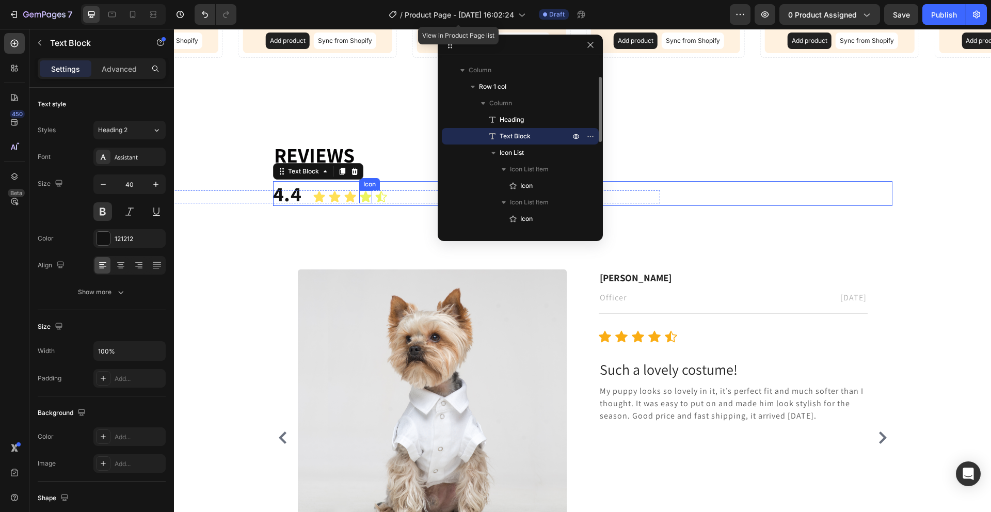
click at [361, 198] on icon at bounding box center [365, 196] width 11 height 11
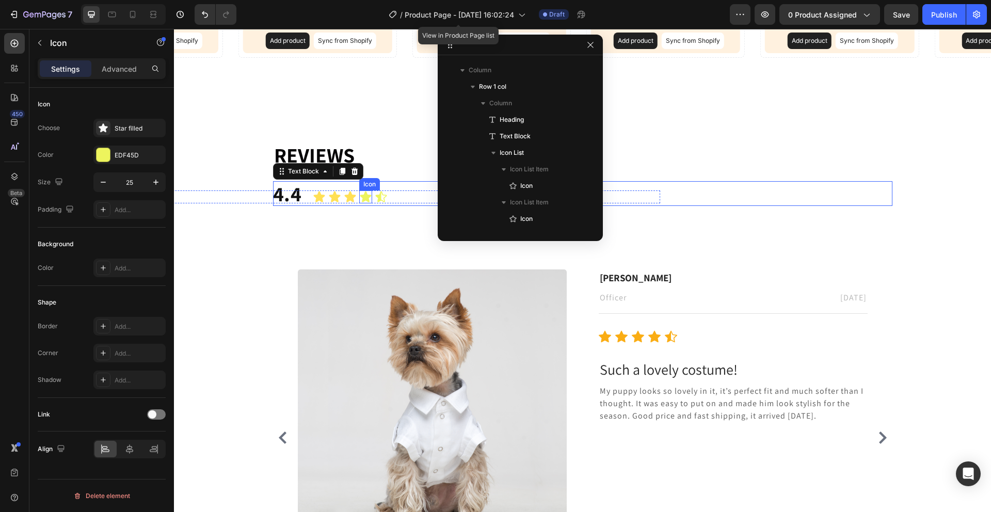
scroll to position [196, 0]
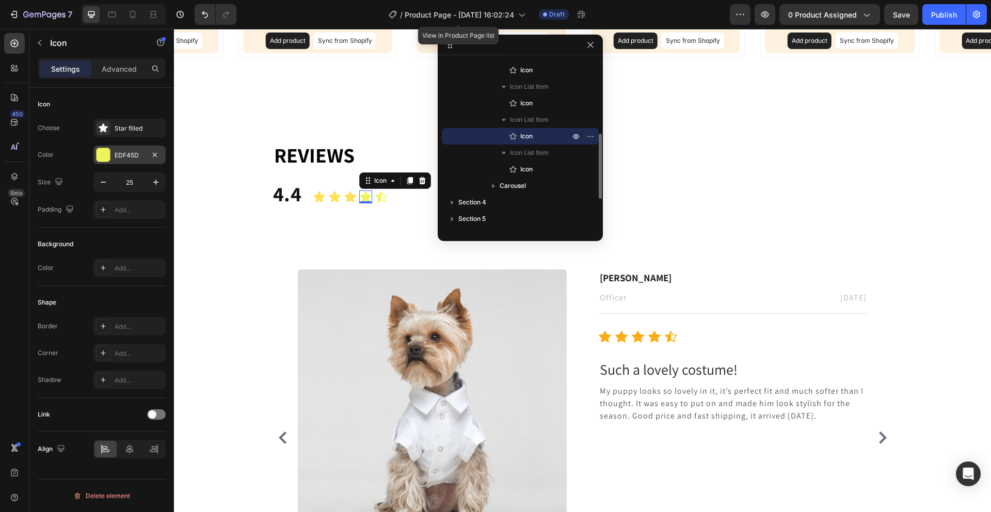
click at [110, 160] on div "EDF45D" at bounding box center [129, 155] width 72 height 19
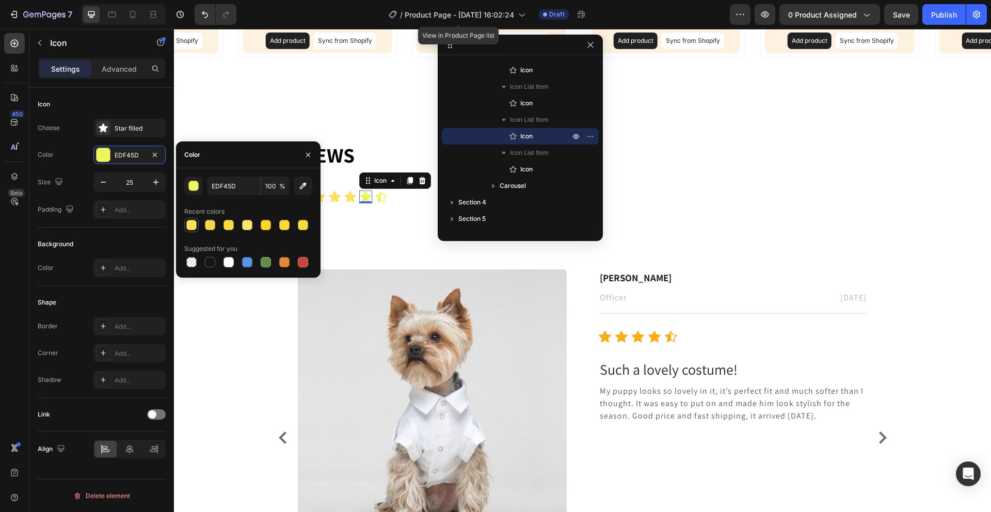
click at [189, 220] on div at bounding box center [191, 225] width 10 height 10
type input "FFE056"
click at [368, 194] on icon at bounding box center [365, 196] width 13 height 13
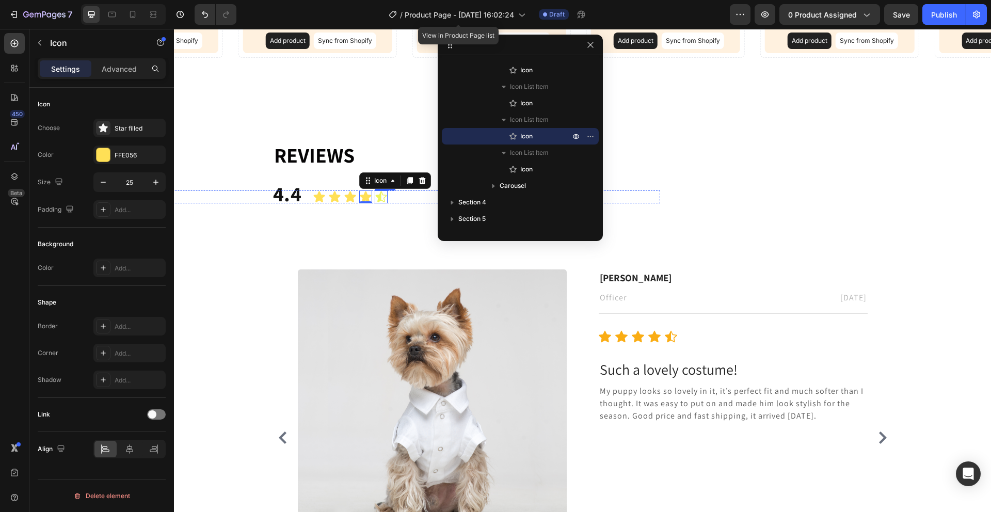
click at [375, 194] on icon at bounding box center [381, 196] width 13 height 13
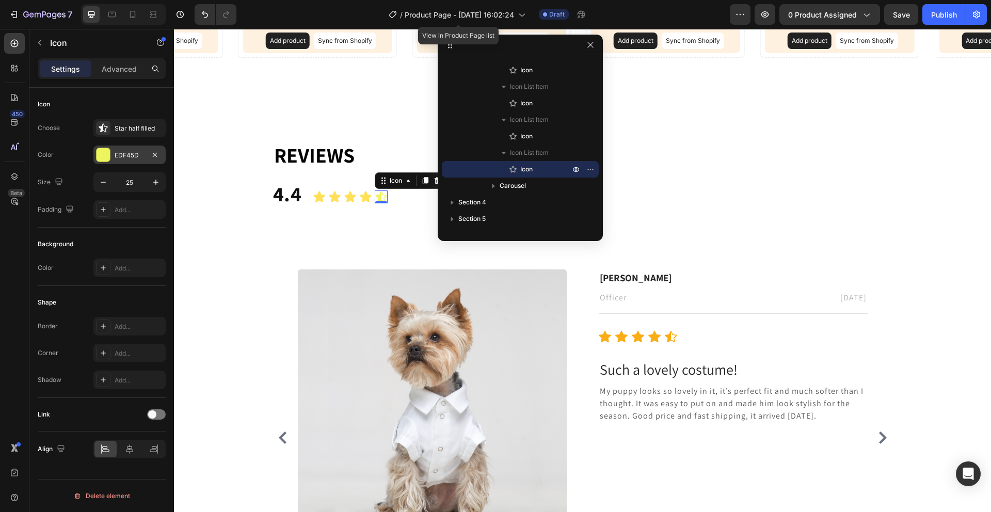
click at [106, 160] on div at bounding box center [102, 154] width 13 height 13
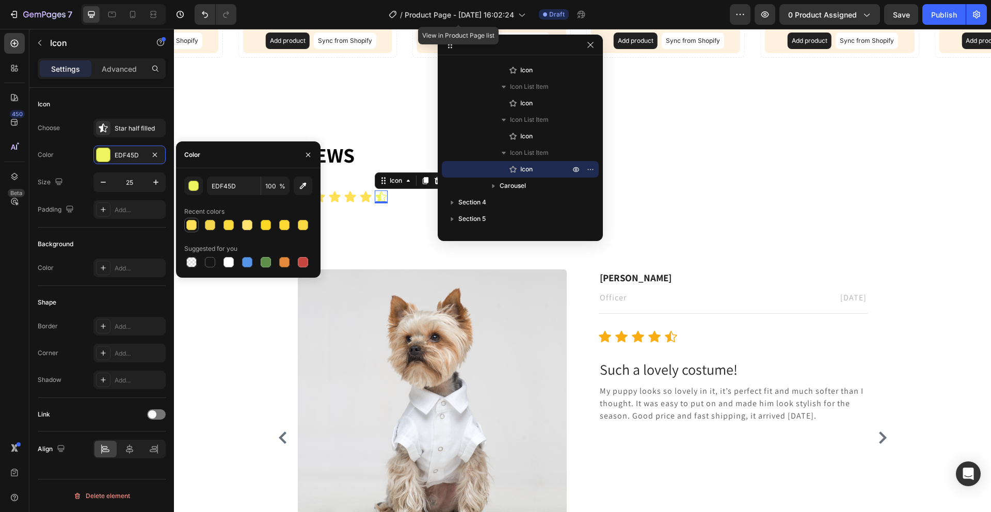
click at [191, 226] on div at bounding box center [191, 225] width 10 height 10
type input "FFE056"
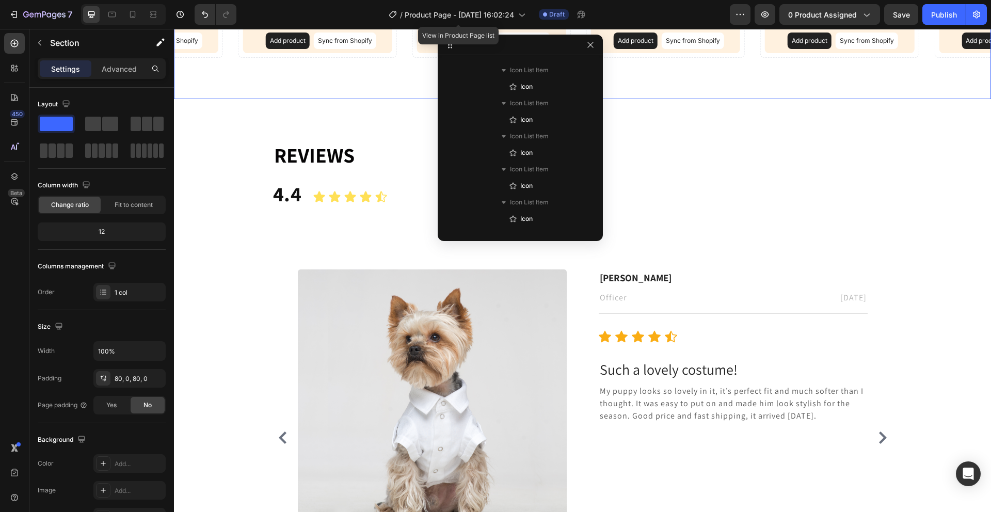
scroll to position [0, 0]
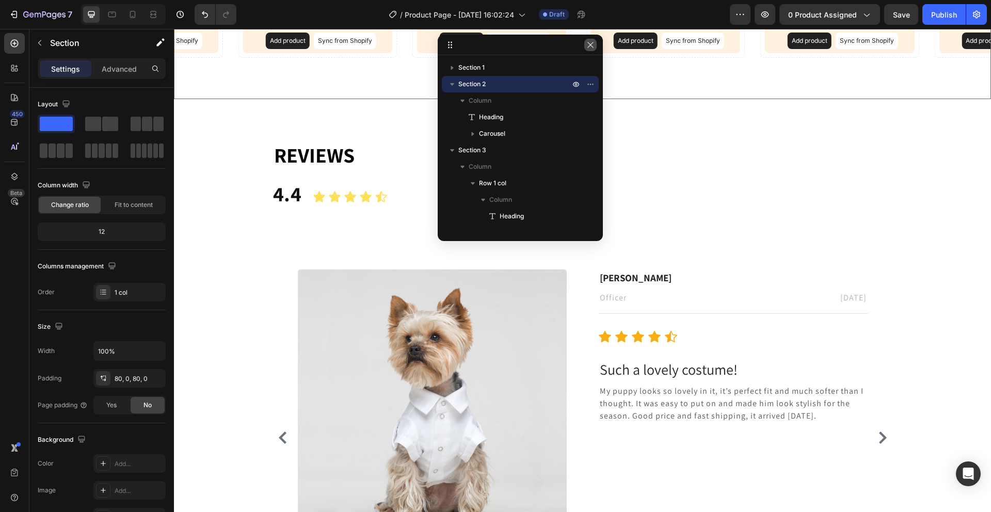
click at [587, 44] on icon "button" at bounding box center [590, 45] width 8 height 8
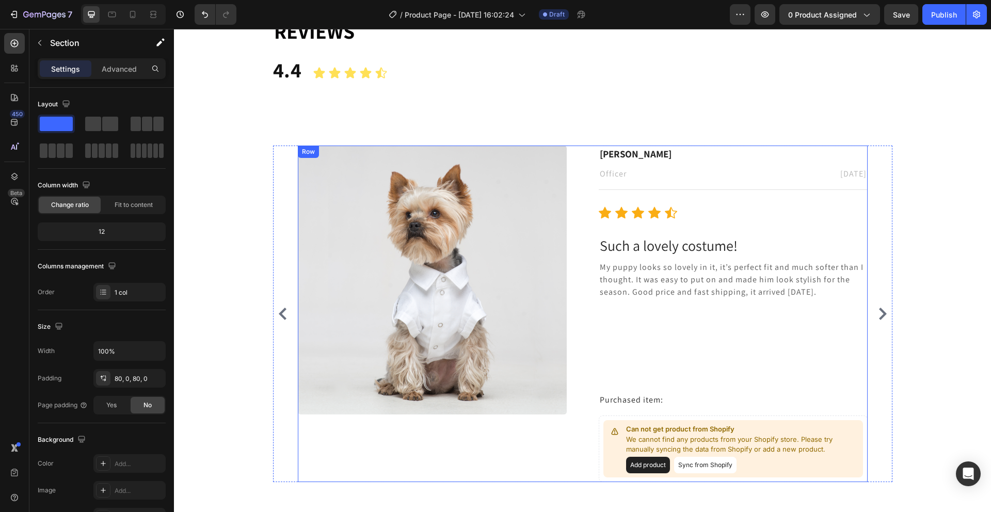
scroll to position [457, 0]
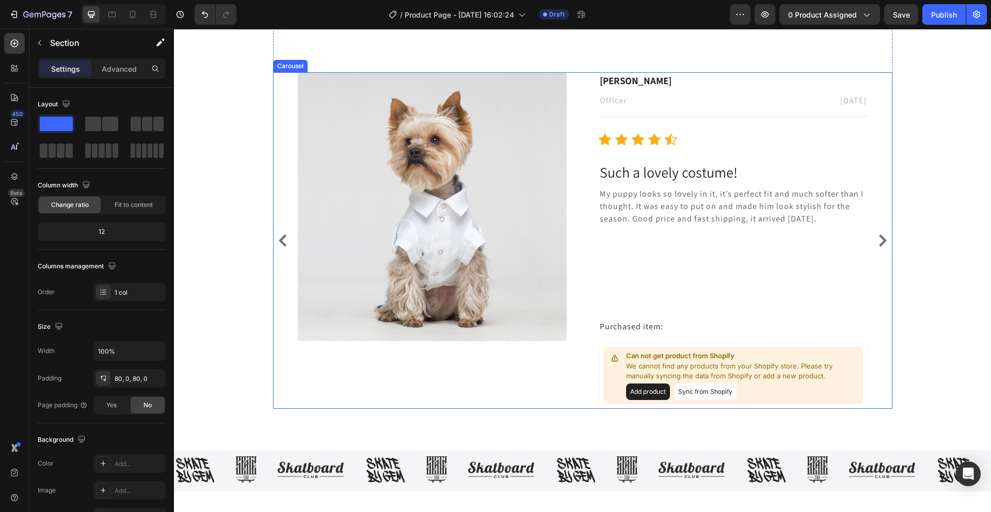
click at [883, 238] on icon "Carousel Next Arrow" at bounding box center [882, 240] width 12 height 12
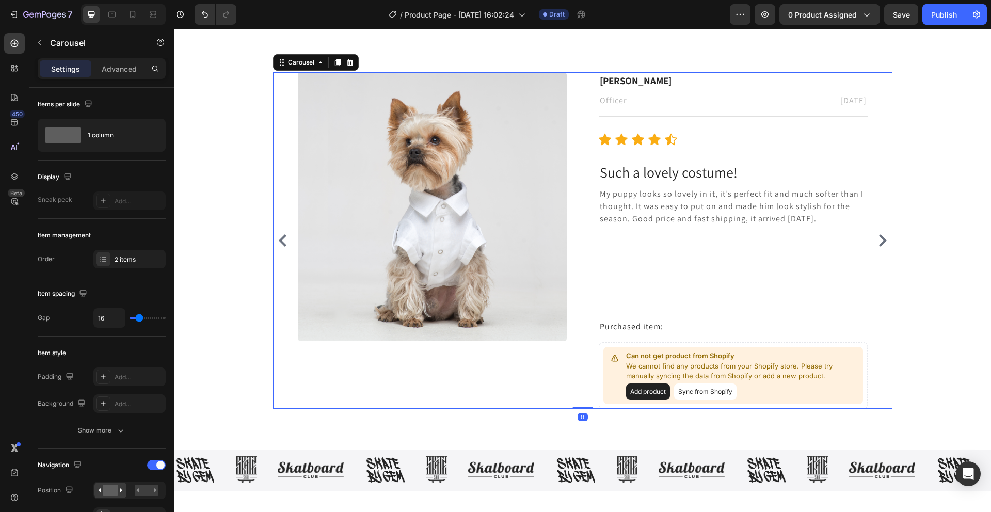
click at [876, 239] on icon "Carousel Next Arrow" at bounding box center [882, 240] width 12 height 12
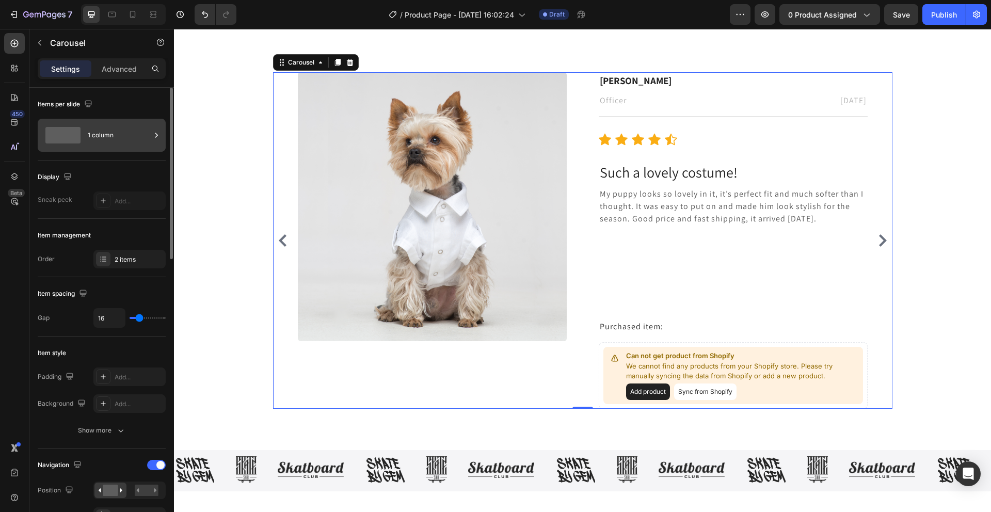
click at [97, 133] on div "1 column" at bounding box center [119, 135] width 63 height 24
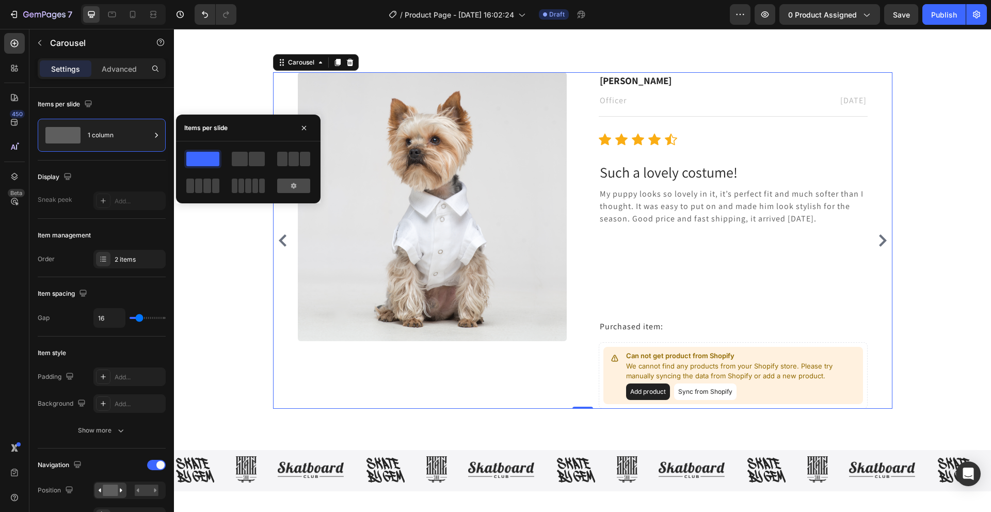
click at [281, 180] on div at bounding box center [293, 186] width 33 height 14
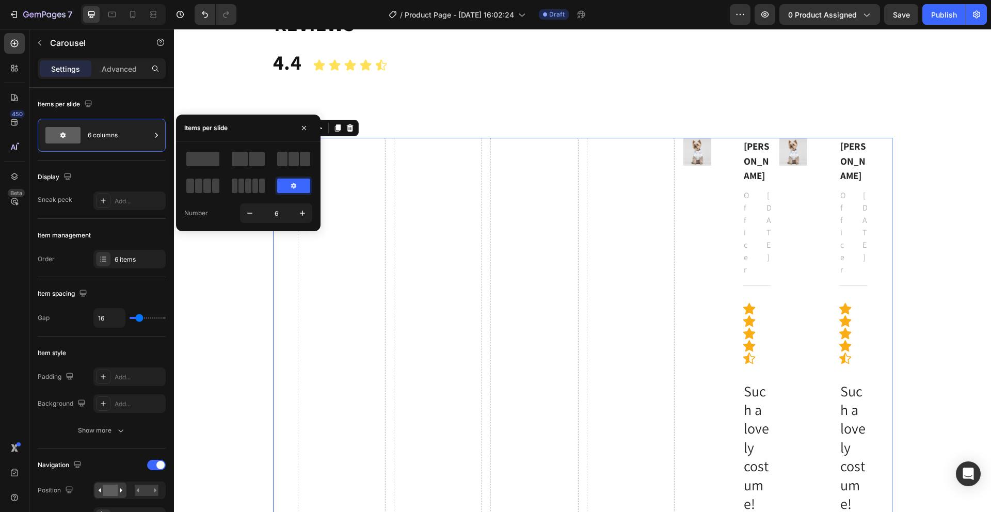
scroll to position [381, 0]
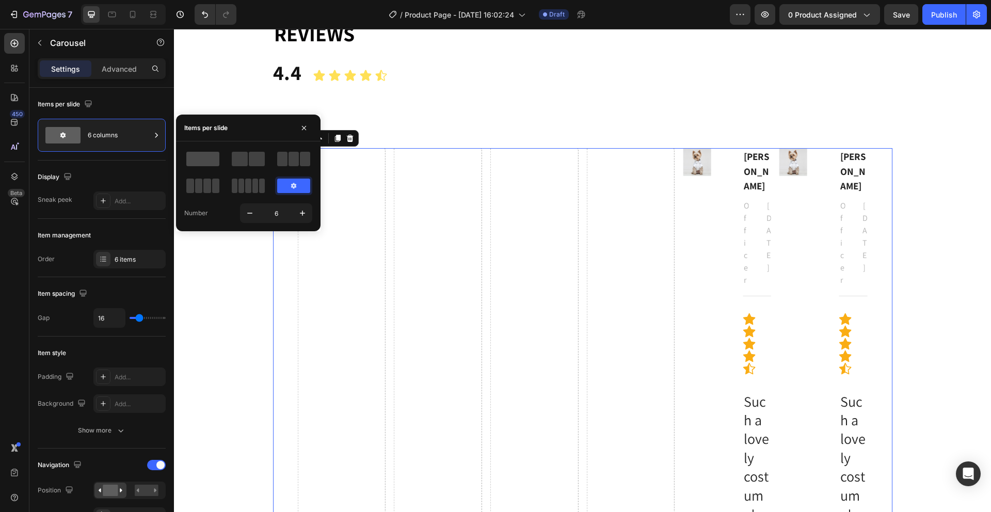
click at [204, 152] on span at bounding box center [202, 159] width 33 height 14
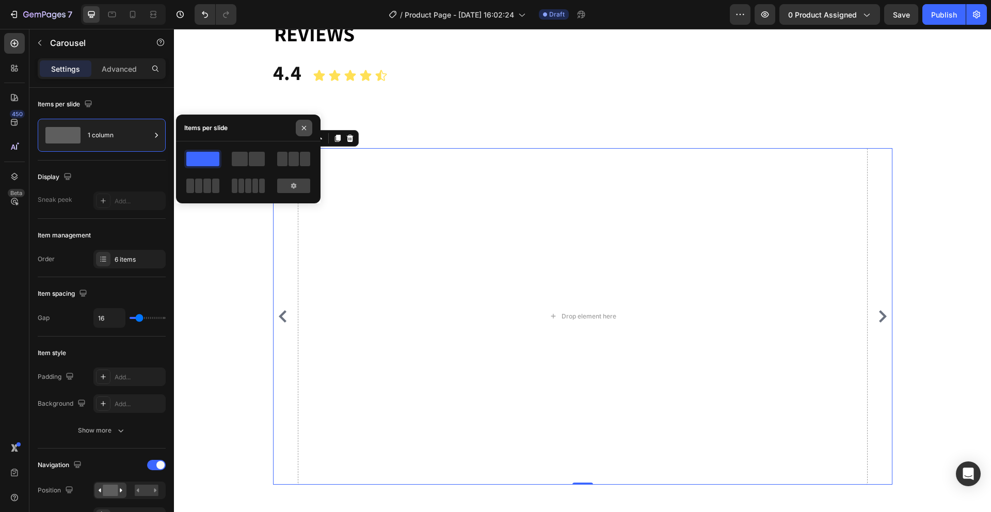
click at [301, 129] on icon "button" at bounding box center [304, 128] width 8 height 8
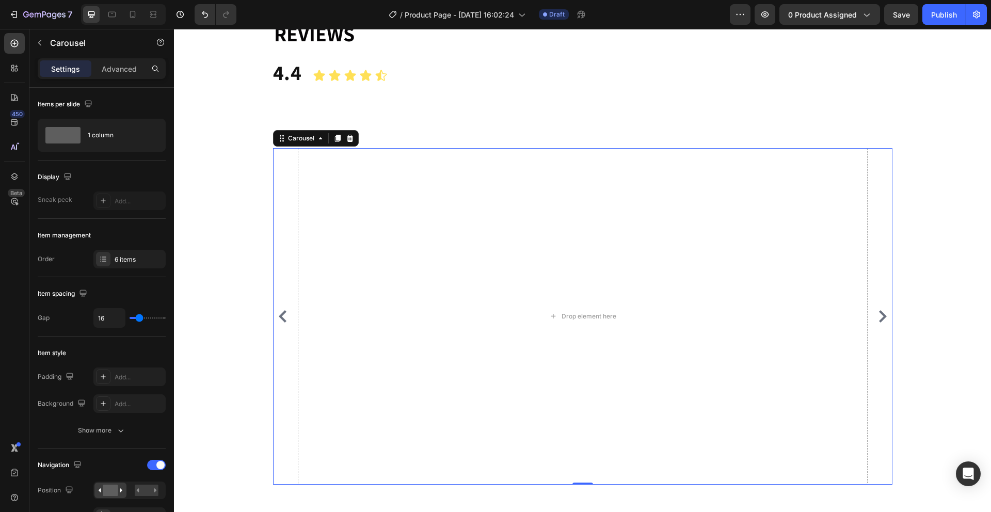
click at [274, 307] on div "Image Megan Hall Text block Officer Text block February 22, 2022 Text block Row…" at bounding box center [582, 316] width 619 height 336
click at [277, 313] on icon "Carousel Back Arrow" at bounding box center [283, 316] width 12 height 12
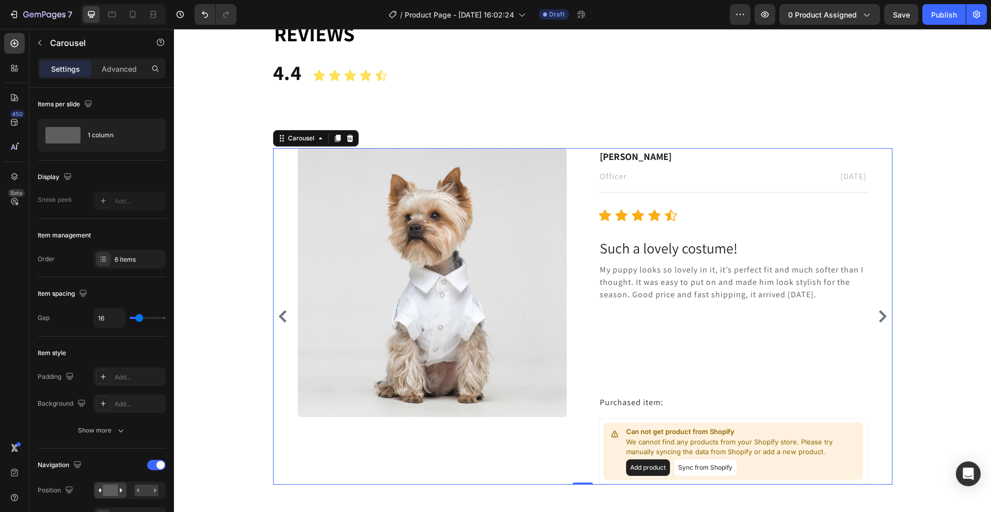
click at [277, 310] on icon "Carousel Back Arrow" at bounding box center [283, 316] width 12 height 12
click at [277, 309] on button "Carousel Back Arrow" at bounding box center [283, 316] width 17 height 17
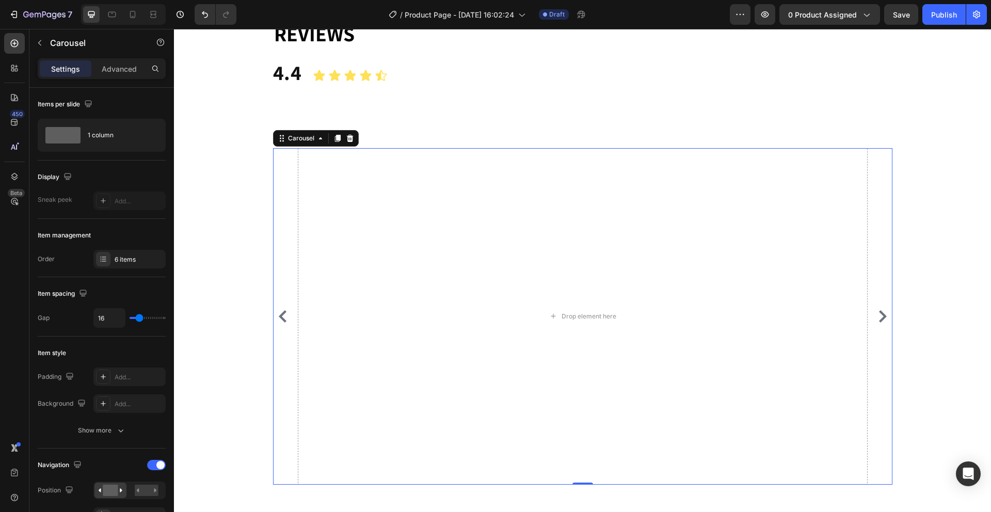
click at [881, 313] on icon "Carousel Next Arrow" at bounding box center [882, 316] width 12 height 12
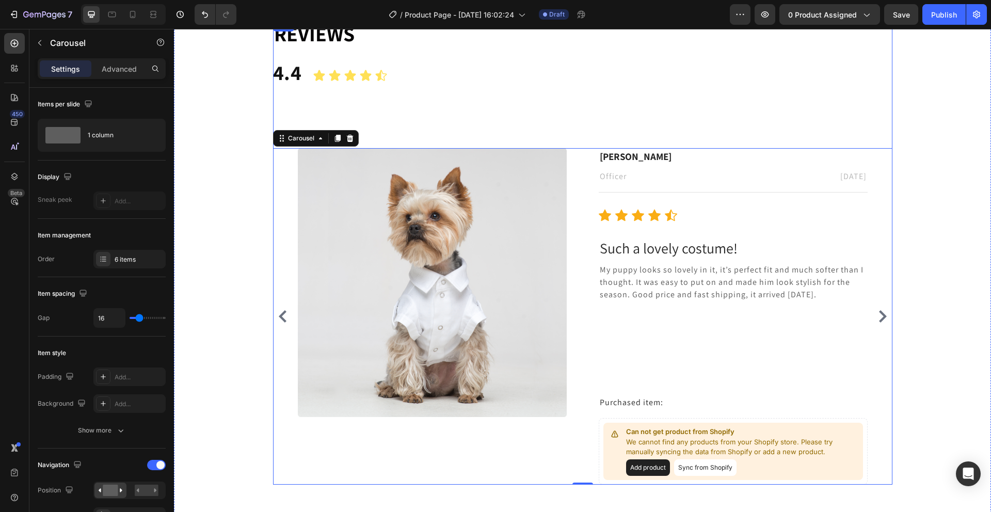
click at [262, 114] on div "⁠⁠⁠⁠⁠⁠⁠ Reviews Heading 4.4 Text Block Icon Icon Icon Icon Icon Icon List Image…" at bounding box center [582, 251] width 801 height 465
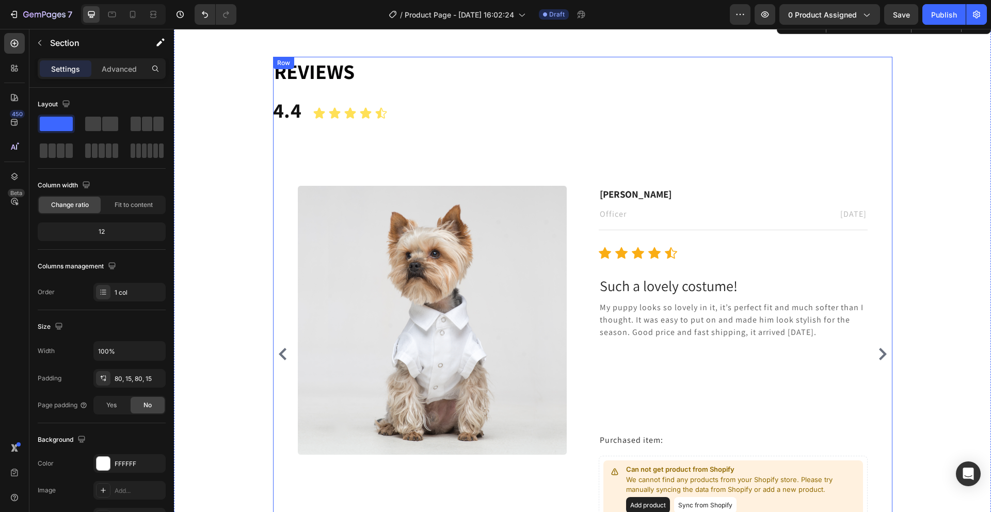
scroll to position [305, 0]
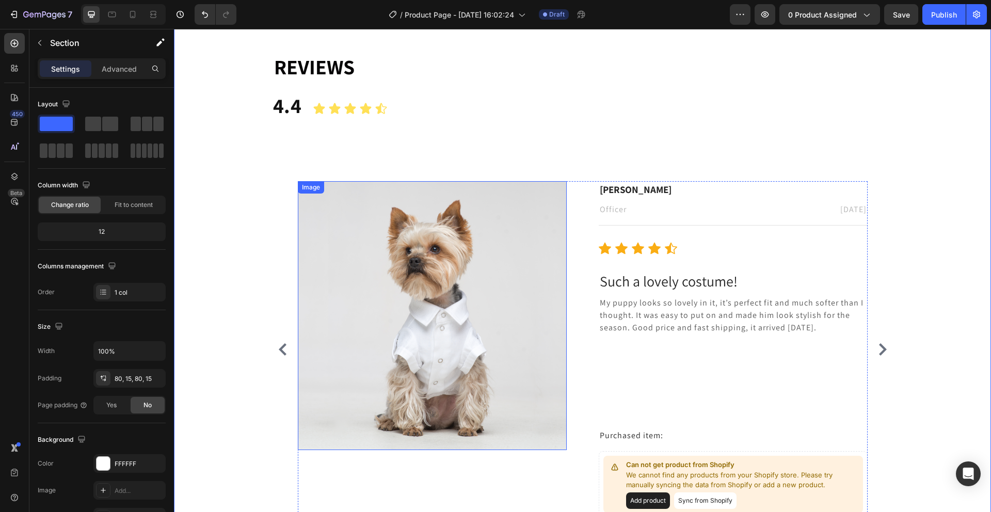
click at [367, 195] on img at bounding box center [432, 315] width 269 height 269
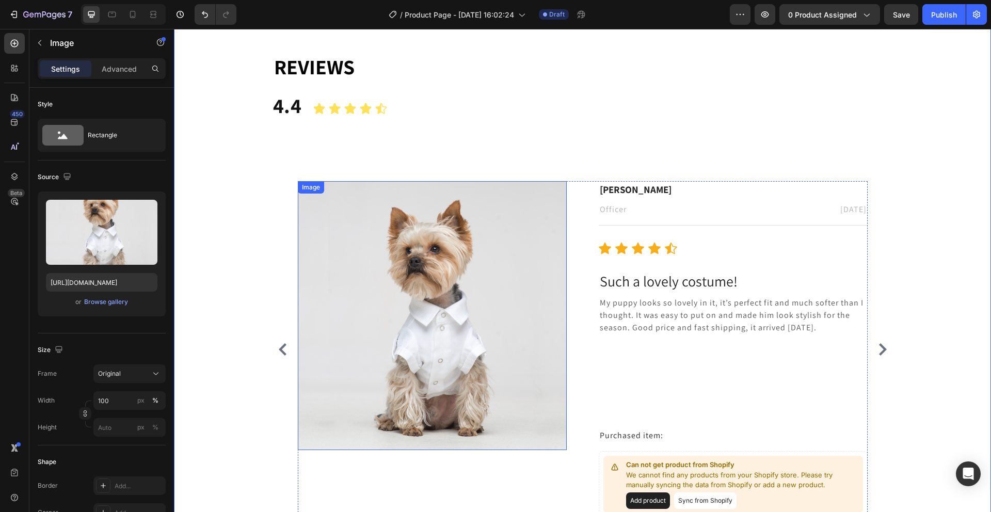
click at [358, 150] on div "⁠⁠⁠⁠⁠⁠⁠ Reviews Heading 4.4 Text Block Icon Icon Icon Icon Icon Icon List Image…" at bounding box center [582, 284] width 619 height 465
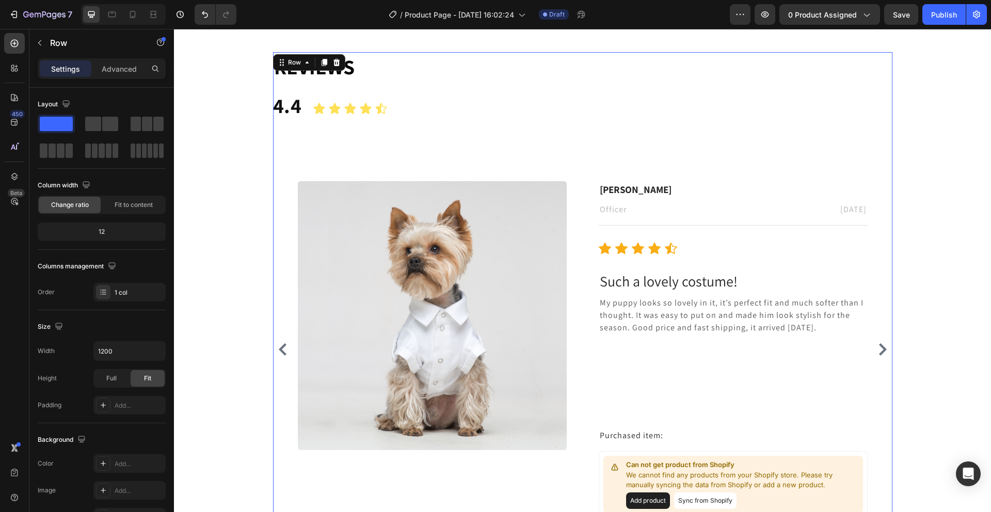
click at [355, 136] on div "⁠⁠⁠⁠⁠⁠⁠ Reviews Heading 4.4 Text Block Icon Icon Icon Icon Icon Icon List Image…" at bounding box center [582, 284] width 619 height 465
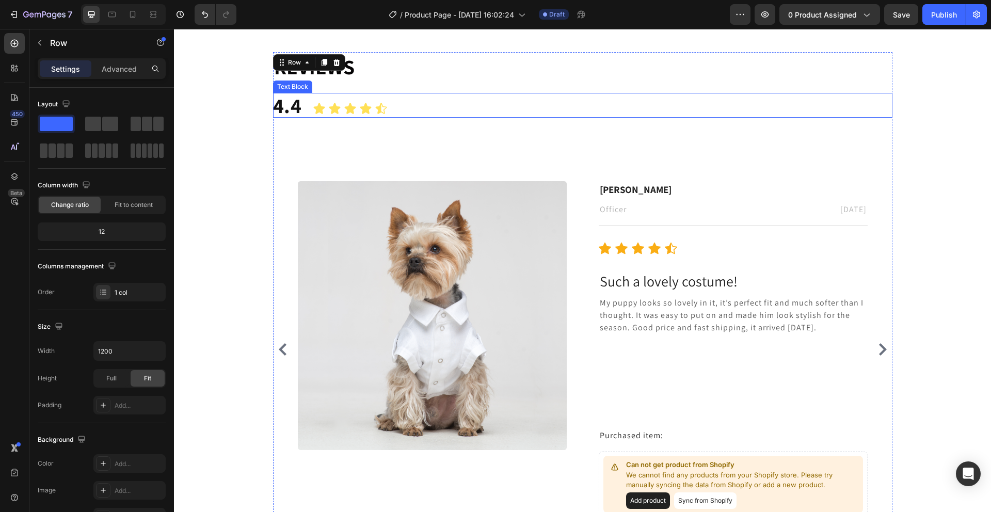
click at [302, 116] on p "4.4" at bounding box center [582, 105] width 619 height 25
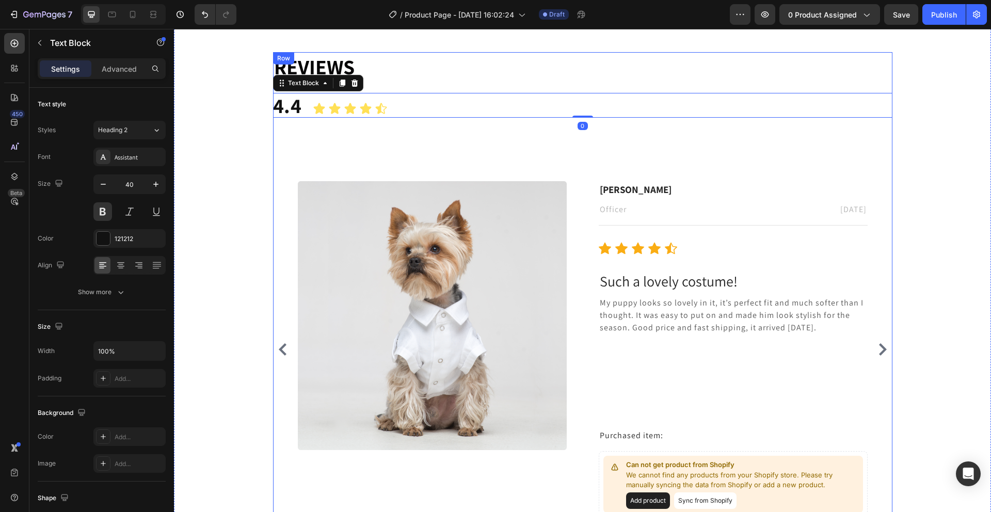
click at [505, 176] on div "⁠⁠⁠⁠⁠⁠⁠ Reviews Heading 4.4 Text Block 0 Icon Icon Icon Icon Icon Icon List Ima…" at bounding box center [582, 284] width 619 height 465
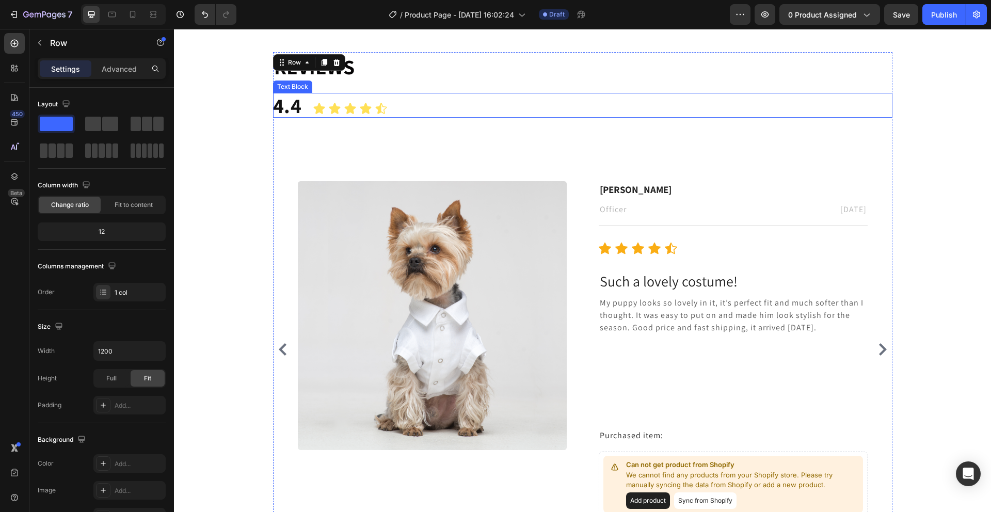
click at [472, 107] on div "Icon Icon Icon Icon Icon" at bounding box center [350, 108] width 619 height 13
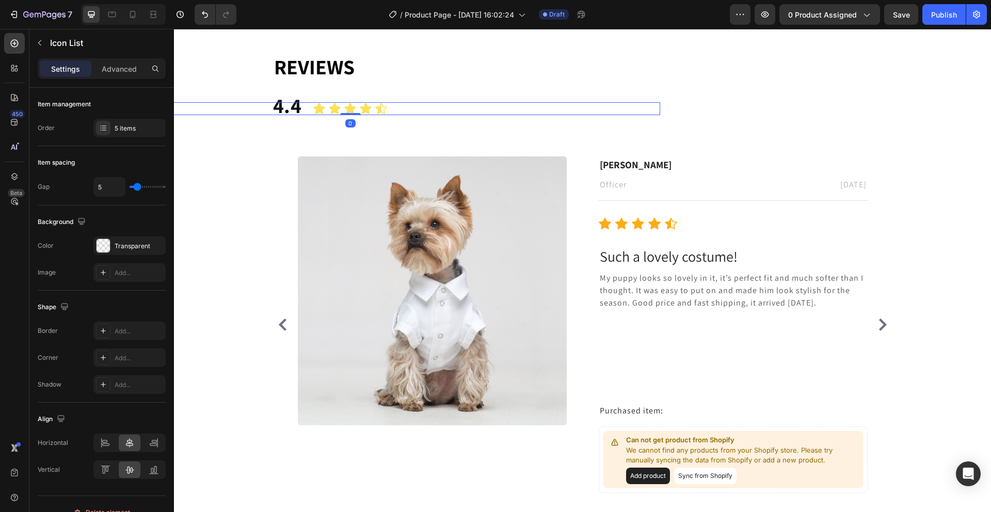
drag, startPoint x: 353, startPoint y: 139, endPoint x: 361, endPoint y: 108, distance: 31.4
click at [361, 108] on div "Icon Icon Icon Icon Icon Icon List 0" at bounding box center [350, 108] width 619 height 13
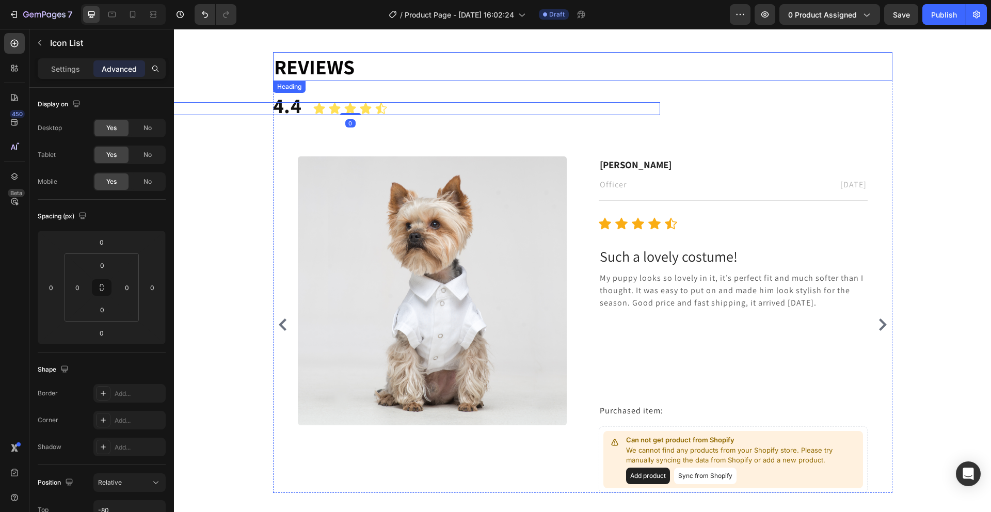
drag, startPoint x: 315, startPoint y: 49, endPoint x: 318, endPoint y: 62, distance: 13.3
click at [315, 50] on div "⁠⁠⁠⁠⁠⁠⁠ Reviews Heading 4.4 Text Block Icon Icon Icon Icon Icon Icon List 0 Ima…" at bounding box center [582, 272] width 817 height 523
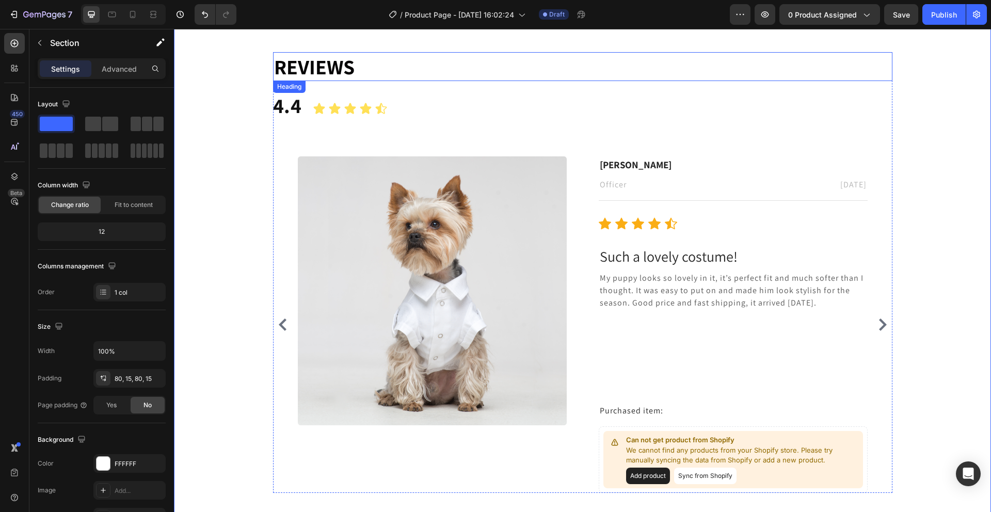
drag, startPoint x: 319, startPoint y: 67, endPoint x: 356, endPoint y: 72, distance: 37.1
click at [319, 67] on span "Reviews" at bounding box center [314, 66] width 81 height 27
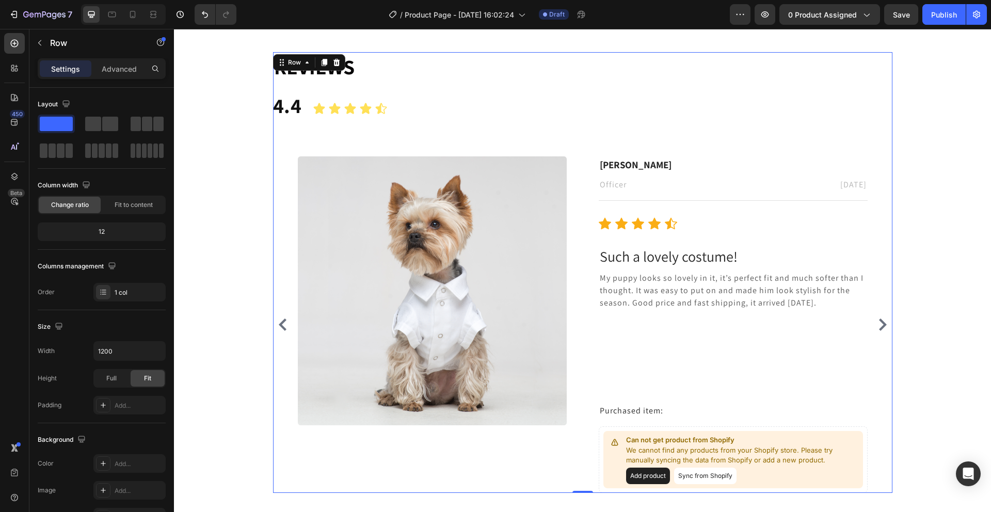
click at [578, 119] on div "⁠⁠⁠⁠⁠⁠⁠ Reviews Heading 4.4 Text Block Icon Icon Icon Icon Icon Icon List Image…" at bounding box center [582, 272] width 619 height 440
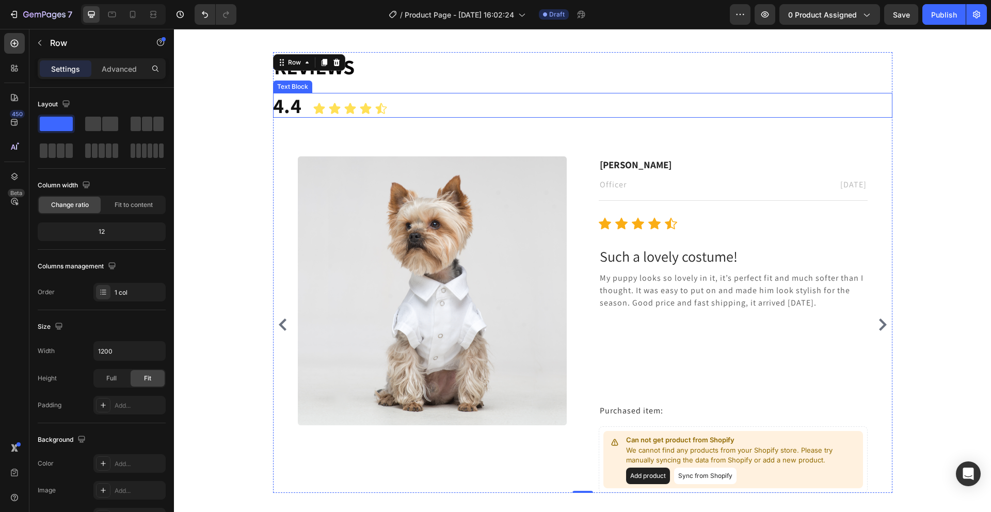
click at [507, 75] on p "⁠⁠⁠⁠⁠⁠⁠ Reviews" at bounding box center [582, 66] width 617 height 27
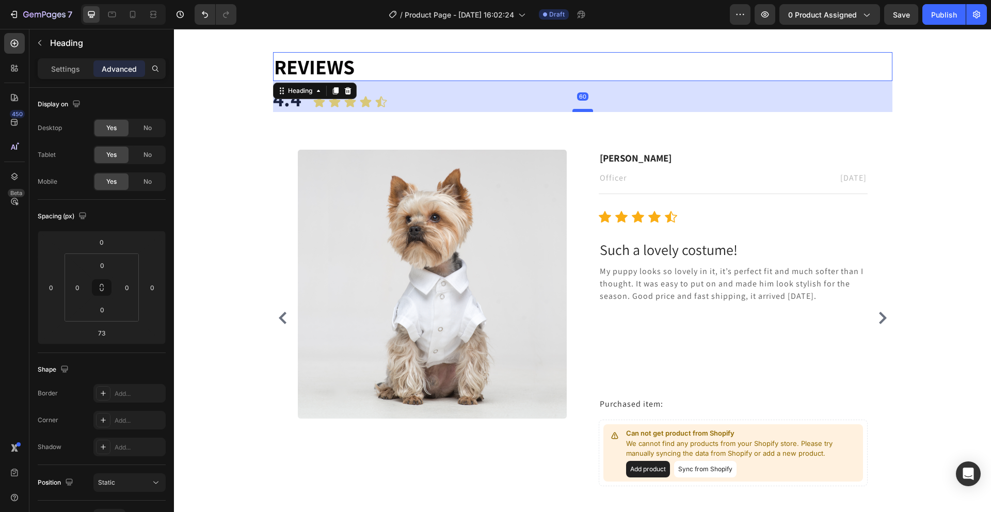
drag, startPoint x: 576, startPoint y: 116, endPoint x: 575, endPoint y: 109, distance: 6.9
click at [575, 109] on div at bounding box center [582, 110] width 21 height 3
type input "60"
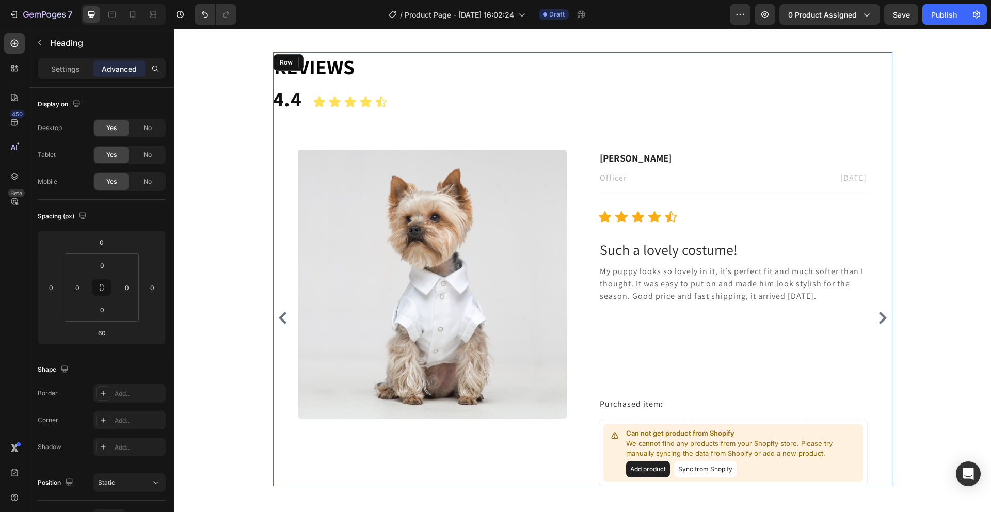
click at [564, 146] on div "⁠⁠⁠⁠⁠⁠⁠ Reviews Heading 60 4.4 Text Block Icon Icon Icon Icon Icon Icon List Im…" at bounding box center [582, 268] width 619 height 433
click at [242, 143] on div "⁠⁠⁠⁠⁠⁠⁠ Reviews Heading 60 4.4 Text Block Icon Icon Icon Icon Icon Icon List Im…" at bounding box center [582, 268] width 801 height 433
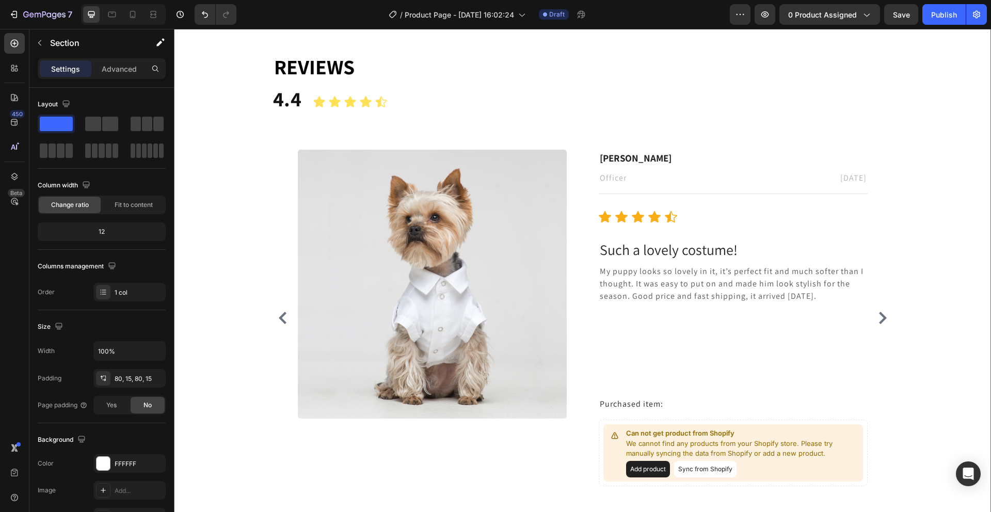
click at [227, 145] on div "⁠⁠⁠⁠⁠⁠⁠ Reviews Heading 60 4.4 Text Block Icon Icon Icon Icon Icon Icon List Im…" at bounding box center [582, 268] width 801 height 433
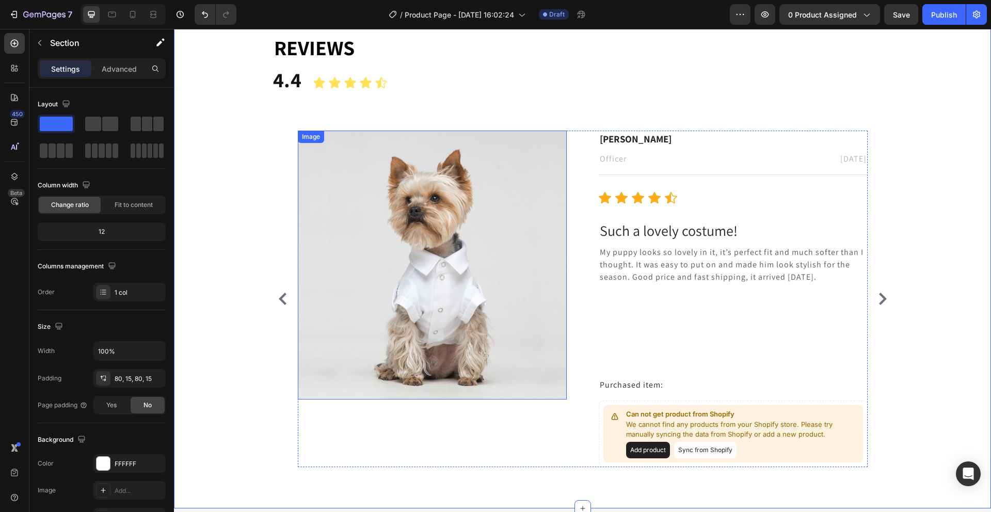
scroll to position [250, 0]
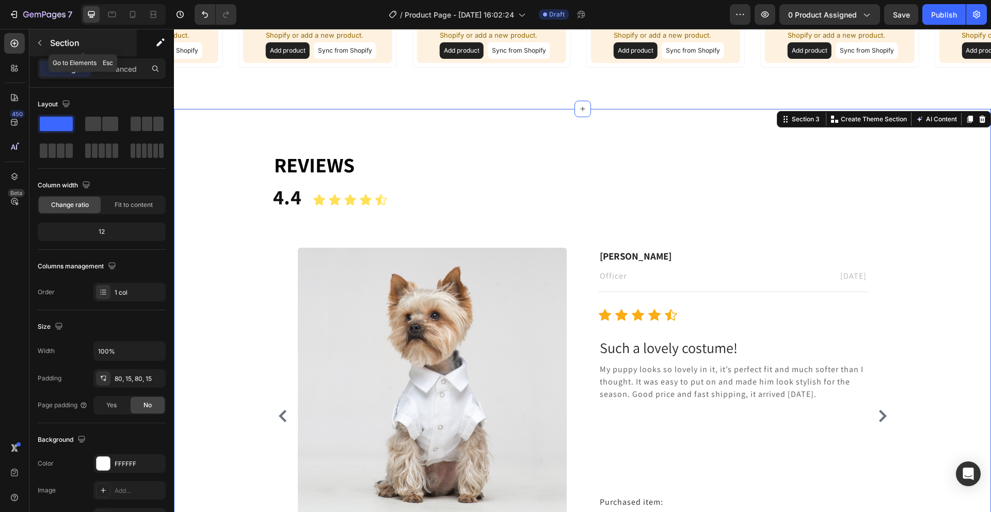
click at [39, 49] on button "button" at bounding box center [39, 43] width 17 height 17
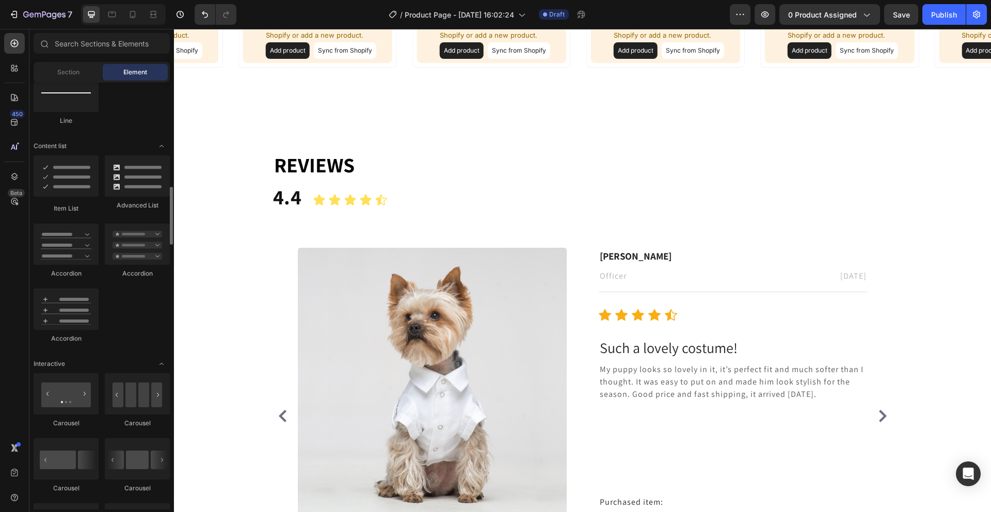
scroll to position [765, 0]
click at [94, 163] on div at bounding box center [66, 173] width 65 height 41
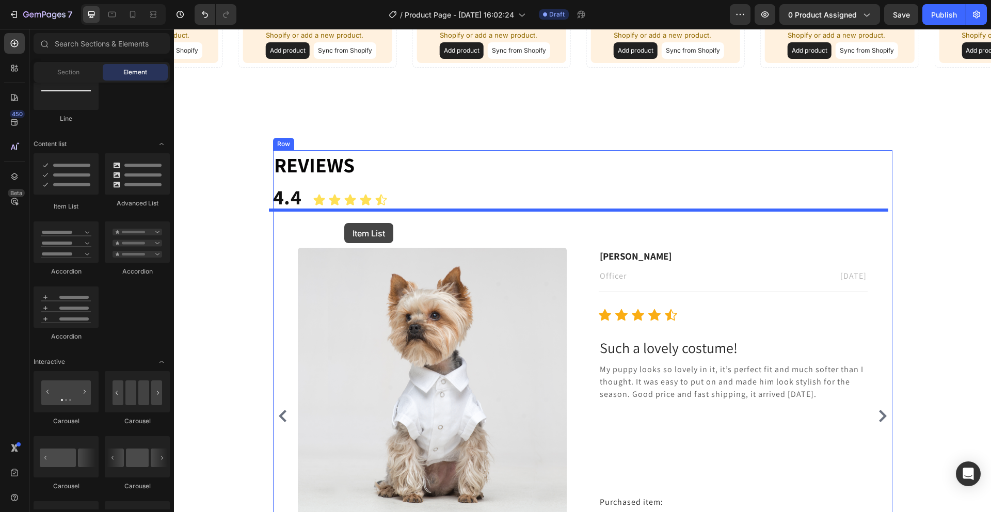
drag, startPoint x: 233, startPoint y: 197, endPoint x: 344, endPoint y: 224, distance: 114.1
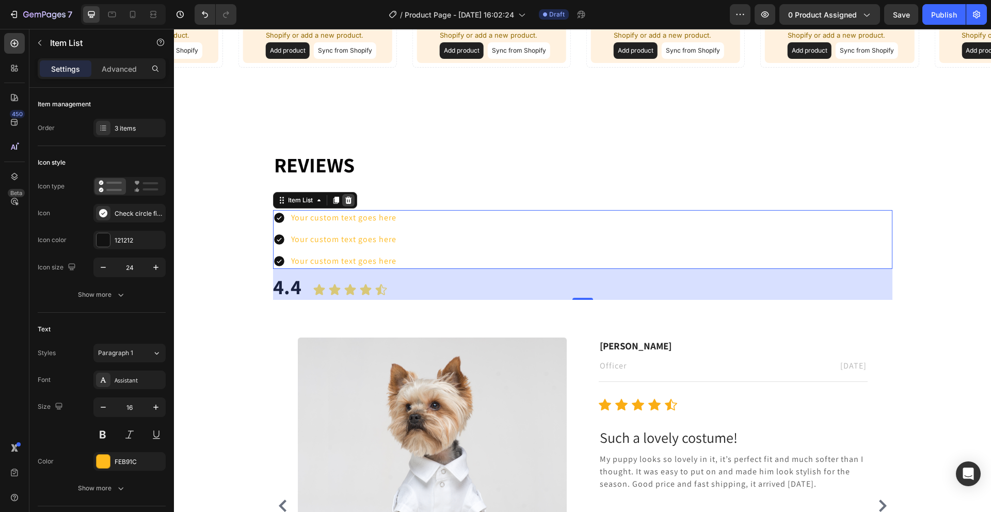
click at [344, 197] on icon at bounding box center [348, 200] width 8 height 8
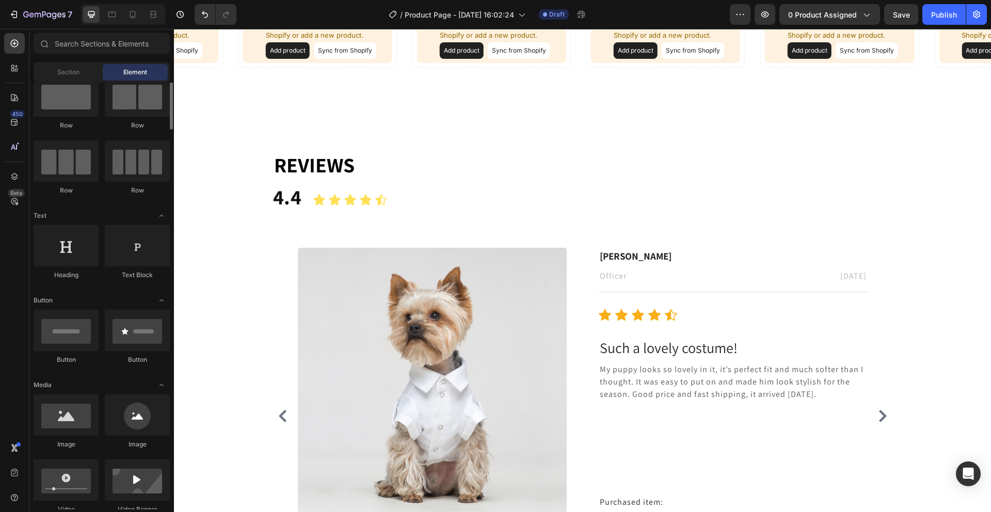
scroll to position [0, 0]
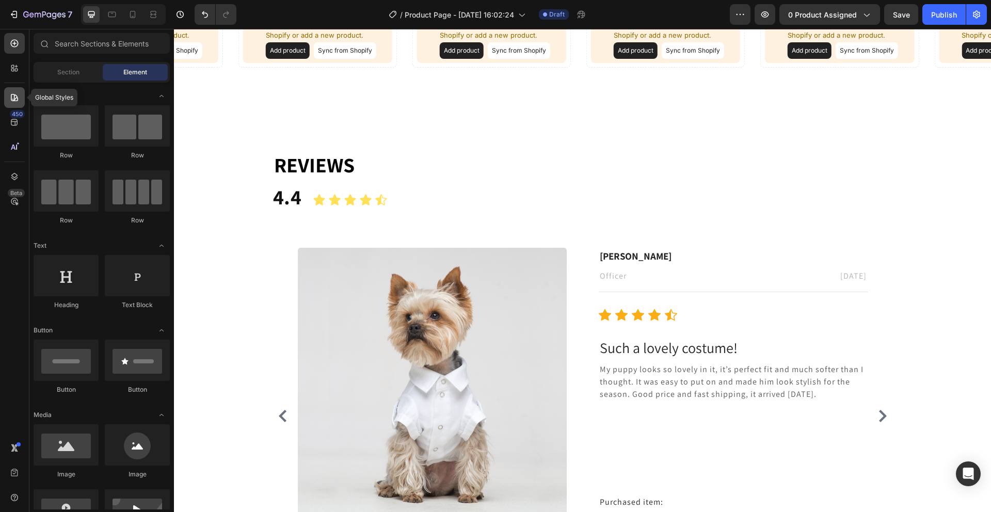
click at [20, 99] on div at bounding box center [14, 97] width 21 height 21
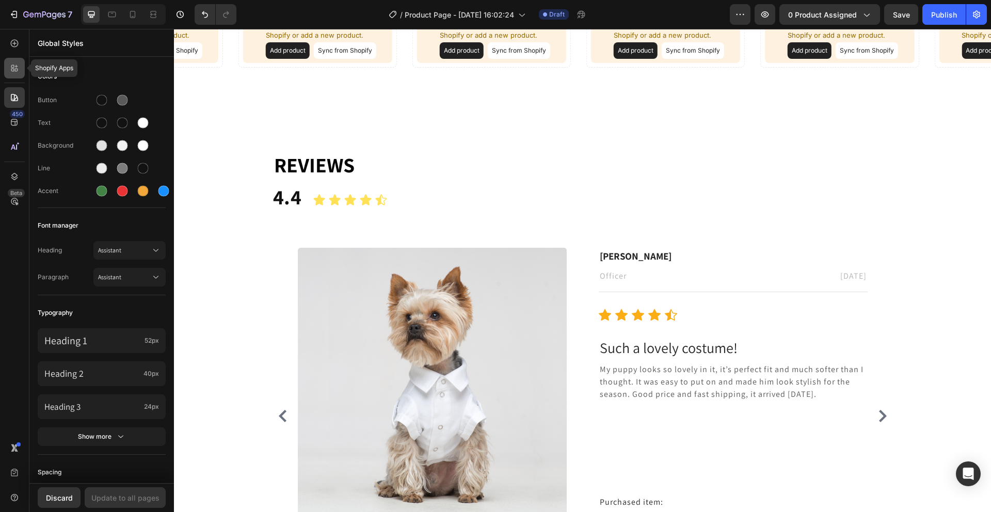
click at [20, 72] on div at bounding box center [14, 68] width 21 height 21
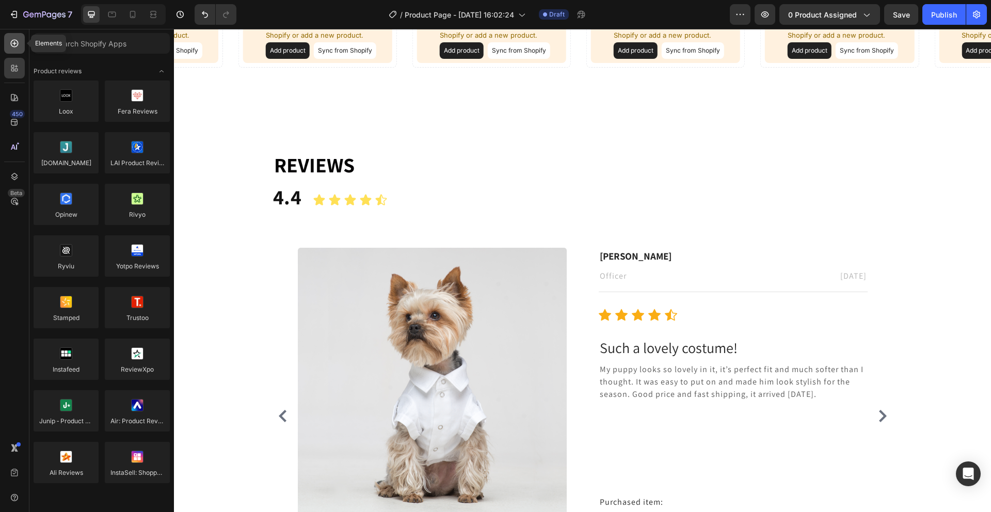
click at [11, 51] on div at bounding box center [14, 43] width 21 height 21
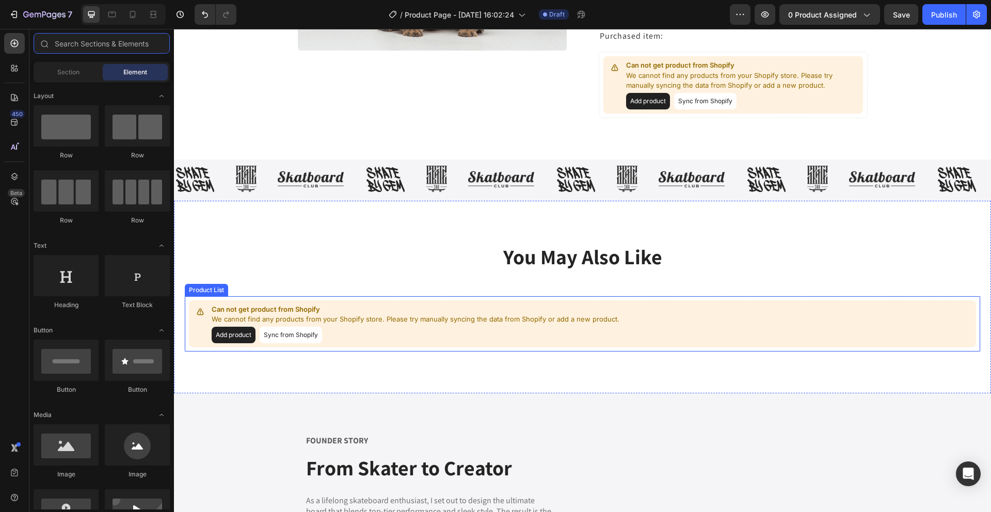
scroll to position [776, 0]
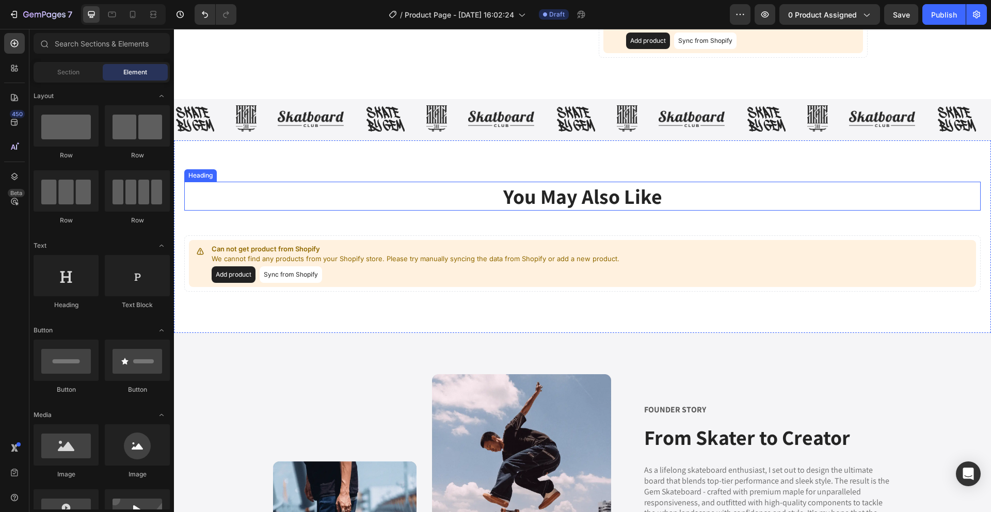
click at [371, 188] on h2 "You May Also Like" at bounding box center [582, 196] width 796 height 29
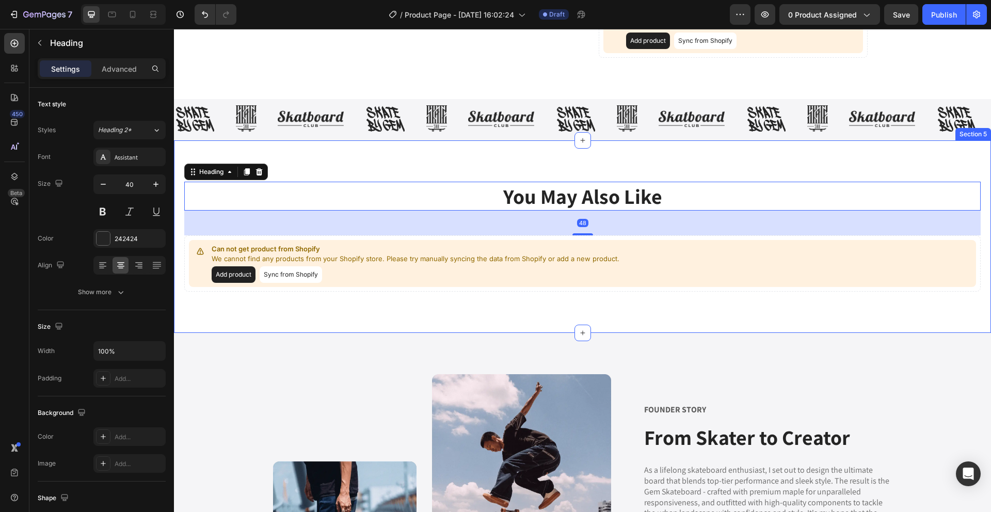
click at [363, 166] on div "You May Also Like Heading 48 Can not get product from Shopify We cannot find an…" at bounding box center [582, 236] width 817 height 192
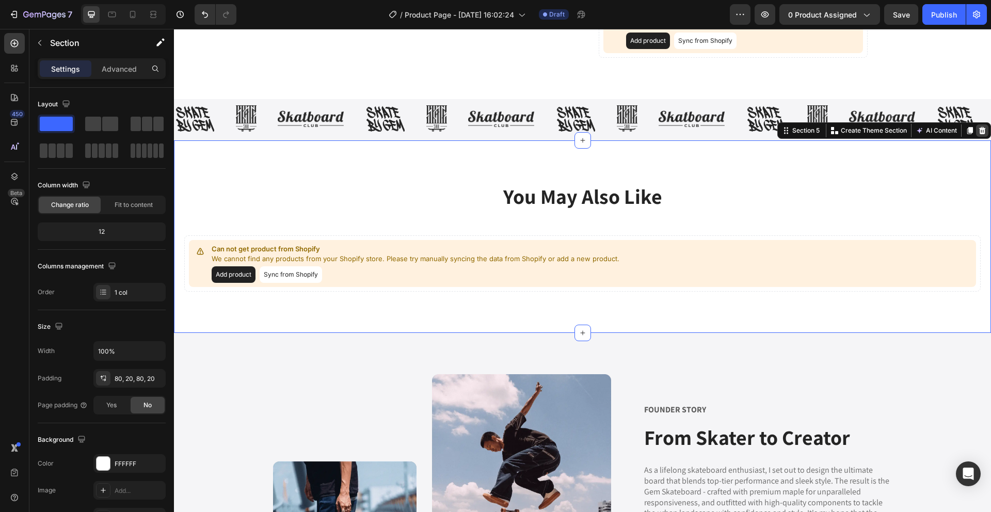
click at [979, 132] on icon at bounding box center [982, 129] width 7 height 7
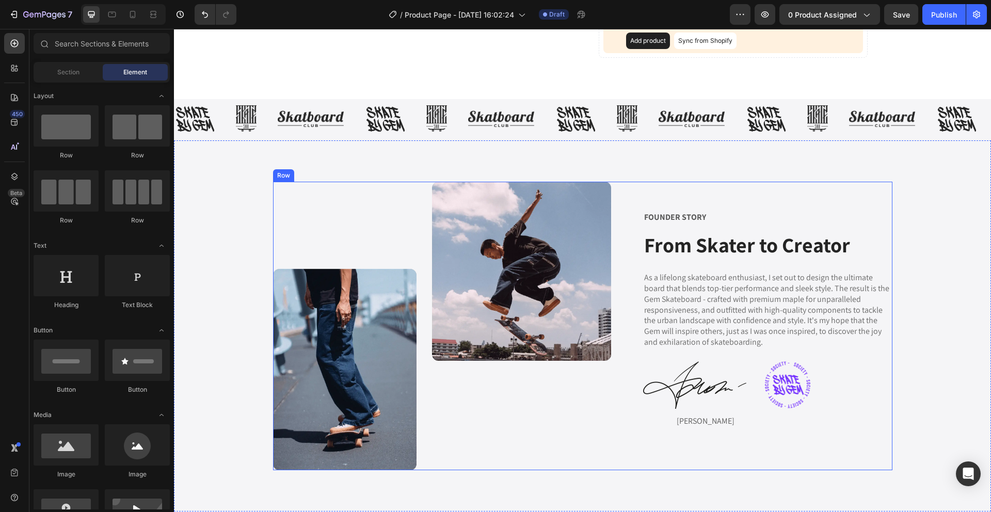
click at [862, 200] on div "FOUNDER STORY Text Block From Skater to Creator Heading As a lifelong skateboar…" at bounding box center [767, 326] width 249 height 288
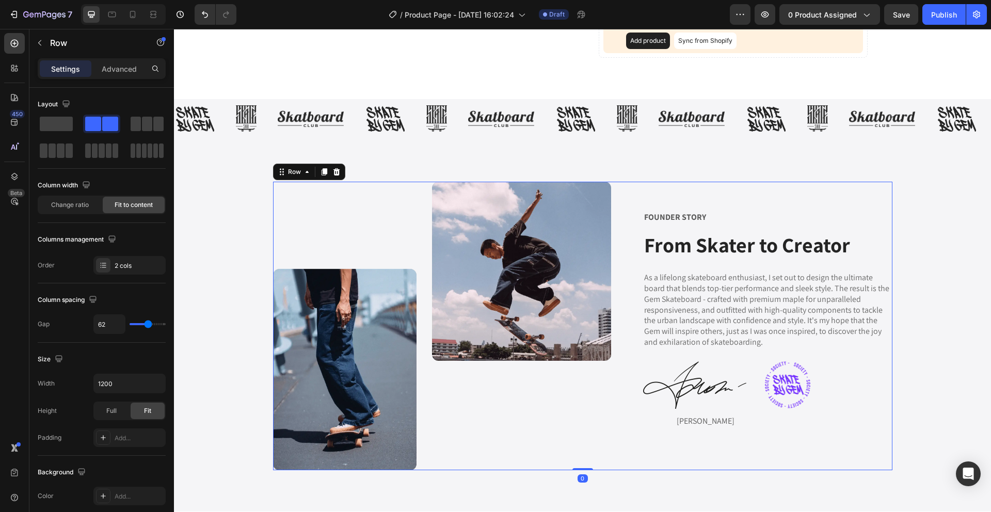
click at [891, 172] on div "Image FOUNDER STORY Text Block From Skater to Creator Heading As a lifelong ska…" at bounding box center [582, 325] width 817 height 371
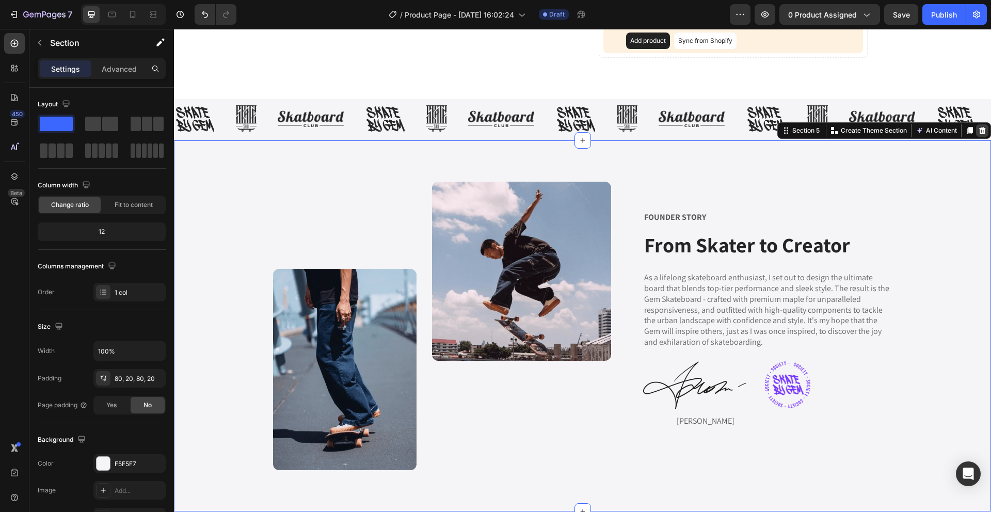
click at [979, 126] on icon at bounding box center [982, 129] width 7 height 7
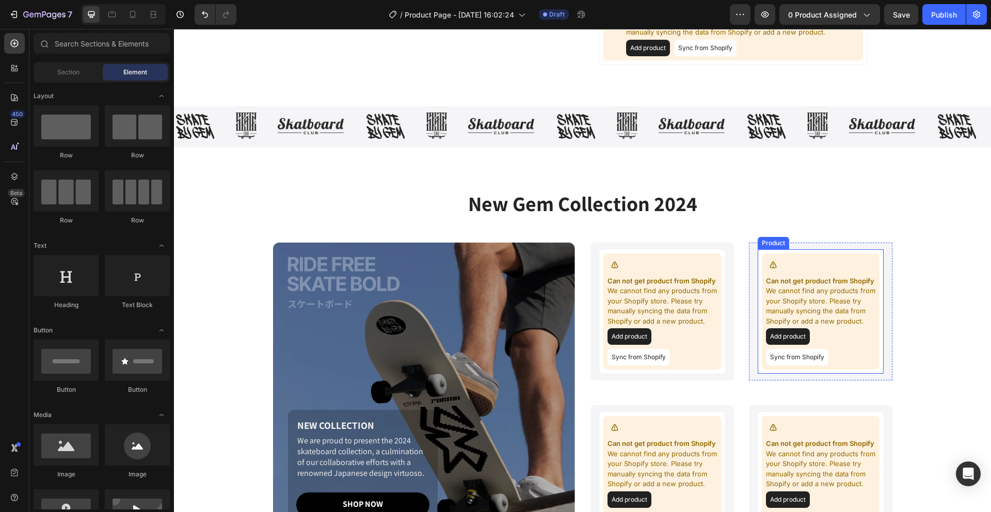
scroll to position [823, 0]
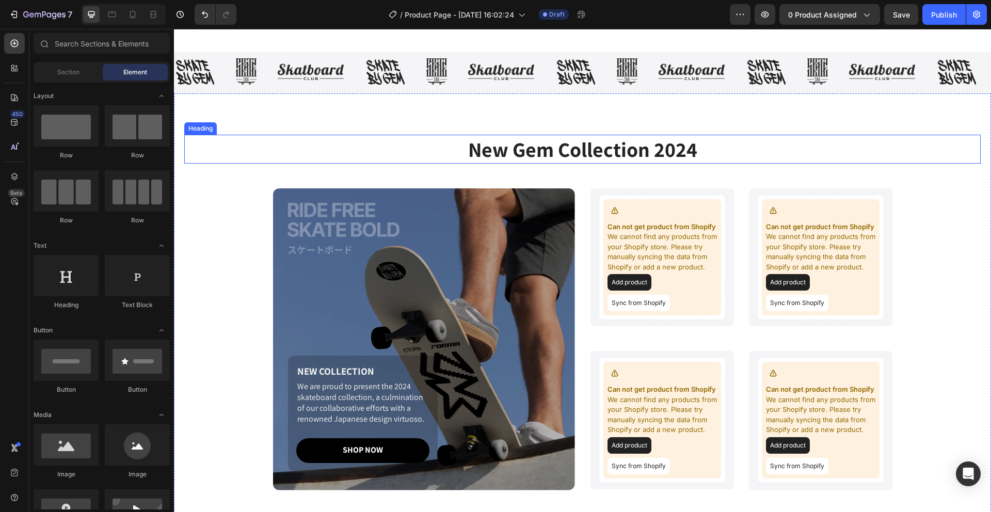
click at [349, 133] on div "New Gem Collection 2024 Heading NEW COLLECTION Text Block We are proud to prese…" at bounding box center [582, 312] width 817 height 438
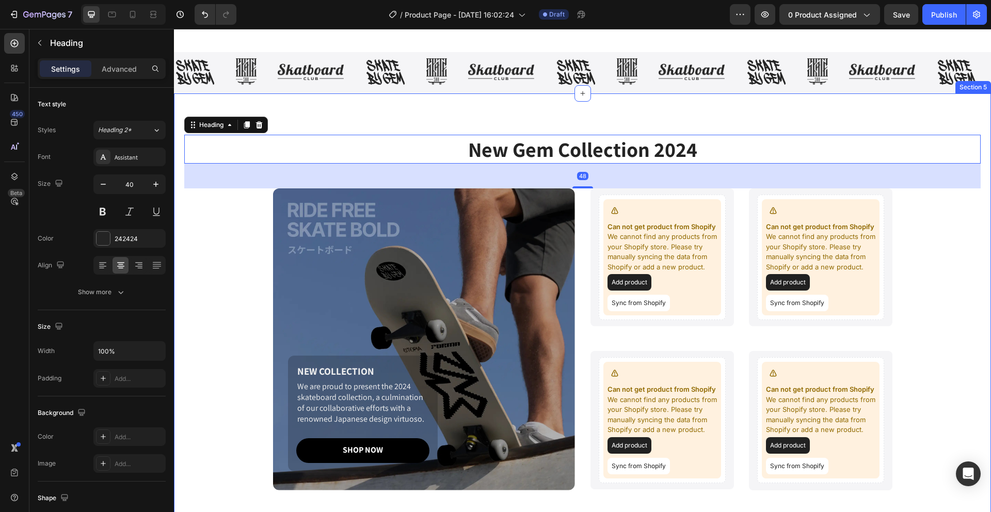
click at [362, 112] on div "New Gem Collection 2024 Heading 48 NEW COLLECTION Text Block We are proud to pr…" at bounding box center [582, 312] width 817 height 438
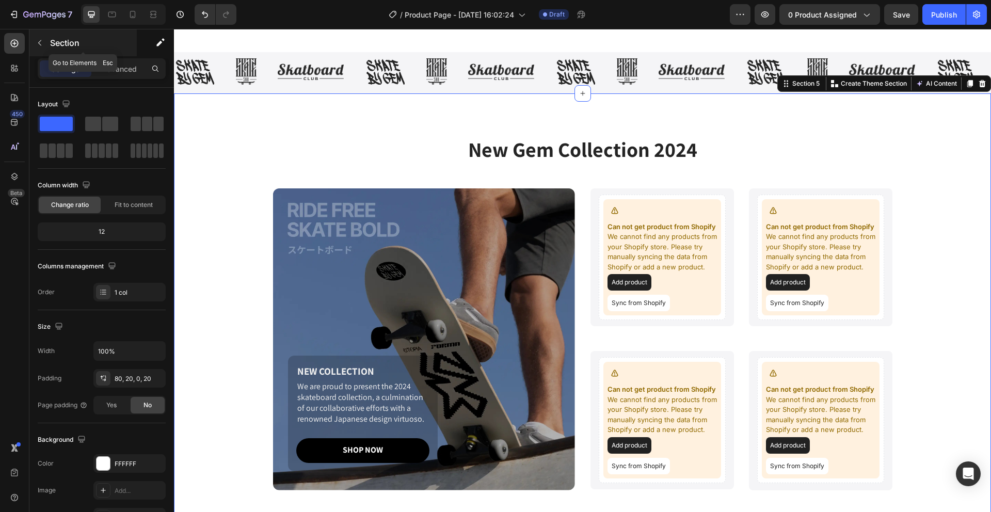
click at [44, 48] on button "button" at bounding box center [39, 43] width 17 height 17
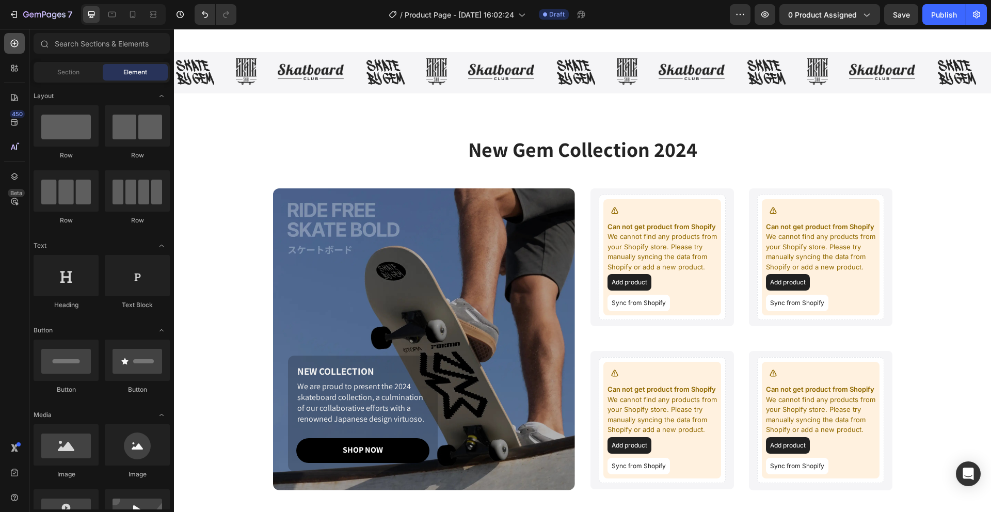
click at [8, 45] on div at bounding box center [14, 43] width 21 height 21
click at [19, 116] on div "450" at bounding box center [17, 114] width 15 height 8
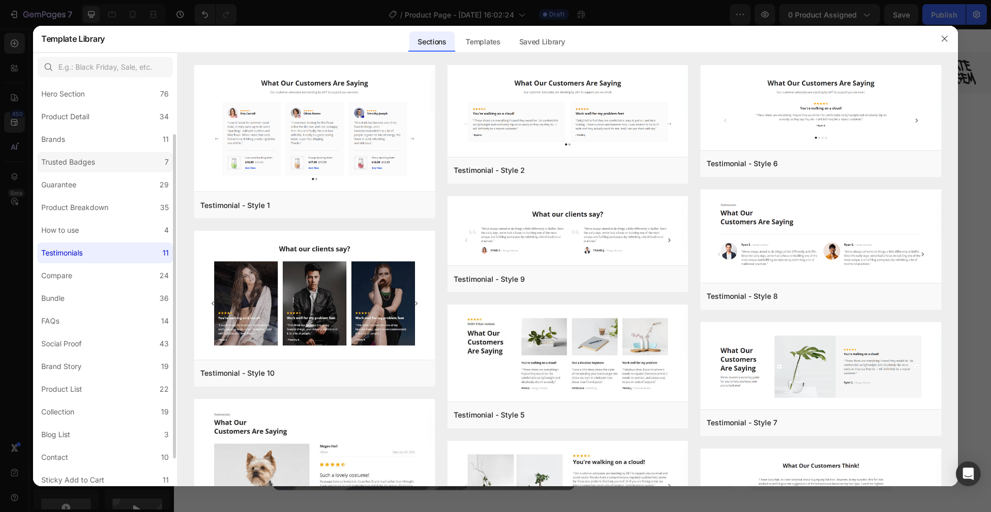
scroll to position [45, 0]
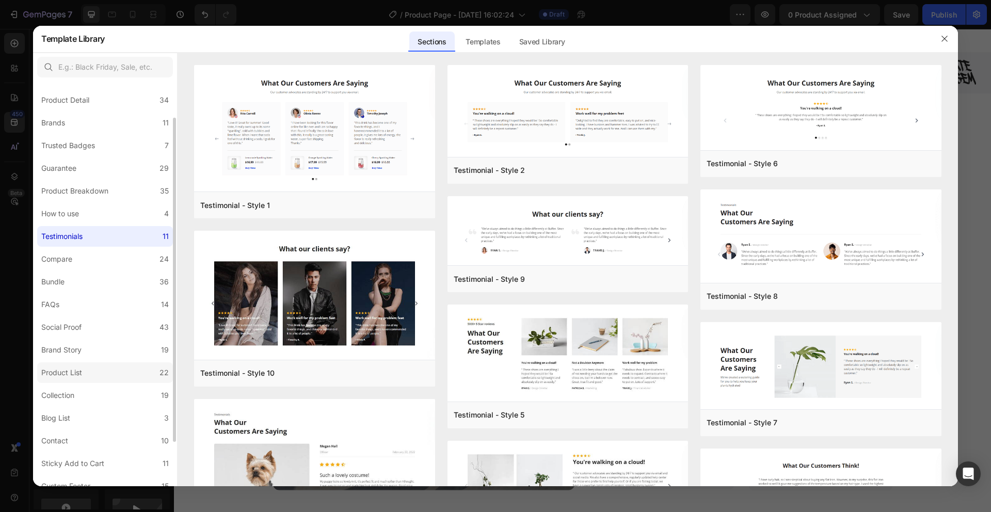
click at [85, 380] on label "Product List 22" at bounding box center [105, 372] width 136 height 21
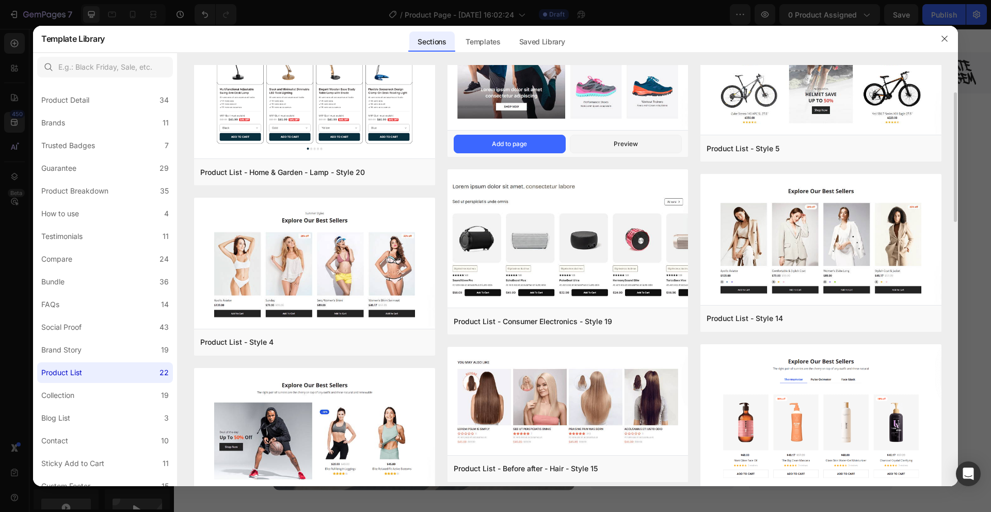
scroll to position [54, 0]
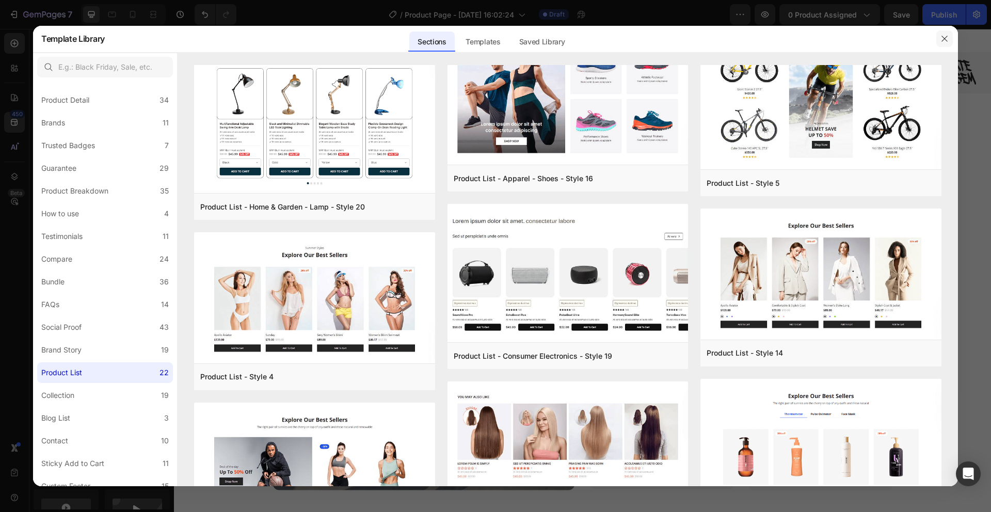
click at [939, 41] on button "button" at bounding box center [944, 38] width 17 height 17
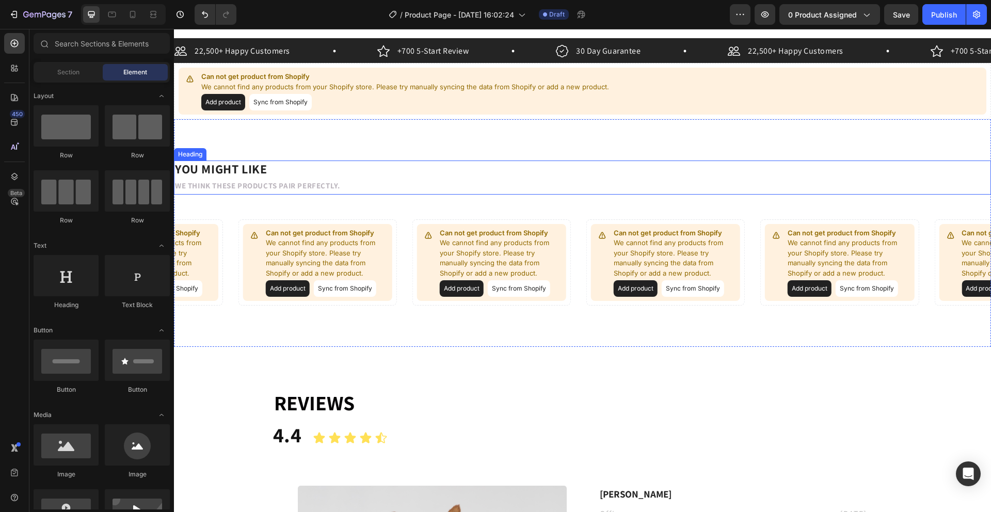
scroll to position [0, 0]
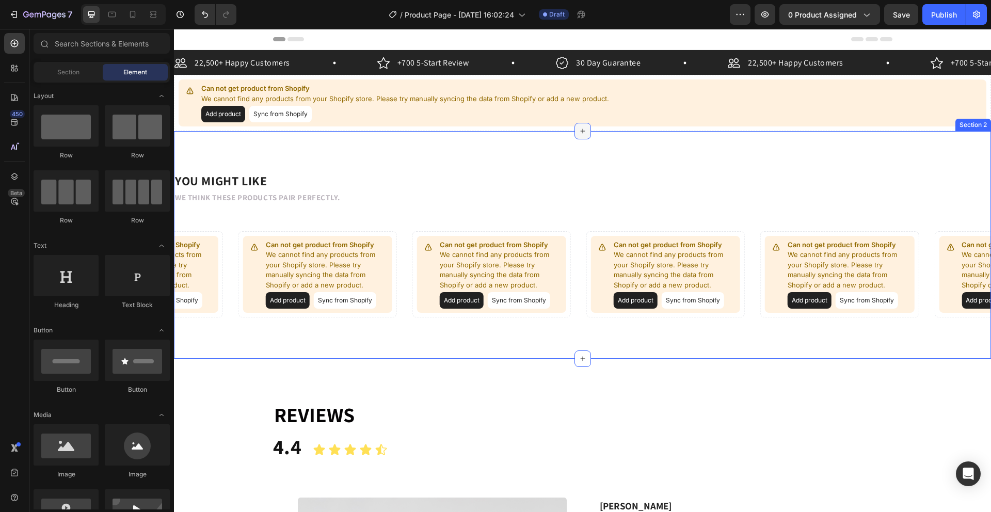
click at [580, 136] on div at bounding box center [582, 131] width 17 height 17
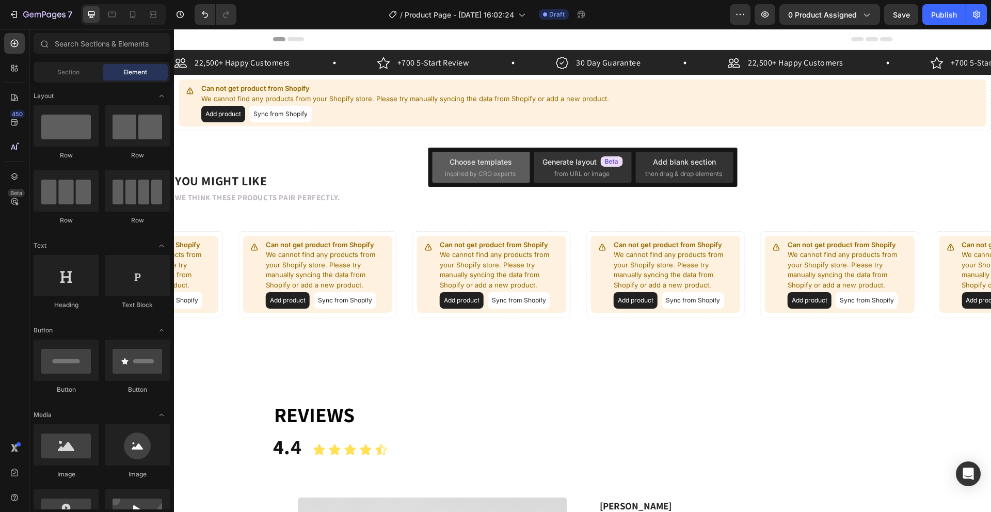
click at [506, 167] on div "Choose templates inspired by CRO experts" at bounding box center [481, 167] width 72 height 22
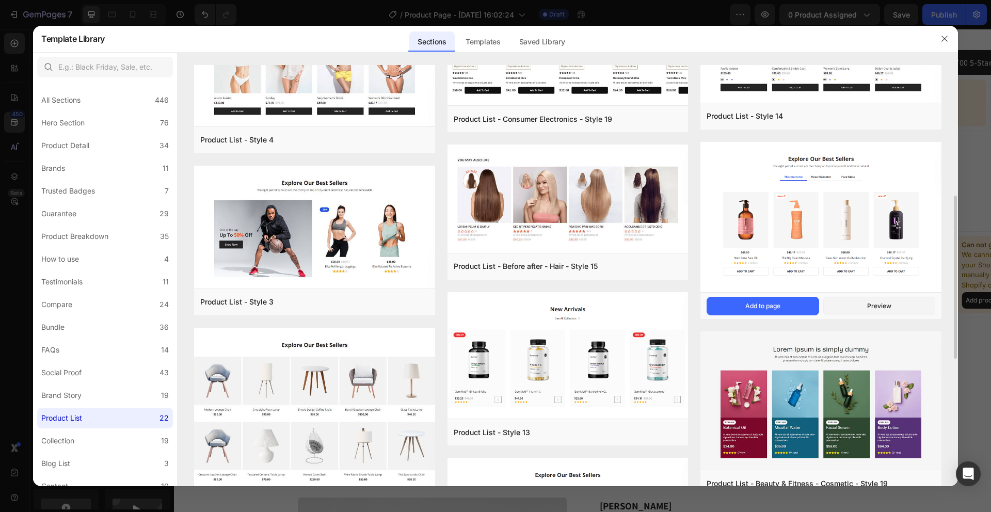
scroll to position [364, 0]
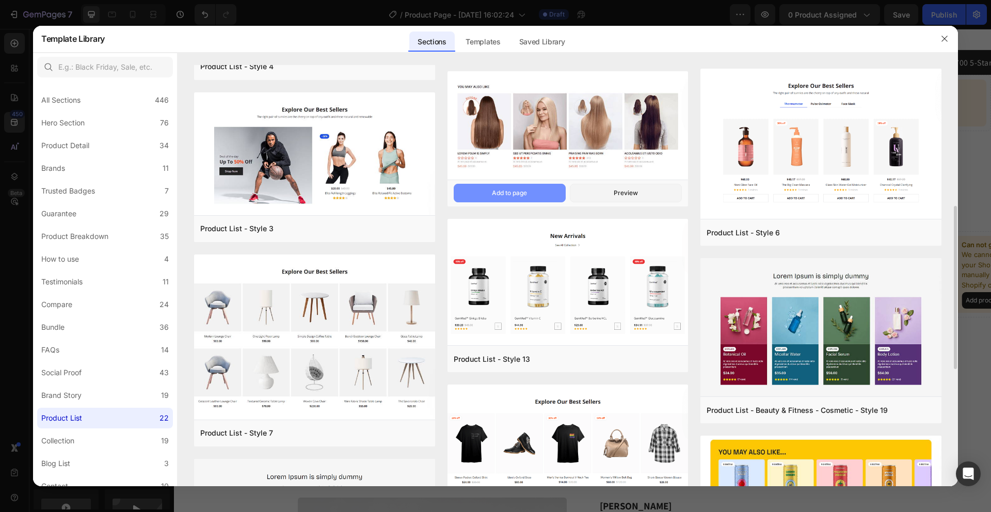
click at [531, 186] on button "Add to page" at bounding box center [510, 193] width 112 height 19
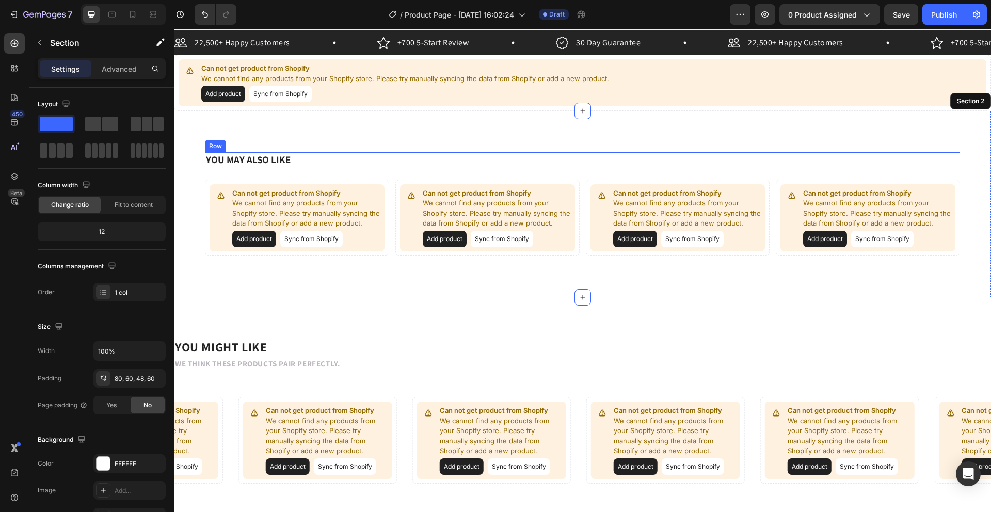
scroll to position [16, 0]
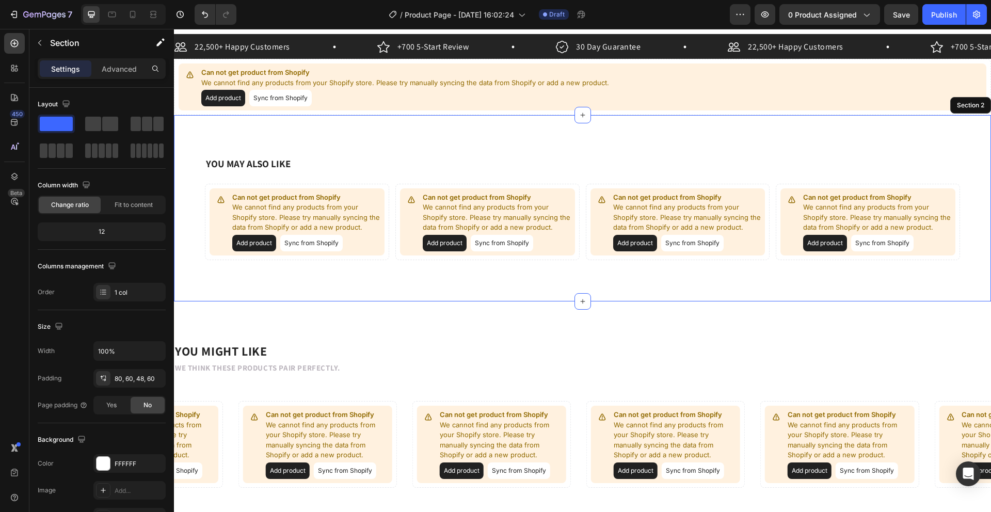
click at [551, 155] on div "YOU MAY ALSO LIKE Heading Can not get product from Shopify We cannot find any p…" at bounding box center [582, 208] width 817 height 186
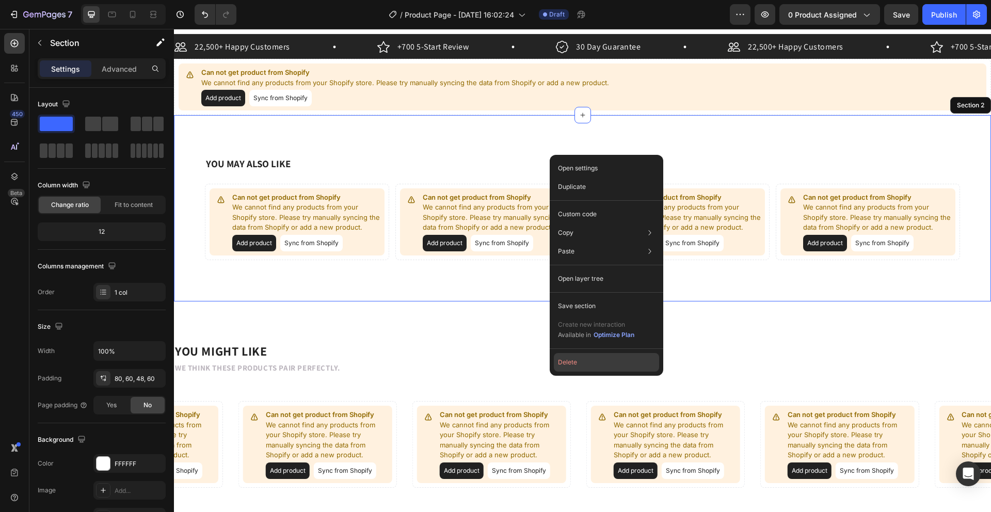
drag, startPoint x: 589, startPoint y: 360, endPoint x: 415, endPoint y: 331, distance: 176.3
click at [589, 360] on button "Delete" at bounding box center [606, 362] width 105 height 19
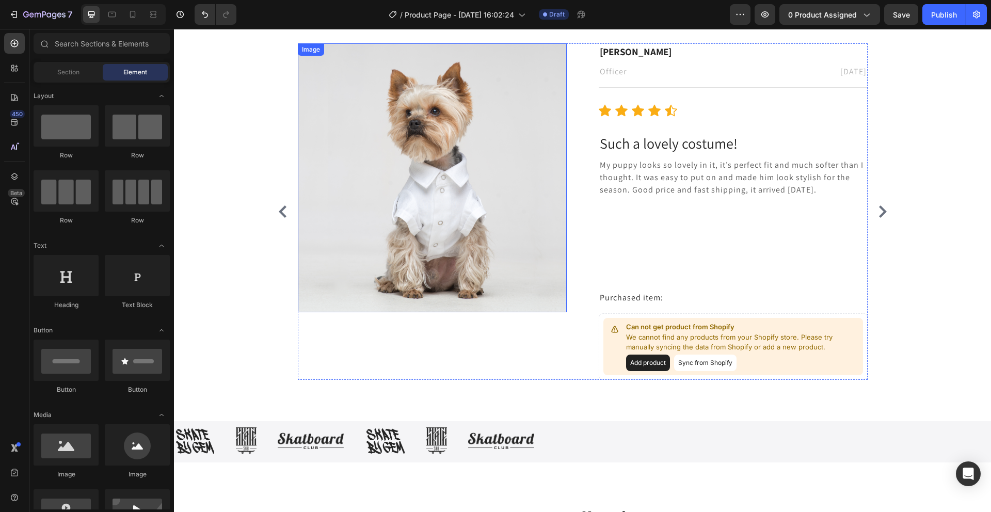
scroll to position [511, 0]
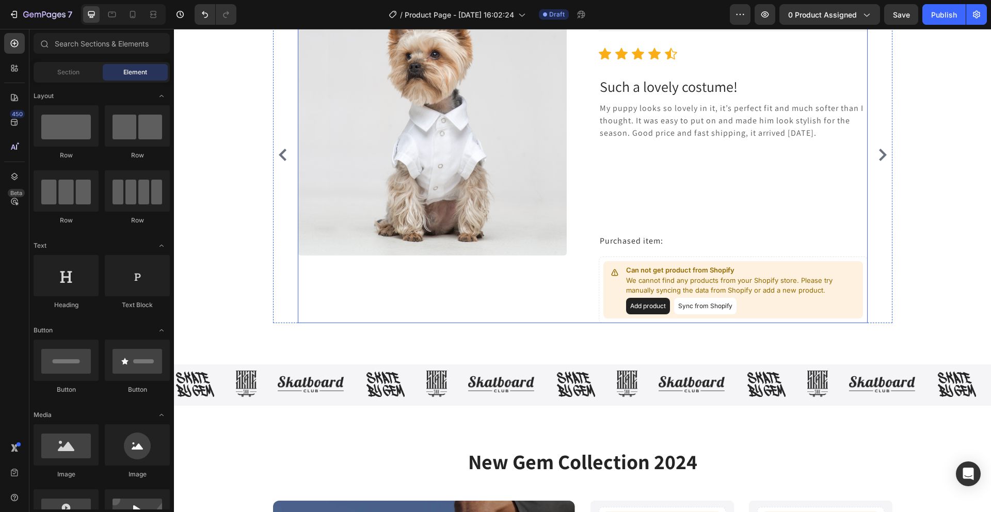
click at [492, 109] on img at bounding box center [432, 121] width 269 height 269
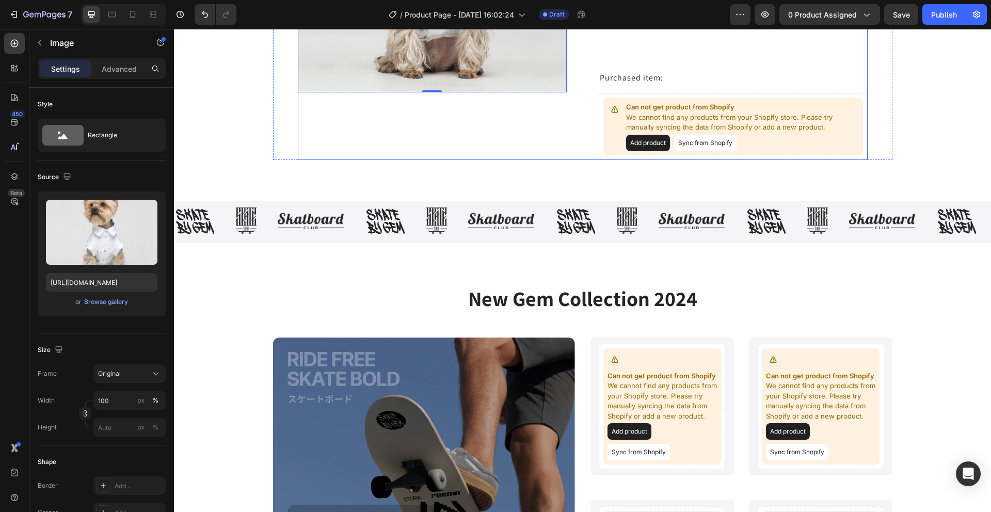
scroll to position [707, 0]
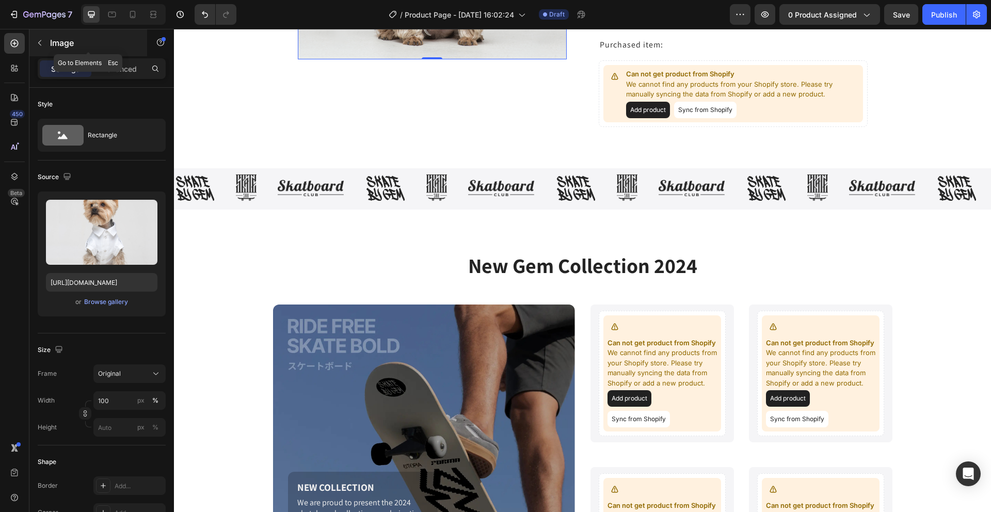
click at [37, 48] on button "button" at bounding box center [39, 43] width 17 height 17
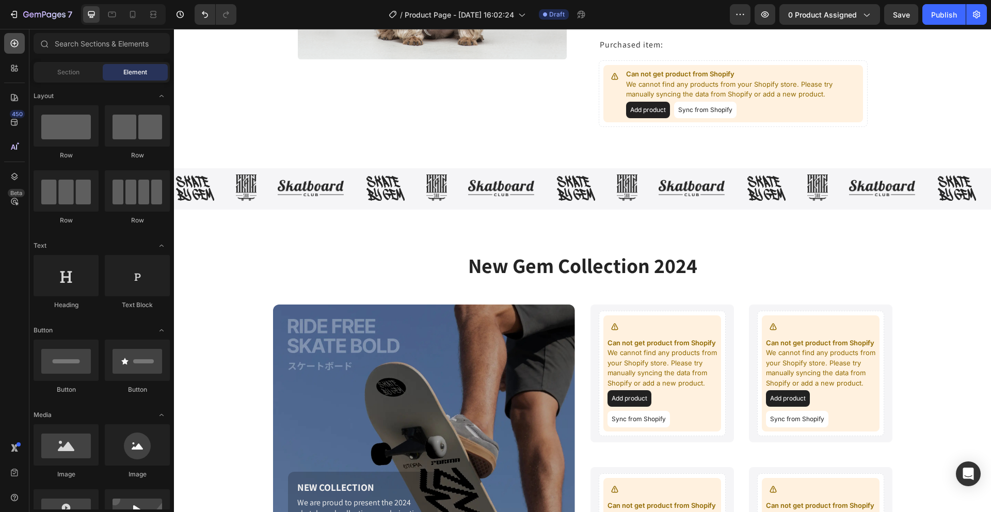
click at [6, 48] on div at bounding box center [14, 43] width 21 height 21
click at [5, 125] on div "450" at bounding box center [14, 122] width 21 height 21
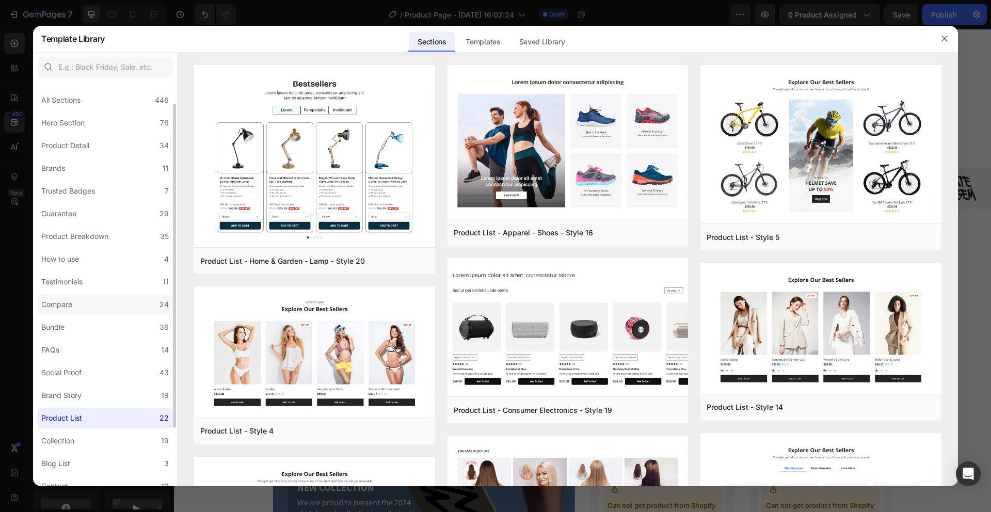
scroll to position [101, 0]
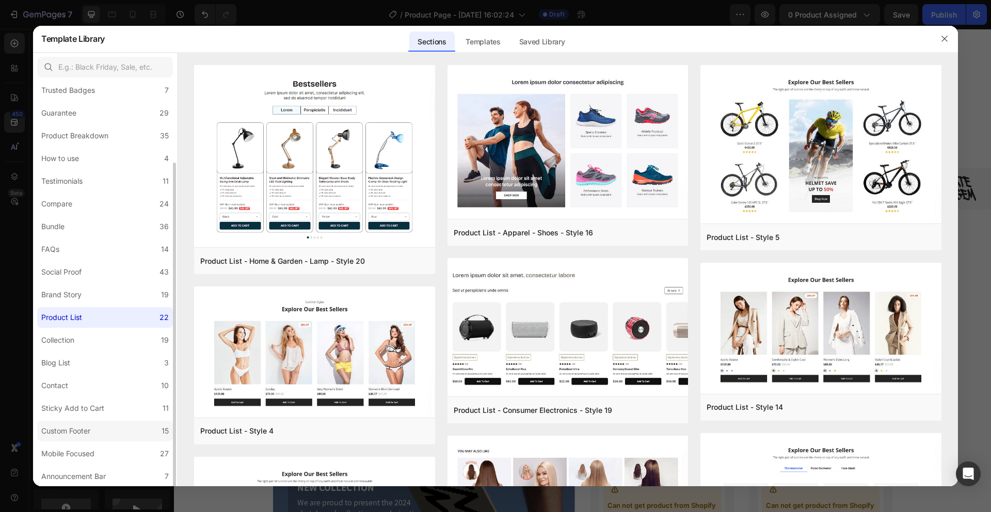
click at [83, 422] on label "Custom Footer 15" at bounding box center [105, 431] width 136 height 21
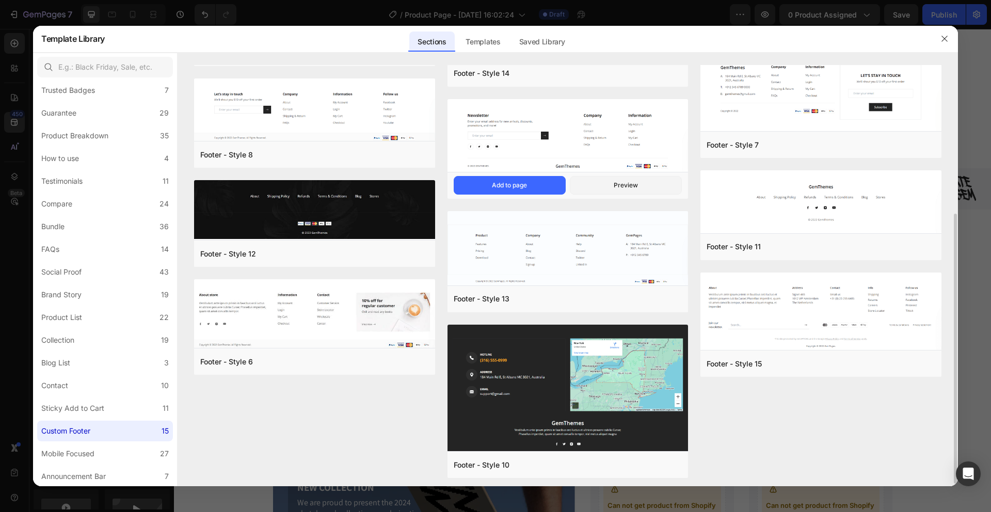
scroll to position [202, 0]
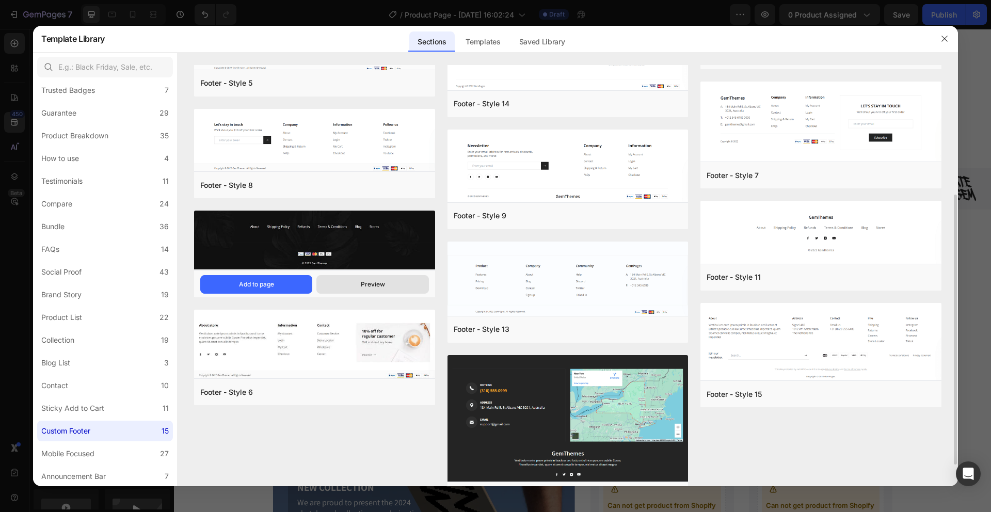
click at [368, 278] on button "Preview" at bounding box center [372, 284] width 112 height 19
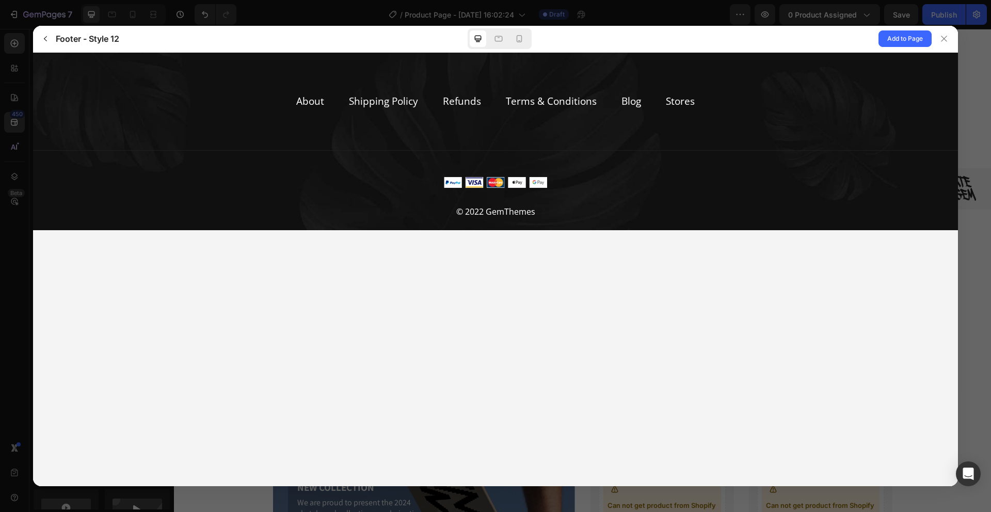
scroll to position [0, 0]
click at [49, 39] on icon "button" at bounding box center [45, 39] width 8 height 8
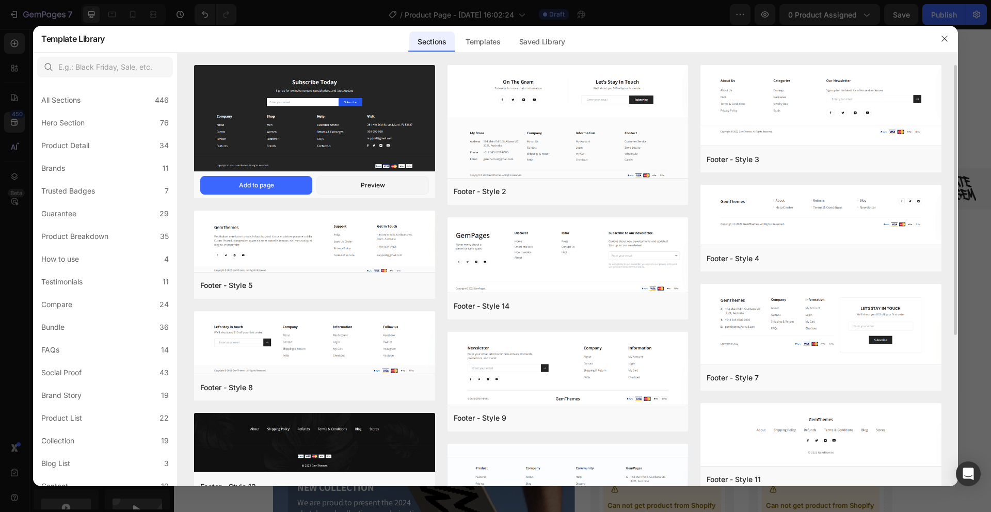
scroll to position [74, 0]
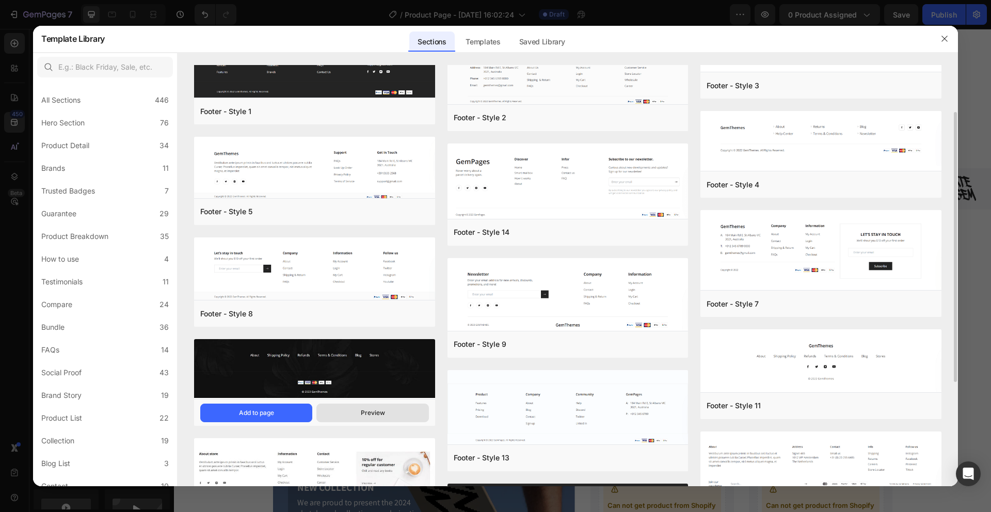
click at [370, 413] on div "Preview" at bounding box center [373, 412] width 24 height 9
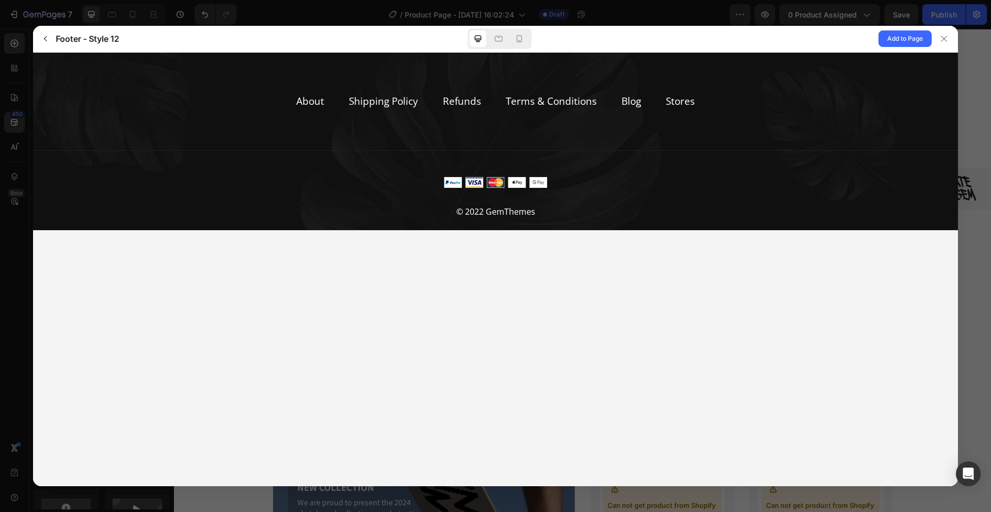
scroll to position [0, 0]
click at [890, 39] on span "Add to Page" at bounding box center [905, 39] width 36 height 12
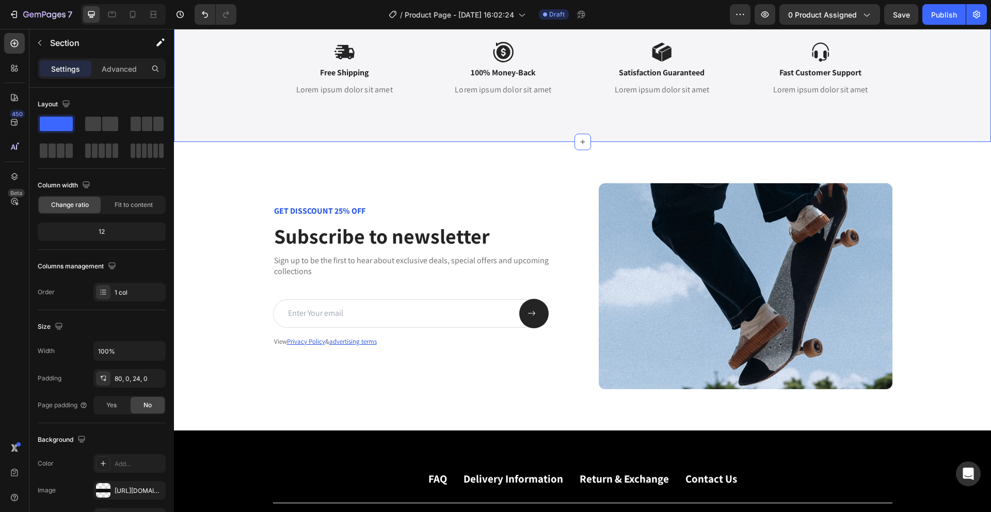
scroll to position [1278, 0]
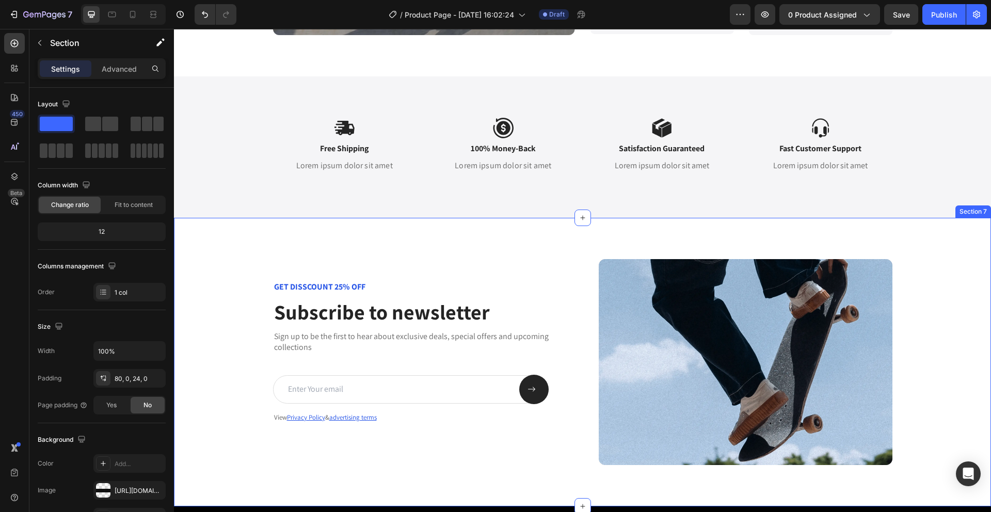
click at [712, 227] on div "GET DISSCOUNT 25% OFF Text Block Subscribe to newsletter Heading Sign up to be …" at bounding box center [582, 362] width 817 height 288
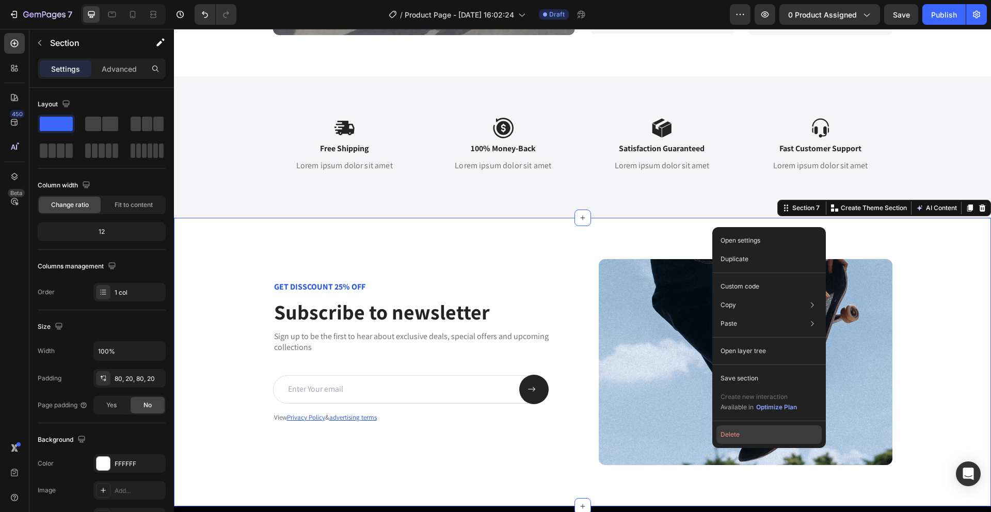
drag, startPoint x: 739, startPoint y: 440, endPoint x: 511, endPoint y: 188, distance: 339.4
click at [739, 440] on button "Delete" at bounding box center [768, 434] width 105 height 19
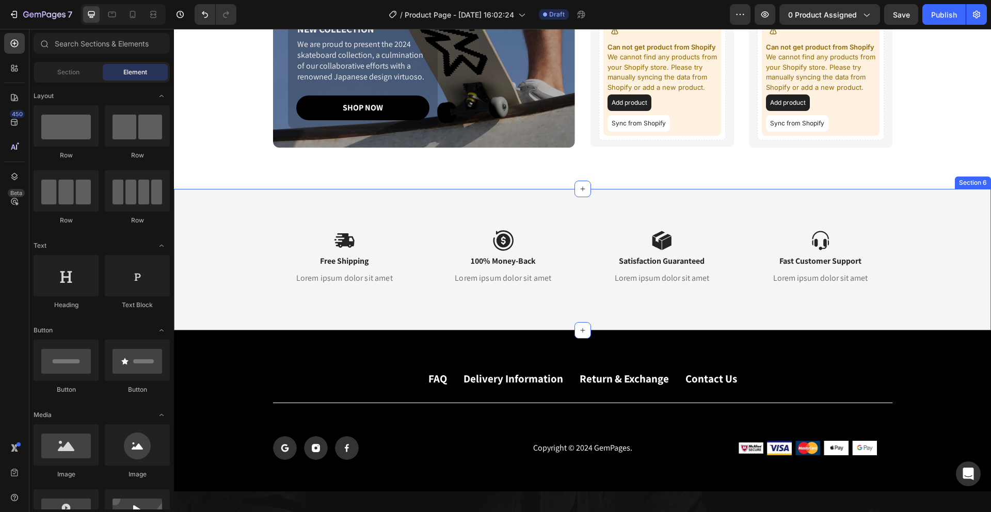
scroll to position [1127, 0]
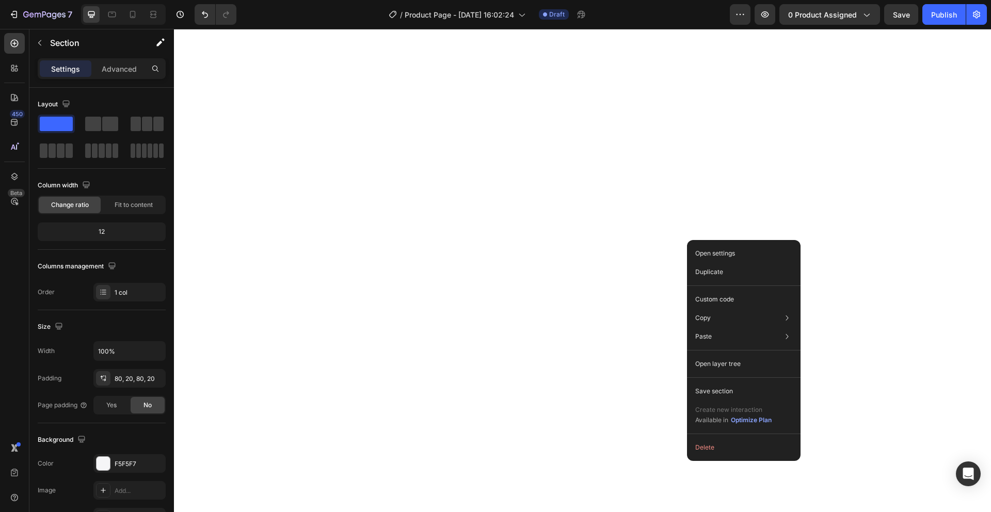
click at [700, 454] on button "Delete" at bounding box center [743, 447] width 105 height 19
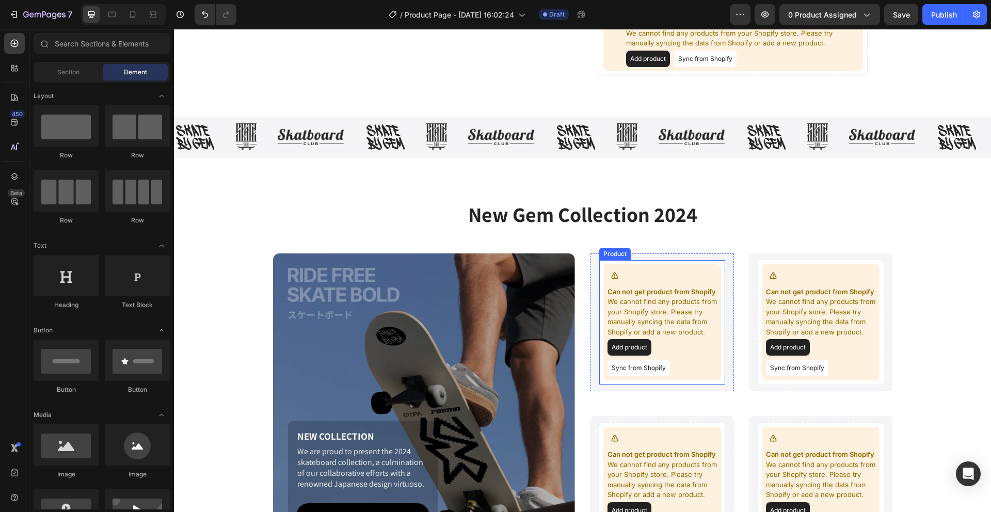
scroll to position [720, 0]
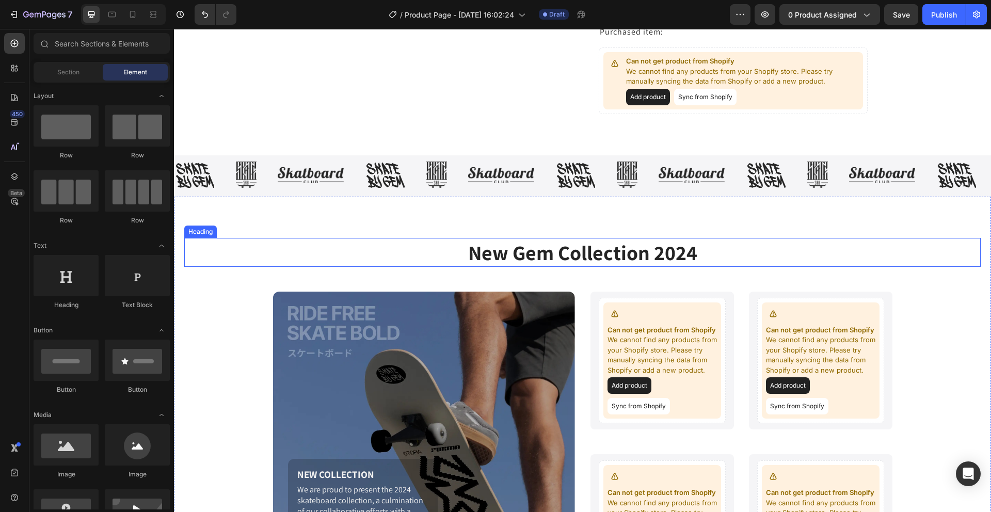
click at [751, 260] on h2 "New Gem Collection 2024" at bounding box center [582, 252] width 796 height 29
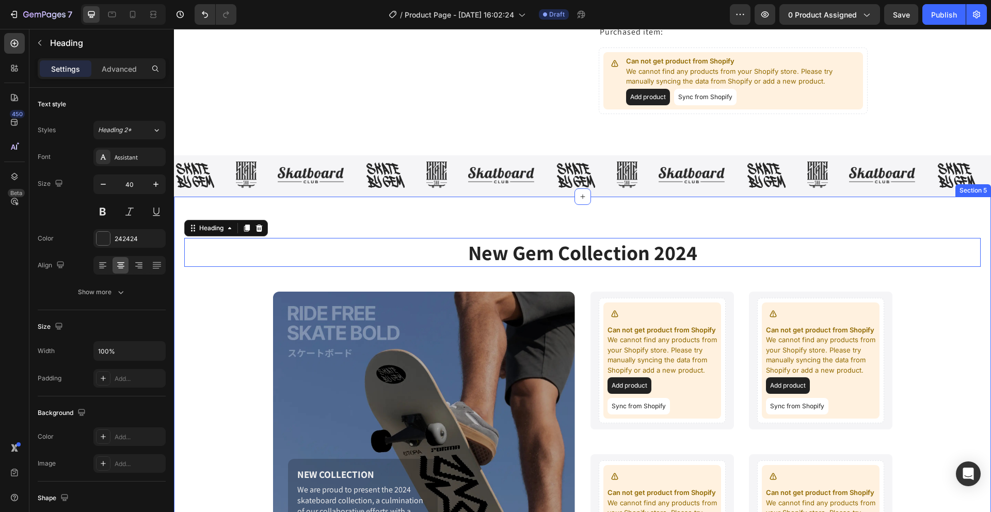
click at [740, 216] on div "New Gem Collection 2024 Heading 0 NEW COLLECTION Text Block We are proud to pre…" at bounding box center [582, 416] width 817 height 438
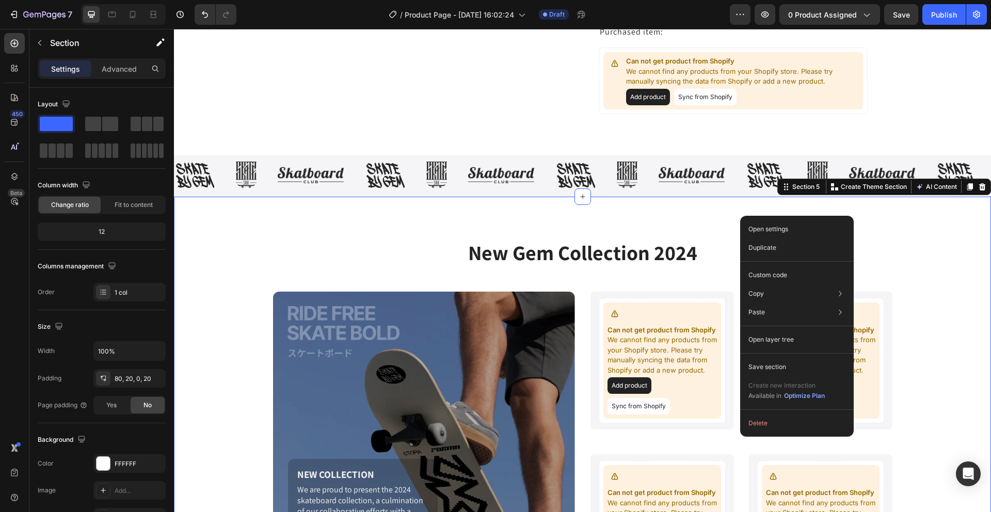
drag, startPoint x: 740, startPoint y: 216, endPoint x: 914, endPoint y: 245, distance: 176.4
drag, startPoint x: 762, startPoint y: 419, endPoint x: 587, endPoint y: 390, distance: 176.8
click at [762, 419] on button "Delete" at bounding box center [796, 423] width 105 height 19
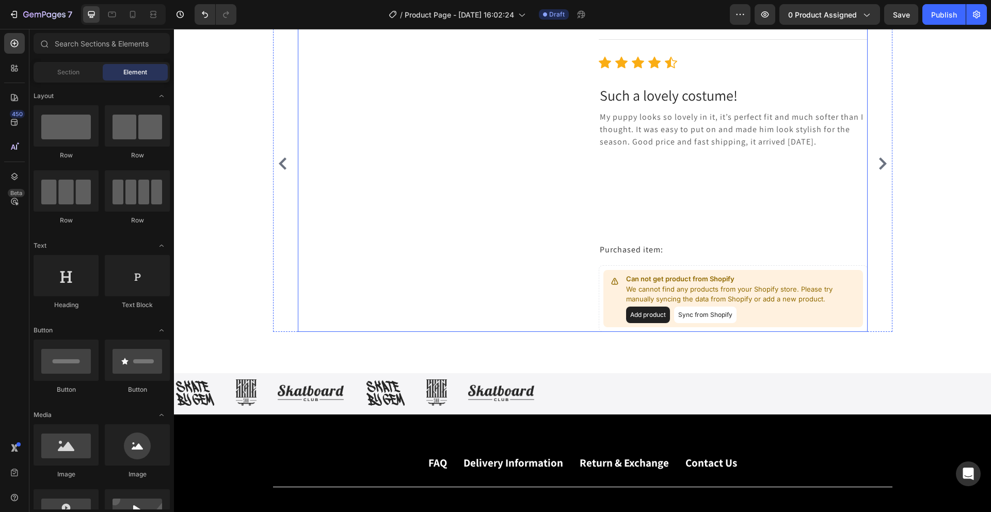
scroll to position [565, 0]
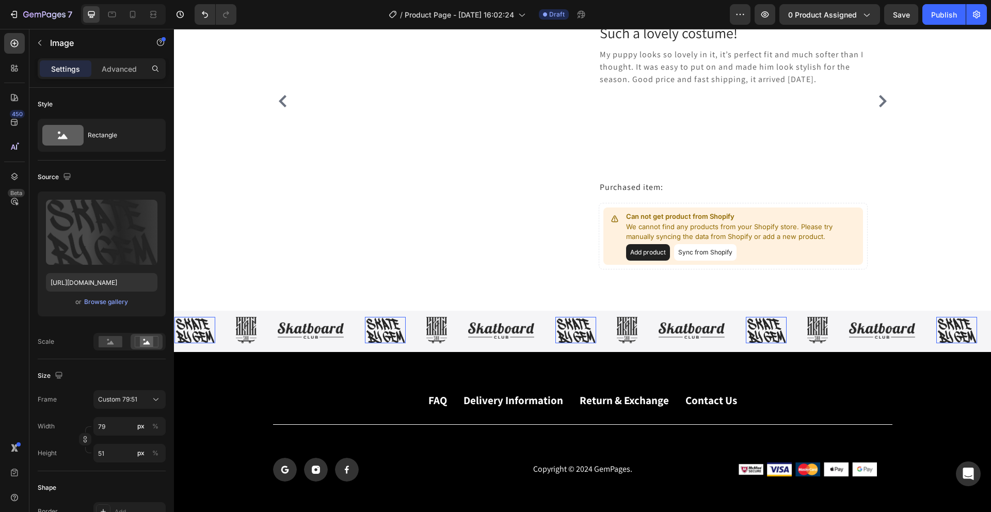
click at [587, 338] on img at bounding box center [575, 330] width 41 height 26
click at [526, 313] on div "Image 0 Image Image Image 0 Image Image Image 0 Image Image Image 0 Image Image…" at bounding box center [582, 331] width 817 height 41
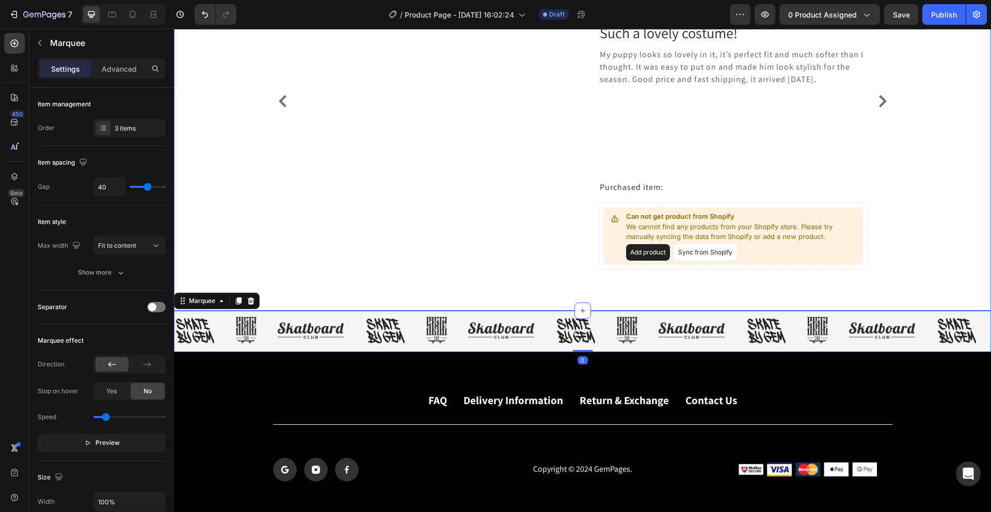
click at [512, 293] on div "Reviews Heading 4.4 Text Block Icon Icon Icon Icon Icon Icon List Image [PERSON…" at bounding box center [582, 52] width 817 height 516
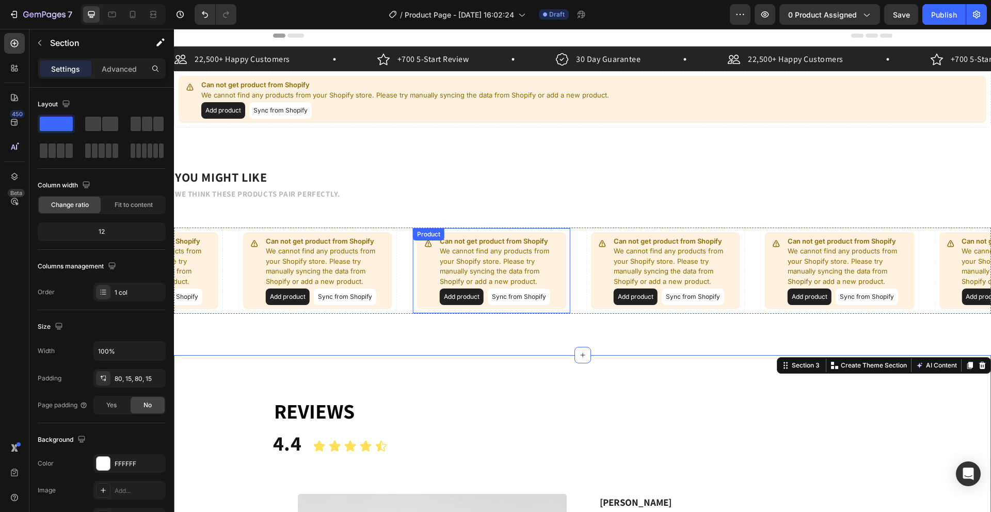
scroll to position [0, 0]
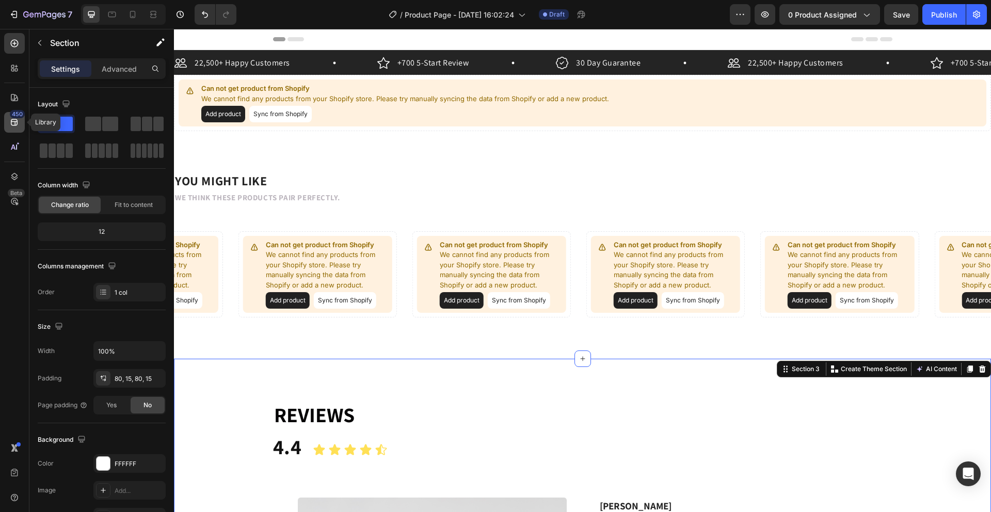
click at [15, 121] on icon at bounding box center [14, 122] width 7 height 7
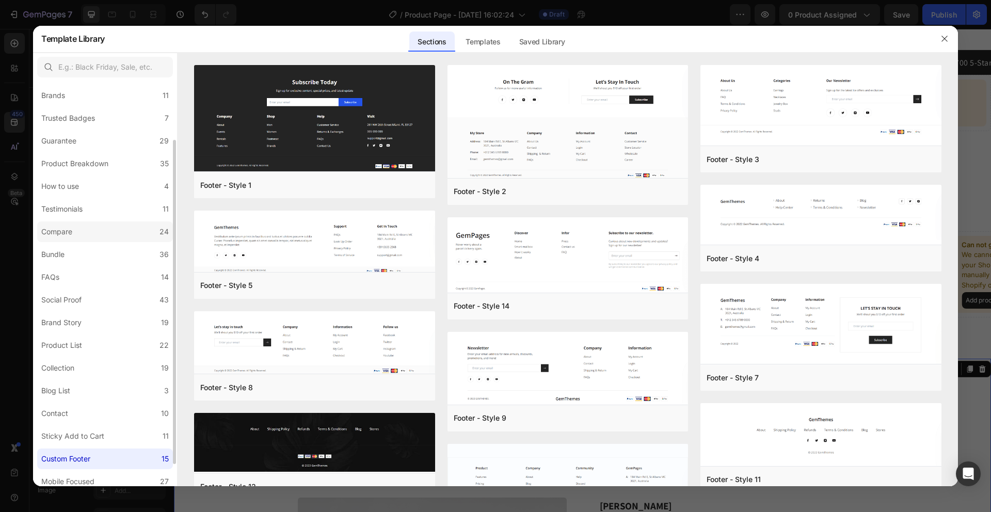
scroll to position [75, 0]
click at [466, 37] on div "Templates" at bounding box center [482, 41] width 51 height 21
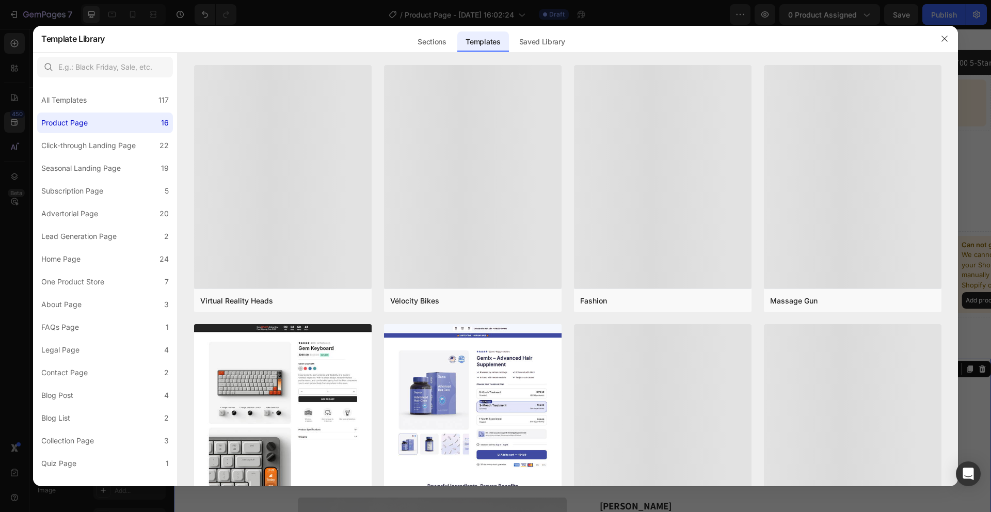
scroll to position [0, 0]
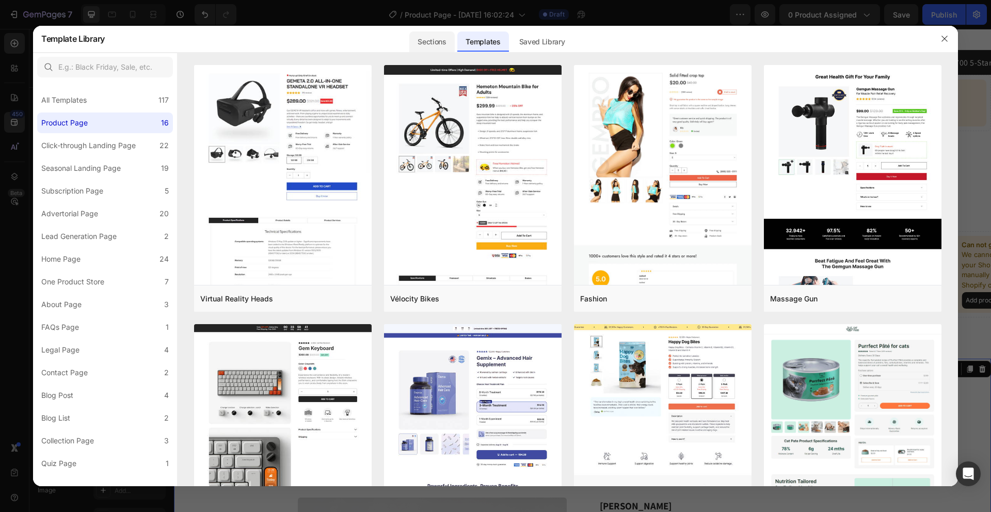
click at [413, 42] on div "Sections" at bounding box center [431, 41] width 45 height 21
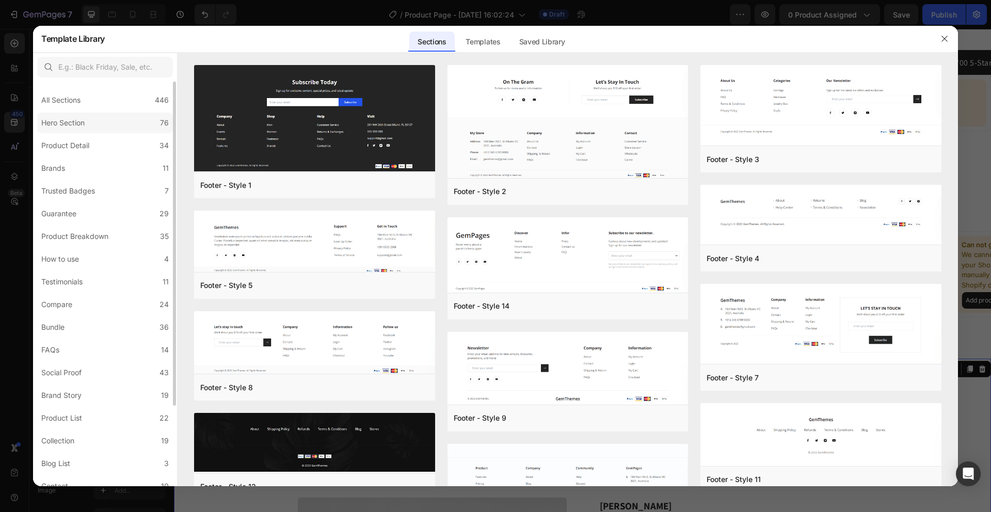
click at [68, 122] on div "Hero Section" at bounding box center [62, 123] width 43 height 12
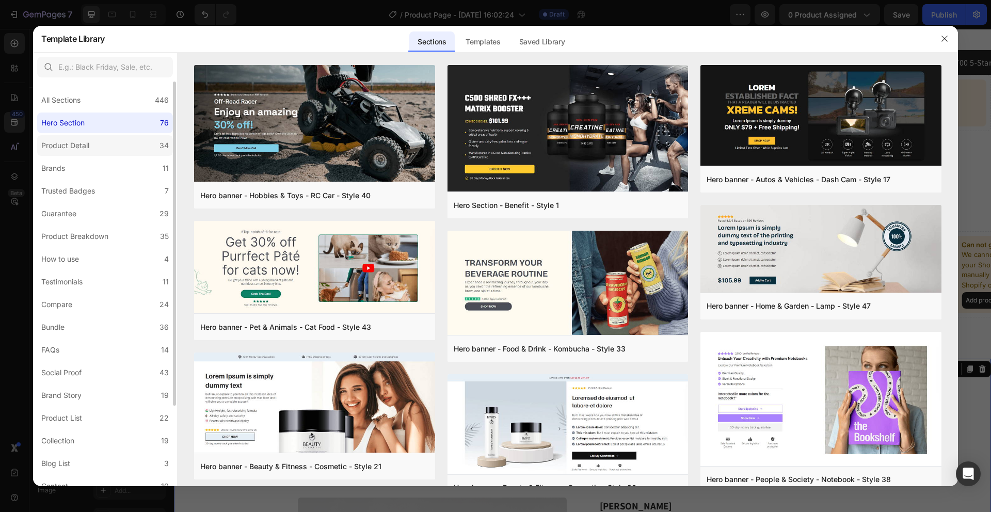
click at [73, 143] on div "Product Detail" at bounding box center [65, 145] width 48 height 12
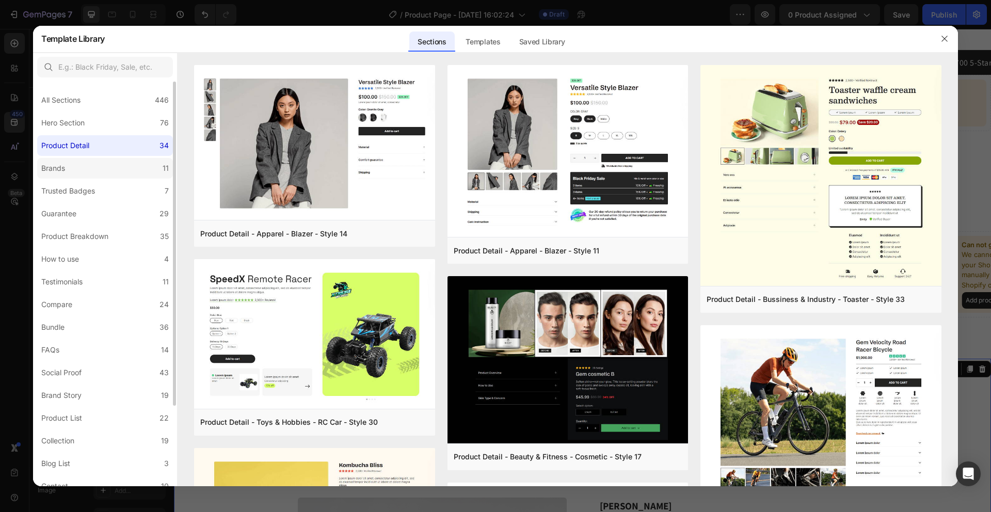
click at [71, 164] on label "Brands 11" at bounding box center [105, 168] width 136 height 21
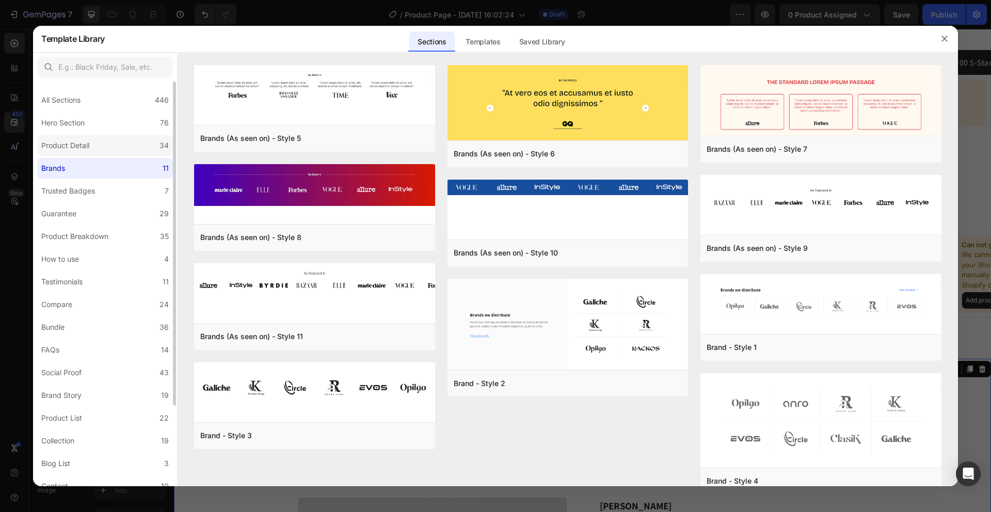
click at [76, 153] on label "Product Detail 34" at bounding box center [105, 145] width 136 height 21
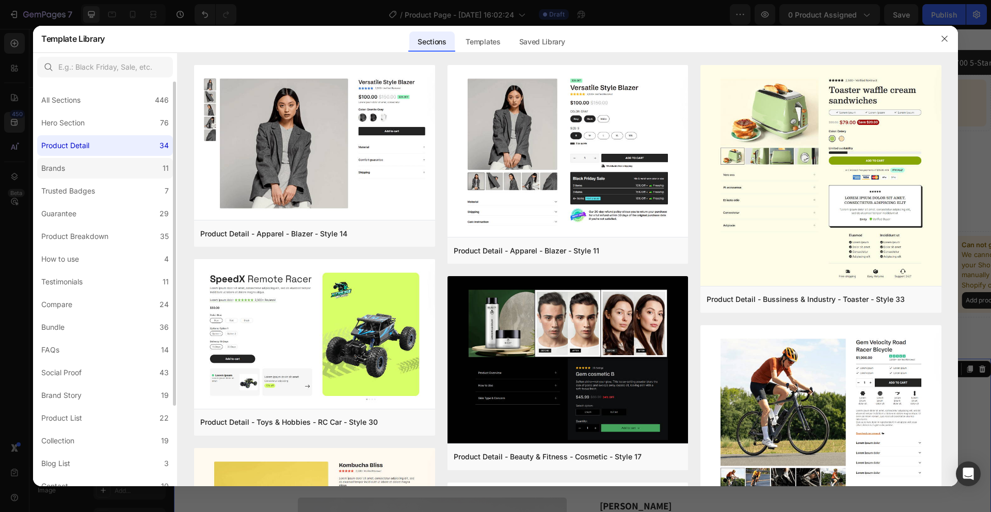
click at [73, 162] on label "Brands 11" at bounding box center [105, 168] width 136 height 21
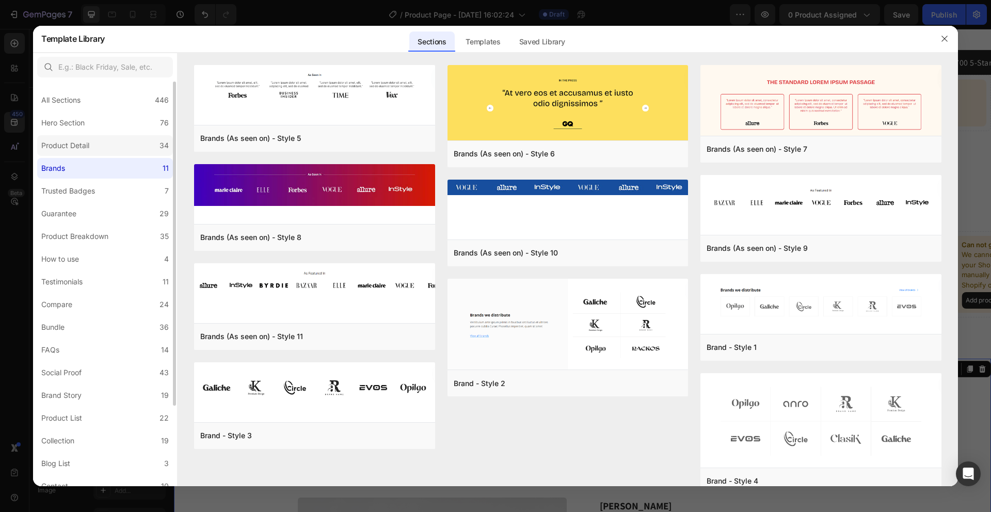
click at [72, 151] on label "Product Detail 34" at bounding box center [105, 145] width 136 height 21
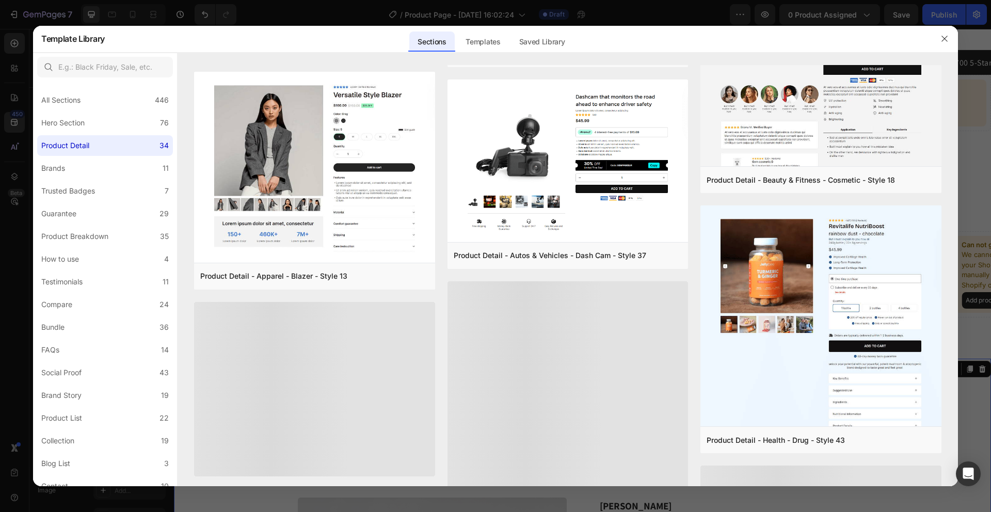
scroll to position [811, 0]
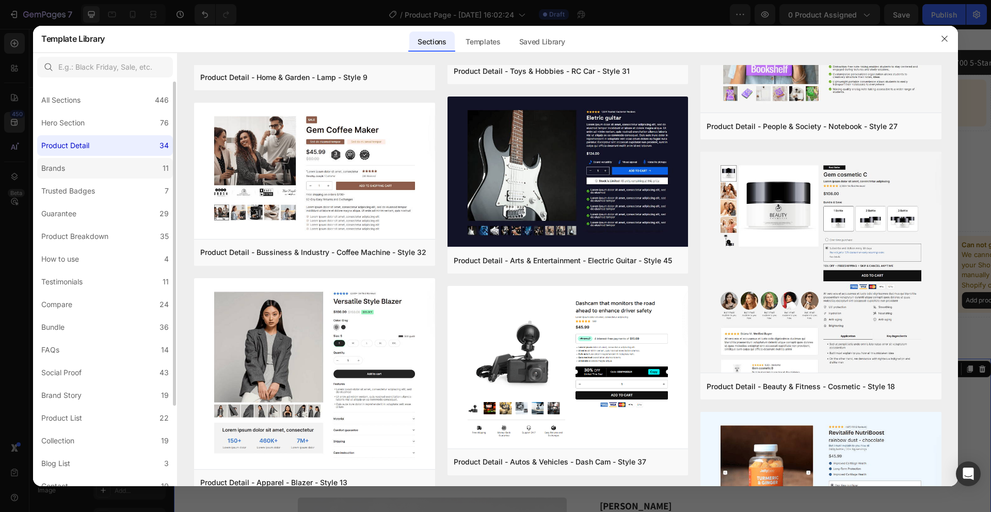
click at [107, 167] on label "Brands 11" at bounding box center [105, 168] width 136 height 21
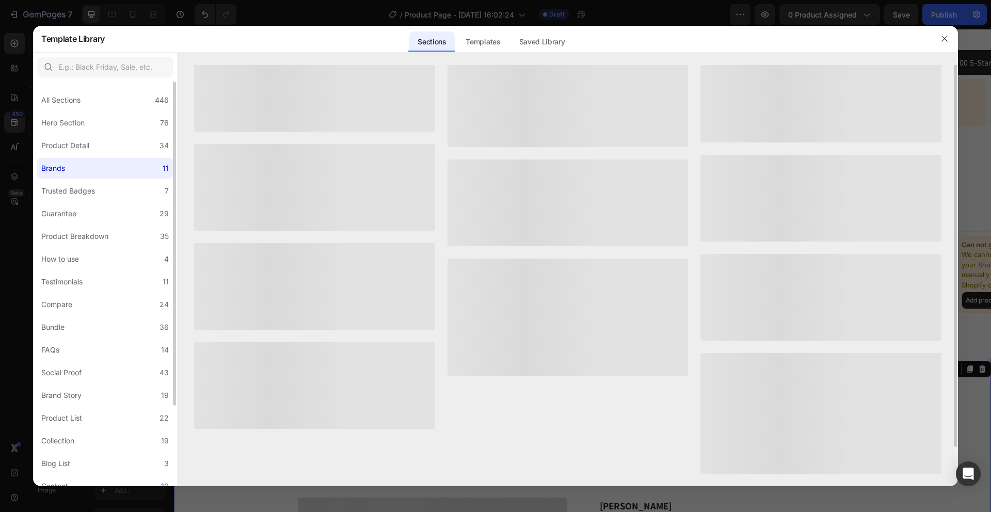
scroll to position [0, 0]
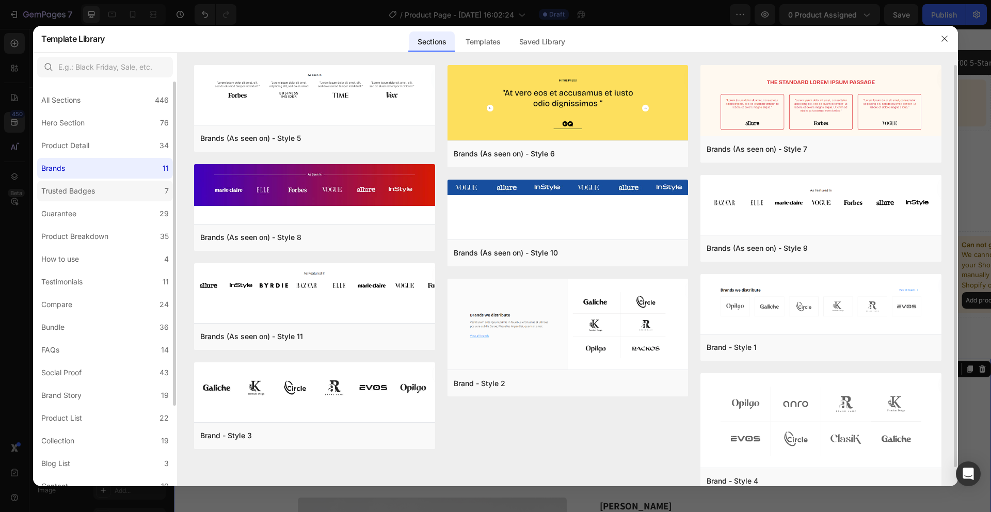
click at [104, 187] on label "Trusted Badges 7" at bounding box center [105, 191] width 136 height 21
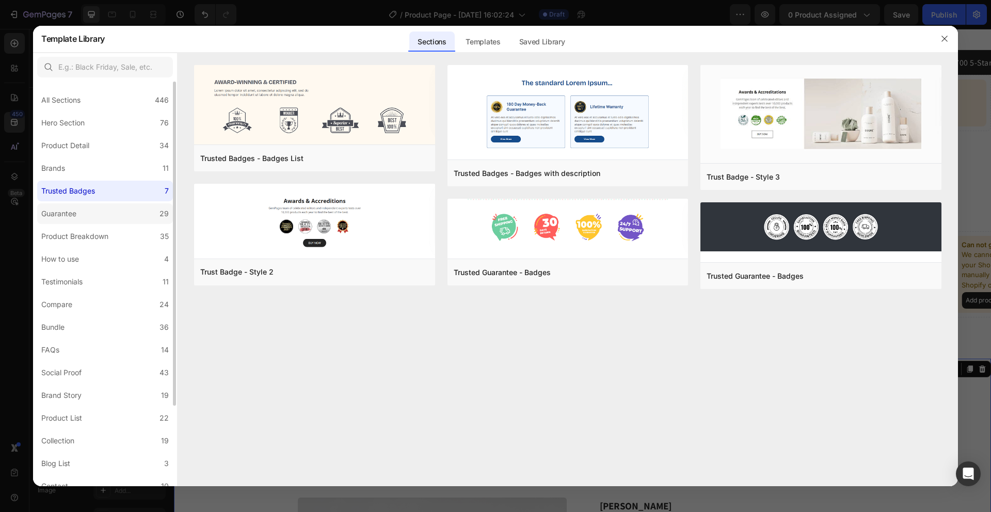
click at [106, 208] on label "Guarantee 29" at bounding box center [105, 213] width 136 height 21
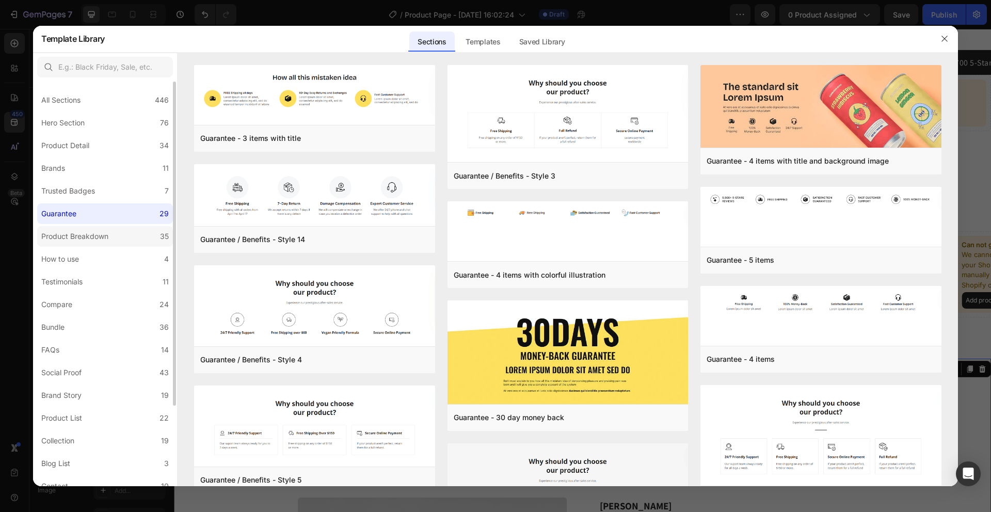
click at [103, 233] on div "Product Breakdown" at bounding box center [74, 236] width 67 height 12
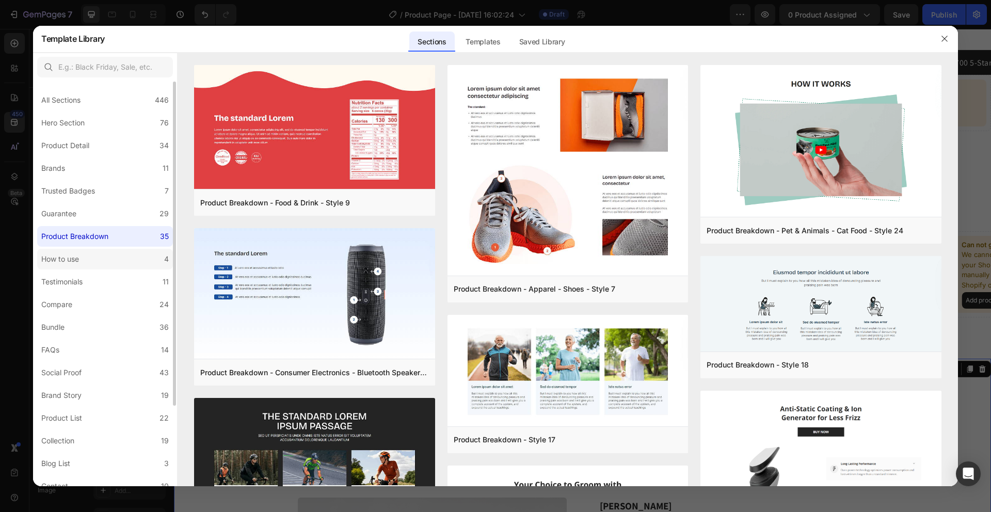
click at [86, 265] on label "How to use 4" at bounding box center [105, 259] width 136 height 21
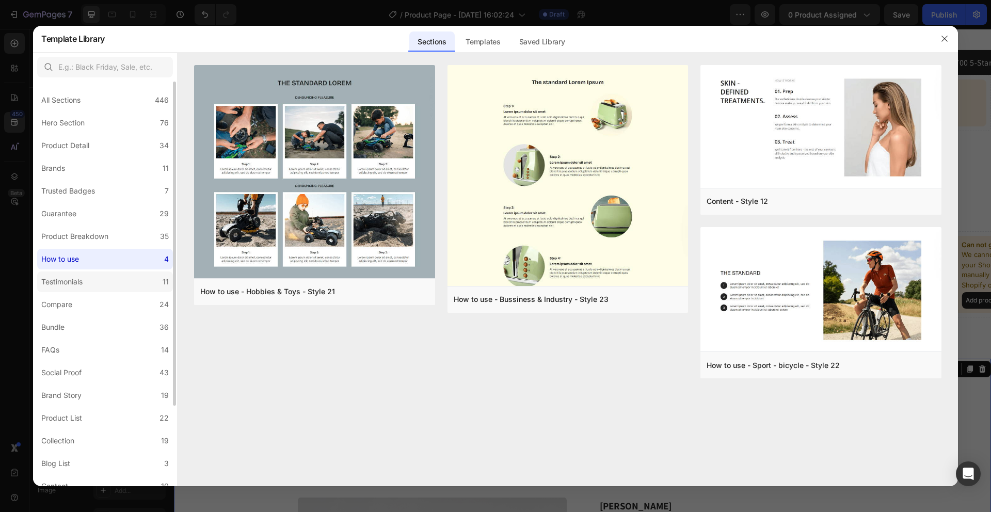
click at [75, 283] on div "Testimonials" at bounding box center [61, 282] width 41 height 12
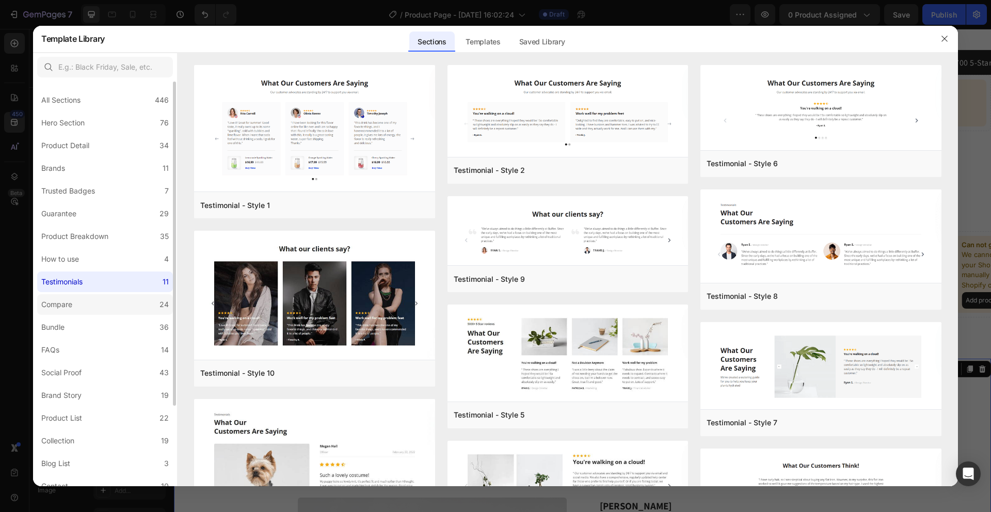
click at [67, 309] on div "Compare" at bounding box center [56, 304] width 31 height 12
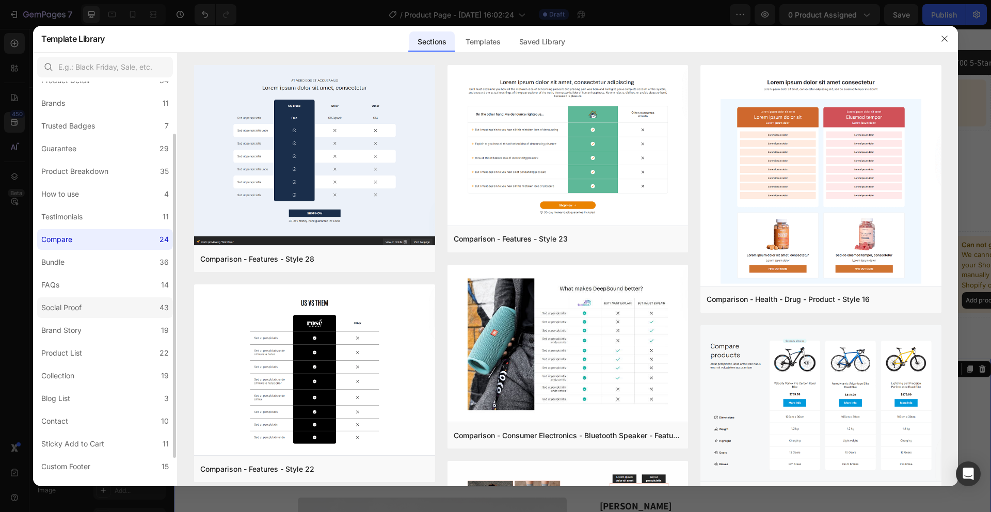
scroll to position [99, 0]
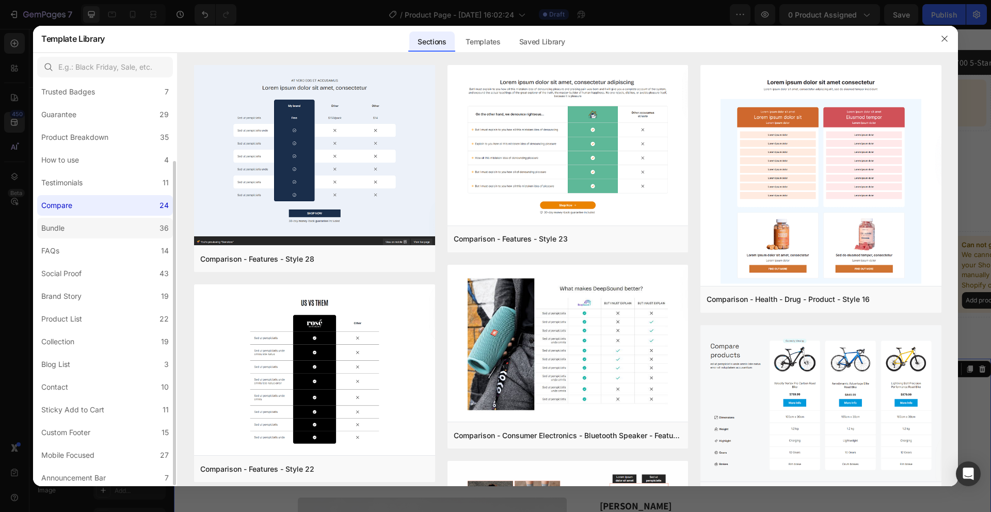
click at [95, 237] on label "Bundle 36" at bounding box center [105, 228] width 136 height 21
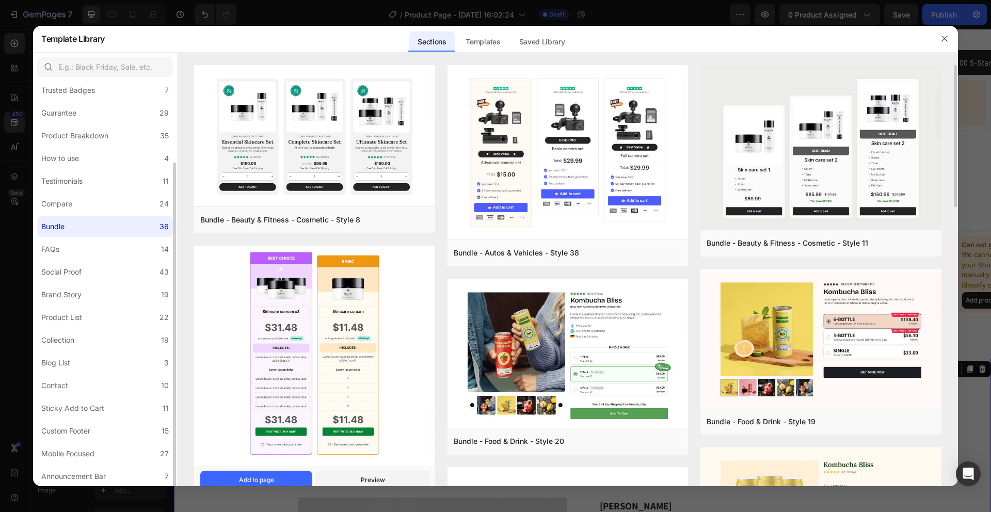
scroll to position [38, 0]
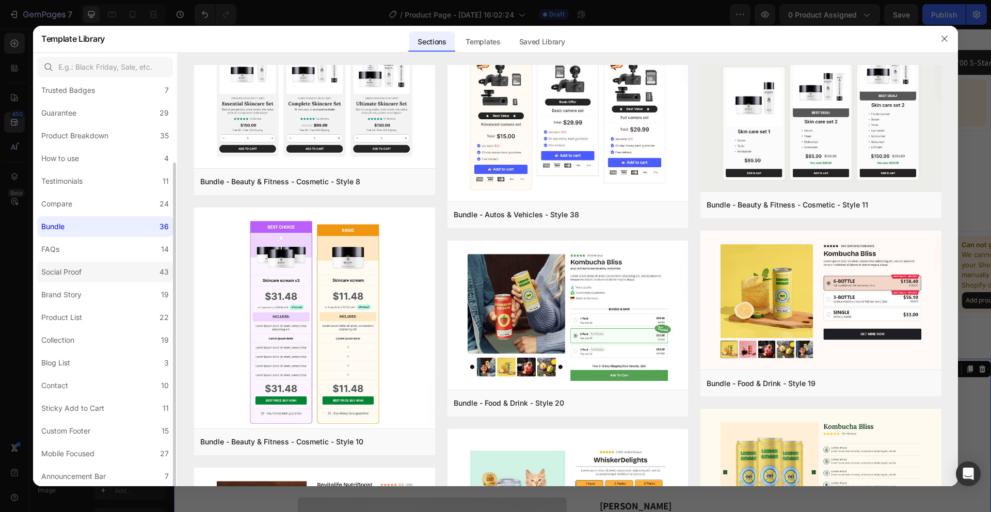
click at [99, 275] on label "Social Proof 43" at bounding box center [105, 272] width 136 height 21
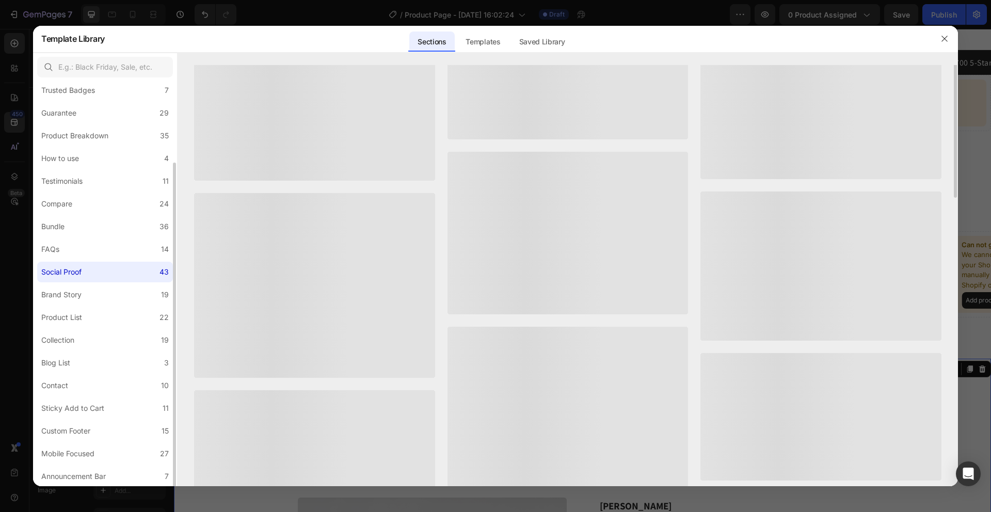
scroll to position [0, 0]
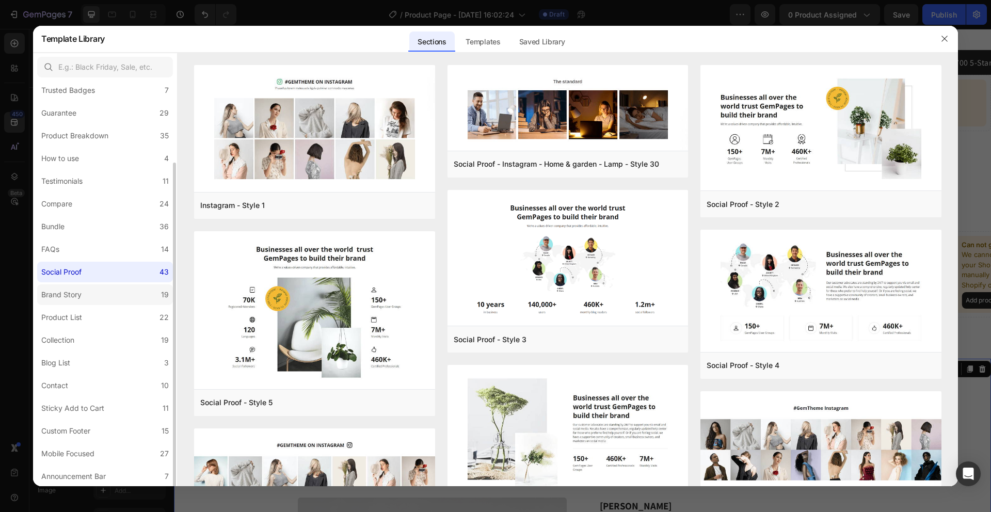
click at [109, 301] on label "Brand Story 19" at bounding box center [105, 294] width 136 height 21
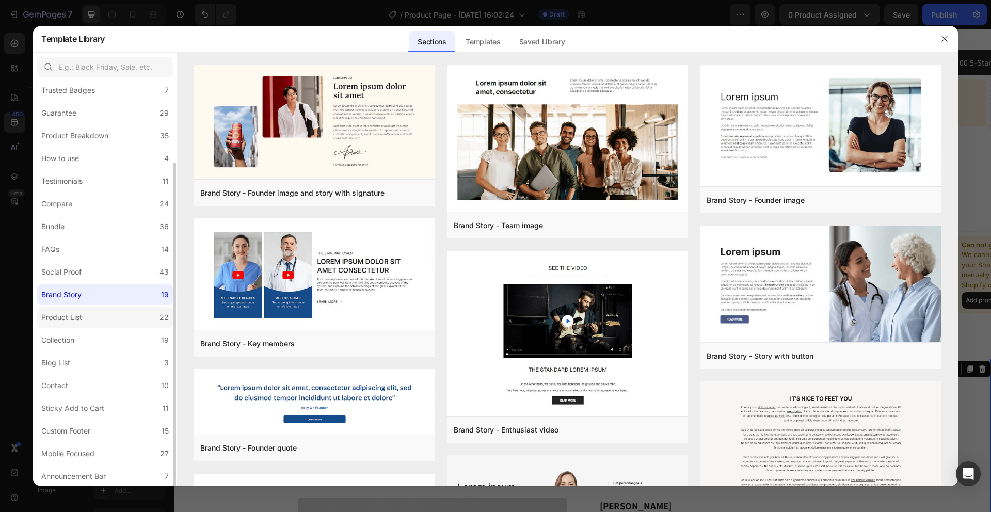
click at [105, 310] on label "Product List 22" at bounding box center [105, 317] width 136 height 21
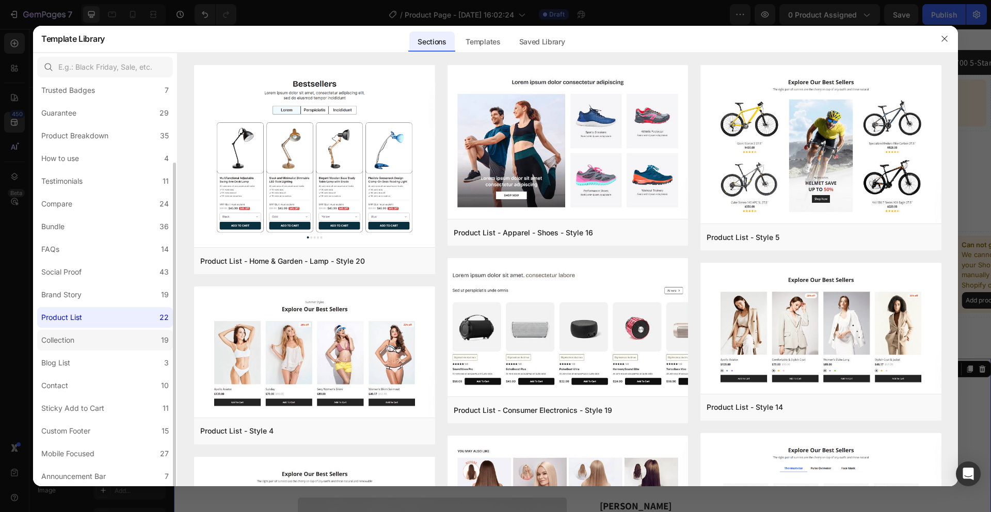
click at [98, 336] on label "Collection 19" at bounding box center [105, 340] width 136 height 21
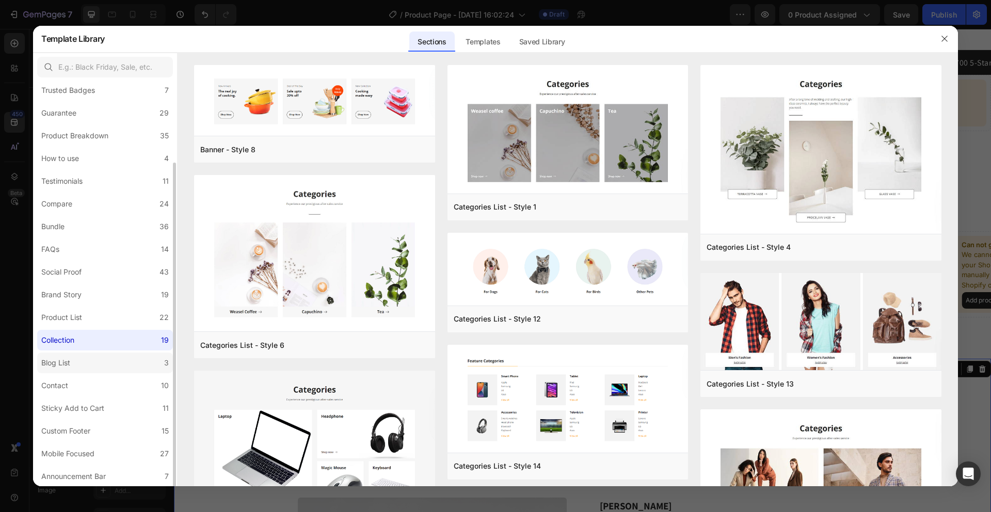
click at [81, 360] on label "Blog List 3" at bounding box center [105, 362] width 136 height 21
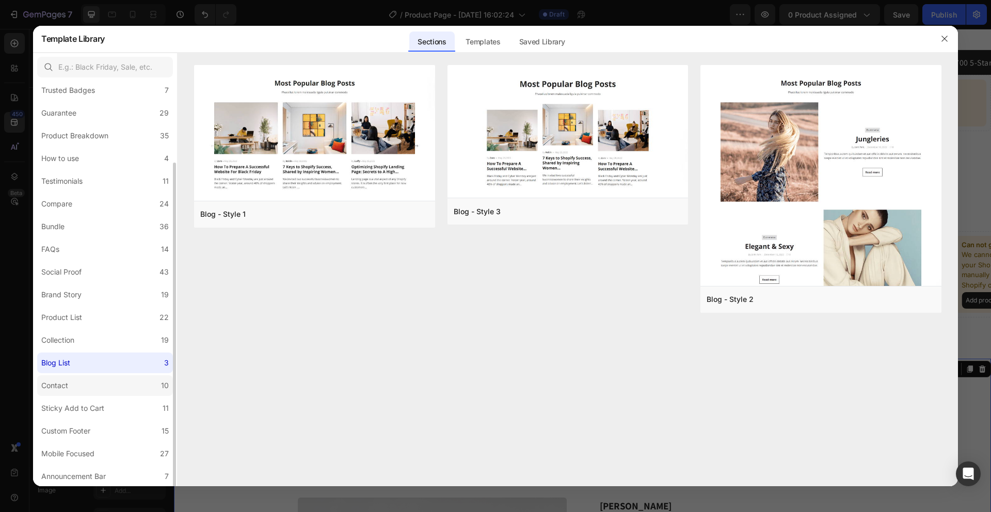
click at [80, 386] on label "Contact 10" at bounding box center [105, 385] width 136 height 21
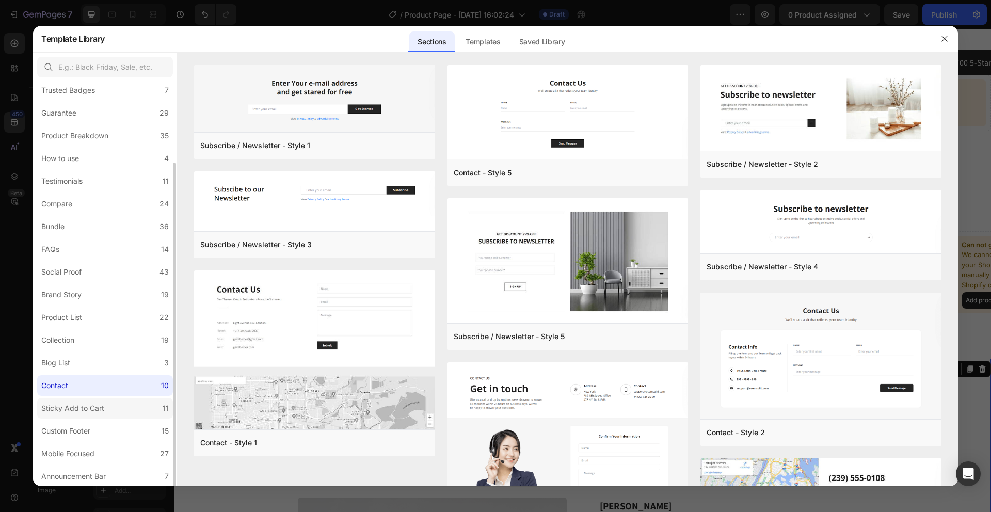
click at [99, 414] on label "Sticky Add to Cart 11" at bounding box center [105, 408] width 136 height 21
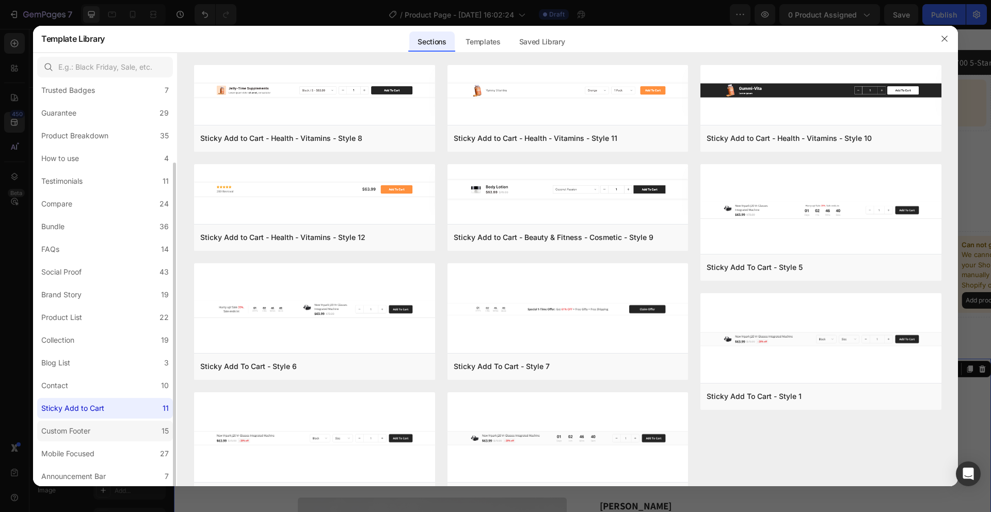
click at [87, 432] on div "Custom Footer" at bounding box center [65, 431] width 49 height 12
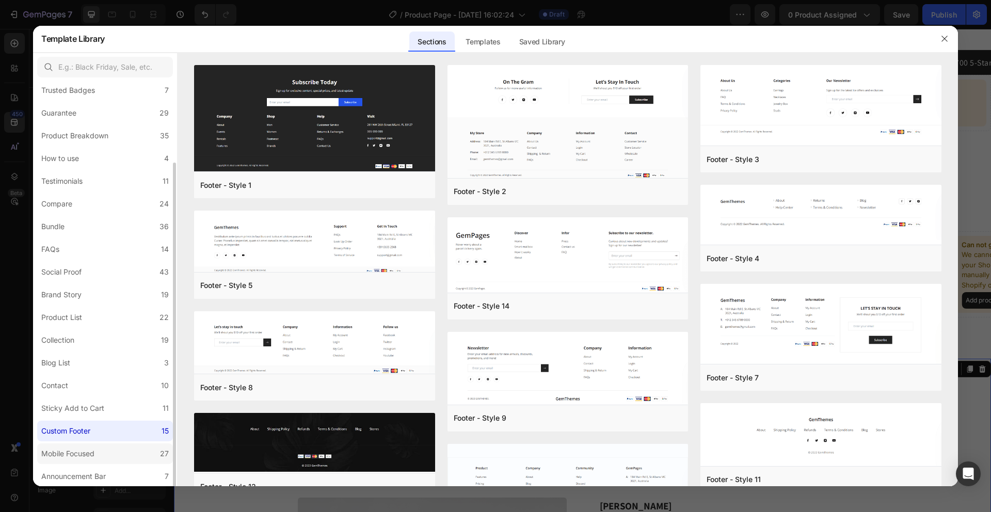
click at [104, 457] on label "Mobile Focused 27" at bounding box center [105, 453] width 136 height 21
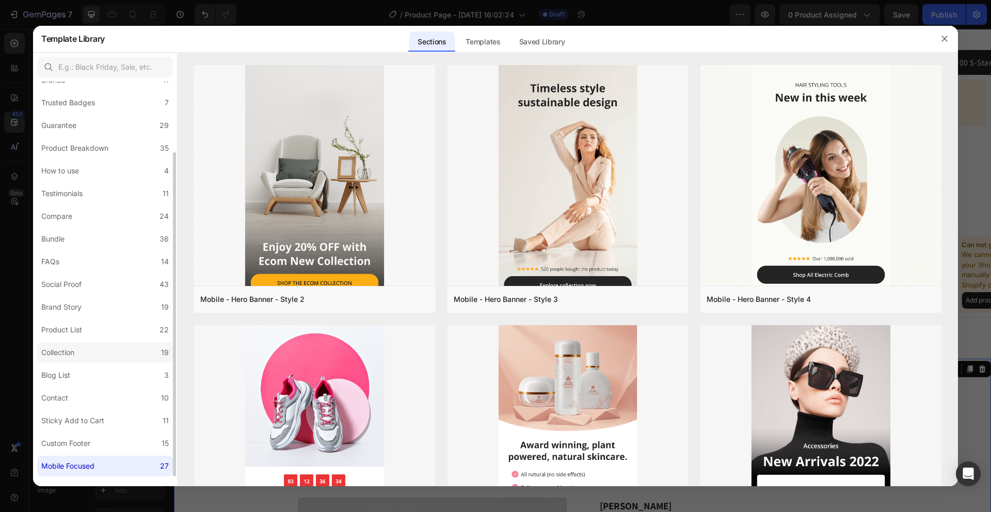
scroll to position [101, 0]
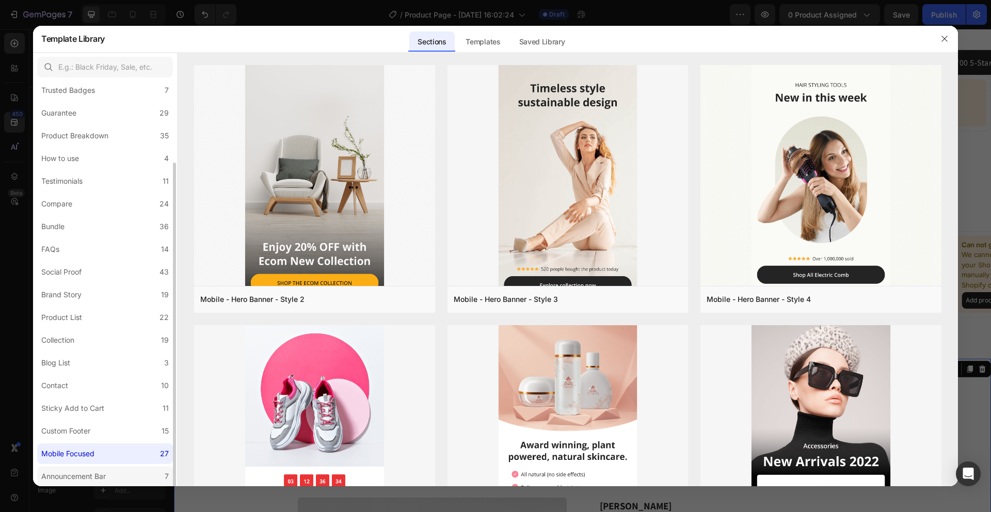
drag, startPoint x: 103, startPoint y: 479, endPoint x: 105, endPoint y: 474, distance: 5.6
click at [104, 479] on div "Announcement Bar" at bounding box center [73, 476] width 65 height 12
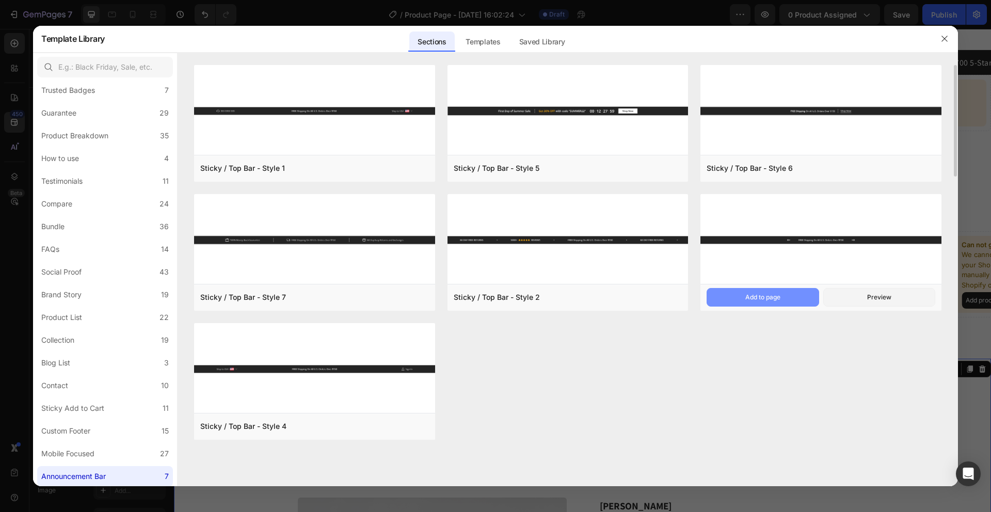
click at [787, 295] on button "Add to page" at bounding box center [762, 297] width 112 height 19
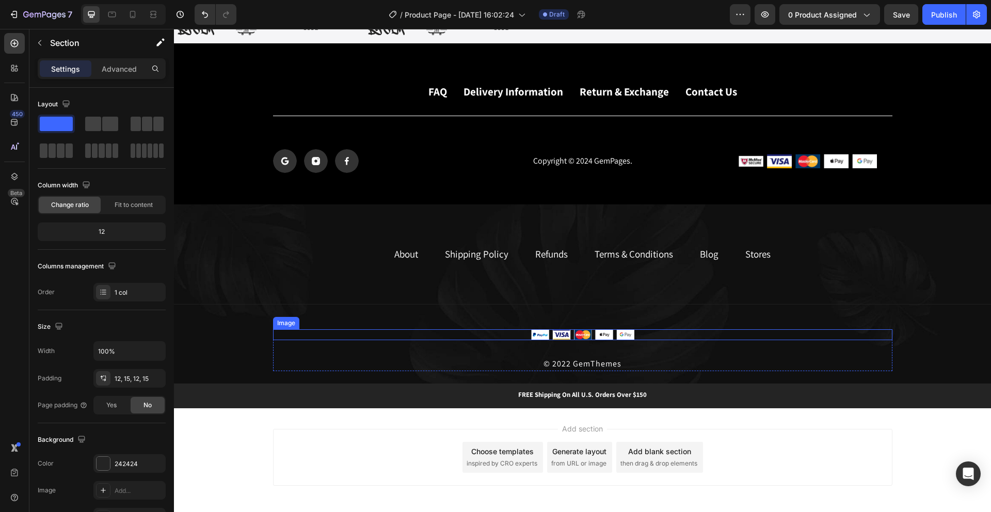
scroll to position [871, 0]
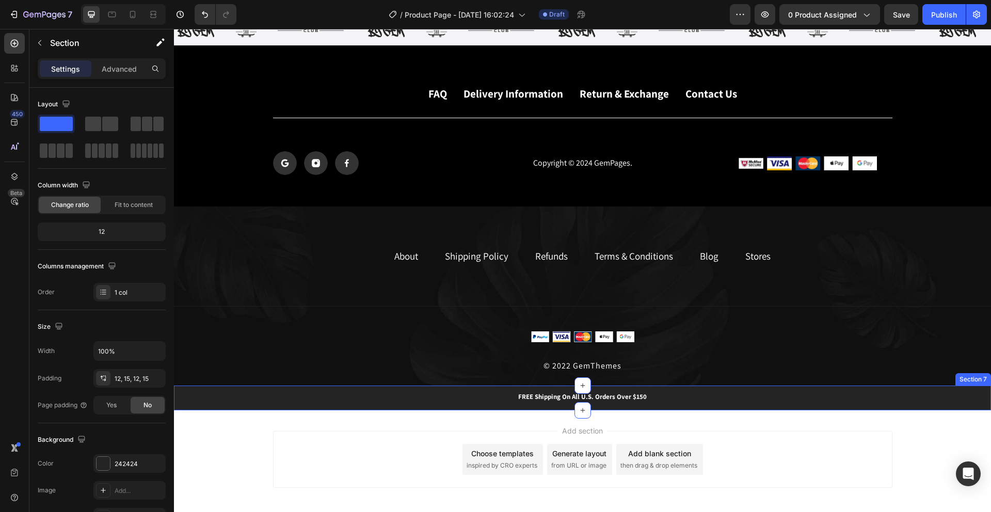
click at [892, 392] on div "FREE Shipping On All U.S. Orders Over $150 Heading 5000+ Text block Icon Icon I…" at bounding box center [582, 398] width 801 height 12
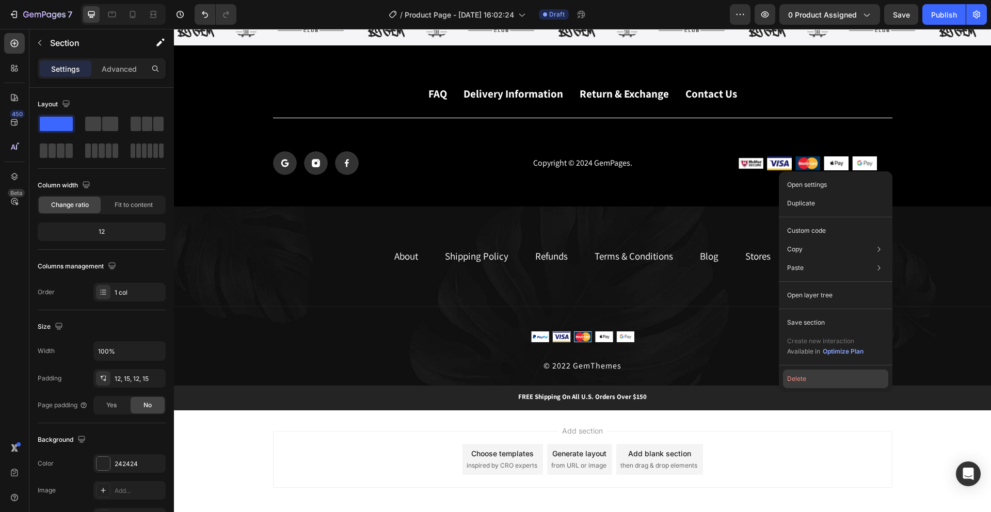
click at [864, 380] on button "Delete" at bounding box center [835, 378] width 105 height 19
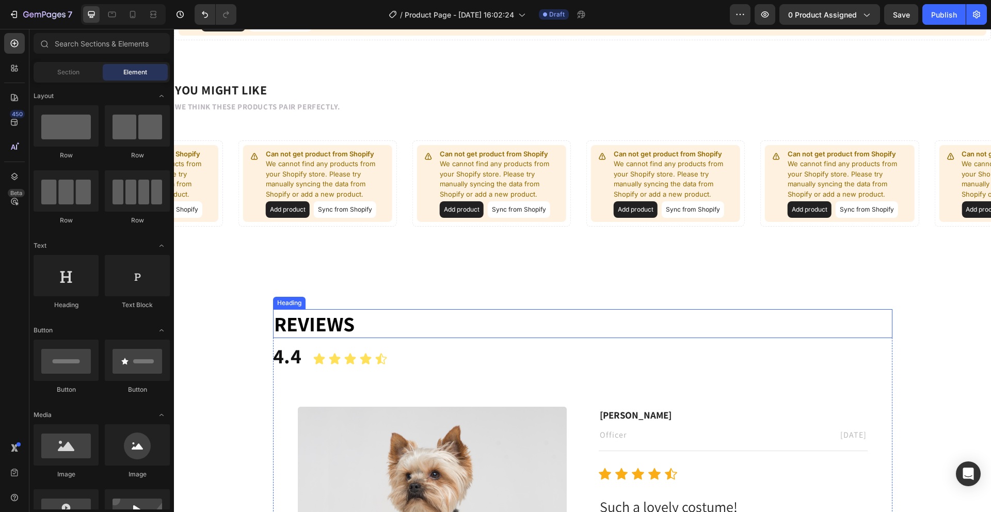
scroll to position [0, 0]
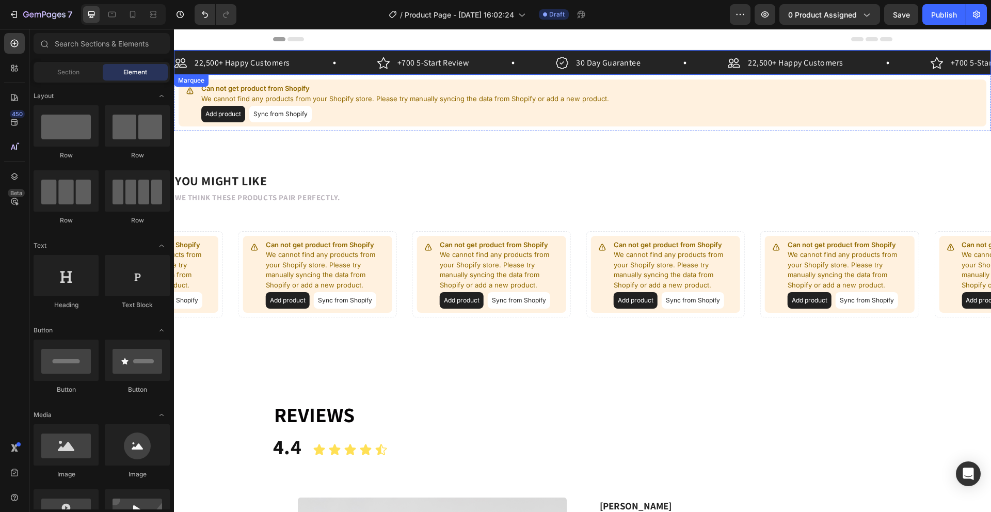
click at [673, 55] on div "30 Day Guarantee Item List" at bounding box center [642, 62] width 172 height 15
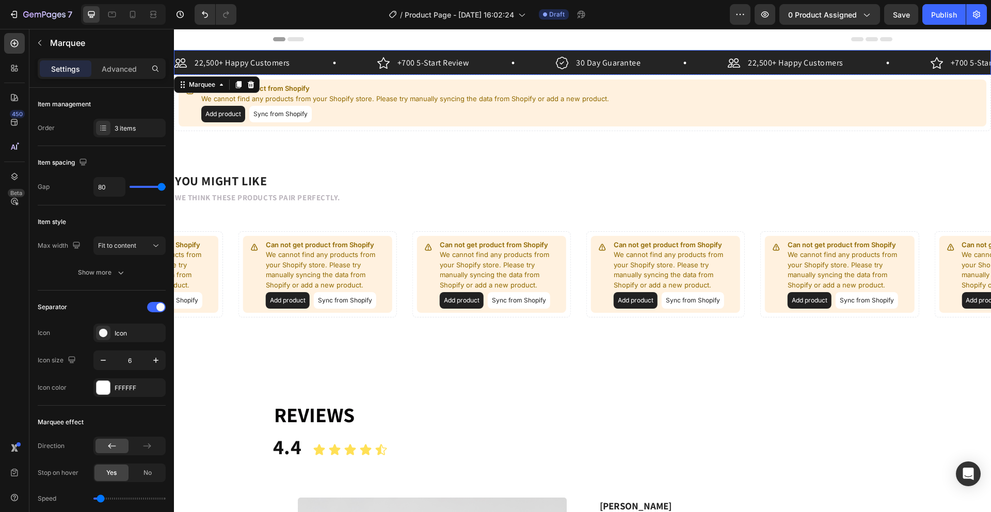
click at [631, 53] on div "22,500+ Happy Customers Item List +700 5-Start Review Item List 30 Day Guarante…" at bounding box center [582, 62] width 817 height 25
click at [652, 58] on div "30 Day Guarantee Item List" at bounding box center [642, 62] width 172 height 15
click at [671, 57] on div "30 Day Guarantee Item List" at bounding box center [642, 62] width 172 height 15
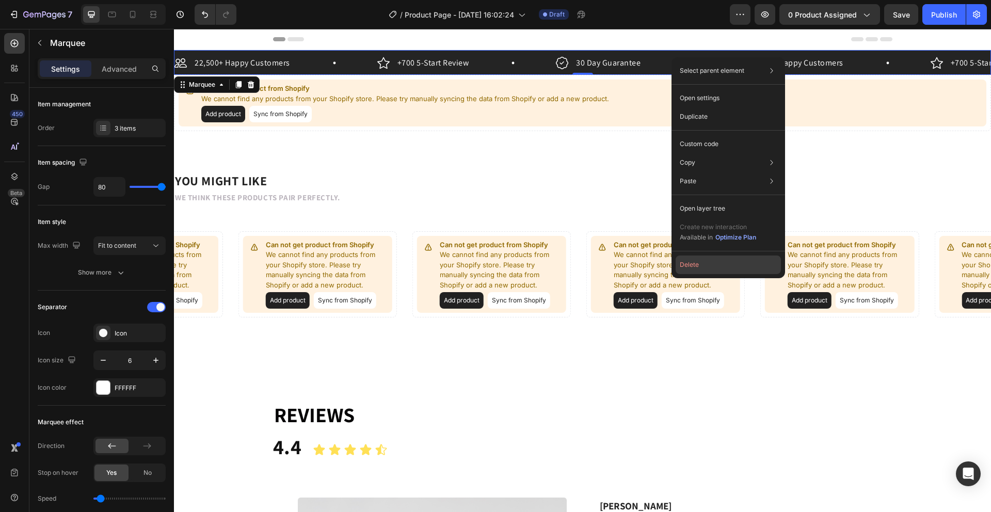
drag, startPoint x: 689, startPoint y: 261, endPoint x: 514, endPoint y: 232, distance: 176.8
click at [689, 261] on button "Delete" at bounding box center [727, 264] width 105 height 19
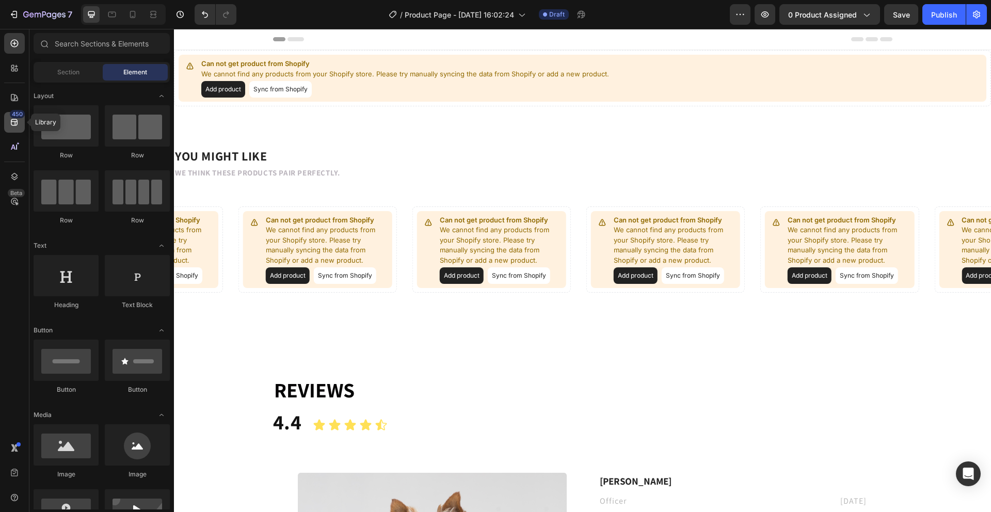
click at [13, 122] on icon at bounding box center [14, 122] width 7 height 7
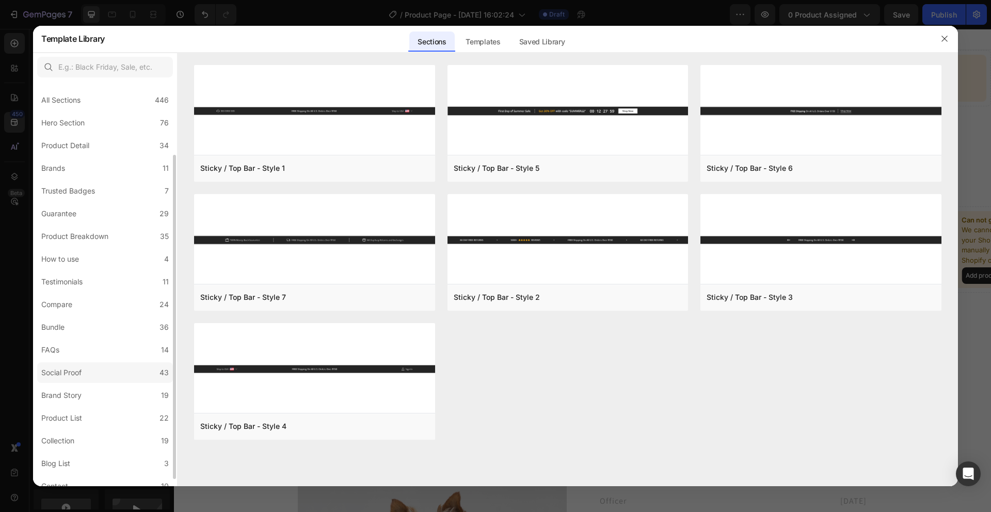
scroll to position [101, 0]
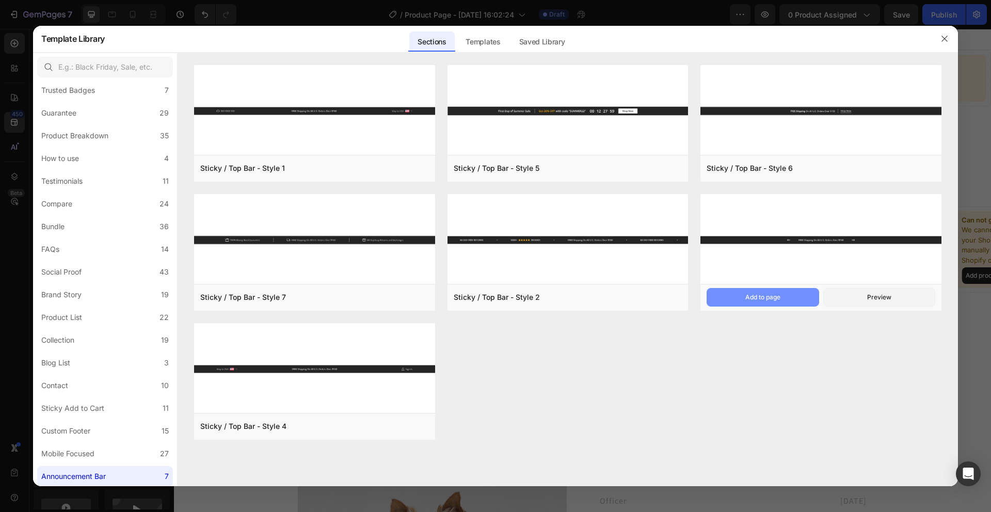
click at [764, 299] on div "Add to page" at bounding box center [762, 297] width 35 height 9
click at [826, 344] on div "Sticky / Top Bar - Style 1 Add to page Preview Sticky / Top Bar - Style 7 Add t…" at bounding box center [567, 258] width 747 height 387
click at [939, 37] on button "button" at bounding box center [944, 38] width 17 height 17
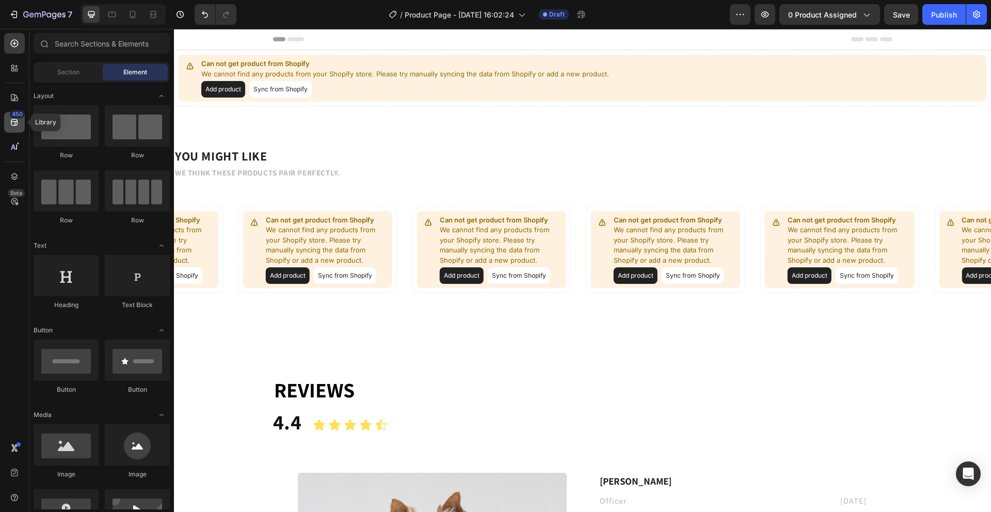
click at [13, 126] on icon at bounding box center [14, 122] width 10 height 10
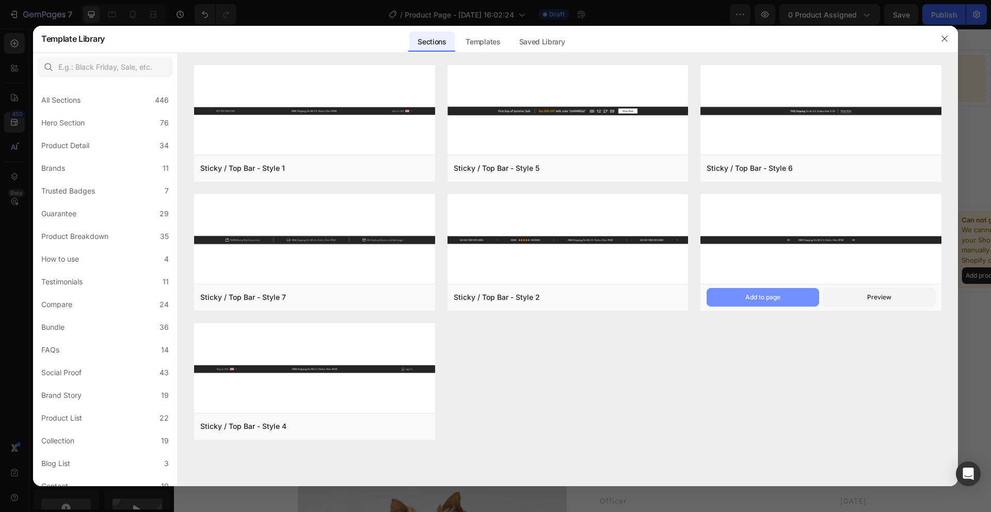
click at [738, 295] on button "Add to page" at bounding box center [762, 297] width 112 height 19
click at [843, 296] on button "Preview" at bounding box center [879, 297] width 112 height 19
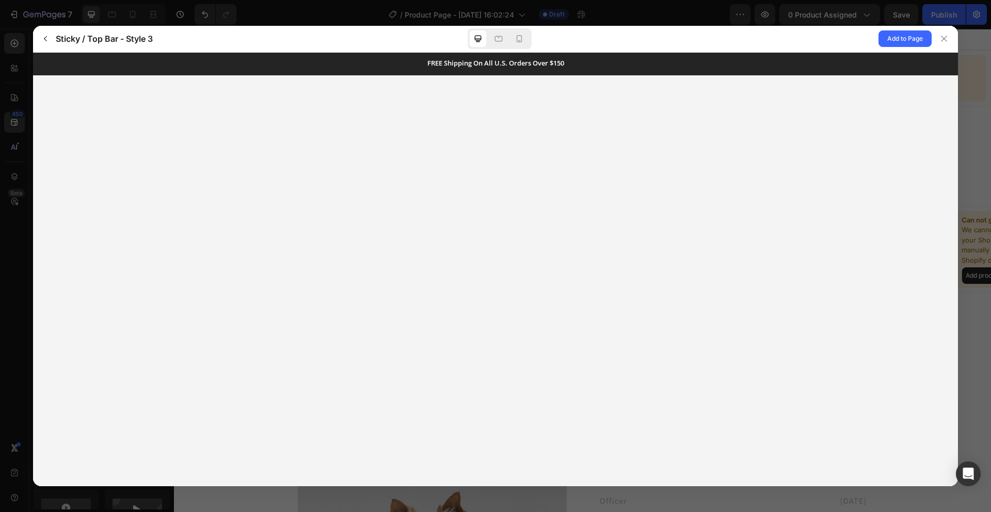
scroll to position [0, 0]
drag, startPoint x: 918, startPoint y: 38, endPoint x: 911, endPoint y: 70, distance: 32.8
click at [919, 37] on span "Add to Page" at bounding box center [905, 39] width 36 height 12
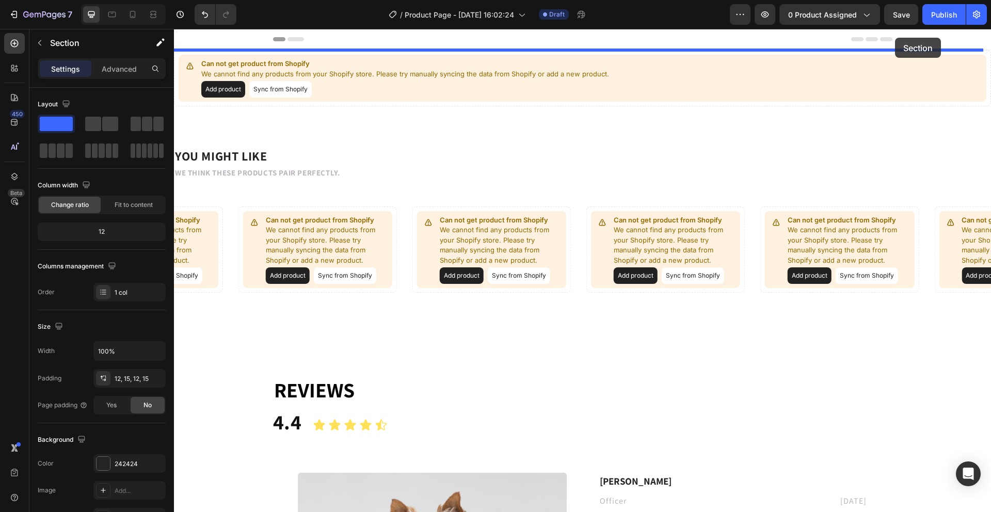
drag, startPoint x: 928, startPoint y: 348, endPoint x: 895, endPoint y: 38, distance: 312.5
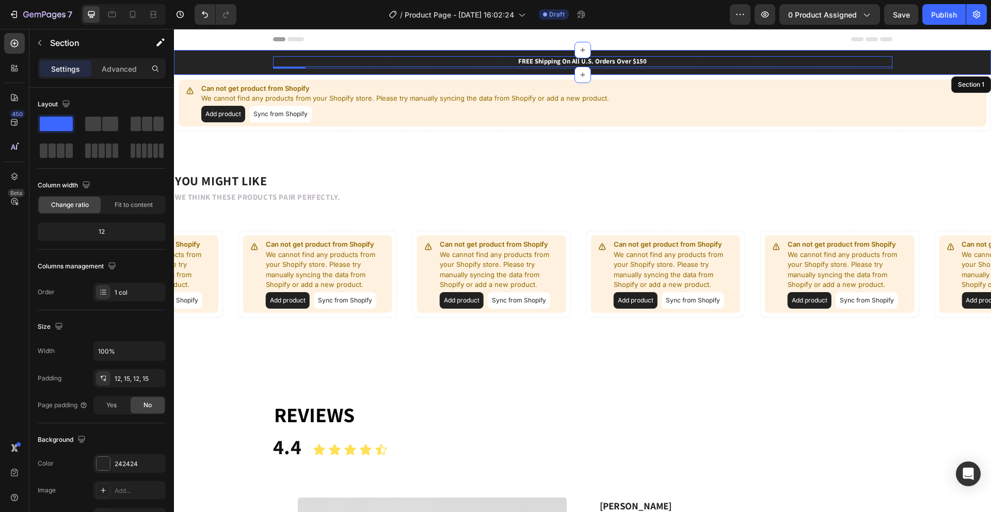
click at [522, 62] on p "FREE Shipping On All U.S. Orders Over $150" at bounding box center [582, 61] width 617 height 9
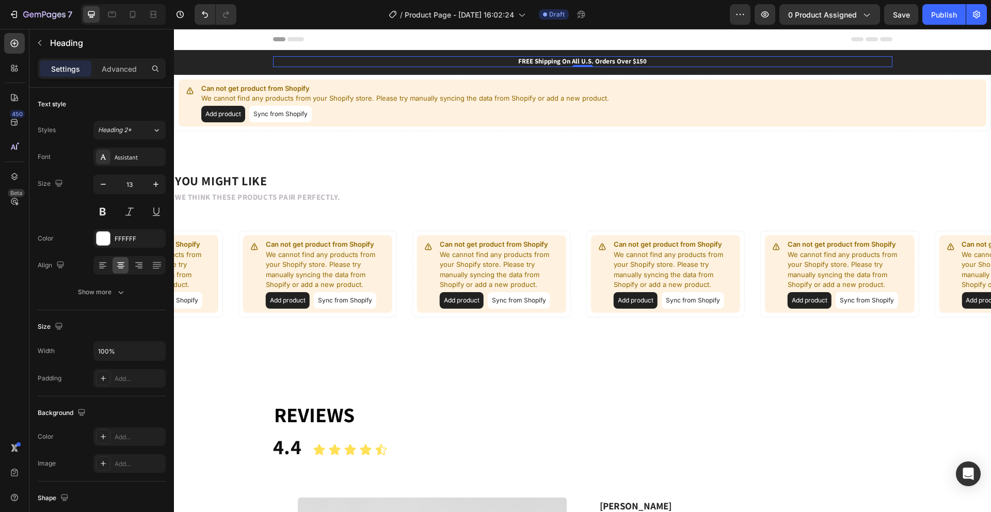
click at [207, 37] on span "Header" at bounding box center [205, 39] width 23 height 10
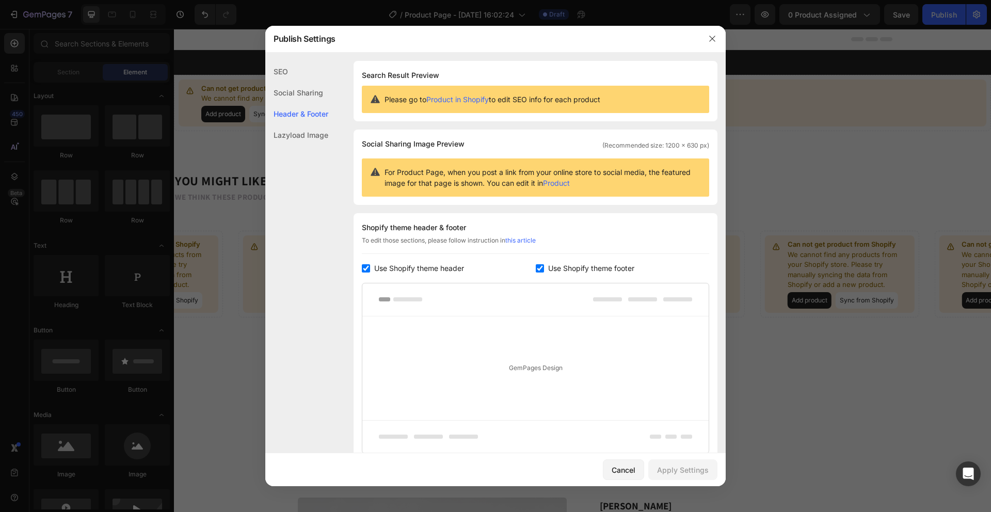
scroll to position [85, 0]
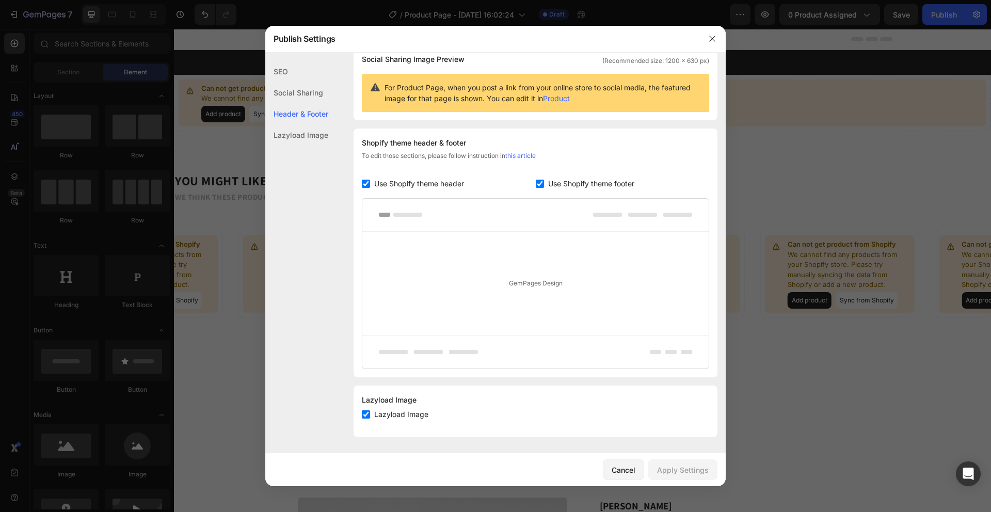
click at [294, 135] on div "Lazyload Image" at bounding box center [296, 134] width 63 height 21
click at [303, 124] on div "Header & Footer" at bounding box center [296, 134] width 63 height 21
click at [293, 103] on div "Social Sharing" at bounding box center [296, 113] width 63 height 21
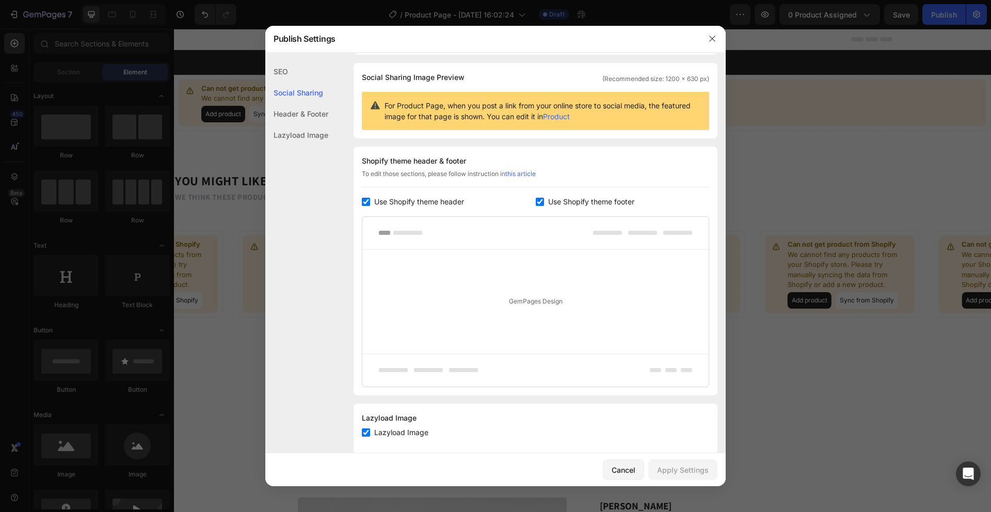
click at [292, 82] on div "SEO" at bounding box center [296, 92] width 63 height 21
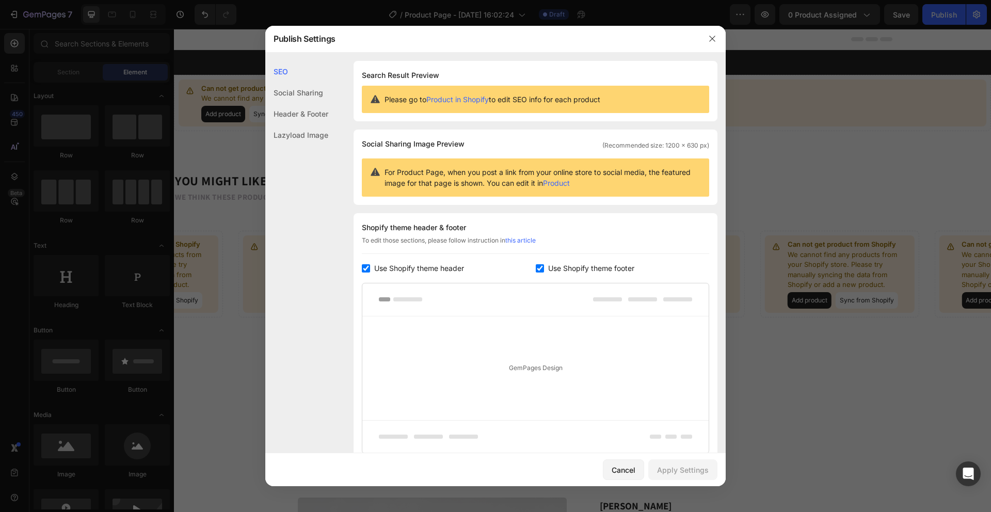
click at [299, 103] on div "Social Sharing" at bounding box center [296, 113] width 63 height 21
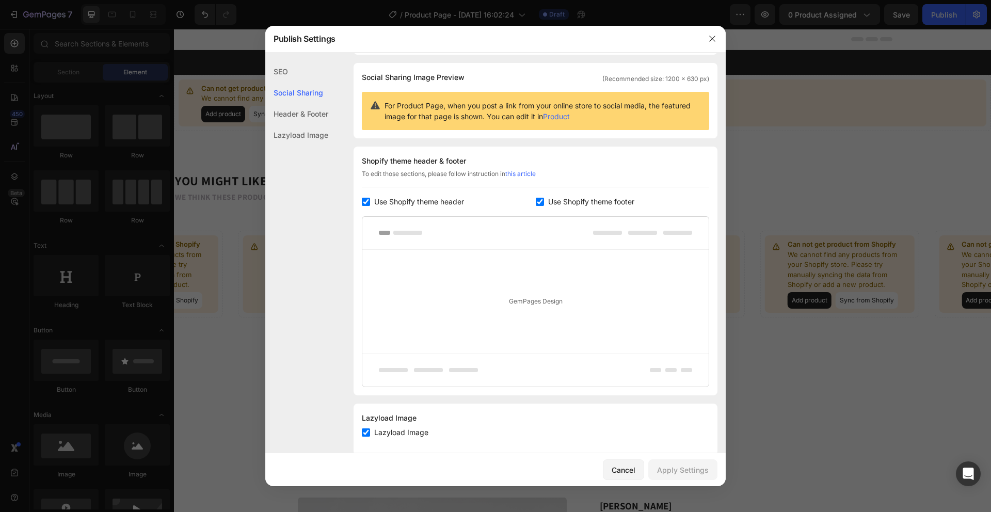
click at [303, 124] on div "Header & Footer" at bounding box center [296, 134] width 63 height 21
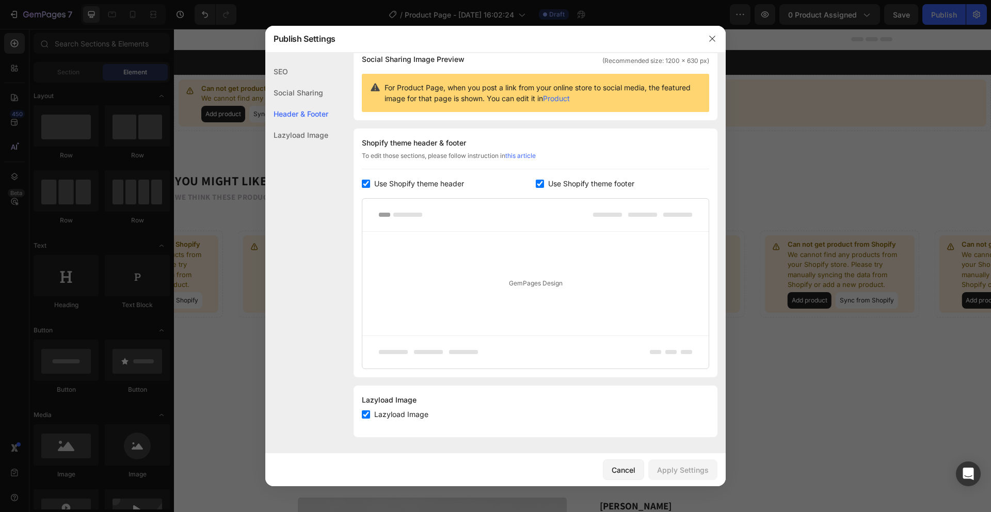
click at [302, 82] on div "SEO" at bounding box center [296, 92] width 63 height 21
click at [537, 181] on input "checkbox" at bounding box center [540, 184] width 8 height 8
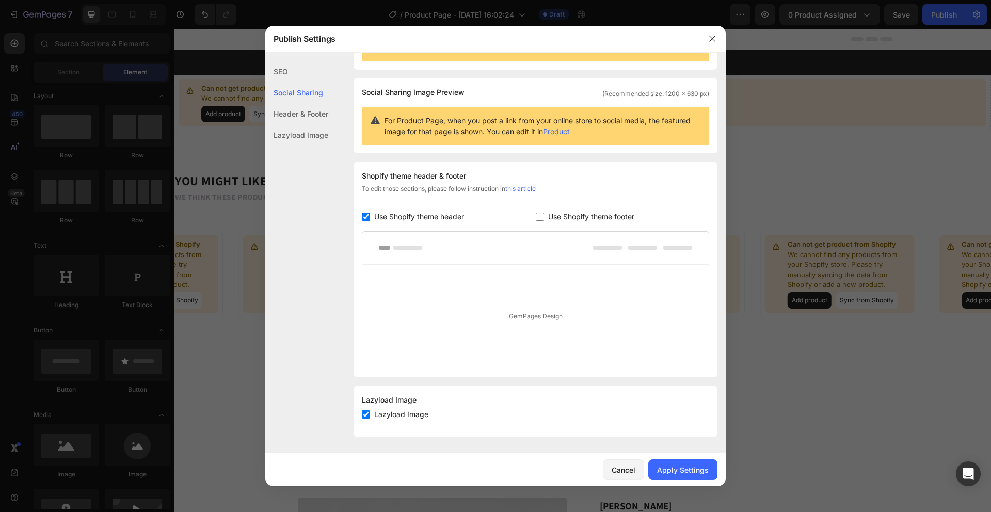
click at [536, 213] on input "checkbox" at bounding box center [540, 217] width 8 height 8
checkbox input "true"
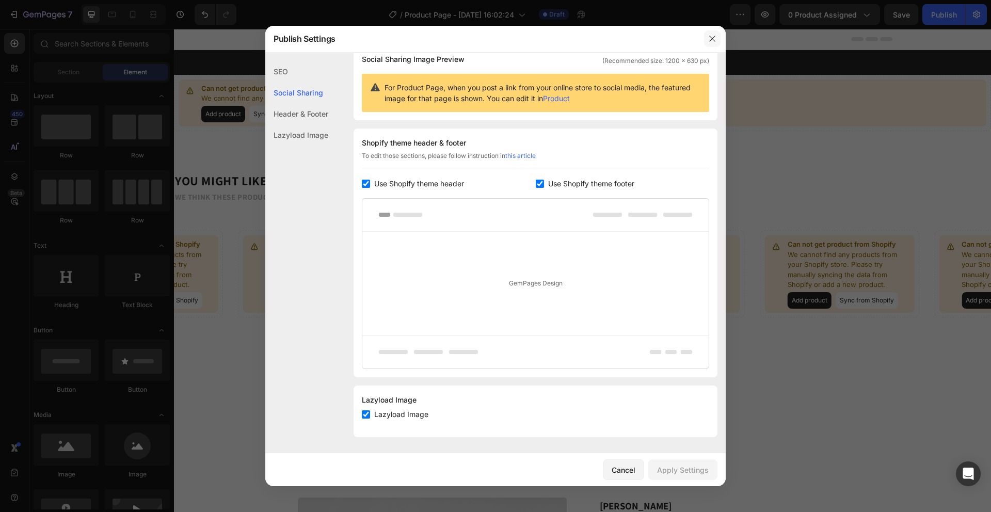
click at [713, 41] on icon "button" at bounding box center [712, 39] width 8 height 8
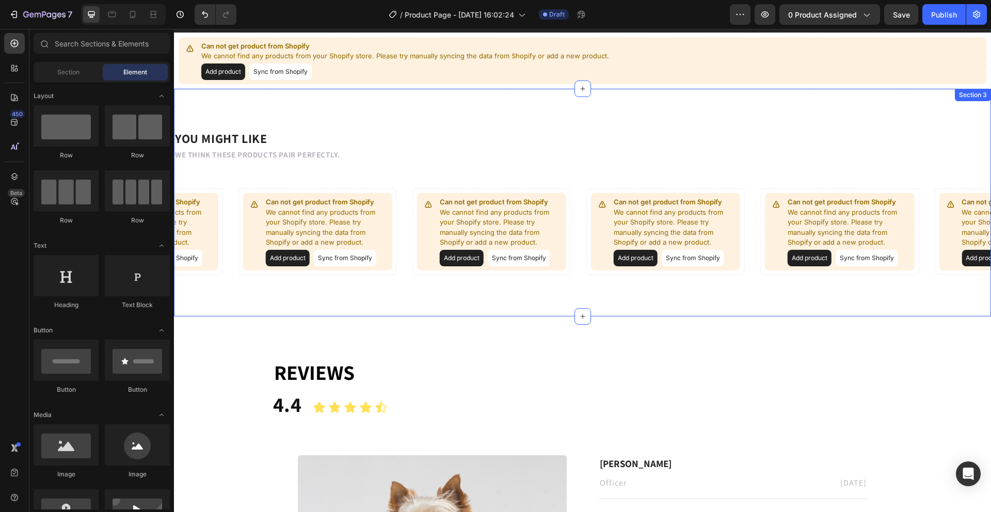
scroll to position [0, 0]
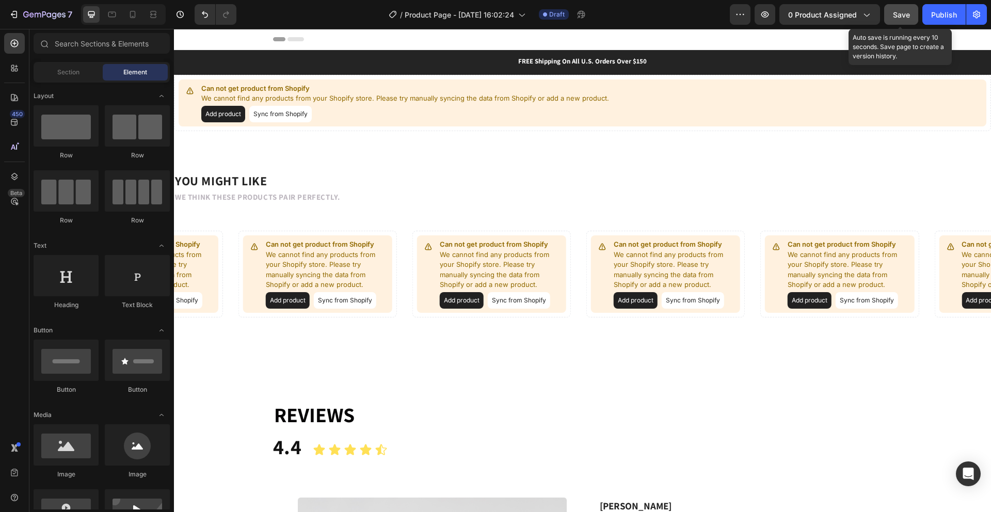
click at [894, 18] on span "Save" at bounding box center [901, 14] width 17 height 9
click at [905, 19] on icon "button" at bounding box center [901, 14] width 10 height 10
